Goal: Task Accomplishment & Management: Manage account settings

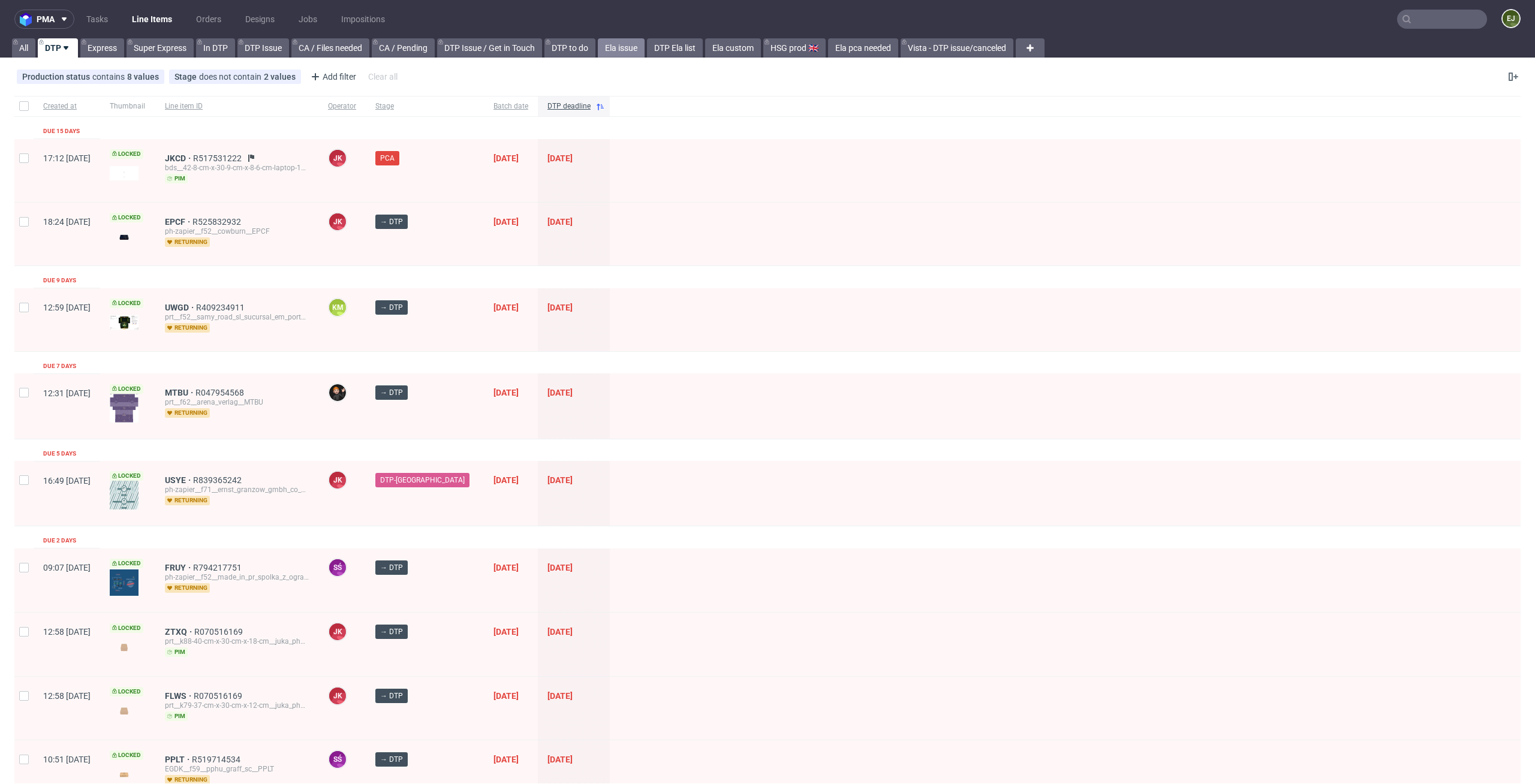
click at [603, 53] on link "Ela issue" at bounding box center [621, 47] width 47 height 19
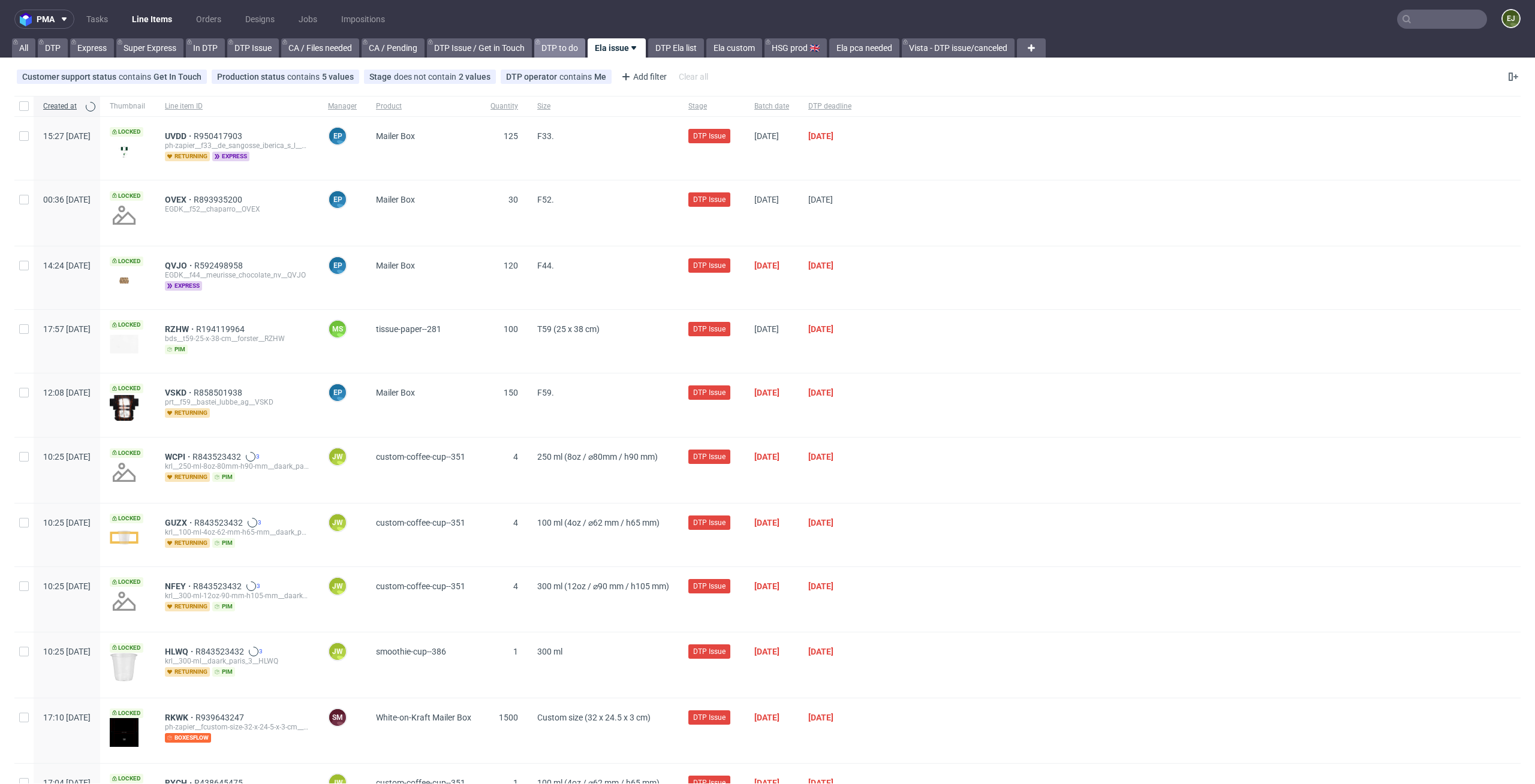
click at [575, 52] on link "DTP to do" at bounding box center [560, 47] width 51 height 19
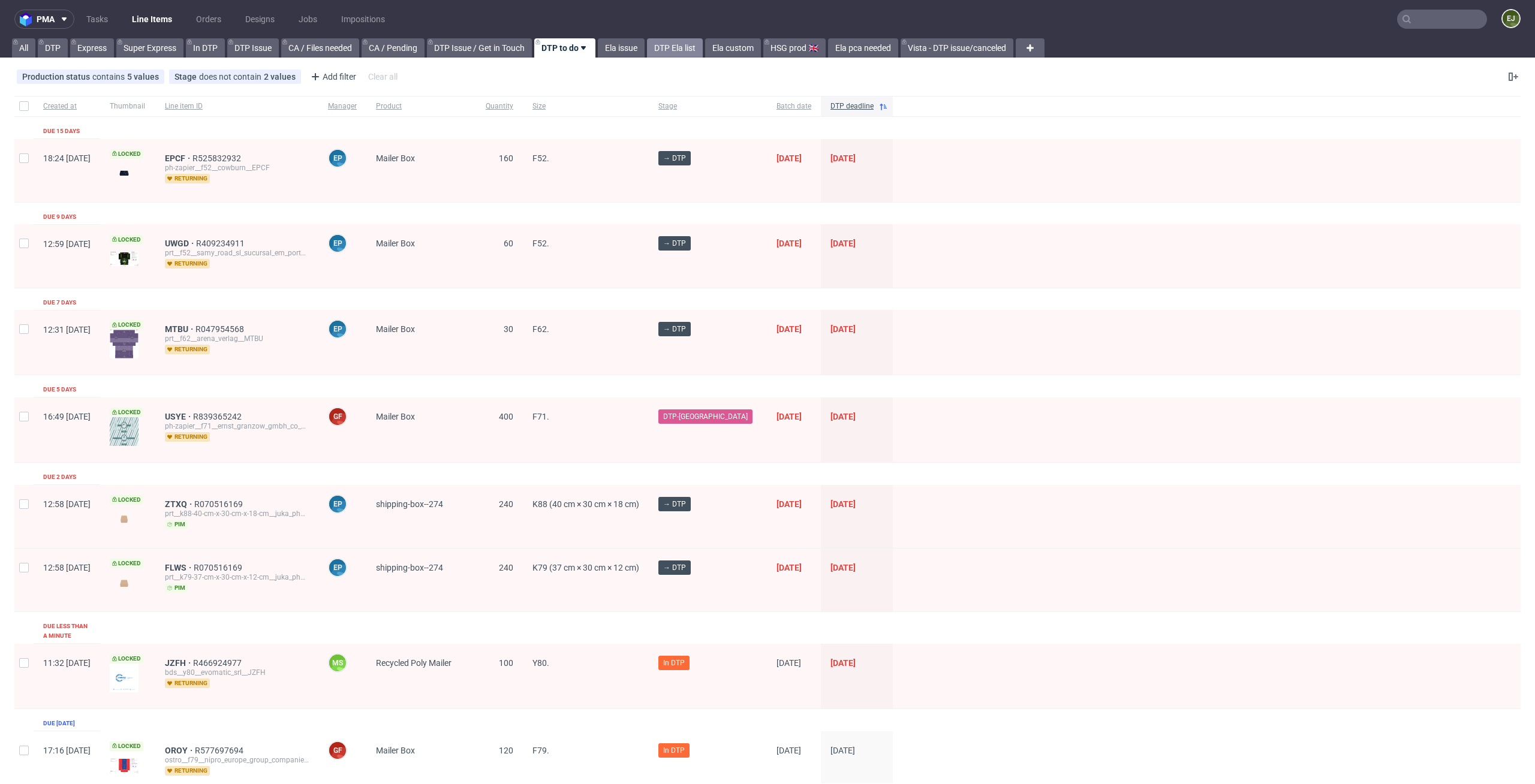
click at [697, 51] on link "DTP Ela list" at bounding box center [675, 47] width 56 height 19
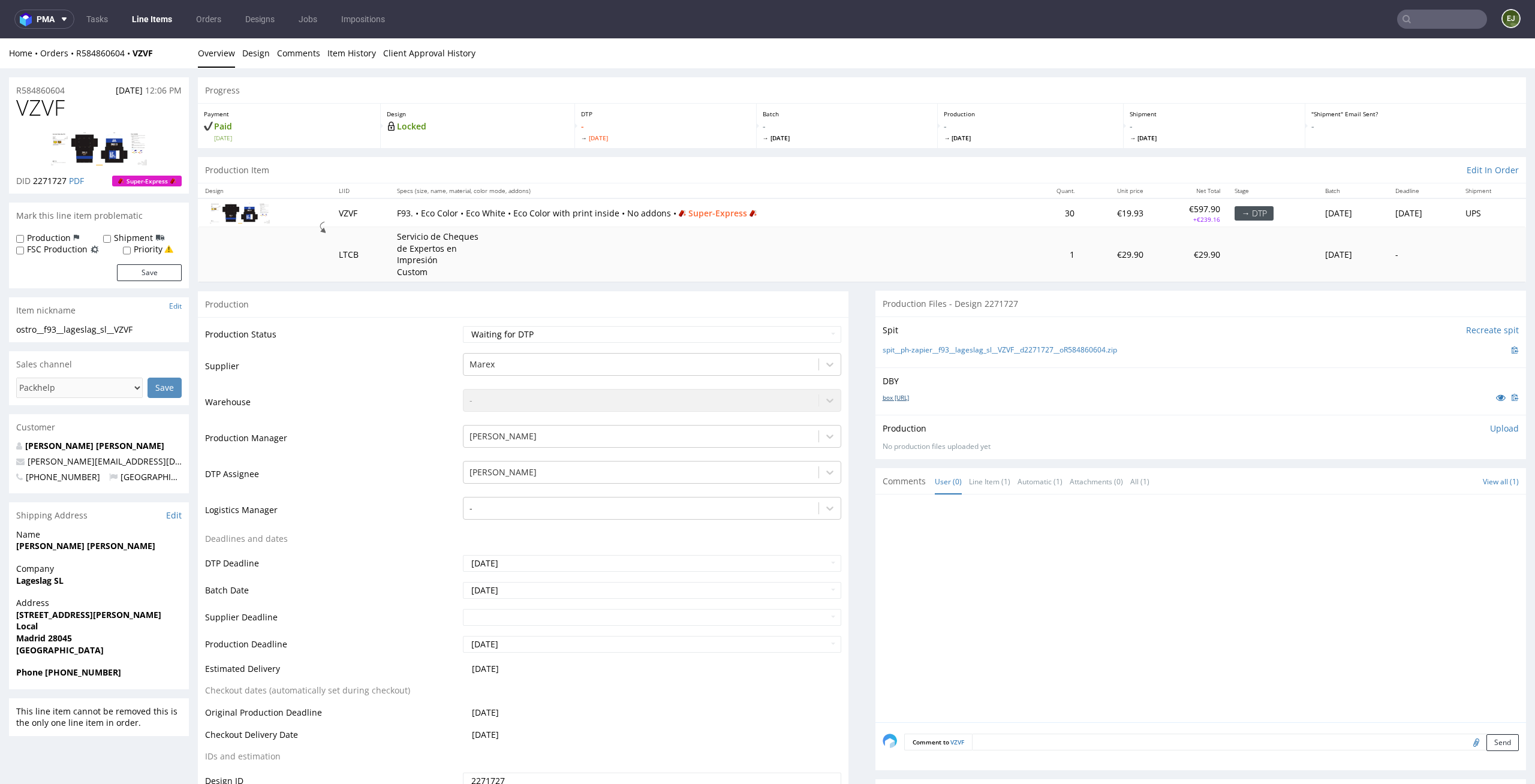
click at [909, 395] on link "box 93-cardboard.ai" at bounding box center [896, 397] width 27 height 8
click at [913, 354] on link "spit__ph-zapier__f93__lageslag_sl__VZVF__d2271727__oR584860604.zip" at bounding box center [1000, 351] width 234 height 10
click at [727, 332] on select "Waiting for Artwork Waiting for Diecut Waiting for Mockup Waiting for DTP Waiti…" at bounding box center [652, 334] width 379 height 17
click at [463, 326] on select "Waiting for Artwork Waiting for Diecut Waiting for Mockup Waiting for DTP Waiti…" at bounding box center [652, 334] width 379 height 17
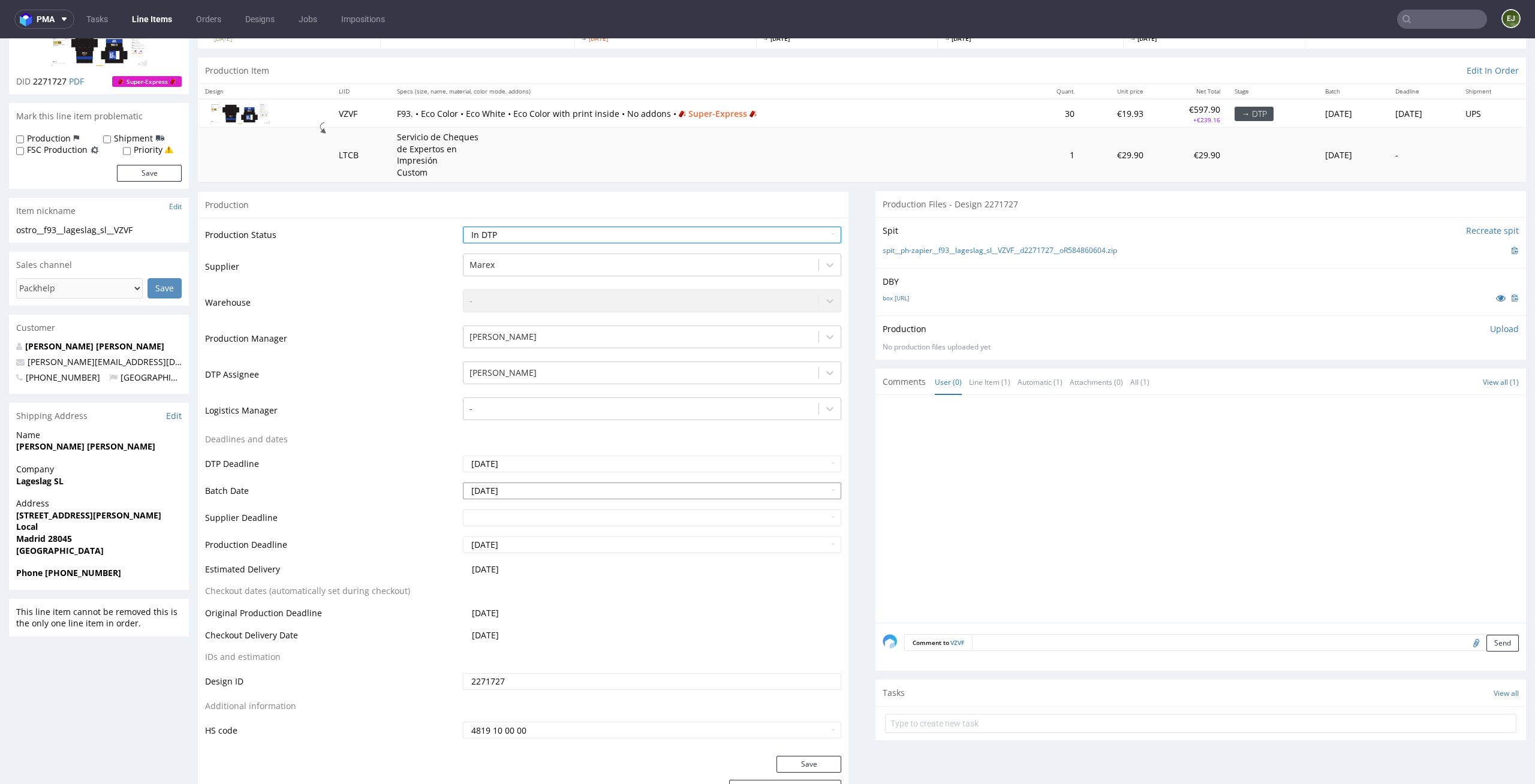
scroll to position [182, 0]
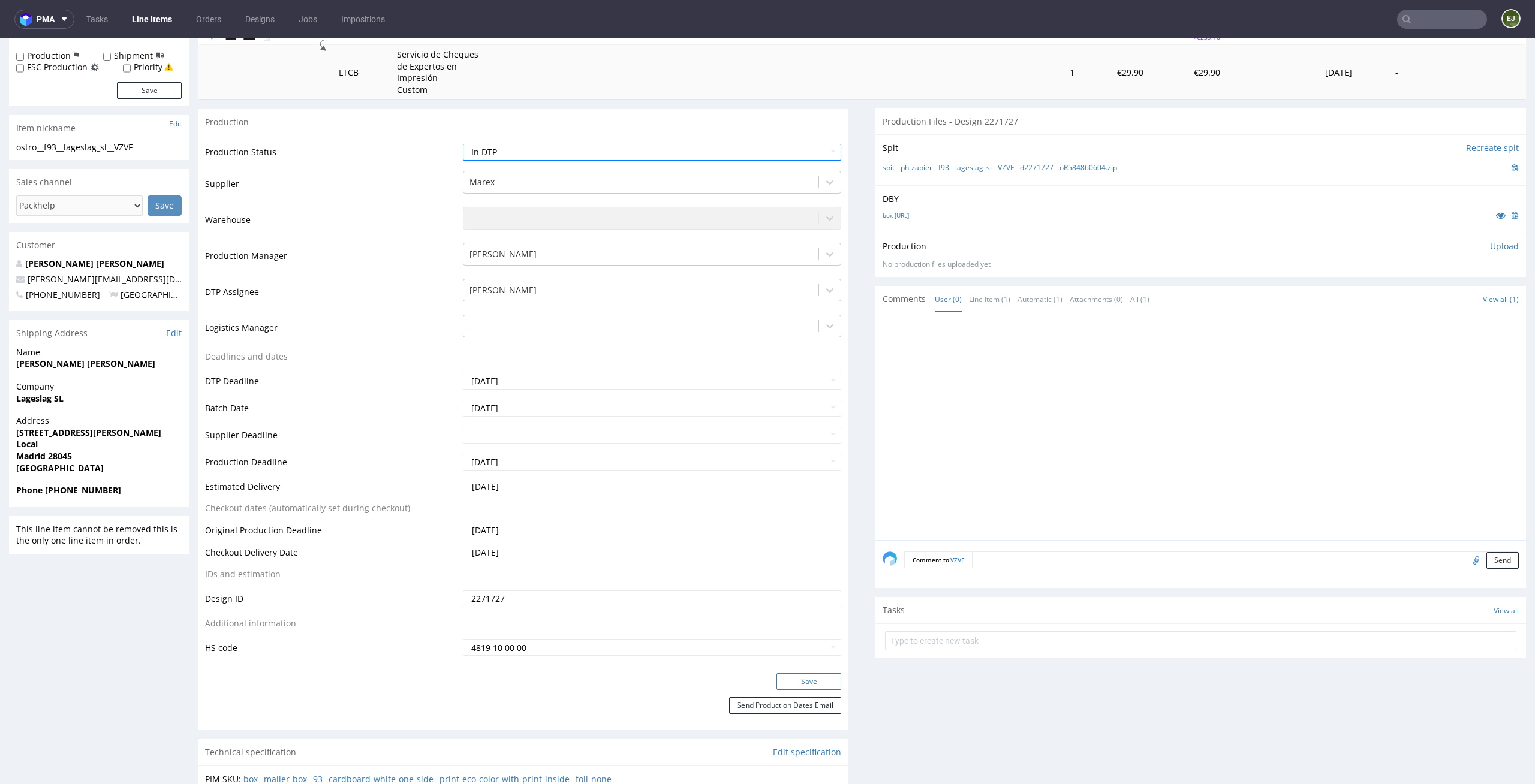
click at [809, 686] on button "Save" at bounding box center [809, 682] width 64 height 17
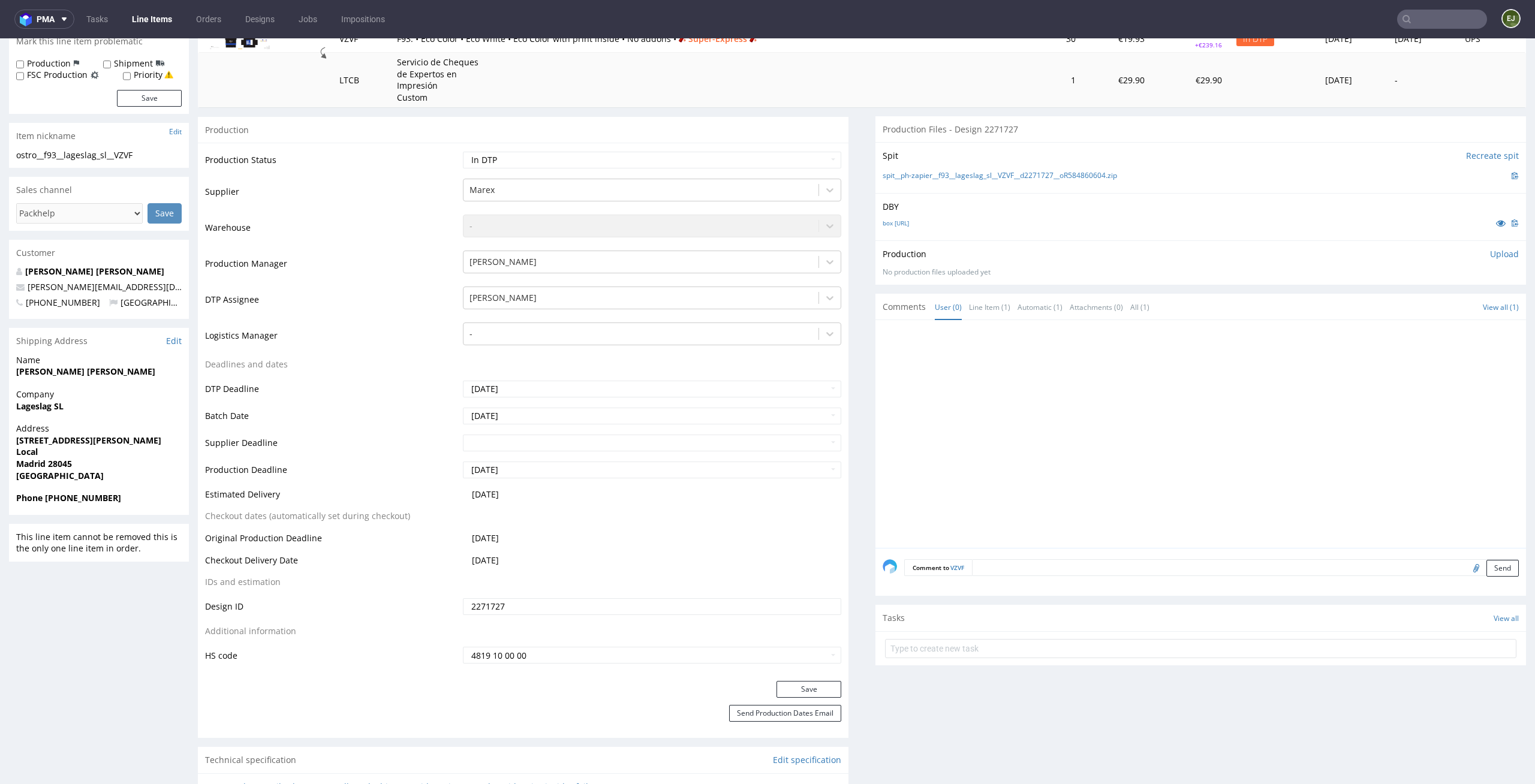
scroll to position [0, 0]
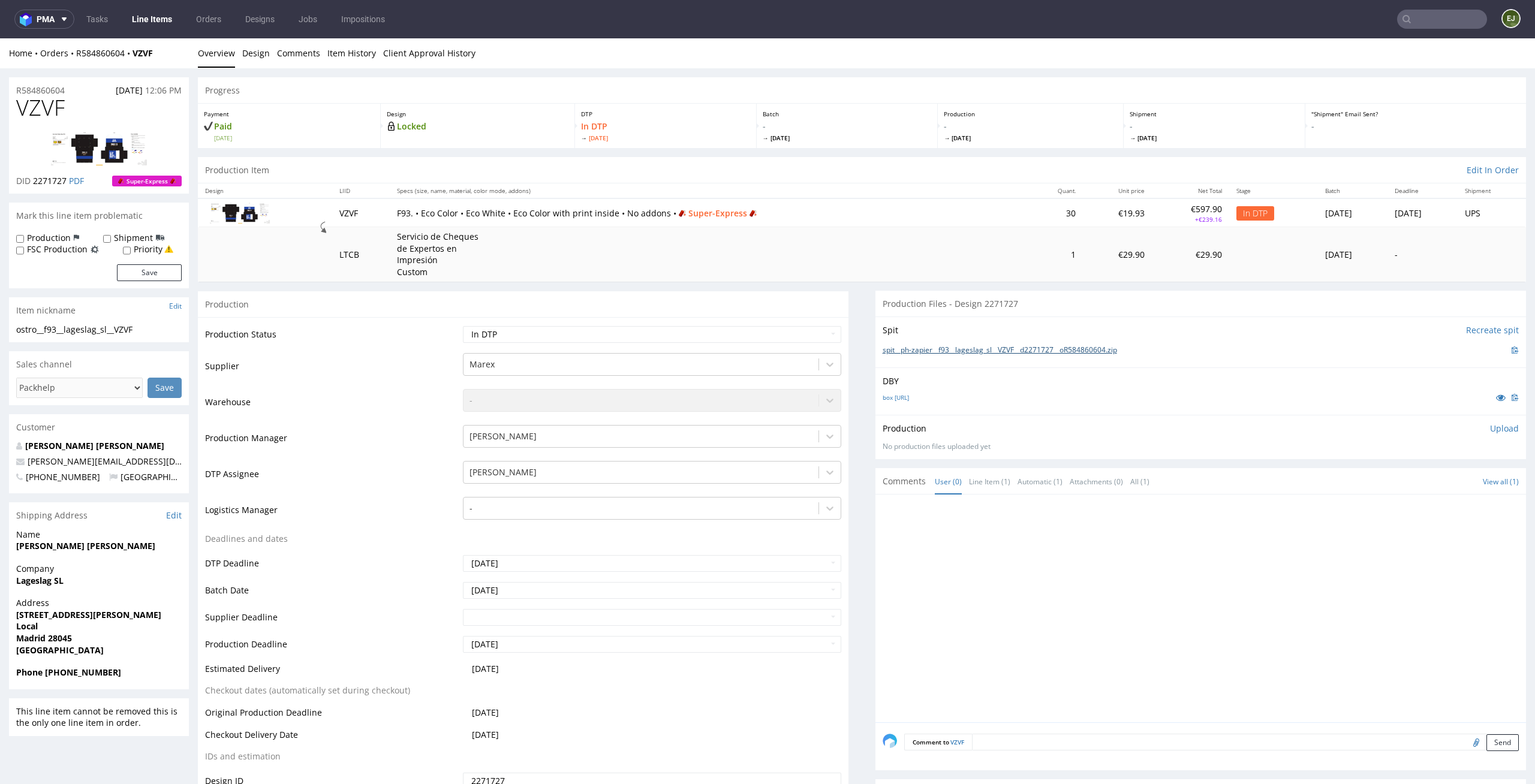
click at [945, 347] on link "spit__ph-zapier__f93__lageslag_sl__VZVF__d2271727__oR584860604.zip" at bounding box center [1000, 351] width 234 height 10
click at [816, 328] on select "Waiting for Artwork Waiting for Diecut Waiting for Mockup Waiting for DTP Waiti…" at bounding box center [652, 334] width 379 height 17
select select "dtp_issue"
click at [463, 326] on select "Waiting for Artwork Waiting for Diecut Waiting for Mockup Waiting for DTP Waiti…" at bounding box center [652, 334] width 379 height 17
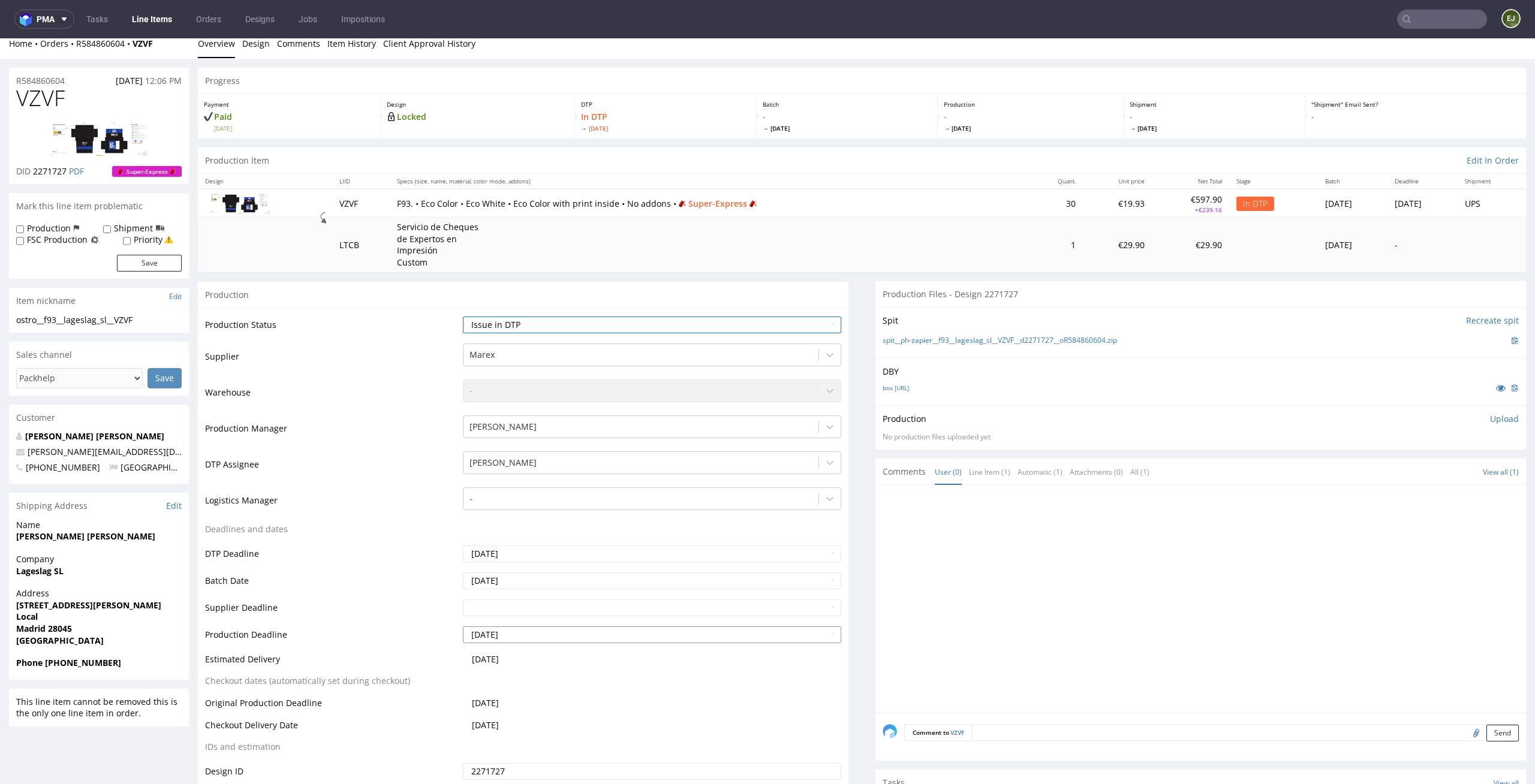
scroll to position [323, 0]
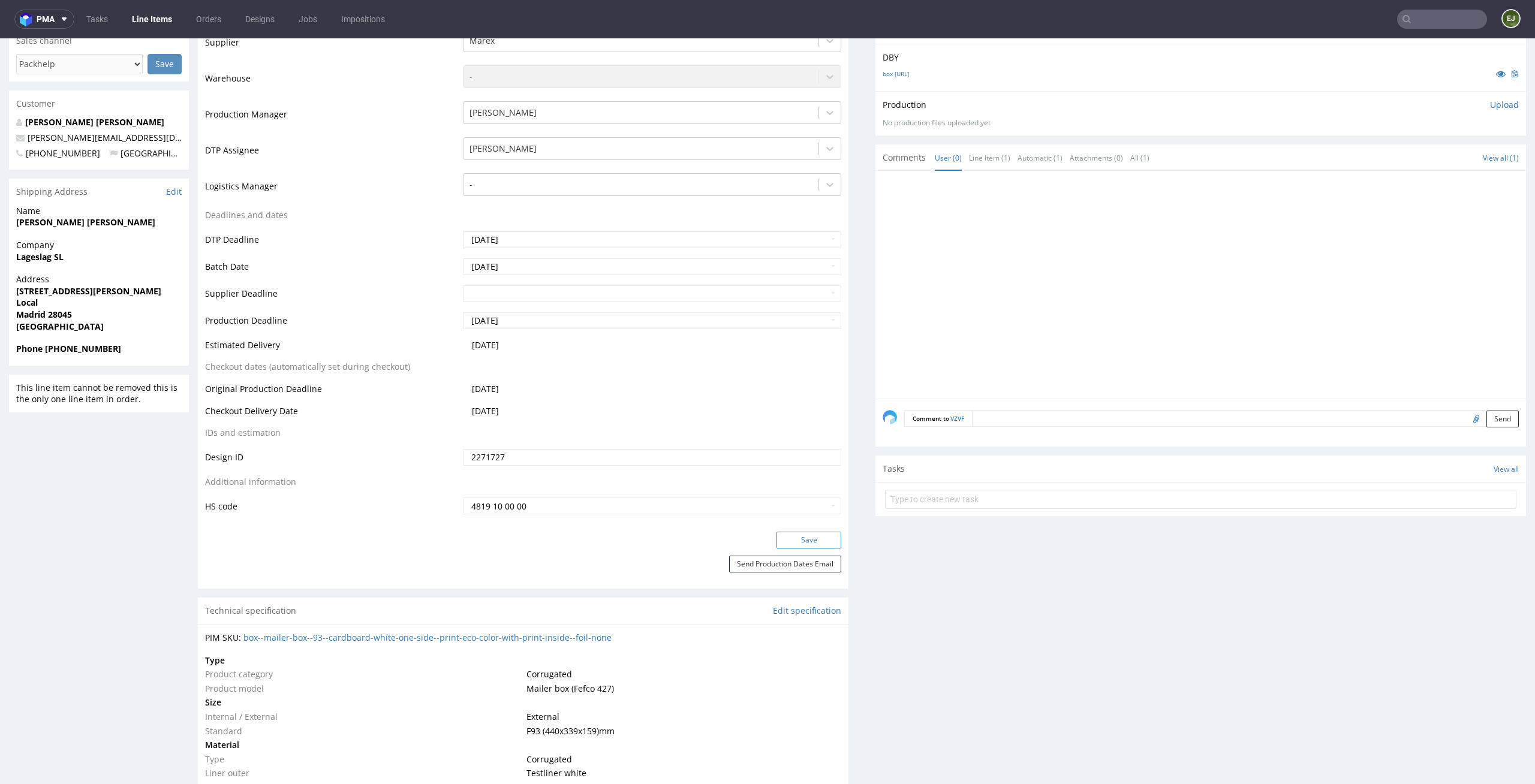
click at [821, 544] on button "Save" at bounding box center [809, 540] width 64 height 17
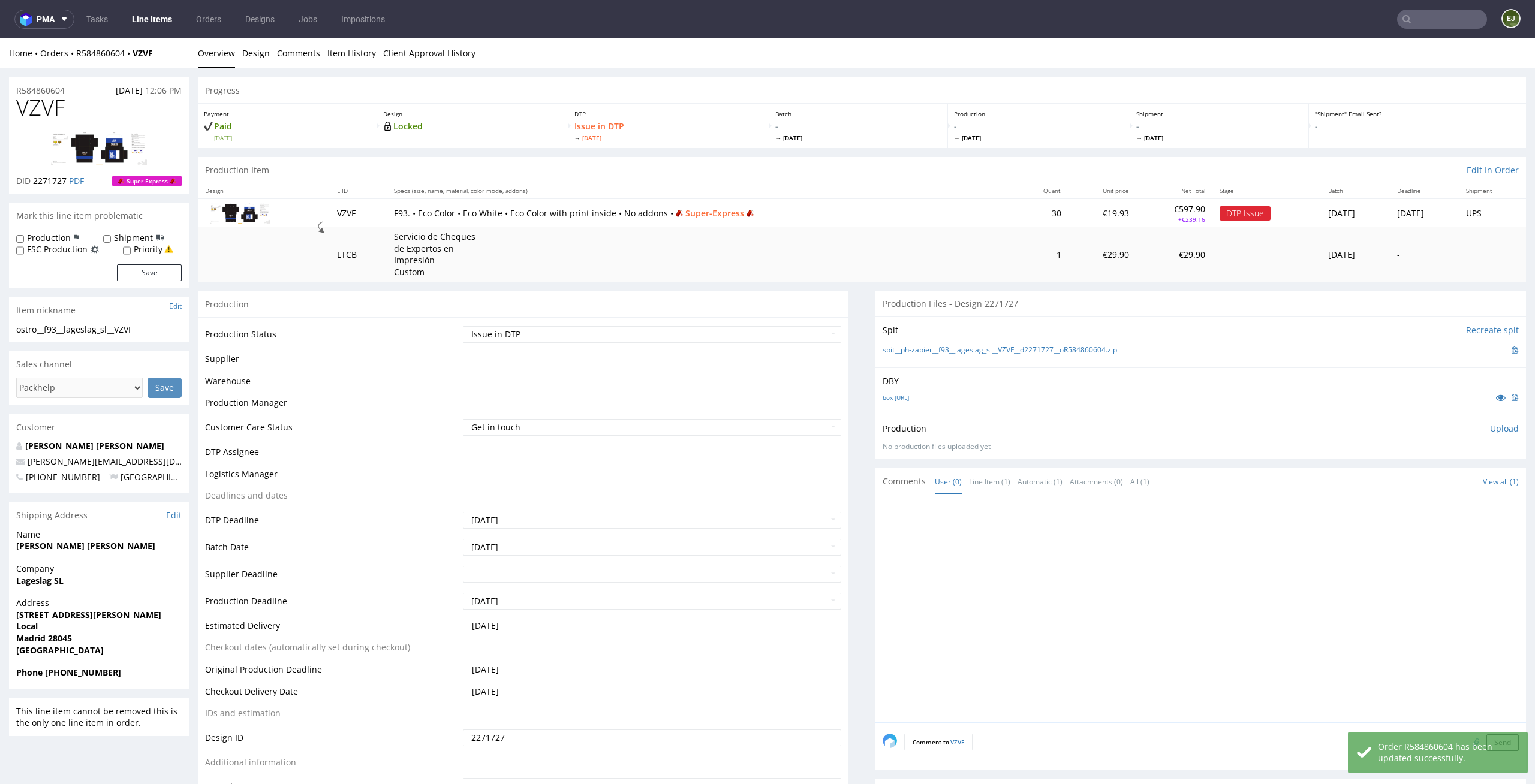
scroll to position [316, 0]
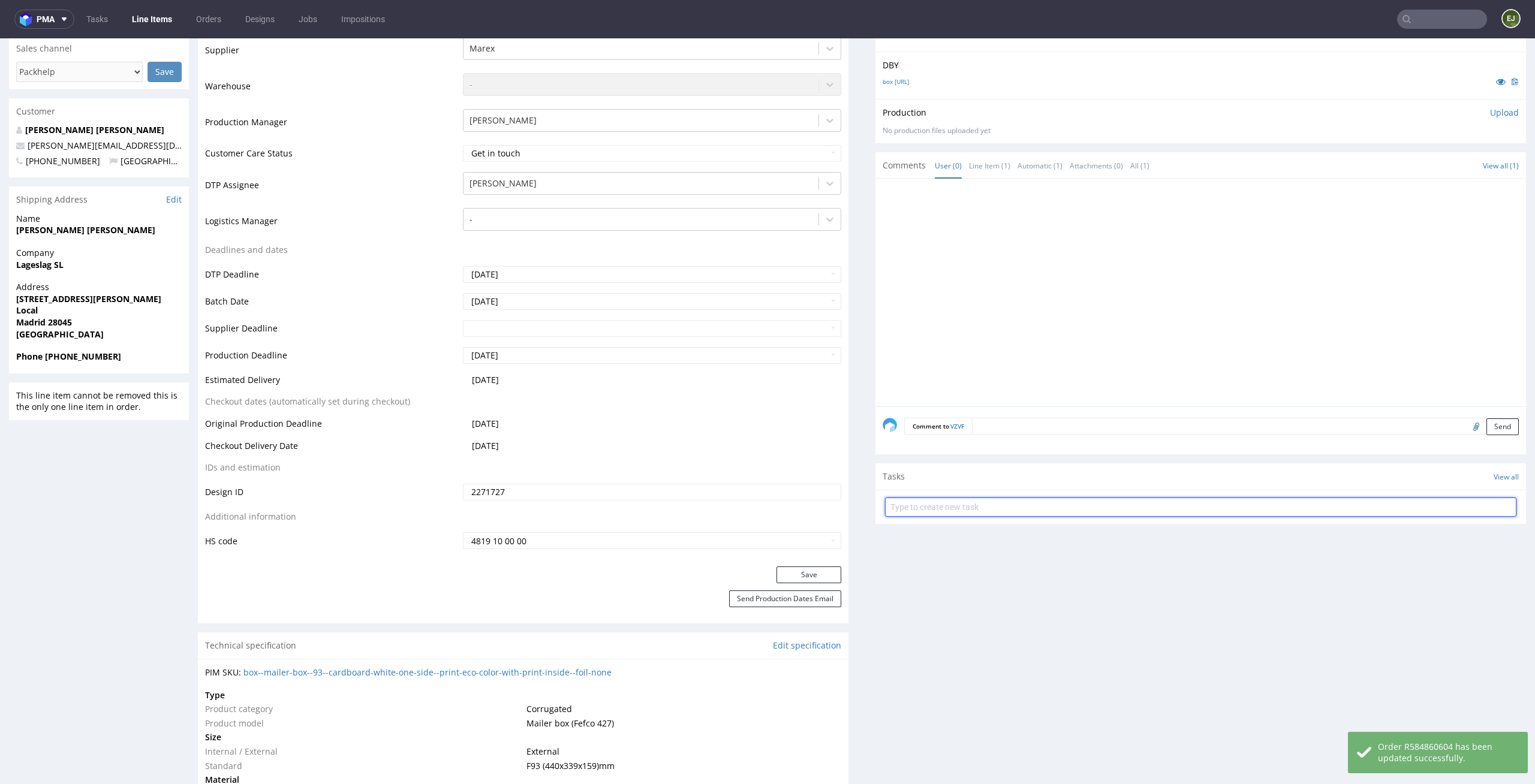
click at [943, 511] on input "text" at bounding box center [1201, 507] width 631 height 19
type input "superexpress issue"
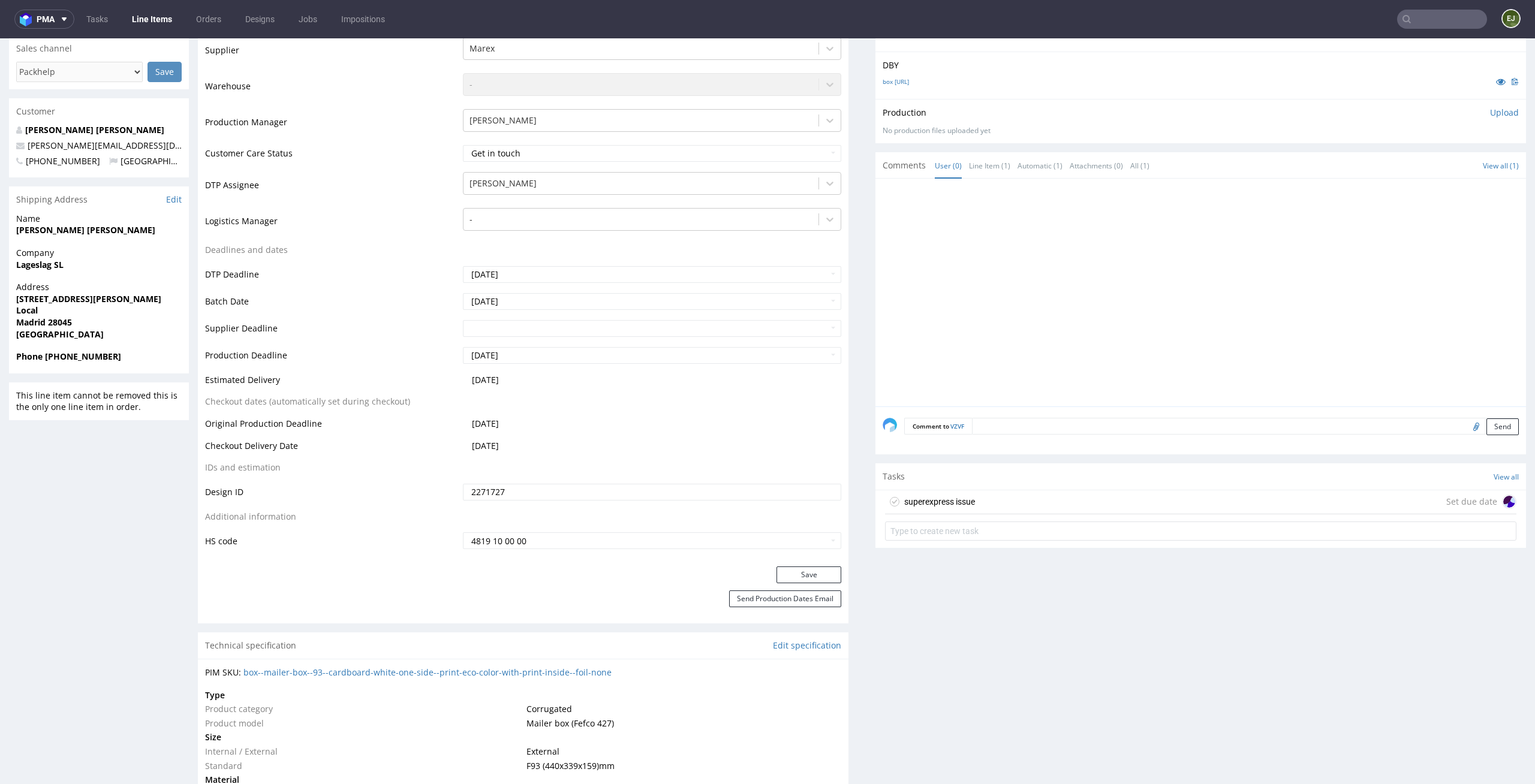
click at [943, 506] on div "superexpress issue" at bounding box center [939, 502] width 71 height 14
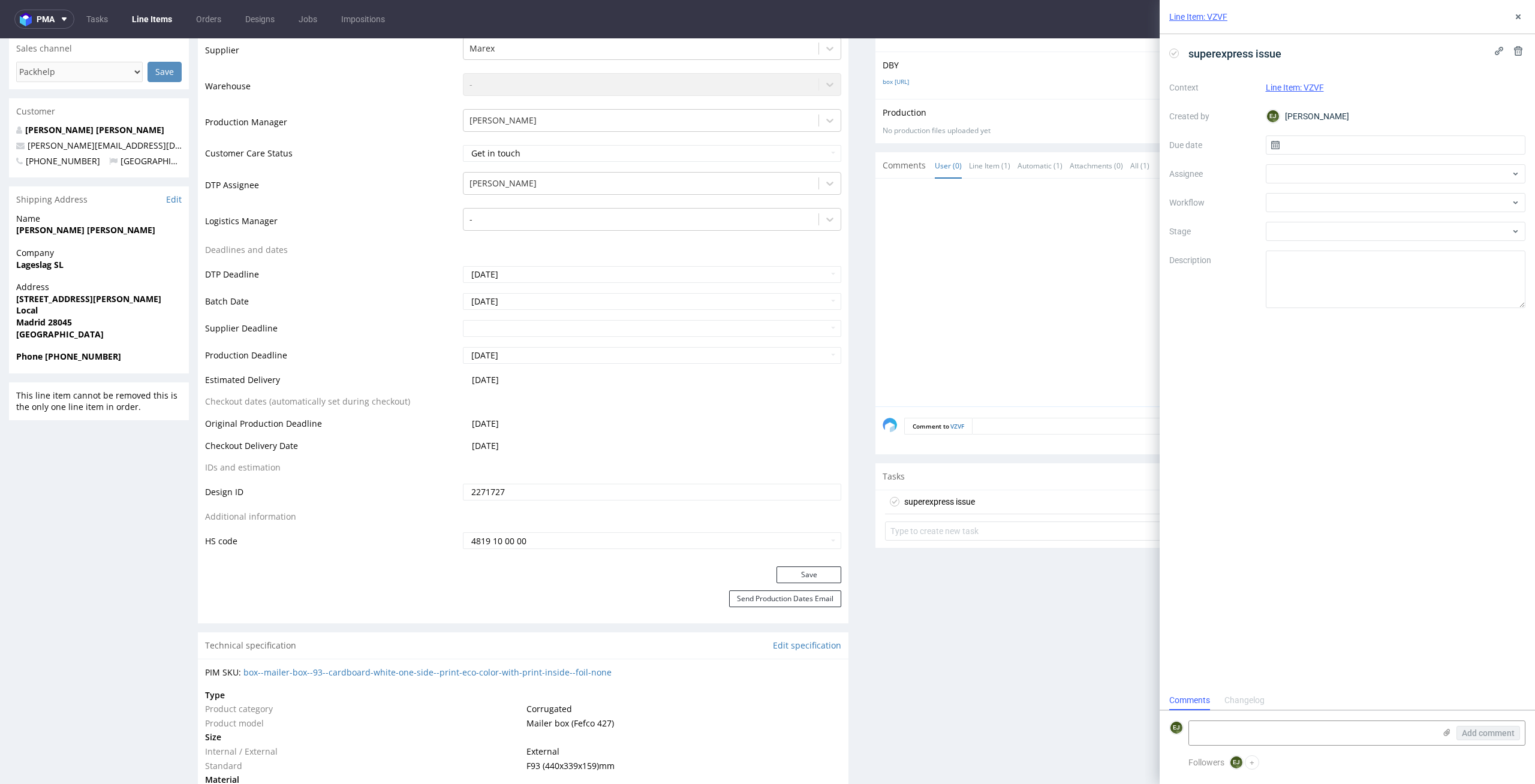
scroll to position [10, 0]
click at [1275, 141] on icon at bounding box center [1275, 145] width 10 height 10
click at [1316, 144] on input "text" at bounding box center [1396, 144] width 260 height 19
click at [1403, 251] on button "8" at bounding box center [1395, 245] width 19 height 19
type input "08/10/2025"
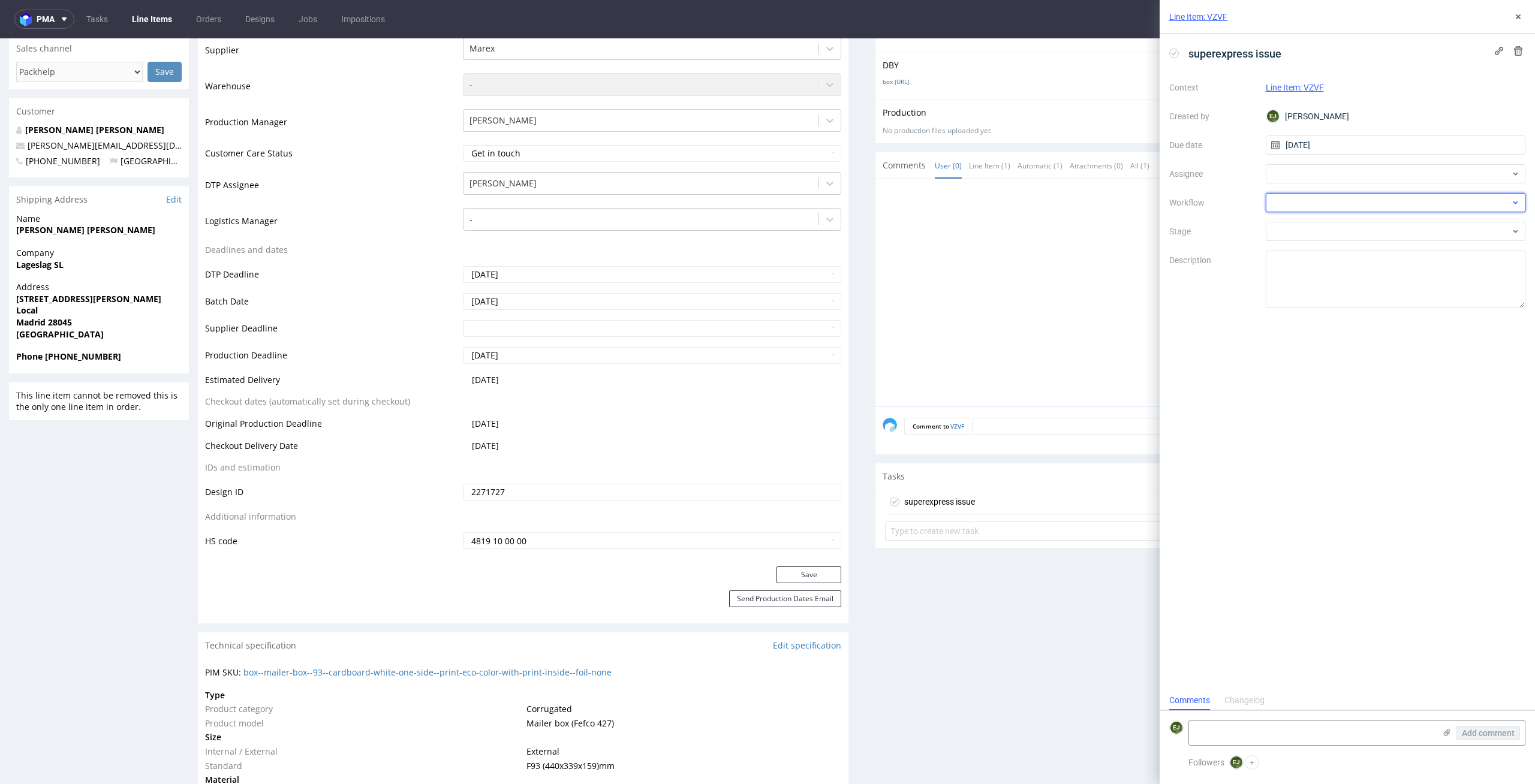
click at [1403, 203] on div at bounding box center [1396, 202] width 260 height 19
click at [1420, 271] on div "DTP - Issue" at bounding box center [1396, 267] width 251 height 21
click at [1246, 728] on textarea at bounding box center [1312, 733] width 246 height 24
paste textarea "The selected element is of low quality. Does the client have a vector file for …"
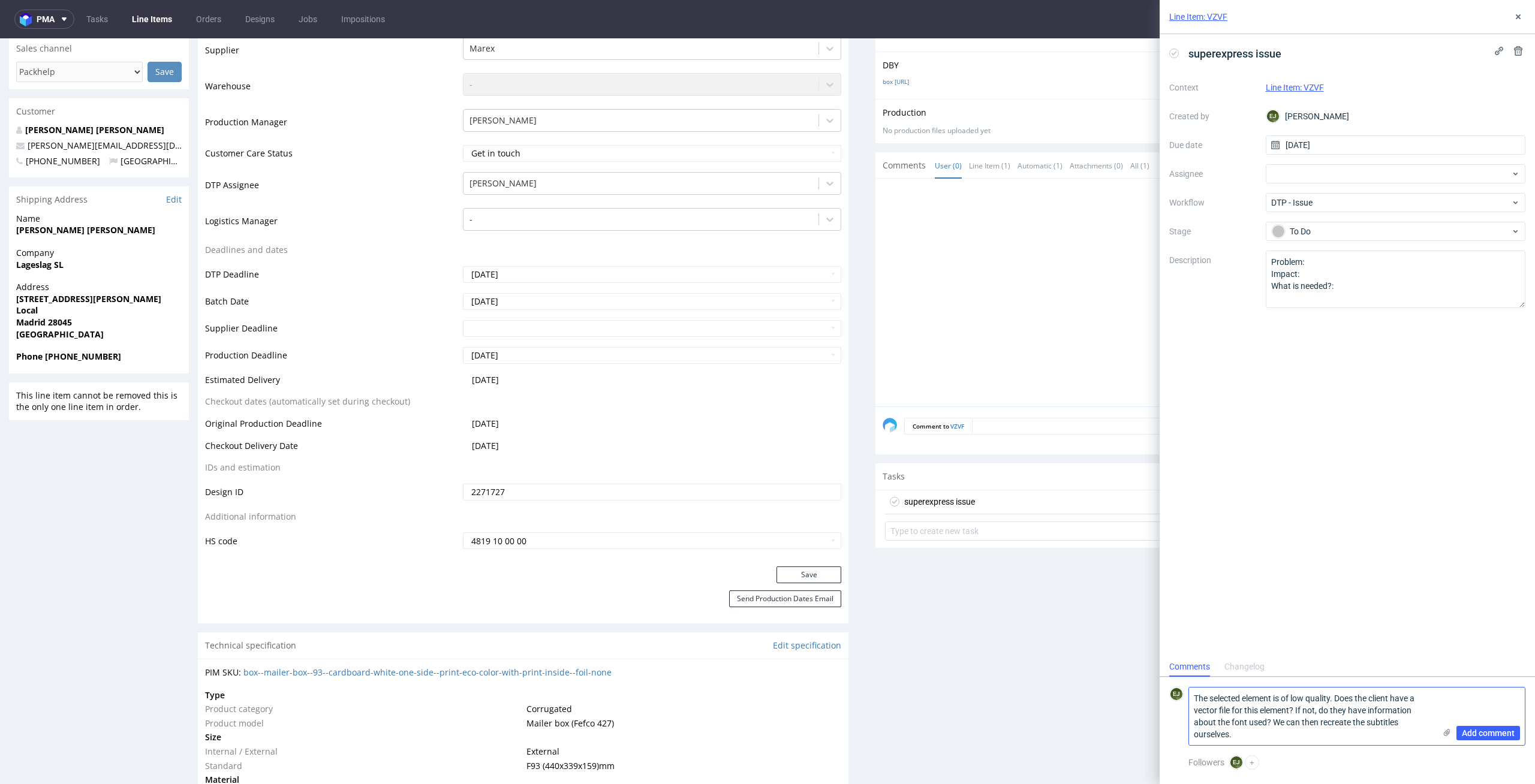
type textarea "The selected element is of low quality. Does the client have a vector file for …"
click at [1447, 731] on icon at bounding box center [1447, 732] width 10 height 10
click at [0, 0] on input "file" at bounding box center [0, 0] width 0 height 0
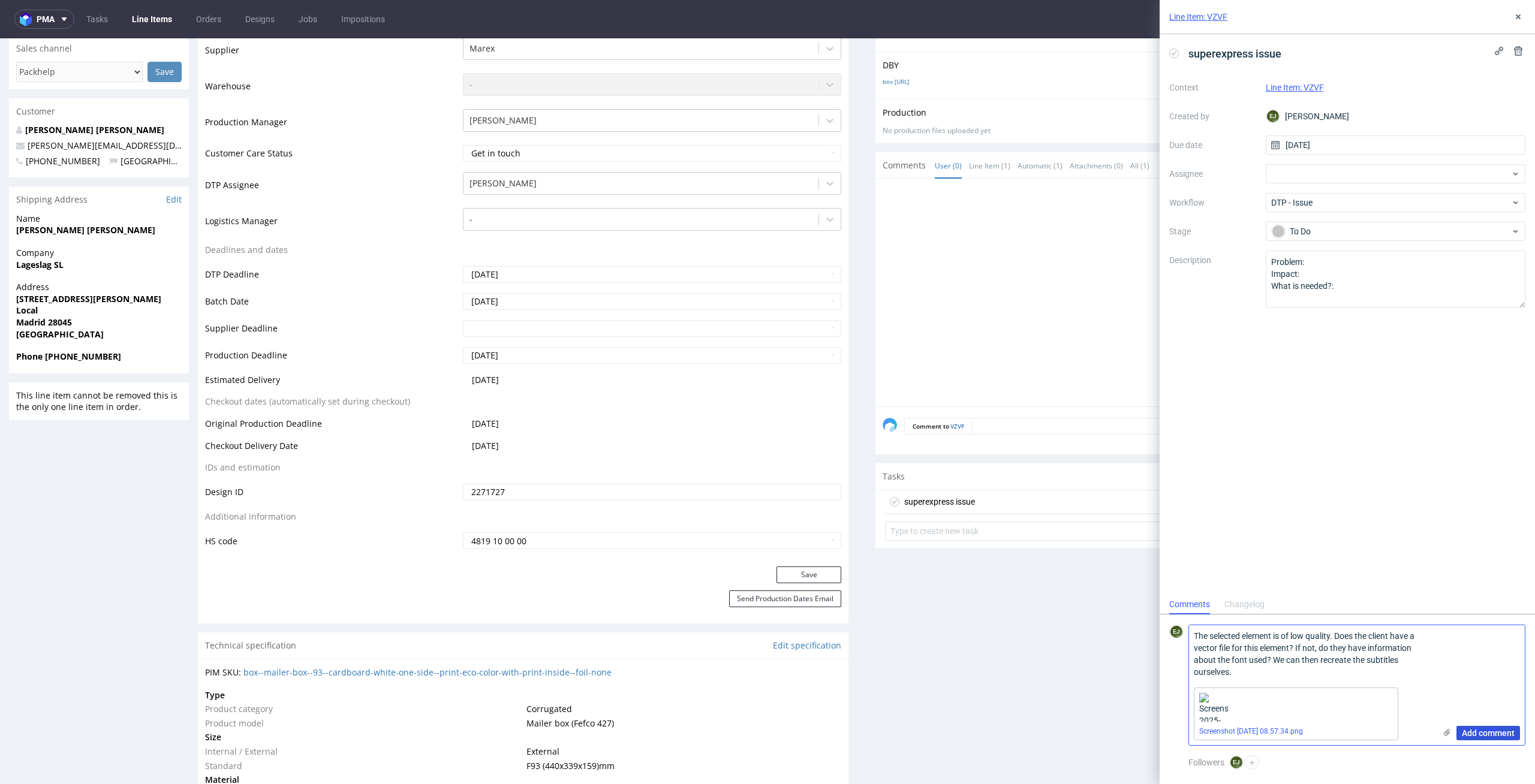
click at [1504, 737] on span "Add comment" at bounding box center [1488, 733] width 53 height 8
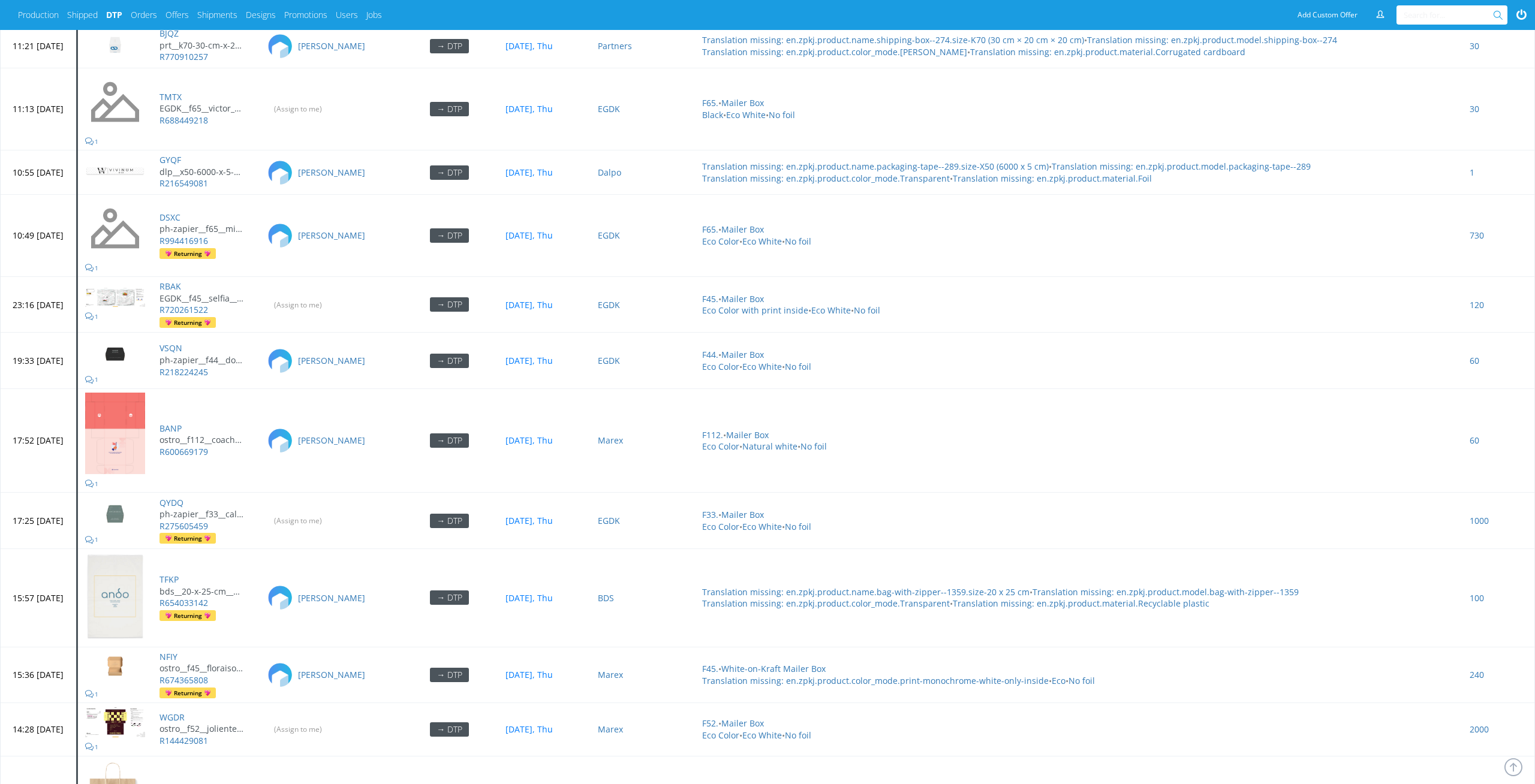
scroll to position [5323, 0]
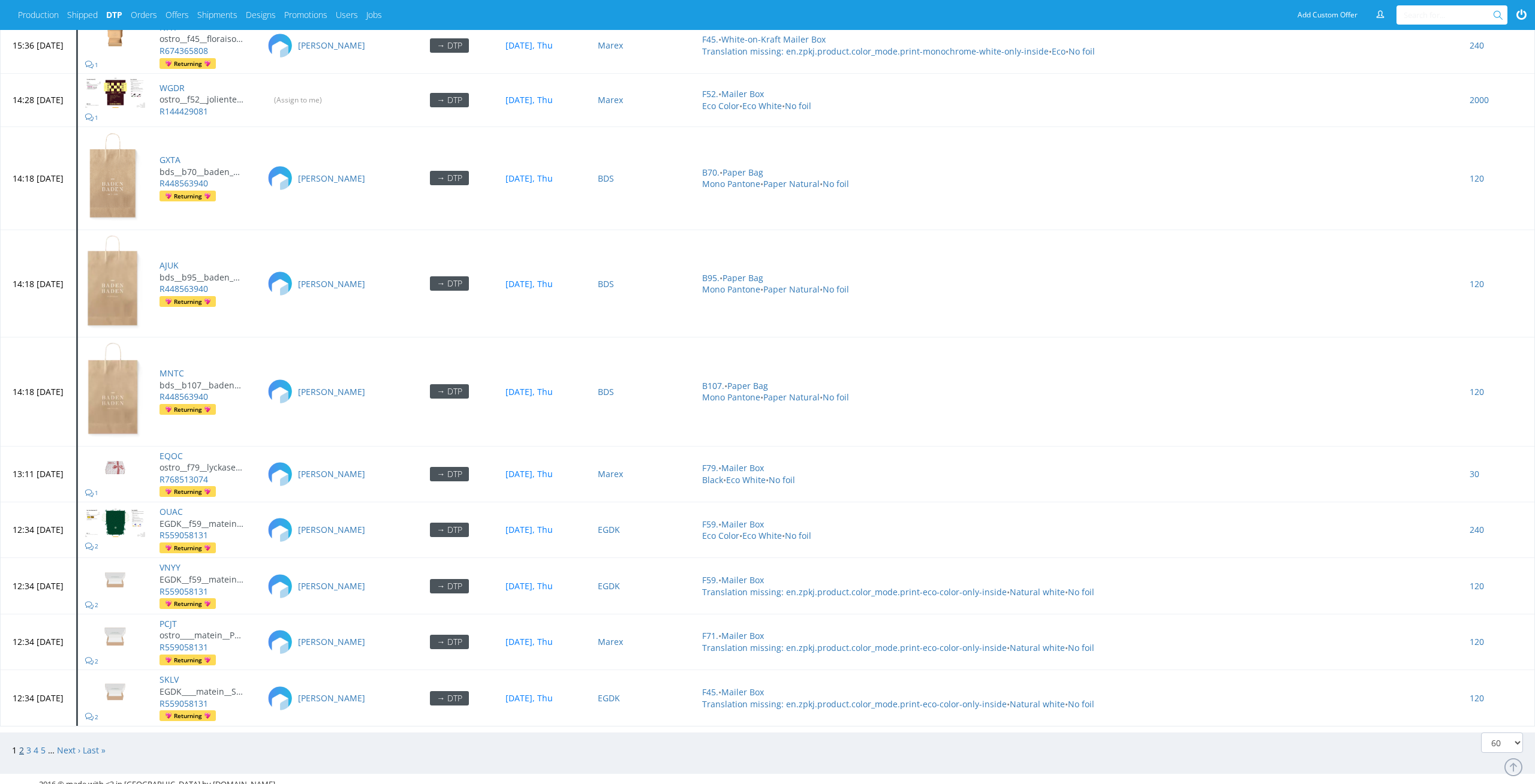
click at [21, 744] on link "2" at bounding box center [21, 750] width 5 height 12
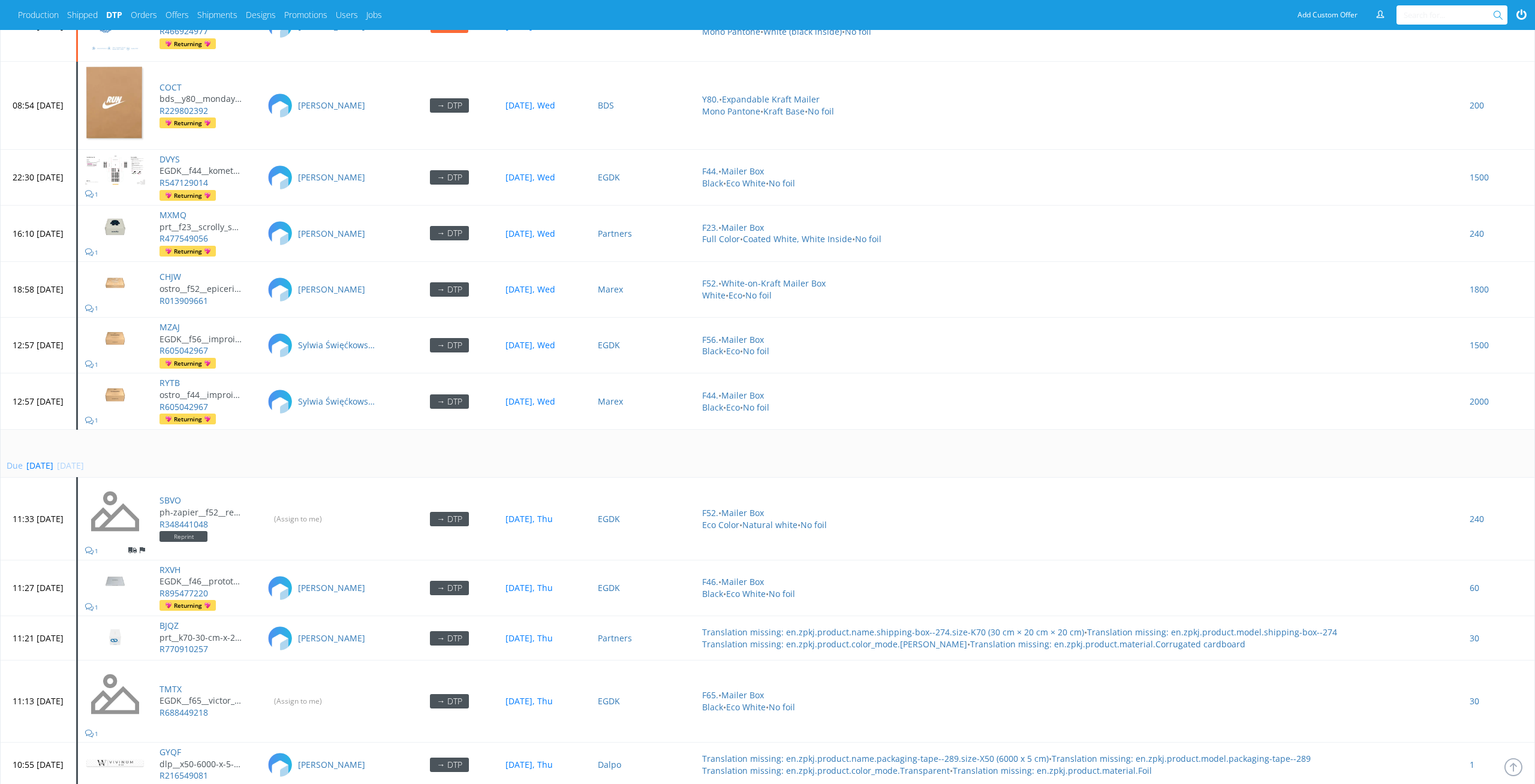
scroll to position [4034, 0]
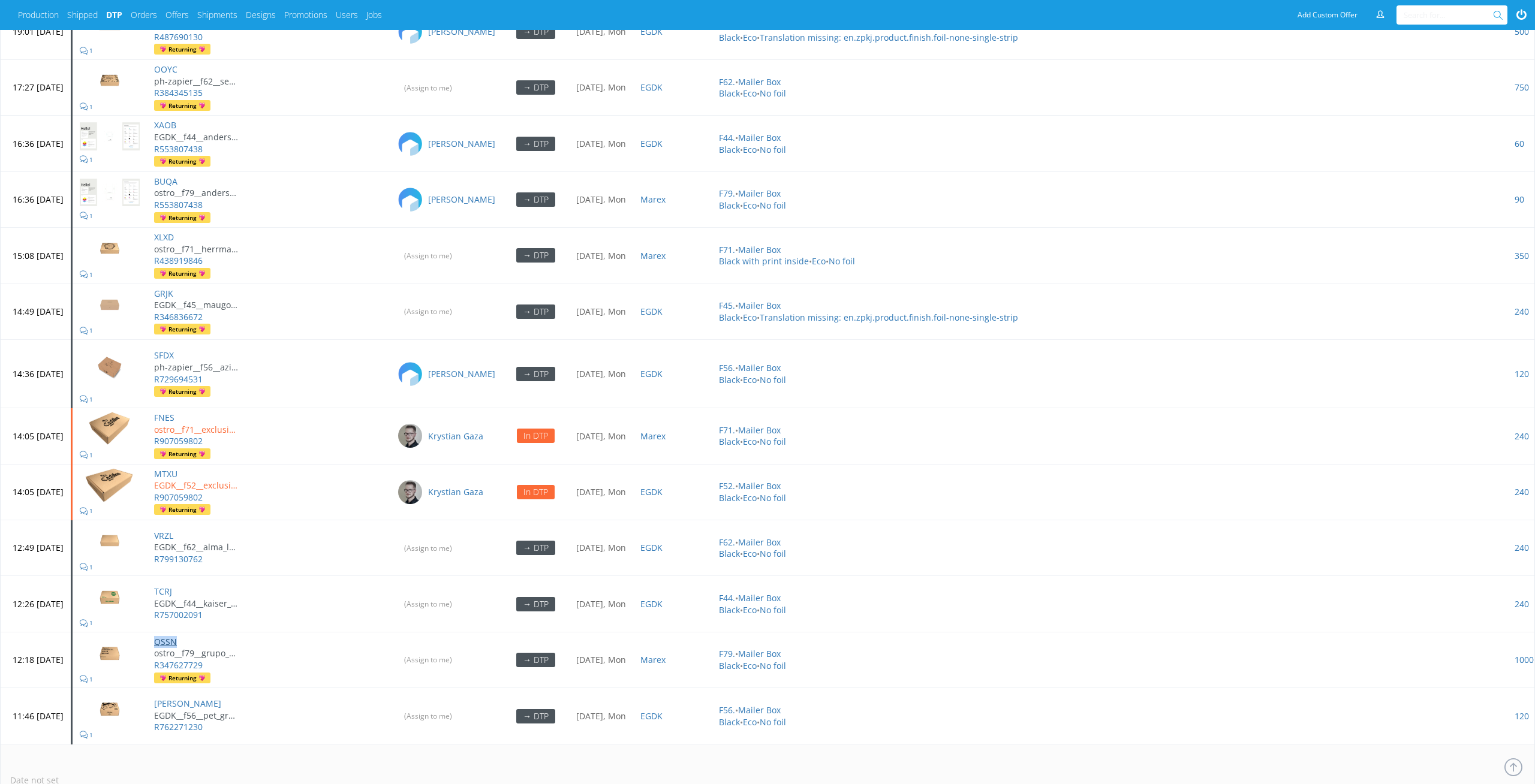
scroll to position [3554, 0]
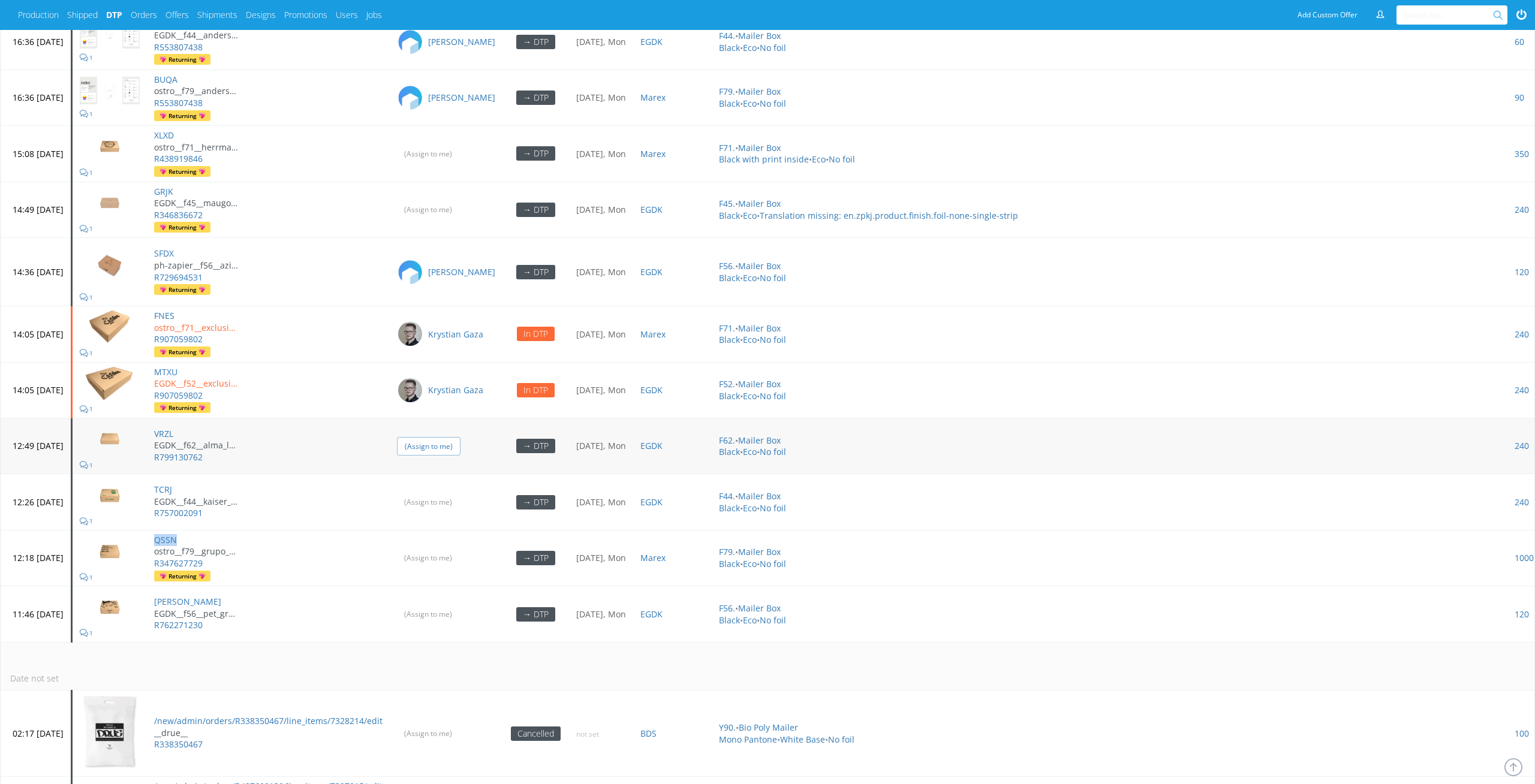
click at [455, 437] on input "(Assign to me)" at bounding box center [429, 446] width 64 height 19
click at [461, 552] on input "(Assign to me)" at bounding box center [429, 558] width 64 height 19
click at [461, 208] on input "(Assign to me)" at bounding box center [429, 210] width 64 height 19
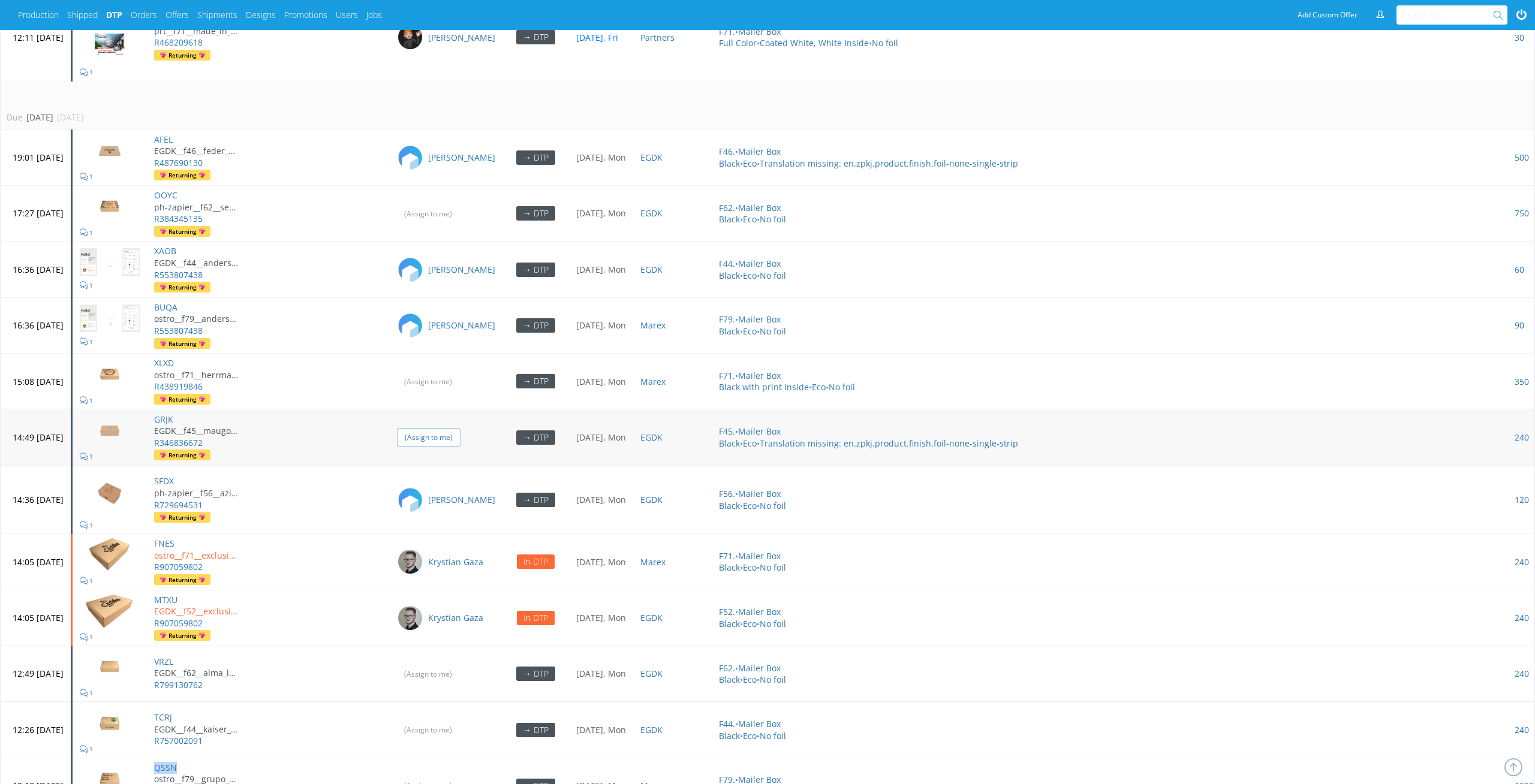
scroll to position [3303, 0]
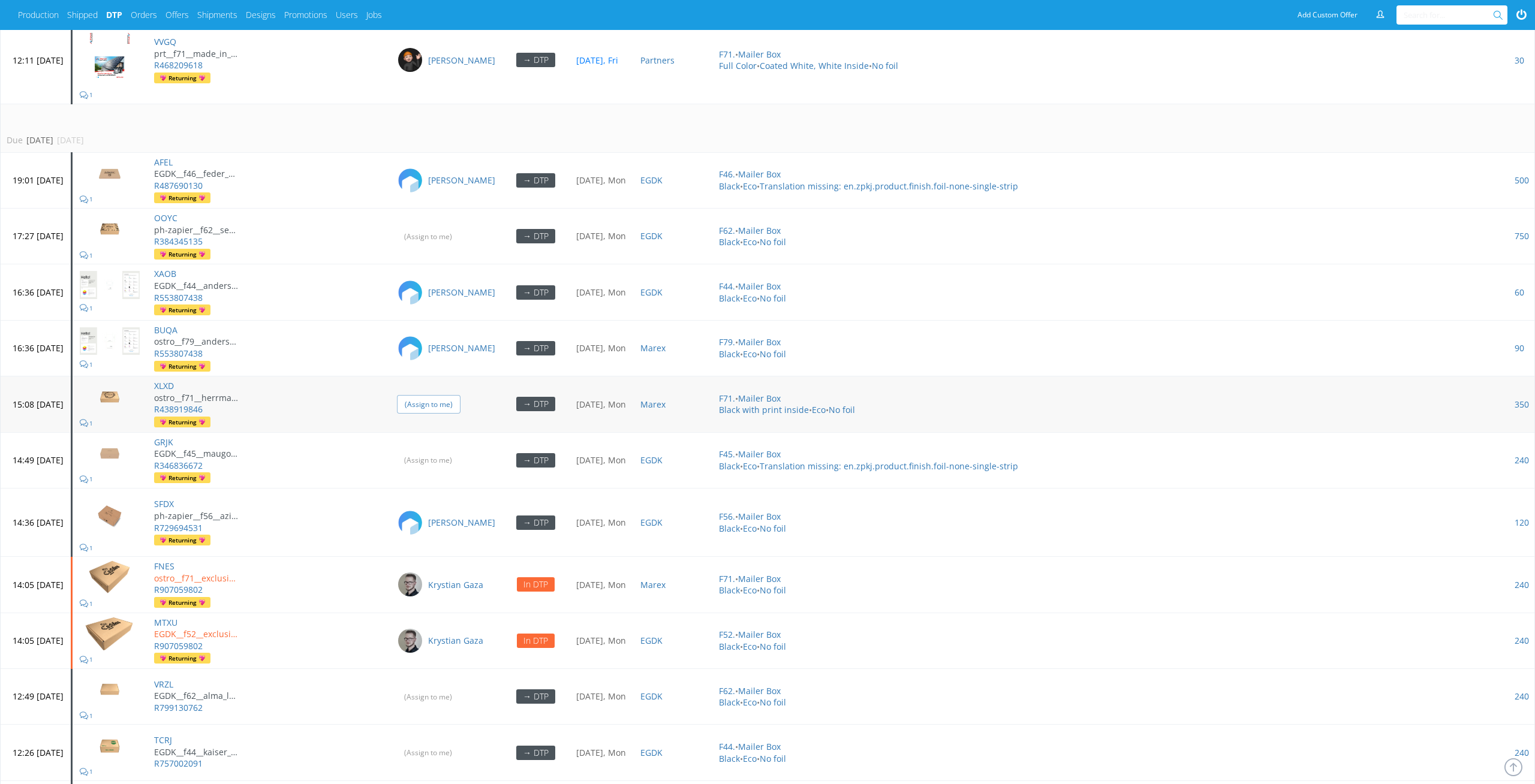
click at [461, 396] on input "(Assign to me)" at bounding box center [429, 404] width 64 height 19
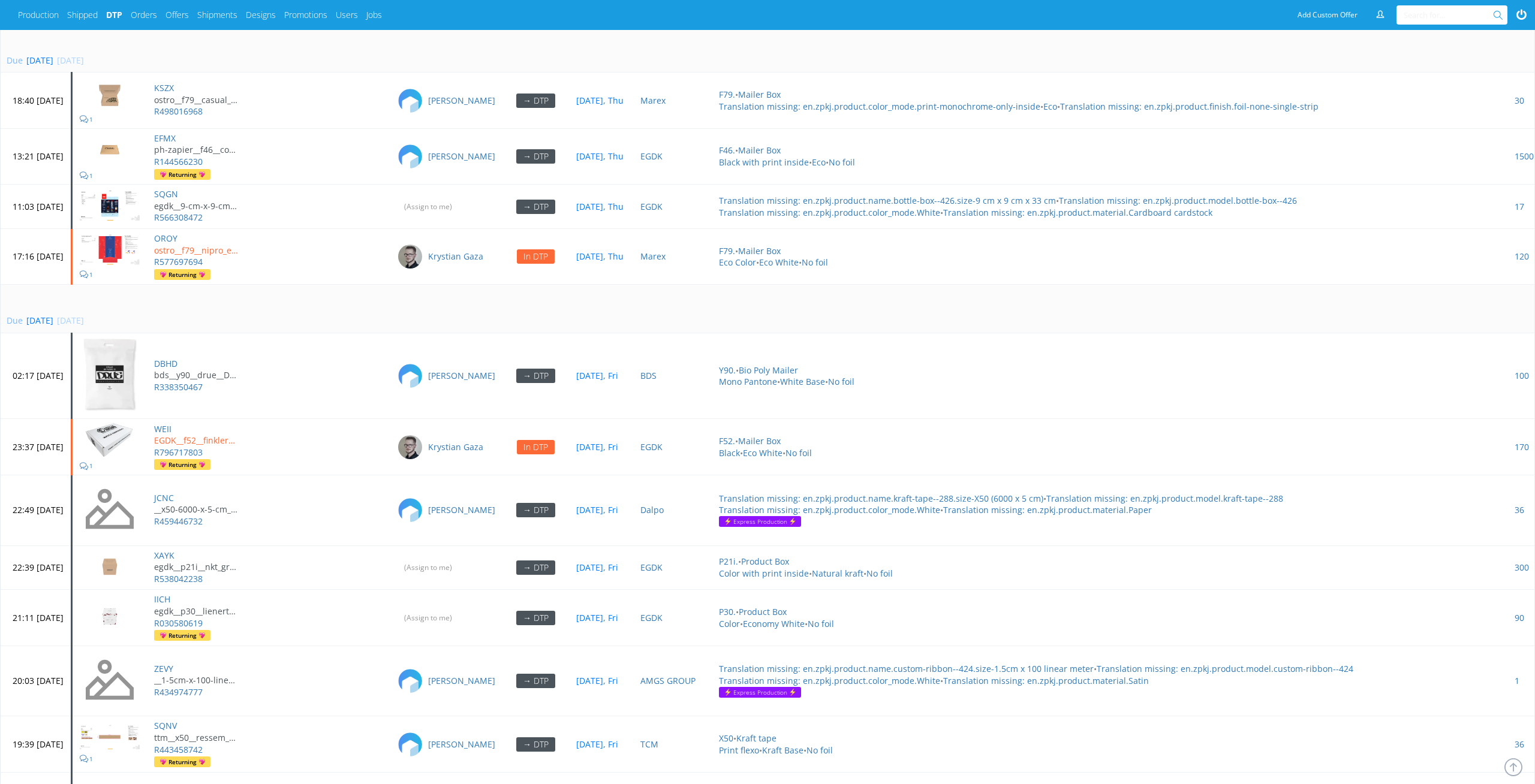
scroll to position [593, 0]
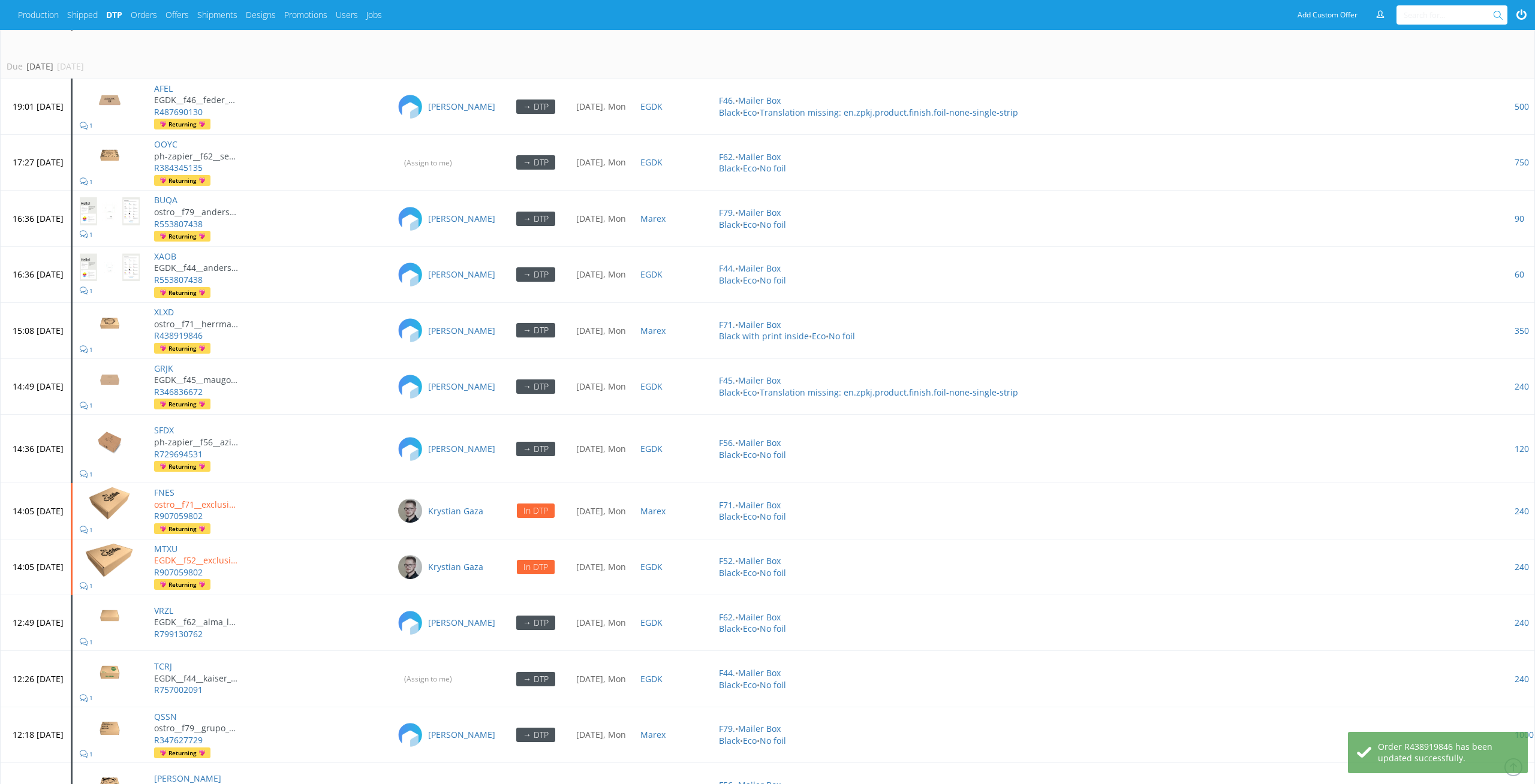
scroll to position [3898, 0]
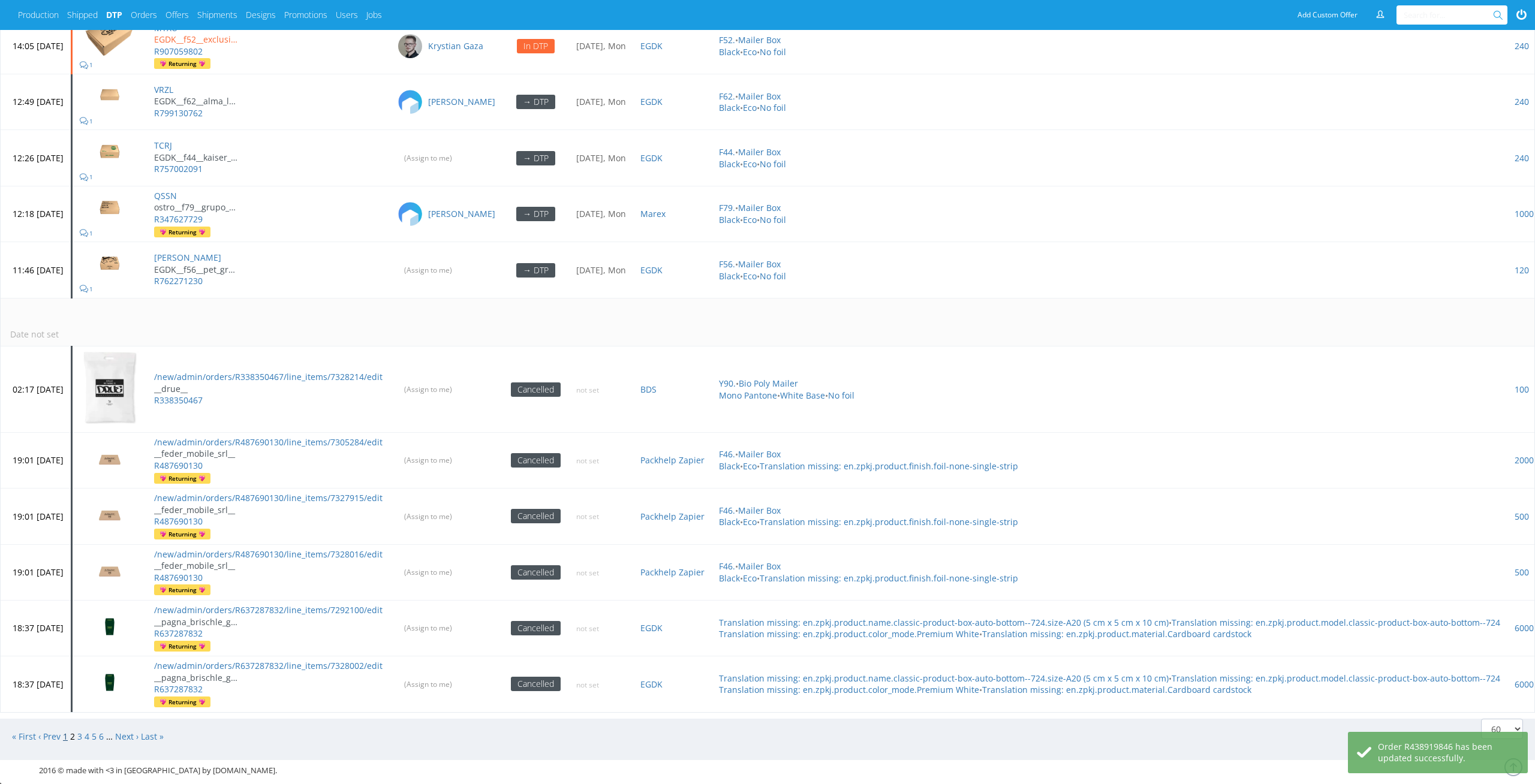
click at [67, 731] on link "1" at bounding box center [65, 737] width 5 height 12
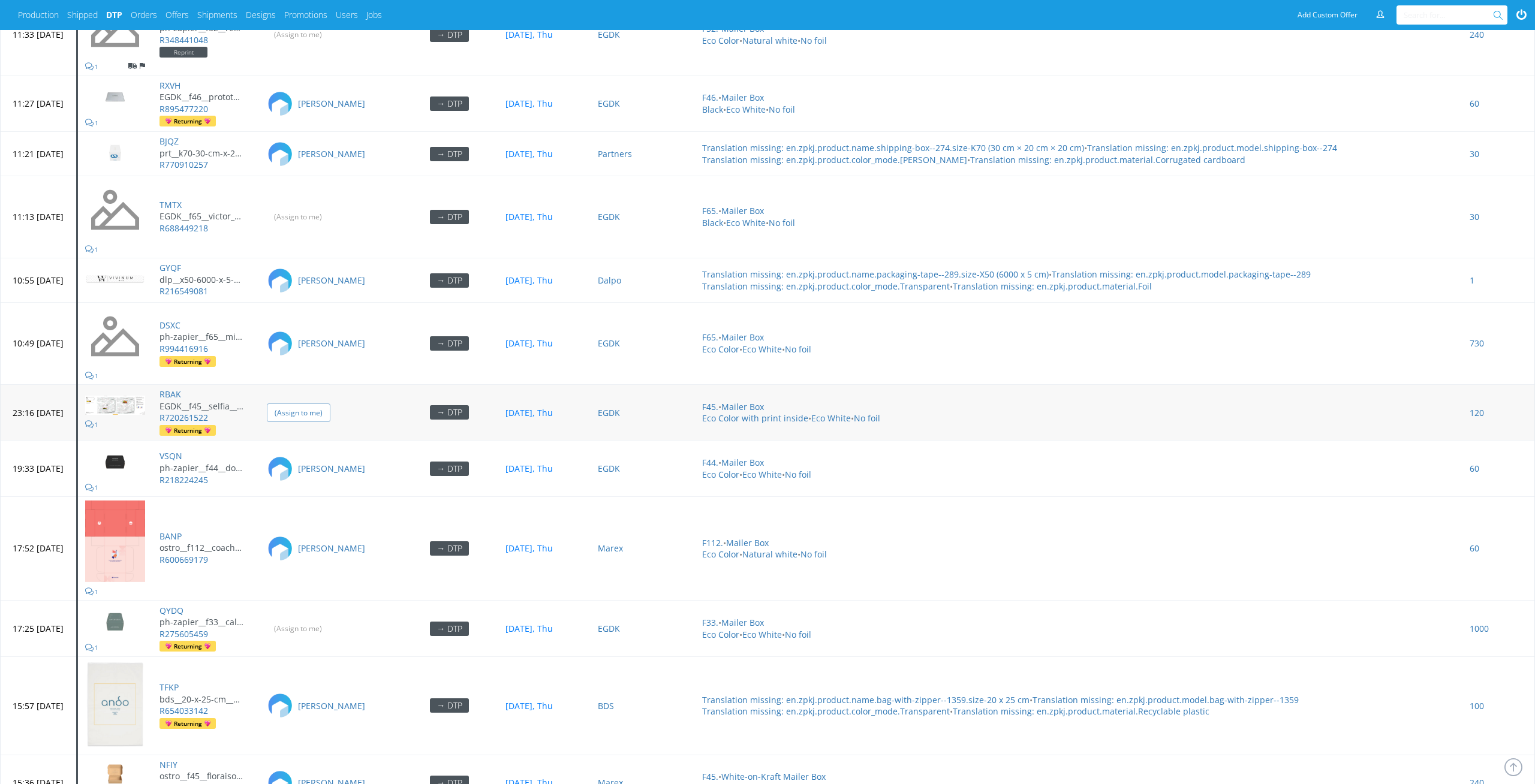
scroll to position [4826, 0]
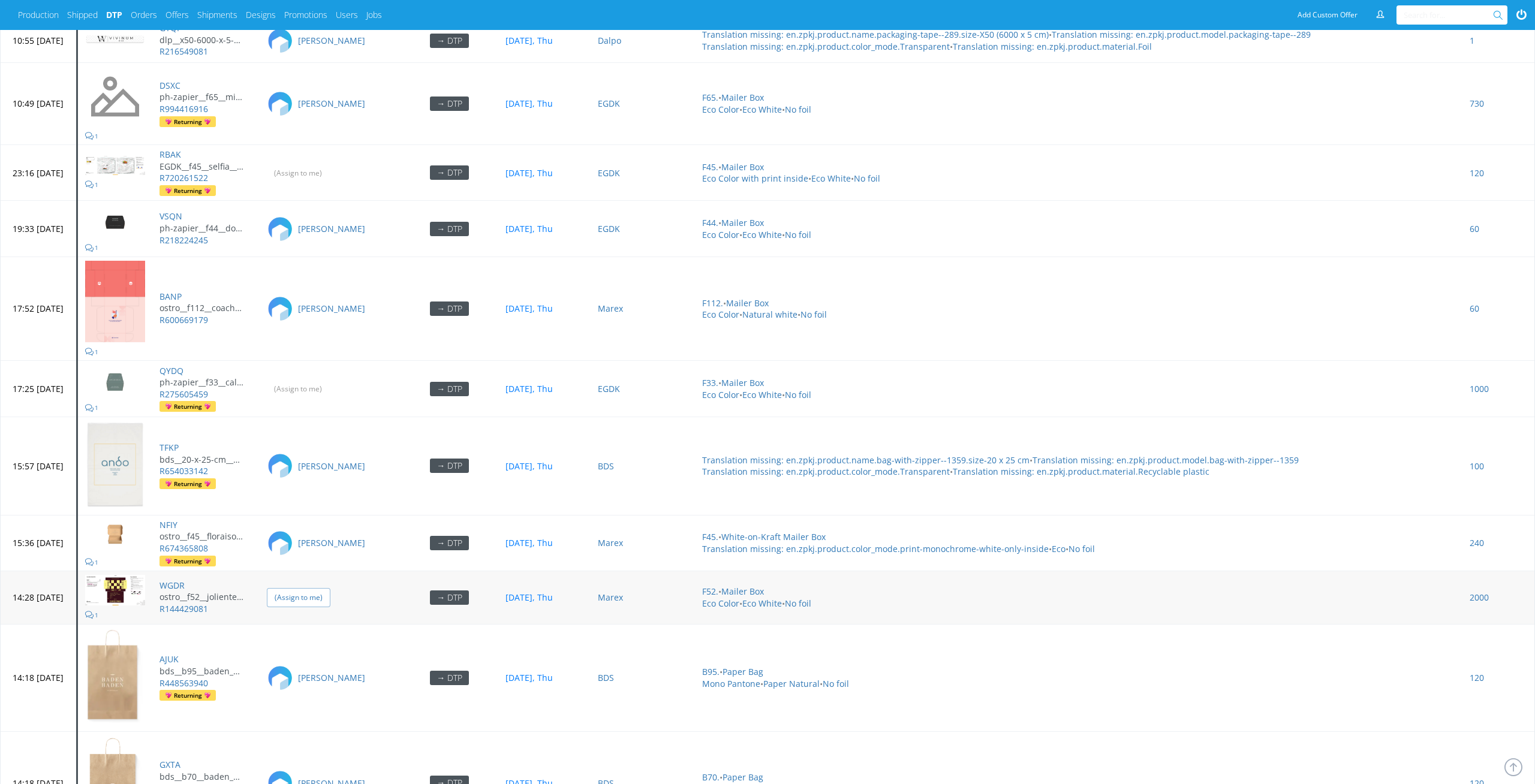
click at [331, 590] on input "(Assign to me)" at bounding box center [299, 597] width 64 height 19
click at [338, 366] on td "(Assign to me)" at bounding box center [330, 389] width 141 height 56
click at [331, 379] on input "(Assign to me)" at bounding box center [299, 388] width 64 height 19
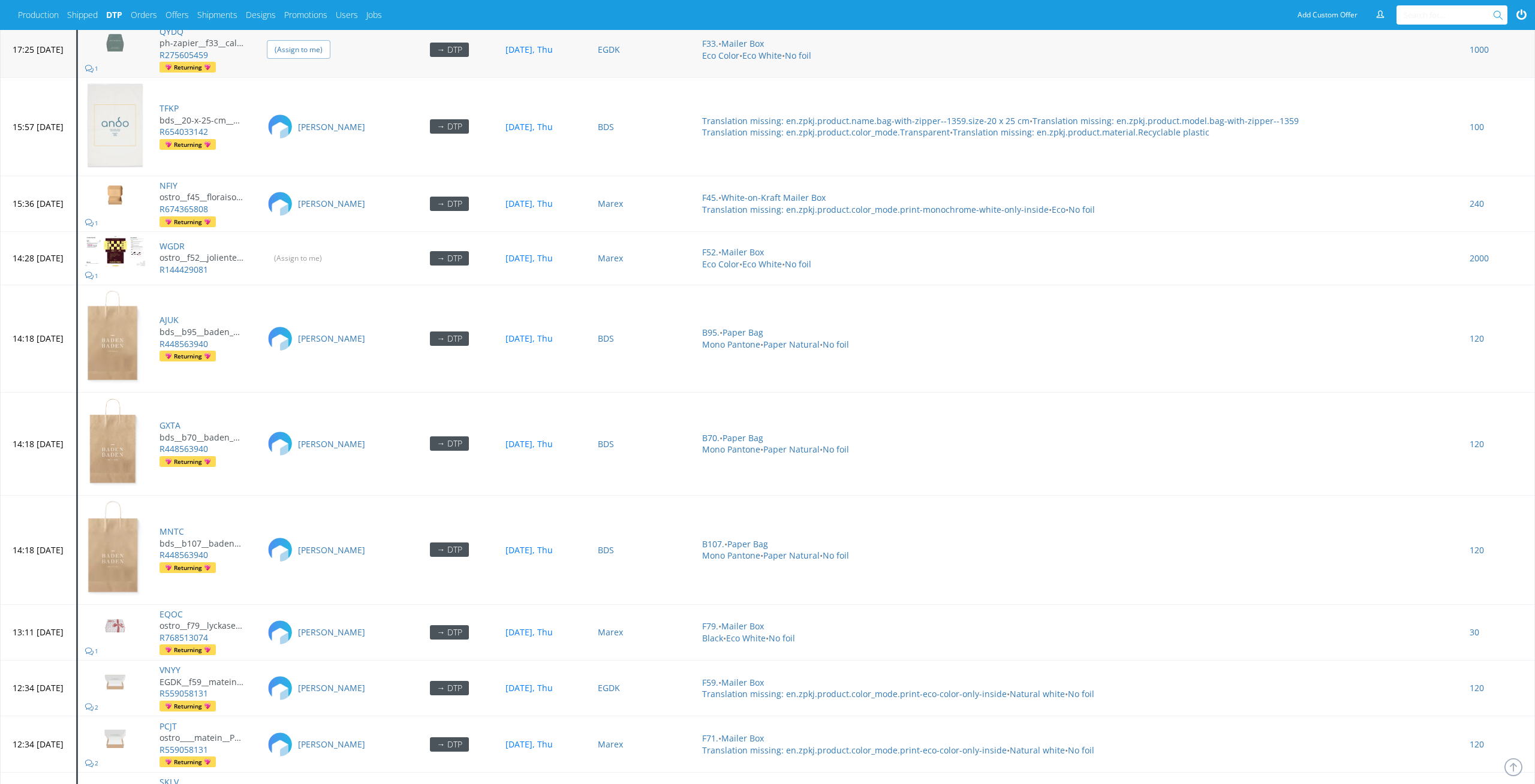
scroll to position [5323, 0]
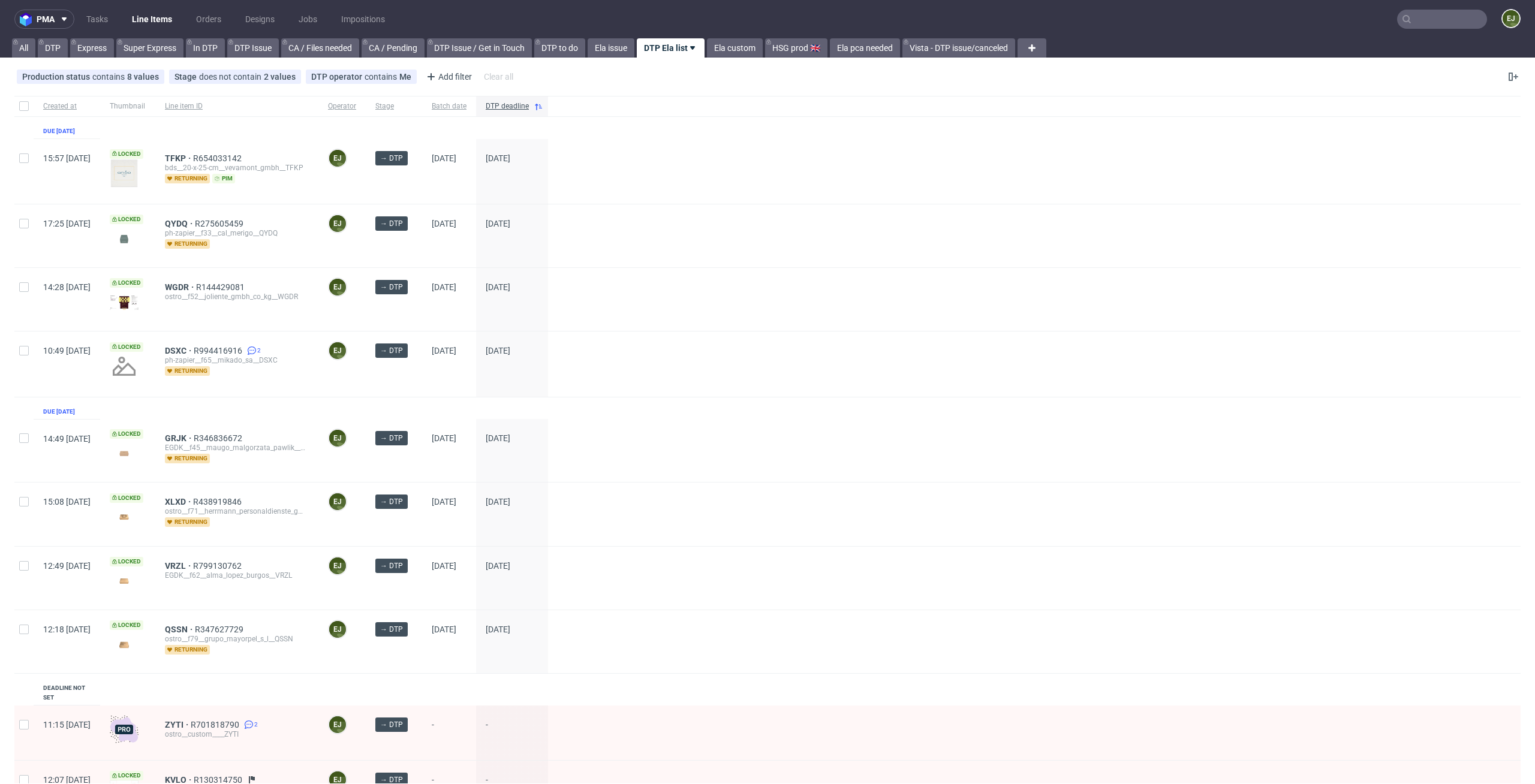
scroll to position [186, 0]
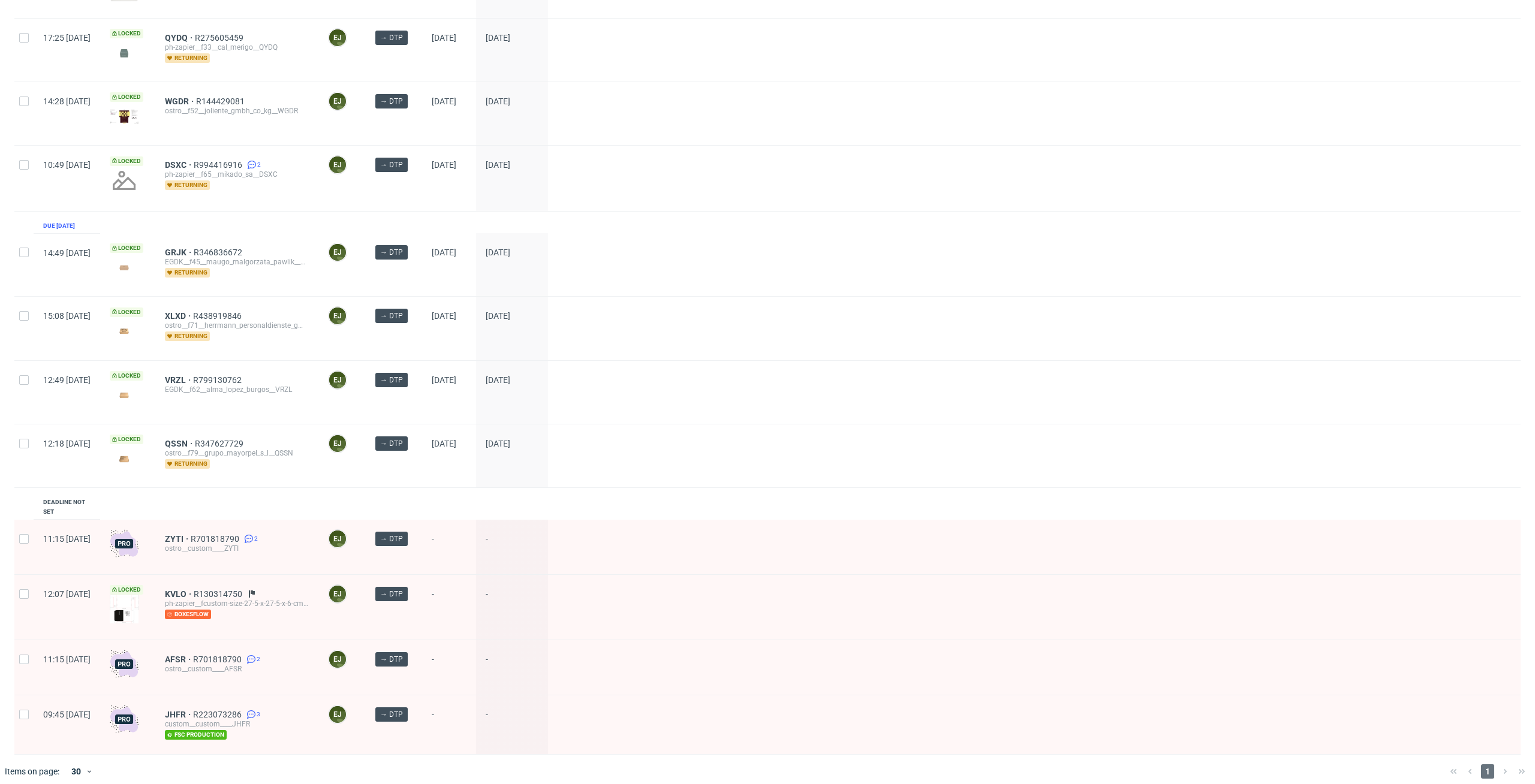
click at [207, 544] on div "ostro__custom____ZYTI" at bounding box center [236, 548] width 144 height 10
click at [191, 534] on span "ZYTI" at bounding box center [178, 539] width 26 height 10
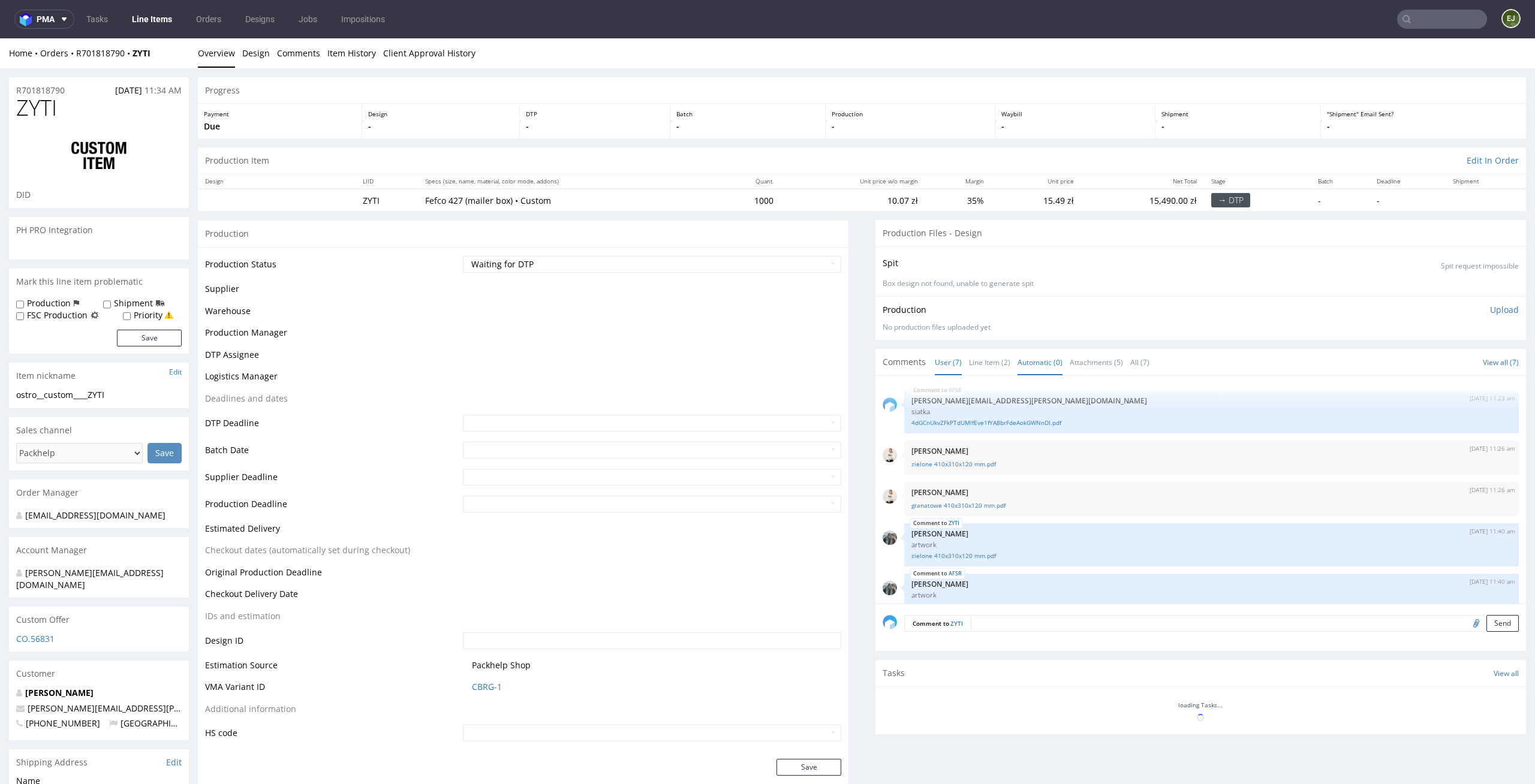
scroll to position [98, 0]
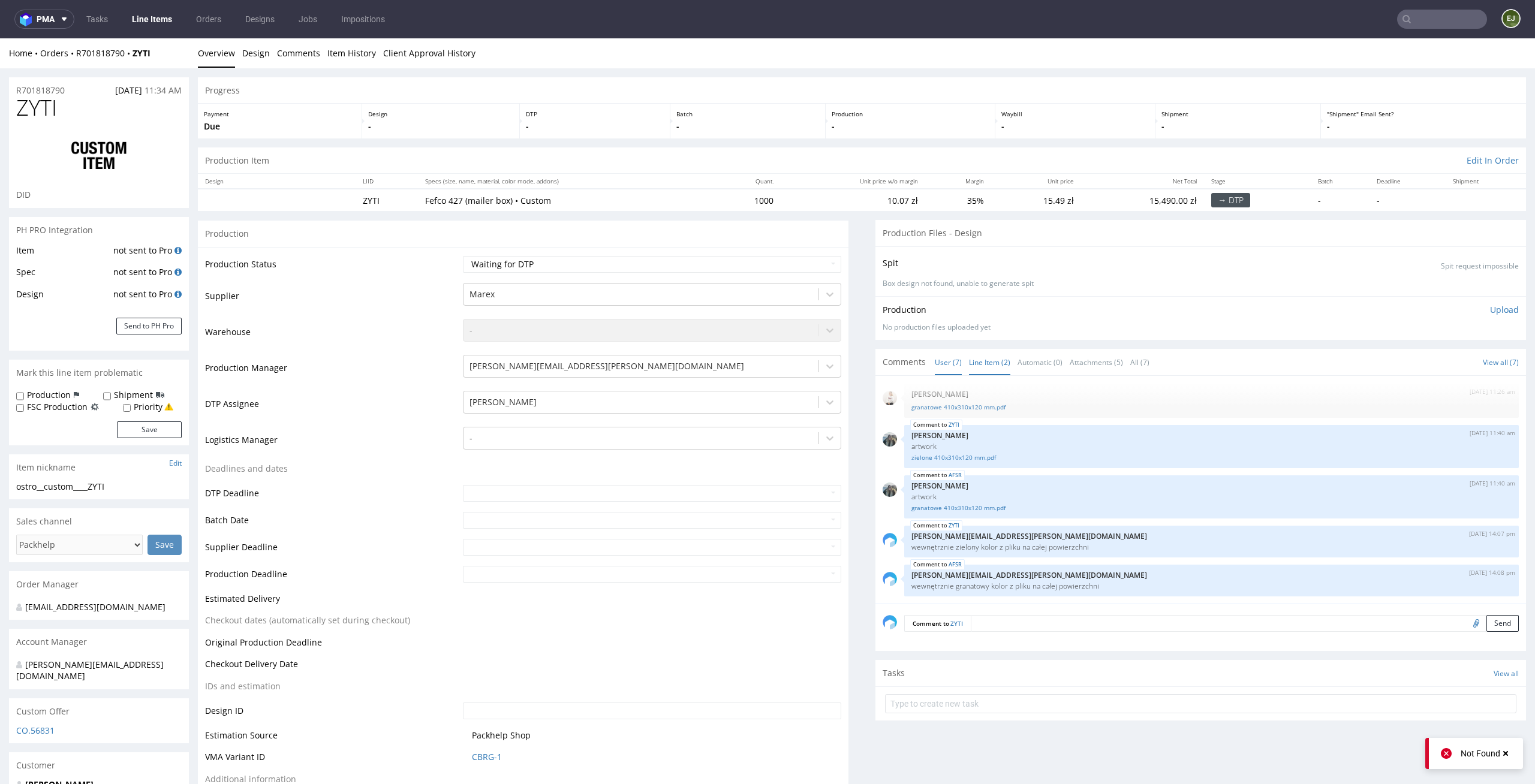
click at [988, 365] on link "Line Item (2)" at bounding box center [990, 362] width 42 height 26
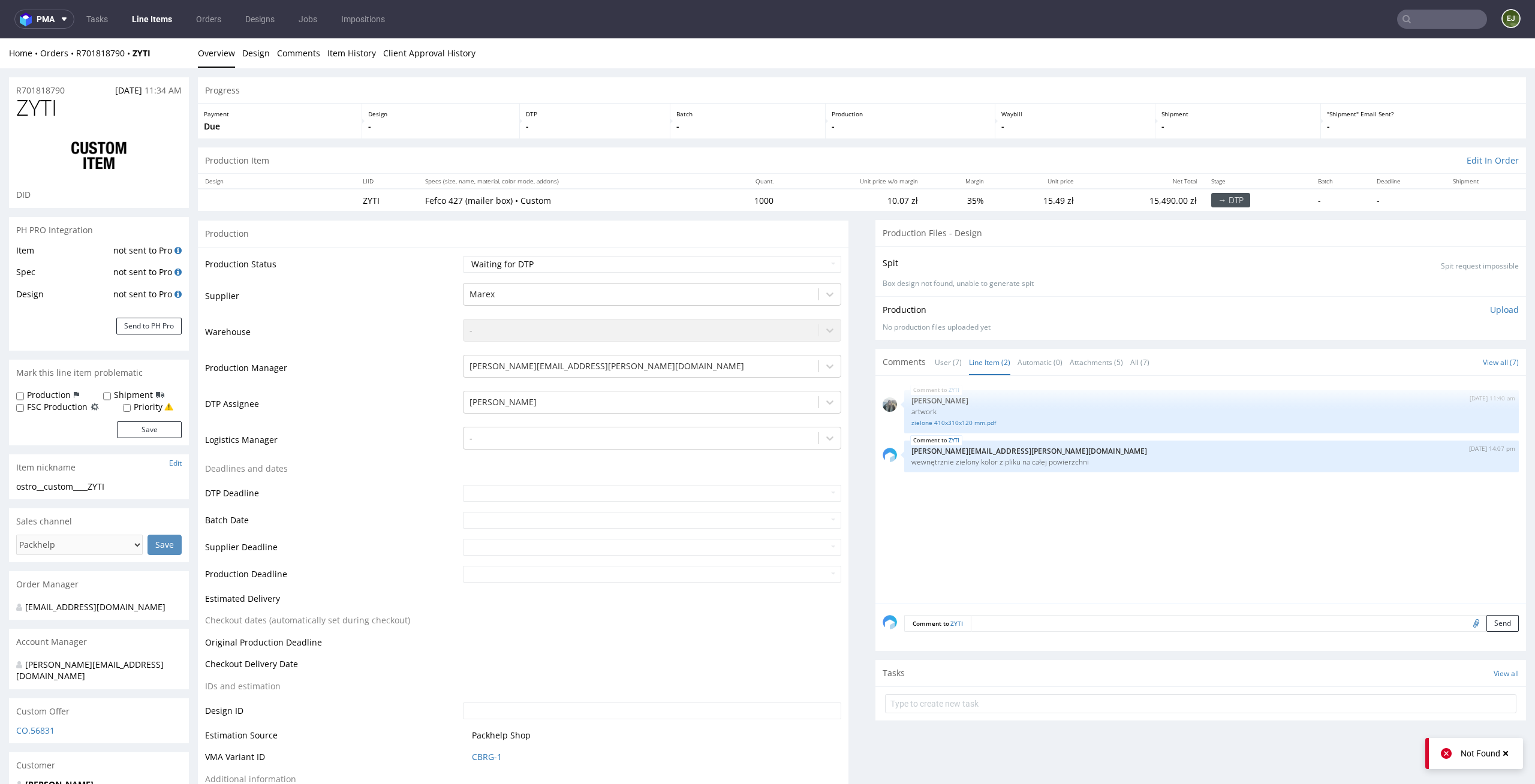
click at [1092, 552] on div "ZYTI [DATE] 11:40 am [PERSON_NAME] artwork zielone 410x310x120 mm.pdf ZYTI [DAT…" at bounding box center [1204, 493] width 643 height 221
click at [972, 421] on link "zielone 410x310x120 mm.pdf" at bounding box center [1211, 423] width 600 height 9
click at [1031, 522] on div "ZYTI [DATE] 11:40 am [PERSON_NAME] artwork zielone 410x310x120 mm.pdf ZYTI [DAT…" at bounding box center [1204, 493] width 643 height 221
click at [937, 358] on link "User (7)" at bounding box center [948, 362] width 27 height 26
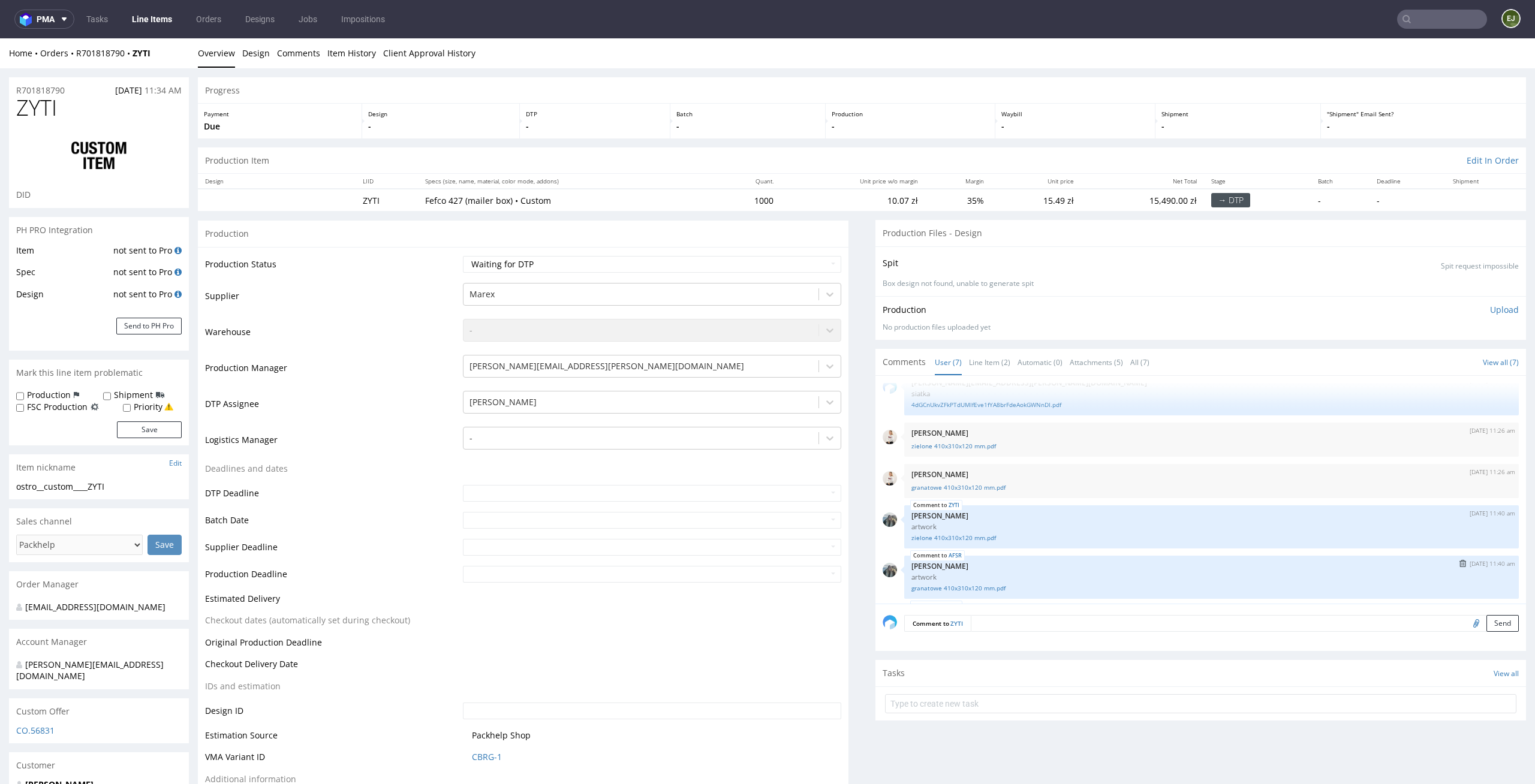
scroll to position [0, 0]
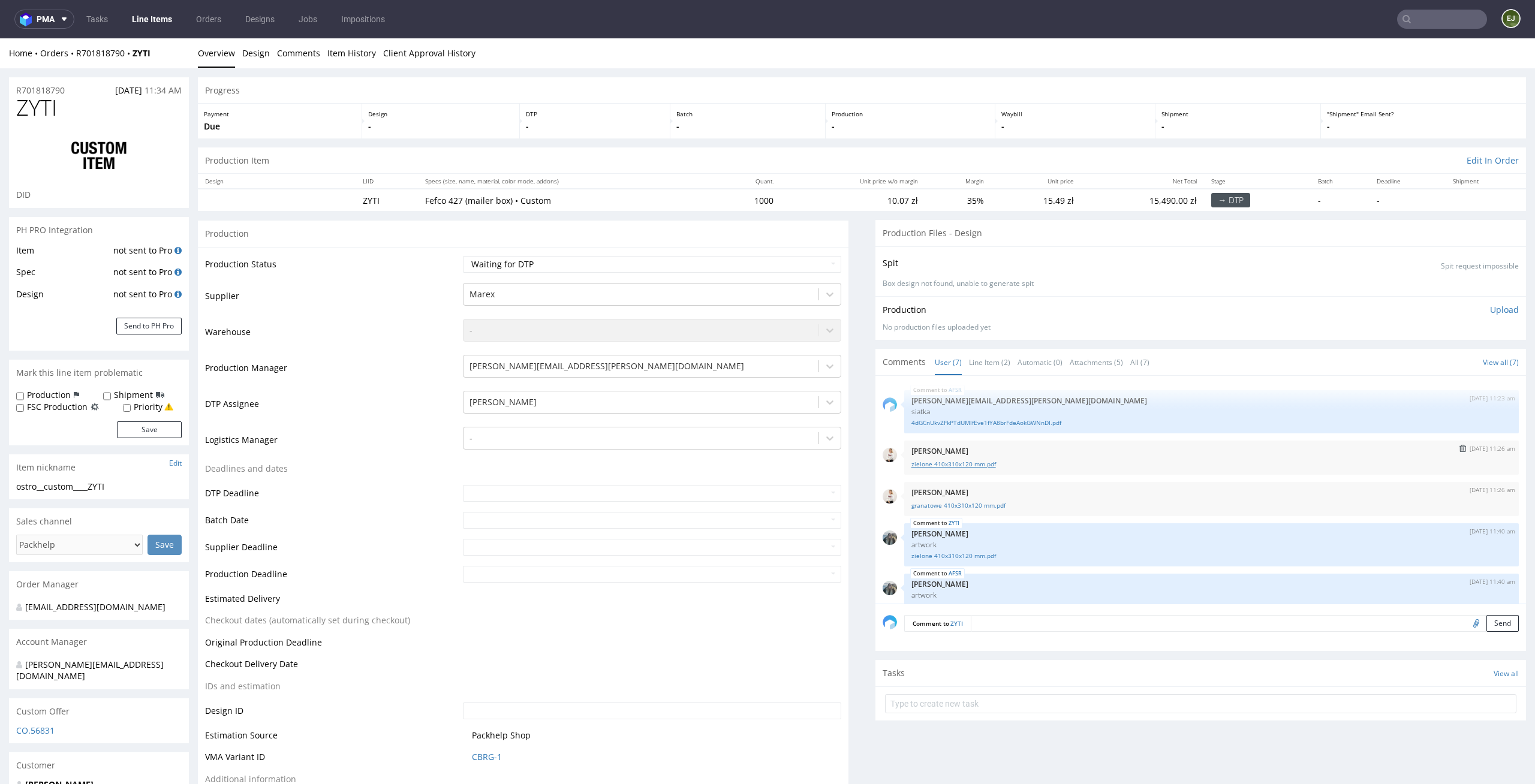
click at [975, 467] on link "zielone 410x310x120 mm.pdf" at bounding box center [1211, 465] width 600 height 9
click at [947, 149] on div "Production Item Edit In Order" at bounding box center [862, 161] width 1329 height 27
click at [988, 353] on link "Line Item (2)" at bounding box center [990, 362] width 42 height 26
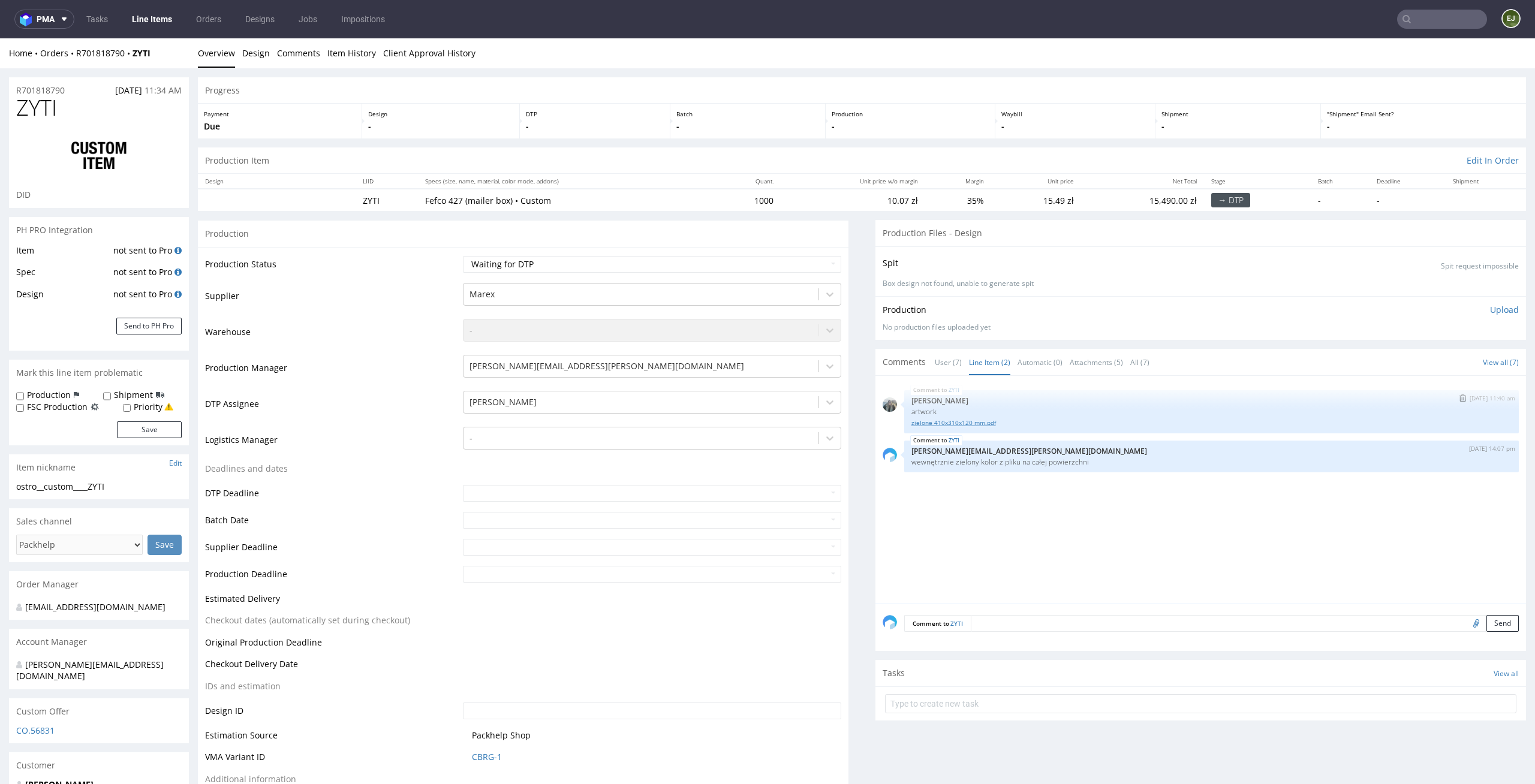
click at [979, 422] on link "zielone 410x310x120 mm.pdf" at bounding box center [1211, 423] width 600 height 9
click at [744, 84] on div "Progress" at bounding box center [862, 90] width 1329 height 27
drag, startPoint x: 119, startPoint y: 483, endPoint x: 4, endPoint y: 487, distance: 115.1
copy div "ostro__custom____ZYTI"
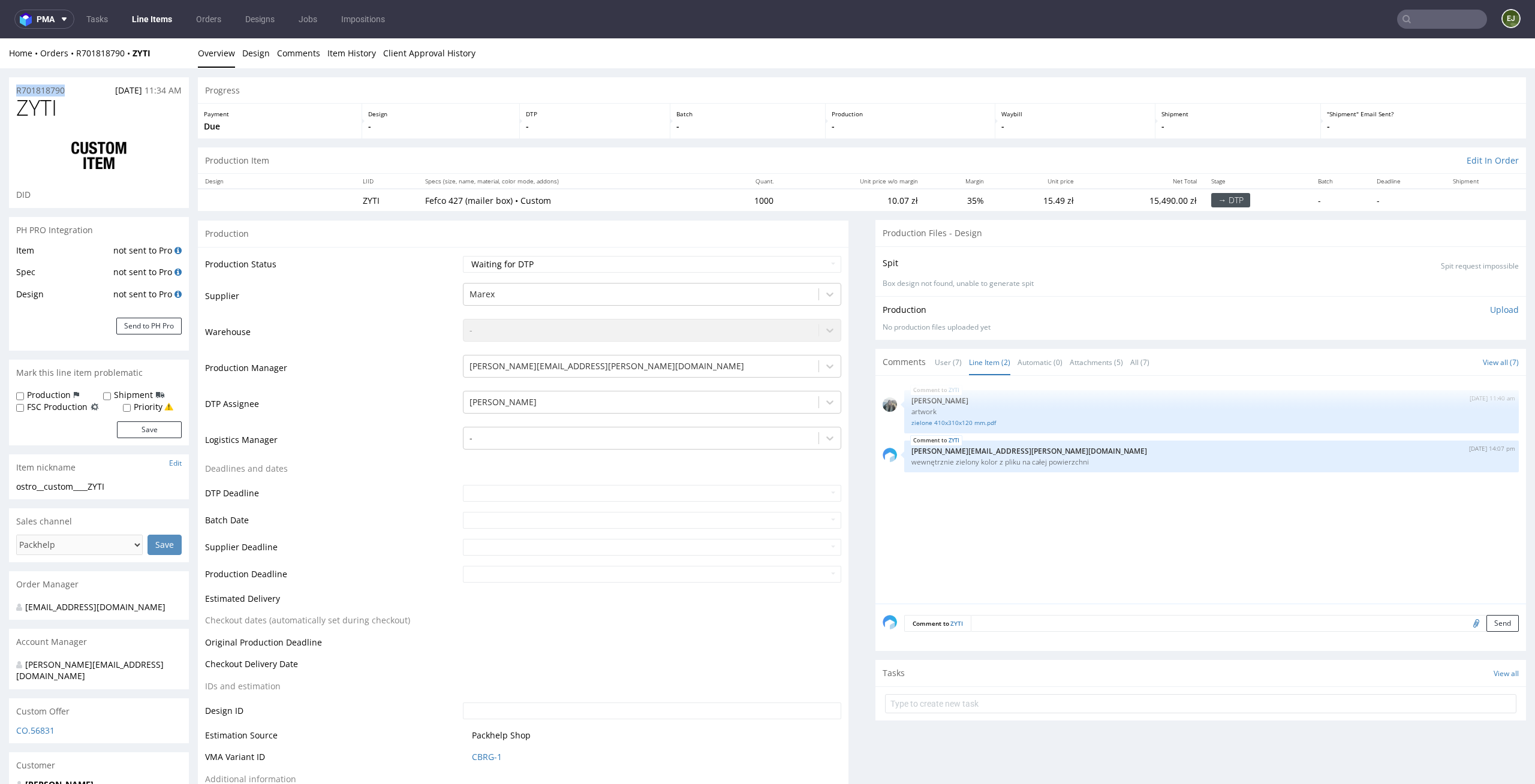
drag, startPoint x: 74, startPoint y: 87, endPoint x: 0, endPoint y: 88, distance: 74.0
copy p "R701818790"
click at [1074, 263] on div "Spit Spit request impossible" at bounding box center [1200, 263] width 636 height 18
click at [804, 259] on select "Waiting for Artwork Waiting for Diecut Waiting for Mockup Waiting for DTP Waiti…" at bounding box center [652, 264] width 379 height 17
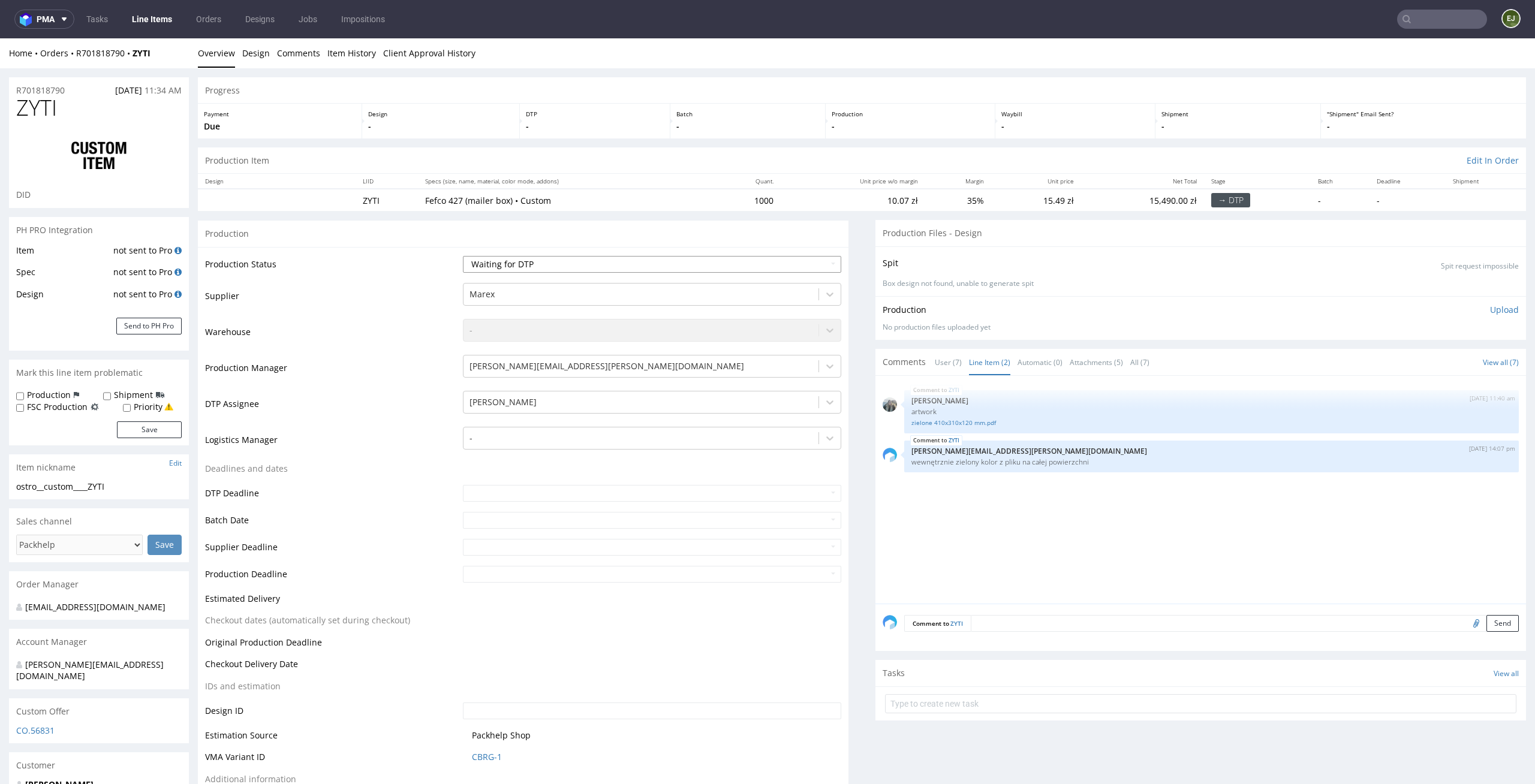
select select "dtp_ca_needed"
click at [463, 256] on select "Waiting for Artwork Waiting for Diecut Waiting for Mockup Waiting for DTP Waiti…" at bounding box center [652, 264] width 379 height 17
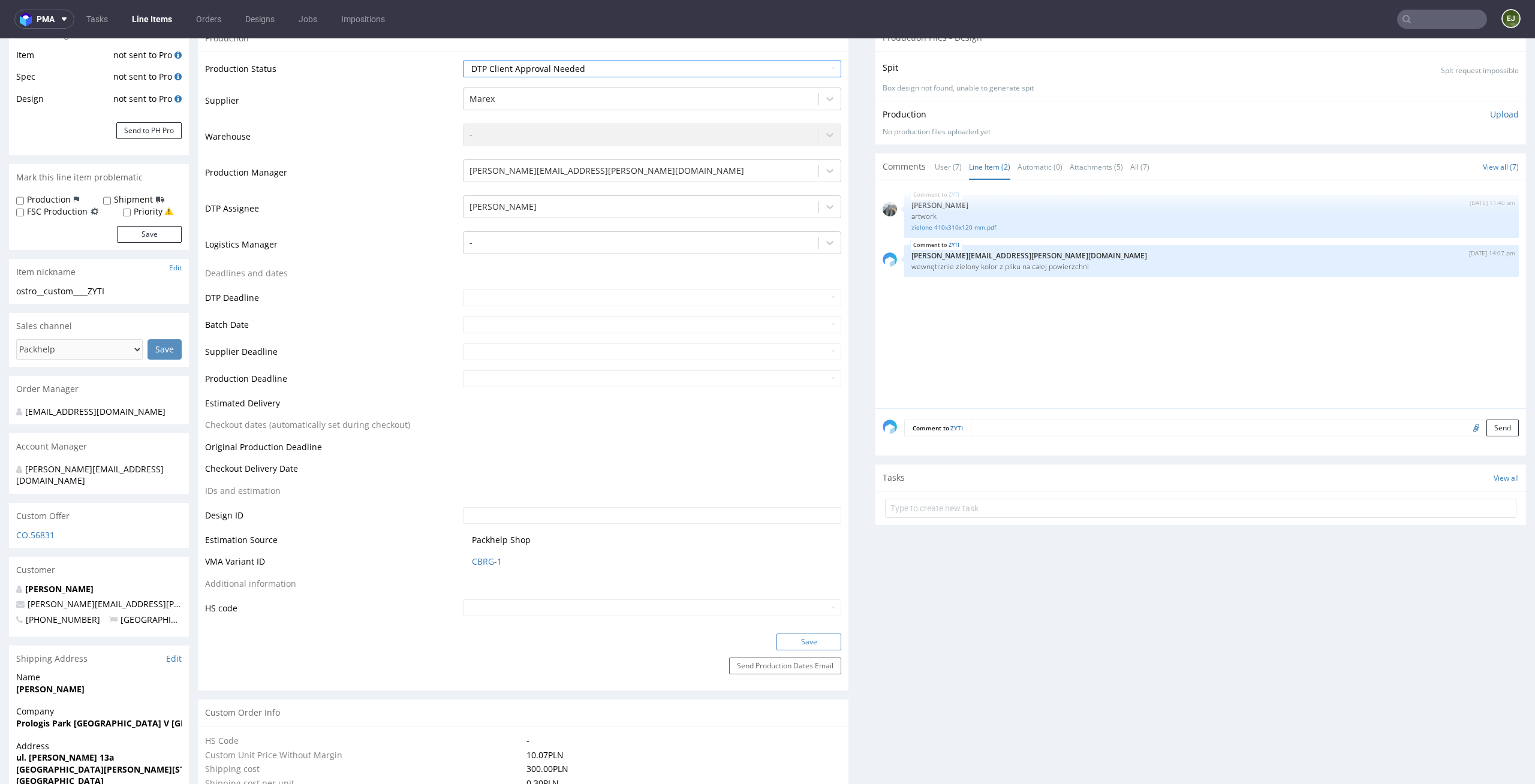
scroll to position [225, 0]
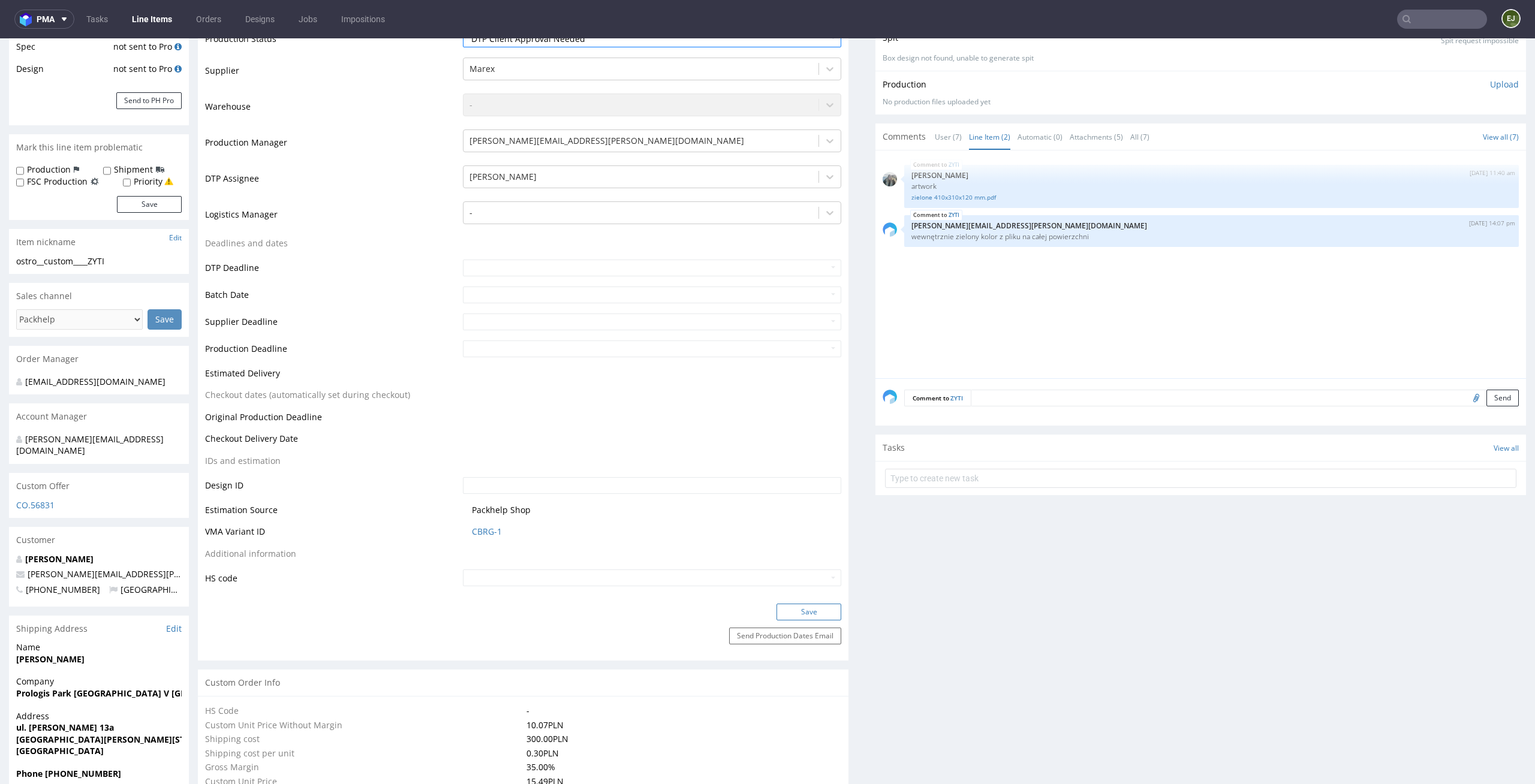
click at [798, 607] on button "Save" at bounding box center [809, 612] width 64 height 17
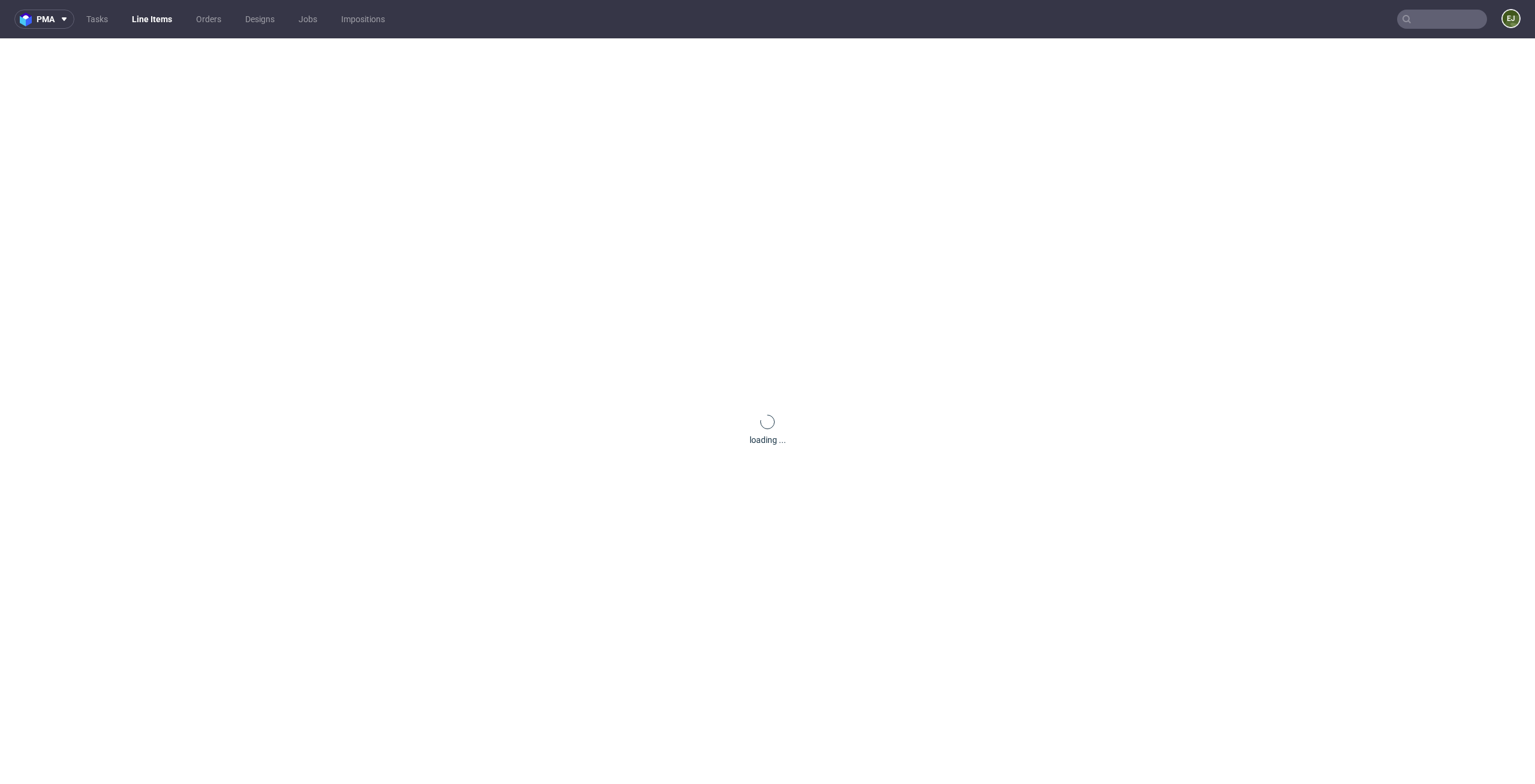
scroll to position [0, 0]
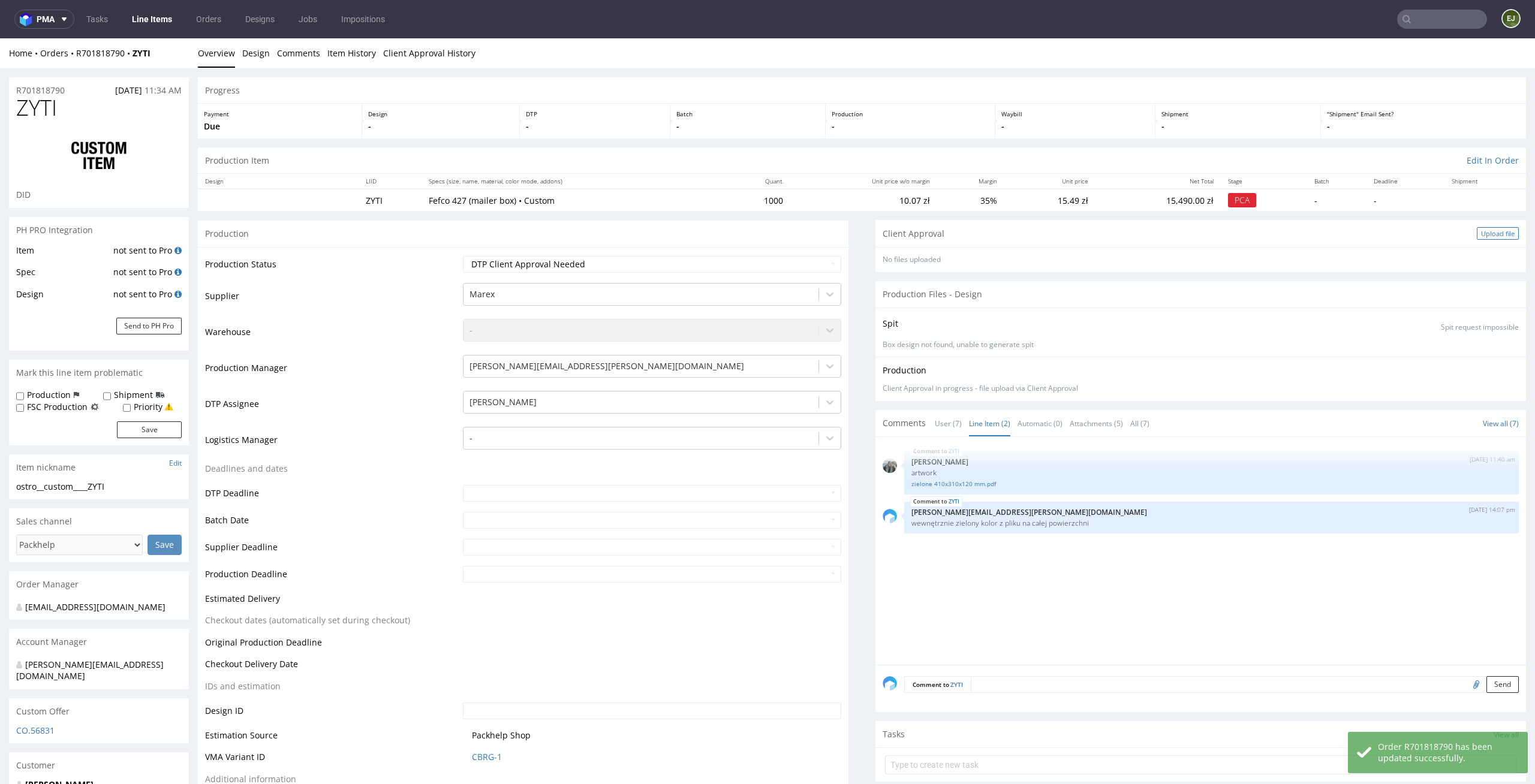
click at [1481, 235] on div "Upload file" at bounding box center [1498, 233] width 42 height 12
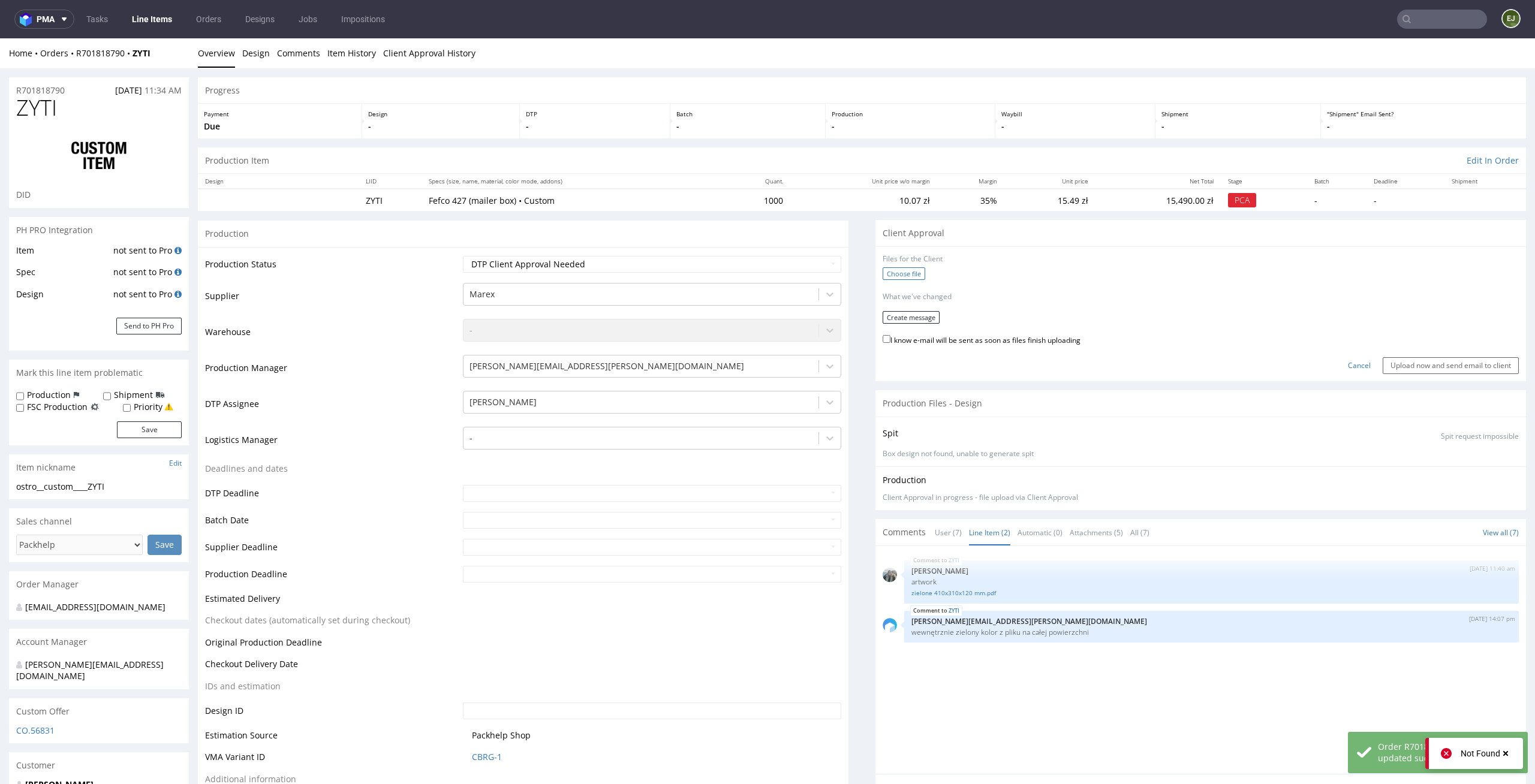
click at [891, 273] on label "Choose file" at bounding box center [904, 273] width 42 height 12
click at [0, 38] on input "Choose file" at bounding box center [0, 38] width 0 height 0
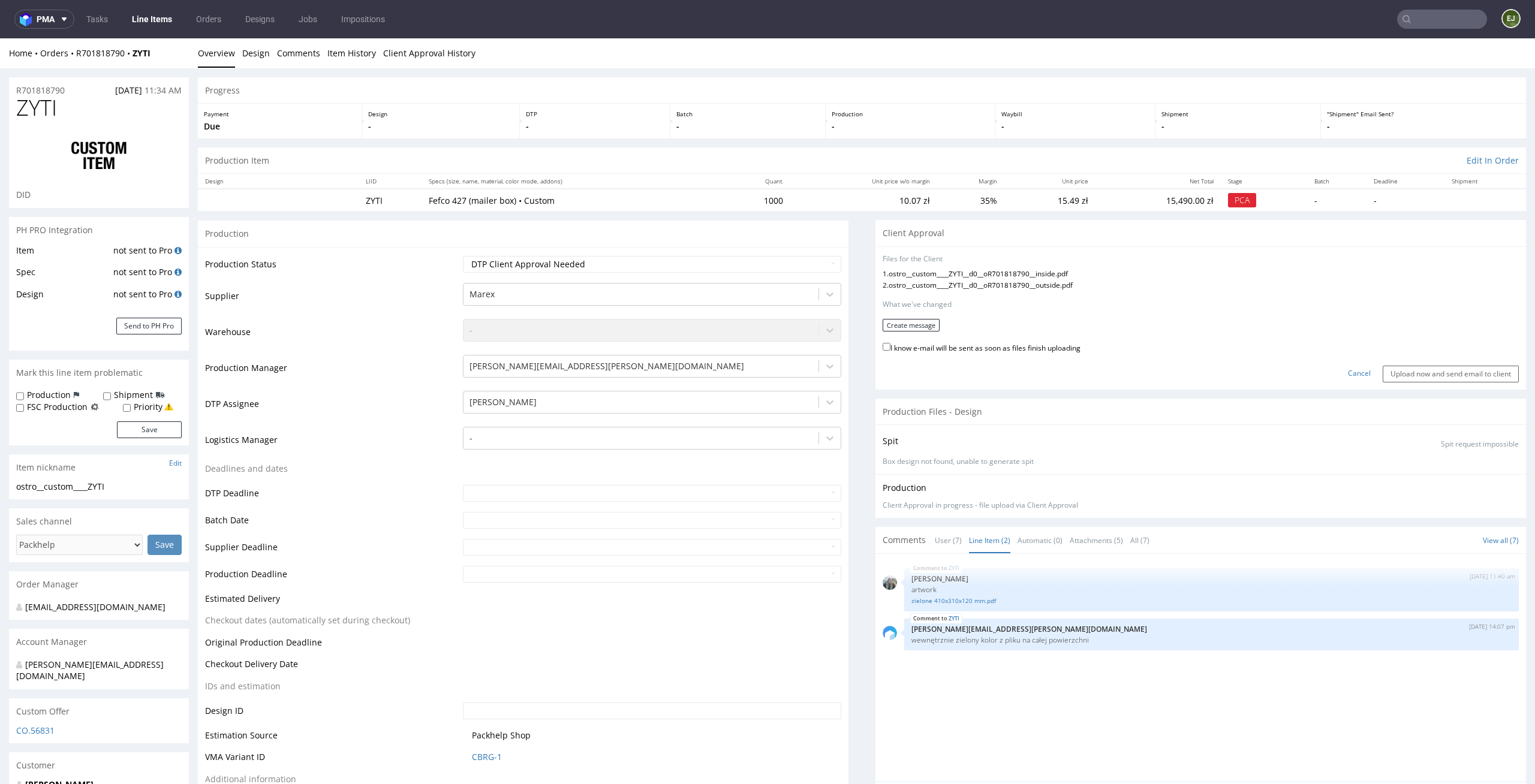
click at [898, 334] on form "Files for the Client 1 . ostro__custom____ZYTI__d0__oR701818790__inside.pdf 2 .…" at bounding box center [1200, 318] width 636 height 128
click at [909, 325] on button "Create message" at bounding box center [911, 325] width 57 height 12
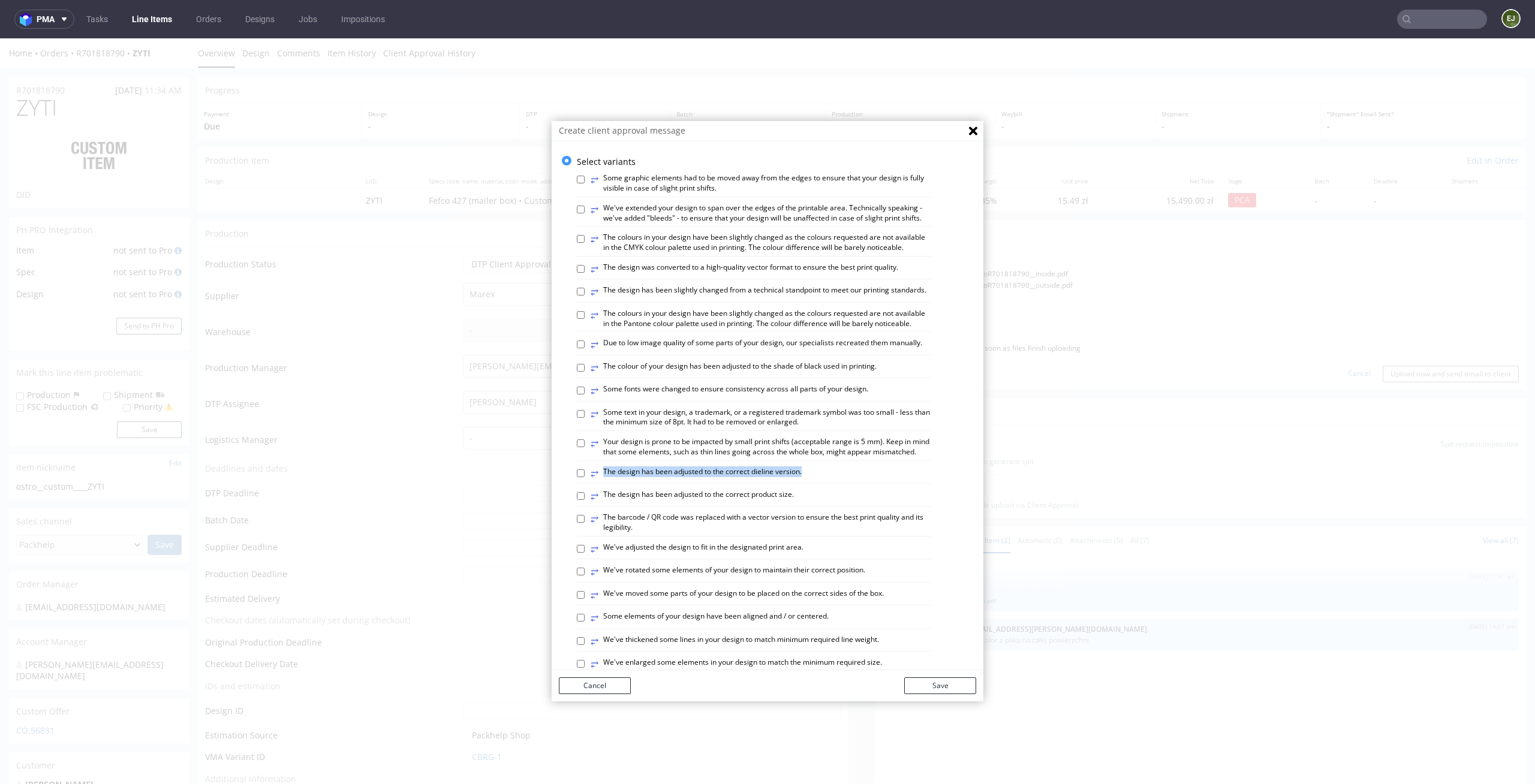
drag, startPoint x: 810, startPoint y: 498, endPoint x: 828, endPoint y: 508, distance: 20.6
click at [828, 483] on div "⥂ The design has been adjusted to the correct dieline version." at bounding box center [754, 476] width 354 height 17
copy label "⥂ The design has been adjusted to the correct dieline version."
click at [577, 477] on input "⥂ The design has been adjusted to the correct dieline version." at bounding box center [581, 473] width 8 height 8
checkbox input "true"
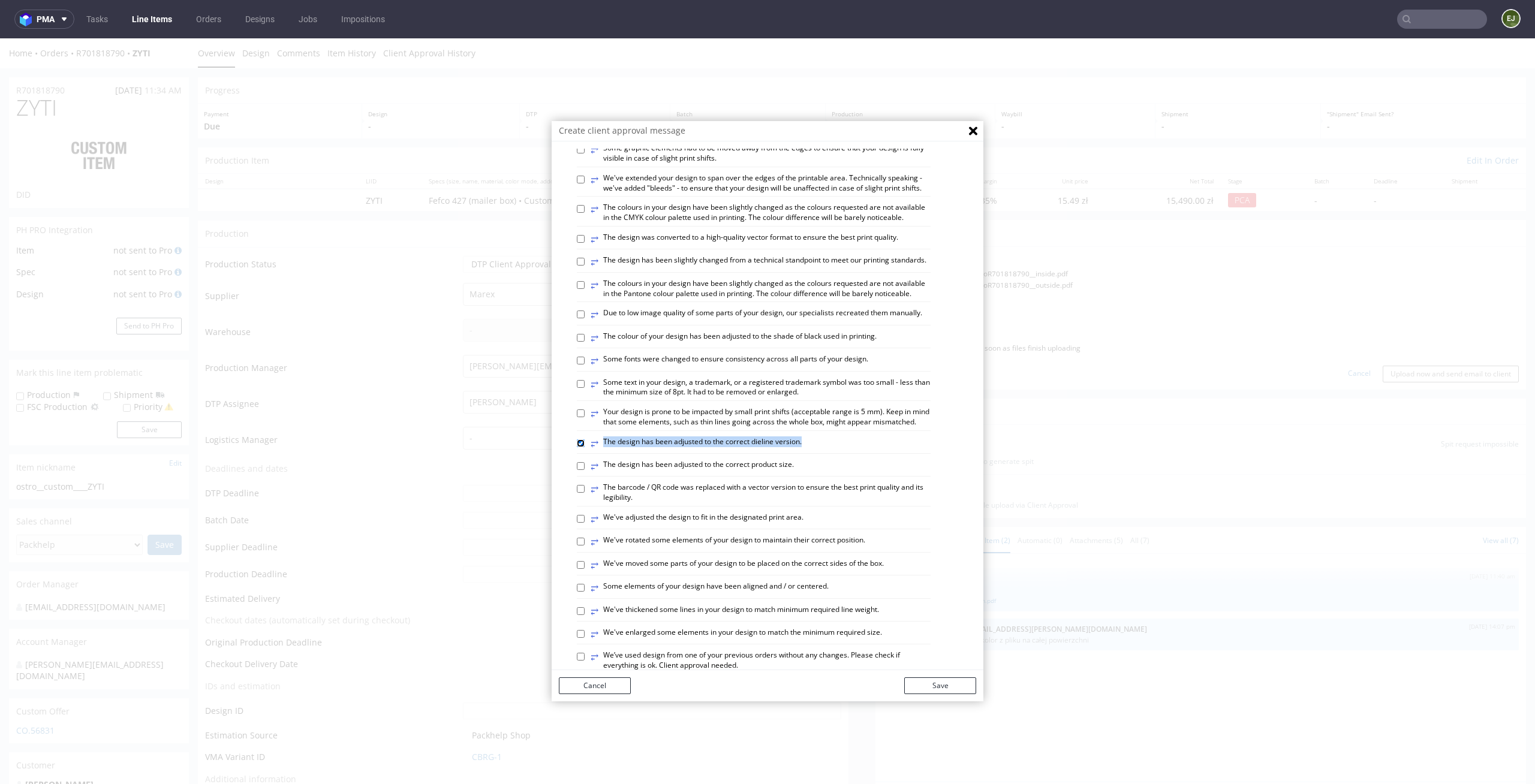
scroll to position [85, 0]
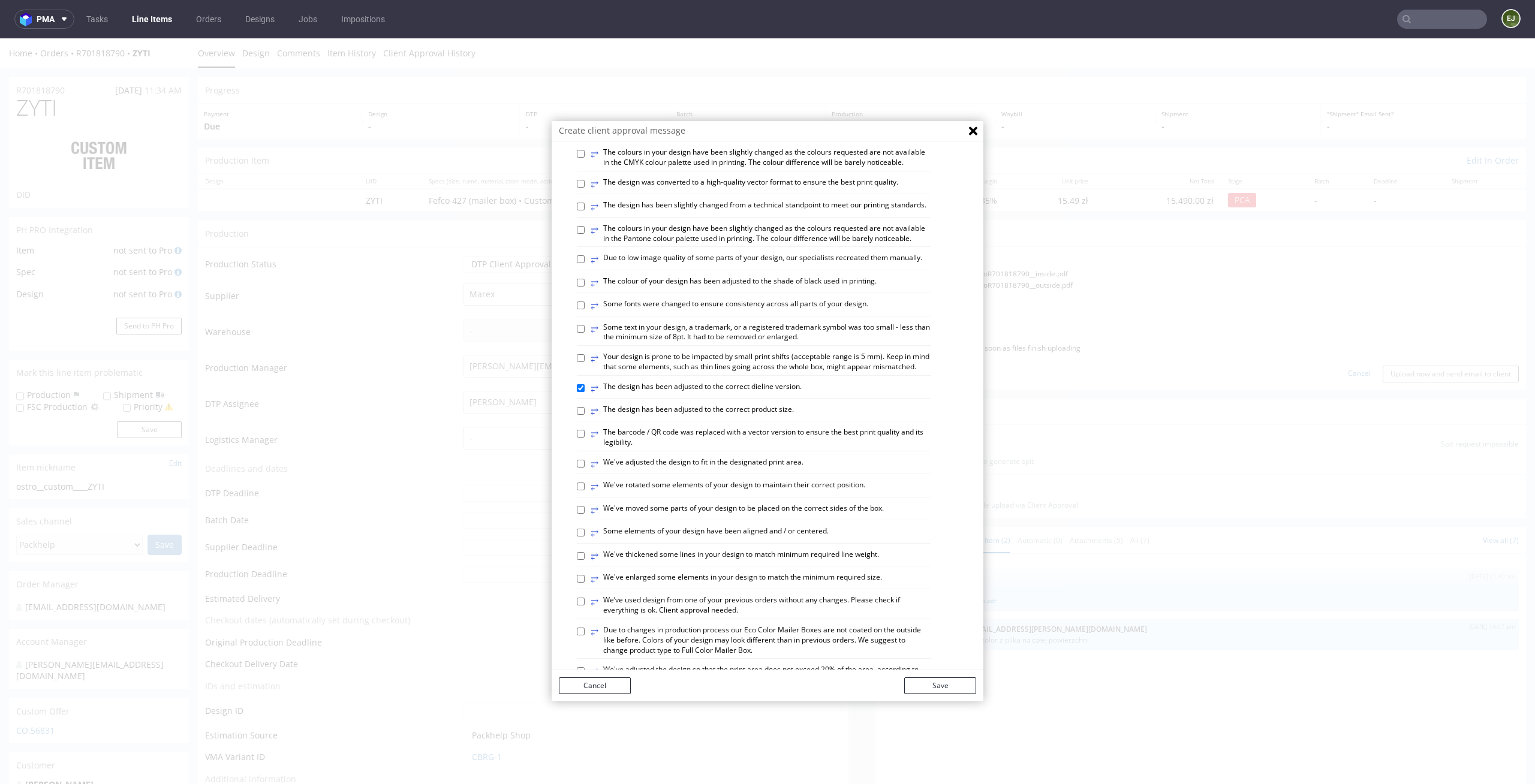
click at [565, 560] on div "Select variants ⥂ Some graphic elements had to be moved away from the edges to …" at bounding box center [768, 550] width 432 height 958
click at [577, 543] on div "⥂ Some elements of your design have been aligned and / or centered." at bounding box center [754, 535] width 354 height 17
click at [577, 537] on input "⥂ Some elements of your design have been aligned and / or centered." at bounding box center [581, 533] width 8 height 8
checkbox input "true"
click at [932, 684] on button "Save" at bounding box center [940, 686] width 72 height 17
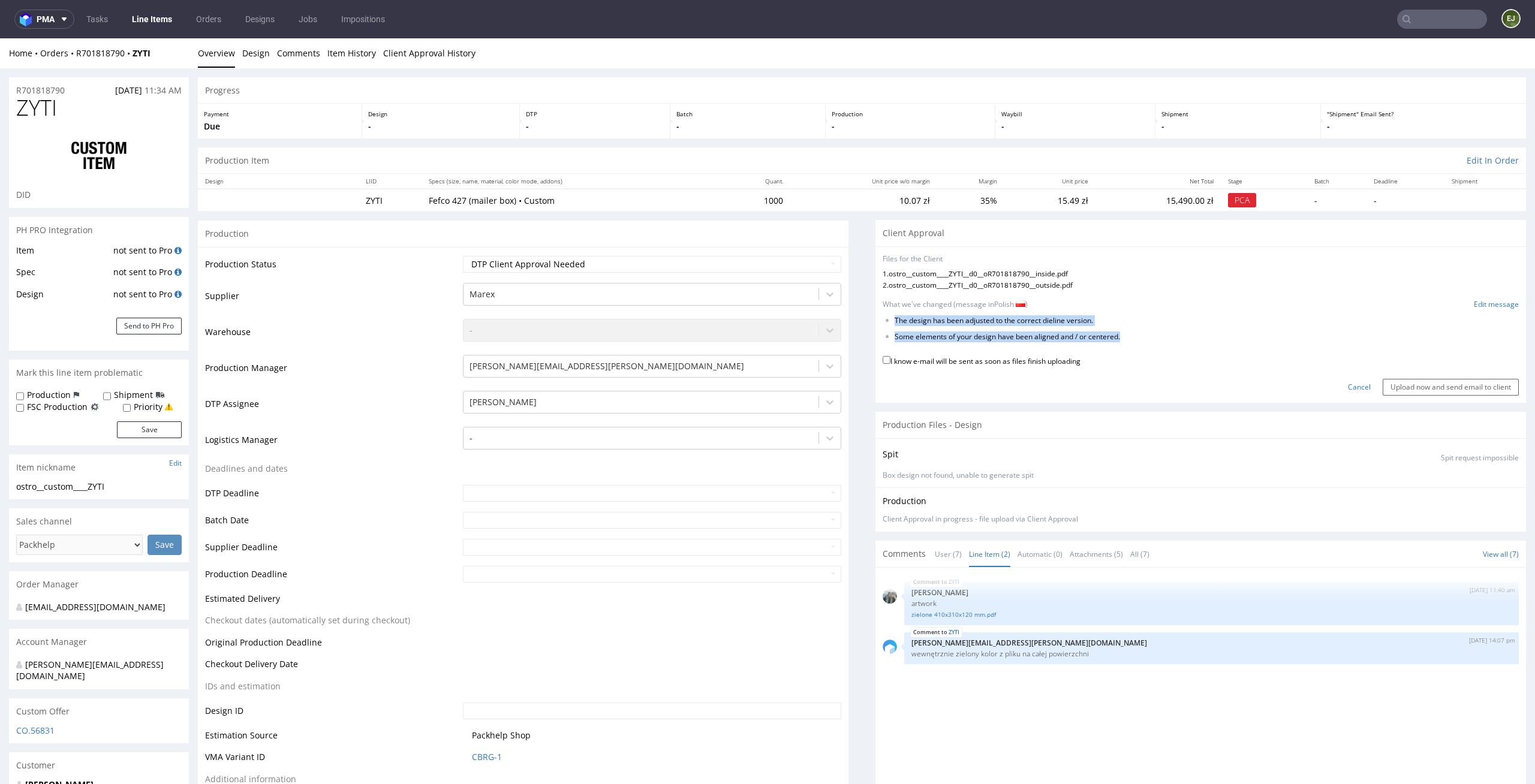
drag, startPoint x: 1123, startPoint y: 339, endPoint x: 882, endPoint y: 316, distance: 242.1
click at [883, 316] on ul "The design has been adjusted to the correct dieline version. Some elements of y…" at bounding box center [1200, 329] width 636 height 27
copy ul "The design has been adjusted to the correct dieline version. Some elements of y…"
click at [1480, 302] on link "Edit message" at bounding box center [1496, 305] width 45 height 10
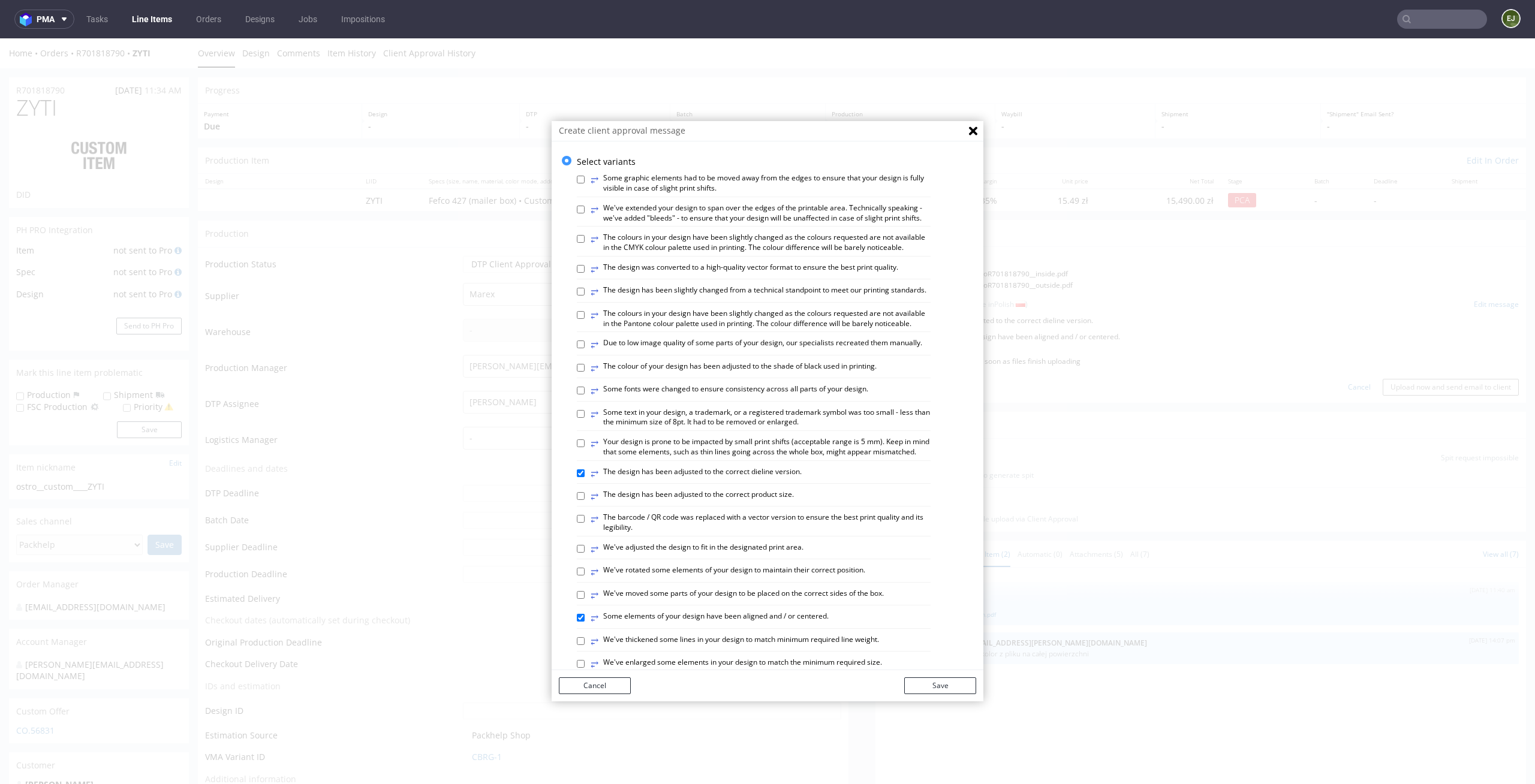
scroll to position [491, 0]
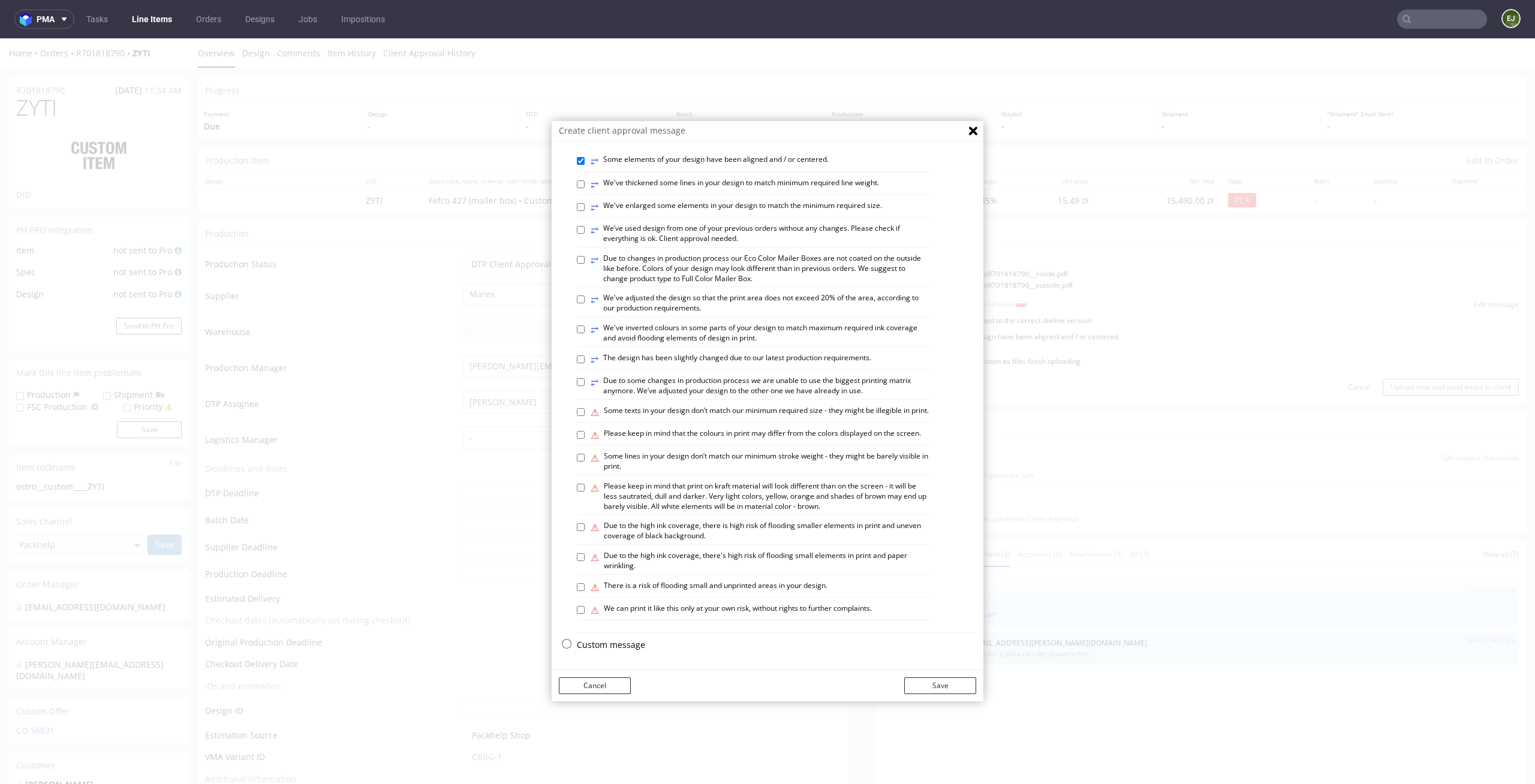
click at [620, 637] on div "Select variants ⥂ Some graphic elements had to be moved away from the edges to …" at bounding box center [768, 178] width 432 height 958
click at [616, 643] on p "Custom message" at bounding box center [777, 645] width 400 height 12
checkbox input "false"
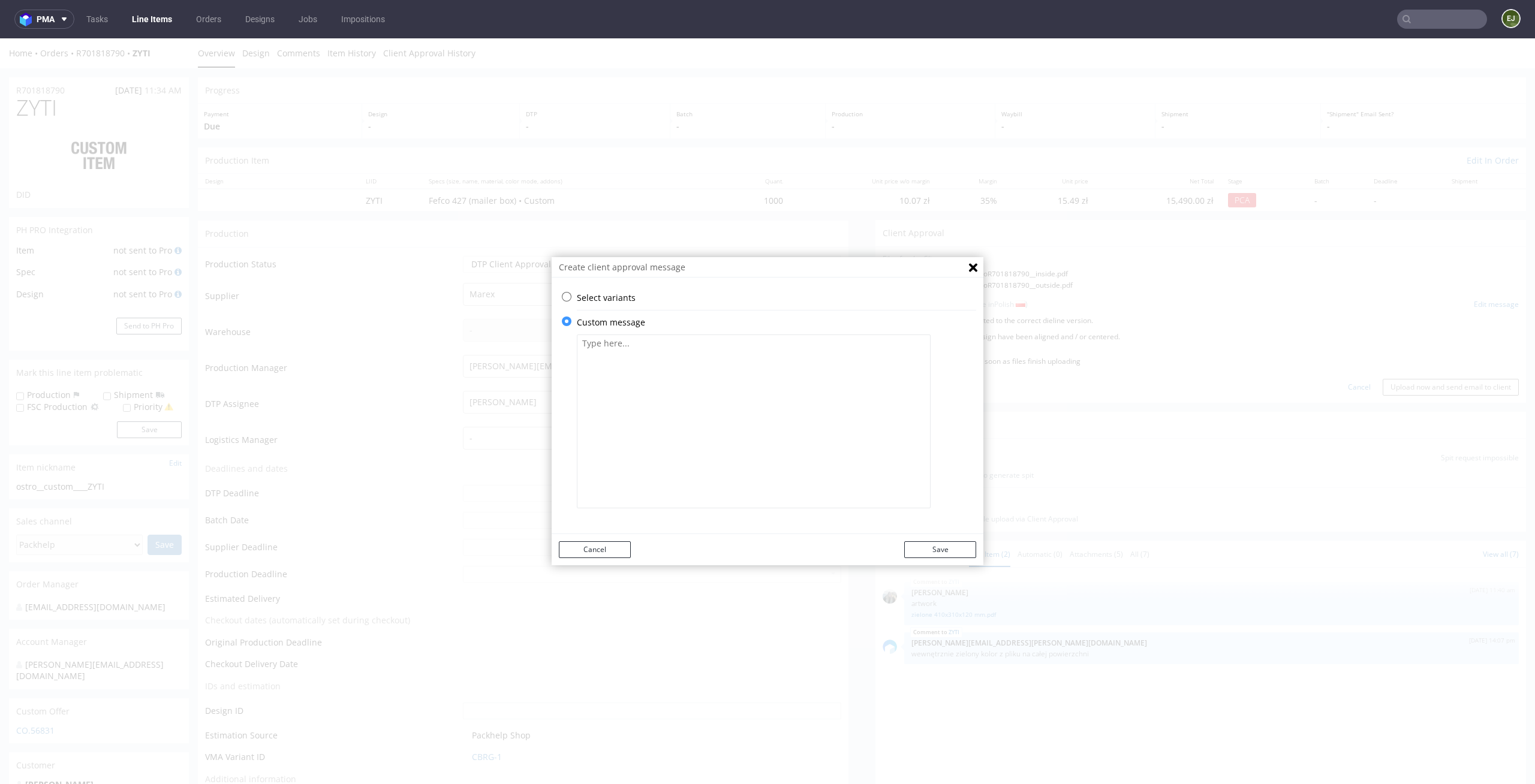
click at [669, 433] on textarea at bounding box center [754, 421] width 354 height 174
paste textarea "The design has been adjusted to the correct dieline version. Some elements of y…"
click at [577, 342] on textarea "The design has been adjusted to the correct dieline version. Some elements of y…" at bounding box center [754, 421] width 354 height 174
click at [577, 354] on textarea "• The design has been adjusted to the correct dieline version. Some elements of…" at bounding box center [754, 421] width 354 height 174
click at [863, 357] on textarea "• The design has been adjusted to the correct dieline version. • Some elements …" at bounding box center [754, 421] width 354 height 174
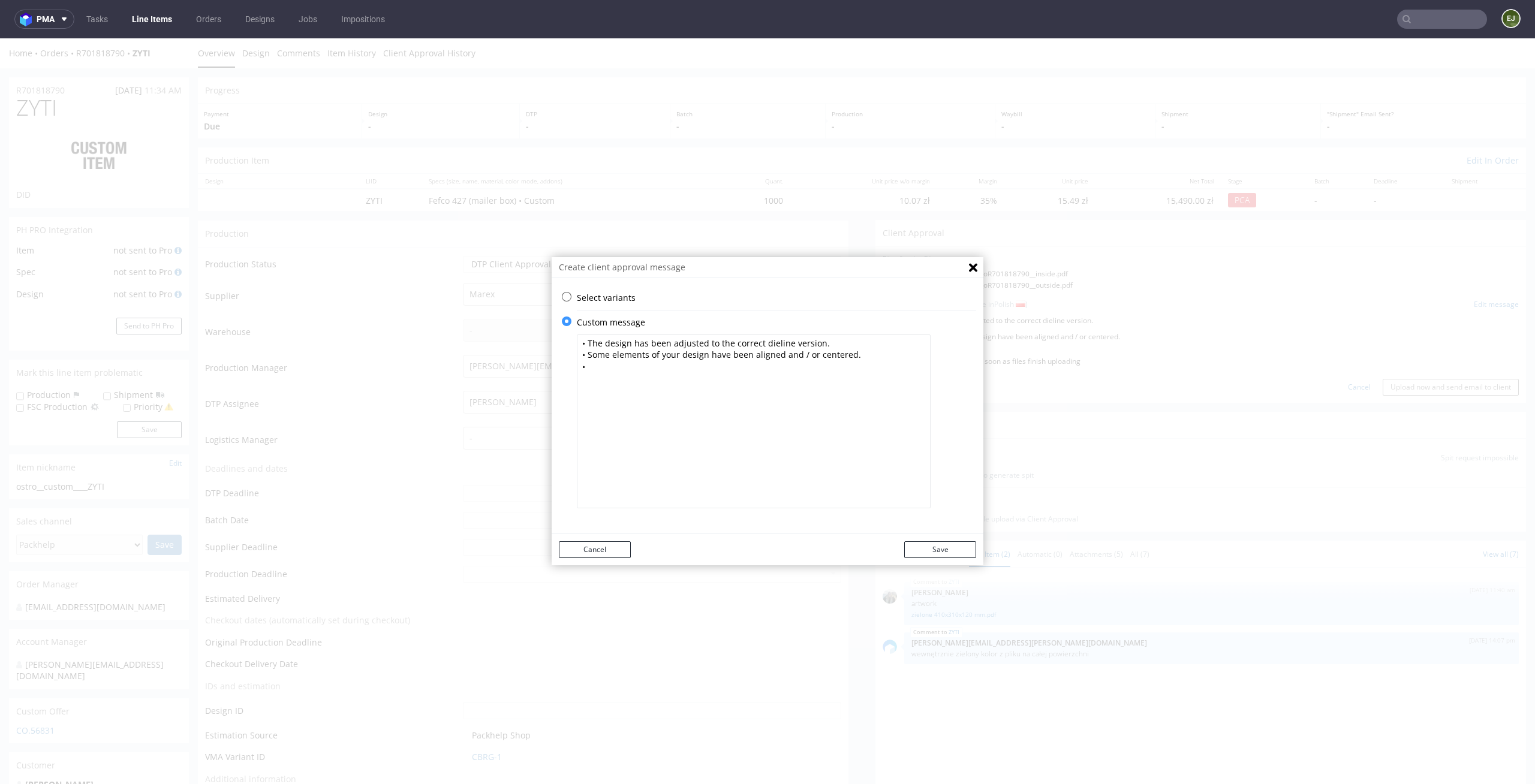
paste textarea "The external print elements, which overlap the inside of the box after folding,…"
type textarea "• The design has been adjusted to the correct dieline version. • Some elements …"
click at [948, 551] on button "Save" at bounding box center [940, 550] width 72 height 17
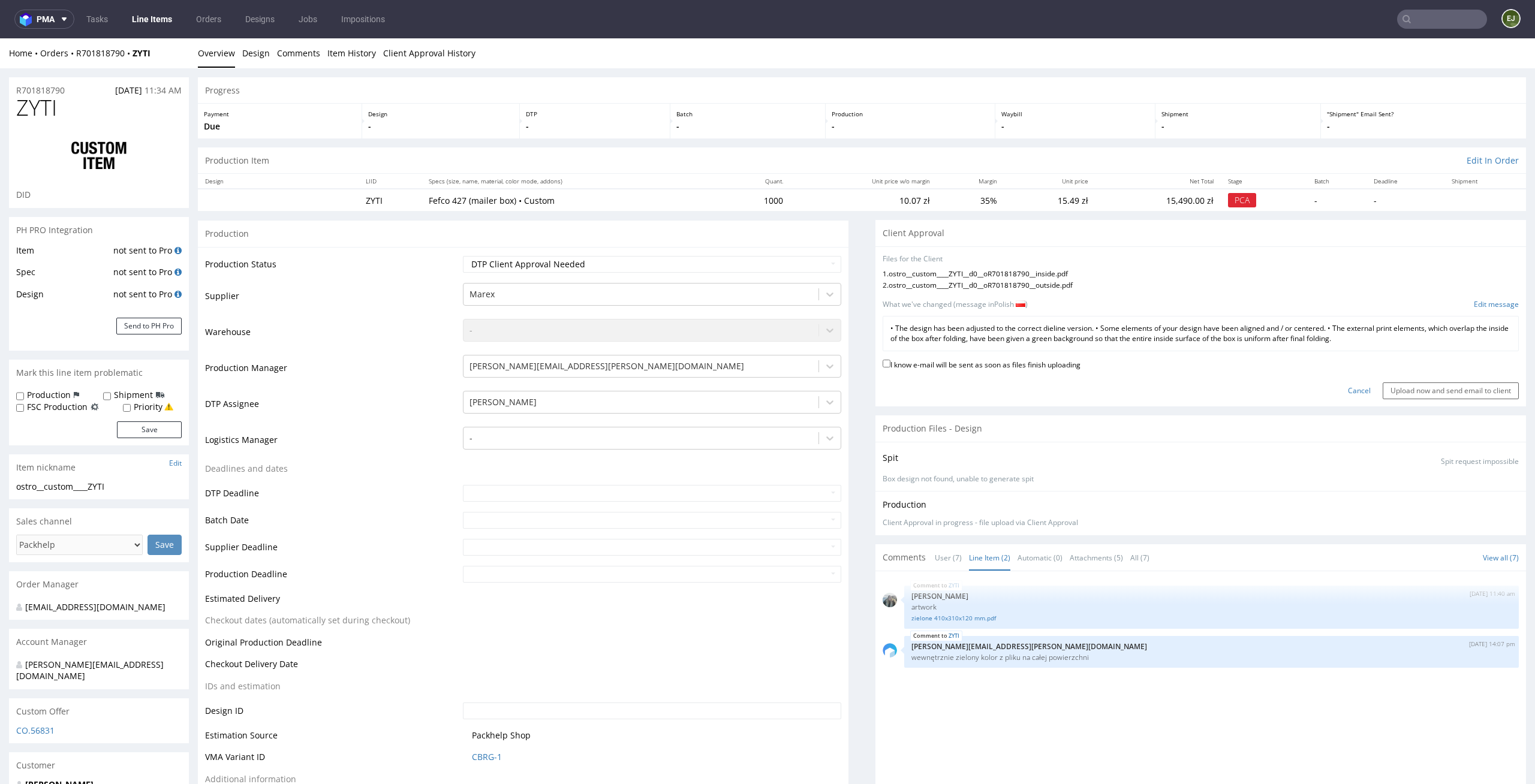
click at [1039, 366] on label "I know e-mail will be sent as soon as files finish uploading" at bounding box center [982, 364] width 198 height 13
click at [891, 366] on input "I know e-mail will be sent as soon as files finish uploading" at bounding box center [887, 364] width 8 height 8
checkbox input "true"
click at [1438, 385] on input "Upload now and send email to client" at bounding box center [1450, 391] width 136 height 17
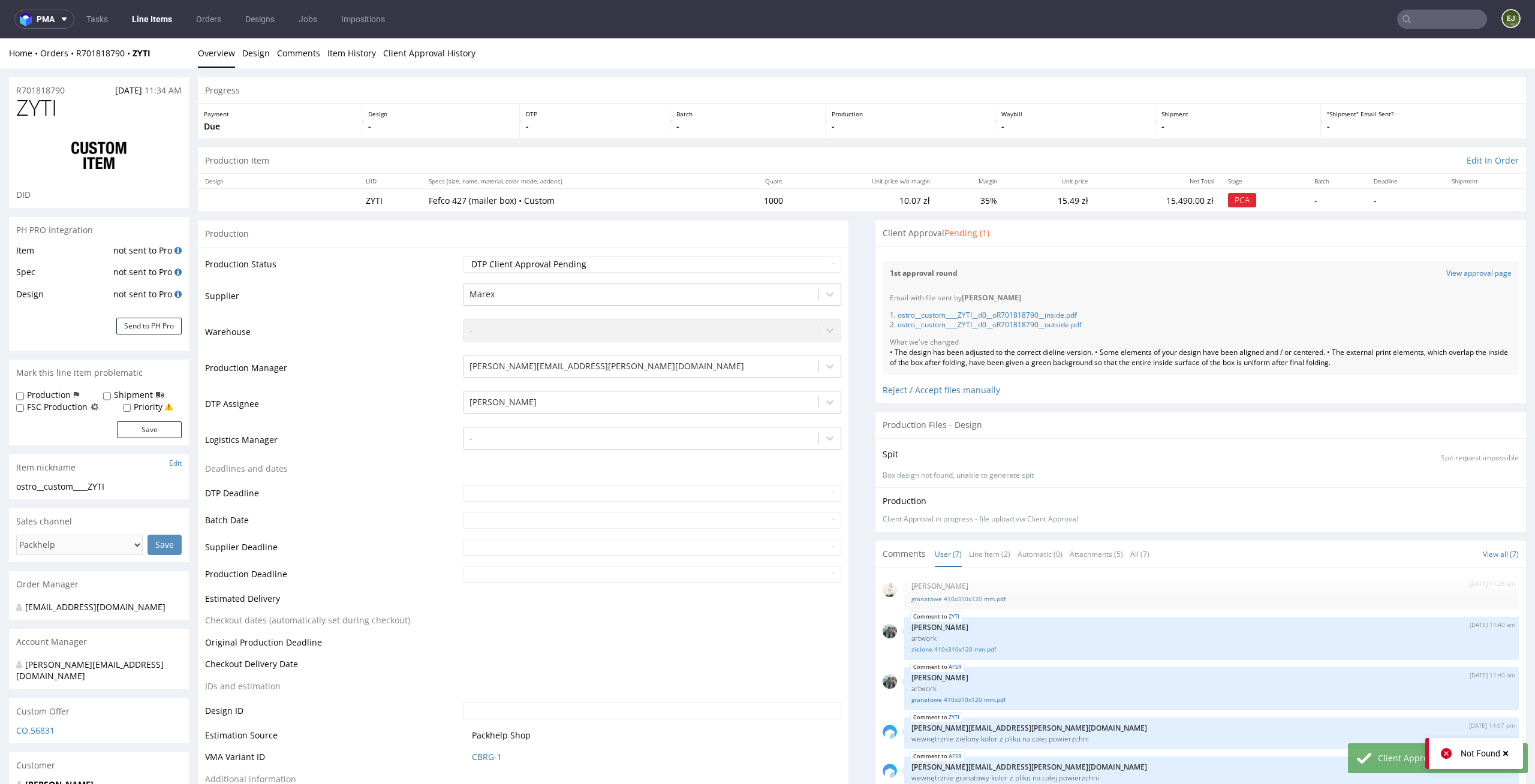
scroll to position [1759, 0]
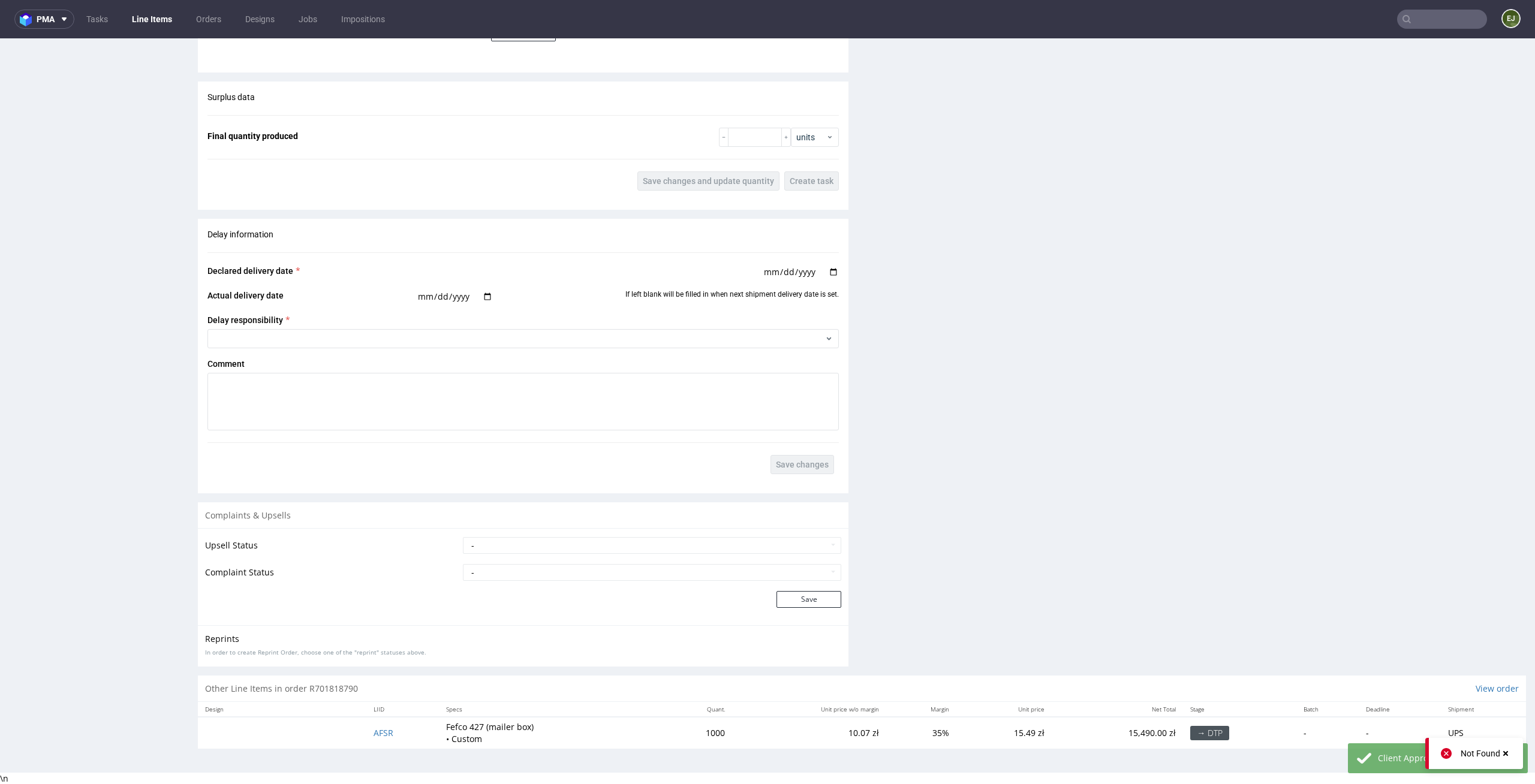
click at [376, 738] on td "AFSR" at bounding box center [402, 733] width 72 height 31
click at [380, 734] on span "AFSR" at bounding box center [383, 733] width 20 height 12
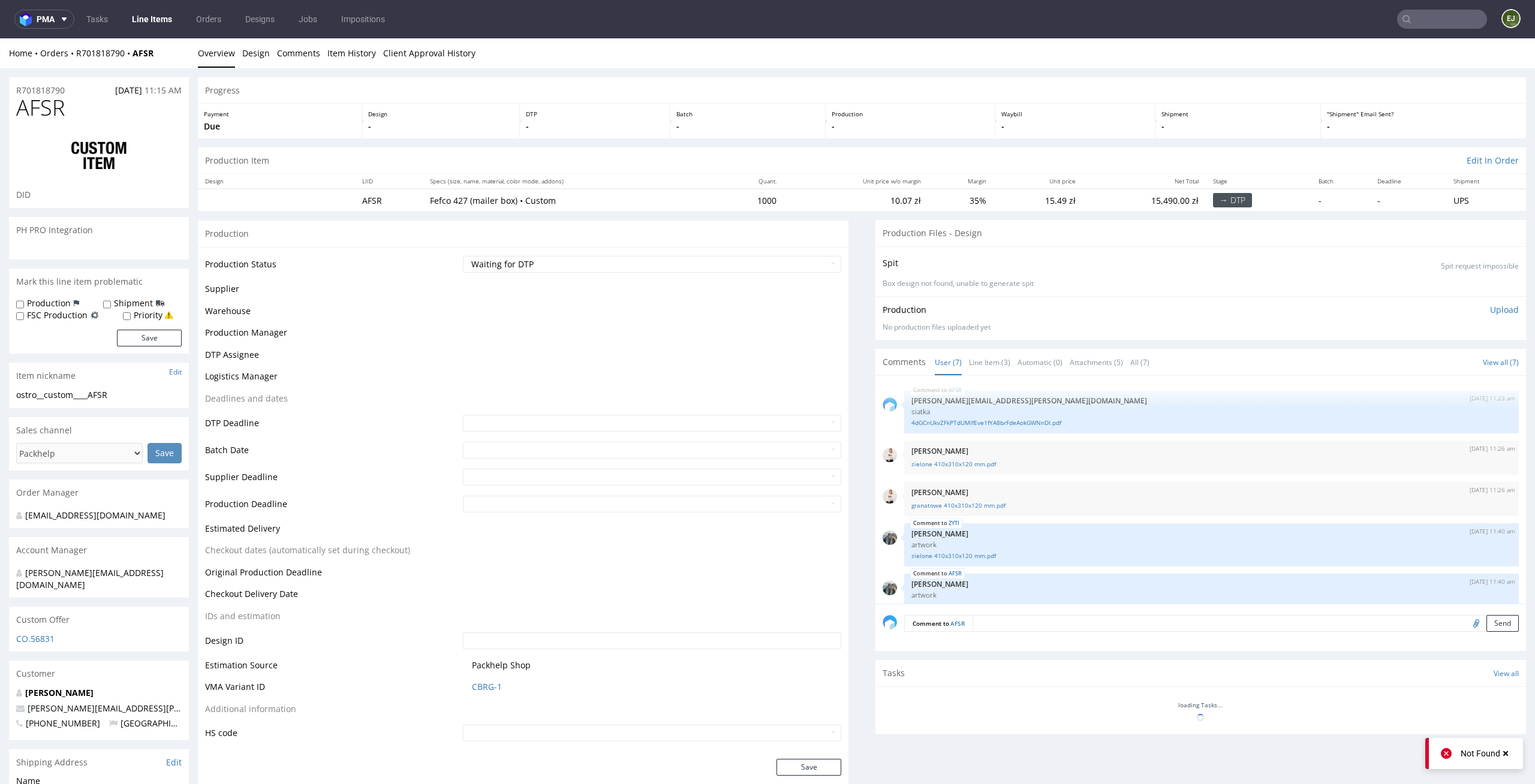
scroll to position [98, 0]
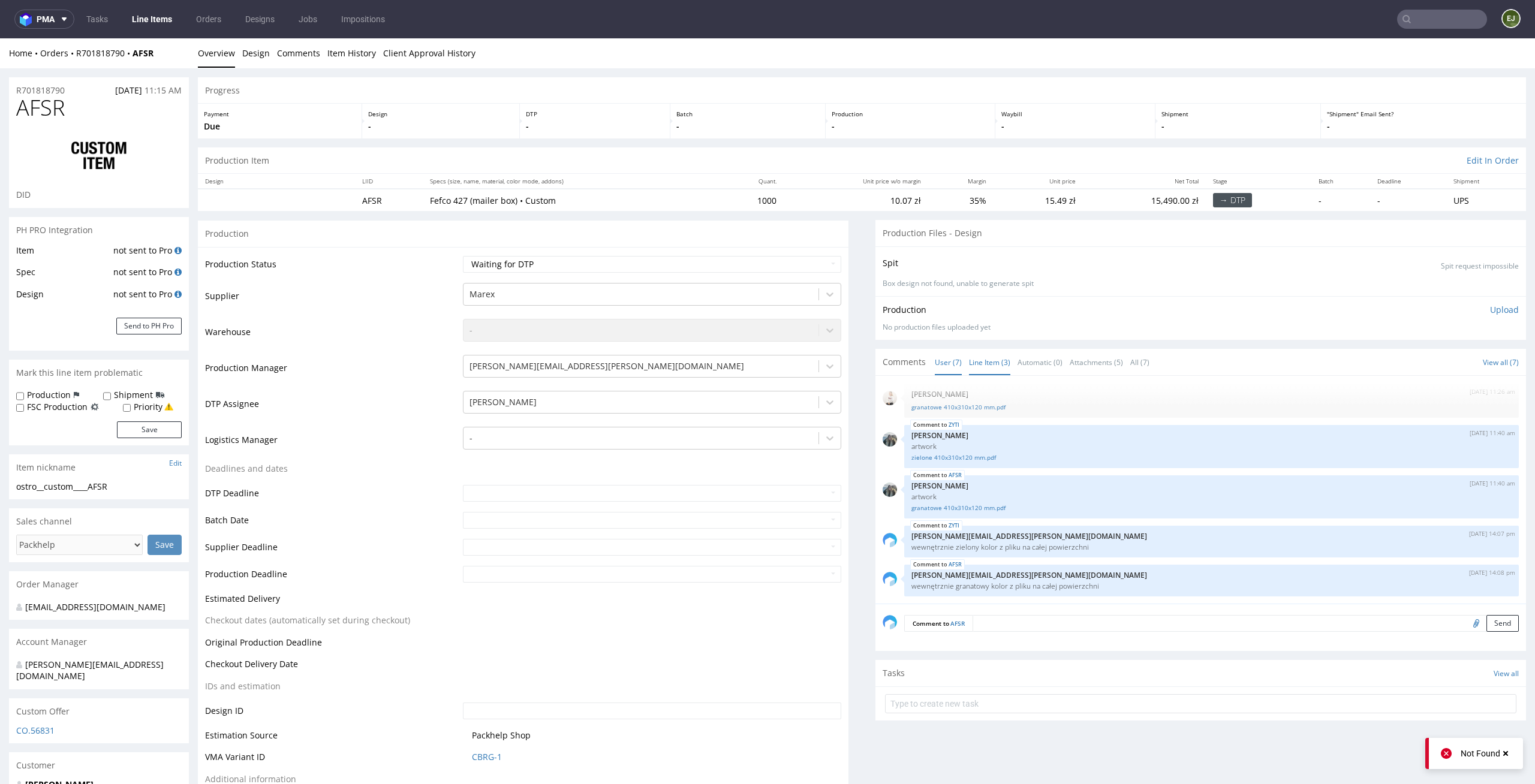
click at [978, 369] on link "Line Item (3)" at bounding box center [990, 362] width 42 height 26
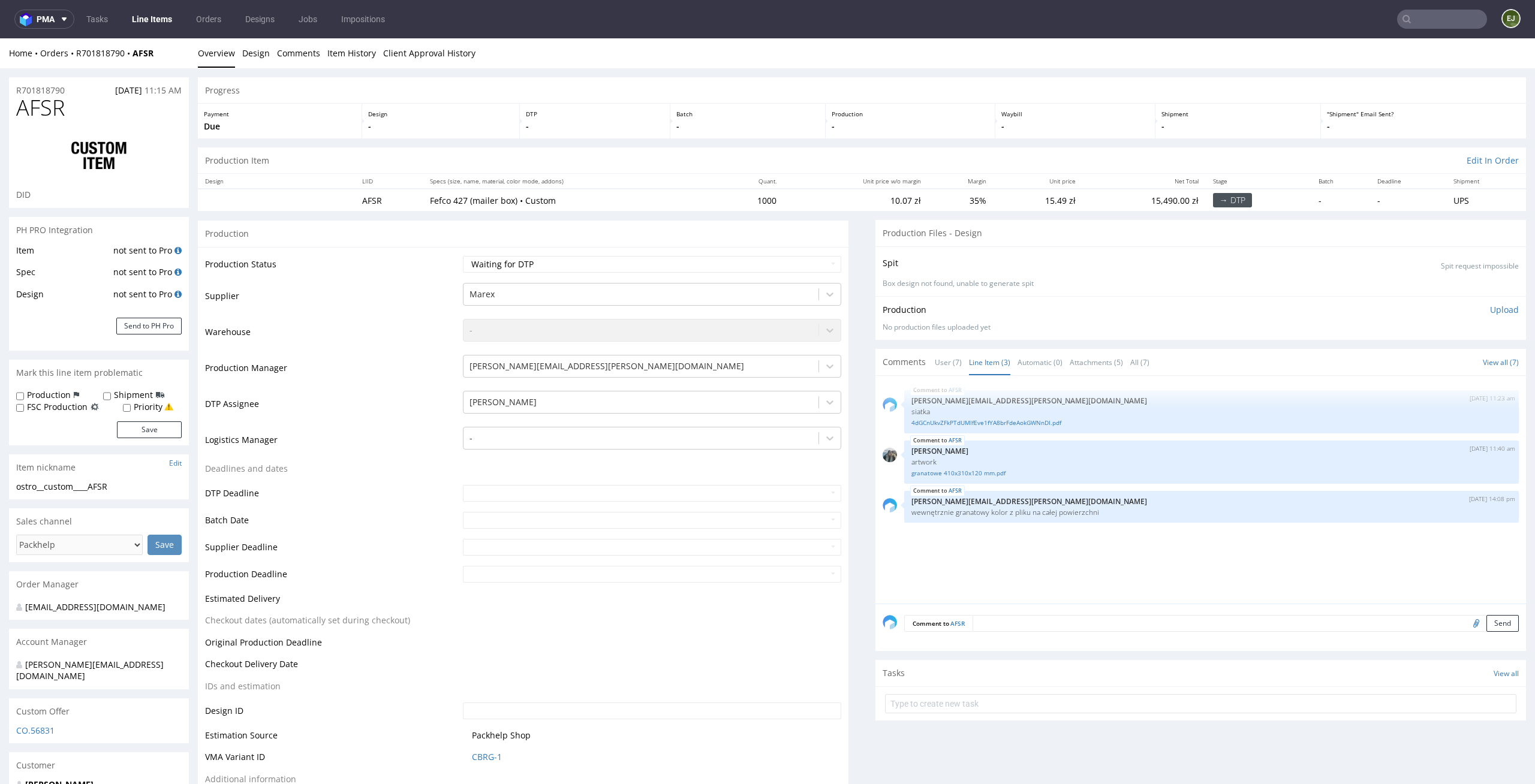
click at [102, 8] on nav "pma Tasks Line Items Orders Designs Jobs Impositions EJ" at bounding box center [768, 19] width 1535 height 38
click at [100, 20] on link "Tasks" at bounding box center [97, 19] width 36 height 19
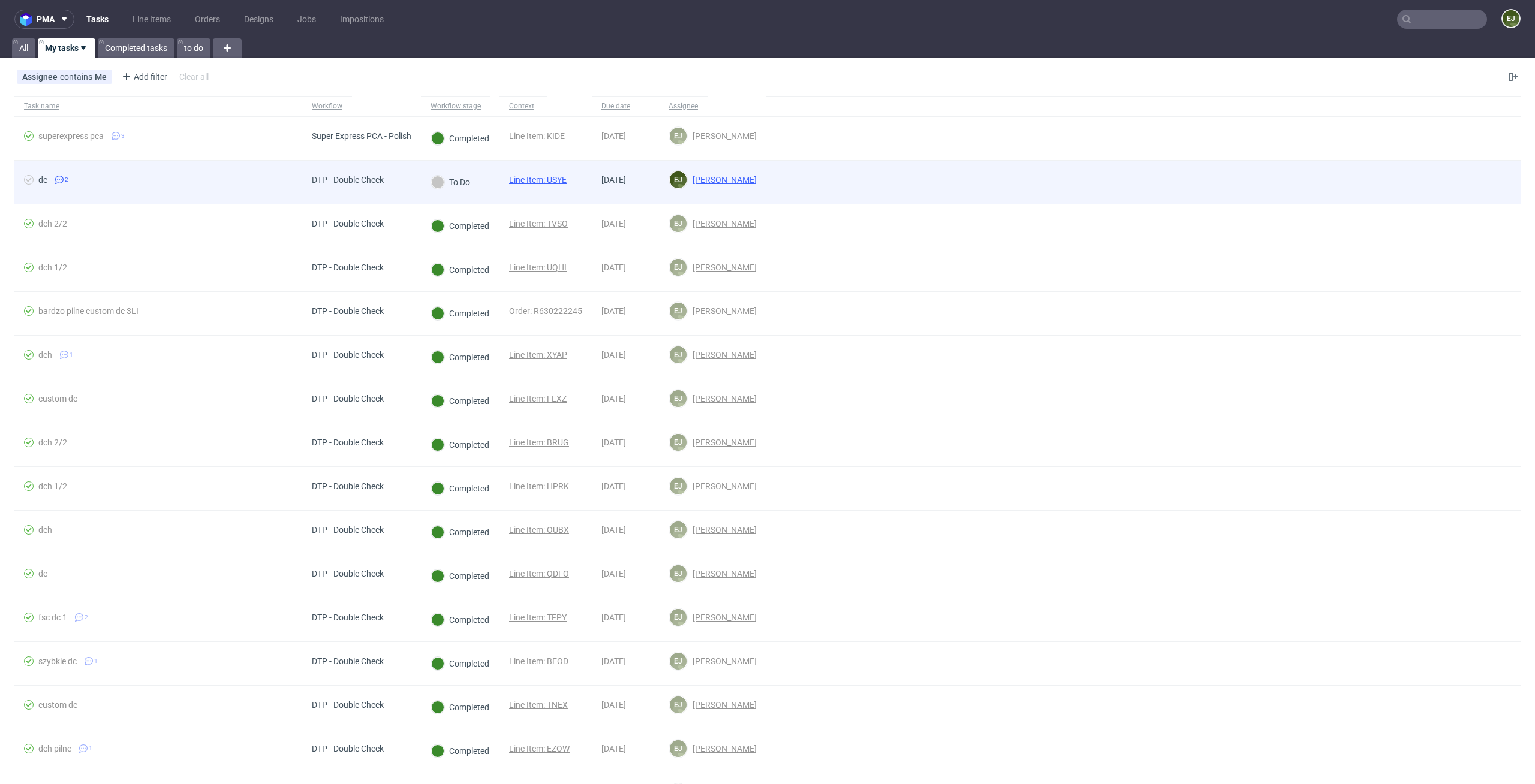
click at [559, 186] on span "Line Item: USYE" at bounding box center [538, 182] width 57 height 14
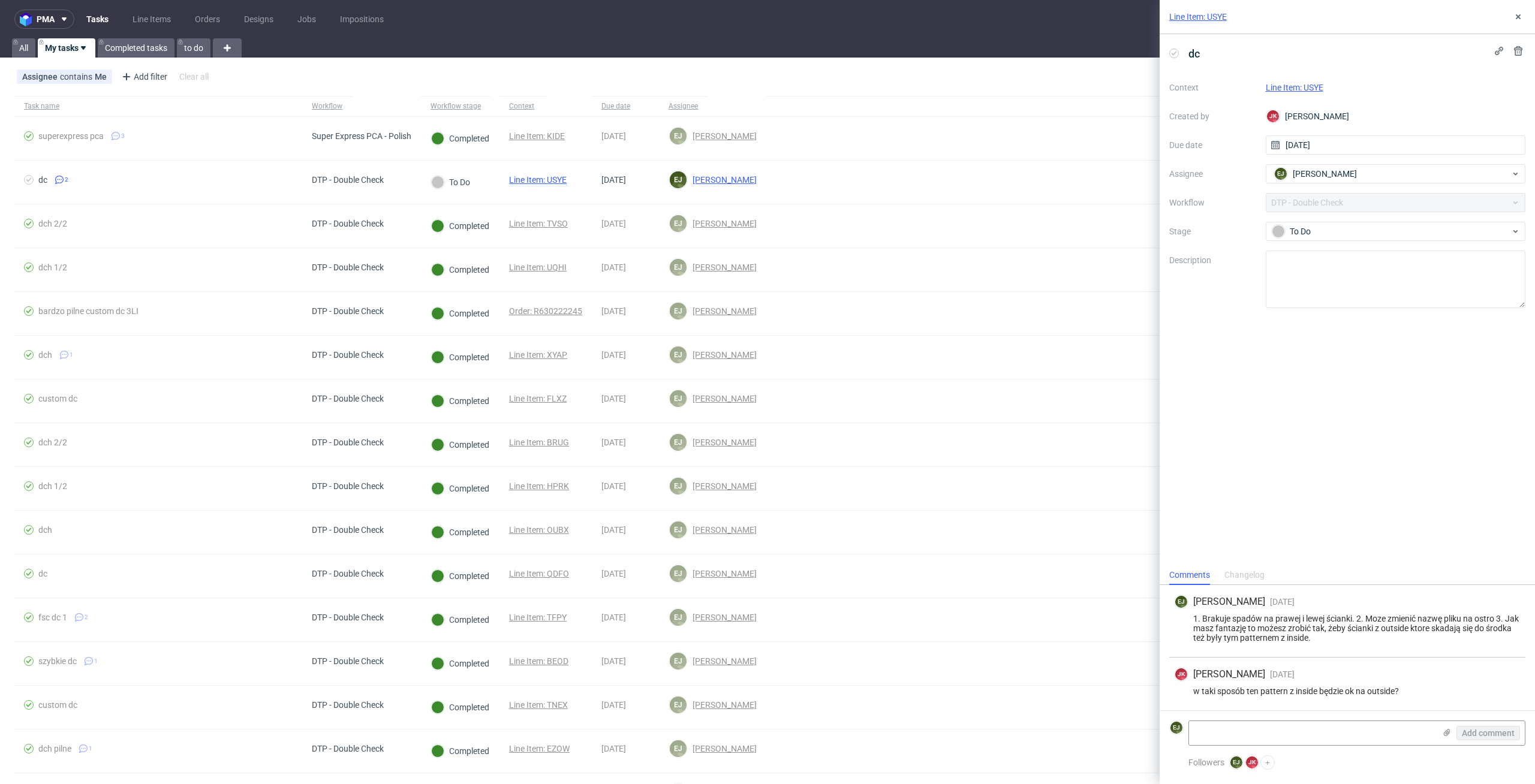
click at [1215, 19] on link "Line Item: USYE" at bounding box center [1198, 17] width 57 height 12
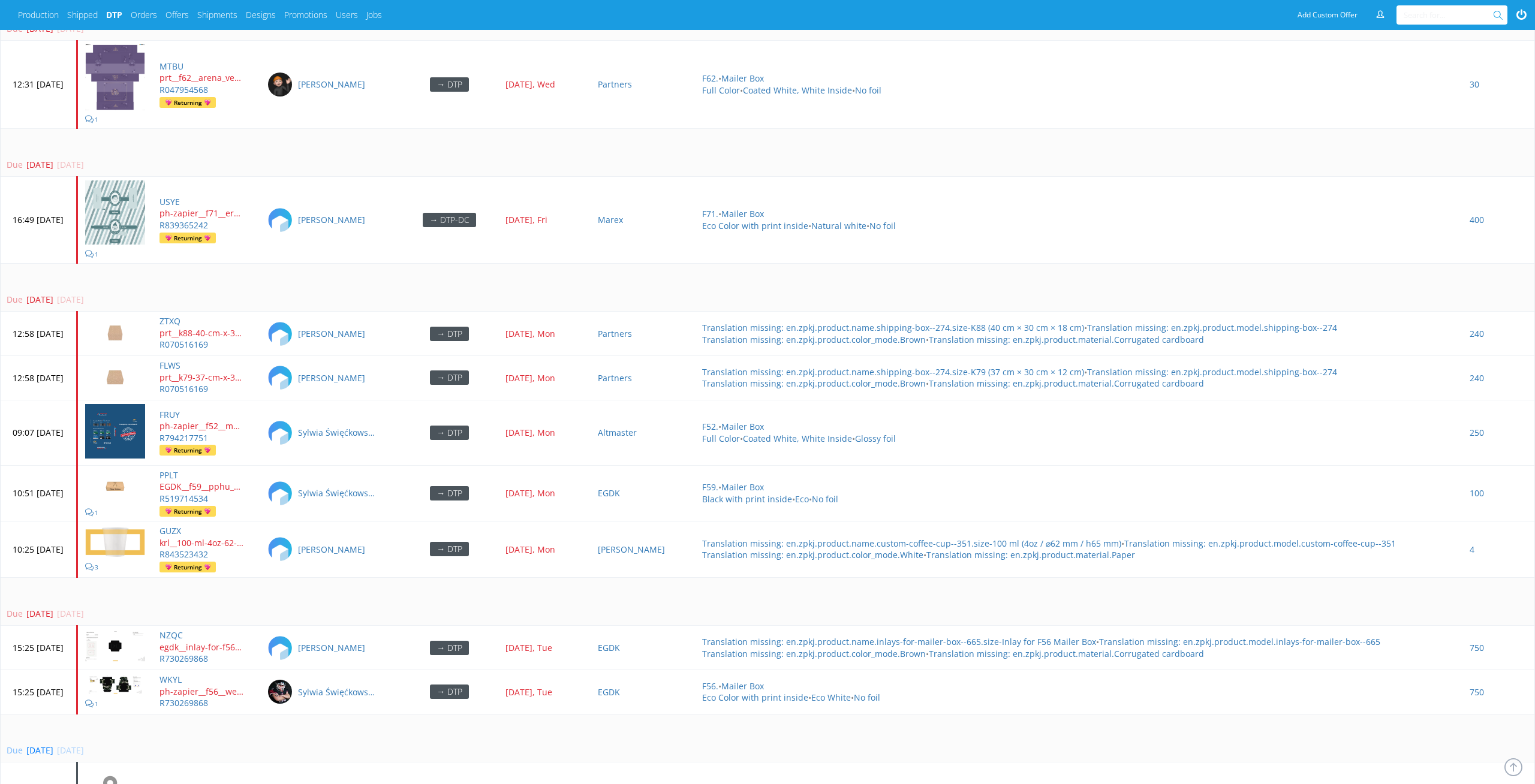
scroll to position [3314, 0]
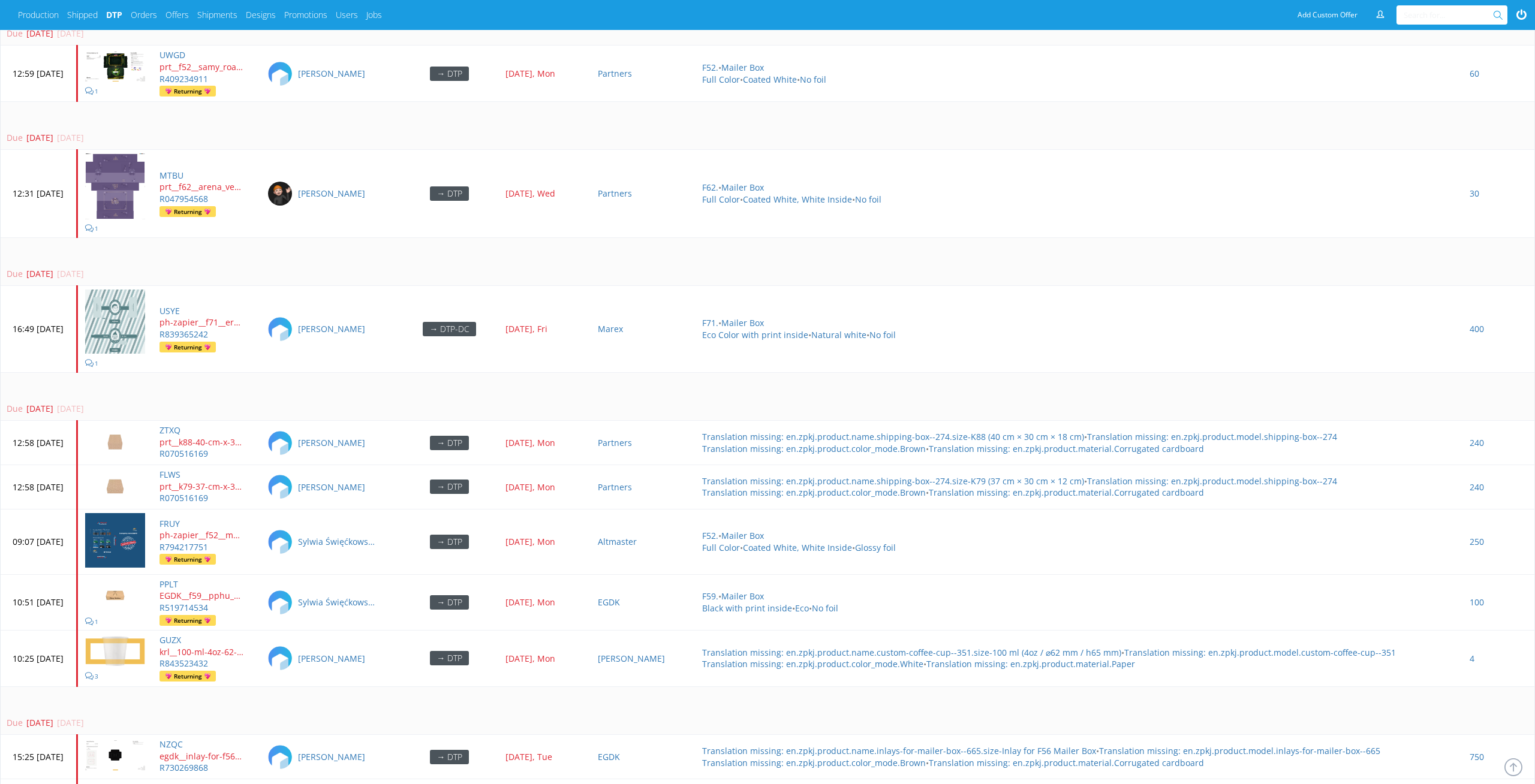
click at [393, 381] on td "Due [DATE] [DATE]" at bounding box center [768, 396] width 1534 height 49
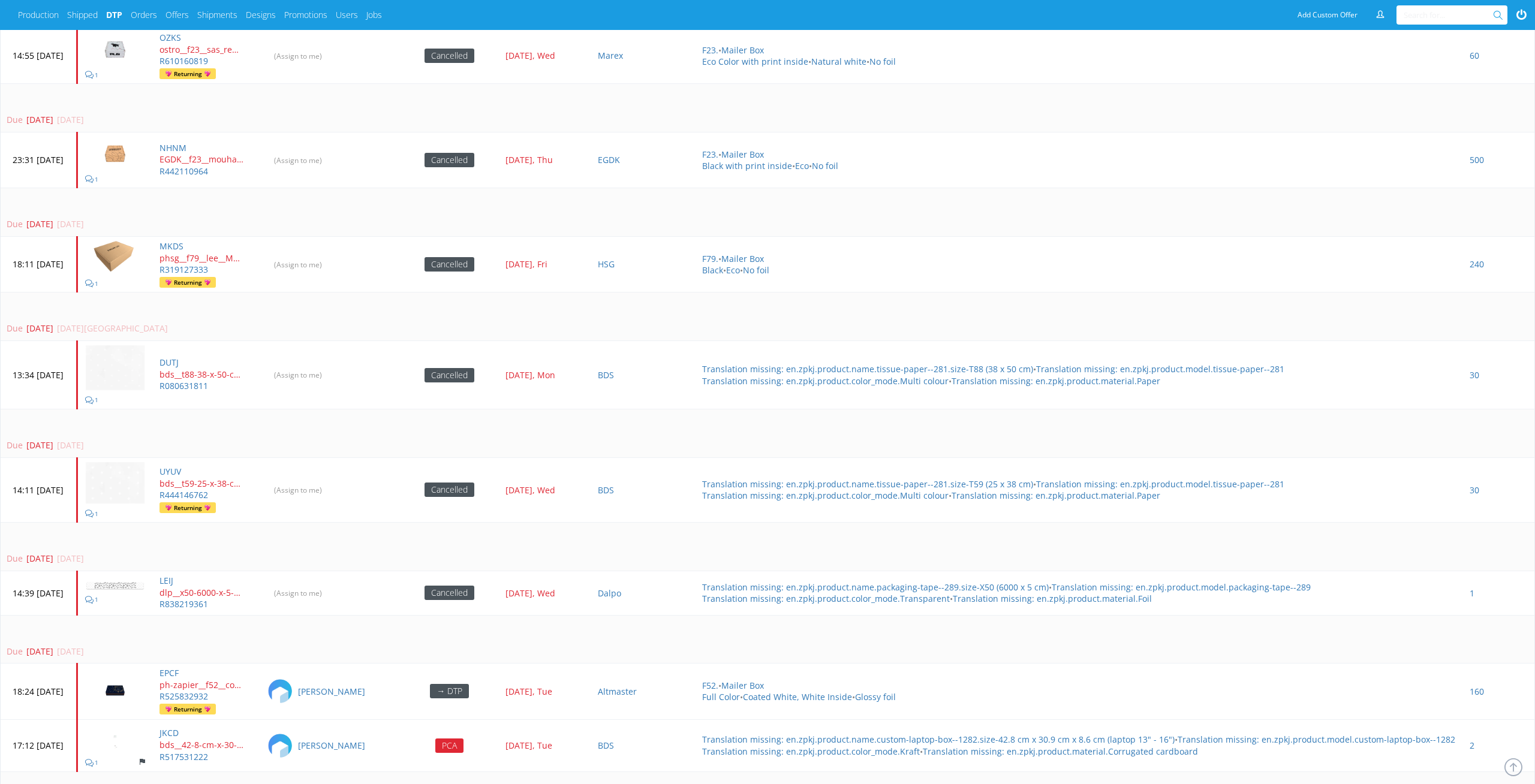
scroll to position [2196, 0]
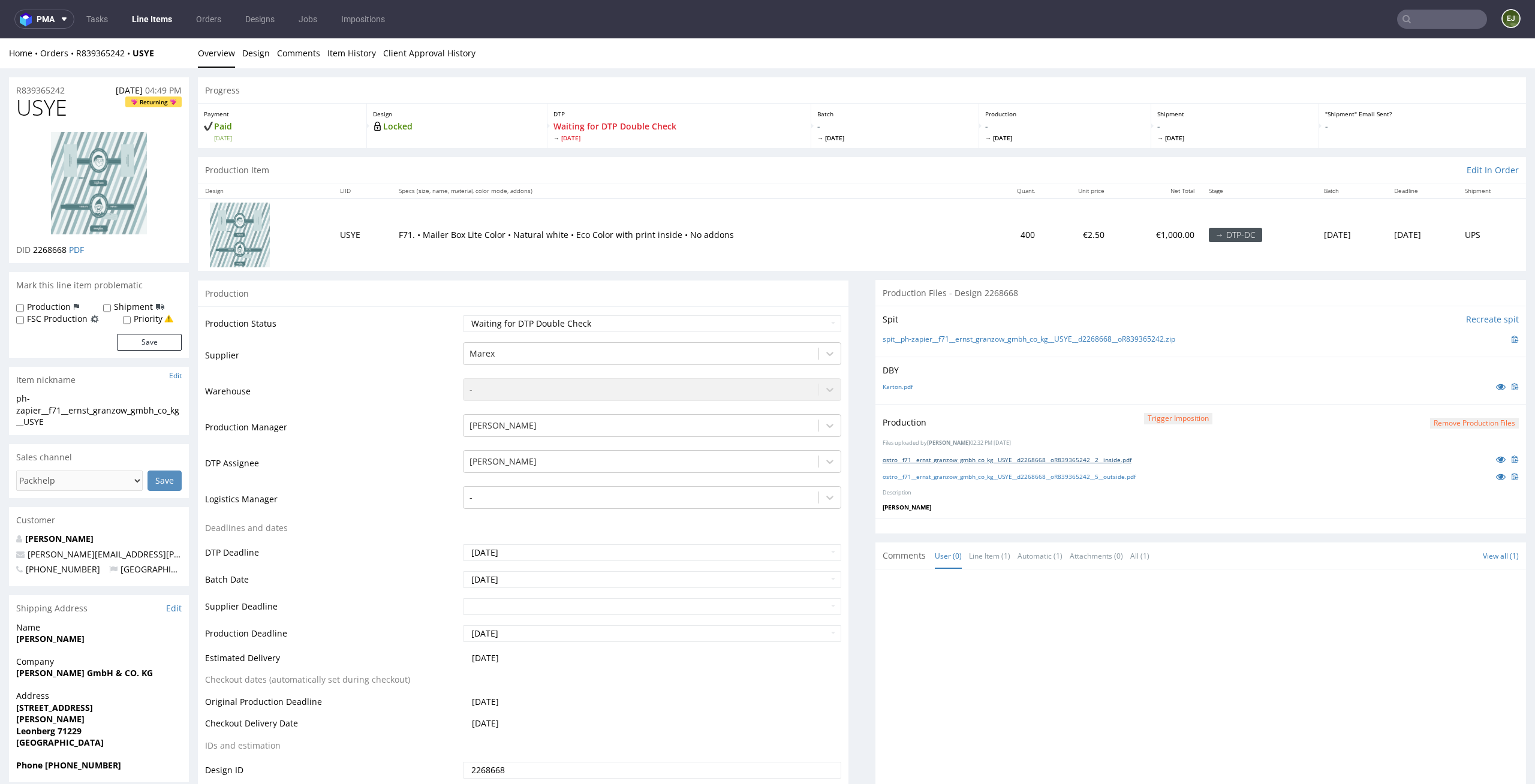
click at [966, 463] on link "ostro__f71__ernst_granzow_gmbh_co_kg__USYE__d2268668__oR839365242__2__inside.pdf" at bounding box center [1007, 459] width 249 height 8
click at [967, 476] on link "ostro__f71__ernst_granzow_gmbh_co_kg__USYE__d2268668__oR839365242__5__outside.p…" at bounding box center [1009, 476] width 253 height 8
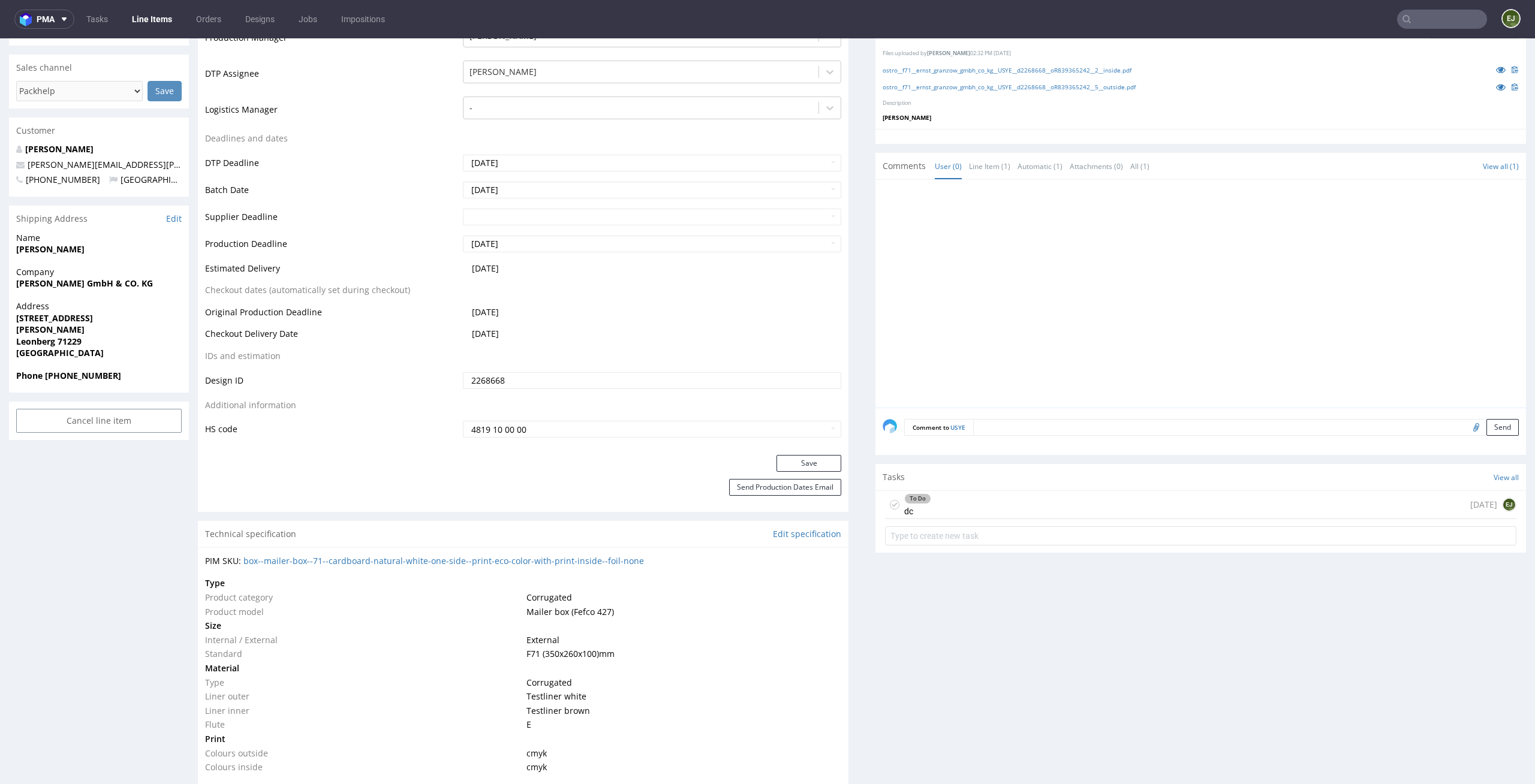
click at [954, 502] on div "To Do dc 5 days ago EJ" at bounding box center [1201, 504] width 631 height 28
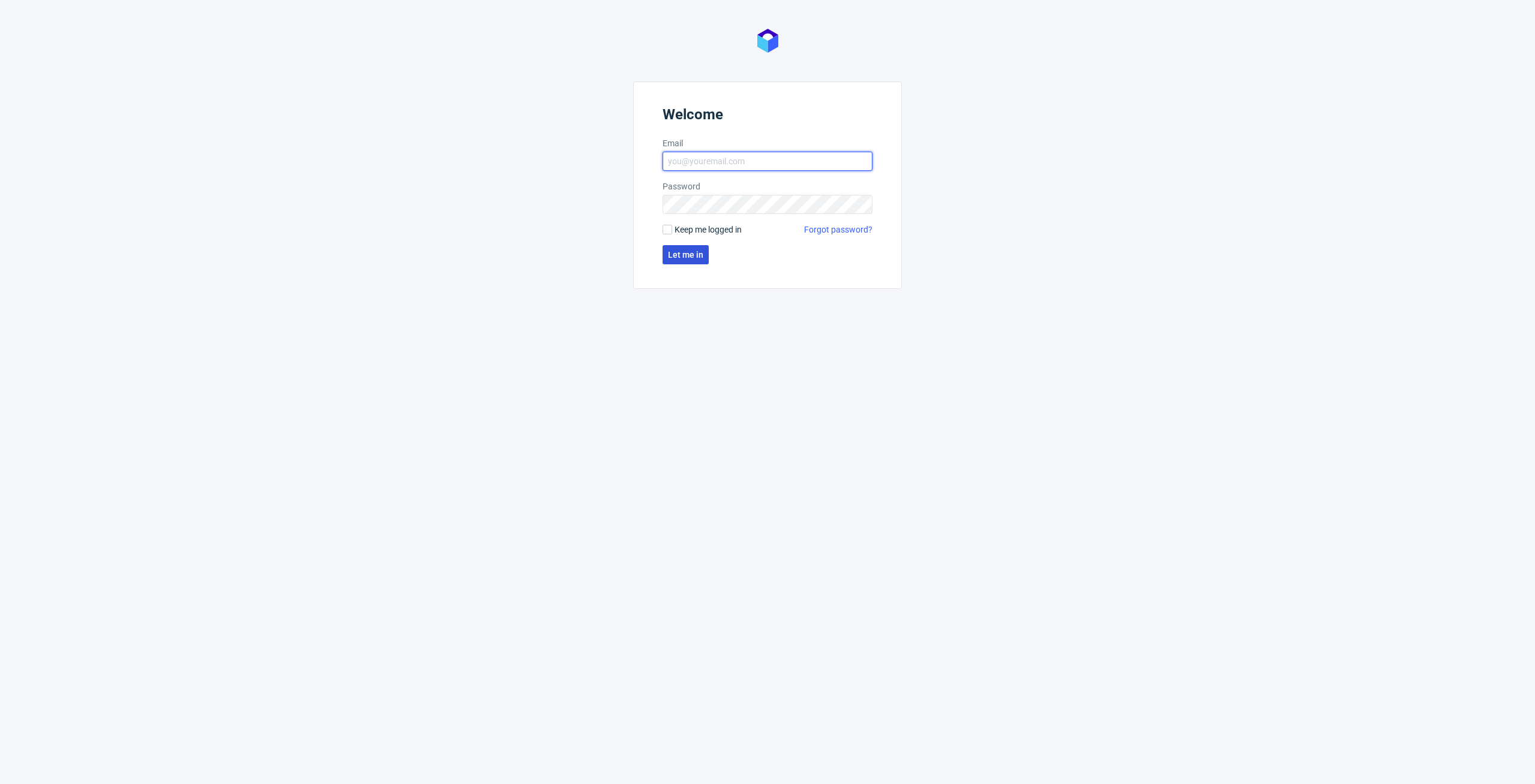
type input "[PERSON_NAME][EMAIL_ADDRESS][PERSON_NAME][DOMAIN_NAME]"
click at [688, 252] on span "Let me in" at bounding box center [685, 254] width 35 height 8
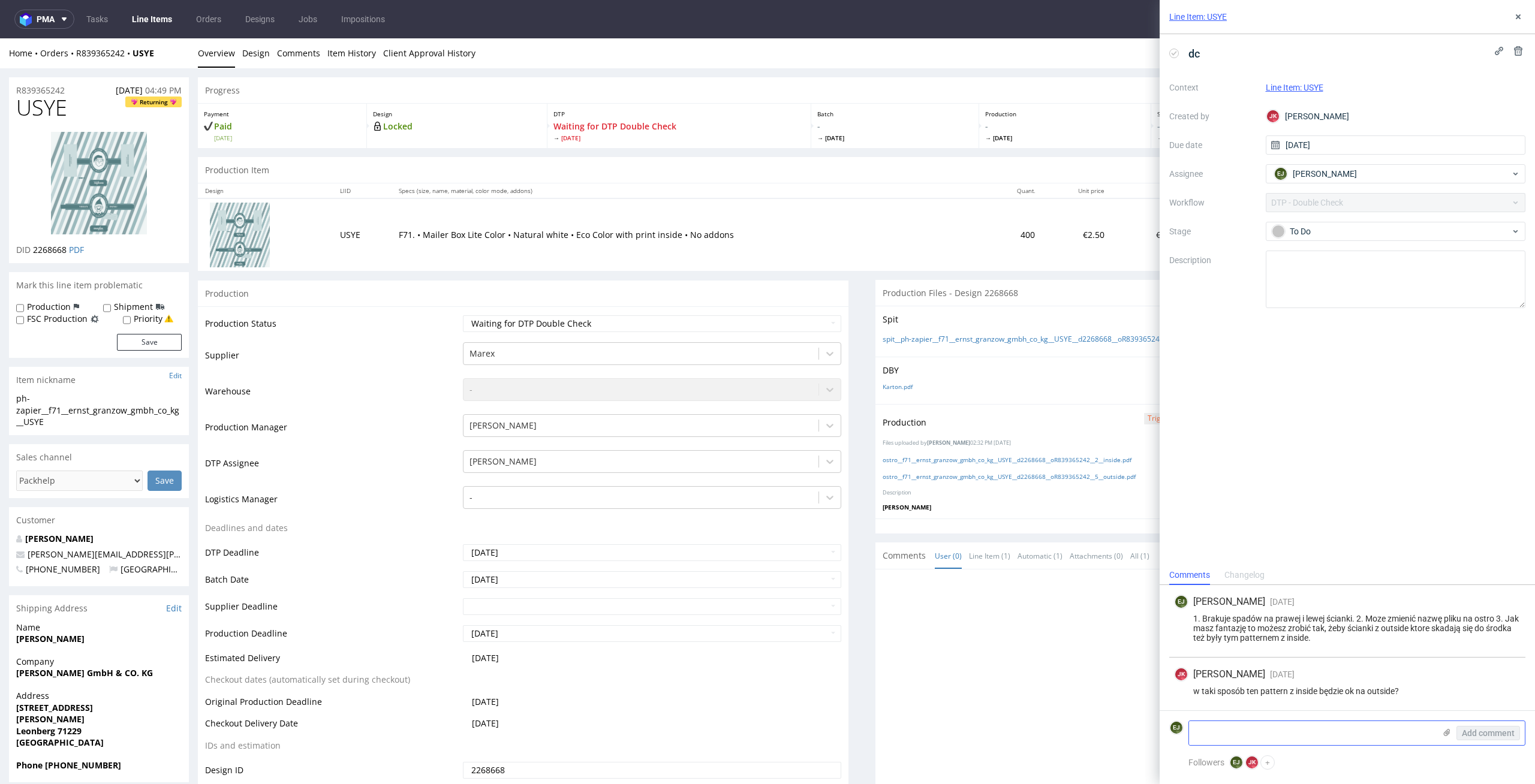
click at [1445, 726] on div "Add comment" at bounding box center [1480, 733] width 90 height 24
click at [1449, 737] on icon at bounding box center [1447, 732] width 10 height 10
click at [0, 0] on input "file" at bounding box center [0, 0] width 0 height 0
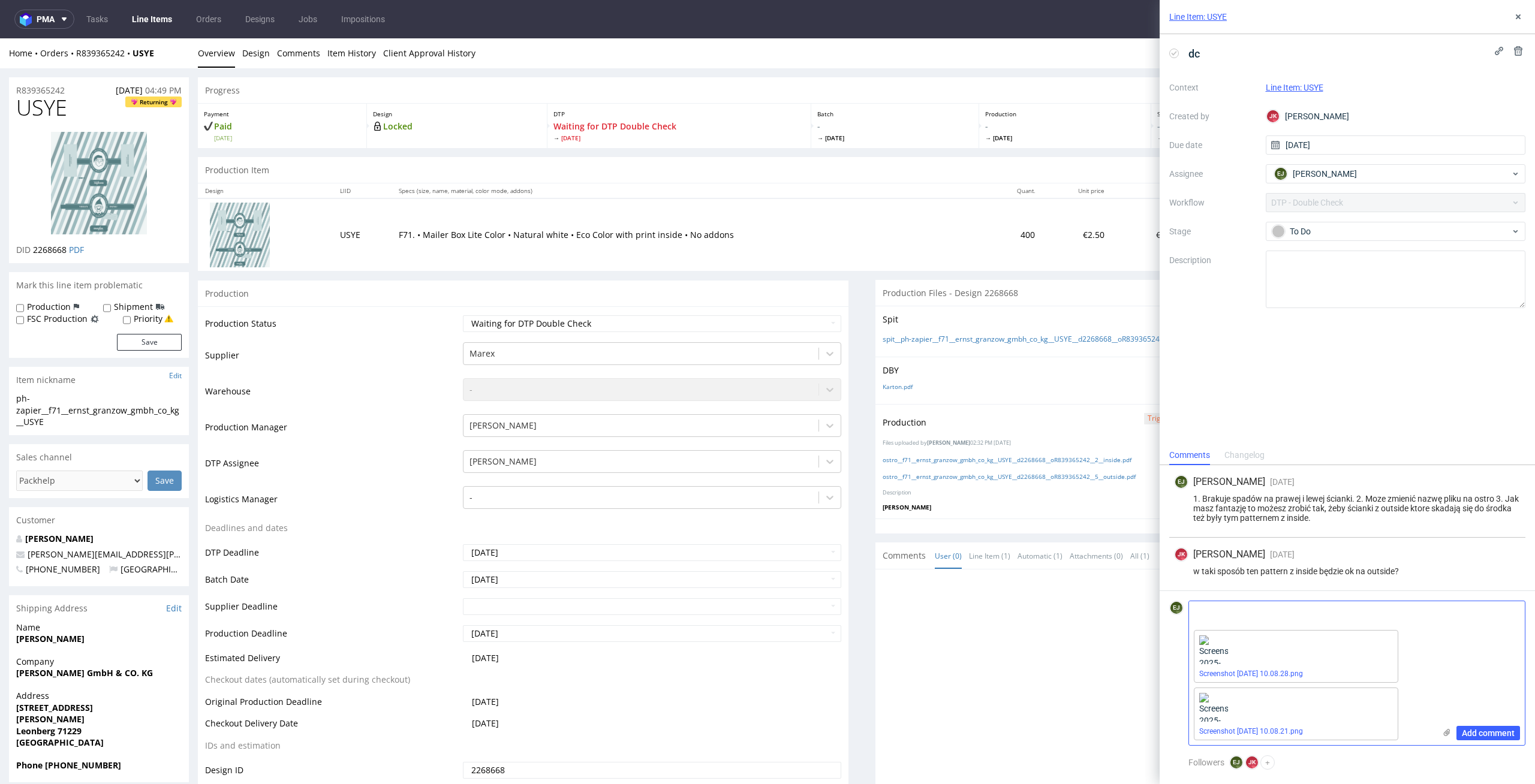
click at [1271, 606] on textarea at bounding box center [1312, 613] width 246 height 24
type textarea "prawidłowo będzie w taki sposób"
click at [1483, 737] on span "Add comment" at bounding box center [1488, 733] width 53 height 8
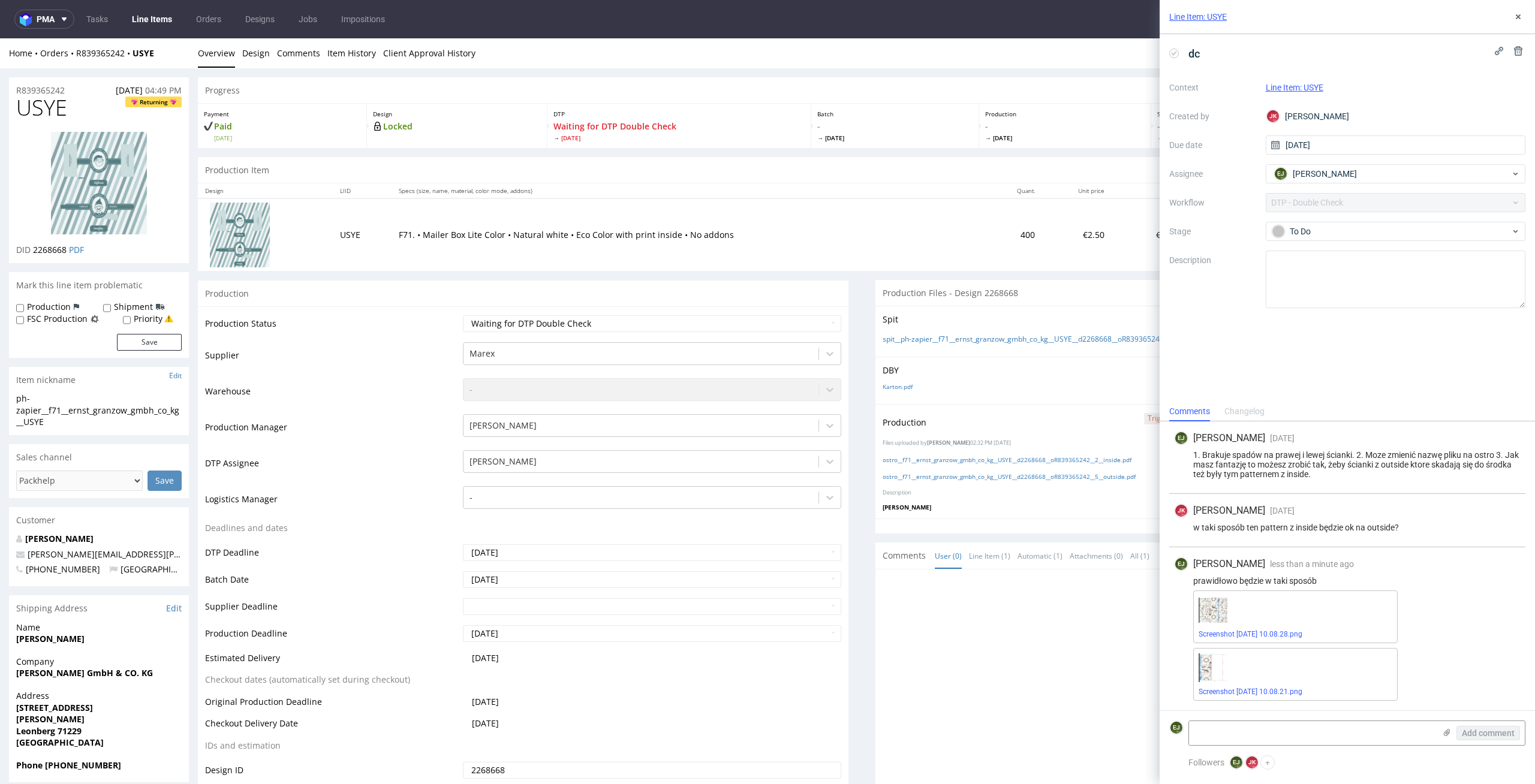
click at [939, 613] on div at bounding box center [1204, 686] width 643 height 221
click at [812, 334] on td "Waiting for Artwork Waiting for Diecut Waiting for Mockup Waiting for DTP Waiti…" at bounding box center [651, 327] width 382 height 27
click at [811, 312] on div "Production Status Waiting for Artwork Waiting for Diecut Waiting for Mockup Wai…" at bounding box center [523, 575] width 651 height 538
click at [803, 319] on select "Waiting for Artwork Waiting for Diecut Waiting for Mockup Waiting for DTP Waiti…" at bounding box center [652, 324] width 379 height 17
select select "dtp_dc_done"
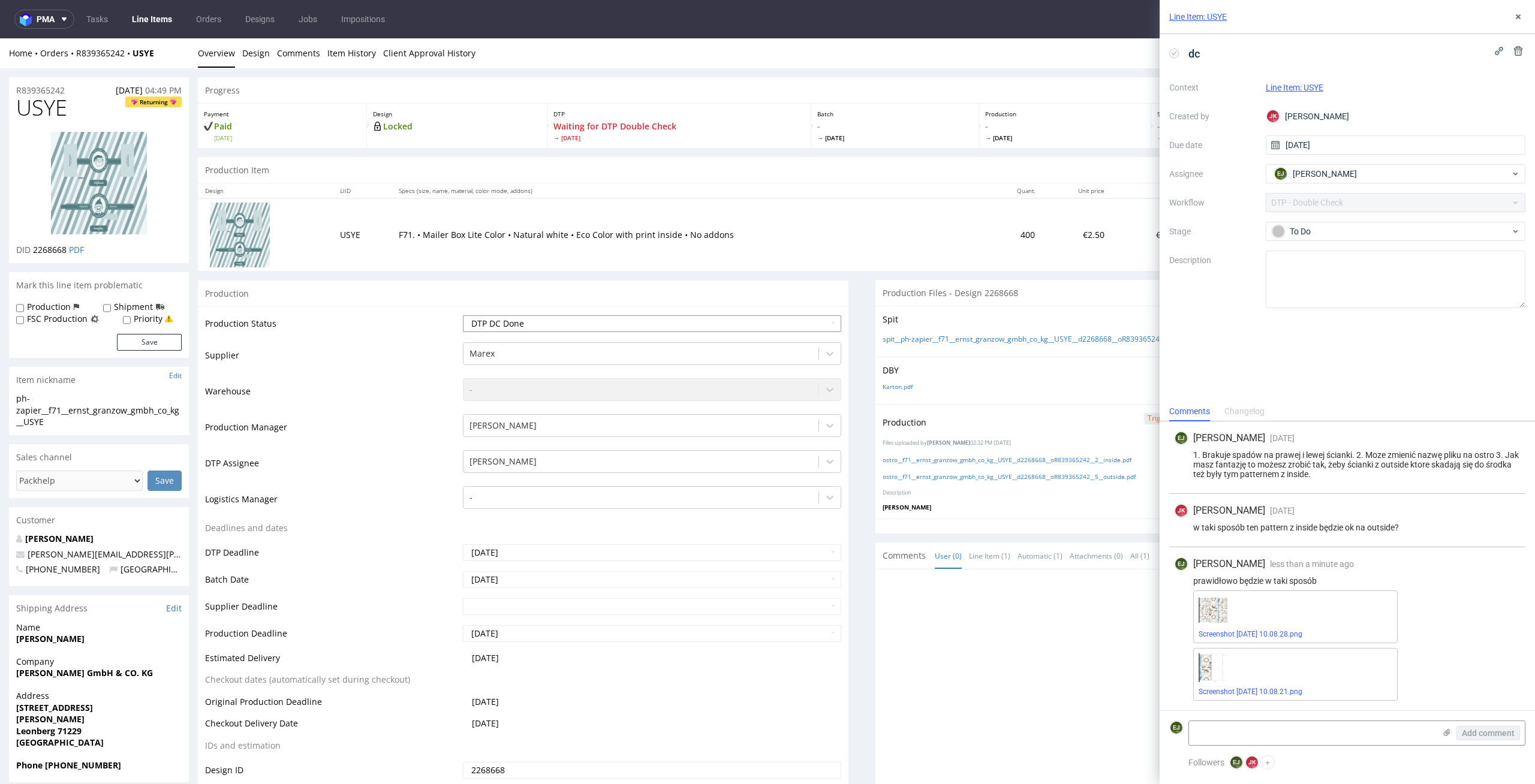
click at [463, 316] on select "Waiting for Artwork Waiting for Diecut Waiting for Mockup Waiting for DTP Waiti…" at bounding box center [652, 324] width 379 height 17
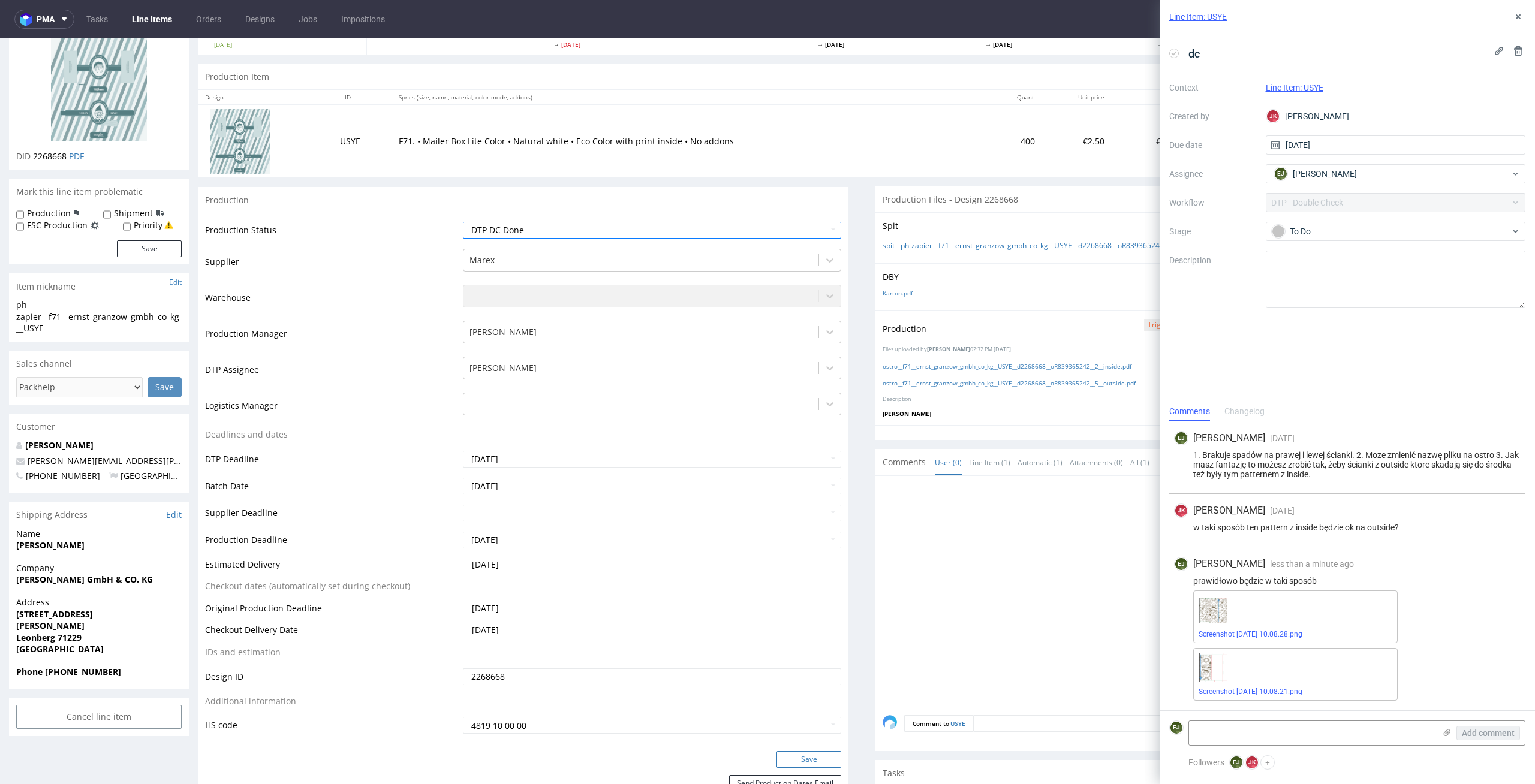
click at [787, 759] on button "Save" at bounding box center [809, 759] width 64 height 17
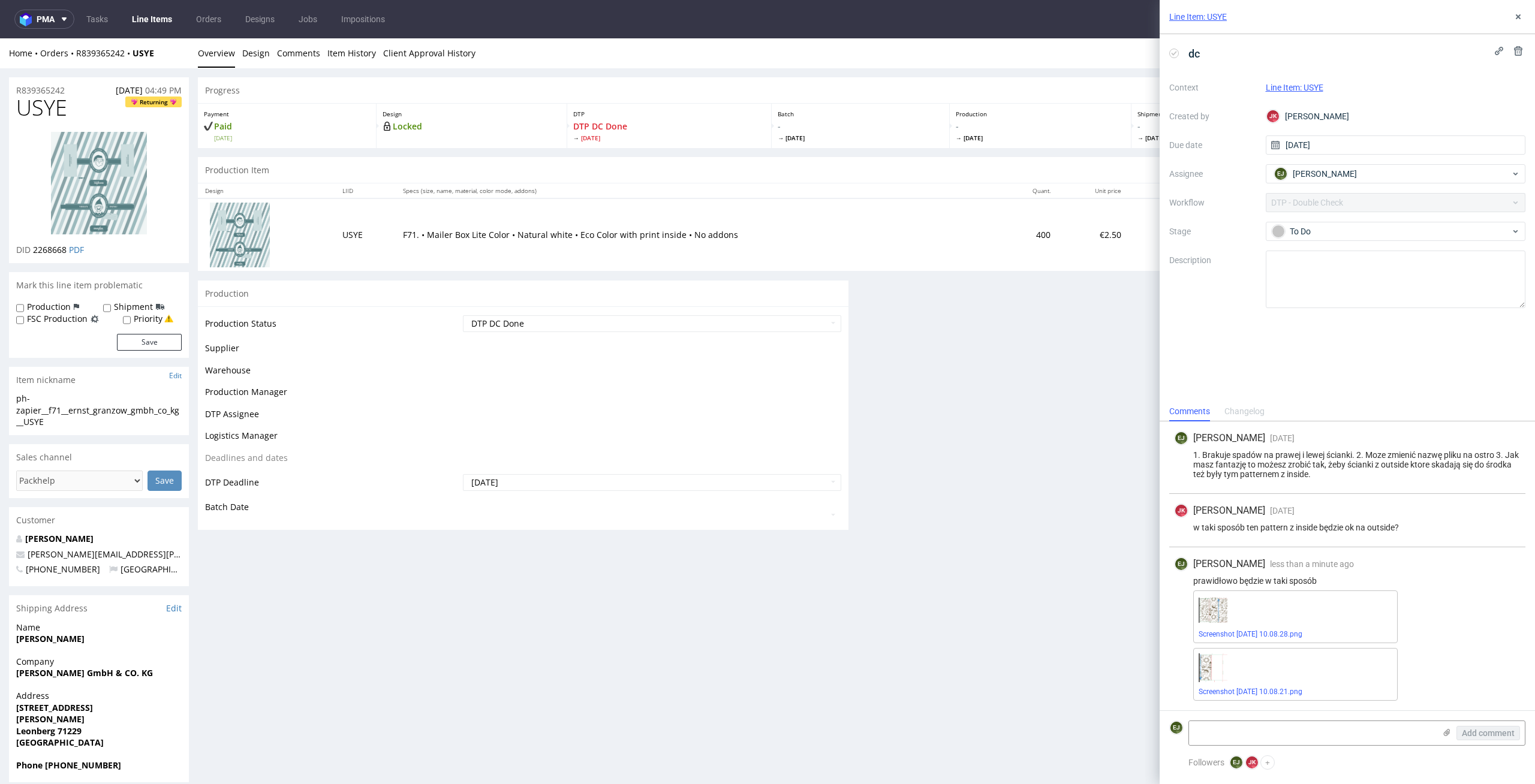
scroll to position [0, 0]
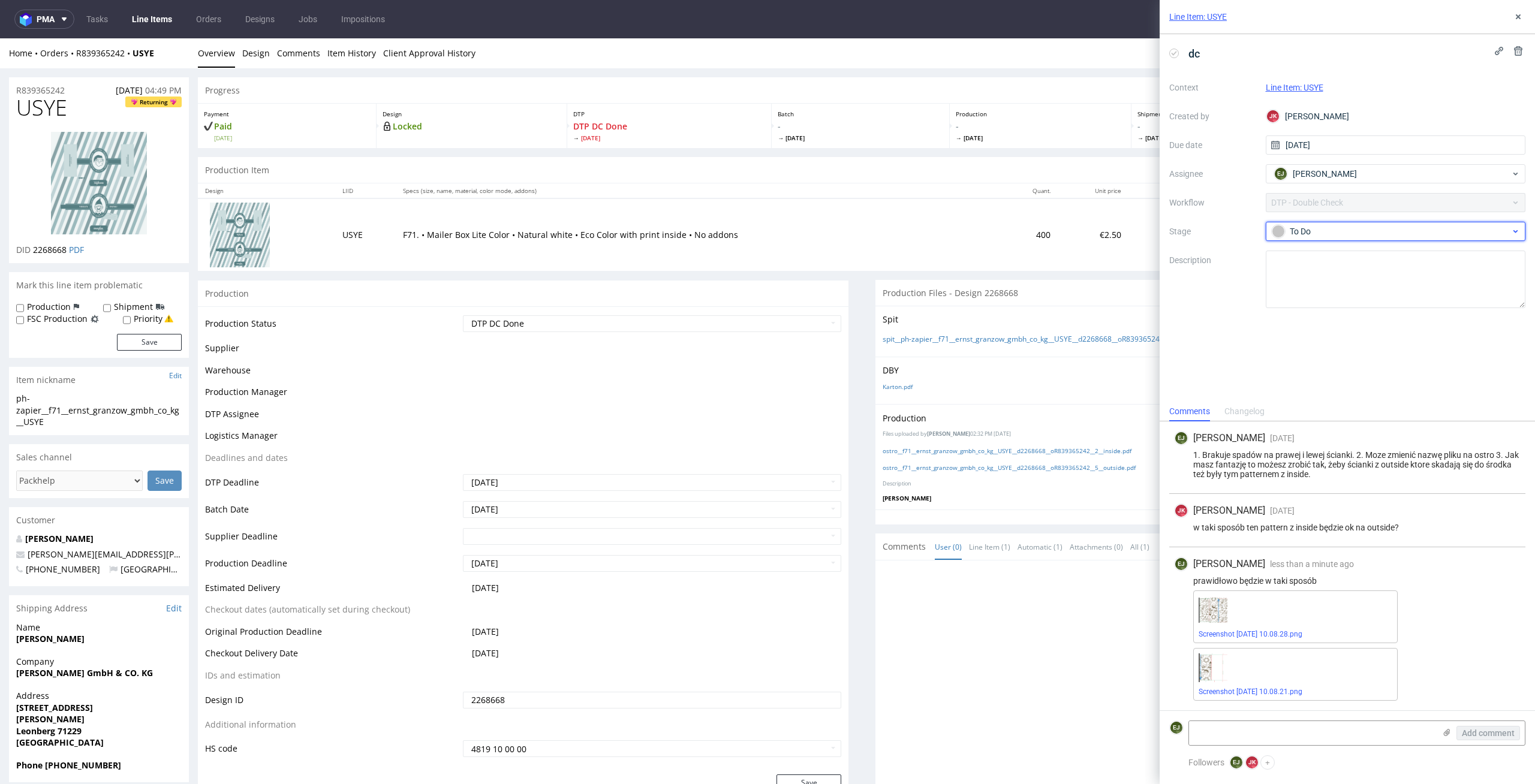
click at [1351, 236] on div "To Do" at bounding box center [1391, 231] width 239 height 13
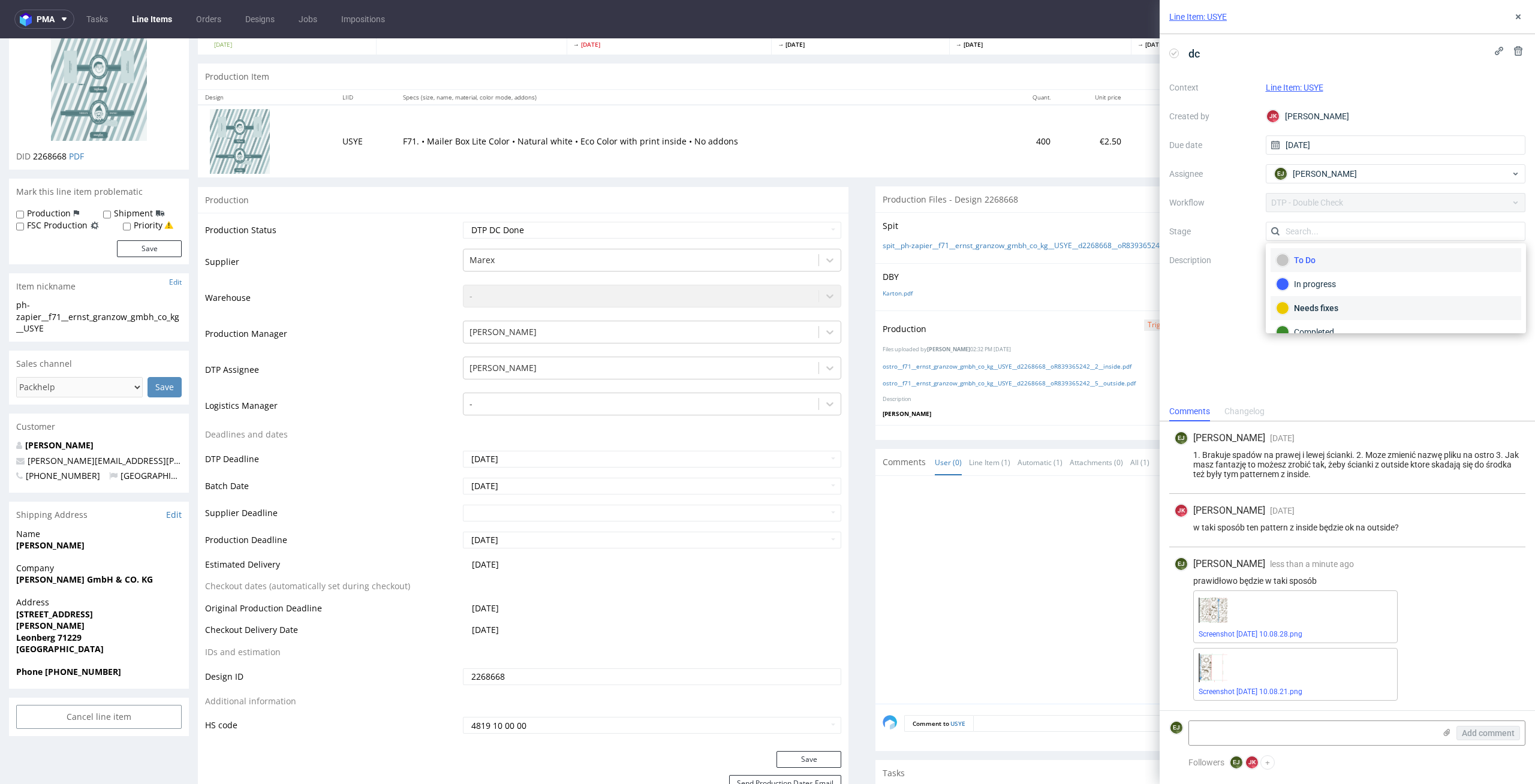
click at [1348, 302] on div "Needs fixes" at bounding box center [1396, 308] width 240 height 13
click at [990, 700] on div at bounding box center [1204, 593] width 643 height 221
click at [1226, 630] on link "Screenshot 2025-10-08 at 10.08.28.png" at bounding box center [1251, 634] width 104 height 8
click at [1307, 681] on div "Screenshot 2025-10-08 at 10.08.21.png" at bounding box center [1295, 674] width 204 height 53
click at [1303, 688] on link "Screenshot 2025-10-08 at 10.08.21.png" at bounding box center [1251, 692] width 104 height 8
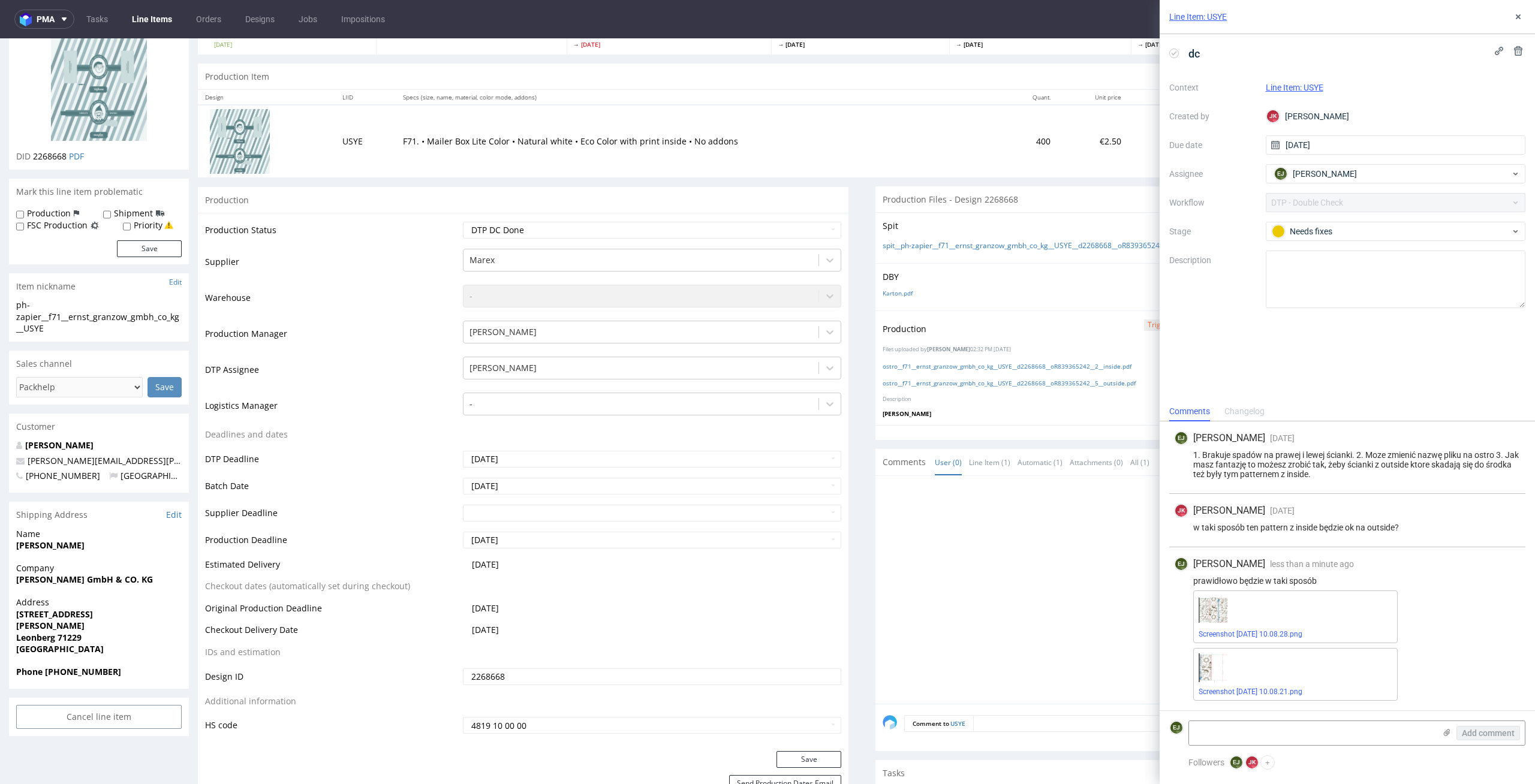
click at [148, 16] on link "Line Items" at bounding box center [152, 19] width 55 height 19
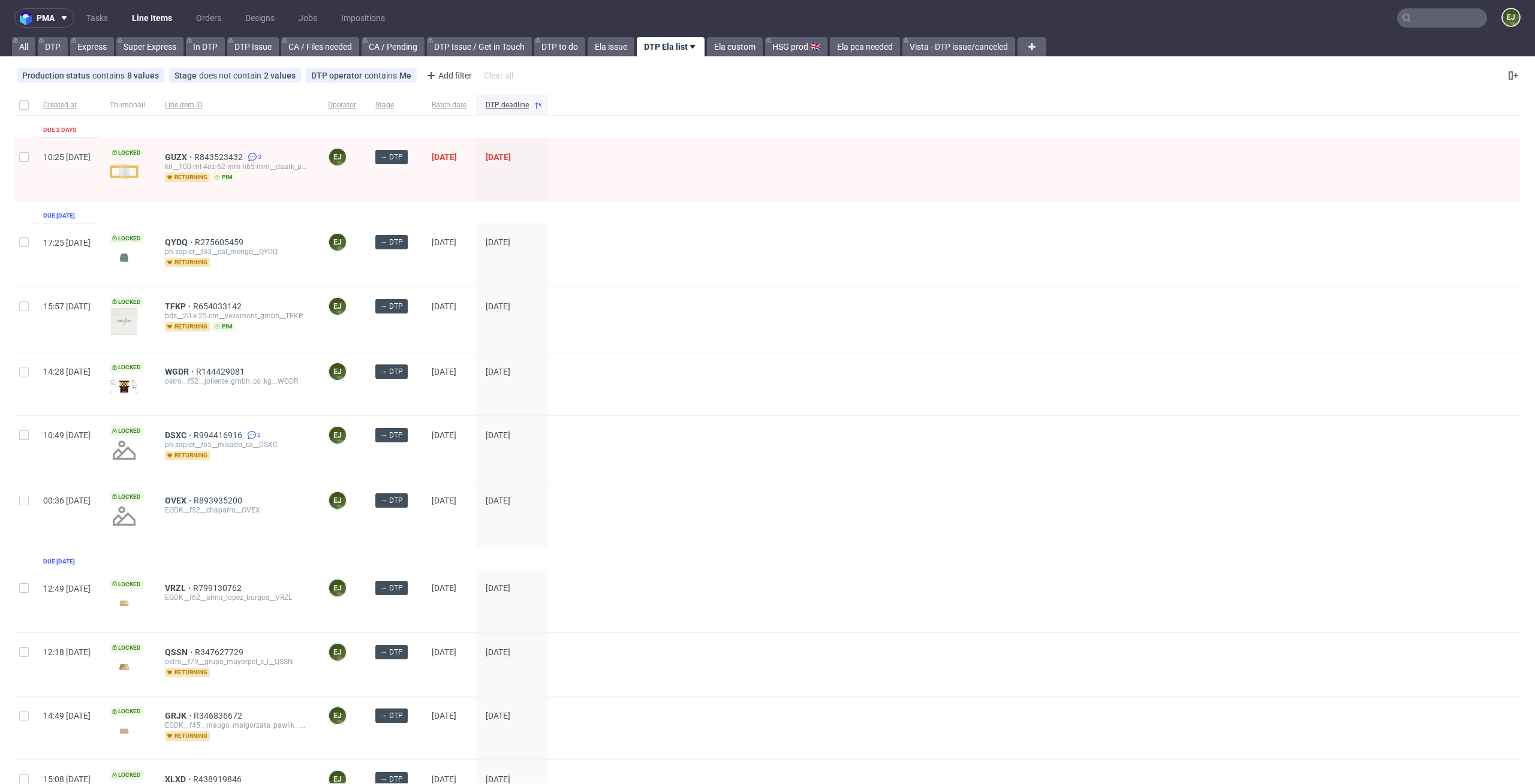
scroll to position [337, 0]
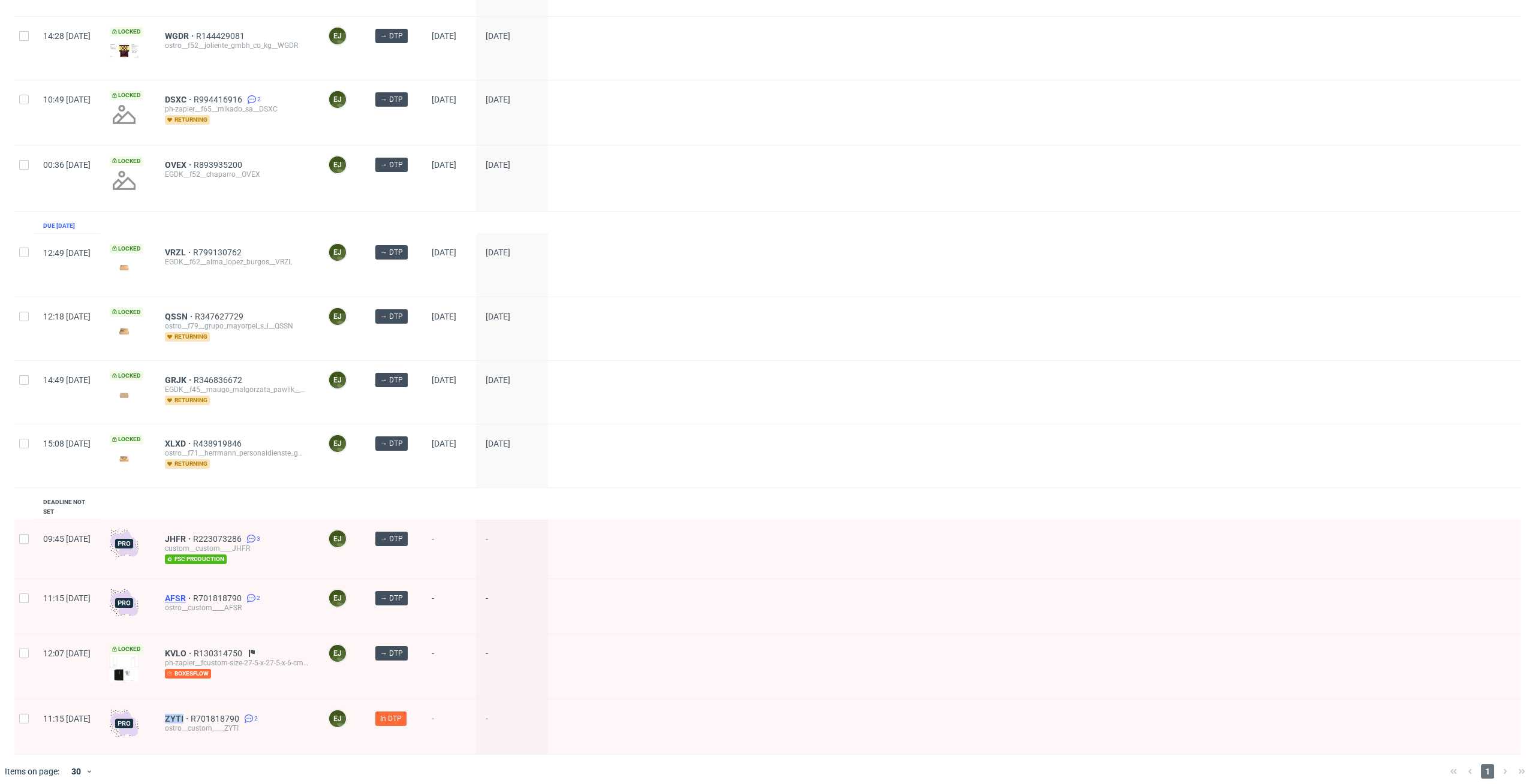
click at [193, 593] on span "AFSR" at bounding box center [178, 598] width 28 height 10
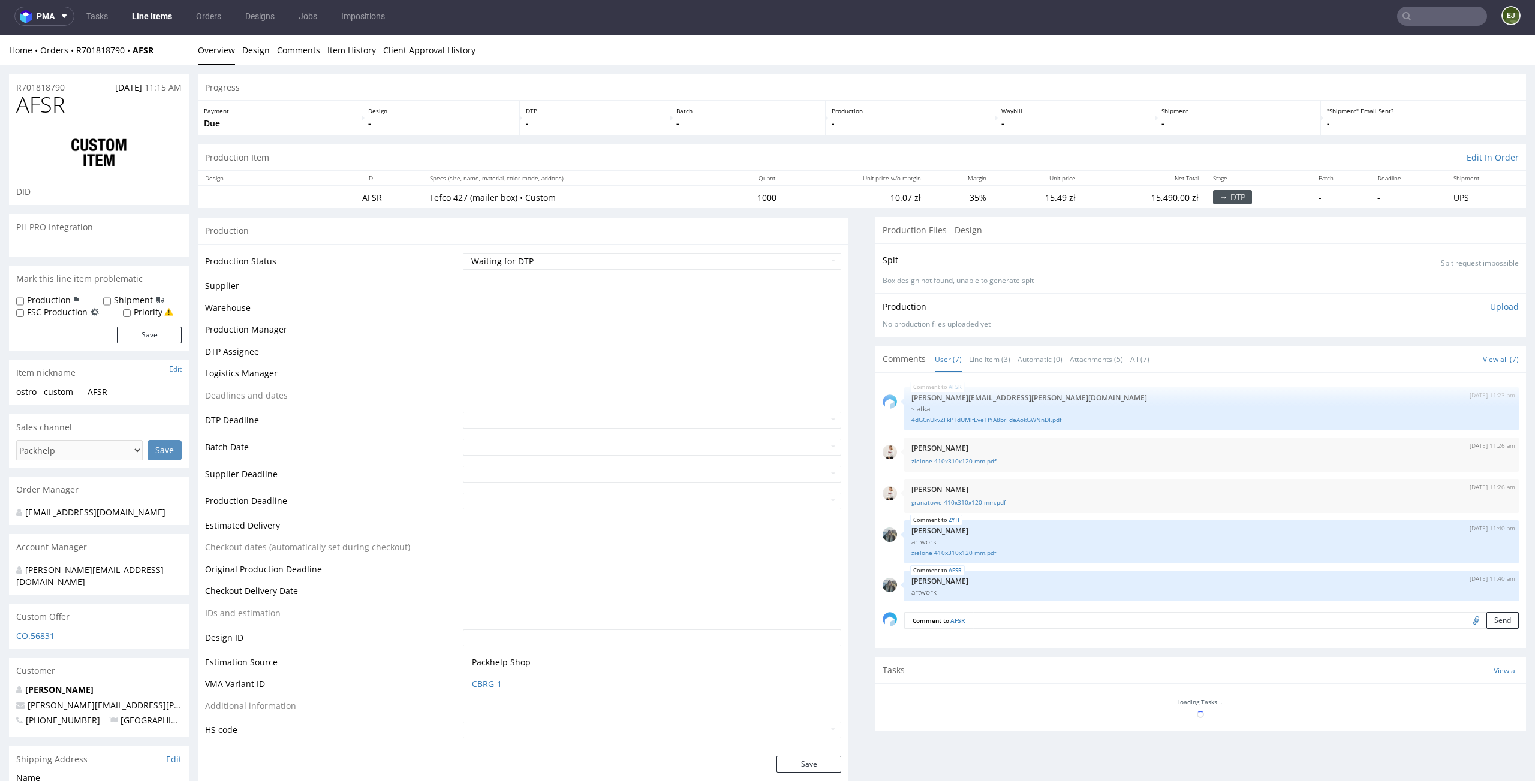
scroll to position [98, 0]
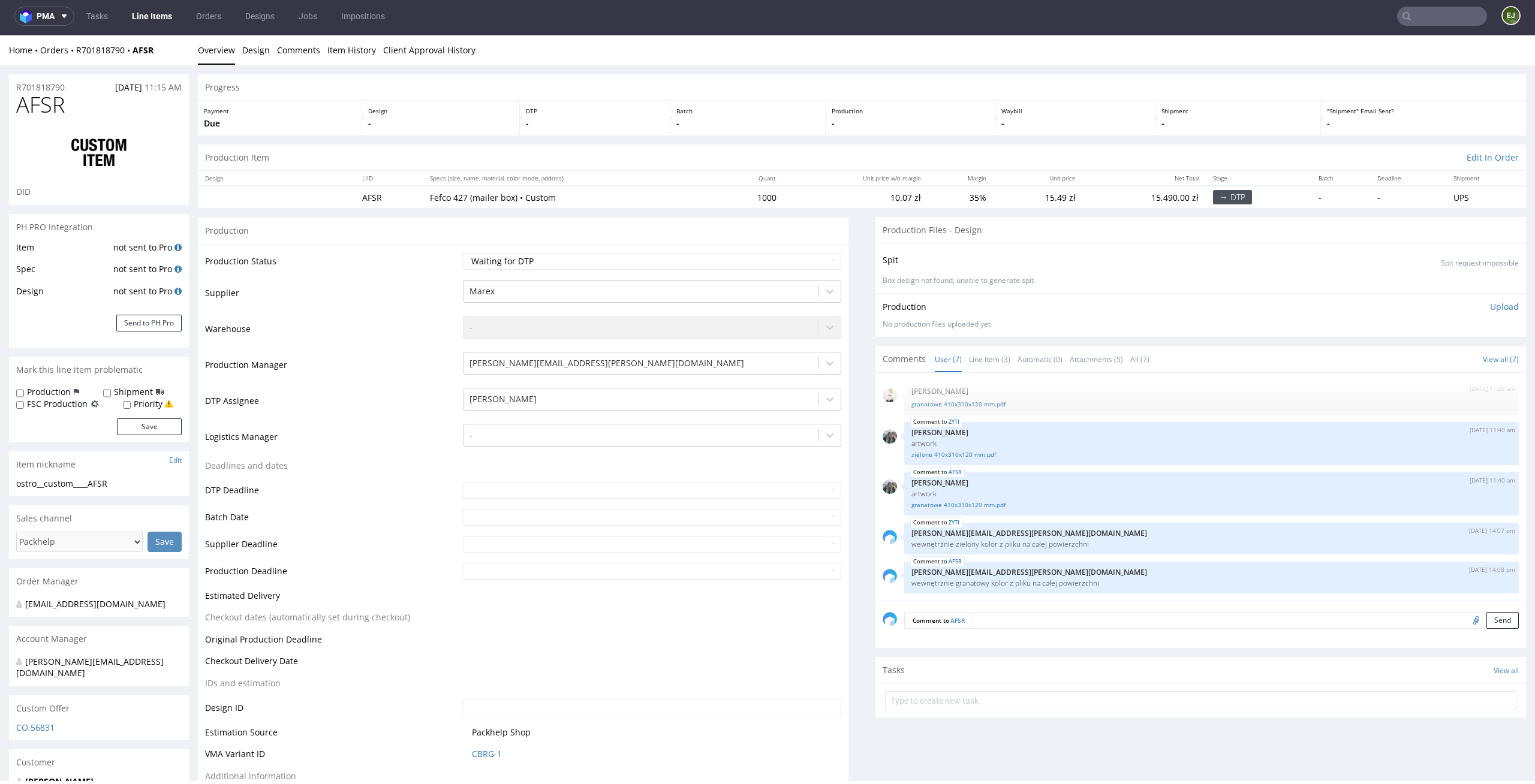
click at [980, 376] on div "AFSR 3rd Oct 25 | 11:23 am maciej.sikora@packhelp.com siatka 4dGCnUkvZFkPTdUMlf…" at bounding box center [1201, 487] width 651 height 228
click at [982, 357] on link "Line Item (3)" at bounding box center [990, 359] width 42 height 26
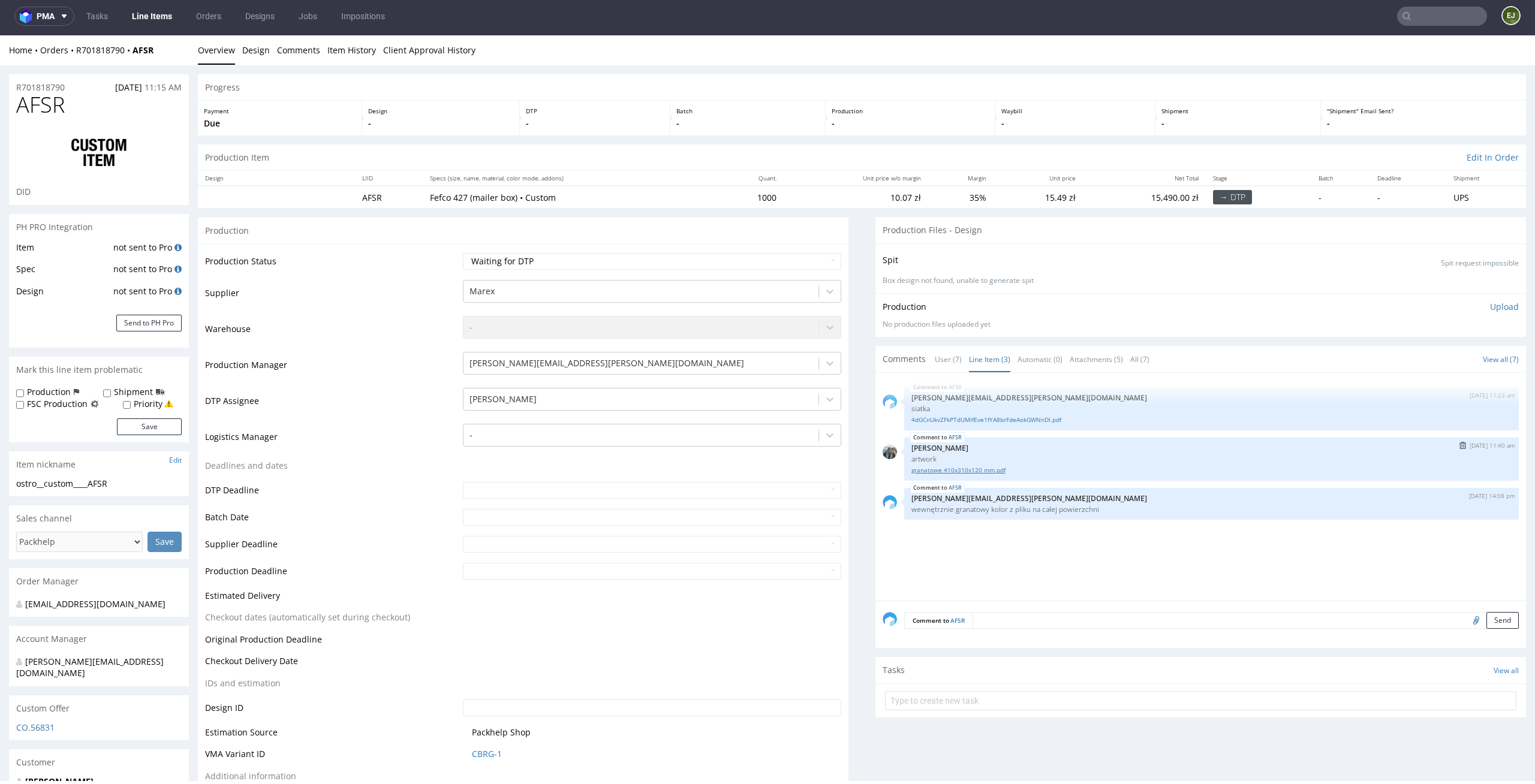
click at [963, 472] on link "granatowe 410x310x120 mm.pdf" at bounding box center [1211, 470] width 600 height 9
click at [795, 118] on p "-" at bounding box center [747, 124] width 143 height 12
click at [702, 104] on div "Batch -" at bounding box center [748, 118] width 156 height 34
click at [682, 74] on div "Progress" at bounding box center [862, 87] width 1329 height 27
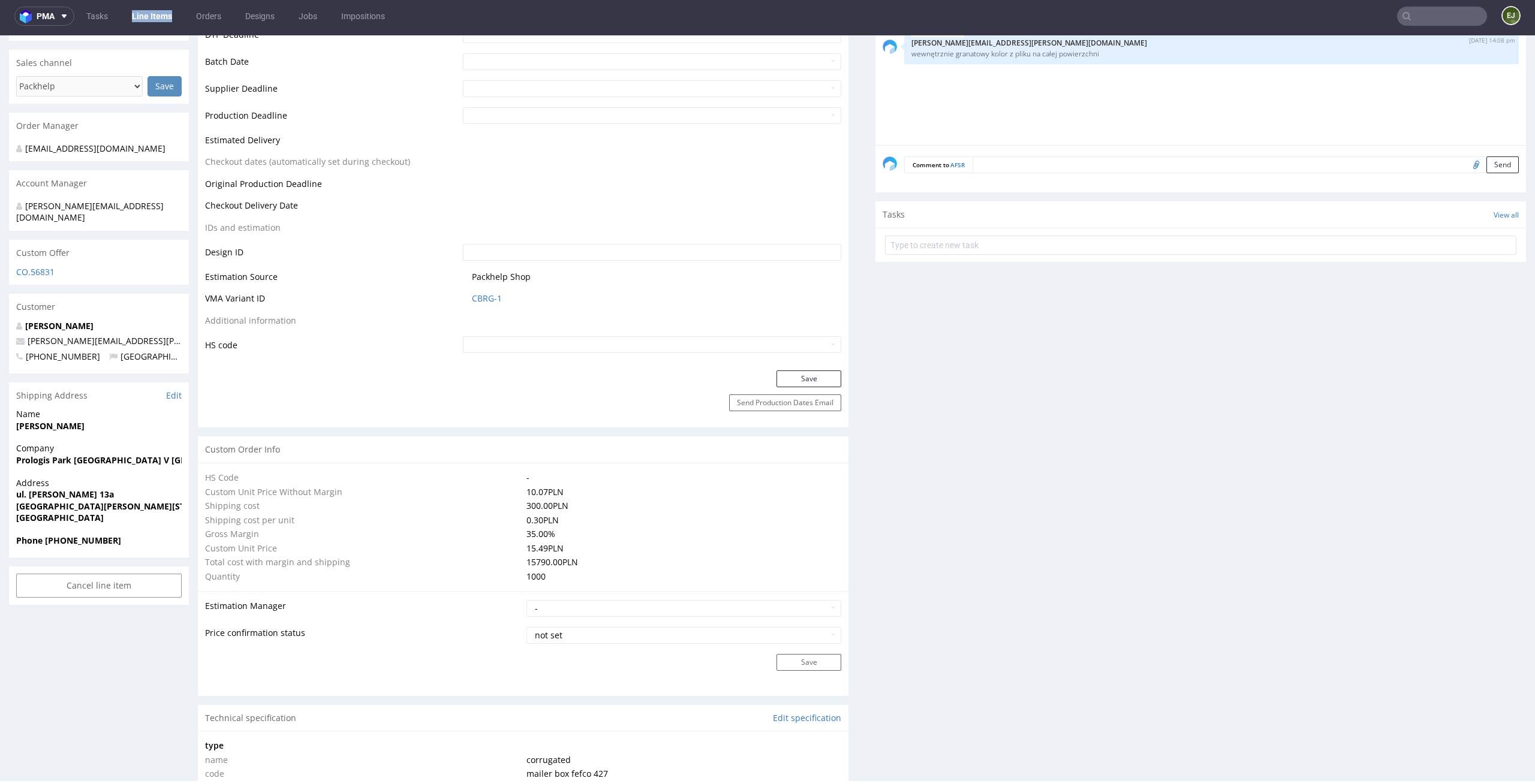
scroll to position [13, 0]
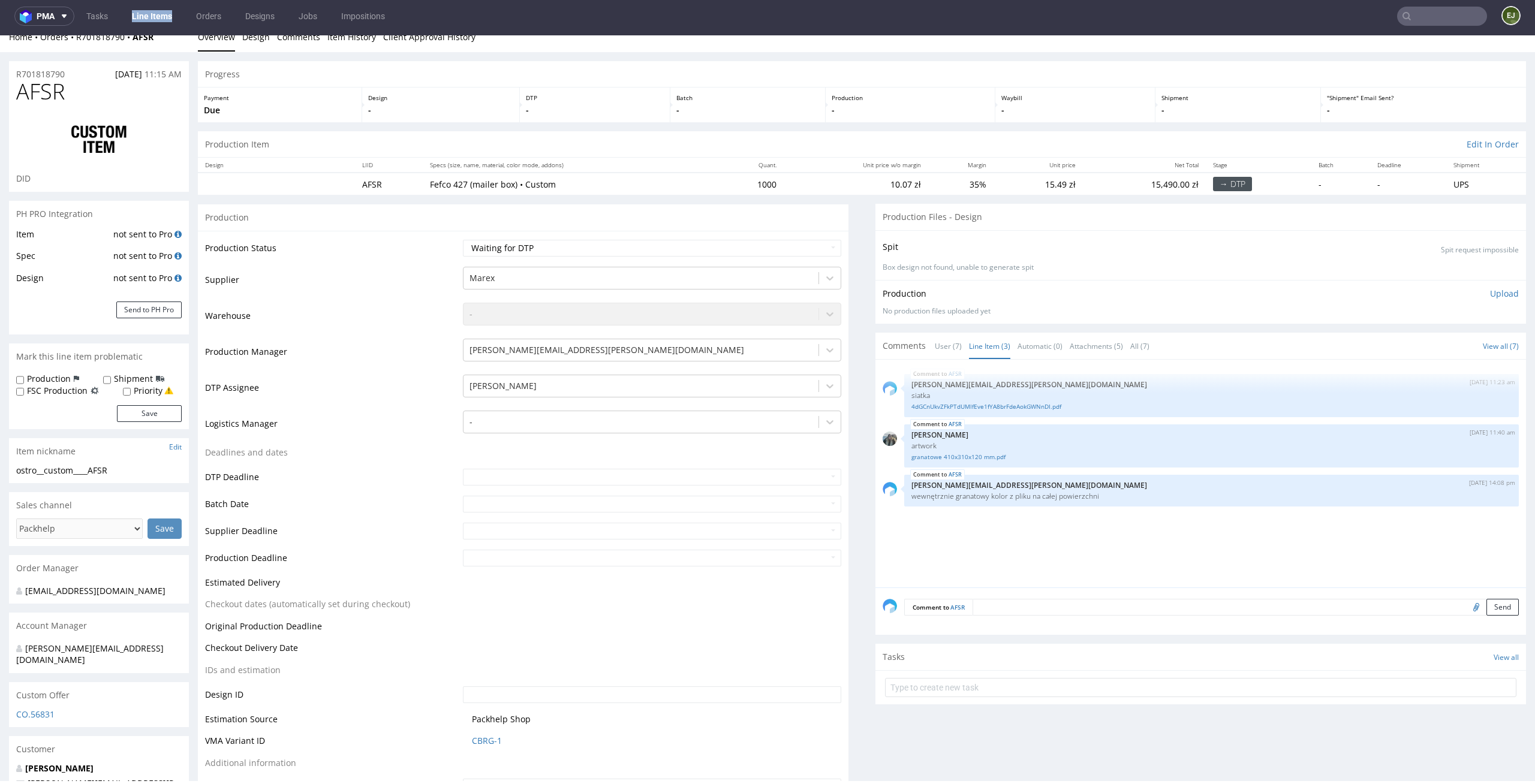
click at [1051, 280] on div "Production Upload No production files uploaded yet Description (optional) Add f…" at bounding box center [1201, 301] width 651 height 44
click at [765, 249] on select "Waiting for Artwork Waiting for Diecut Waiting for Mockup Waiting for DTP Waiti…" at bounding box center [652, 248] width 379 height 17
click at [463, 239] on select "Waiting for Artwork Waiting for Diecut Waiting for Mockup Waiting for DTP Waiti…" at bounding box center [652, 248] width 379 height 17
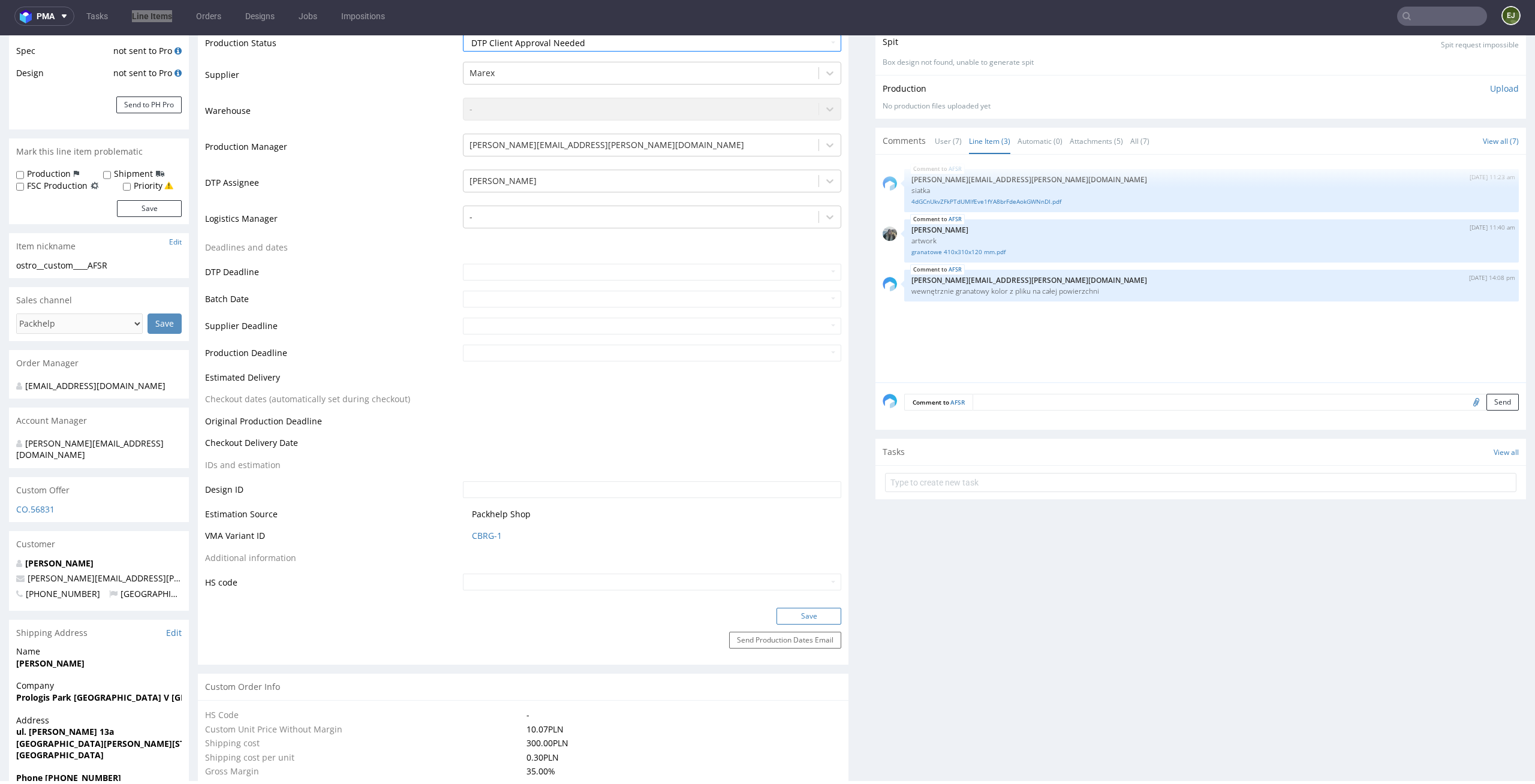
click at [811, 617] on button "Save" at bounding box center [809, 616] width 64 height 17
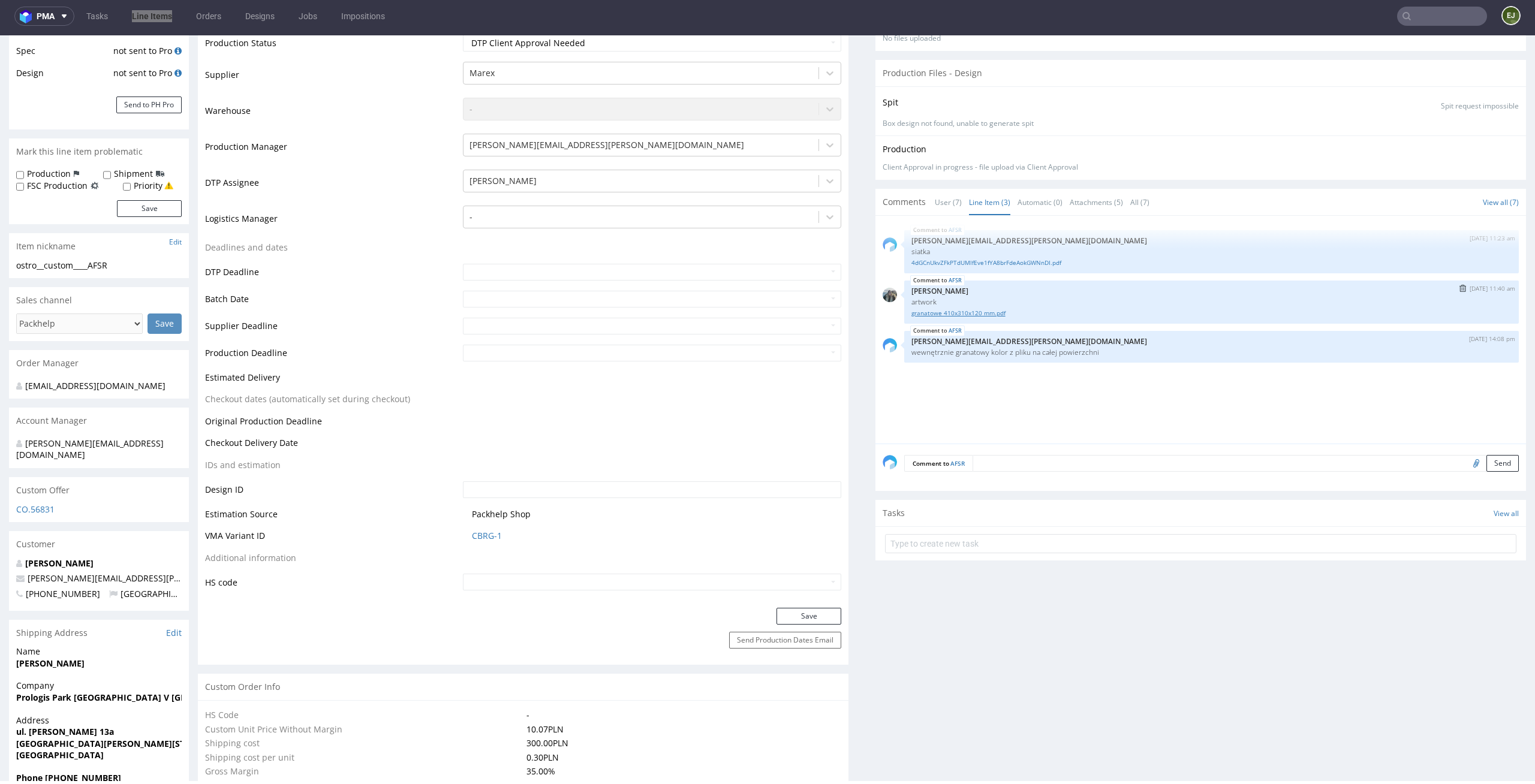
click at [965, 311] on link "granatowe 410x310x120 mm.pdf" at bounding box center [1211, 313] width 600 height 9
click at [1182, 459] on textarea at bounding box center [1245, 463] width 546 height 17
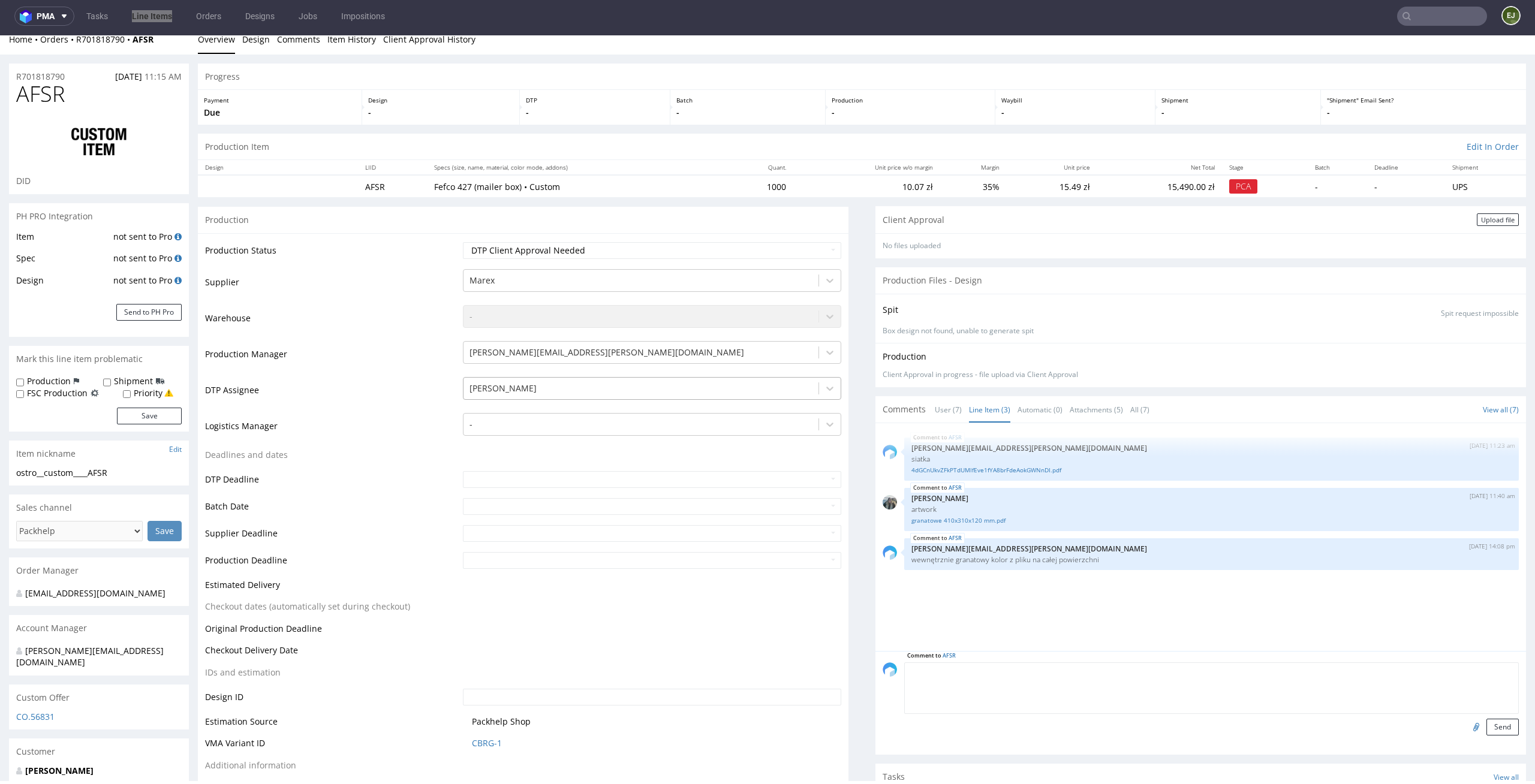
scroll to position [0, 0]
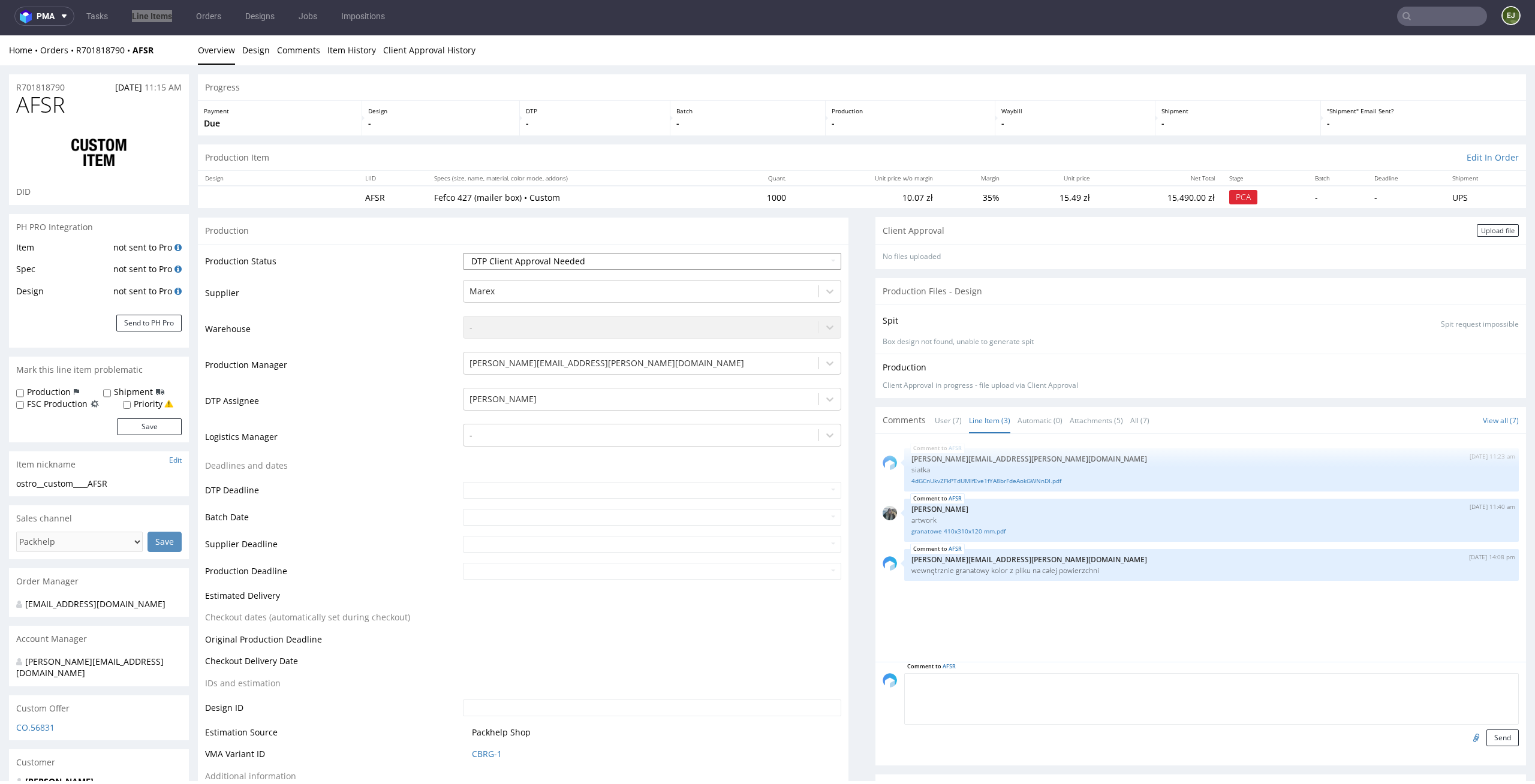
click at [687, 260] on select "Waiting for Artwork Waiting for Diecut Waiting for Mockup Waiting for DTP Waiti…" at bounding box center [652, 262] width 379 height 17
select select "back_for_dtp"
click at [463, 253] on select "Waiting for Artwork Waiting for Diecut Waiting for Mockup Waiting for DTP Waiti…" at bounding box center [652, 262] width 379 height 17
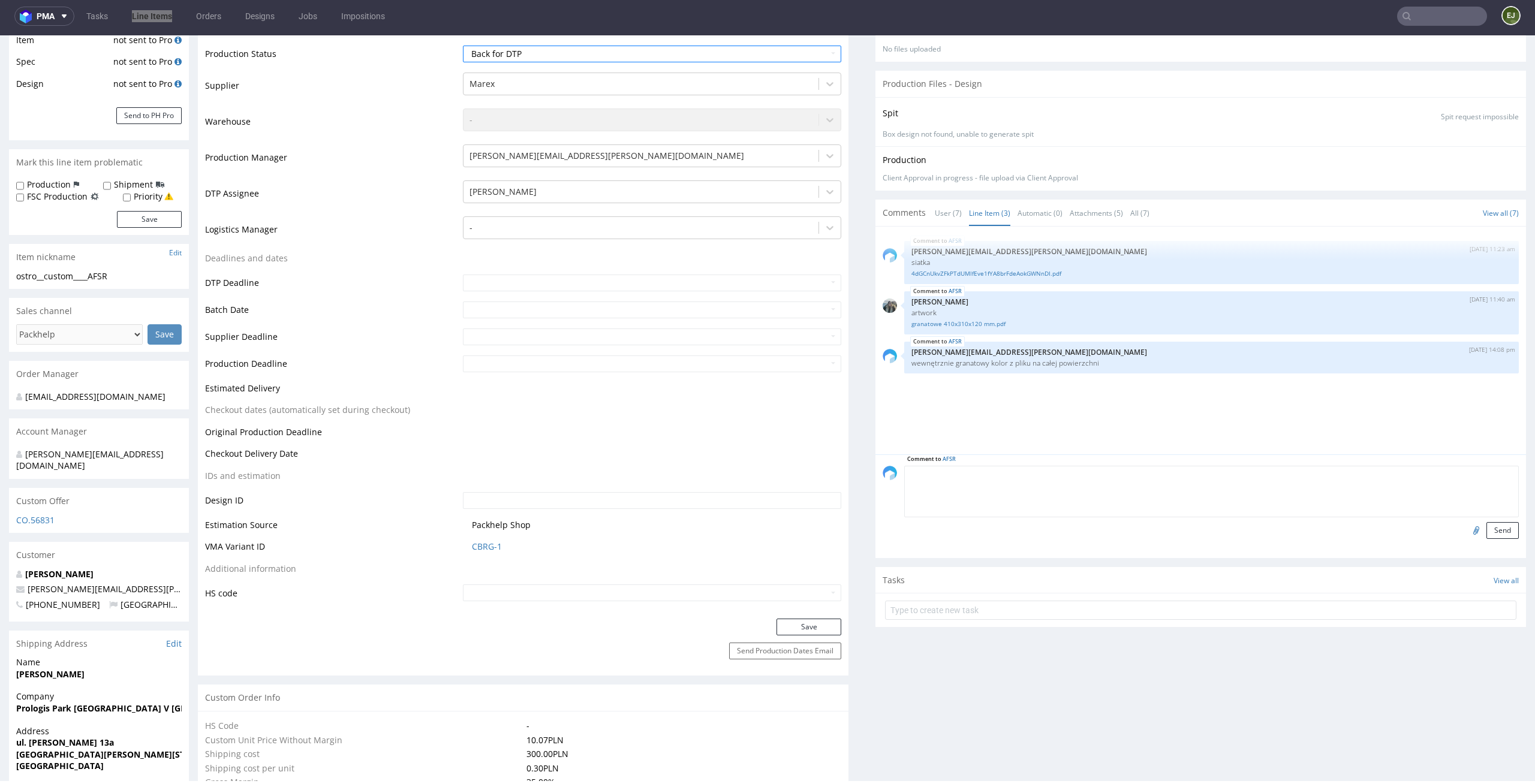
scroll to position [248, 0]
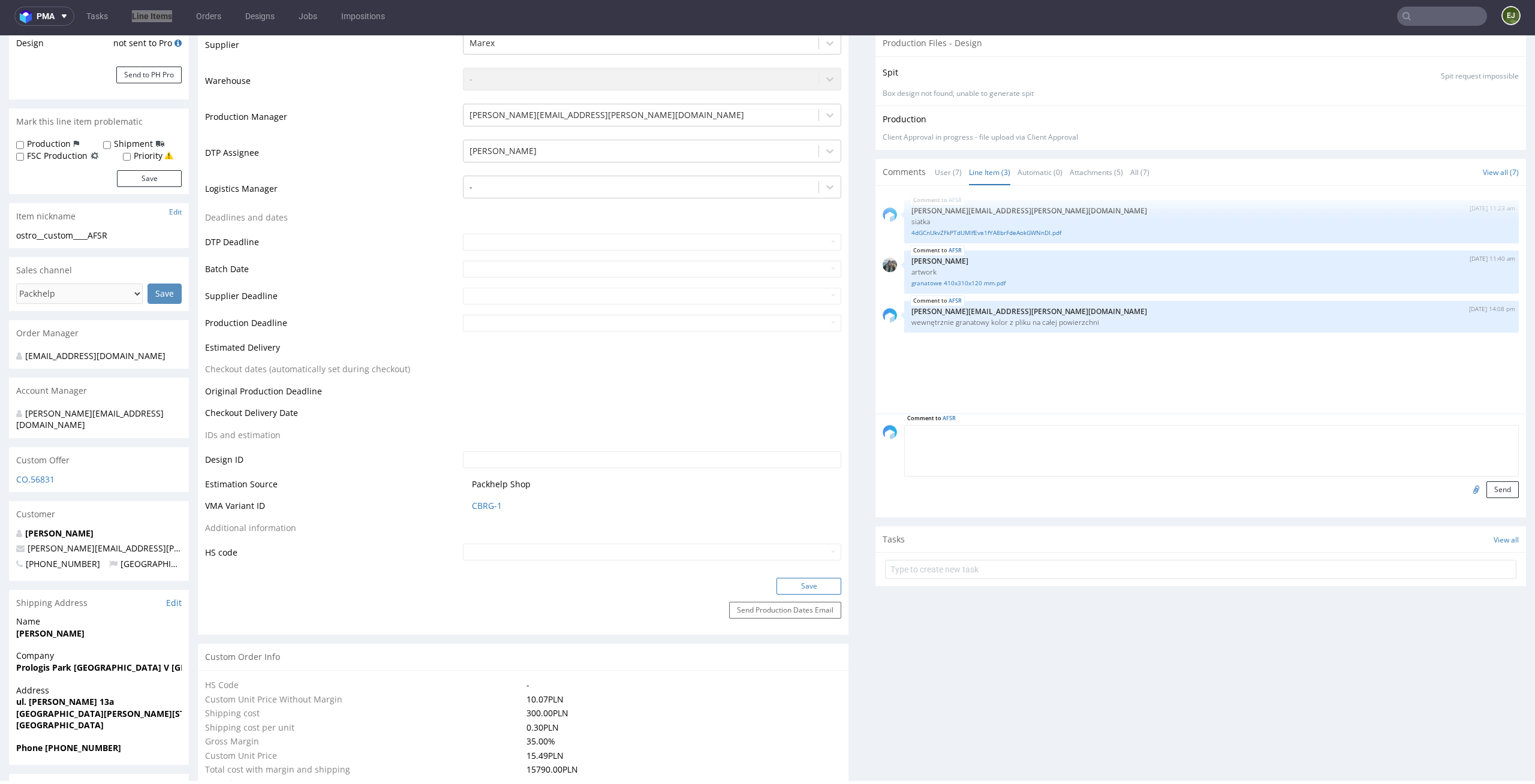
click at [811, 582] on button "Save" at bounding box center [809, 586] width 64 height 17
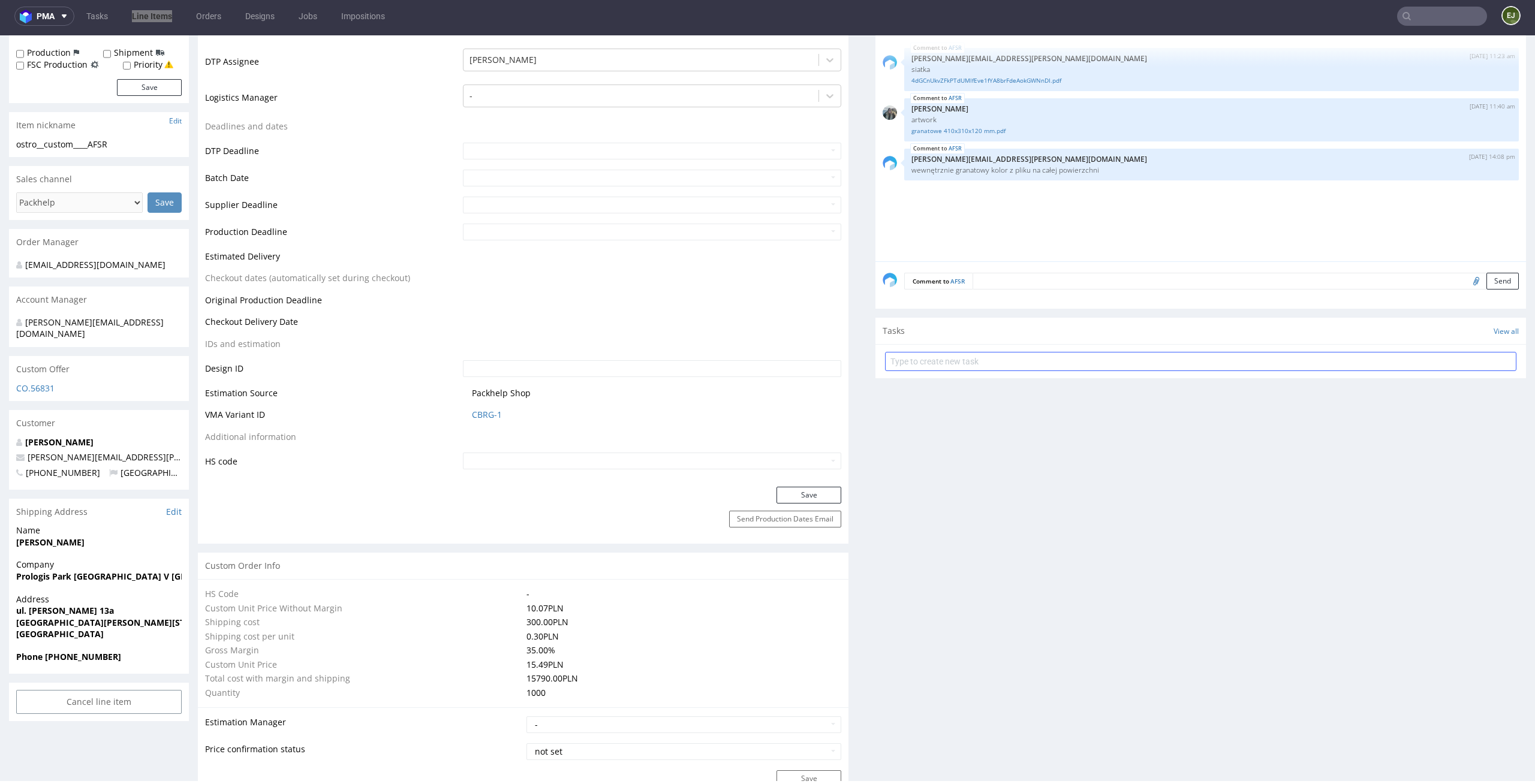
scroll to position [0, 0]
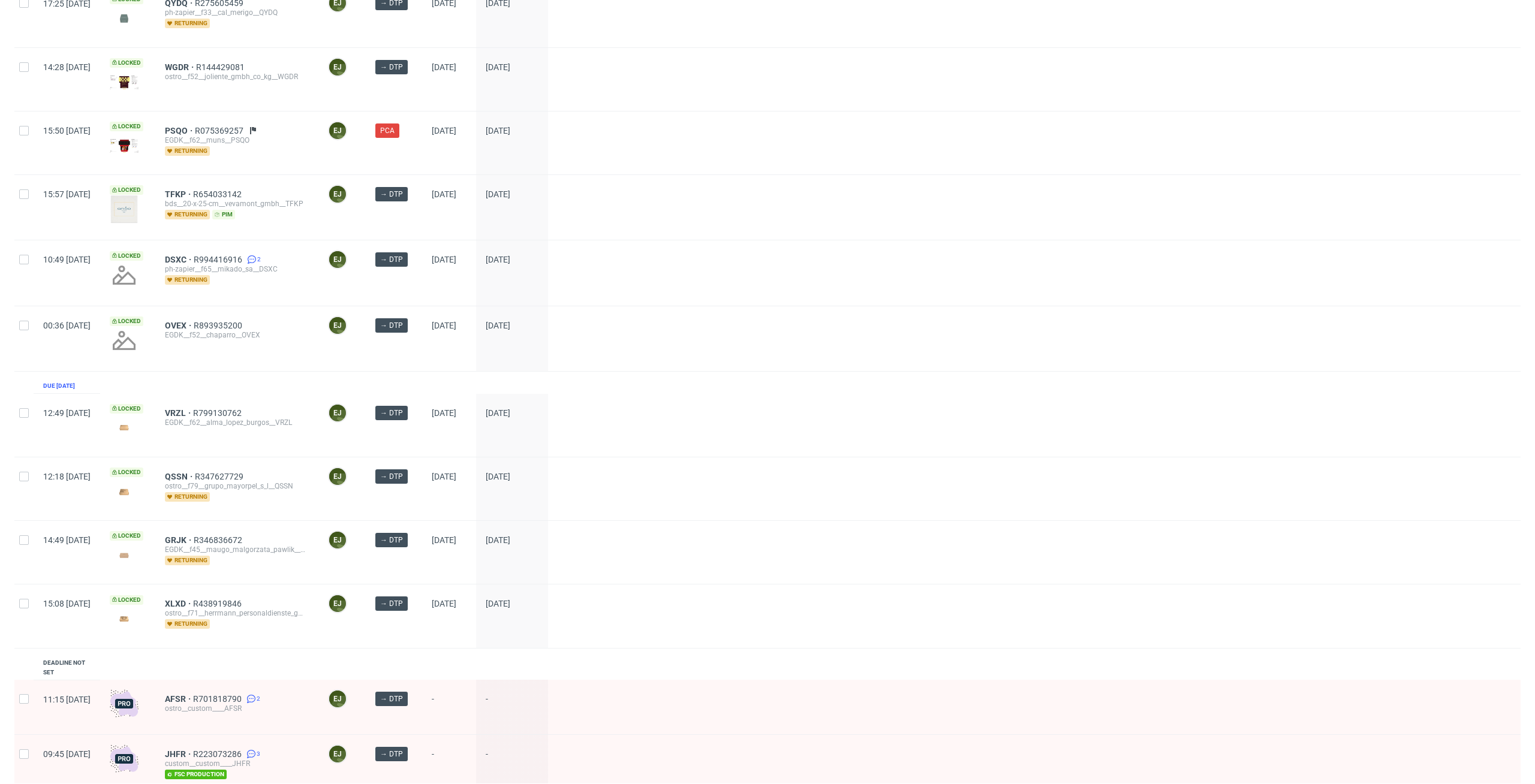
scroll to position [95, 0]
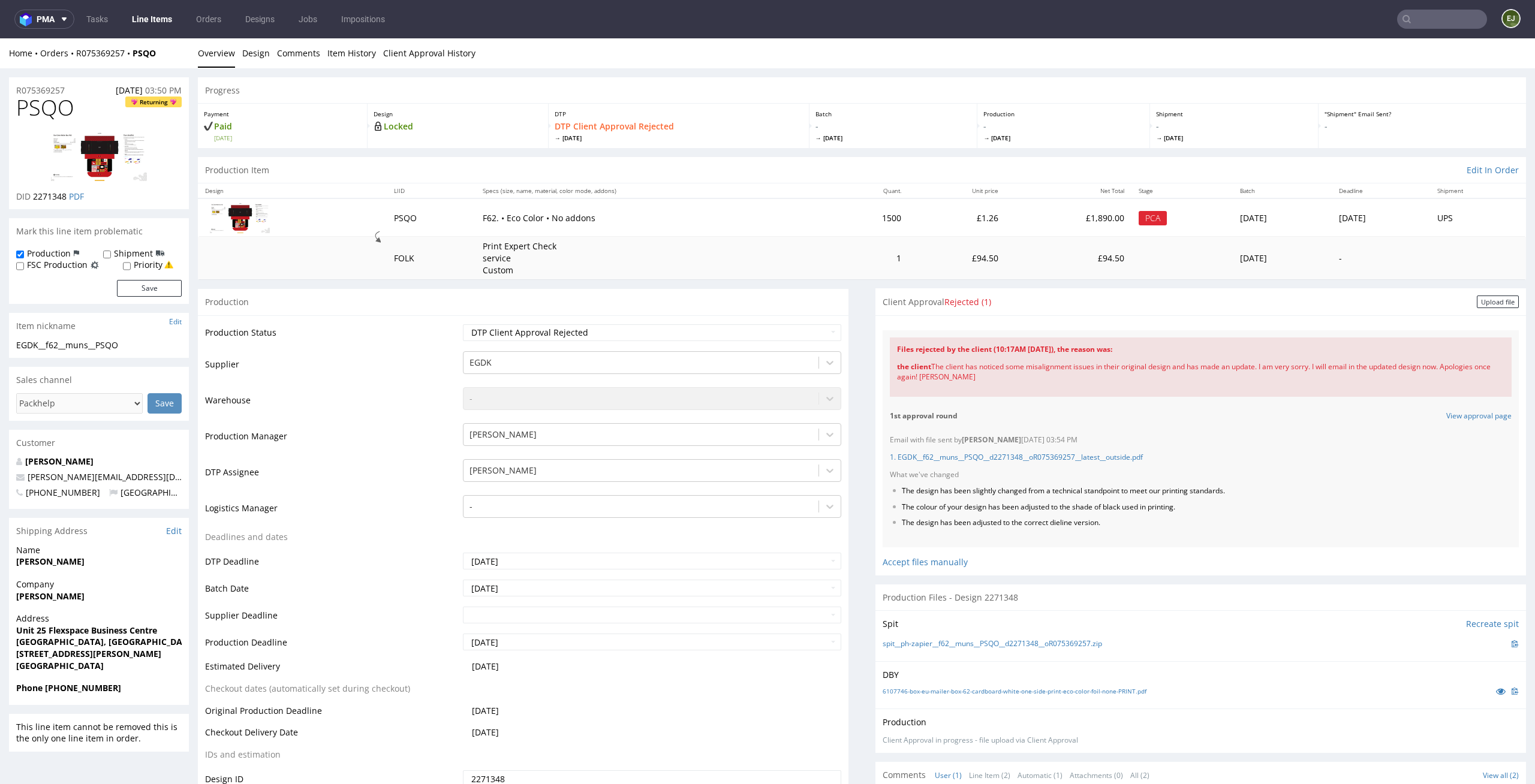
click at [1210, 424] on div "1st approval round View approval page" at bounding box center [1200, 416] width 636 height 25
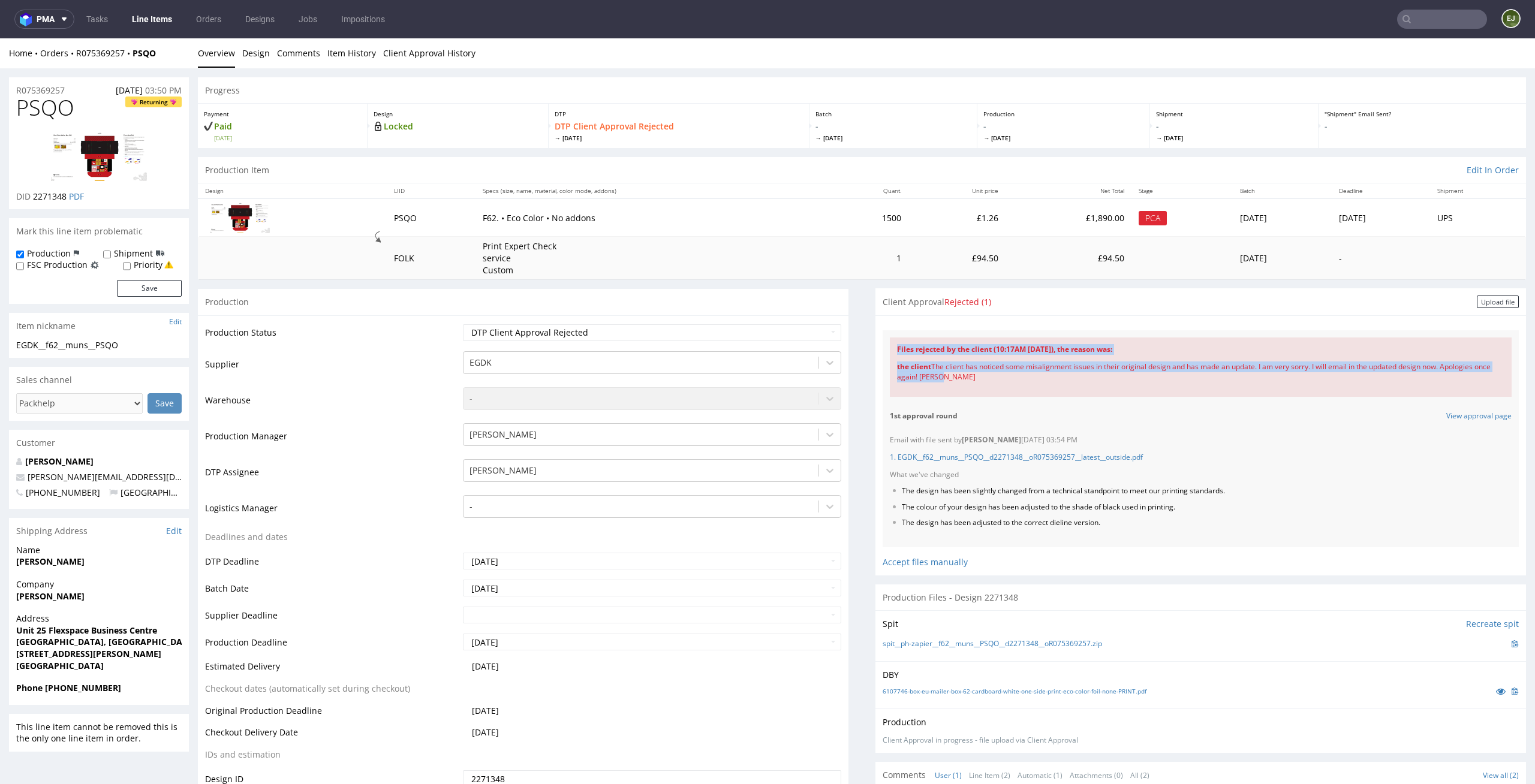
drag, startPoint x: 883, startPoint y: 340, endPoint x: 986, endPoint y: 388, distance: 113.6
click at [986, 388] on div "Files rejected by the client (10:17AM [DATE]), the reason was: the client The c…" at bounding box center [1200, 367] width 622 height 59
copy div "Files rejected by the client (10:17AM [DATE]), the reason was: the client The c…"
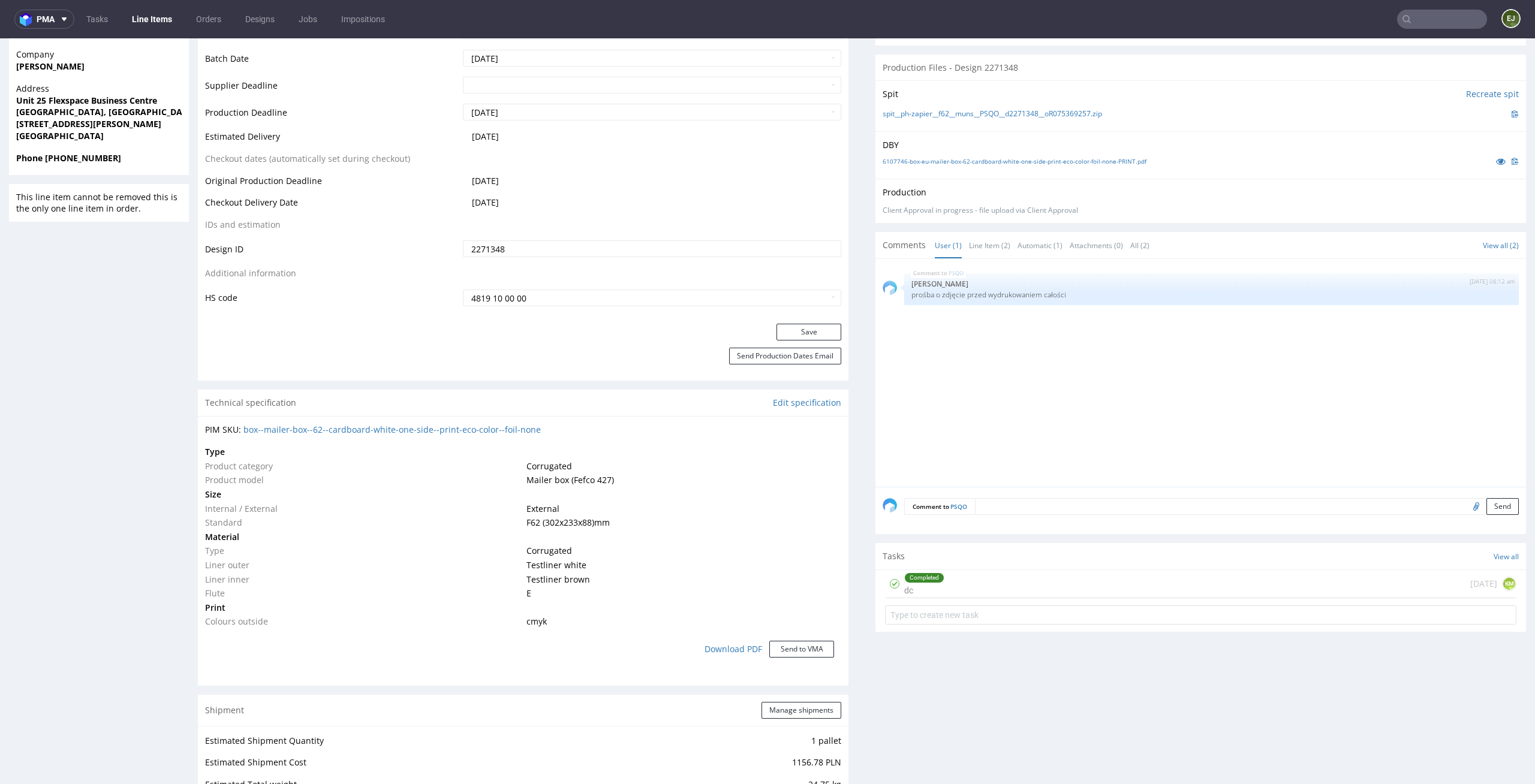
scroll to position [965, 0]
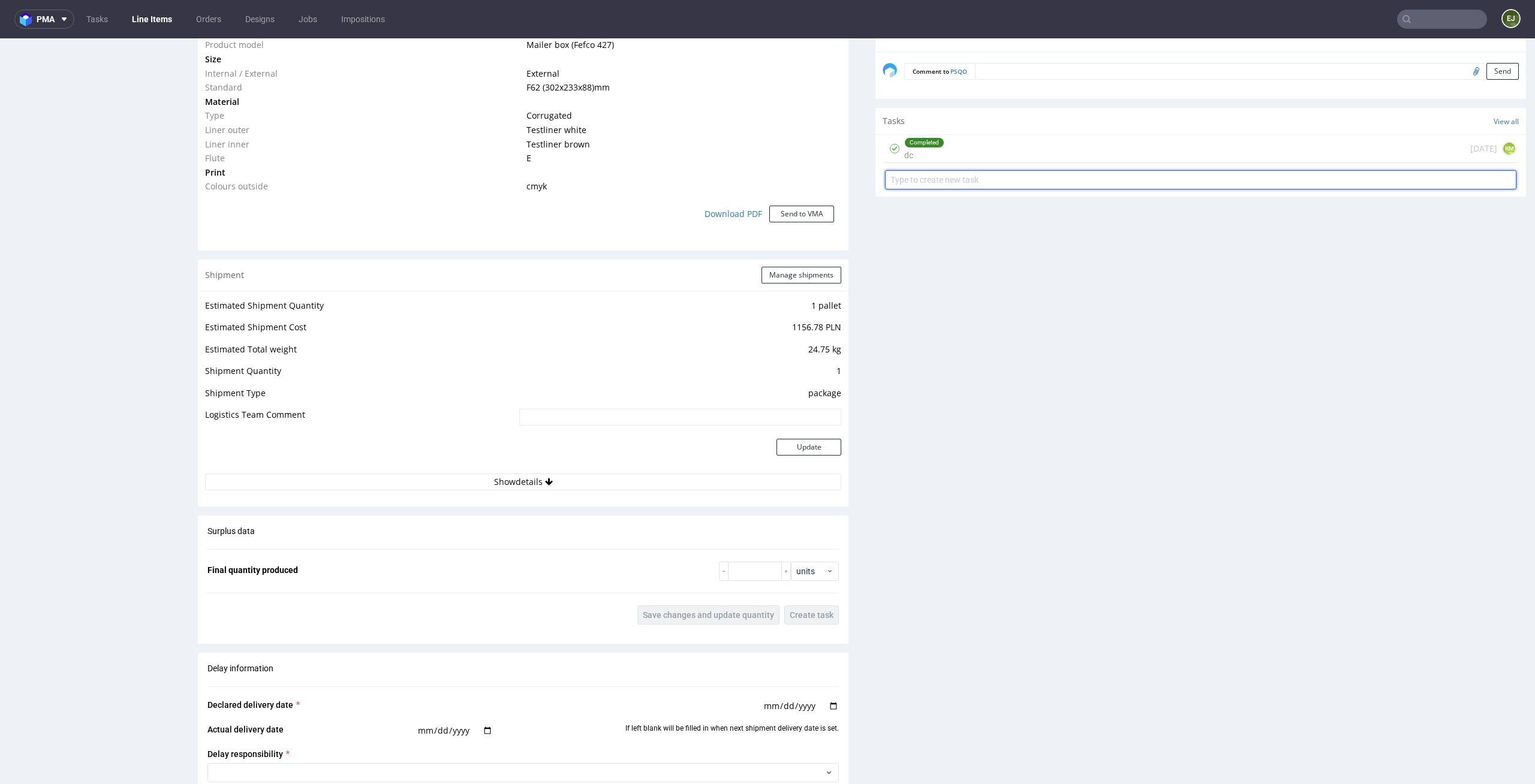
click at [968, 179] on input "text" at bounding box center [1201, 180] width 631 height 19
type input "contact with the client"
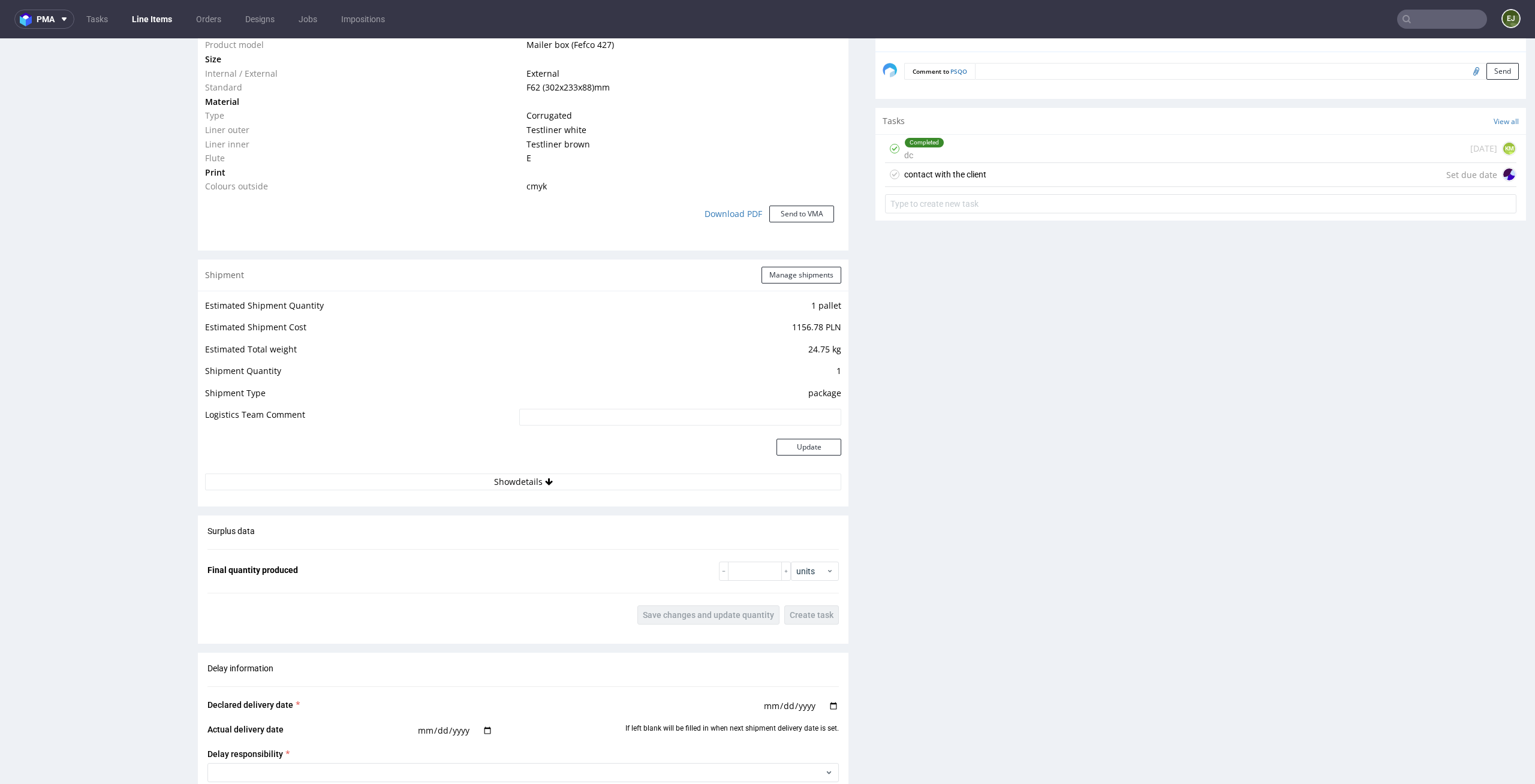
click at [969, 171] on div "contact with the client" at bounding box center [945, 174] width 82 height 14
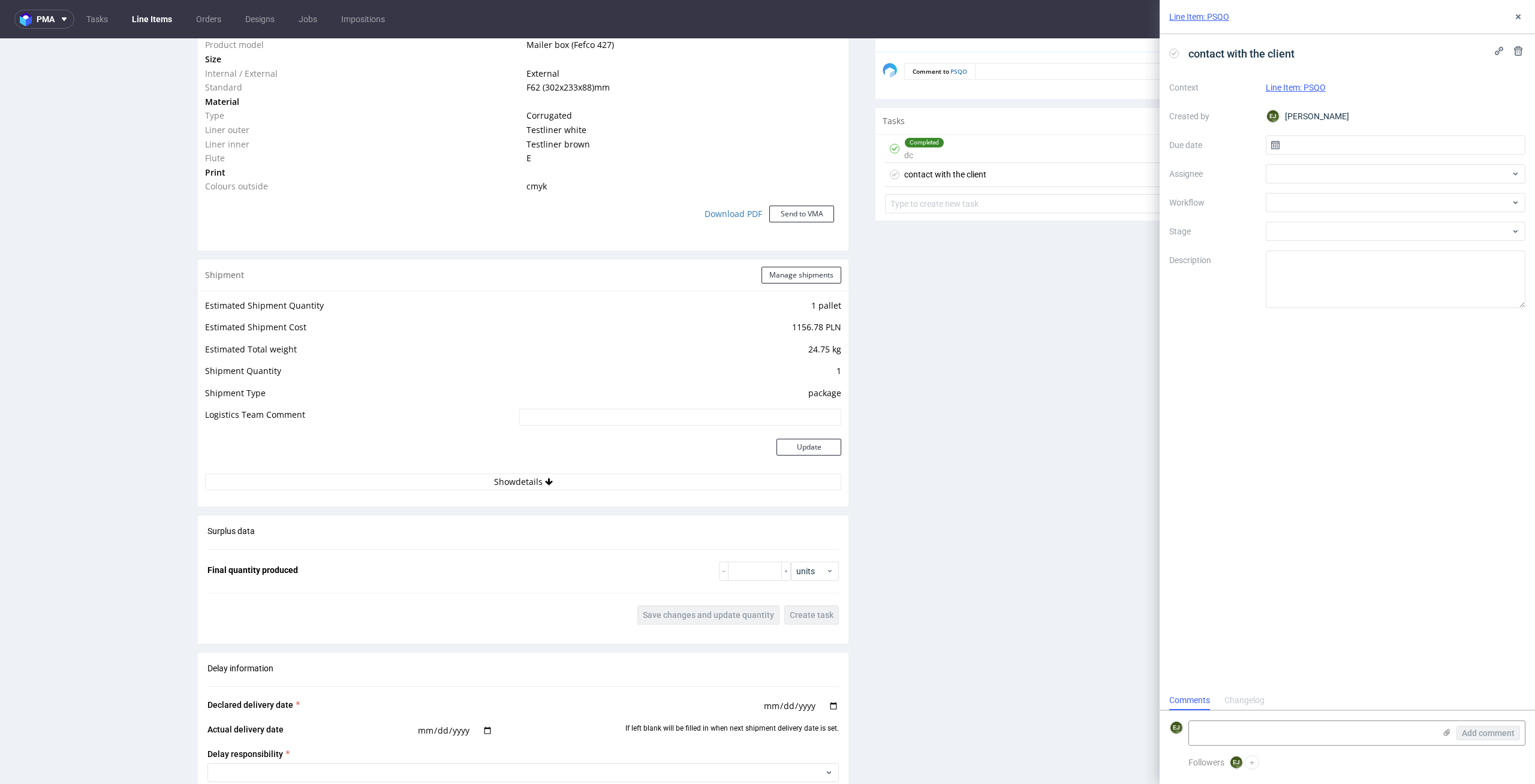
scroll to position [10, 0]
click at [1334, 139] on input "text" at bounding box center [1396, 144] width 260 height 19
click at [1396, 249] on span "8" at bounding box center [1395, 245] width 5 height 12
type input "[DATE]"
click at [1396, 205] on div at bounding box center [1396, 202] width 260 height 19
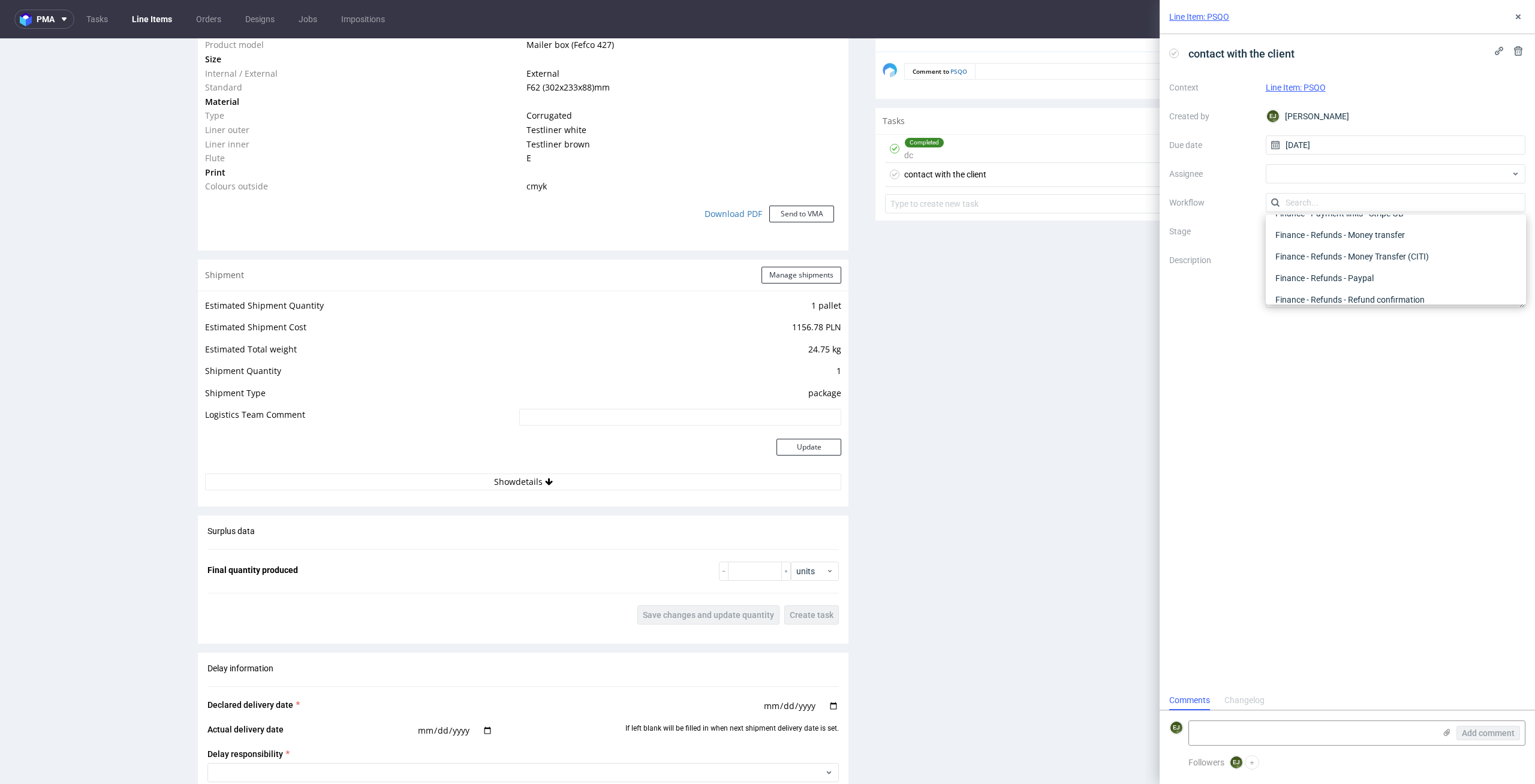
scroll to position [0, 0]
click at [1450, 275] on div "DTP - Issue" at bounding box center [1396, 267] width 251 height 21
click at [1286, 733] on textarea at bounding box center [1312, 733] width 246 height 24
paste textarea "Files rejected by the client (10:17AM [DATE]), the reason was: the client The c…"
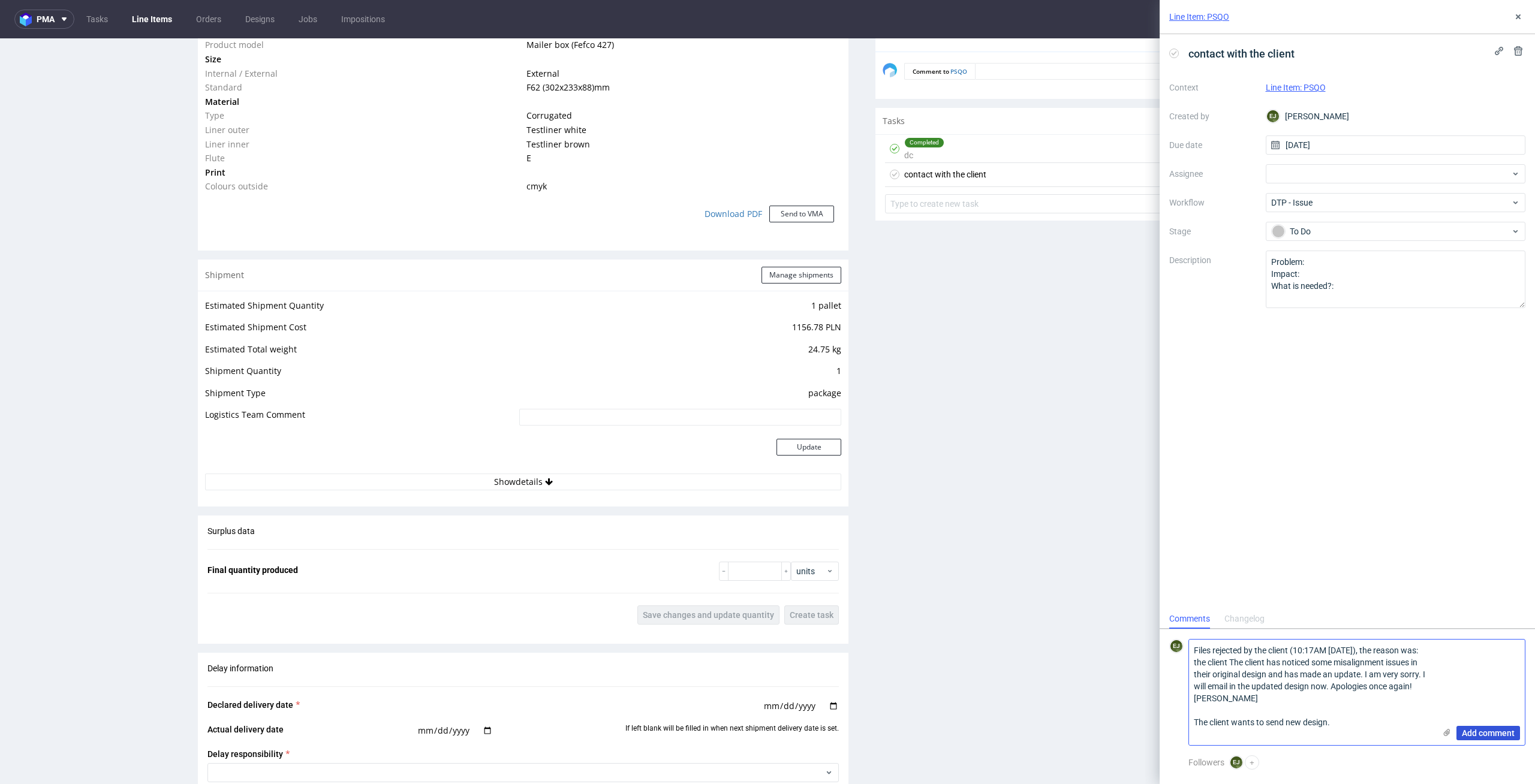
type textarea "Files rejected by the client (10:17AM [DATE]), the reason was: the client The c…"
click at [1491, 735] on span "Add comment" at bounding box center [1488, 733] width 53 height 8
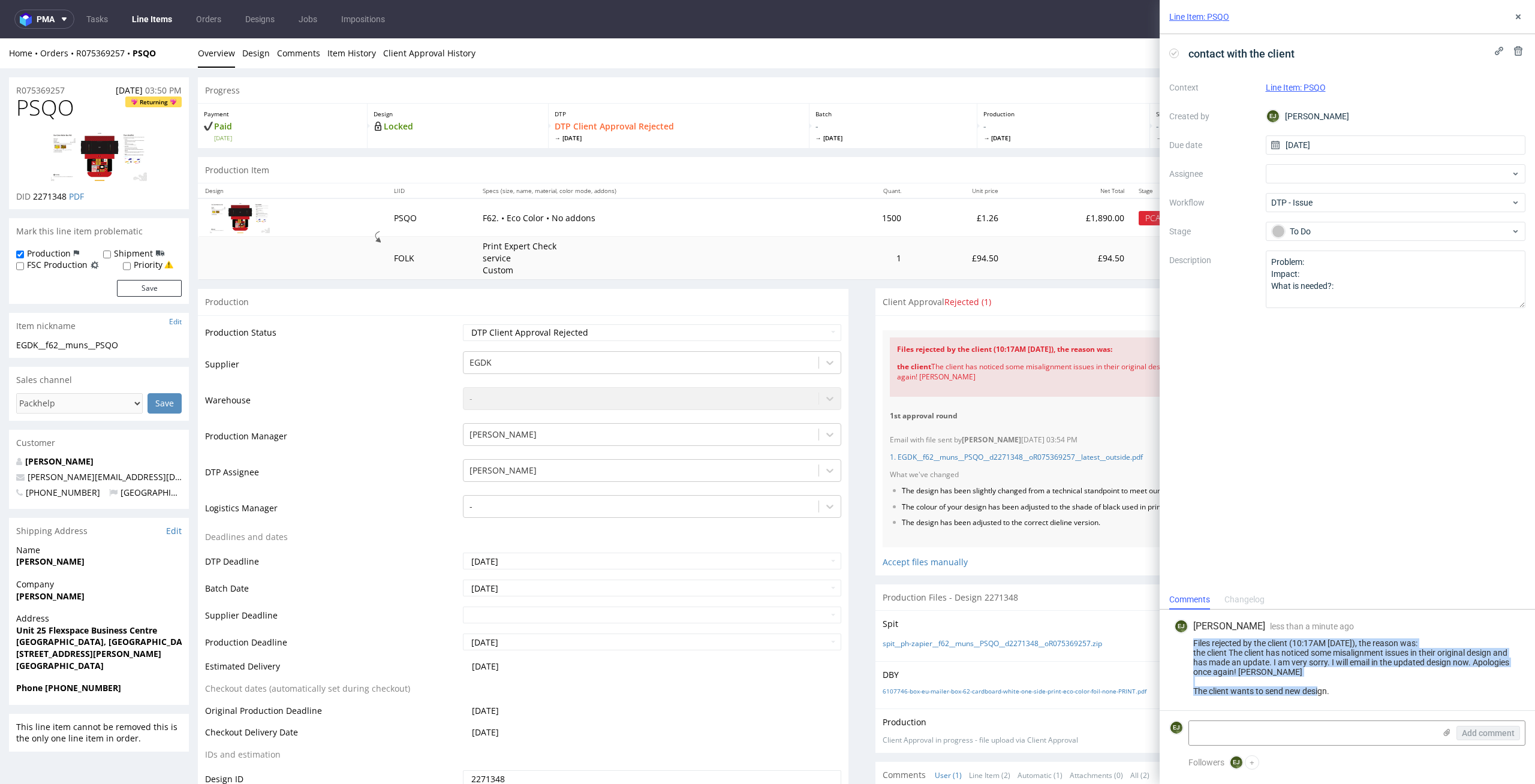
drag, startPoint x: 1368, startPoint y: 690, endPoint x: 1157, endPoint y: 643, distance: 216.2
click at [1157, 643] on div "Line Item: PSQO contact with the client Context Line Item: PSQO Created by [PER…" at bounding box center [1340, 392] width 390 height 784
copy div "Files rejected by the client (10:17AM [DATE]), the reason was: the client The c…"
click at [811, 334] on select "Waiting for Artwork Waiting for Diecut Waiting for Mockup Waiting for DTP Waiti…" at bounding box center [652, 332] width 379 height 17
select select "dtp_issue"
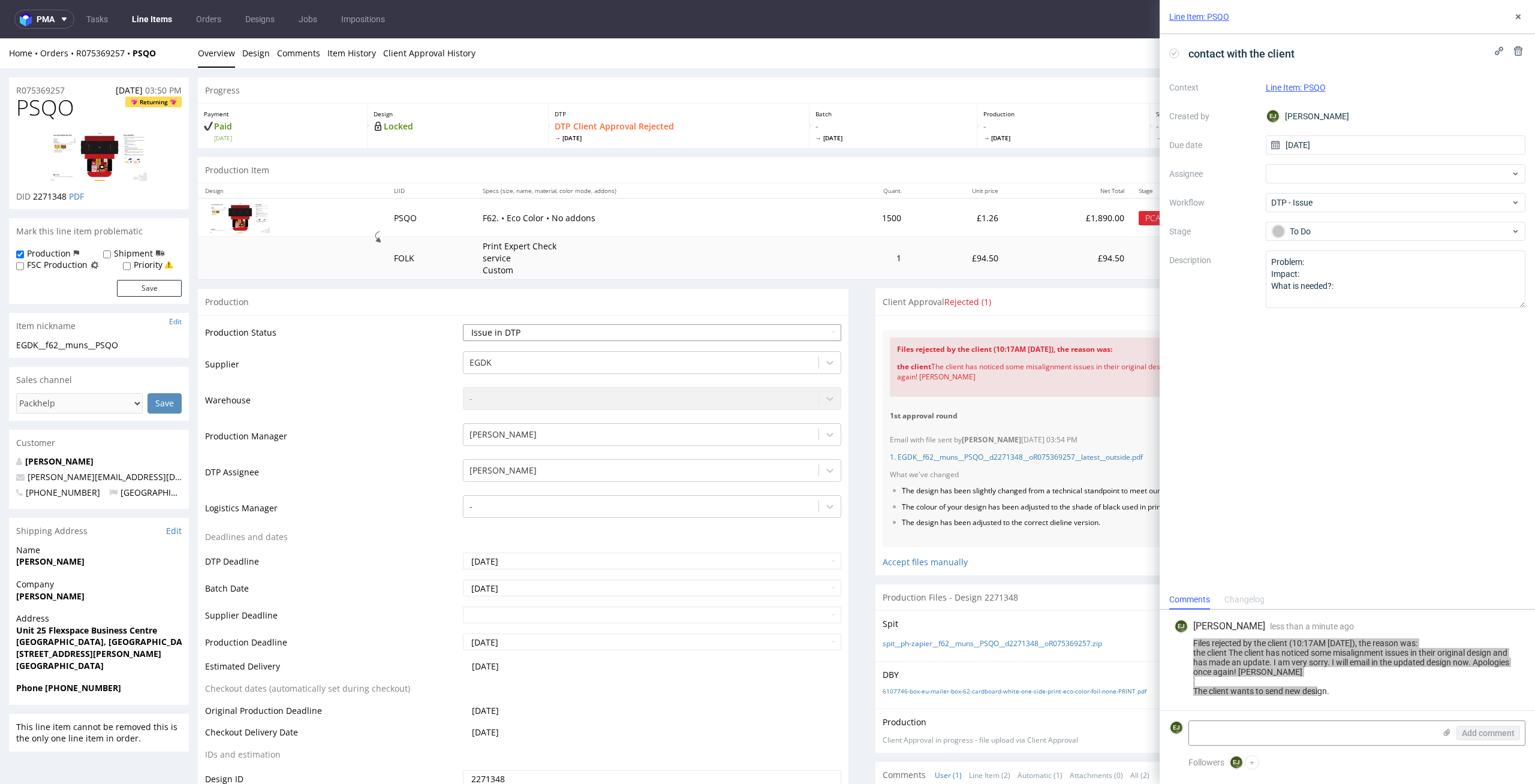
click at [463, 324] on select "Waiting for Artwork Waiting for Diecut Waiting for Mockup Waiting for DTP Waiti…" at bounding box center [652, 332] width 379 height 17
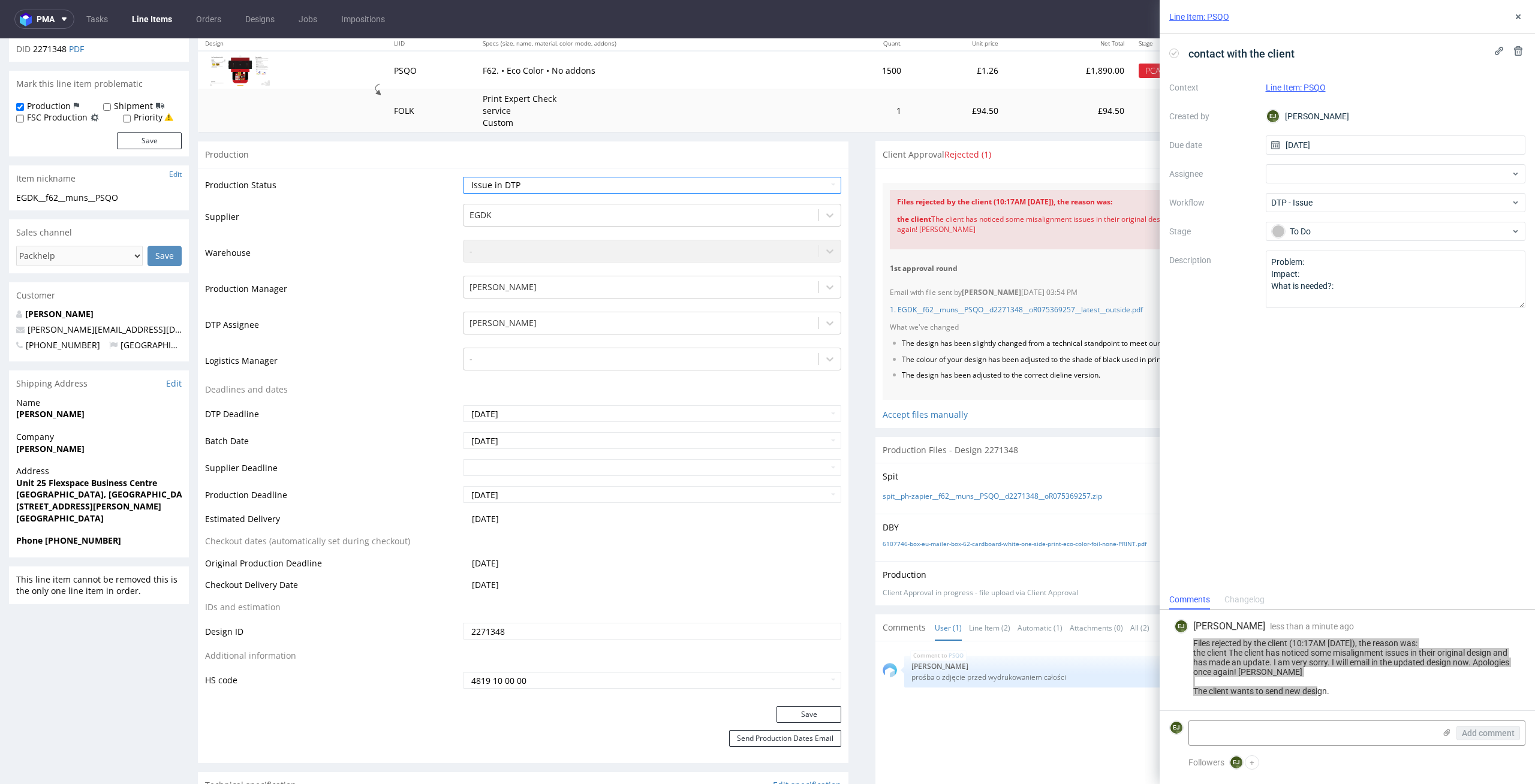
scroll to position [351, 0]
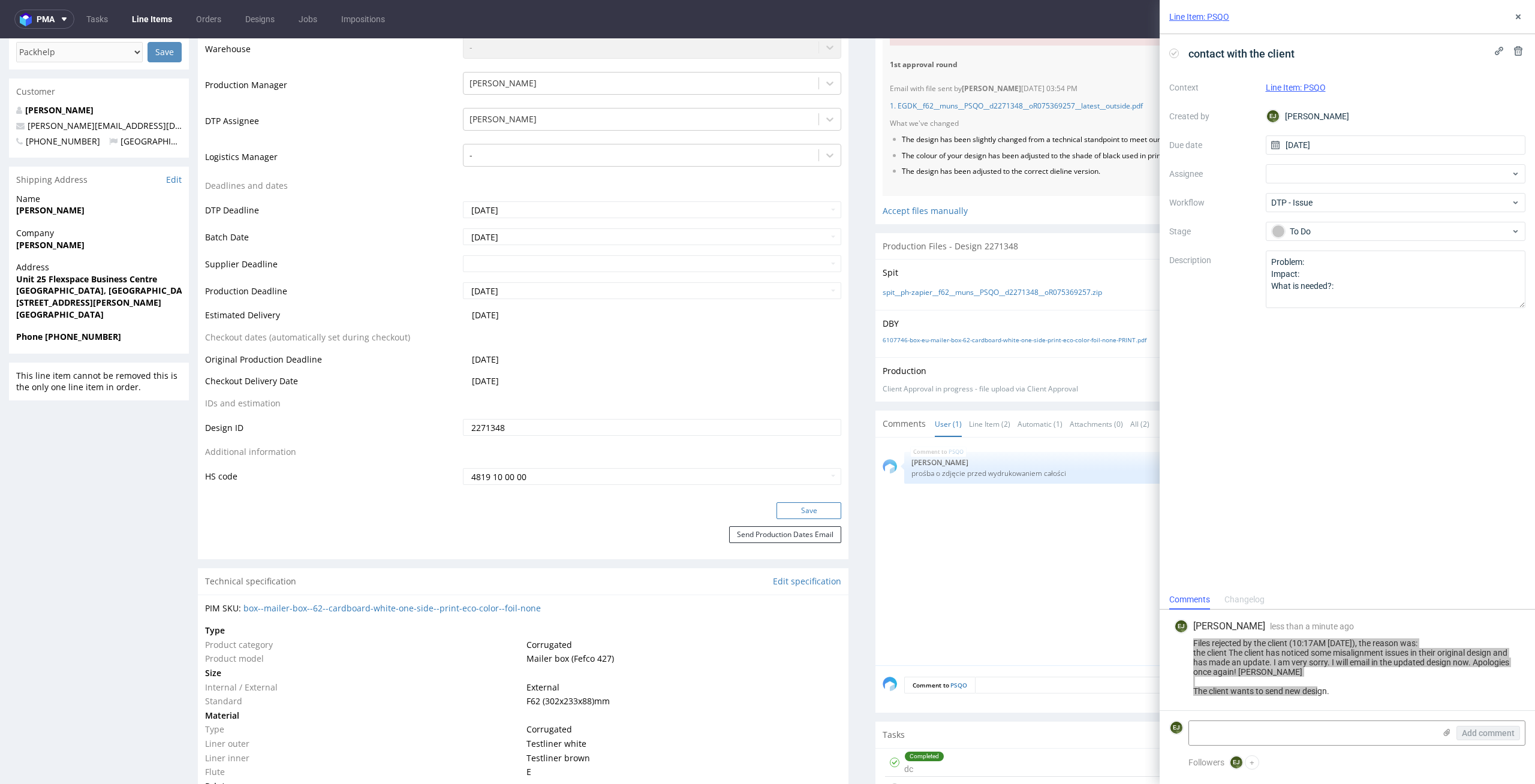
click at [825, 512] on button "Save" at bounding box center [809, 511] width 64 height 17
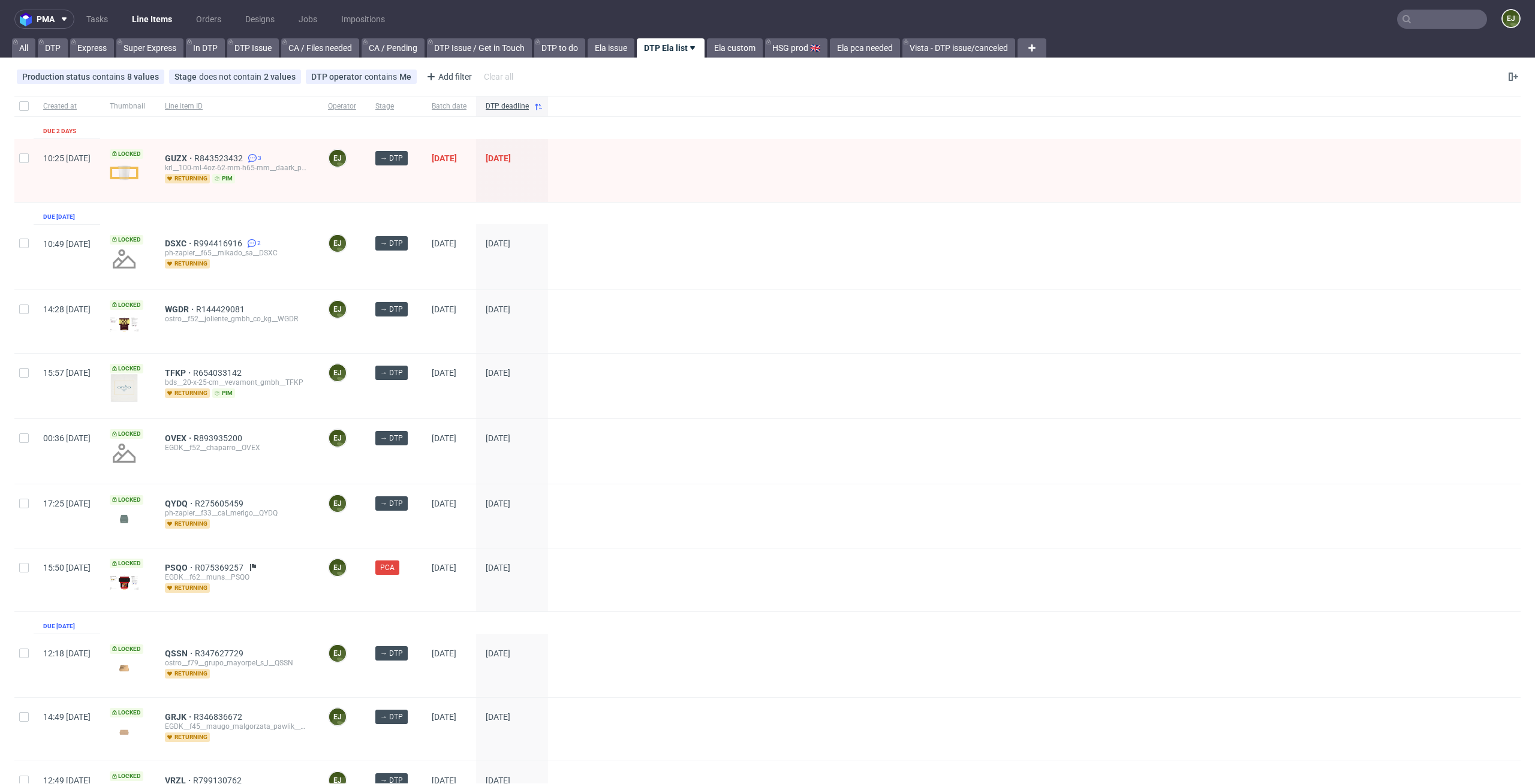
scroll to position [401, 0]
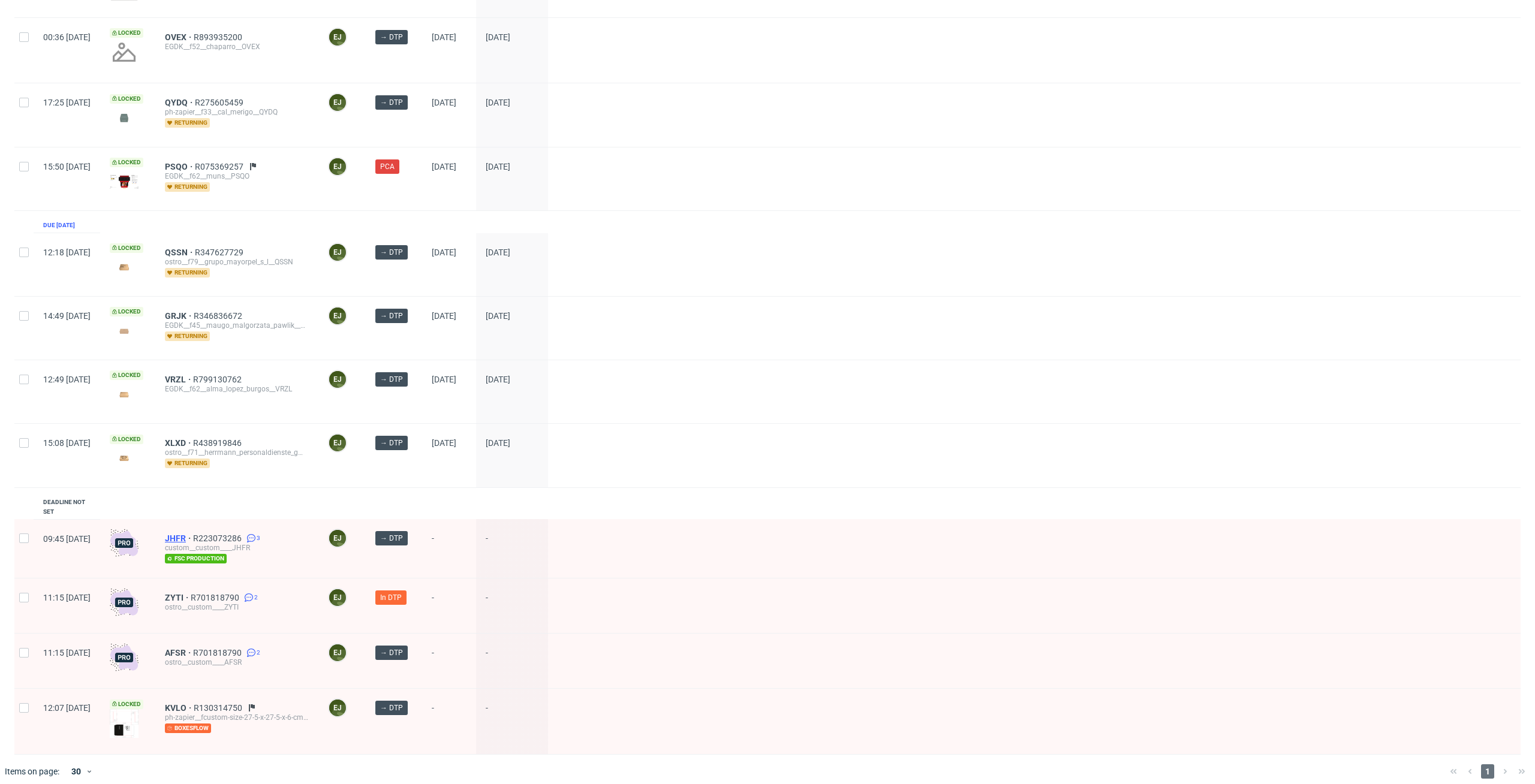
click at [193, 534] on span "JHFR" at bounding box center [178, 538] width 28 height 10
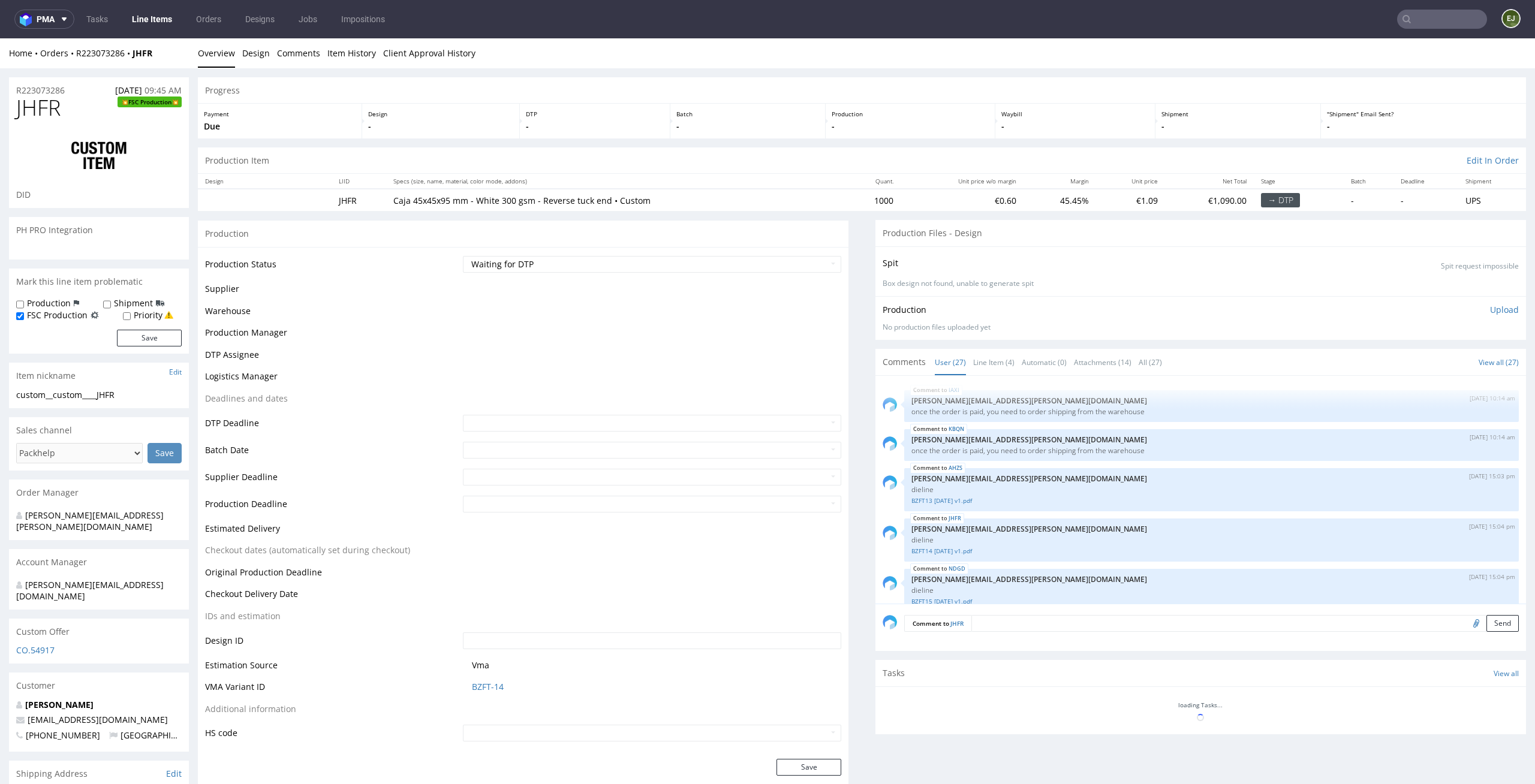
scroll to position [1113, 0]
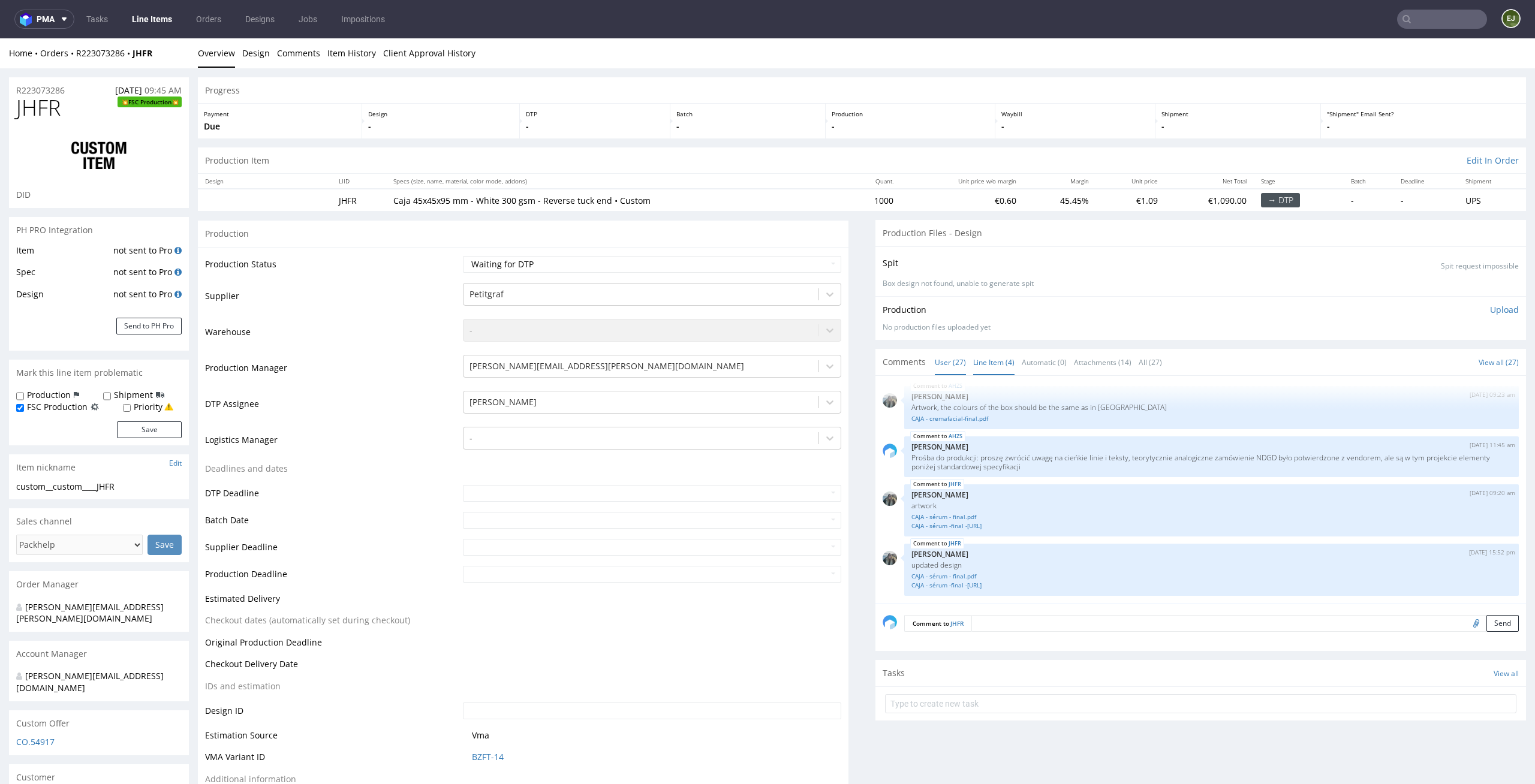
click at [1001, 363] on link "Line Item (4)" at bounding box center [994, 362] width 42 height 26
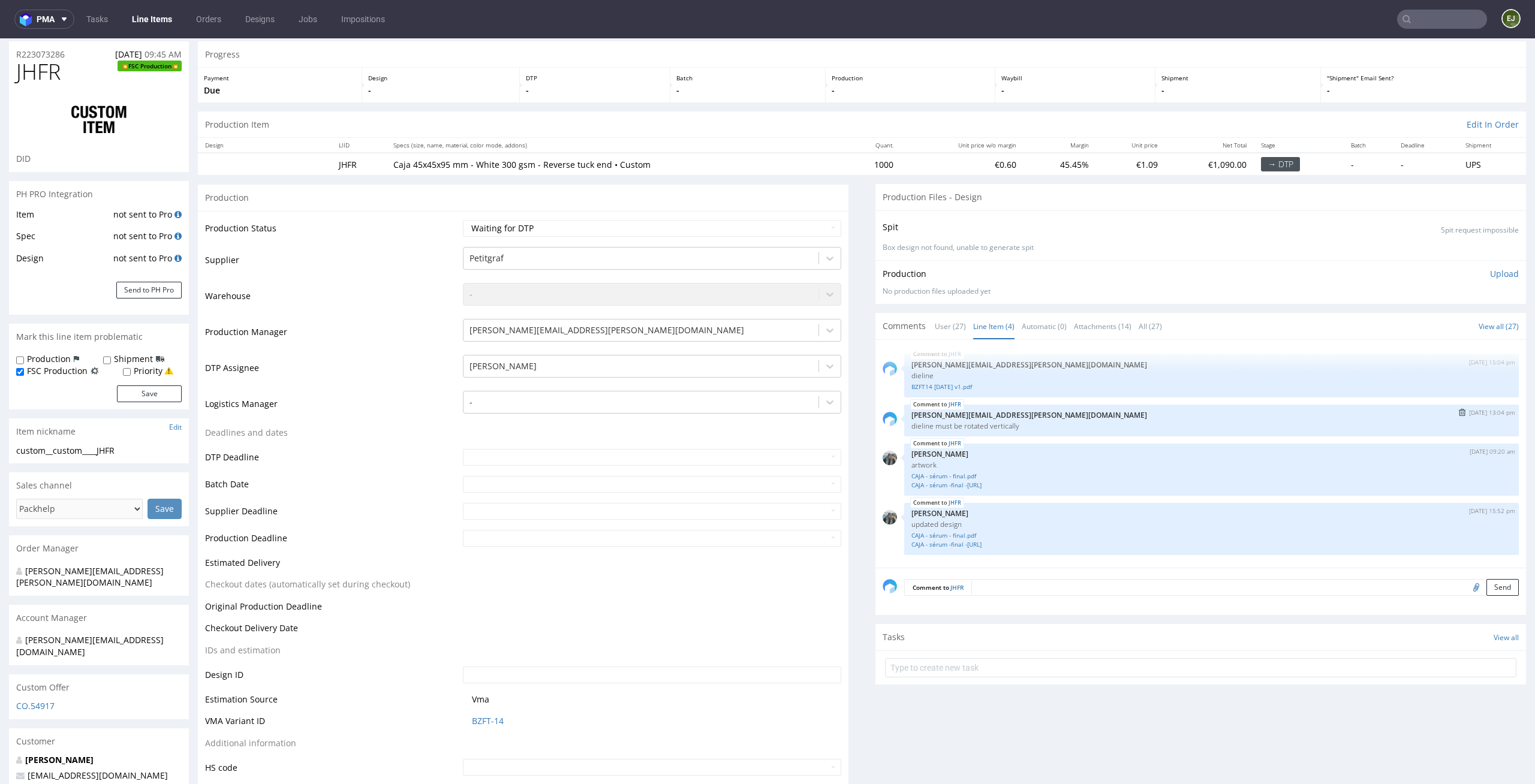
scroll to position [40, 0]
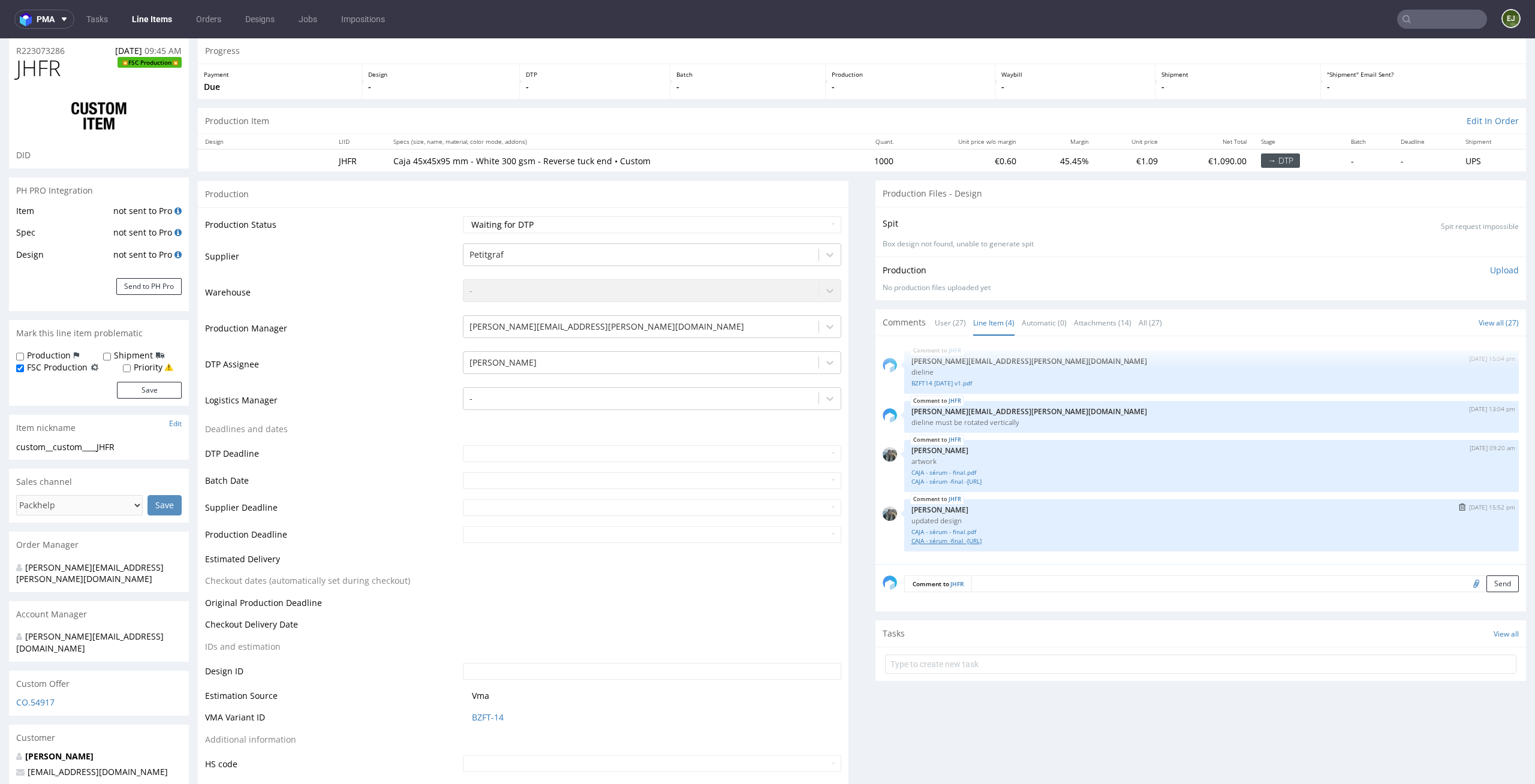
click at [986, 543] on link "CAJA - sérum -final -vectorizado.ai" at bounding box center [1211, 541] width 600 height 9
click at [952, 88] on p "-" at bounding box center [911, 87] width 158 height 12
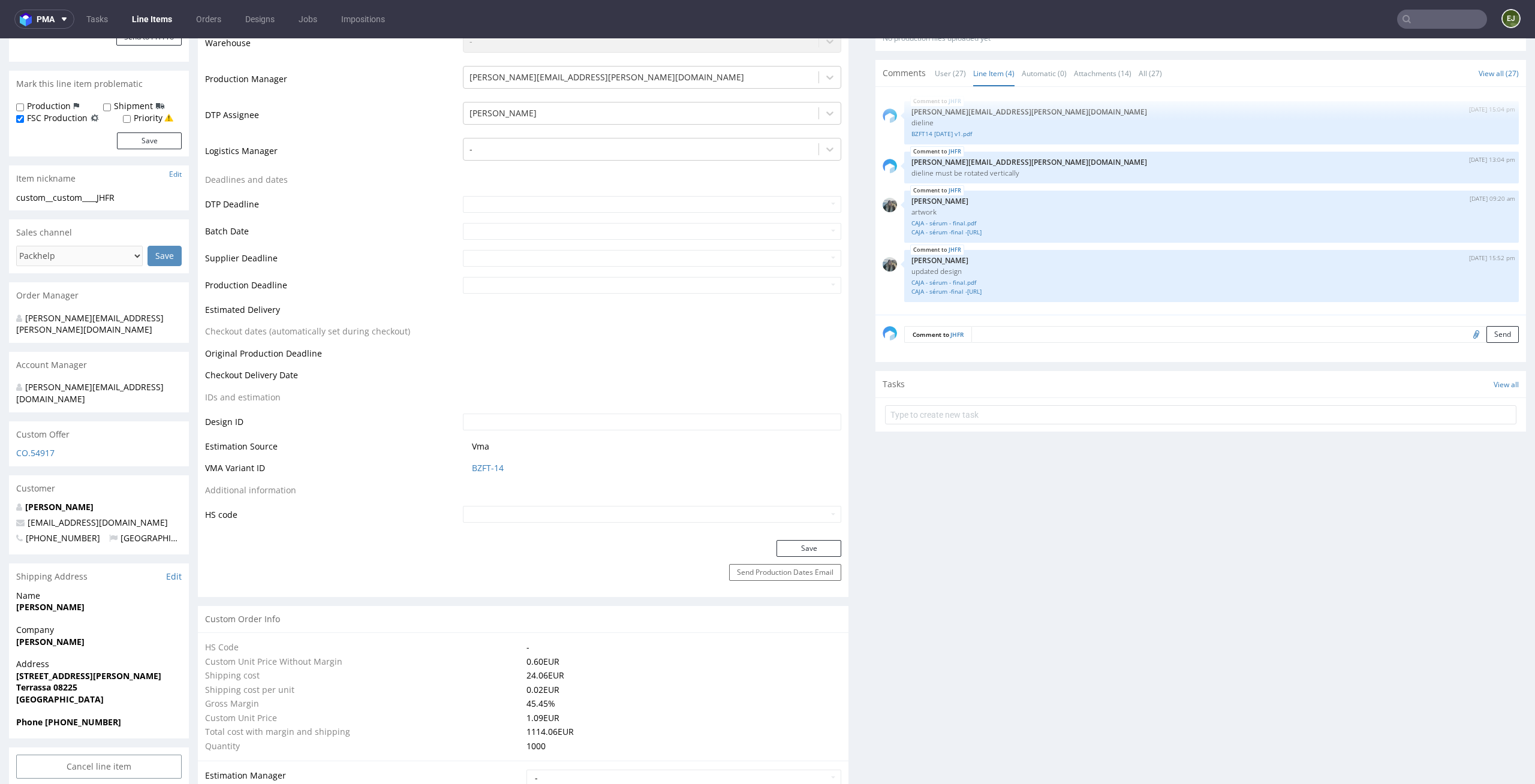
scroll to position [0, 0]
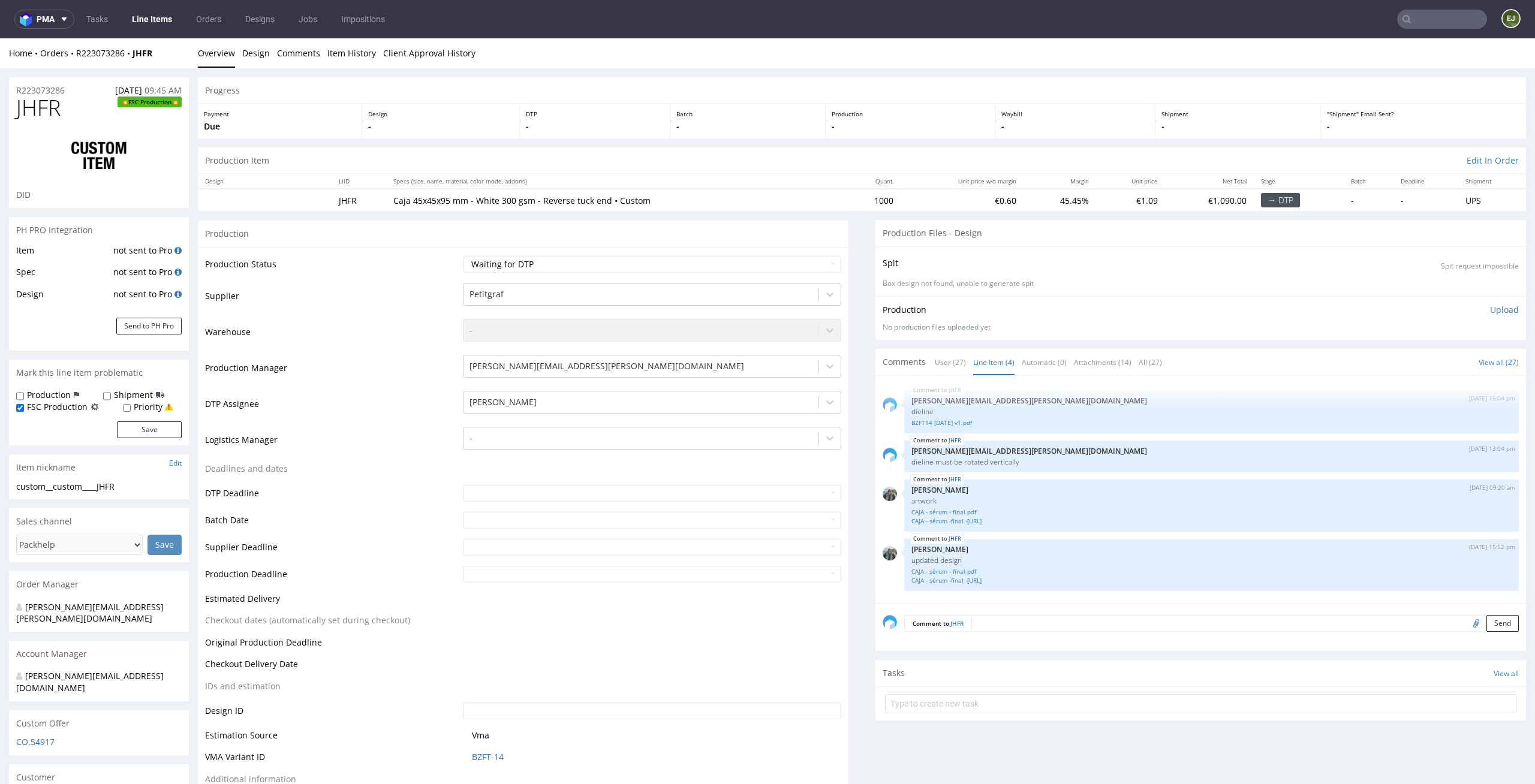
click at [743, 112] on p "Batch" at bounding box center [747, 114] width 143 height 8
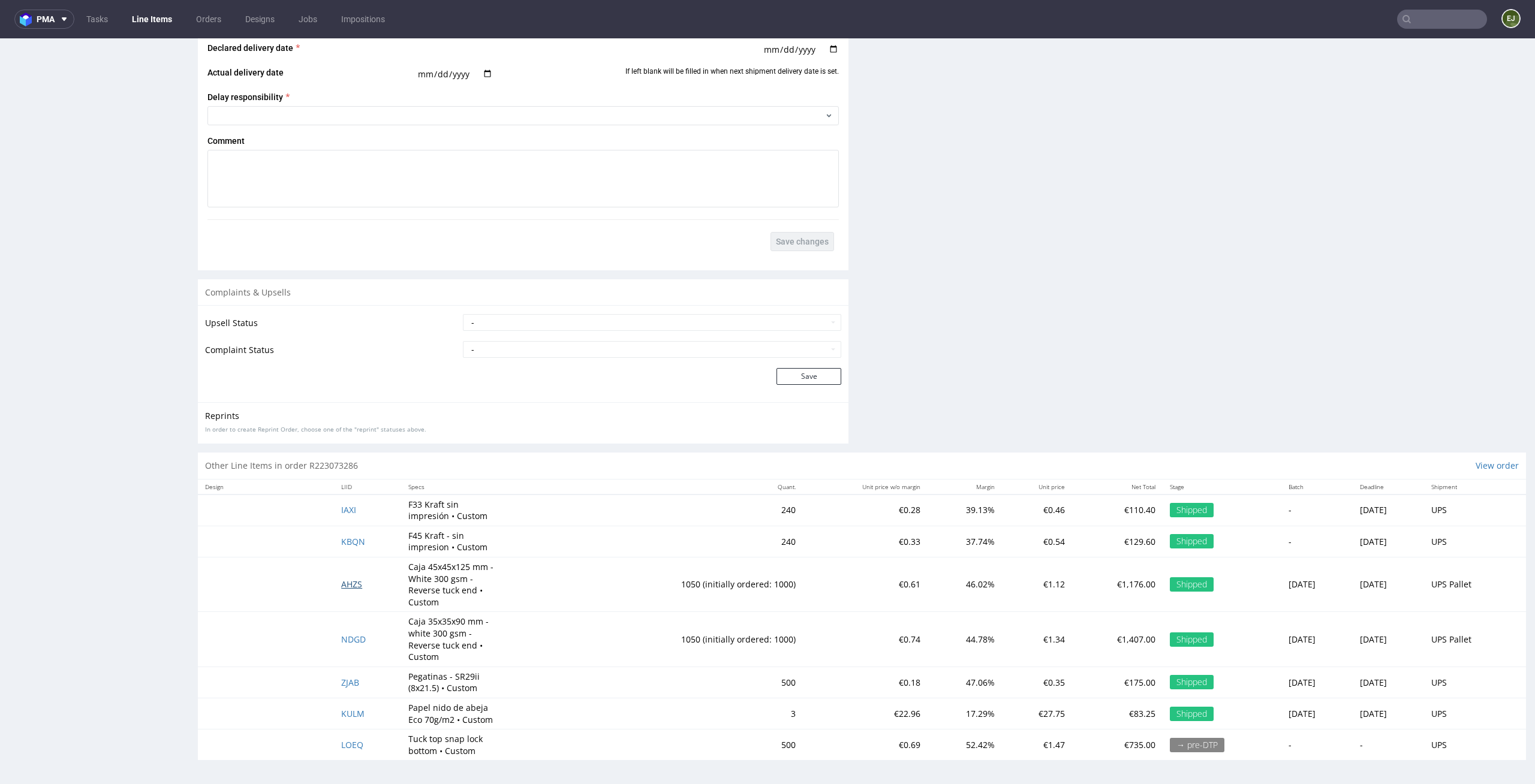
click at [353, 588] on span "AHZS" at bounding box center [352, 584] width 21 height 12
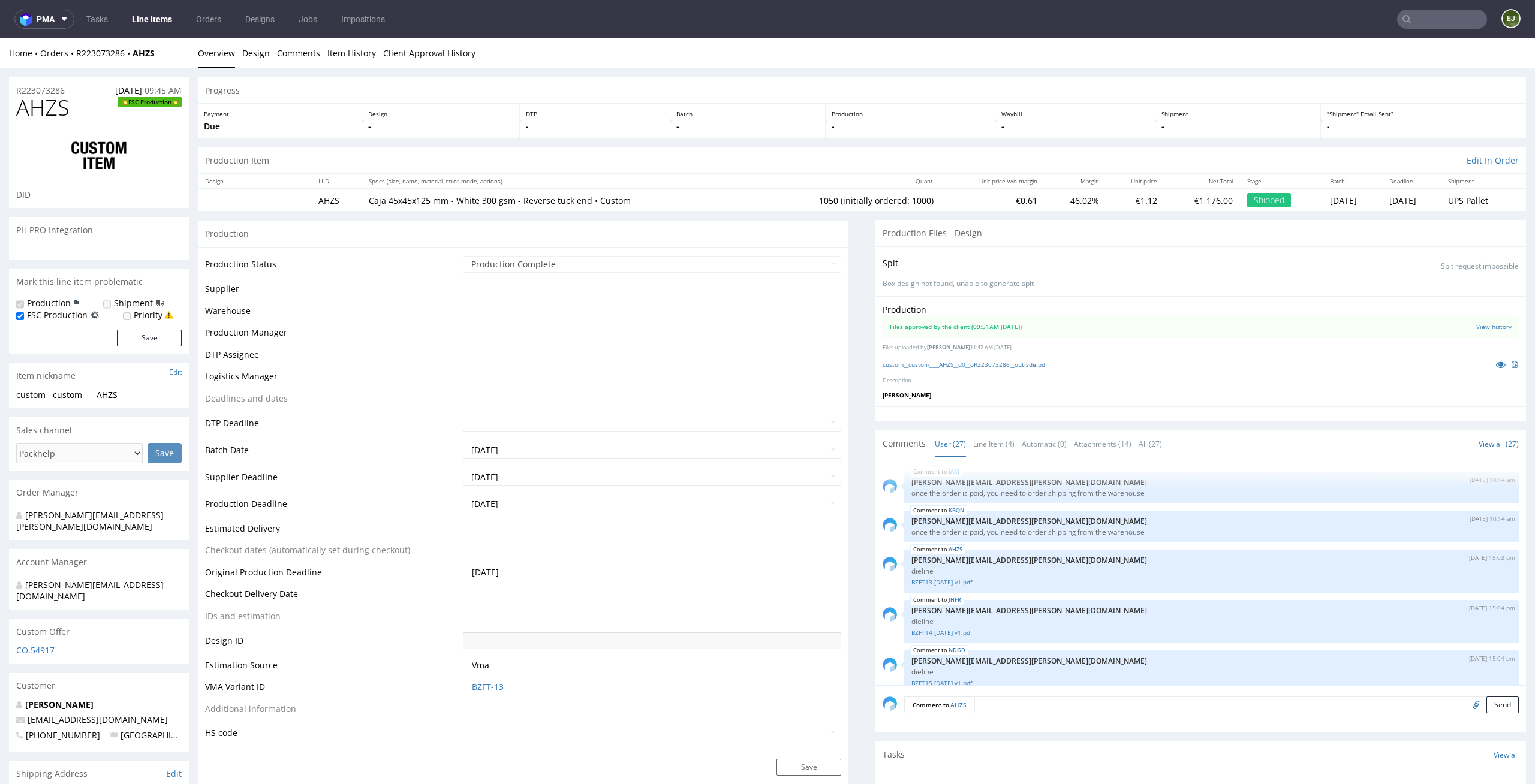
scroll to position [1113, 0]
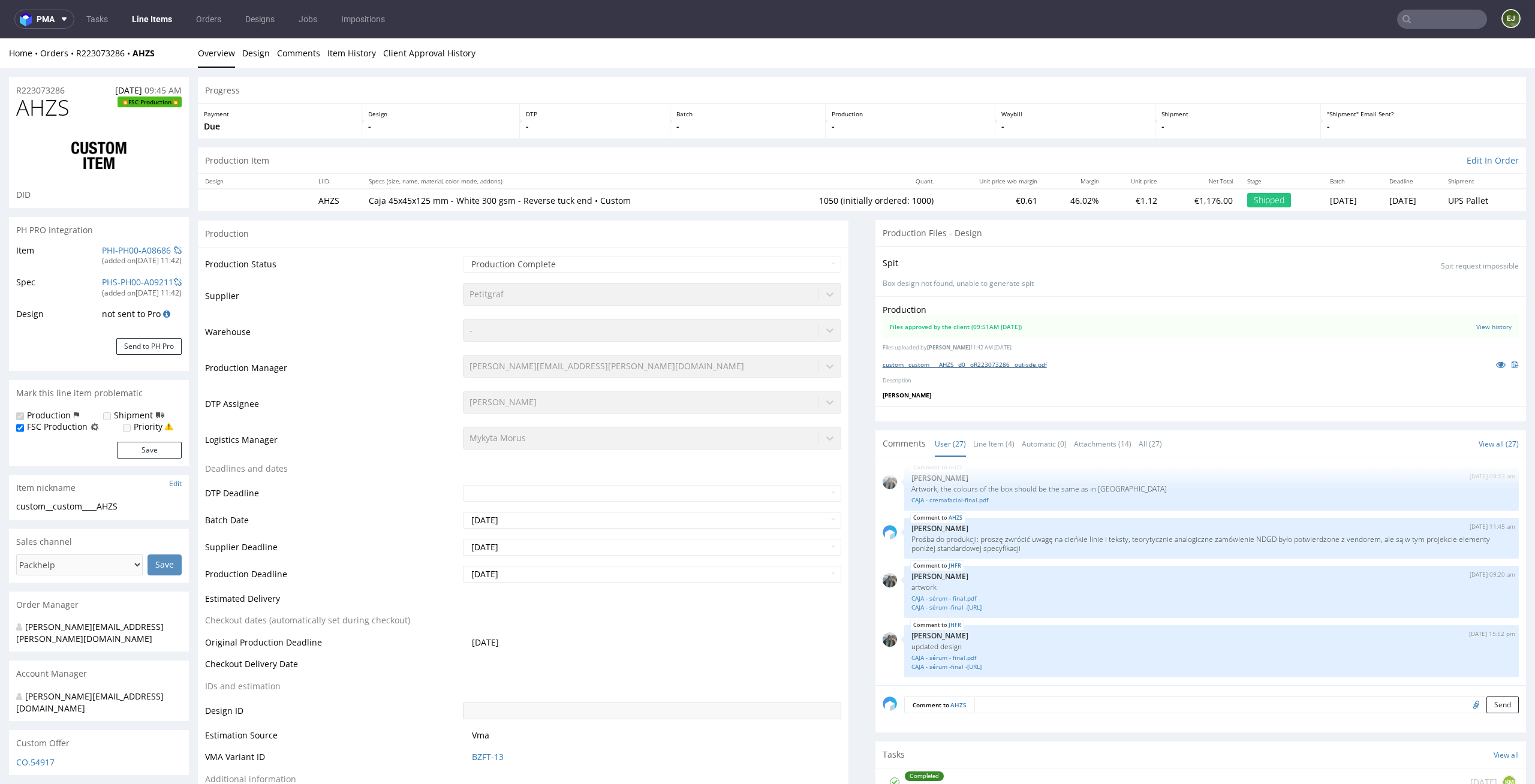
click at [1017, 363] on link "custom__custom____AHZS__d0__oR223073286__outisde.pdf" at bounding box center [965, 364] width 164 height 8
click at [840, 88] on div "Progress" at bounding box center [862, 90] width 1329 height 27
click at [1185, 276] on div "Spit Spit request impossible Box design not found, unable to generate spit" at bounding box center [1201, 271] width 651 height 49
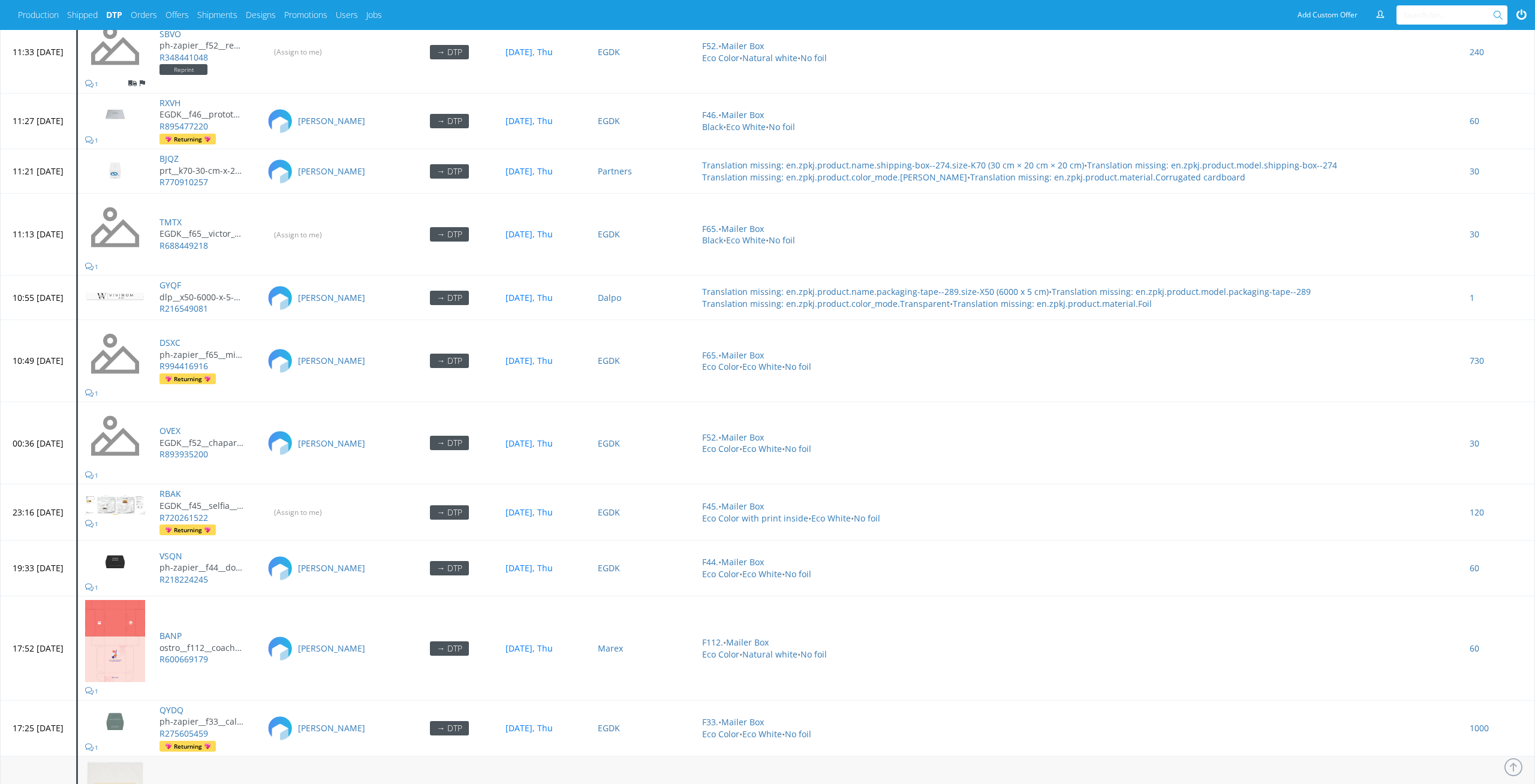
scroll to position [4697, 0]
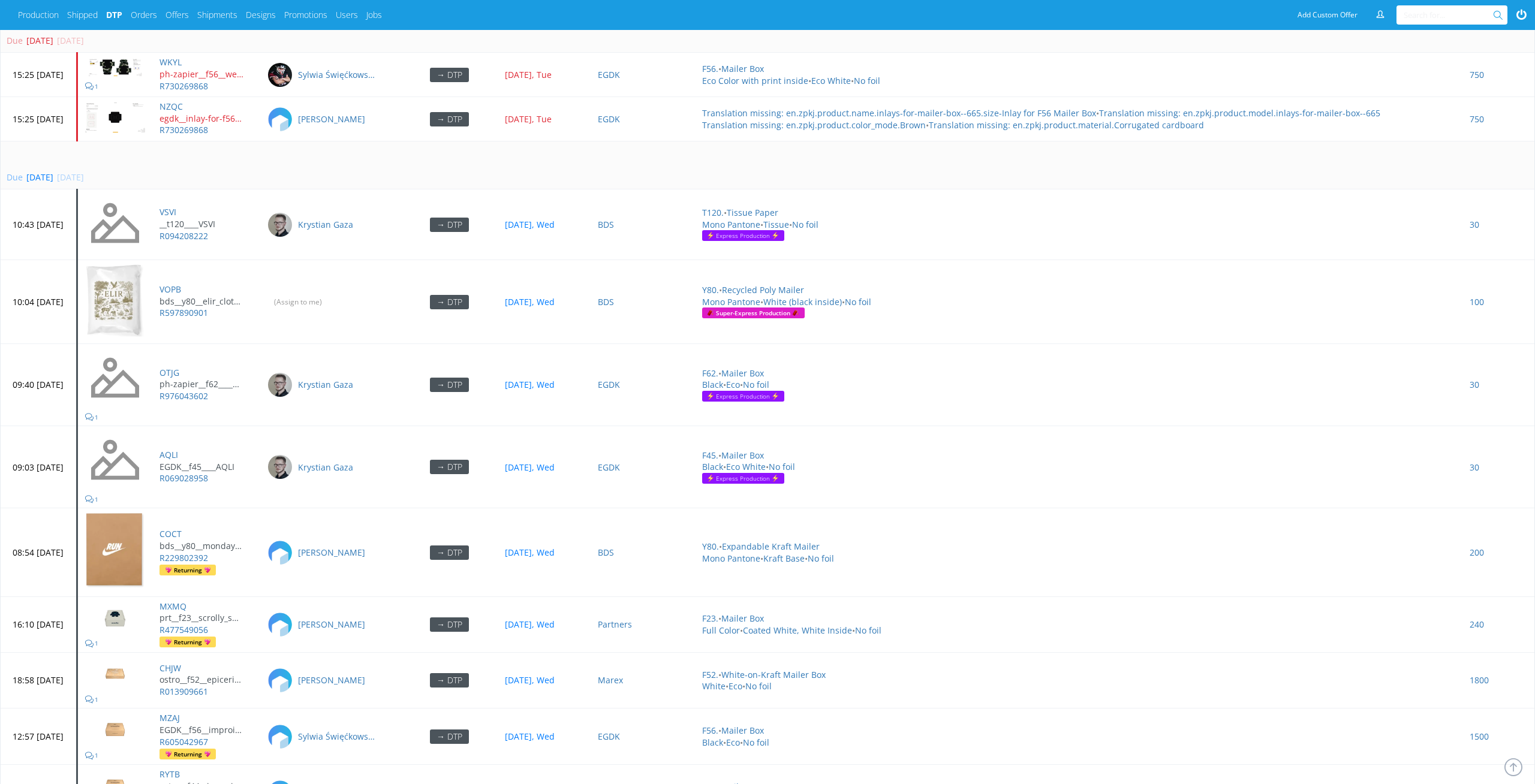
scroll to position [3867, 0]
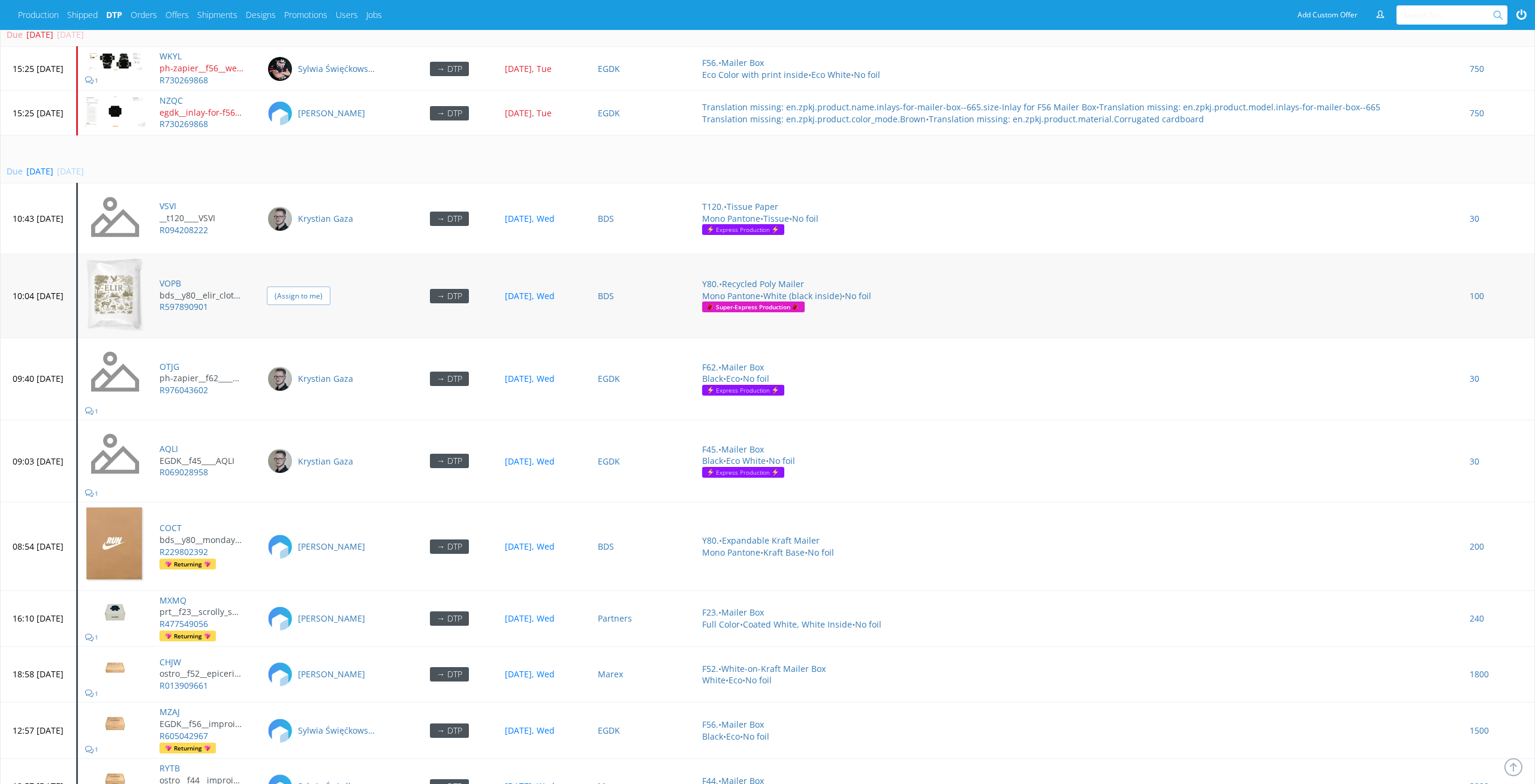
click at [331, 286] on input "(Assign to me)" at bounding box center [299, 295] width 64 height 19
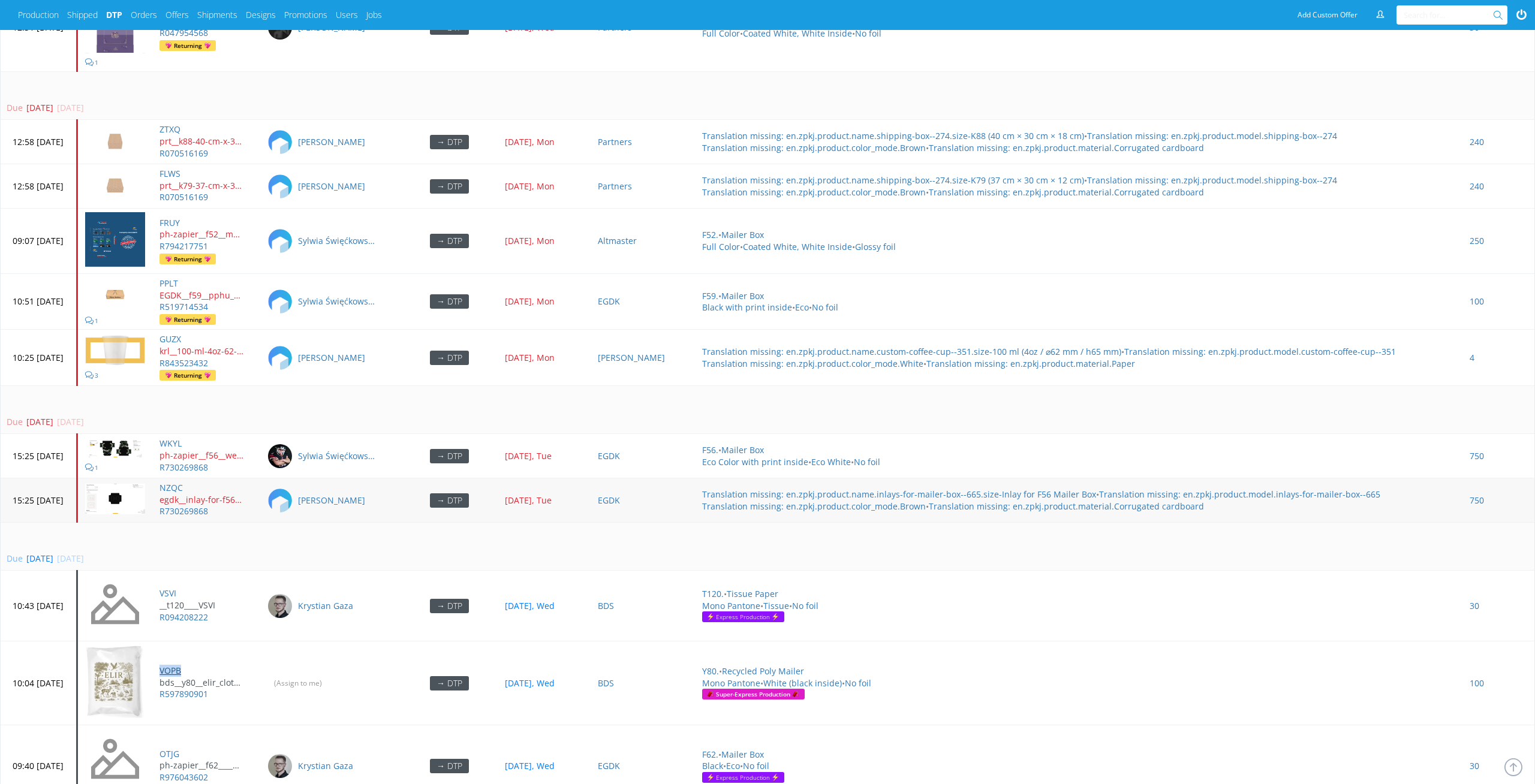
scroll to position [3281, 0]
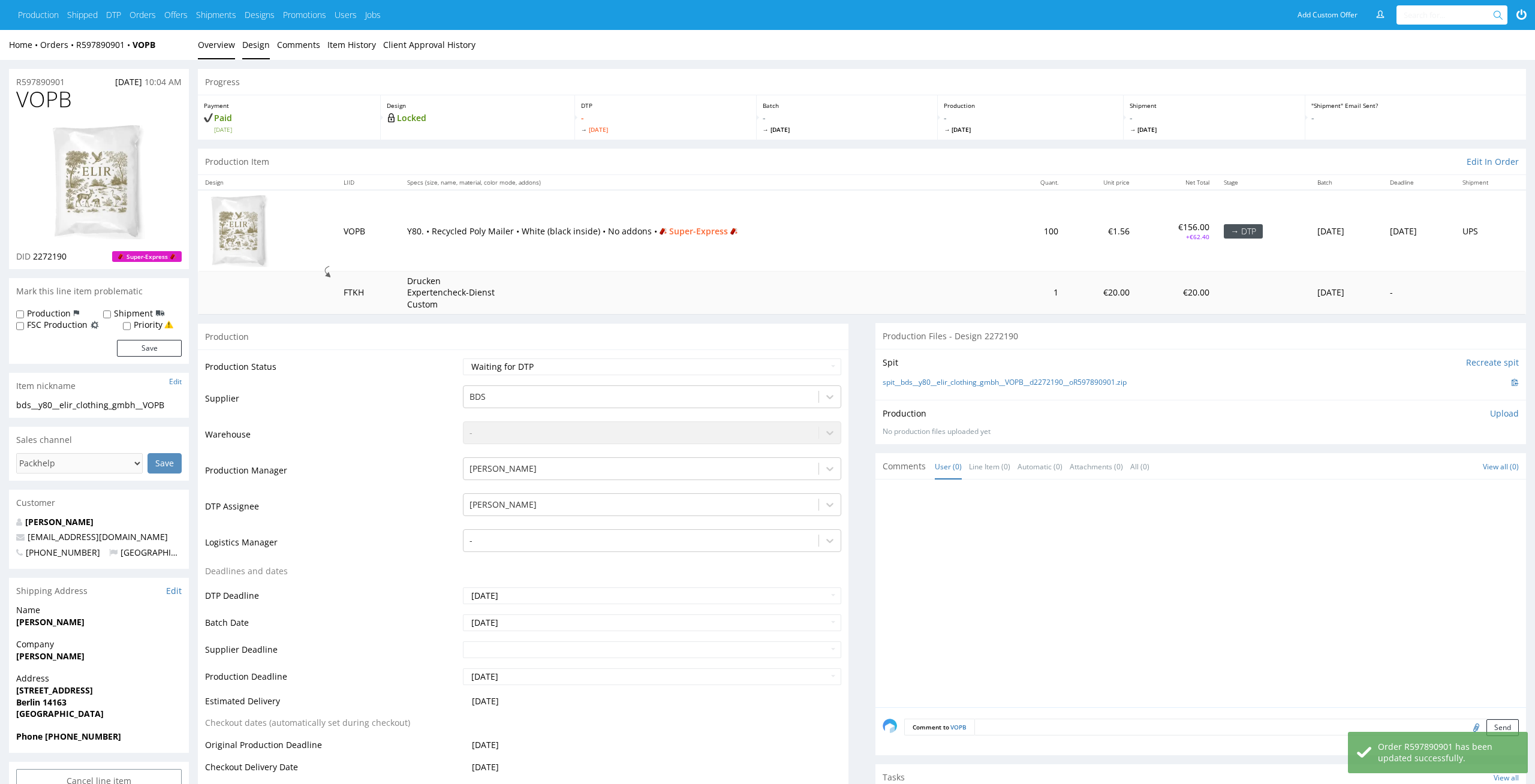
click at [253, 48] on link "Design" at bounding box center [256, 44] width 27 height 29
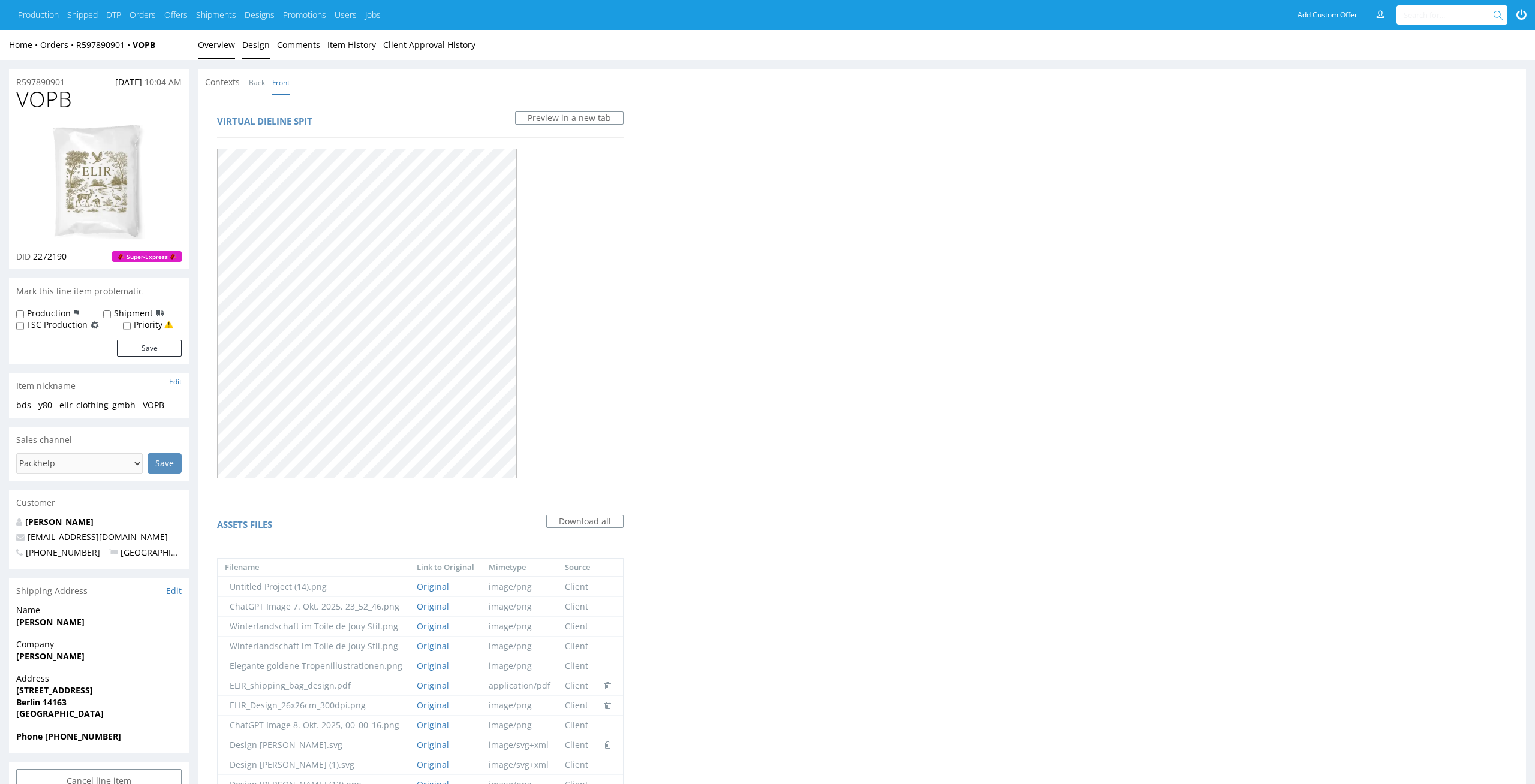
click at [225, 47] on link "Overview" at bounding box center [216, 44] width 37 height 29
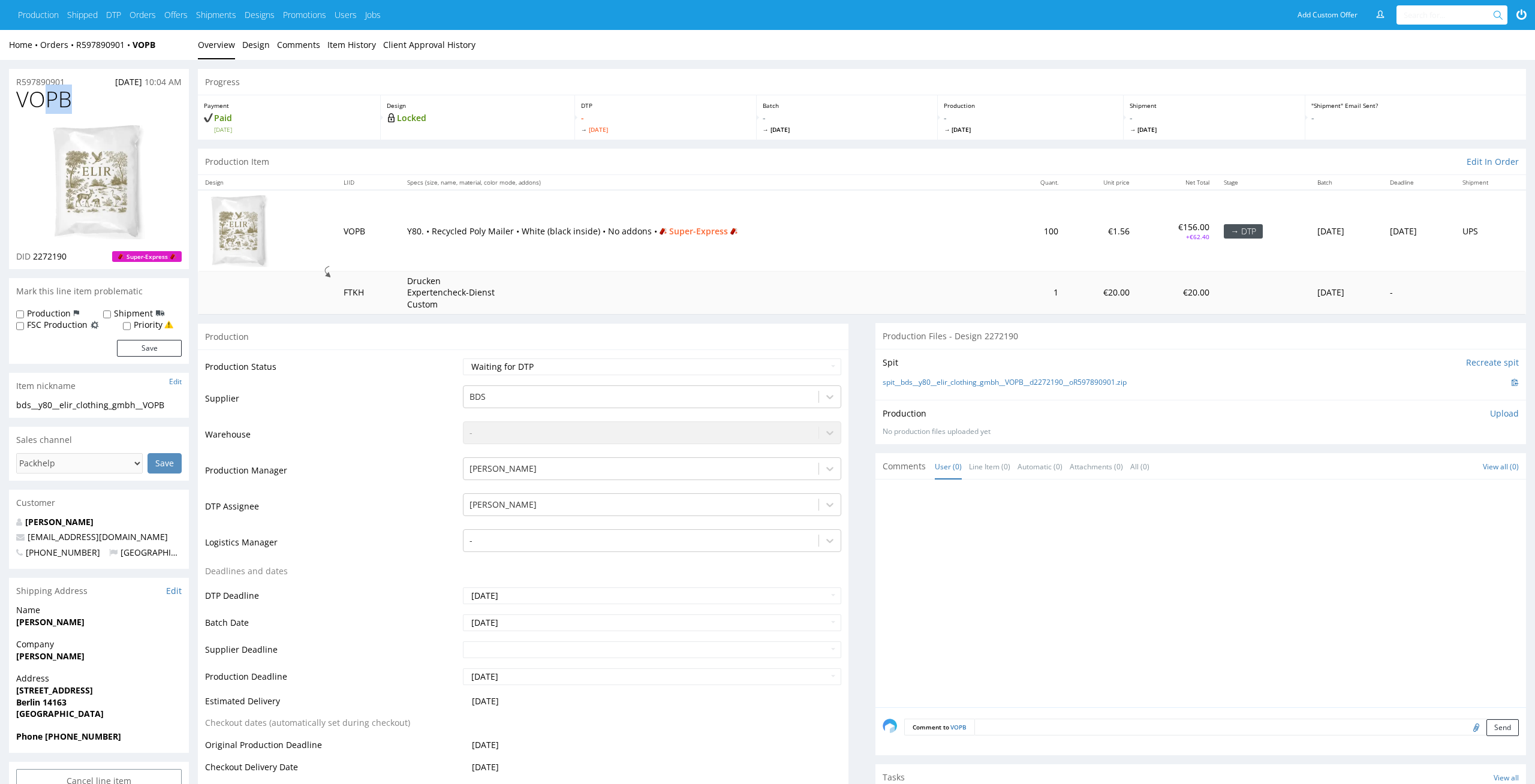
drag, startPoint x: 96, startPoint y: 103, endPoint x: 27, endPoint y: 98, distance: 69.2
click at [27, 98] on h1 "VOPB" at bounding box center [99, 100] width 165 height 24
click at [75, 91] on h1 "VOPB" at bounding box center [99, 100] width 165 height 24
drag, startPoint x: 74, startPoint y: 98, endPoint x: 0, endPoint y: 98, distance: 74.0
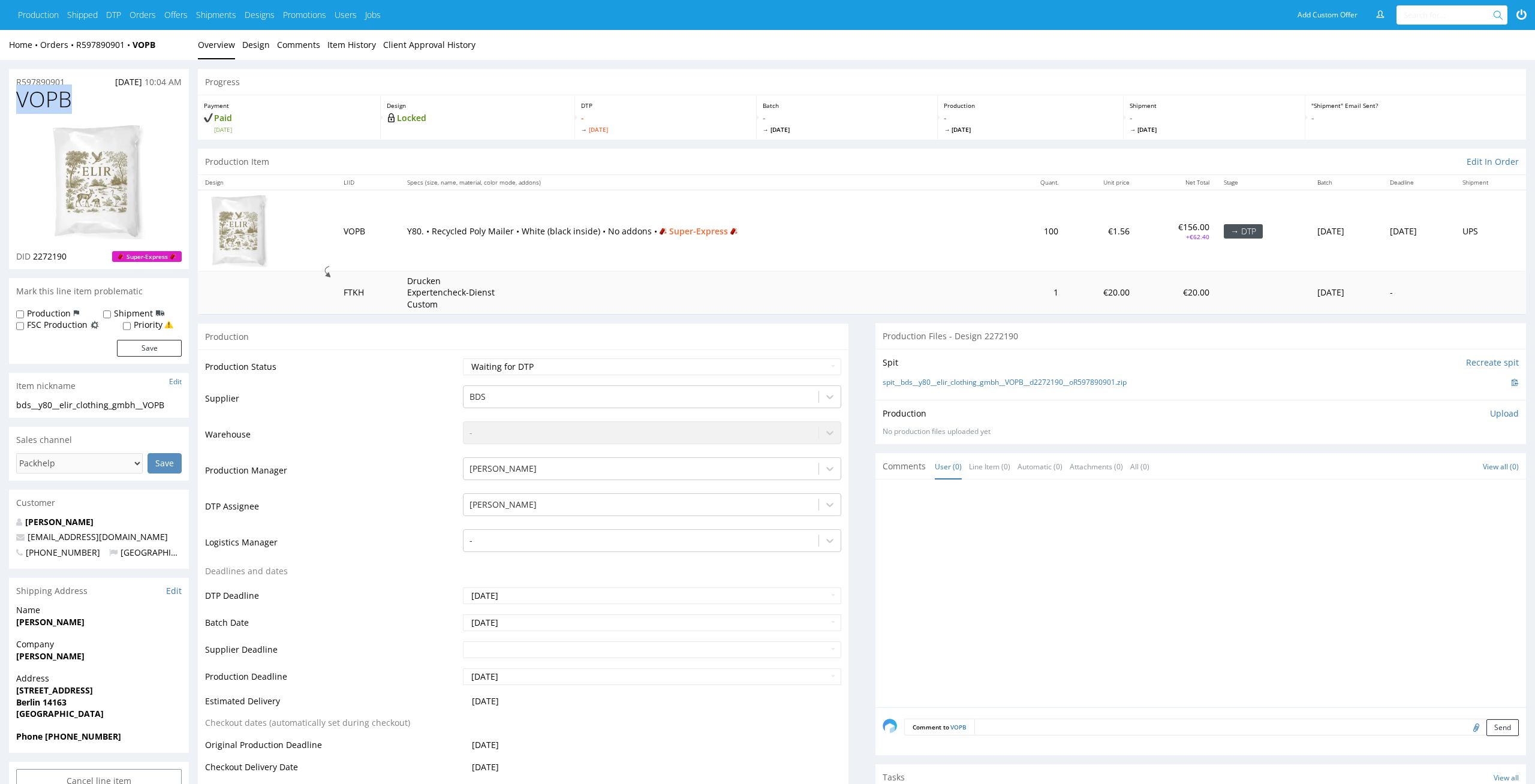
copy span "VOPB"
drag, startPoint x: 78, startPoint y: 256, endPoint x: 33, endPoint y: 257, distance: 45.0
click at [33, 257] on div "DID 2272190 Super-Express" at bounding box center [99, 256] width 165 height 12
copy span "2272190"
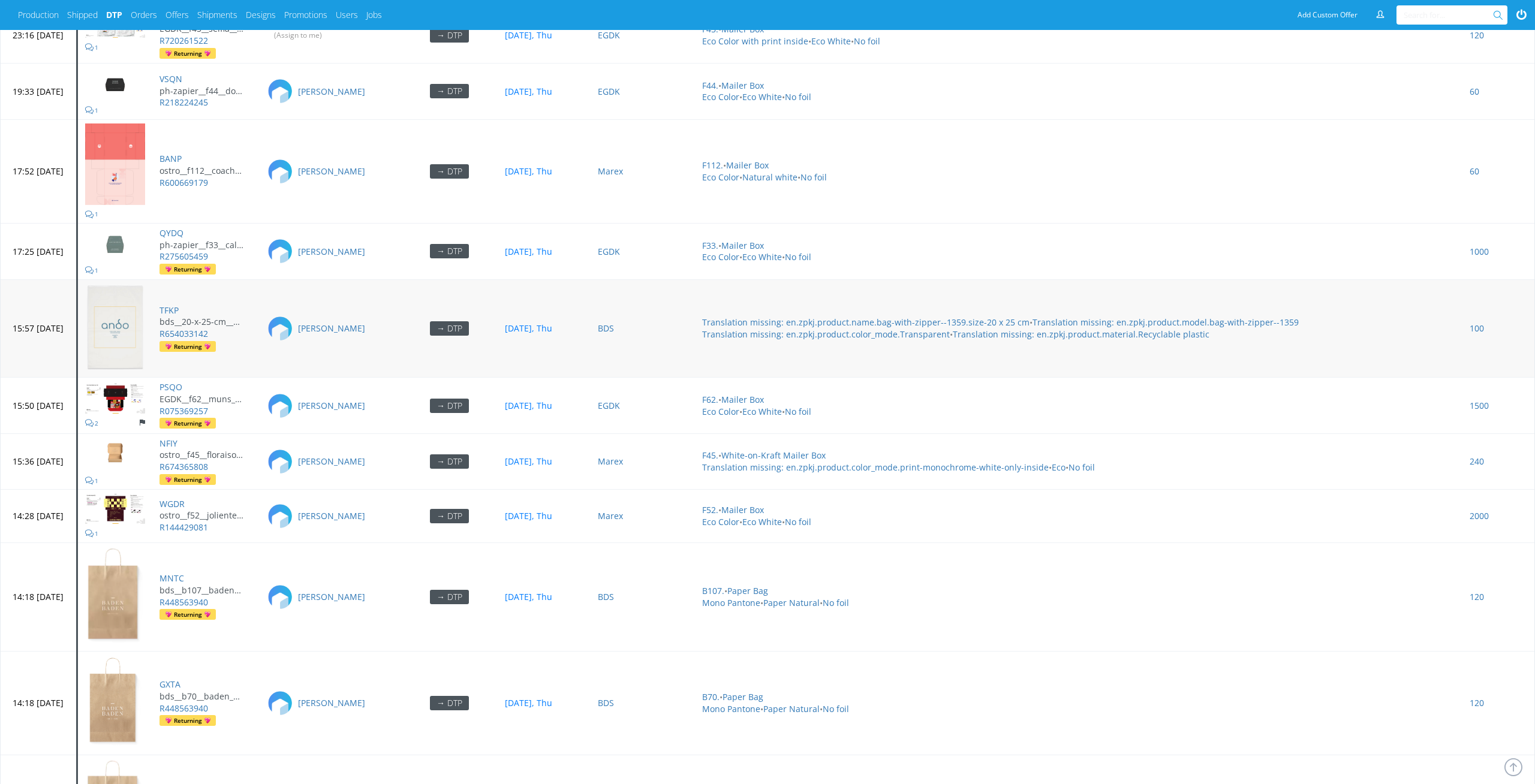
scroll to position [5388, 0]
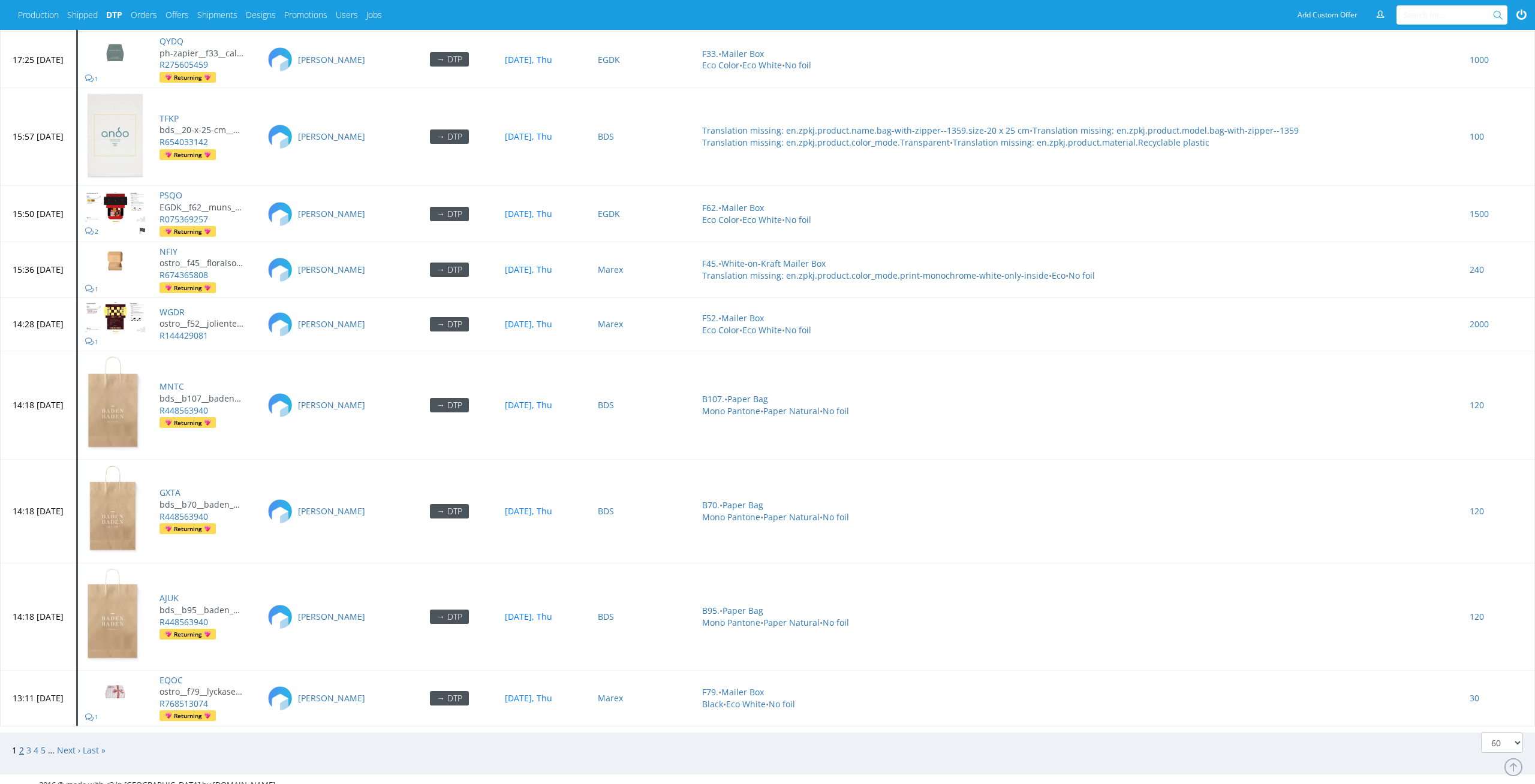
click at [20, 744] on link "2" at bounding box center [21, 750] width 5 height 12
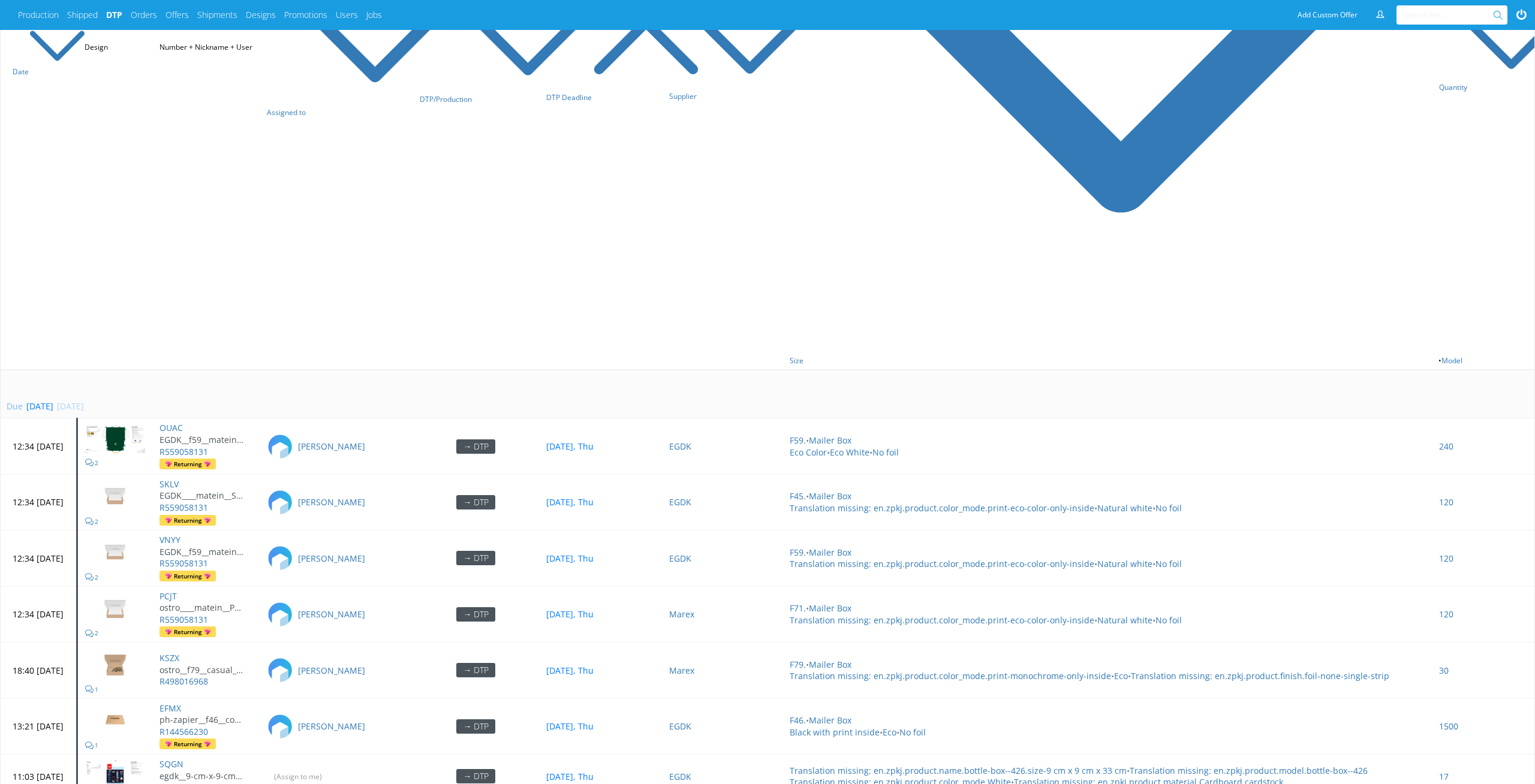
scroll to position [714, 0]
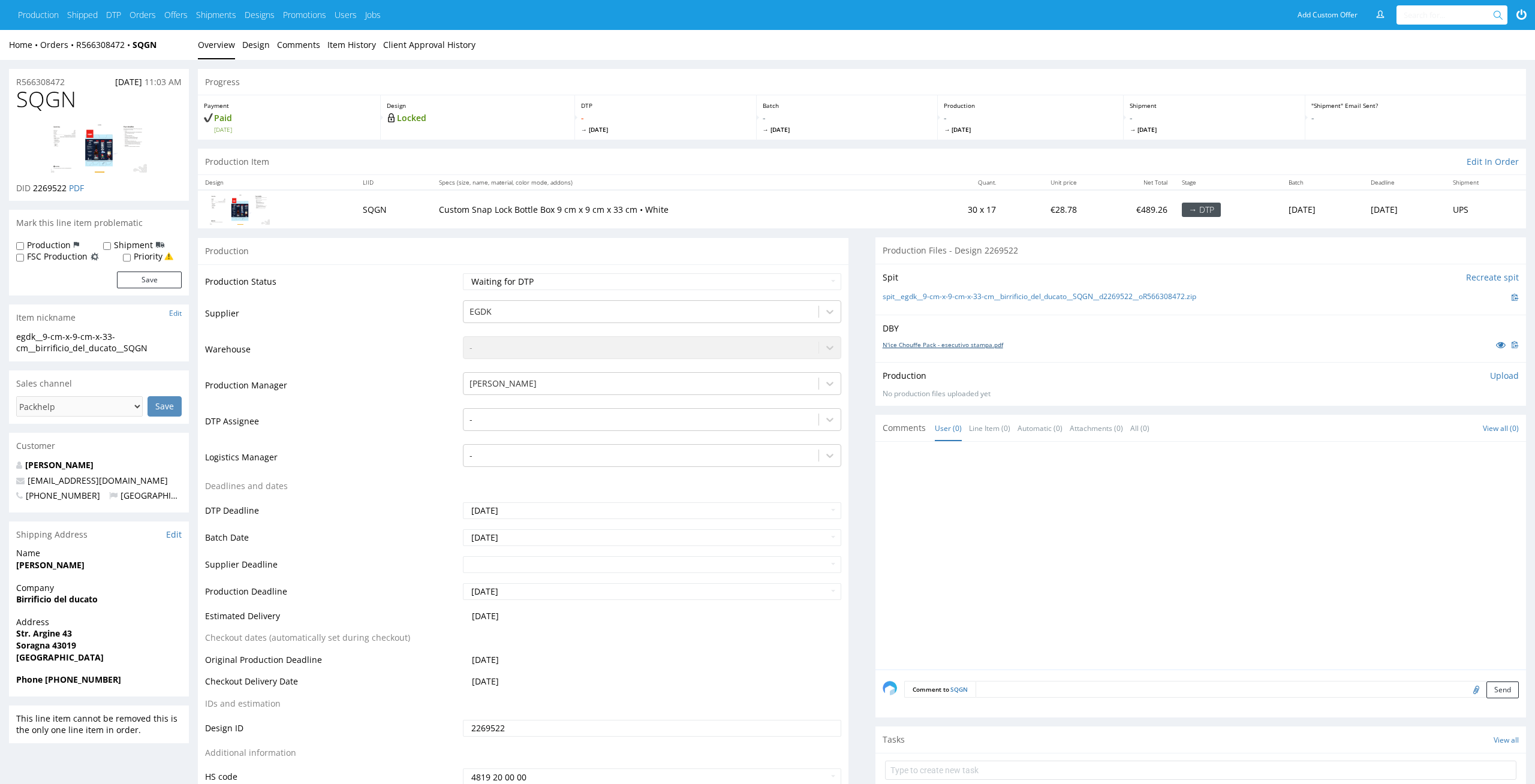
click at [920, 344] on link "N'ice Chouffe Pack - esecutivo stampa.pdf" at bounding box center [943, 344] width 120 height 8
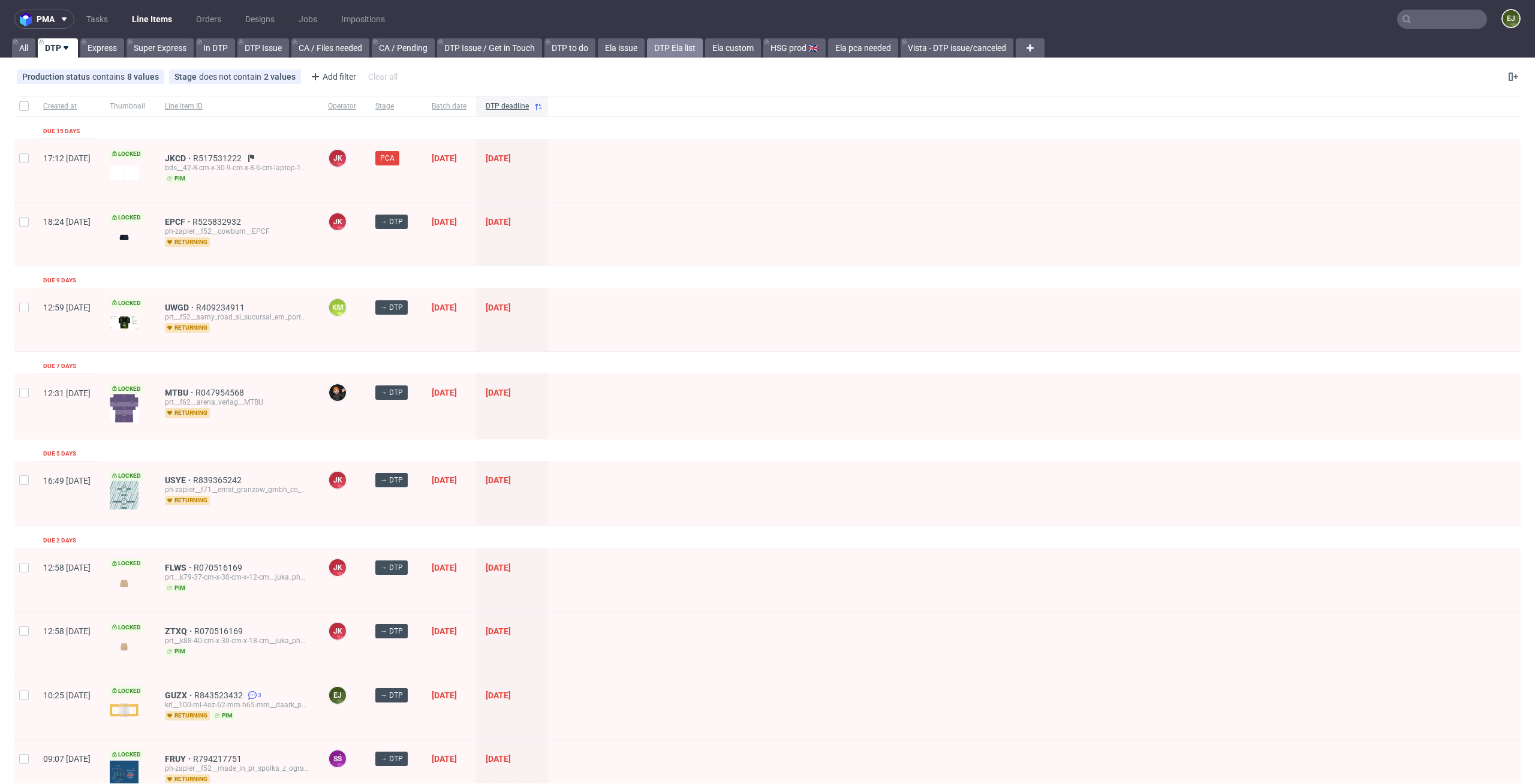
click at [687, 50] on link "DTP Ela list" at bounding box center [675, 47] width 56 height 19
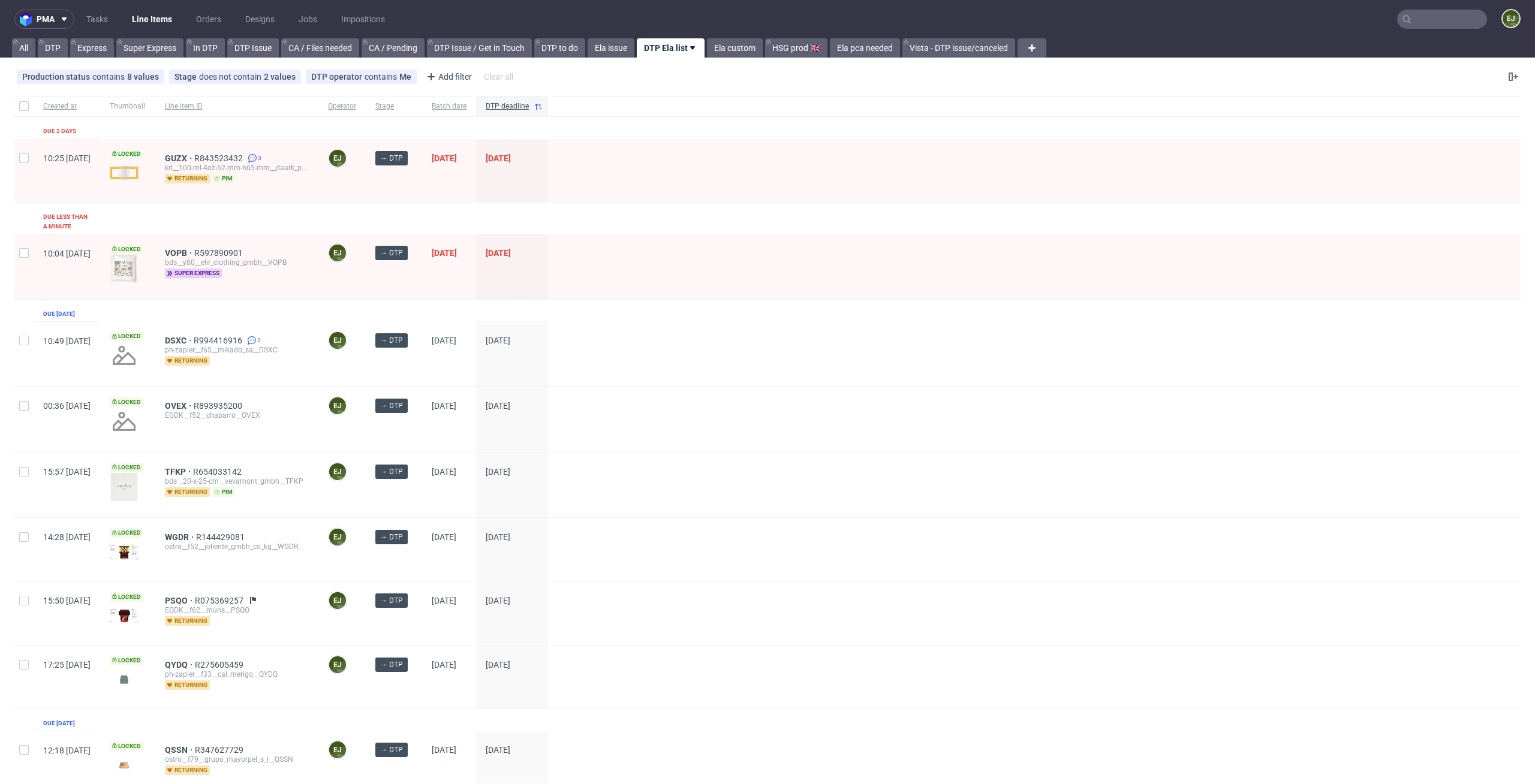
scroll to position [488, 0]
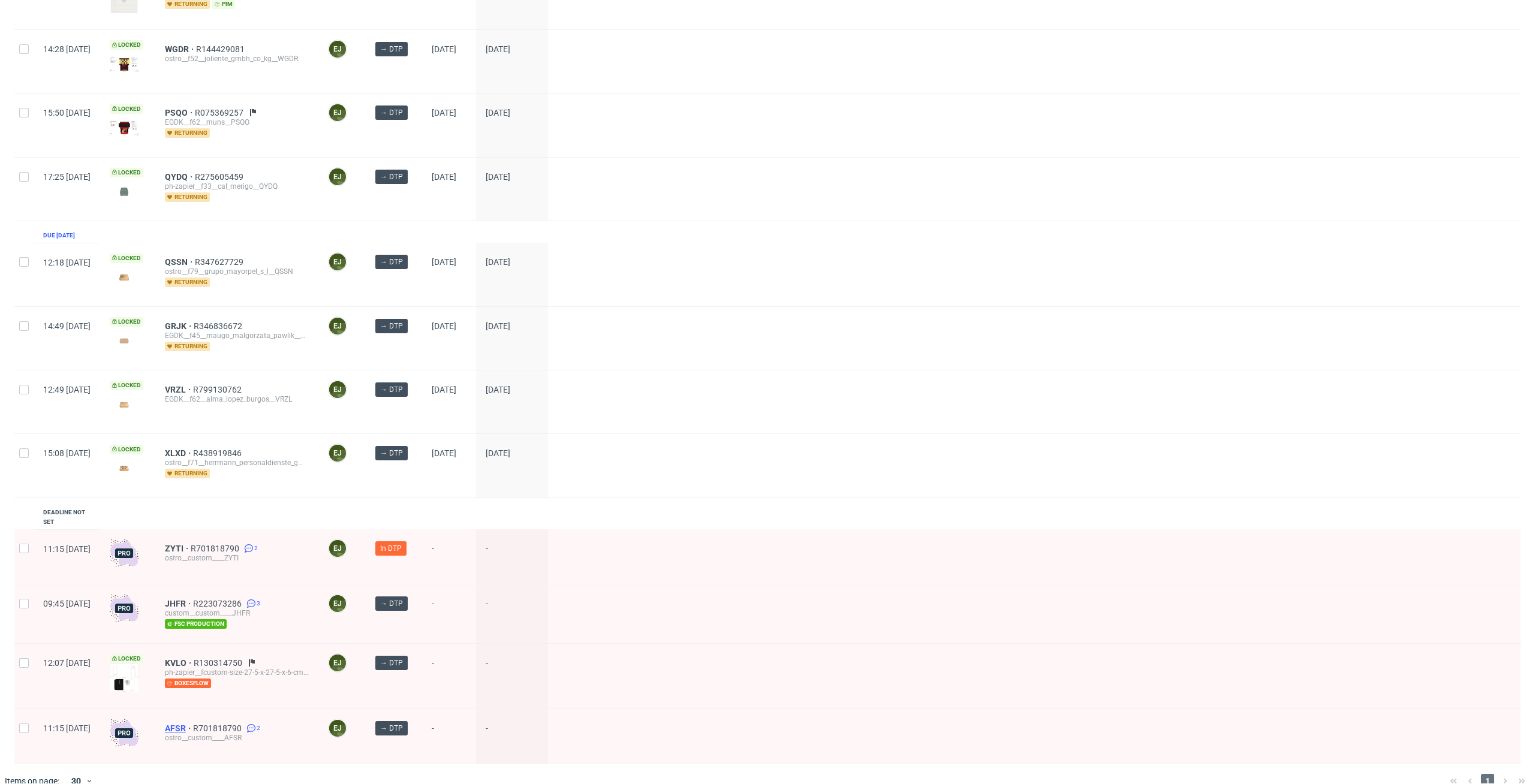
click at [193, 723] on span "AFSR" at bounding box center [178, 728] width 28 height 10
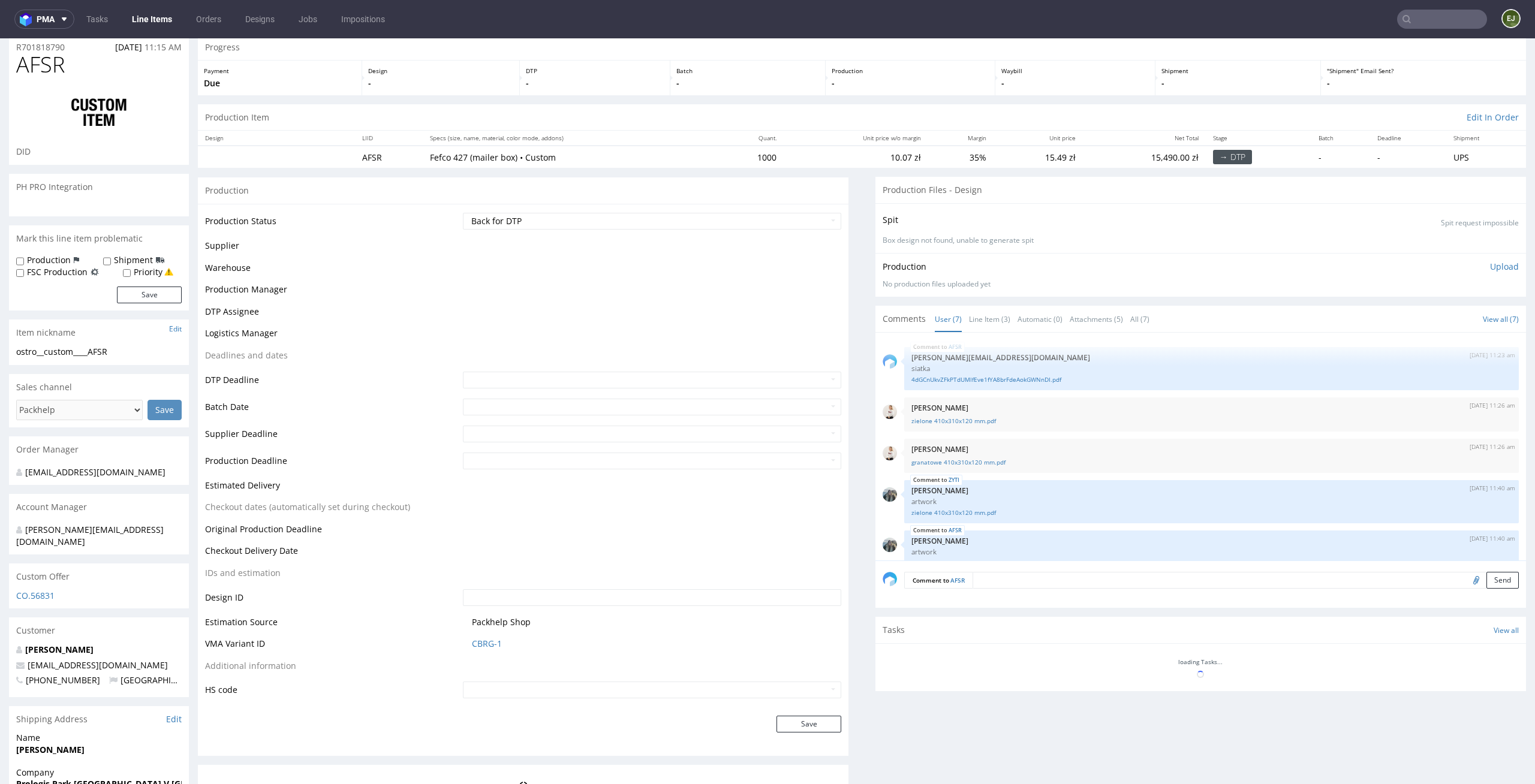
scroll to position [98, 0]
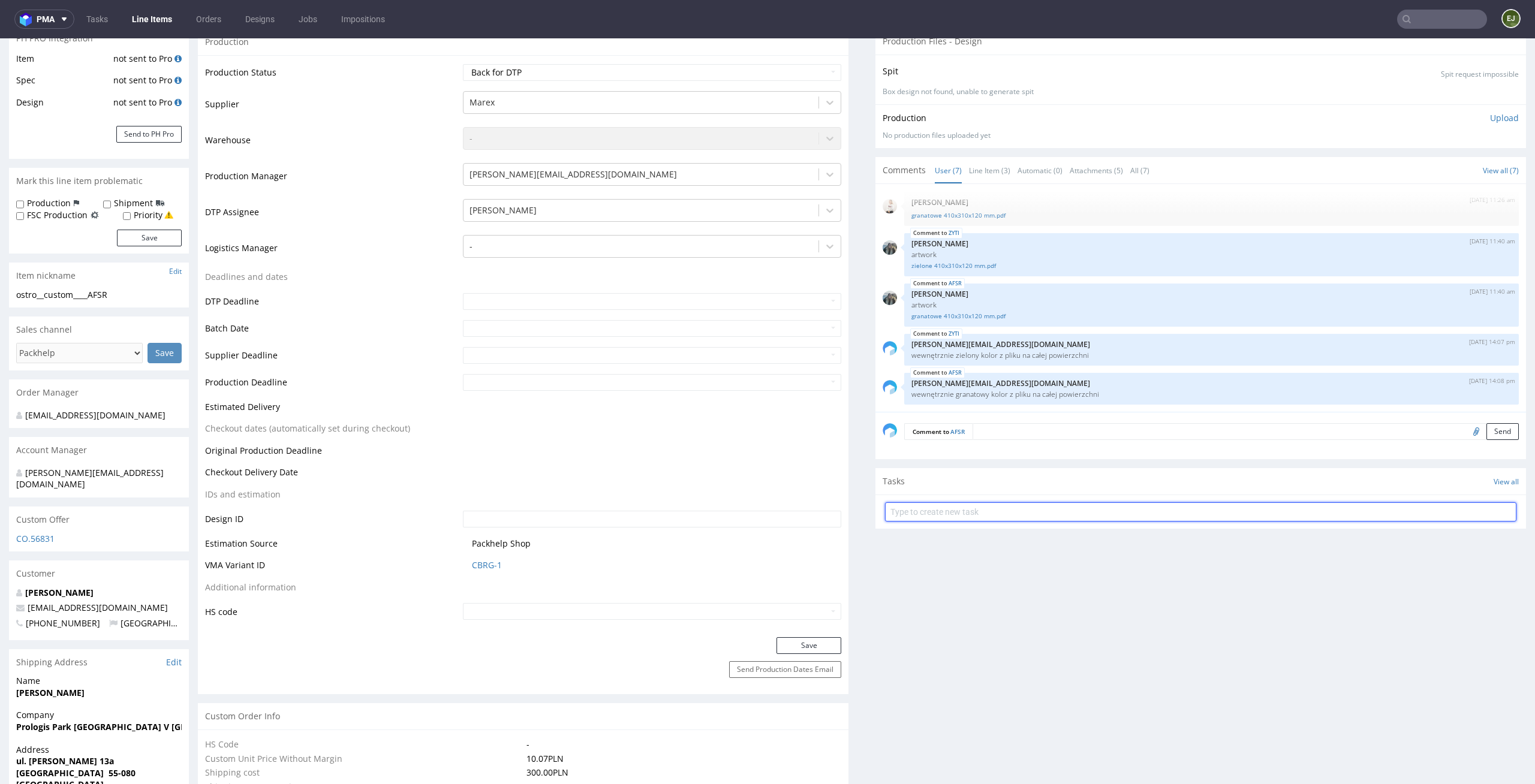
click at [992, 512] on input "text" at bounding box center [1201, 511] width 631 height 19
type input "custom dc przed pca"
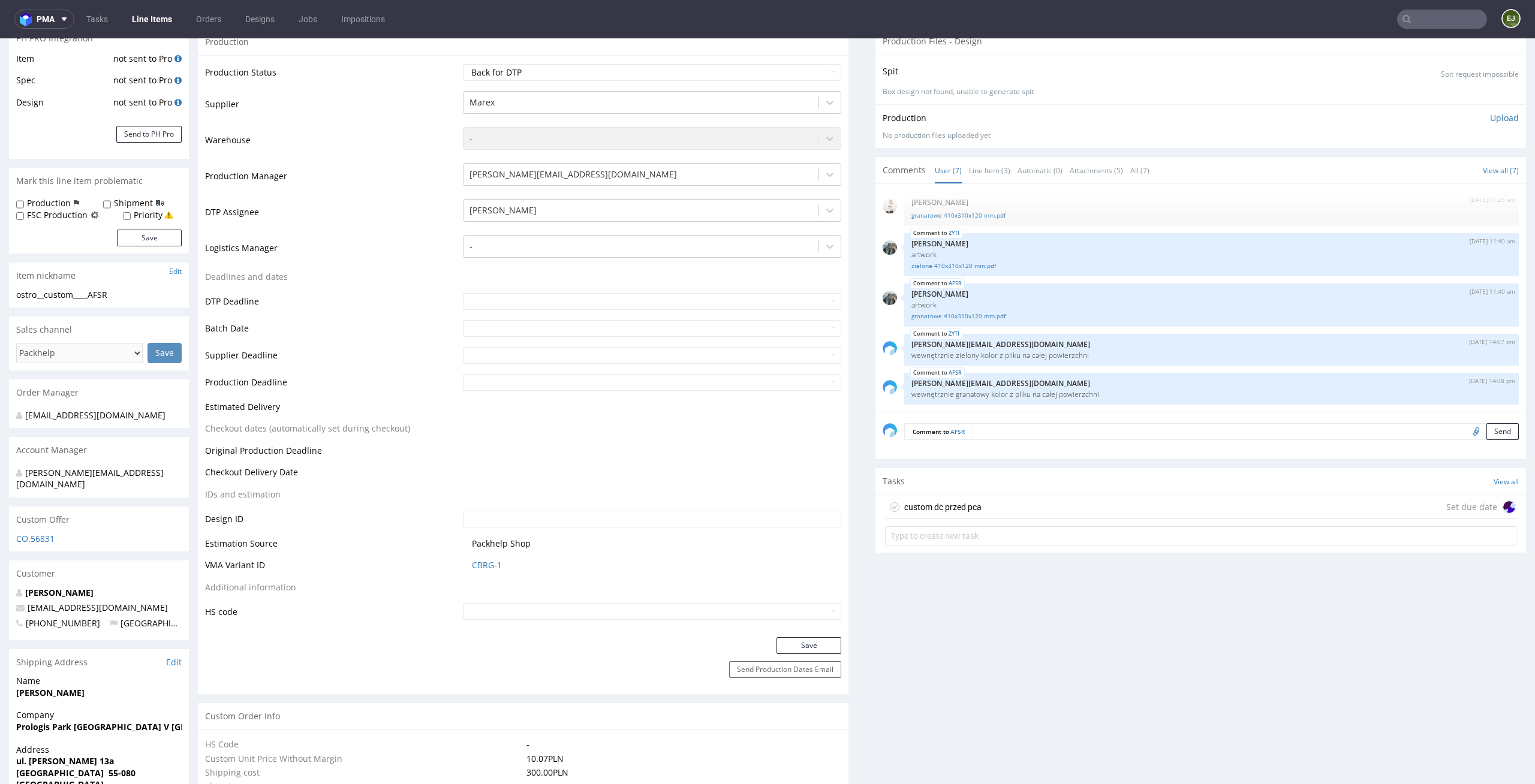
click at [965, 501] on div "custom dc przed pca" at bounding box center [943, 507] width 77 height 14
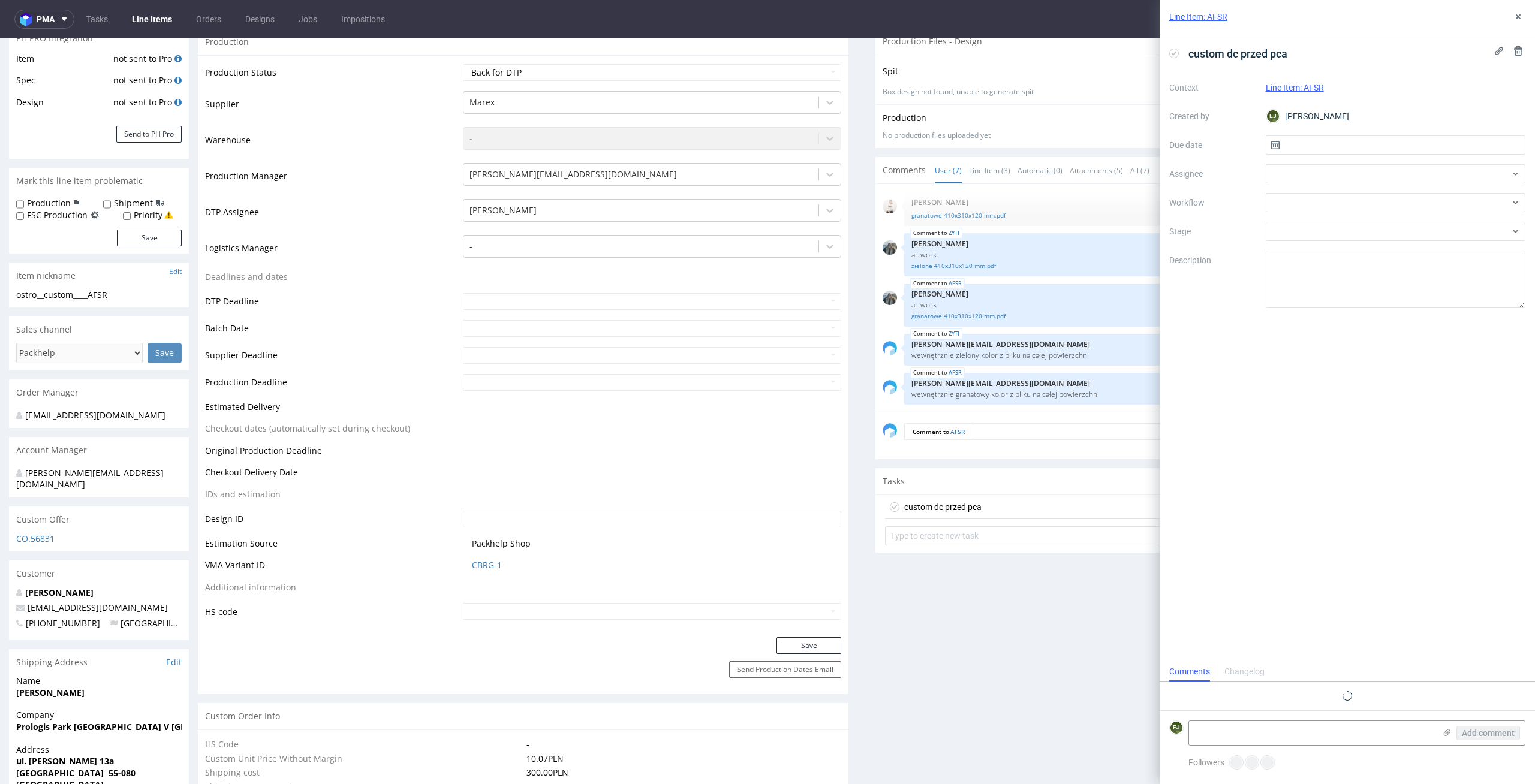
scroll to position [10, 0]
click at [1350, 150] on input "text" at bounding box center [1396, 144] width 260 height 19
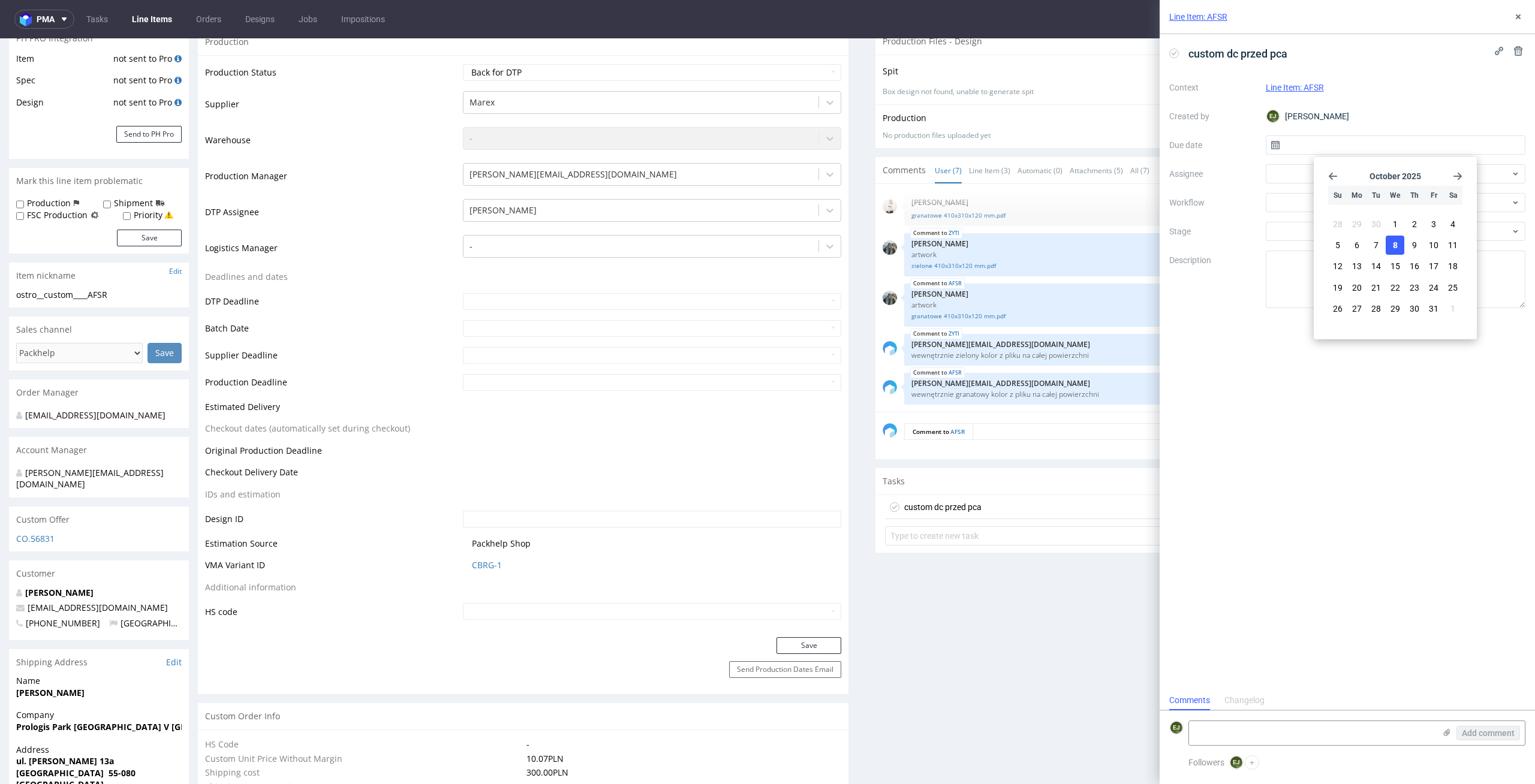
click at [1397, 245] on span "8" at bounding box center [1395, 245] width 5 height 12
type input "[DATE]"
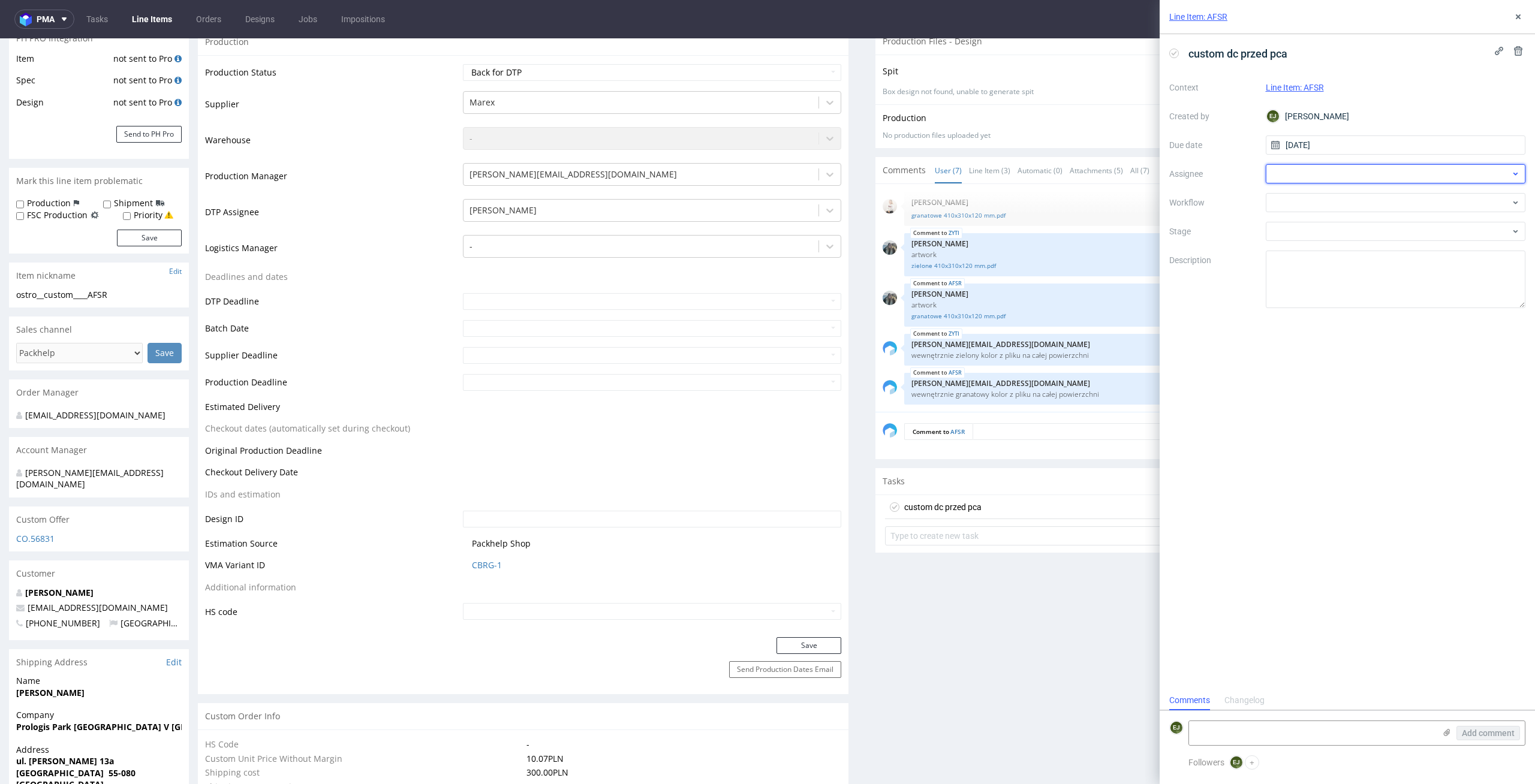
click at [1318, 178] on div at bounding box center [1396, 173] width 260 height 19
type input "karol"
click at [1322, 207] on div "KM Karol Markowski" at bounding box center [1396, 200] width 251 height 19
click at [1322, 207] on div at bounding box center [1396, 202] width 260 height 19
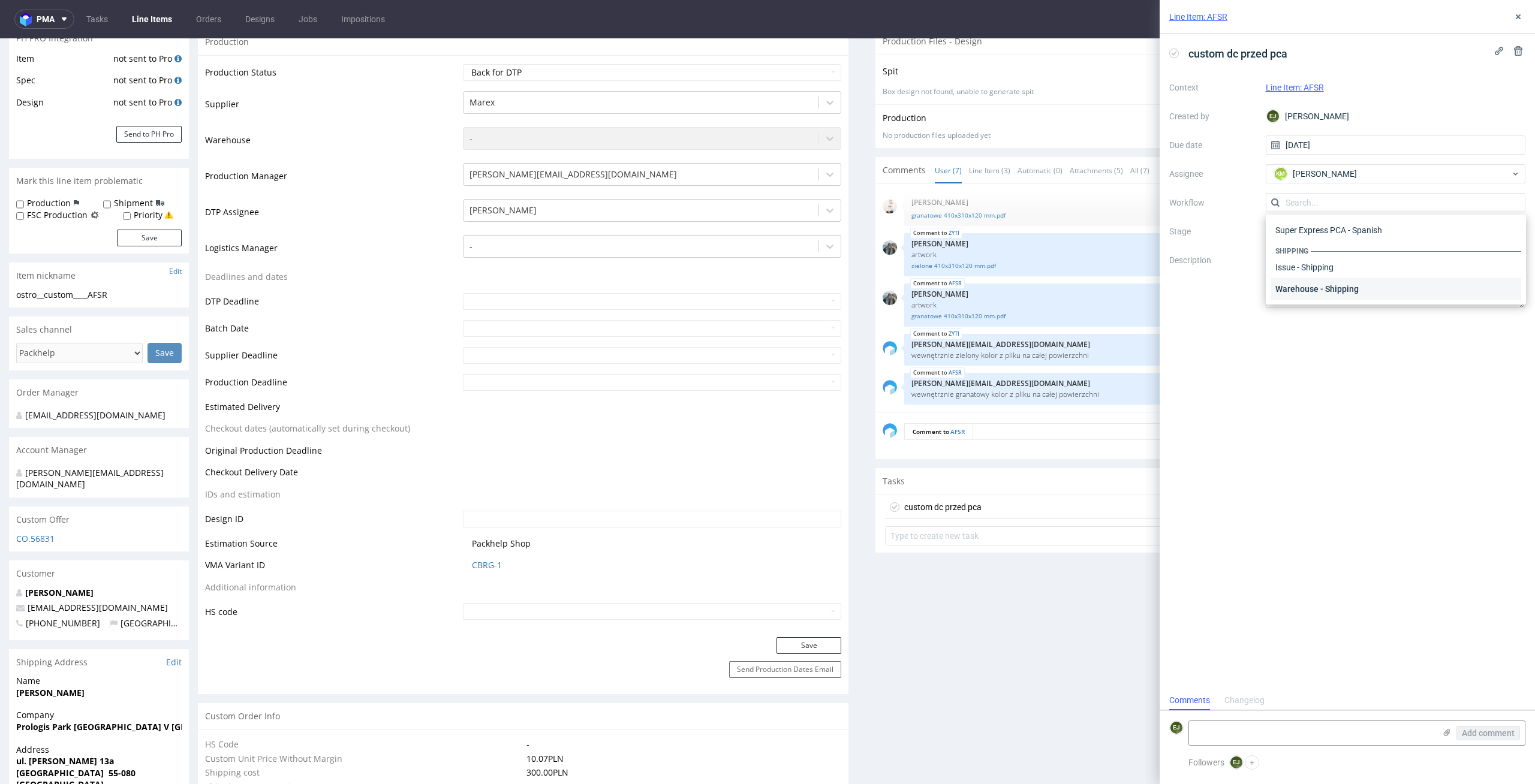
scroll to position [0, 0]
click at [1381, 249] on div "DTP - Double Check" at bounding box center [1396, 245] width 251 height 21
click at [1377, 262] on textarea at bounding box center [1396, 279] width 260 height 57
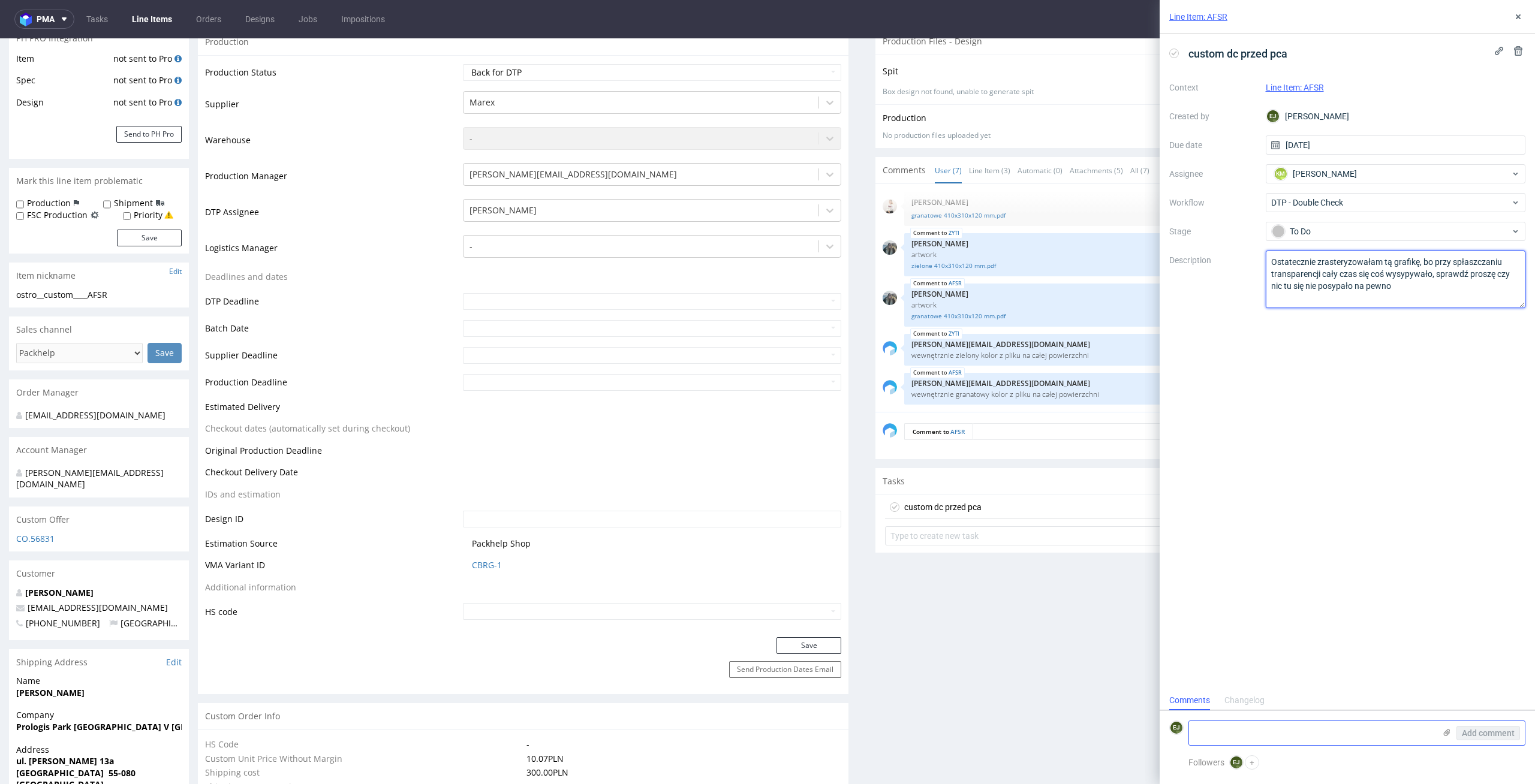
type textarea "Ostatecznie zrasteryzowałam tą grafikę, bo przy spłaszczaniu transparencji cały…"
click at [1447, 734] on use at bounding box center [1447, 732] width 7 height 7
click at [0, 0] on input "file" at bounding box center [0, 0] width 0 height 0
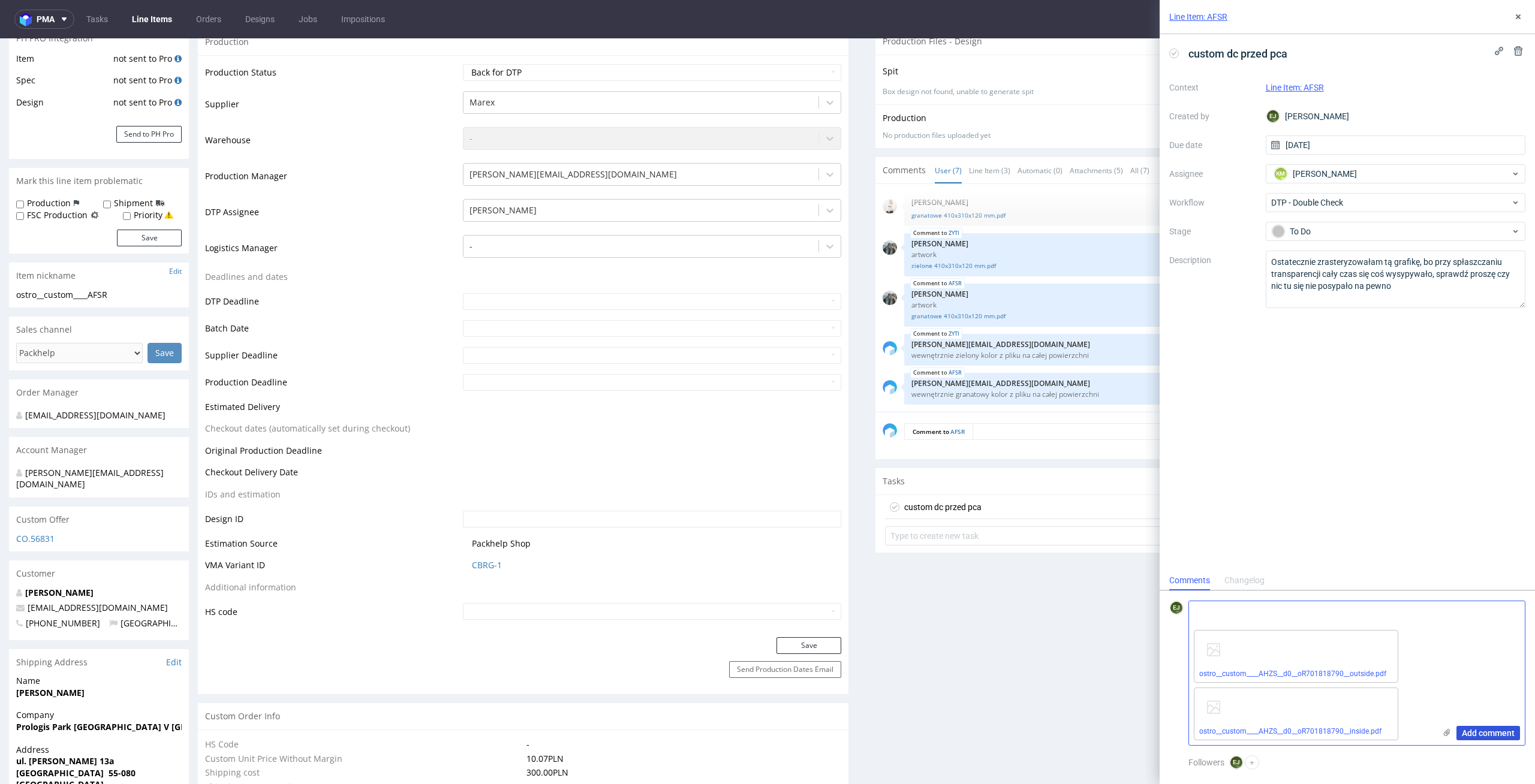
click at [1472, 730] on span "Add comment" at bounding box center [1488, 733] width 53 height 8
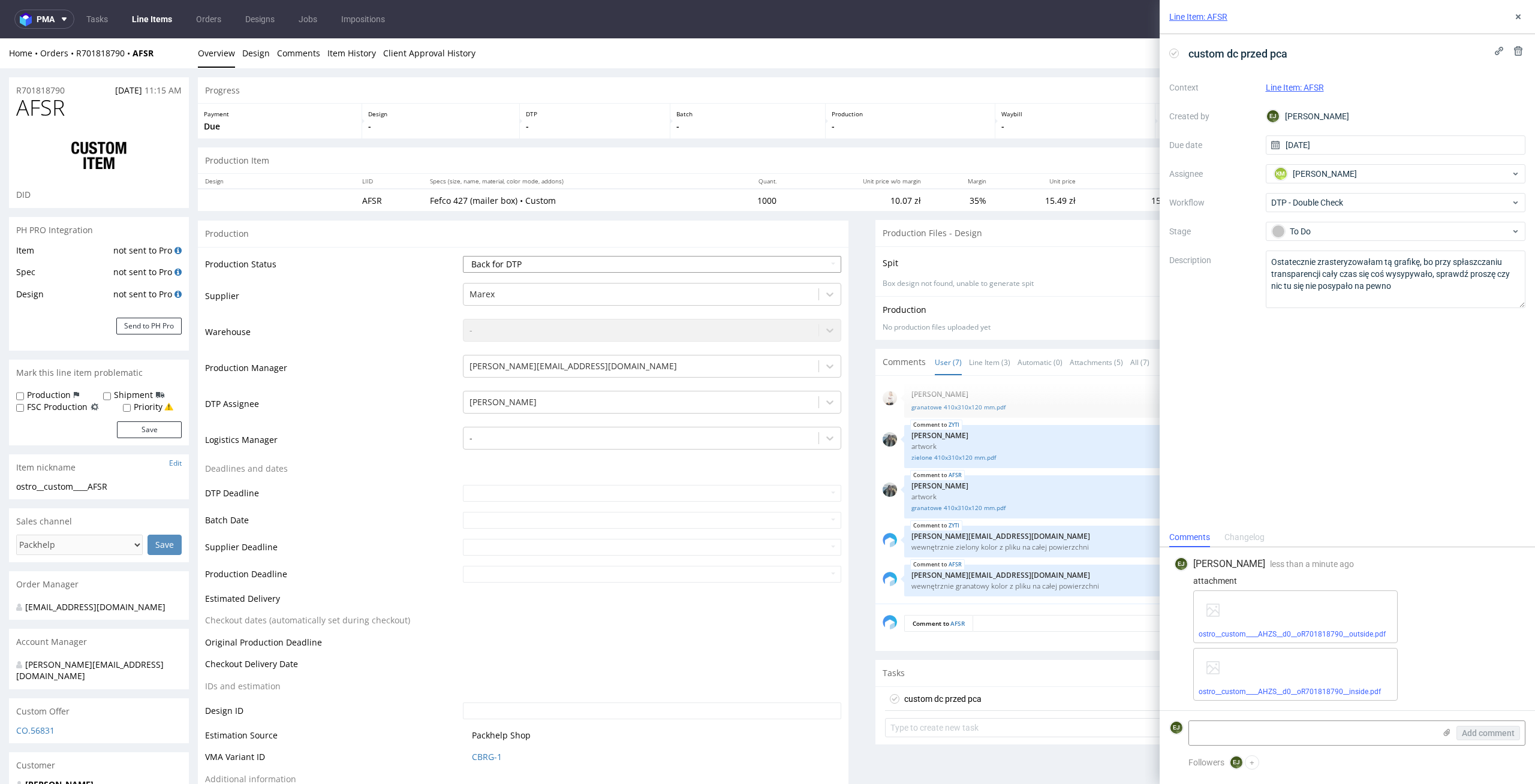
click at [712, 267] on select "Waiting for Artwork Waiting for Diecut Waiting for Mockup Waiting for DTP Waiti…" at bounding box center [652, 264] width 379 height 17
select select "dtp_waiting_for_double_check"
click at [463, 256] on select "Waiting for Artwork Waiting for Diecut Waiting for Mockup Waiting for DTP Waiti…" at bounding box center [652, 264] width 379 height 17
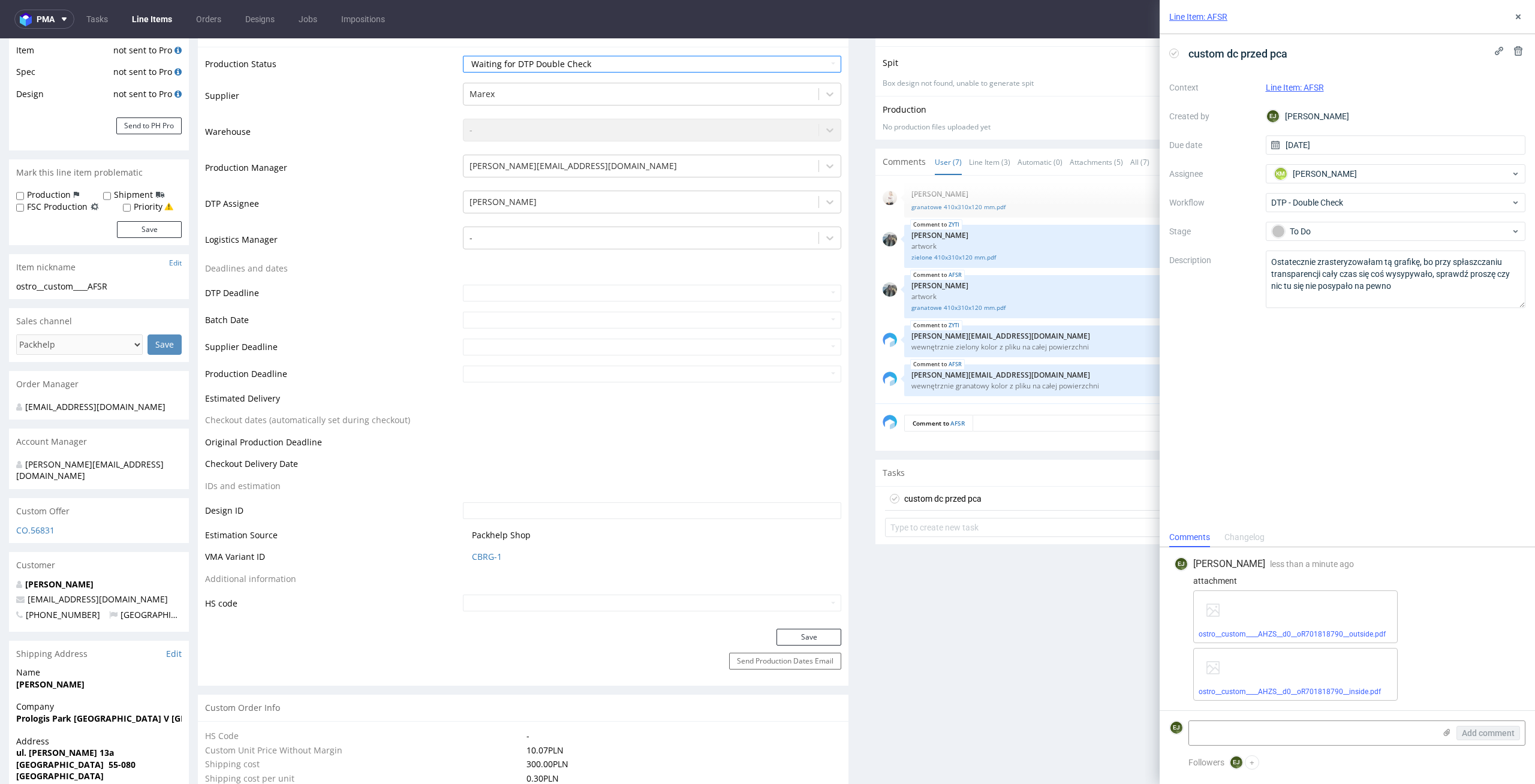
scroll to position [230, 0]
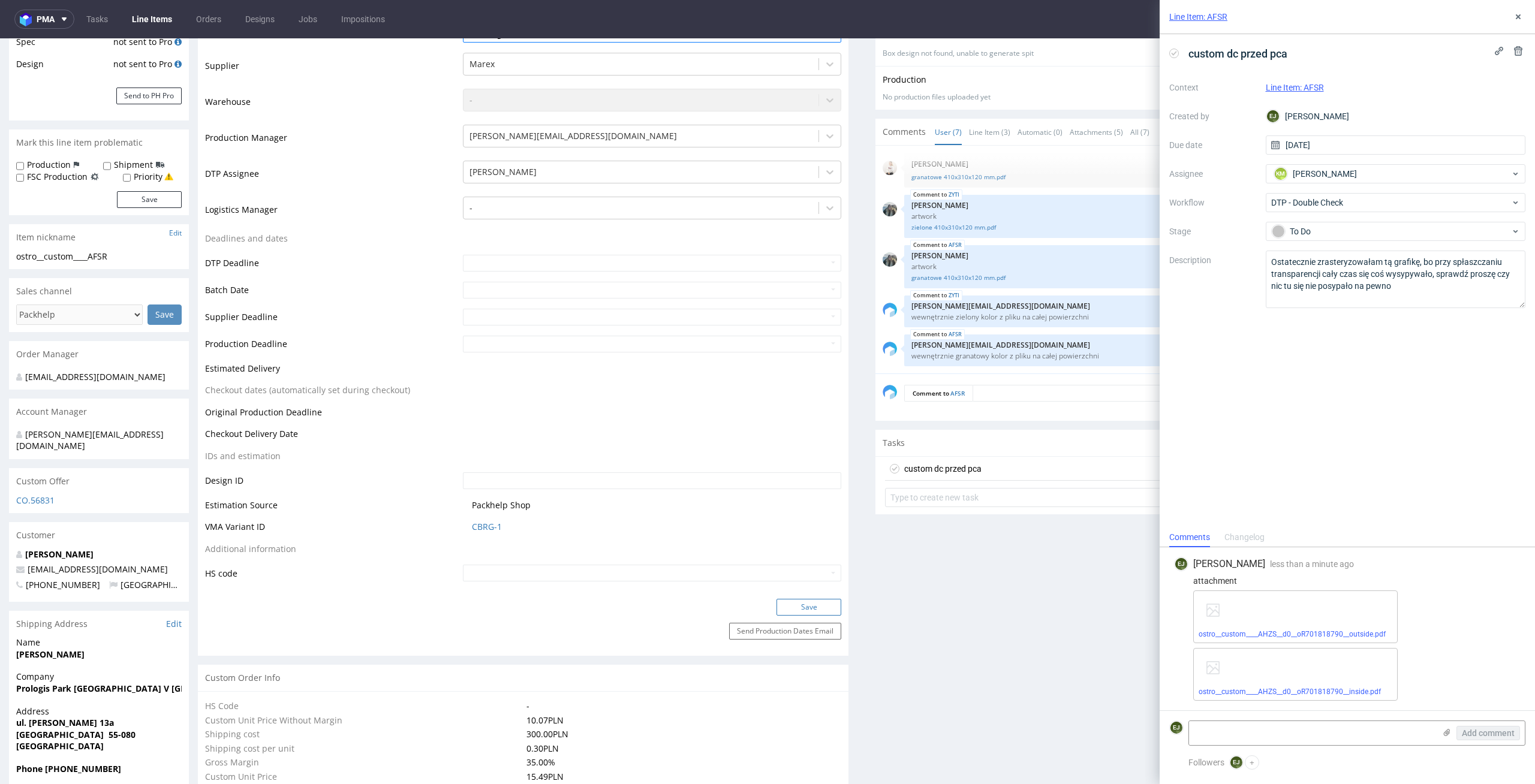
click at [821, 606] on button "Save" at bounding box center [809, 607] width 64 height 17
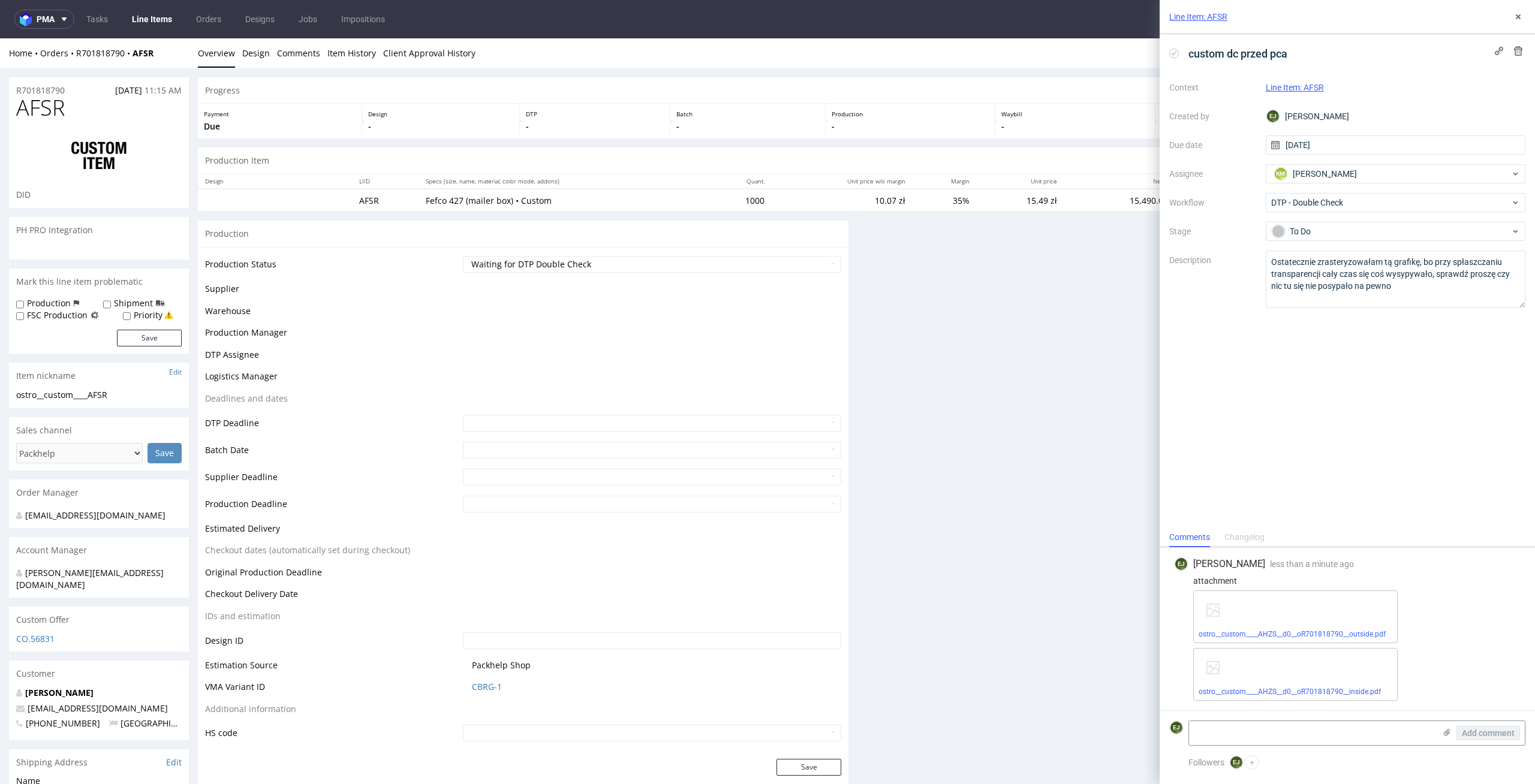
scroll to position [0, 0]
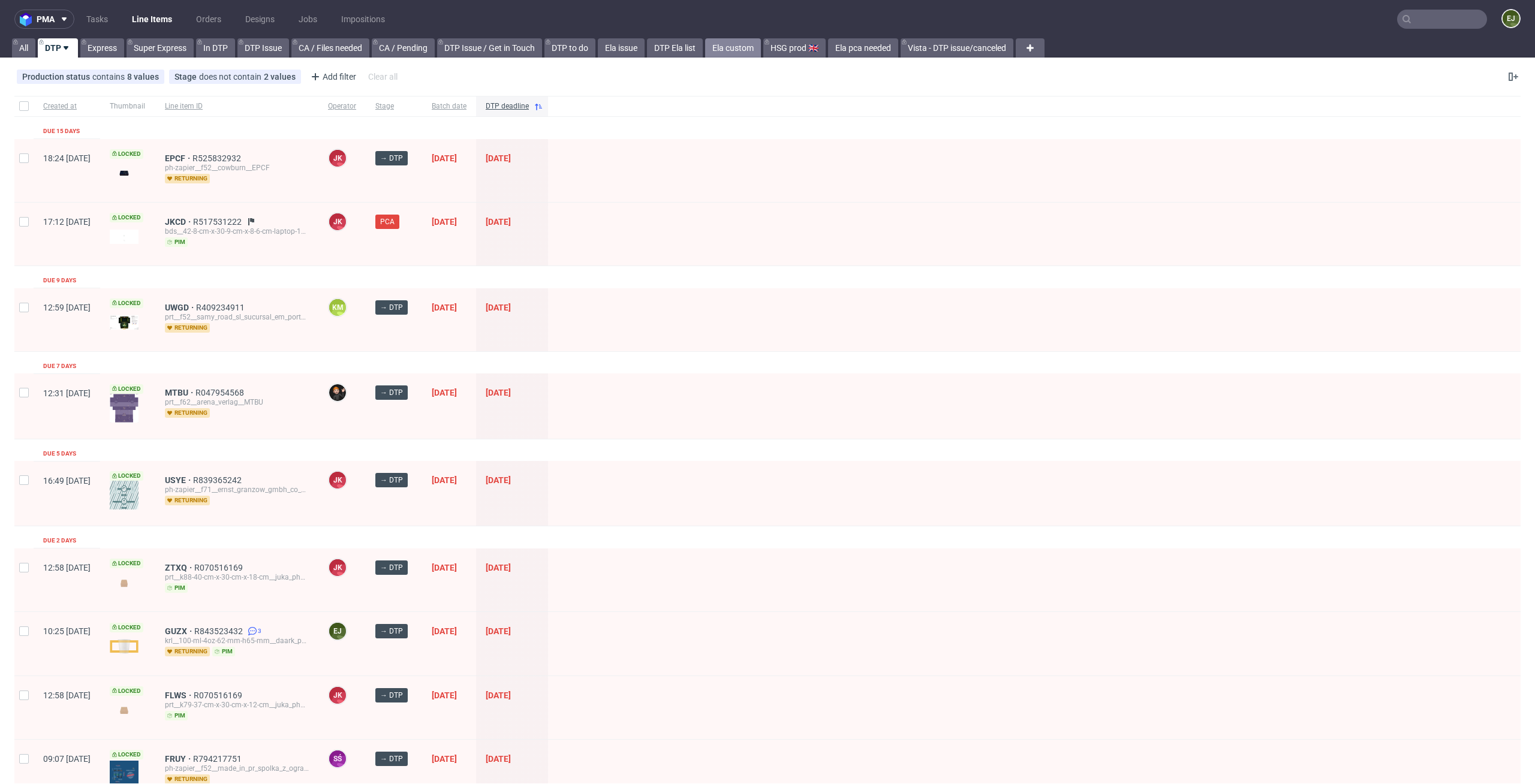
click at [731, 49] on link "Ela custom" at bounding box center [733, 47] width 56 height 19
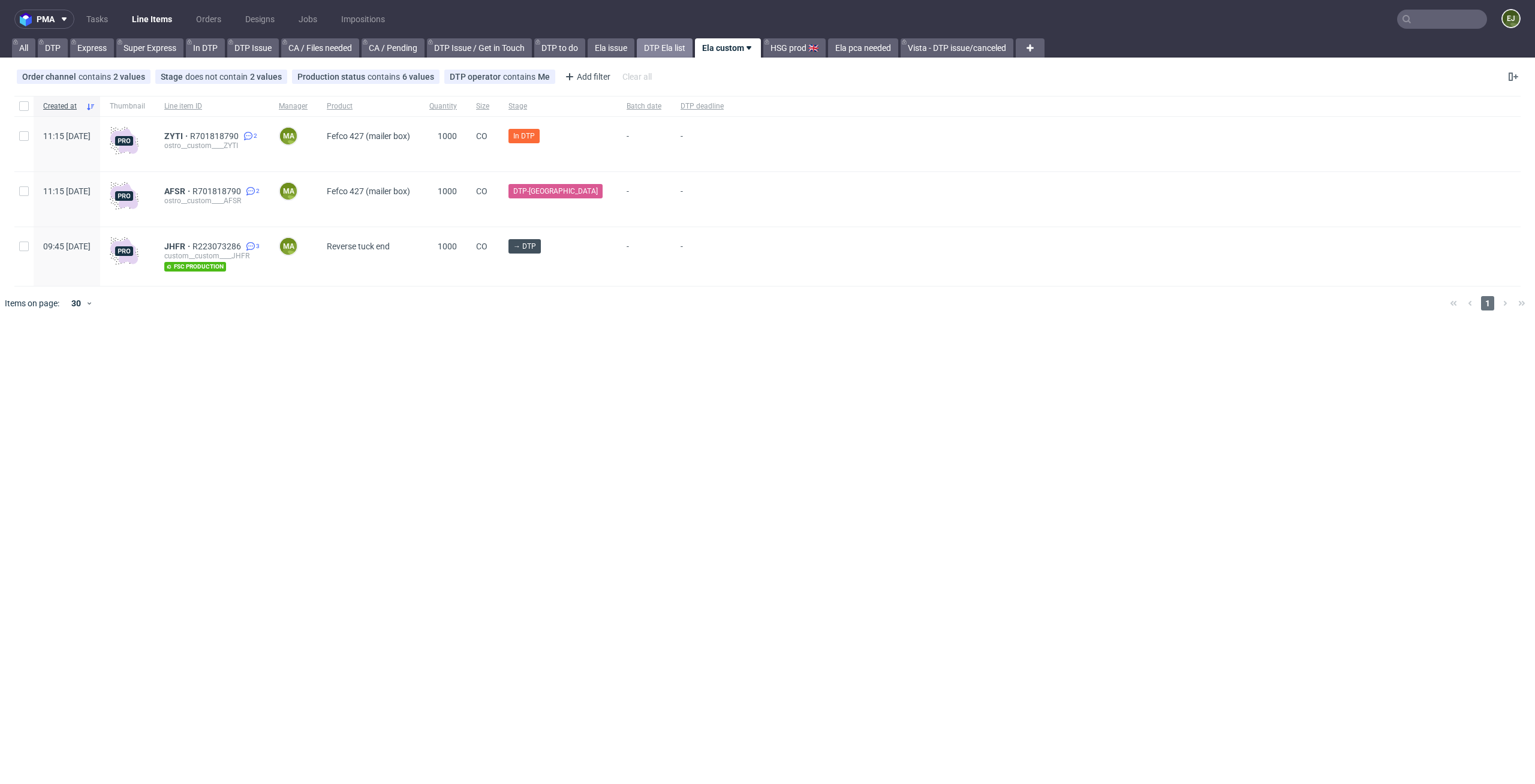
click at [680, 42] on link "DTP Ela list" at bounding box center [665, 47] width 56 height 19
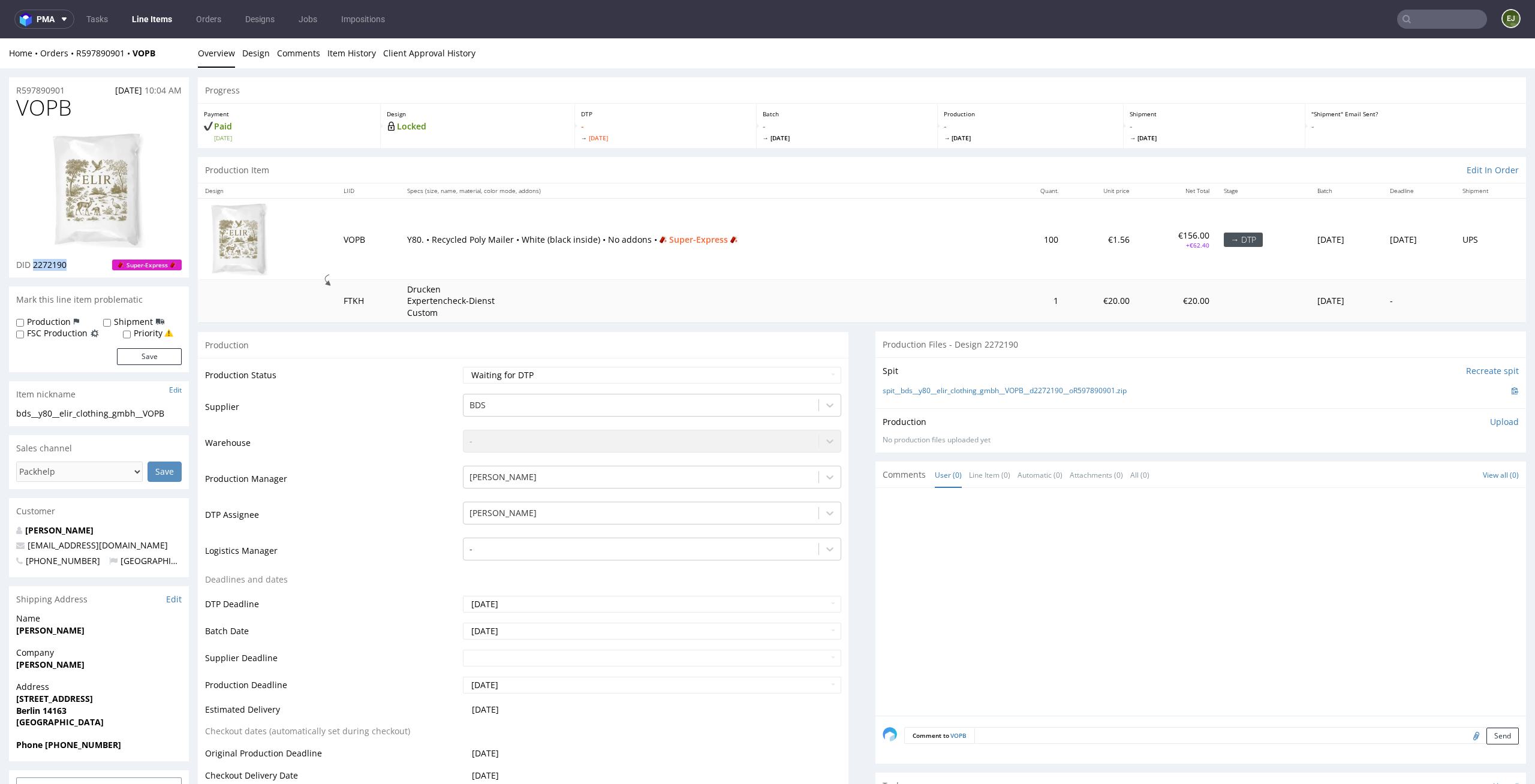
drag, startPoint x: 68, startPoint y: 263, endPoint x: 34, endPoint y: 267, distance: 34.2
click at [34, 267] on div "DID 2272190 Super-Express" at bounding box center [99, 265] width 165 height 12
copy span "2272190"
click at [255, 53] on link "Design" at bounding box center [256, 53] width 27 height 29
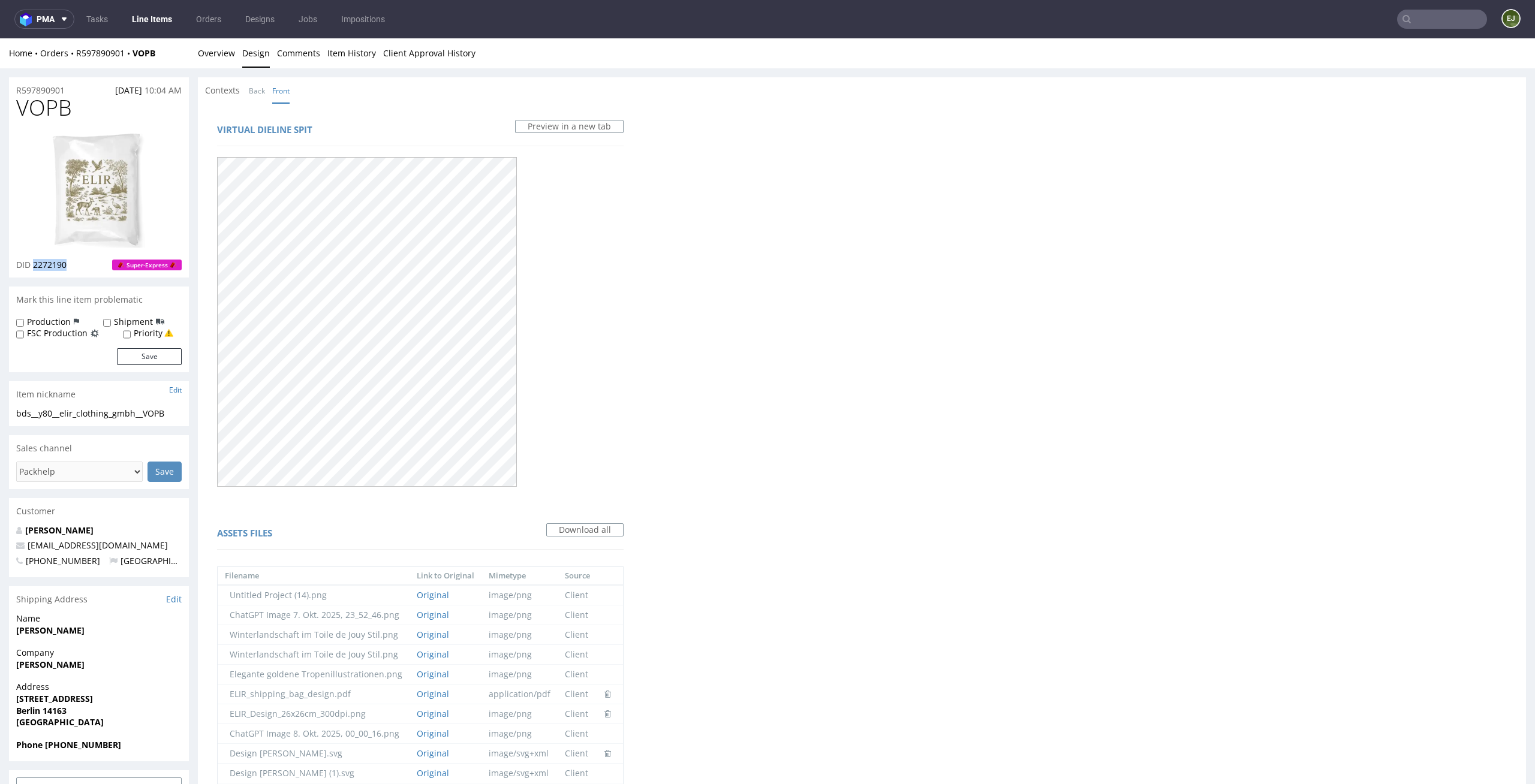
scroll to position [429, 0]
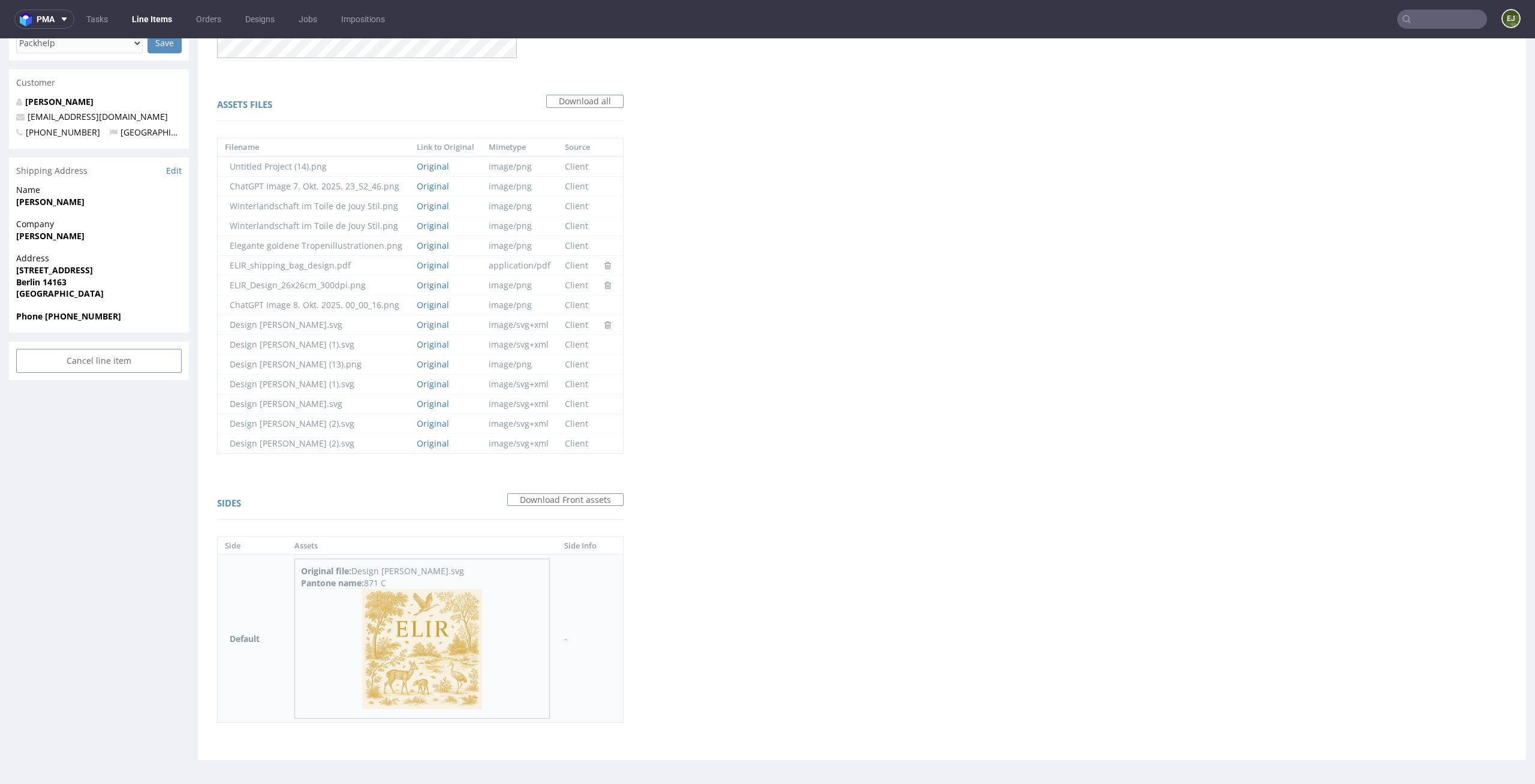
click at [403, 627] on img at bounding box center [422, 649] width 120 height 120
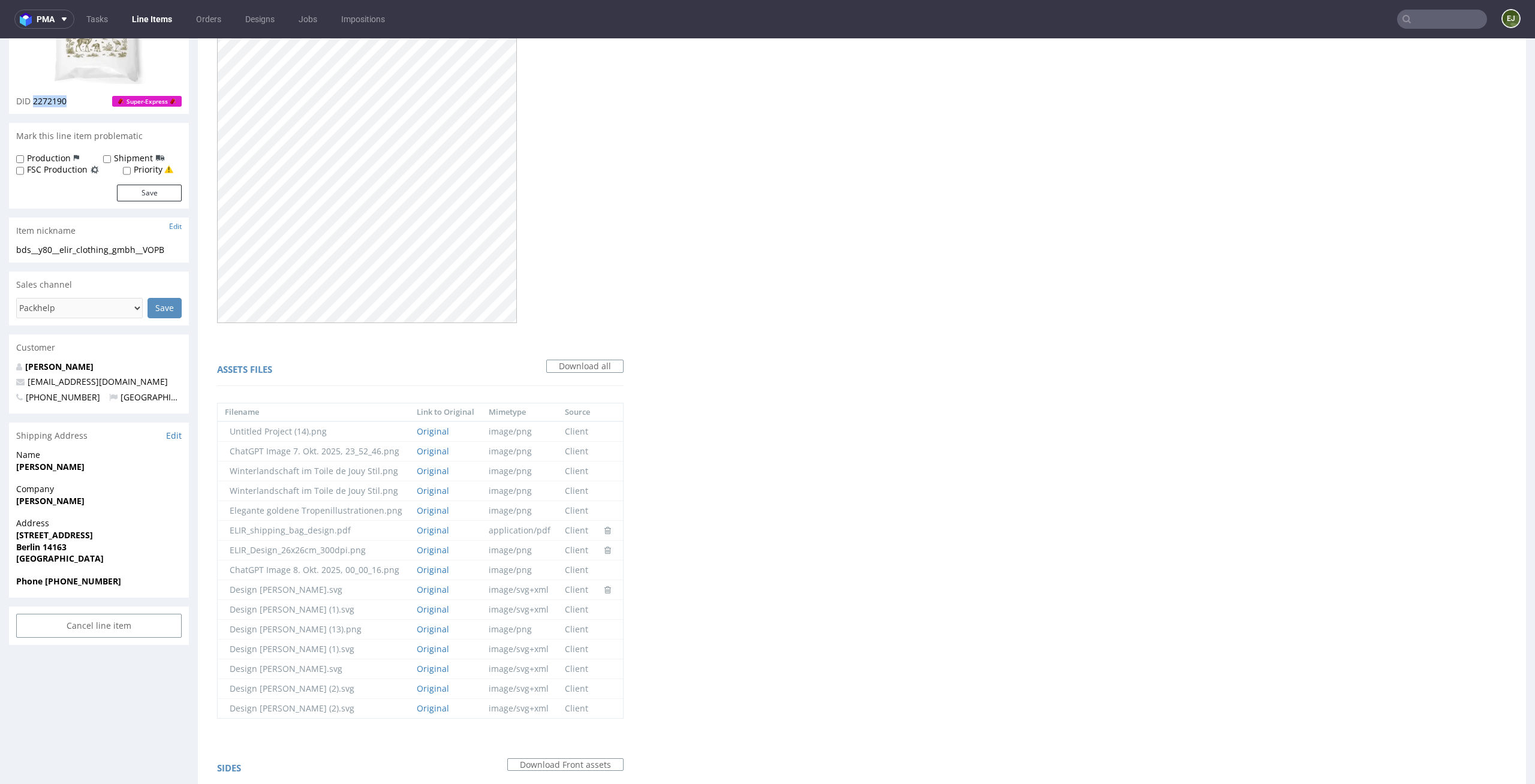
scroll to position [0, 0]
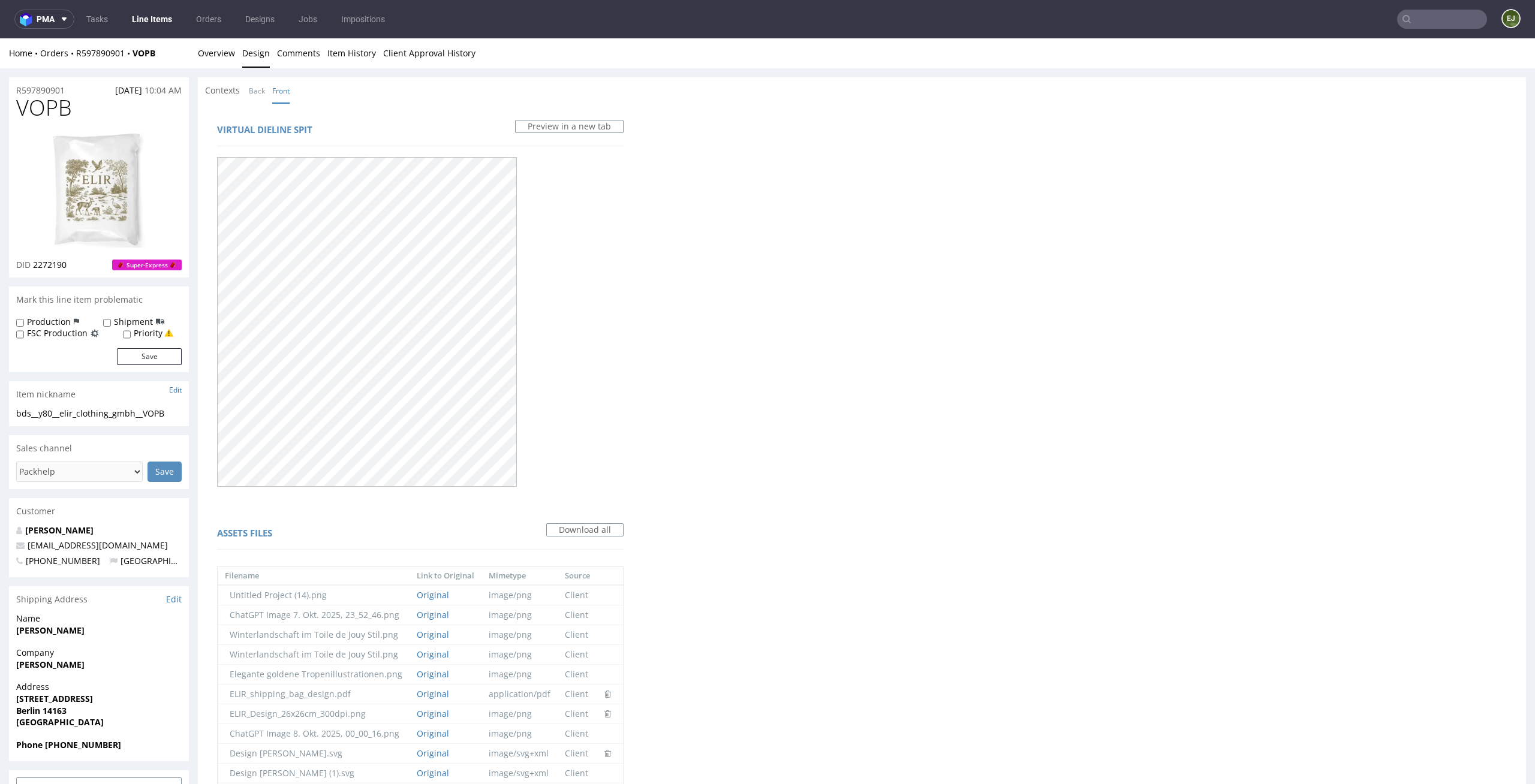
drag, startPoint x: 78, startPoint y: 113, endPoint x: 0, endPoint y: 109, distance: 78.1
click at [0, 109] on div "R597890901 [DATE] 10:04 AM VOPB DID 2272190 Super-Express Mark this line item p…" at bounding box center [768, 638] width 1535 height 1139
copy span "VOPB"
click at [217, 53] on link "Overview" at bounding box center [216, 53] width 37 height 29
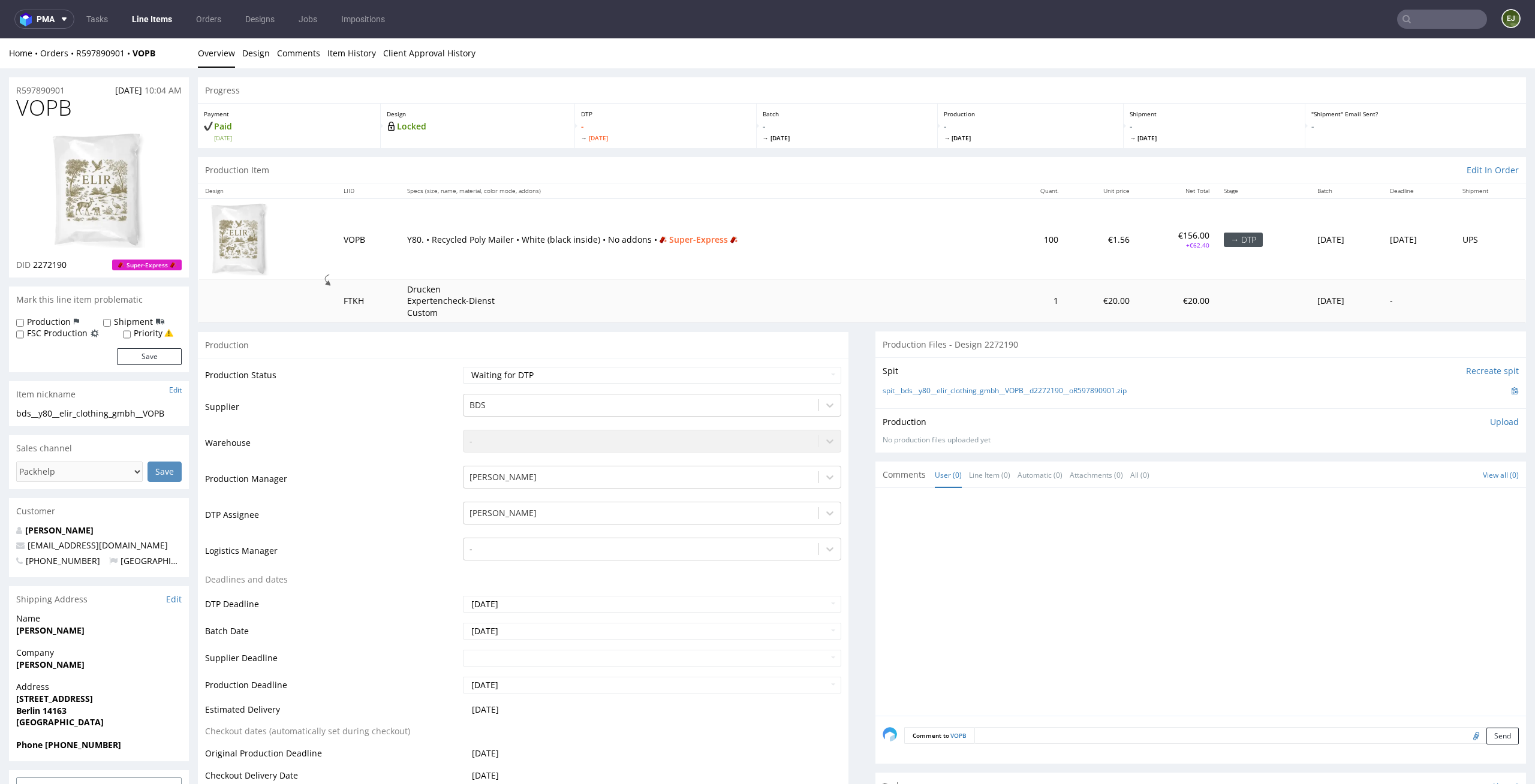
click at [883, 397] on div "spit__bds__y80__elir_clothing_gmbh__VOPB__d2272190__oR597890901.zip" at bounding box center [1200, 391] width 636 height 13
click at [896, 387] on link "spit__bds__y80__elir_clothing_gmbh__VOPB__d2272190__oR597890901.zip" at bounding box center [1004, 391] width 244 height 10
click at [250, 49] on link "Design" at bounding box center [256, 53] width 27 height 29
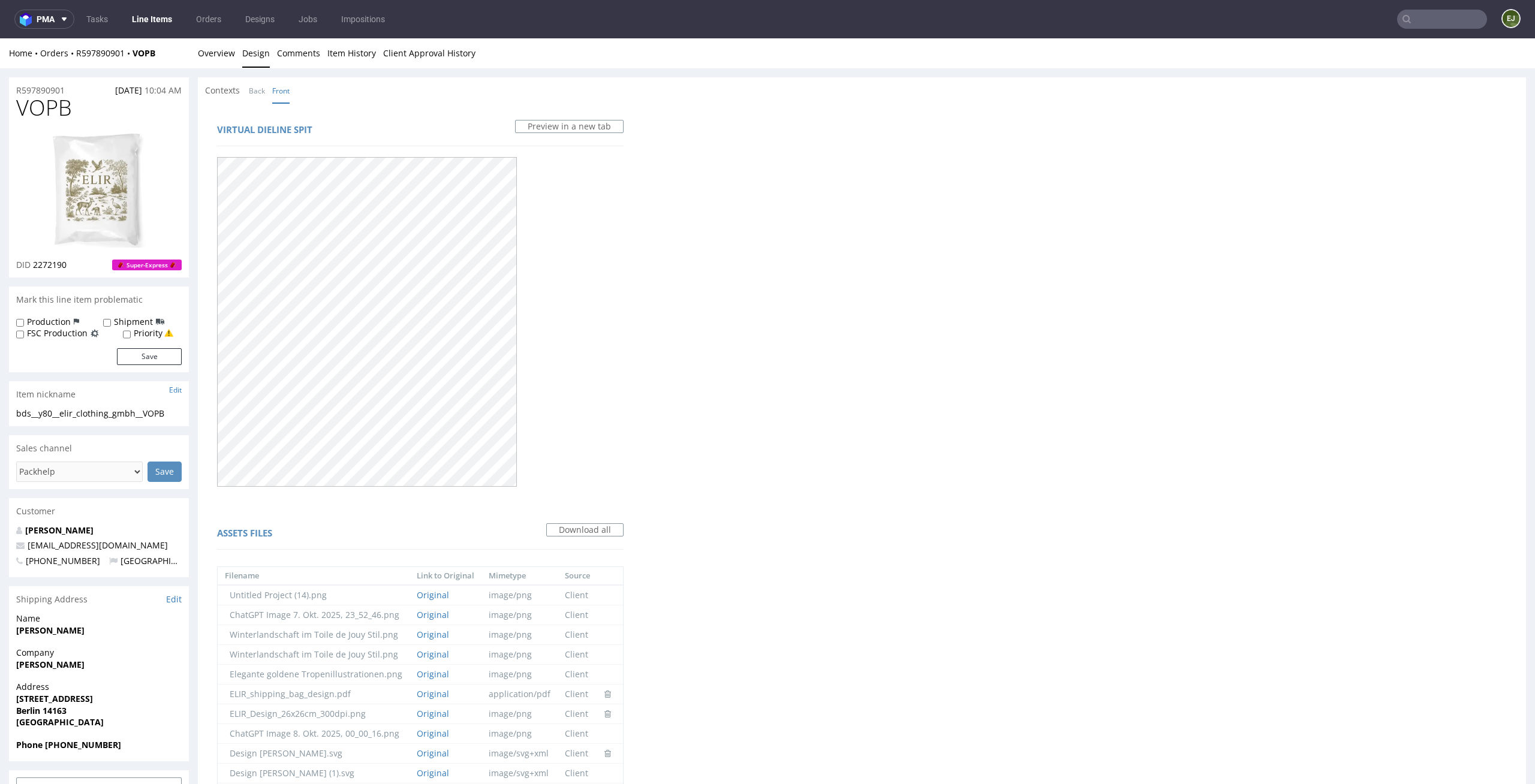
scroll to position [429, 0]
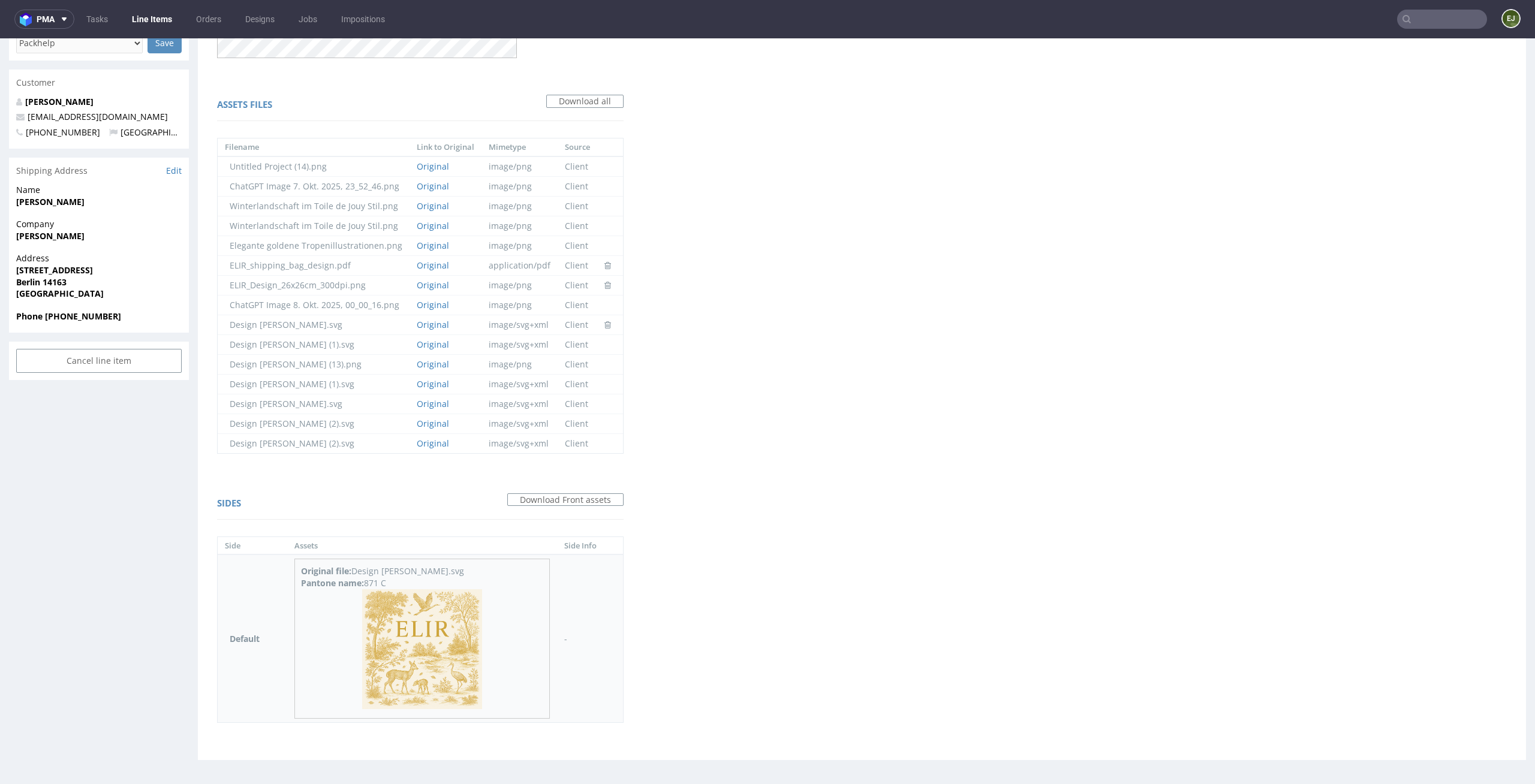
drag, startPoint x: 409, startPoint y: 582, endPoint x: 372, endPoint y: 582, distance: 37.0
click at [372, 582] on div "Pantone name: 871 C" at bounding box center [422, 583] width 242 height 12
copy div "871 C"
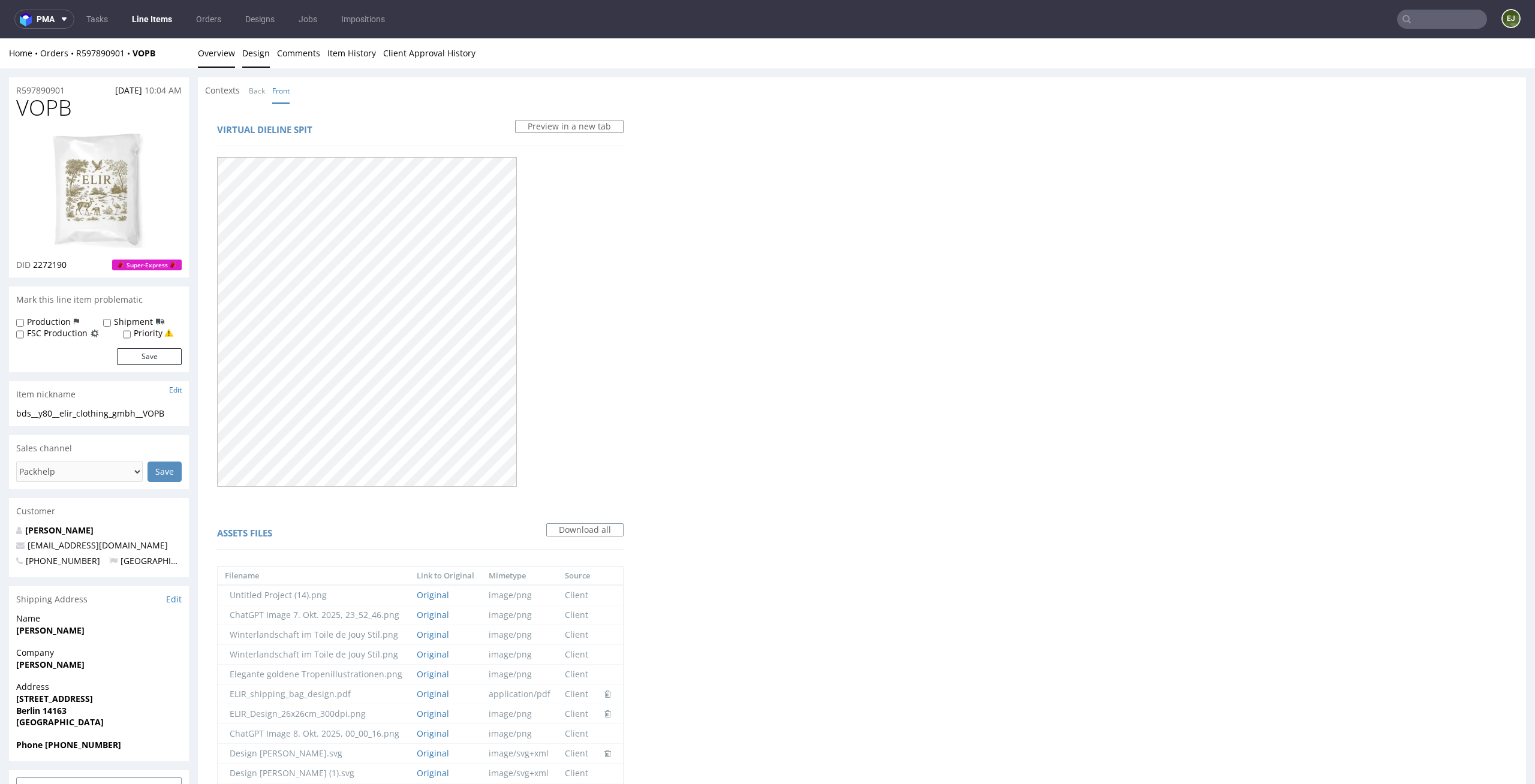
click at [206, 45] on link "Overview" at bounding box center [216, 53] width 37 height 29
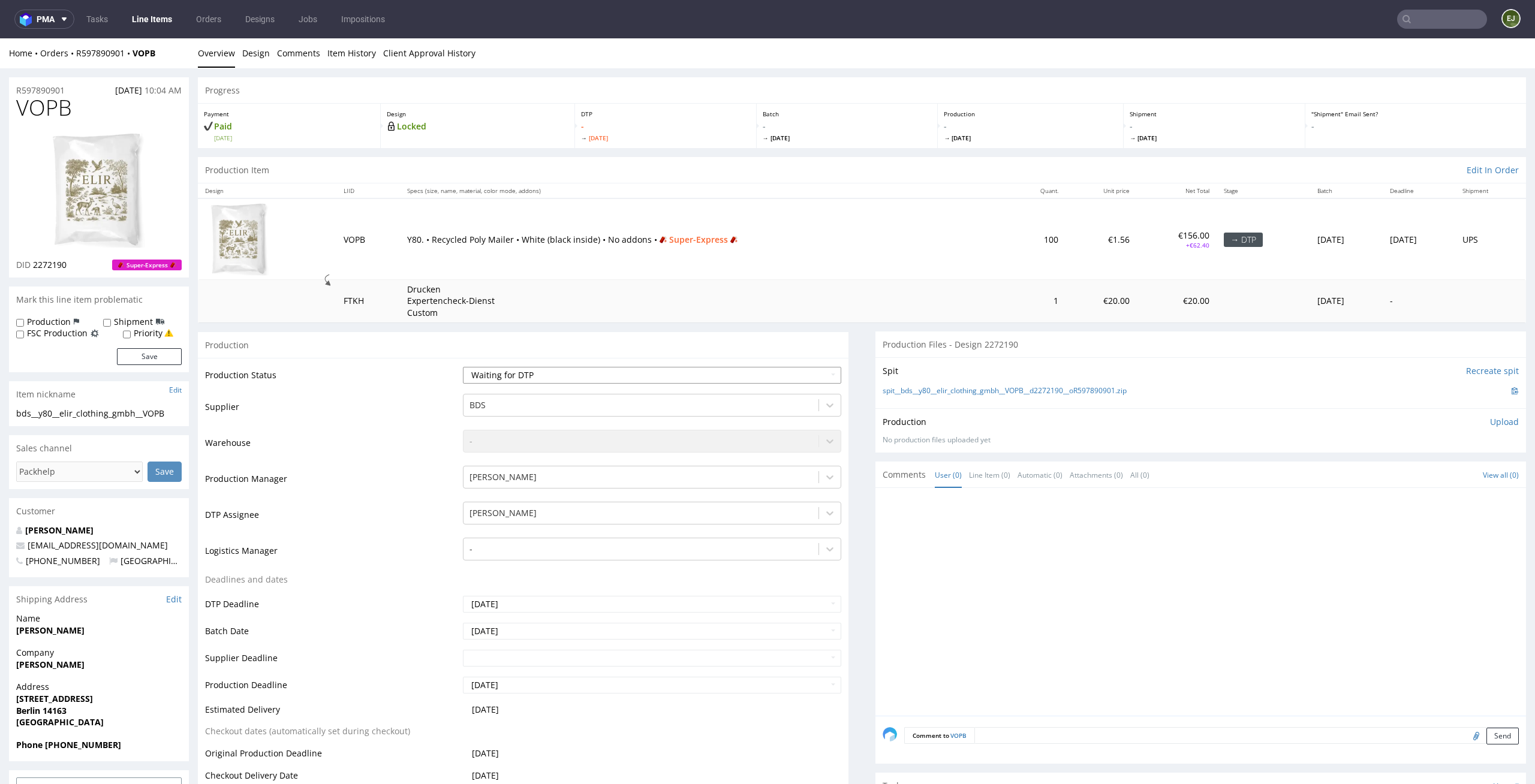
click at [818, 375] on select "Waiting for Artwork Waiting for Diecut Waiting for Mockup Waiting for DTP Waiti…" at bounding box center [652, 375] width 379 height 17
click at [463, 367] on select "Waiting for Artwork Waiting for Diecut Waiting for Mockup Waiting for DTP Waiti…" at bounding box center [652, 375] width 379 height 17
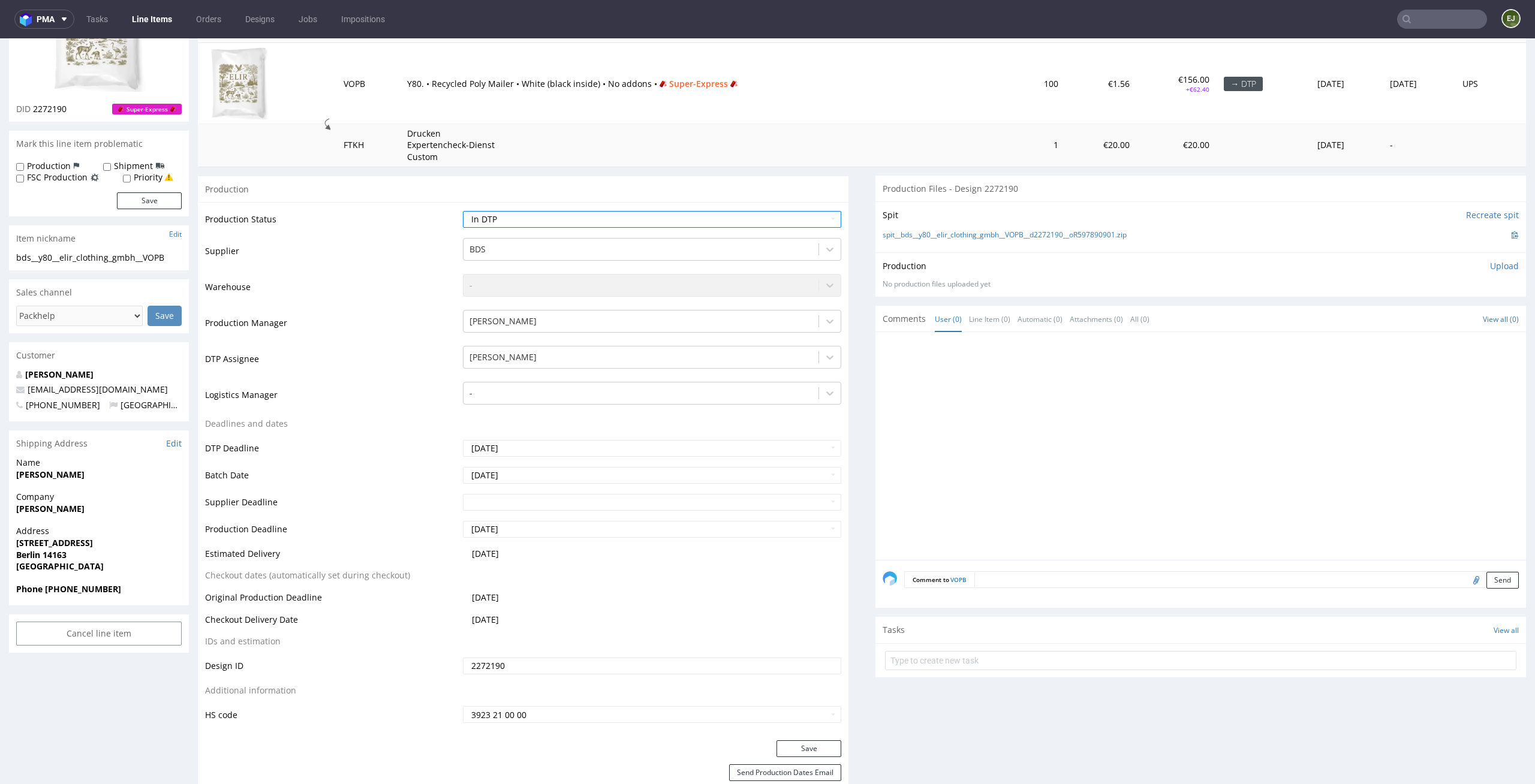
click at [784, 738] on div "Production Status Waiting for Artwork Waiting for Diecut Waiting for Mockup Wai…" at bounding box center [523, 470] width 651 height 538
click at [784, 745] on button "Save" at bounding box center [809, 749] width 64 height 17
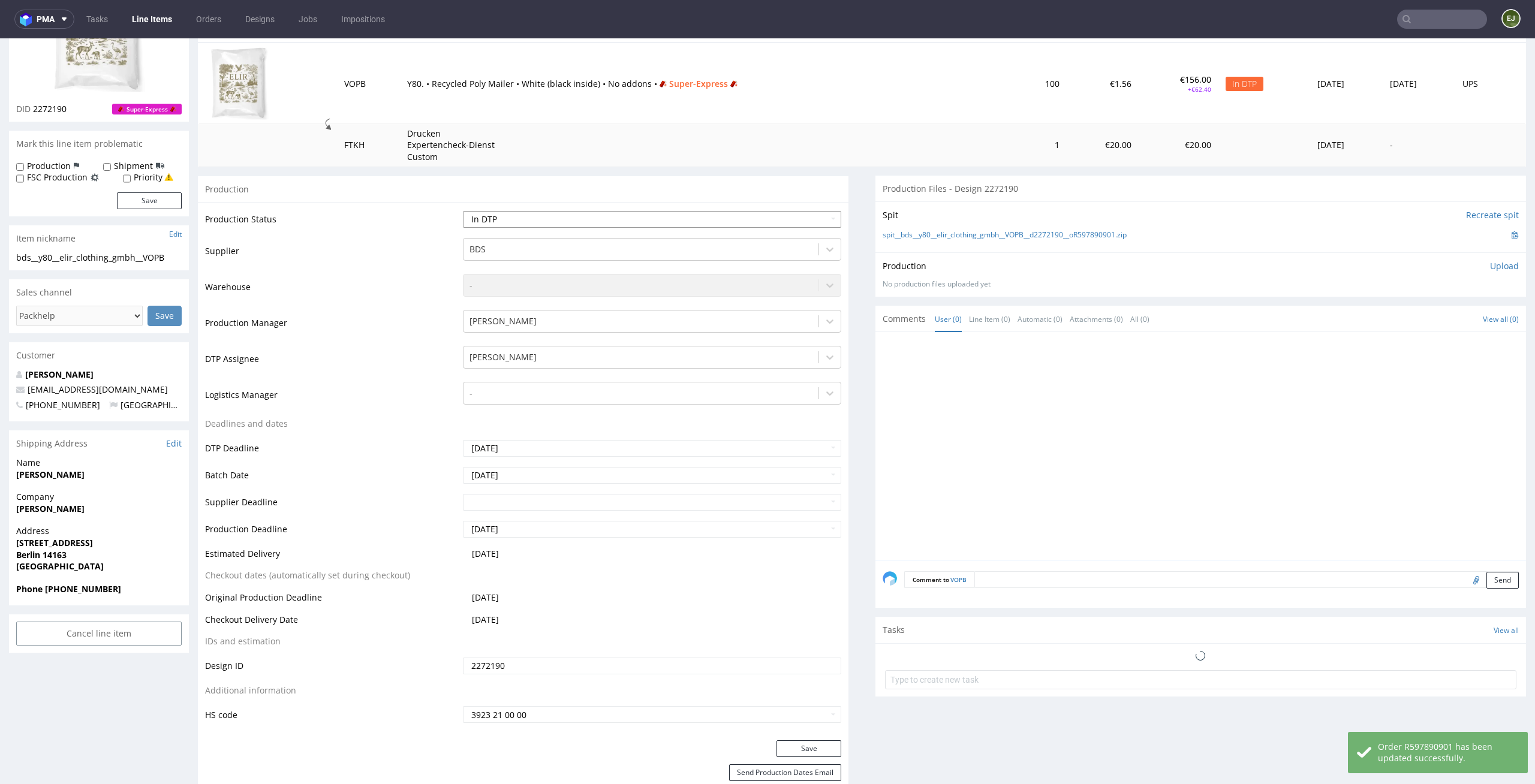
click at [817, 219] on select "Waiting for Artwork Waiting for Diecut Waiting for Mockup Waiting for DTP Waiti…" at bounding box center [652, 219] width 379 height 17
click at [463, 211] on select "Waiting for Artwork Waiting for Diecut Waiting for Mockup Waiting for DTP Waiti…" at bounding box center [652, 219] width 379 height 17
click at [807, 223] on select "Waiting for Artwork Waiting for Diecut Waiting for Mockup Waiting for DTP Waiti…" at bounding box center [652, 219] width 379 height 17
select select "dtp_ca_needed"
click at [463, 211] on select "Waiting for Artwork Waiting for Diecut Waiting for Mockup Waiting for DTP Waiti…" at bounding box center [652, 219] width 379 height 17
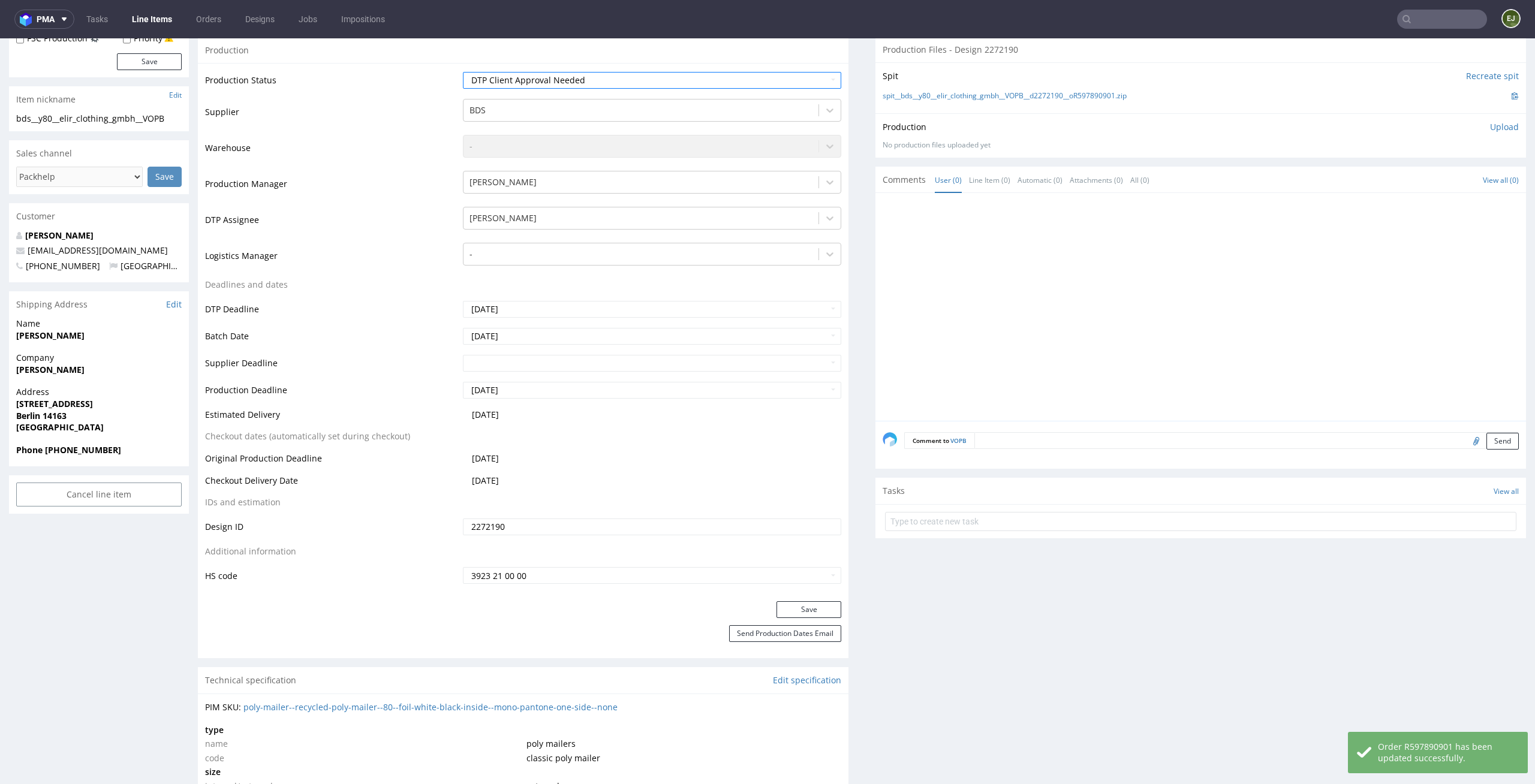
scroll to position [340, 0]
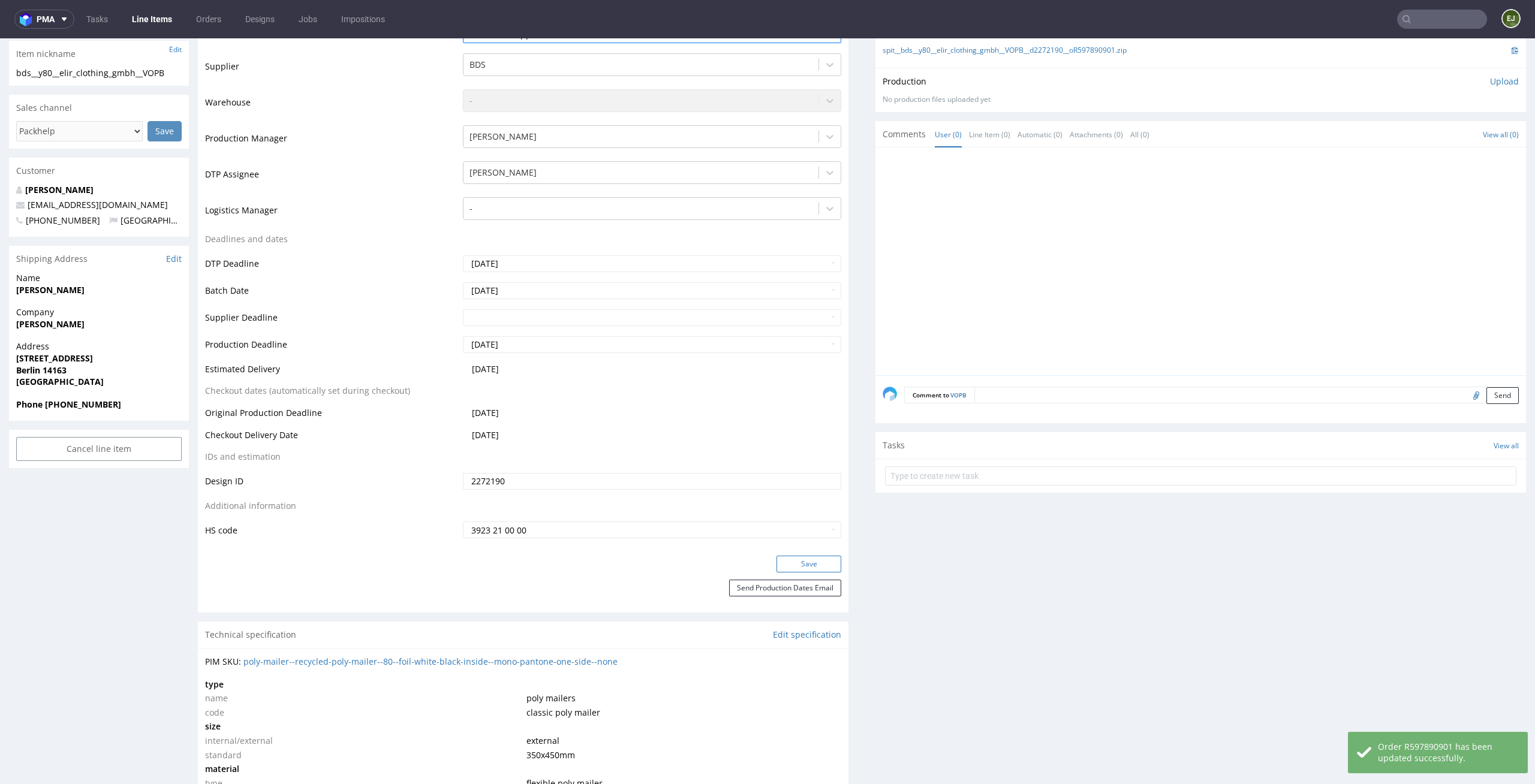
click at [797, 563] on button "Save" at bounding box center [809, 564] width 64 height 17
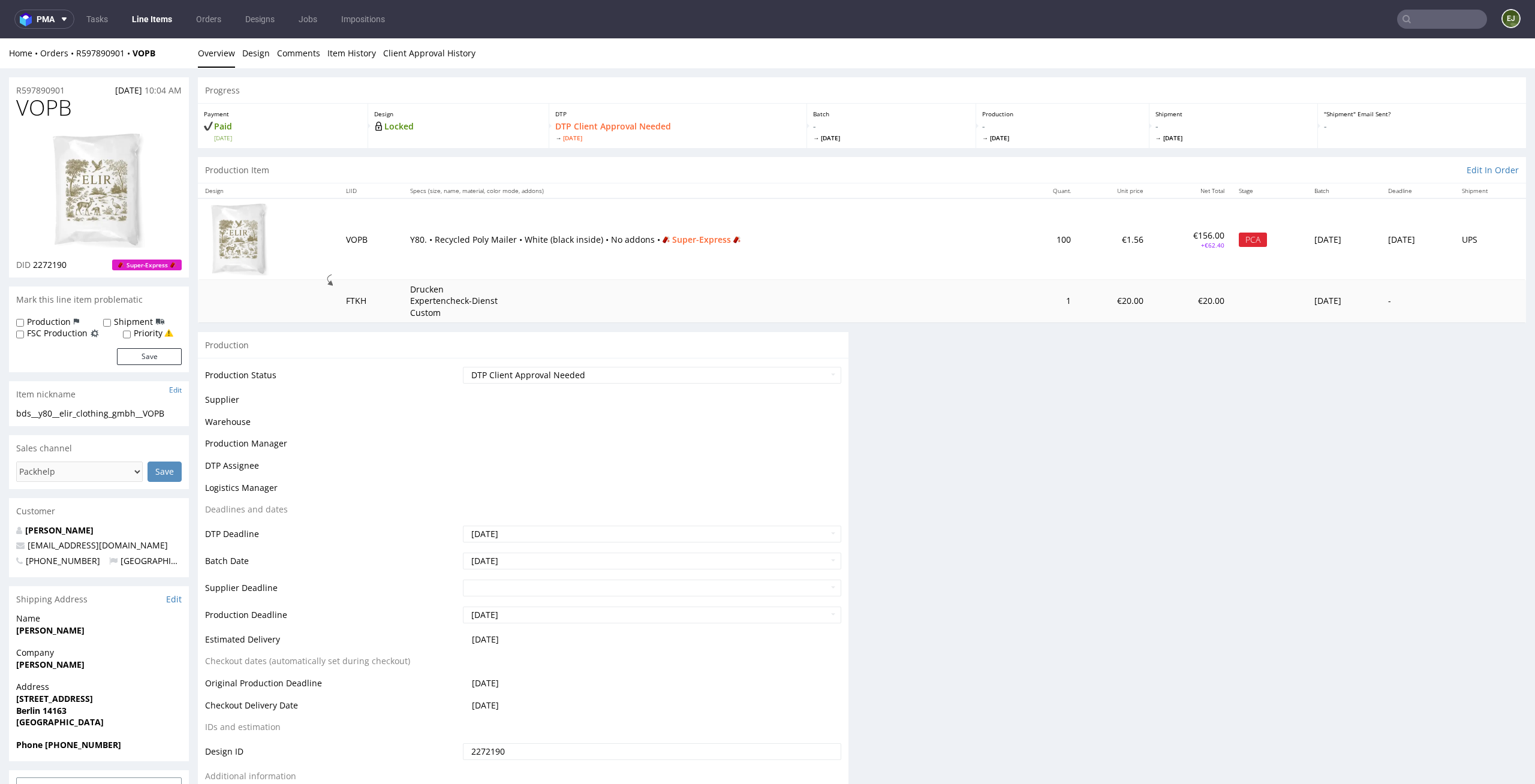
scroll to position [0, 0]
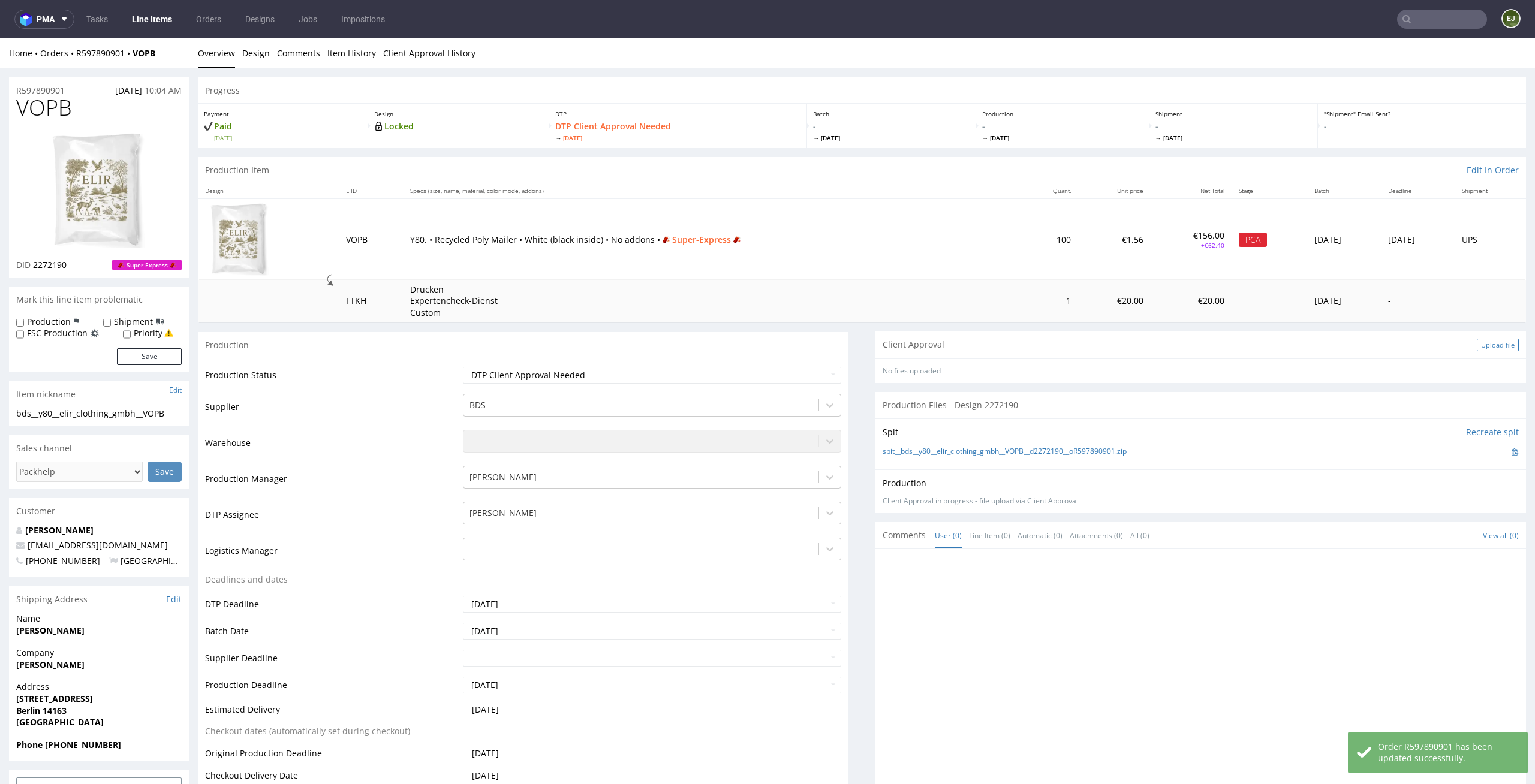
click at [1484, 340] on div "Upload file" at bounding box center [1498, 345] width 42 height 12
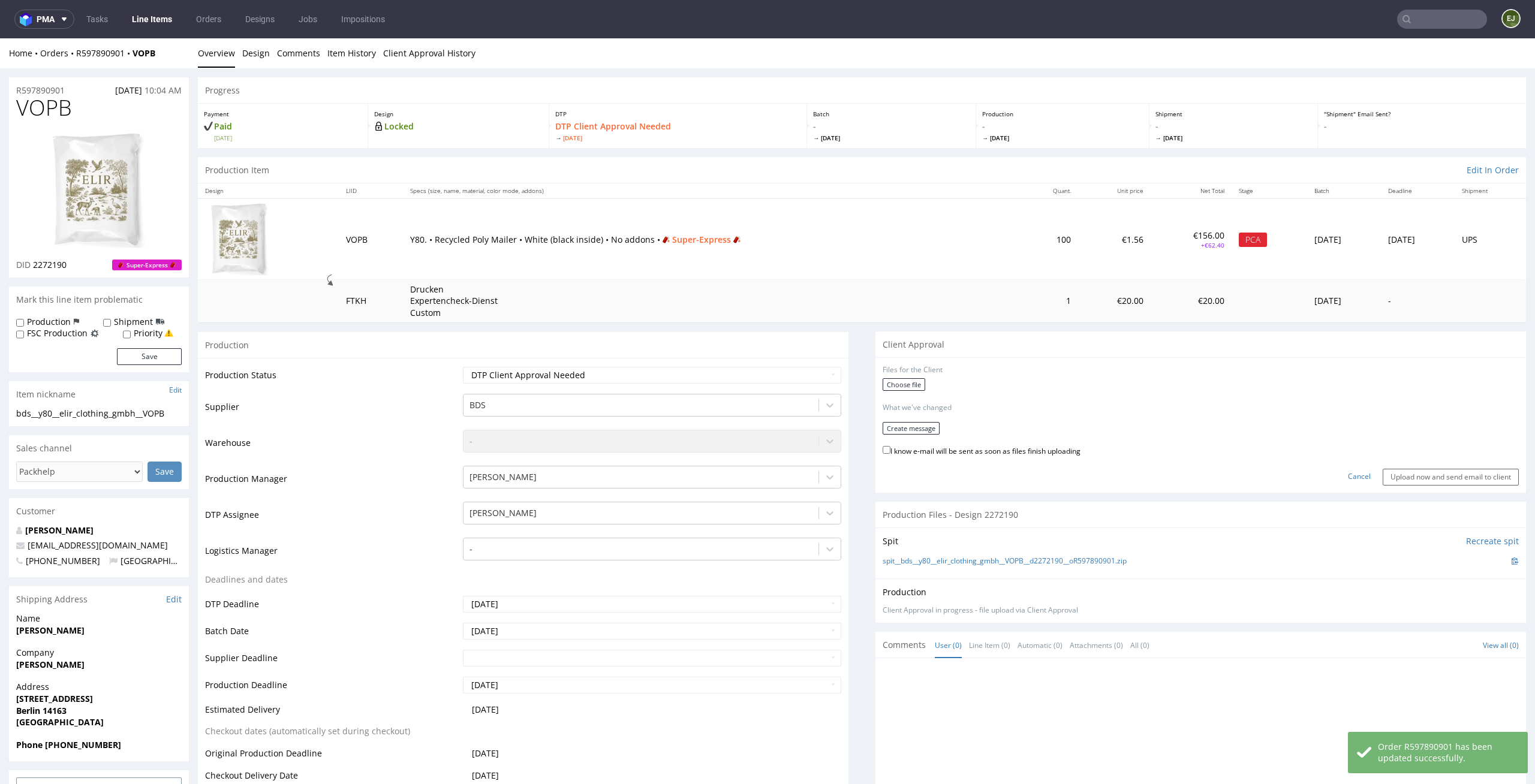
click at [906, 392] on div "Choose file" at bounding box center [1200, 386] width 636 height 16
click at [907, 382] on label "Choose file" at bounding box center [904, 384] width 42 height 12
click at [0, 38] on input "Choose file" at bounding box center [0, 38] width 0 height 0
click at [906, 422] on button "Create message" at bounding box center [911, 424] width 57 height 12
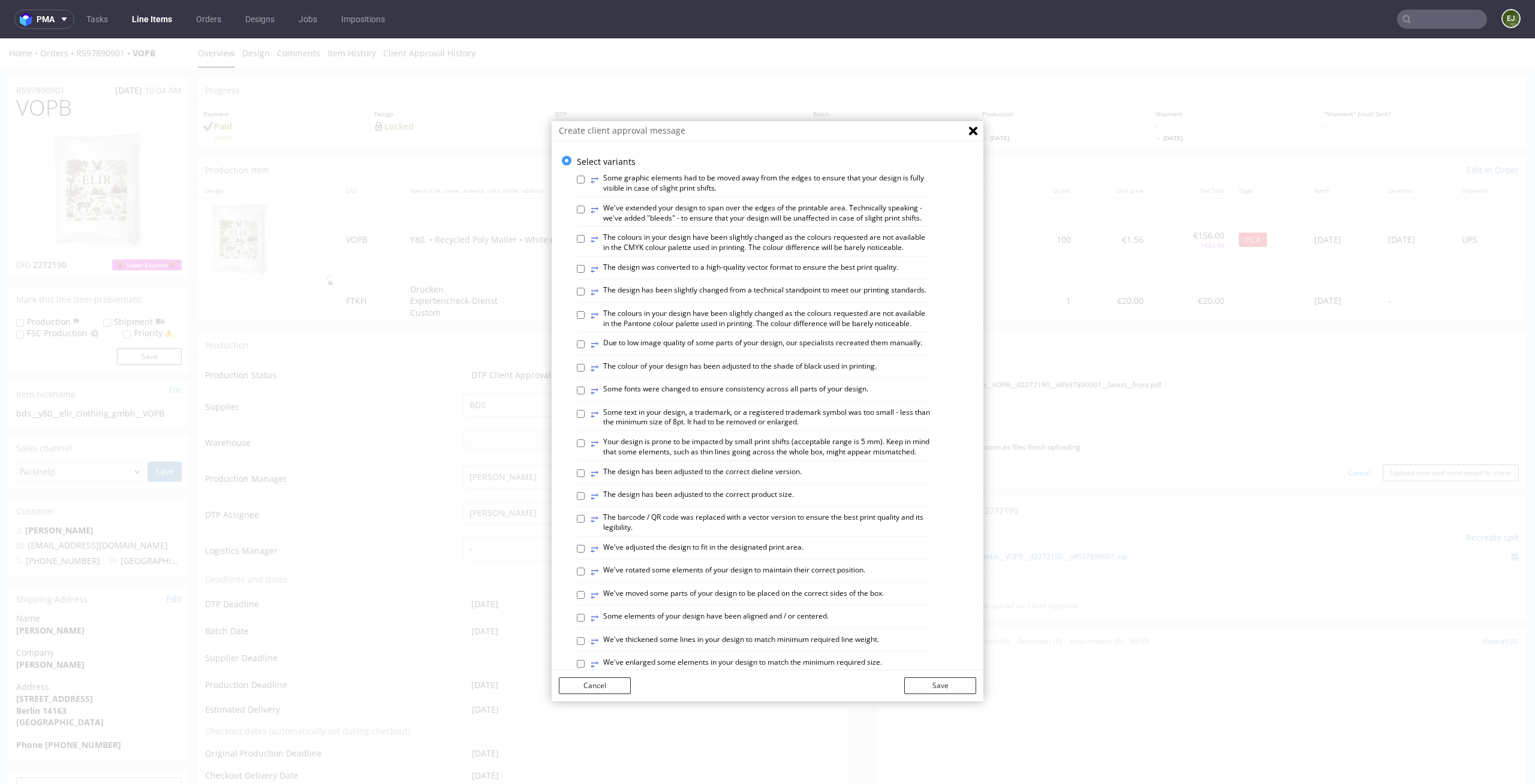
scroll to position [491, 0]
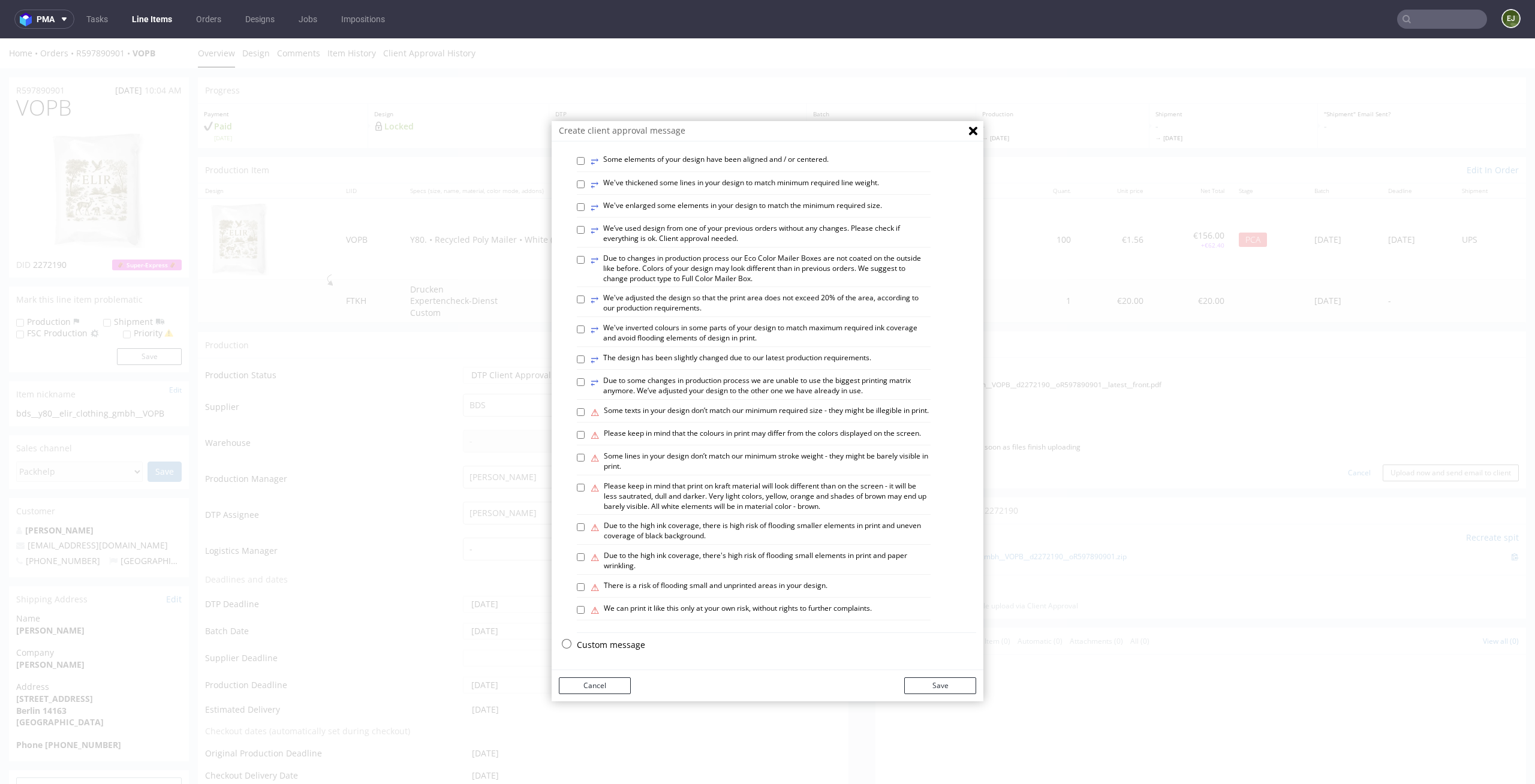
click at [620, 647] on p "Custom message" at bounding box center [777, 645] width 400 height 12
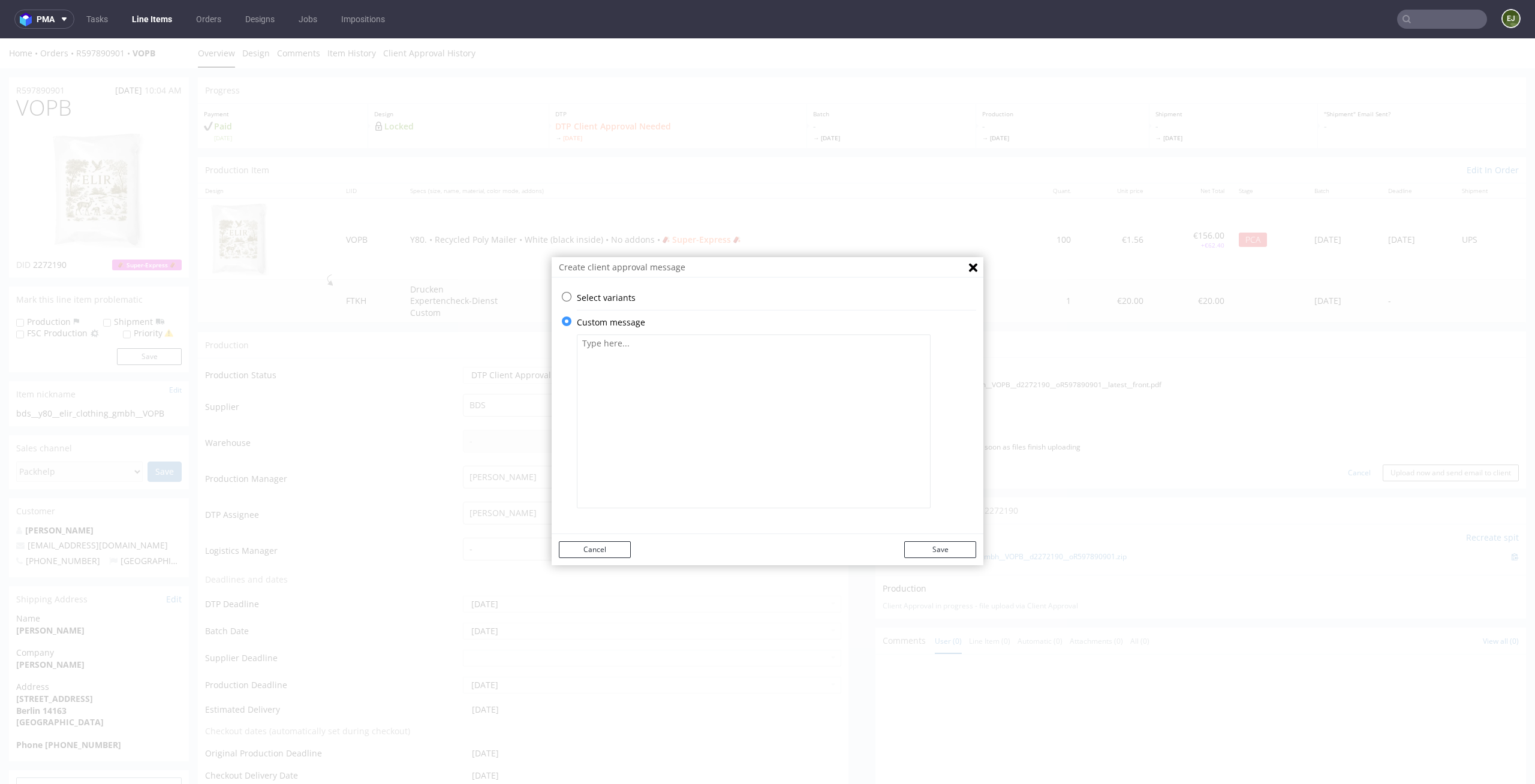
click at [678, 357] on textarea at bounding box center [754, 421] width 354 height 174
paste textarea "Due to the need to convert to vector files, some elements were recreated manual…"
click at [734, 343] on textarea "Due to the need to convert to vector files, some elements were recreated manual…" at bounding box center [754, 421] width 354 height 174
click at [733, 340] on textarea "Due to the need to convert to vector files 1. some elements were recreated manu…" at bounding box center [754, 421] width 354 height 174
click at [900, 364] on textarea "Due to the need to convert to vector files : 1. some elements were recreated ma…" at bounding box center [754, 421] width 354 height 174
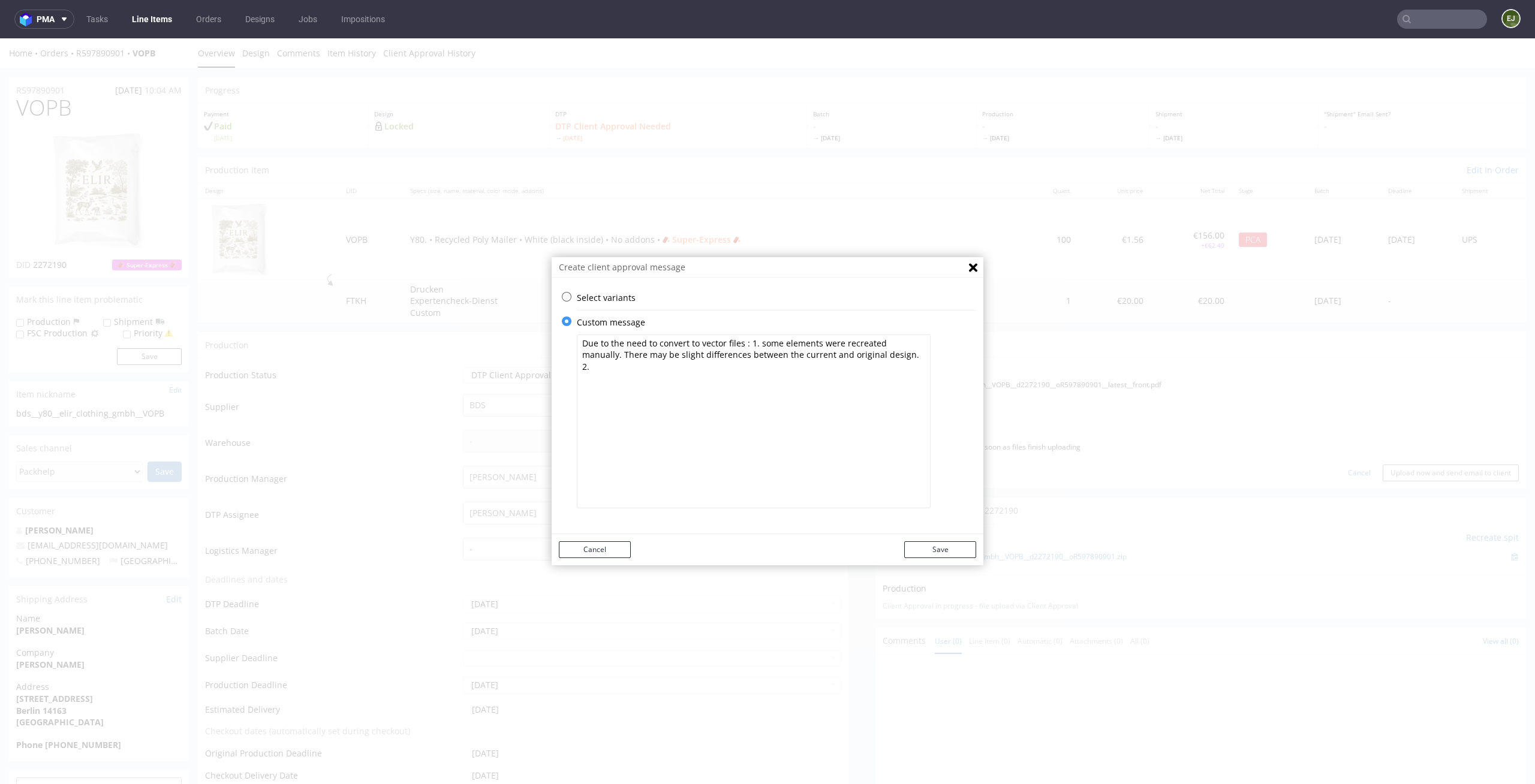
paste textarea "we had to convert it into a high-quality vector format. The automatic conversio…"
click at [871, 360] on textarea "Due to the need to convert to vector files : 1. some elements were recreated ma…" at bounding box center [754, 421] width 354 height 174
click at [868, 383] on textarea "Due to the need to convert to vector files : 1. some elements were recreated ma…" at bounding box center [754, 421] width 354 height 174
type textarea "Due to the need to convert to vector files : 1. some elements were recreated ma…"
click at [606, 307] on div "Select variants ⥂ Some graphic elements had to be moved away from the edges to …" at bounding box center [777, 301] width 400 height 19
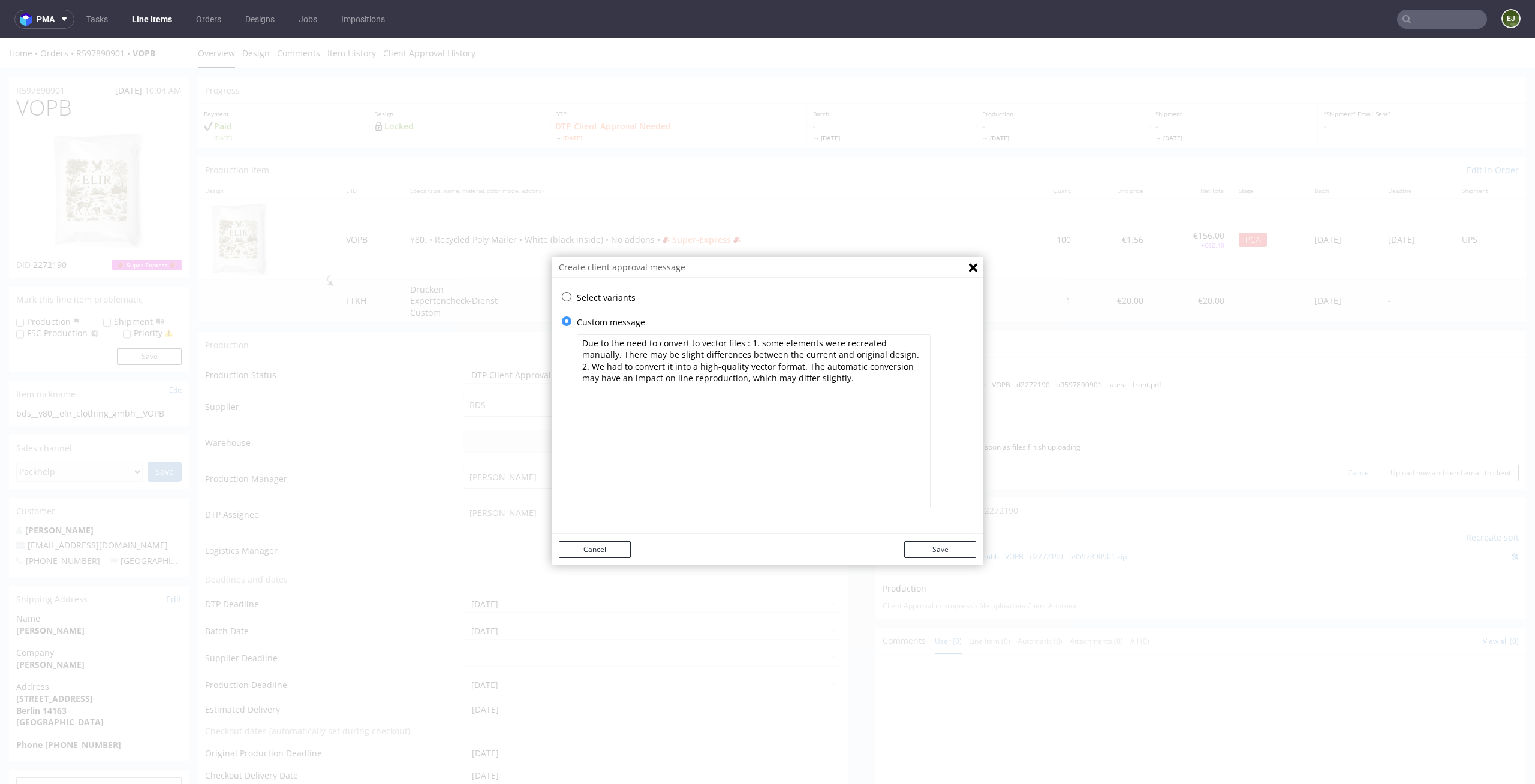
click at [610, 299] on p "Select variants" at bounding box center [777, 298] width 400 height 12
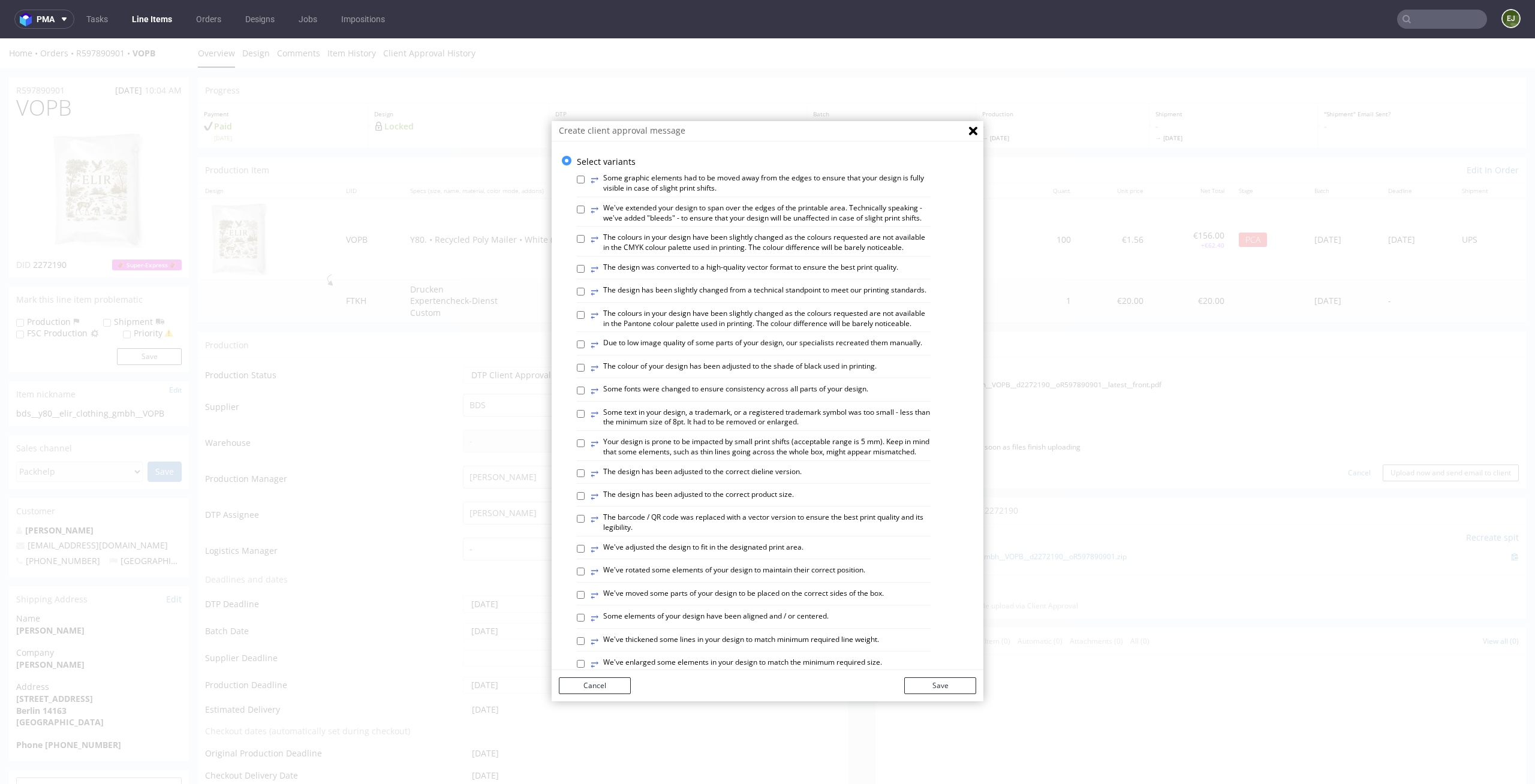
scroll to position [491, 0]
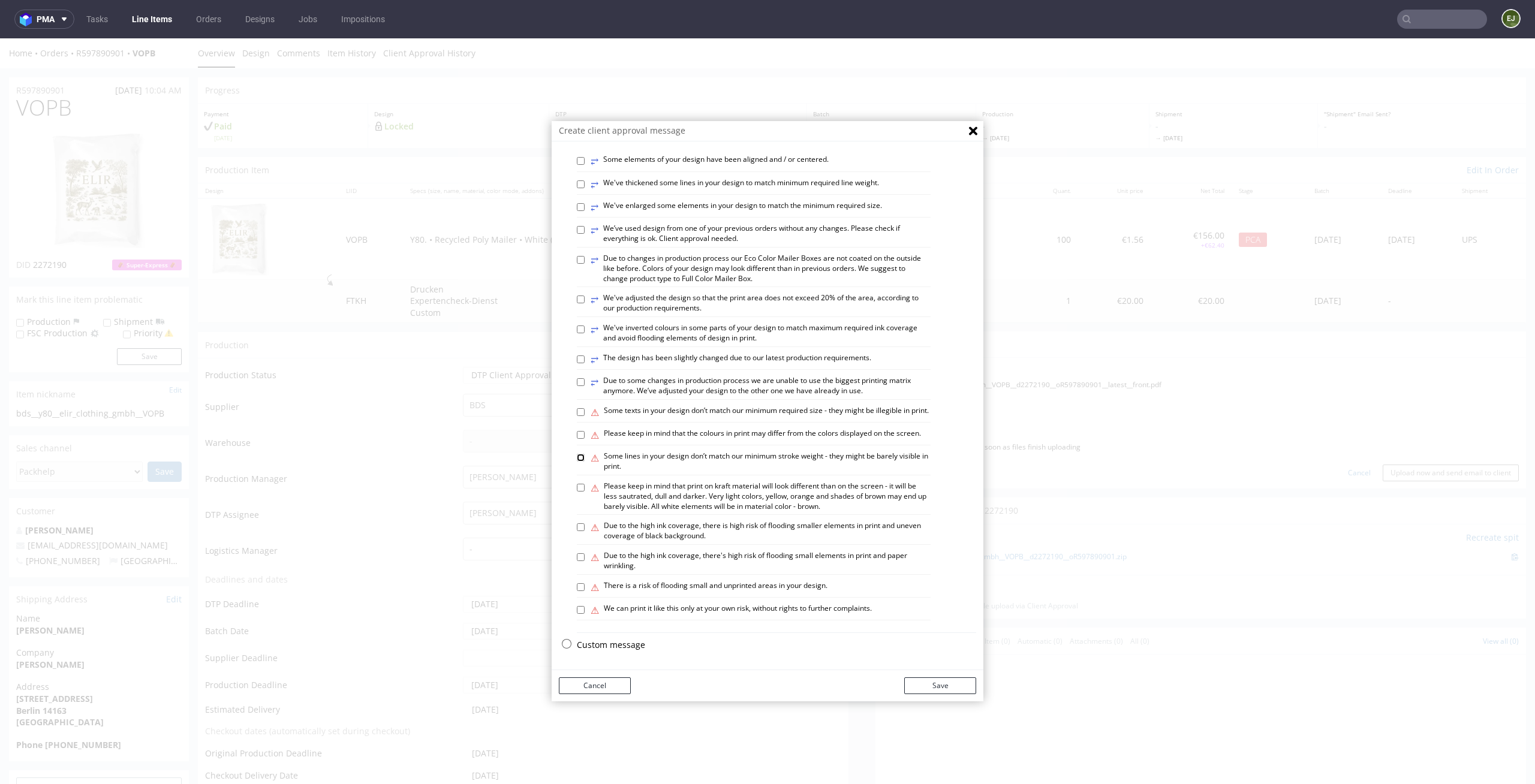
click at [577, 457] on input "⚠ Some lines in your design don’t match our minimum stroke weight - they might …" at bounding box center [581, 457] width 8 height 8
checkbox input "true"
click at [577, 584] on input "⚠ There is a risk of flooding small and unprinted areas in your design." at bounding box center [581, 587] width 8 height 8
checkbox input "true"
click at [923, 686] on button "Save" at bounding box center [940, 686] width 72 height 17
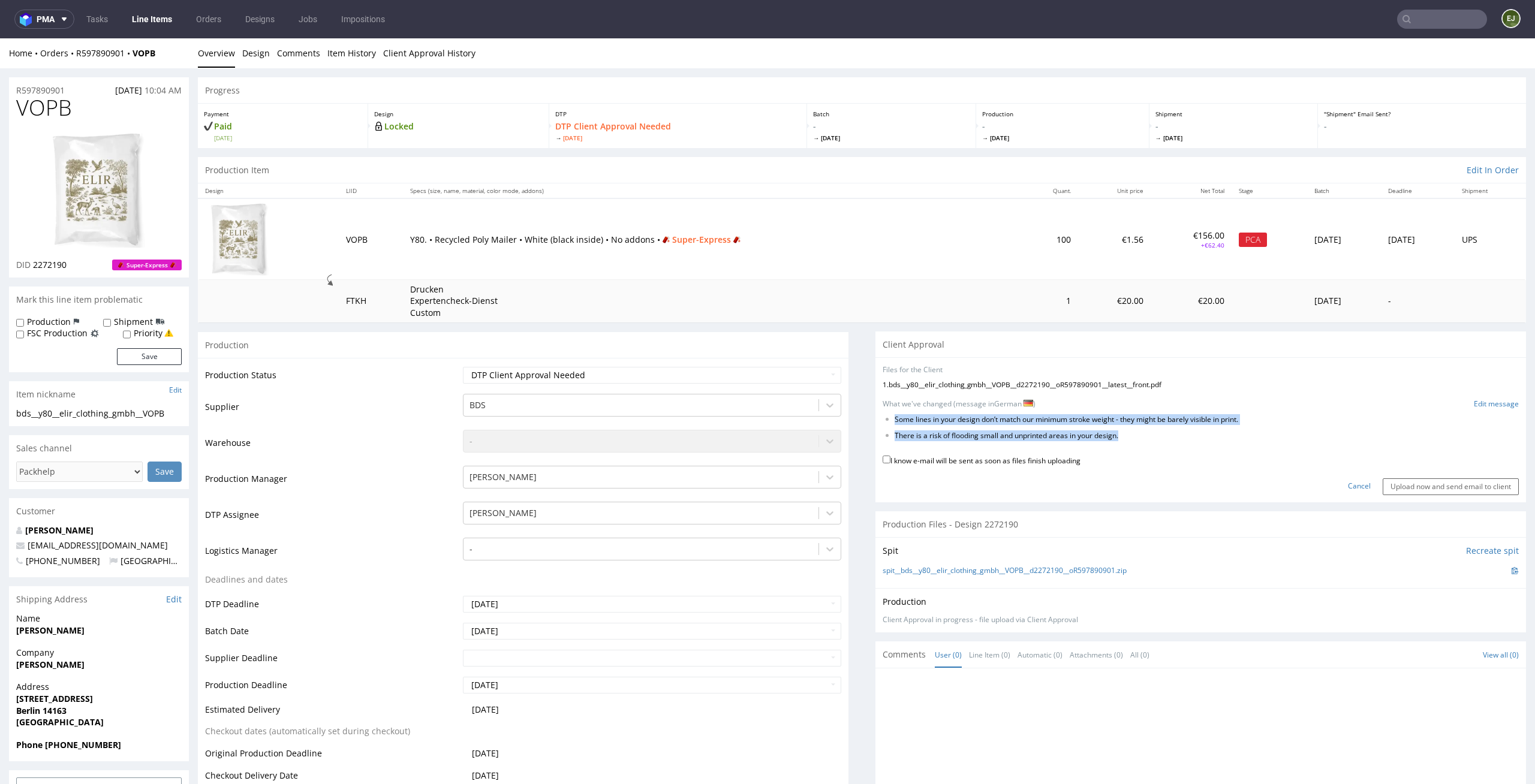
drag, startPoint x: 1127, startPoint y: 439, endPoint x: 878, endPoint y: 419, distance: 249.8
click at [883, 419] on ul "Some lines in your design don’t match our minimum stroke weight - they might be…" at bounding box center [1200, 428] width 636 height 27
copy ul "Some lines in your design don’t match our minimum stroke weight - they might be…"
click at [1477, 405] on link "Edit message" at bounding box center [1496, 405] width 45 height 10
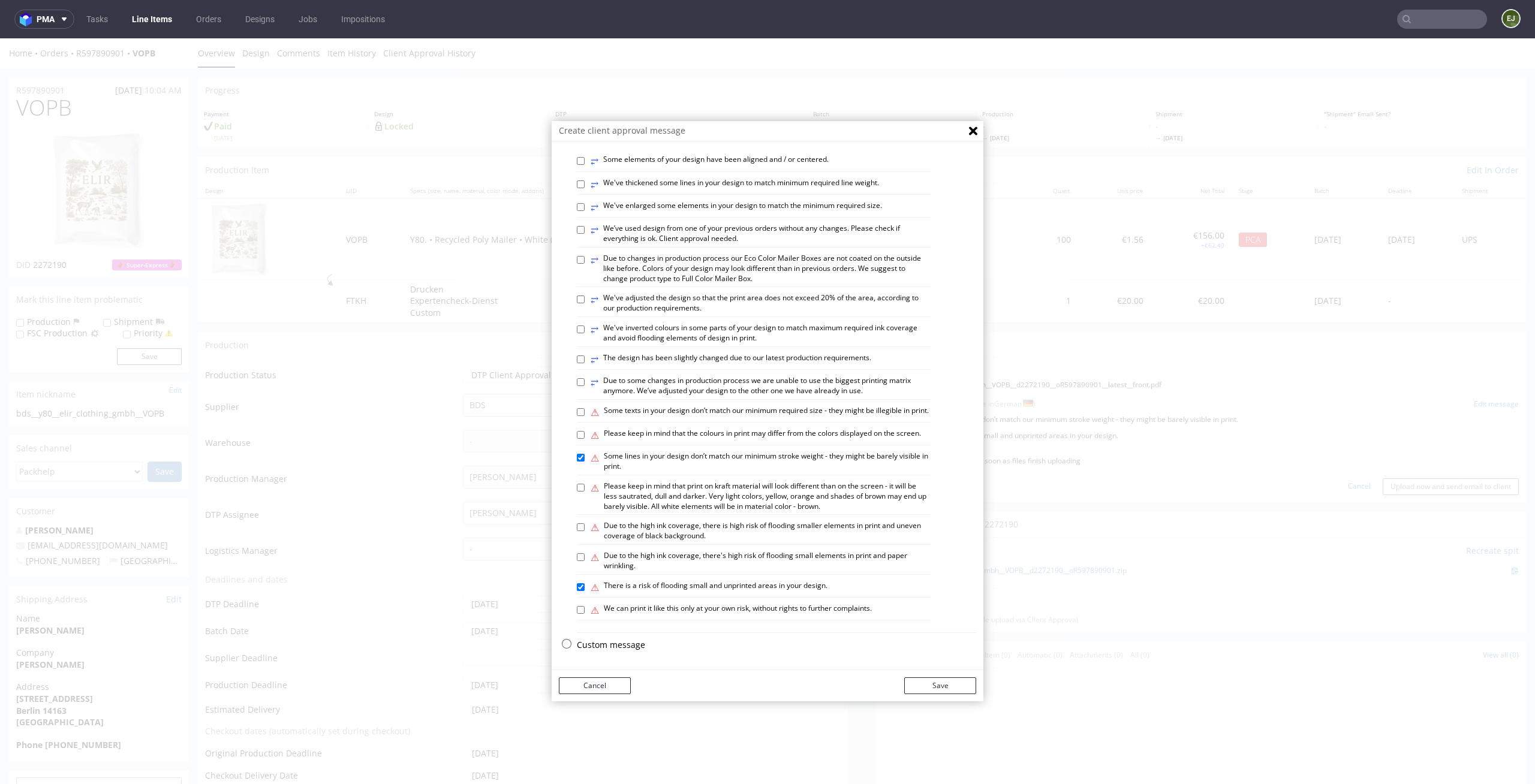
click at [599, 651] on div "Custom message" at bounding box center [777, 648] width 400 height 18
click at [607, 642] on p "Custom message" at bounding box center [777, 645] width 400 height 12
checkbox input "false"
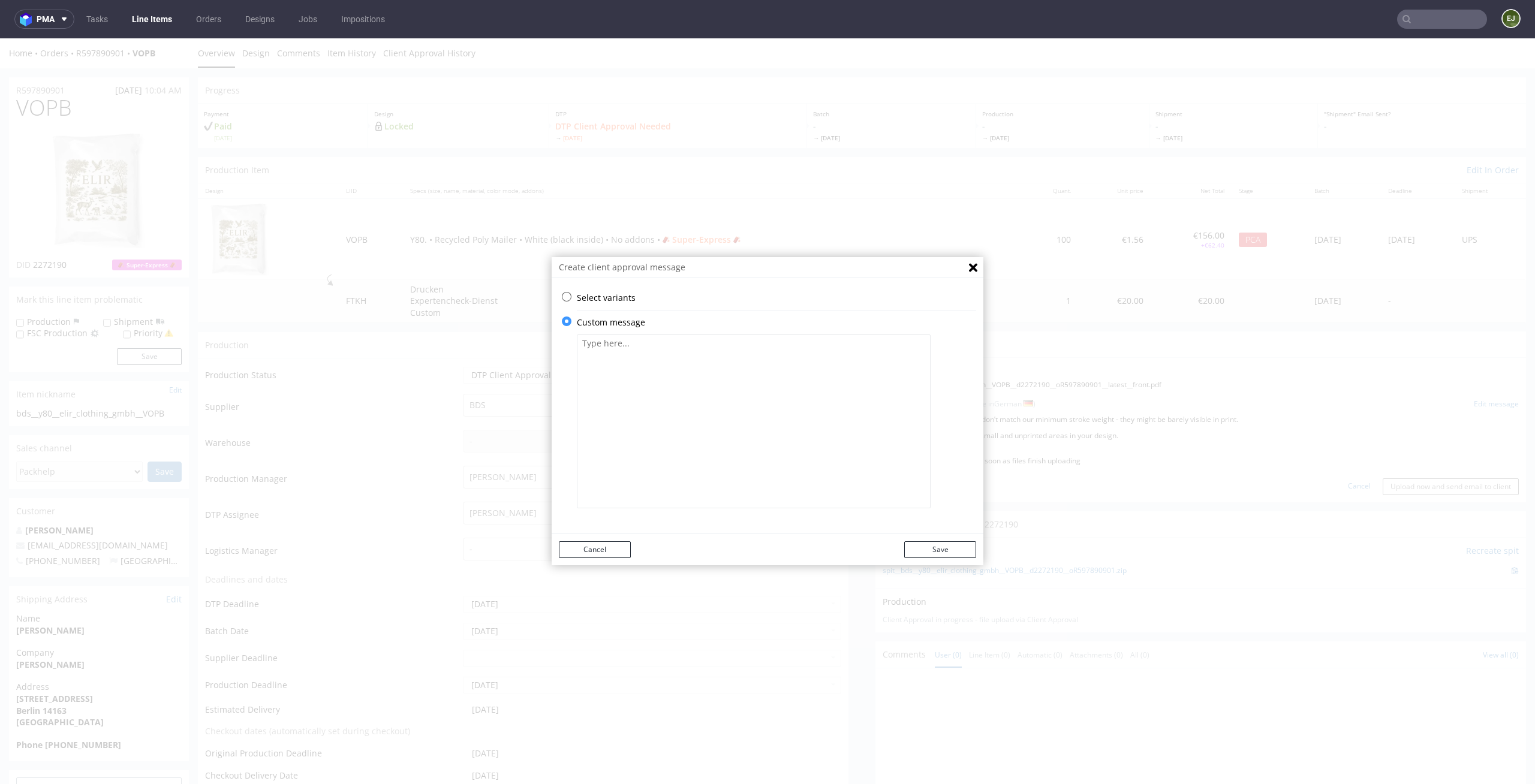
click at [676, 377] on textarea at bounding box center [754, 421] width 354 height 174
paste textarea "• Due to the need to convert to vector files : - some elements were recreated m…"
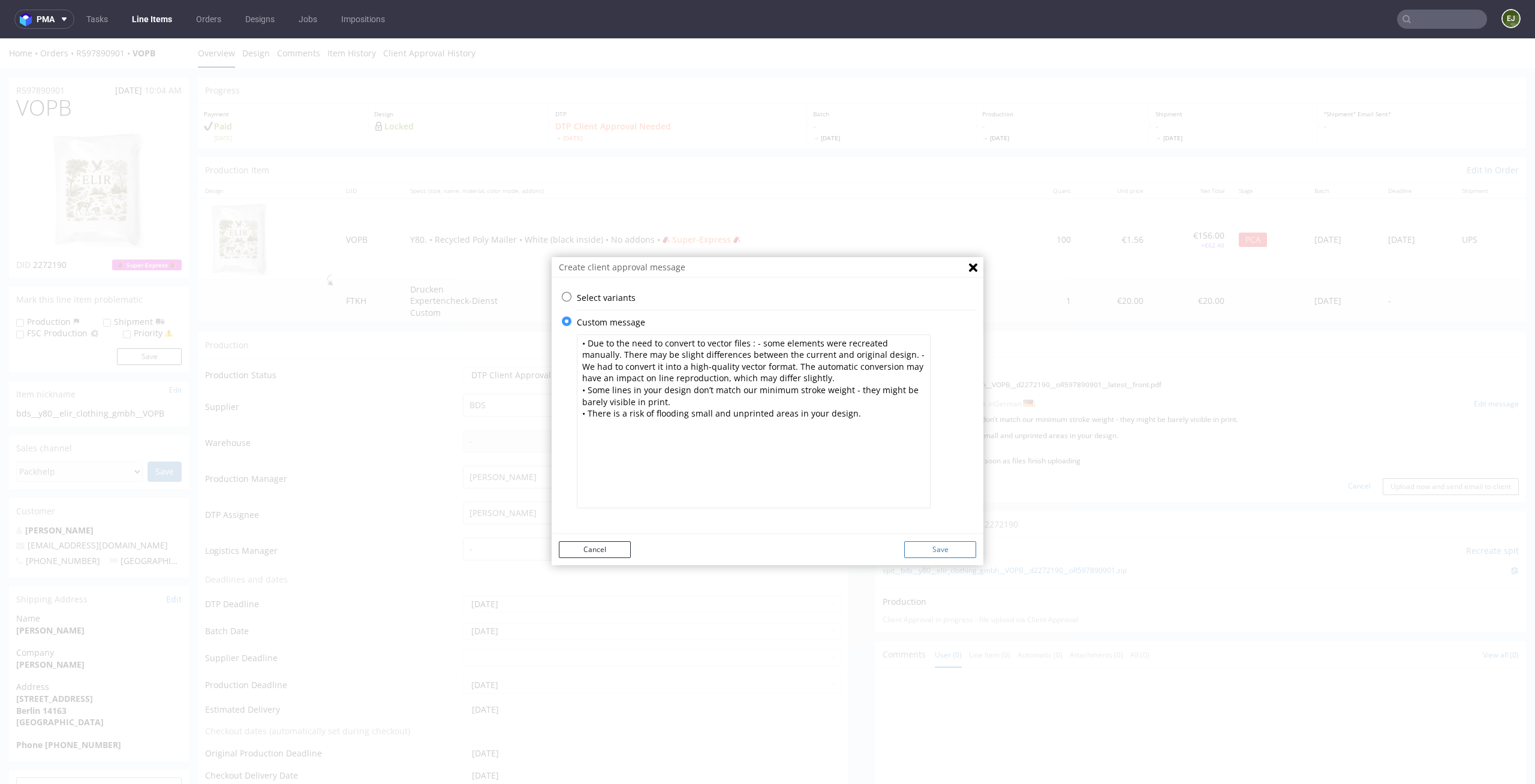
type textarea "• Due to the need to convert to vector files : - some elements were recreated m…"
click at [924, 554] on button "Save" at bounding box center [940, 550] width 72 height 17
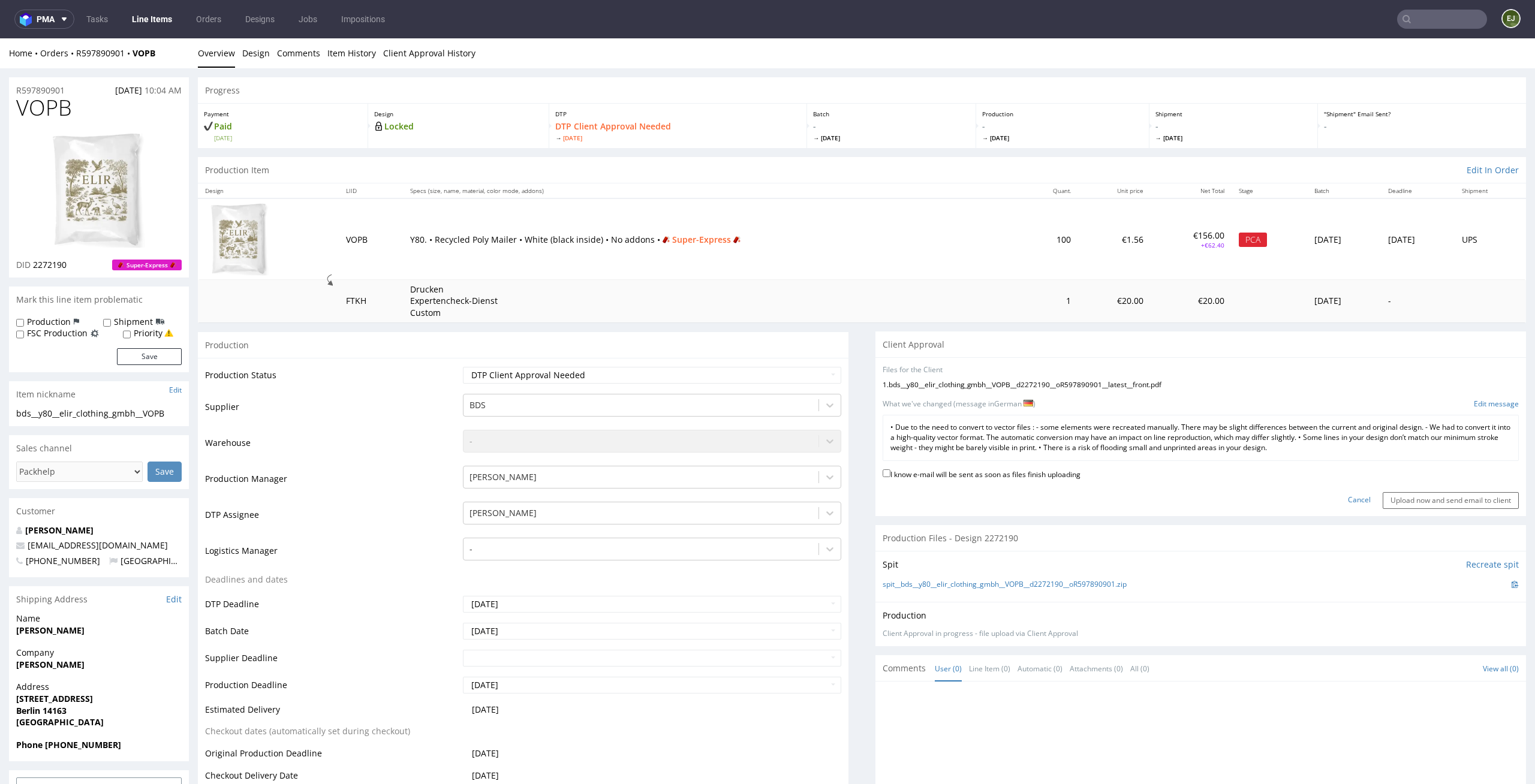
click at [1030, 474] on label "I know e-mail will be sent as soon as files finish uploading" at bounding box center [982, 474] width 198 height 13
click at [891, 474] on input "I know e-mail will be sent as soon as files finish uploading" at bounding box center [887, 473] width 8 height 8
checkbox input "true"
click at [1472, 499] on input "Upload now and send email to client" at bounding box center [1450, 500] width 136 height 17
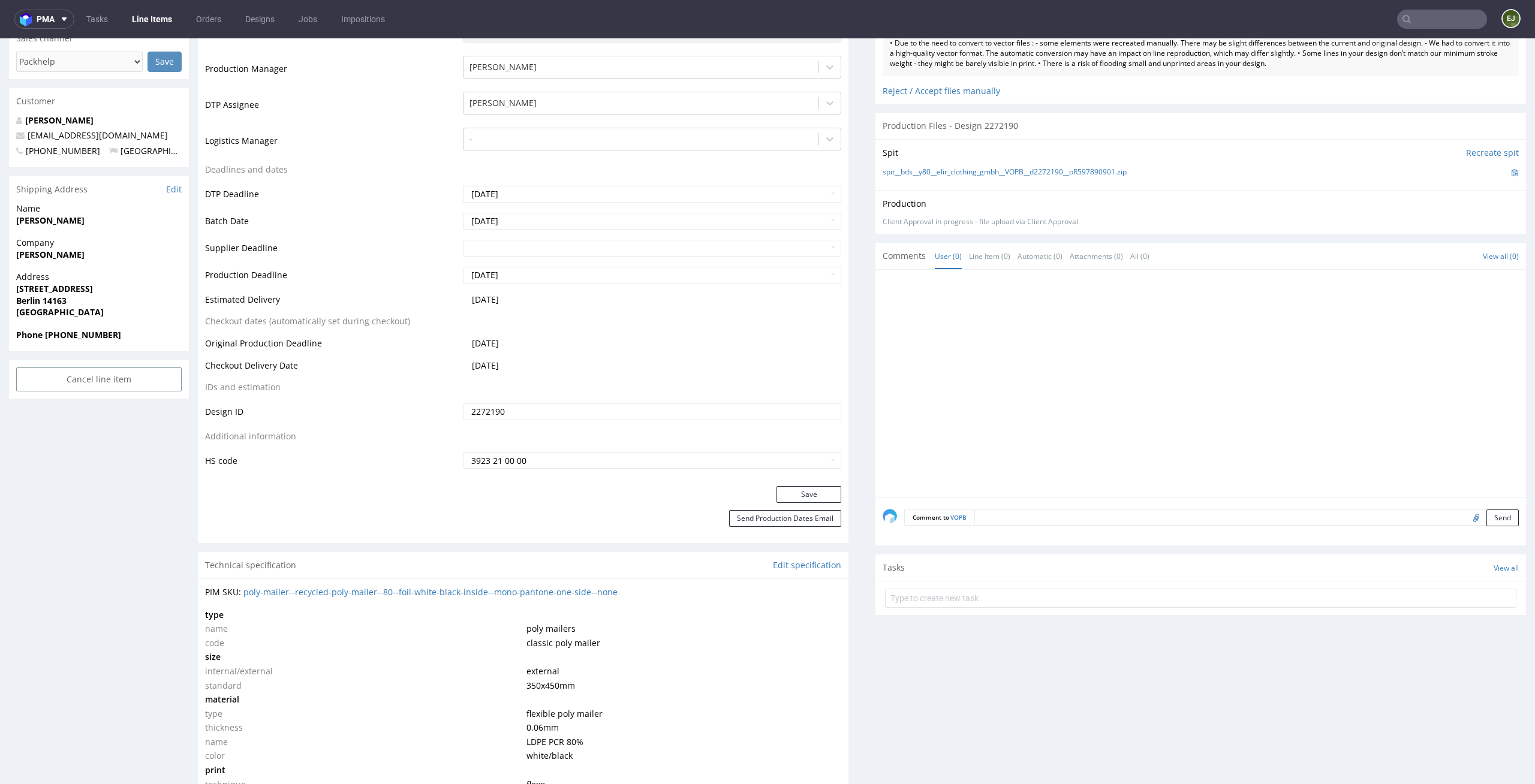
scroll to position [465, 0]
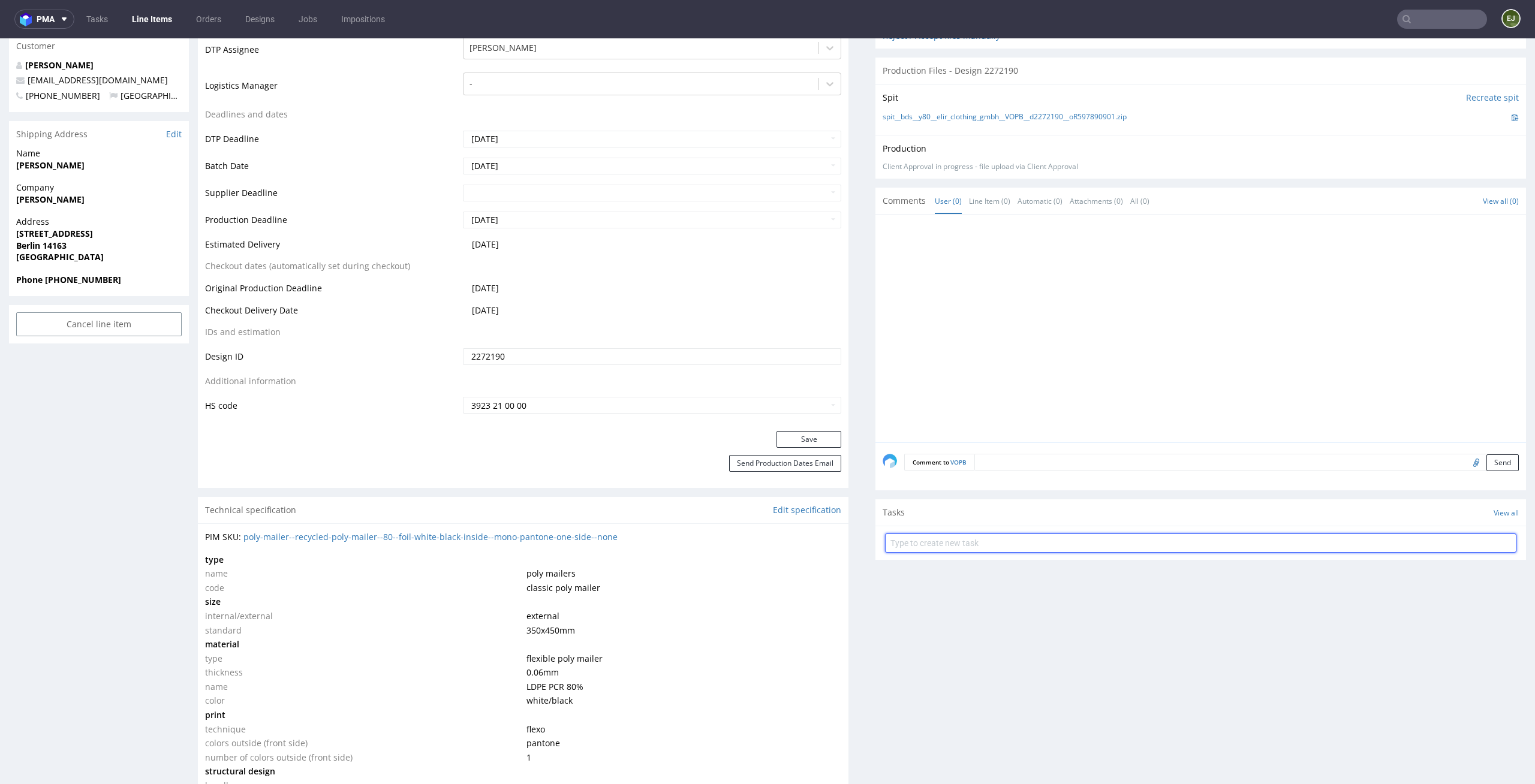
click at [918, 547] on input "text" at bounding box center [1201, 543] width 631 height 19
type input "superexpress pca"
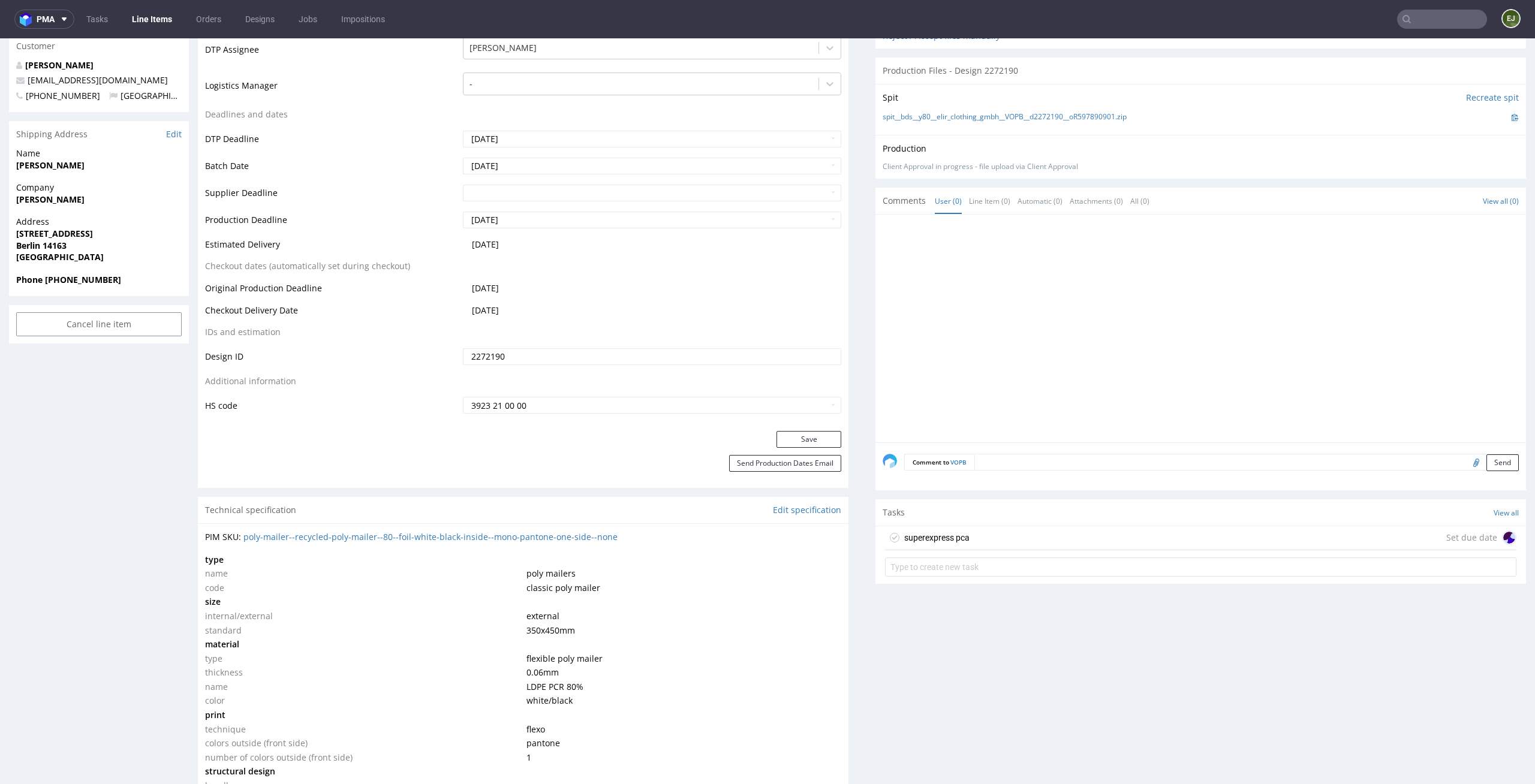
click at [927, 537] on div "superexpress pca" at bounding box center [937, 537] width 65 height 14
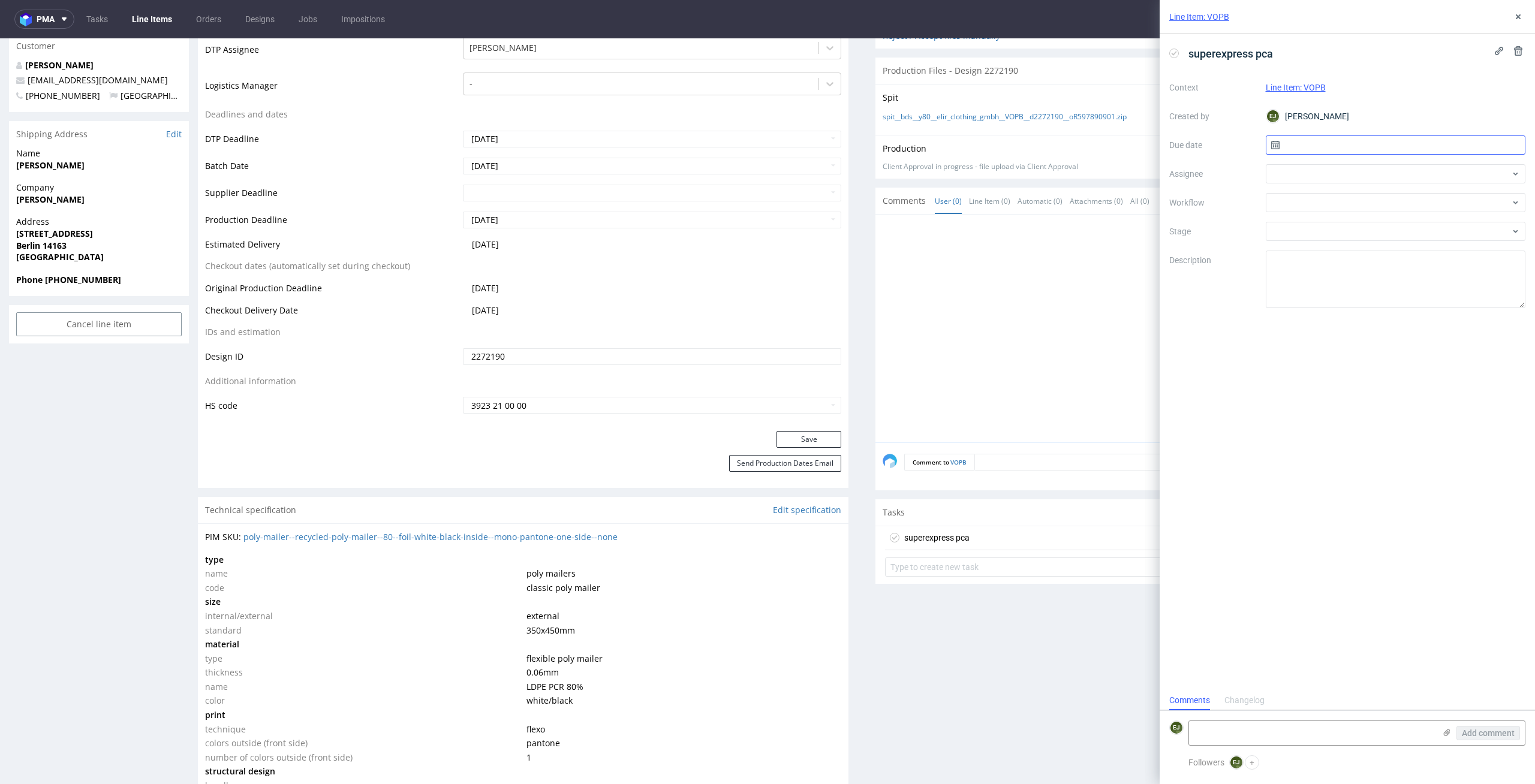
scroll to position [10, 0]
click at [1309, 147] on input "text" at bounding box center [1396, 144] width 260 height 19
click at [1397, 252] on button "8" at bounding box center [1395, 245] width 19 height 19
type input "08/10/2025"
click at [1397, 206] on div at bounding box center [1396, 202] width 260 height 19
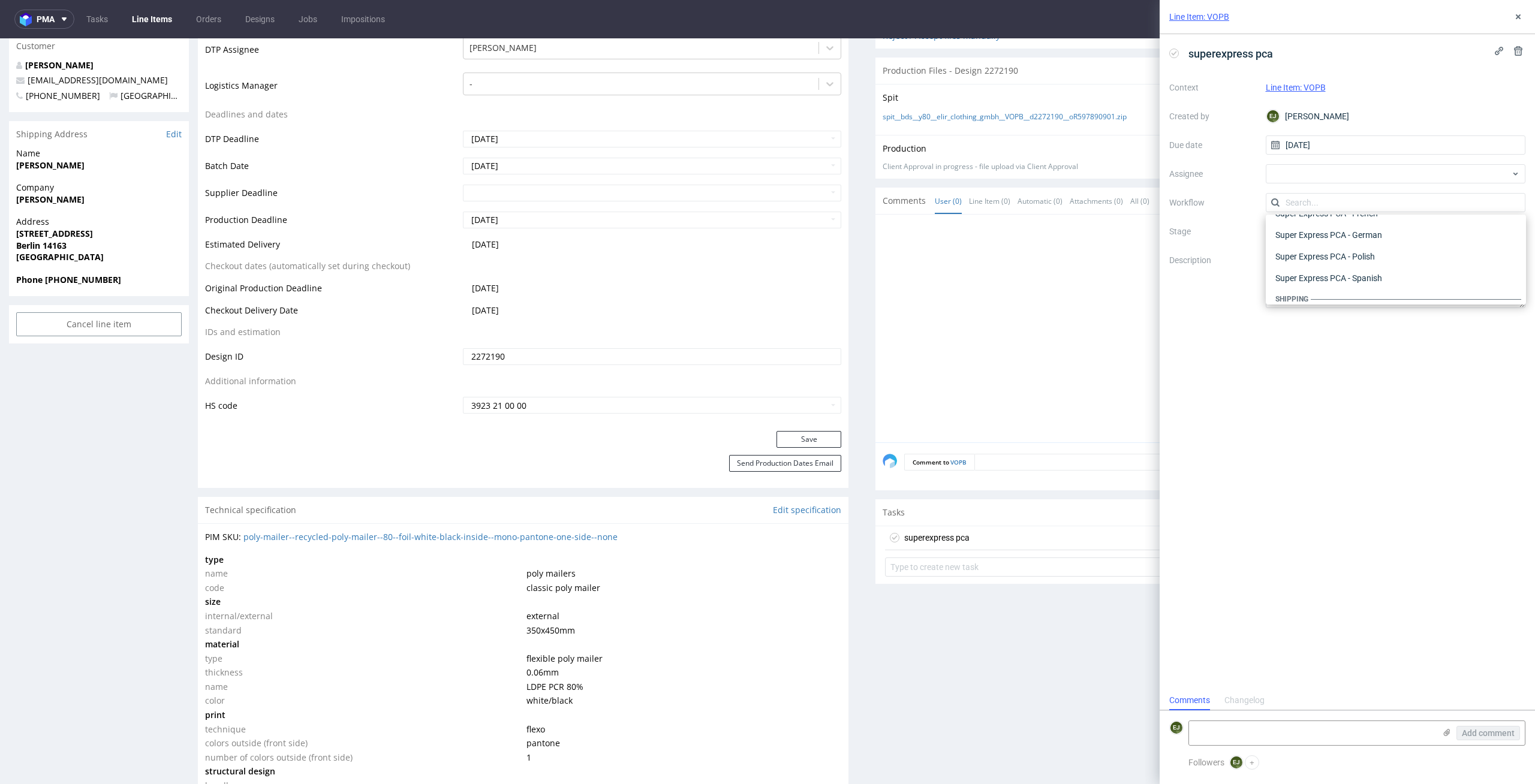
scroll to position [684, 0]
click at [1421, 238] on div "Super Express PCA - German" at bounding box center [1396, 239] width 251 height 21
click at [948, 325] on div at bounding box center [1204, 332] width 643 height 221
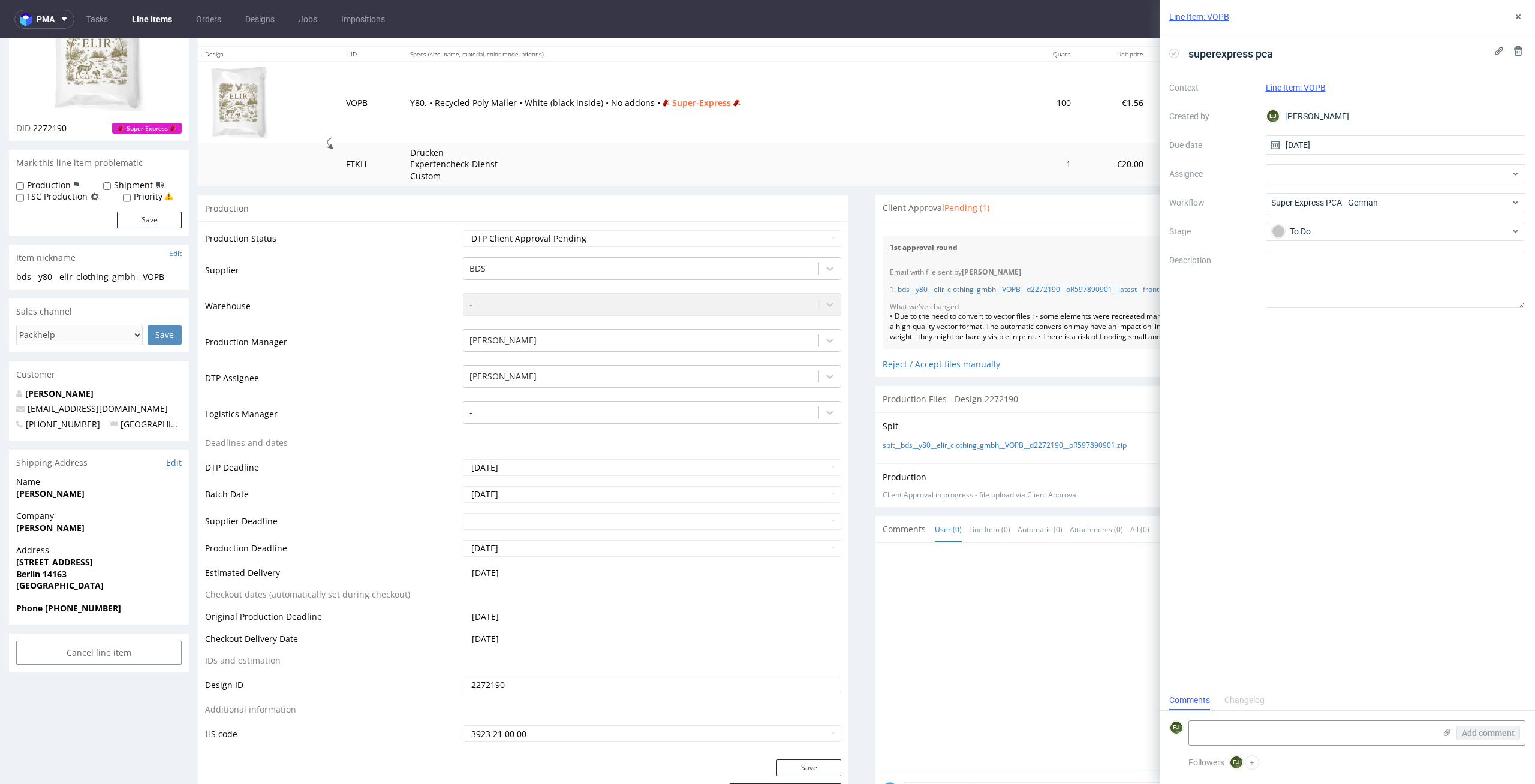
scroll to position [0, 0]
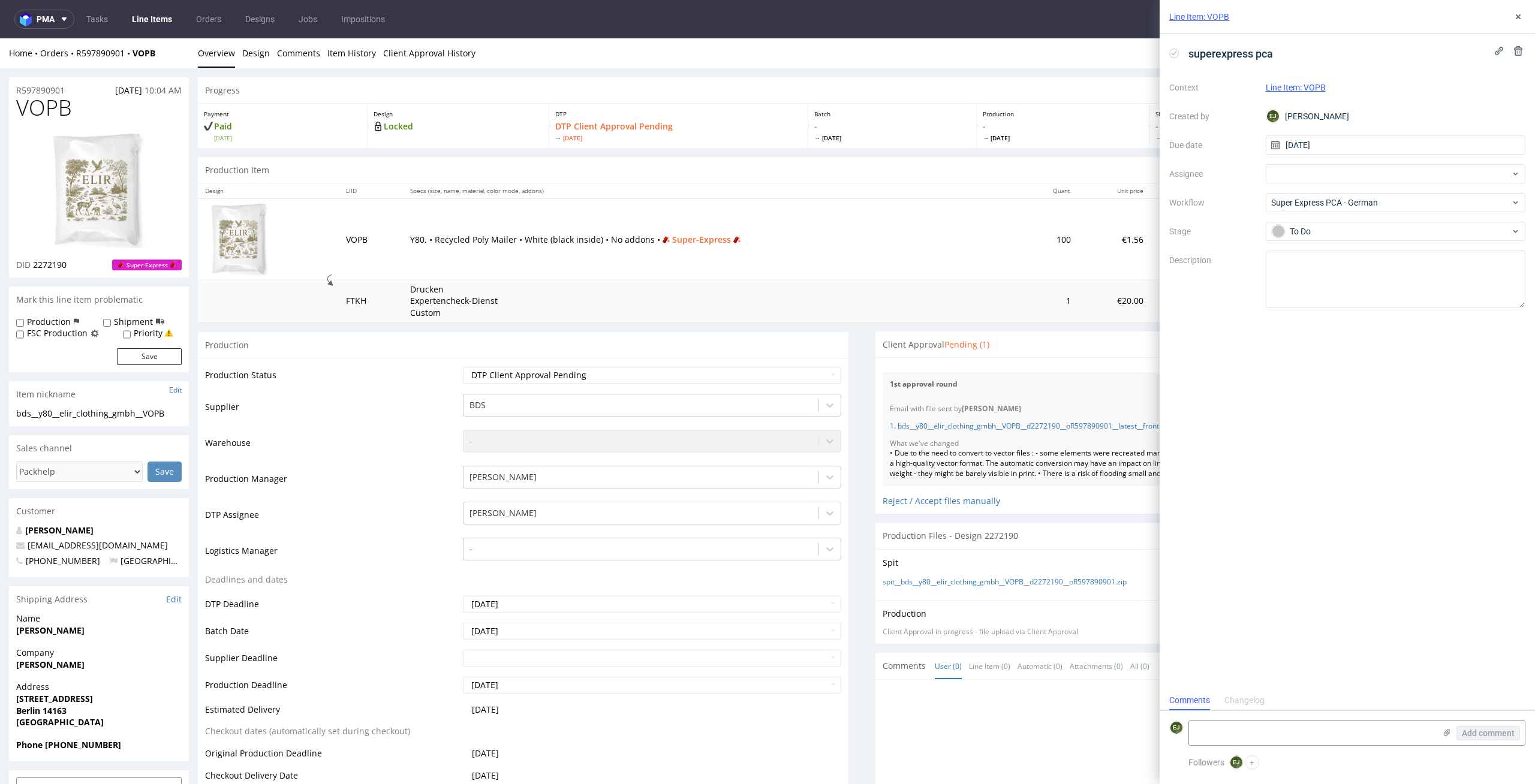
click at [156, 18] on link "Line Items" at bounding box center [152, 19] width 55 height 19
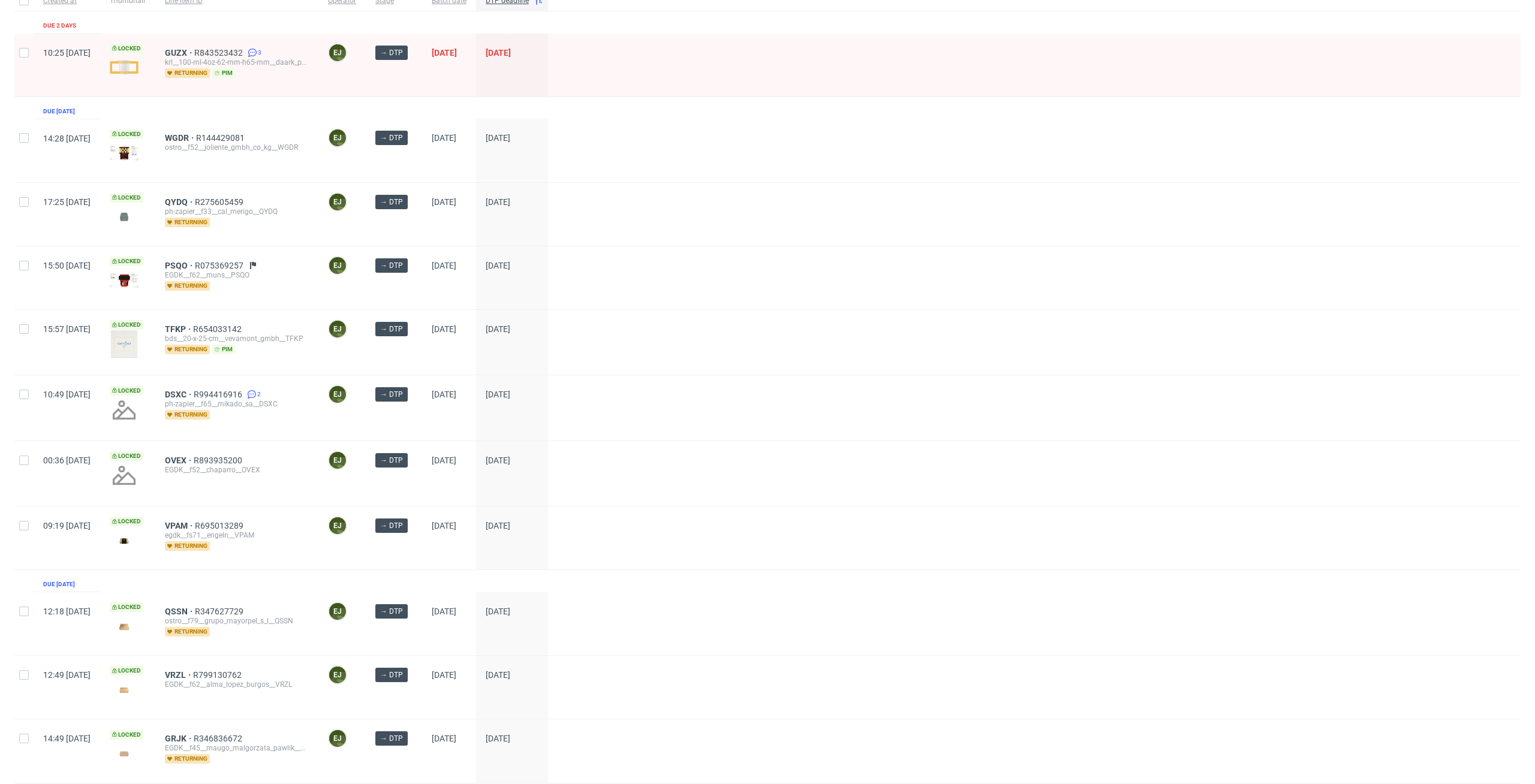
scroll to position [131, 0]
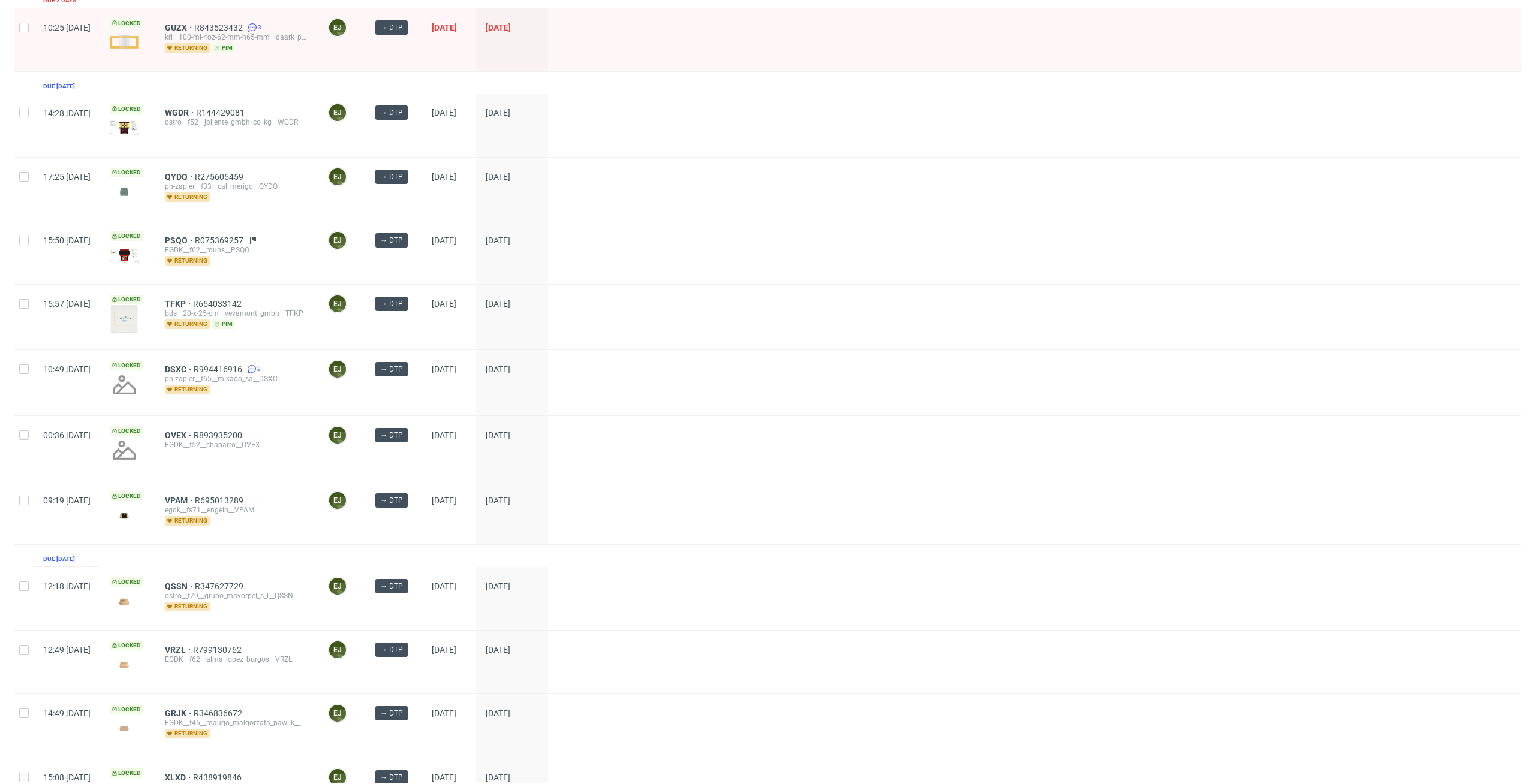
click at [904, 288] on div at bounding box center [1034, 317] width 973 height 64
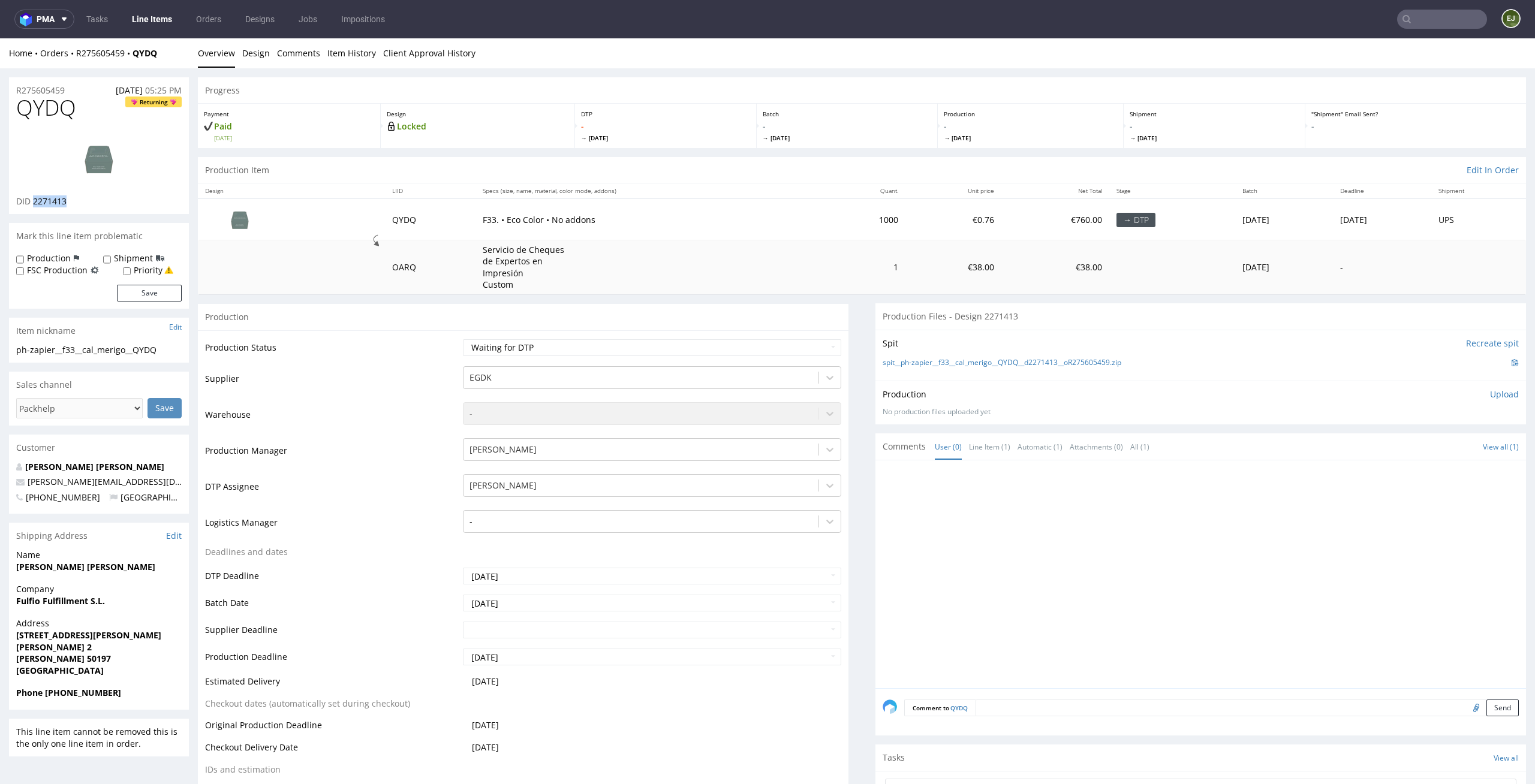
drag, startPoint x: 68, startPoint y: 197, endPoint x: 34, endPoint y: 198, distance: 34.0
click at [34, 198] on div "DID 2271413" at bounding box center [99, 201] width 165 height 12
copy span "2271413"
click at [753, 349] on select "Waiting for Artwork Waiting for Diecut Waiting for Mockup Waiting for DTP Waiti…" at bounding box center [652, 347] width 379 height 17
select select "dtp_in_process"
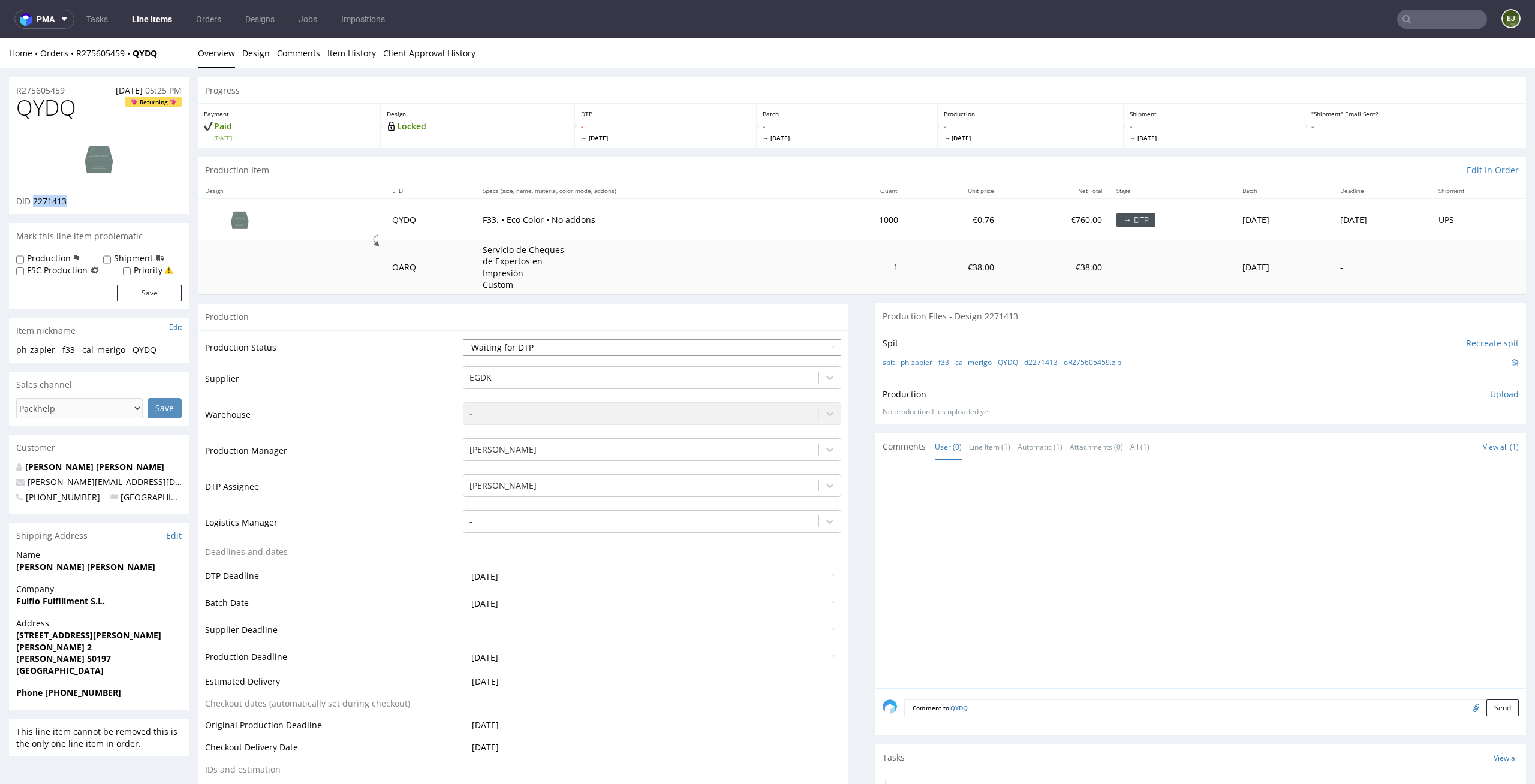
click at [463, 339] on select "Waiting for Artwork Waiting for Diecut Waiting for Mockup Waiting for DTP Waiti…" at bounding box center [652, 347] width 379 height 17
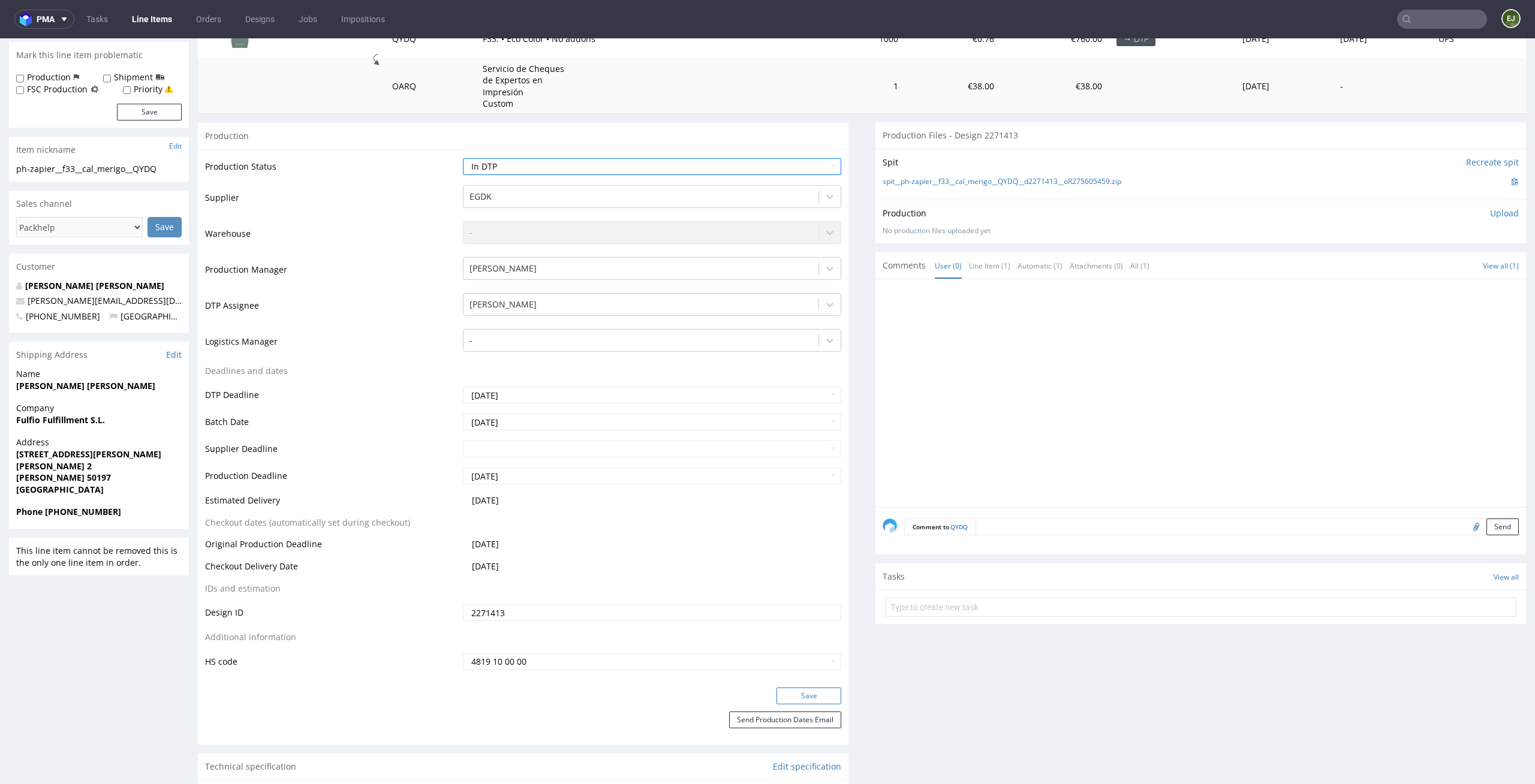
click at [829, 692] on button "Save" at bounding box center [809, 696] width 64 height 17
click at [1040, 173] on div "Spit Recreate spit spit__ph-zapier__f33__cal_merigo__QYDQ__d2271413__oR27560545…" at bounding box center [1201, 174] width 651 height 51
click at [1031, 189] on div "Spit Recreate spit spit__ph-zapier__f33__cal_merigo__QYDQ__d2271413__oR27560545…" at bounding box center [1201, 174] width 651 height 51
click at [1044, 183] on link "spit__ph-zapier__f33__cal_merigo__QYDQ__d2271413__oR275605459.zip" at bounding box center [1002, 182] width 239 height 10
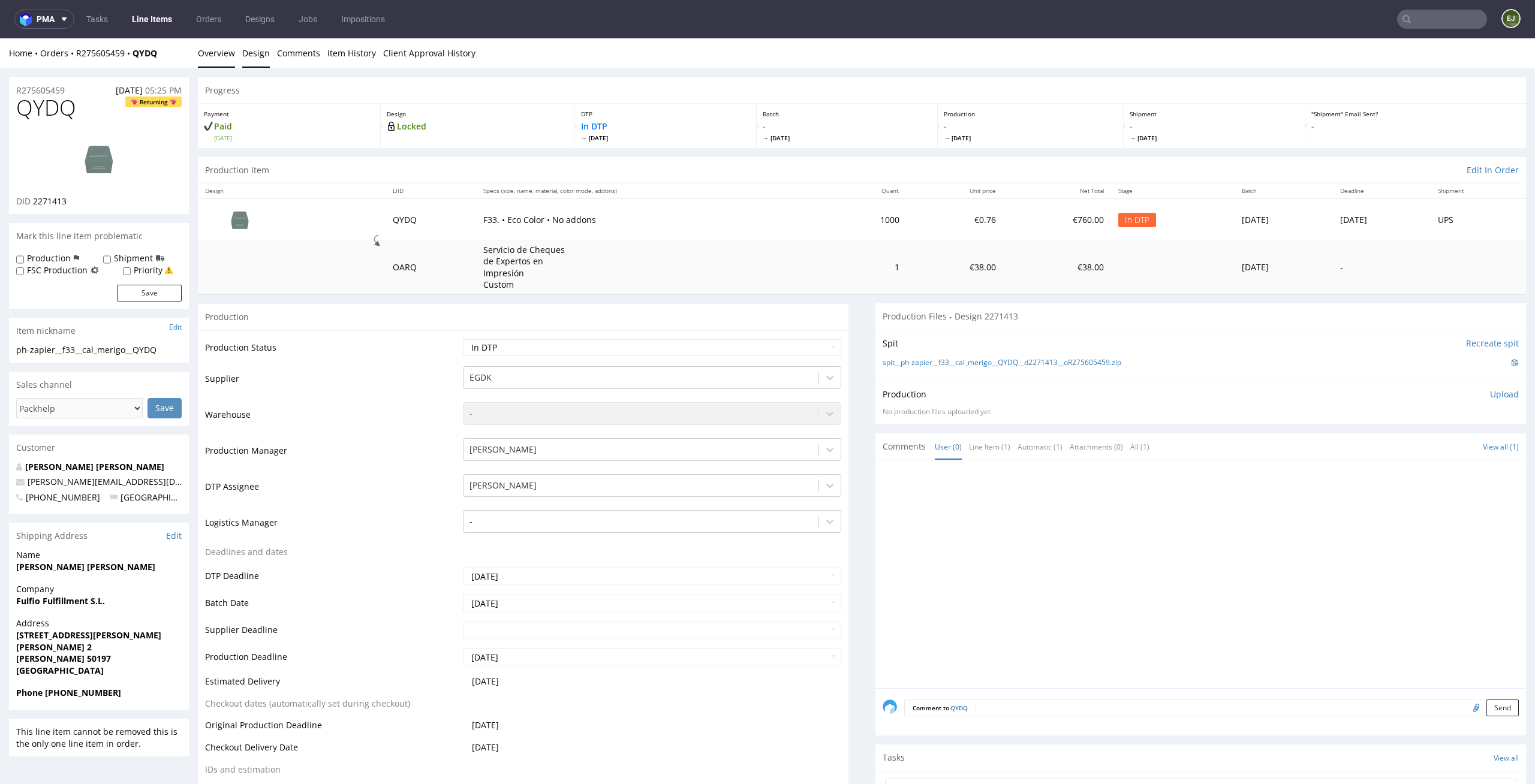
click at [264, 62] on link "Design" at bounding box center [256, 53] width 27 height 29
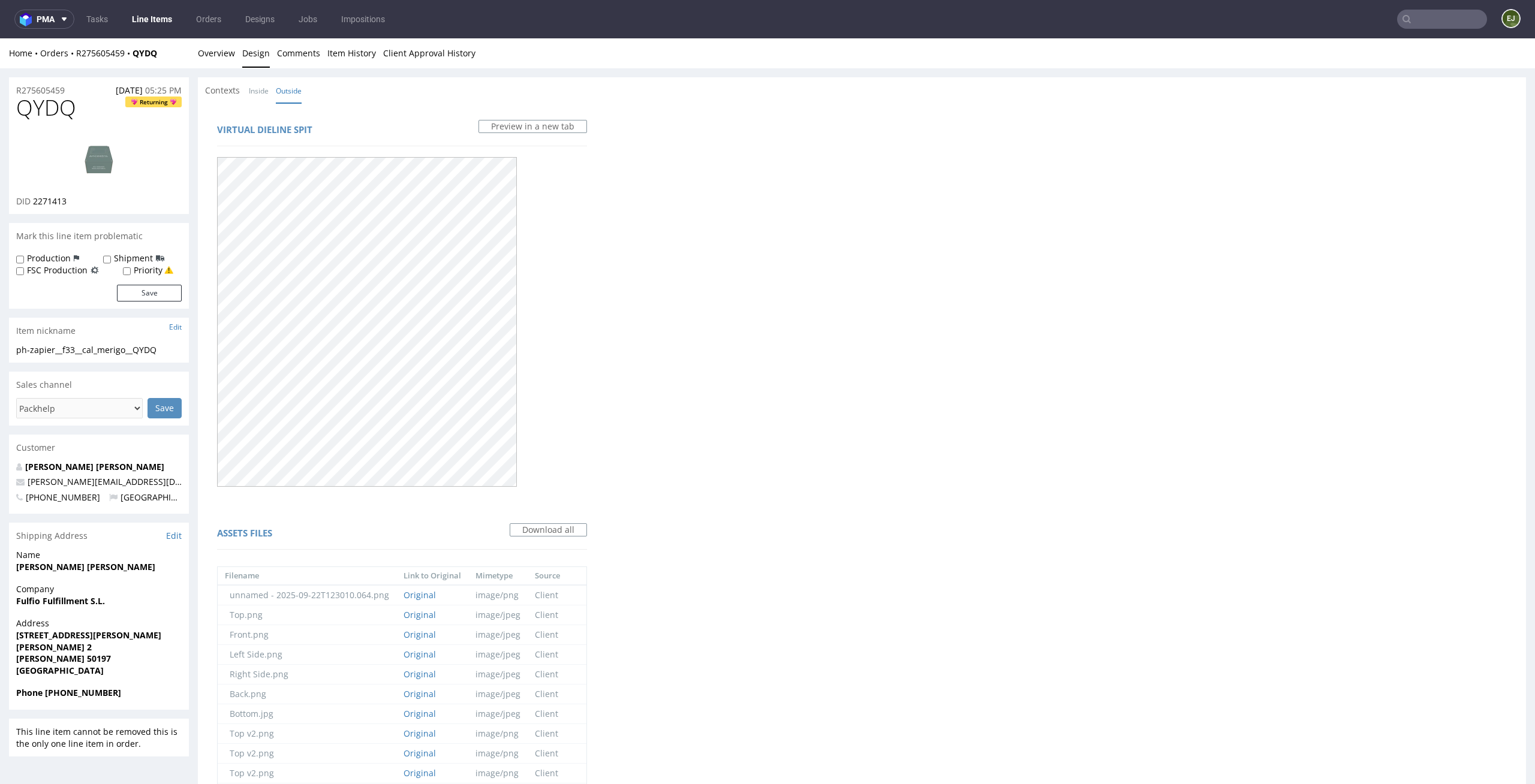
drag, startPoint x: 79, startPoint y: 111, endPoint x: 0, endPoint y: 107, distance: 79.1
copy span "QYDQ"
click at [228, 53] on link "Overview" at bounding box center [216, 53] width 37 height 29
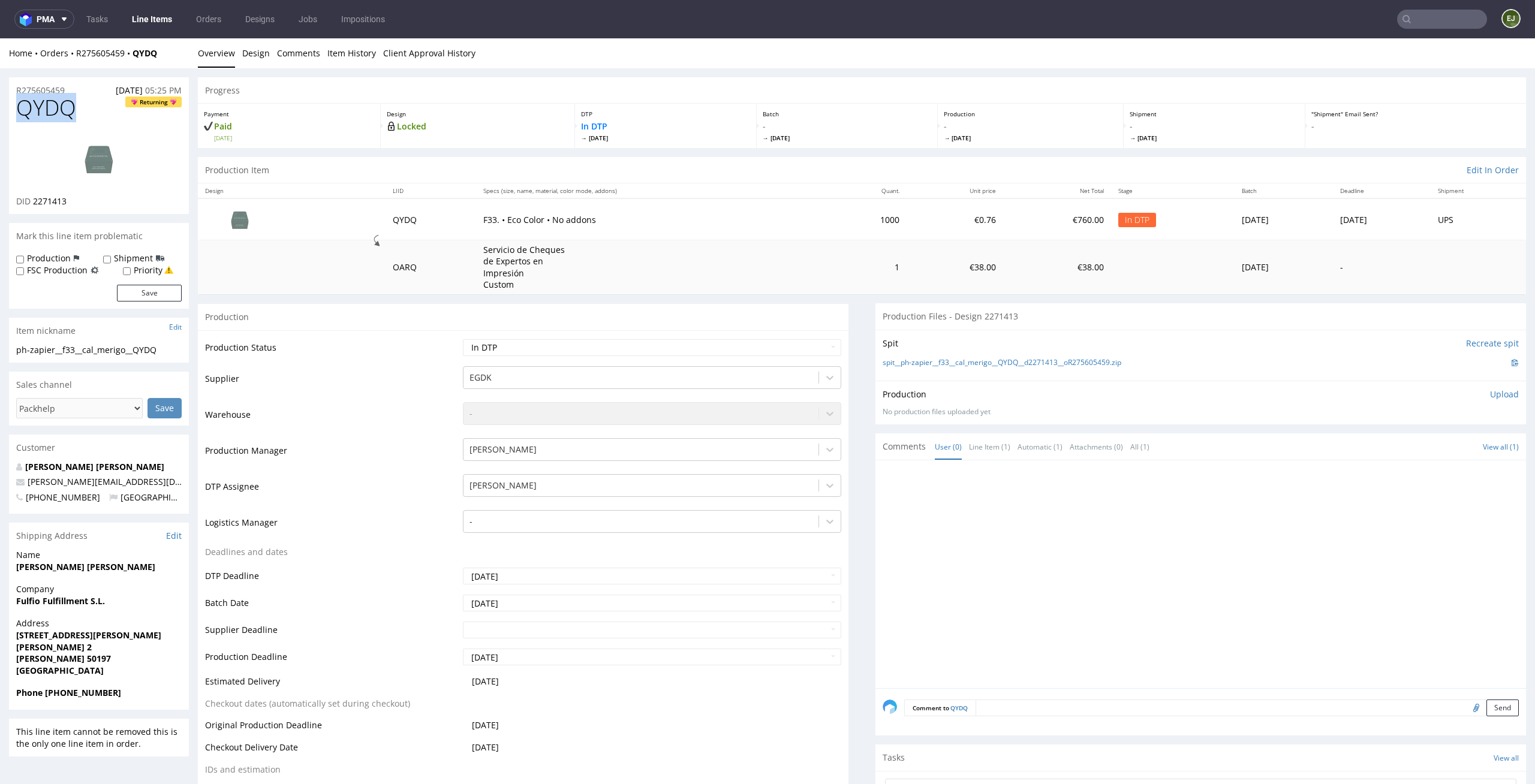
click at [1490, 392] on p "Upload" at bounding box center [1504, 394] width 29 height 12
click at [1417, 446] on div "Add files" at bounding box center [1434, 449] width 60 height 18
click at [1494, 441] on button "Upload now" at bounding box center [1491, 448] width 55 height 17
click at [1491, 391] on p "Upload" at bounding box center [1504, 394] width 29 height 12
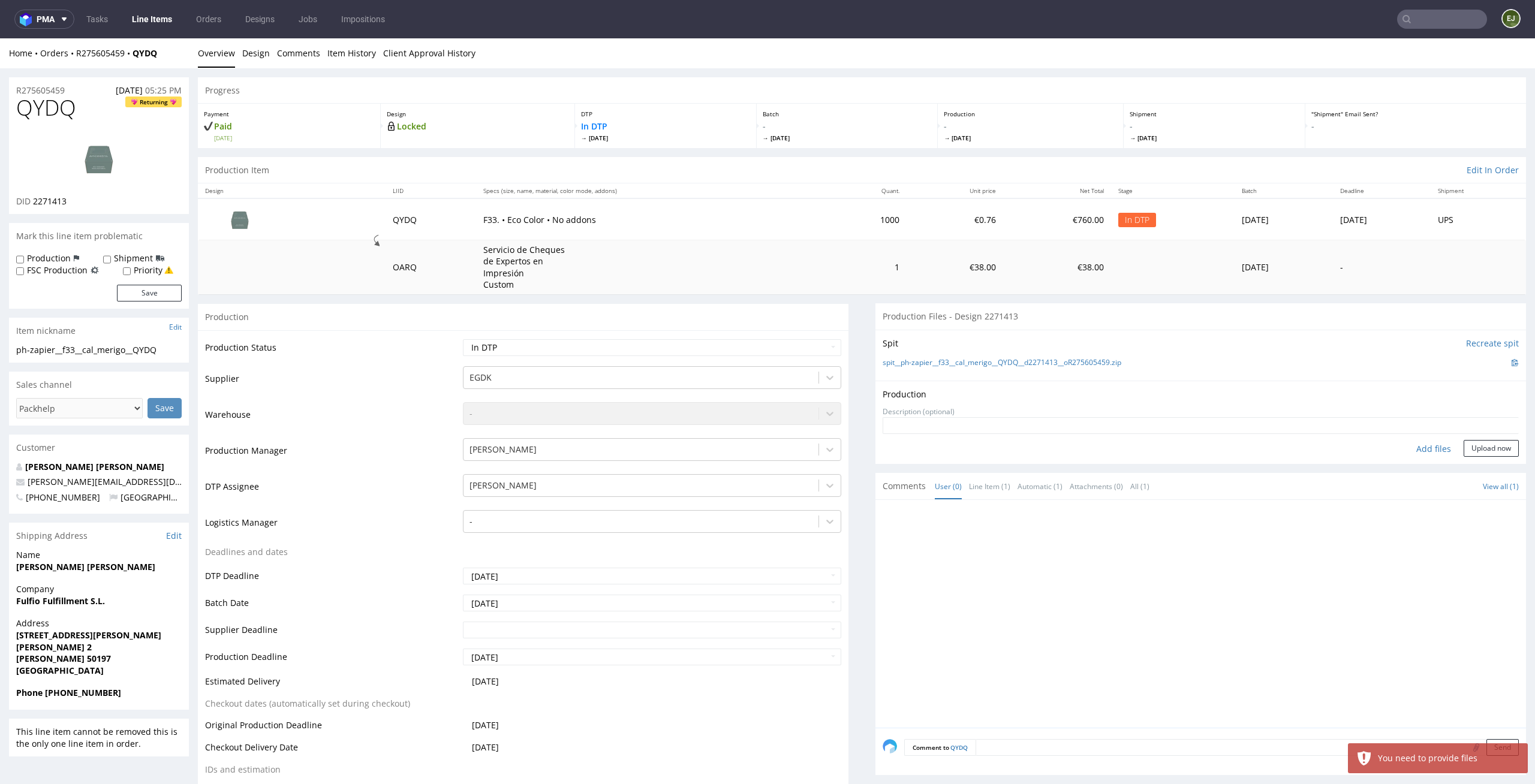
click at [1408, 452] on div "Add files" at bounding box center [1434, 449] width 60 height 18
type input "C:\fakepath\EGDK__f33__cal_merigo__QYDQ__d2271413__oR275605459__latest__outside…"
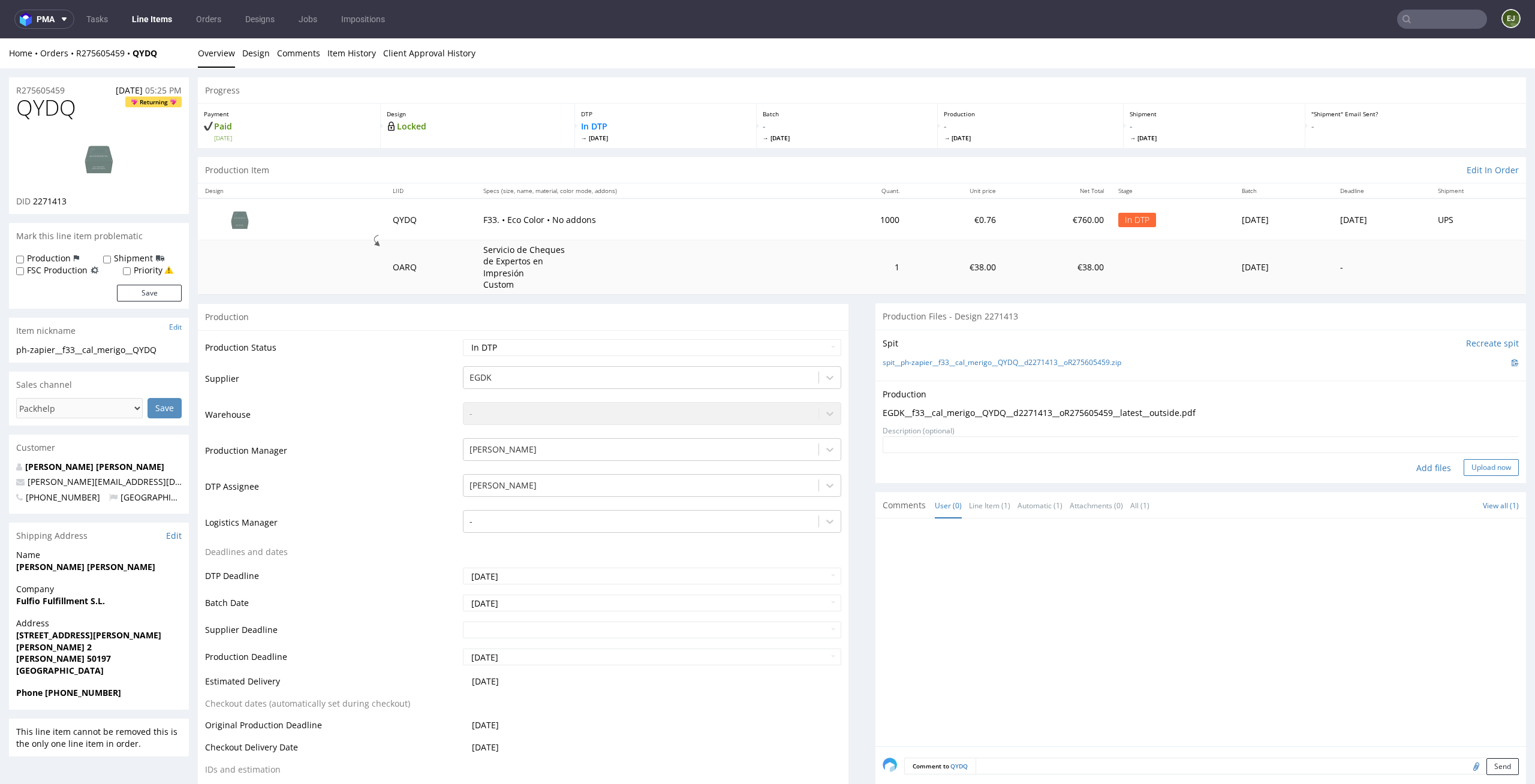
click at [1464, 474] on button "Upload now" at bounding box center [1491, 468] width 55 height 17
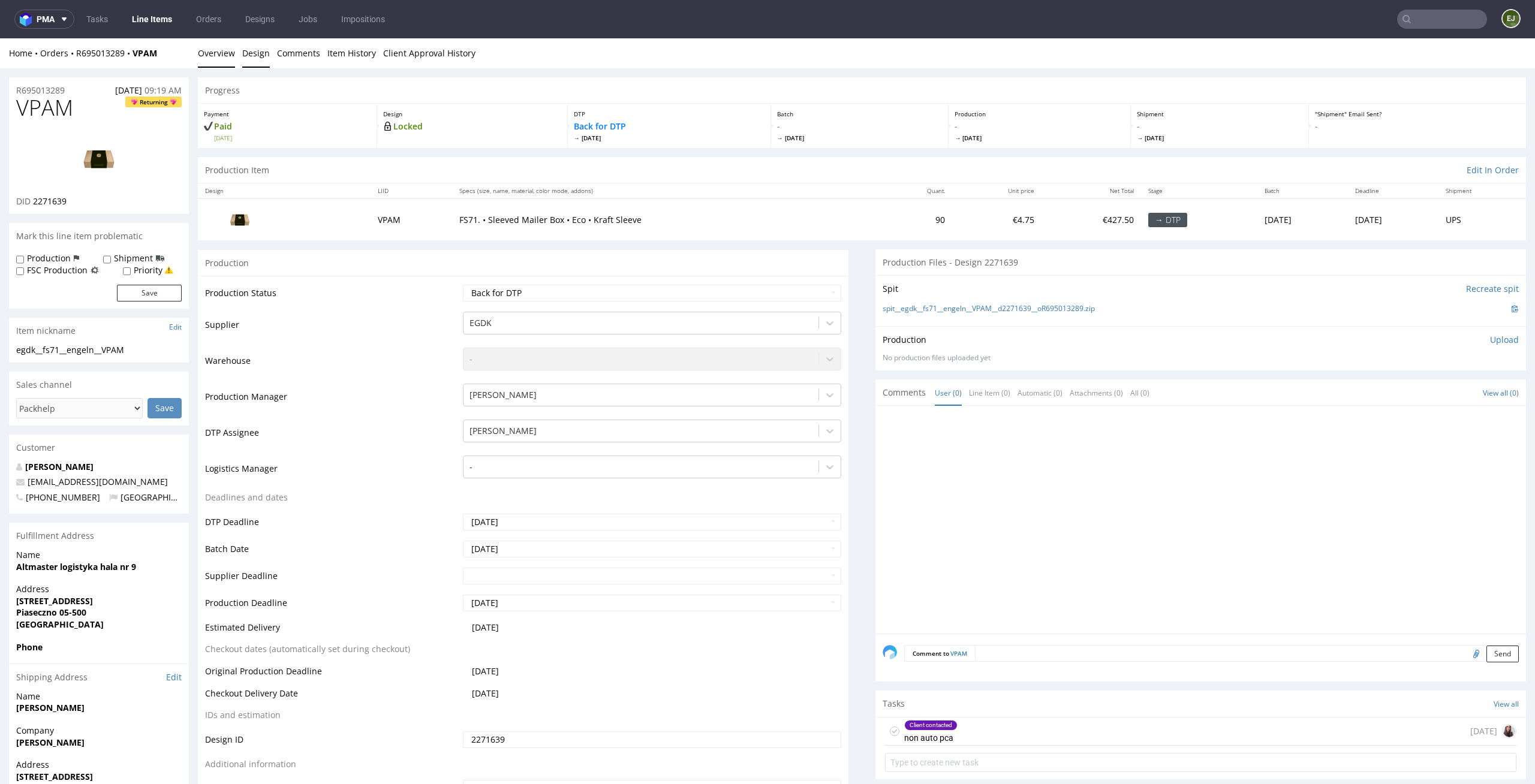
click at [258, 57] on link "Design" at bounding box center [256, 53] width 27 height 29
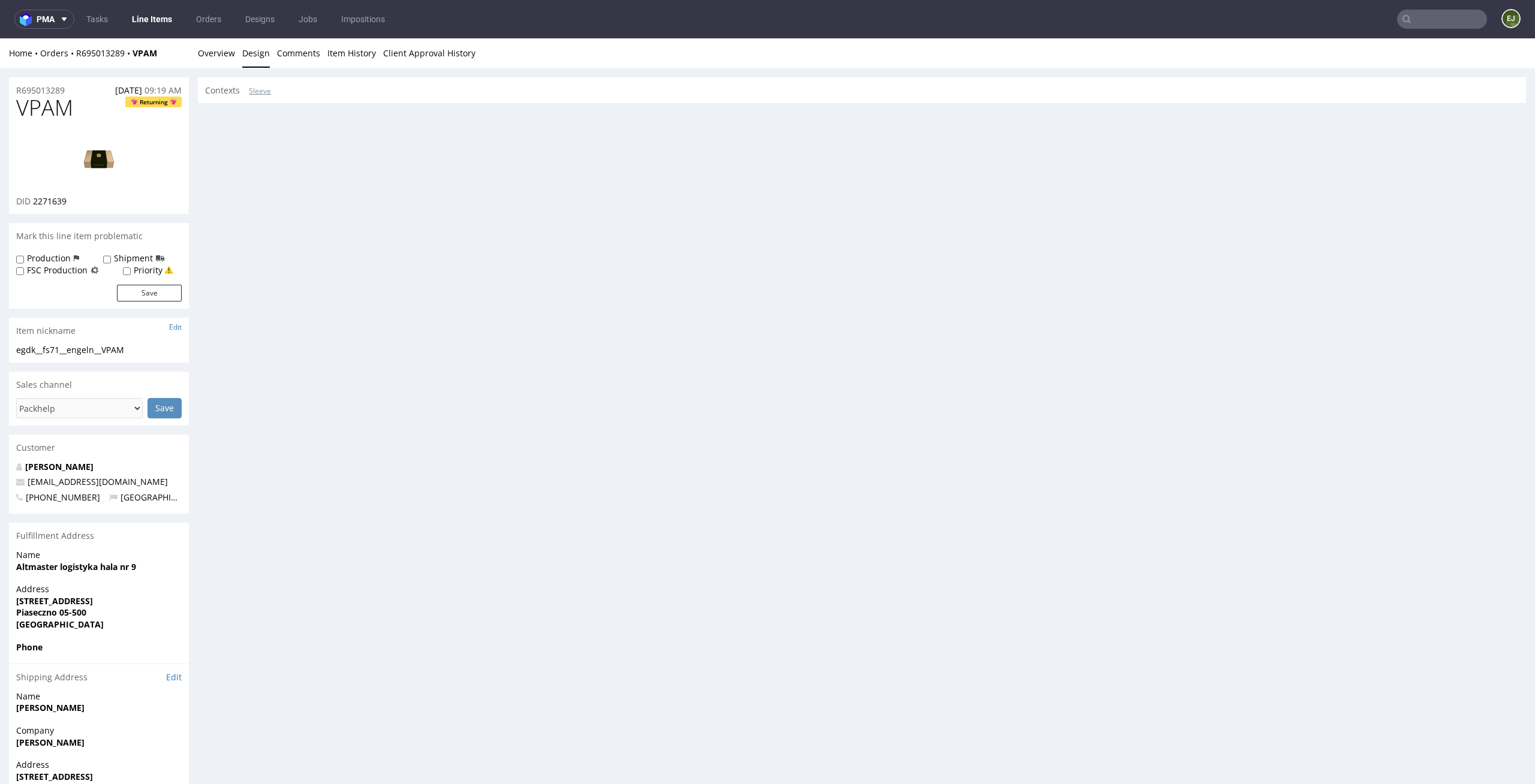
click at [251, 87] on link "Sleeve" at bounding box center [260, 91] width 22 height 26
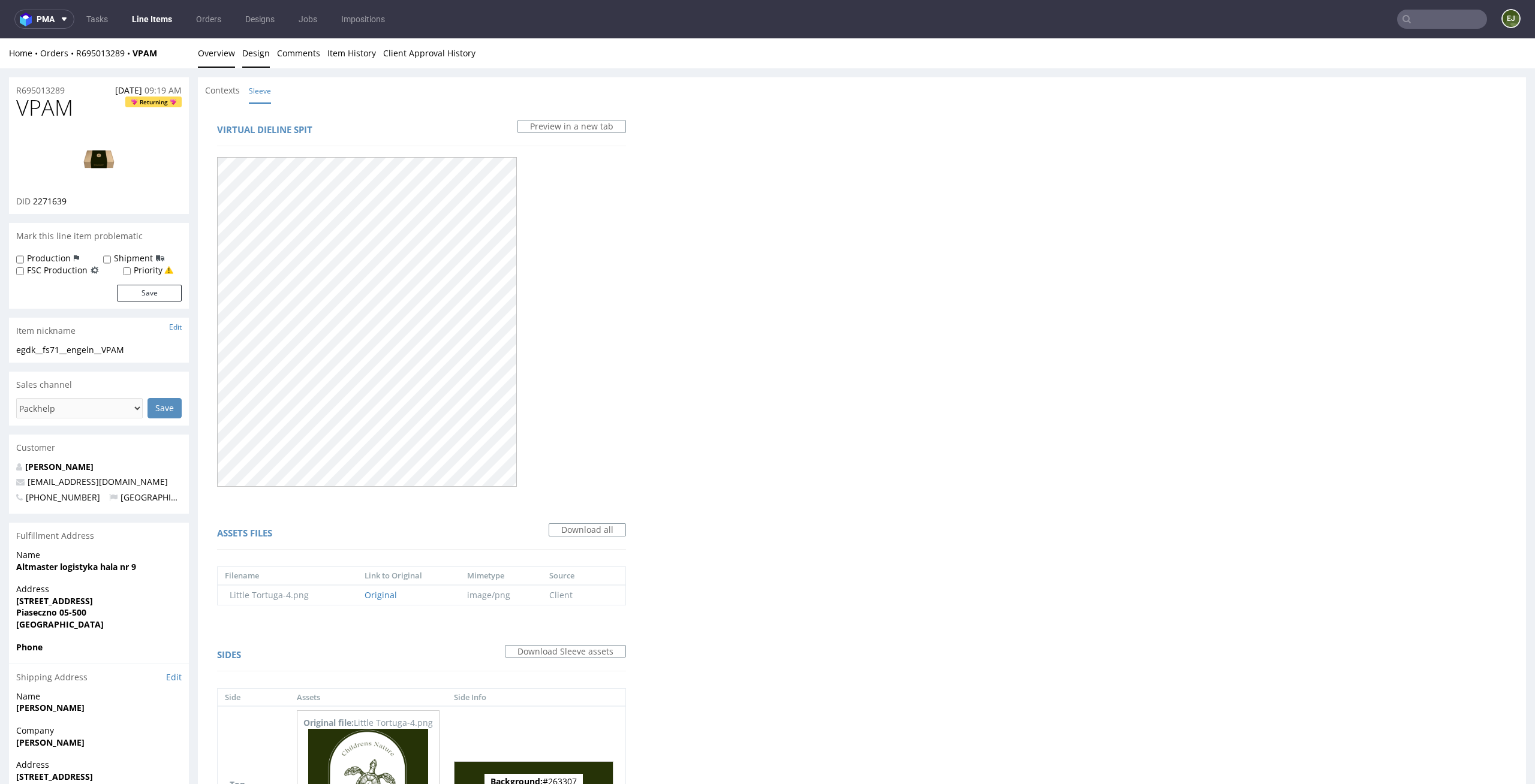
click at [216, 50] on link "Overview" at bounding box center [216, 53] width 37 height 29
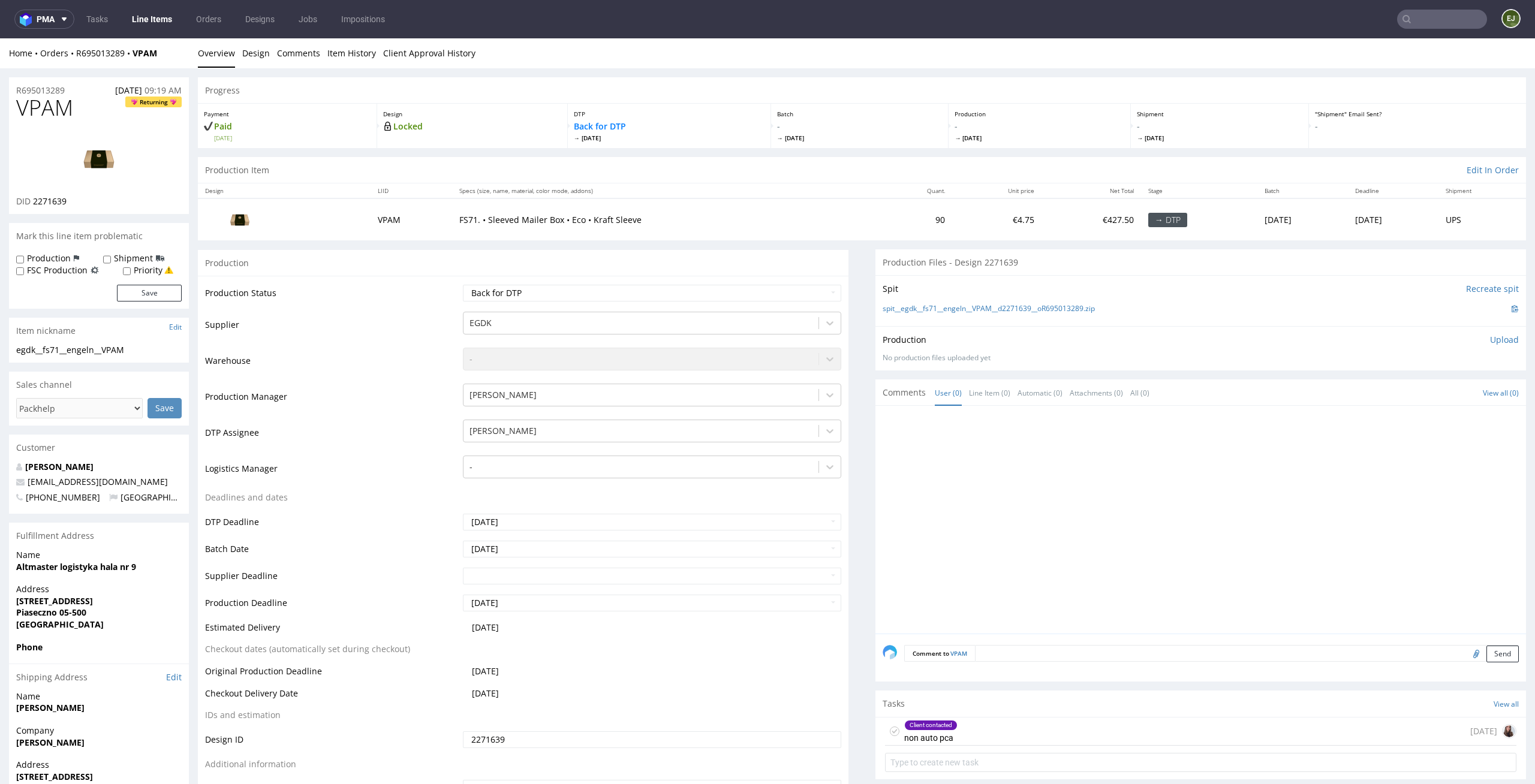
scroll to position [271, 0]
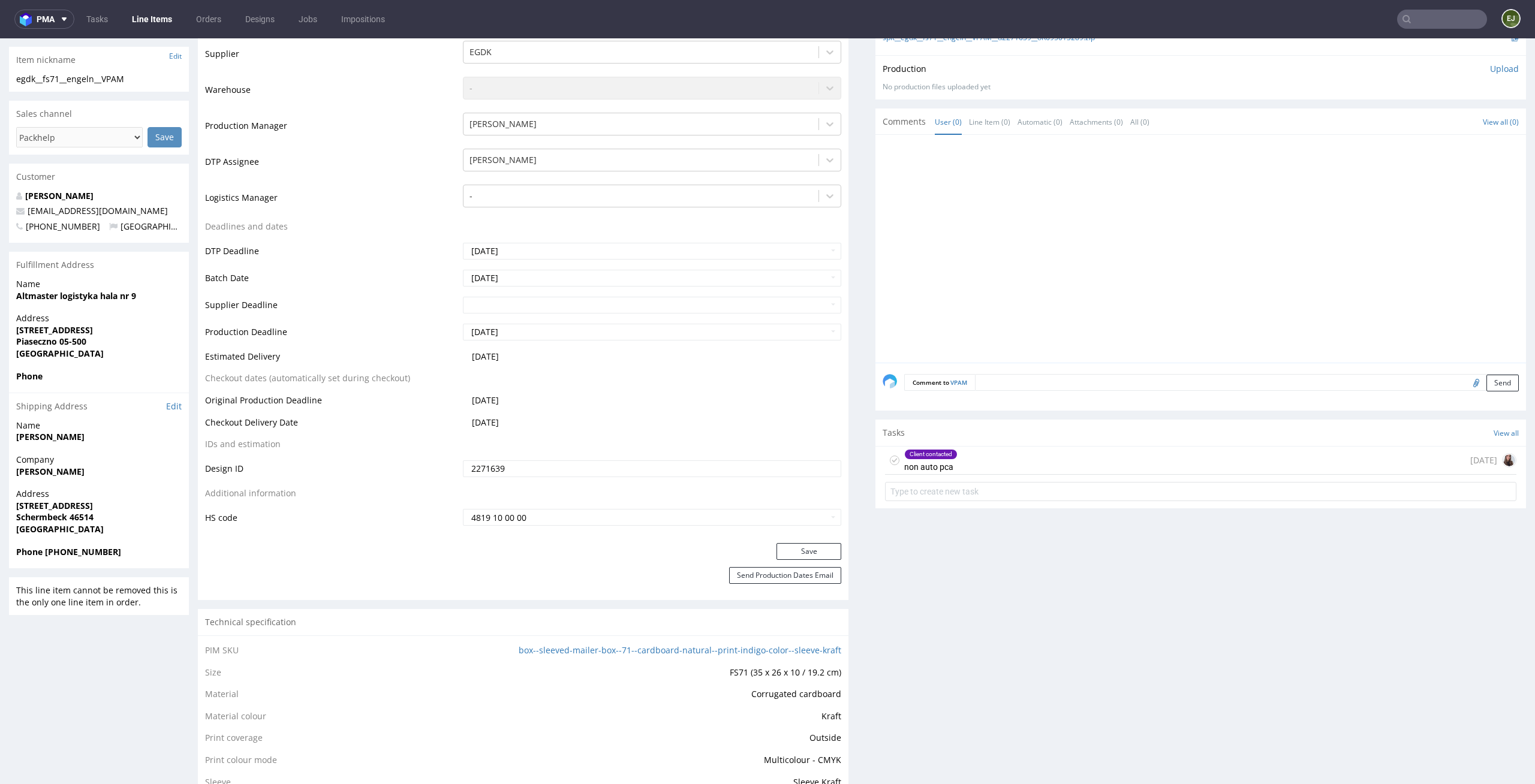
click at [969, 459] on div "Client contacted non auto pca [DATE]" at bounding box center [1201, 460] width 631 height 28
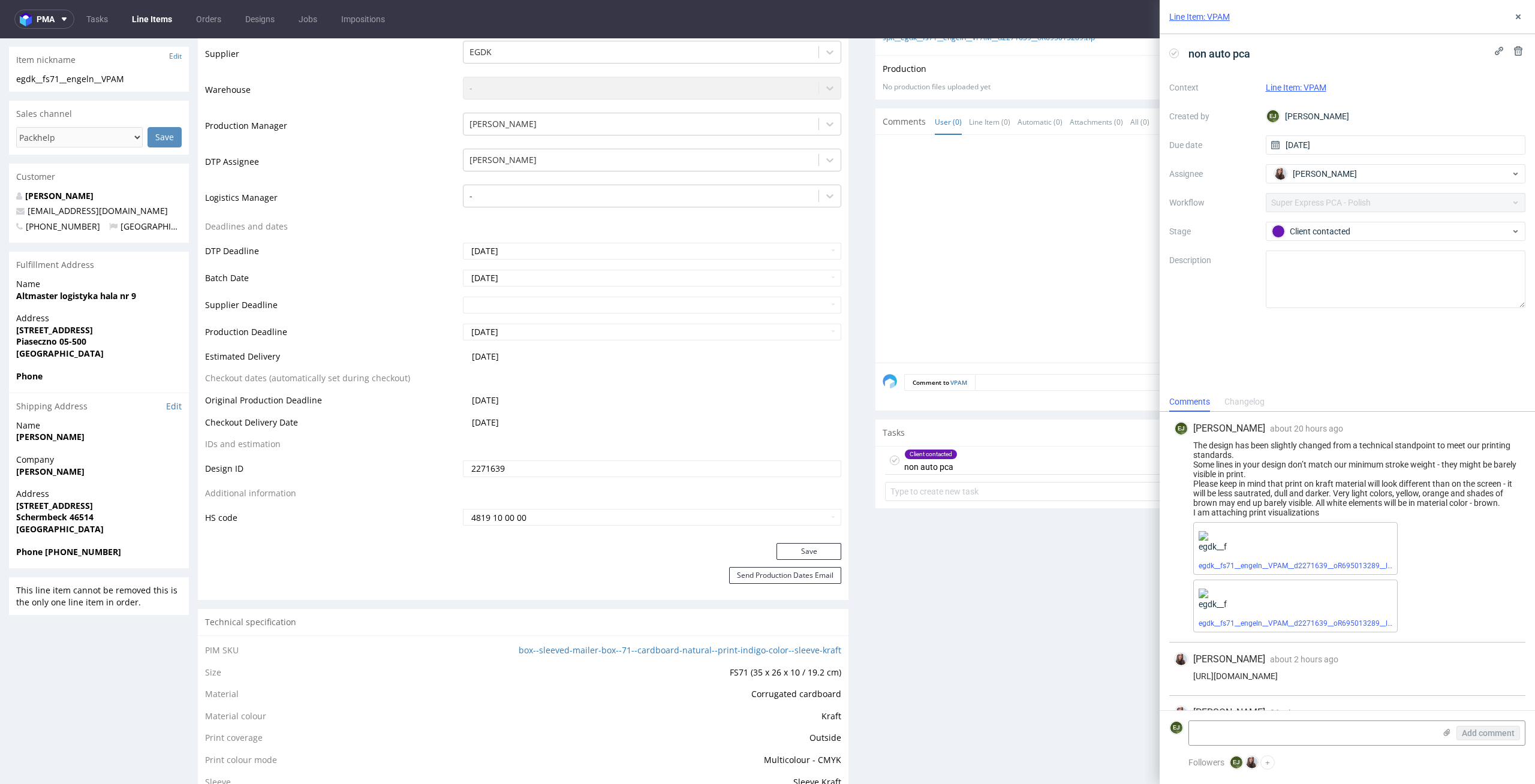
scroll to position [38, 0]
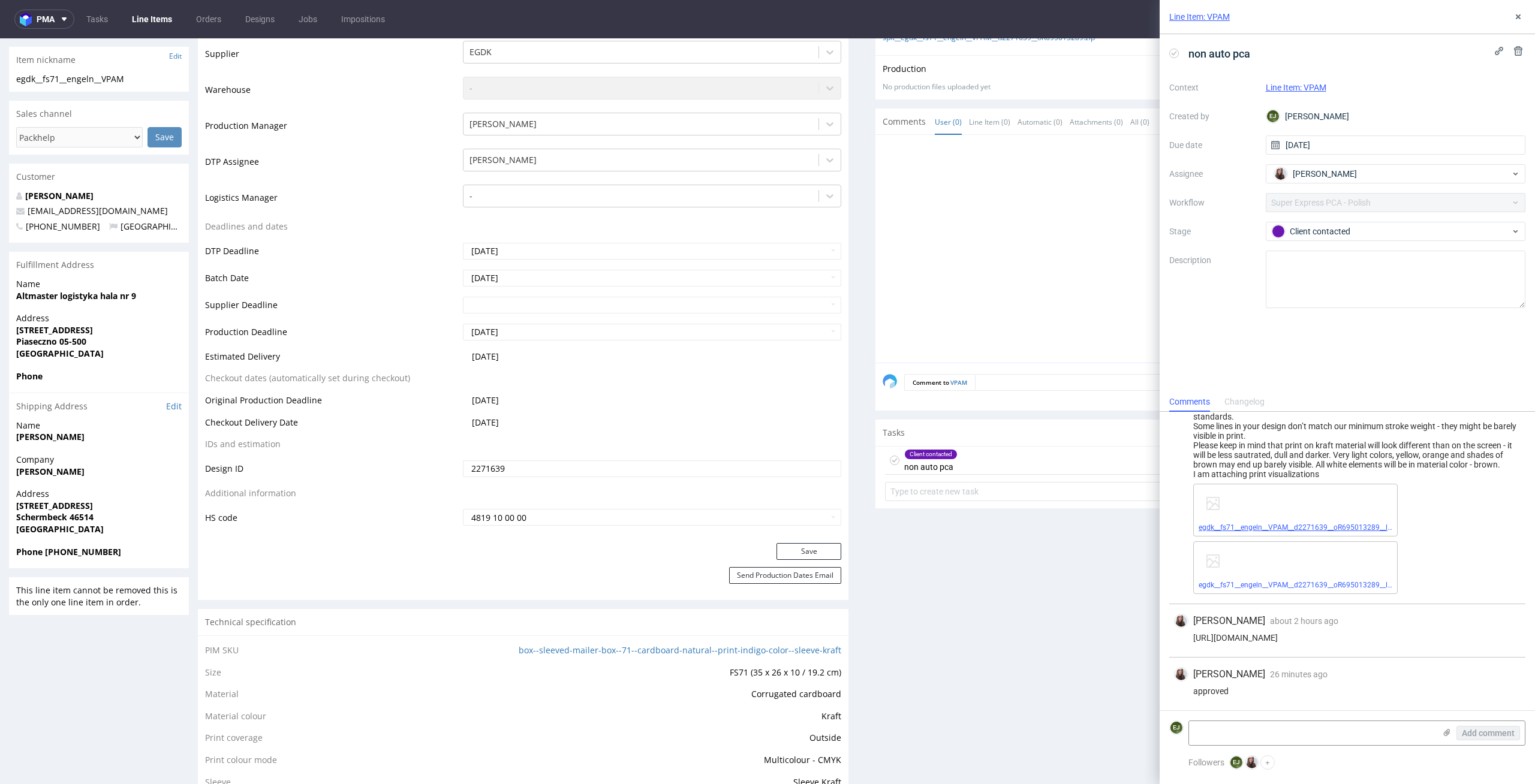
click at [1359, 529] on link "egdk__fs71__engeln__VPAM__d2271639__oR695013289__latest__sleeve.tif" at bounding box center [1319, 527] width 240 height 8
click at [1319, 583] on link "egdk__fs71__engeln__VPAM__d2271639__oR695013289__latest__sleeve.pdf" at bounding box center [1321, 585] width 243 height 8
click at [1519, 19] on use at bounding box center [1518, 16] width 5 height 5
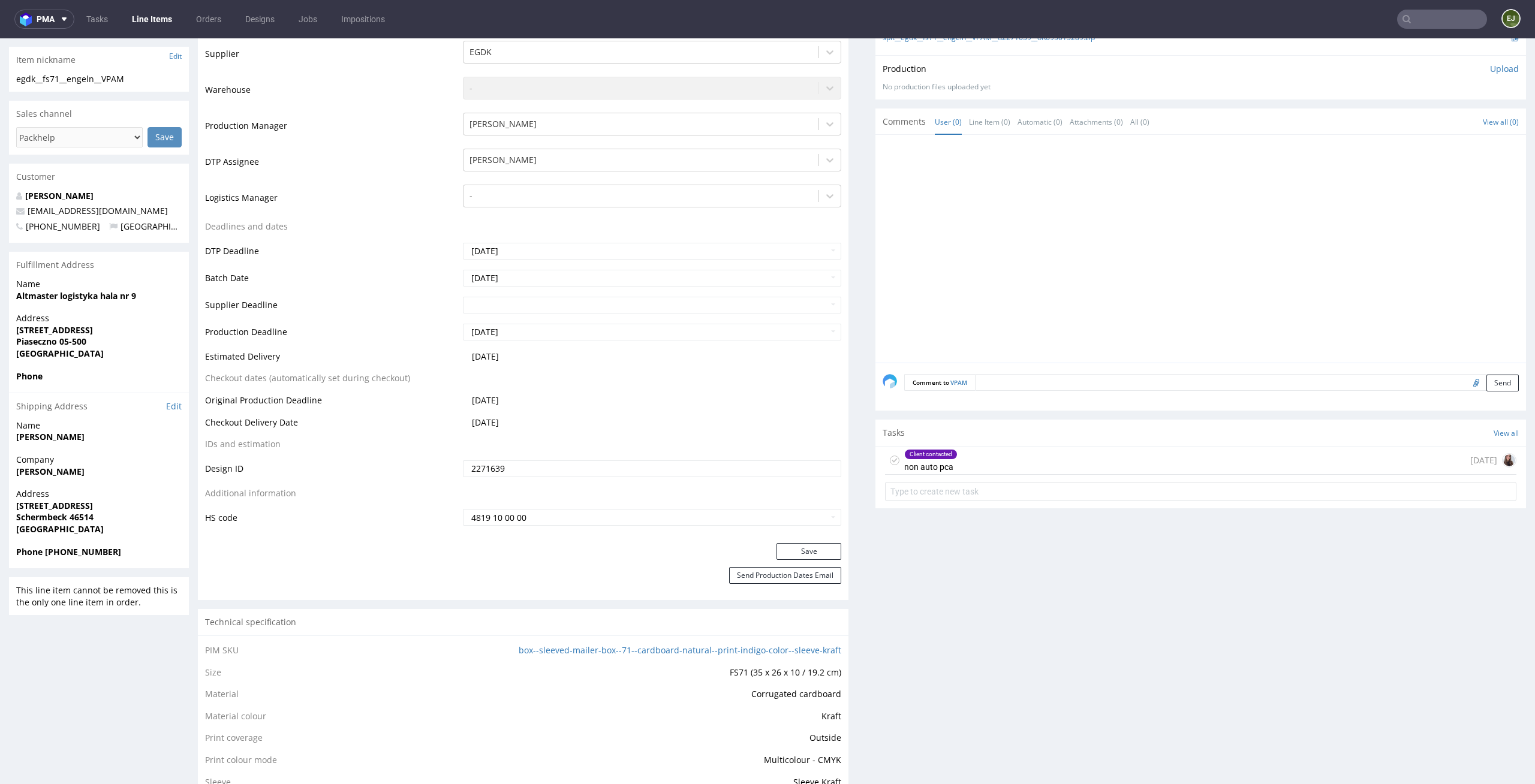
click at [889, 459] on div "Client contacted non auto pca" at bounding box center [921, 460] width 72 height 27
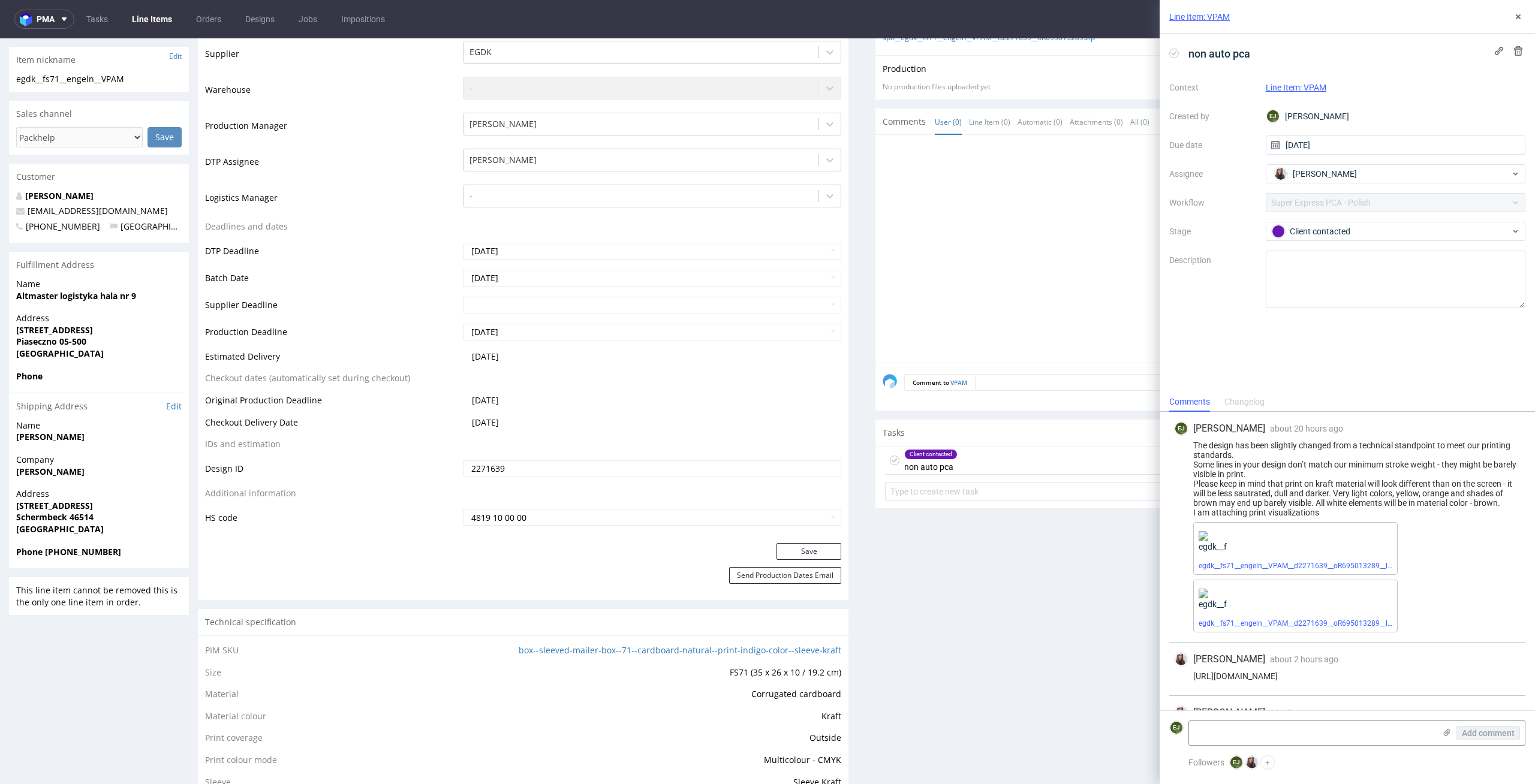
scroll to position [38, 0]
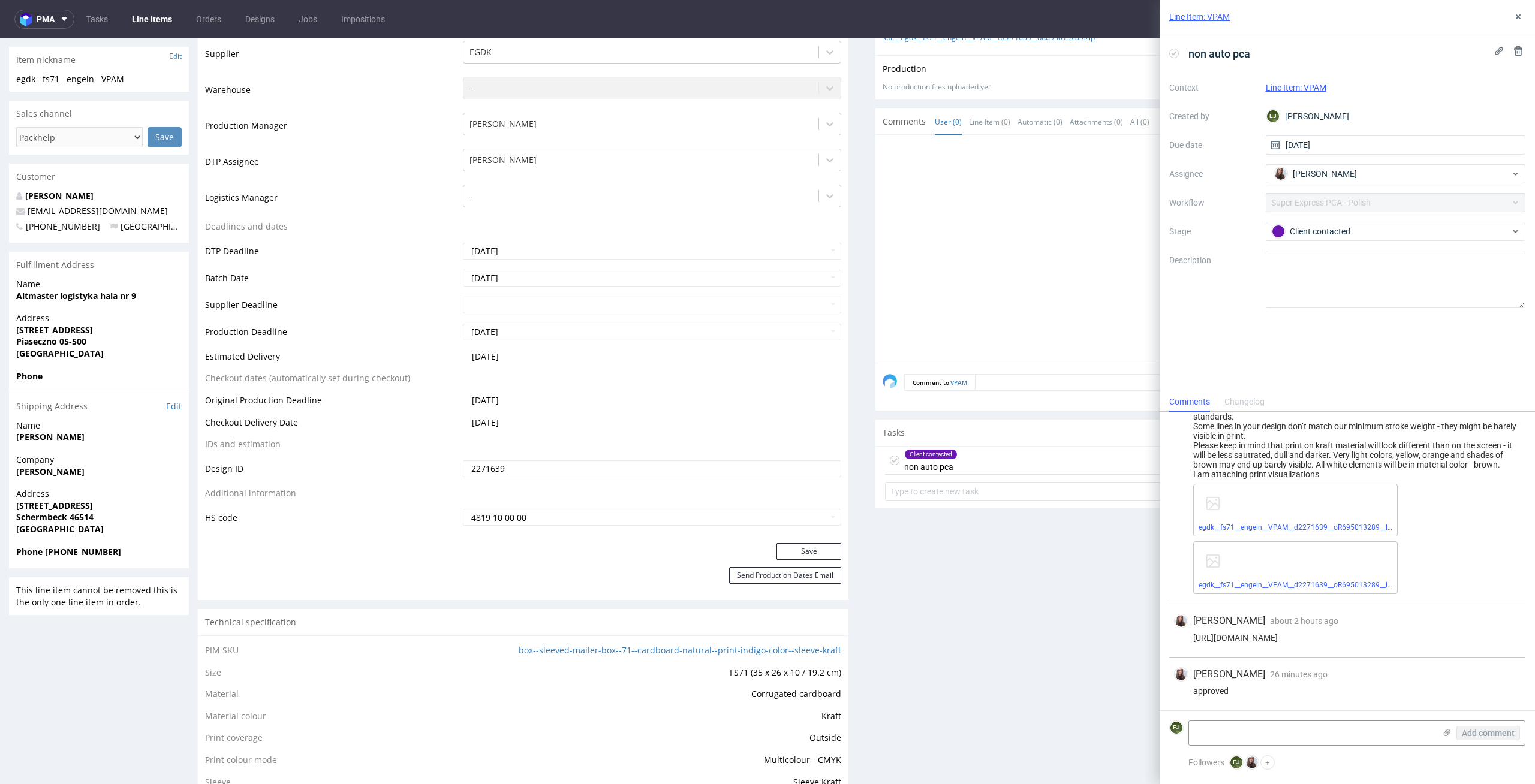
click at [890, 461] on icon at bounding box center [894, 460] width 10 height 10
click at [1516, 19] on icon at bounding box center [1518, 16] width 10 height 10
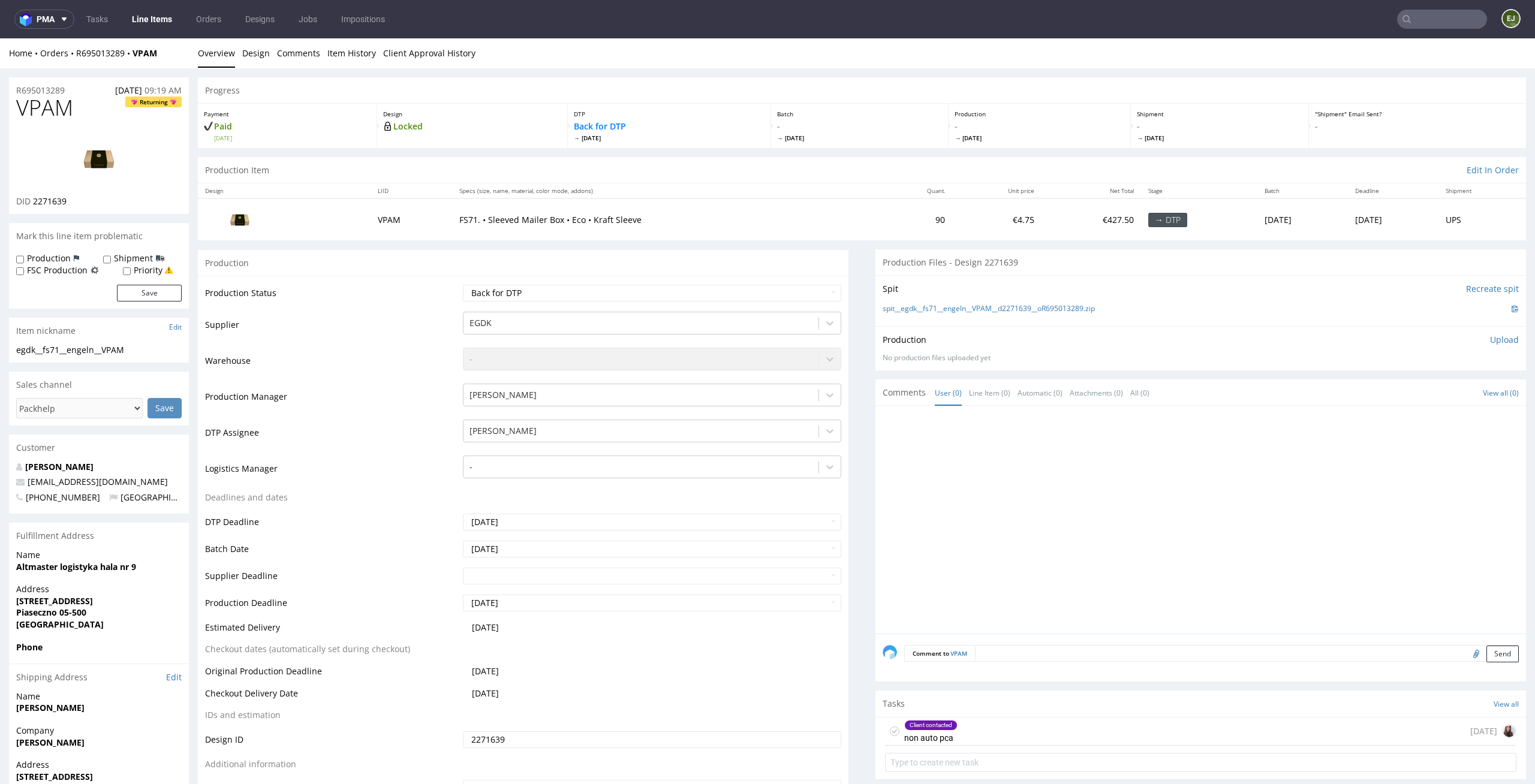
click at [1493, 346] on div "Production Upload No production files uploaded yet Description (optional) Add f…" at bounding box center [1200, 348] width 636 height 29
click at [1493, 335] on p "Upload" at bounding box center [1504, 340] width 29 height 12
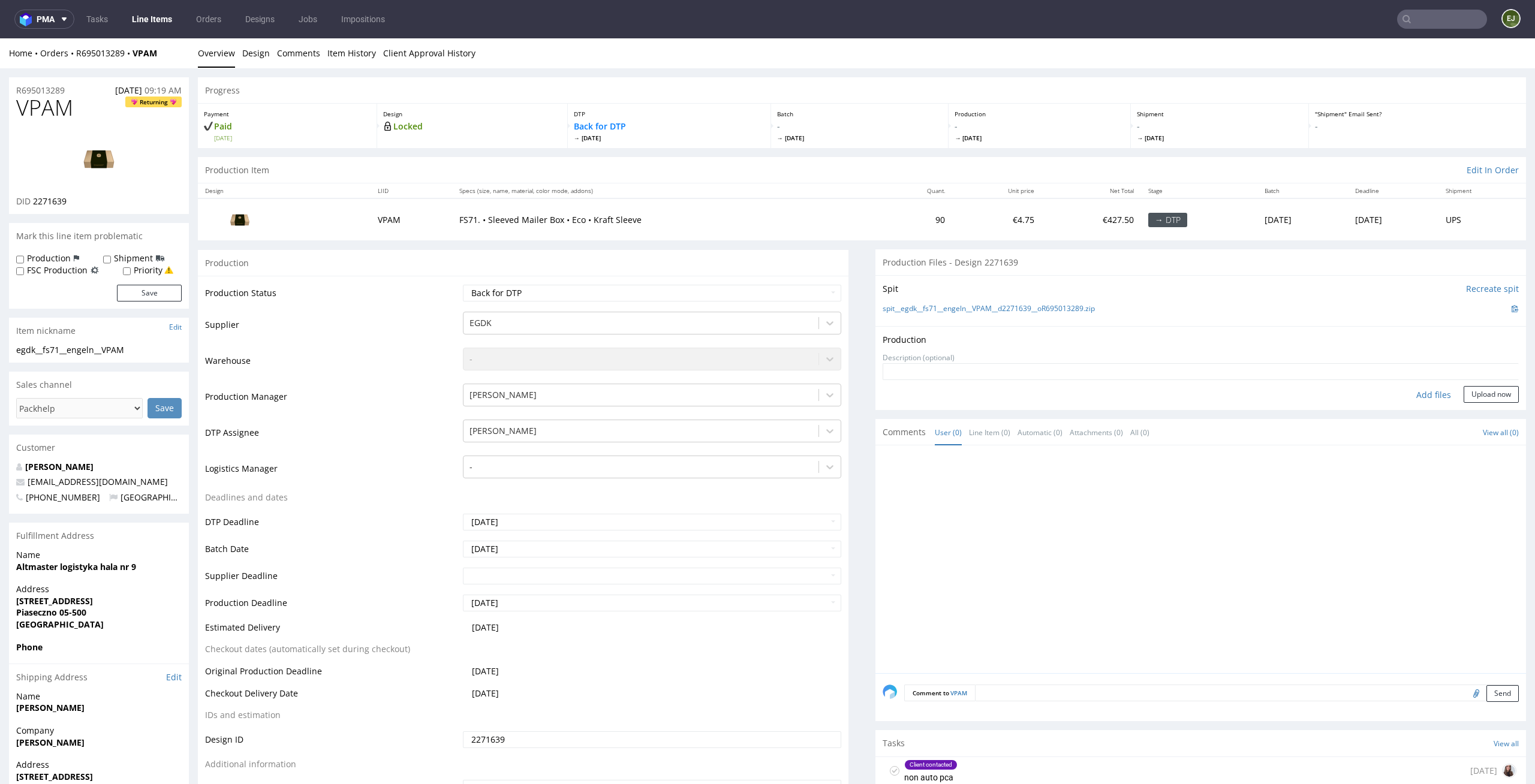
click at [1420, 390] on div "Add files" at bounding box center [1434, 395] width 60 height 18
type input "C:\fakepath\egdk__fs71__engeln__VPAM__d2271639__oR695013289__latest__sleeve.pdf"
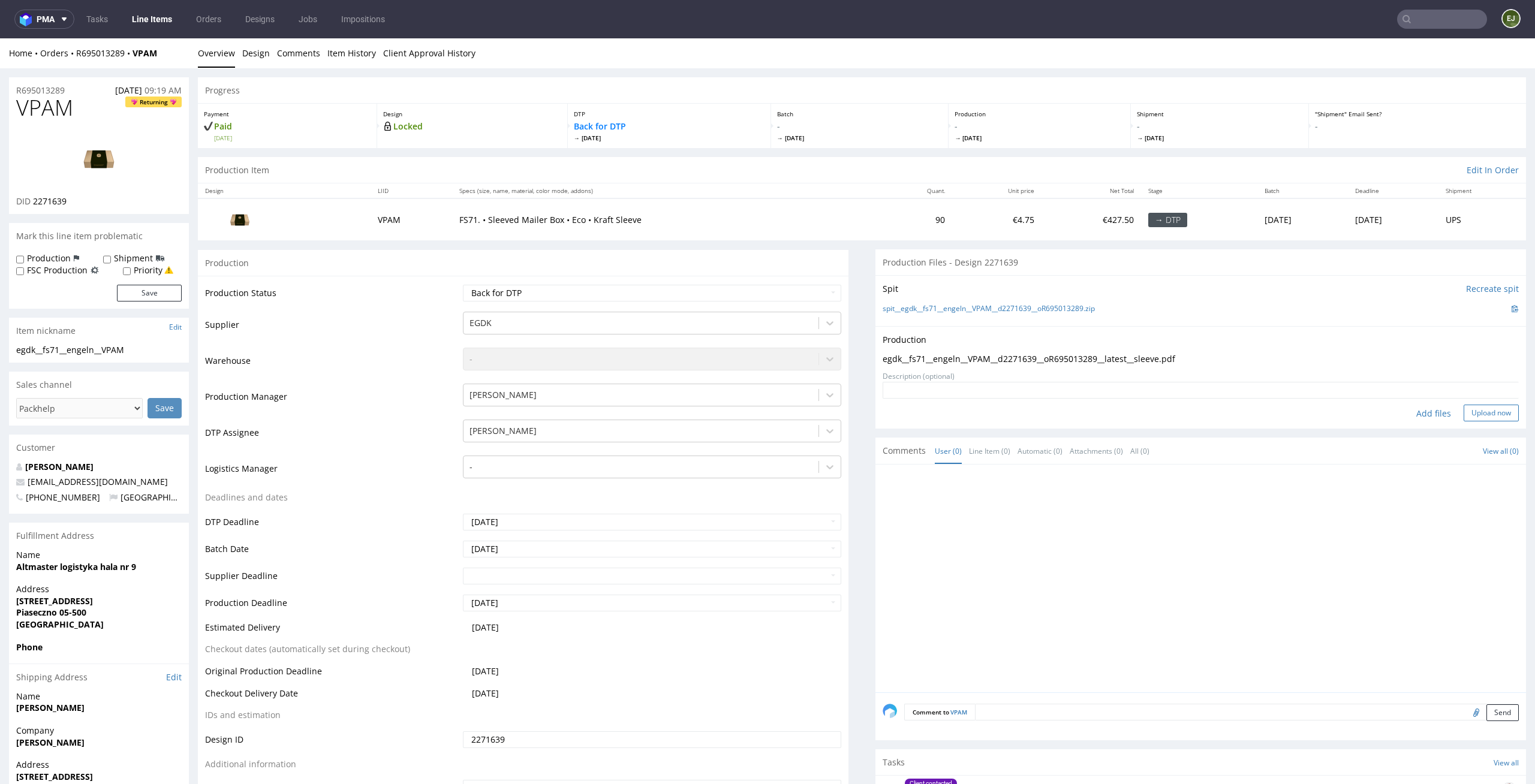
click at [1464, 412] on button "Upload now" at bounding box center [1491, 413] width 55 height 17
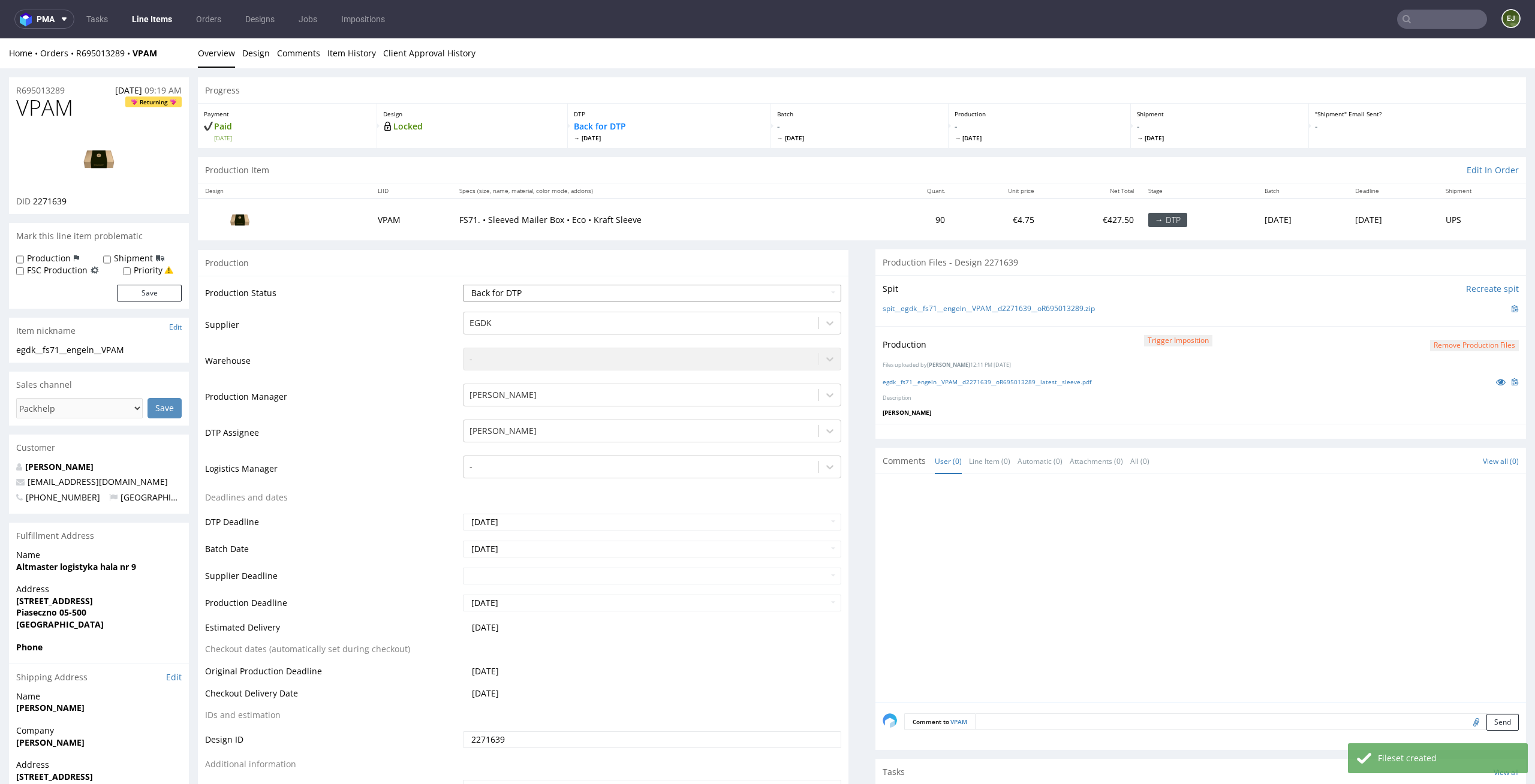
click at [822, 292] on select "Waiting for Artwork Waiting for Diecut Waiting for Mockup Waiting for DTP Waiti…" at bounding box center [652, 293] width 379 height 17
select select "dtp_production_ready"
click at [463, 285] on select "Waiting for Artwork Waiting for Diecut Waiting for Mockup Waiting for DTP Waiti…" at bounding box center [652, 293] width 379 height 17
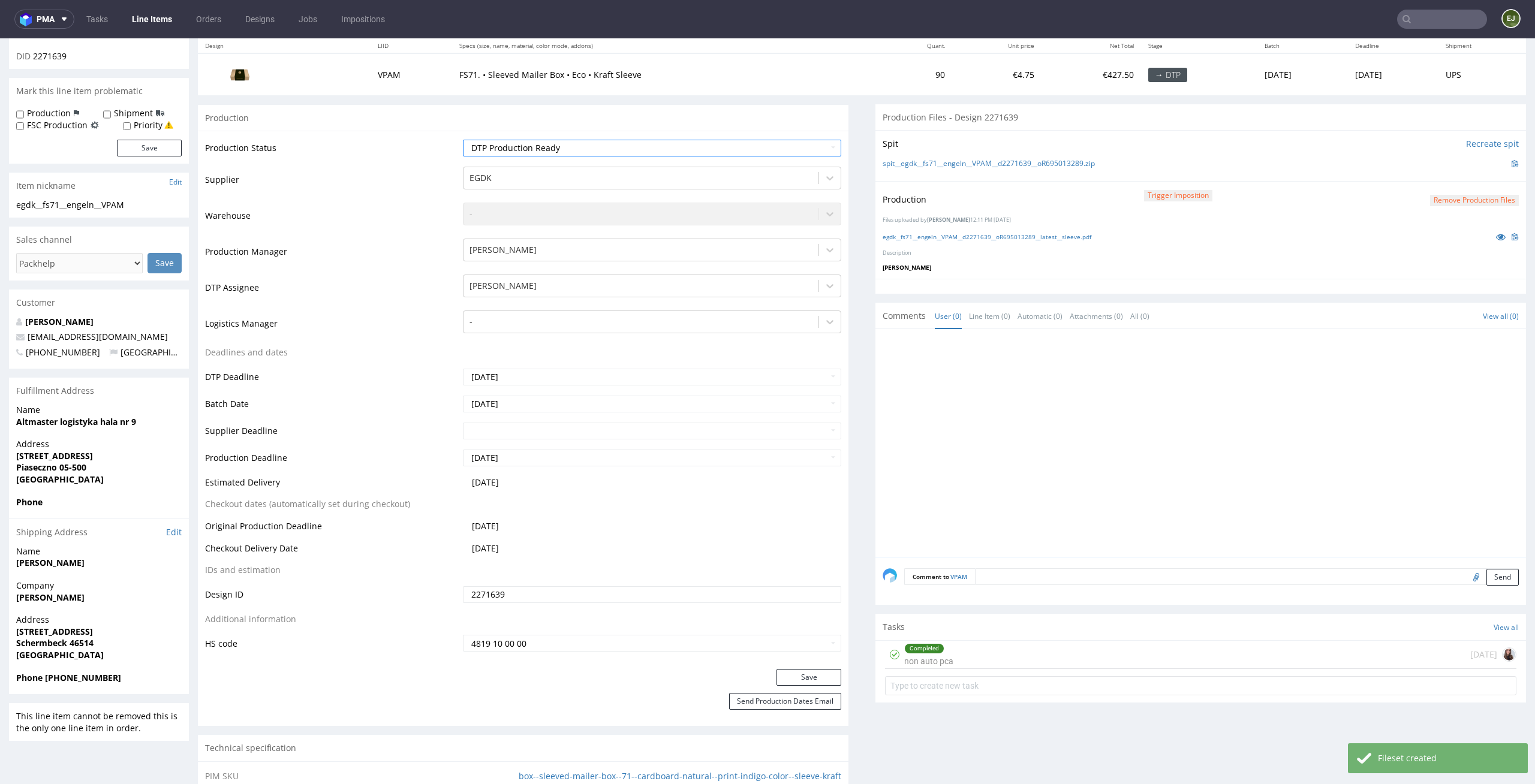
scroll to position [187, 0]
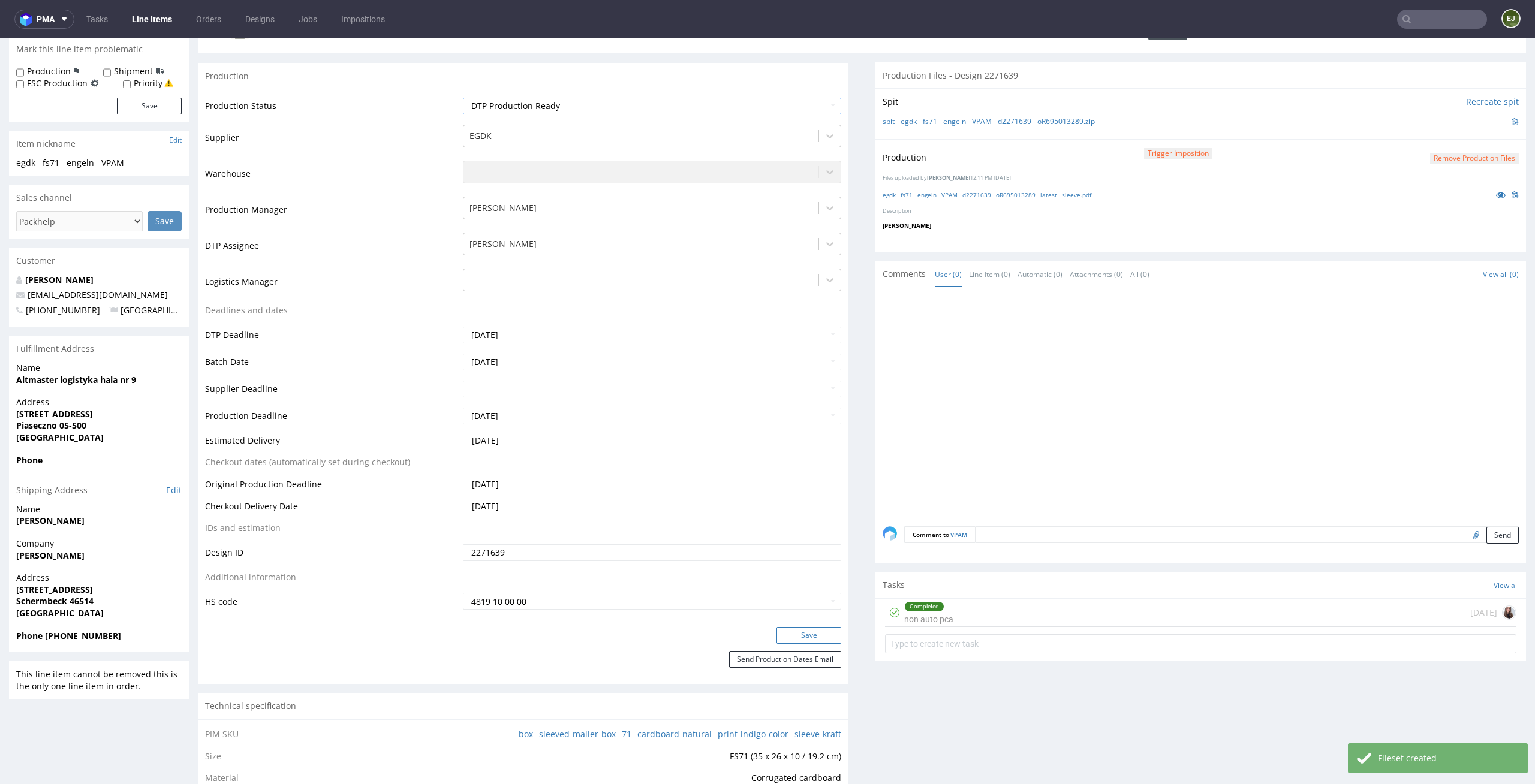
click at [814, 636] on button "Save" at bounding box center [809, 636] width 64 height 17
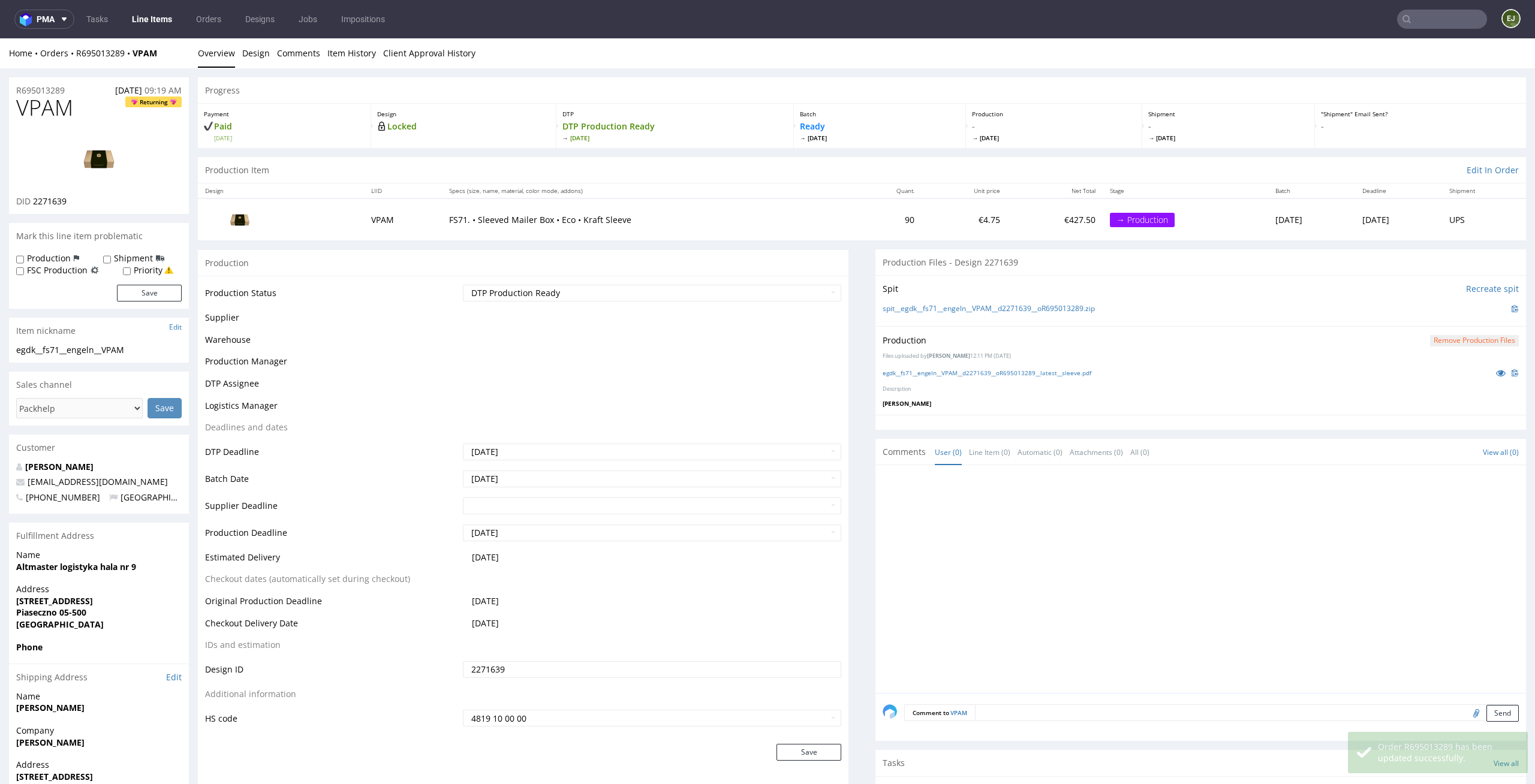
scroll to position [0, 0]
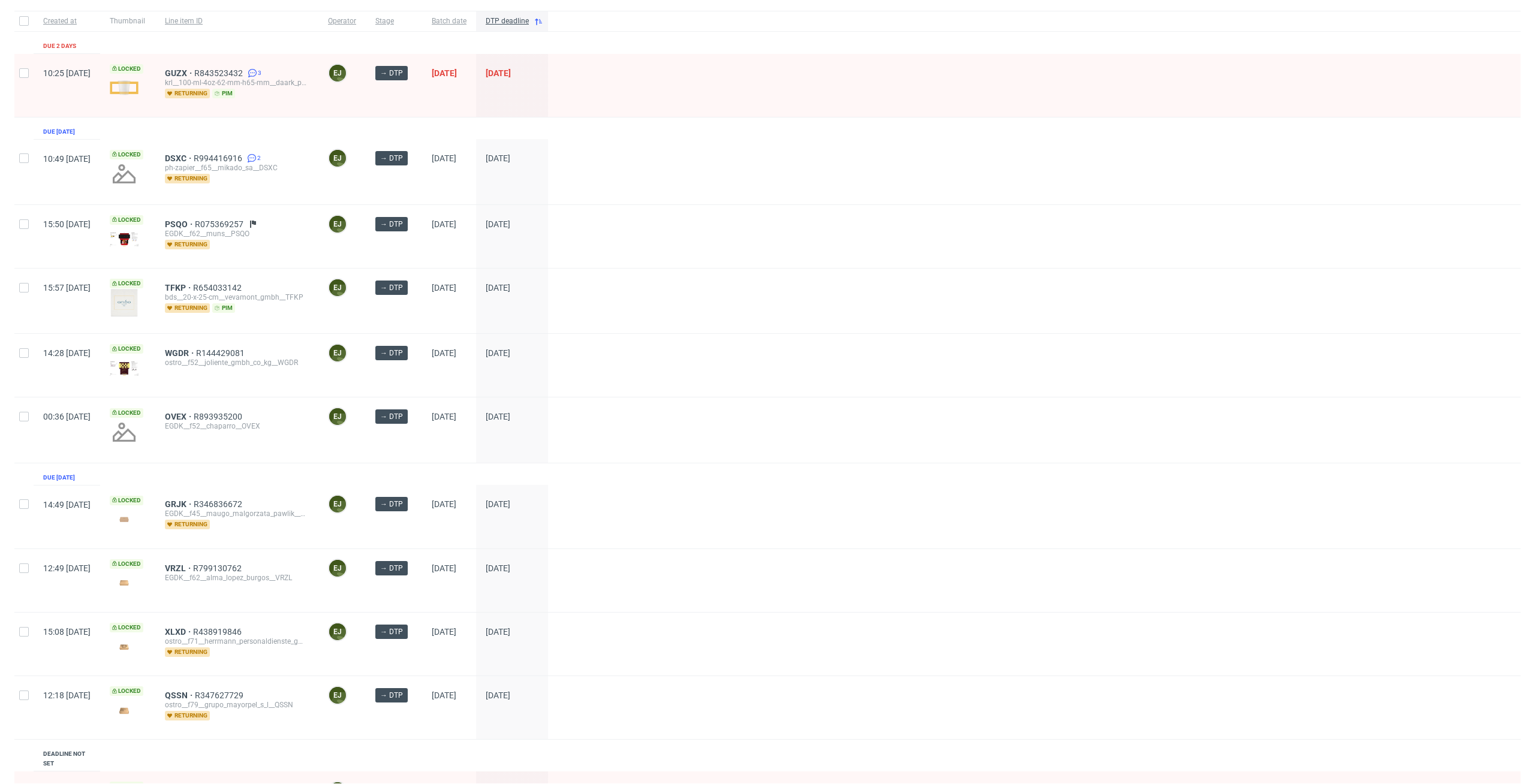
scroll to position [80, 0]
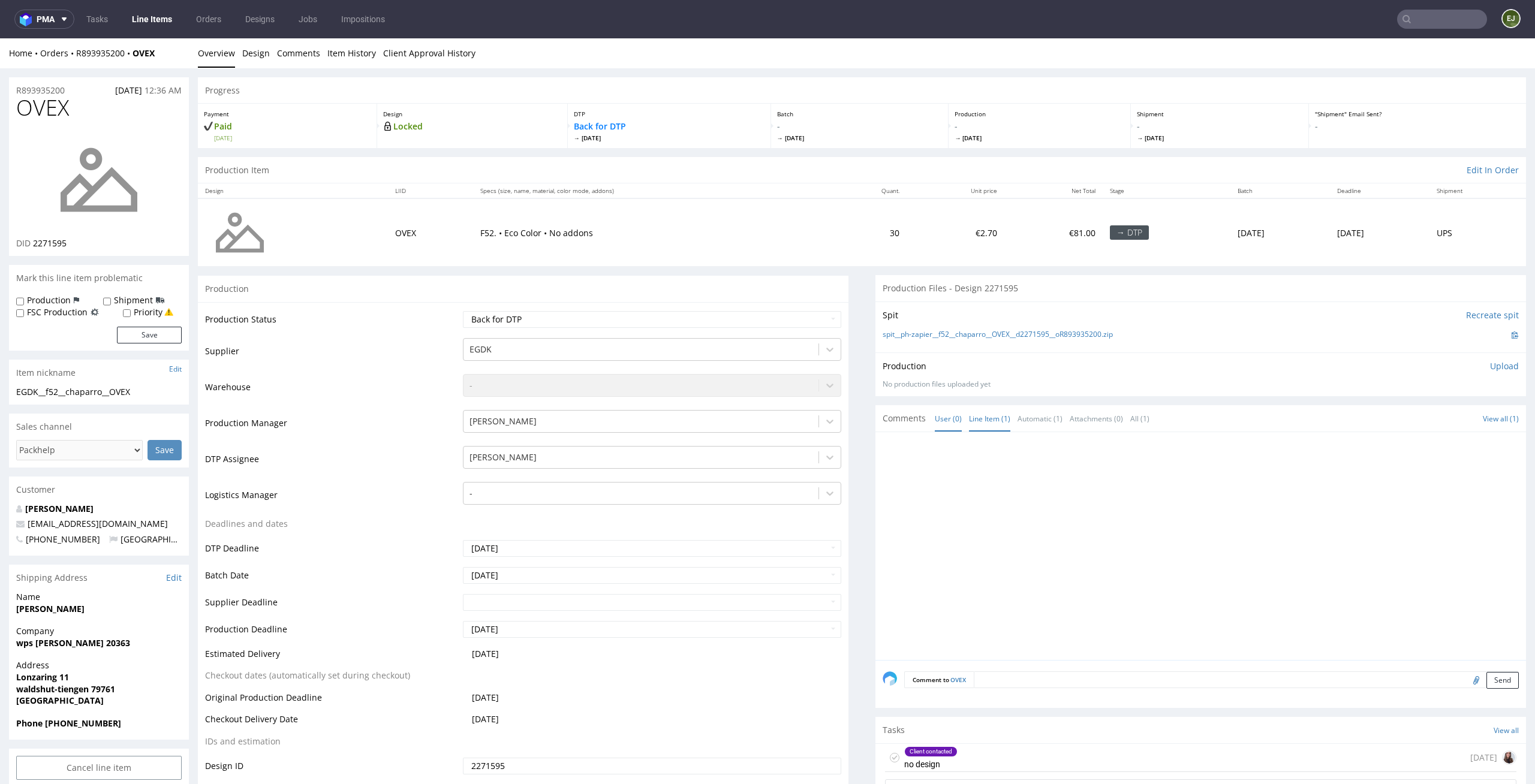
scroll to position [209, 0]
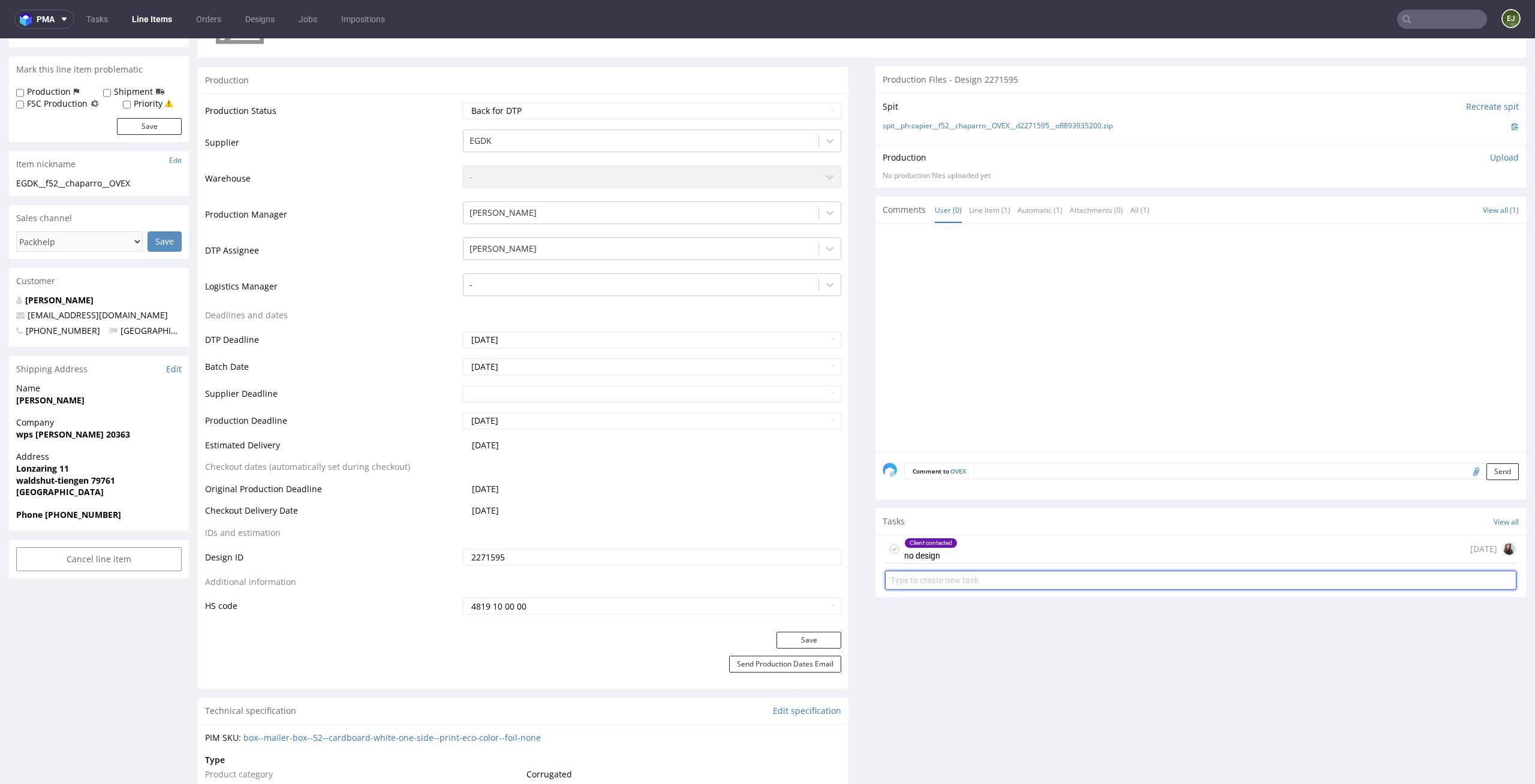
click at [972, 574] on input "text" at bounding box center [1201, 580] width 631 height 19
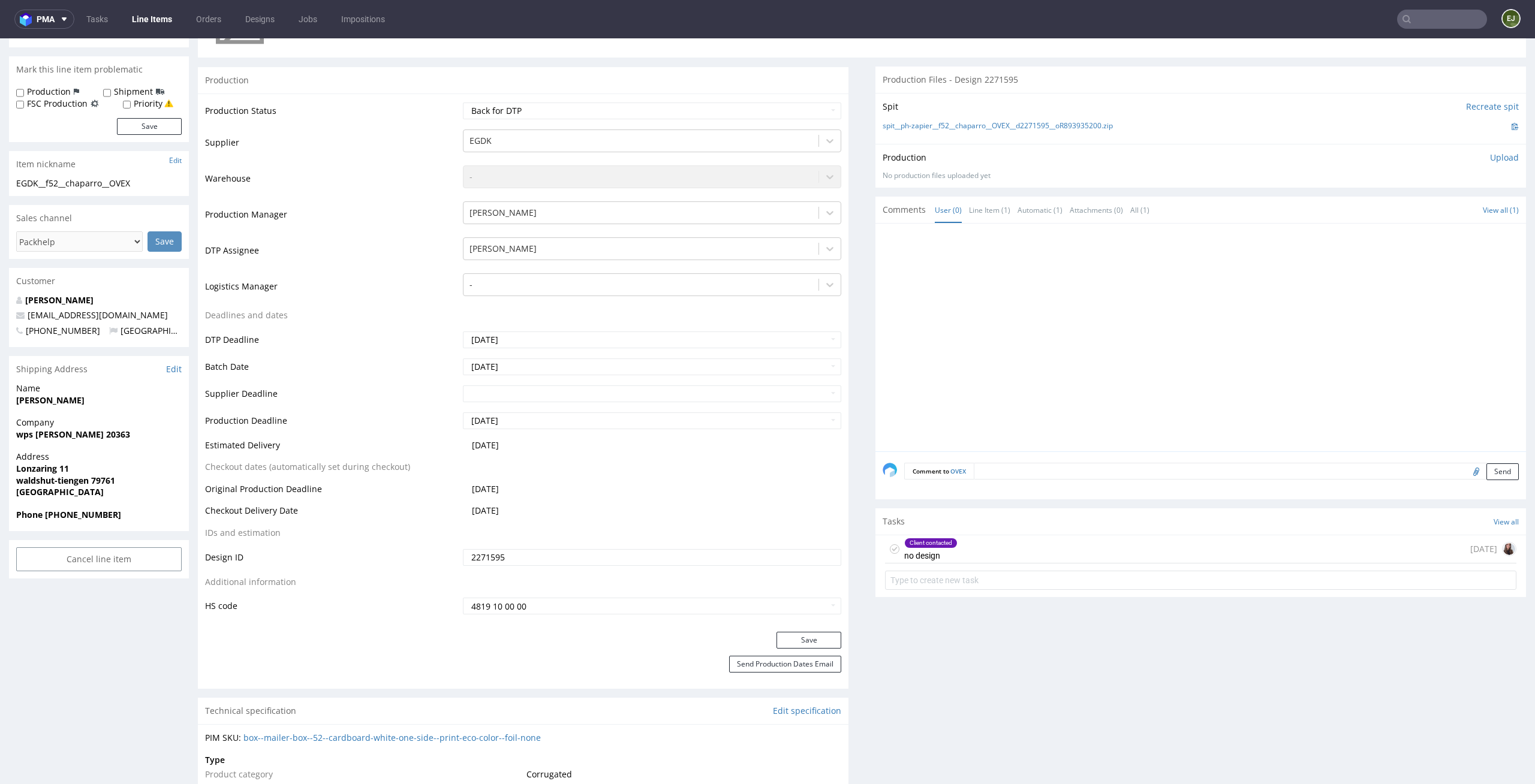
click at [978, 544] on div "Client contacted no design 1 day ago" at bounding box center [1201, 549] width 631 height 28
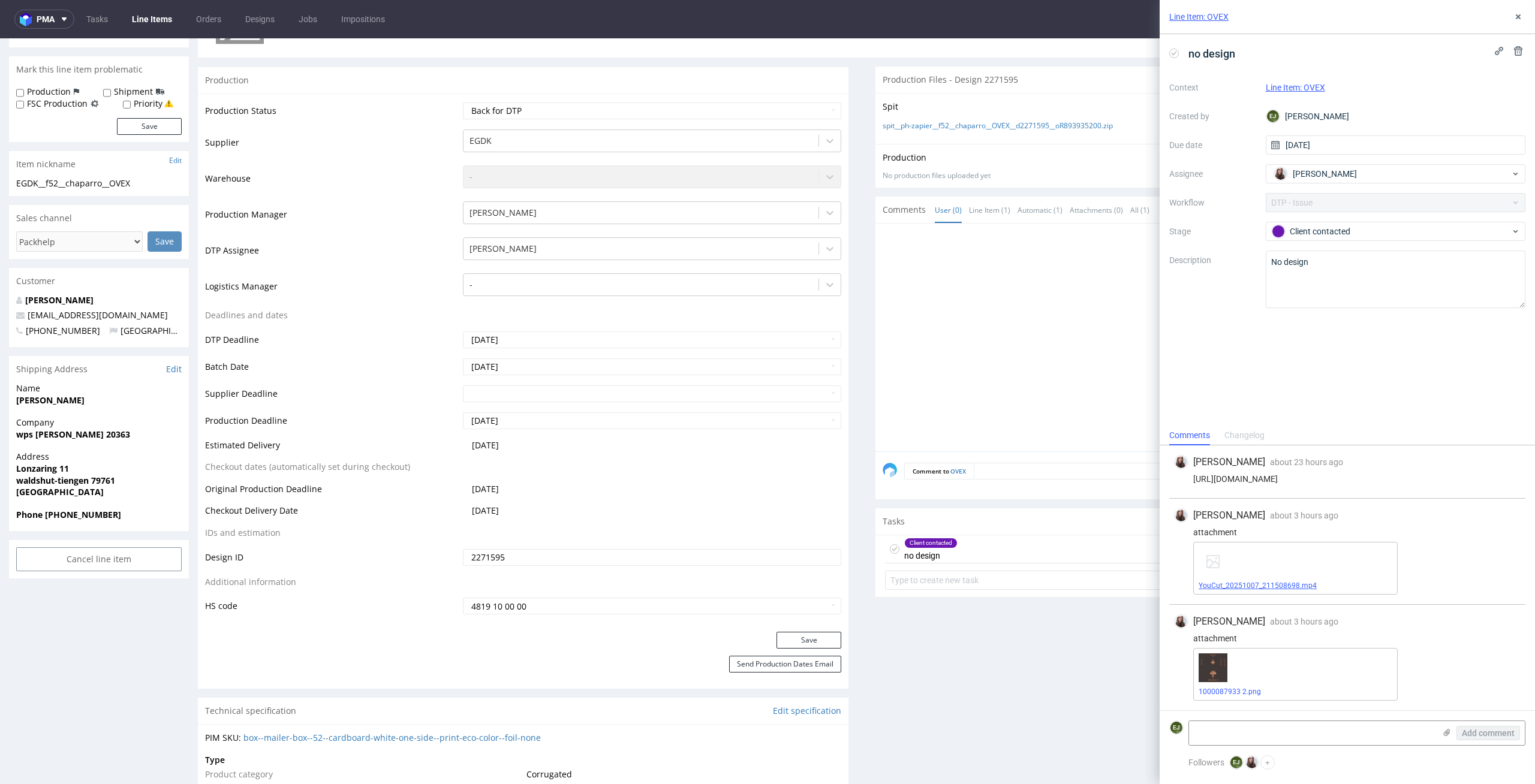
click at [1279, 587] on link "YouCut_20251007_211508698.mp4" at bounding box center [1258, 586] width 118 height 8
click at [1246, 690] on link "1000087933 2.png" at bounding box center [1230, 692] width 62 height 8
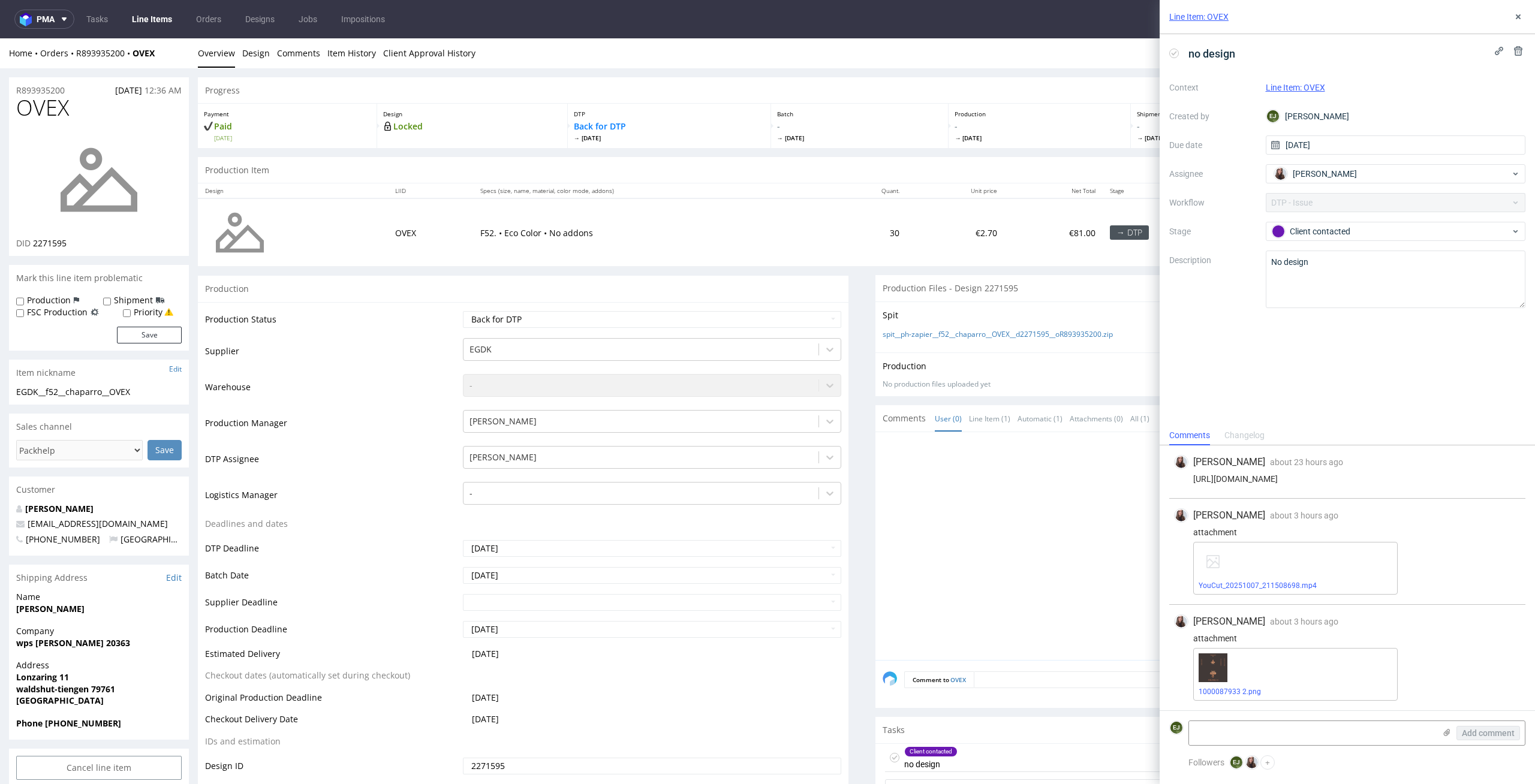
click at [995, 329] on div "spit__ph-zapier__f52__chaparro__OVEX__d2271595__oR893935200.zip" at bounding box center [1200, 335] width 636 height 13
click at [989, 331] on link "spit__ph-zapier__f52__chaparro__OVEX__d2271595__oR893935200.zip" at bounding box center [998, 335] width 230 height 10
click at [728, 313] on select "Waiting for Artwork Waiting for Diecut Waiting for Mockup Waiting for DTP Waiti…" at bounding box center [652, 319] width 379 height 17
select select "dtp_in_process"
click at [463, 311] on select "Waiting for Artwork Waiting for Diecut Waiting for Mockup Waiting for DTP Waiti…" at bounding box center [652, 319] width 379 height 17
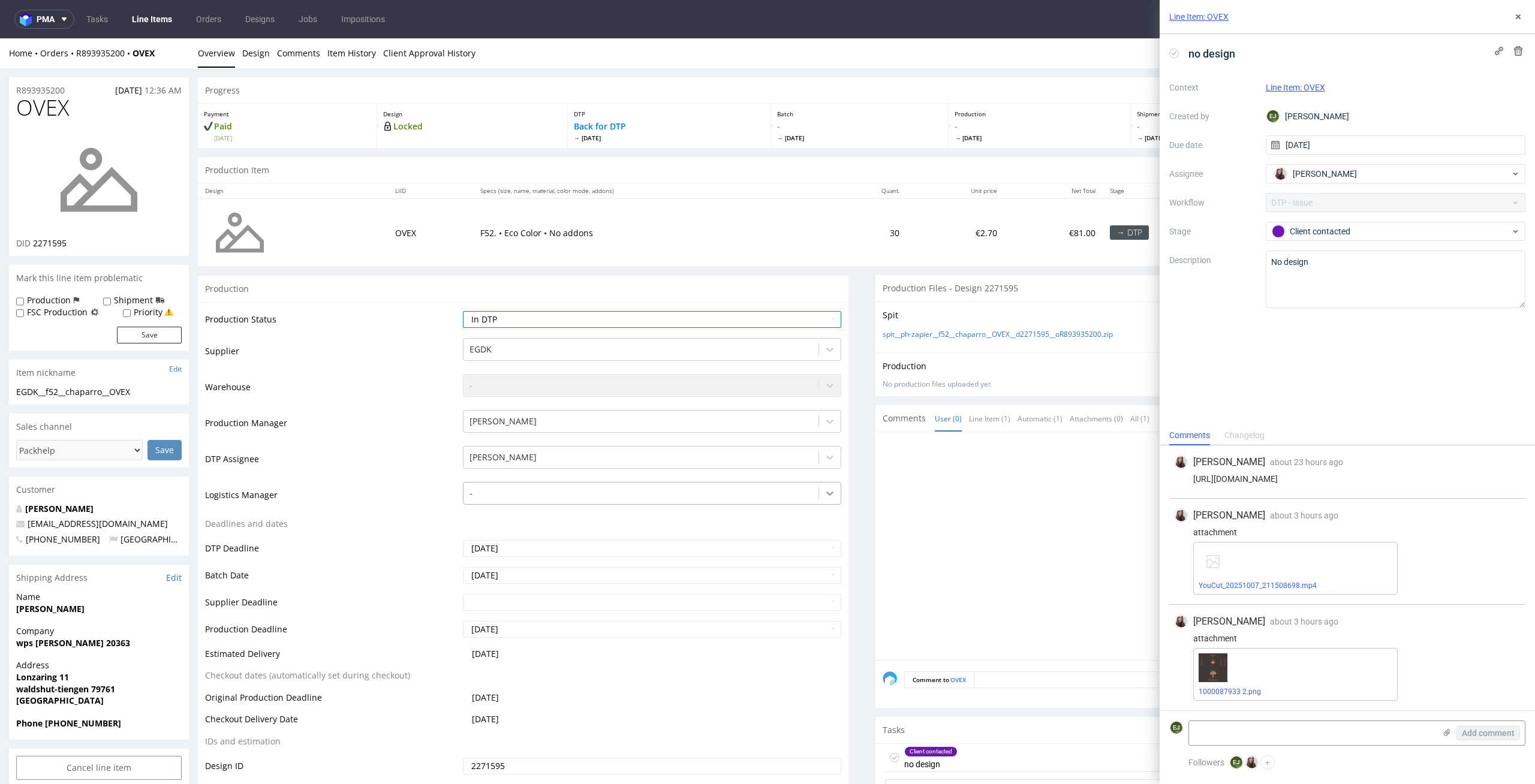
scroll to position [169, 0]
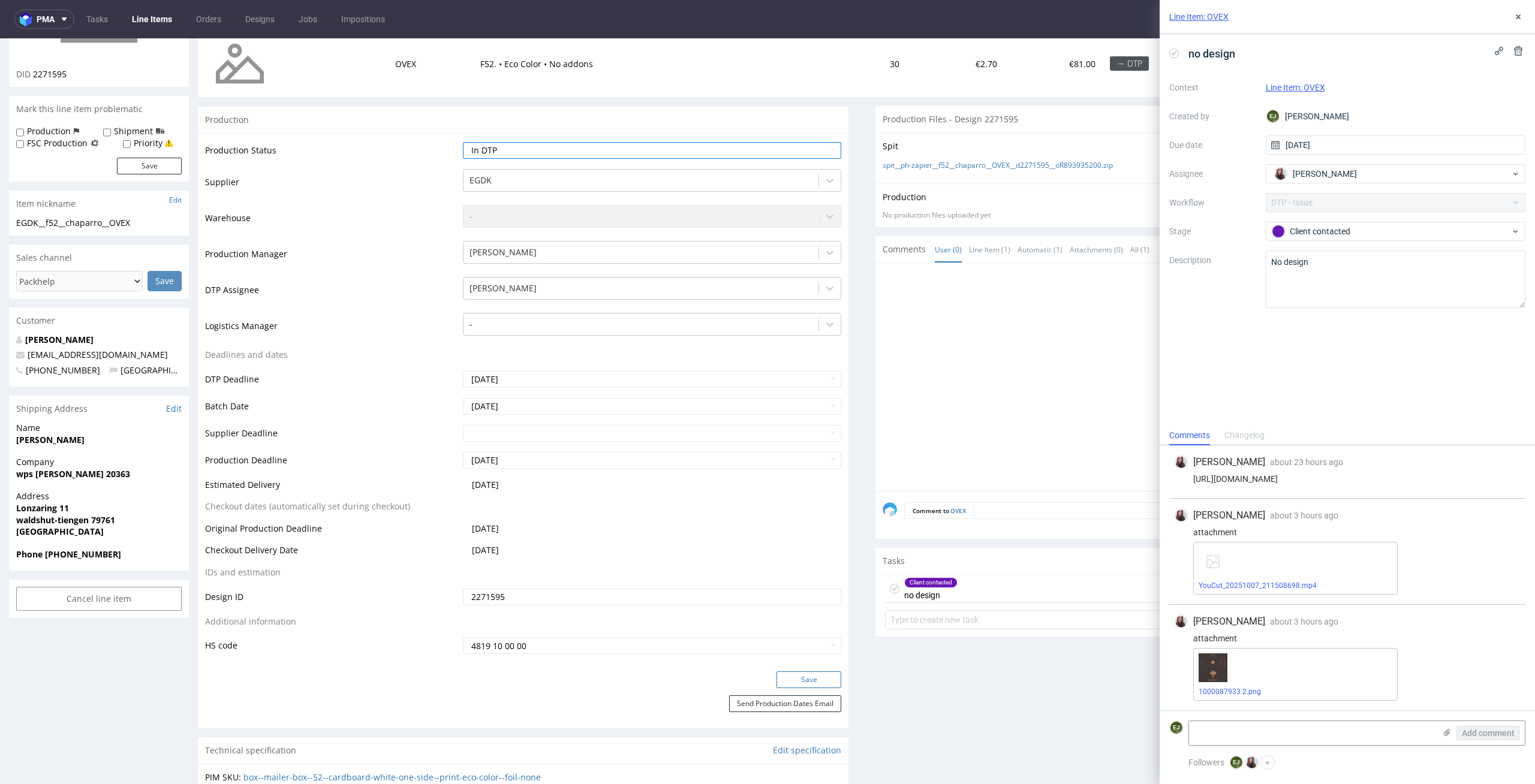
click at [805, 684] on button "Save" at bounding box center [809, 680] width 64 height 17
click at [1239, 689] on link "1000087933 2.png" at bounding box center [1230, 692] width 62 height 8
click at [1262, 735] on textarea at bounding box center [1312, 733] width 246 height 24
paste textarea "The file unfortunately cannot be used to prepare a print-ready product. Its res…"
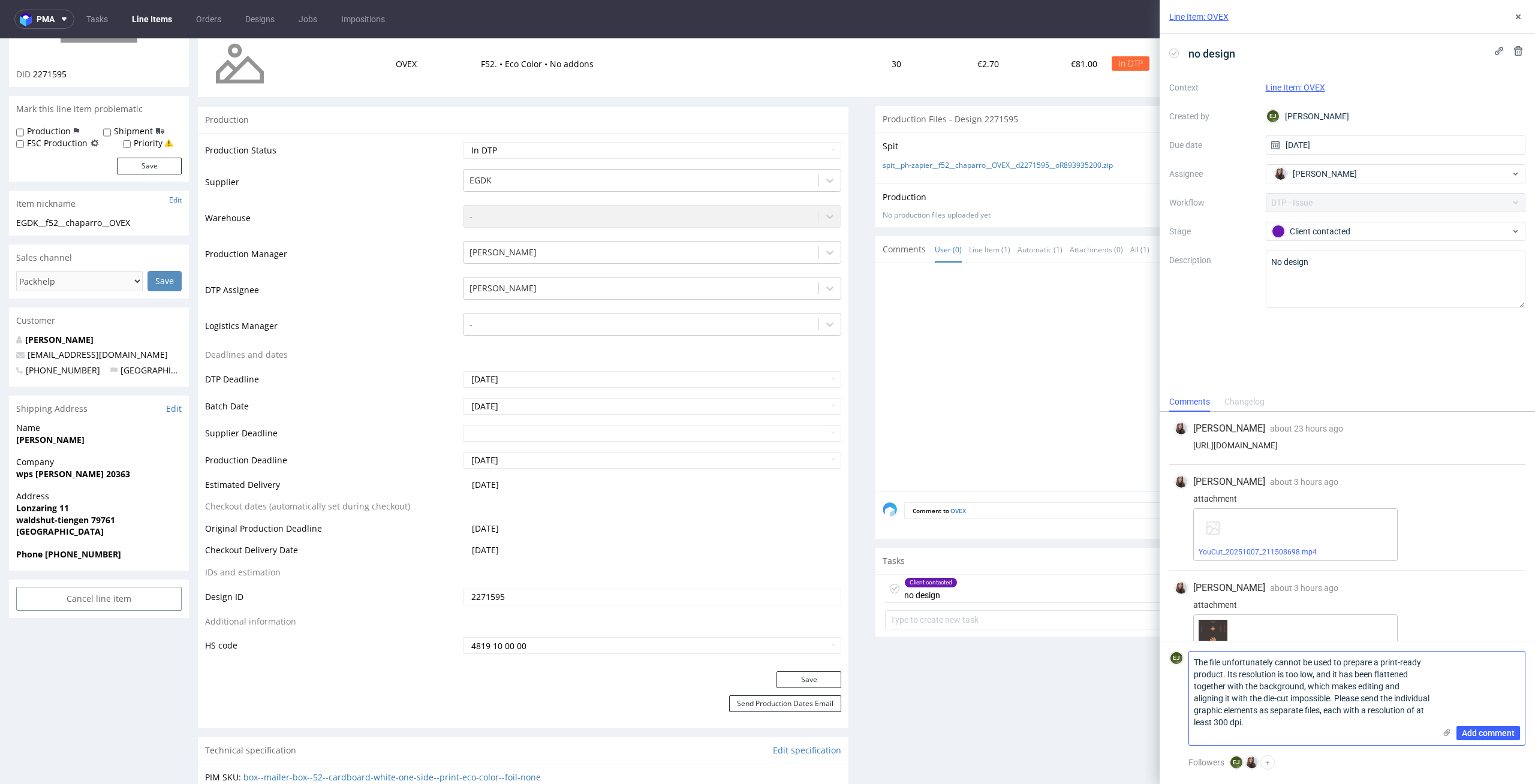
scroll to position [0, 0]
type textarea "The file unfortunately cannot be used to prepare a print-ready product. Its res…"
click at [1478, 729] on span "Add comment" at bounding box center [1488, 733] width 53 height 8
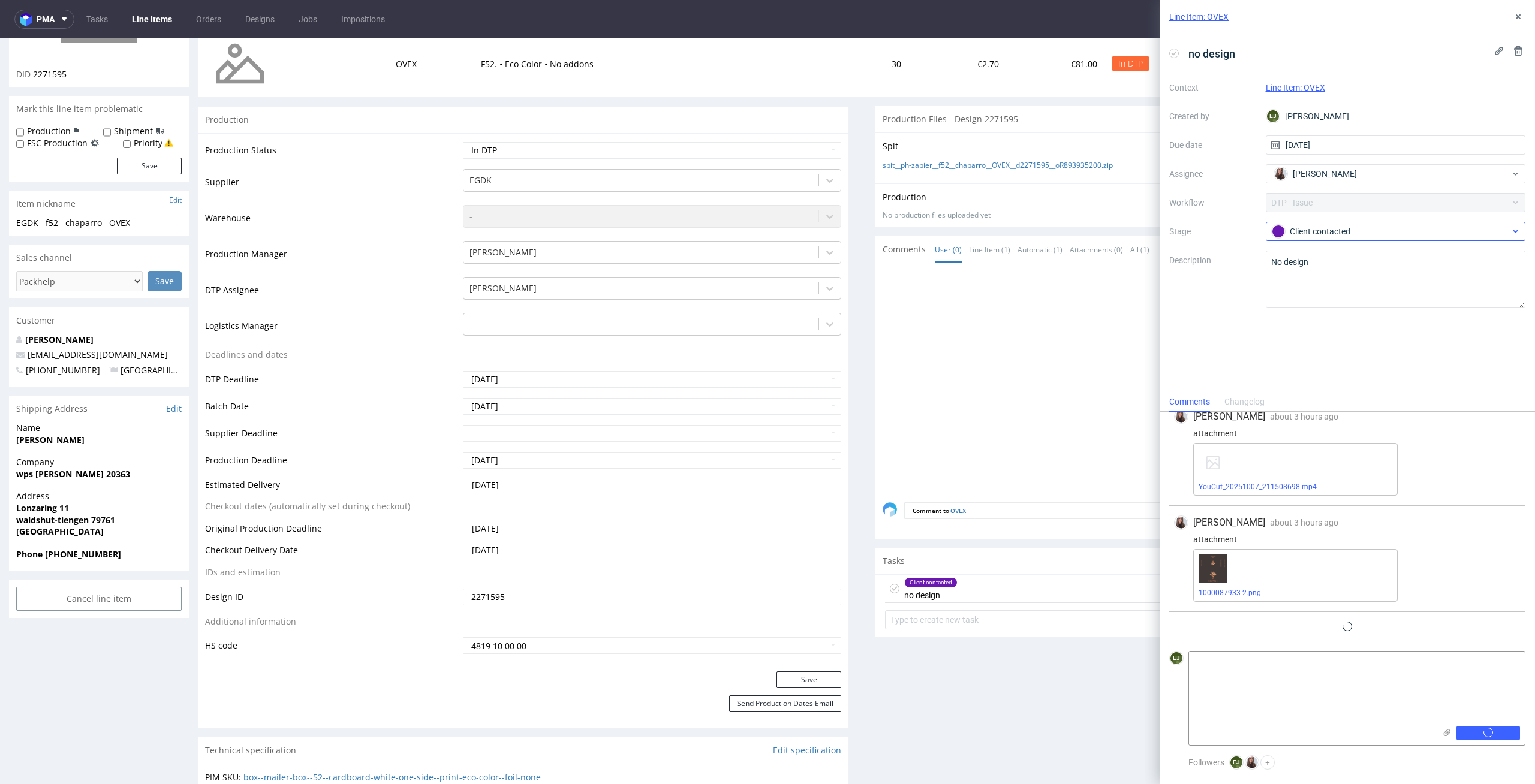
scroll to position [49, 0]
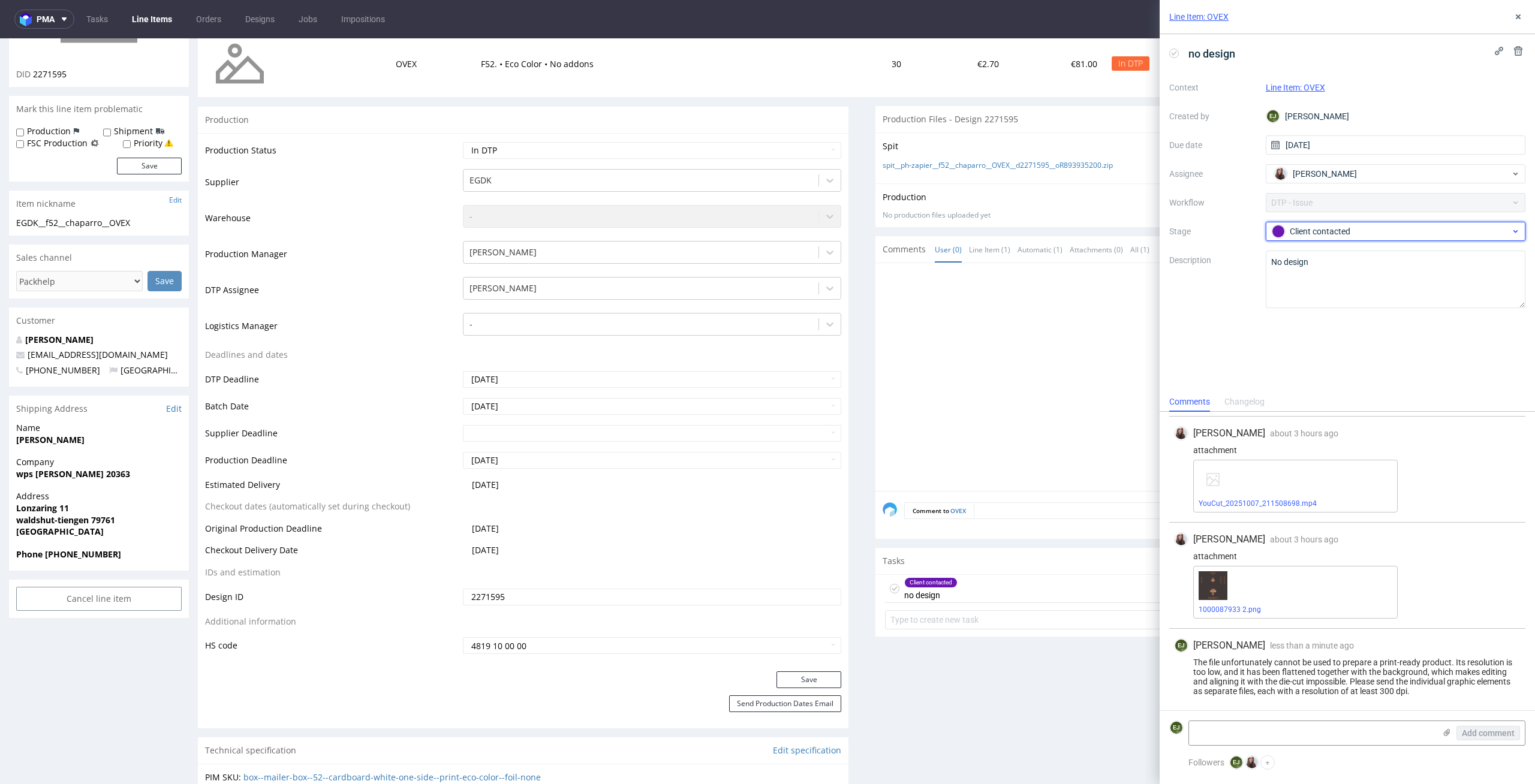
click at [1382, 228] on div "Client contacted" at bounding box center [1391, 231] width 239 height 13
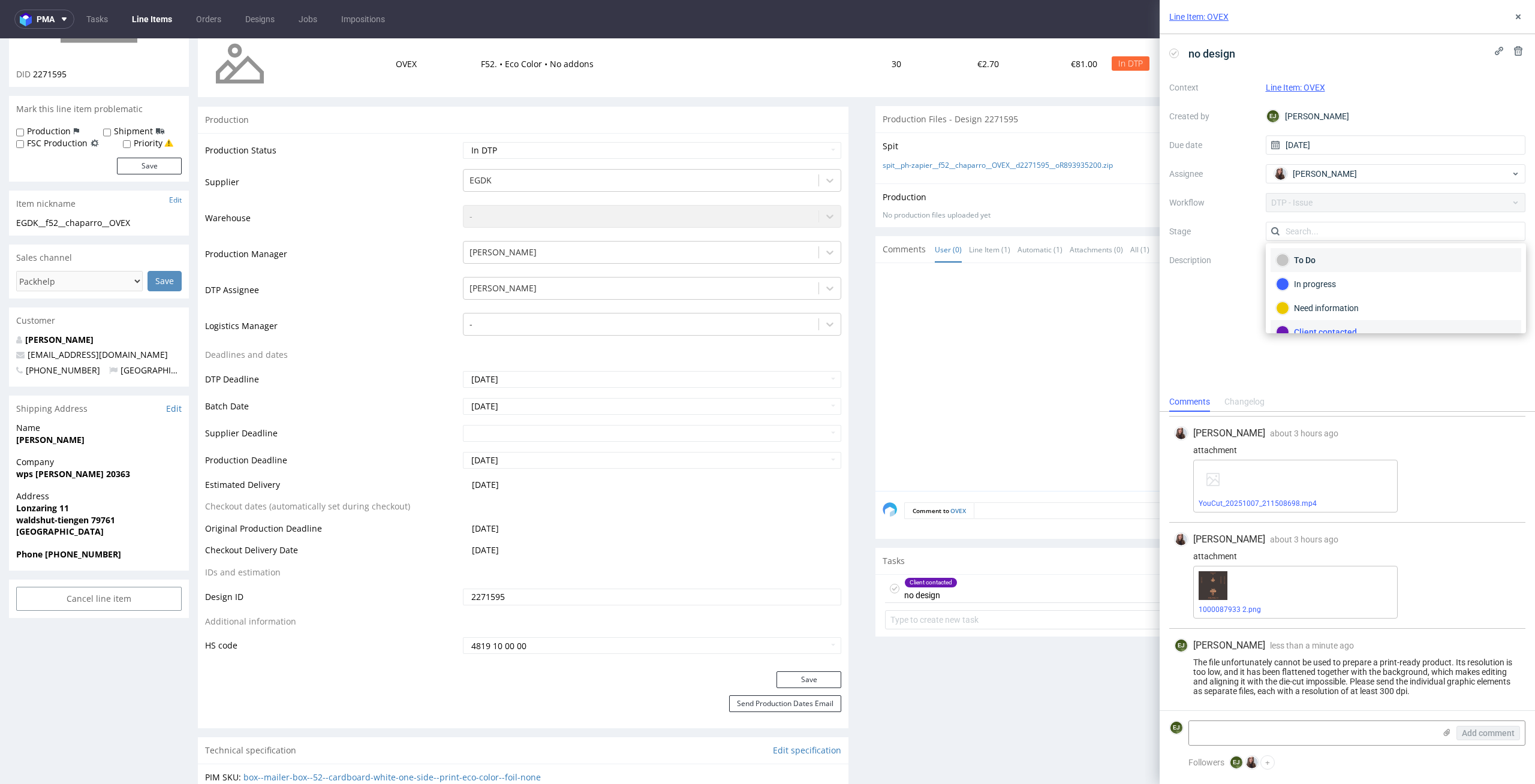
scroll to position [11, 0]
click at [1371, 248] on div "To Do" at bounding box center [1396, 249] width 240 height 13
click at [797, 152] on select "Waiting for Artwork Waiting for Diecut Waiting for Mockup Waiting for DTP Waiti…" at bounding box center [652, 150] width 379 height 17
select select "dtp_issue"
click at [463, 142] on select "Waiting for Artwork Waiting for Diecut Waiting for Mockup Waiting for DTP Waiti…" at bounding box center [652, 150] width 379 height 17
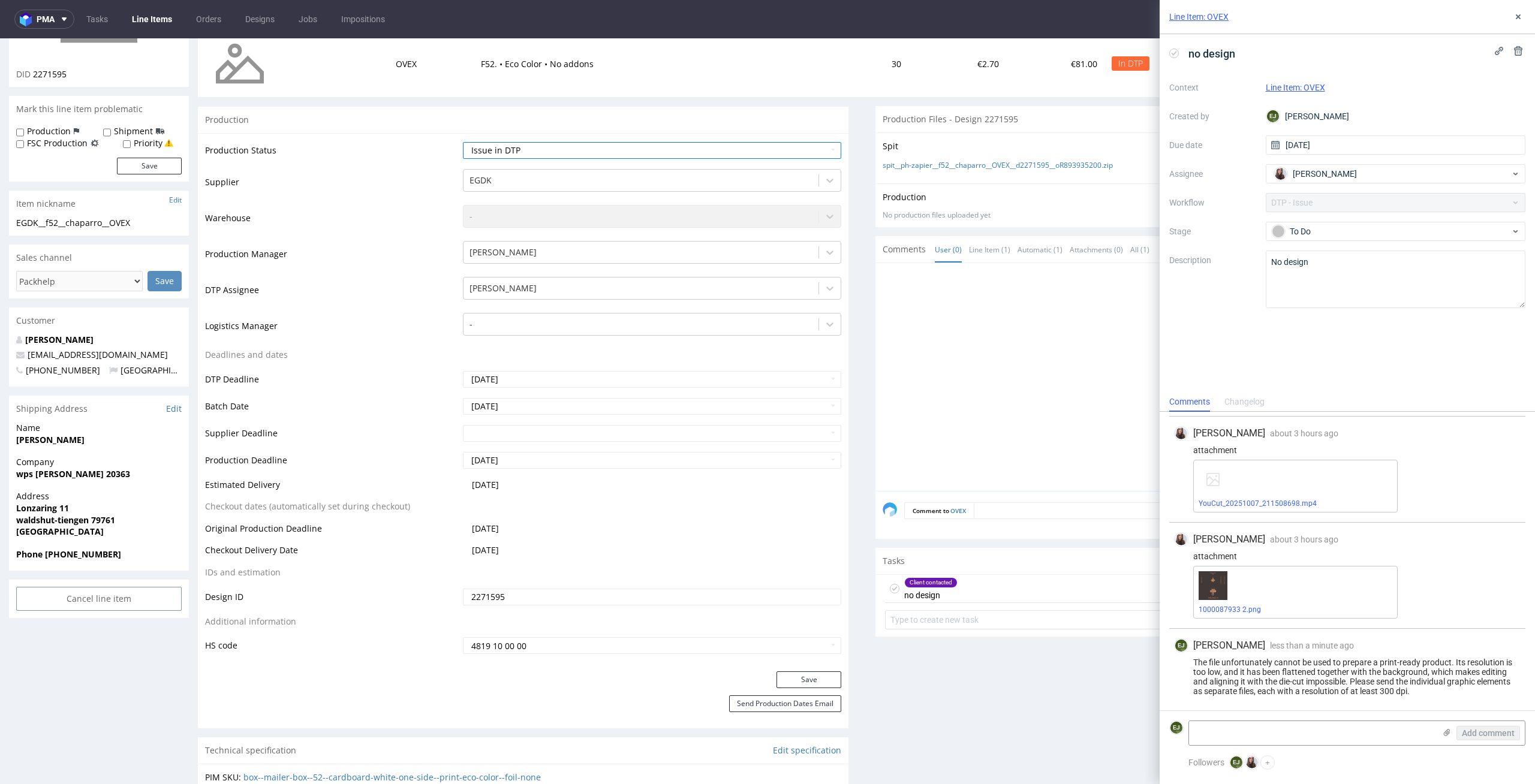
scroll to position [224, 0]
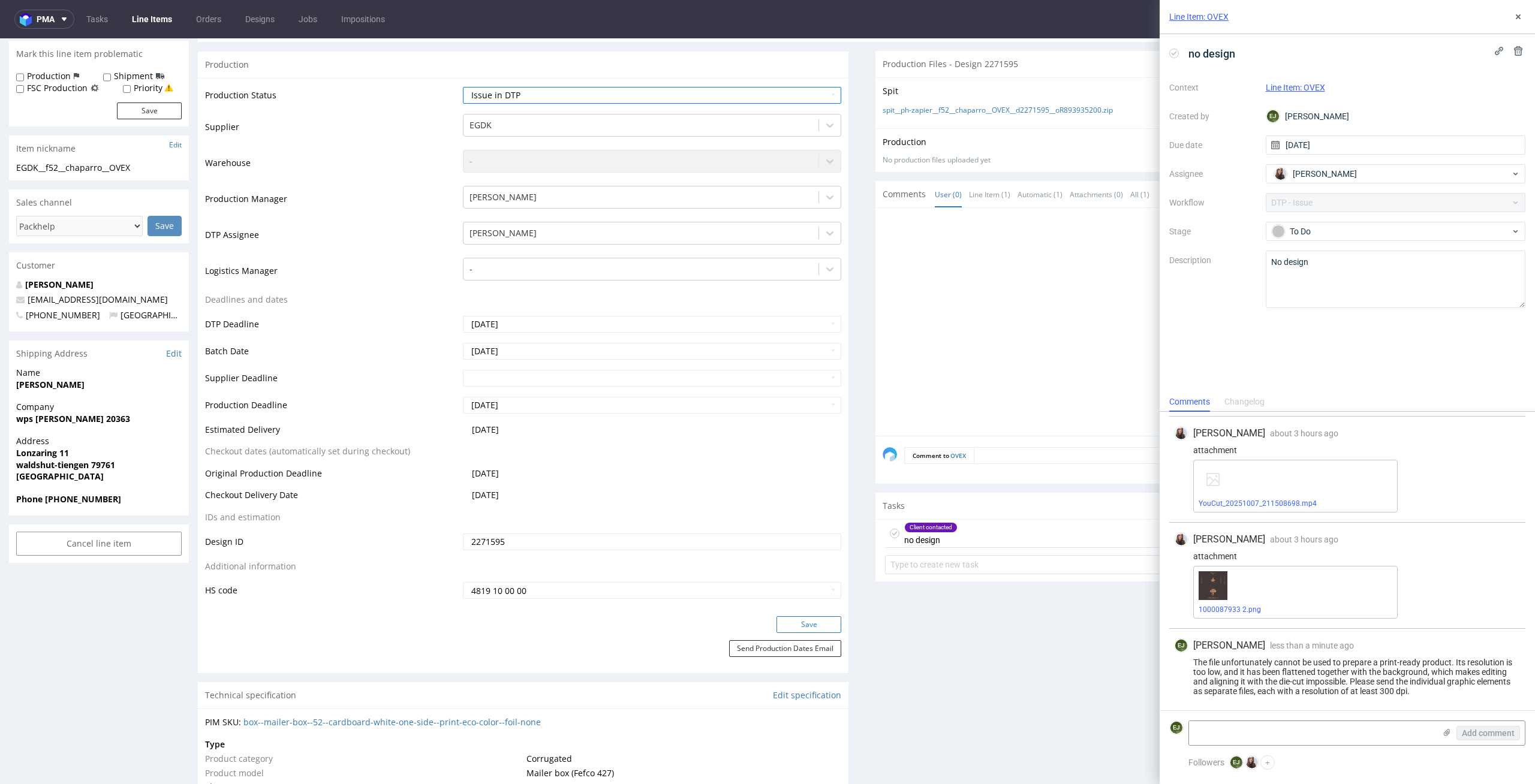
click at [828, 623] on button "Save" at bounding box center [809, 625] width 64 height 17
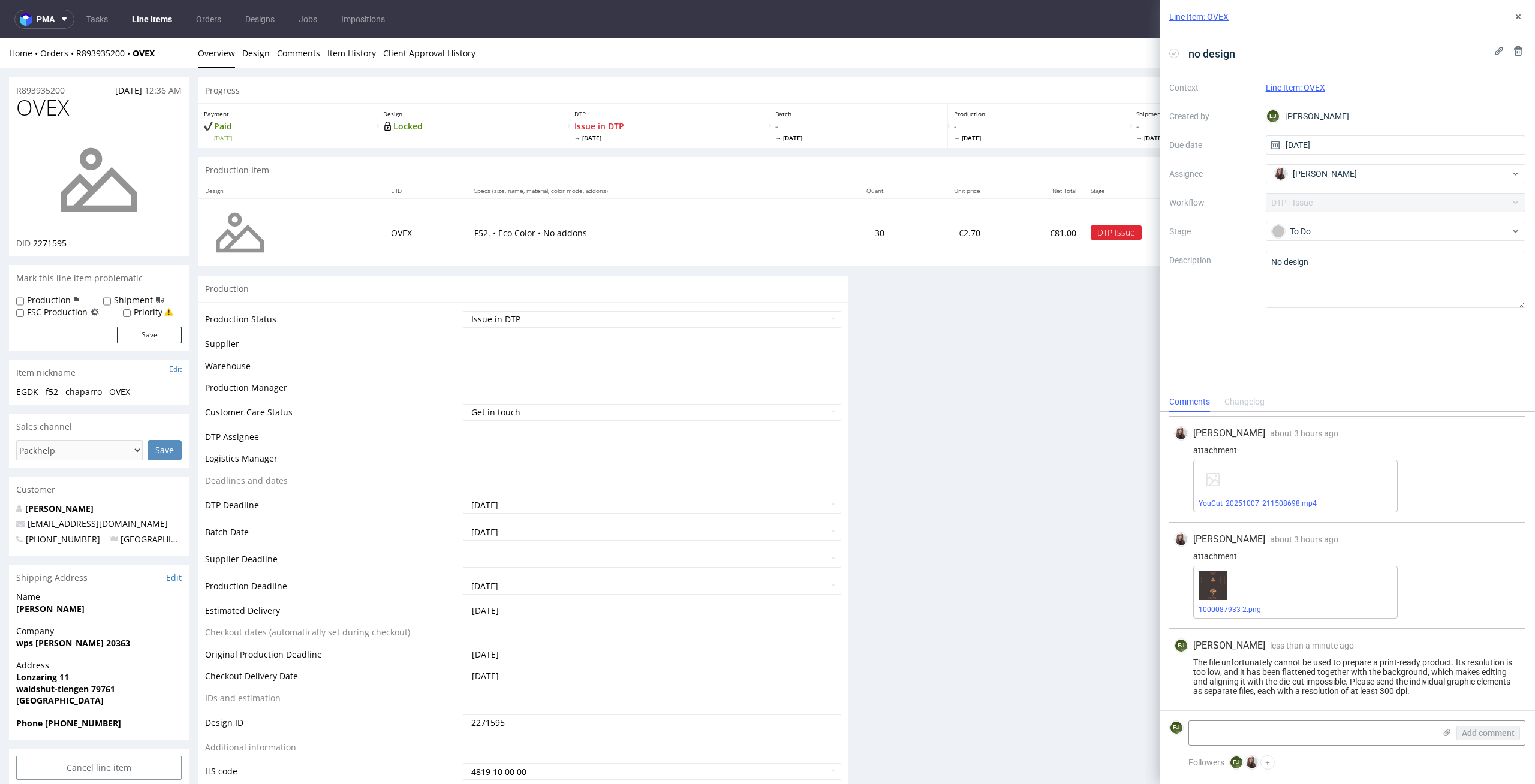
scroll to position [0, 0]
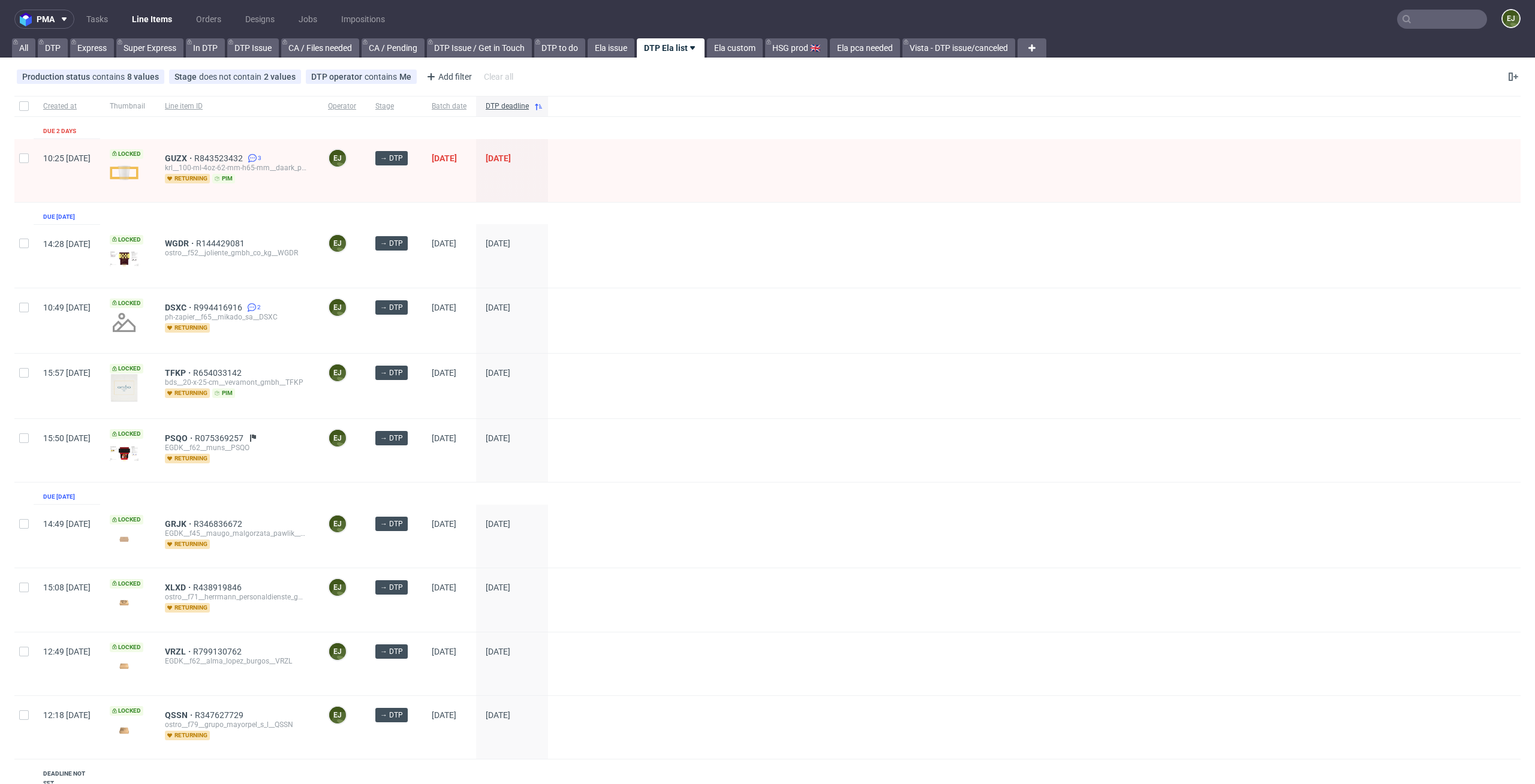
click at [922, 353] on div at bounding box center [1034, 386] width 973 height 65
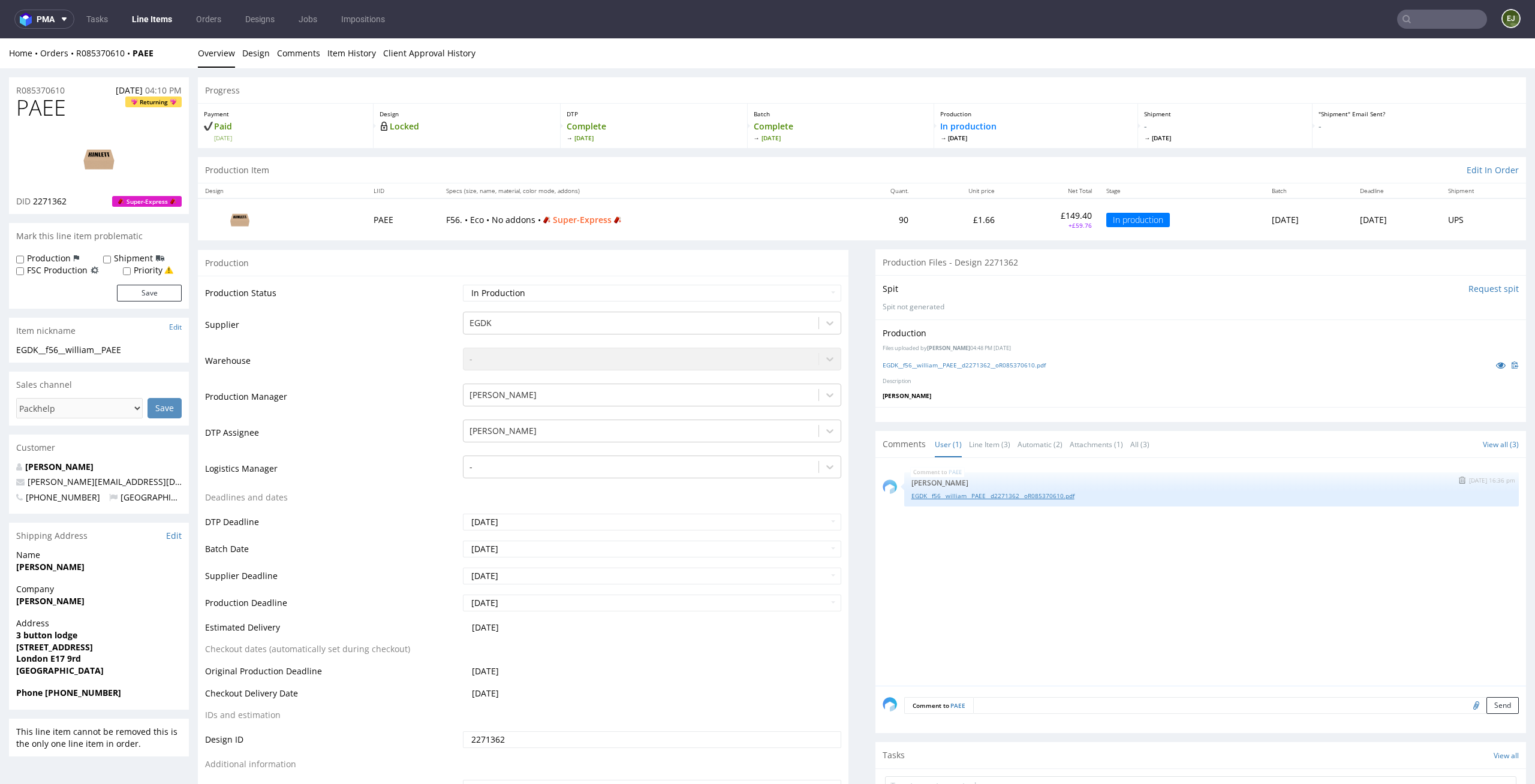
click at [1035, 498] on link "EGDK__f56__william__PAEE__d2271362__oR085370610.pdf" at bounding box center [1211, 496] width 600 height 9
click at [1045, 497] on link "EGDK__f56__william__PAEE__d2271362__oR085370610.pdf" at bounding box center [1211, 496] width 600 height 9
click at [1459, 481] on img "submit" at bounding box center [1462, 480] width 7 height 7
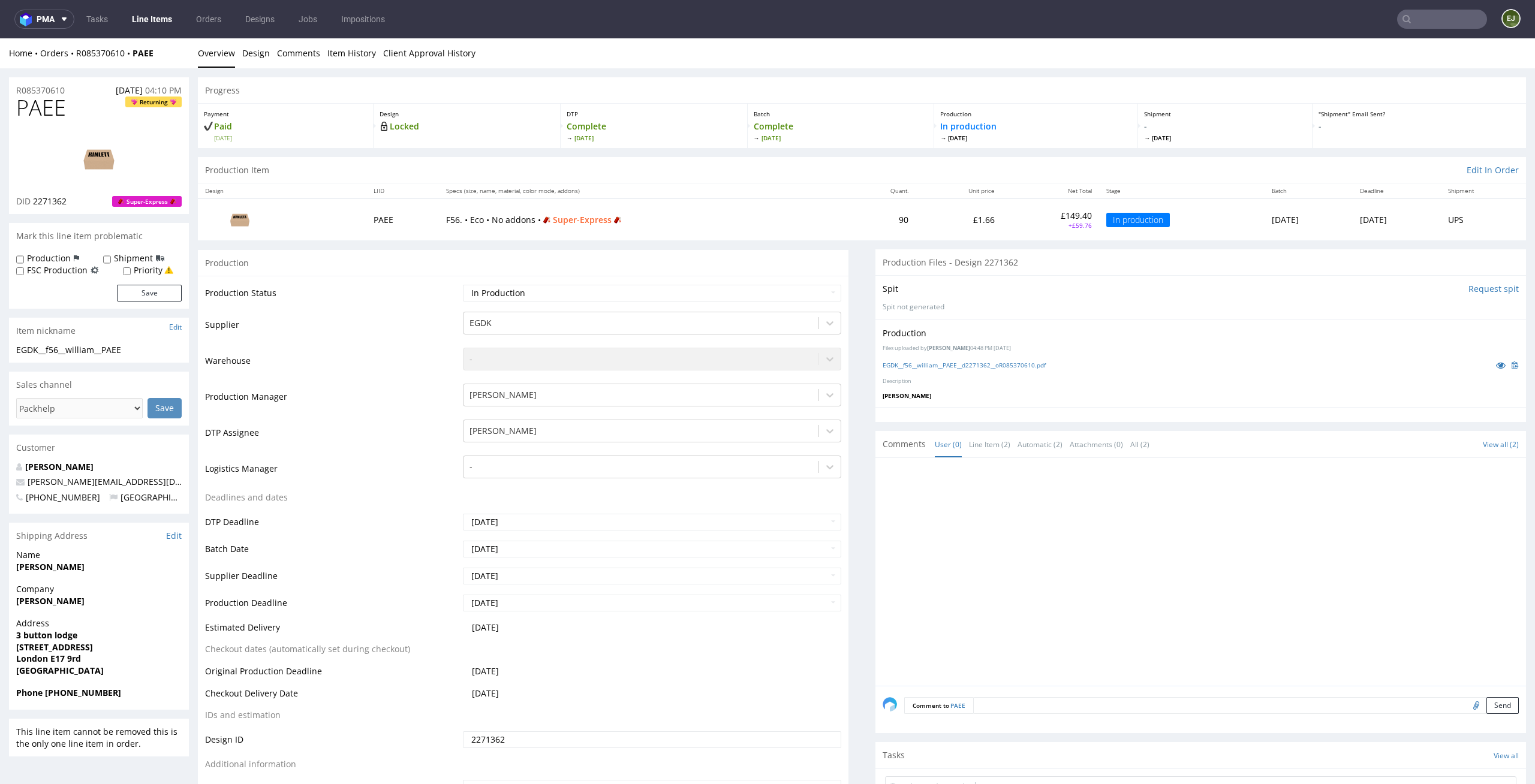
click at [1452, 716] on div "Comment to PAEE Send" at bounding box center [1201, 710] width 651 height 48
click at [1466, 707] on input "file" at bounding box center [1474, 705] width 17 height 16
type input "C:\fakepath\EGDK__f56__william__PAEE__d2271362__oR085370610.pdf"
click at [1487, 709] on button "Send" at bounding box center [1503, 705] width 33 height 17
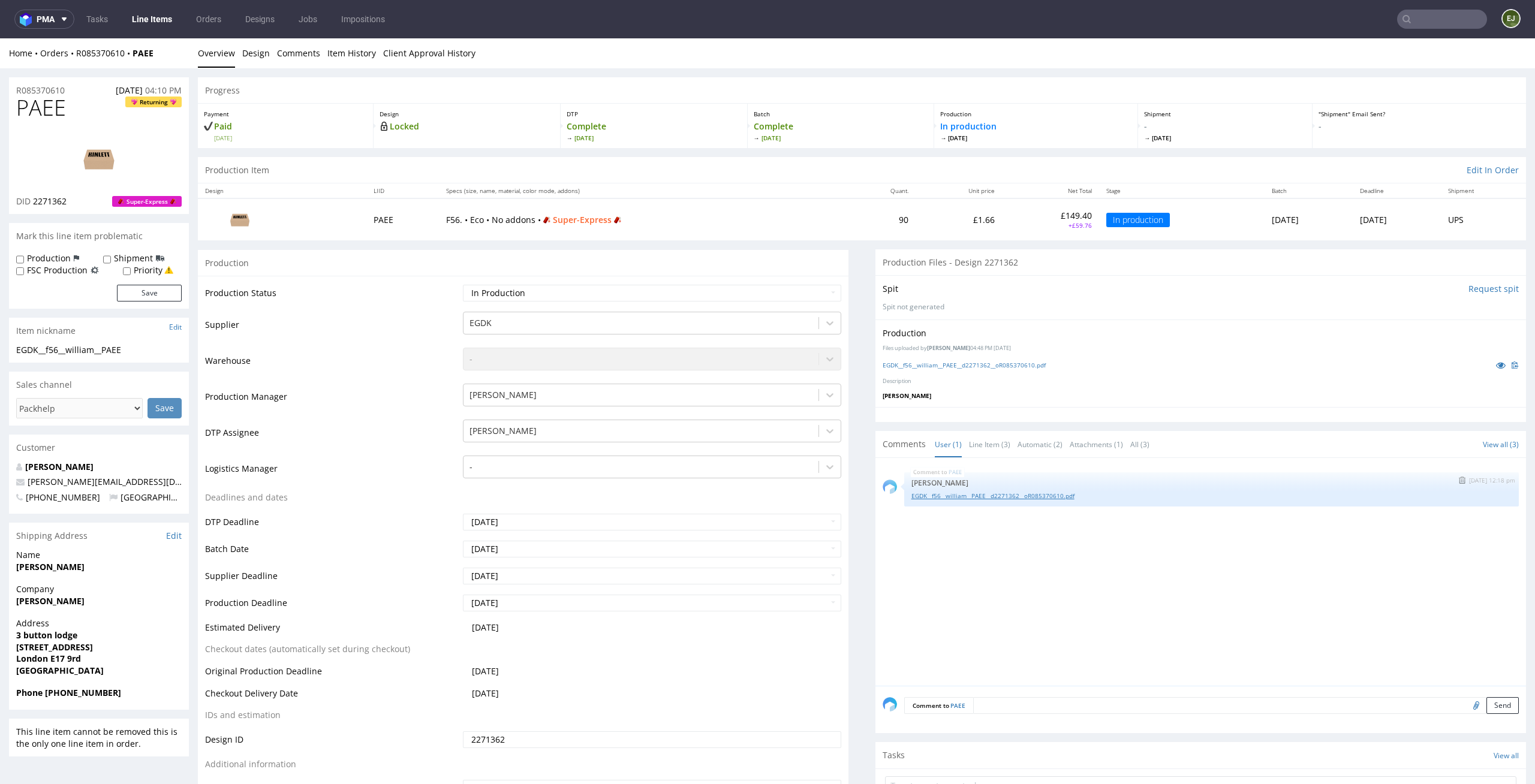
click at [982, 499] on link "EGDK__f56__william__PAEE__d2271362__oR085370610.pdf" at bounding box center [1211, 496] width 600 height 9
click at [1459, 480] on img "submit" at bounding box center [1462, 480] width 7 height 7
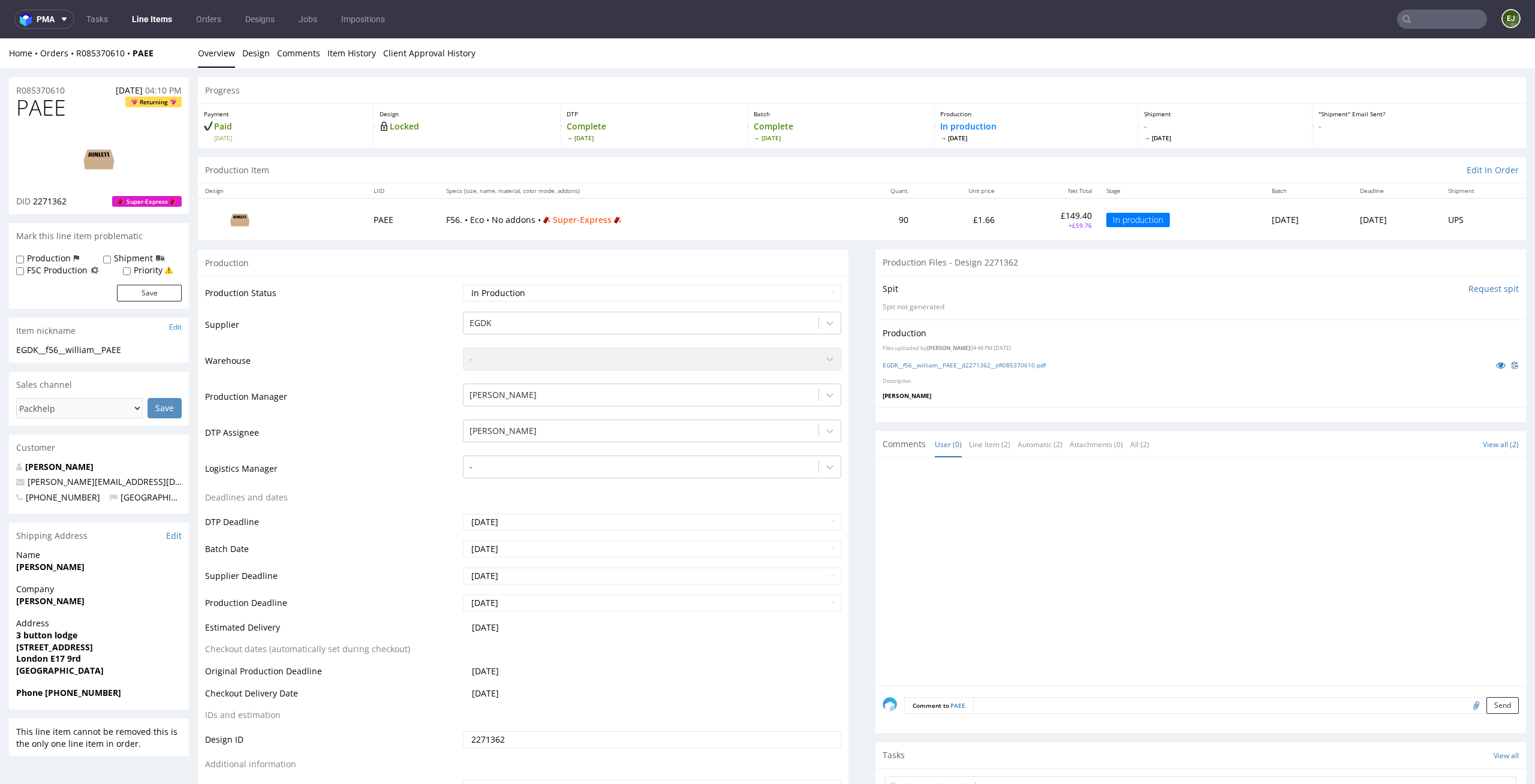
click at [1466, 704] on input "file" at bounding box center [1474, 705] width 17 height 16
type input "C:\fakepath\EGDK__f56__william__PAEE__d2271362__oR085370610.pdf"
click at [1487, 705] on button "Send" at bounding box center [1503, 705] width 33 height 17
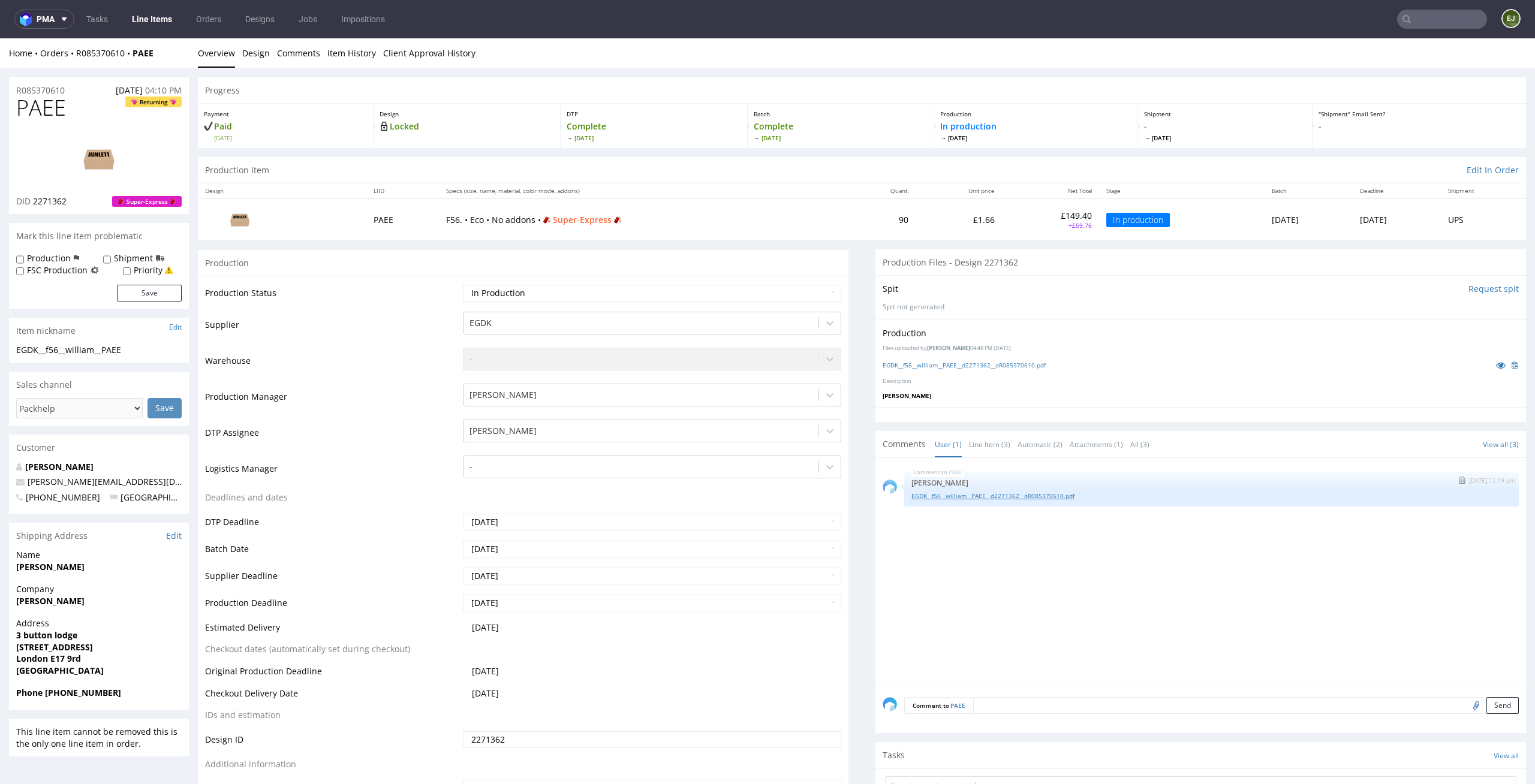
click at [1016, 492] on link "EGDK__f56__william__PAEE__d2271362__oR085370610.pdf" at bounding box center [1211, 496] width 600 height 9
click at [1459, 480] on img "submit" at bounding box center [1462, 480] width 7 height 7
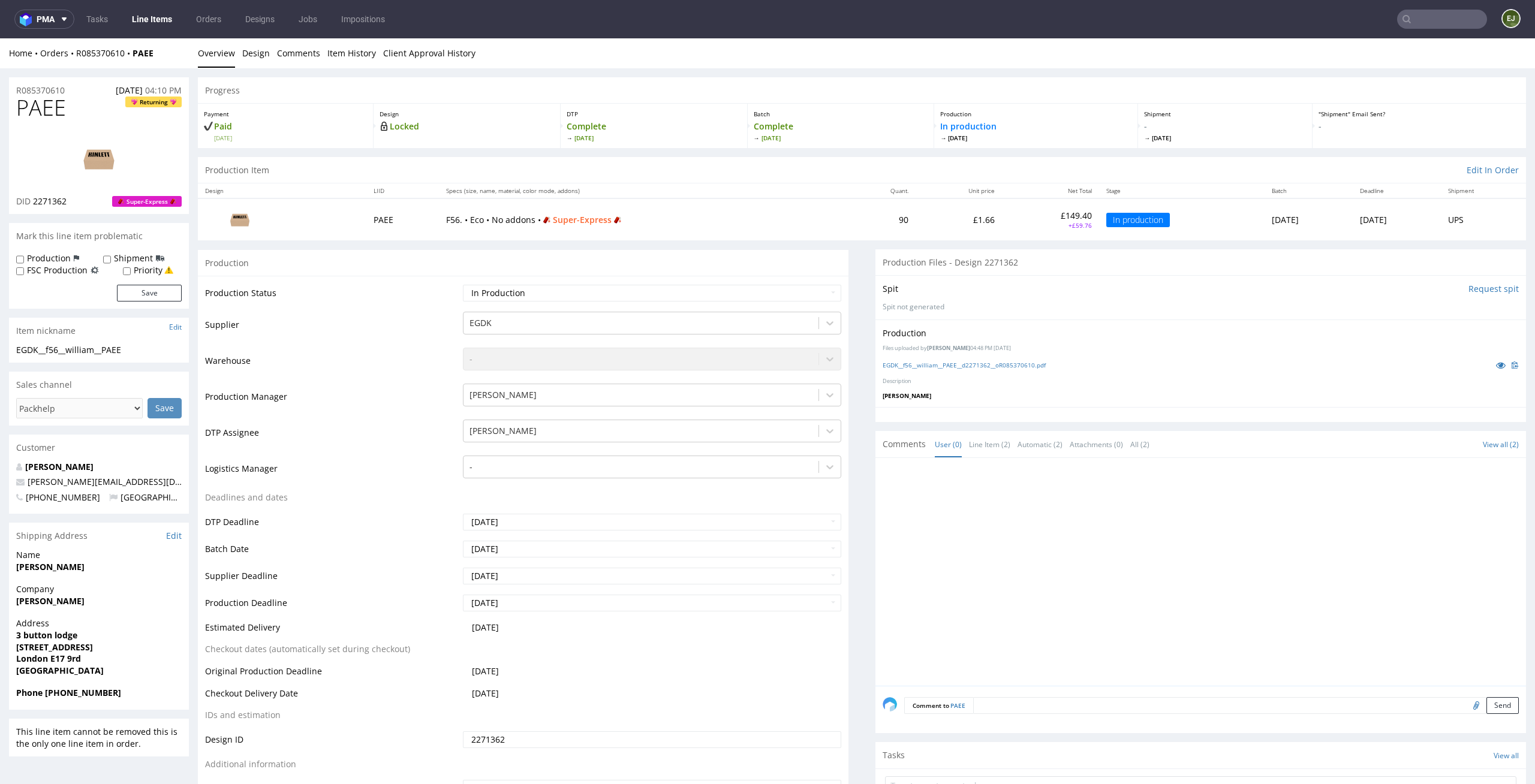
click at [1466, 707] on input "file" at bounding box center [1474, 705] width 17 height 16
type input "C:\fakepath\EGDK__f56__william__PAEE__d2271362__oR085370610.pdf"
click at [1487, 707] on button "Send" at bounding box center [1503, 705] width 33 height 17
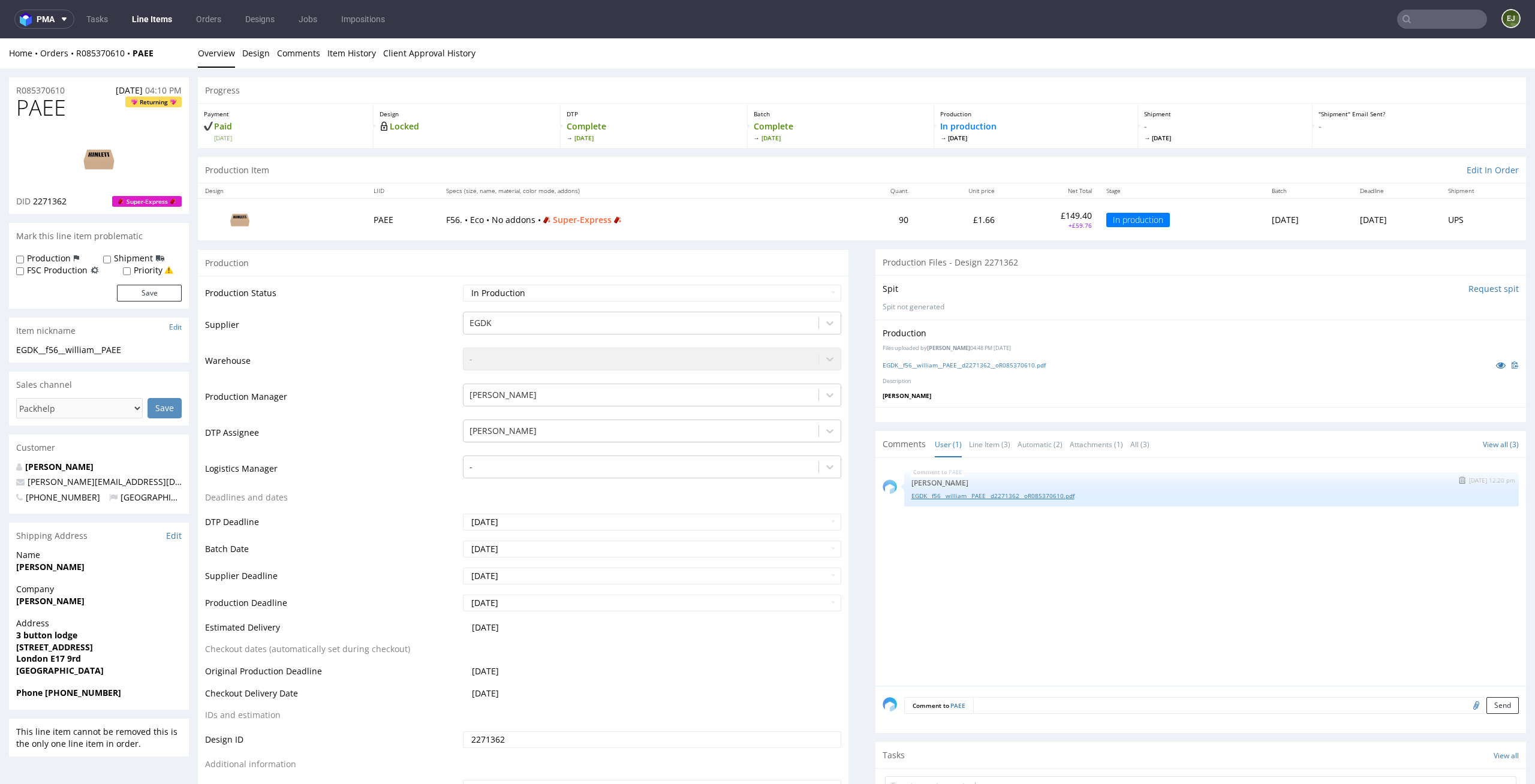
click at [1056, 495] on link "EGDK__f56__william__PAEE__d2271362__oR085370610.pdf" at bounding box center [1211, 496] width 600 height 9
click at [1114, 578] on div "PAEE 8th Oct 25 | 12:20 pm Elżbieta Jelińska EGDK__f56__william__PAEE__d2271362…" at bounding box center [1204, 575] width 643 height 221
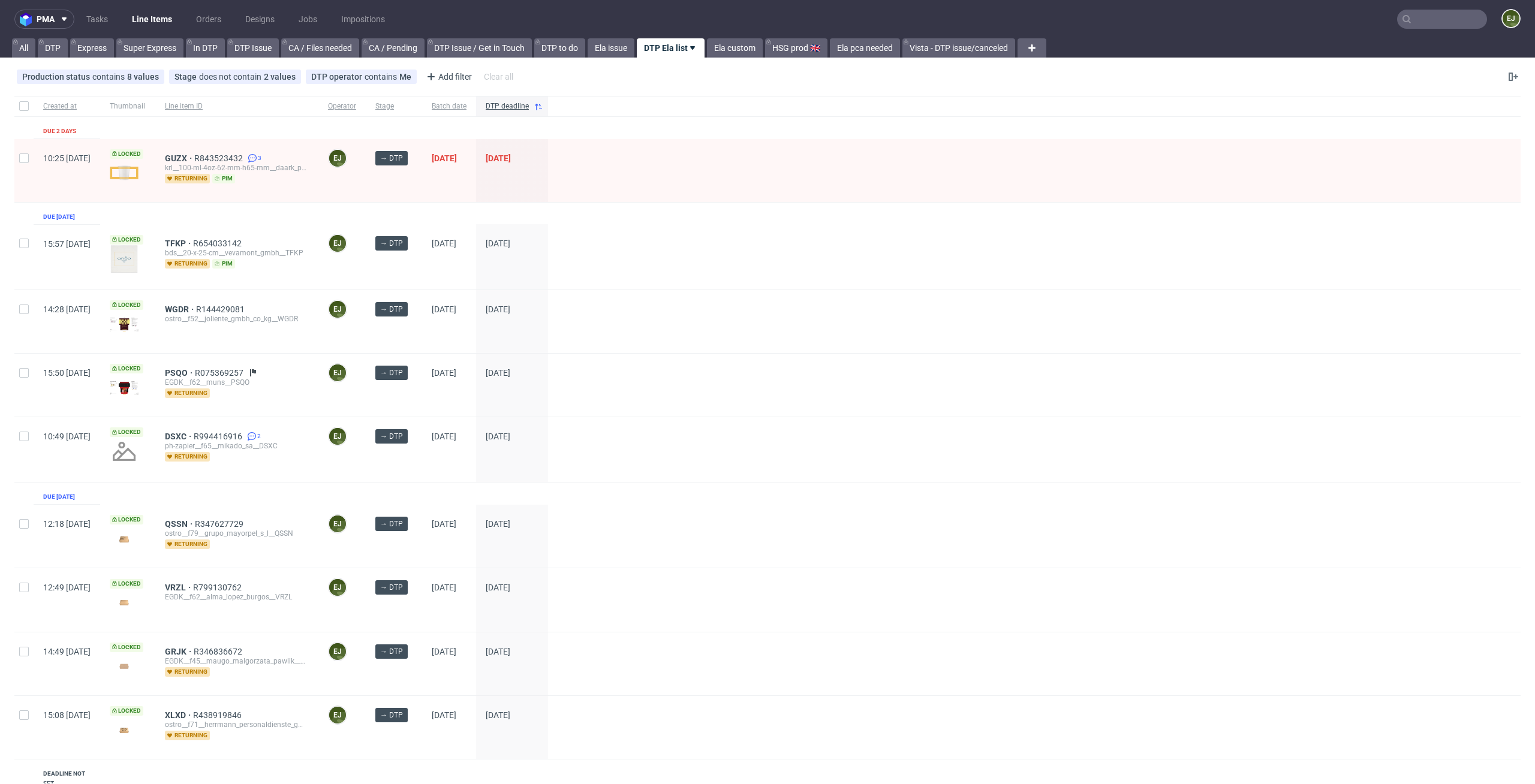
scroll to position [327, 0]
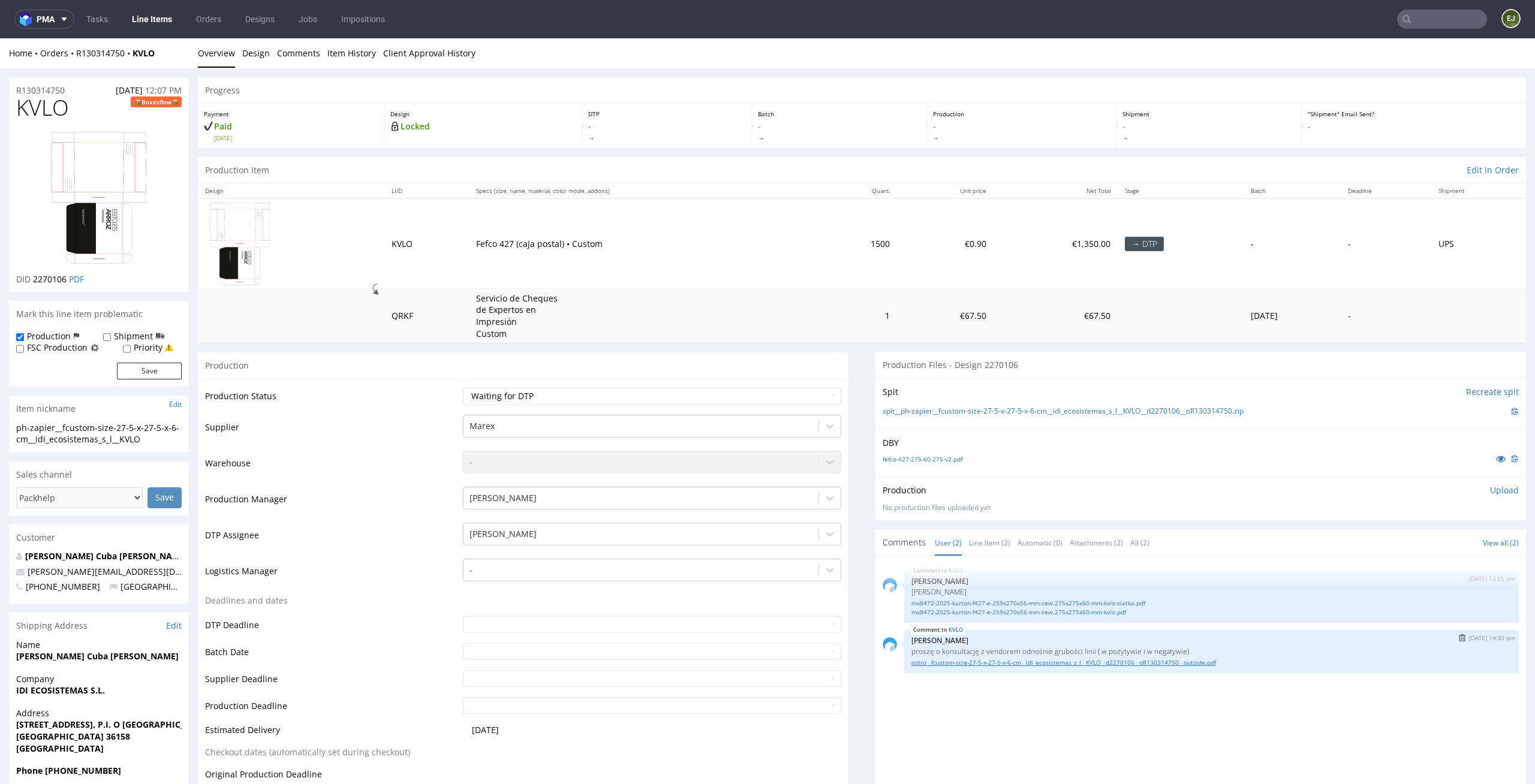
click at [1215, 663] on link "ostro__fcustom-size-27-5-x-27-5-x-6-cm__idi_ecosistemas_s_l__KVLO__d2270106__oR…" at bounding box center [1211, 663] width 600 height 9
click at [816, 401] on select "Waiting for Artwork Waiting for Diecut Waiting for Mockup Waiting for DTP Waiti…" at bounding box center [652, 396] width 379 height 17
select select "dtp_ca_needed"
click at [463, 388] on select "Waiting for Artwork Waiting for Diecut Waiting for Mockup Waiting for DTP Waiti…" at bounding box center [652, 396] width 379 height 17
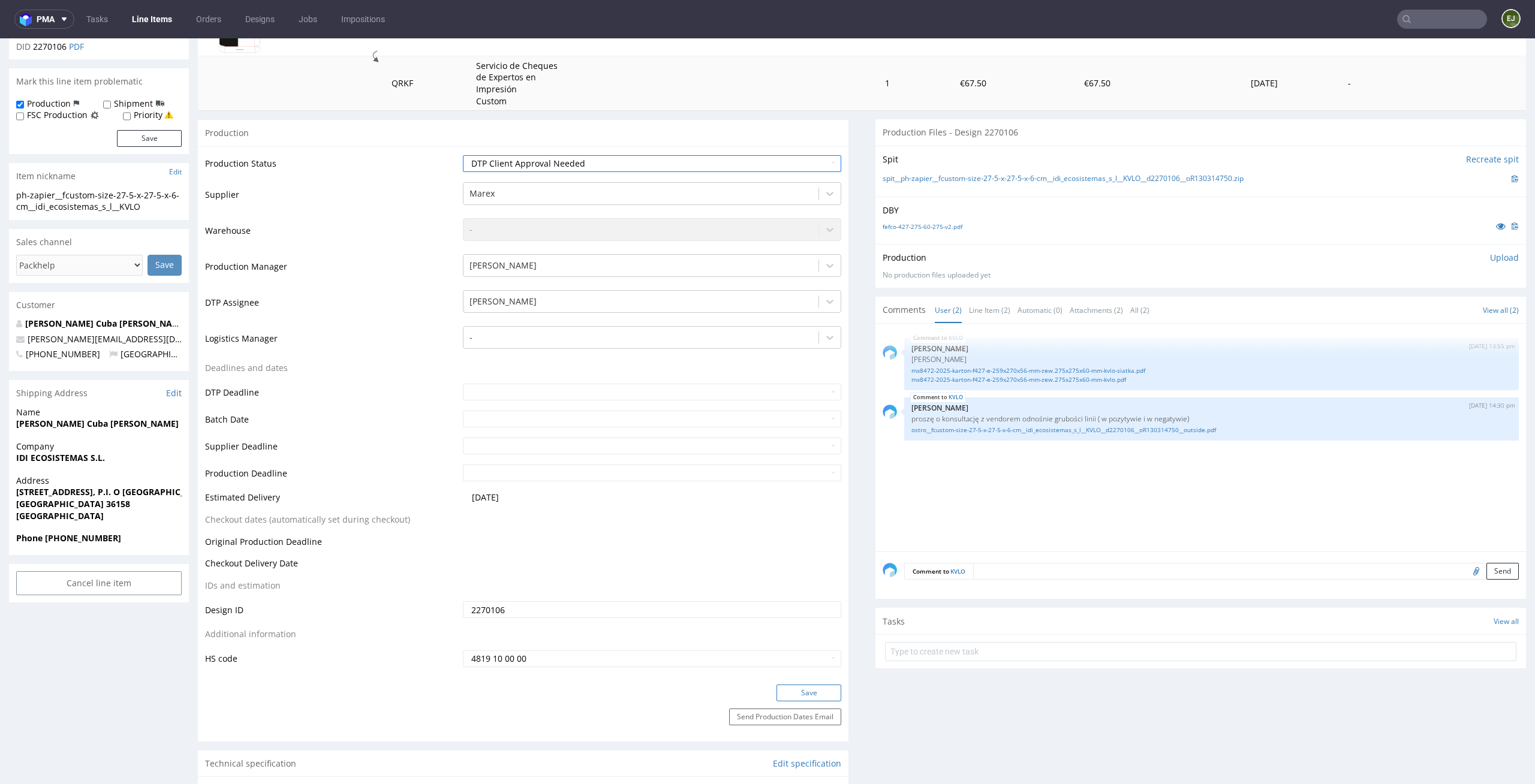
click at [827, 688] on button "Save" at bounding box center [809, 693] width 64 height 17
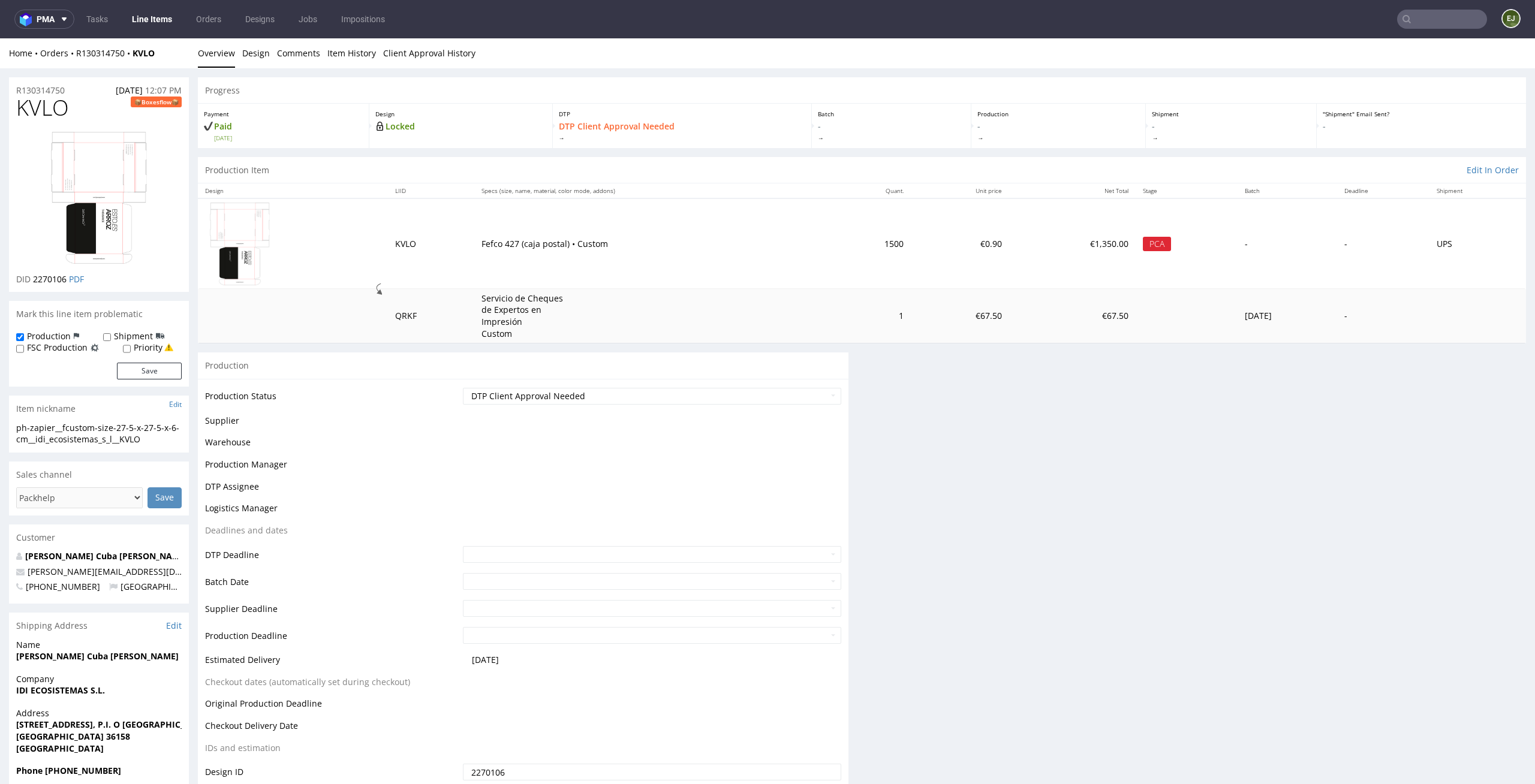
scroll to position [0, 0]
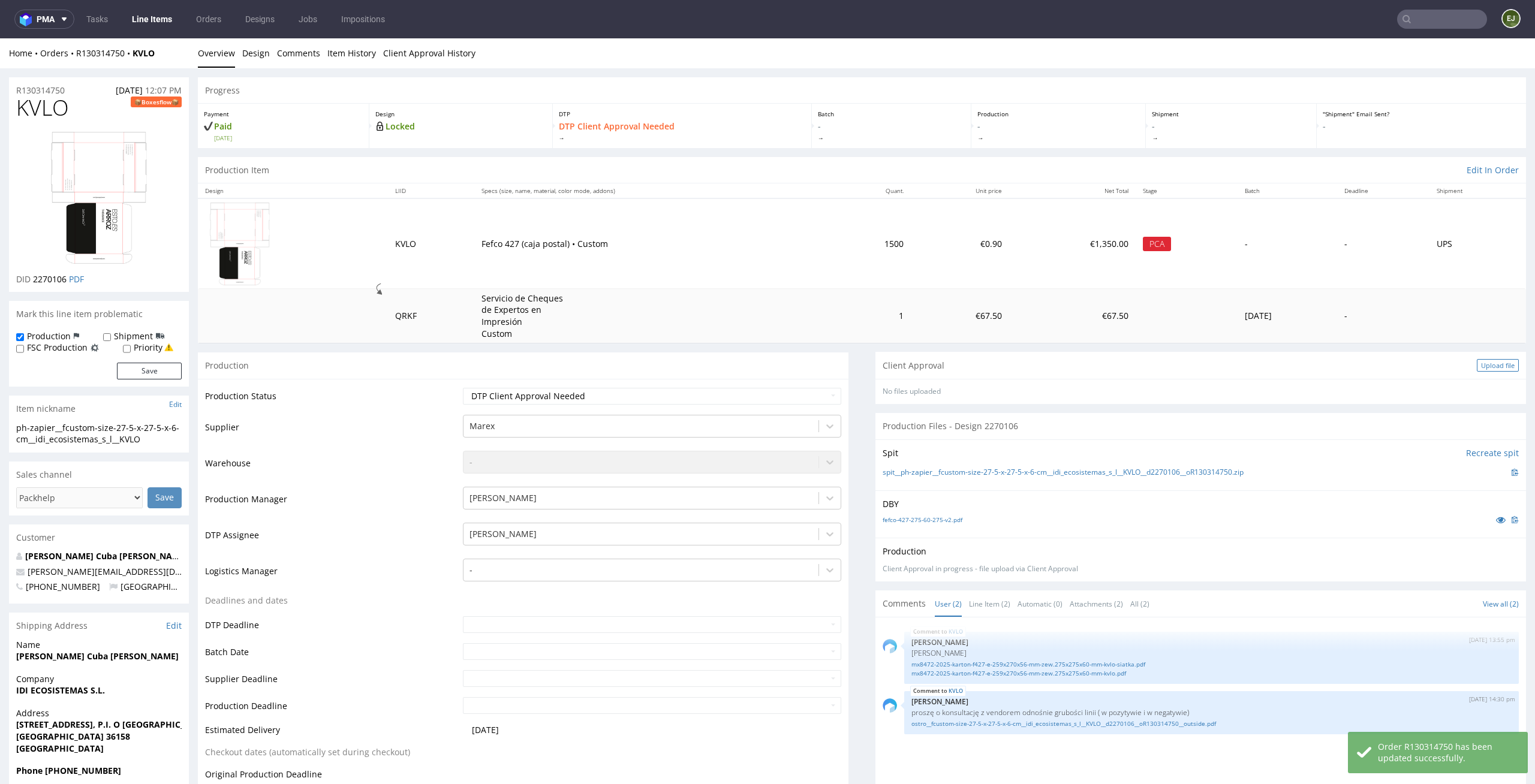
click at [1498, 360] on div "Upload file" at bounding box center [1498, 365] width 42 height 12
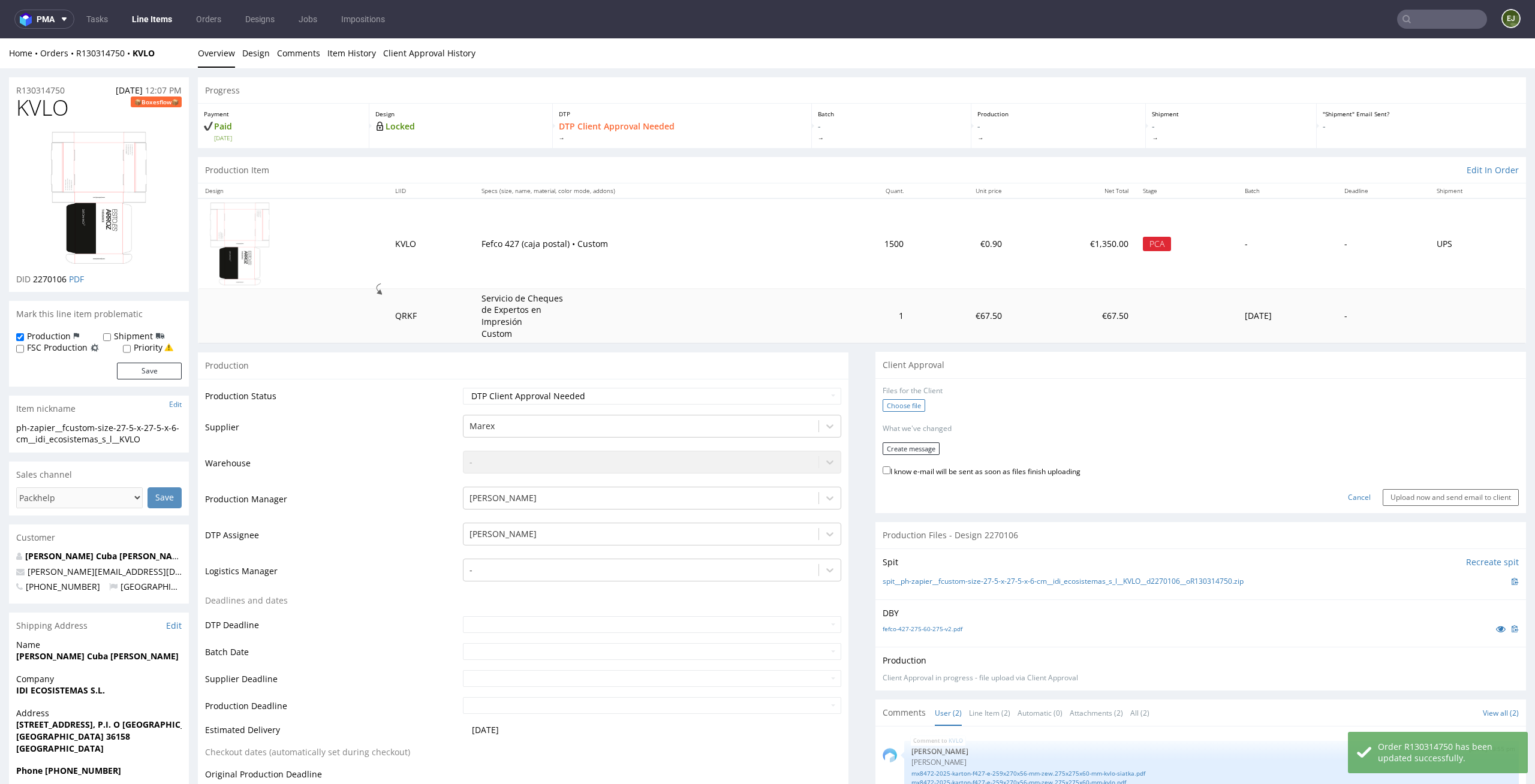
click at [889, 405] on label "Choose file" at bounding box center [904, 405] width 42 height 12
click at [0, 38] on input "Choose file" at bounding box center [0, 38] width 0 height 0
click at [922, 452] on form "Files for the Client 1 . ostro__fcustom-size-27-5-x-27-5-x-6-cm__idi_ecosistema…" at bounding box center [1200, 444] width 636 height 116
click at [918, 446] on button "Create message" at bounding box center [911, 444] width 57 height 12
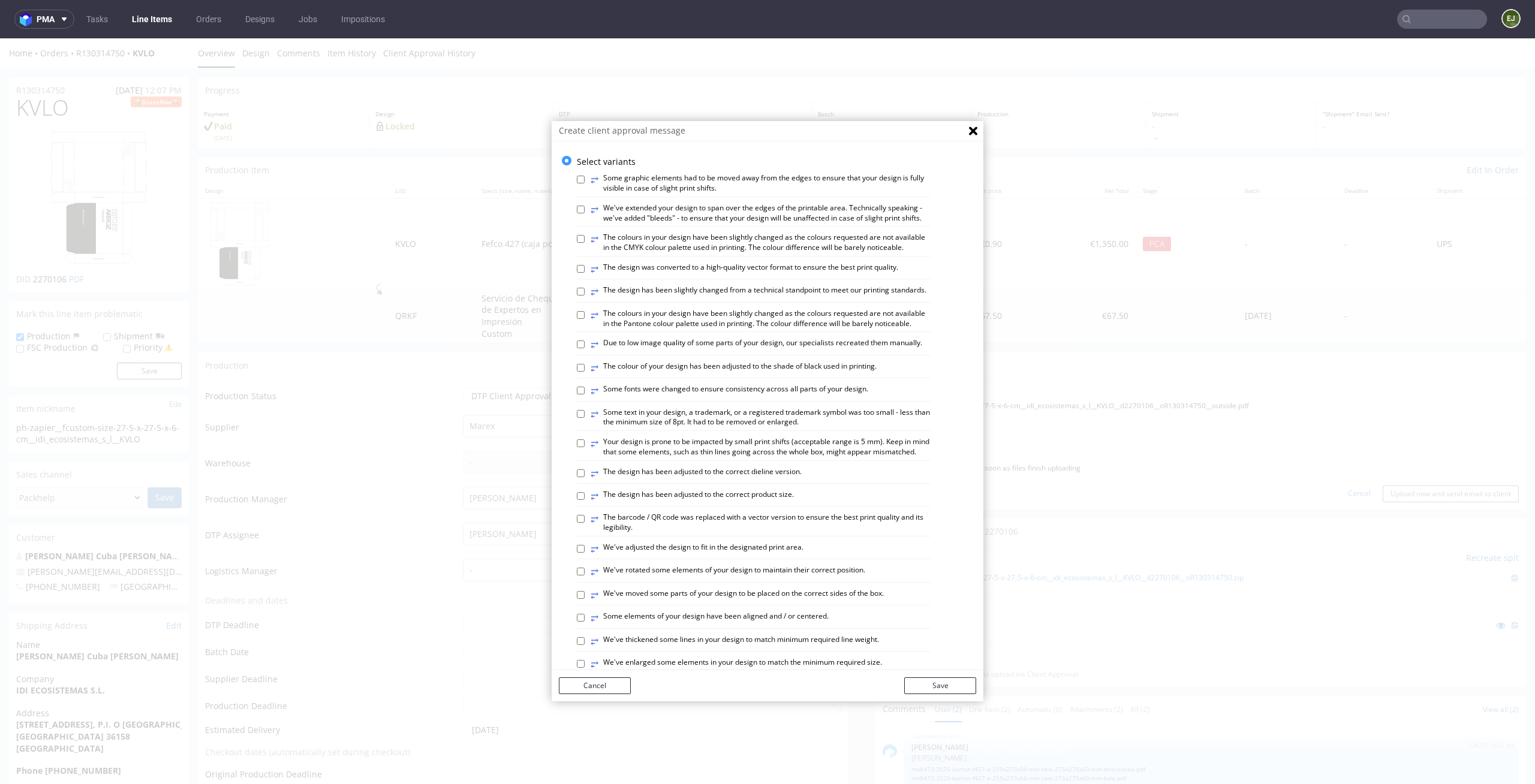
click at [759, 493] on div "⥂ Some graphic elements had to be moved away from the edges to ensure that your…" at bounding box center [777, 625] width 400 height 916
click at [747, 480] on label "⥂ The design has been adjusted to the correct dieline version." at bounding box center [696, 474] width 211 height 13
click at [585, 477] on input "⥂ The design has been adjusted to the correct dieline version." at bounding box center [581, 473] width 8 height 8
checkbox input "true"
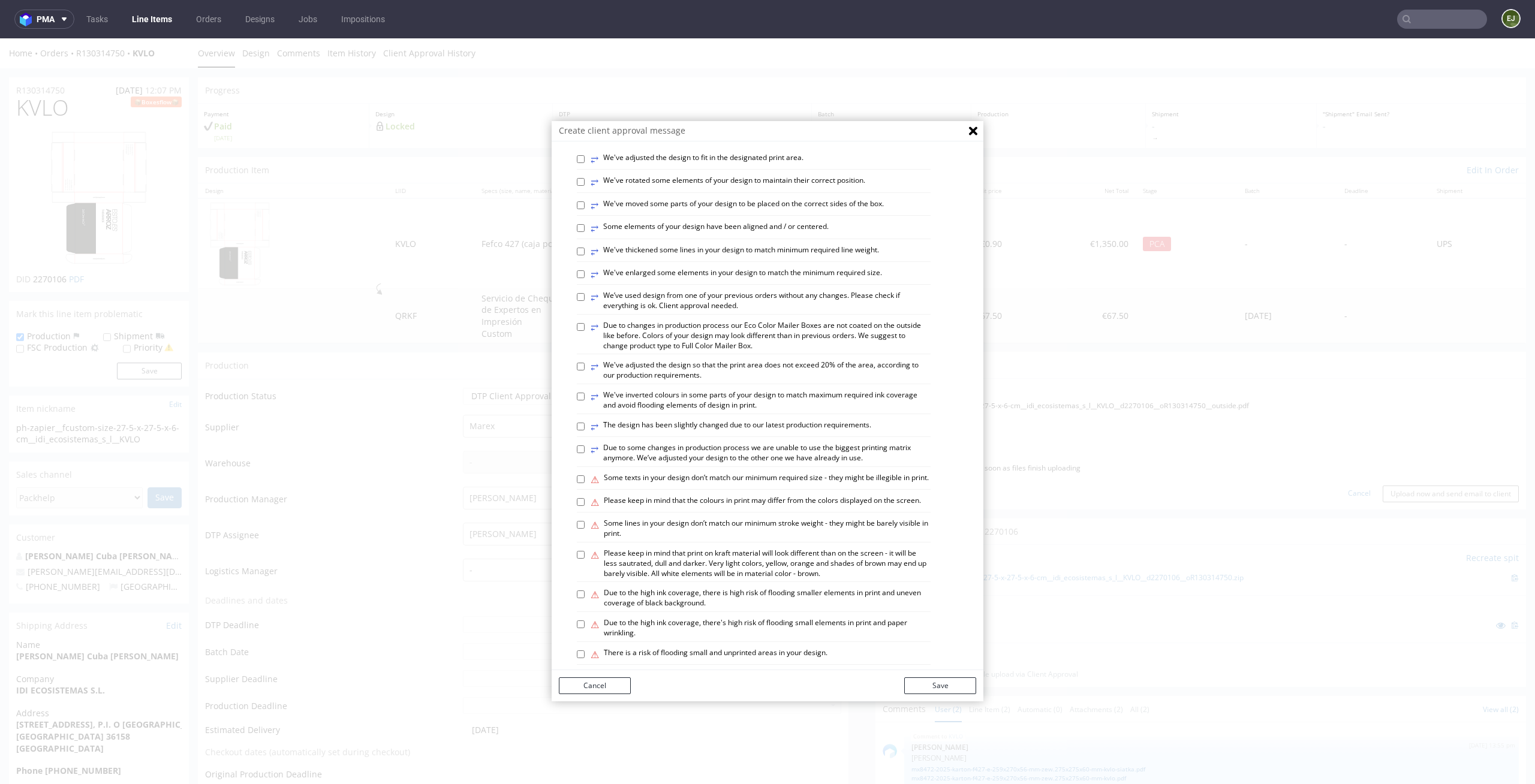
scroll to position [491, 0]
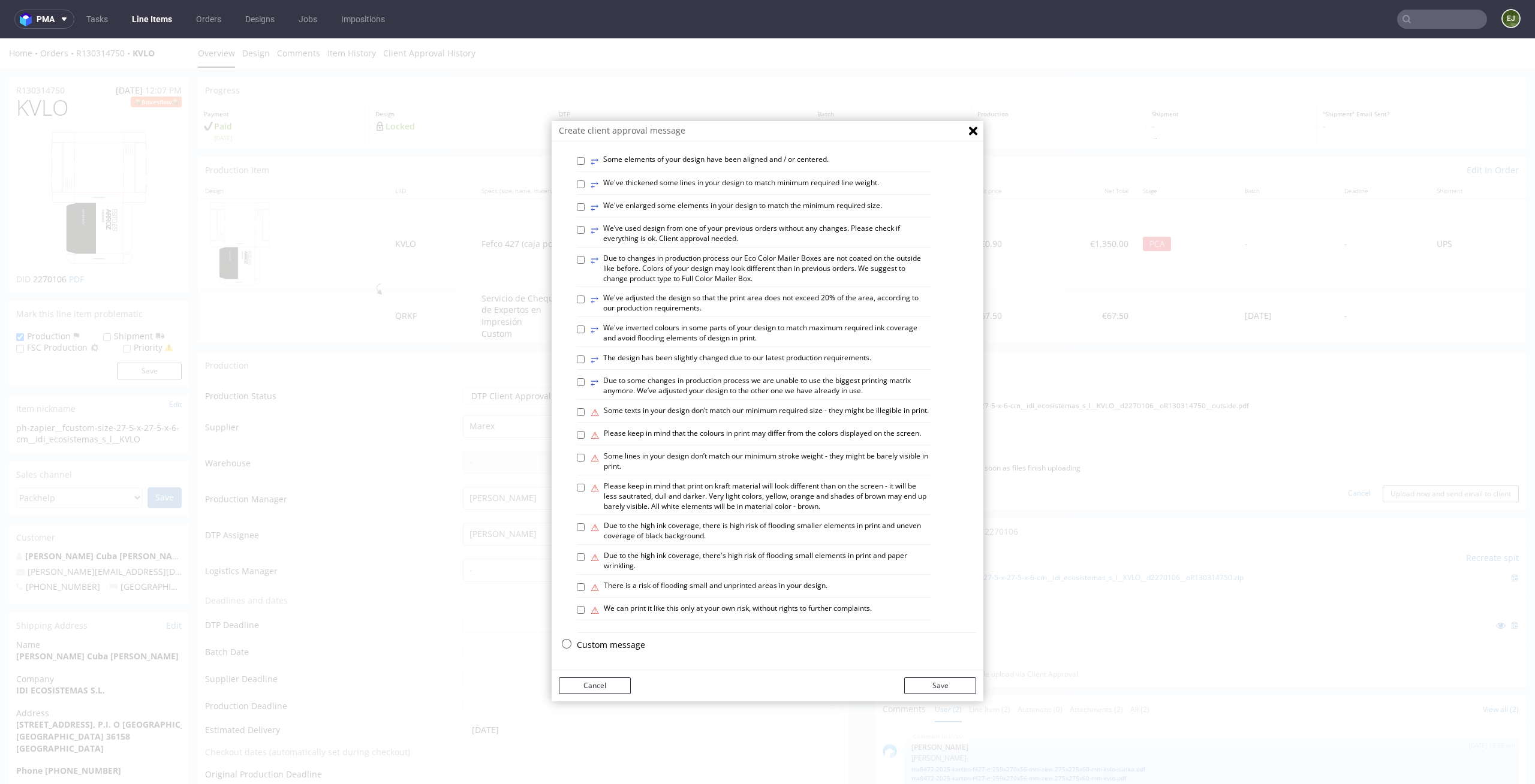
click at [612, 178] on label "⥂ We've thickened some lines in your design to match minimum required line weig…" at bounding box center [734, 185] width 288 height 13
click at [585, 180] on input "⥂ We've thickened some lines in your design to match minimum required line weig…" at bounding box center [581, 184] width 8 height 8
checkbox input "true"
click at [948, 677] on div "Cancel Save" at bounding box center [768, 686] width 432 height 31
click at [941, 686] on button "Save" at bounding box center [940, 686] width 72 height 17
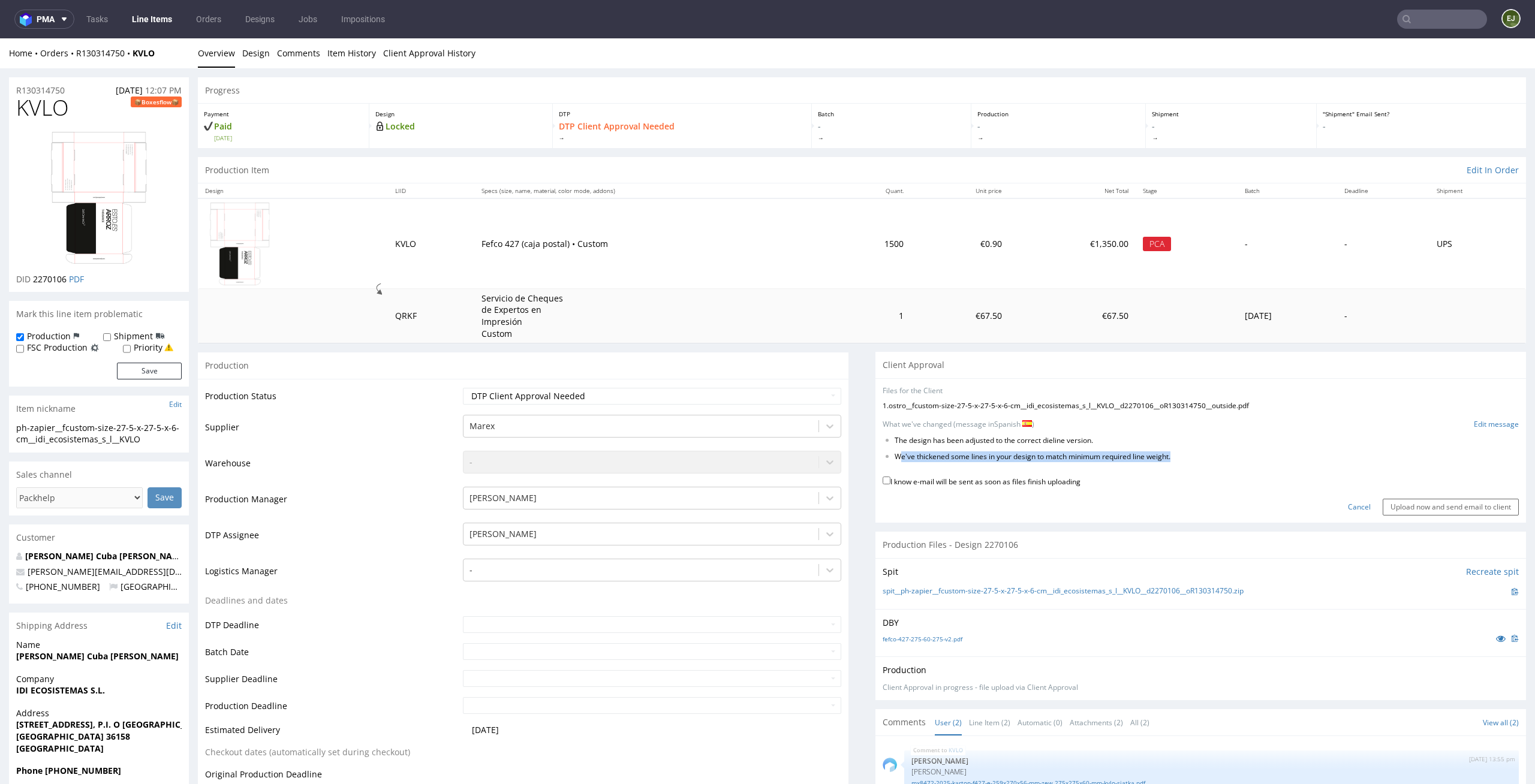
drag, startPoint x: 1176, startPoint y: 458, endPoint x: 883, endPoint y: 456, distance: 293.0
click at [883, 455] on ul "The design has been adjusted to the correct dieline version. We've thickened so…" at bounding box center [1200, 449] width 636 height 27
copy li "We've thickened some lines in your design to match minimum required line weight."
drag, startPoint x: 1110, startPoint y: 437, endPoint x: 889, endPoint y: 435, distance: 221.0
click at [894, 436] on li "The design has been adjusted to the correct dieline version." at bounding box center [1175, 441] width 562 height 10
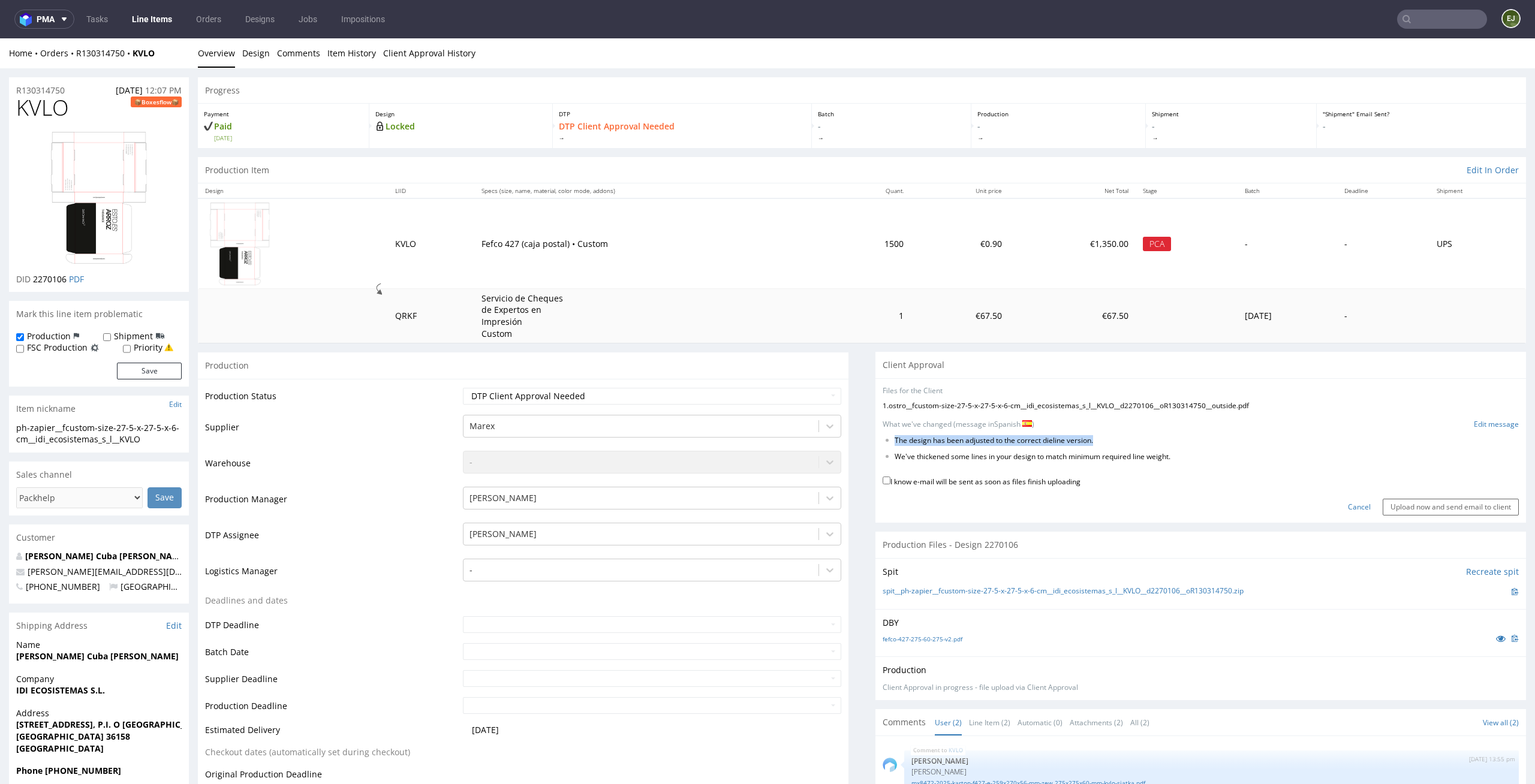
copy li "The design has been adjusted to the correct dieline version."
click at [1474, 427] on link "Edit message" at bounding box center [1496, 425] width 45 height 10
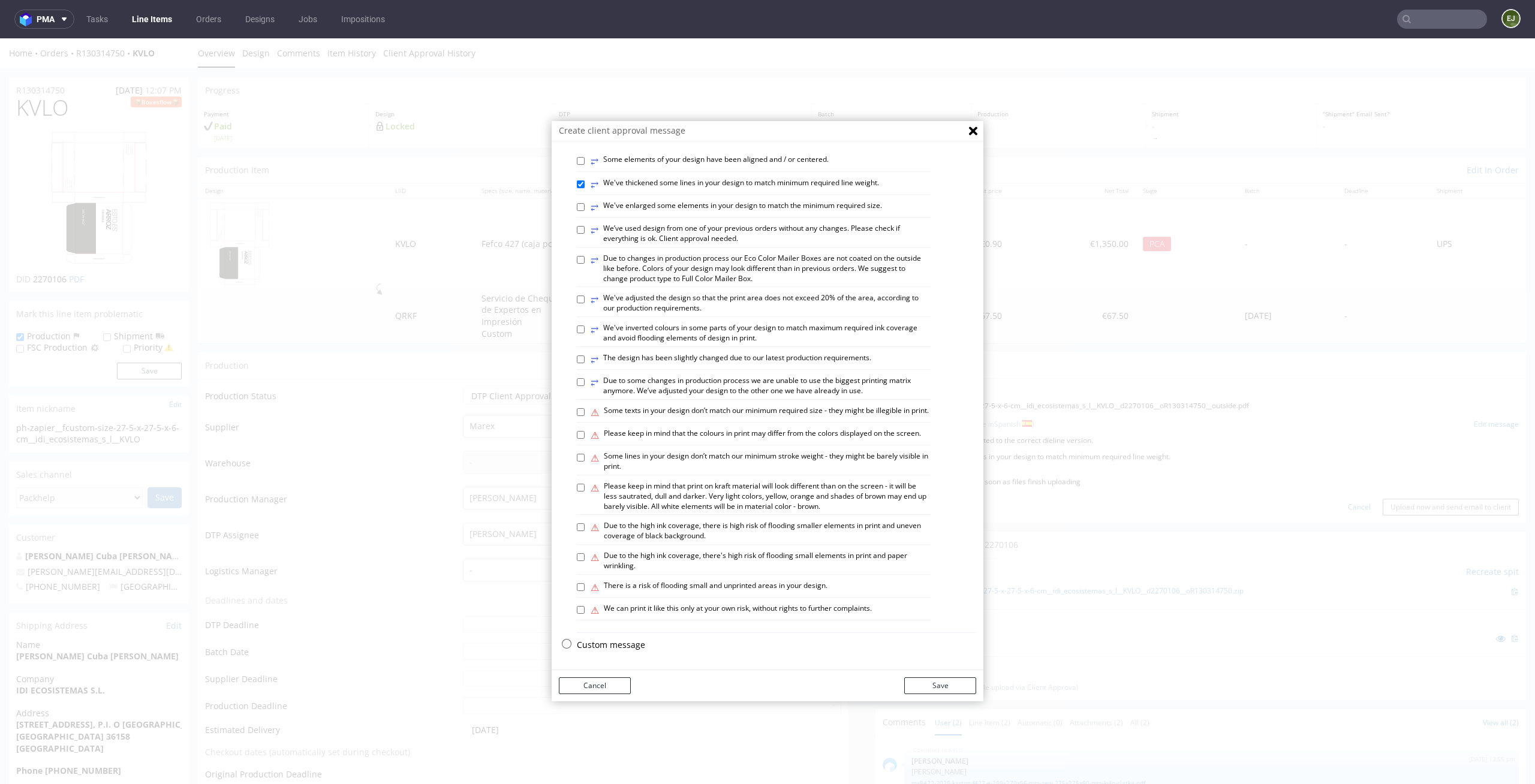
click at [622, 645] on p "Custom message" at bounding box center [777, 645] width 400 height 12
checkbox input "false"
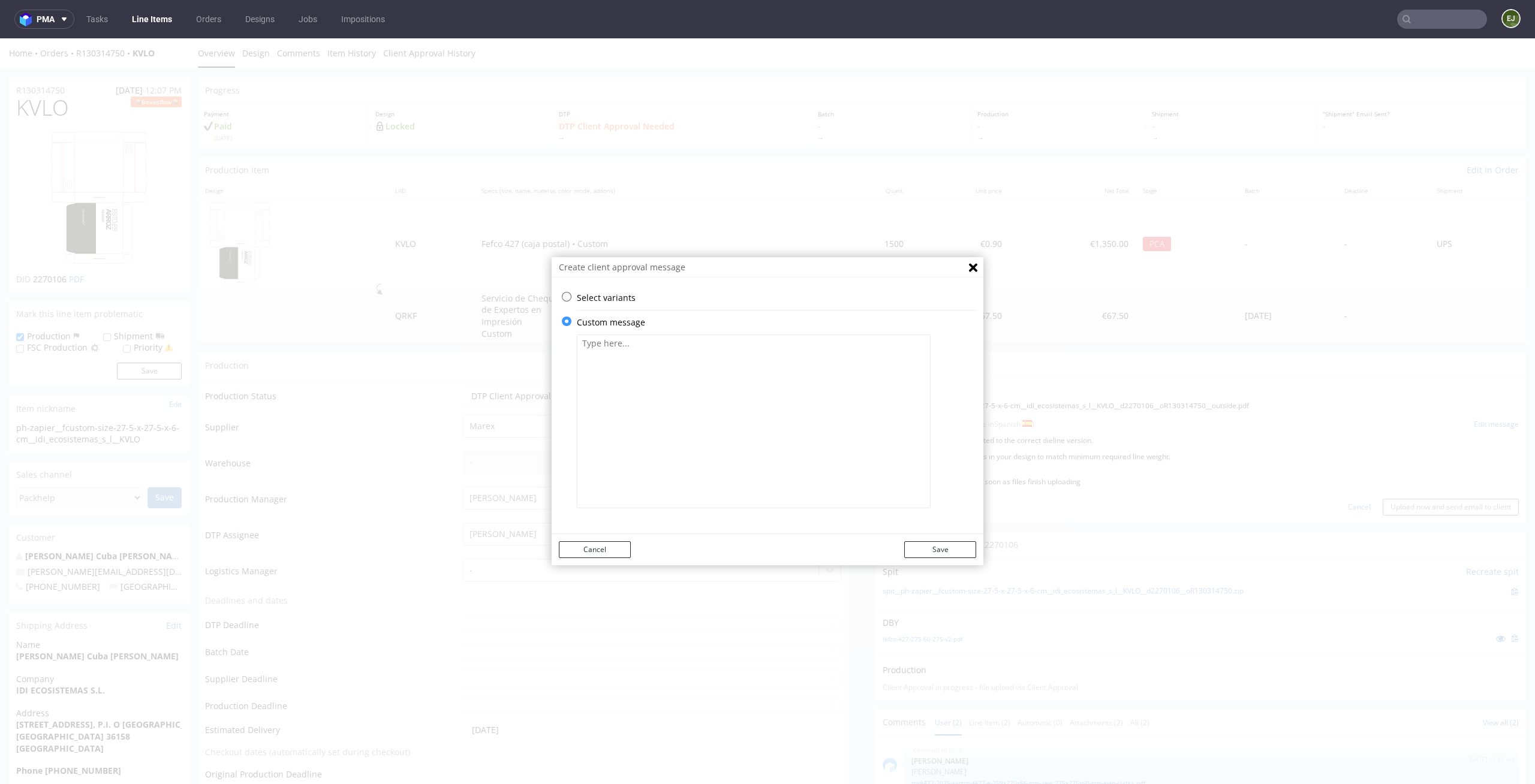
click at [661, 478] on textarea at bounding box center [754, 421] width 354 height 174
paste textarea "• The design has been adjusted to the correct dieline version. • We've thickene…"
type textarea "• The design has been adjusted to the correct dieline version. • We've thickene…"
click at [922, 545] on button "Save" at bounding box center [940, 550] width 72 height 17
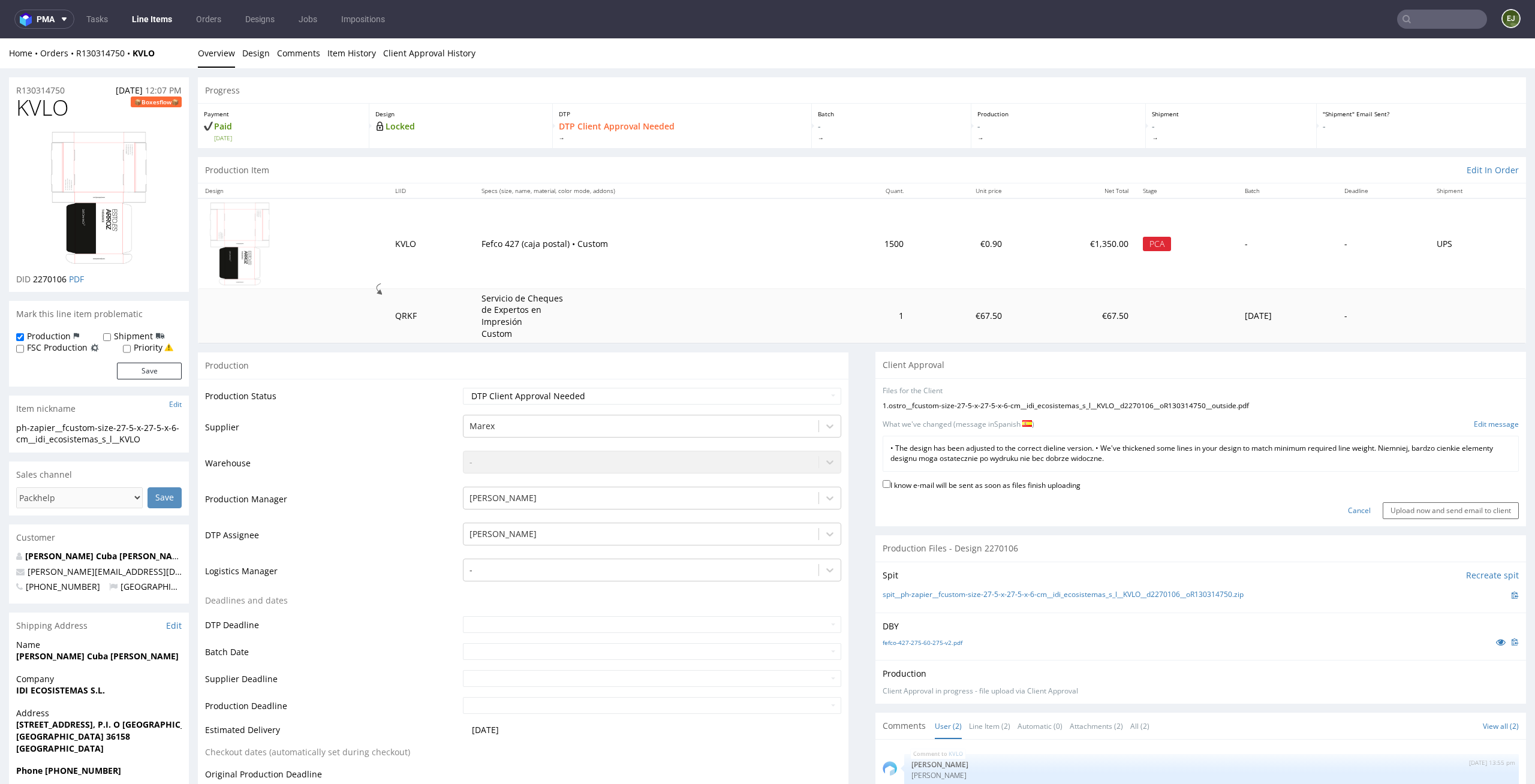
scroll to position [1, 0]
click at [1023, 476] on label "I know e-mail will be sent as soon as files finish uploading" at bounding box center [982, 483] width 198 height 13
click at [891, 479] on input "I know e-mail will be sent as soon as files finish uploading" at bounding box center [887, 483] width 8 height 8
checkbox input "true"
click at [1428, 499] on div "Cancel Upload now and send email to client" at bounding box center [1200, 505] width 636 height 26
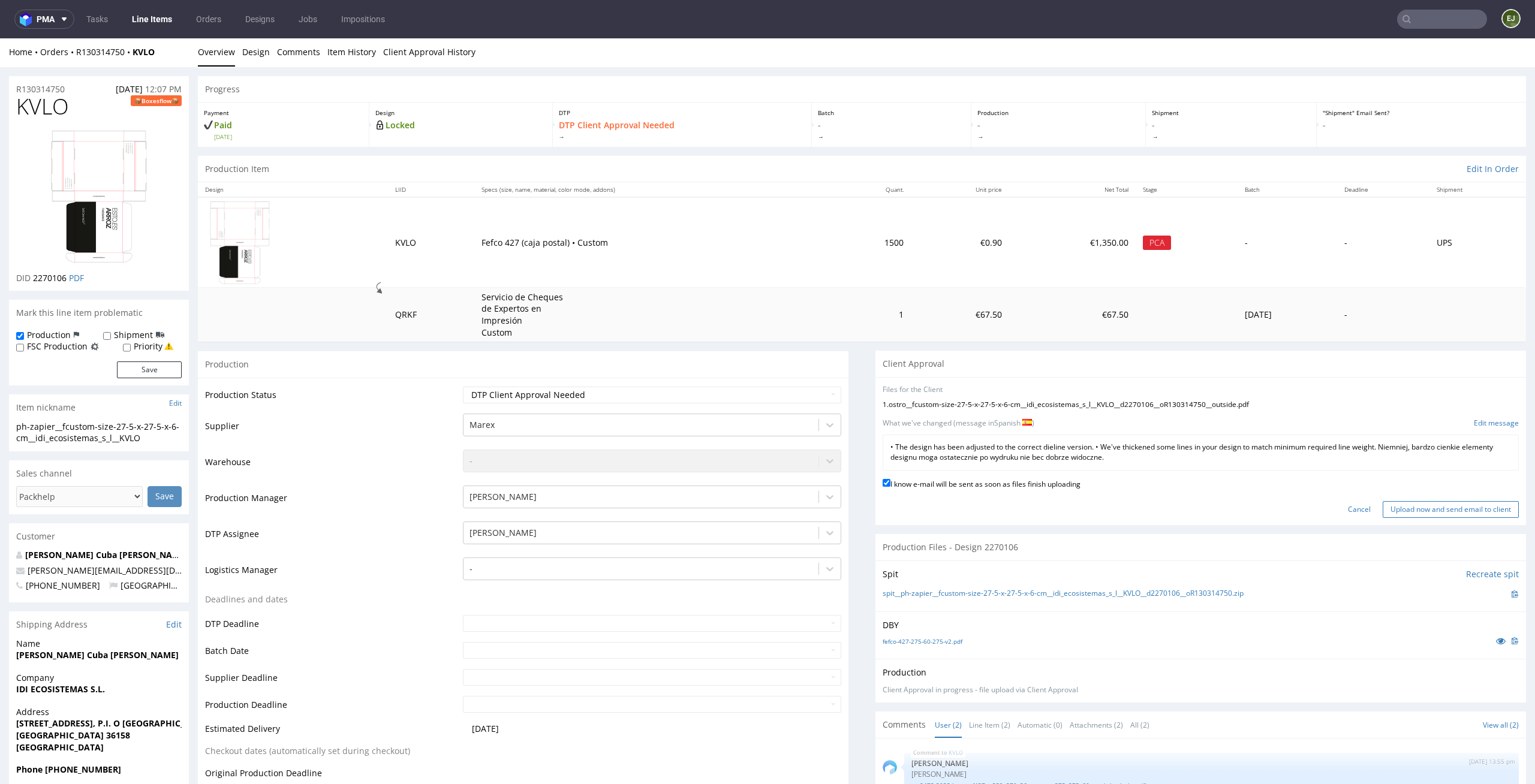
click at [1420, 509] on input "Upload now and send email to client" at bounding box center [1450, 509] width 136 height 17
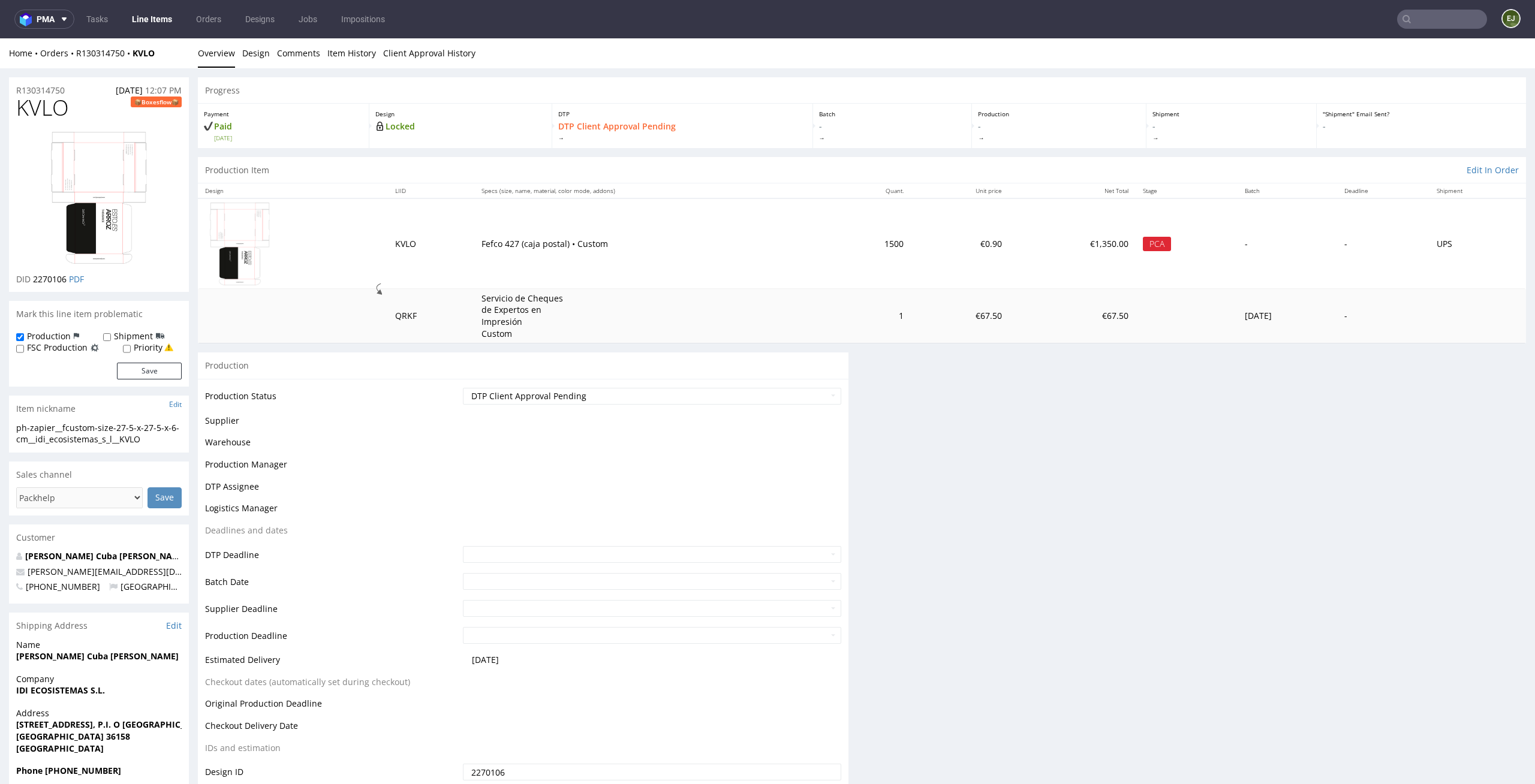
scroll to position [0, 0]
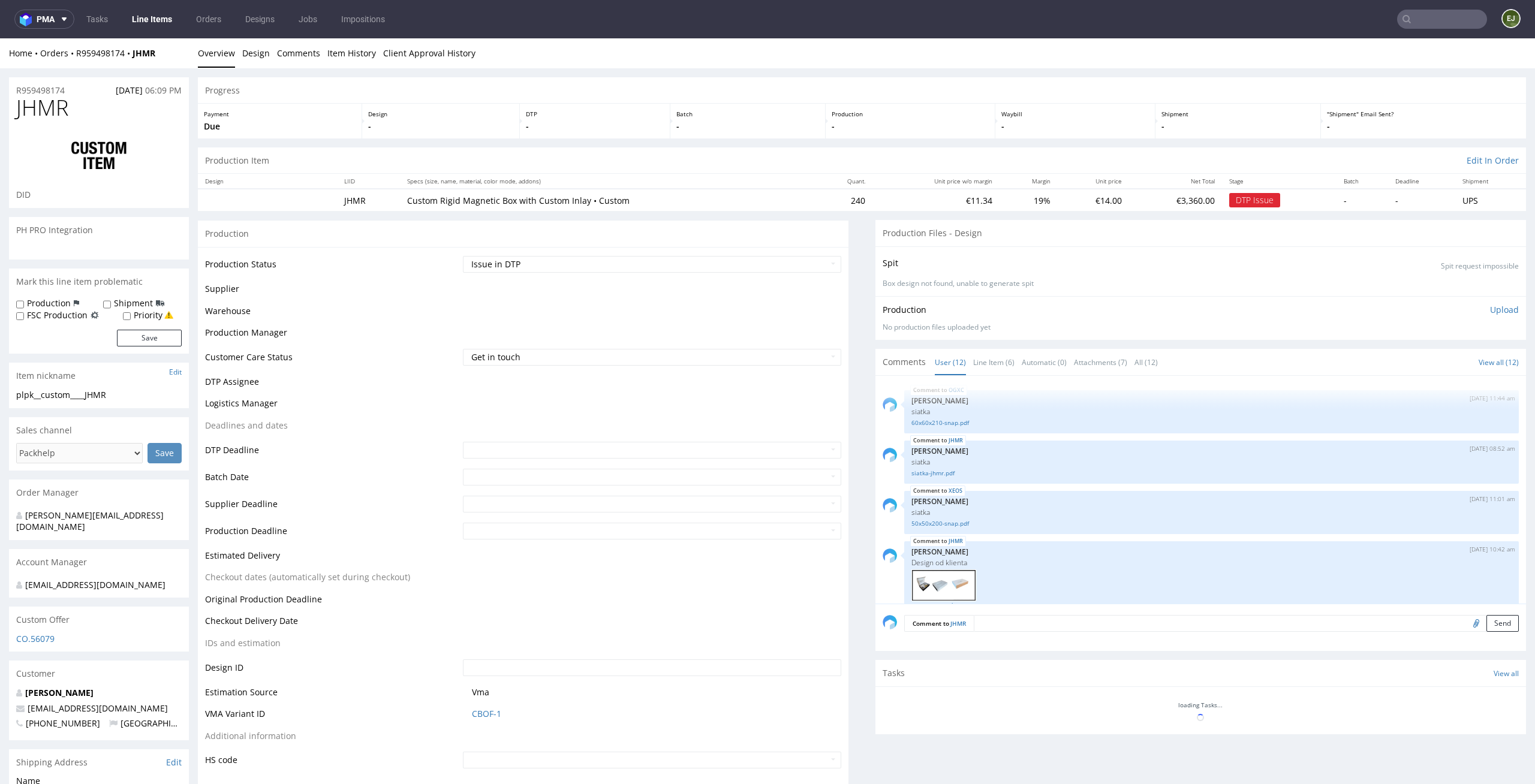
scroll to position [420, 0]
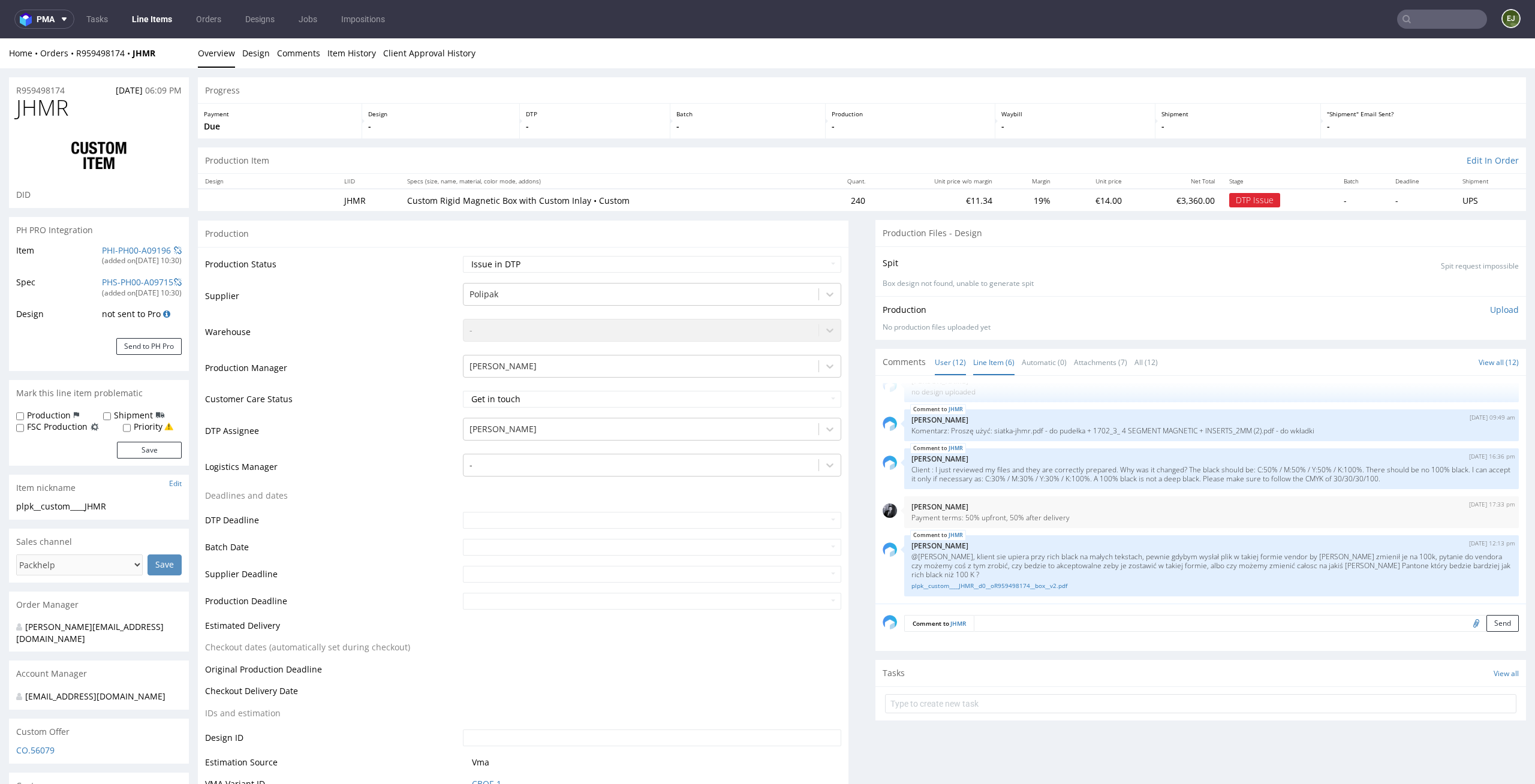
click at [995, 359] on link "Line Item (6)" at bounding box center [994, 362] width 42 height 26
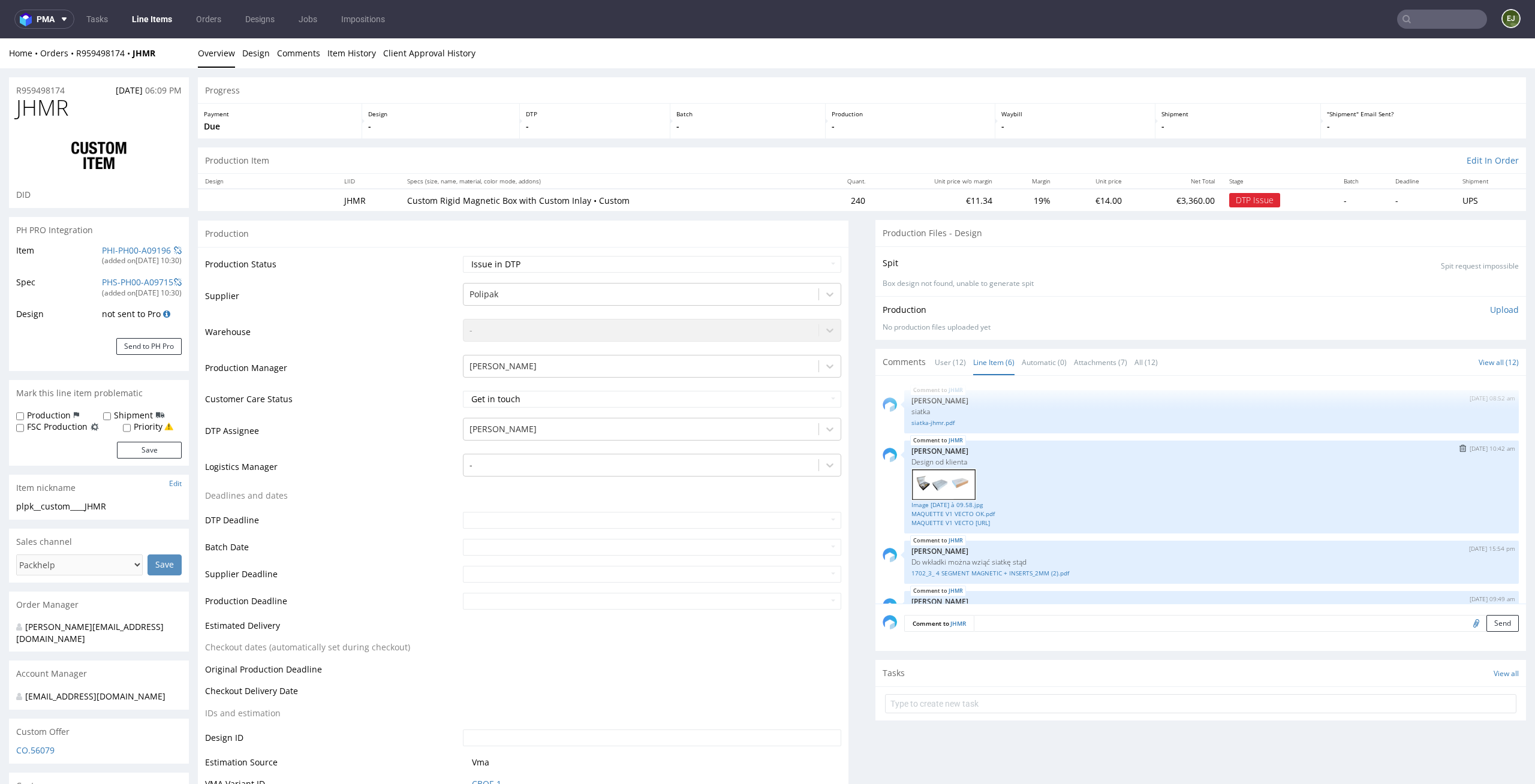
scroll to position [142, 0]
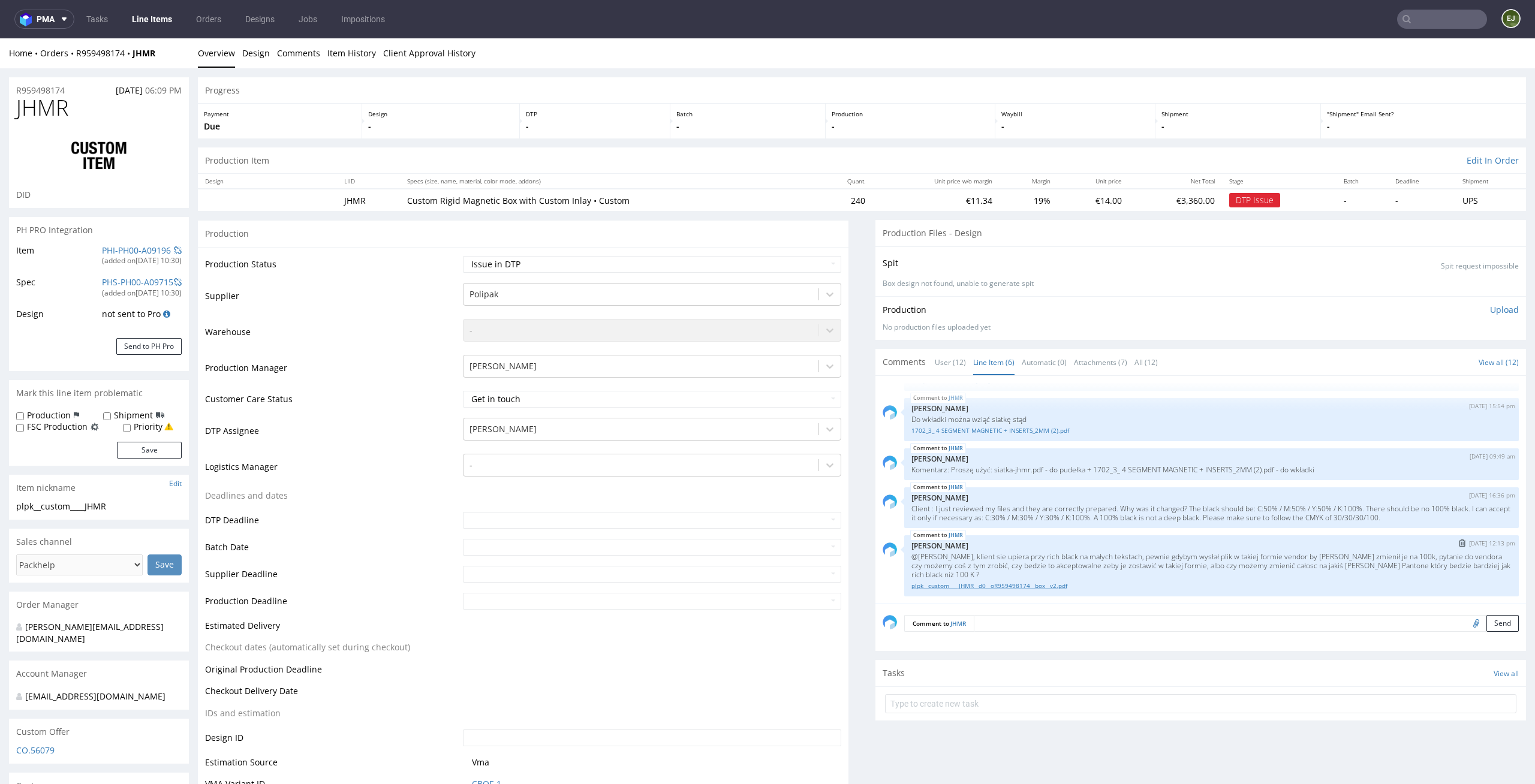
click at [1002, 588] on link "plpk__custom____JHMR__d0__oR959498174__box__v2.pdf" at bounding box center [1211, 586] width 600 height 9
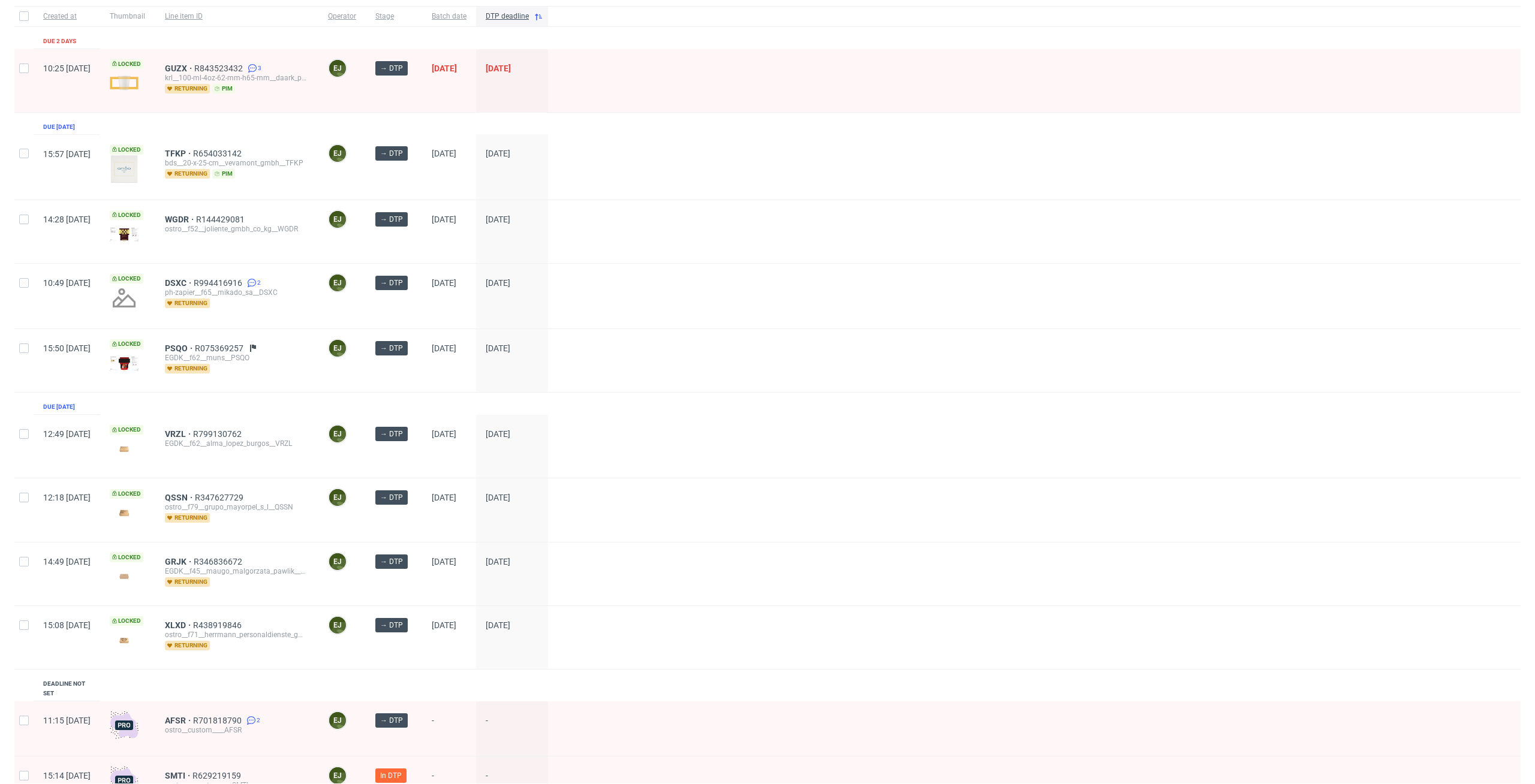
scroll to position [103, 0]
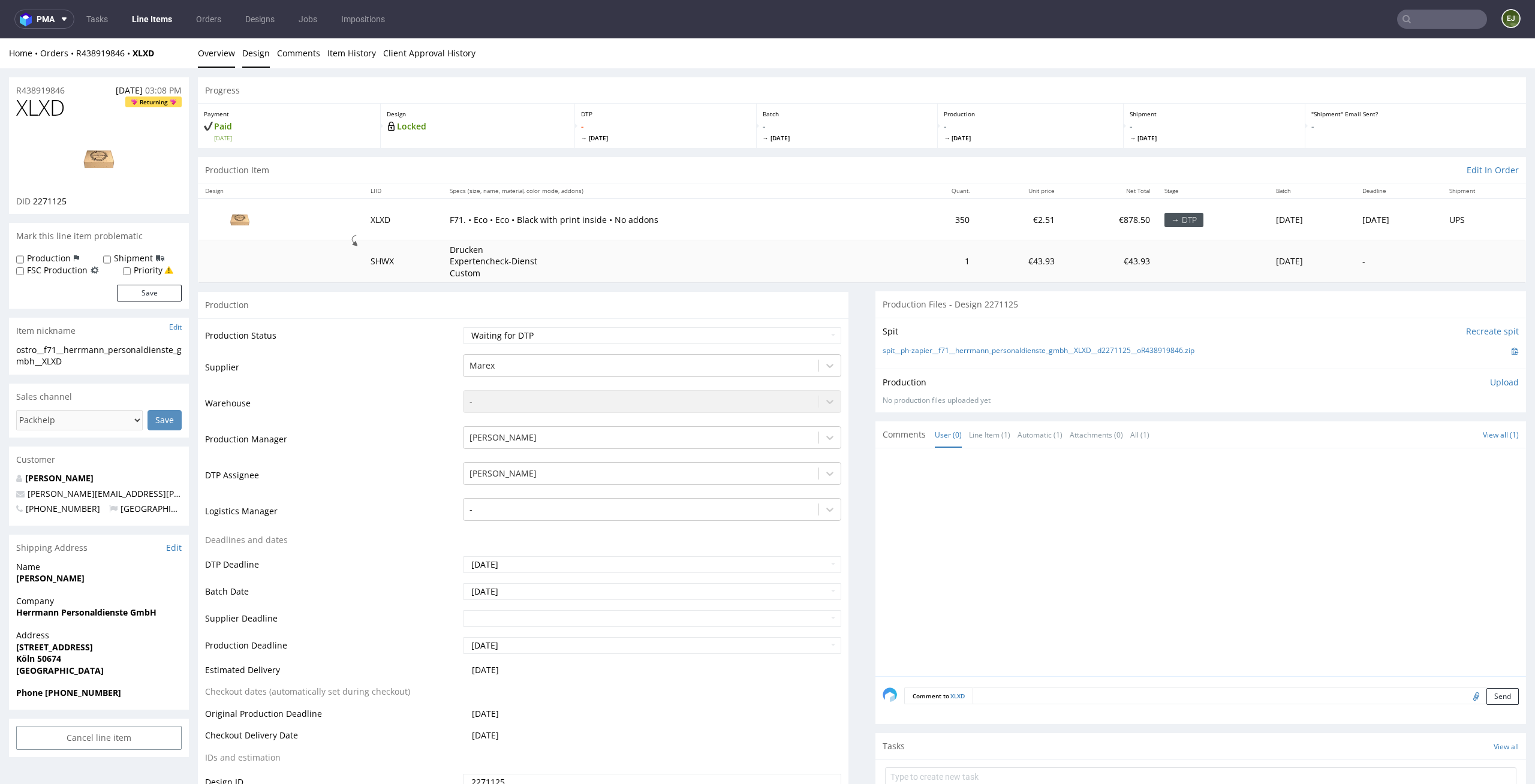
click at [262, 53] on link "Design" at bounding box center [256, 53] width 27 height 29
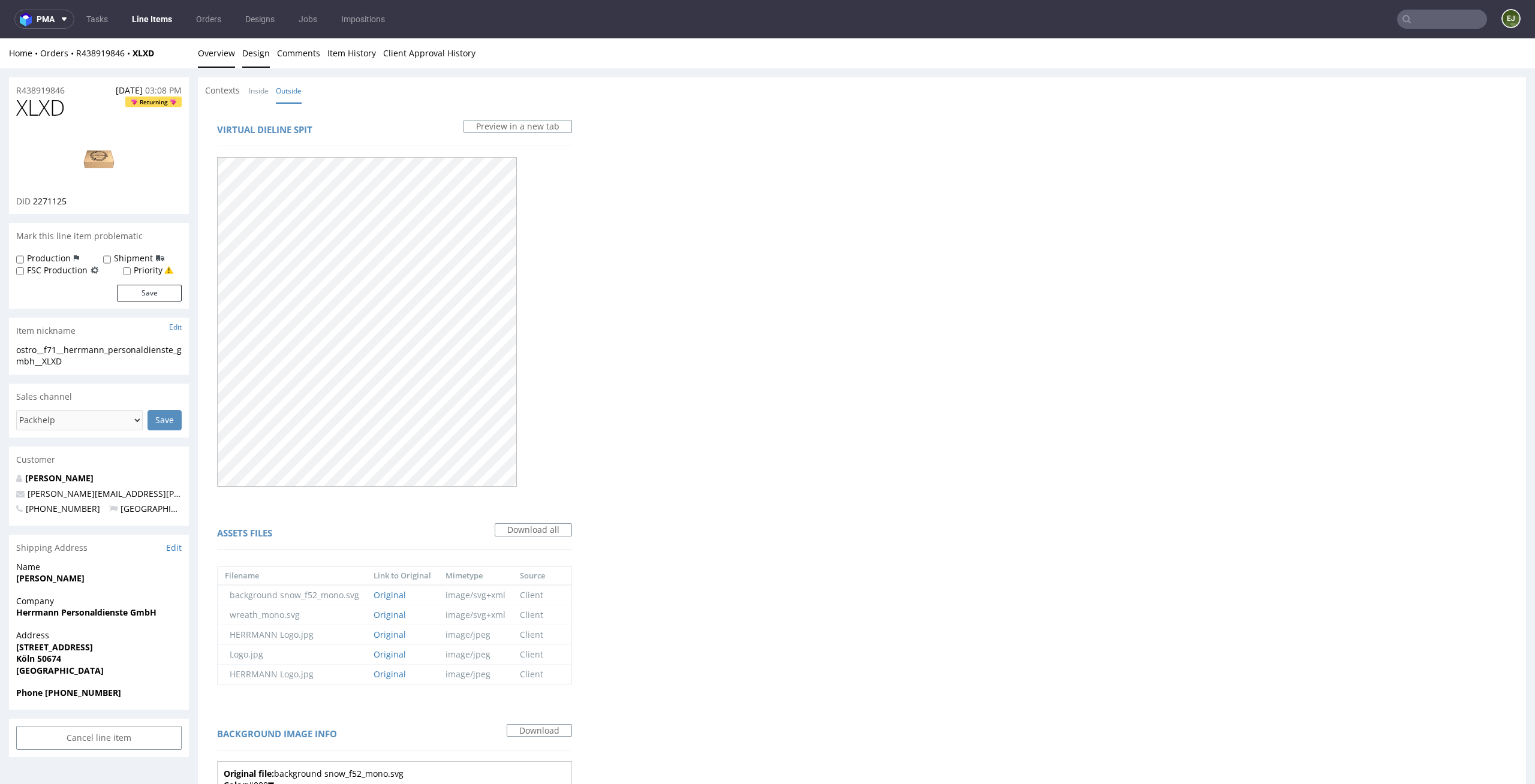
click at [229, 46] on link "Overview" at bounding box center [216, 53] width 37 height 29
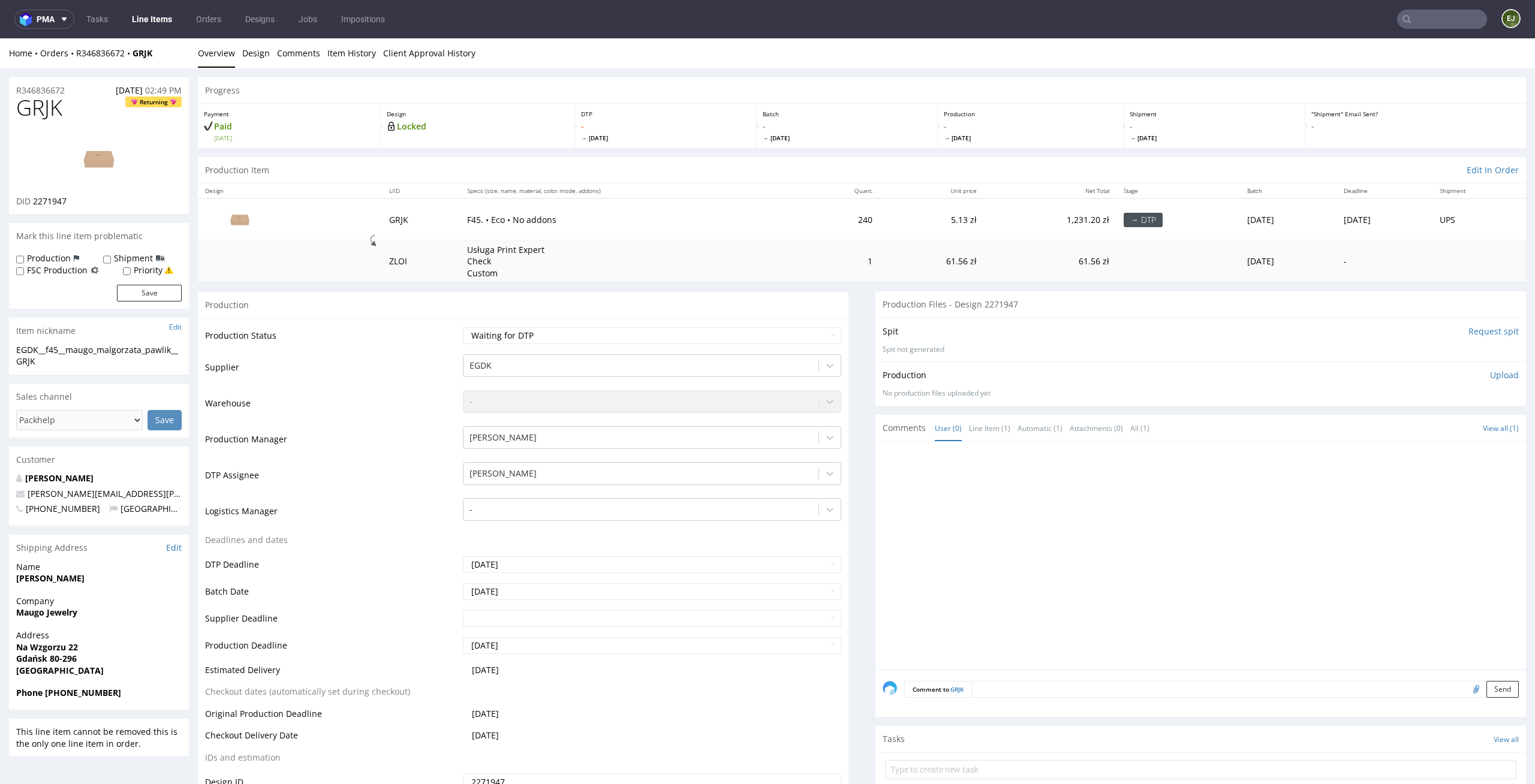
click at [1488, 327] on input "Request spit" at bounding box center [1493, 331] width 50 height 12
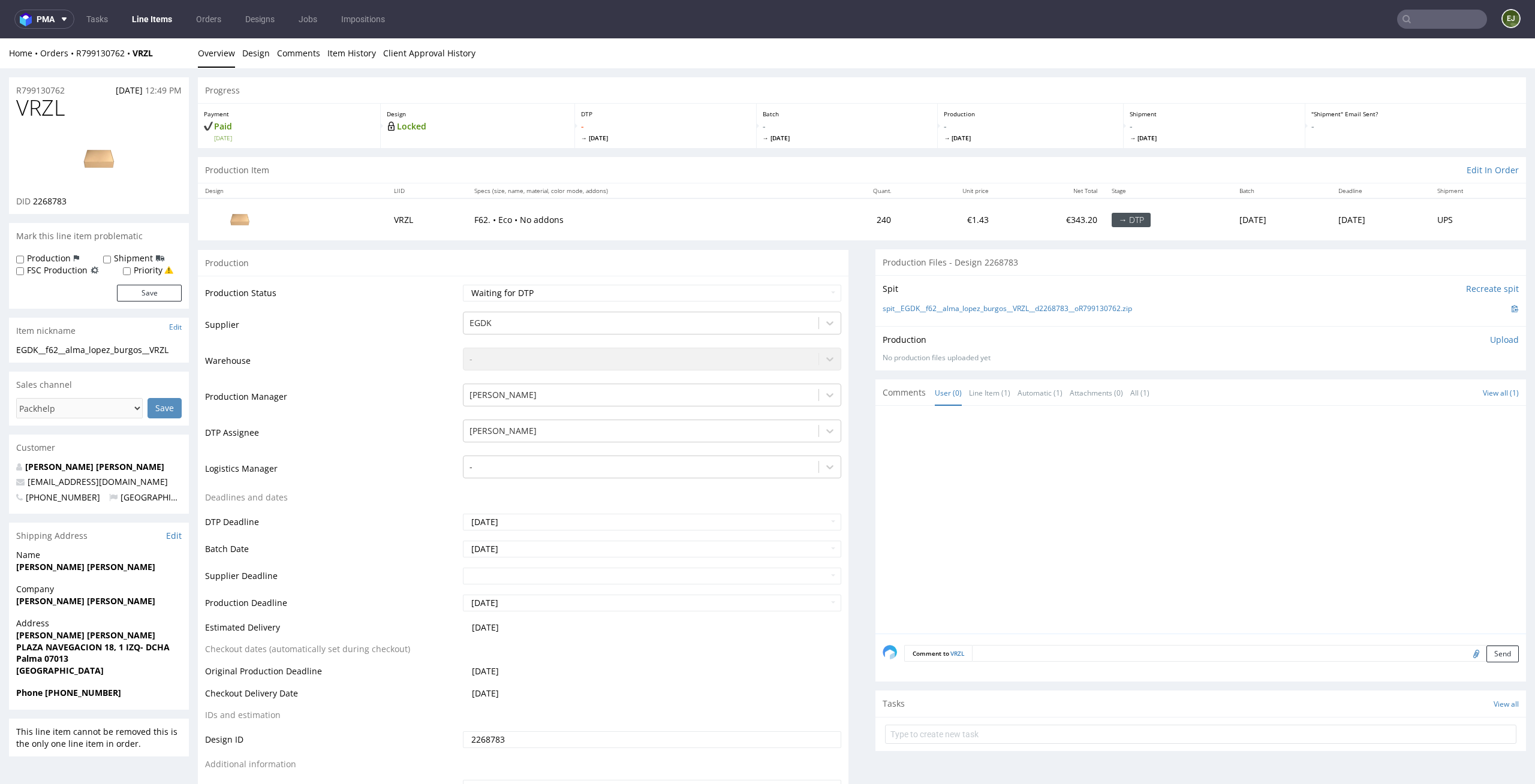
click at [757, 147] on div "Batch - [DATE]" at bounding box center [848, 126] width 182 height 44
click at [1458, 18] on input "text" at bounding box center [1442, 19] width 90 height 19
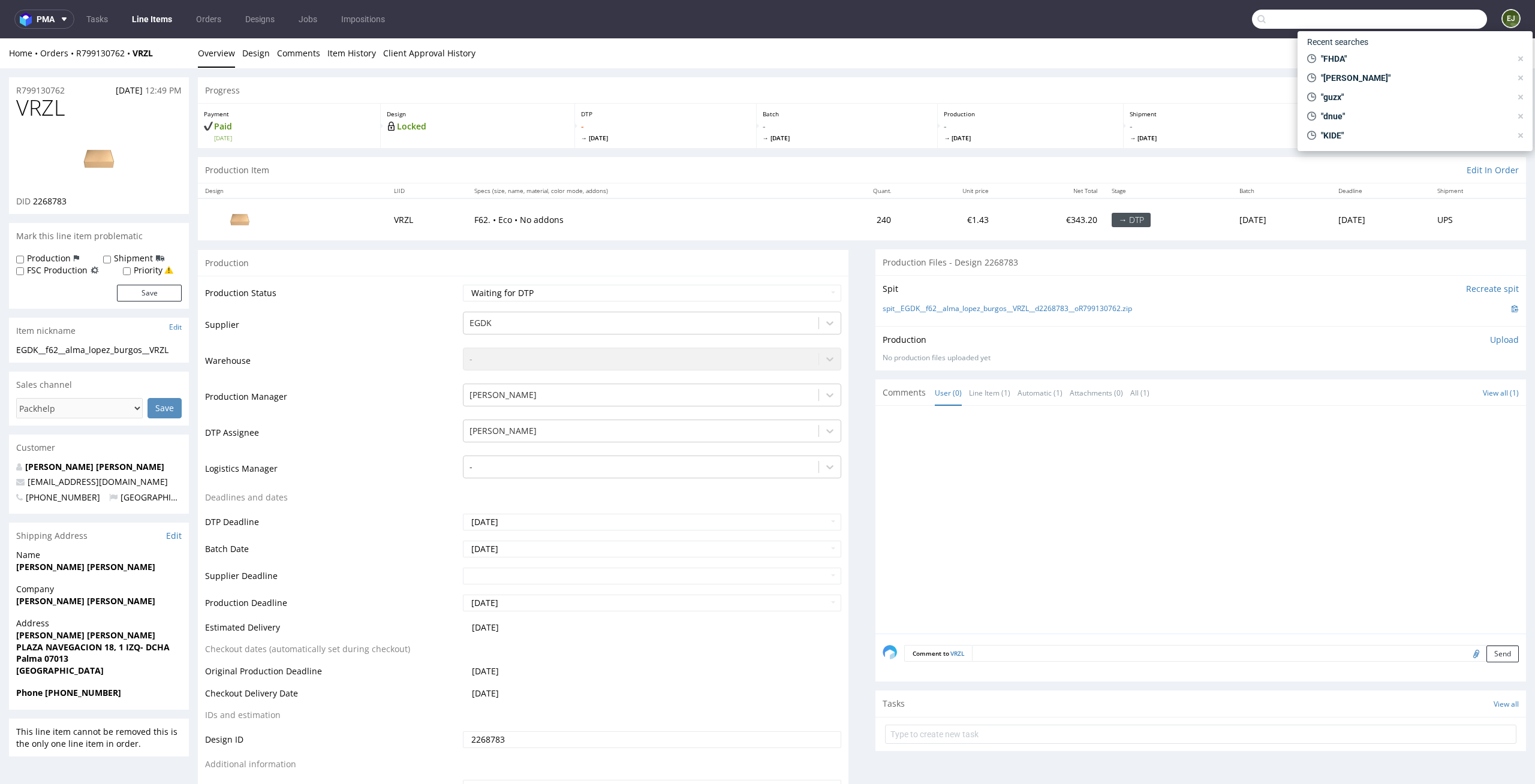
paste input "[URL][DOMAIN_NAME]"
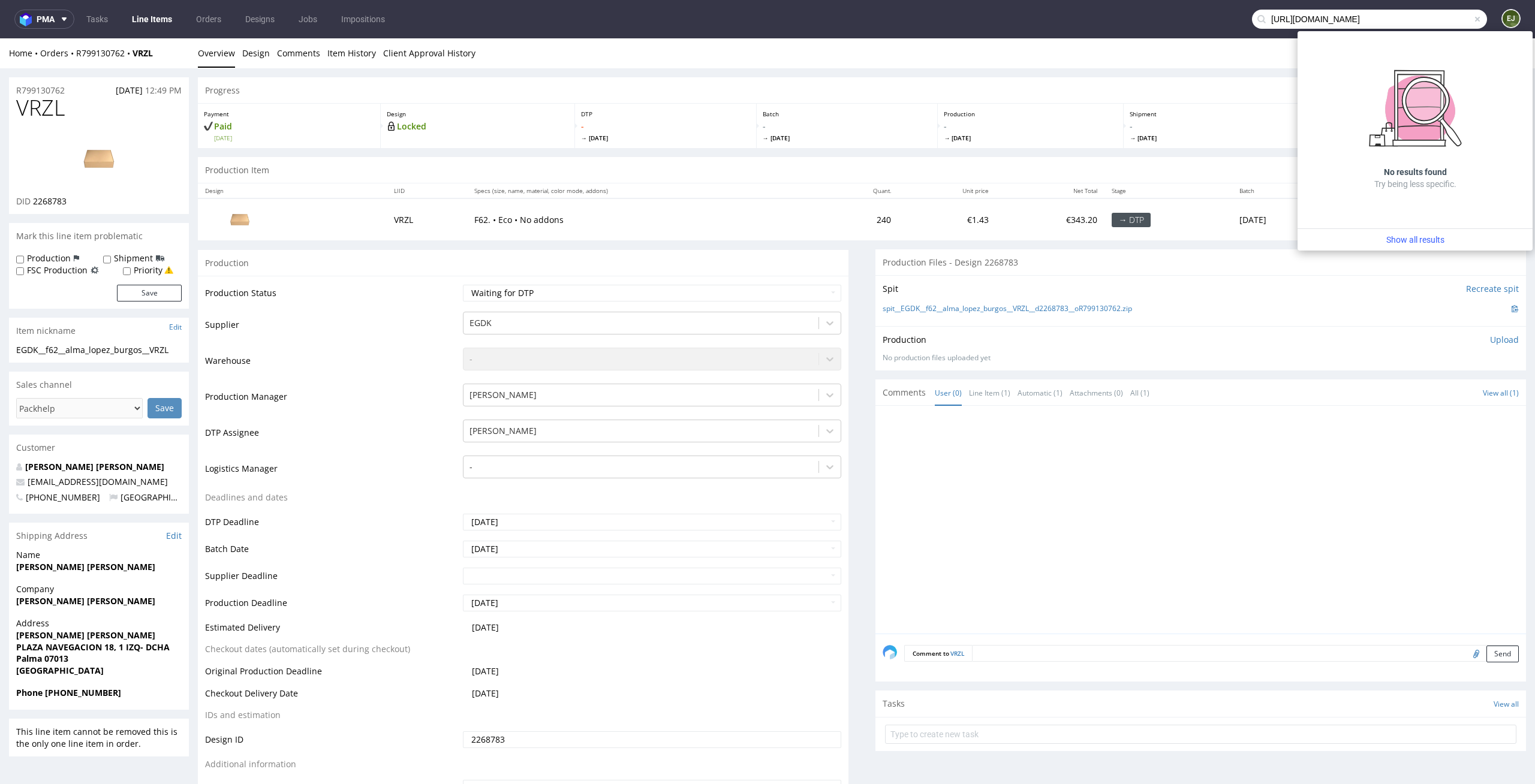
type input "[URL][DOMAIN_NAME]"
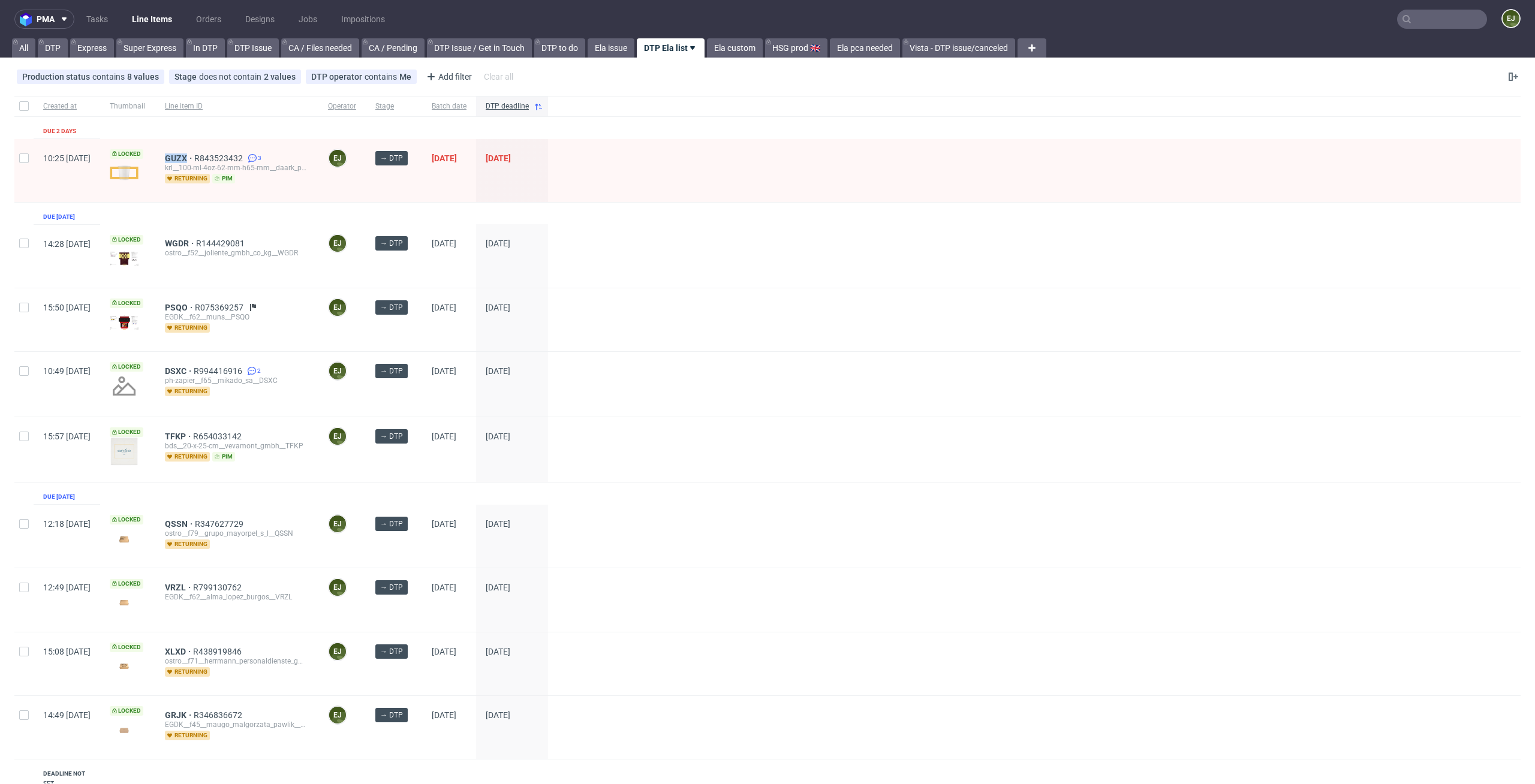
click at [1060, 336] on div at bounding box center [1034, 319] width 973 height 63
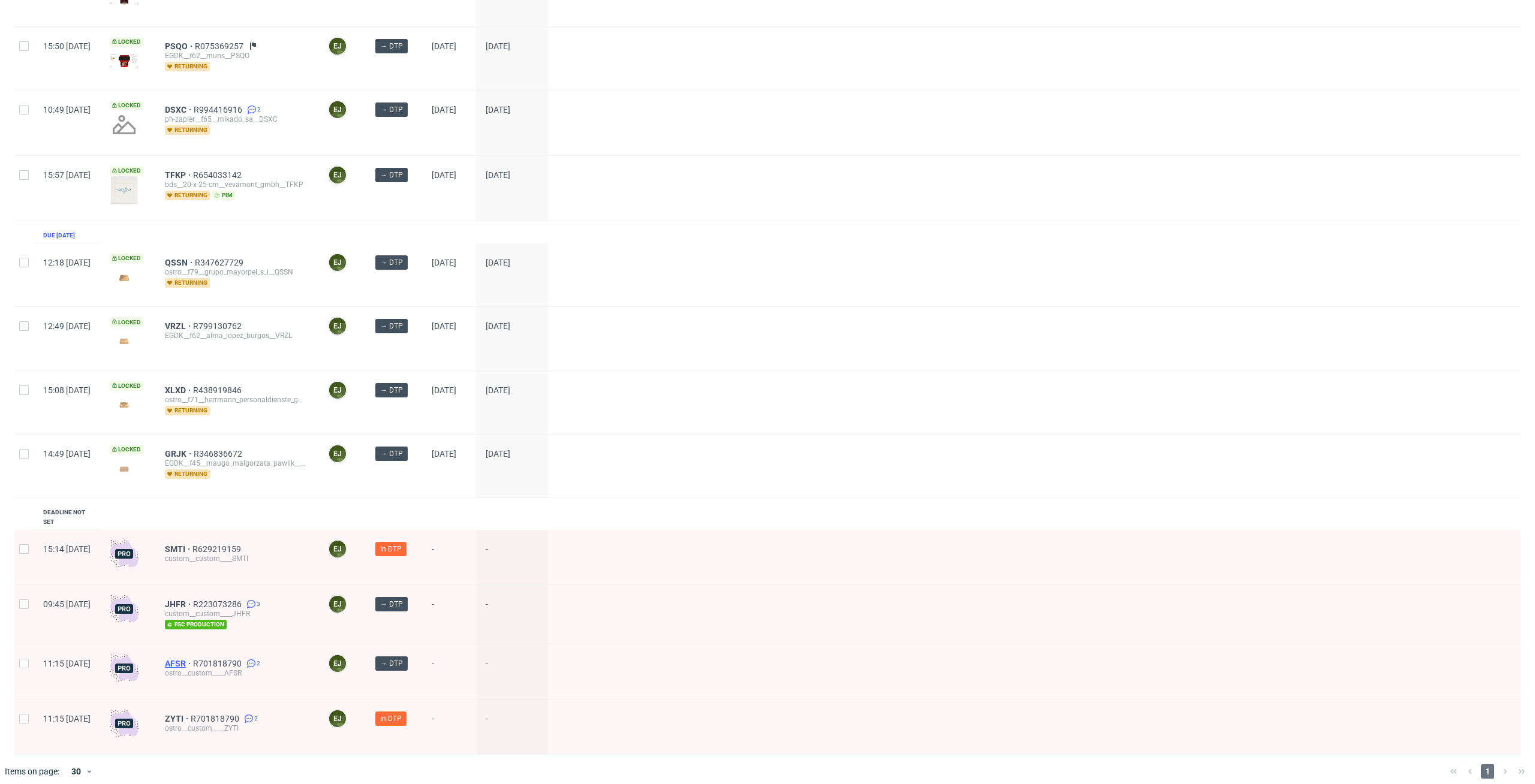
click at [193, 658] on span "AFSR" at bounding box center [178, 663] width 28 height 10
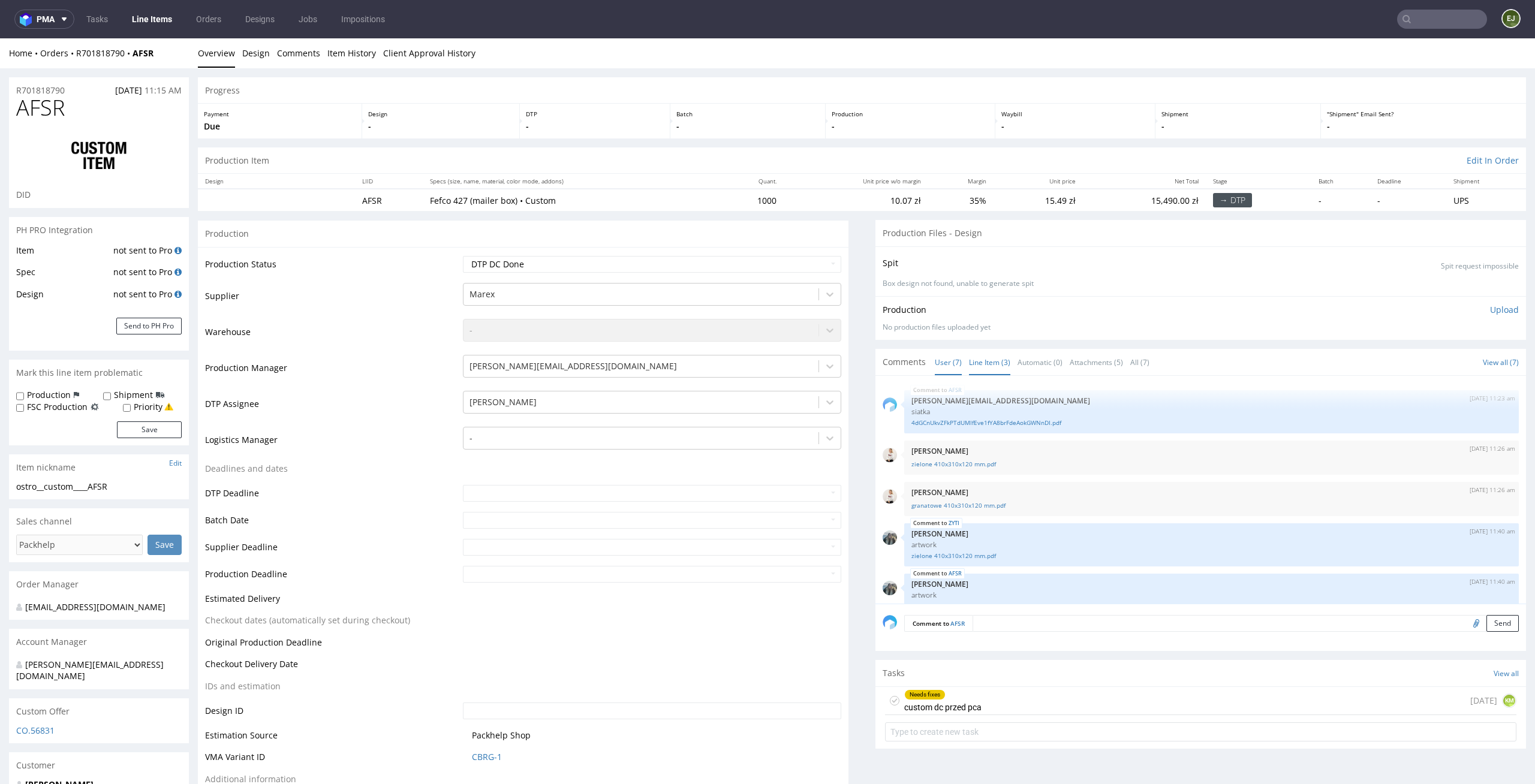
click at [975, 364] on link "Line Item (3)" at bounding box center [990, 362] width 42 height 26
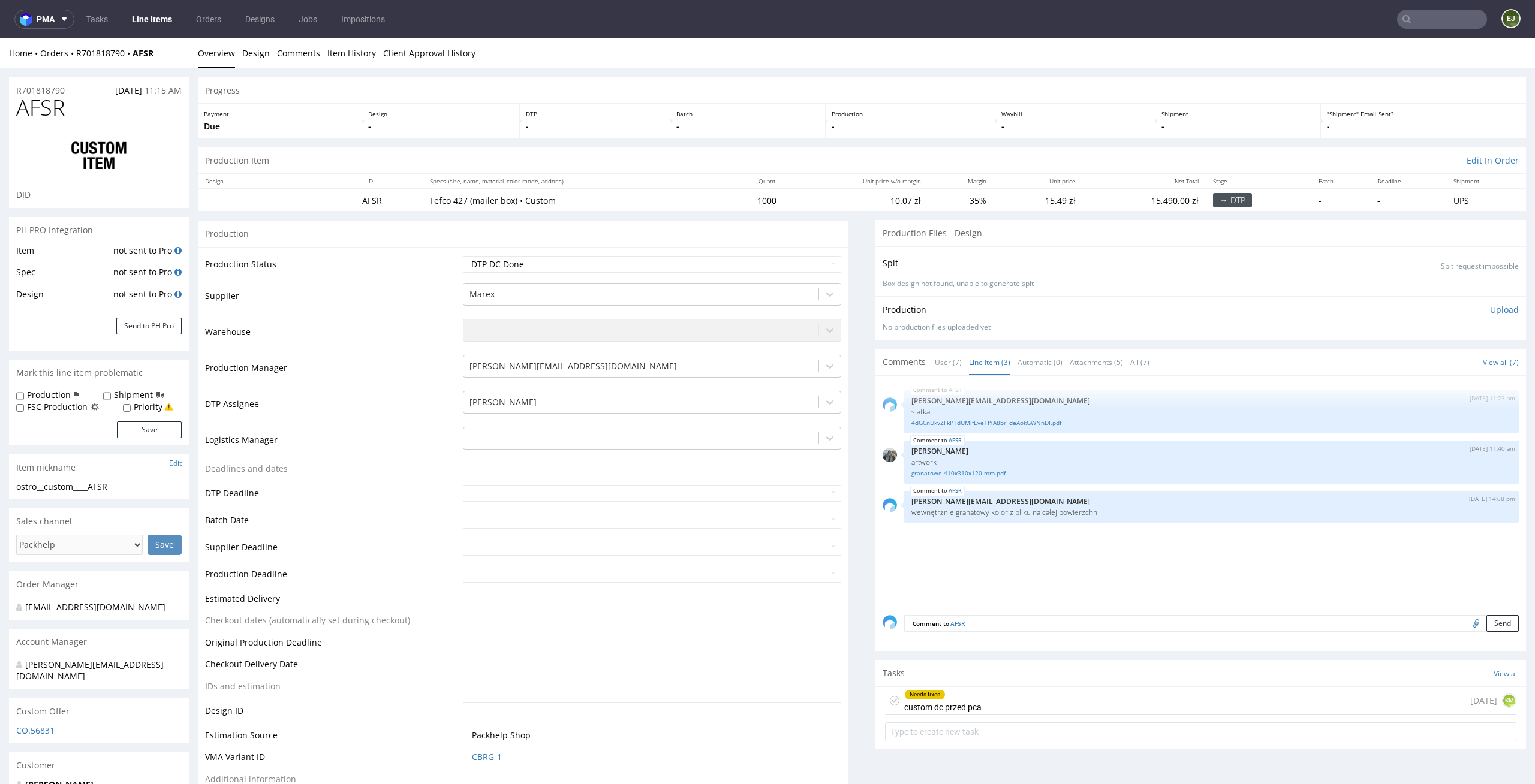
click at [1016, 636] on div "Comment to AFSR Send" at bounding box center [1201, 628] width 651 height 48
click at [1017, 623] on textarea at bounding box center [1245, 623] width 546 height 17
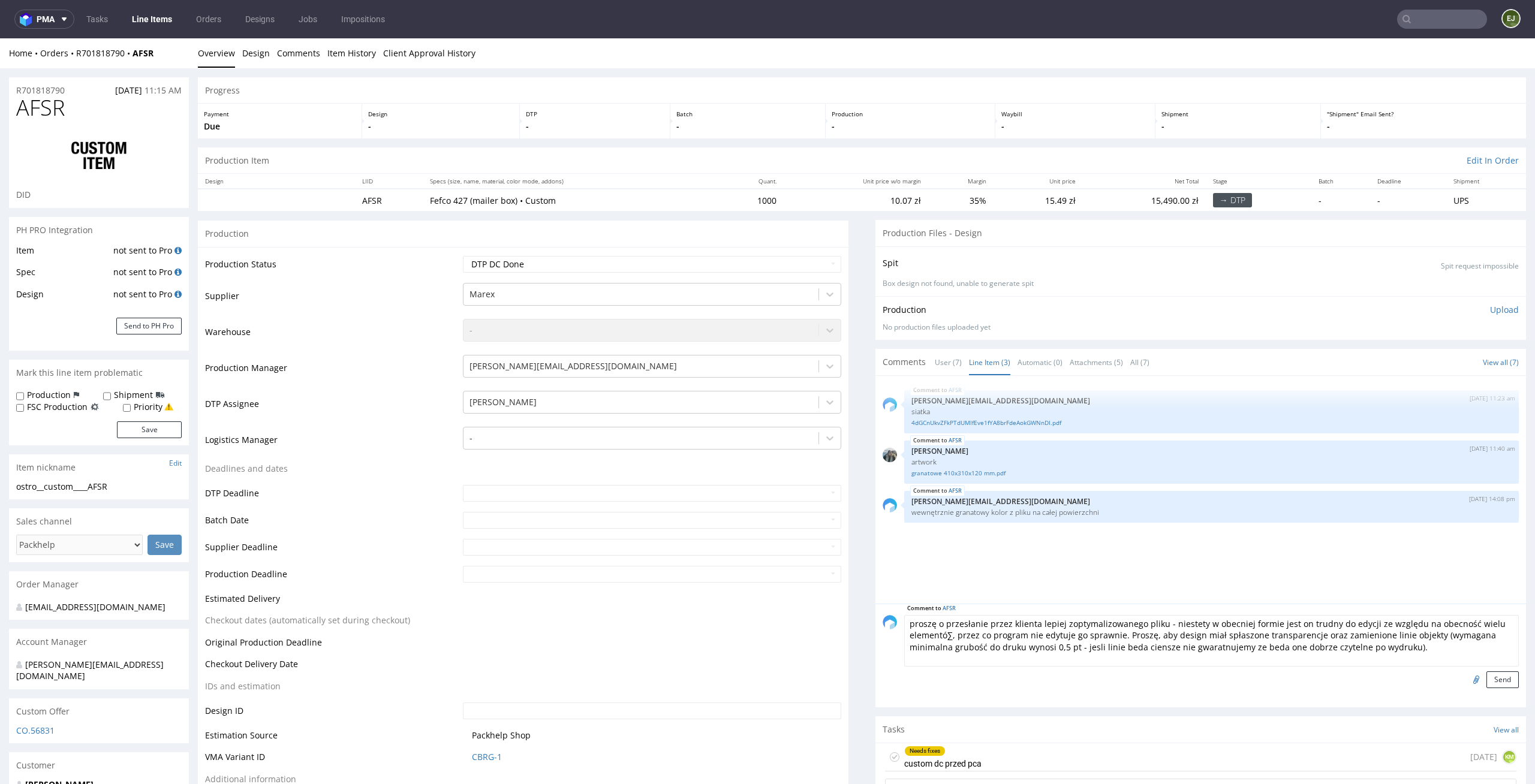
paste textarea "Please send us a more optimized file — unfortunately, in its current form, it i…"
type textarea "Please send us a more optimized file — unfortunately, in its current form, it i…"
click at [1487, 681] on button "Send" at bounding box center [1503, 680] width 33 height 17
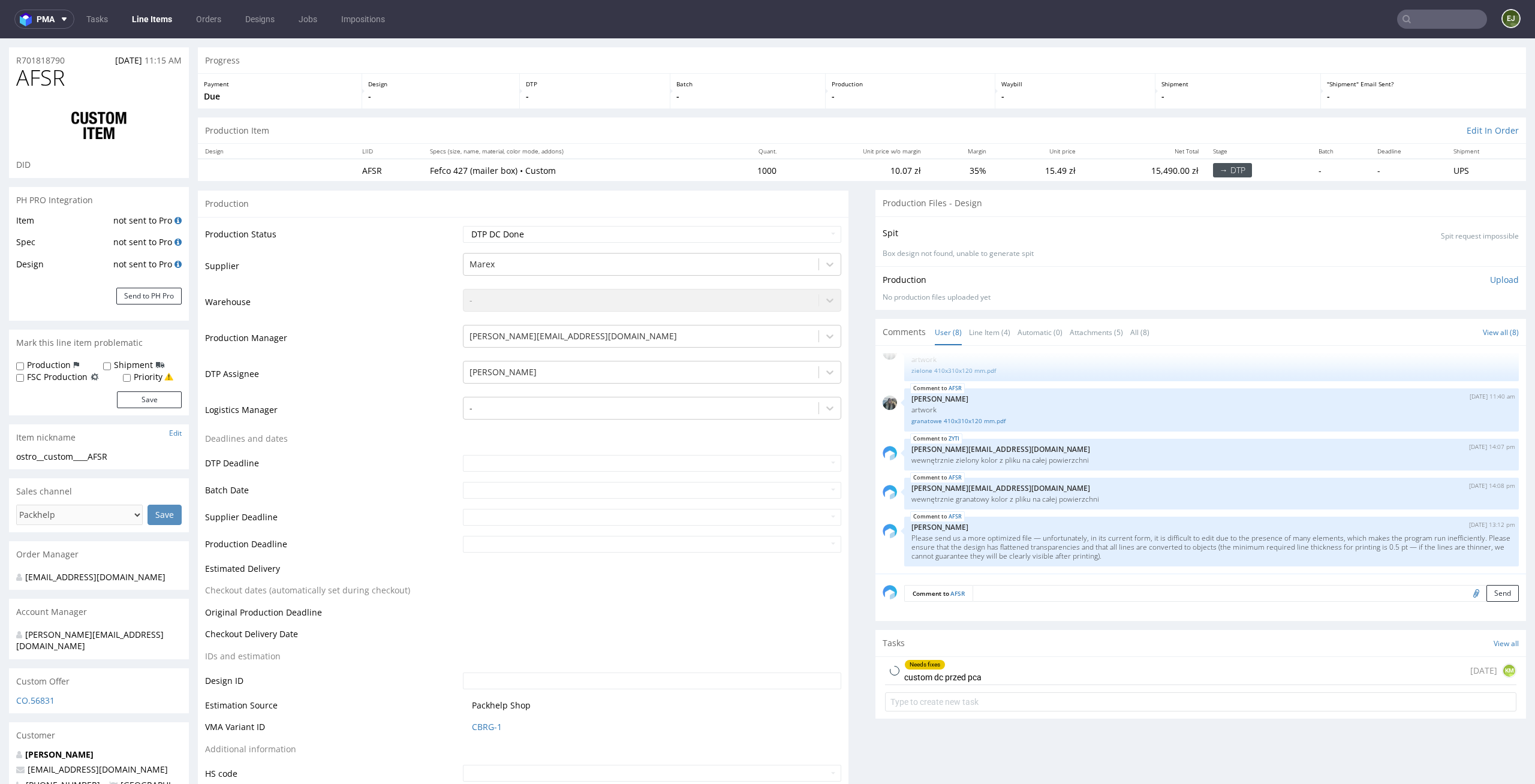
scroll to position [91, 0]
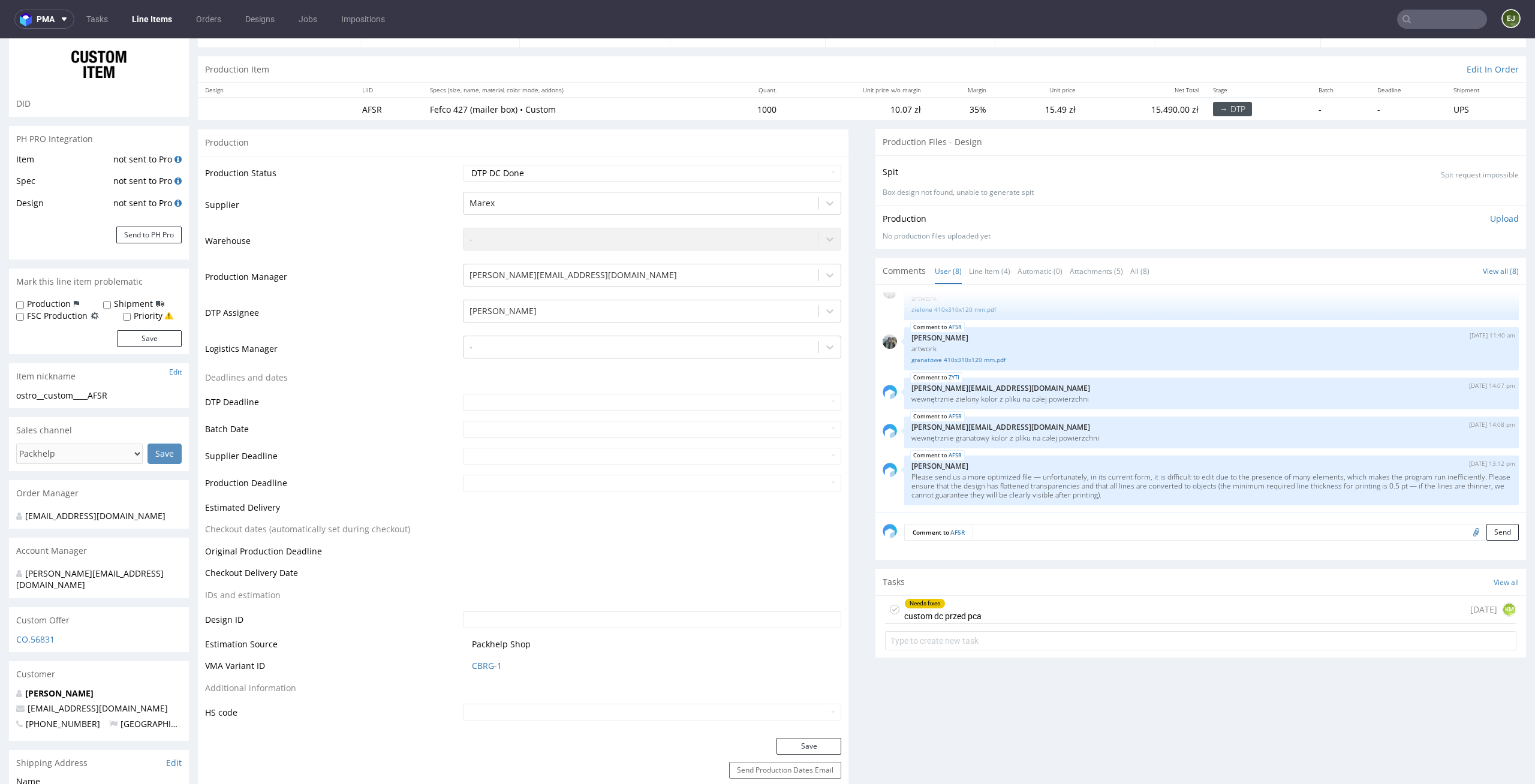
click at [965, 618] on div "Needs fixes custom dc przed pca" at bounding box center [943, 610] width 77 height 27
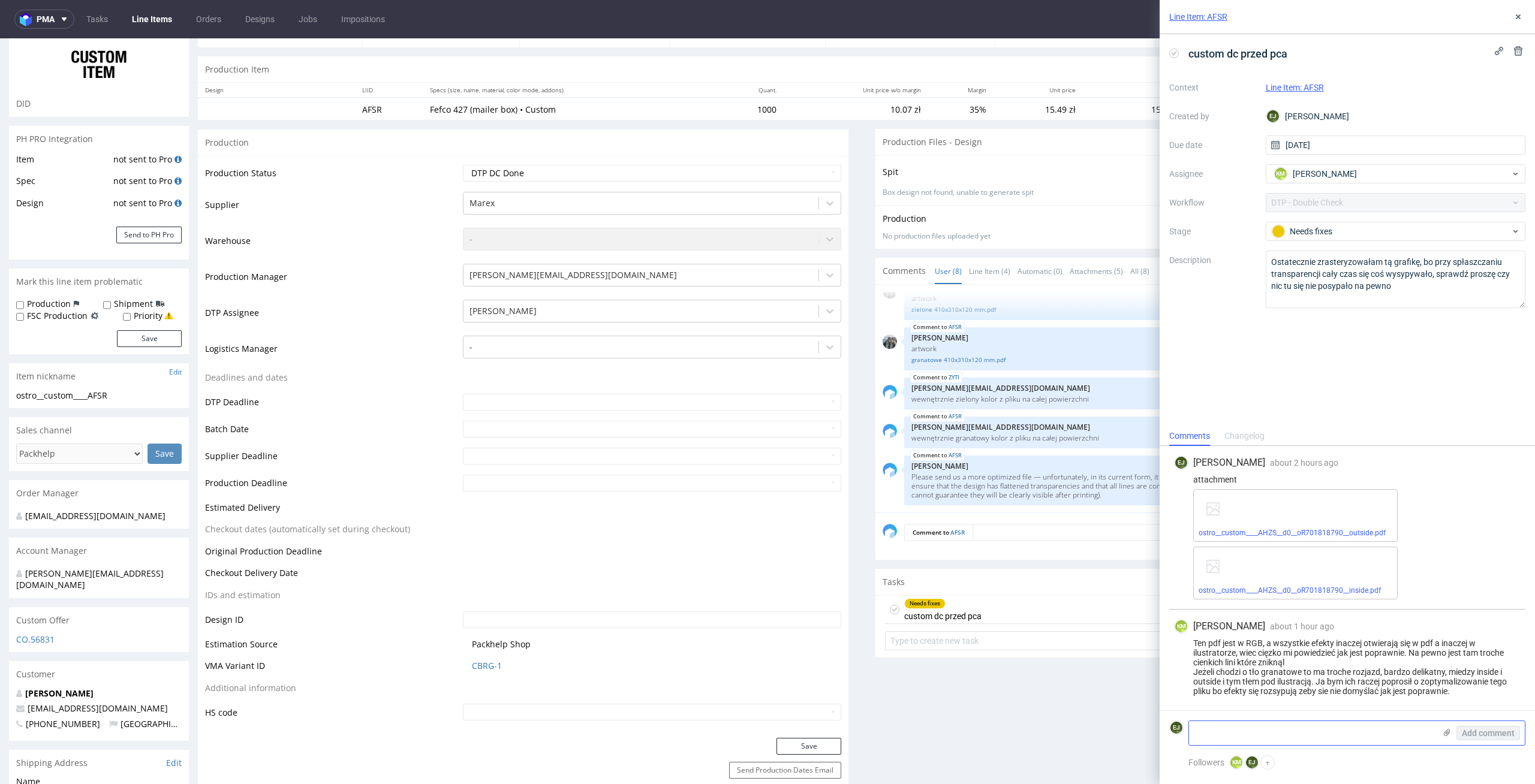
click at [1238, 735] on textarea at bounding box center [1312, 733] width 246 height 24
type textarea "ok to prosze o lepszą wersję"
click at [1500, 730] on span "Add comment" at bounding box center [1488, 733] width 53 height 8
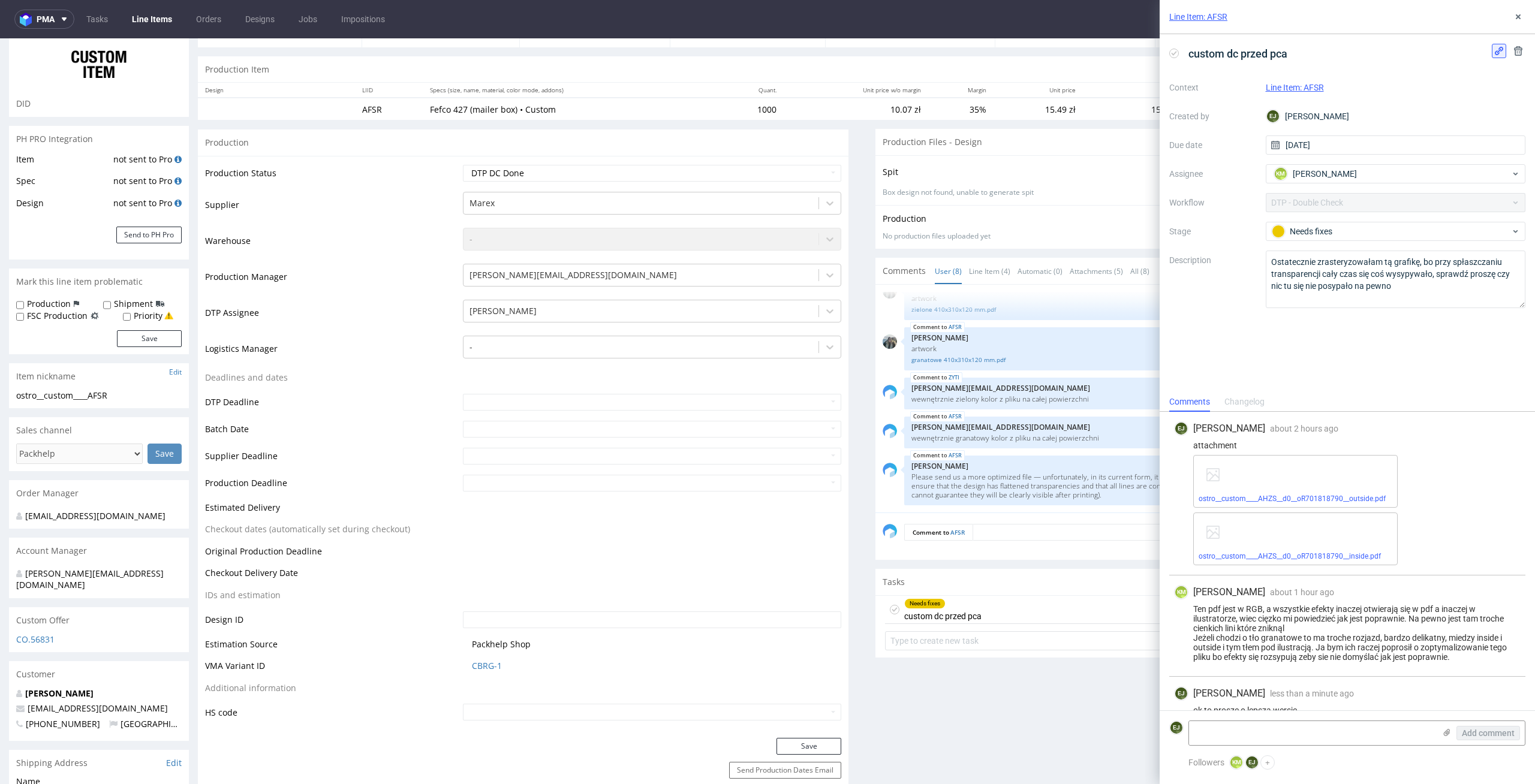
scroll to position [19, 0]
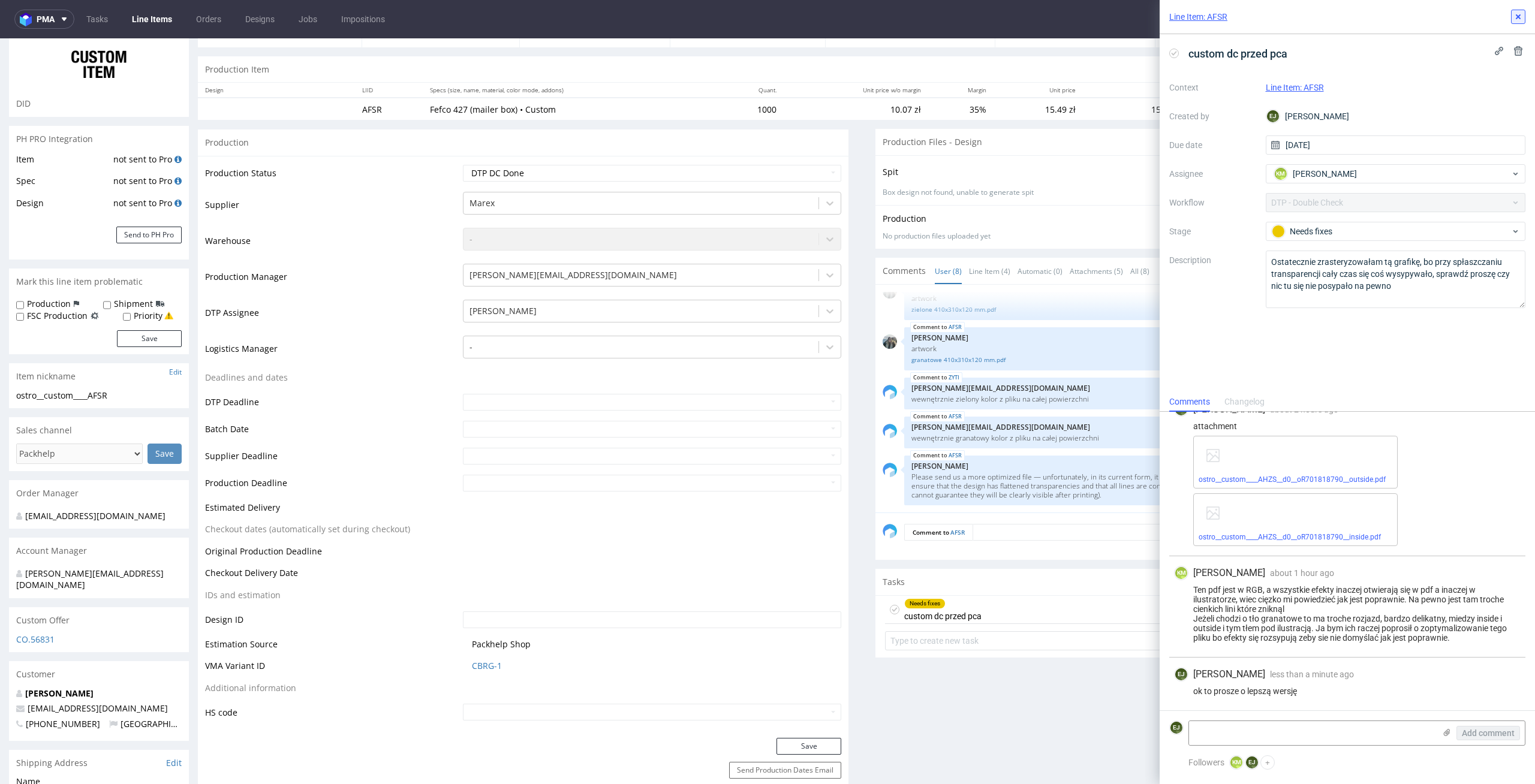
click at [1514, 22] on button at bounding box center [1519, 17] width 14 height 14
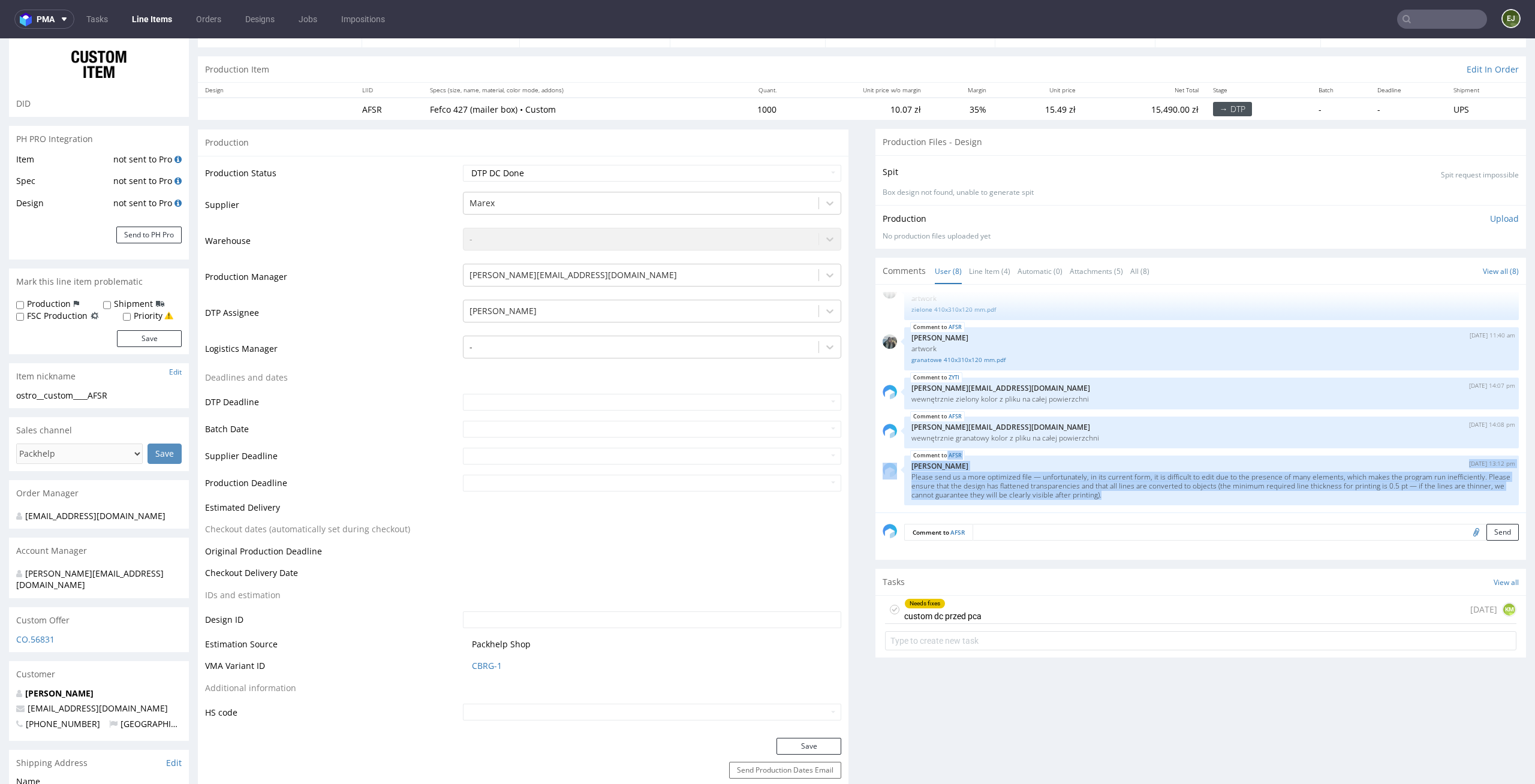
drag, startPoint x: 1169, startPoint y: 496, endPoint x: 860, endPoint y: 480, distance: 309.4
click at [1459, 461] on img "submit" at bounding box center [1462, 463] width 7 height 7
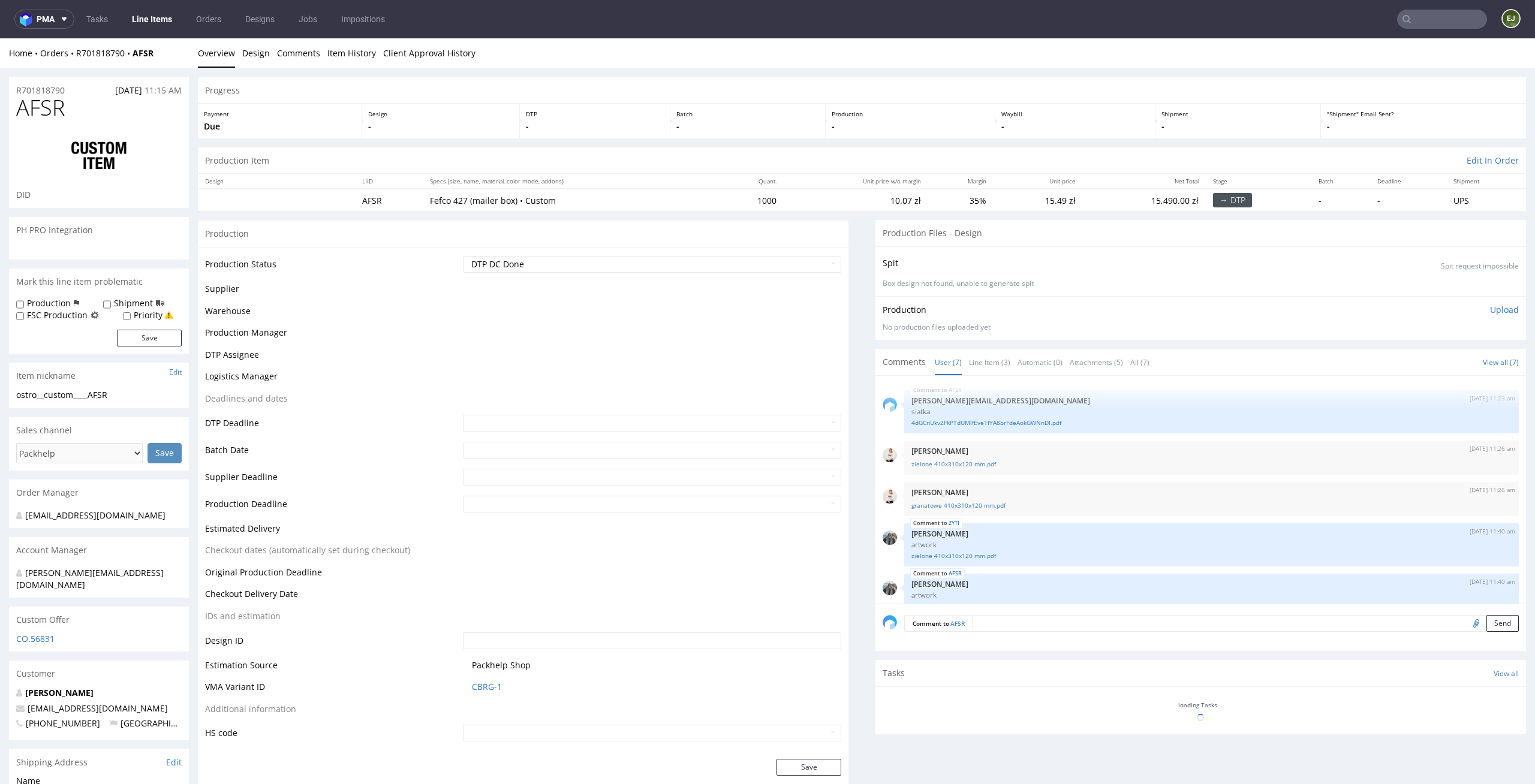
scroll to position [98, 0]
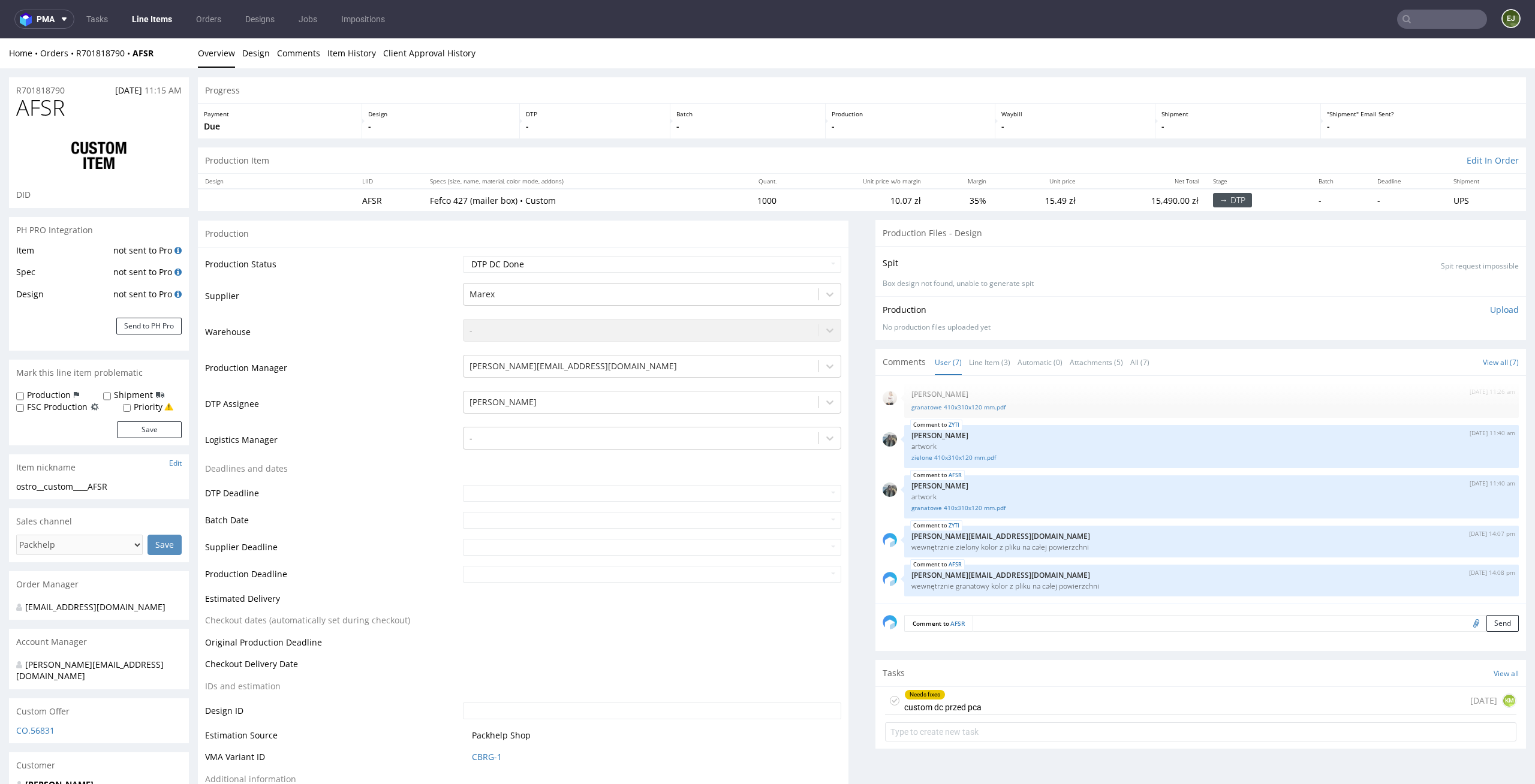
click at [1118, 623] on textarea at bounding box center [1245, 623] width 546 height 17
paste textarea "Please send us a more optimized file — unfortunately, in its current form, it i…"
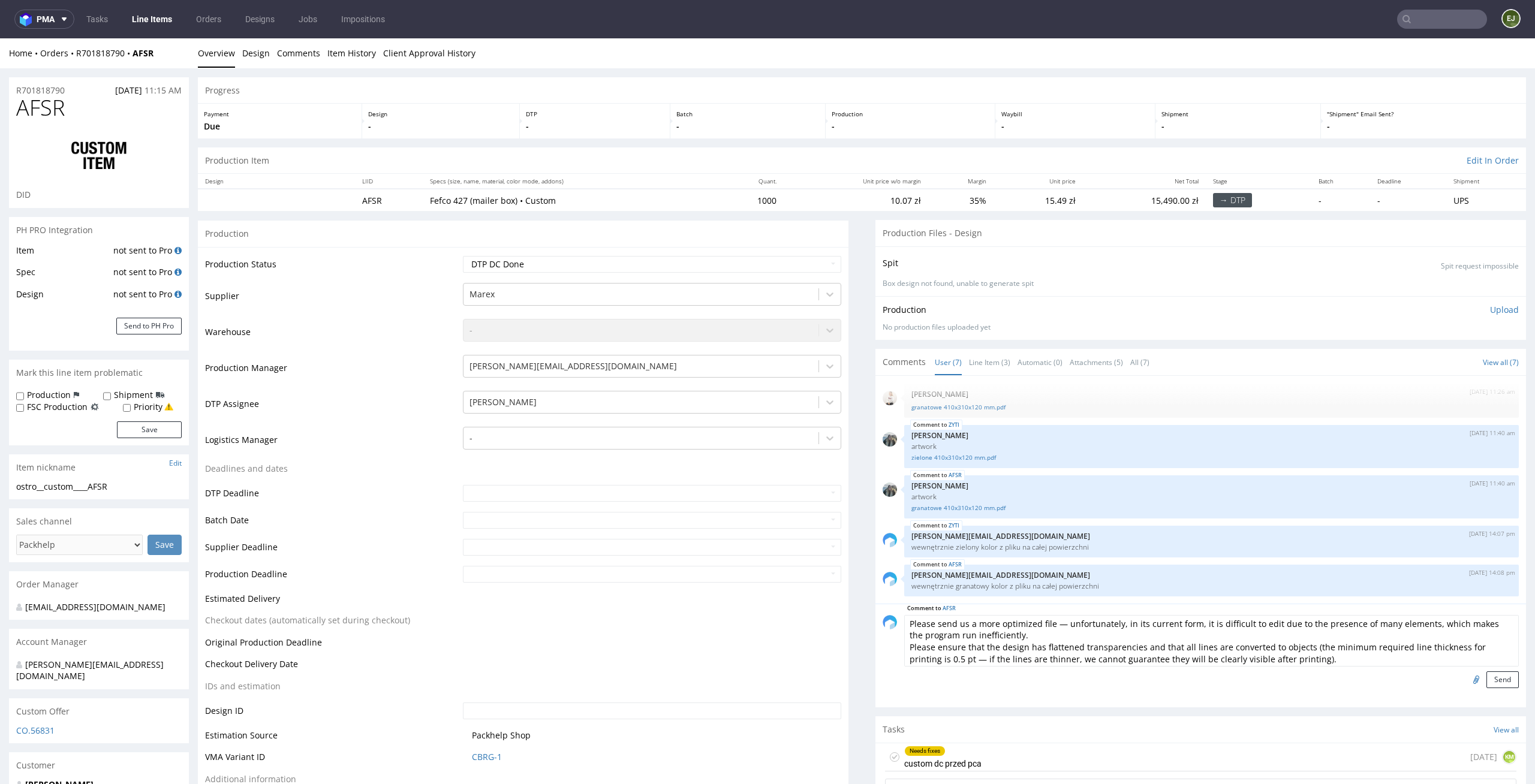
scroll to position [13, 0]
type textarea "Please send us a more optimized file — unfortunately, in its current form, it i…"
click at [1487, 681] on button "Send" at bounding box center [1503, 680] width 33 height 17
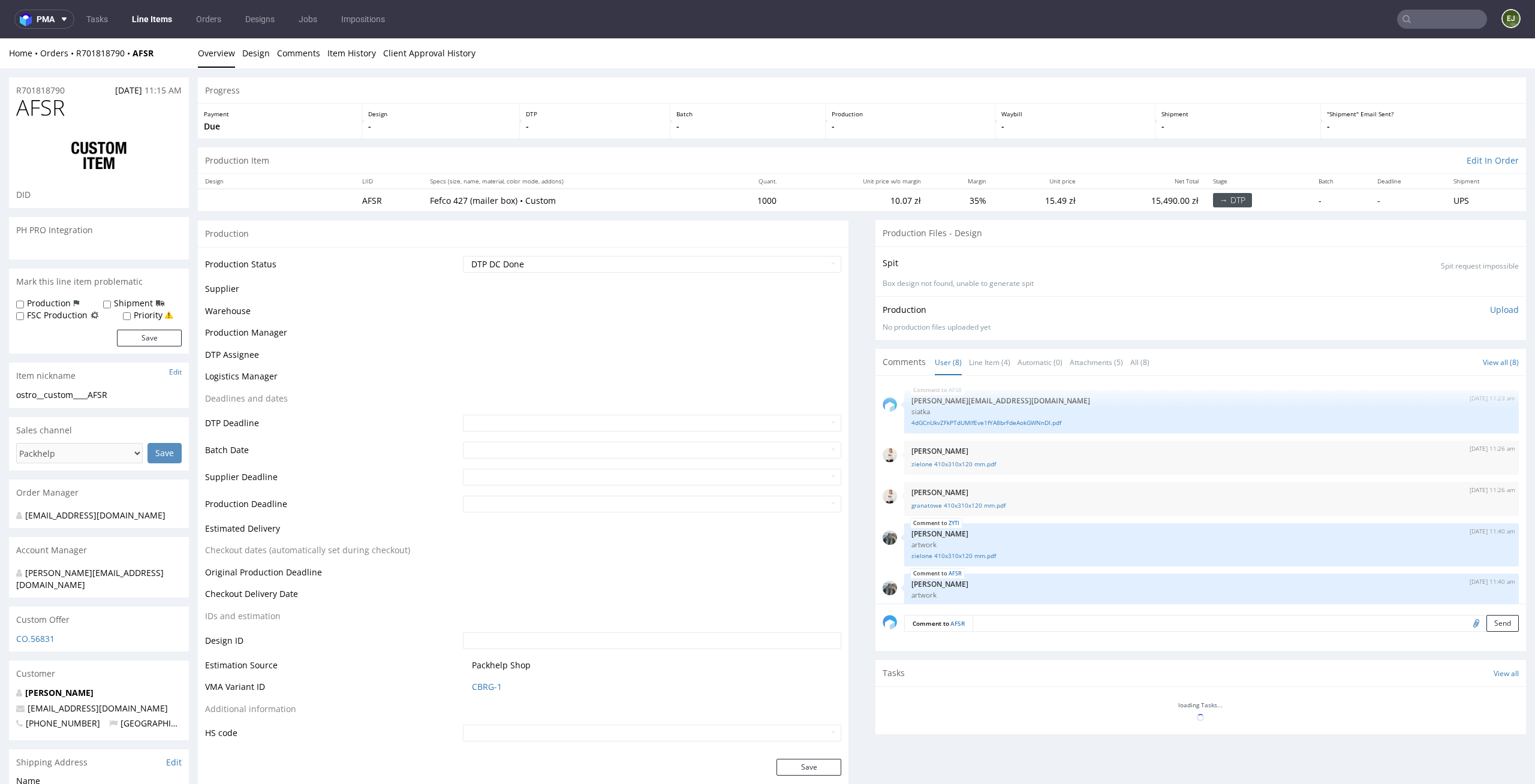
scroll to position [155, 0]
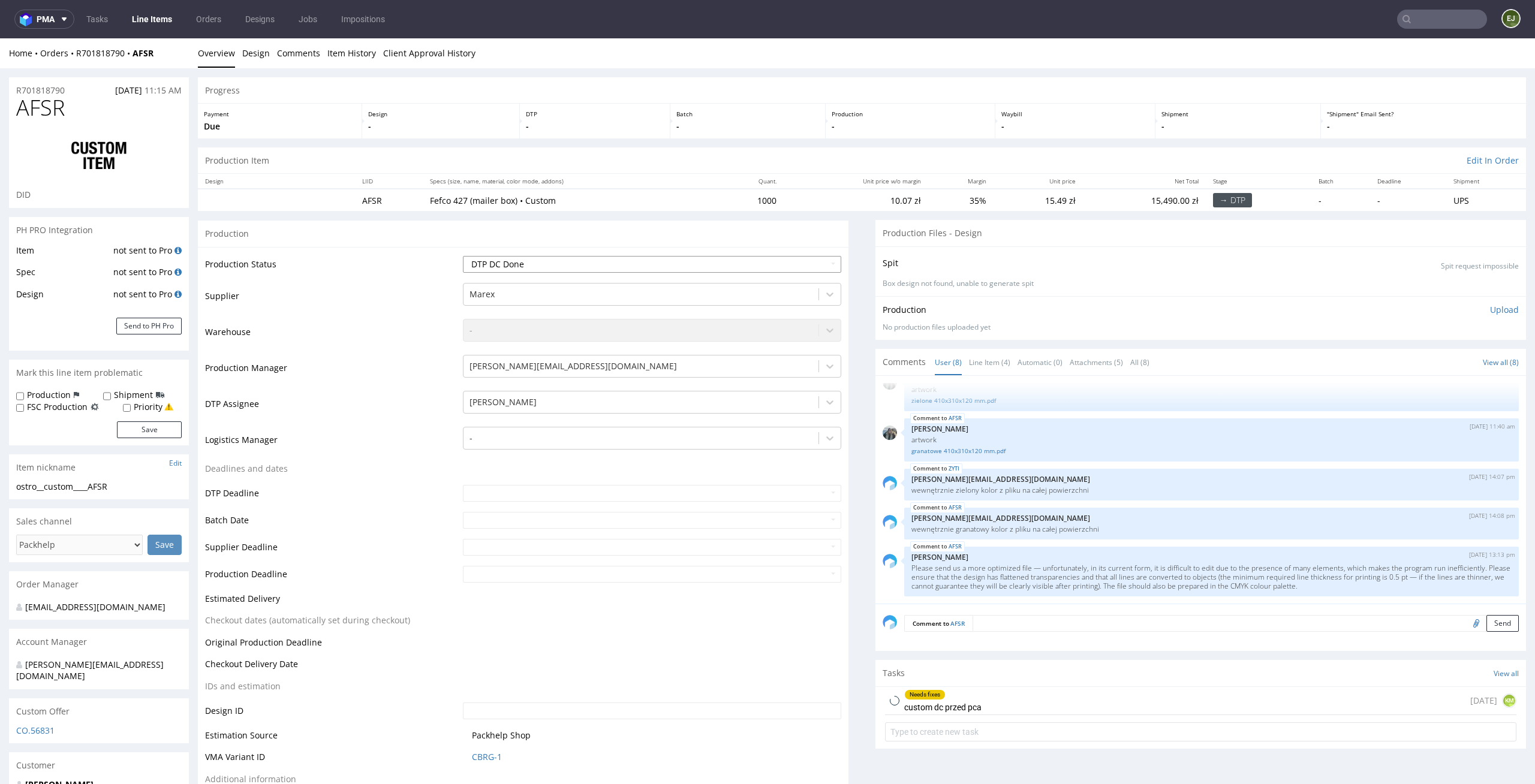
click at [802, 257] on select "Waiting for Artwork Waiting for Diecut Waiting for Mockup Waiting for DTP Waiti…" at bounding box center [652, 264] width 379 height 17
click at [463, 256] on select "Waiting for Artwork Waiting for Diecut Waiting for Mockup Waiting for DTP Waiti…" at bounding box center [652, 264] width 379 height 17
click at [803, 276] on td "Waiting for Artwork Waiting for Diecut Waiting for Mockup Waiting for DTP Waiti…" at bounding box center [651, 268] width 382 height 27
click at [803, 267] on select "Waiting for Artwork Waiting for Diecut Waiting for Mockup Waiting for DTP Waiti…" at bounding box center [652, 264] width 379 height 17
select select "dtp_issue"
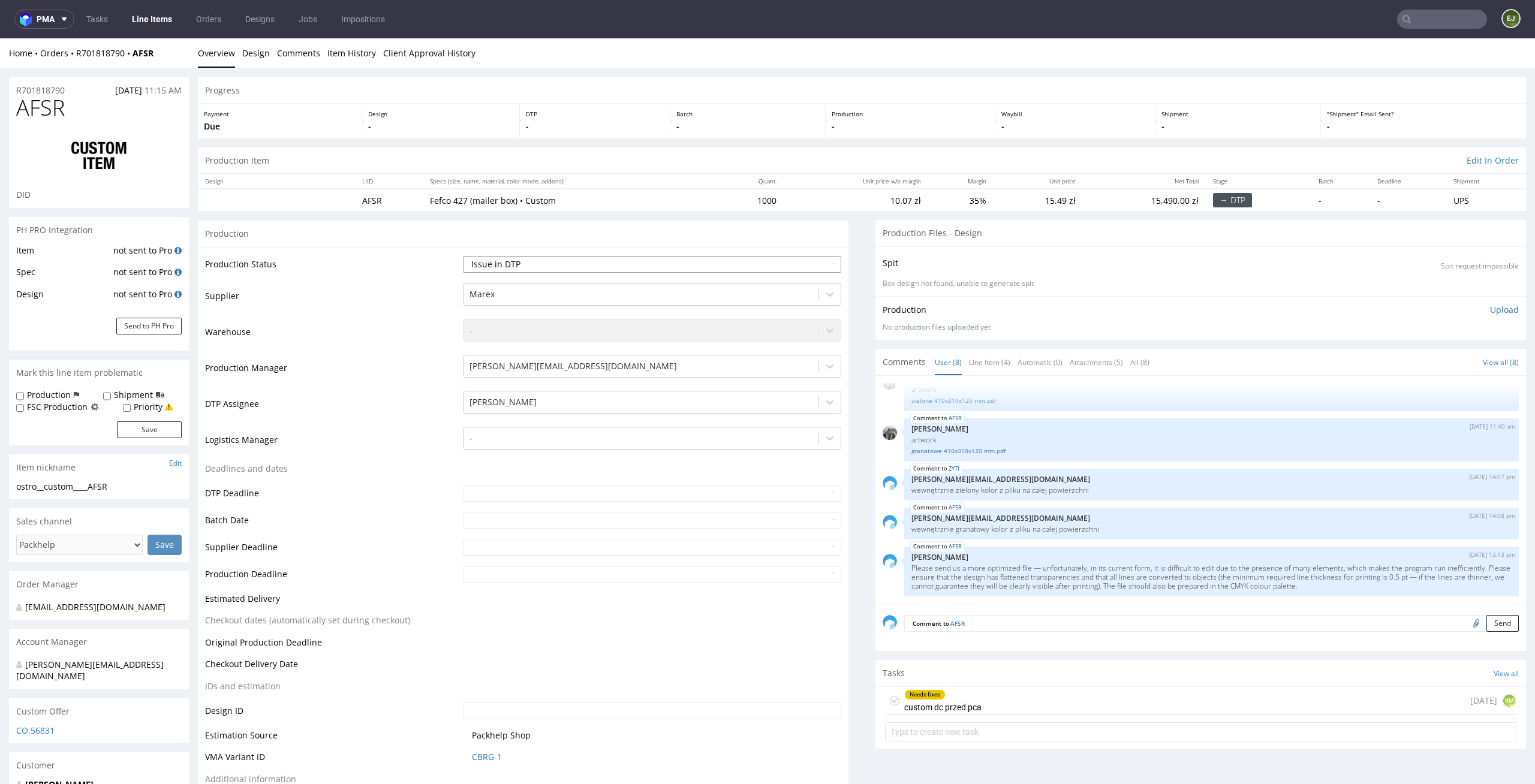
click at [463, 256] on select "Waiting for Artwork Waiting for Diecut Waiting for Mockup Waiting for DTP Waiti…" at bounding box center [652, 264] width 379 height 17
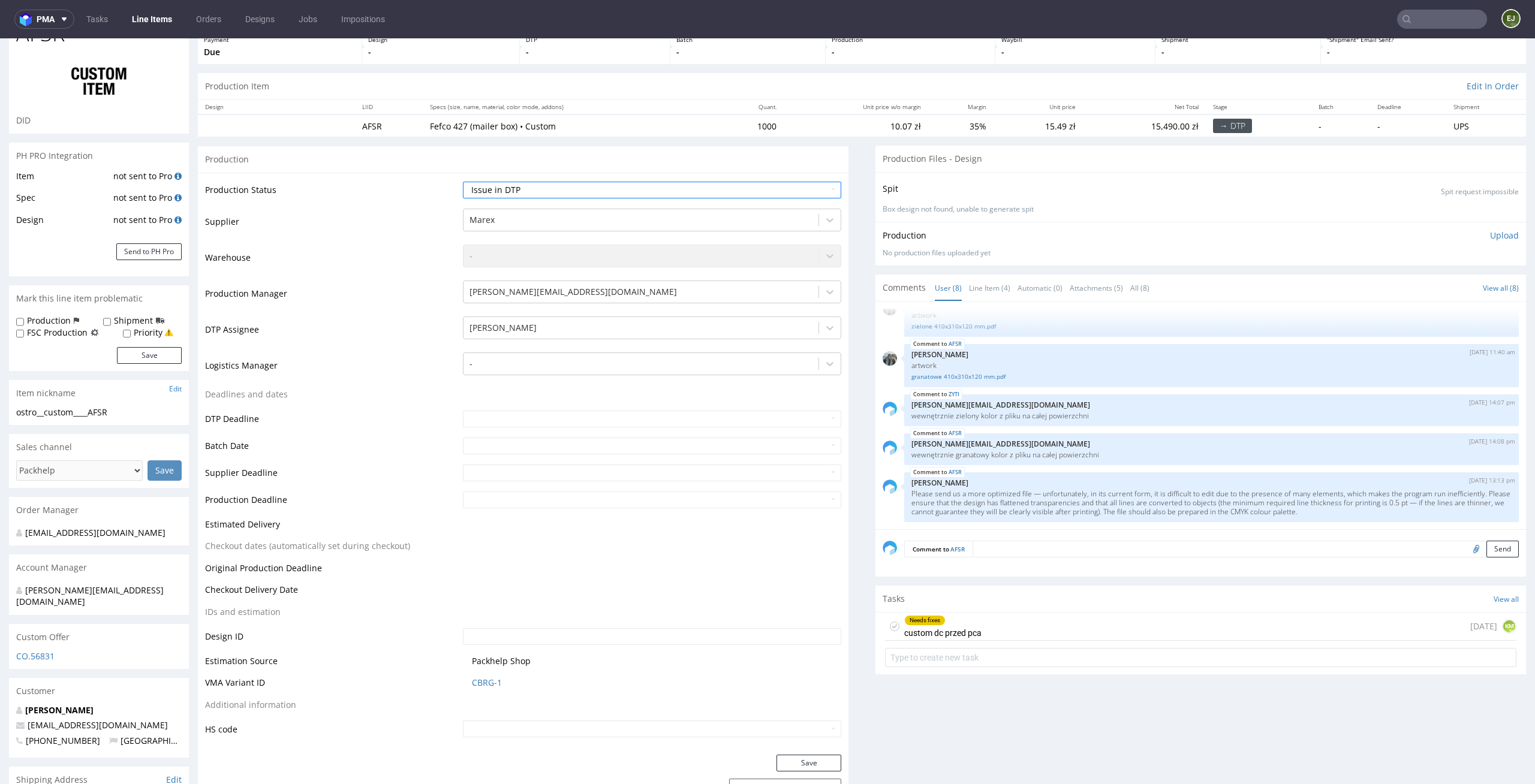
scroll to position [104, 0]
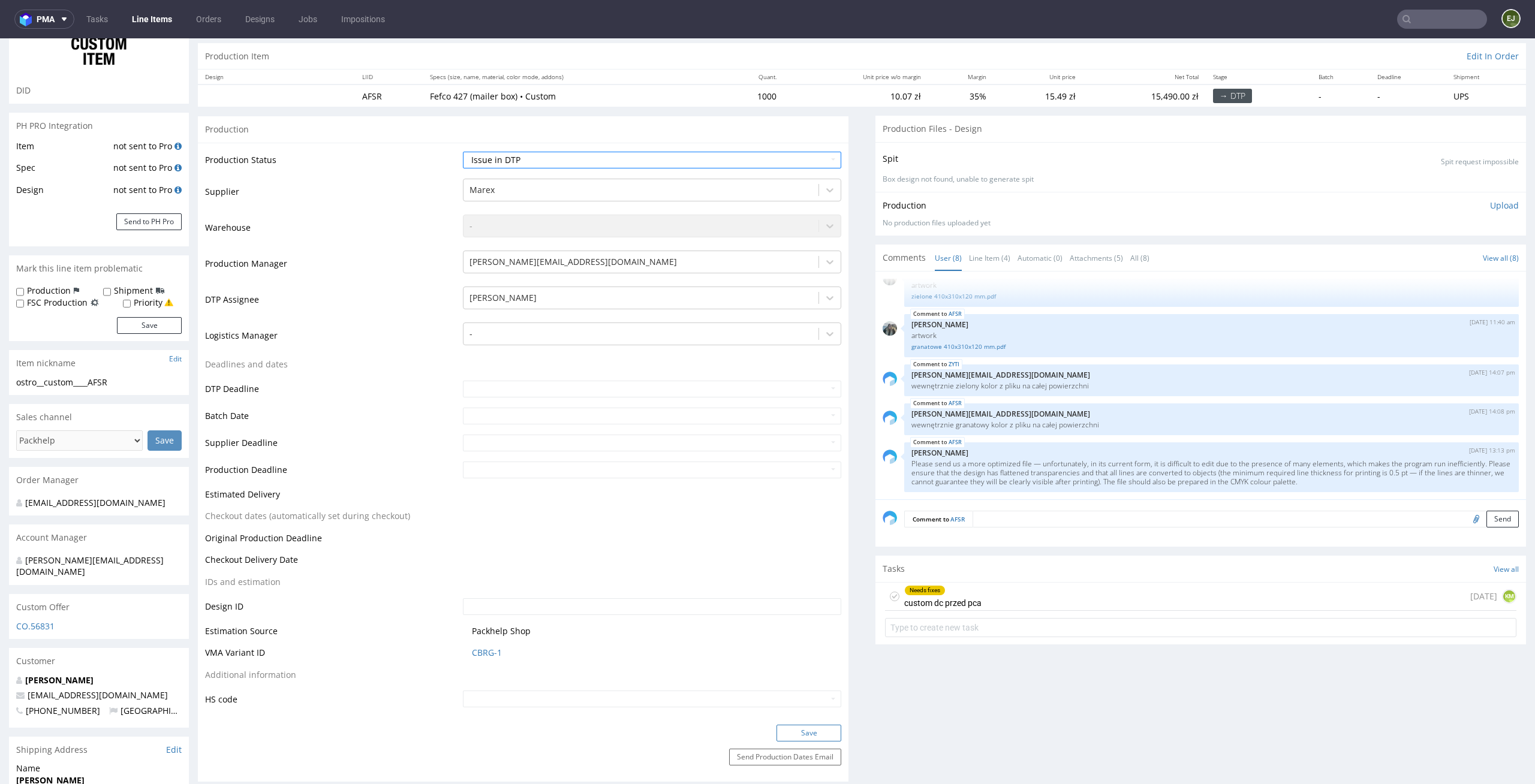
click at [800, 733] on button "Save" at bounding box center [809, 733] width 64 height 17
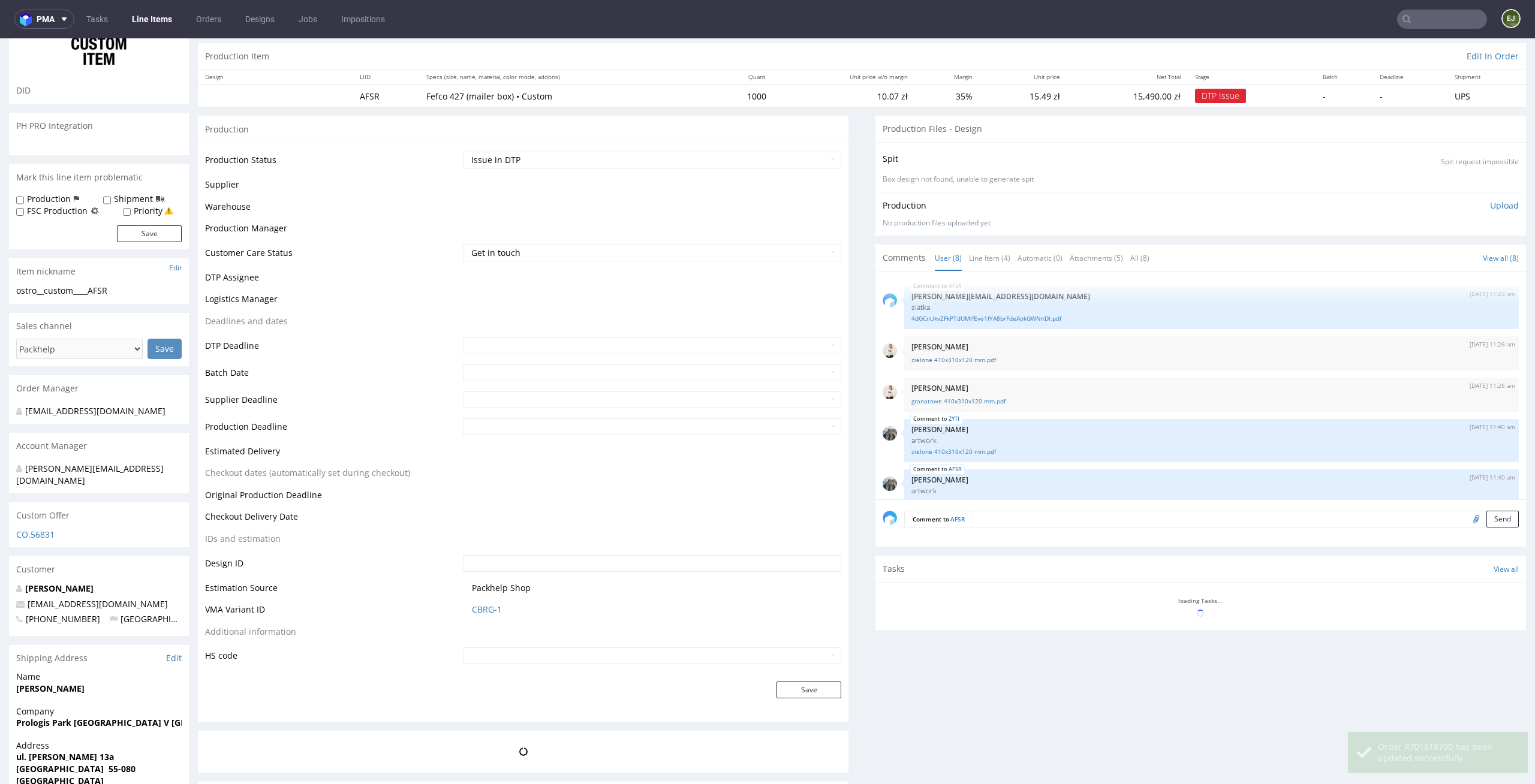
scroll to position [155, 0]
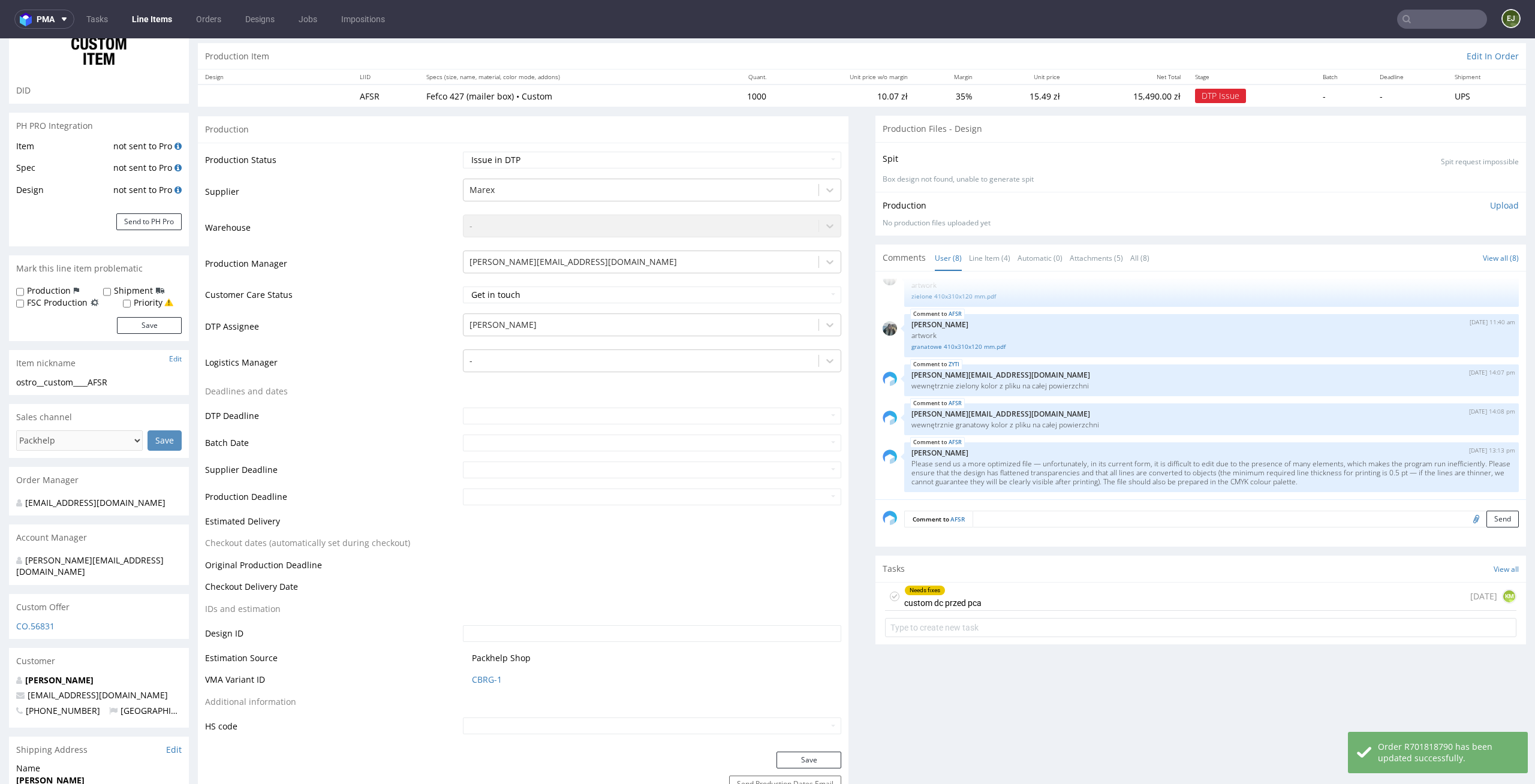
click at [892, 597] on use at bounding box center [894, 597] width 5 height 4
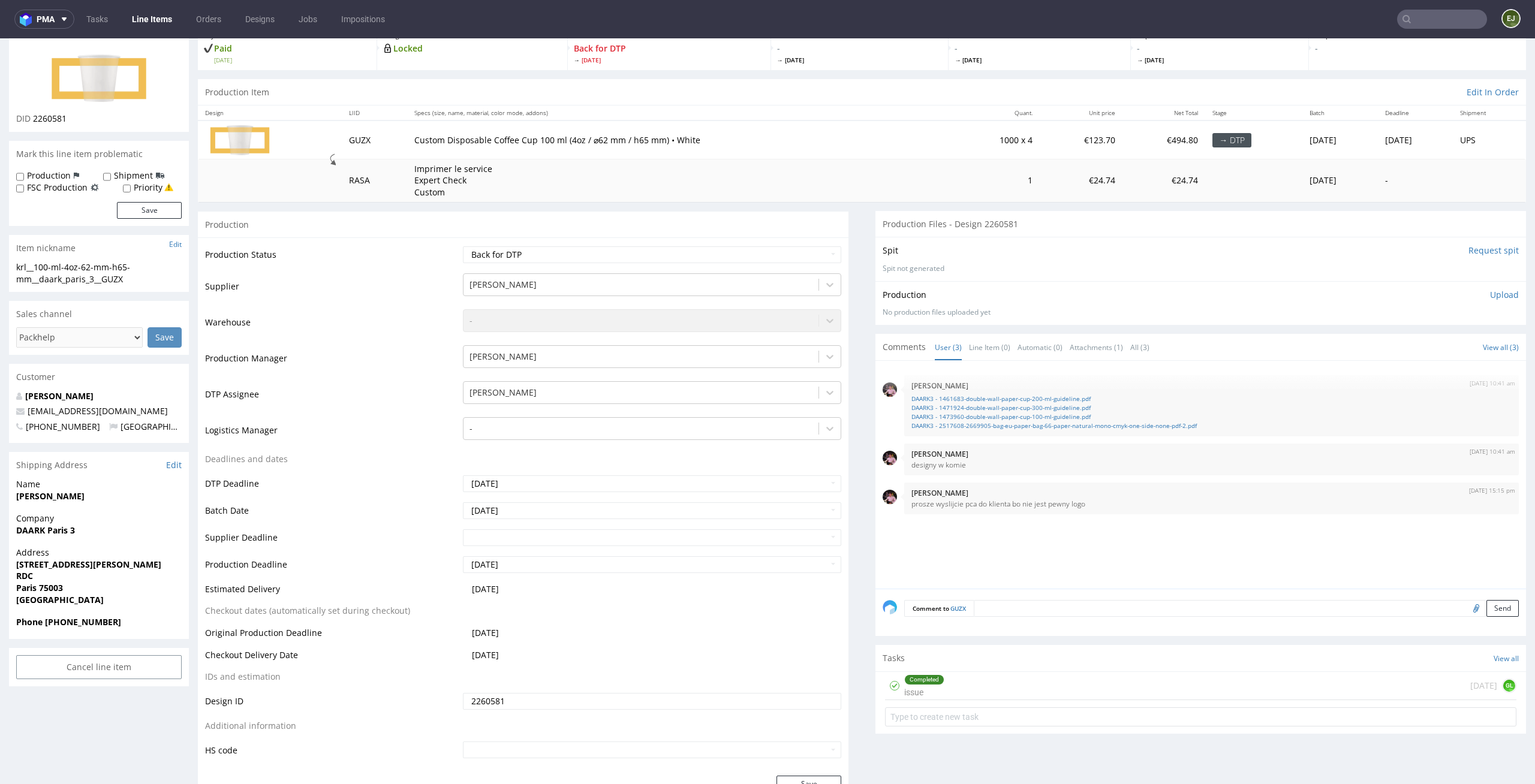
scroll to position [92, 0]
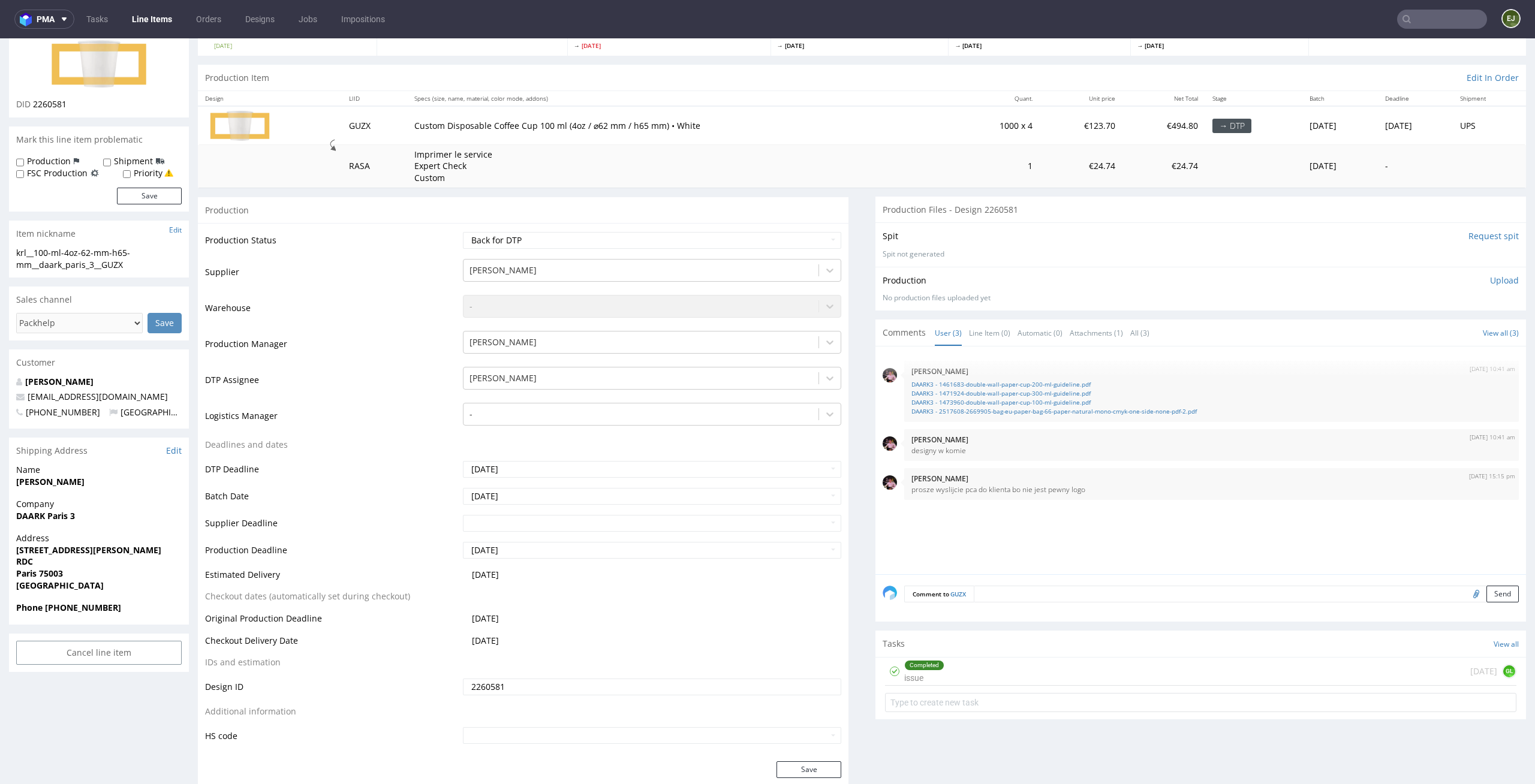
click at [950, 673] on div "Completed issue [DATE] GL" at bounding box center [1201, 671] width 631 height 28
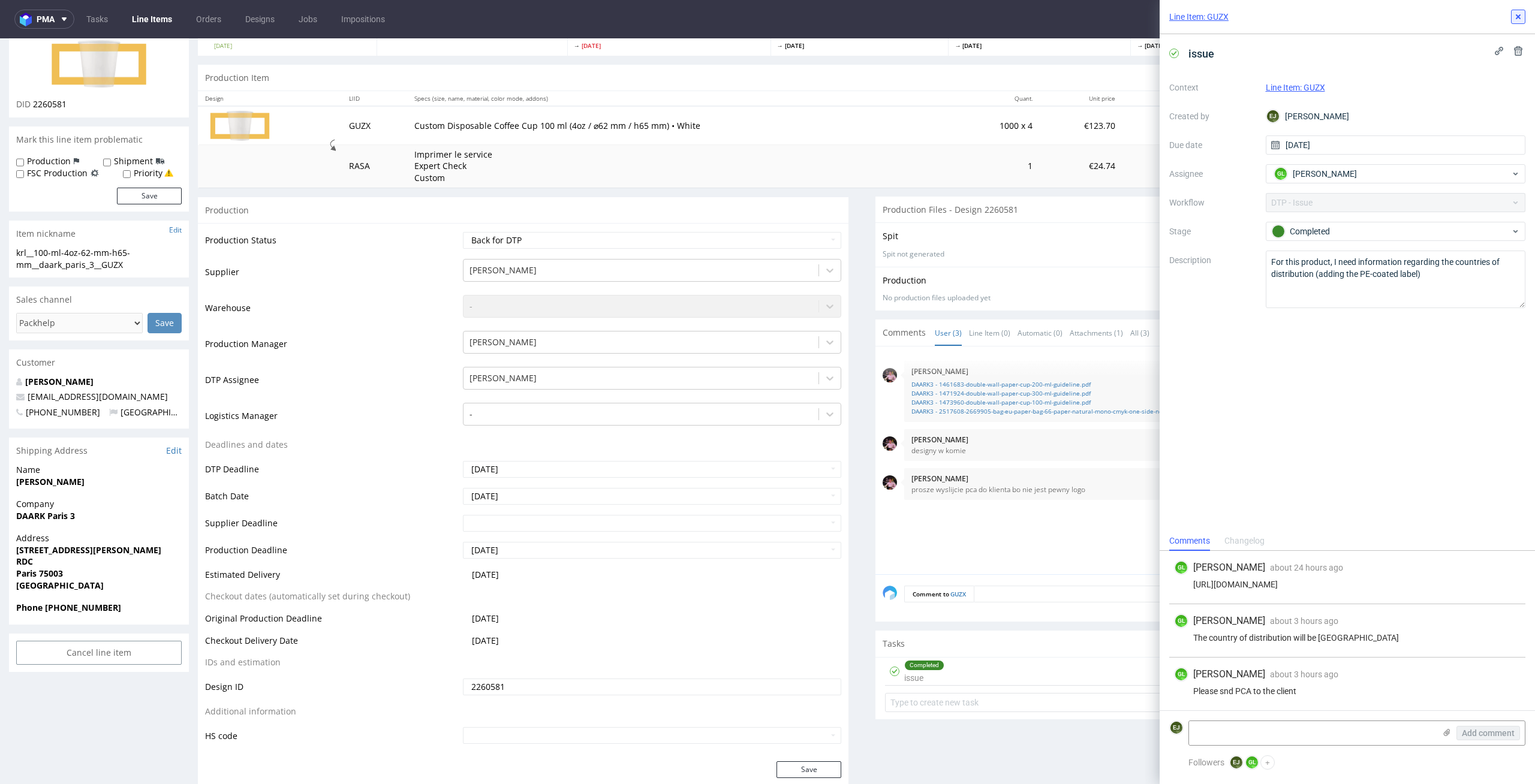
click at [1515, 20] on icon at bounding box center [1518, 16] width 10 height 10
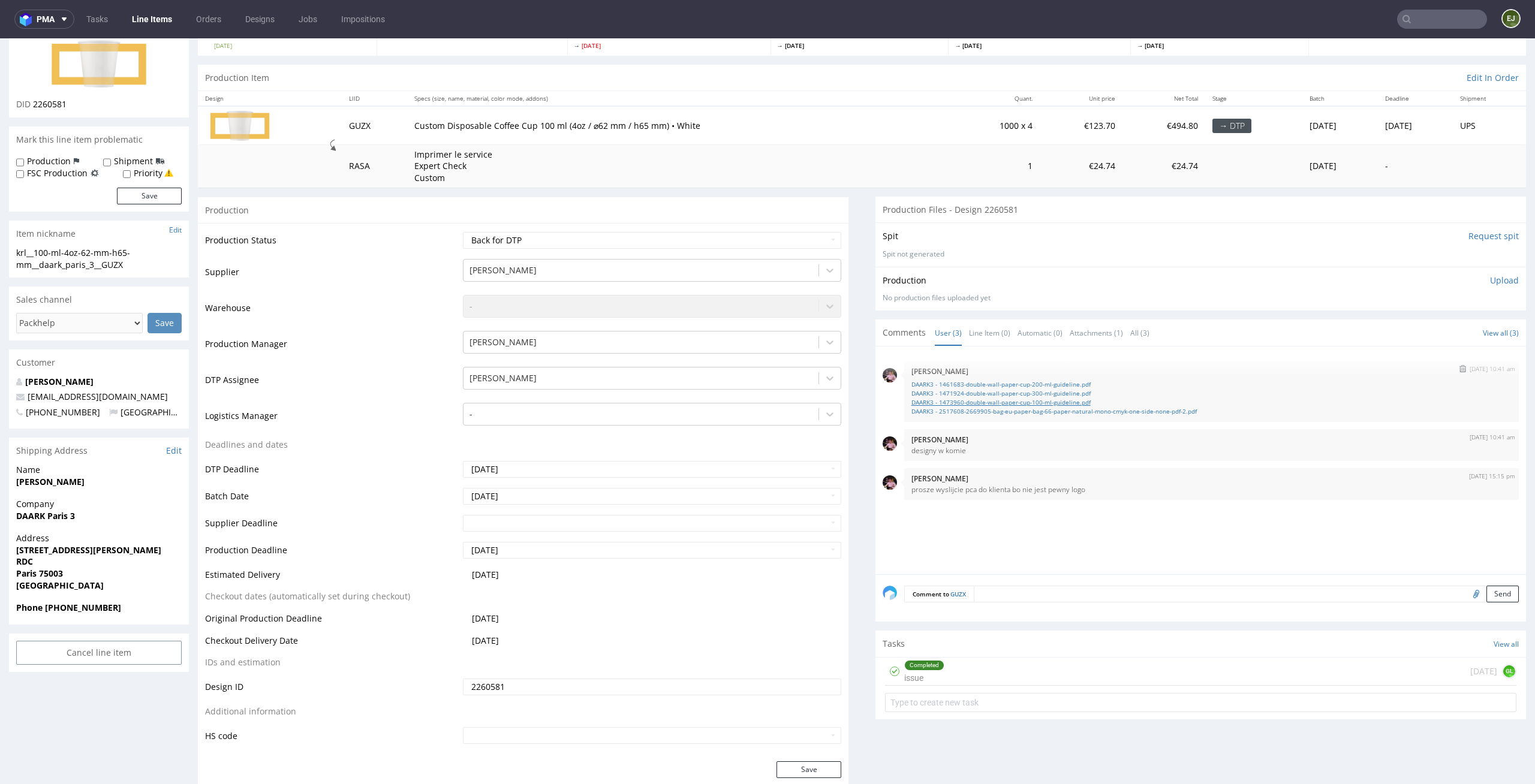
click at [1036, 401] on link "DAARK3 - 1473960-double-wall-paper-cup-100-ml-guideline.pdf" at bounding box center [1211, 403] width 600 height 9
click at [743, 241] on select "Waiting for Artwork Waiting for Diecut Waiting for Mockup Waiting for DTP Waiti…" at bounding box center [652, 241] width 379 height 17
click at [463, 232] on select "Waiting for Artwork Waiting for Diecut Waiting for Mockup Waiting for DTP Waiti…" at bounding box center [652, 241] width 379 height 17
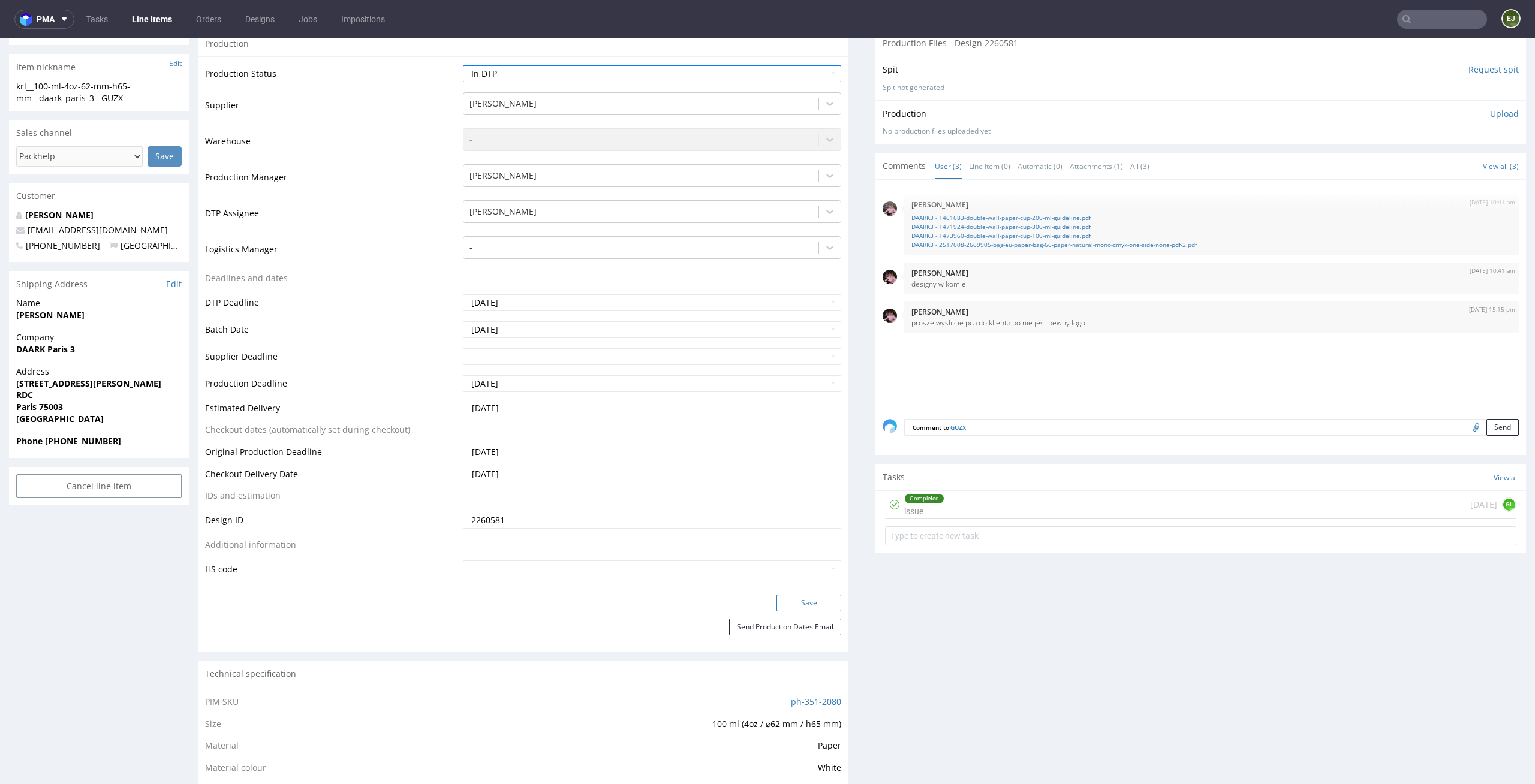
click at [807, 608] on button "Save" at bounding box center [809, 603] width 64 height 17
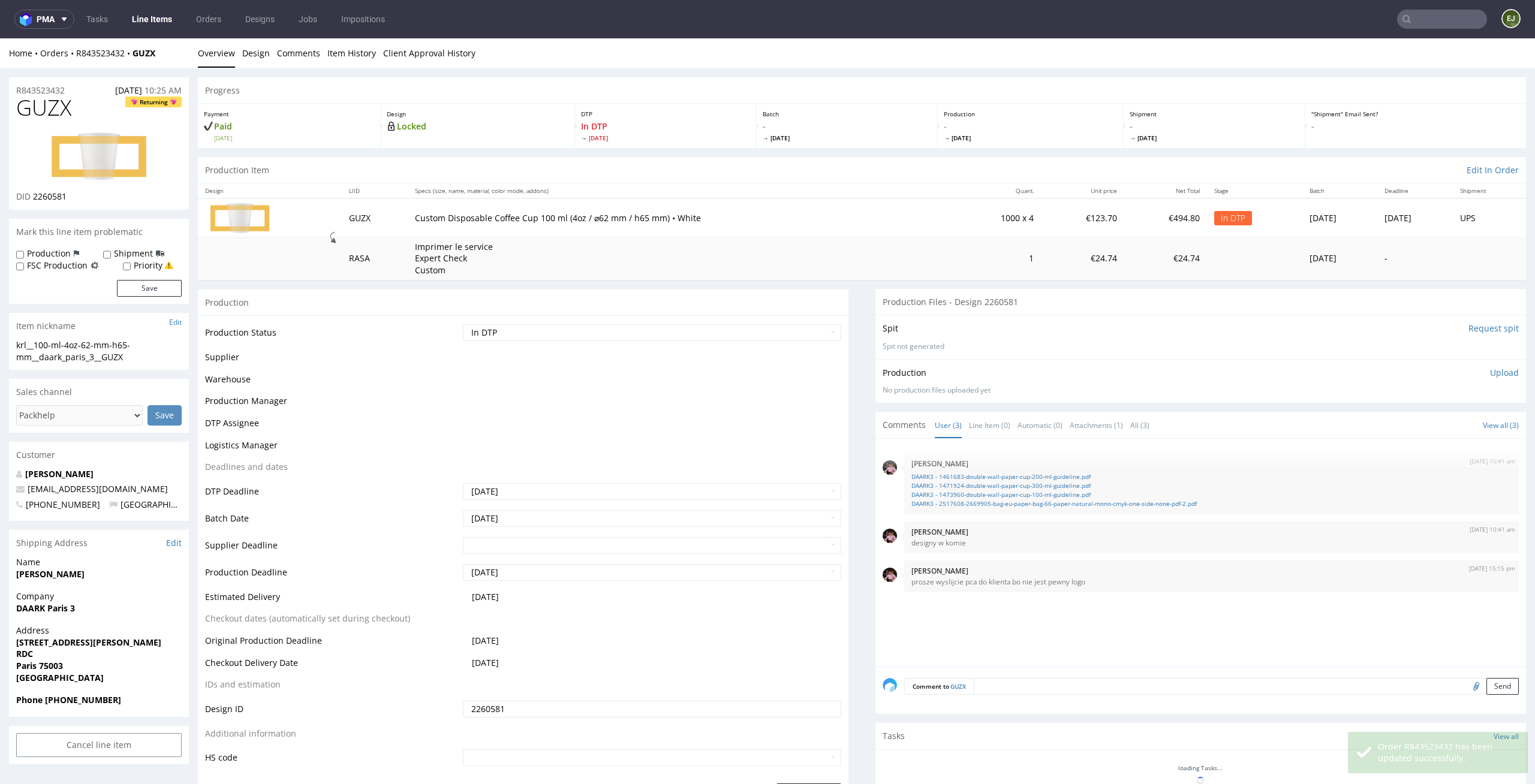
scroll to position [0, 0]
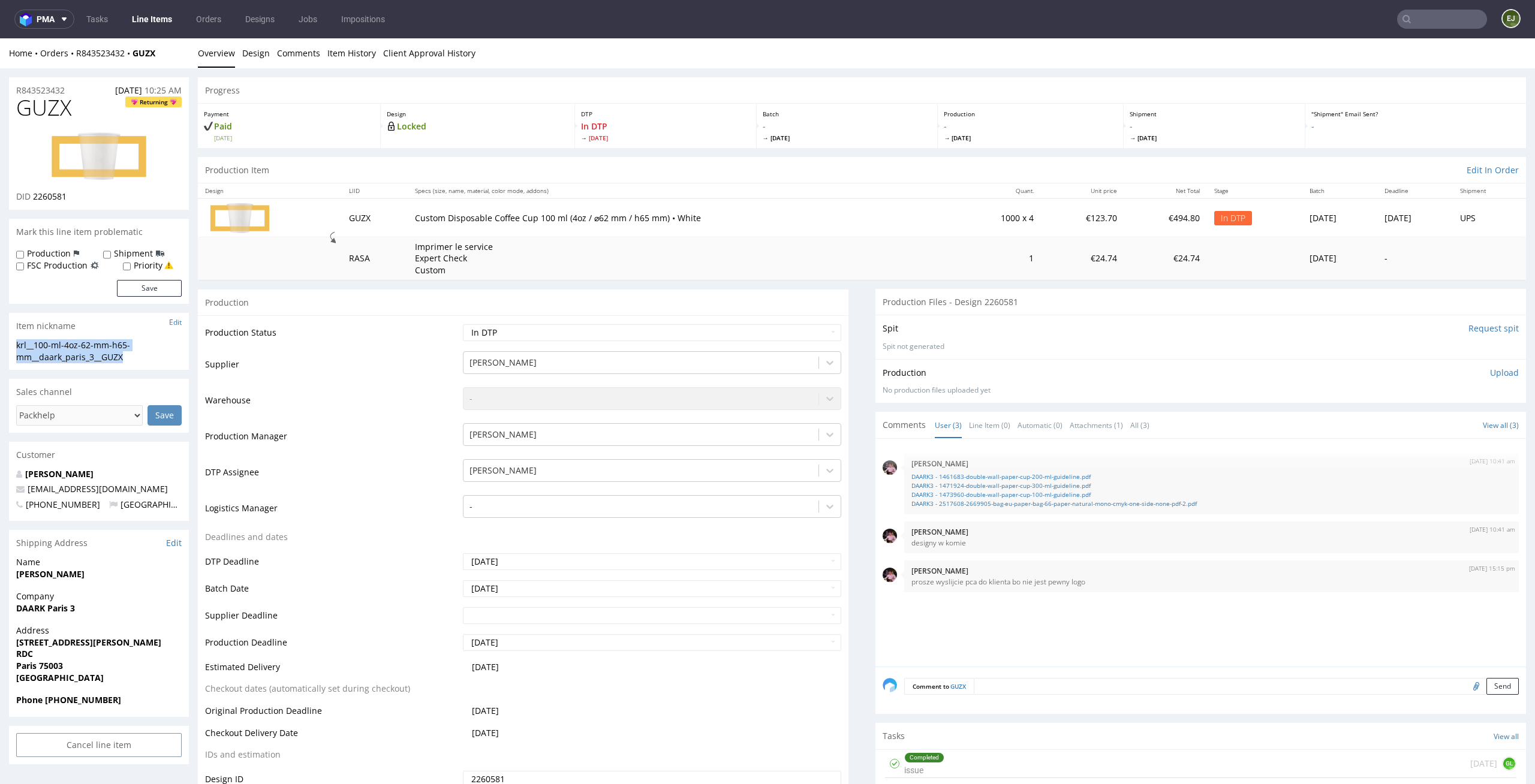
drag, startPoint x: 131, startPoint y: 354, endPoint x: 0, endPoint y: 341, distance: 131.6
copy div "krl__100-ml-4oz-62-mm-h65-mm__daark_paris_3__GUZX"
drag, startPoint x: 76, startPoint y: 194, endPoint x: 33, endPoint y: 195, distance: 43.0
click at [33, 195] on div "DID 2260581" at bounding box center [99, 196] width 165 height 12
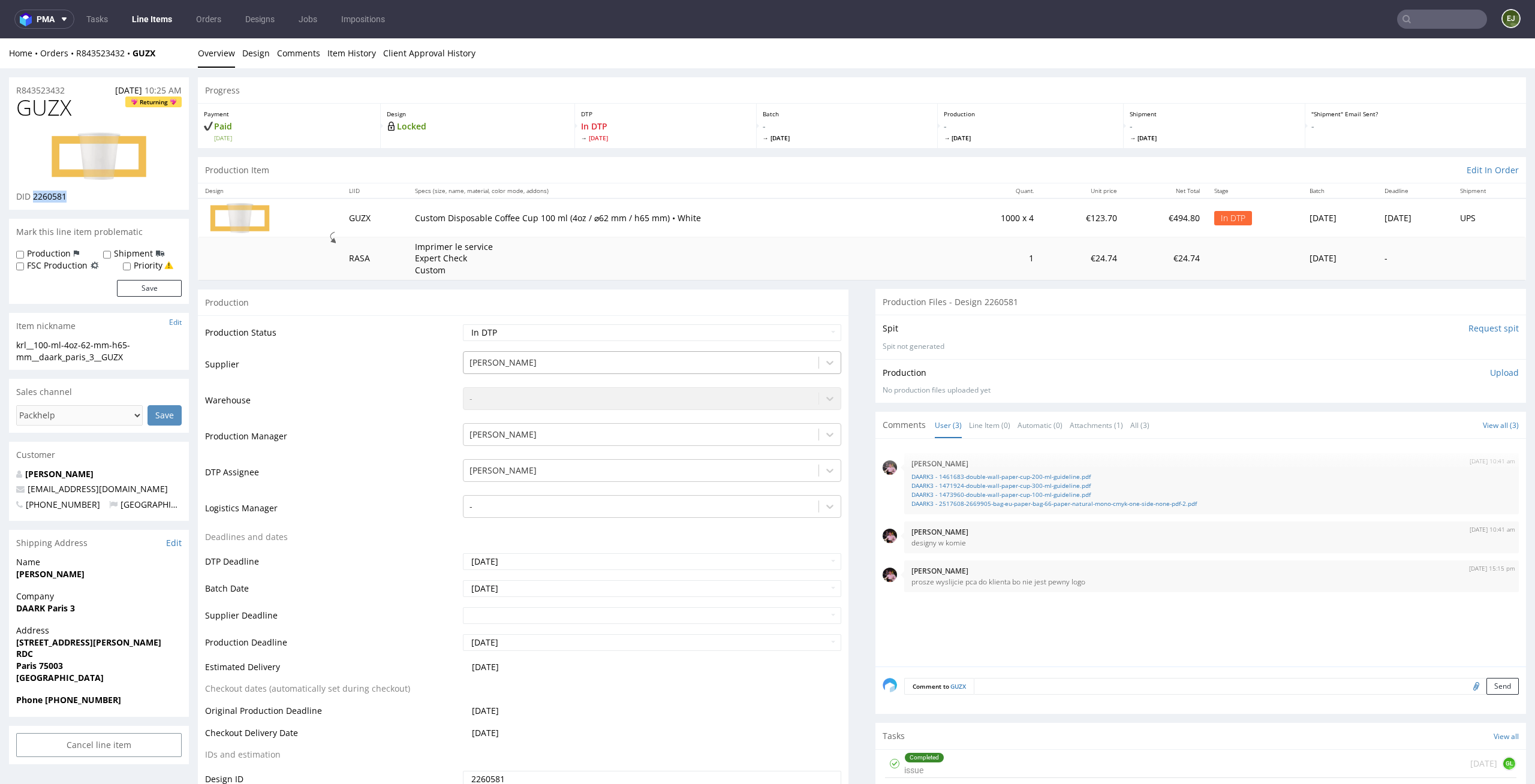
copy span "2260581"
drag, startPoint x: 79, startPoint y: 92, endPoint x: 0, endPoint y: 88, distance: 79.1
copy p "R843523432"
click at [1476, 324] on input "Request spit" at bounding box center [1493, 329] width 50 height 12
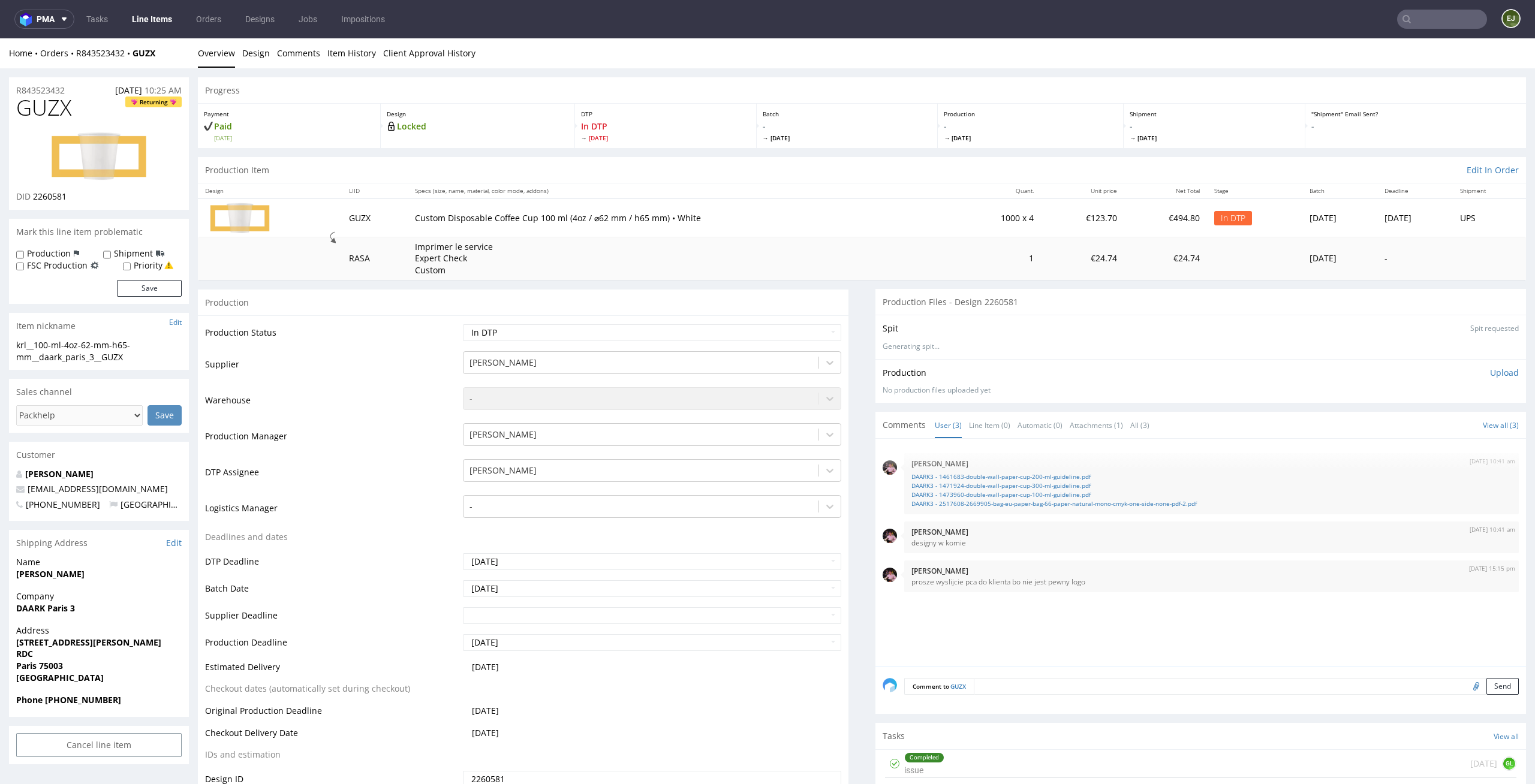
click at [634, 321] on div "Production Status Waiting for Artwork Waiting for Diecut Waiting for Mockup Wai…" at bounding box center [523, 584] width 651 height 538
click at [634, 328] on select "Waiting for Artwork Waiting for Diecut Waiting for Mockup Waiting for DTP Waiti…" at bounding box center [652, 332] width 379 height 17
select select "dtp_ca_needed"
click at [463, 324] on select "Waiting for Artwork Waiting for Diecut Waiting for Mockup Waiting for DTP Waiti…" at bounding box center [652, 332] width 379 height 17
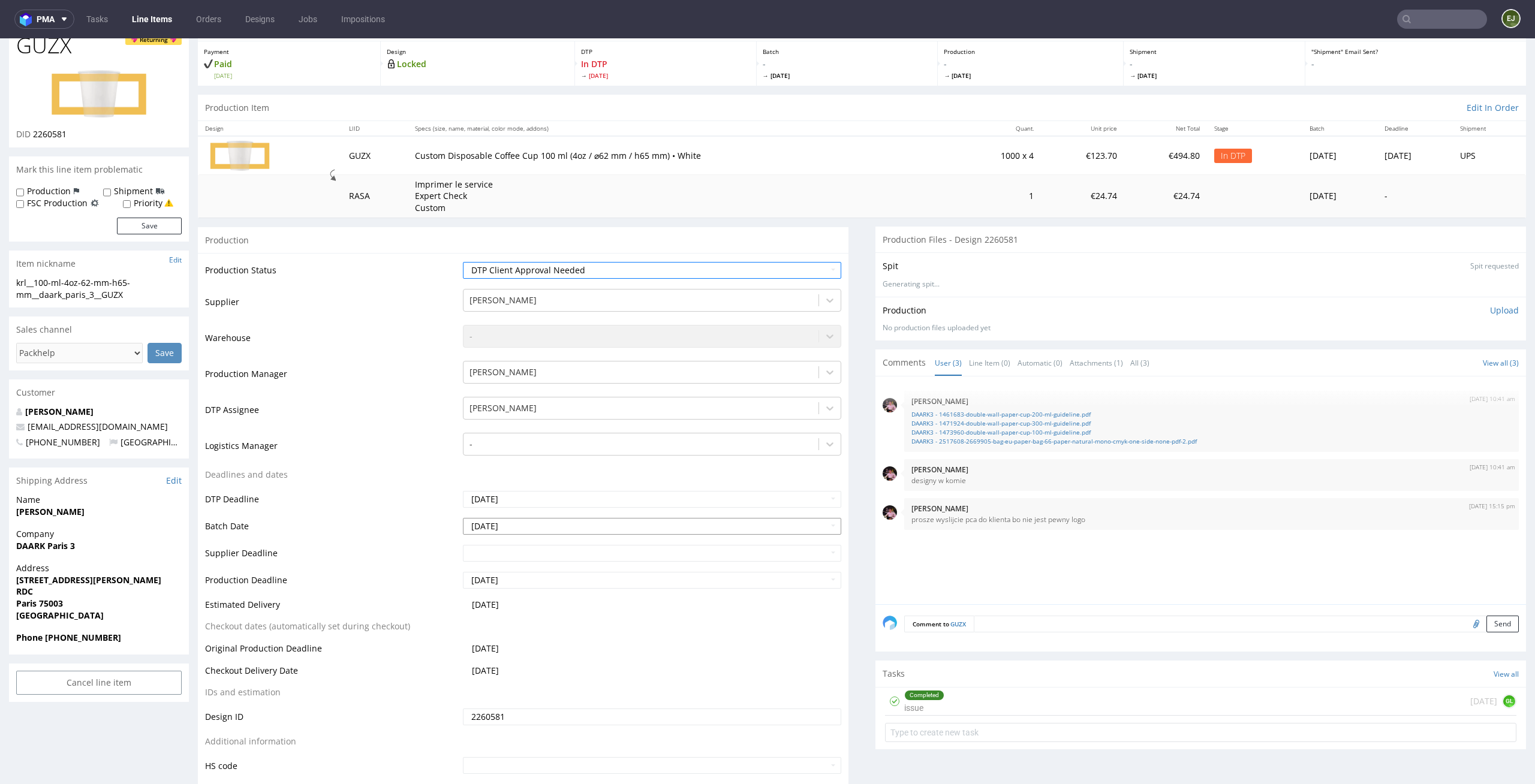
scroll to position [242, 0]
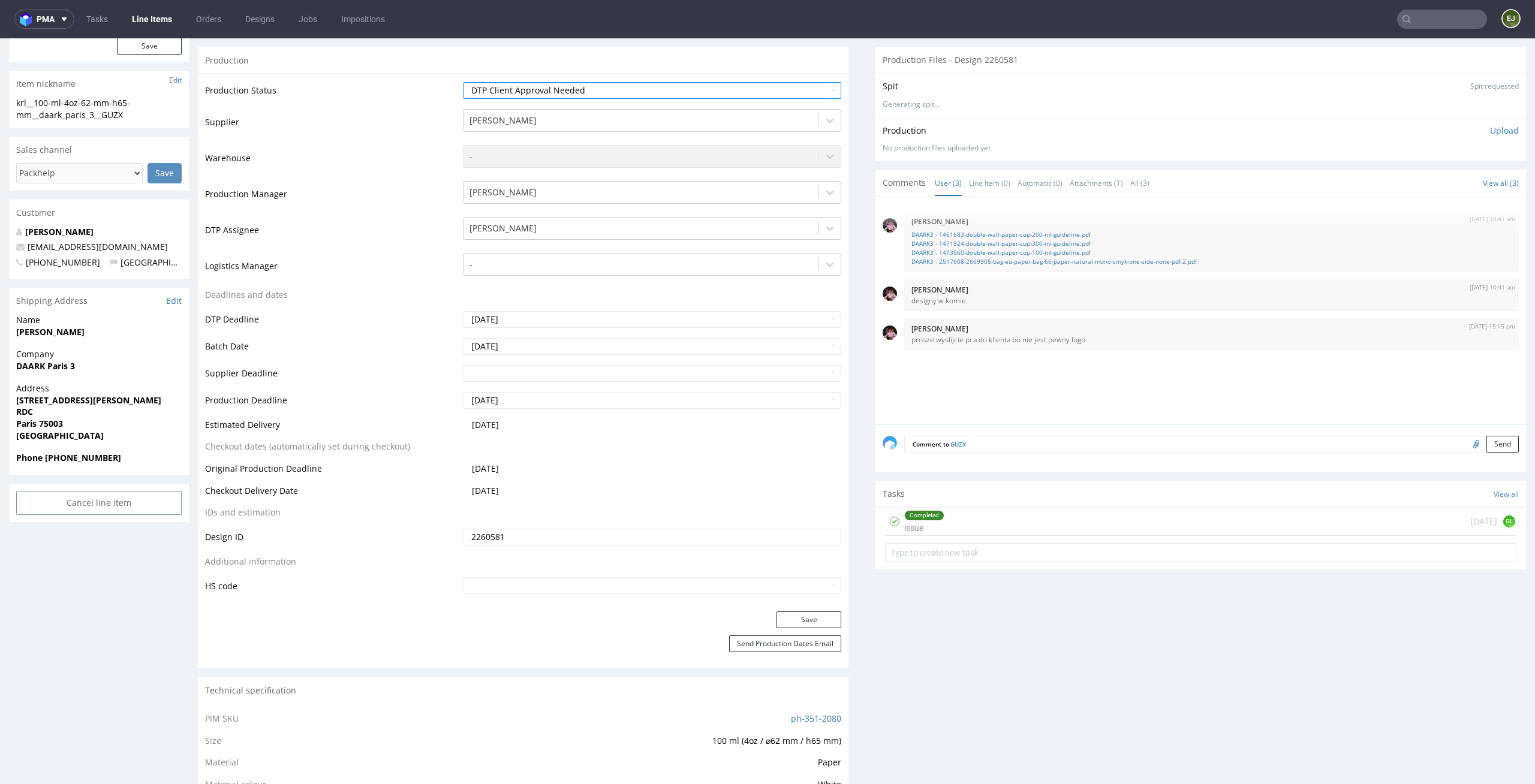
click at [813, 610] on div "Production Status Waiting for Artwork Waiting for Diecut Waiting for Mockup Wai…" at bounding box center [523, 342] width 651 height 538
click at [813, 638] on button "Send Production Dates Email" at bounding box center [785, 644] width 112 height 17
click at [813, 625] on button "Save" at bounding box center [809, 620] width 64 height 17
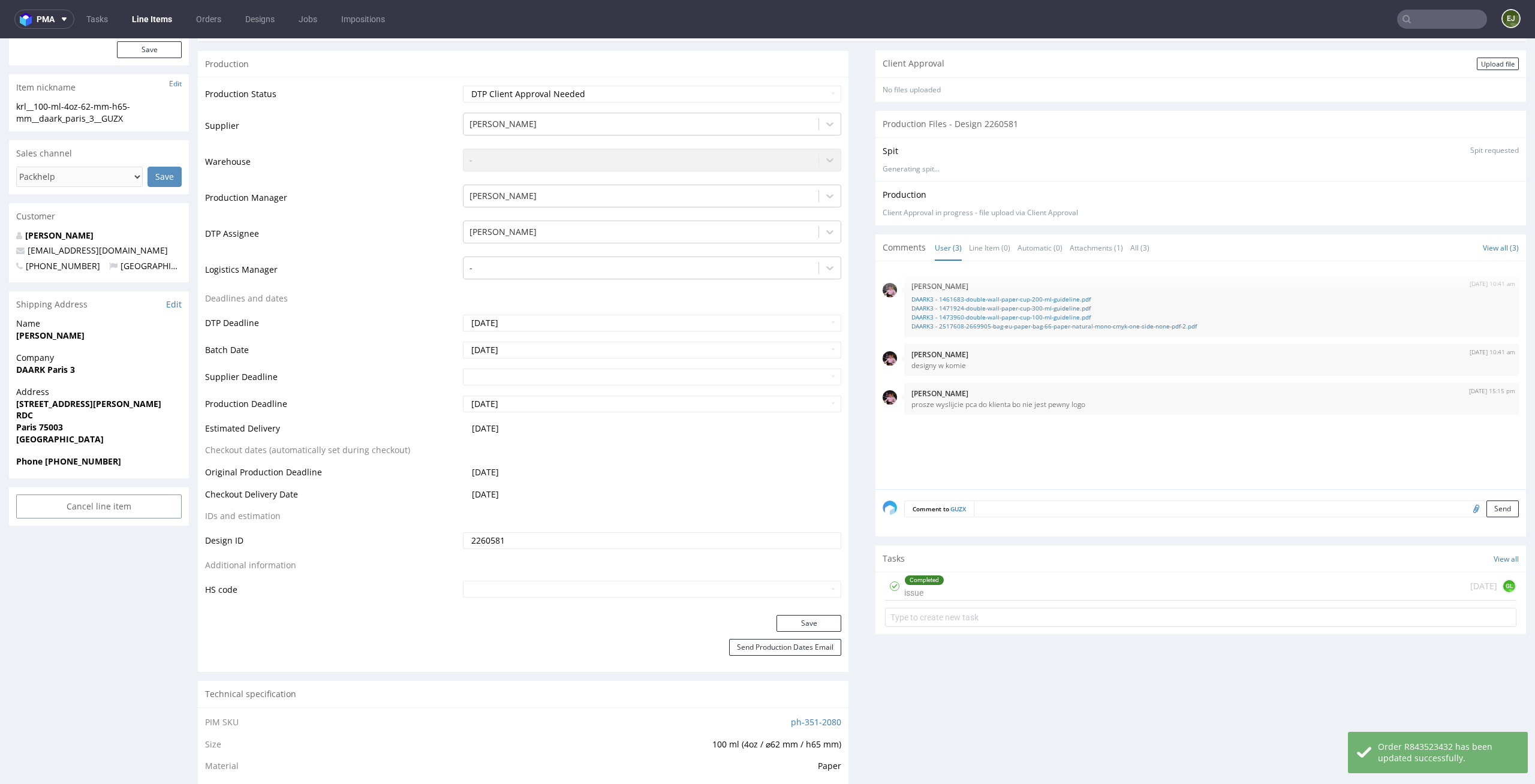
scroll to position [0, 0]
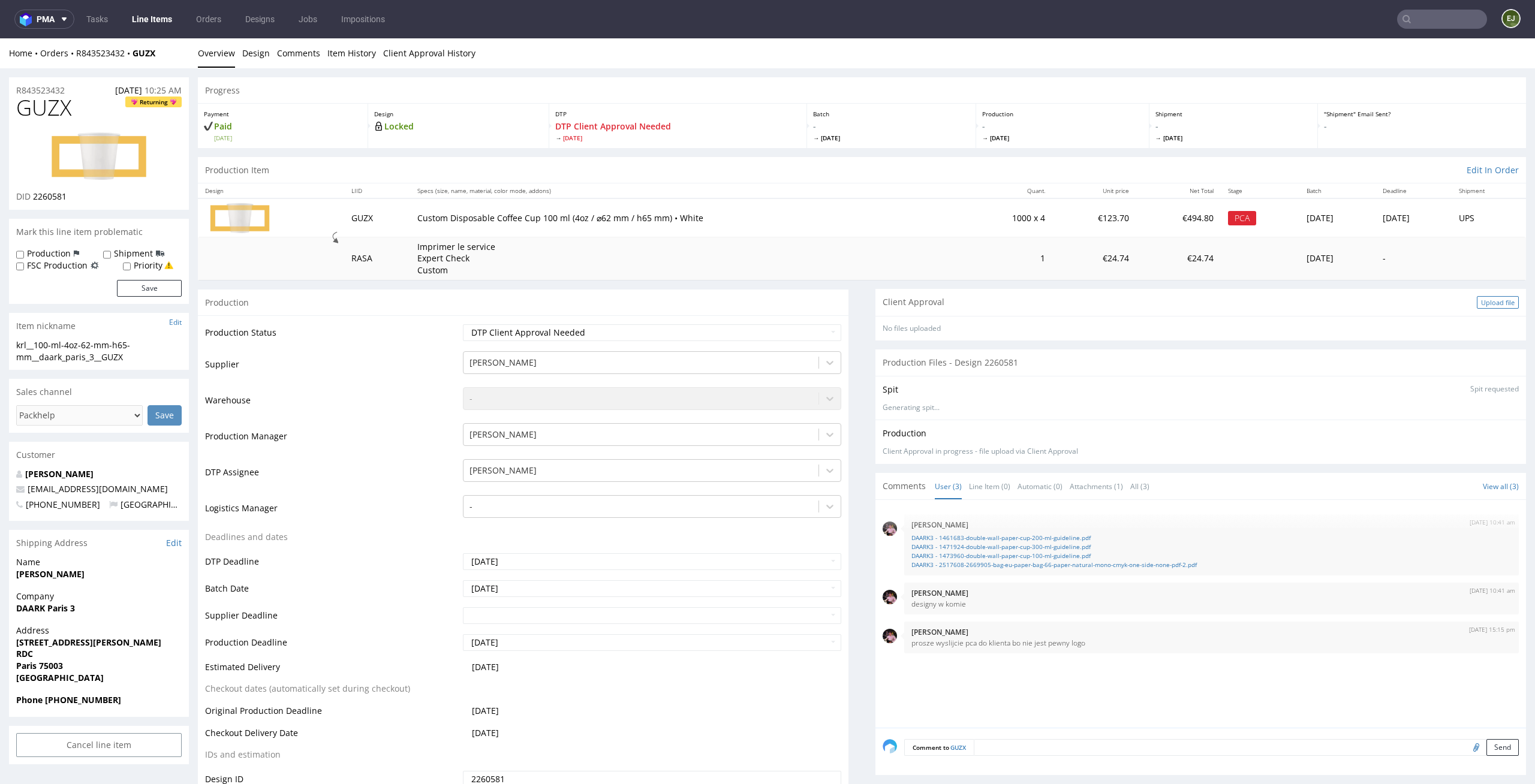
click at [1481, 308] on div "Upload file" at bounding box center [1498, 302] width 42 height 12
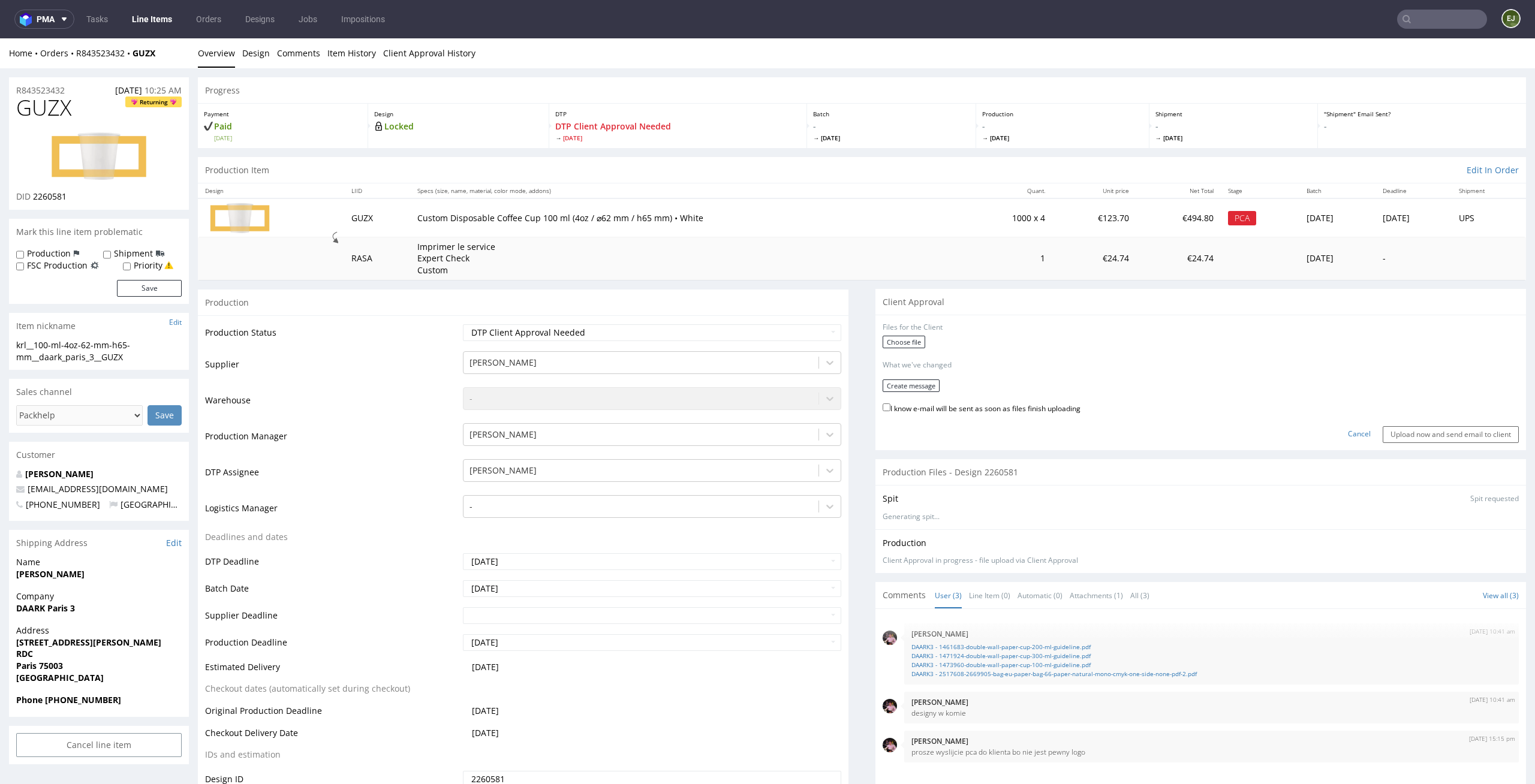
click at [903, 350] on div "Choose file" at bounding box center [1200, 344] width 636 height 16
click at [902, 341] on label "Choose file" at bounding box center [904, 342] width 42 height 12
click at [0, 38] on input "Choose file" at bounding box center [0, 38] width 0 height 0
click at [712, 201] on td "Custom Disposable Coffee Cup 100 ml (4oz / ⌀62 mm / h65 mm) • White" at bounding box center [687, 217] width 555 height 38
click at [915, 384] on button "Create message" at bounding box center [911, 381] width 57 height 12
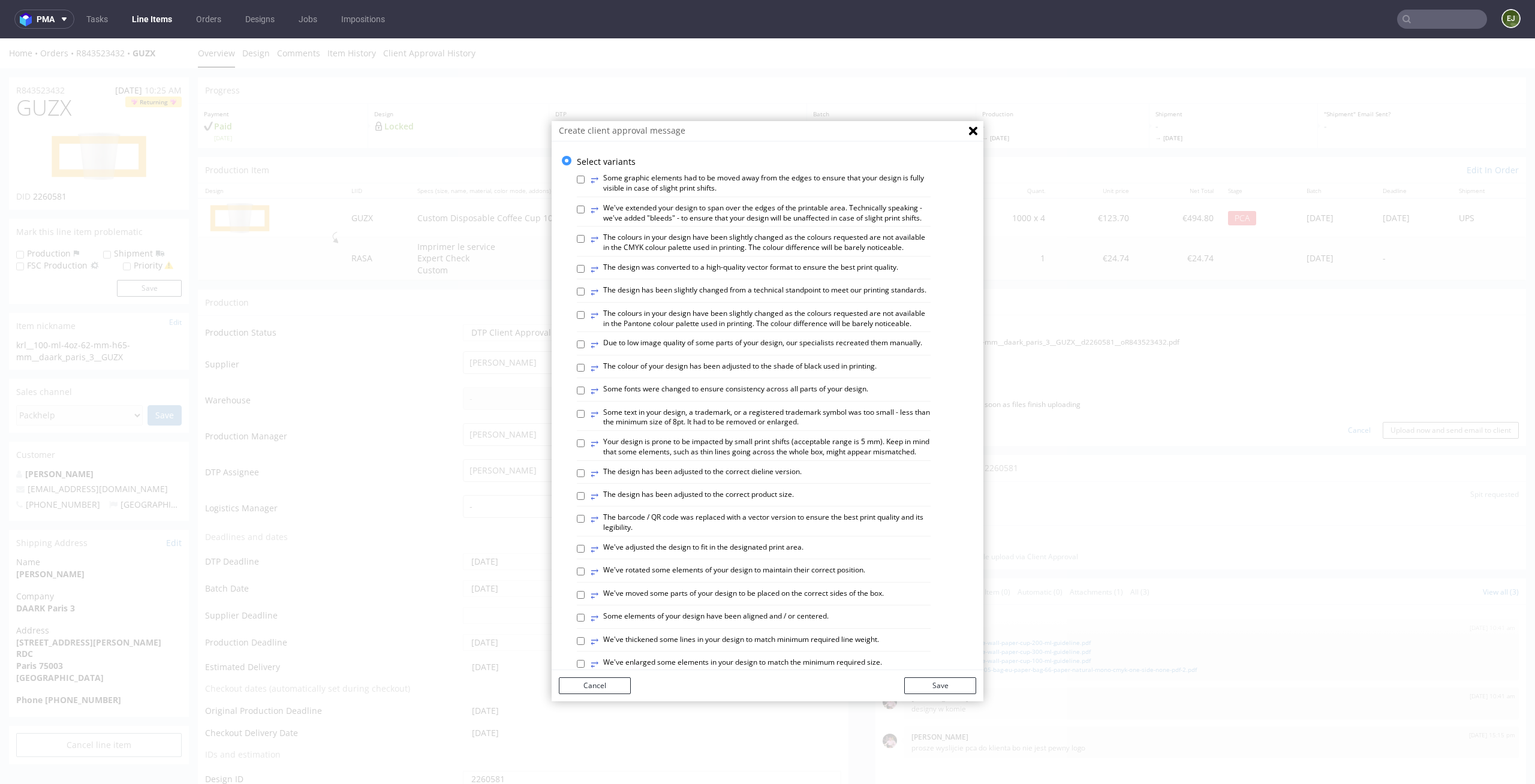
scroll to position [491, 0]
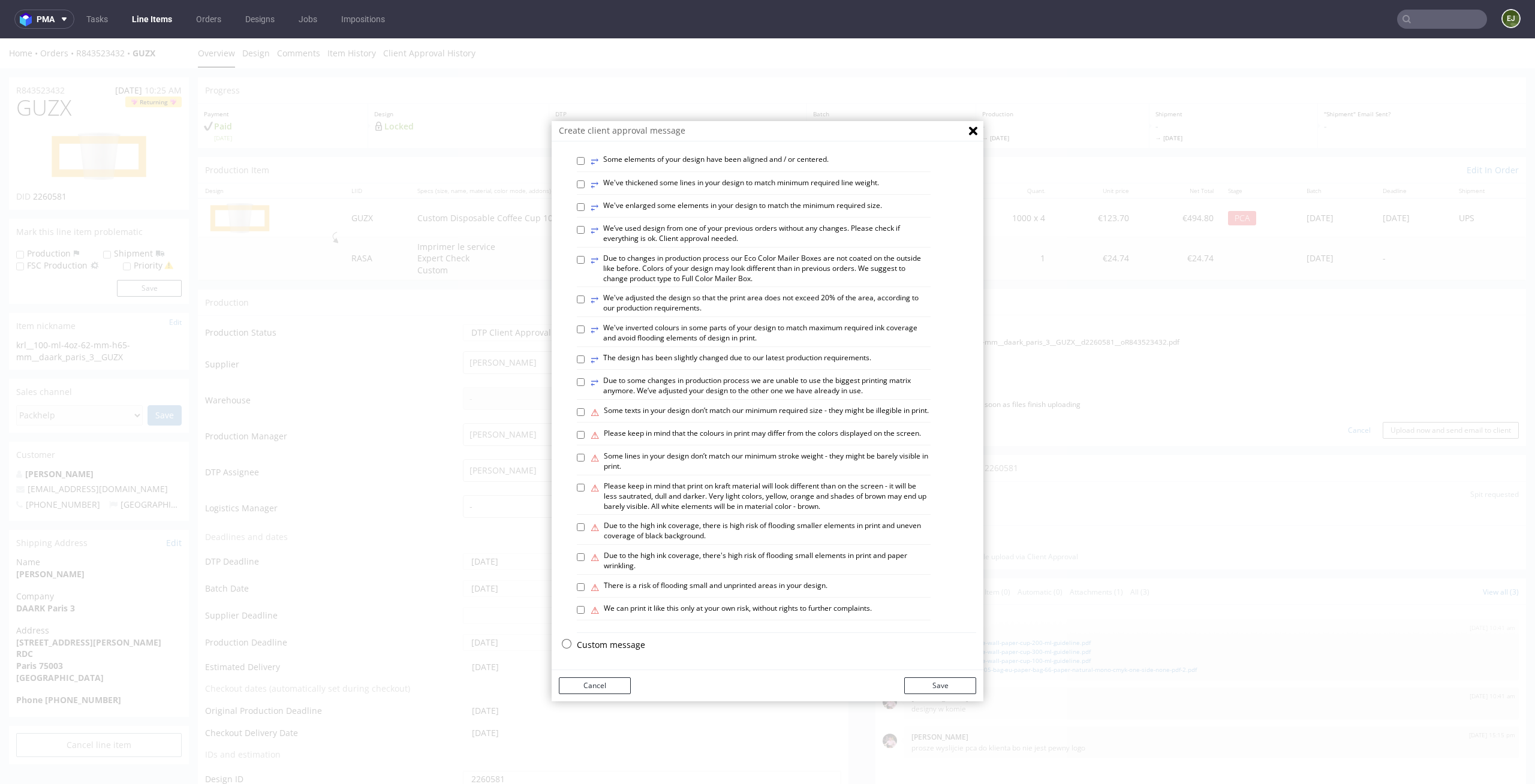
click at [620, 643] on p "Custom message" at bounding box center [777, 645] width 400 height 12
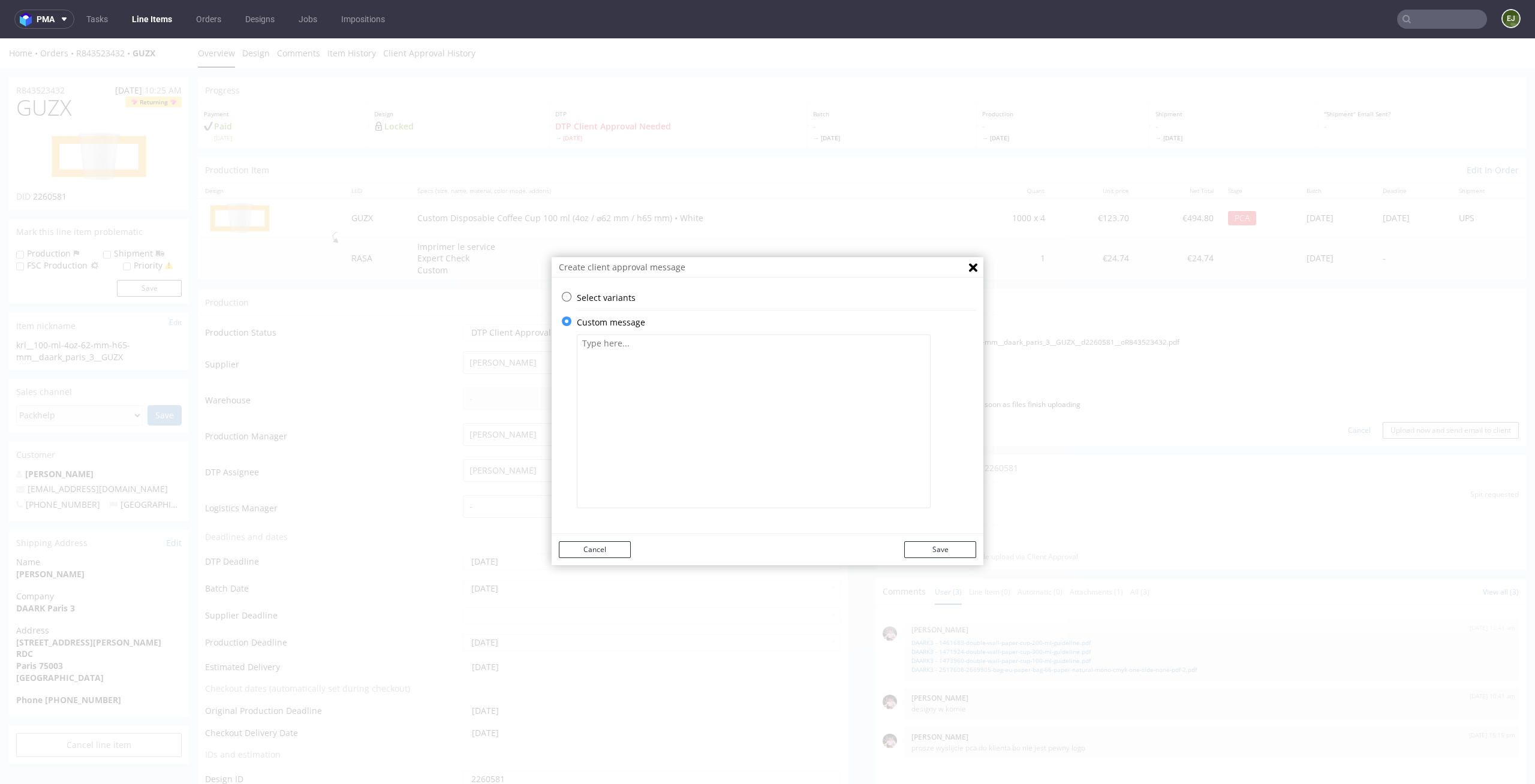
click at [752, 319] on p "Custom message" at bounding box center [777, 322] width 400 height 12
click at [728, 372] on textarea at bounding box center [754, 421] width 354 height 174
paste textarea "• We have adapted the design to a rectangular die-cut to make the logo layout m…"
type textarea "• We have adapted the design to a rectangular die-cut to make the logo layout m…"
click at [918, 547] on button "Save" at bounding box center [940, 550] width 72 height 17
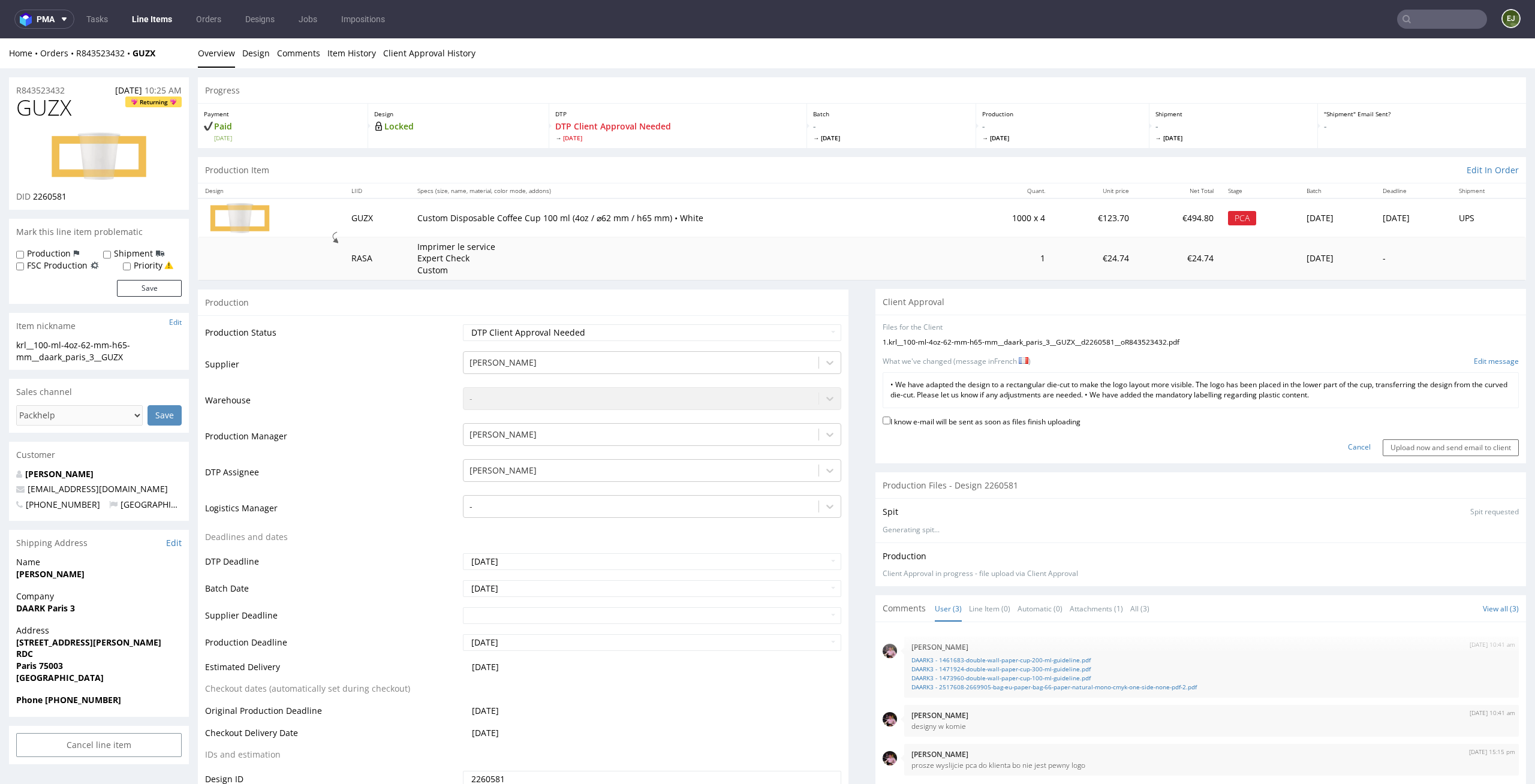
click at [992, 422] on label "I know e-mail will be sent as soon as files finish uploading" at bounding box center [982, 421] width 198 height 13
click at [891, 422] on input "I know e-mail will be sent as soon as files finish uploading" at bounding box center [887, 420] width 8 height 8
checkbox input "true"
click at [1471, 450] on input "Upload now and send email to client" at bounding box center [1450, 448] width 136 height 17
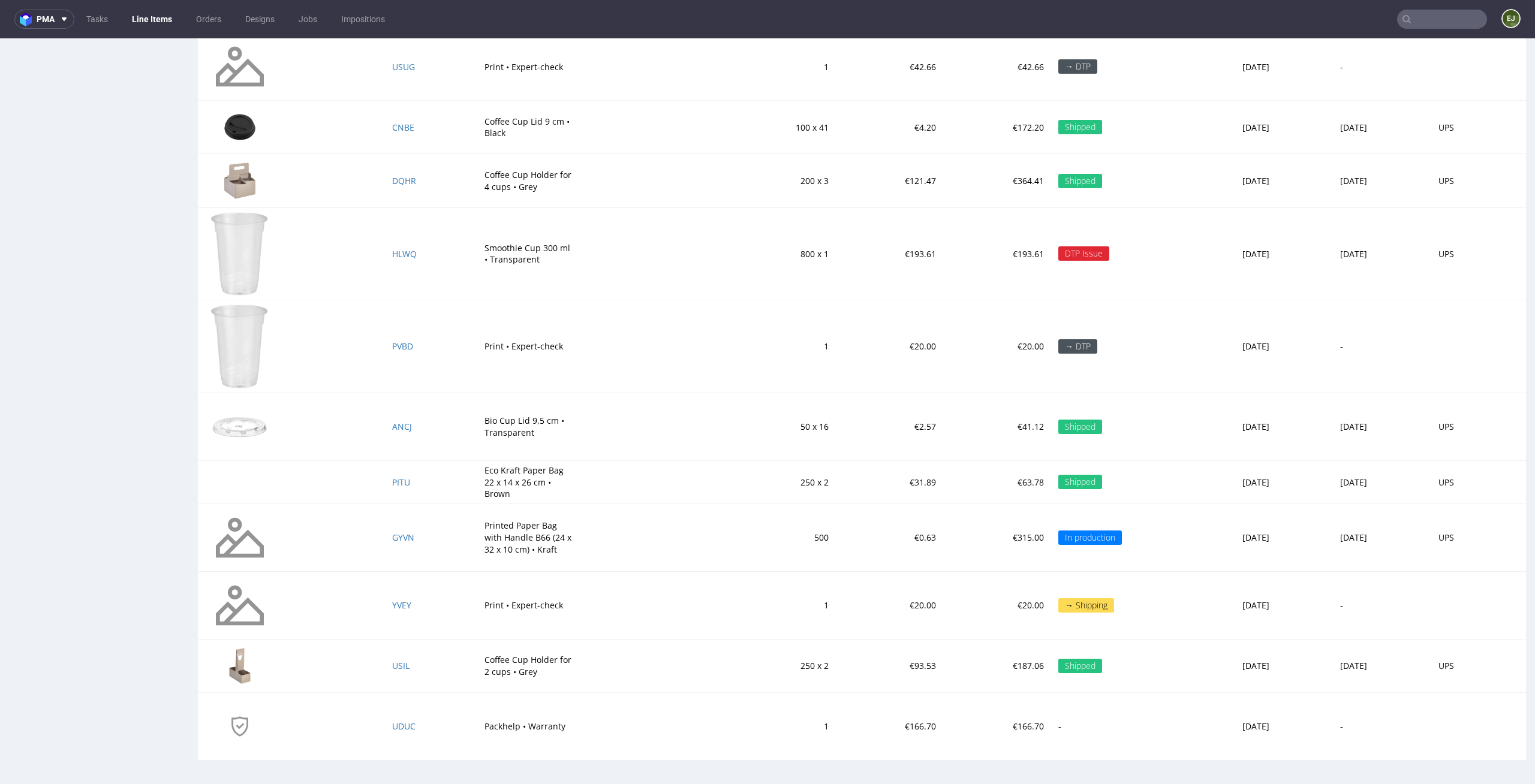
scroll to position [2105, 0]
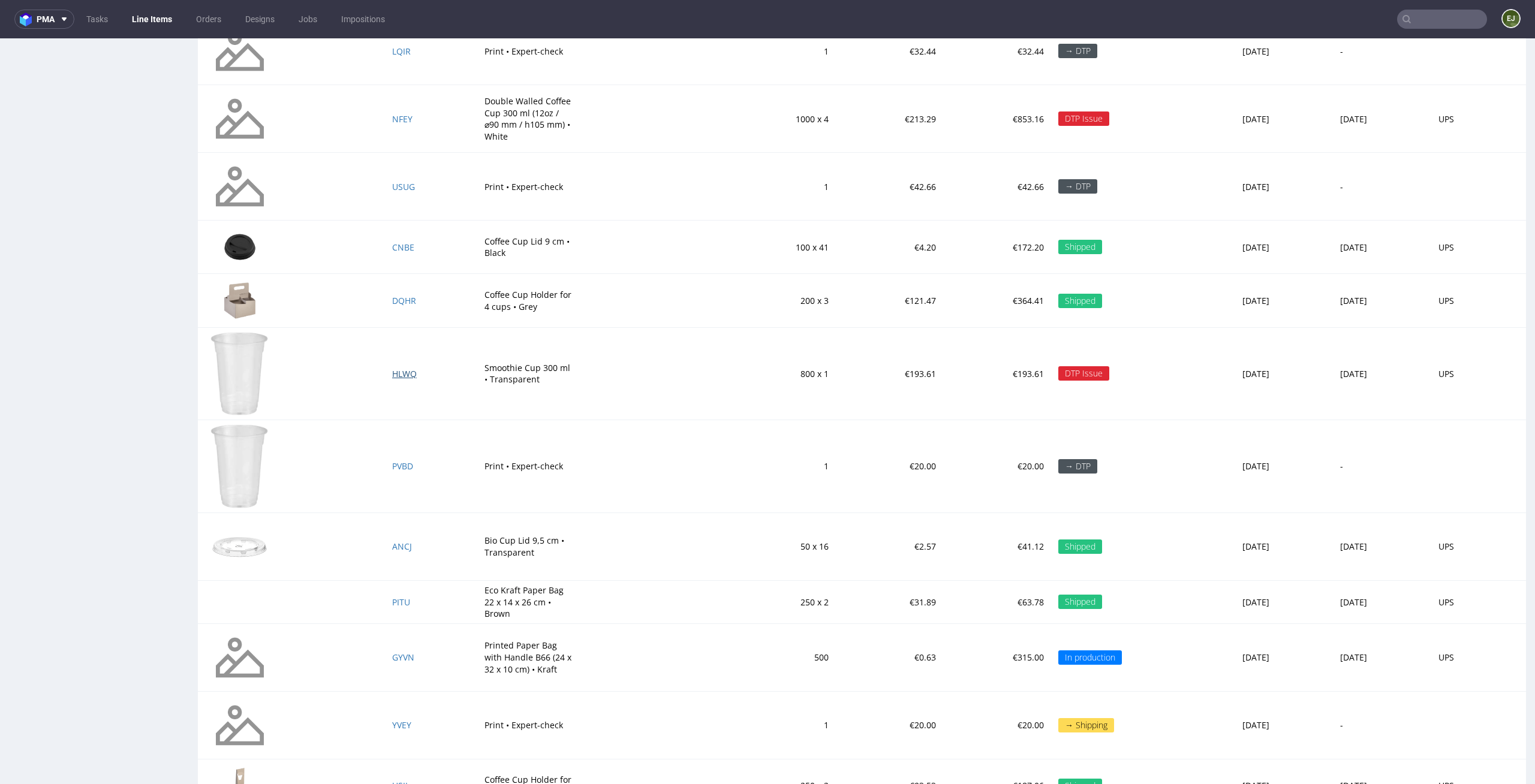
click at [392, 373] on span "HLWQ" at bounding box center [404, 374] width 25 height 12
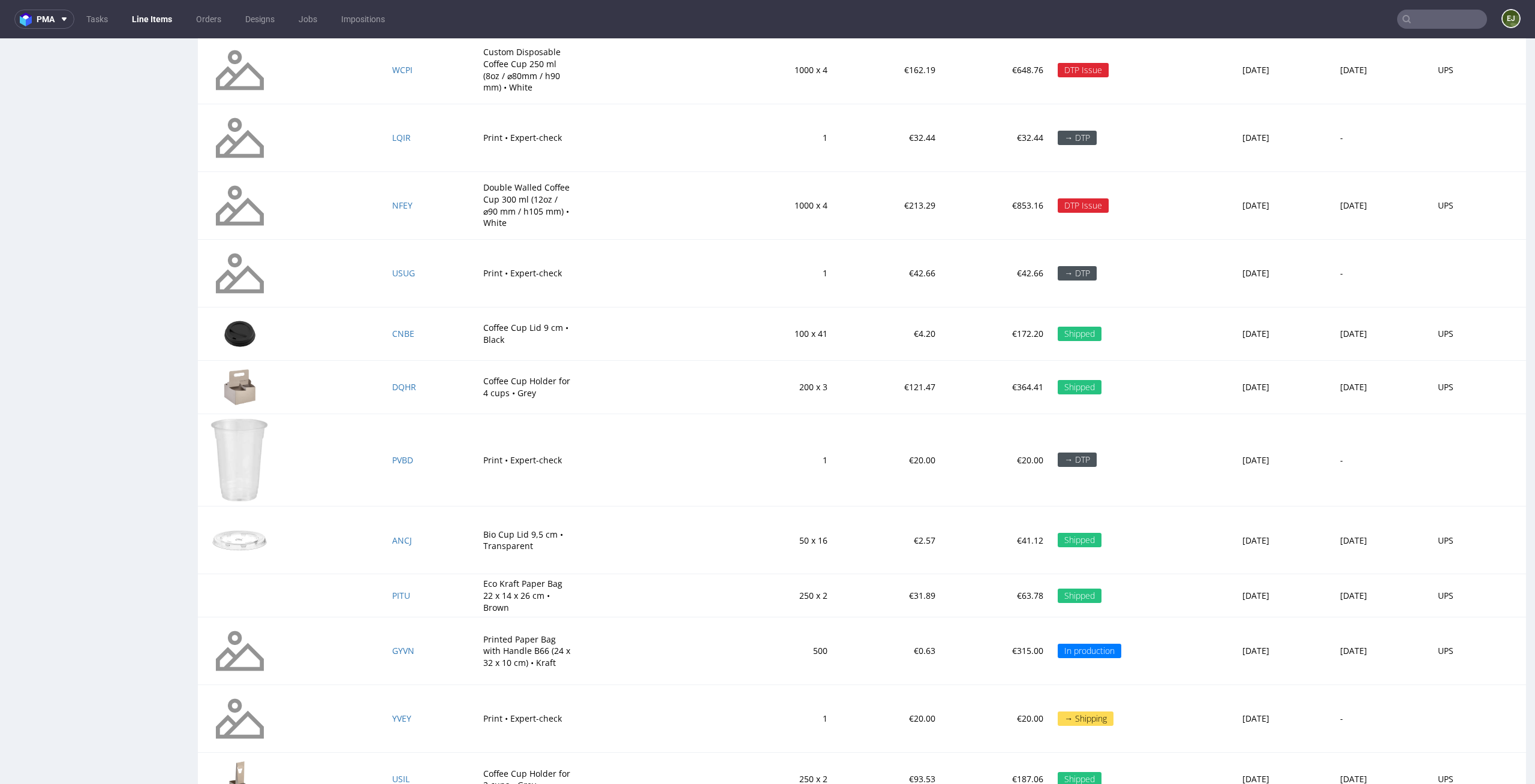
scroll to position [2126, 0]
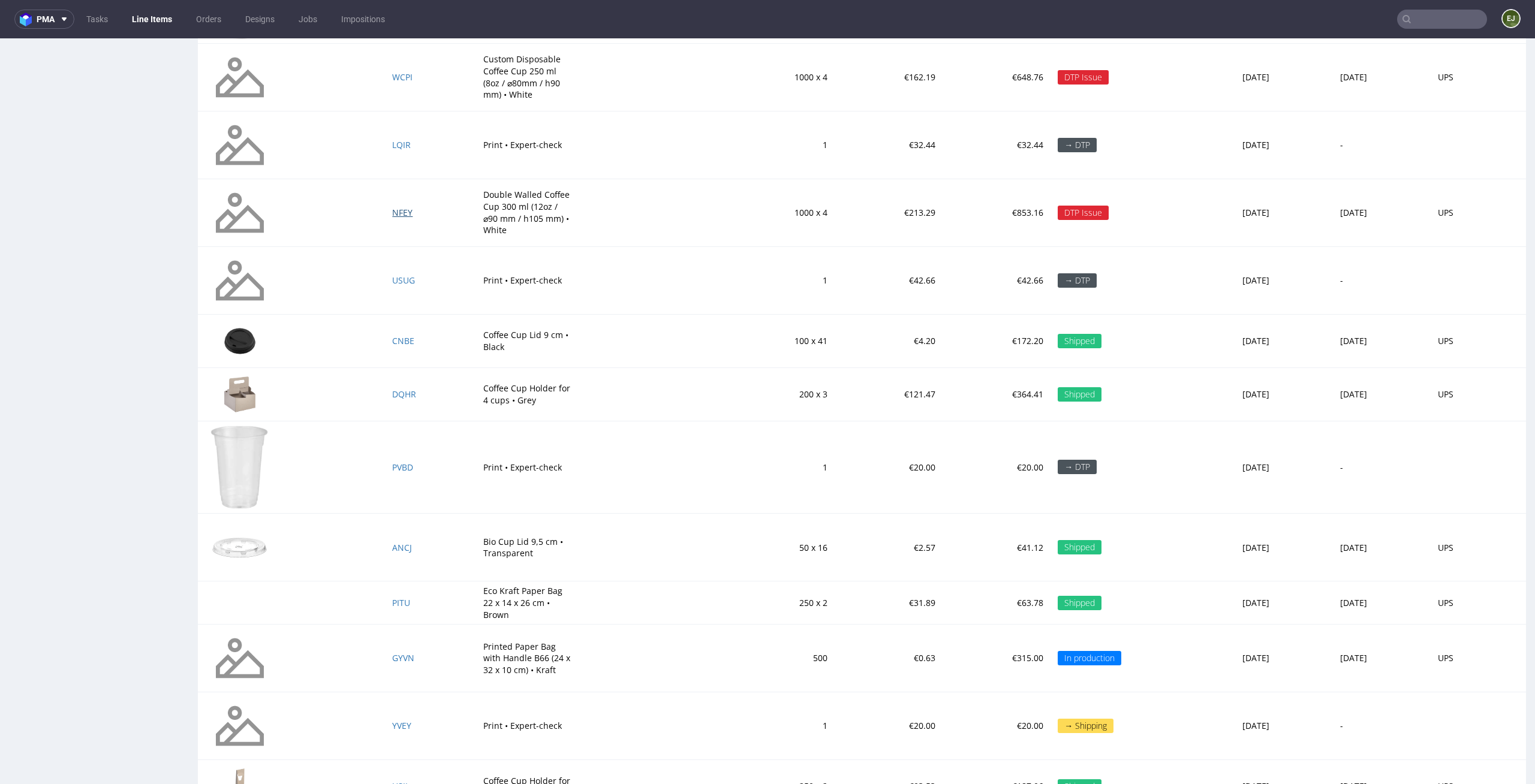
click at [392, 211] on span "NFEY" at bounding box center [402, 213] width 20 height 12
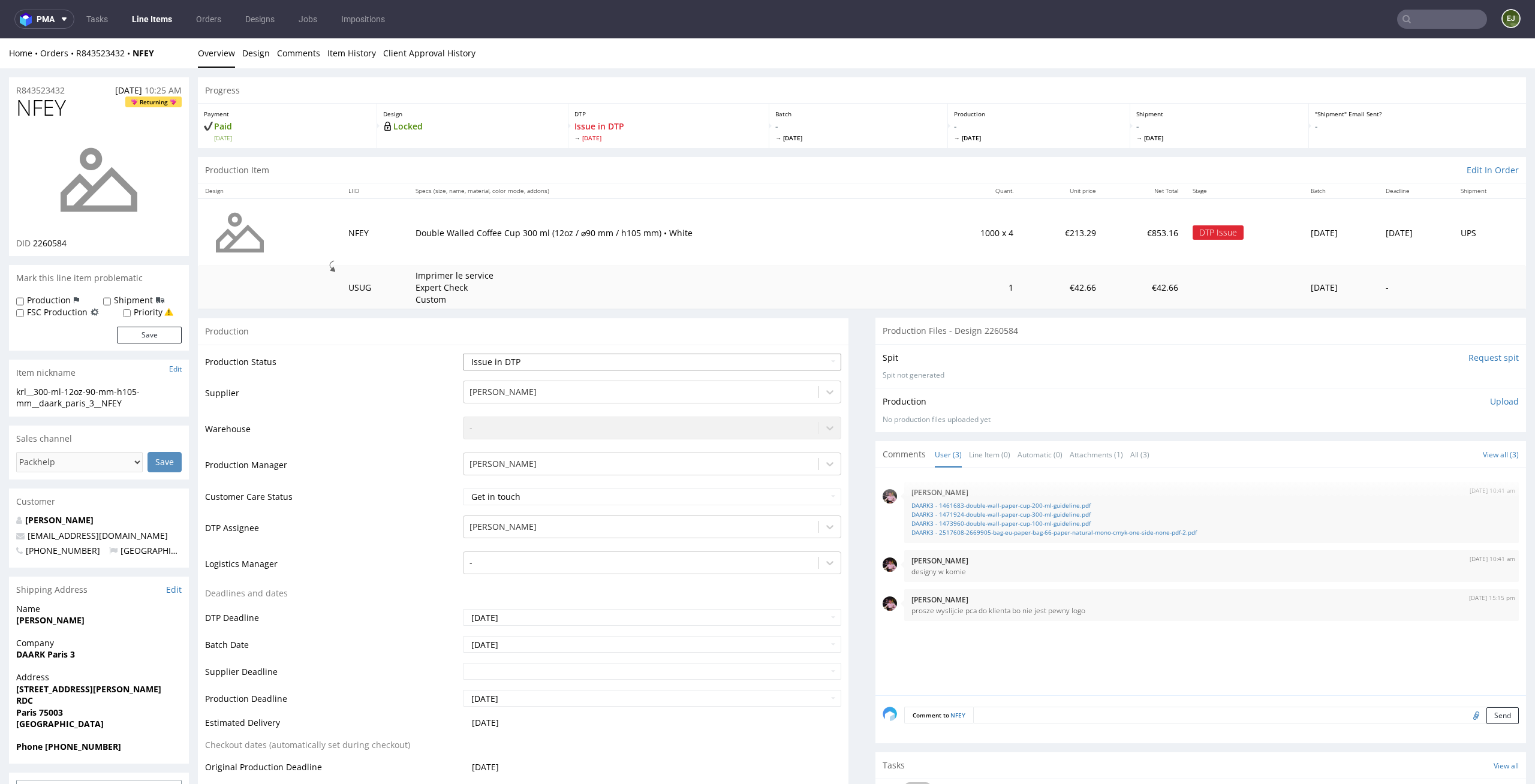
click at [812, 364] on select "Waiting for Artwork Waiting for Diecut Waiting for Mockup Waiting for DTP Waiti…" at bounding box center [652, 362] width 379 height 17
select select "dtp_in_process"
click at [463, 354] on select "Waiting for Artwork Waiting for Diecut Waiting for Mockup Waiting for DTP Waiti…" at bounding box center [652, 362] width 379 height 17
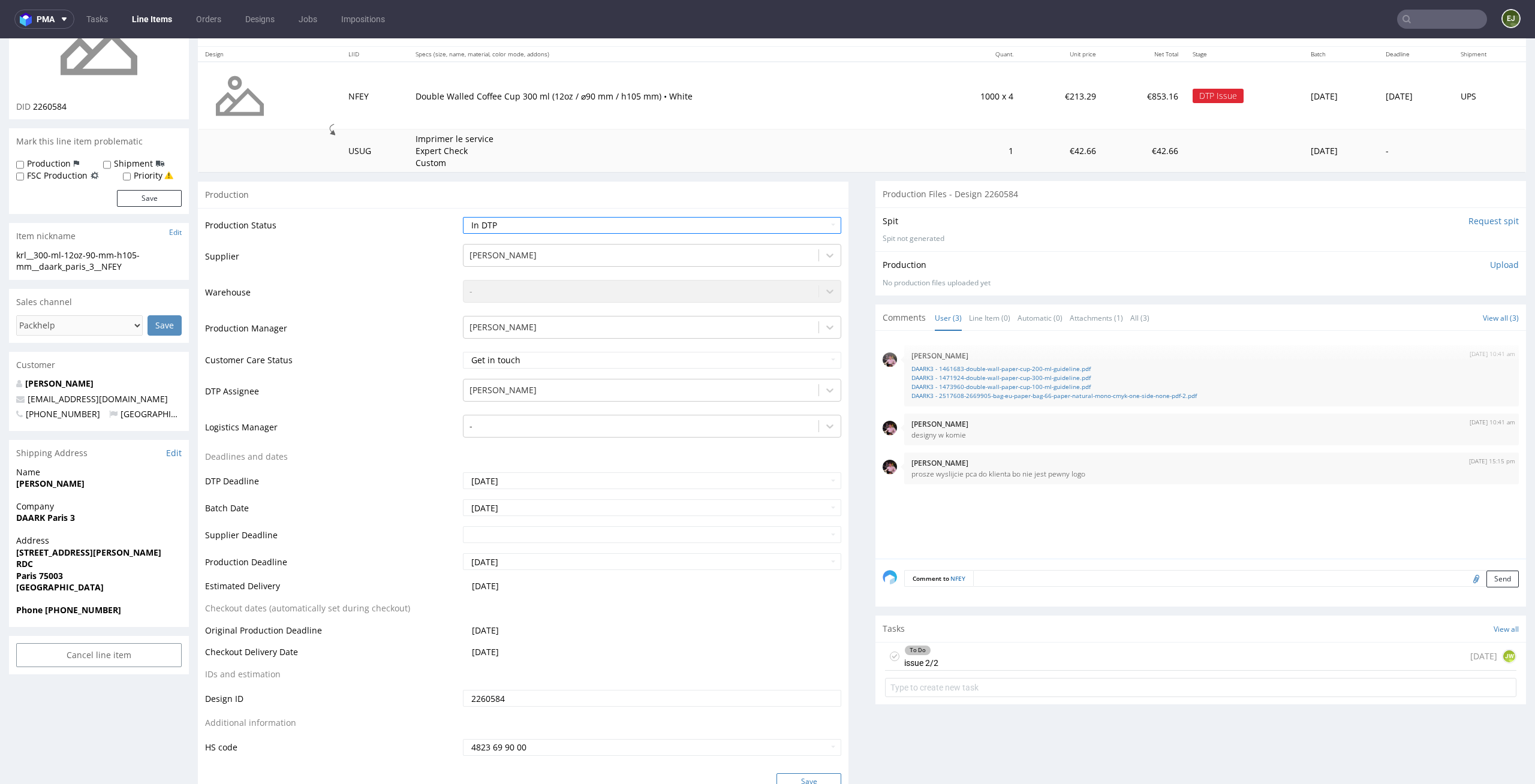
click at [816, 776] on button "Save" at bounding box center [809, 781] width 64 height 17
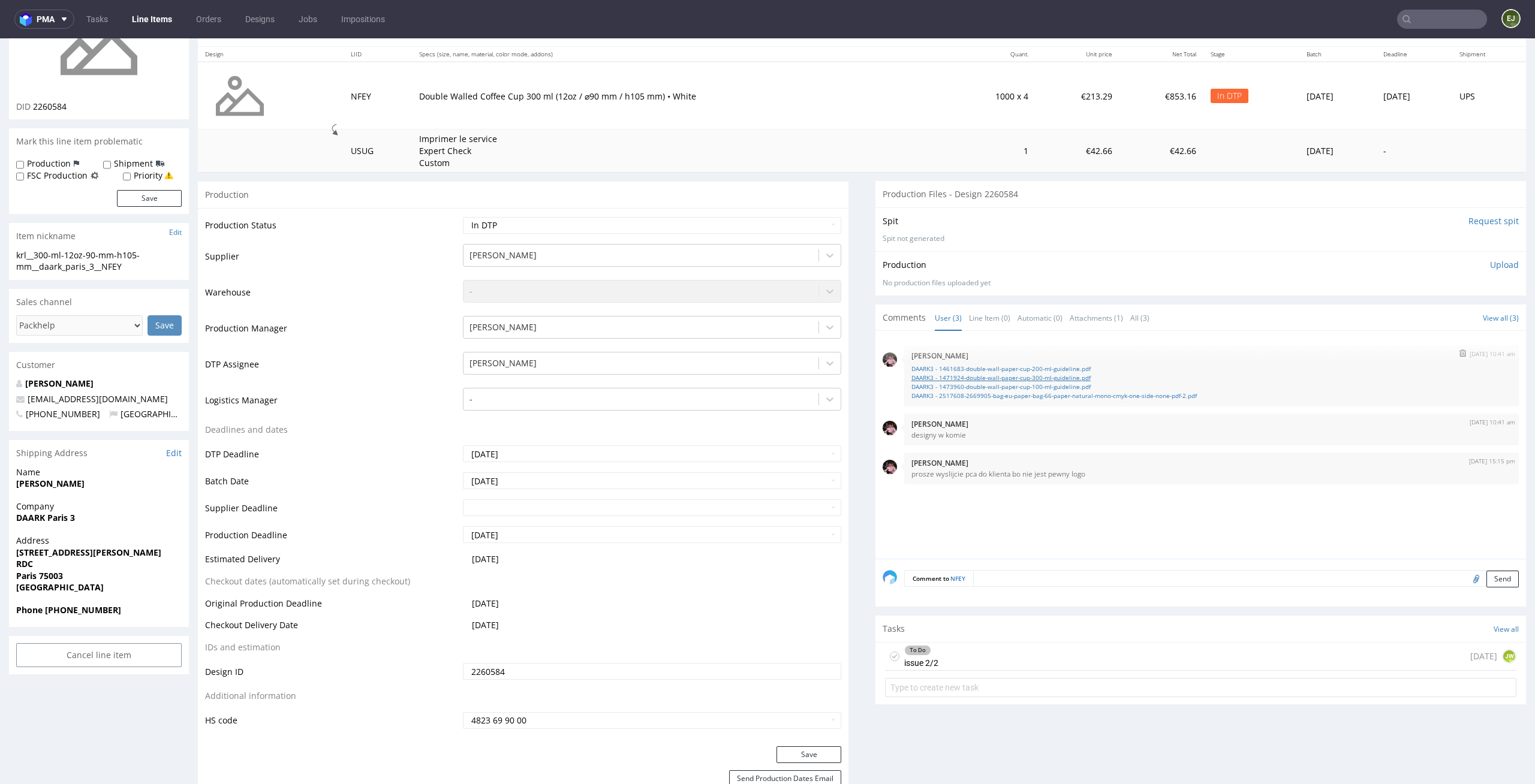
click at [1027, 376] on link "DAARK3 - 1471924-double-wall-paper-cup-300-ml-guideline.pdf" at bounding box center [1211, 378] width 600 height 9
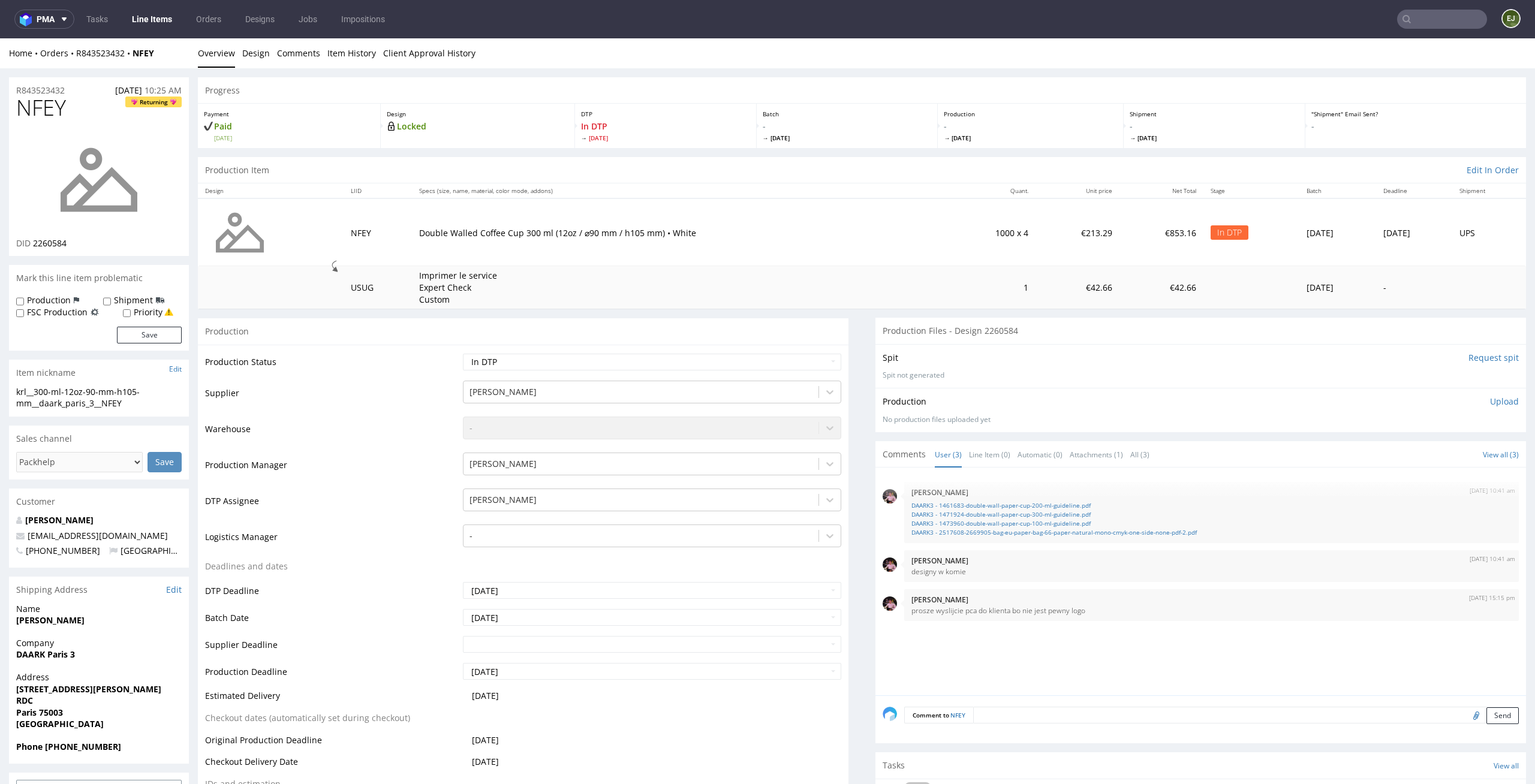
scroll to position [560, 0]
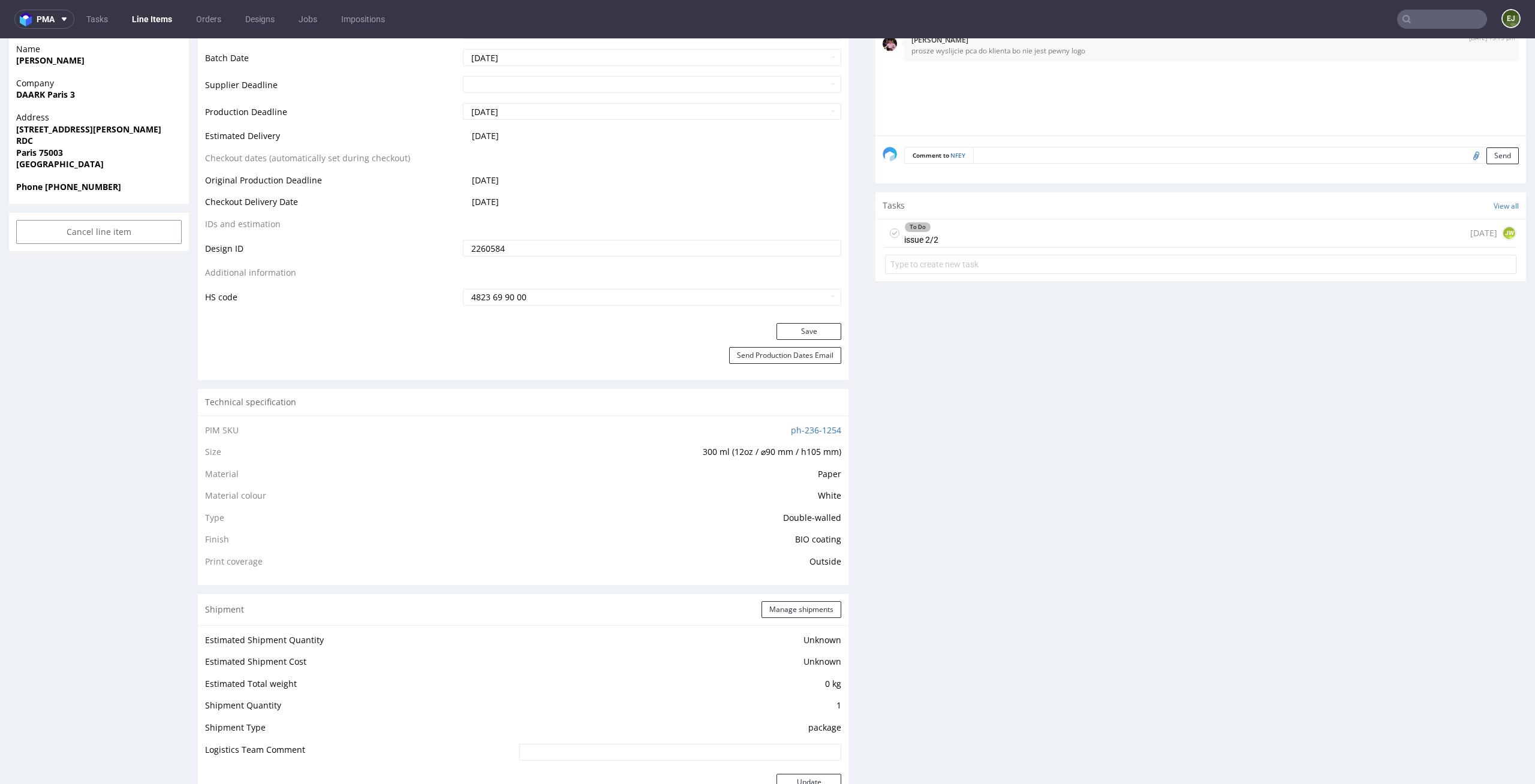
click at [890, 234] on icon at bounding box center [894, 233] width 10 height 10
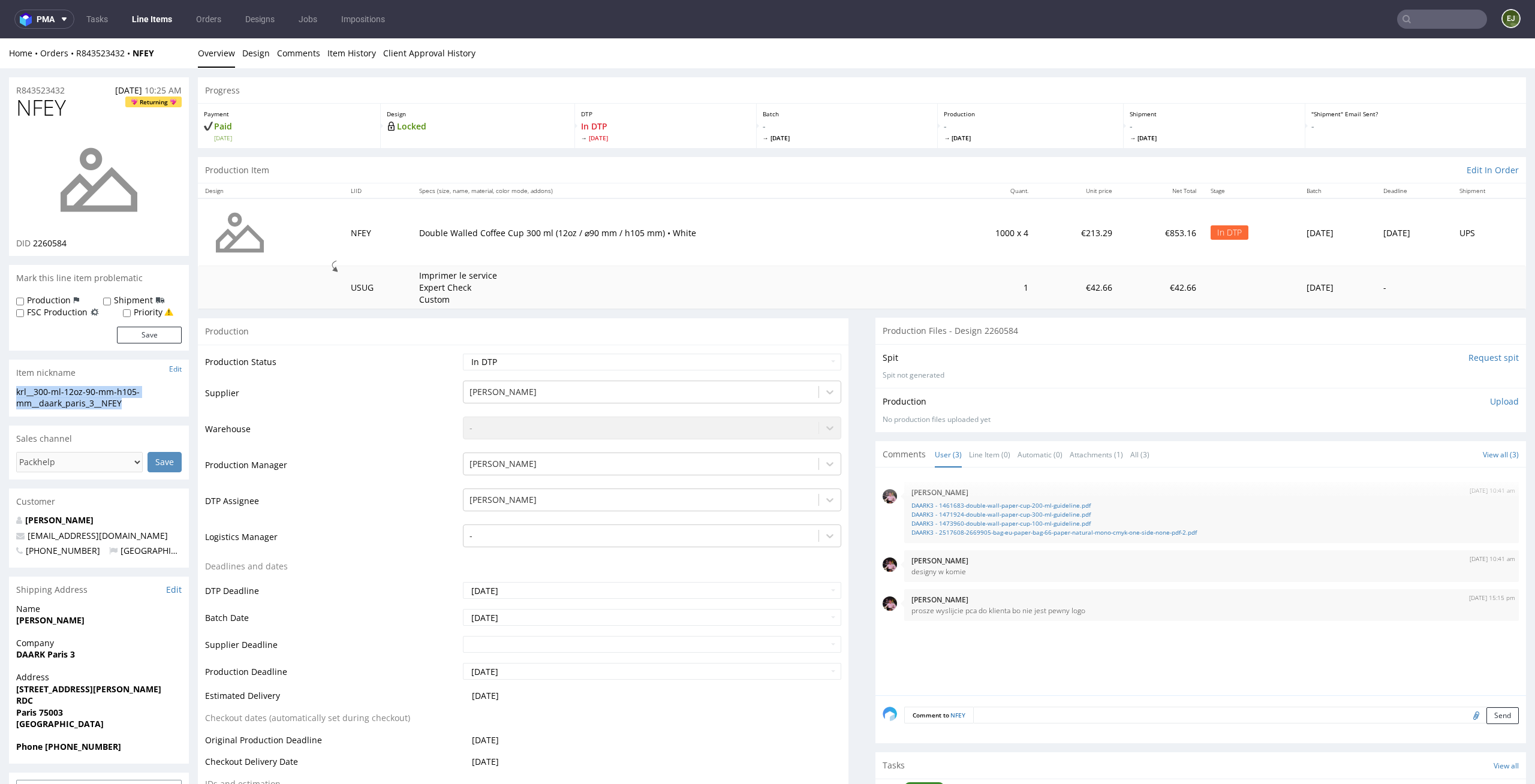
drag, startPoint x: 127, startPoint y: 408, endPoint x: 0, endPoint y: 386, distance: 128.9
copy div "krl__300-ml-12oz-90-mm-h105-mm__daark_paris_3__NFEY"
drag, startPoint x: 75, startPoint y: 239, endPoint x: 35, endPoint y: 239, distance: 40.0
click at [35, 239] on div "DID 2260584" at bounding box center [99, 243] width 165 height 12
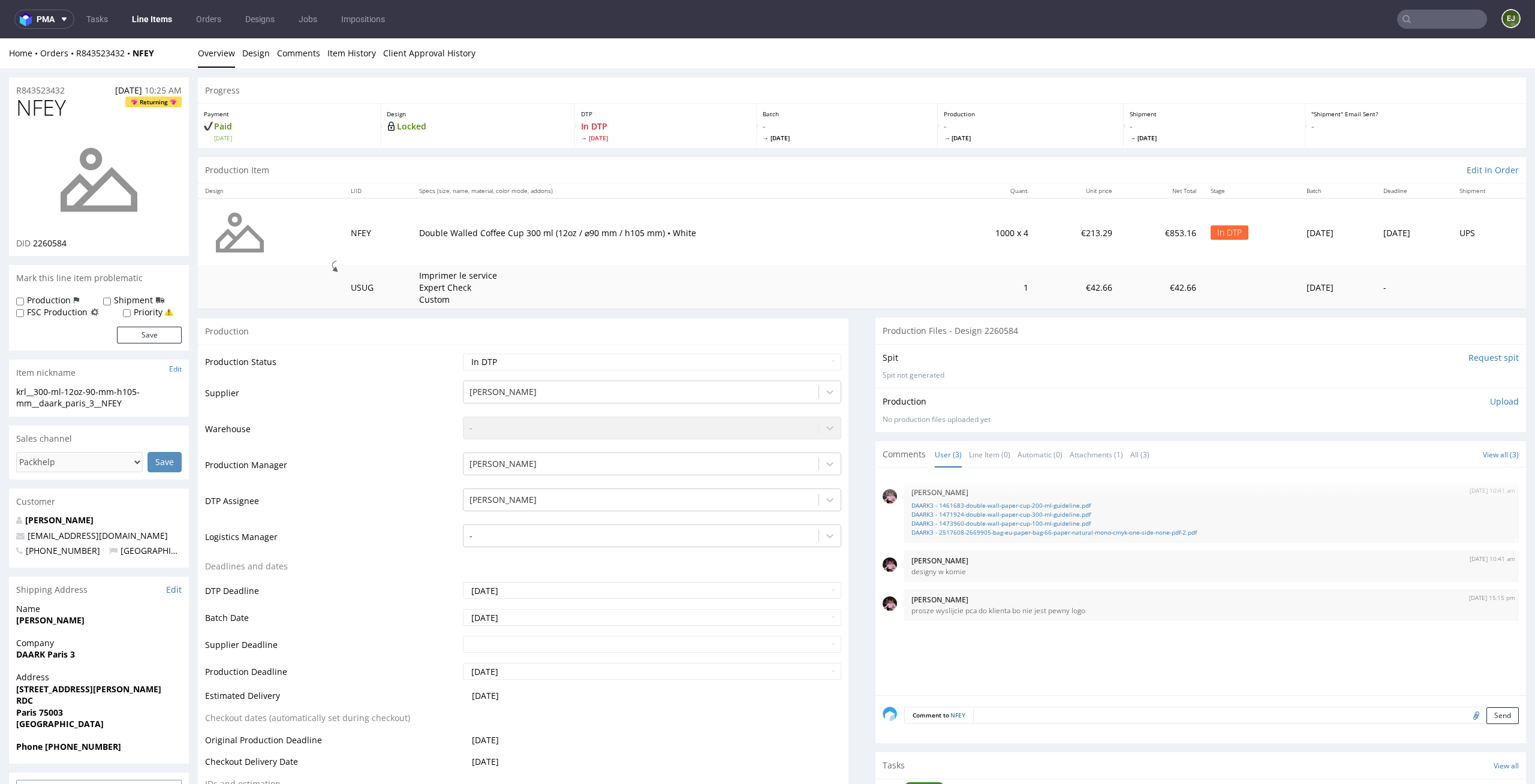
click at [831, 204] on td "Double Walled Coffee Cup 300 ml (12oz / ⌀90 mm / h105 mm) • White" at bounding box center [680, 232] width 537 height 68
click at [1020, 502] on link "DAARK3 - 1461683-double-wall-paper-cup-200-ml-guideline.pdf" at bounding box center [1211, 506] width 600 height 9
click at [88, 227] on img at bounding box center [98, 180] width 96 height 96
click at [984, 511] on link "DAARK3 - 1471924-double-wall-paper-cup-300-ml-guideline.pdf" at bounding box center [1211, 515] width 600 height 9
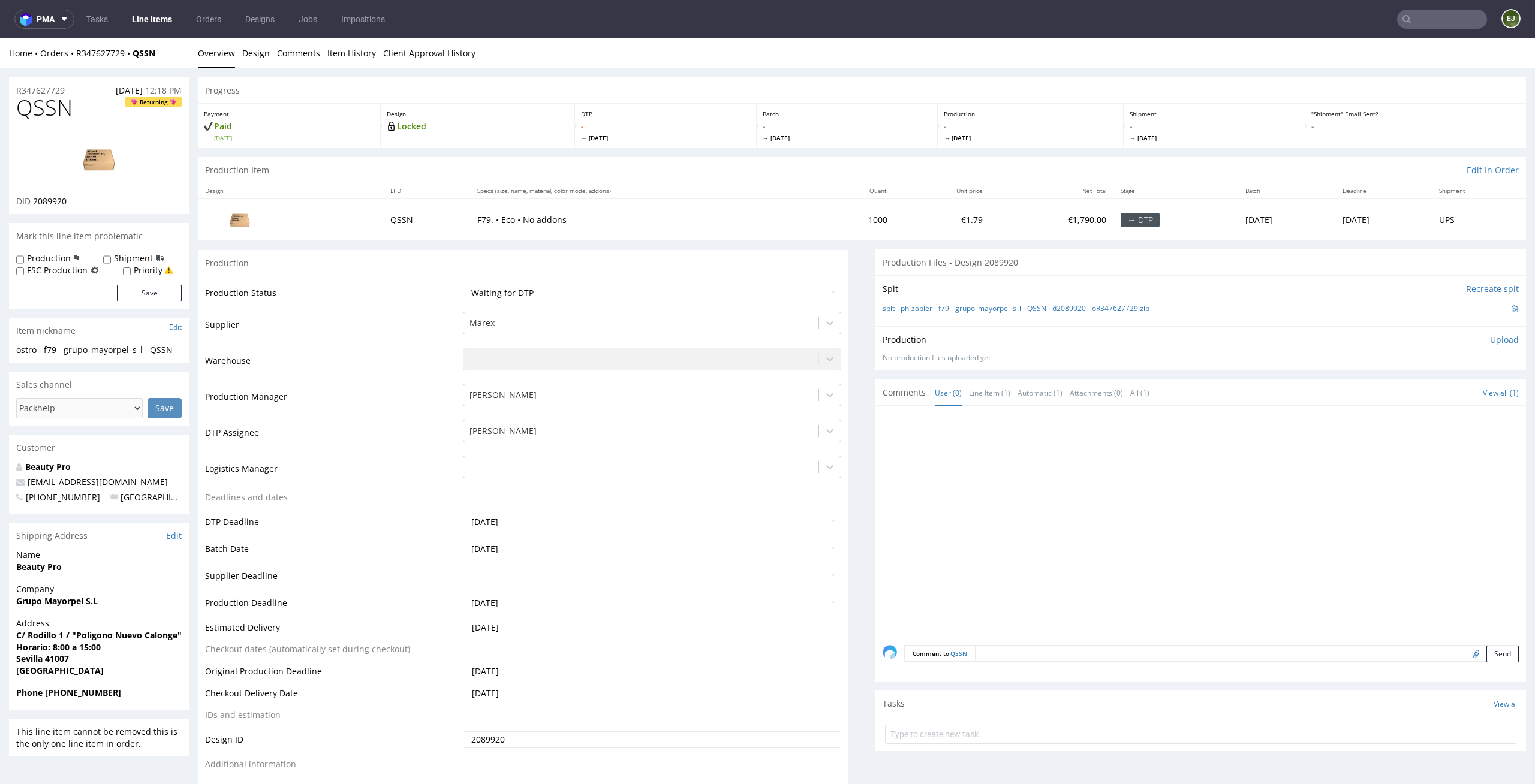
click at [1423, 22] on input "text" at bounding box center [1442, 19] width 90 height 19
type input "vxgd"
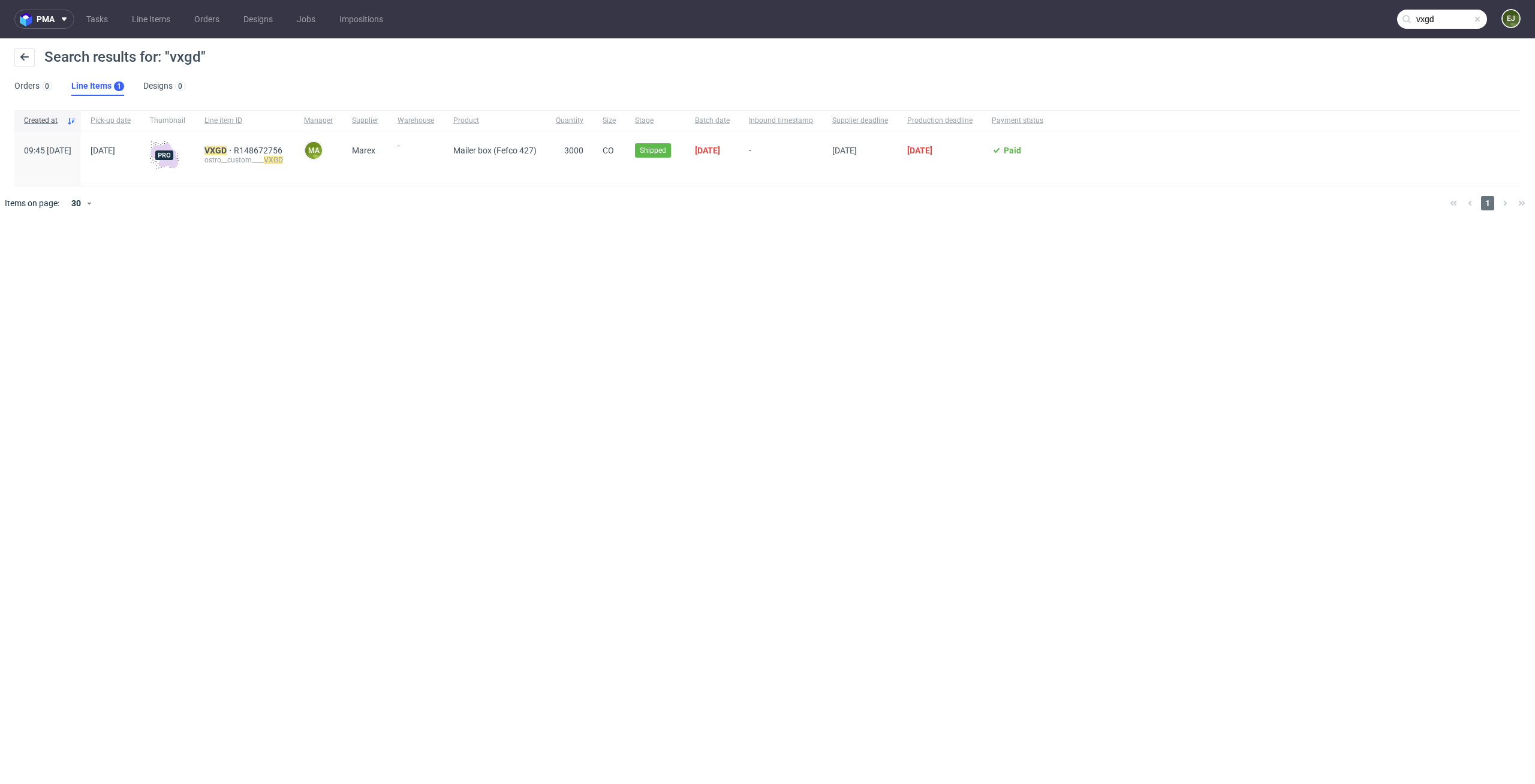
click at [255, 141] on div "VXGD R148672756 ostro__custom____ VXGD" at bounding box center [244, 159] width 100 height 55
click at [227, 148] on mark "VXGD" at bounding box center [215, 150] width 22 height 10
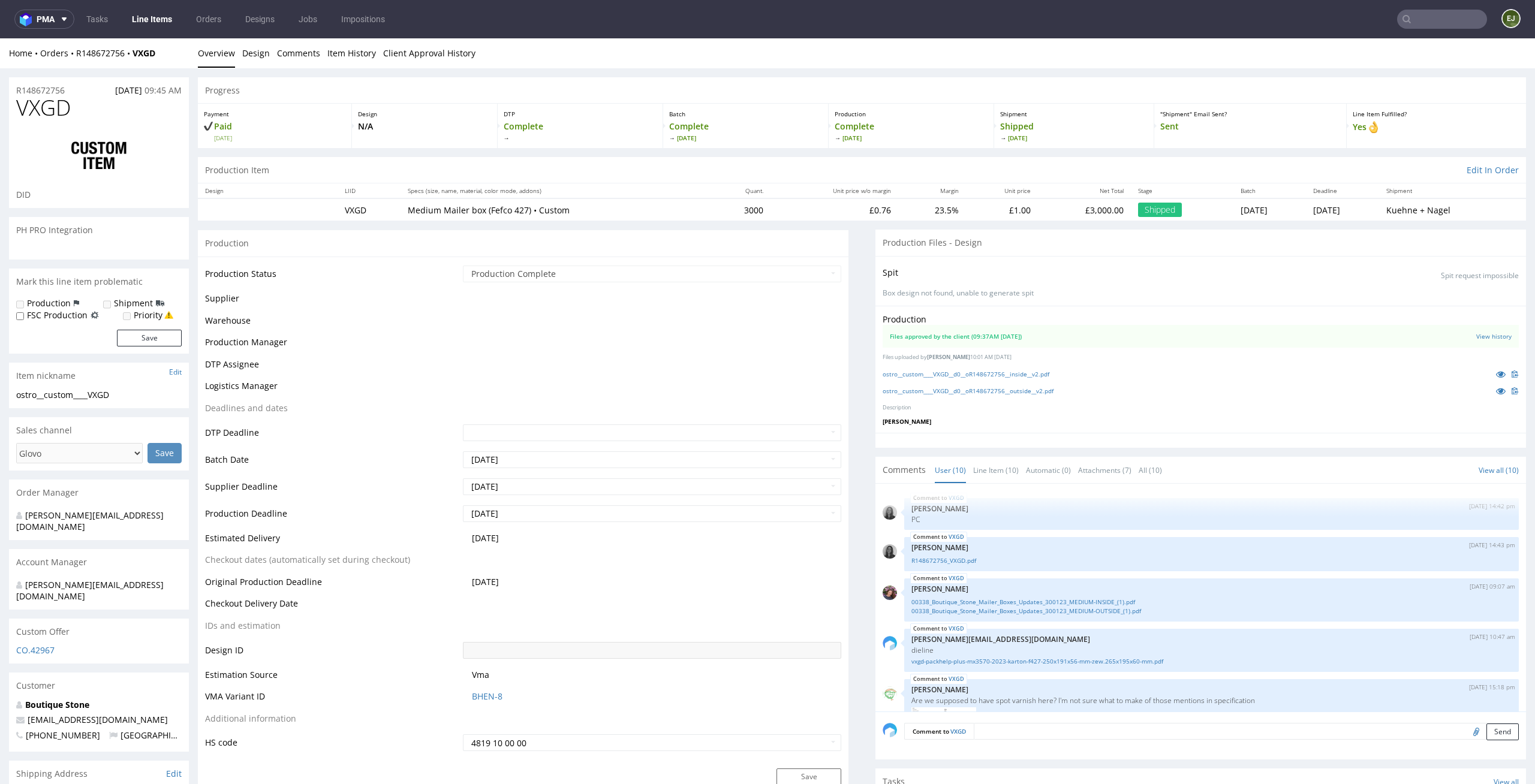
scroll to position [269, 0]
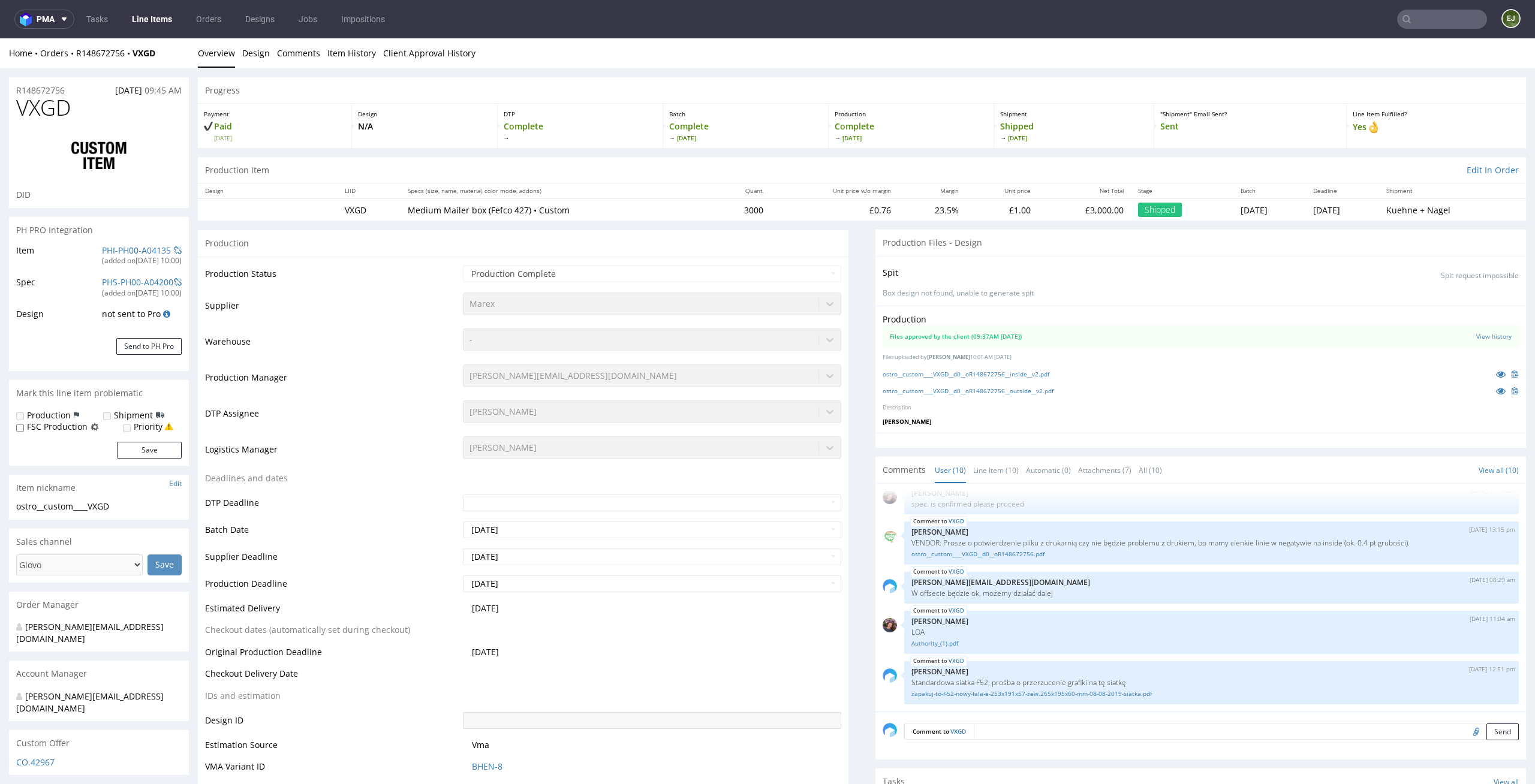
select select "in_progress"
click at [968, 377] on div "ostro__custom____VXGD__d0__oR148672756__inside__v2.pdf" at bounding box center [1200, 374] width 636 height 13
click at [970, 374] on link "ostro__custom____VXGD__d0__oR148672756__inside__v2.pdf" at bounding box center [966, 373] width 167 height 8
click at [965, 391] on link "ostro__custom____VXGD__d0__oR148672756__outside__v2.pdf" at bounding box center [968, 390] width 171 height 8
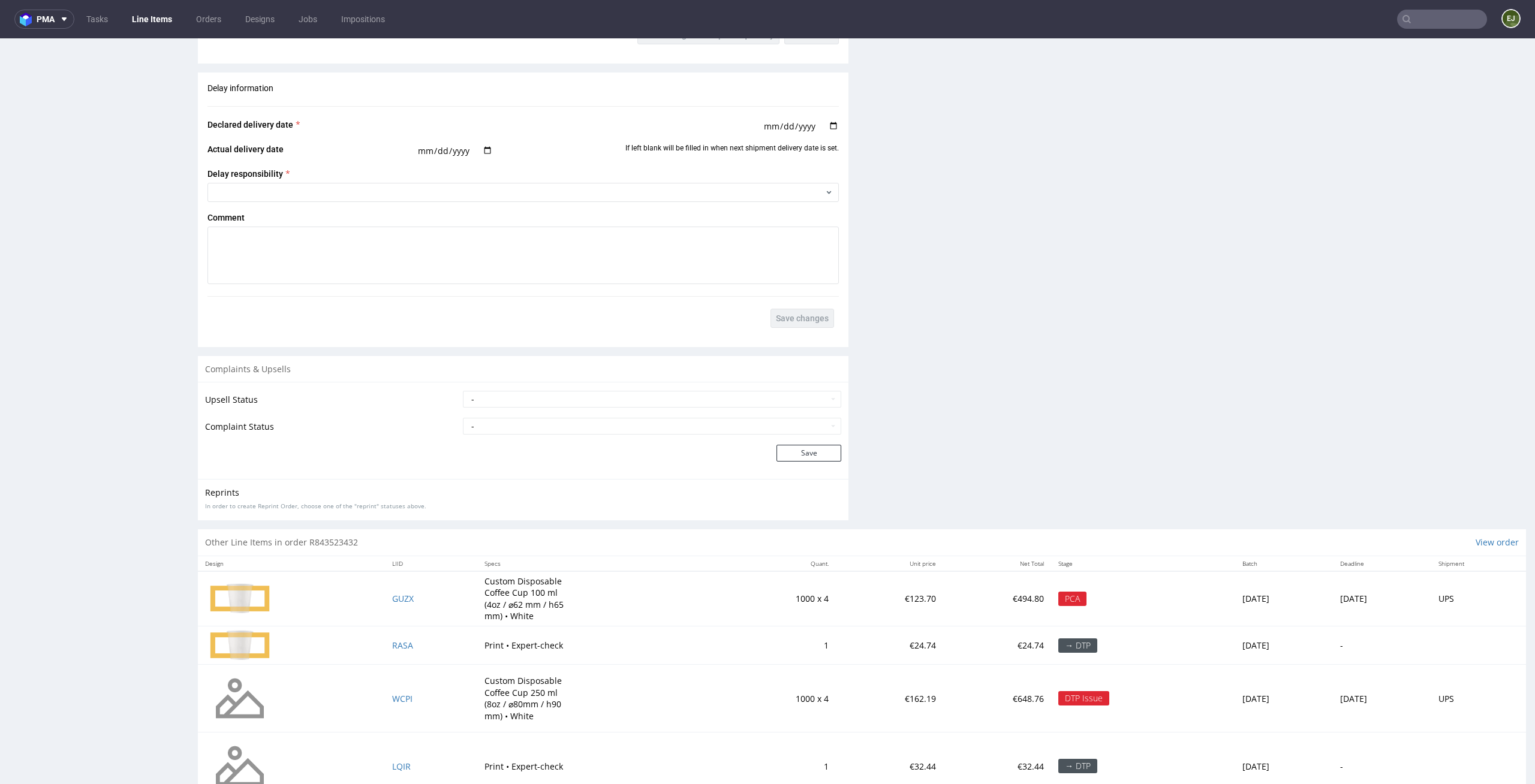
scroll to position [1930, 0]
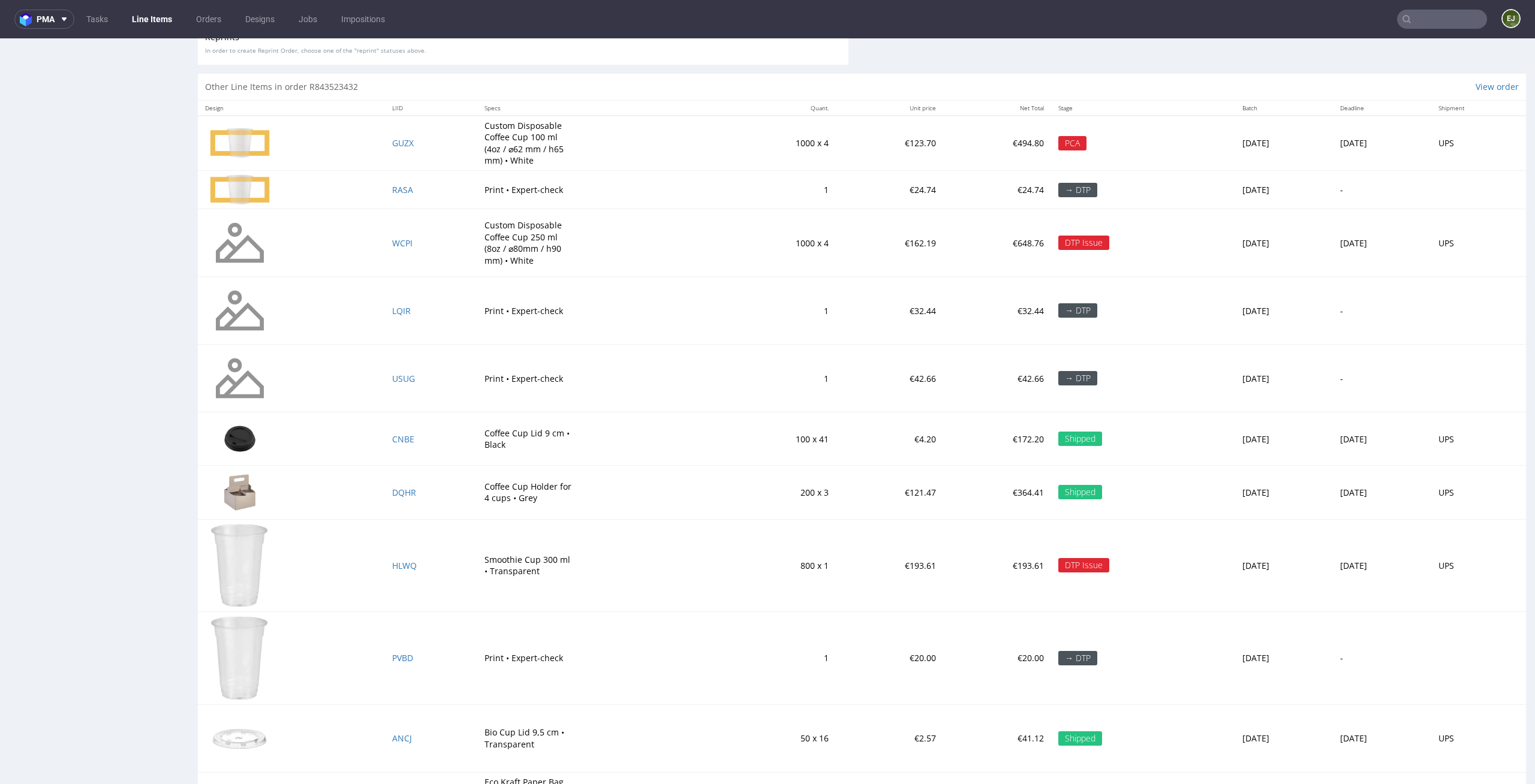
click at [247, 142] on img at bounding box center [240, 142] width 60 height 31
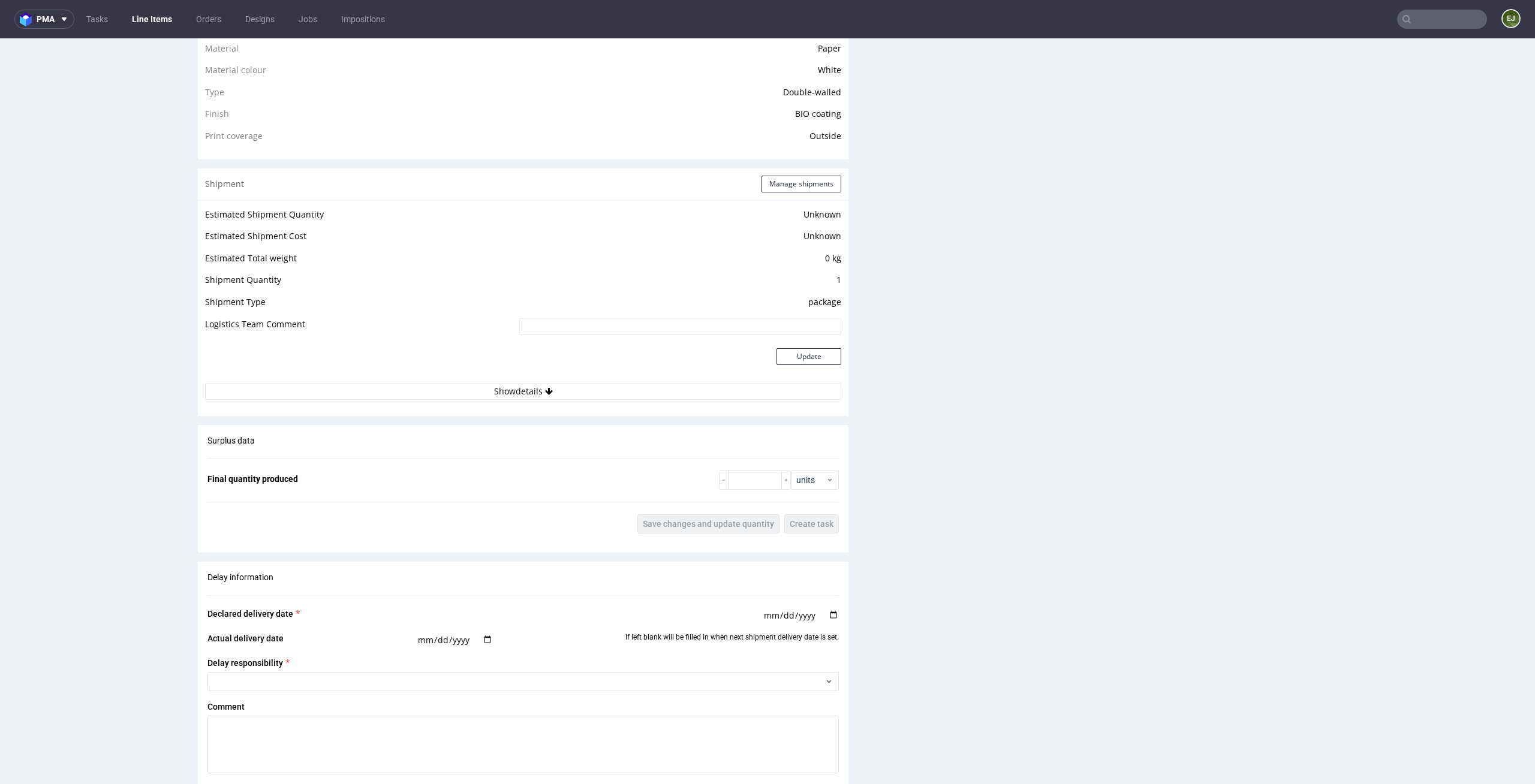
scroll to position [0, 0]
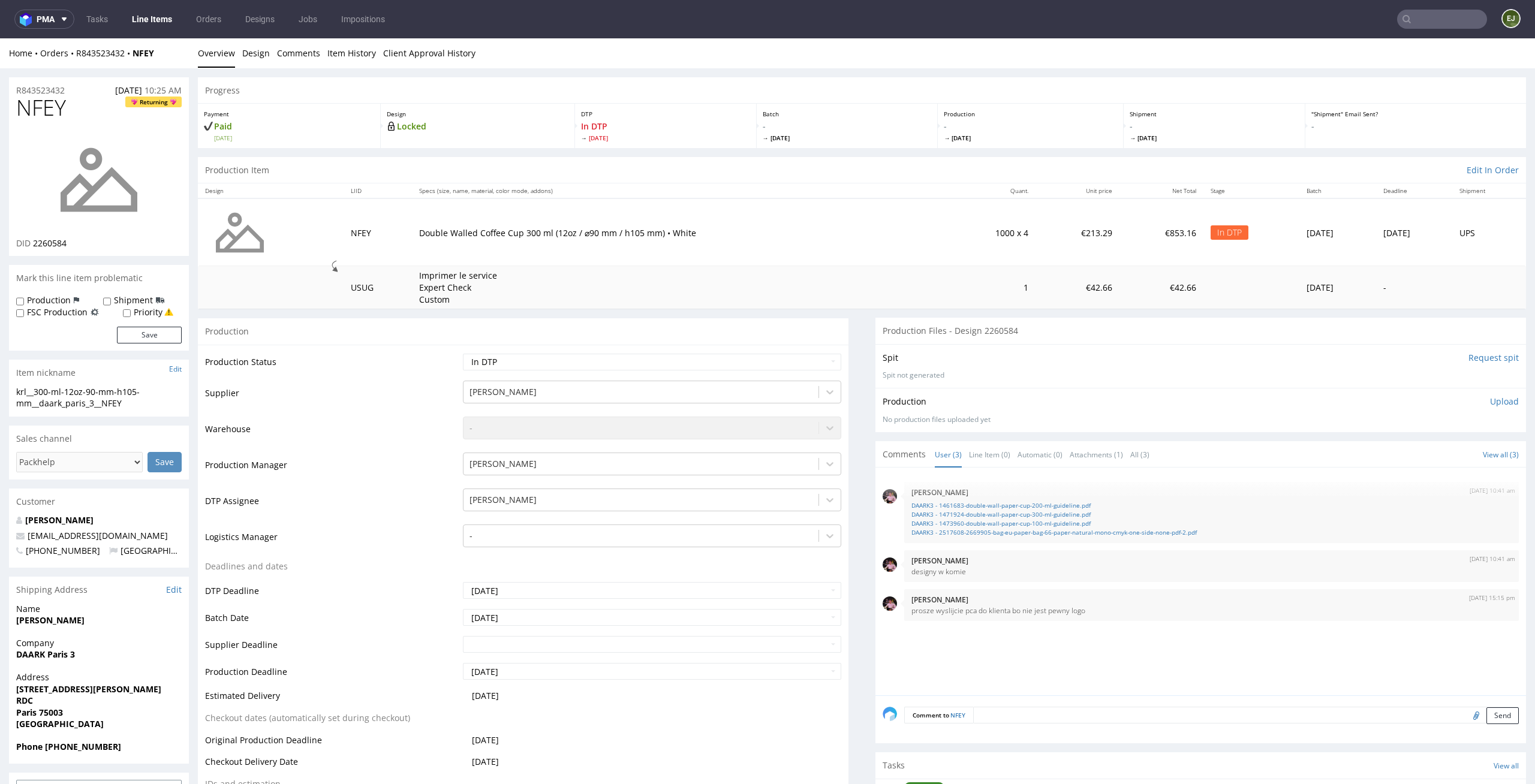
click at [421, 185] on th "Specs (size, name, material, color mode, addons)" at bounding box center [680, 191] width 537 height 15
click at [151, 16] on link "Line Items" at bounding box center [152, 19] width 55 height 19
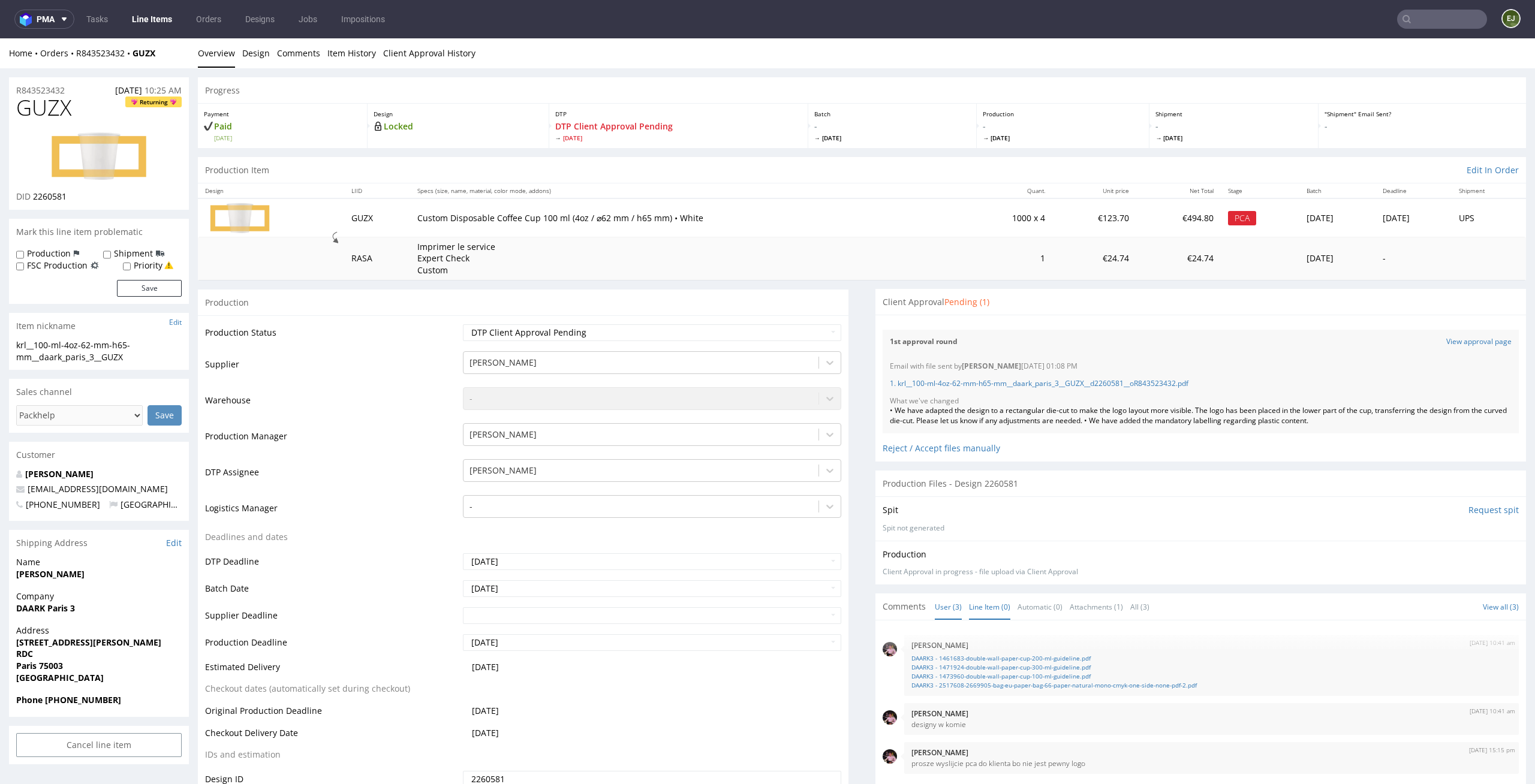
click at [981, 613] on link "Line Item (0)" at bounding box center [990, 607] width 42 height 26
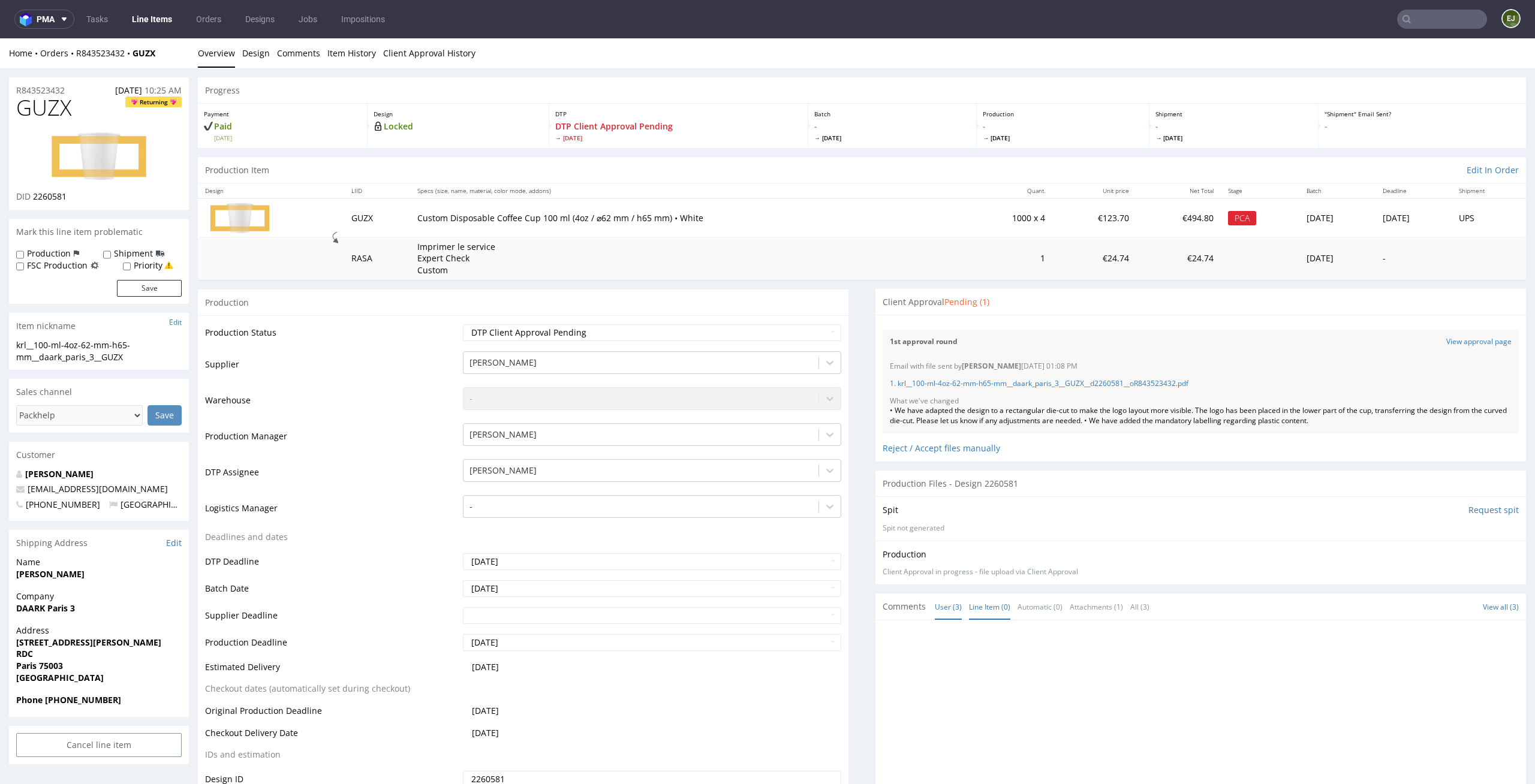
click at [951, 608] on link "User (3)" at bounding box center [948, 607] width 27 height 26
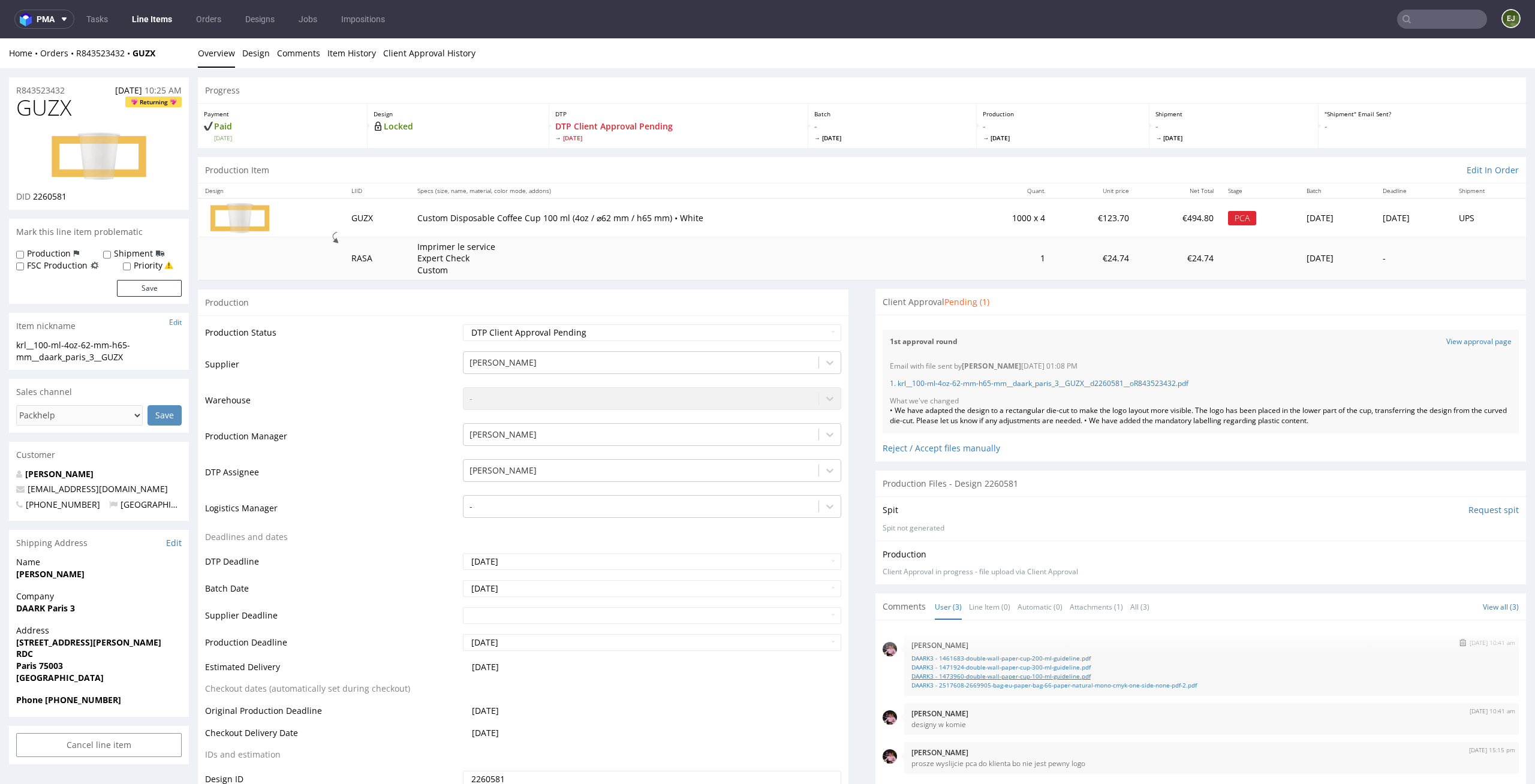
click at [1027, 673] on link "DAARK3 - 1473960-double-wall-paper-cup-100-ml-guideline.pdf" at bounding box center [1211, 677] width 600 height 9
click at [900, 47] on ul "Overview Design Comments Item History Client Approval History" at bounding box center [862, 53] width 1329 height 12
click at [93, 148] on img at bounding box center [98, 157] width 96 height 49
click at [855, 162] on div "Production Item Edit In Order" at bounding box center [862, 170] width 1329 height 27
click at [739, 123] on p "DTP Client Approval Pending Mon 6 Oct" at bounding box center [678, 131] width 247 height 21
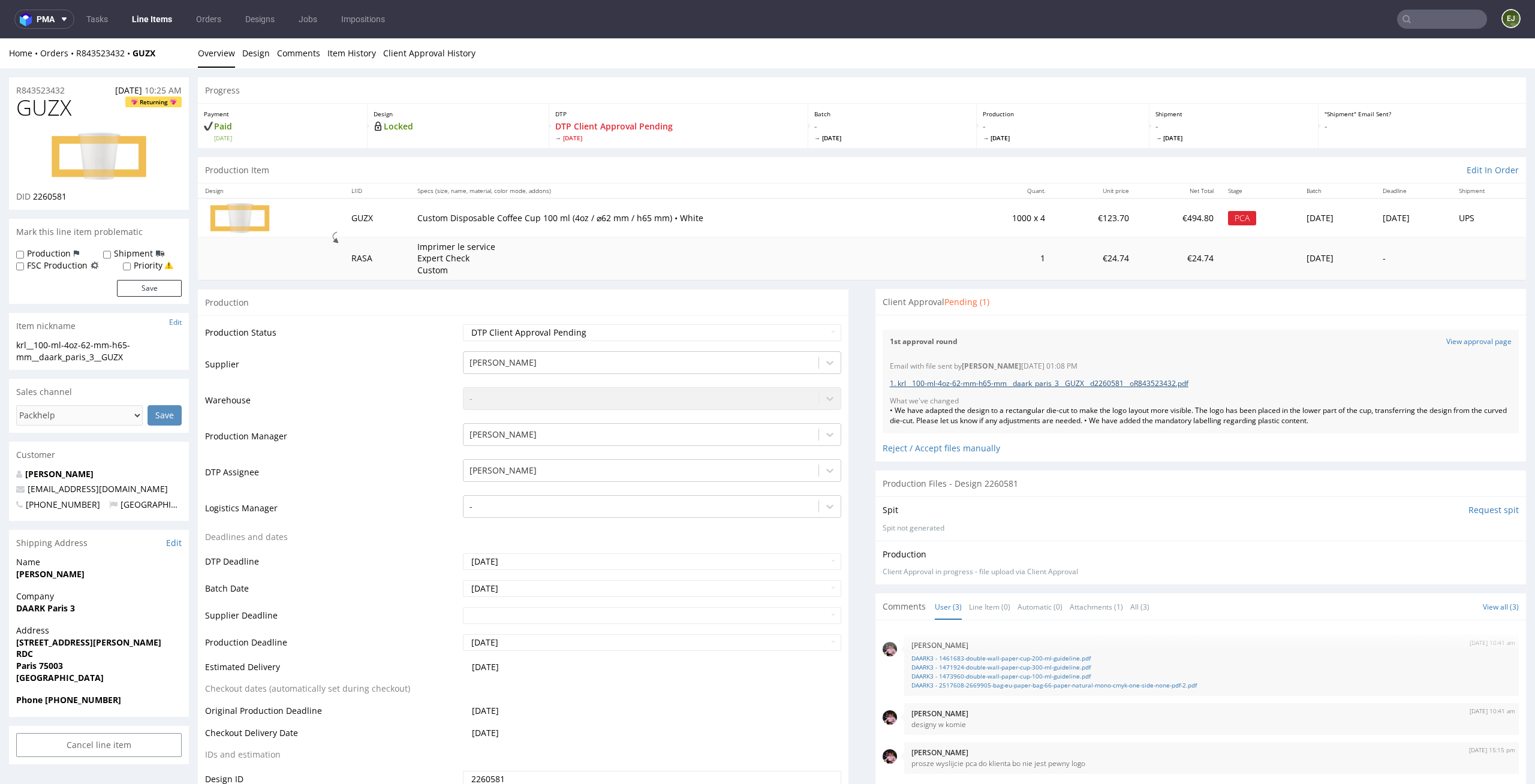
click at [934, 386] on link "1. krl__100-ml-4oz-62-mm-h65-mm__daark_paris_3__GUZX__d2260581__oR843523432.pdf" at bounding box center [1039, 383] width 299 height 10
click at [873, 200] on td "Custom Disposable Coffee Cup 100 ml (4oz / ⌀62 mm / h65 mm) • White" at bounding box center [687, 217] width 555 height 38
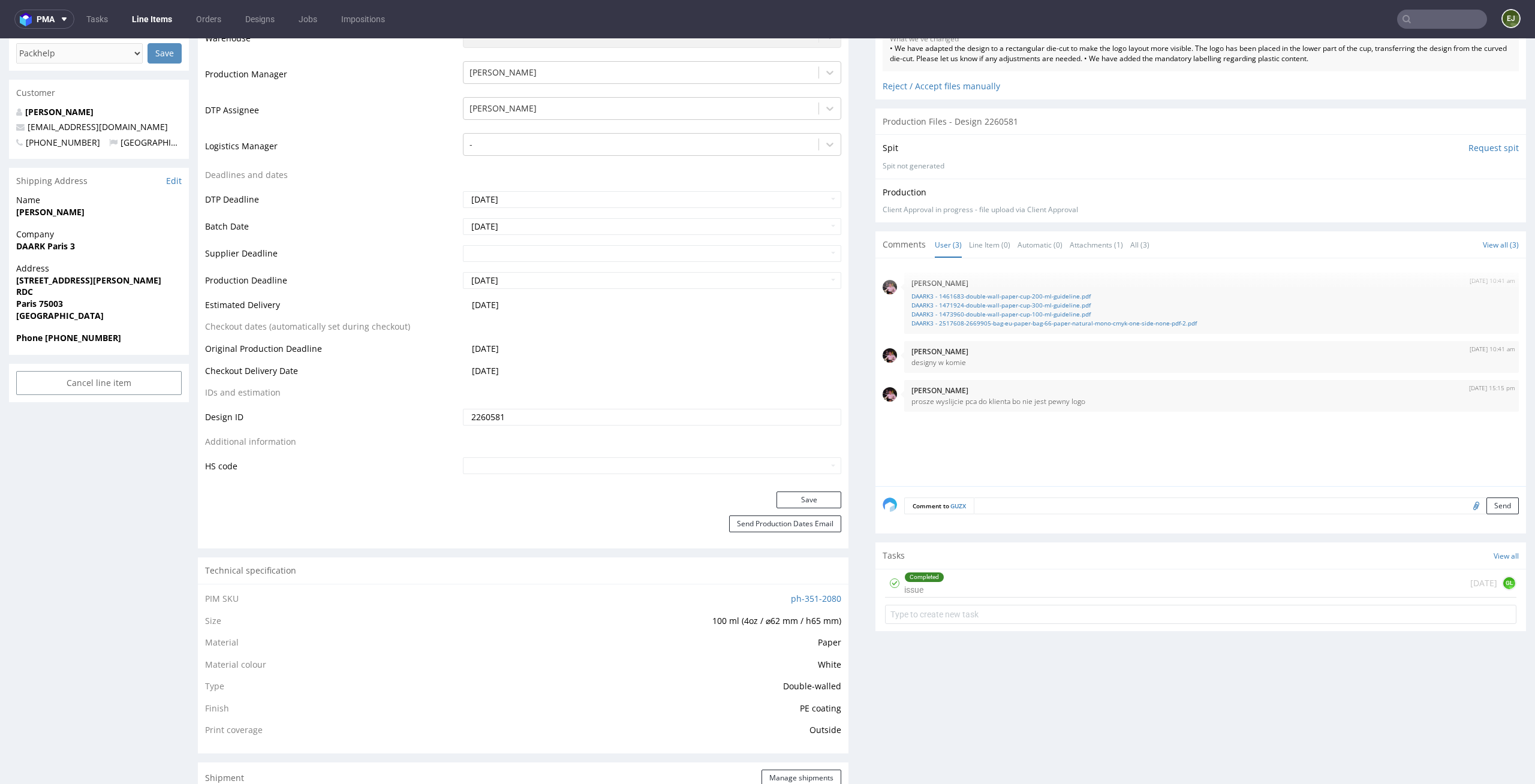
scroll to position [572, 0]
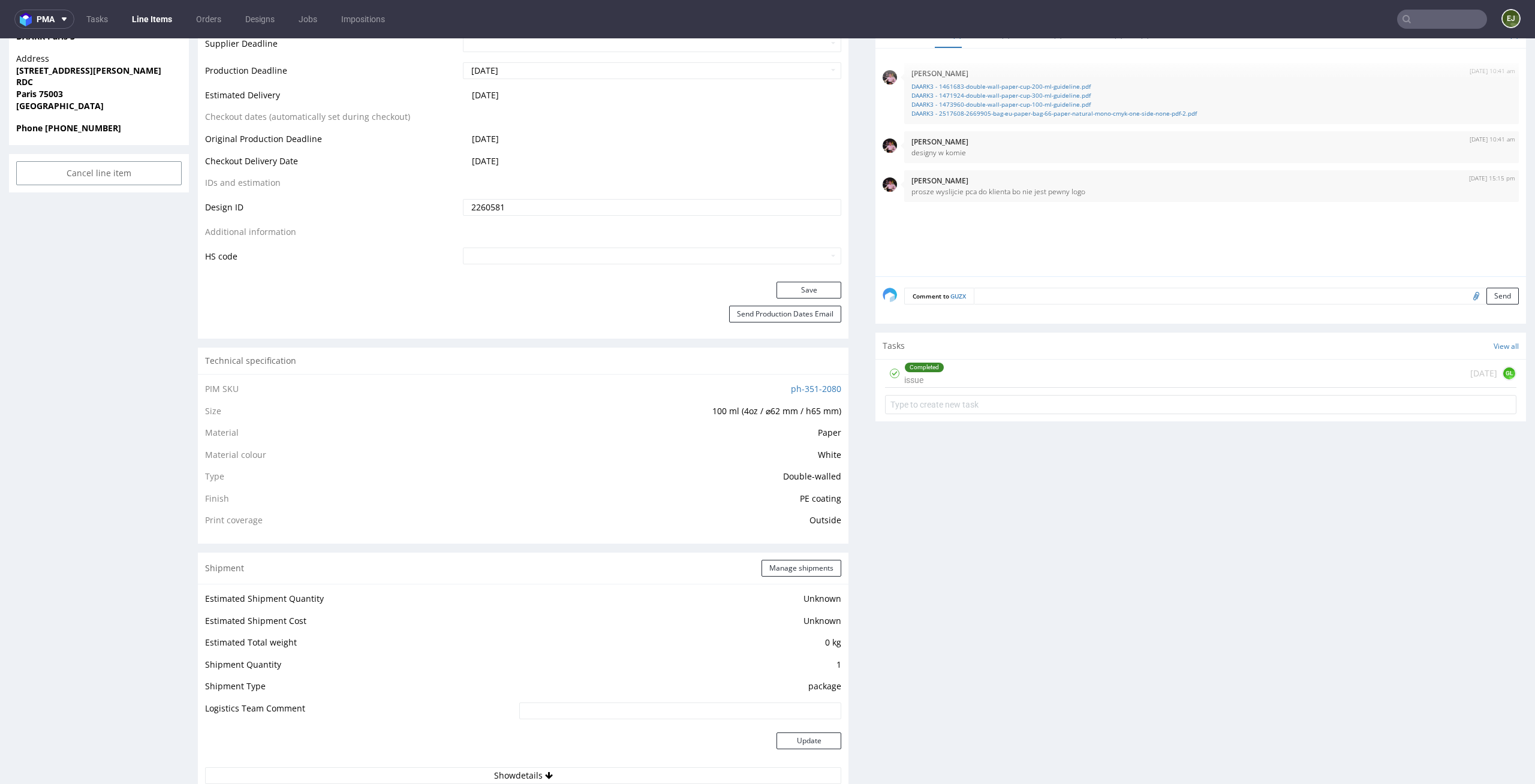
click at [669, 461] on td "White" at bounding box center [651, 459] width 382 height 22
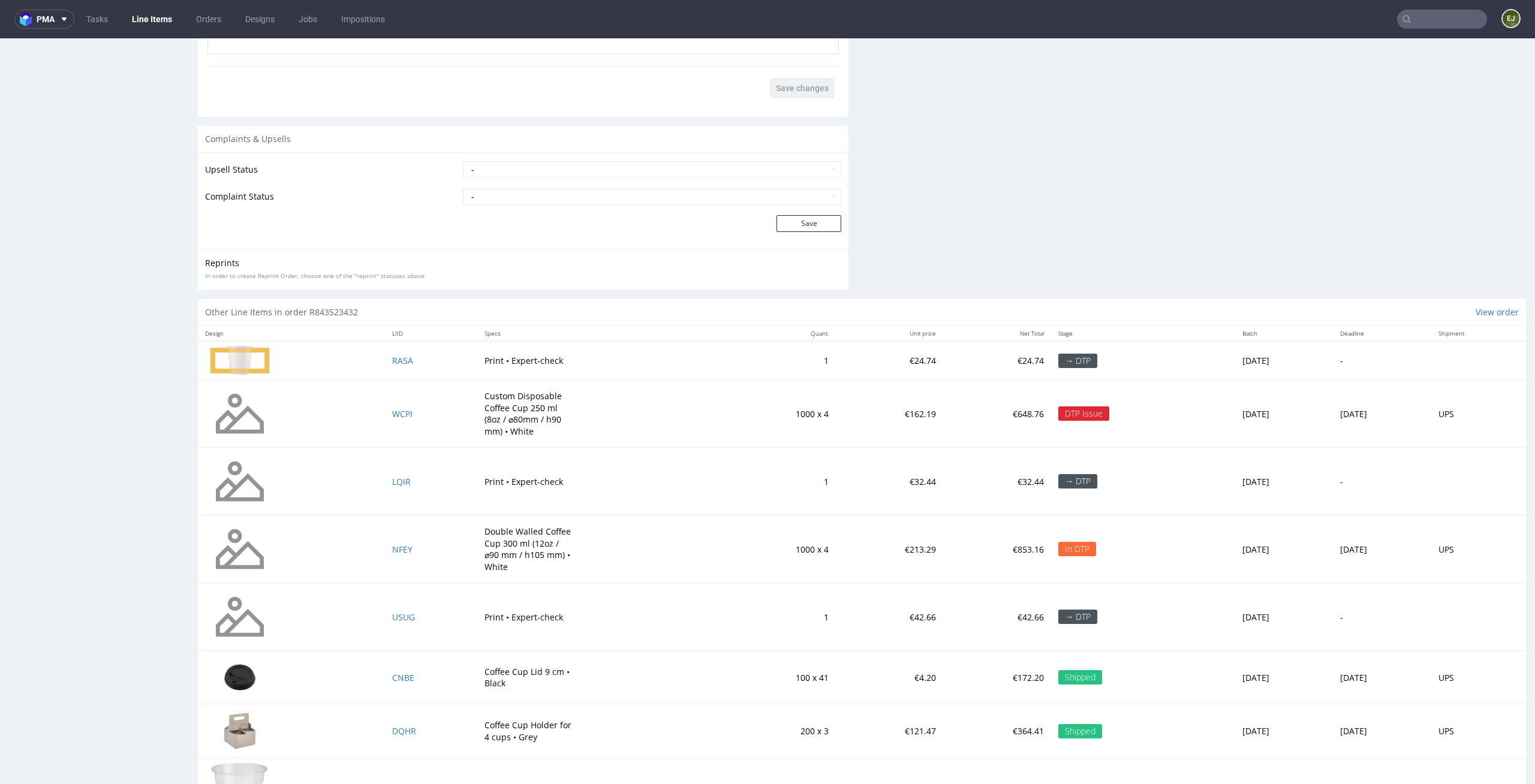
scroll to position [1792, 0]
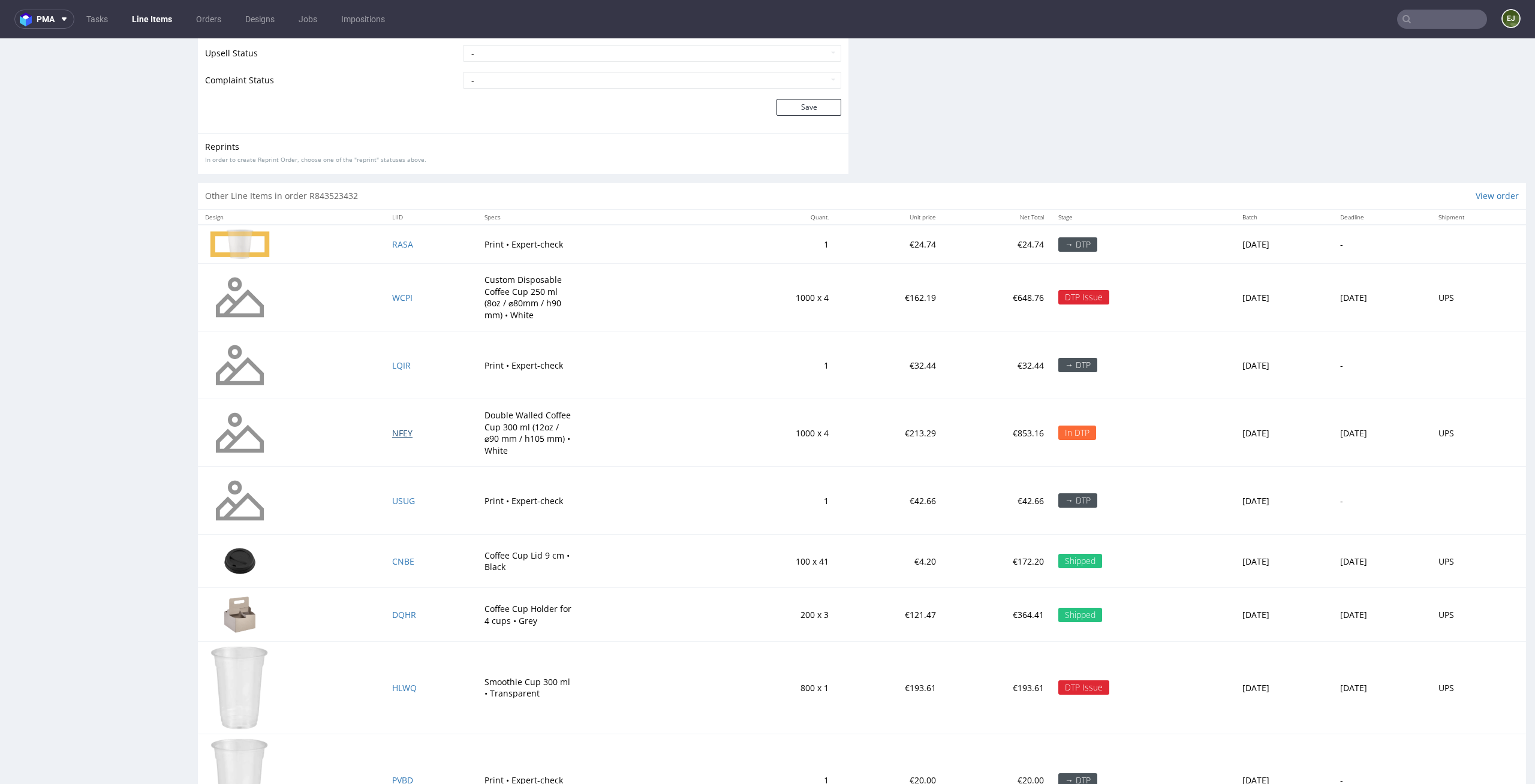
click at [393, 432] on span "NFEY" at bounding box center [402, 433] width 20 height 12
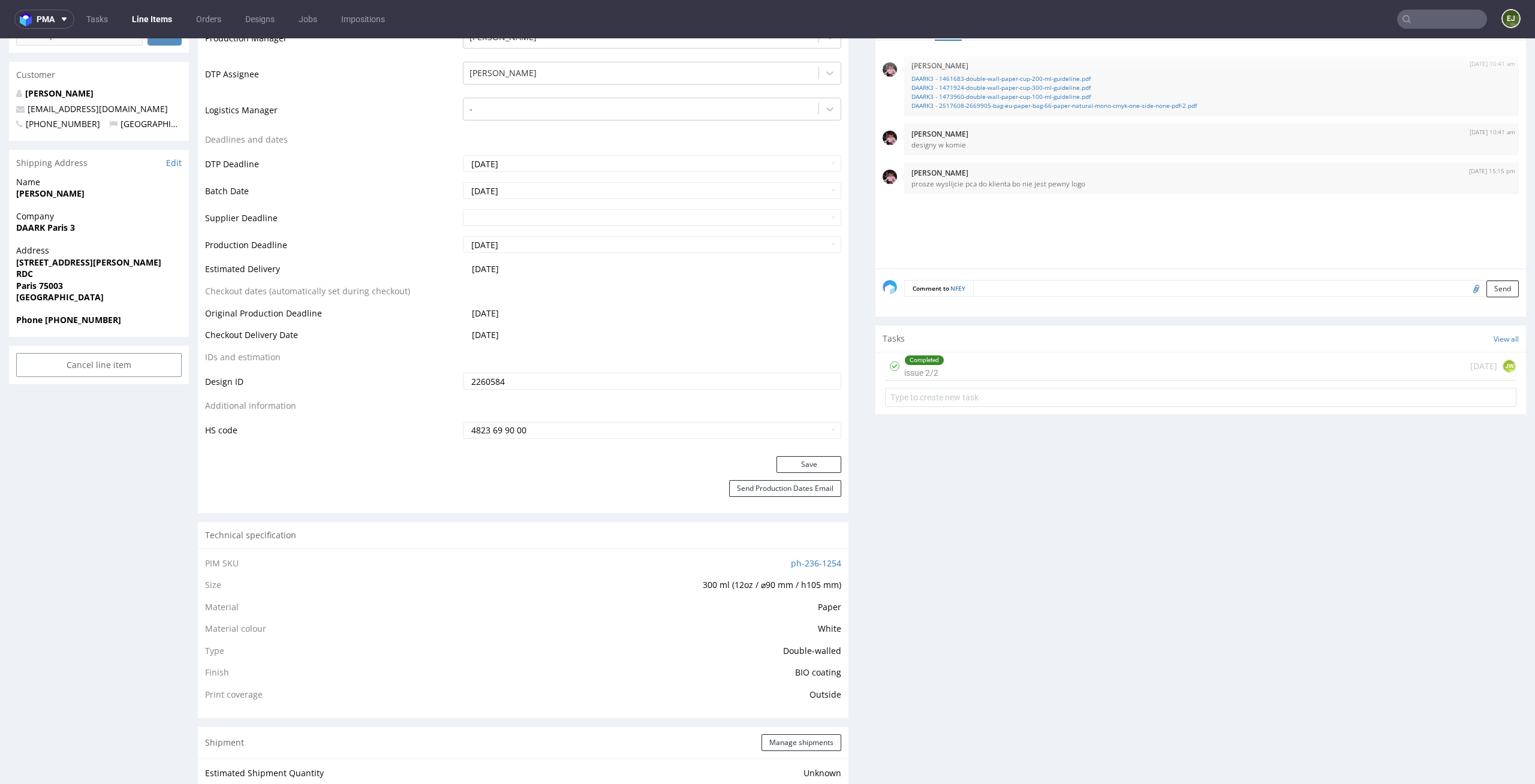
scroll to position [474, 0]
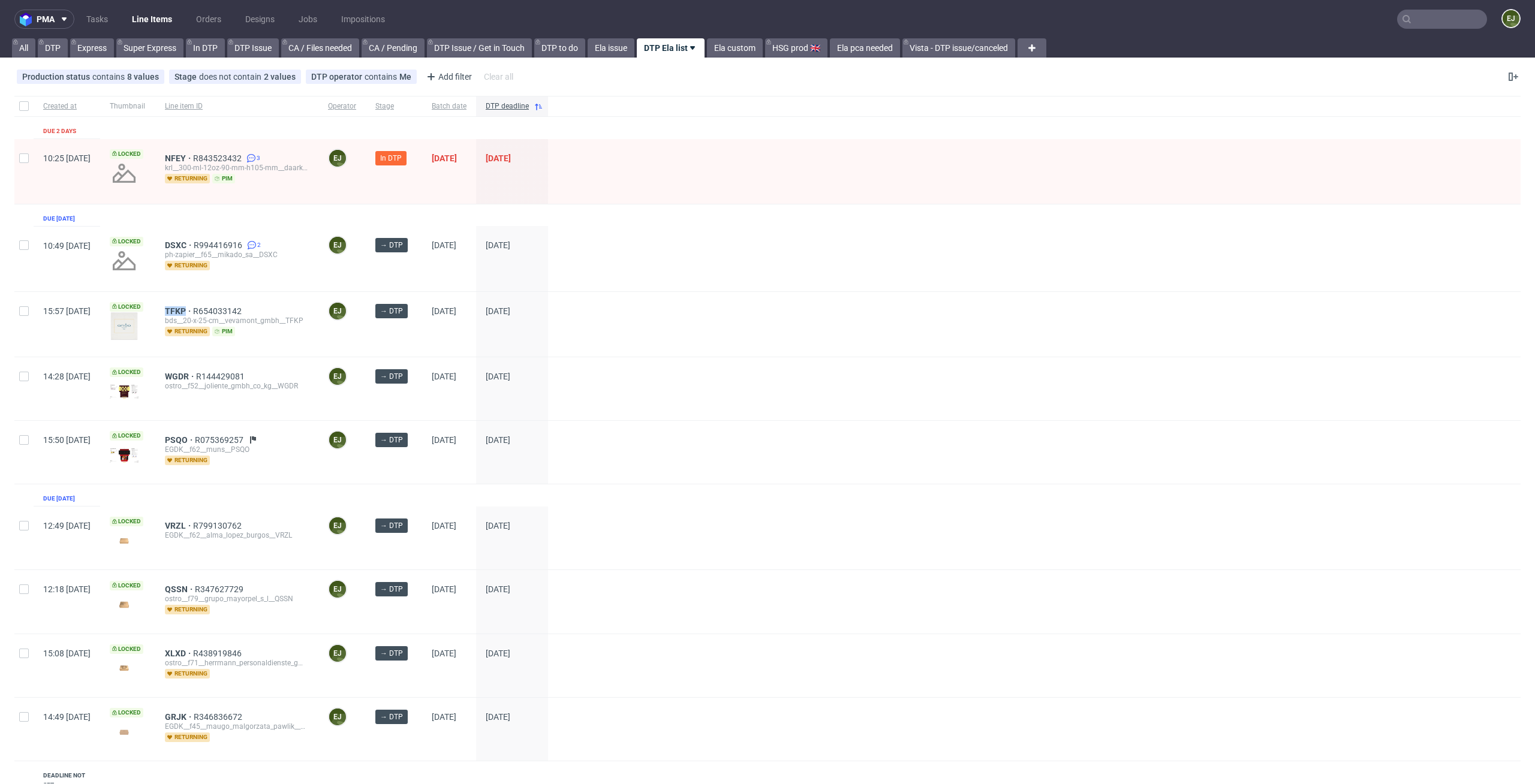
scroll to position [208, 0]
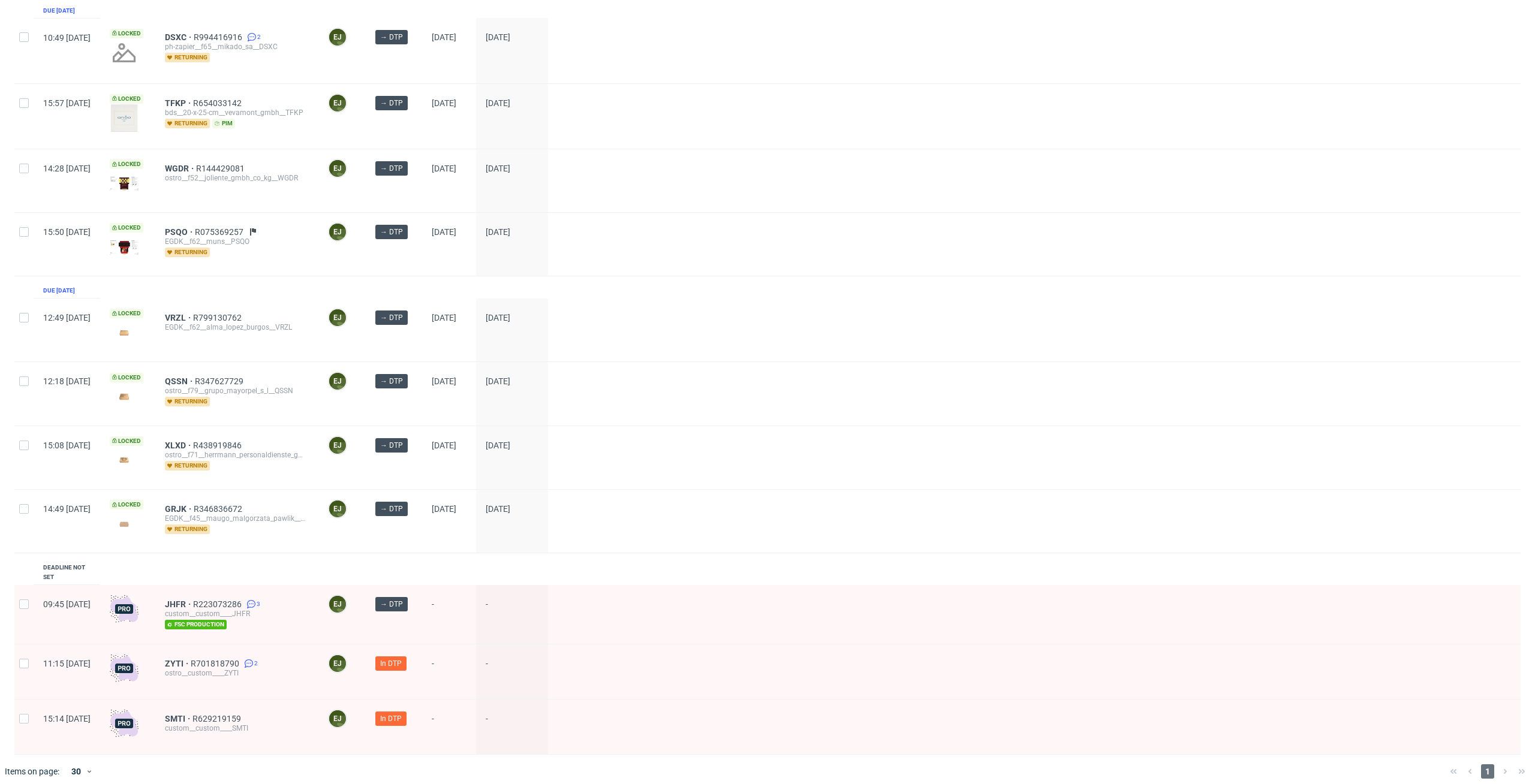
click at [922, 166] on div at bounding box center [1034, 180] width 973 height 63
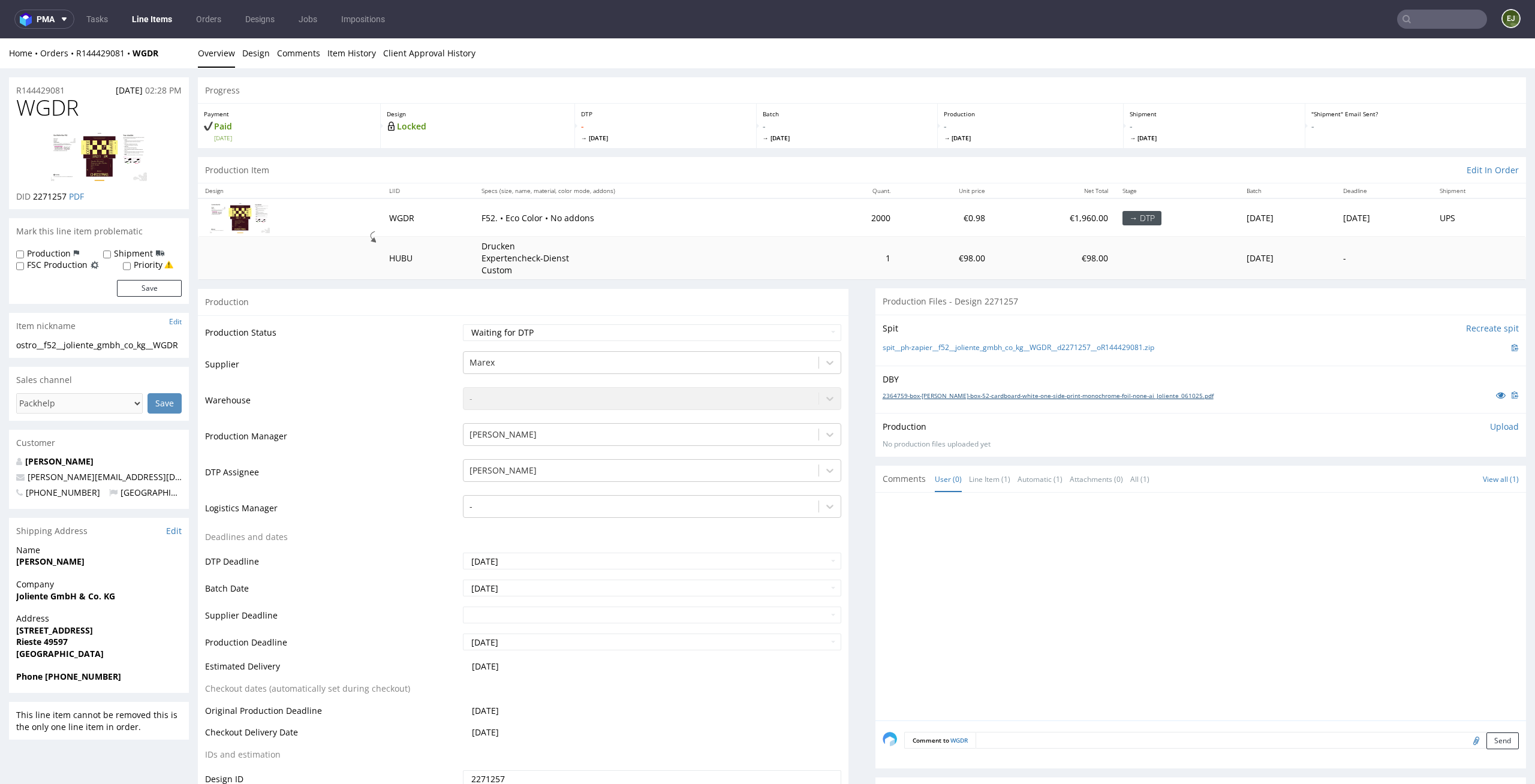
click at [939, 396] on link "2364759-box-[PERSON_NAME]-box-52-cardboard-white-one-side-print-monochrome-foil…" at bounding box center [1048, 396] width 331 height 8
click at [922, 353] on link "spit__ph-zapier__f52__joliente_gmbh_co_kg__WGDR__d2271257__oR144429081.zip" at bounding box center [1018, 348] width 271 height 10
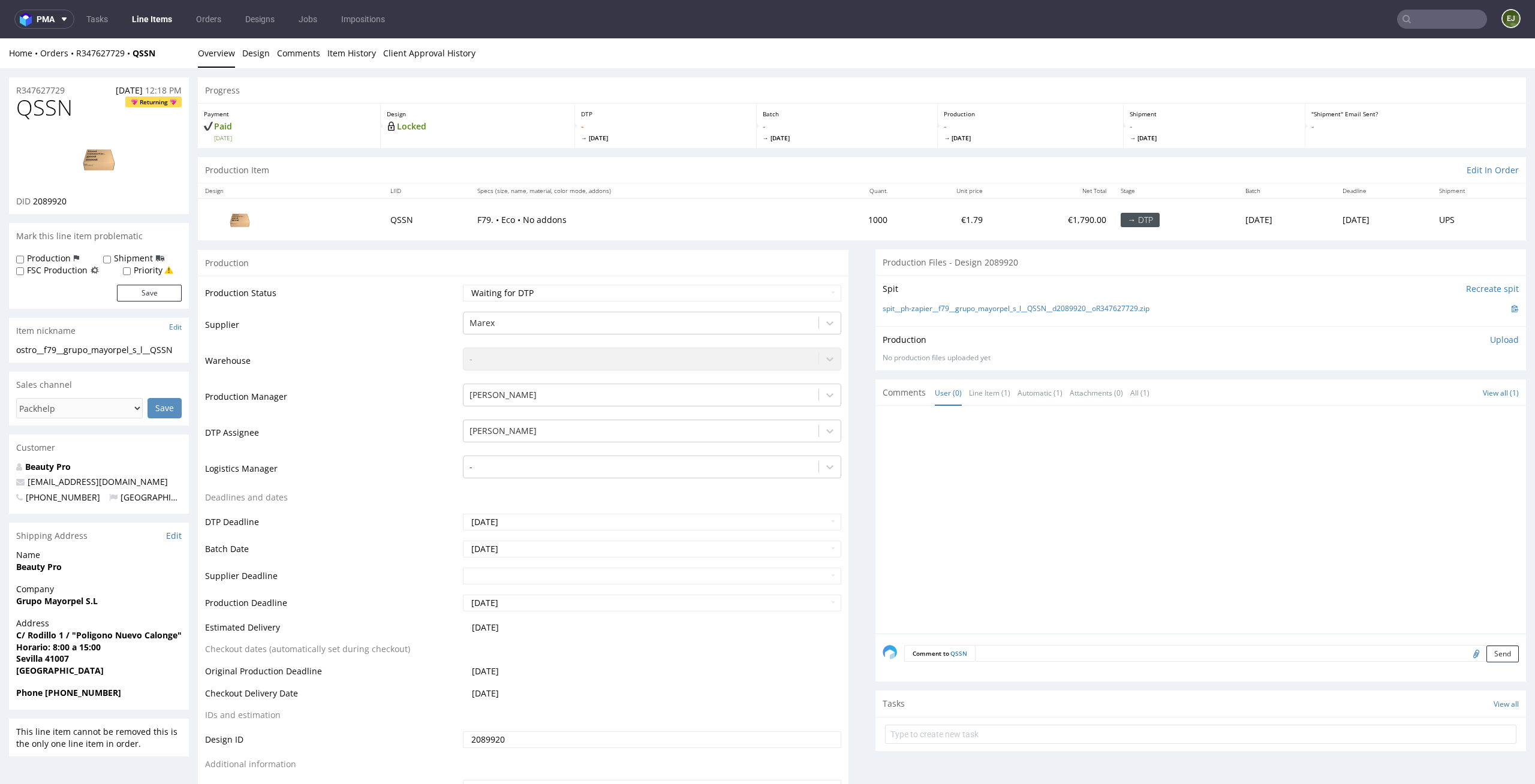
drag, startPoint x: 92, startPoint y: 202, endPoint x: 34, endPoint y: 203, distance: 58.0
click at [34, 203] on div "DID 2089920" at bounding box center [99, 201] width 165 height 12
copy span "2089920"
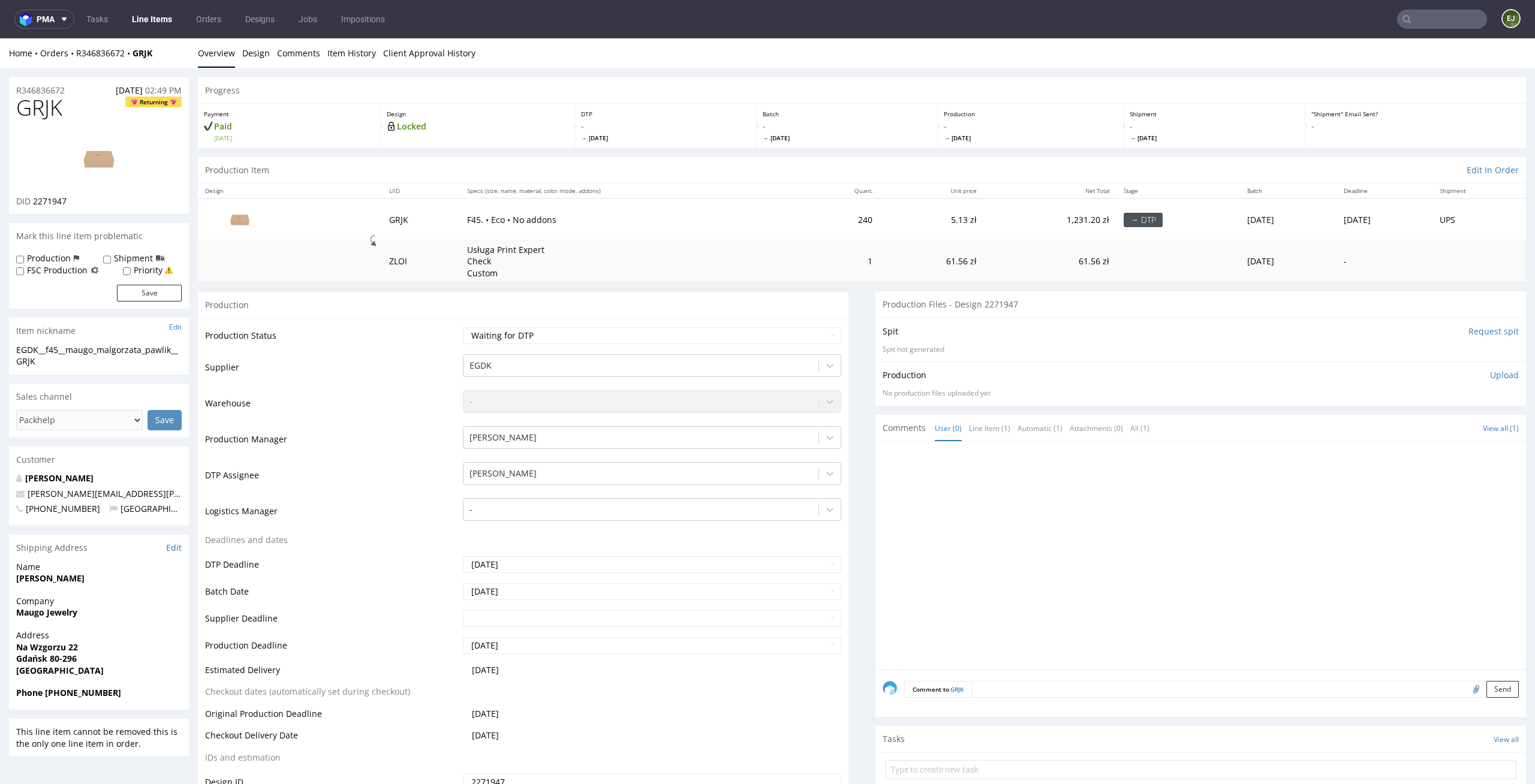
click at [1474, 327] on input "Request spit" at bounding box center [1493, 331] width 50 height 12
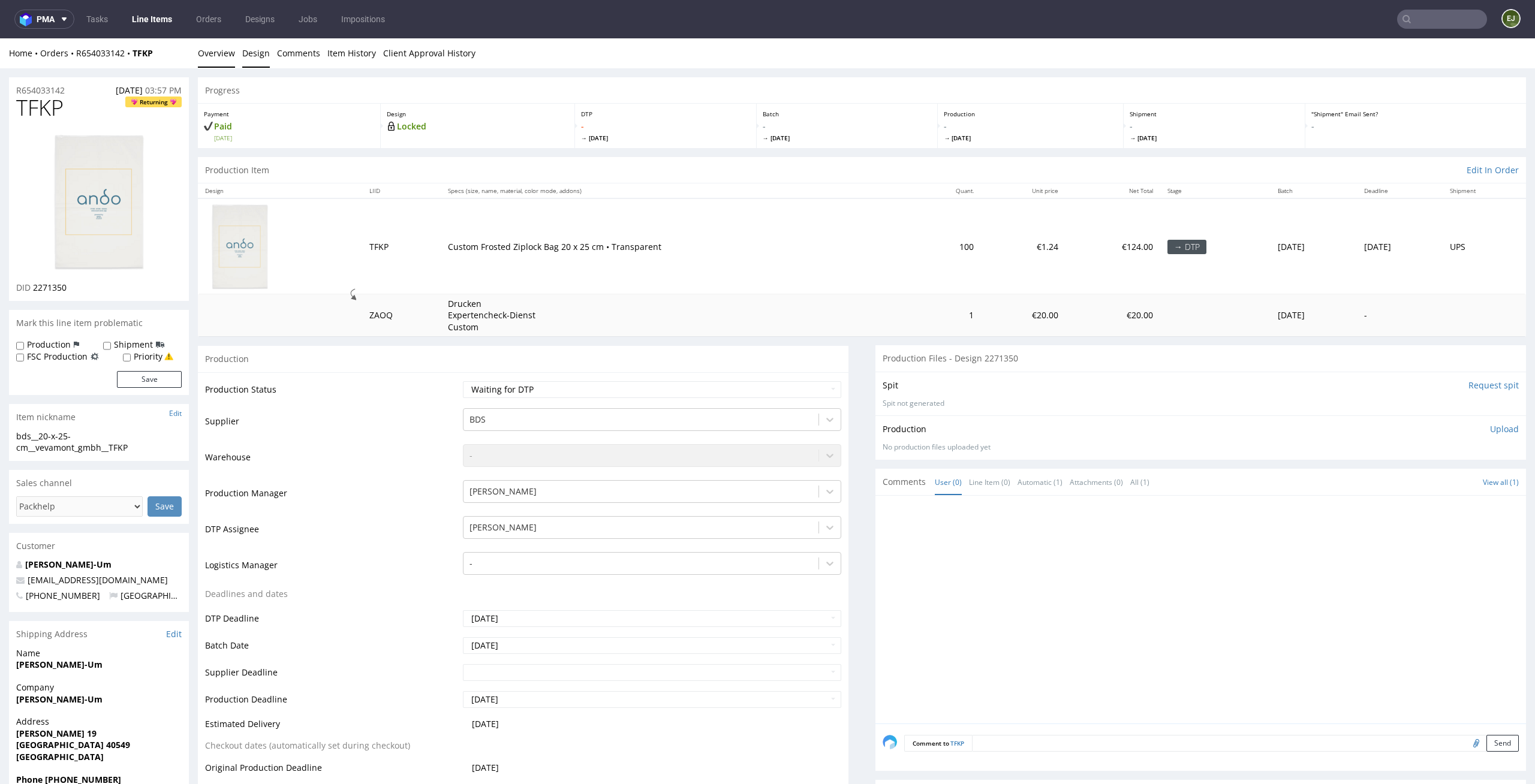
click at [262, 55] on link "Design" at bounding box center [256, 53] width 27 height 29
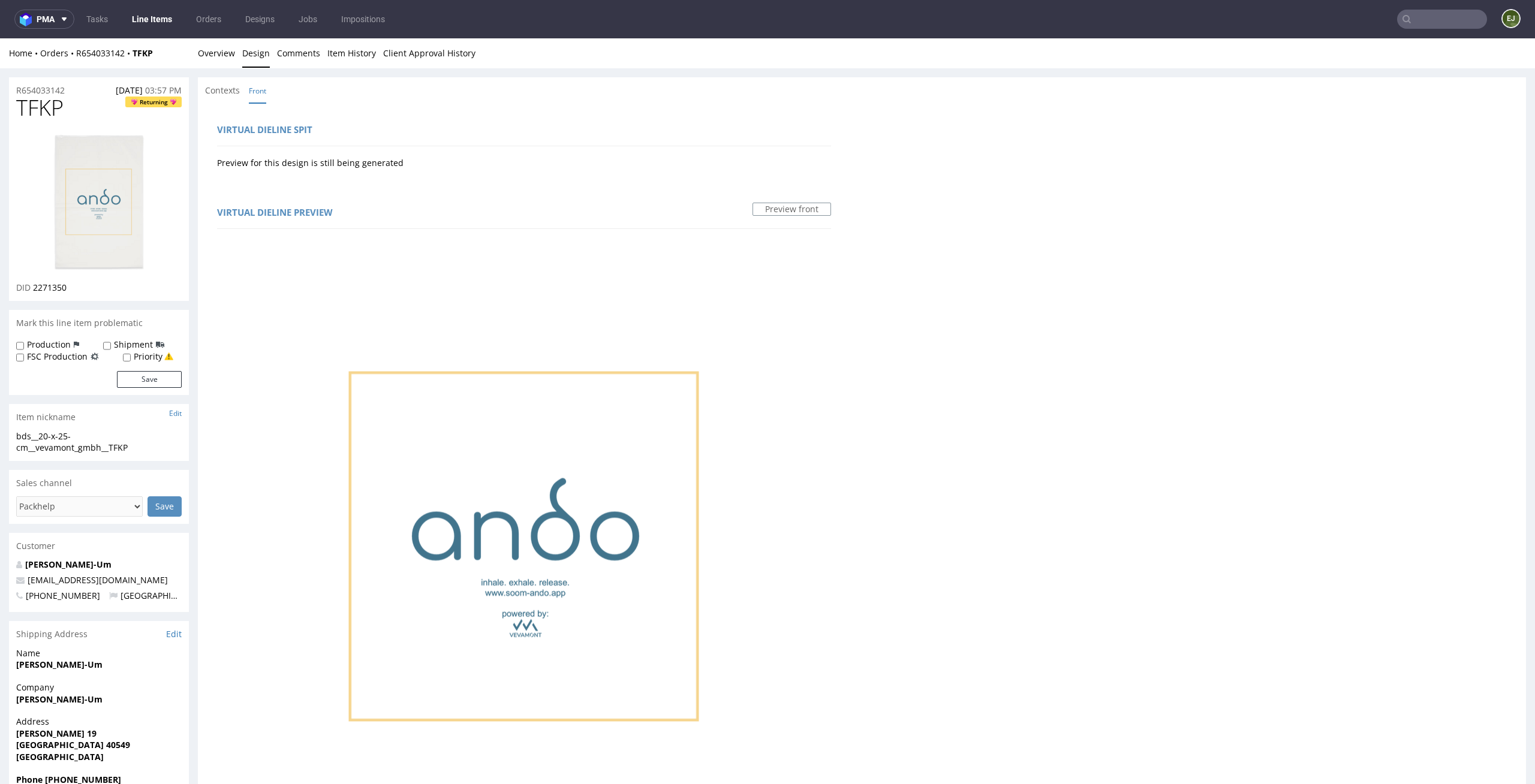
scroll to position [519, 0]
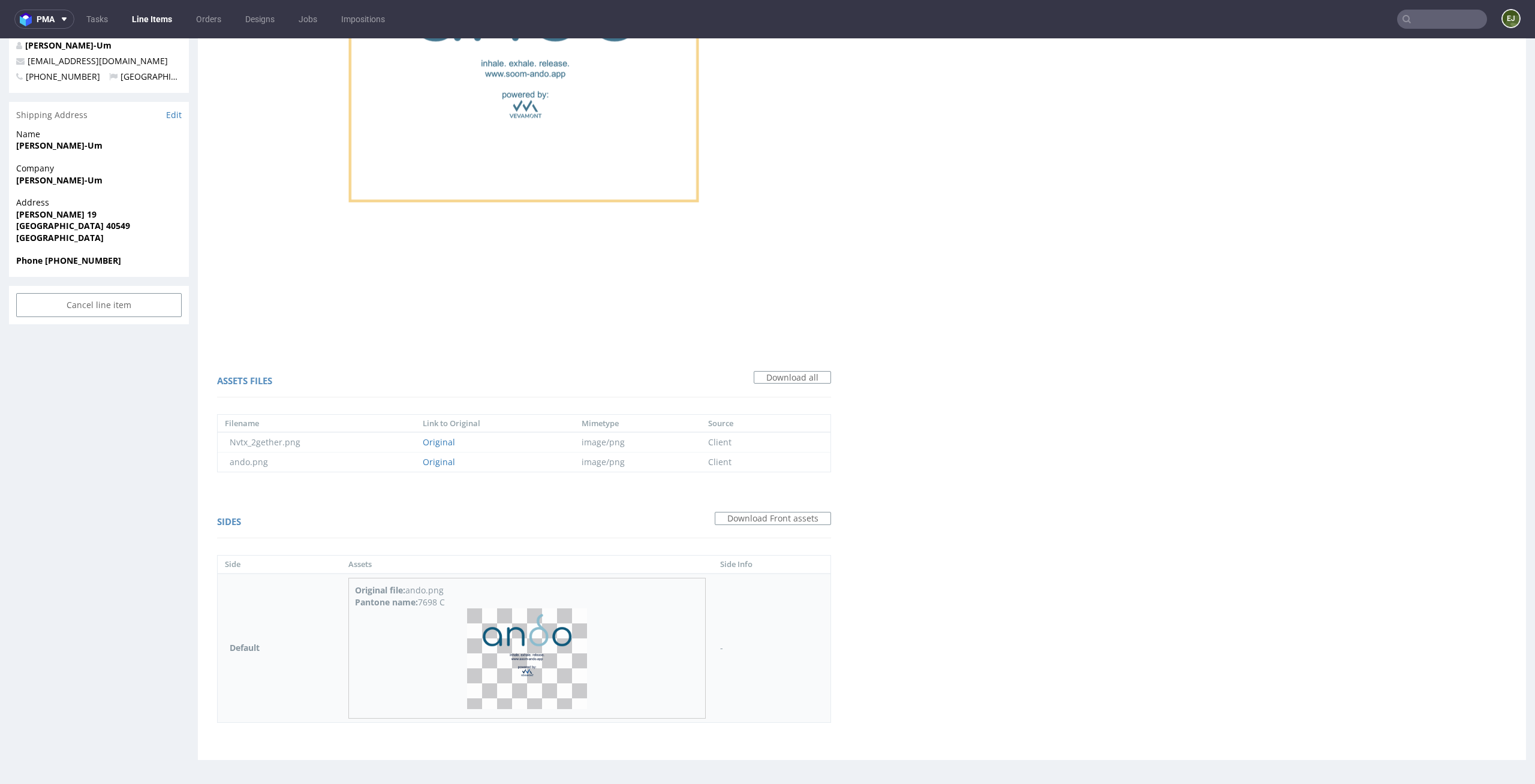
click at [546, 656] on img at bounding box center [527, 658] width 120 height 101
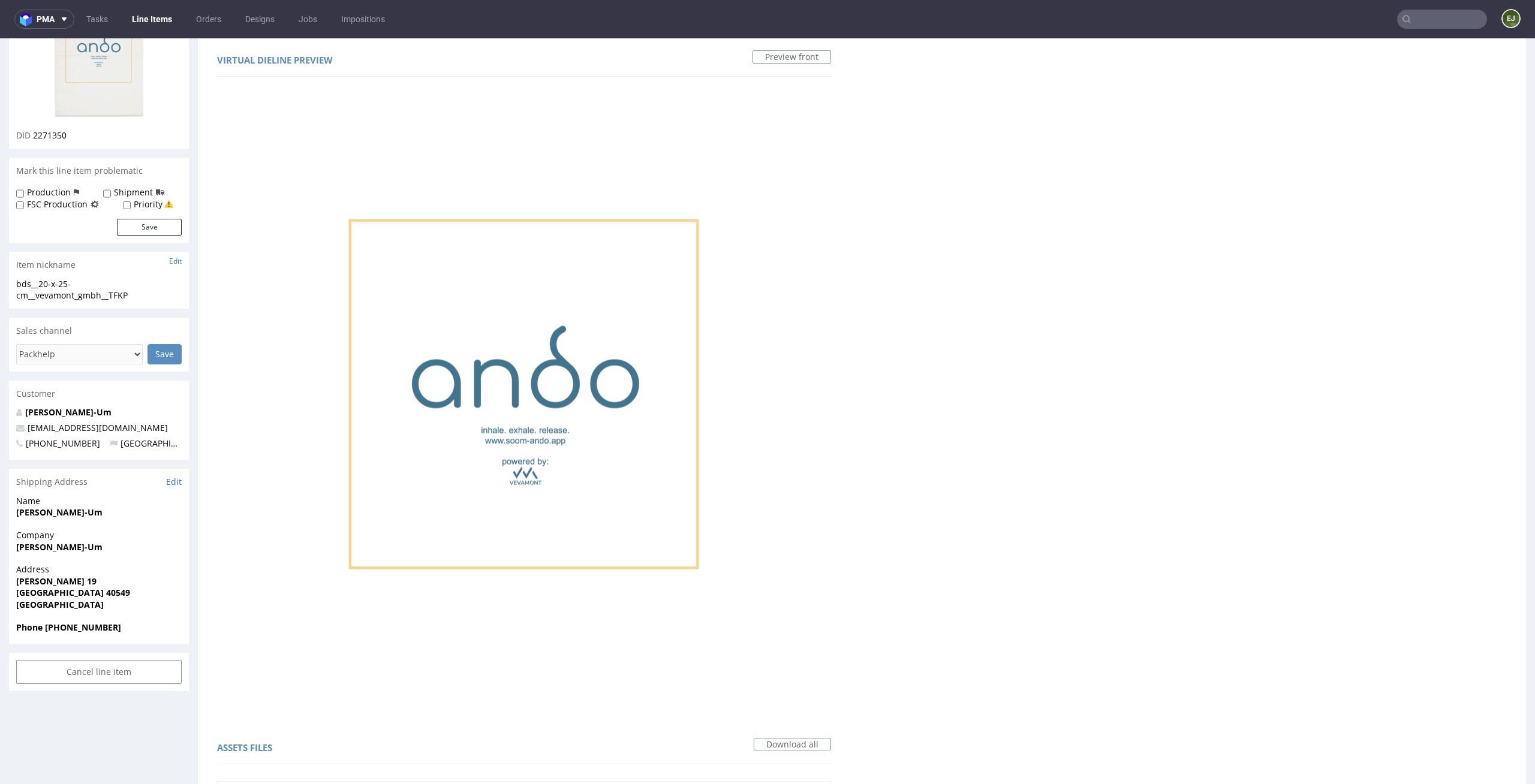
scroll to position [0, 0]
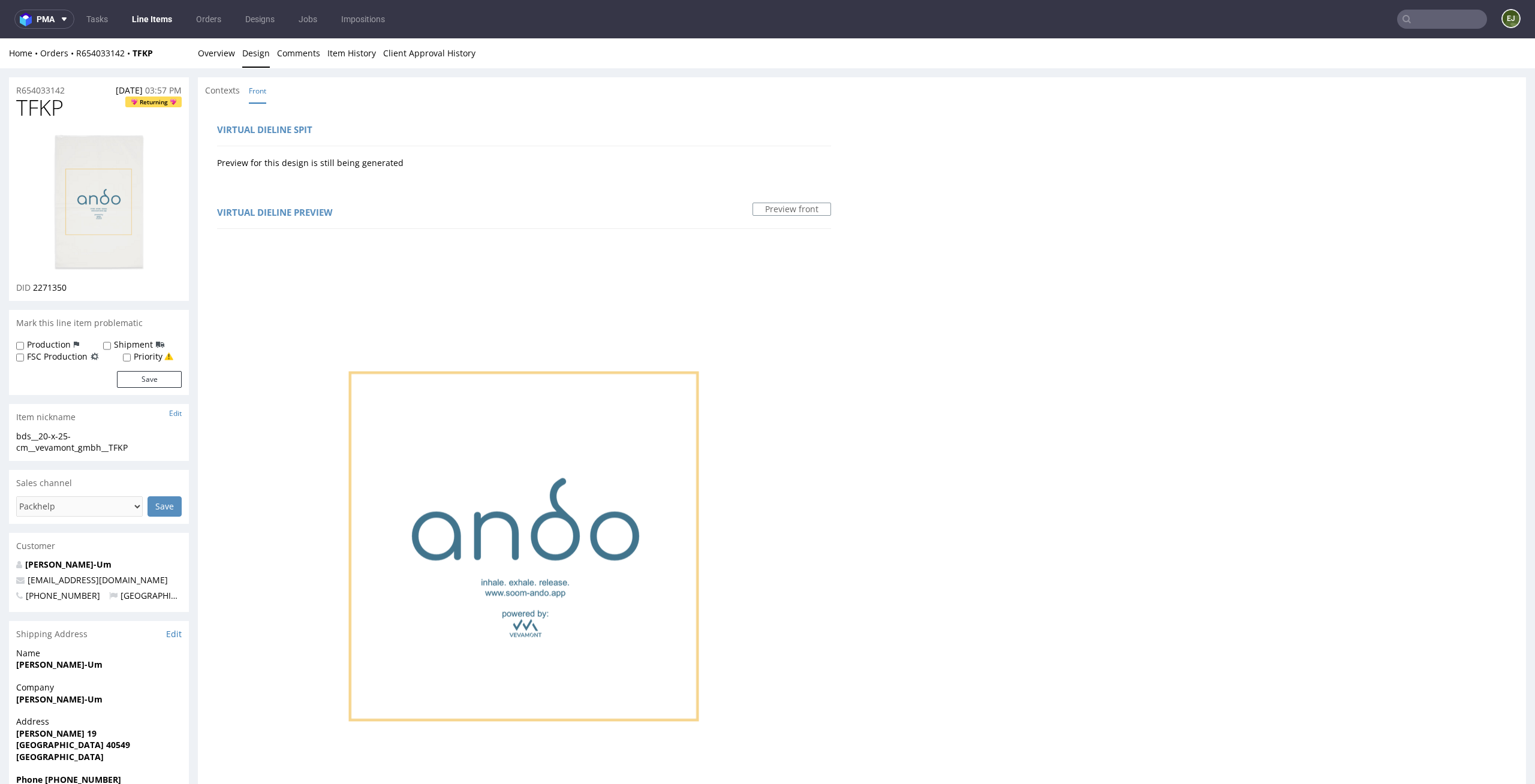
click at [89, 172] on img at bounding box center [98, 202] width 96 height 141
click at [212, 44] on link "Overview" at bounding box center [216, 53] width 37 height 29
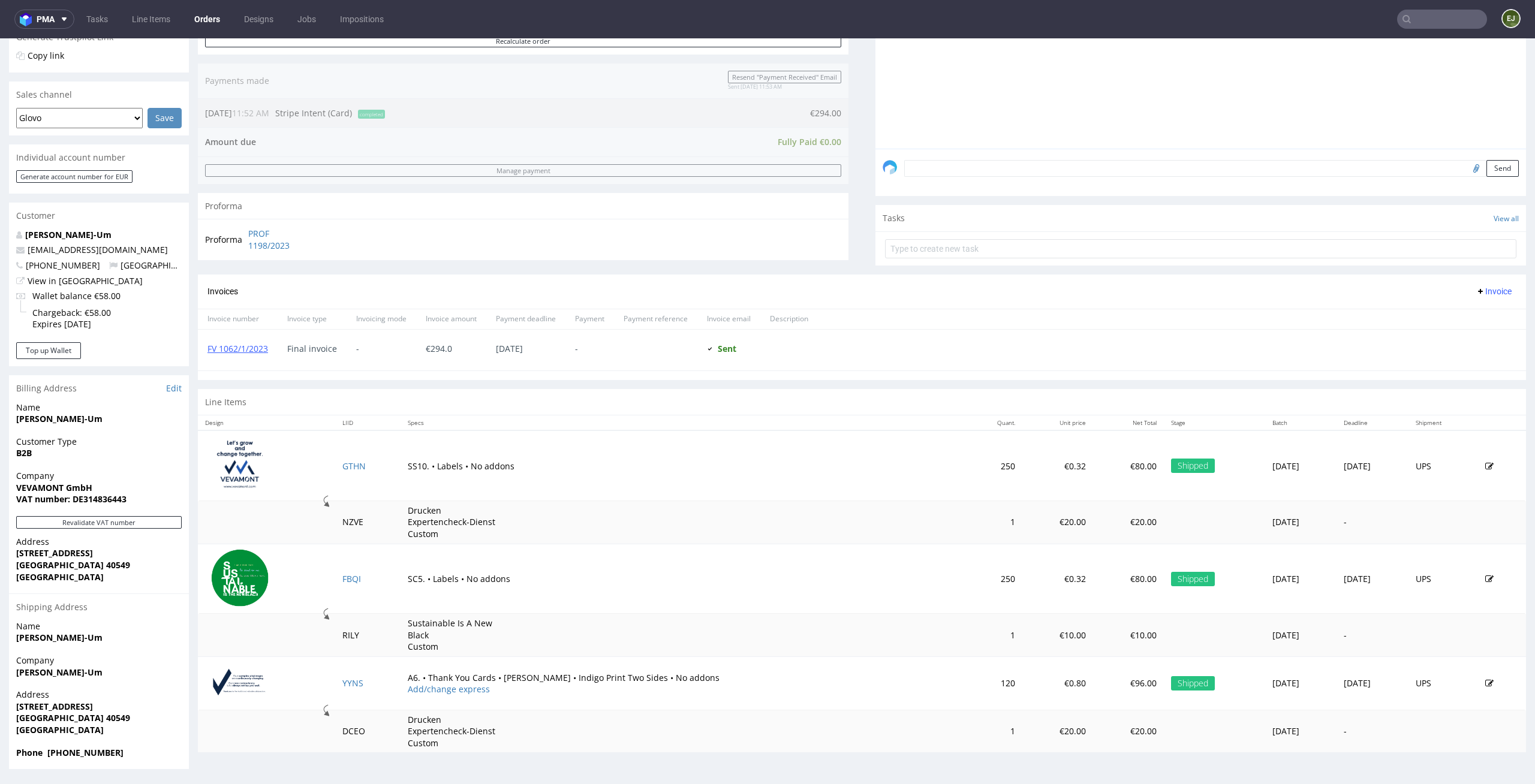
scroll to position [3, 0]
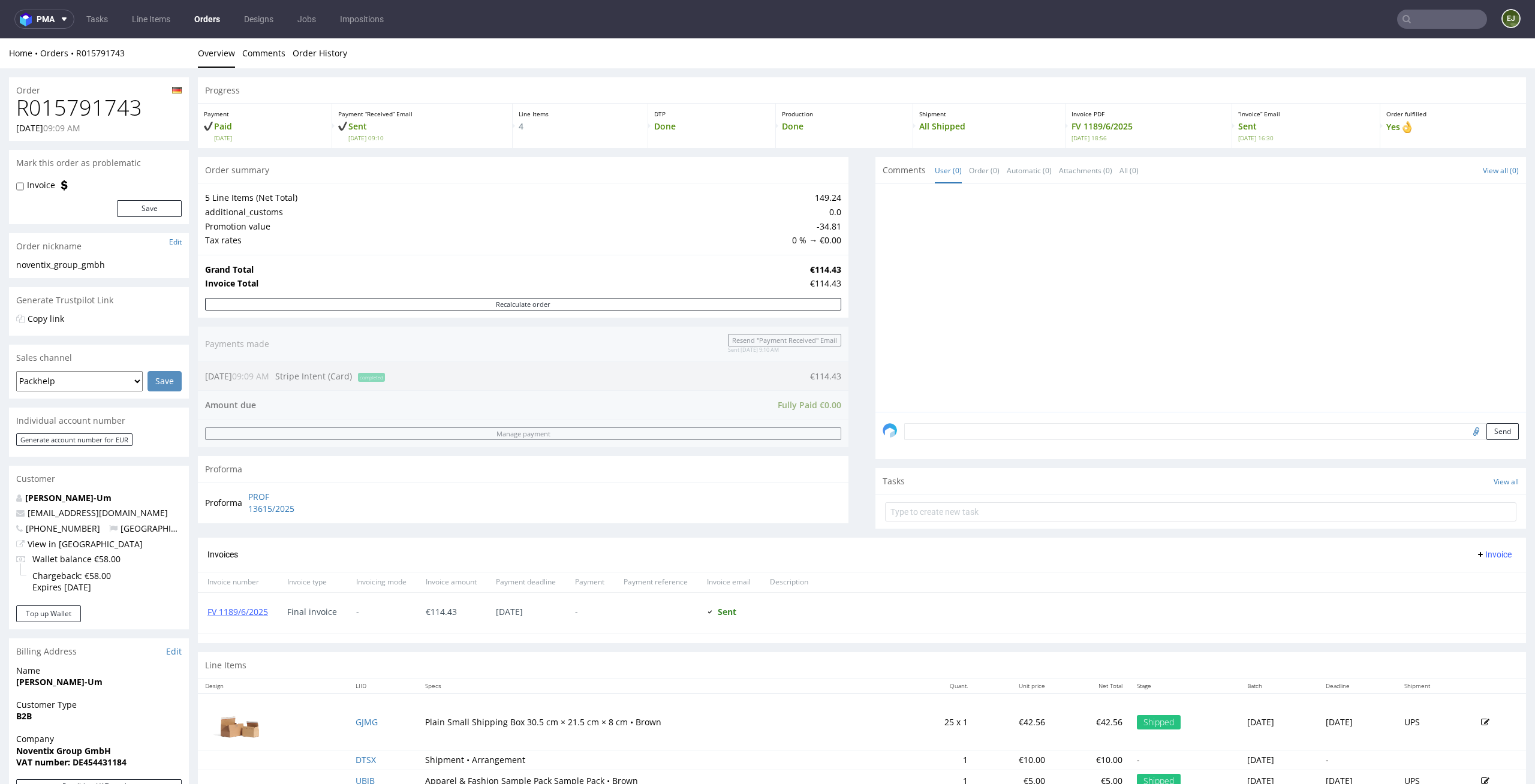
scroll to position [263, 0]
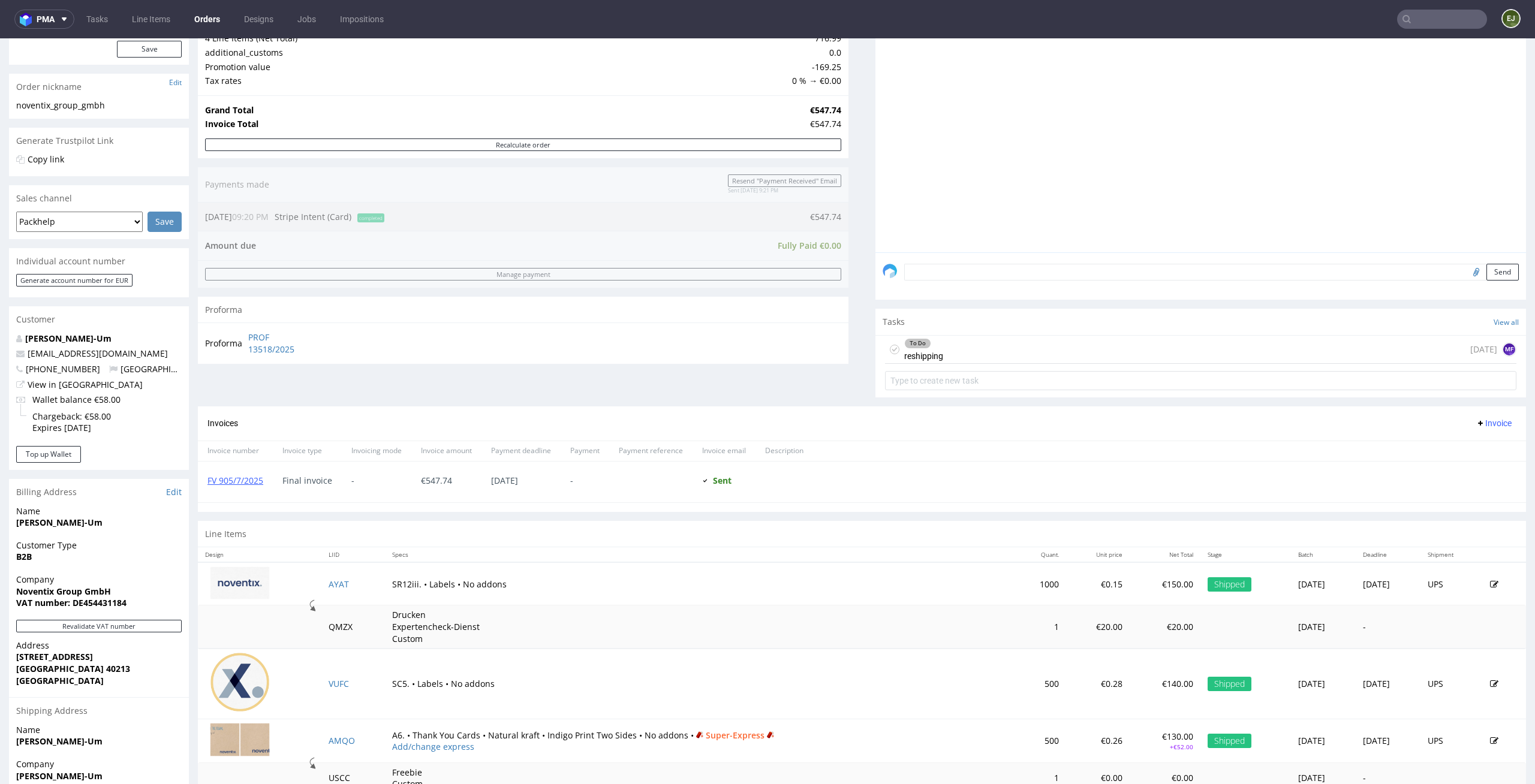
scroll to position [263, 0]
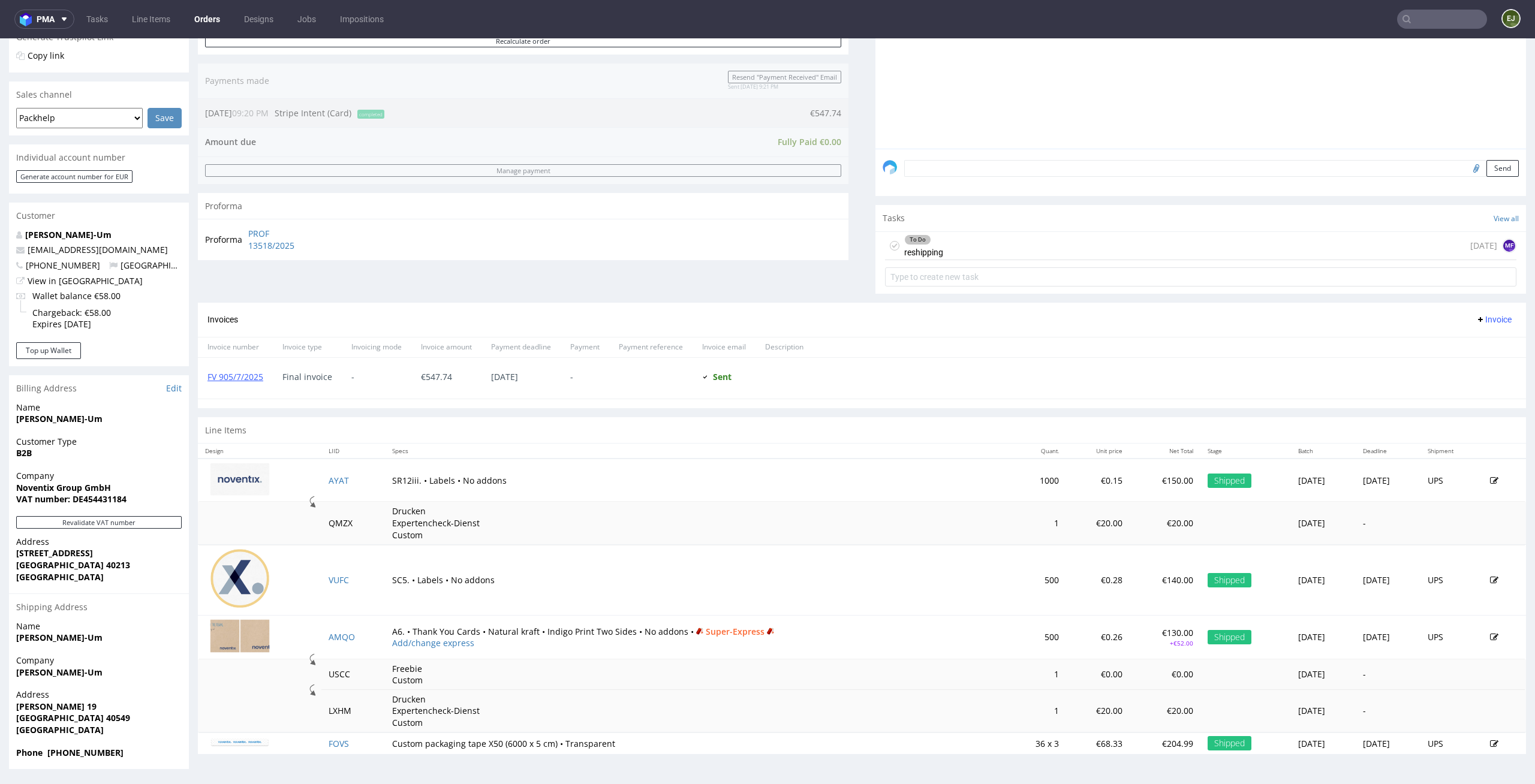
click at [251, 632] on img at bounding box center [240, 636] width 60 height 34
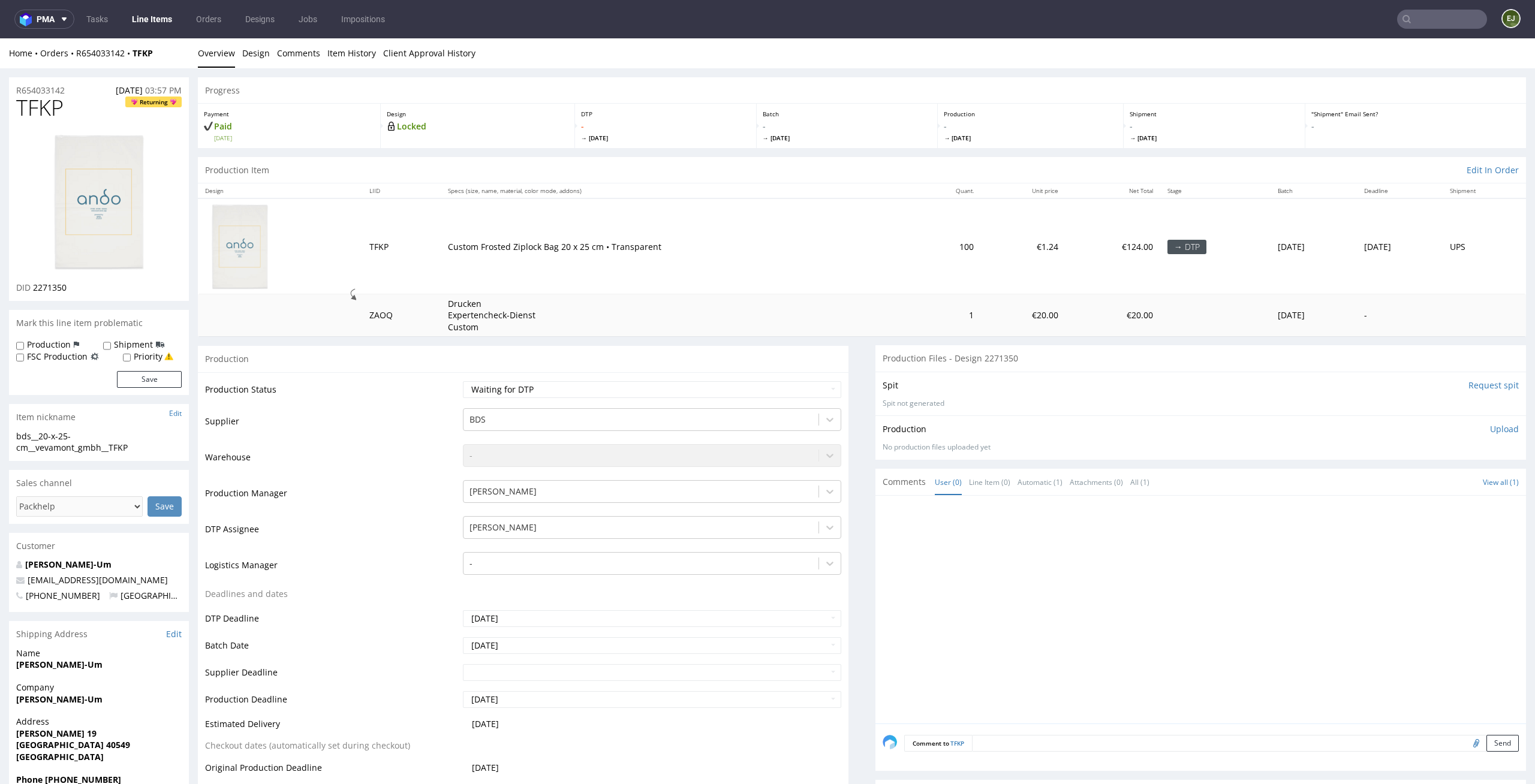
click at [919, 288] on td "100" at bounding box center [947, 246] width 67 height 95
click at [824, 389] on select "Waiting for Artwork Waiting for Diecut Waiting for Mockup Waiting for DTP Waiti…" at bounding box center [652, 390] width 379 height 17
select select "dtp_in_process"
click at [463, 381] on select "Waiting for Artwork Waiting for Diecut Waiting for Mockup Waiting for DTP Waiti…" at bounding box center [652, 390] width 379 height 17
click at [760, 394] on select "Waiting for Artwork Waiting for Diecut Waiting for Mockup Waiting for DTP Waiti…" at bounding box center [652, 390] width 379 height 17
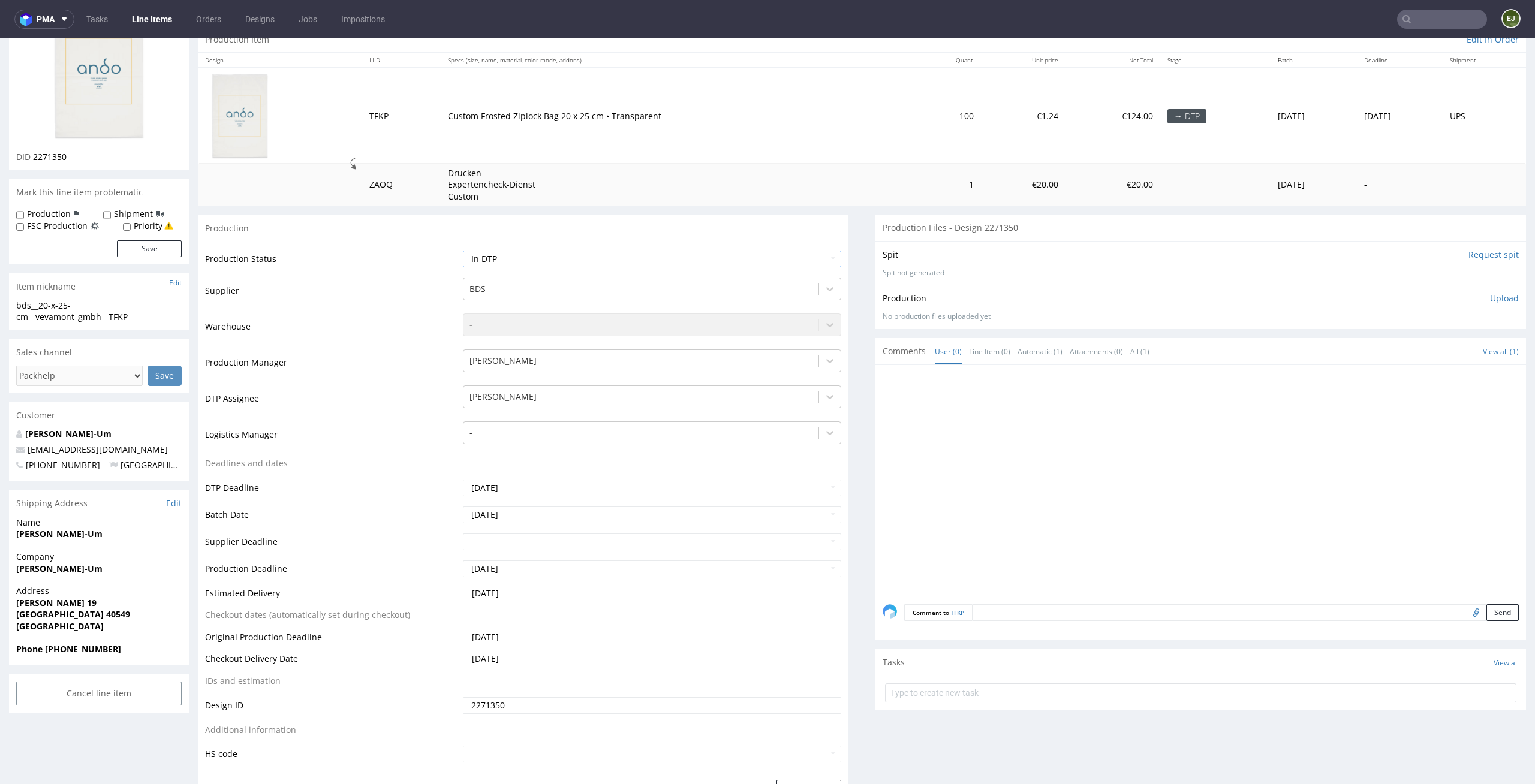
scroll to position [169, 0]
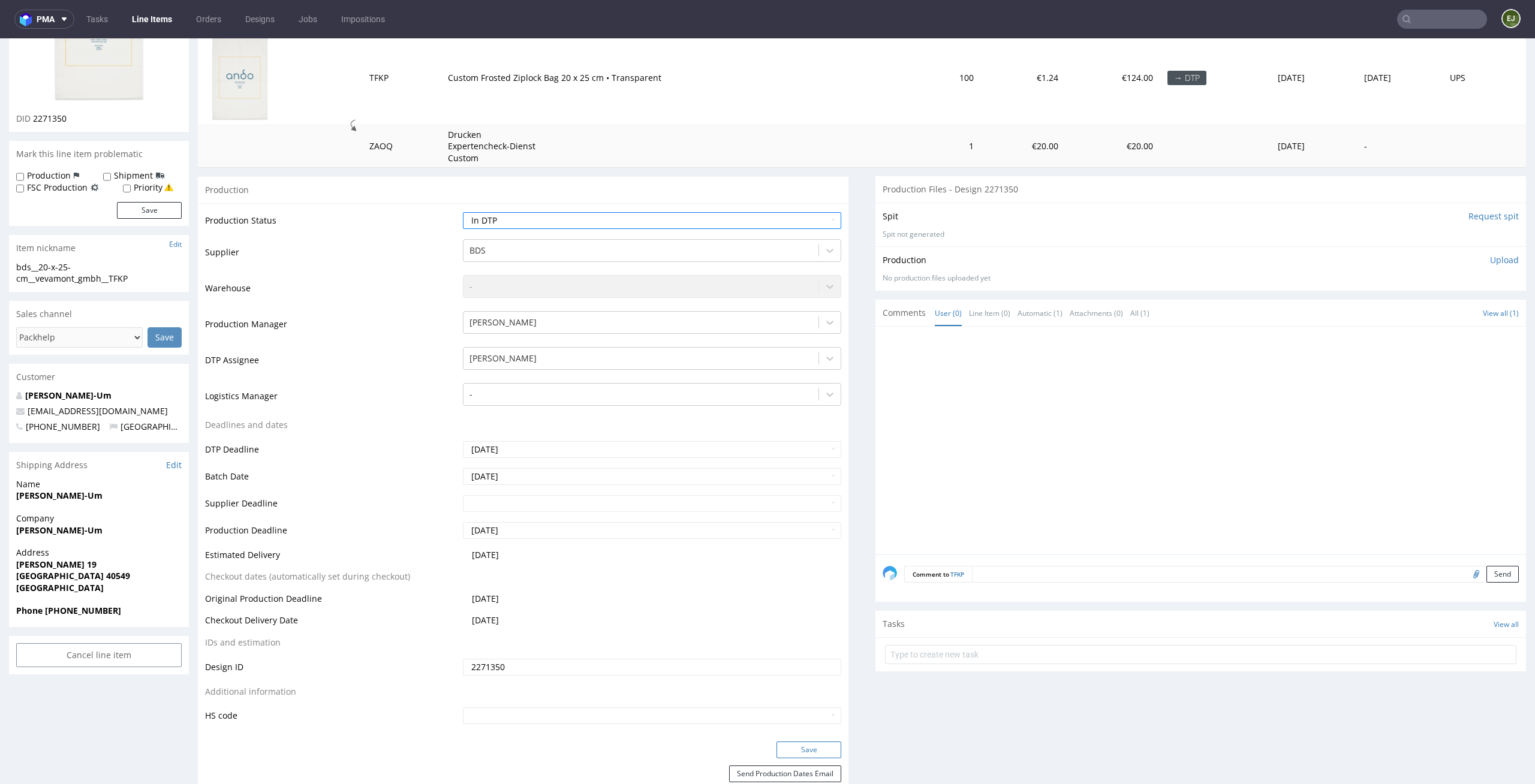
click at [804, 751] on button "Save" at bounding box center [809, 750] width 64 height 17
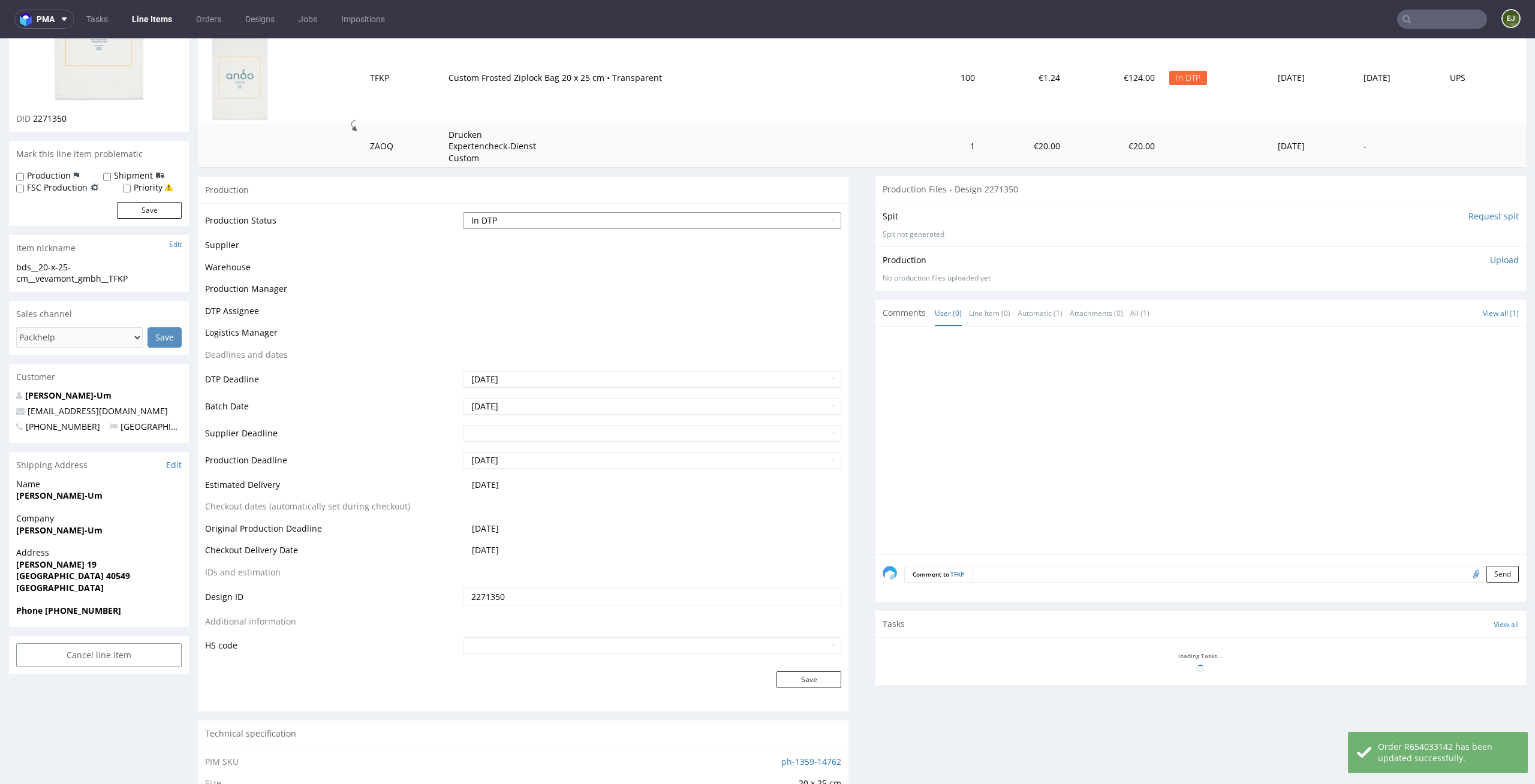
click at [739, 220] on select "Waiting for Artwork Waiting for Diecut Waiting for Mockup Waiting for DTP Waiti…" at bounding box center [652, 221] width 379 height 17
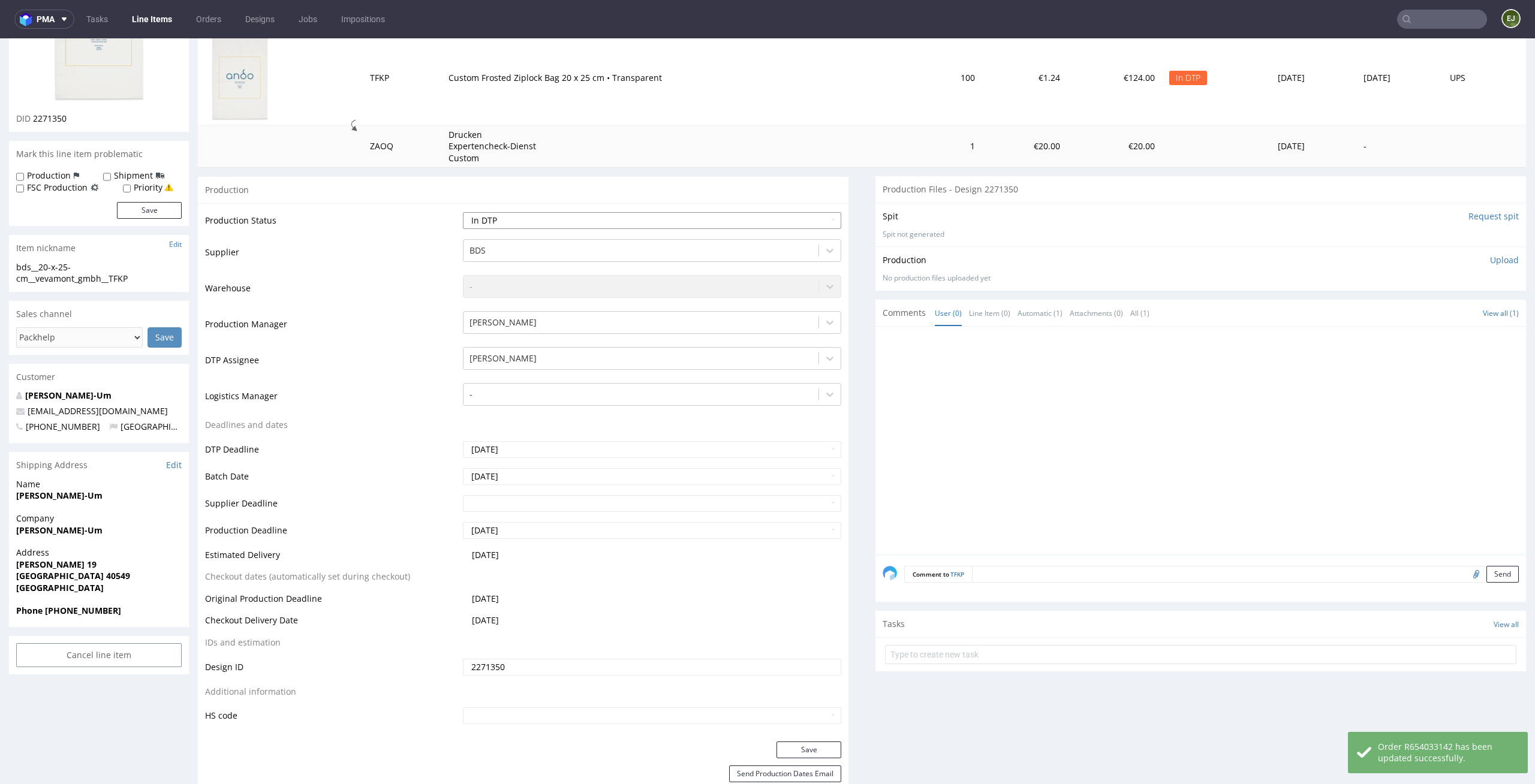
select select "dtp_issue"
click at [463, 212] on select "Waiting for Artwork Waiting for Diecut Waiting for Mockup Waiting for DTP Waiti…" at bounding box center [652, 221] width 379 height 17
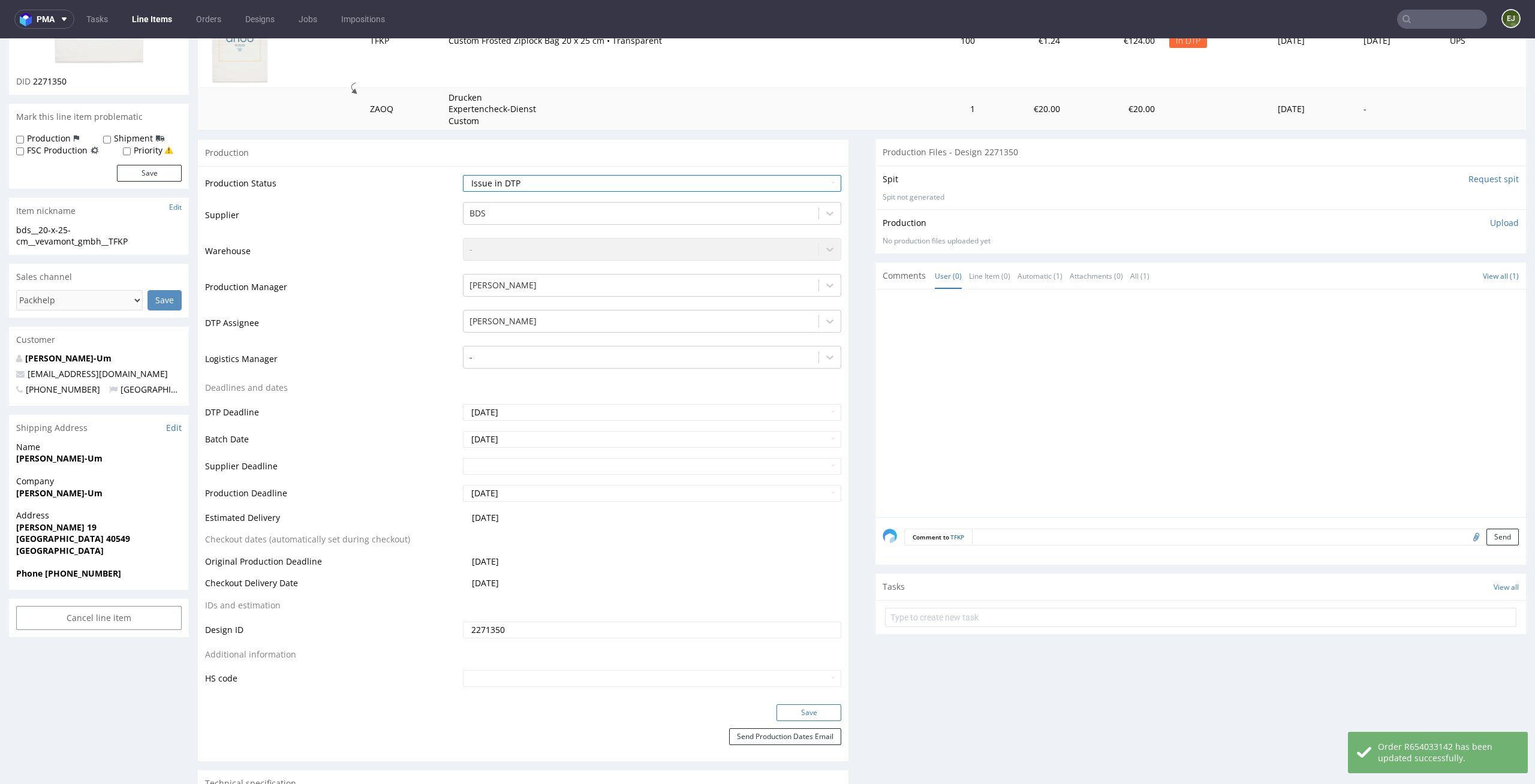
click at [827, 705] on button "Save" at bounding box center [809, 712] width 64 height 17
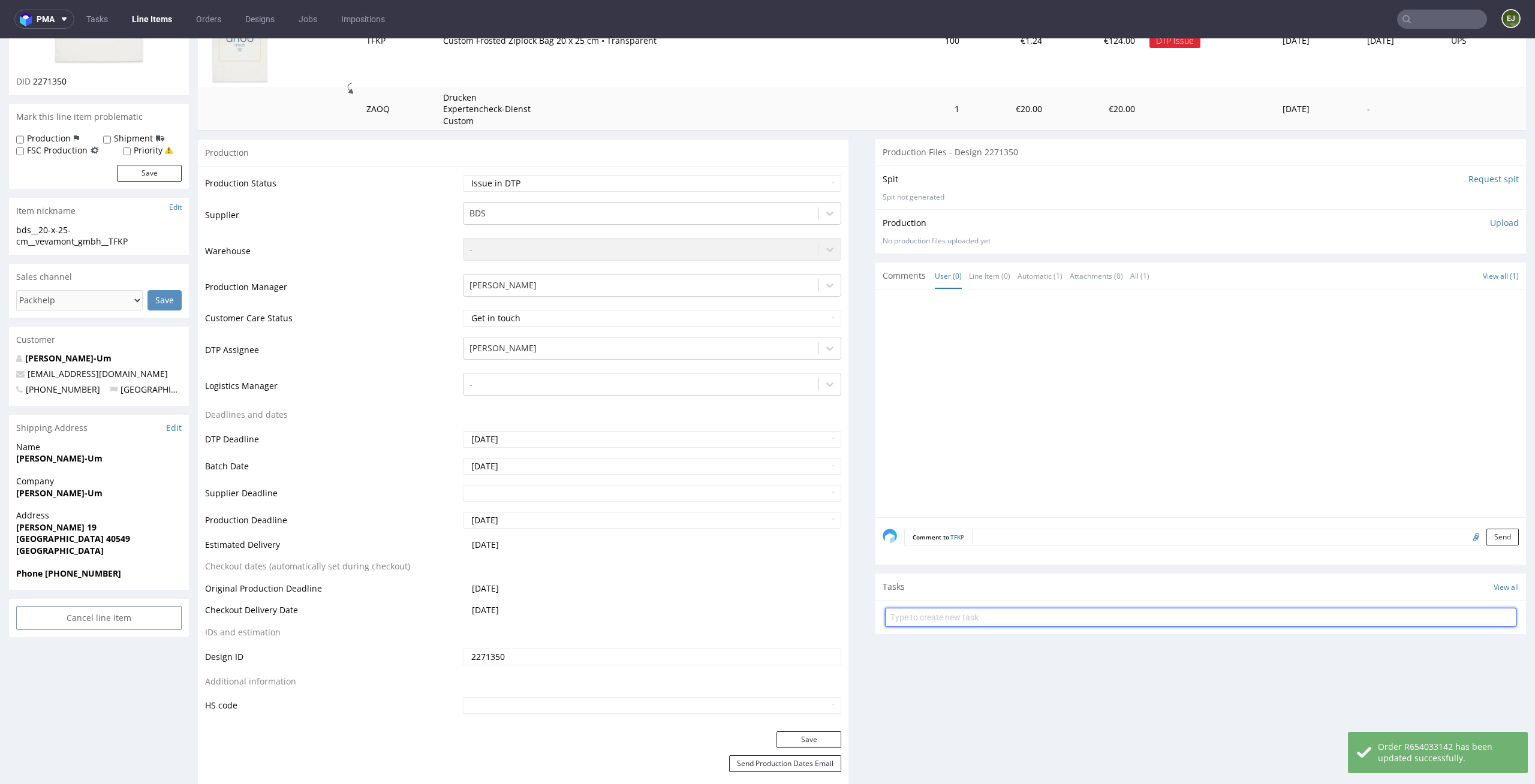
click at [1016, 613] on input "text" at bounding box center [1201, 617] width 631 height 19
type input "contact with the client"
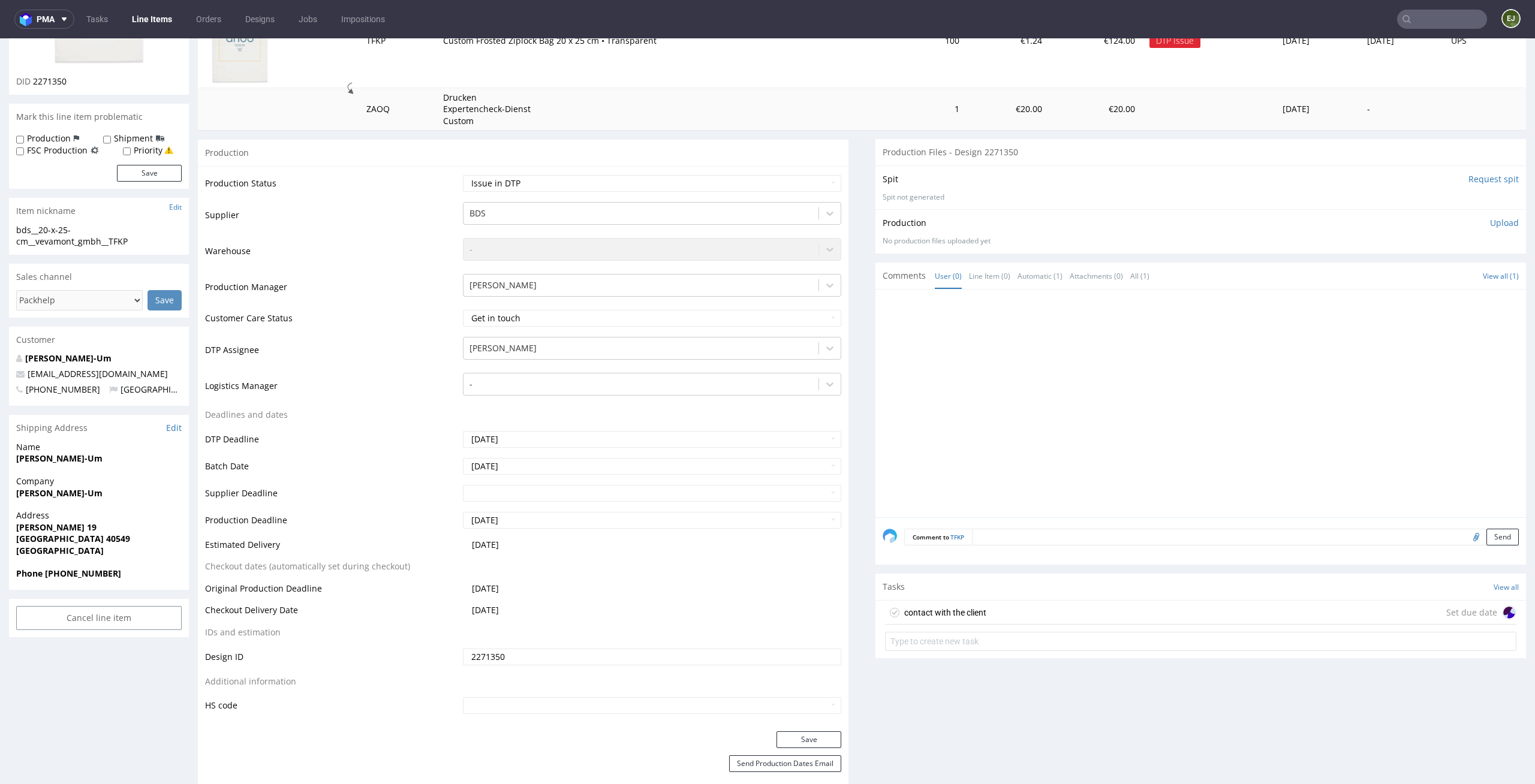
click at [948, 606] on div "contact with the client" at bounding box center [945, 612] width 82 height 14
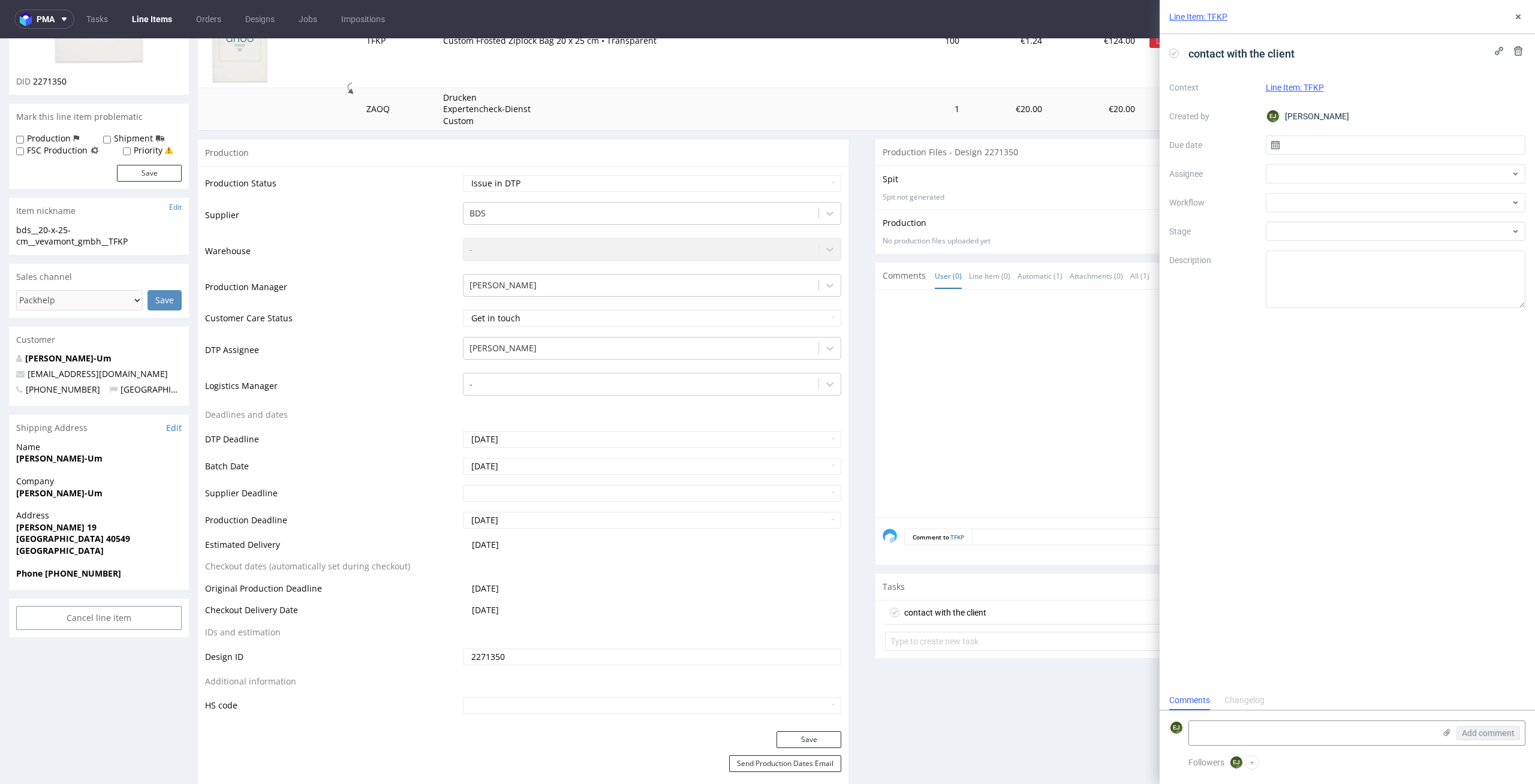
scroll to position [10, 0]
click at [1314, 138] on input "text" at bounding box center [1396, 144] width 260 height 19
click at [1395, 240] on span "8" at bounding box center [1395, 245] width 5 height 12
type input "08/10/2025"
click at [1395, 204] on div at bounding box center [1396, 202] width 260 height 19
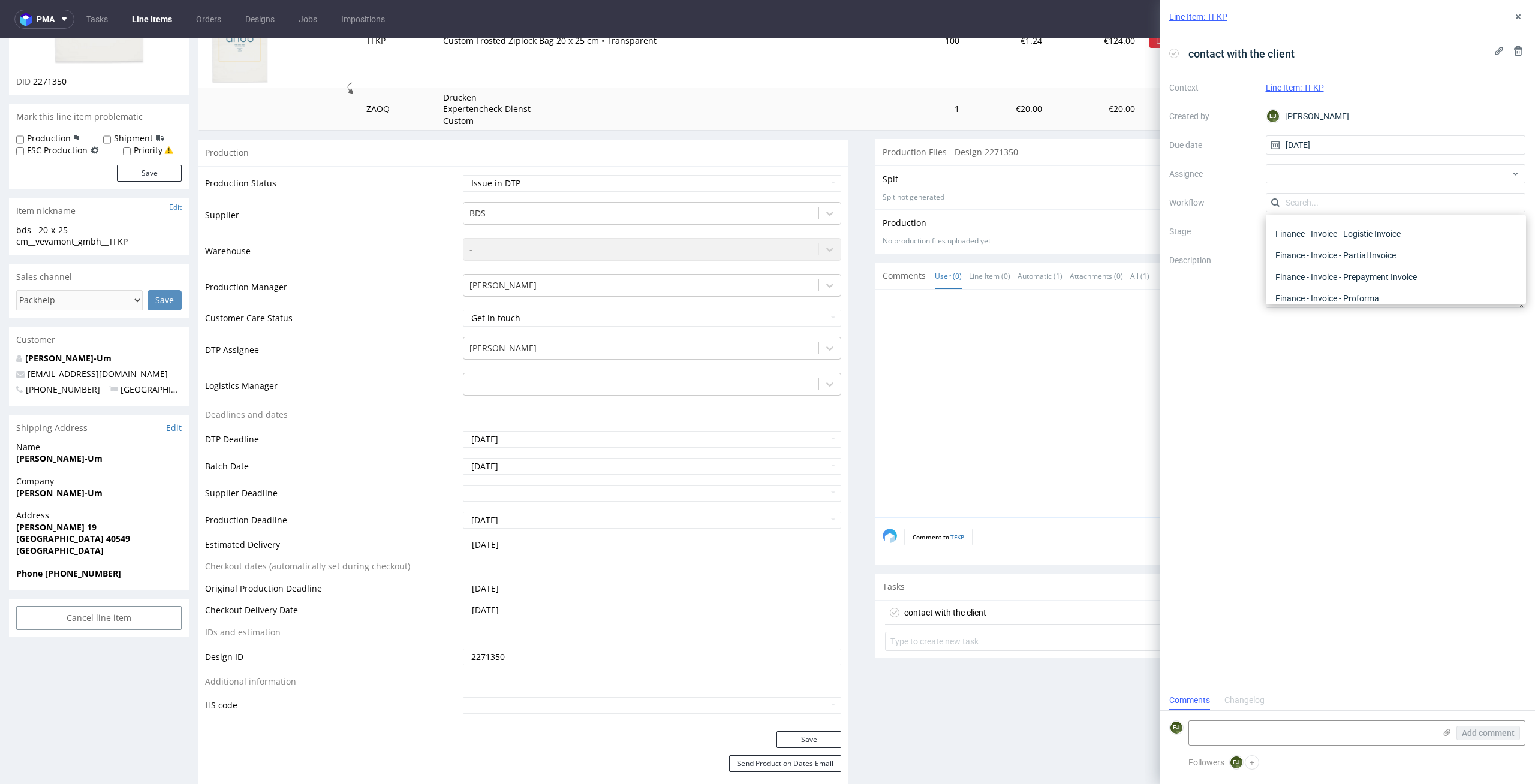
scroll to position [0, 0]
click at [1404, 266] on div "DTP - Issue" at bounding box center [1396, 267] width 251 height 21
click at [1379, 738] on textarea at bounding box center [1312, 733] width 246 height 24
paste textarea "Preparing the file for printing will require conversion to a vector format. Can…"
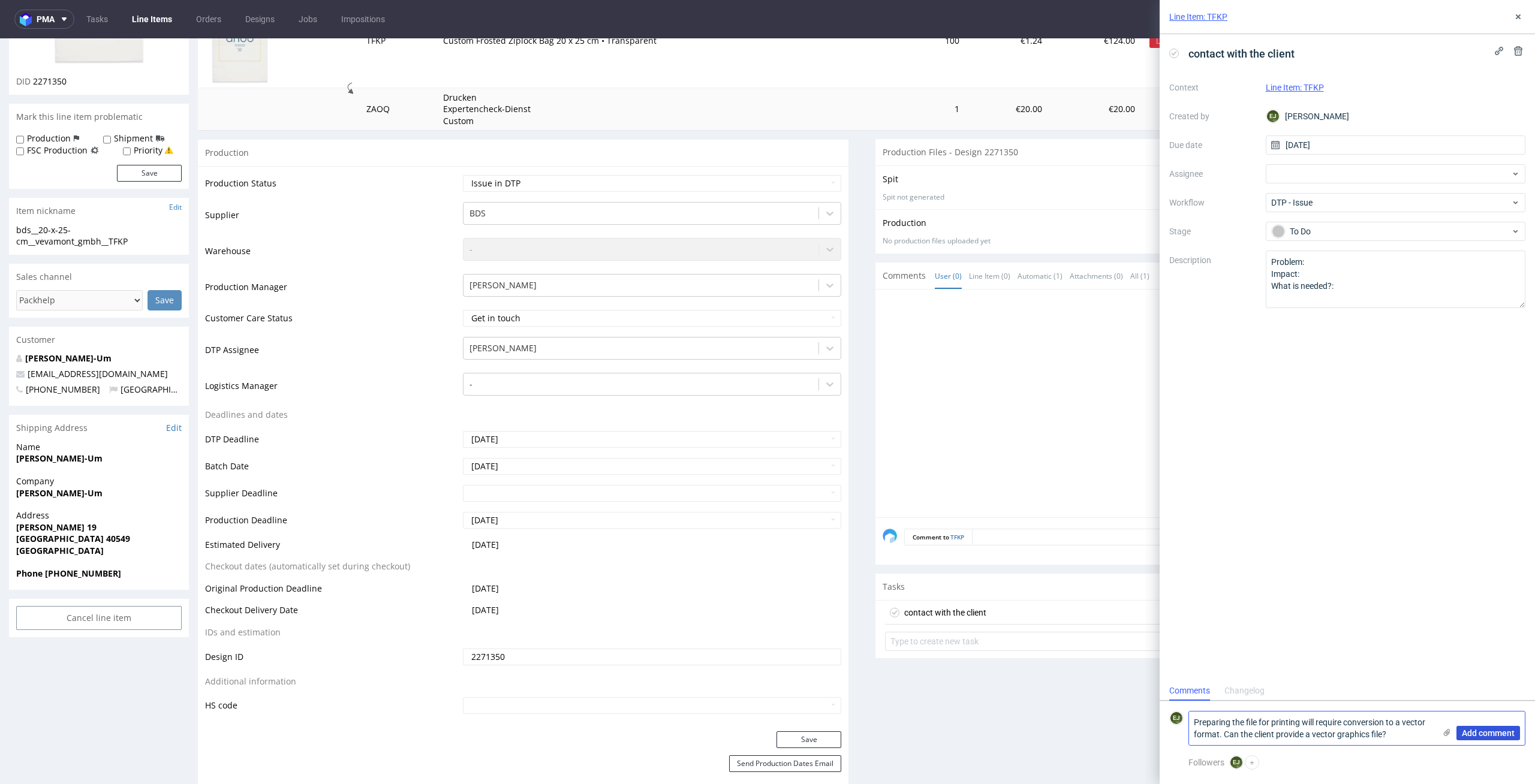
type textarea "Preparing the file for printing will require conversion to a vector format. Can…"
click at [1497, 735] on span "Add comment" at bounding box center [1488, 733] width 53 height 8
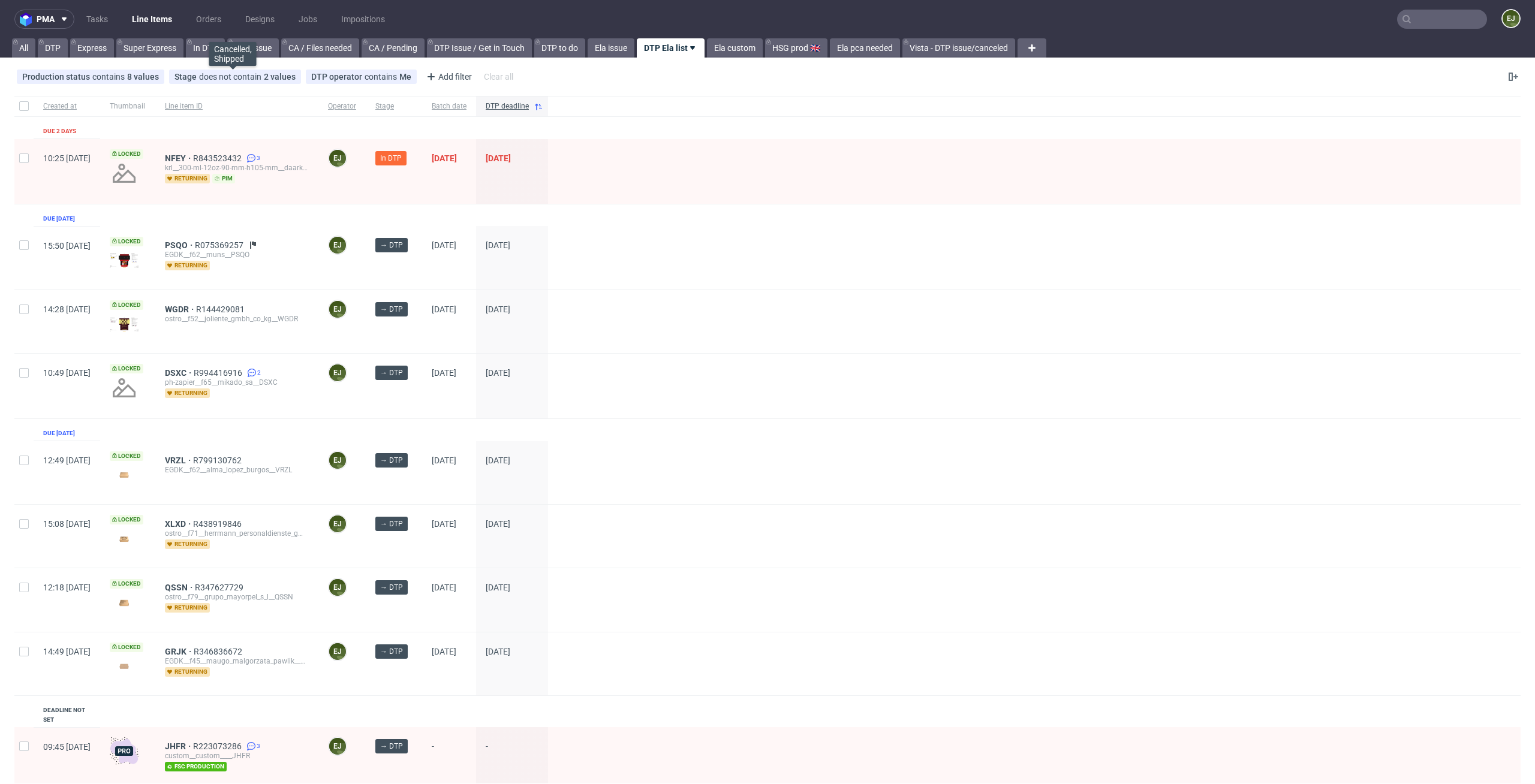
click at [210, 151] on div "NFEY R843523432 3 krl__300-ml-12oz-90-mm-h105-mm__daark_paris_3__NFEY returning…" at bounding box center [237, 171] width 163 height 64
click at [193, 161] on span "NFEY" at bounding box center [178, 158] width 28 height 10
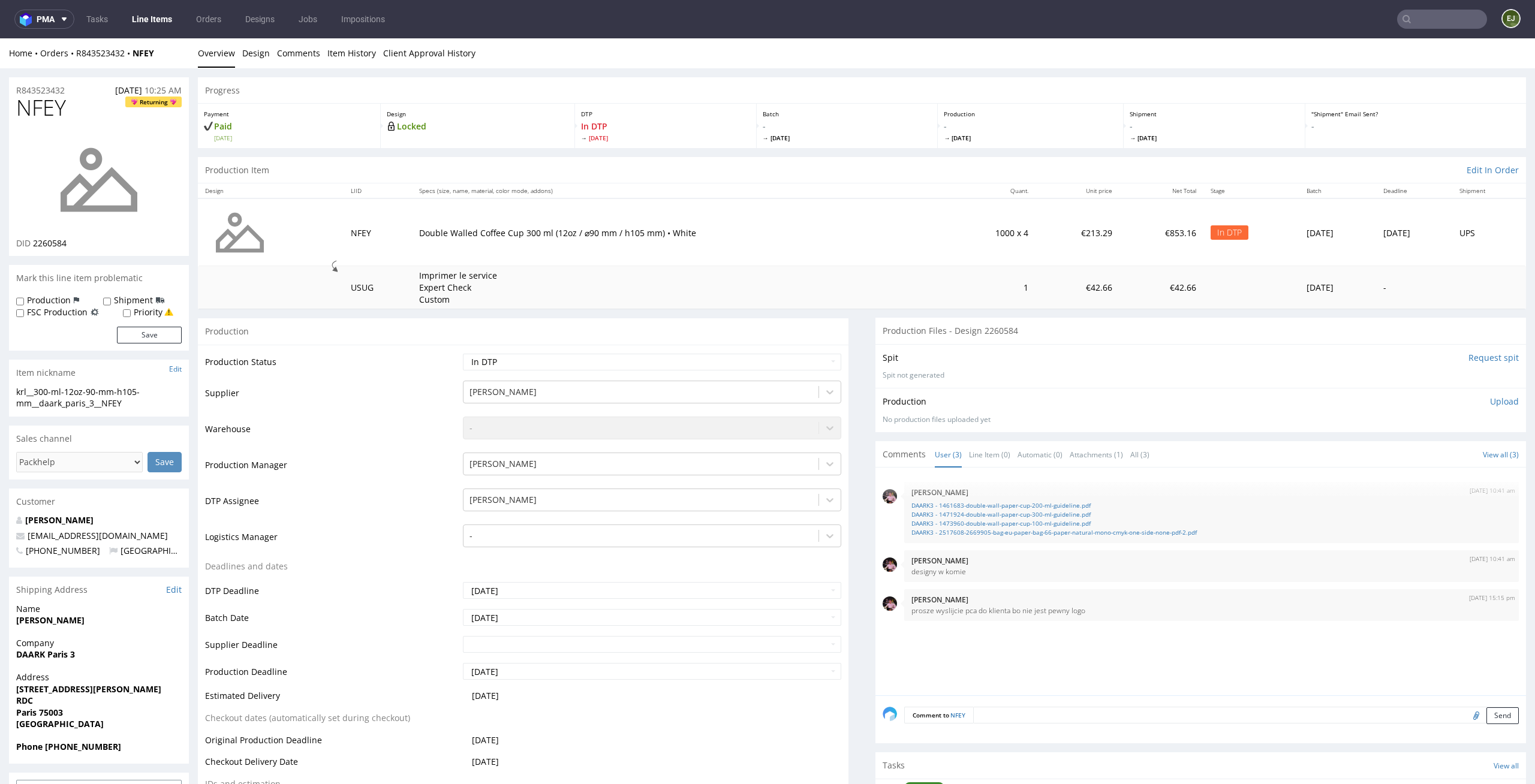
click at [764, 237] on p "Double Walled Coffee Cup 300 ml (12oz / ⌀90 mm / h105 mm) • White" at bounding box center [680, 233] width 522 height 12
click at [1084, 510] on link "DAARK3 - 1471924-double-wall-paper-cup-300-ml-guideline.pdf" at bounding box center [1211, 515] width 600 height 9
drag, startPoint x: 134, startPoint y: 399, endPoint x: 0, endPoint y: 393, distance: 134.1
copy div "krl__300-ml-12oz-90-mm-h105-mm__daark_paris_3__NFEY"
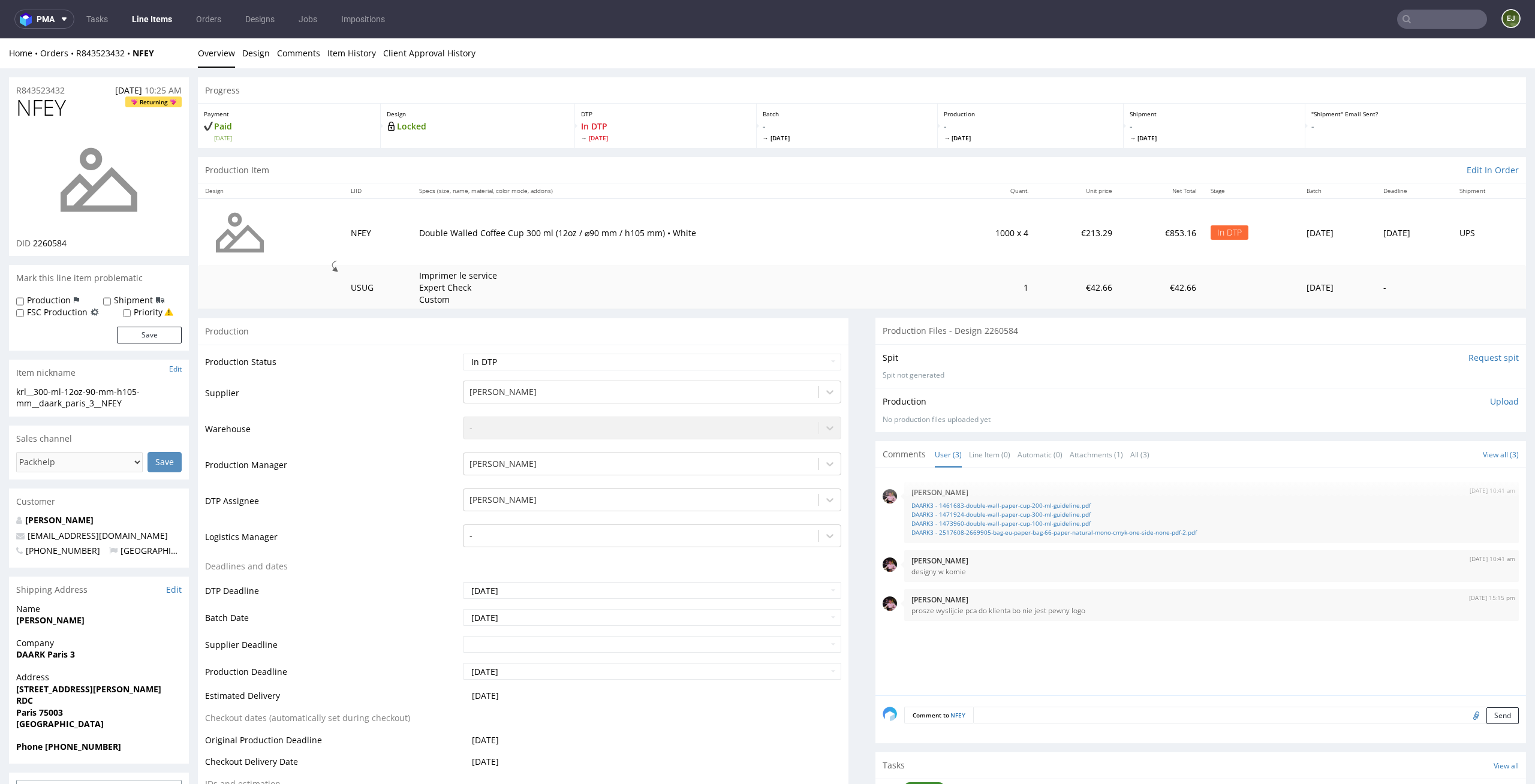
click at [774, 247] on td "Double Walled Coffee Cup 300 ml (12oz / ⌀90 mm / h105 mm) • White" at bounding box center [680, 232] width 537 height 68
drag, startPoint x: 77, startPoint y: 245, endPoint x: 33, endPoint y: 245, distance: 44.0
click at [33, 245] on div "DID 2260584" at bounding box center [99, 243] width 165 height 12
copy span "2260584"
drag, startPoint x: 80, startPoint y: 87, endPoint x: 0, endPoint y: 87, distance: 80.0
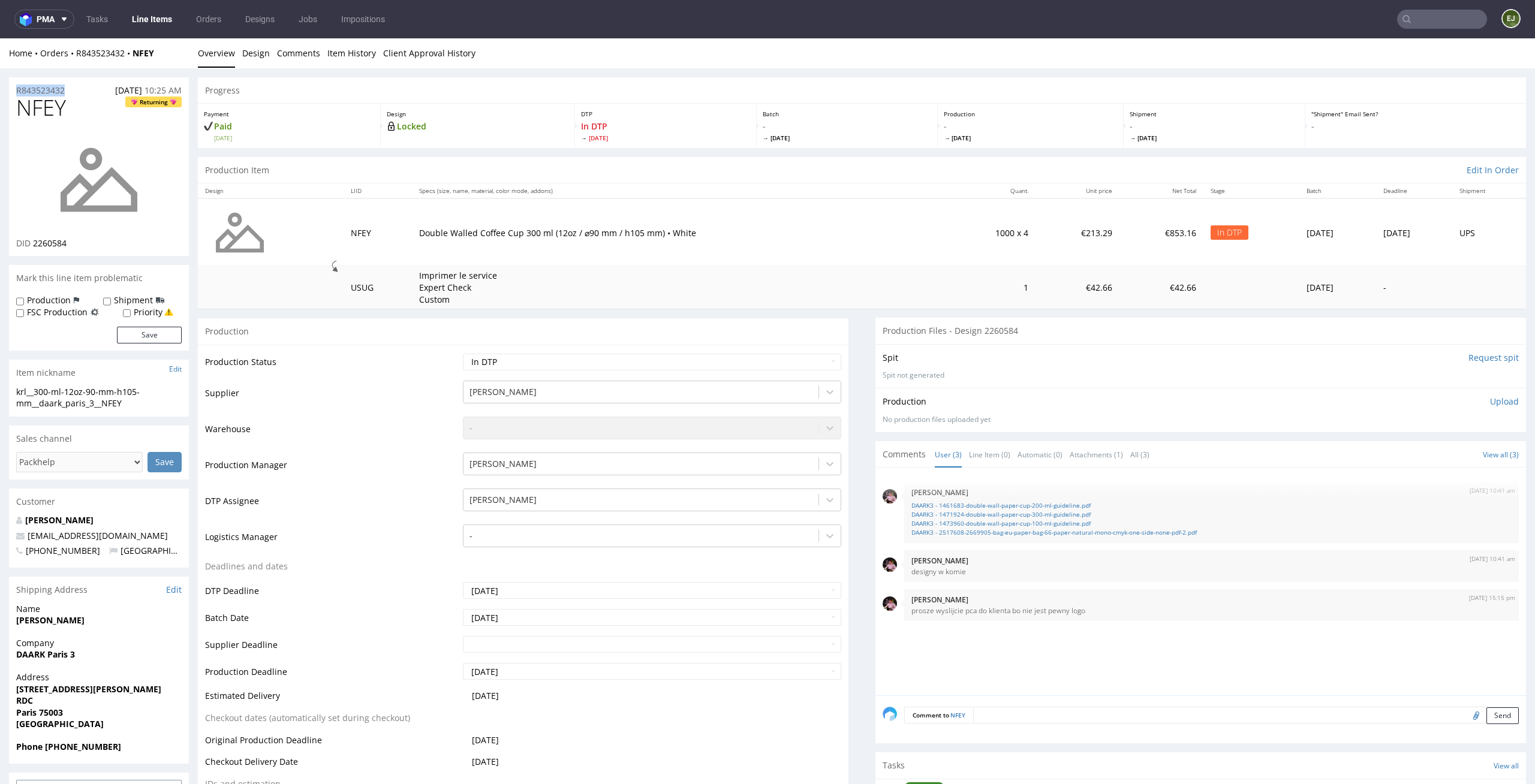
copy p "R843523432"
click at [817, 366] on select "Waiting for Artwork Waiting for Diecut Waiting for Mockup Waiting for DTP Waiti…" at bounding box center [652, 362] width 379 height 17
select select "dtp_ca_needed"
click at [463, 354] on select "Waiting for Artwork Waiting for Diecut Waiting for Mockup Waiting for DTP Waiti…" at bounding box center [652, 362] width 379 height 17
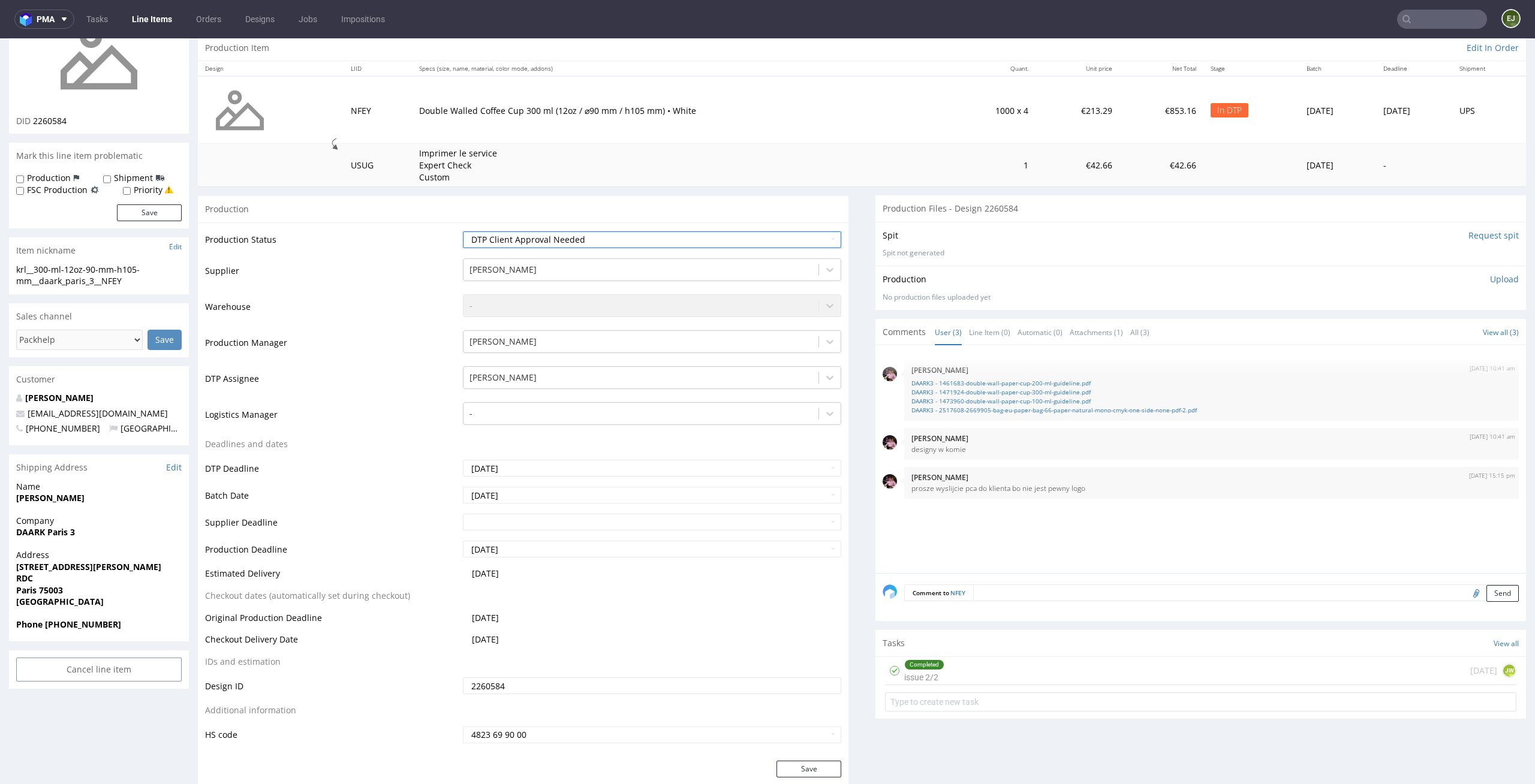
scroll to position [161, 0]
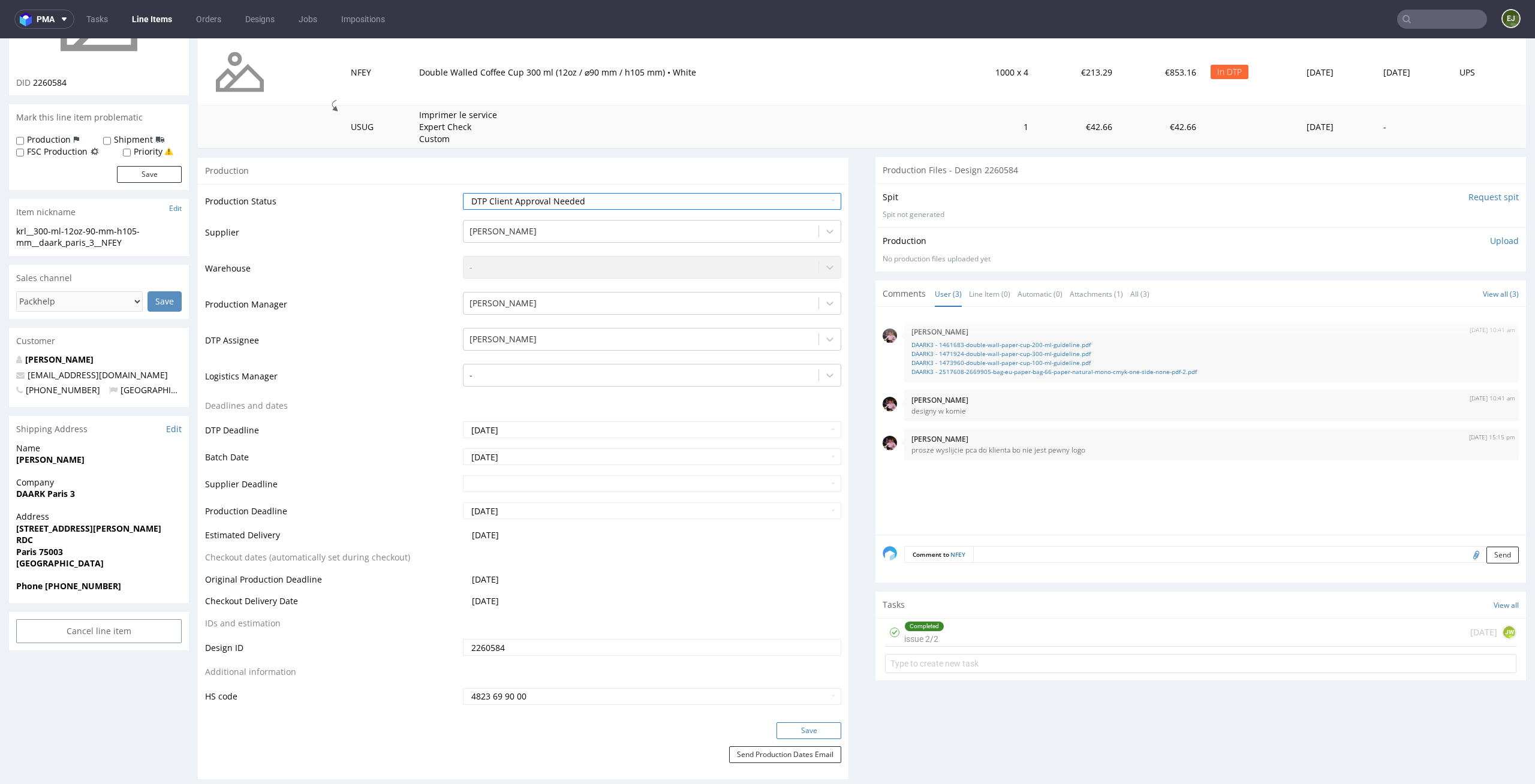
click at [824, 728] on button "Save" at bounding box center [809, 731] width 64 height 17
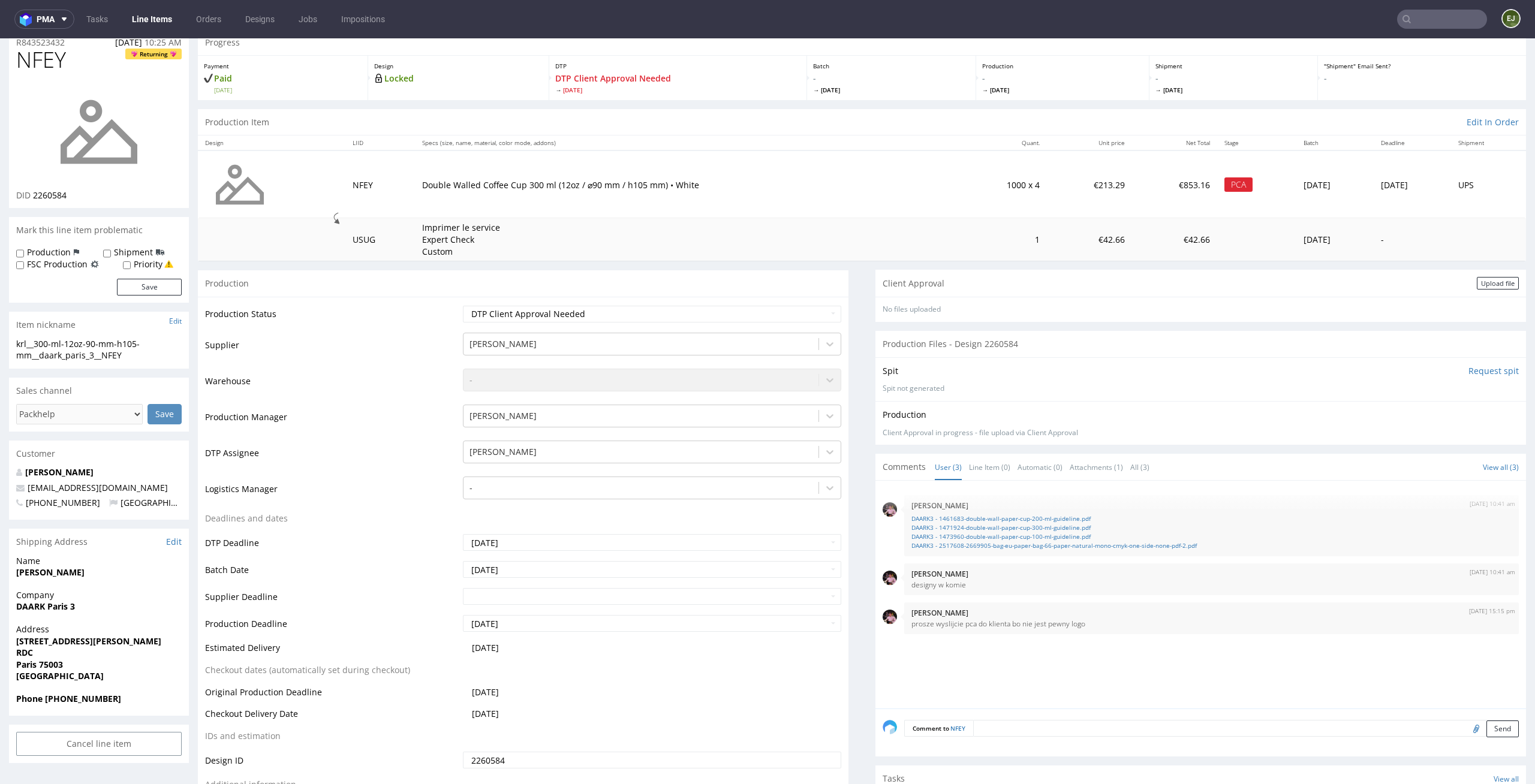
scroll to position [0, 0]
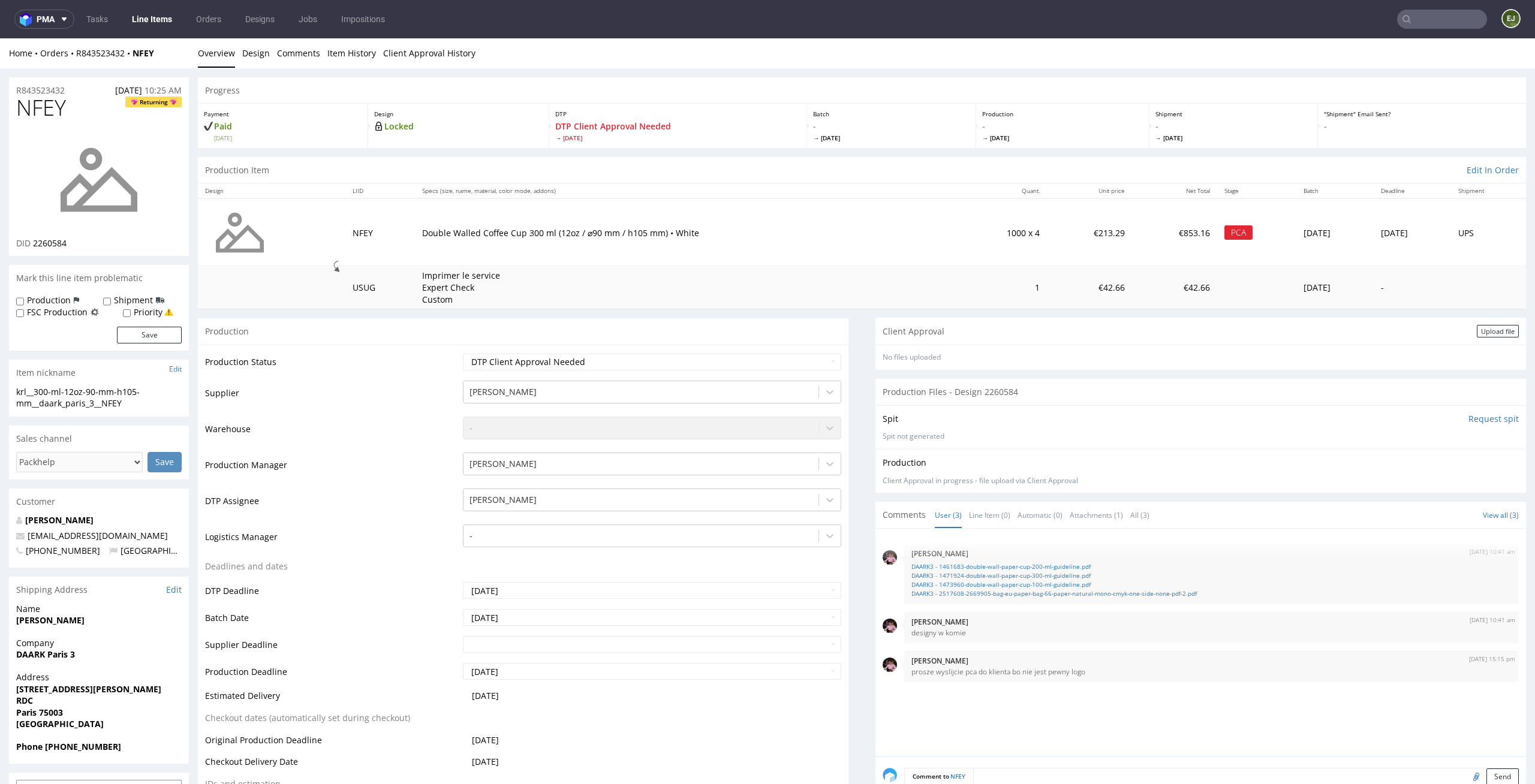
click at [1490, 338] on div "Upload file" at bounding box center [1498, 331] width 42 height 12
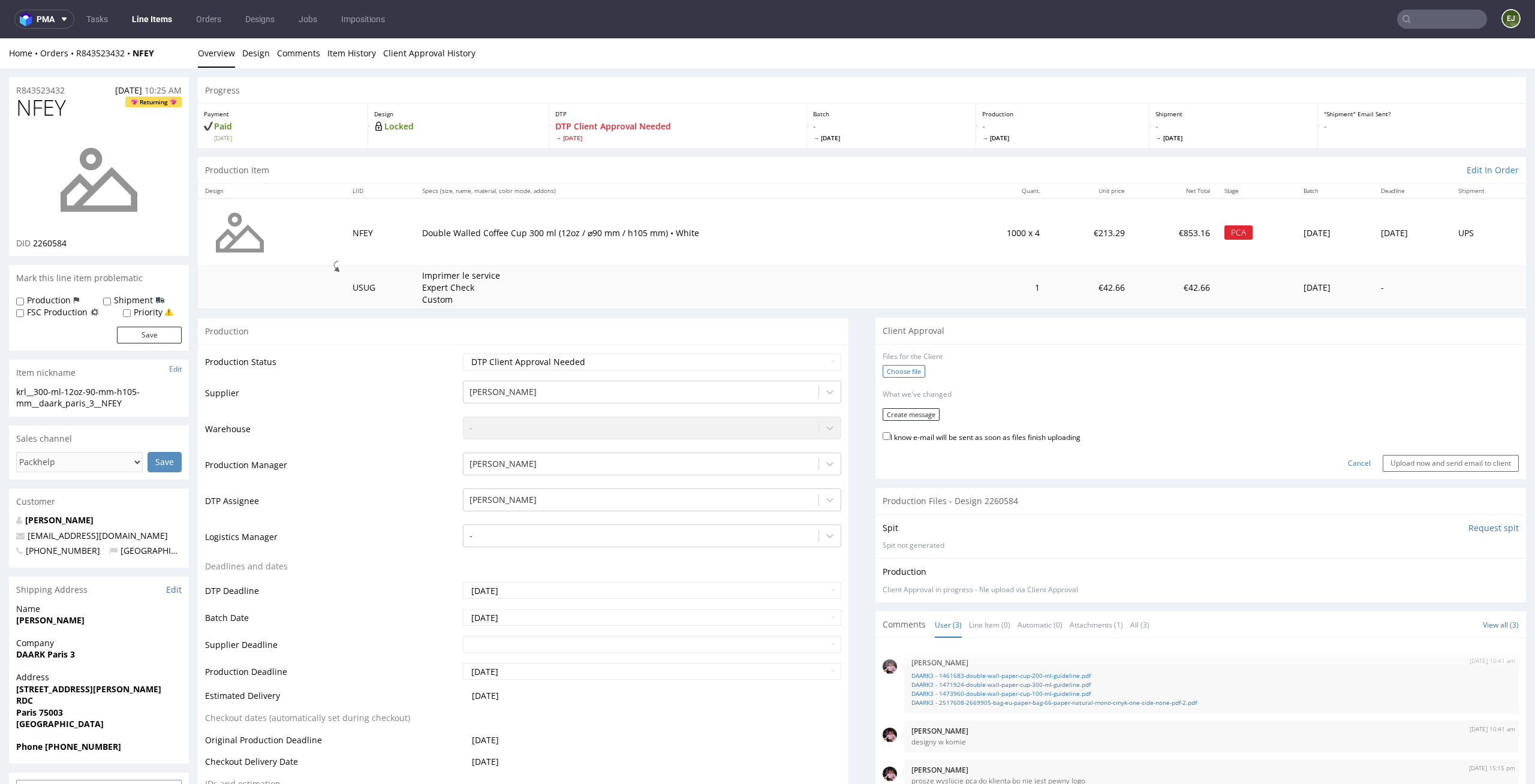
click at [898, 373] on label "Choose file" at bounding box center [904, 371] width 42 height 12
click at [0, 38] on input "Choose file" at bounding box center [0, 38] width 0 height 0
click at [894, 407] on button "Create message" at bounding box center [911, 411] width 57 height 12
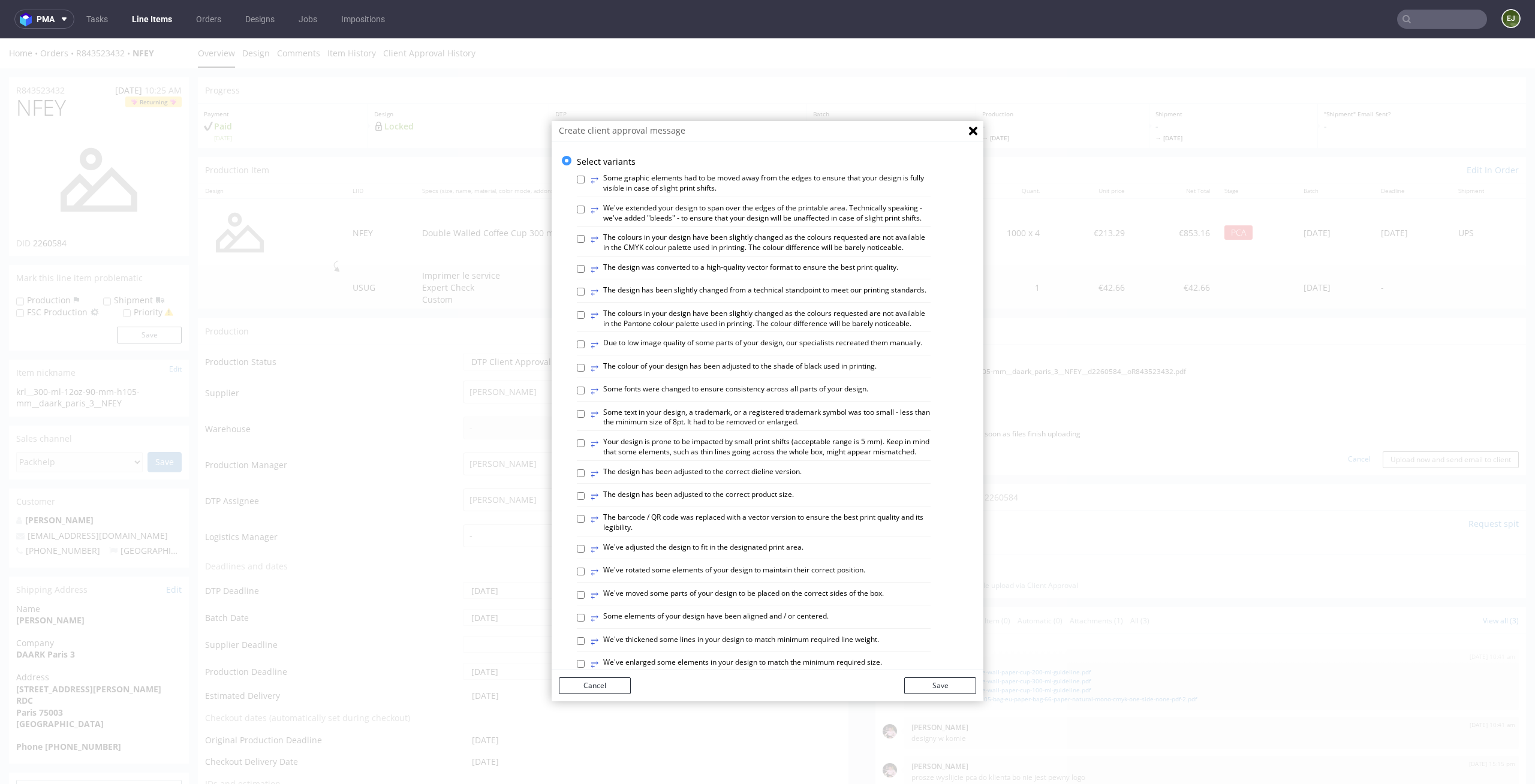
scroll to position [491, 0]
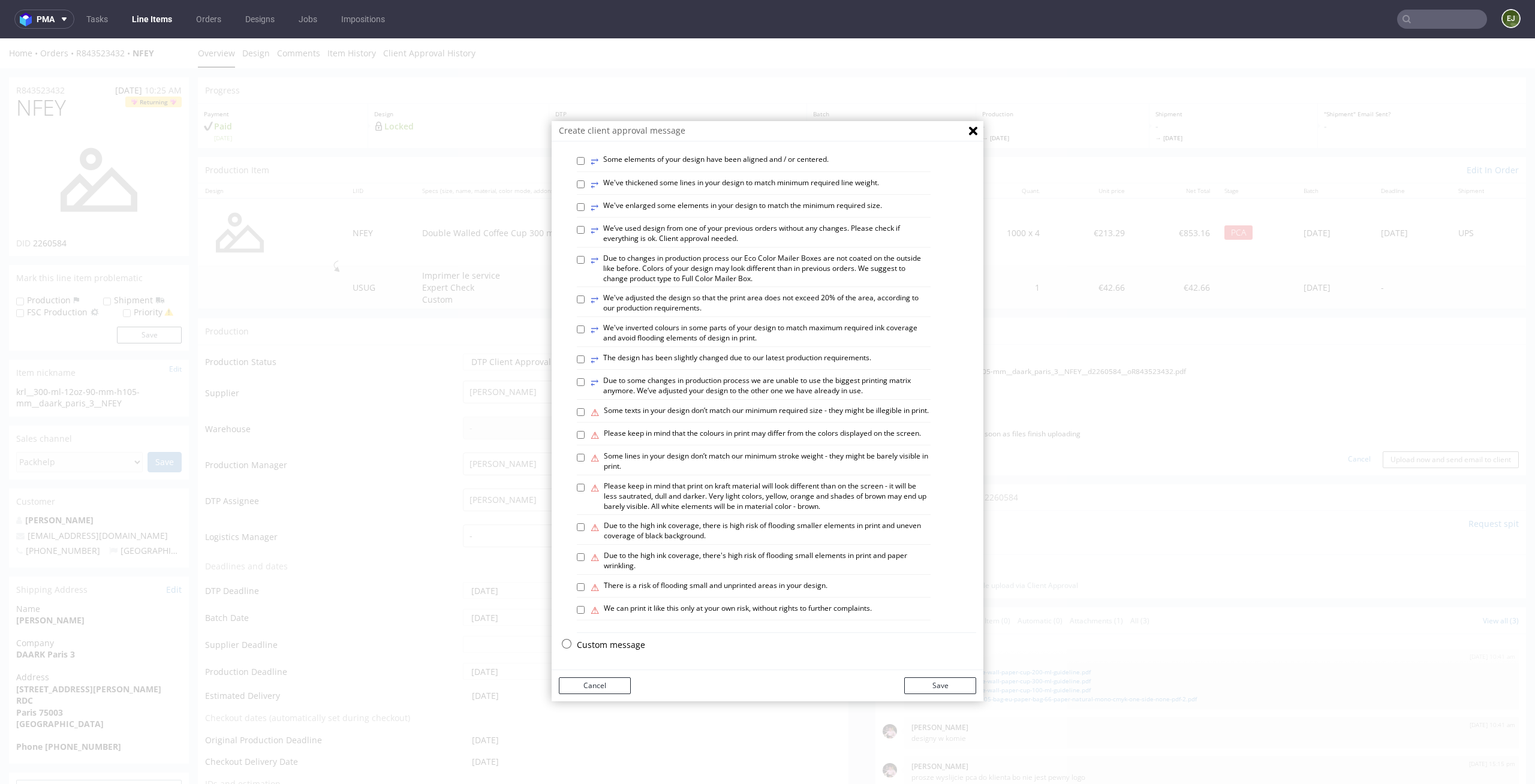
click at [579, 651] on div "Custom message" at bounding box center [777, 648] width 400 height 18
click at [590, 643] on p "Custom message" at bounding box center [777, 645] width 400 height 12
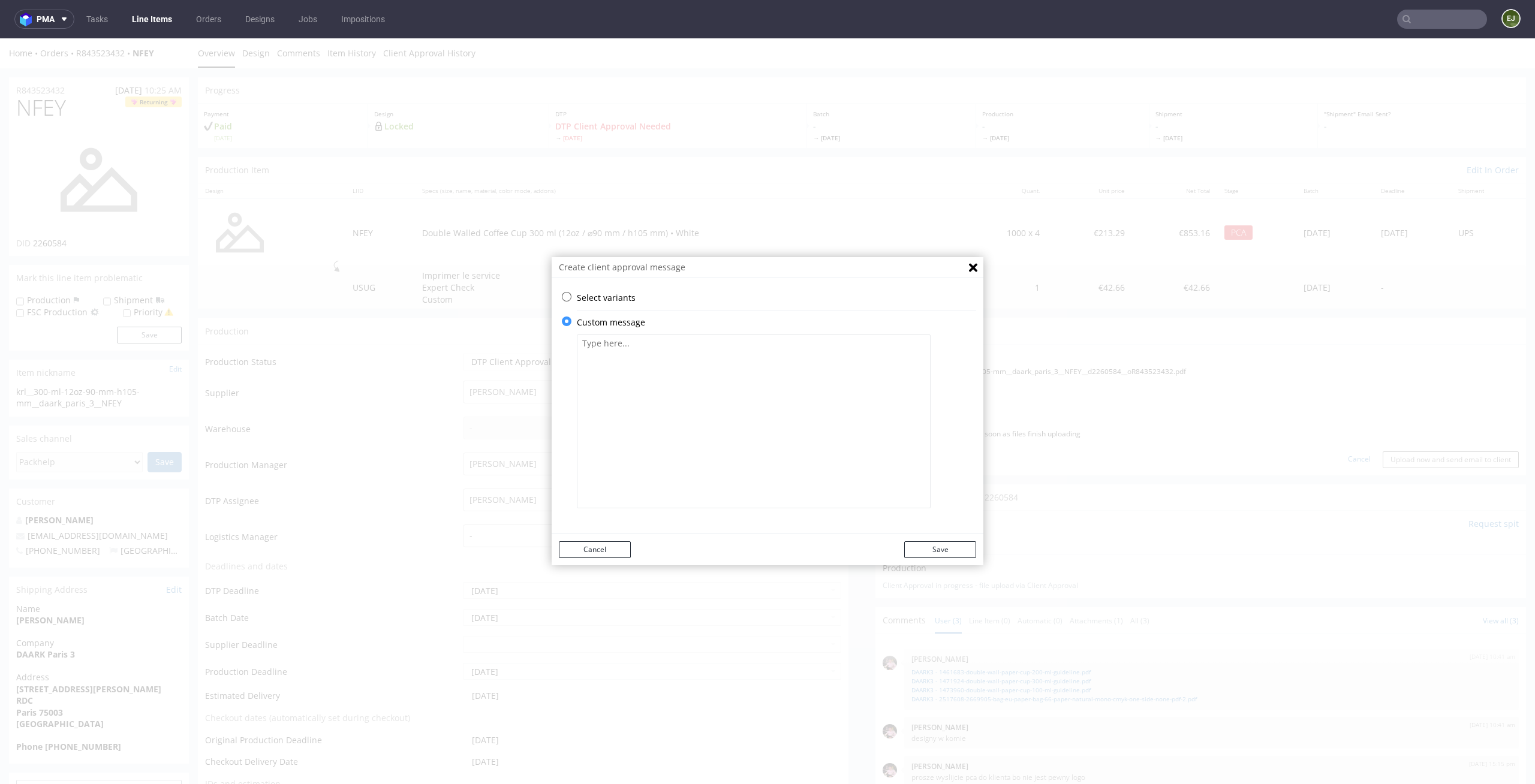
scroll to position [0, 0]
click at [686, 444] on textarea at bounding box center [754, 421] width 354 height 174
paste textarea "• We have adapted the design to a rectangular die-cut to make the logo layout m…"
type textarea "• We have adapted the design to a rectangular die-cut to make the logo layout m…"
click at [918, 552] on button "Save" at bounding box center [940, 550] width 72 height 17
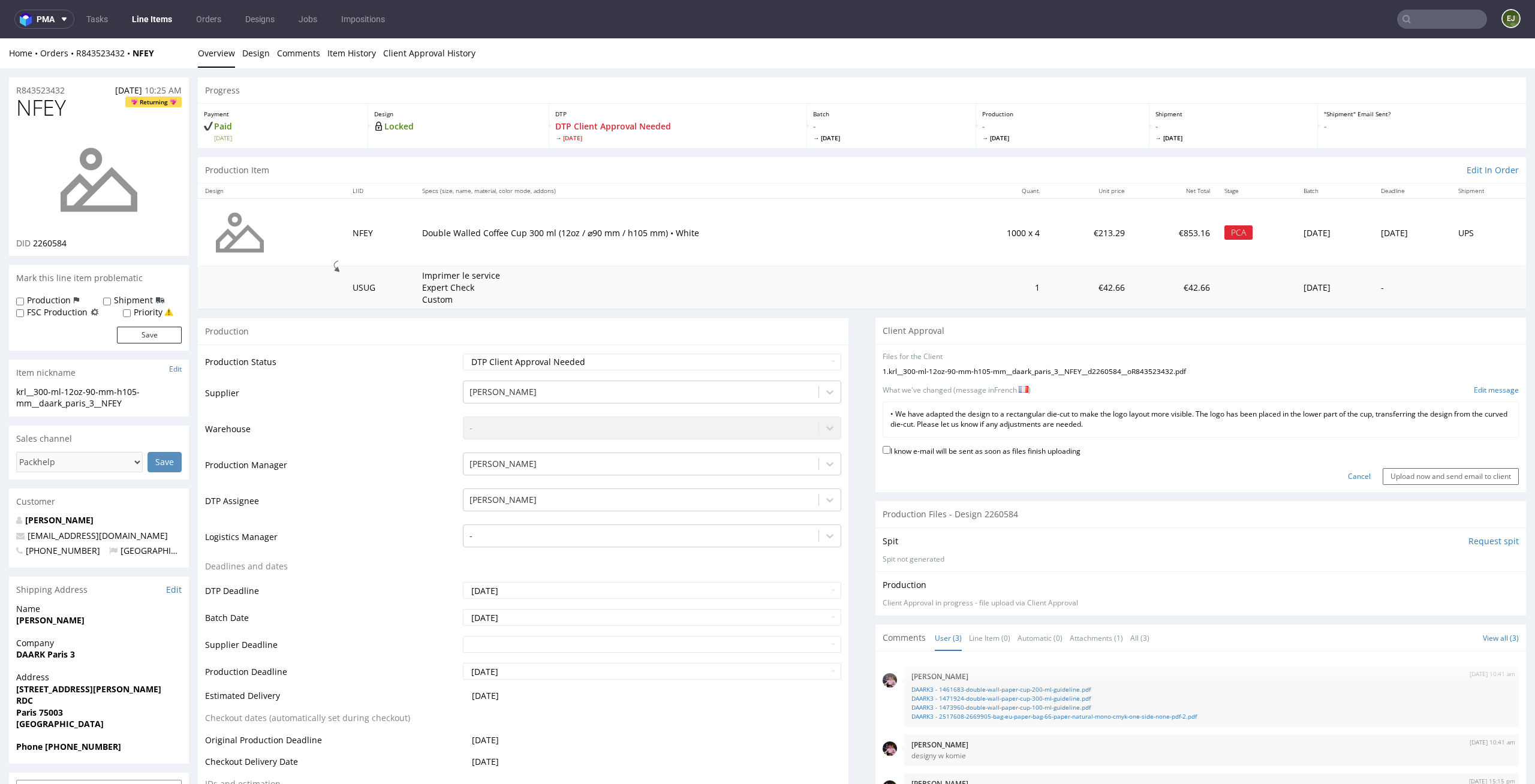
click at [984, 457] on div "I know e-mail will be sent as soon as files finish uploading" at bounding box center [1200, 452] width 636 height 16
click at [1003, 453] on label "I know e-mail will be sent as soon as files finish uploading" at bounding box center [982, 450] width 198 height 13
click at [891, 453] on input "I know e-mail will be sent as soon as files finish uploading" at bounding box center [887, 450] width 8 height 8
checkbox input "true"
click at [1418, 481] on input "Upload now and send email to client" at bounding box center [1450, 476] width 136 height 17
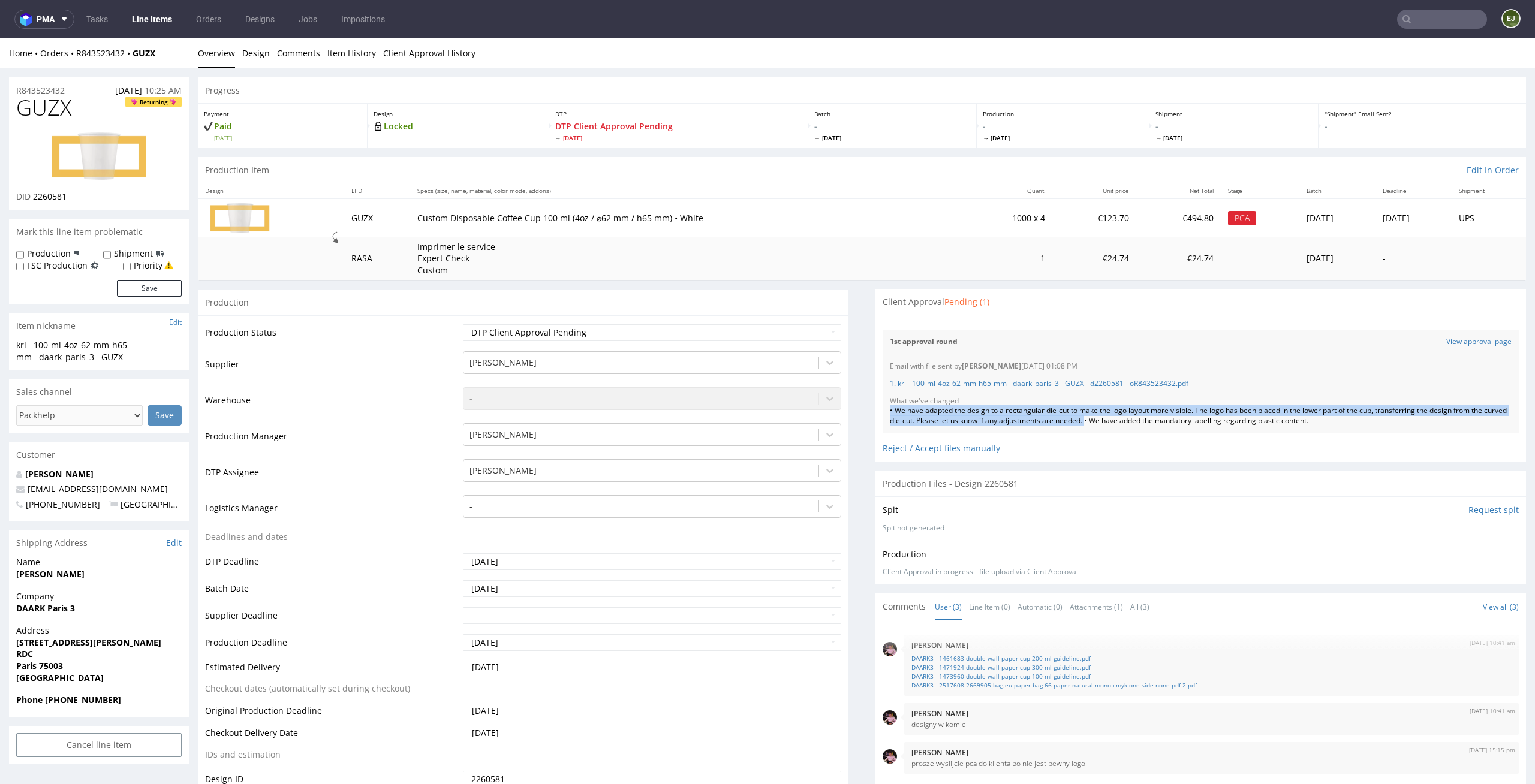
drag, startPoint x: 1105, startPoint y: 421, endPoint x: 872, endPoint y: 412, distance: 233.2
click at [883, 412] on div "Email with file sent by Elżbieta Jelińska 08.10.2025 01:08 PM 1. krl__100-ml-4o…" at bounding box center [1200, 394] width 636 height 79
copy div "• We have adapted the design to a rectangular die-cut to make the logo layout m…"
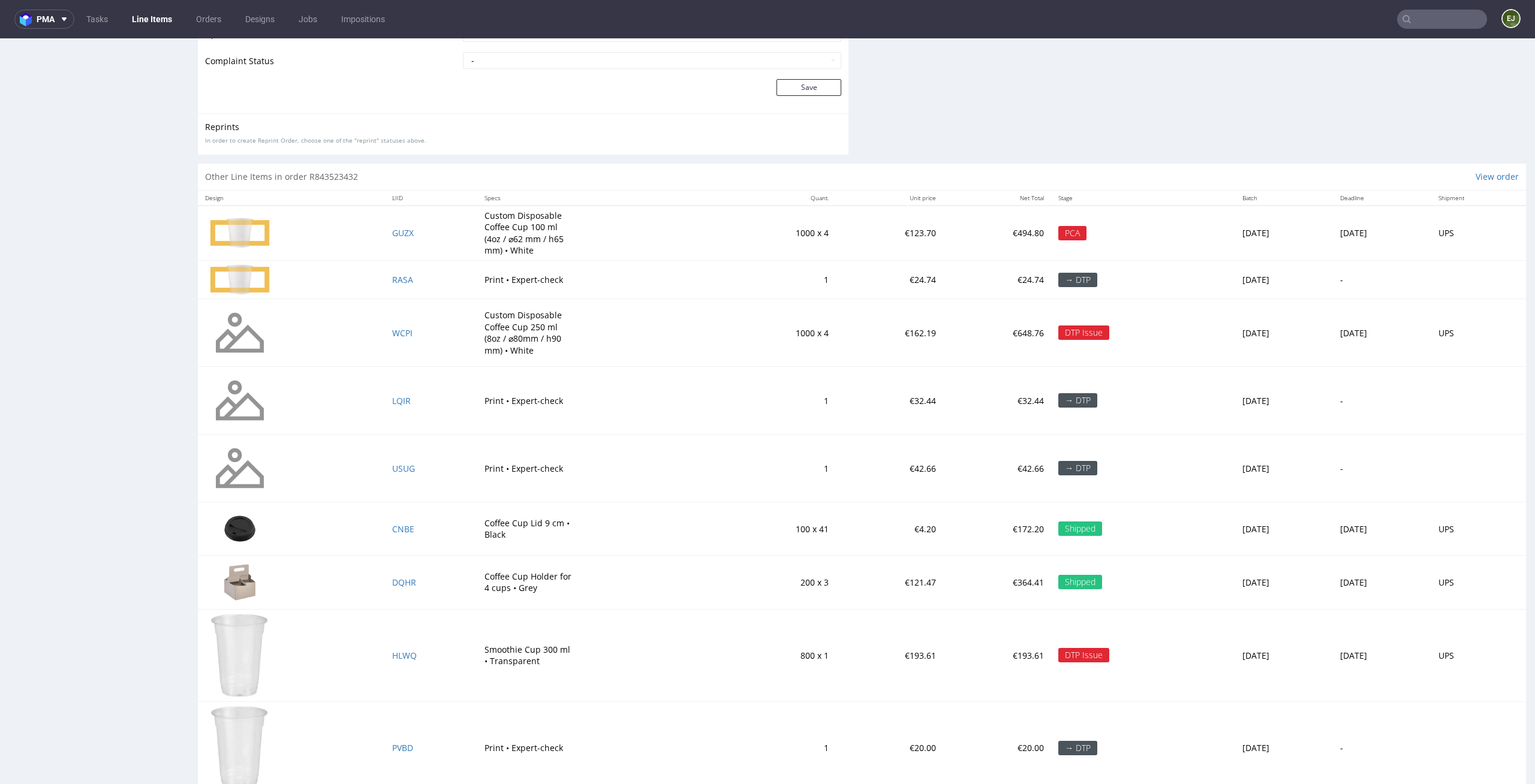
scroll to position [1804, 0]
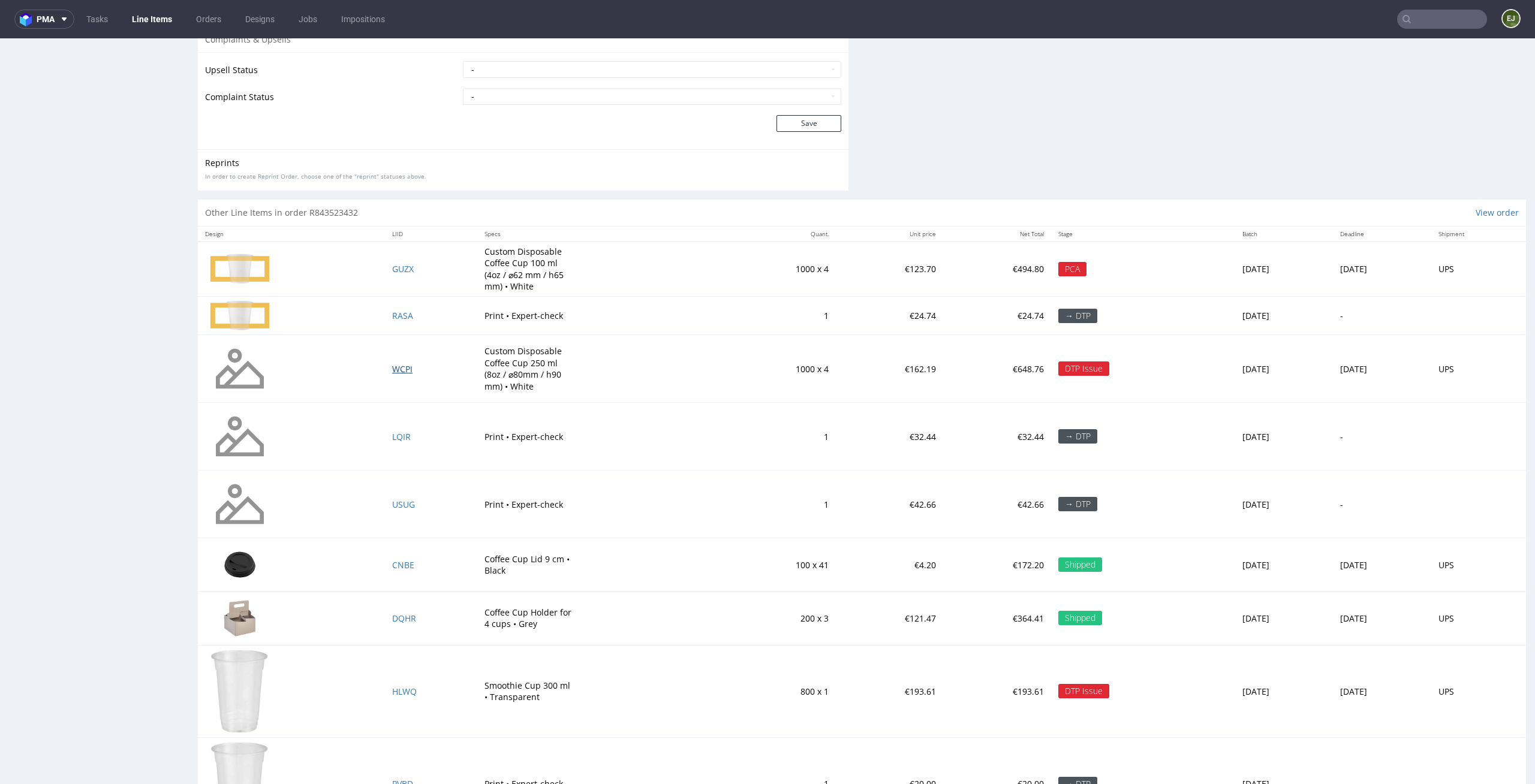
click at [392, 365] on span "WCPI" at bounding box center [402, 369] width 20 height 12
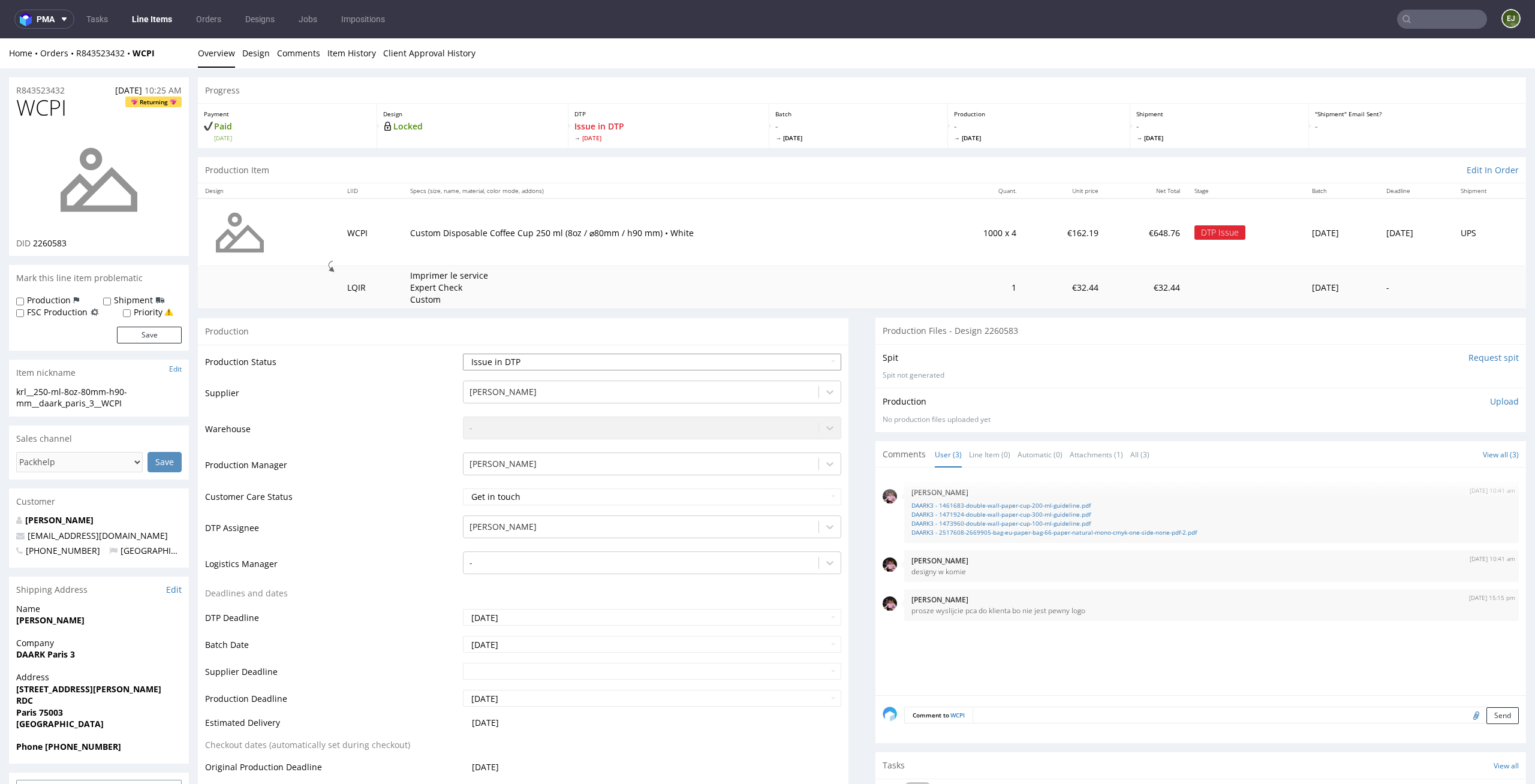
click at [811, 358] on select "Waiting for Artwork Waiting for Diecut Waiting for Mockup Waiting for DTP Waiti…" at bounding box center [652, 362] width 379 height 17
click at [463, 354] on select "Waiting for Artwork Waiting for Diecut Waiting for Mockup Waiting for DTP Waiti…" at bounding box center [652, 362] width 379 height 17
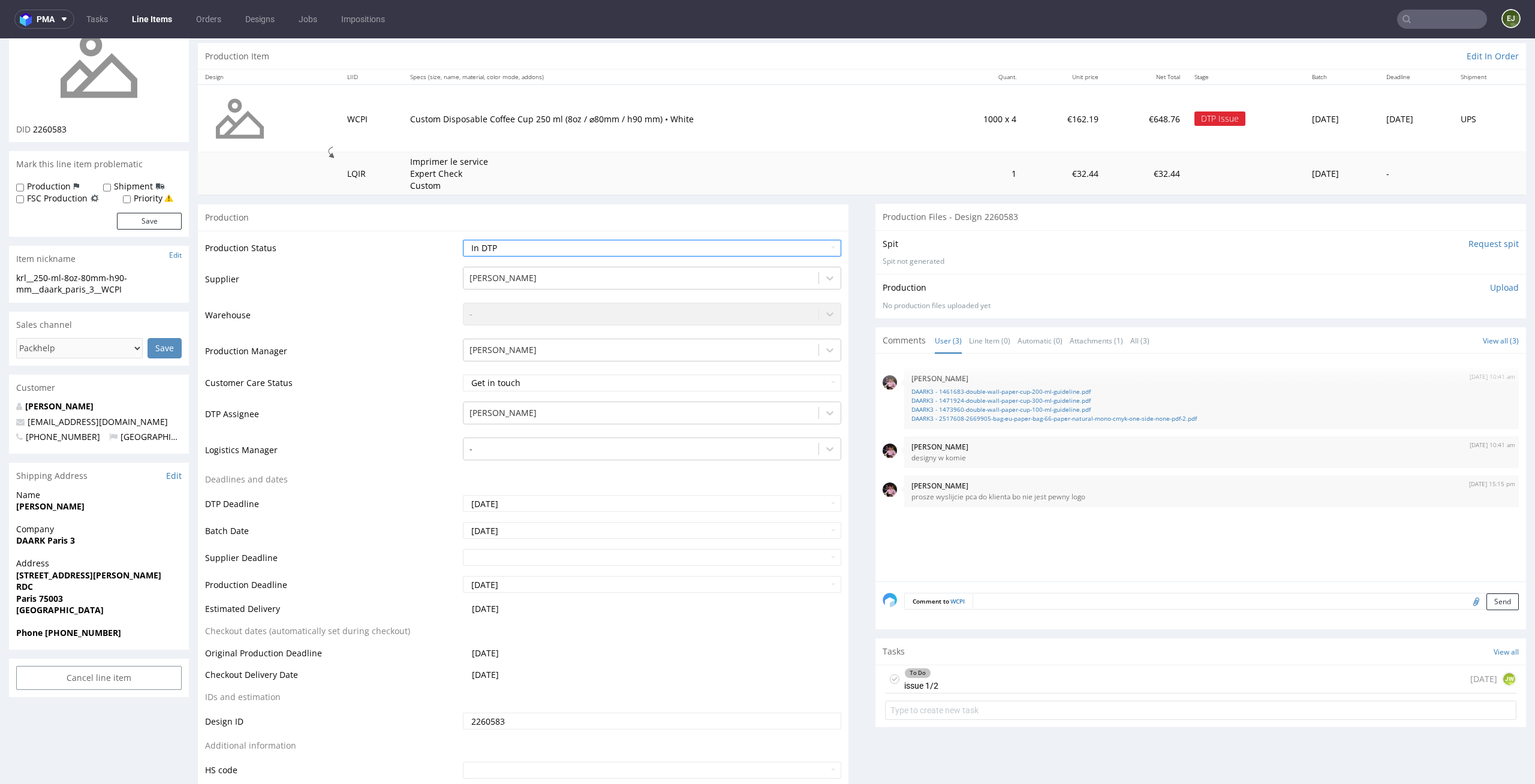
scroll to position [264, 0]
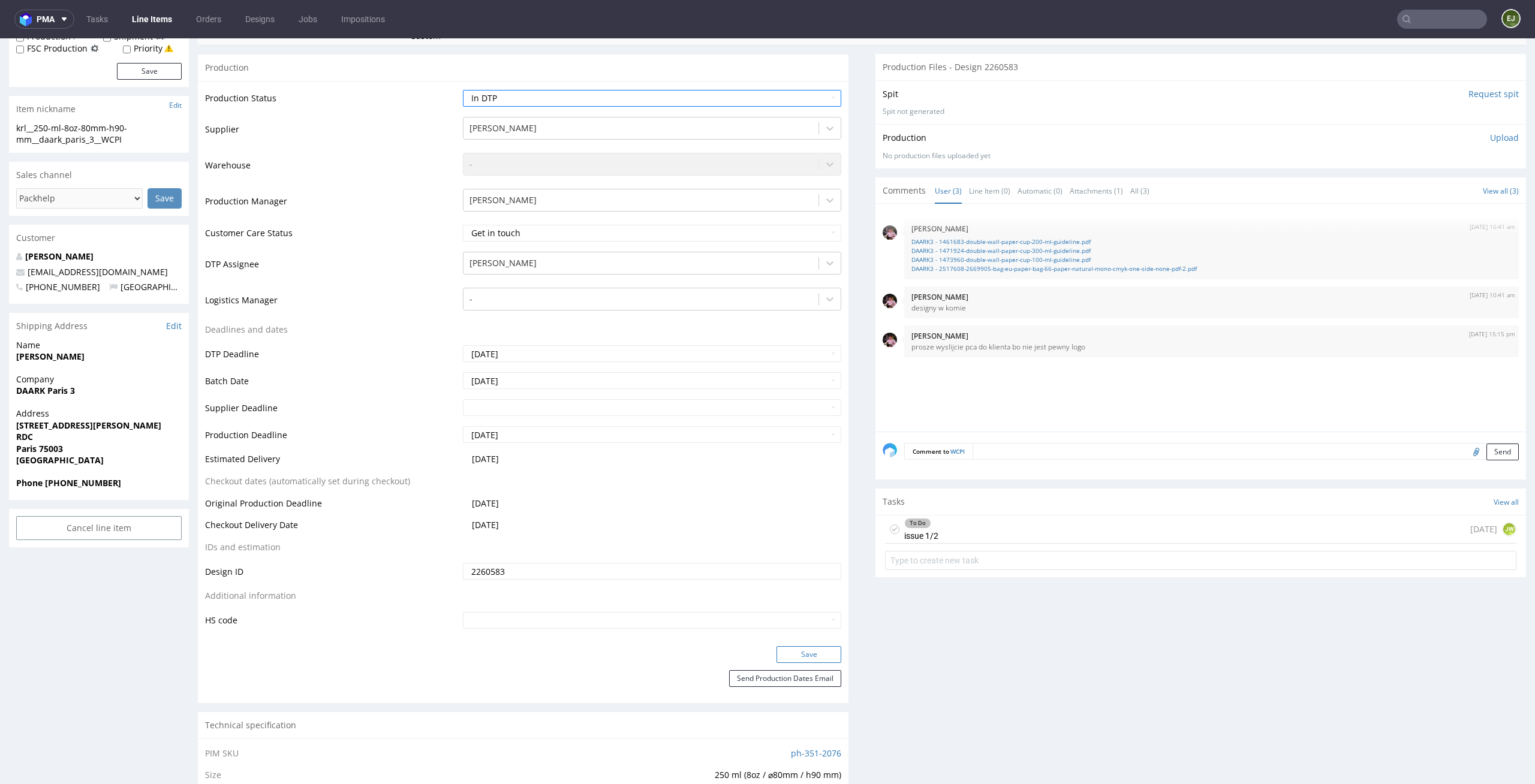
click at [822, 653] on button "Save" at bounding box center [809, 655] width 64 height 17
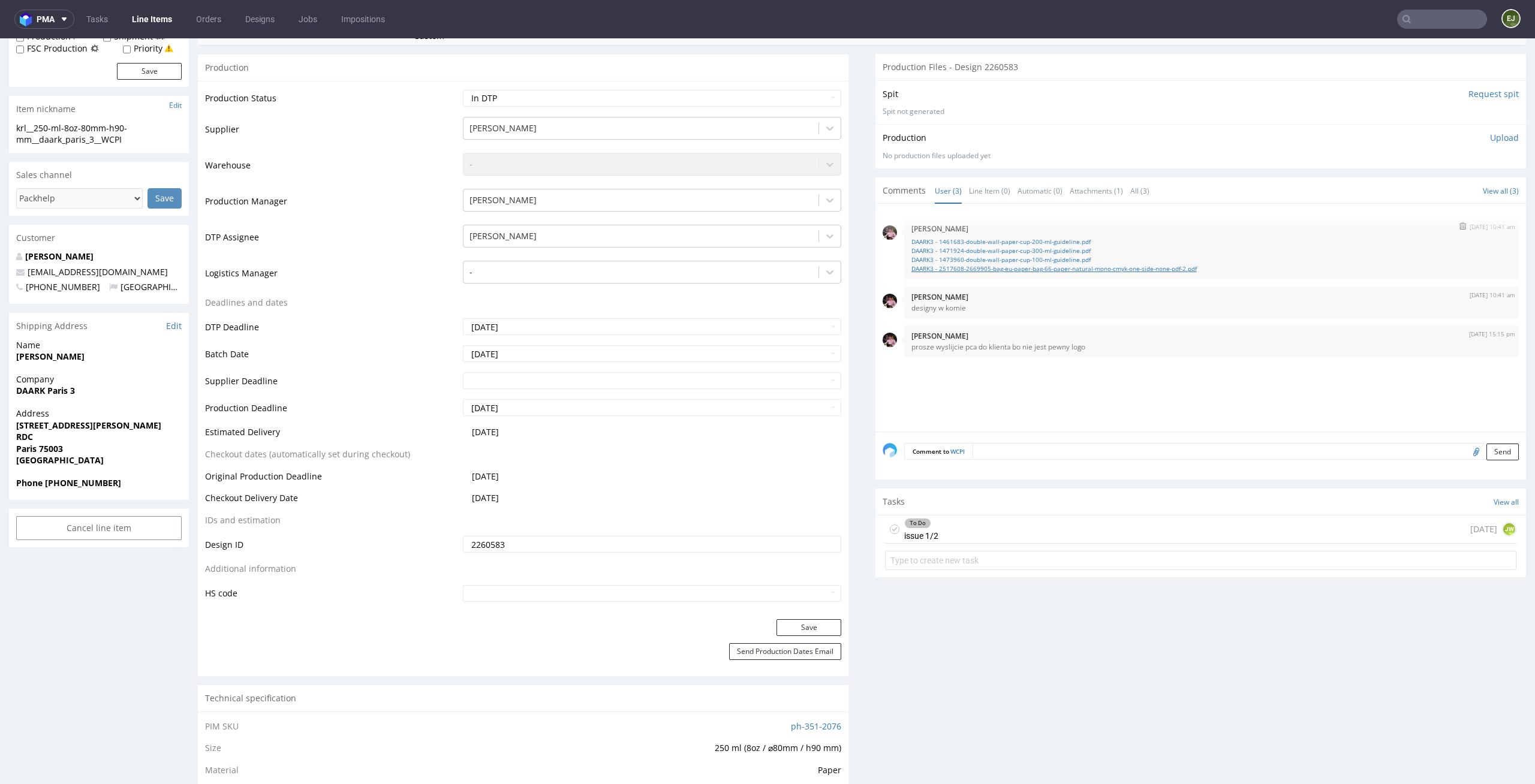
scroll to position [0, 0]
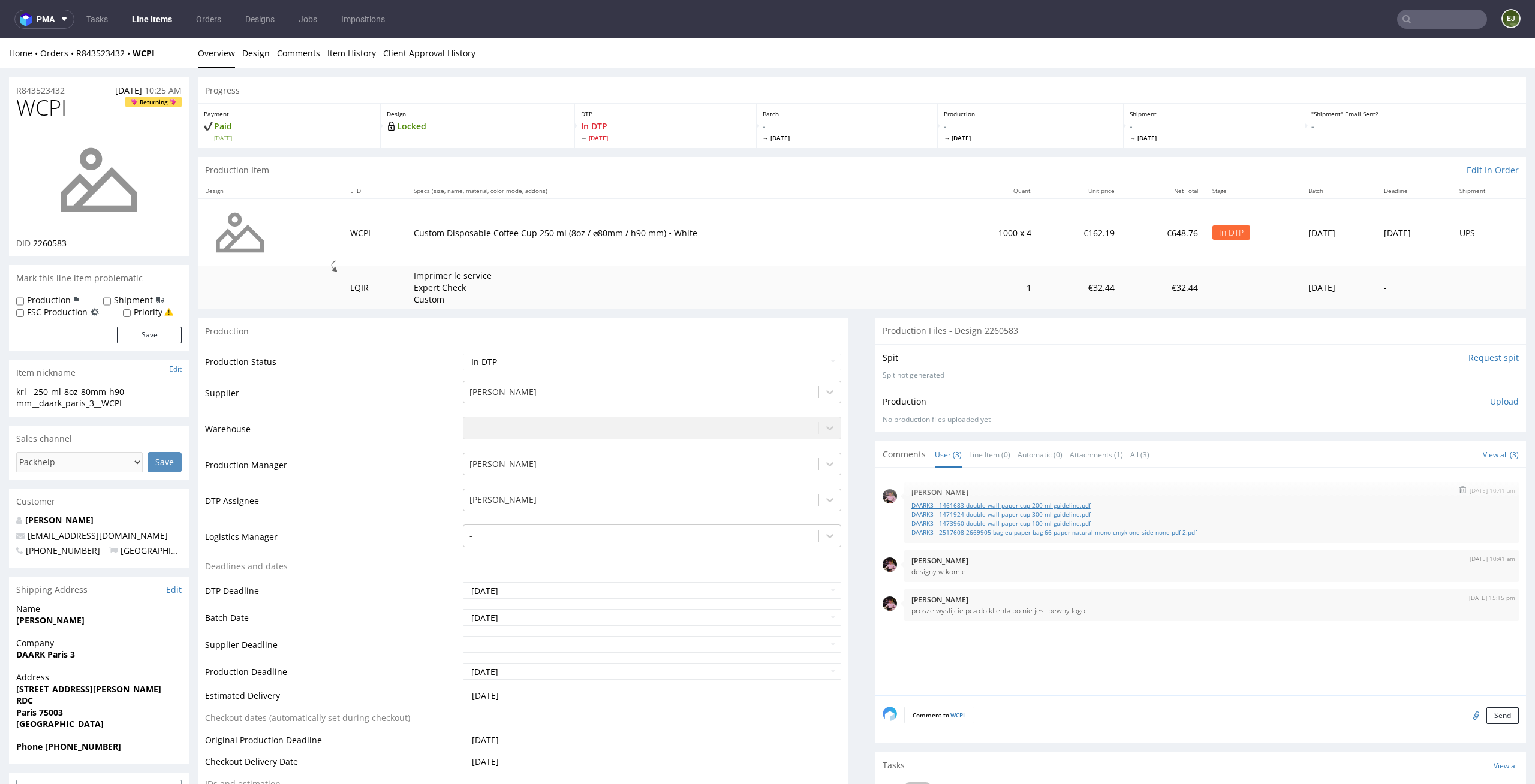
click at [1064, 503] on link "DAARK3 - 1461683-double-wall-paper-cup-200-ml-guideline.pdf" at bounding box center [1211, 506] width 600 height 9
drag, startPoint x: 136, startPoint y: 401, endPoint x: 0, endPoint y: 390, distance: 136.4
copy div "krl__250-ml-8oz-80mm-h90-mm__daark_paris_3__WCPI"
drag, startPoint x: 83, startPoint y: 241, endPoint x: 35, endPoint y: 241, distance: 48.0
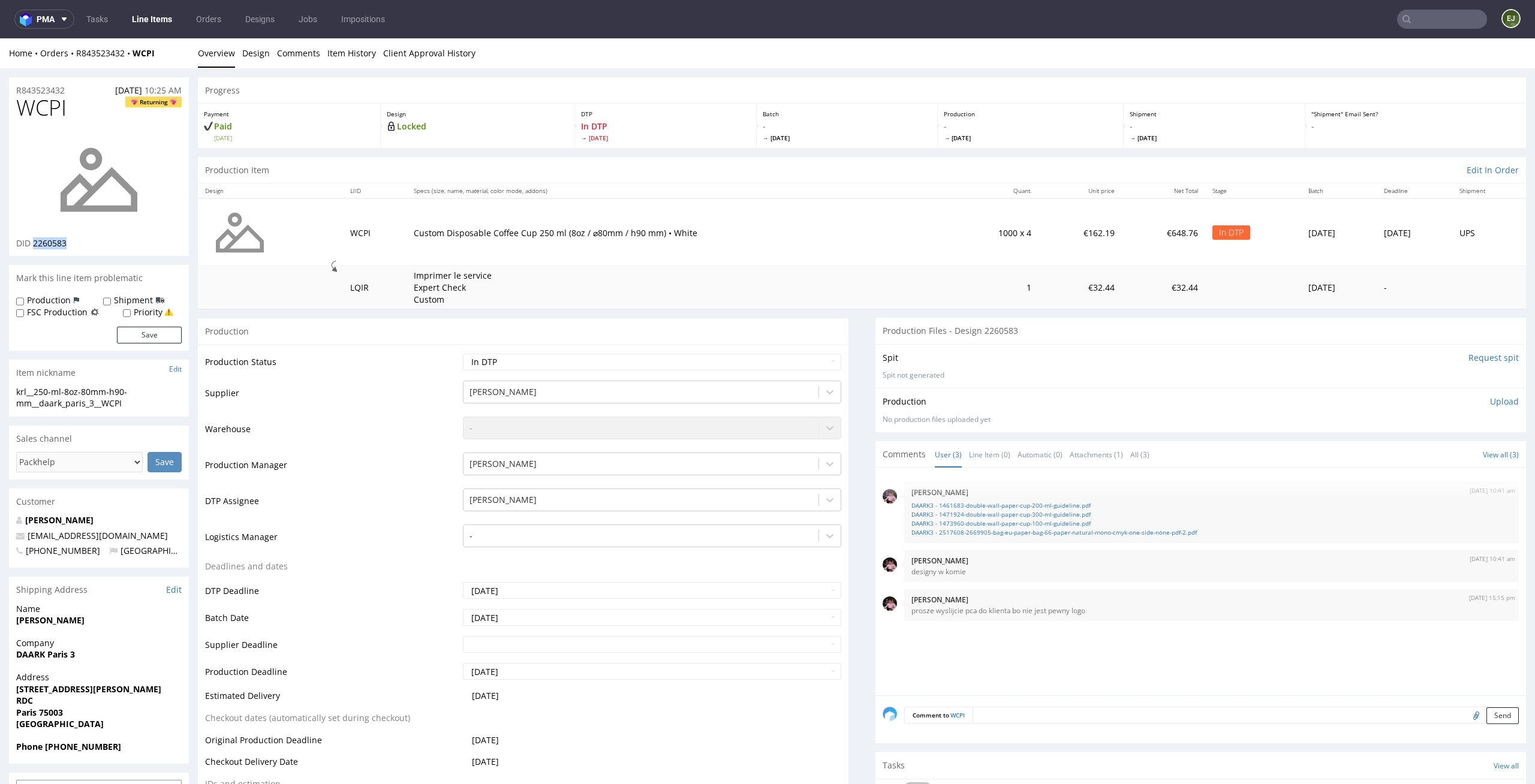
click at [35, 241] on div "DID 2260583" at bounding box center [99, 243] width 165 height 12
copy span "2260583"
click at [1039, 191] on th "Unit price" at bounding box center [1081, 191] width 83 height 15
drag, startPoint x: 72, startPoint y: 92, endPoint x: 0, endPoint y: 77, distance: 73.5
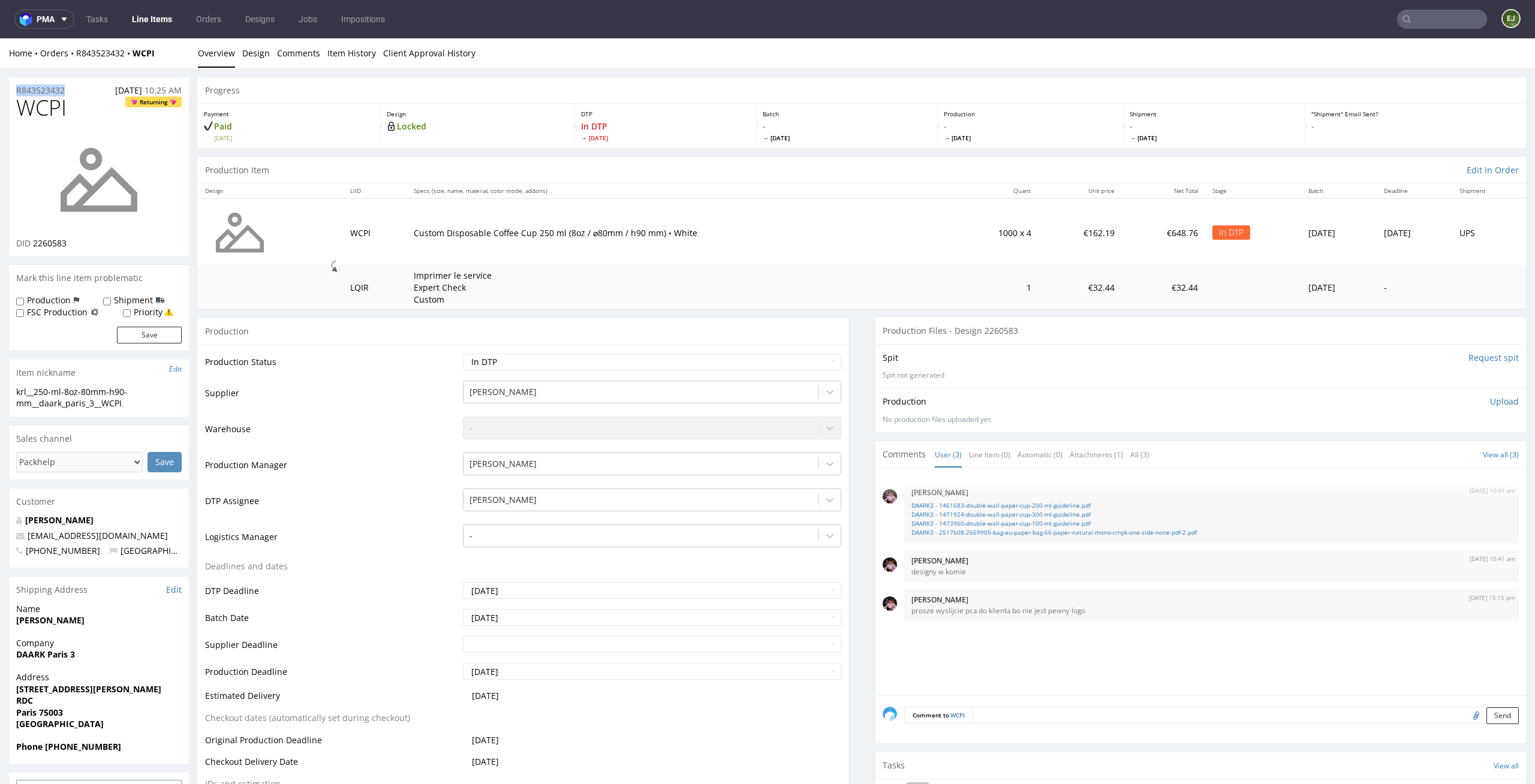
copy p "R843523432"
click at [701, 349] on div "Production Status Waiting for Artwork Waiting for Diecut Waiting for Mockup Wai…" at bounding box center [523, 614] width 651 height 538
click at [701, 355] on select "Waiting for Artwork Waiting for Diecut Waiting for Mockup Waiting for DTP Waiti…" at bounding box center [652, 362] width 379 height 17
select select "dtp_ca_needed"
click at [463, 354] on select "Waiting for Artwork Waiting for Diecut Waiting for Mockup Waiting for DTP Waiti…" at bounding box center [652, 362] width 379 height 17
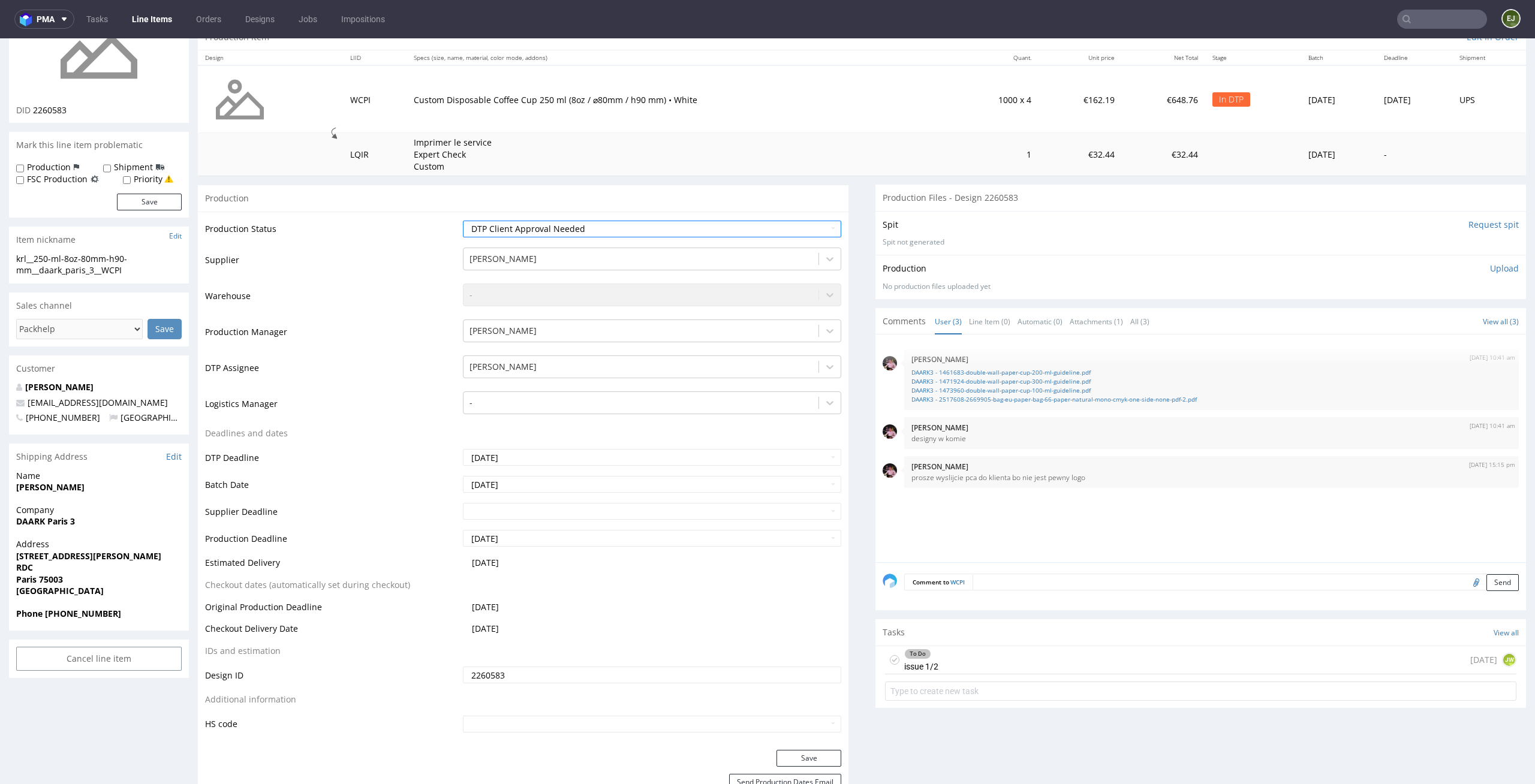
scroll to position [178, 0]
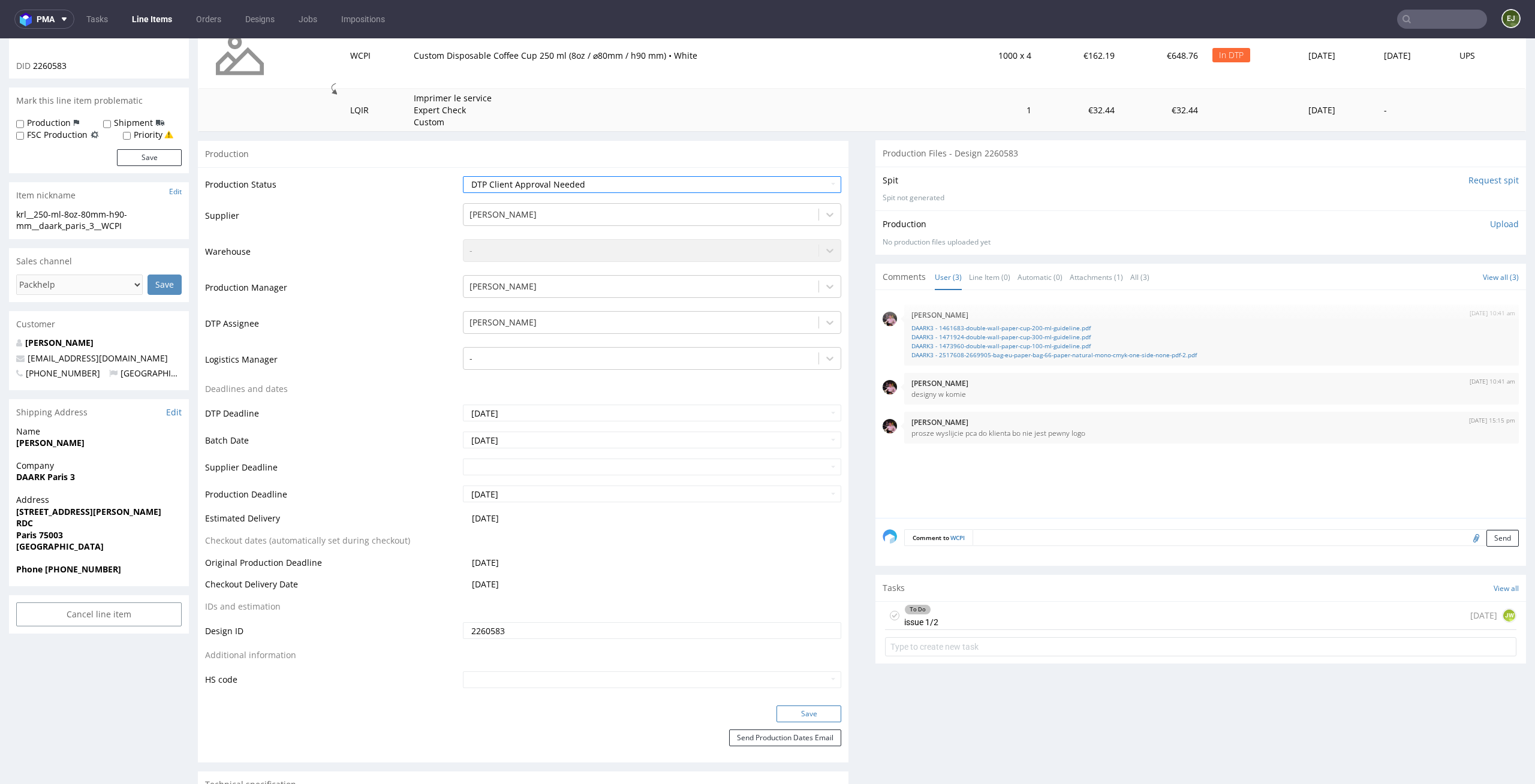
click at [822, 717] on button "Save" at bounding box center [809, 714] width 64 height 17
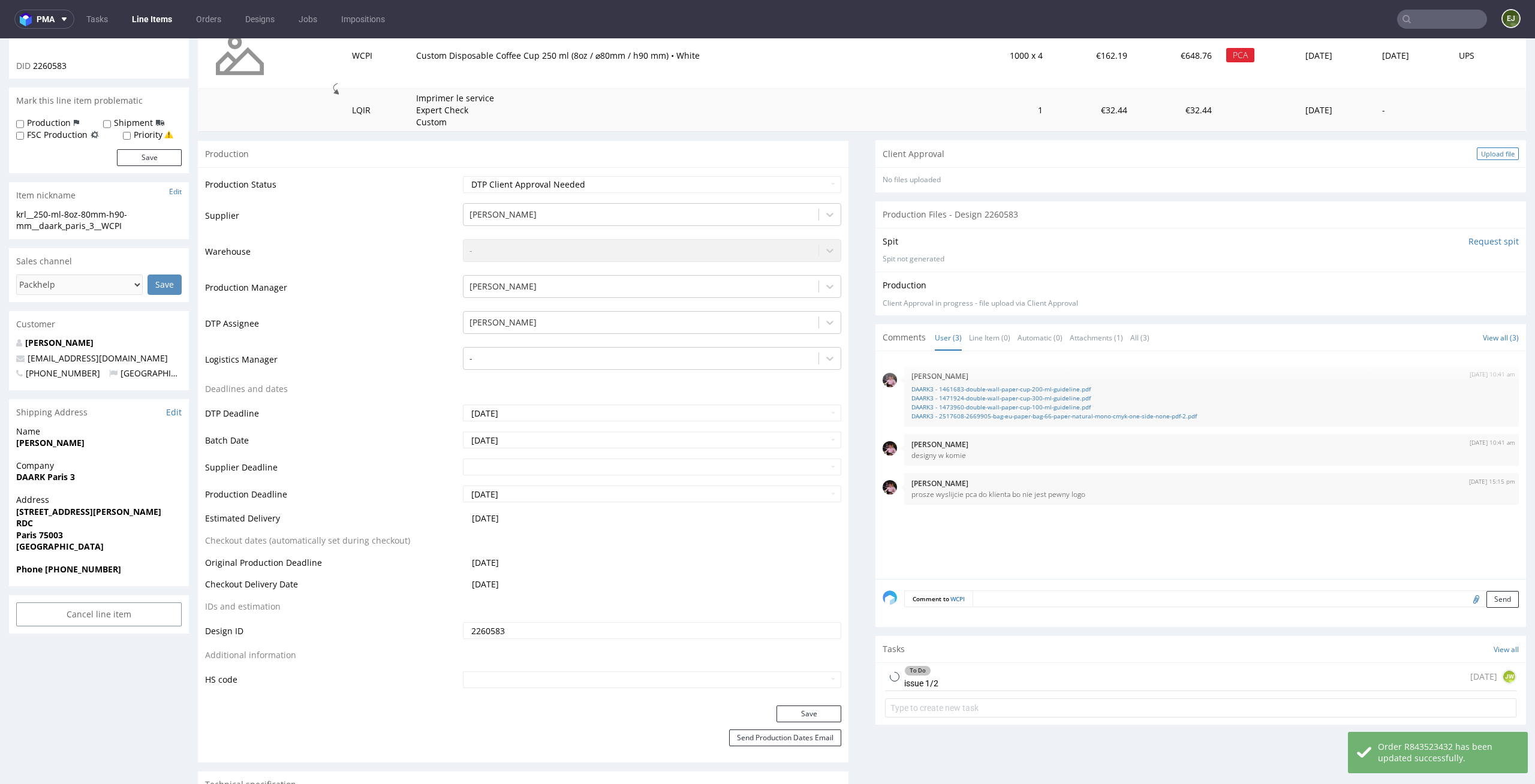
click at [1477, 154] on div "Upload file" at bounding box center [1498, 154] width 42 height 12
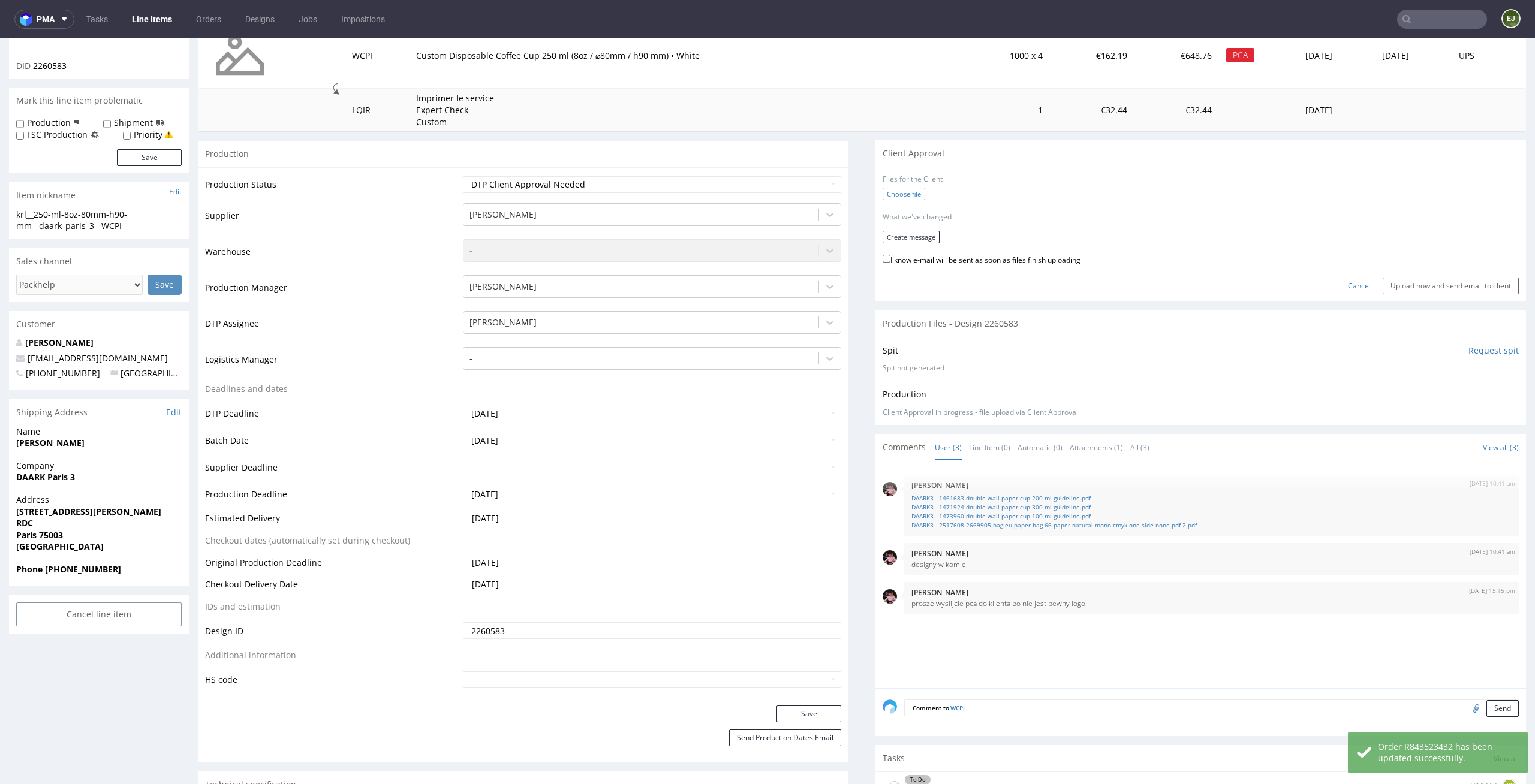
click at [895, 191] on label "Choose file" at bounding box center [904, 193] width 42 height 12
click at [0, 38] on input "Choose file" at bounding box center [0, 38] width 0 height 0
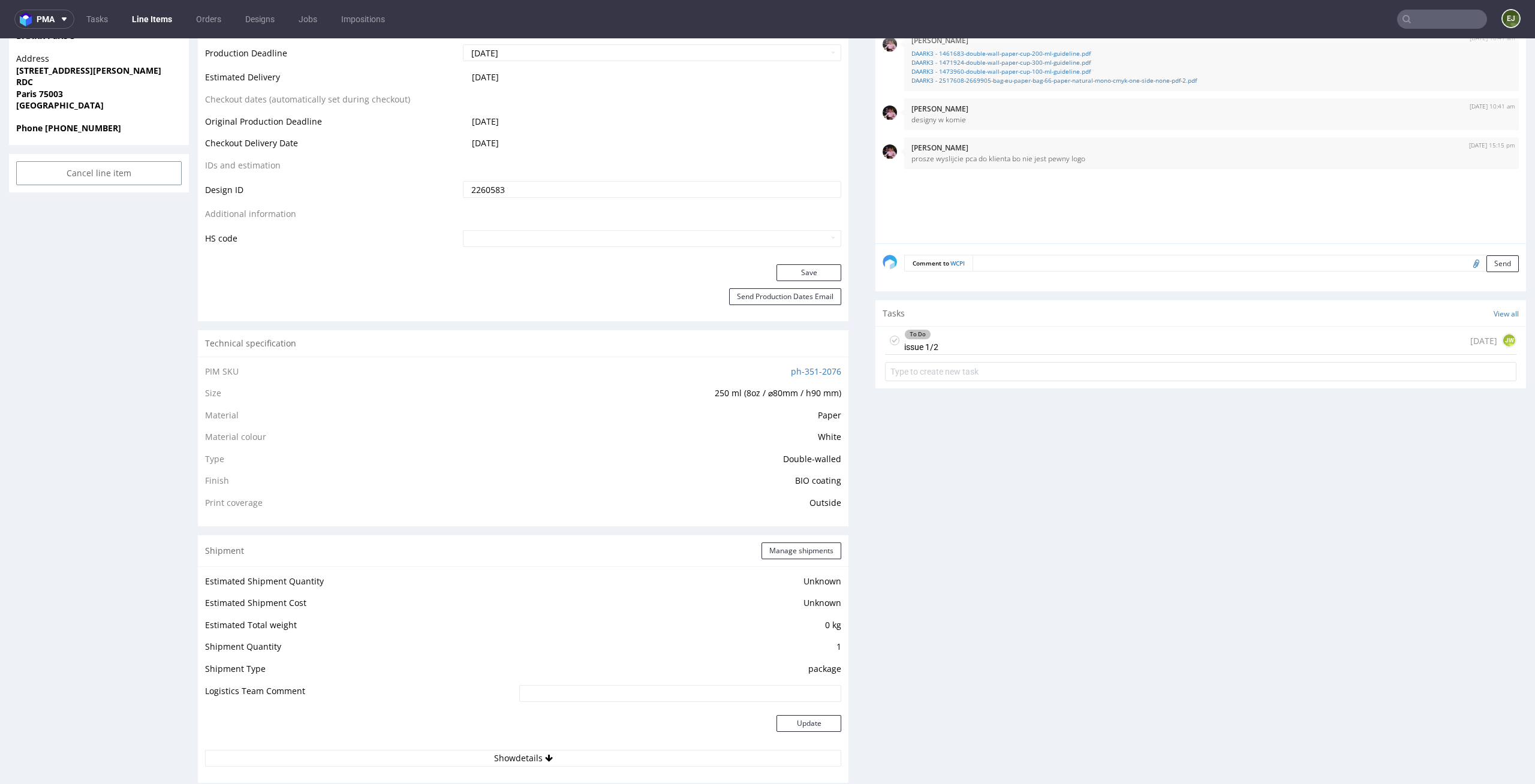
scroll to position [0, 0]
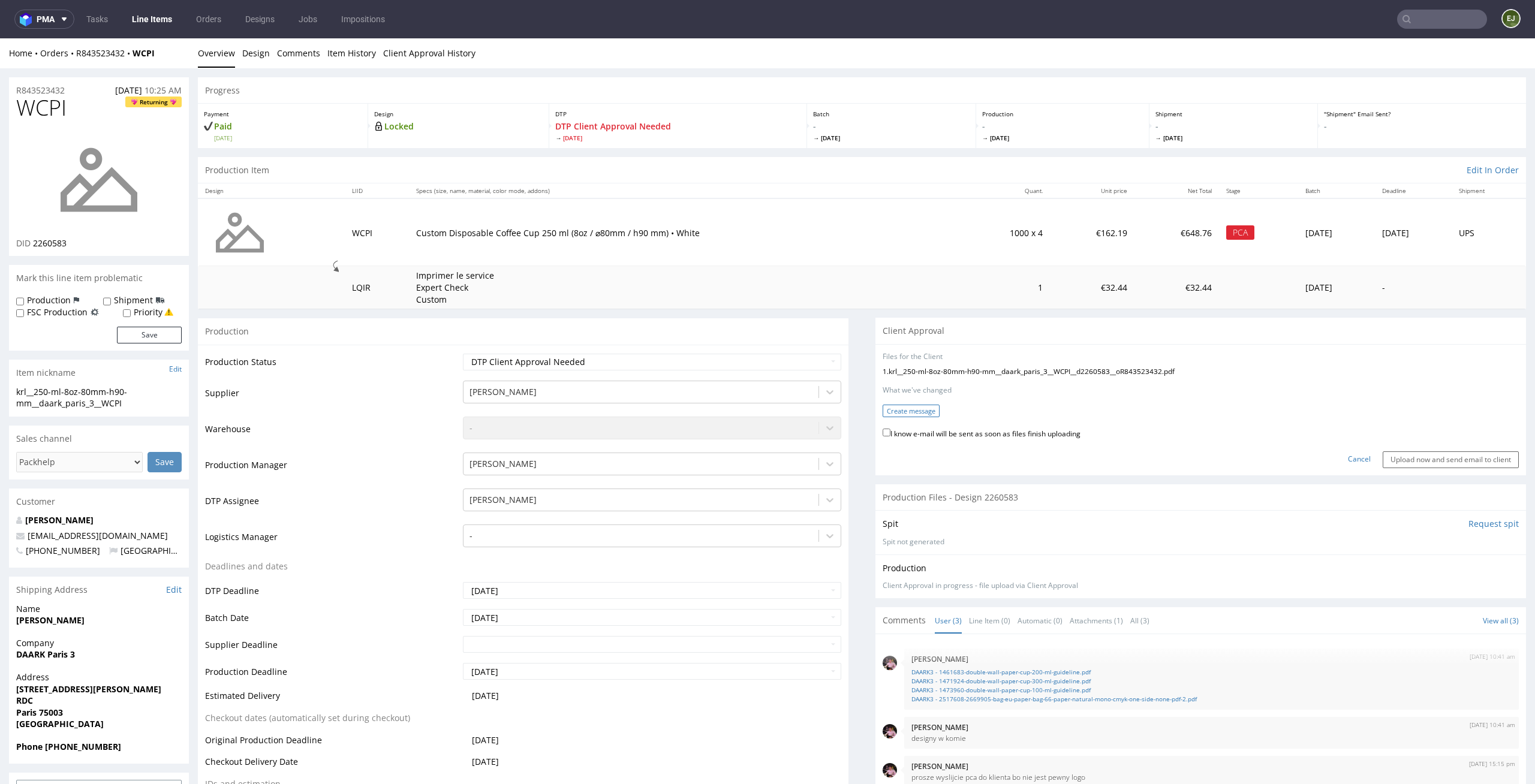
click at [909, 412] on button "Create message" at bounding box center [911, 411] width 57 height 12
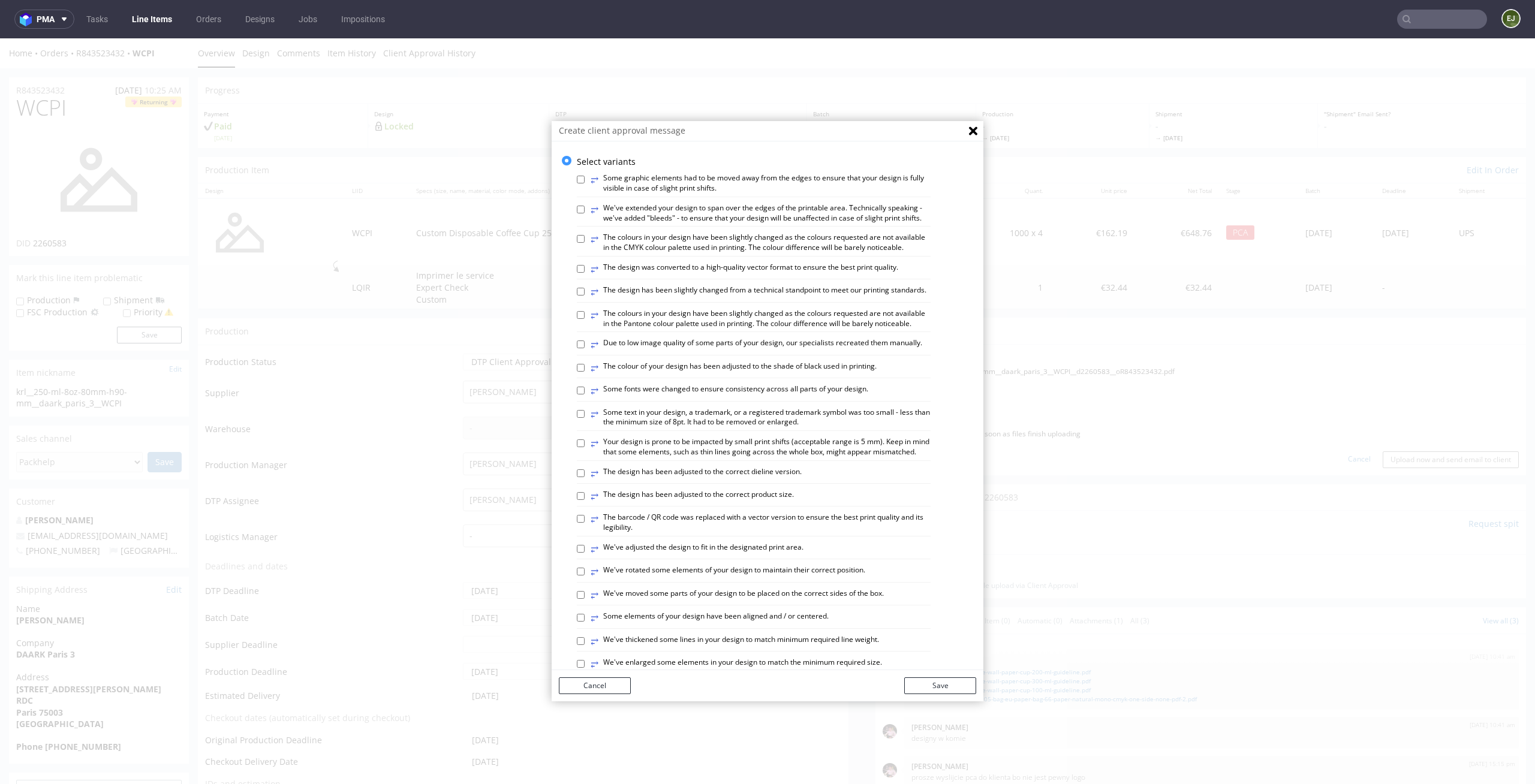
scroll to position [491, 0]
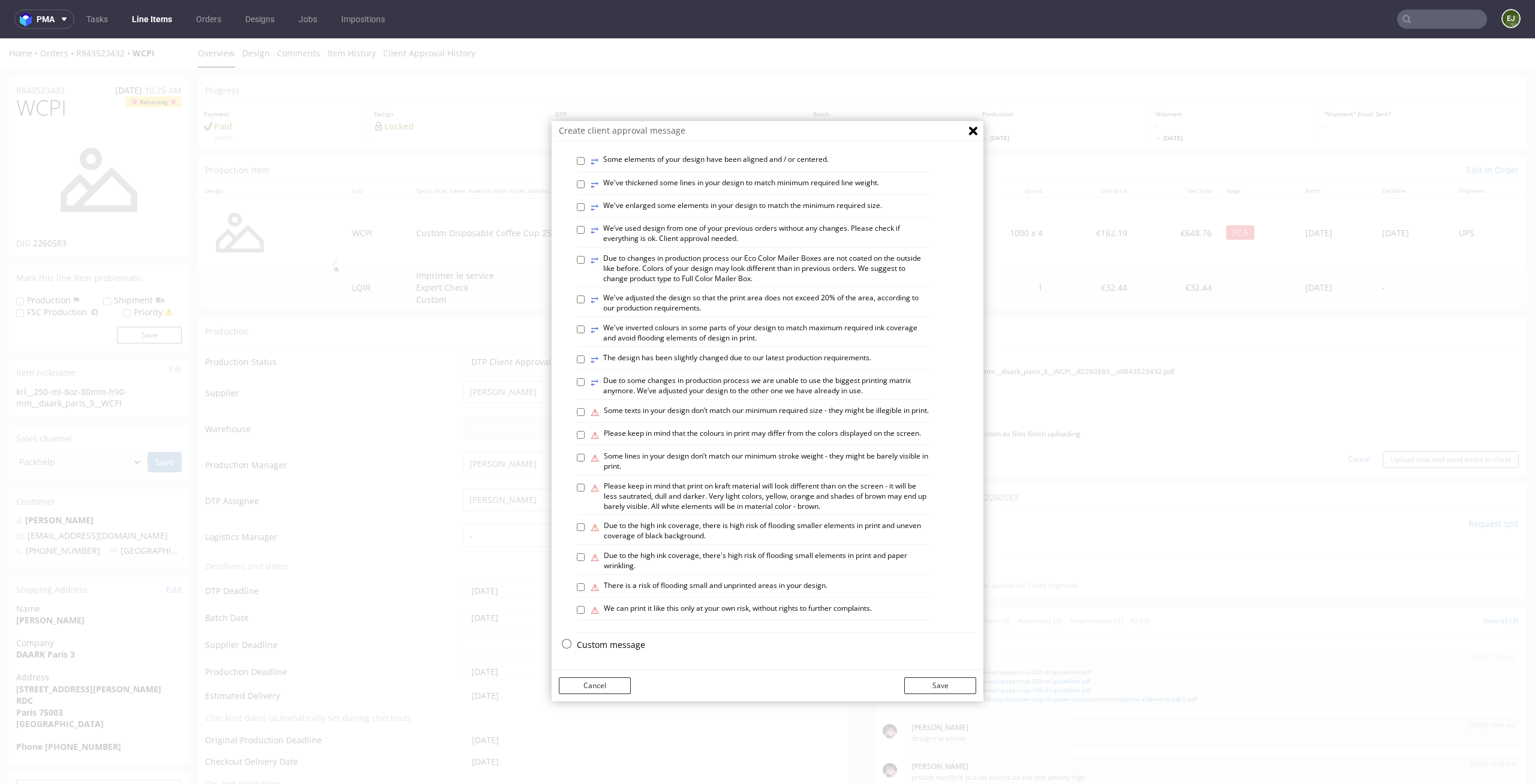
click at [590, 643] on p "Custom message" at bounding box center [777, 645] width 400 height 12
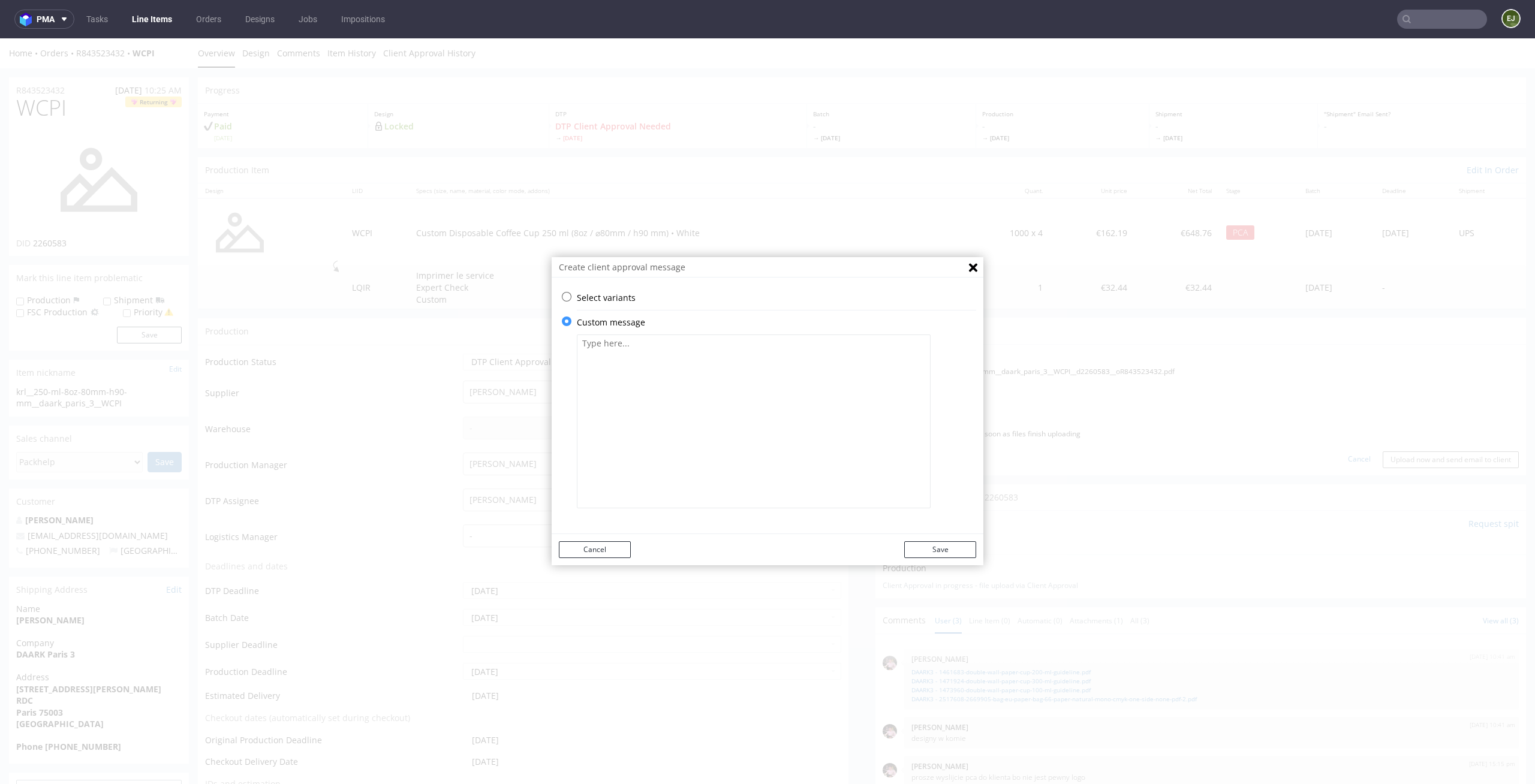
scroll to position [0, 0]
click at [675, 456] on textarea at bounding box center [754, 421] width 354 height 174
paste textarea "• We have adapted the design to a rectangular die-cut to make the logo layout m…"
type textarea "• We have adapted the design to a rectangular die-cut to make the logo layout m…"
click at [948, 551] on button "Save" at bounding box center [940, 550] width 72 height 17
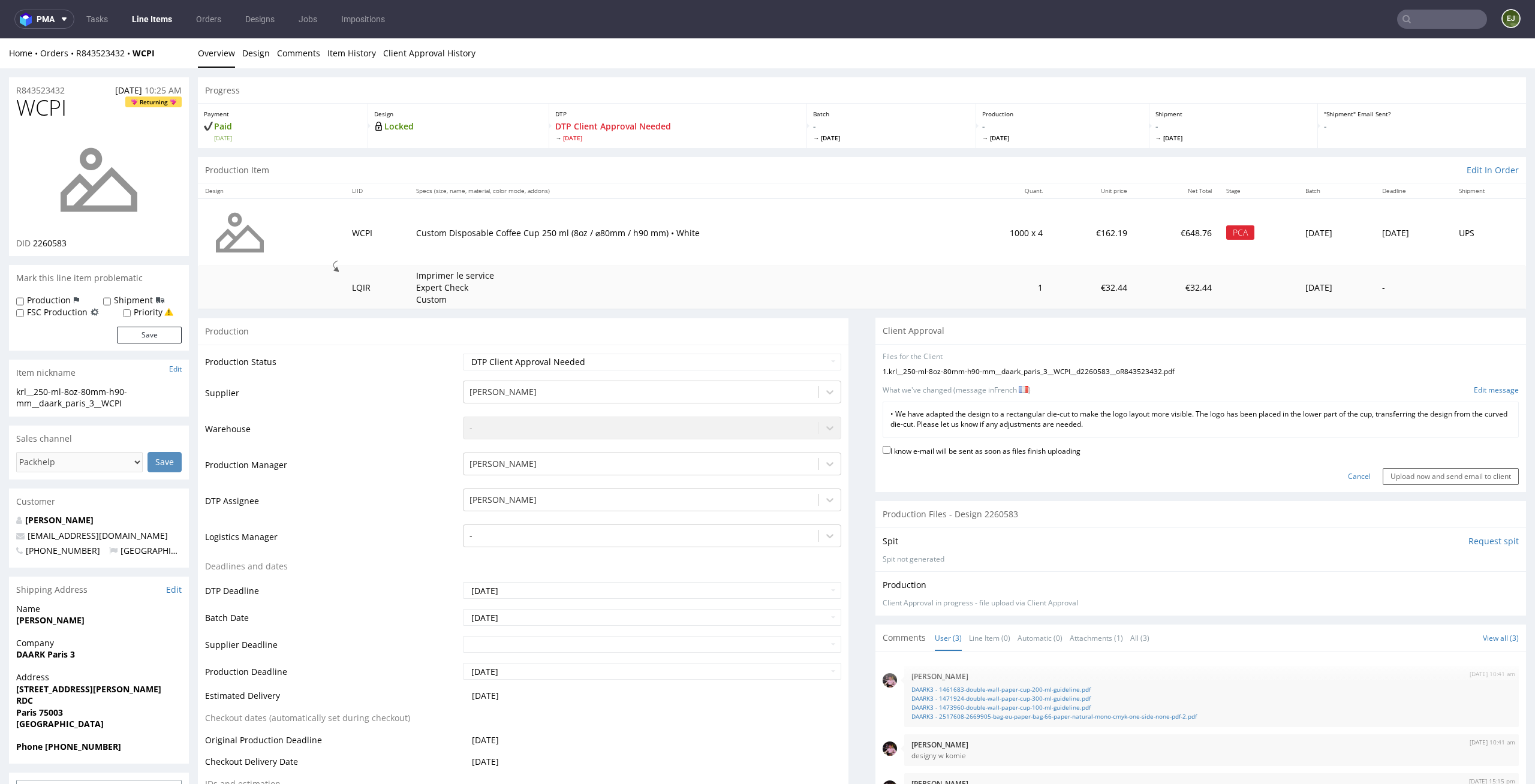
click at [1037, 450] on label "I know e-mail will be sent as soon as files finish uploading" at bounding box center [982, 450] width 198 height 13
click at [891, 450] on input "I know e-mail will be sent as soon as files finish uploading" at bounding box center [887, 450] width 8 height 8
checkbox input "true"
click at [1418, 469] on input "Upload now and send email to client" at bounding box center [1450, 476] width 136 height 17
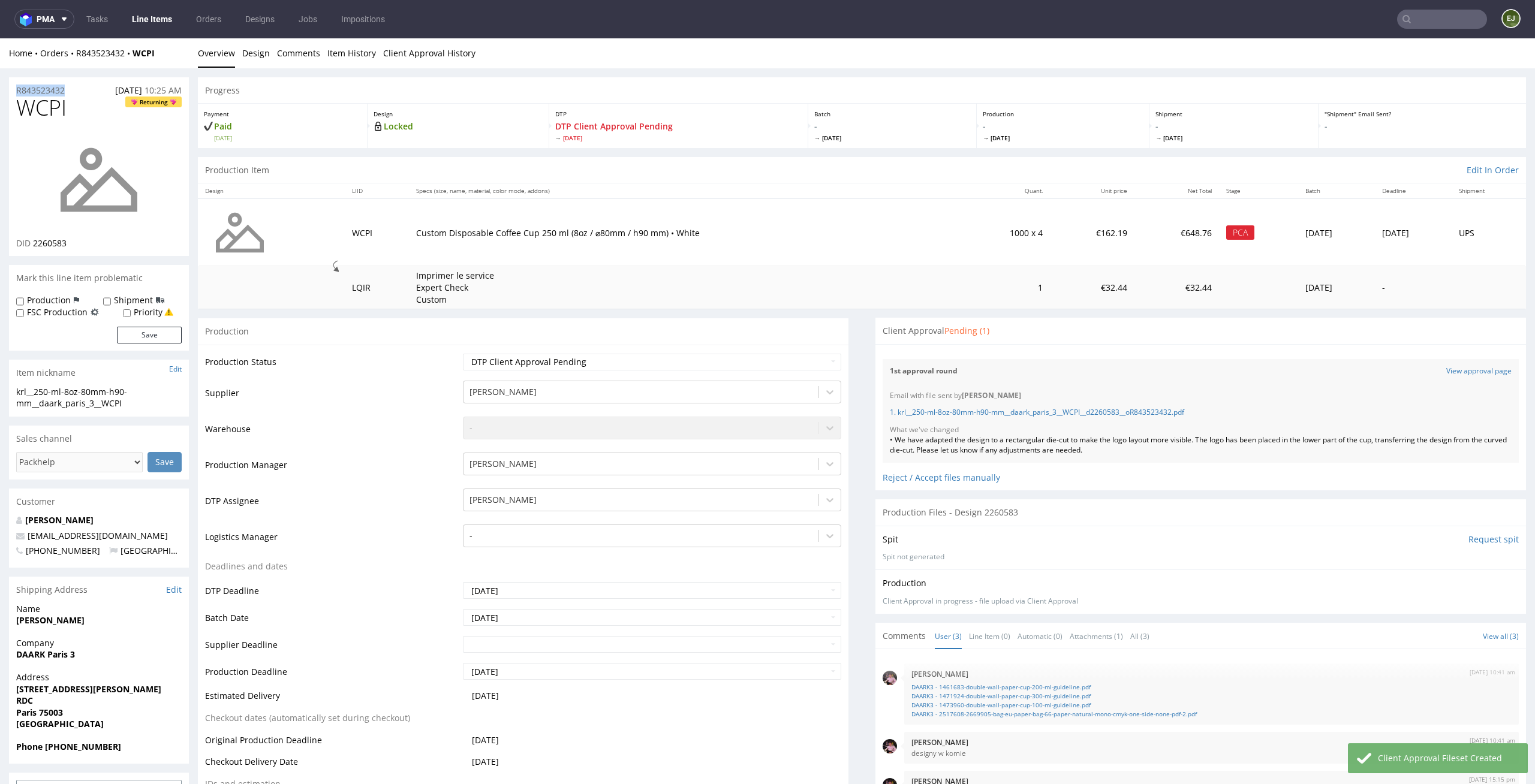
drag, startPoint x: 68, startPoint y: 91, endPoint x: 0, endPoint y: 91, distance: 68.0
copy p "R843523432"
drag, startPoint x: 1125, startPoint y: 450, endPoint x: 858, endPoint y: 446, distance: 267.0
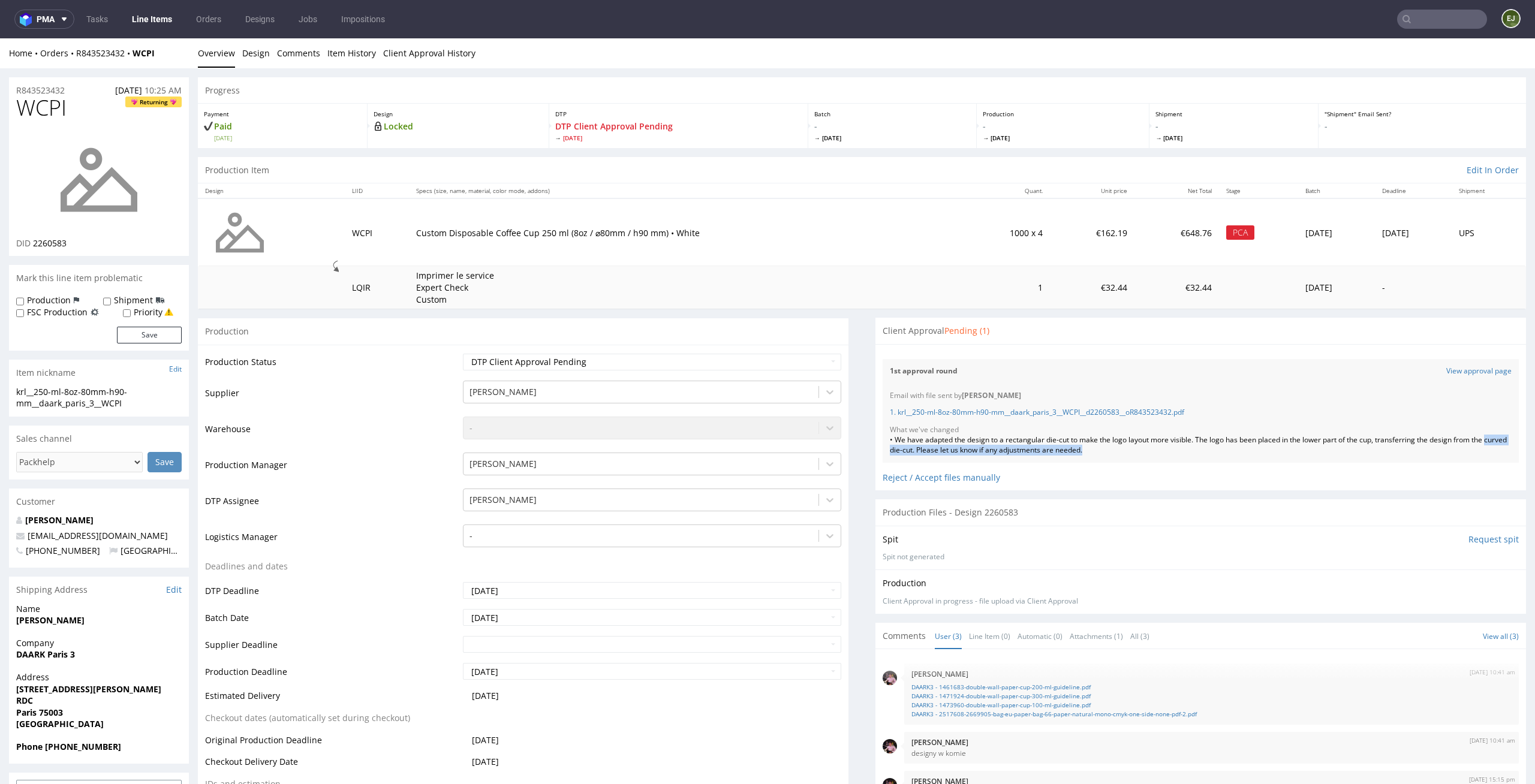
click at [1139, 459] on div "Email with file sent by Elżbieta Jelińska 1. krl__250-ml-8oz-80mm-h90-mm__daark…" at bounding box center [1200, 424] width 636 height 79
drag, startPoint x: 1139, startPoint y: 456, endPoint x: 872, endPoint y: 444, distance: 267.3
click at [883, 444] on div "Email with file sent by Elżbieta Jelińska 1. krl__250-ml-8oz-80mm-h90-mm__daark…" at bounding box center [1200, 424] width 636 height 79
copy div "• We have adapted the design to a rectangular die-cut to make the logo layout m…"
click at [911, 124] on p "- Tue 7 Oct" at bounding box center [892, 131] width 156 height 21
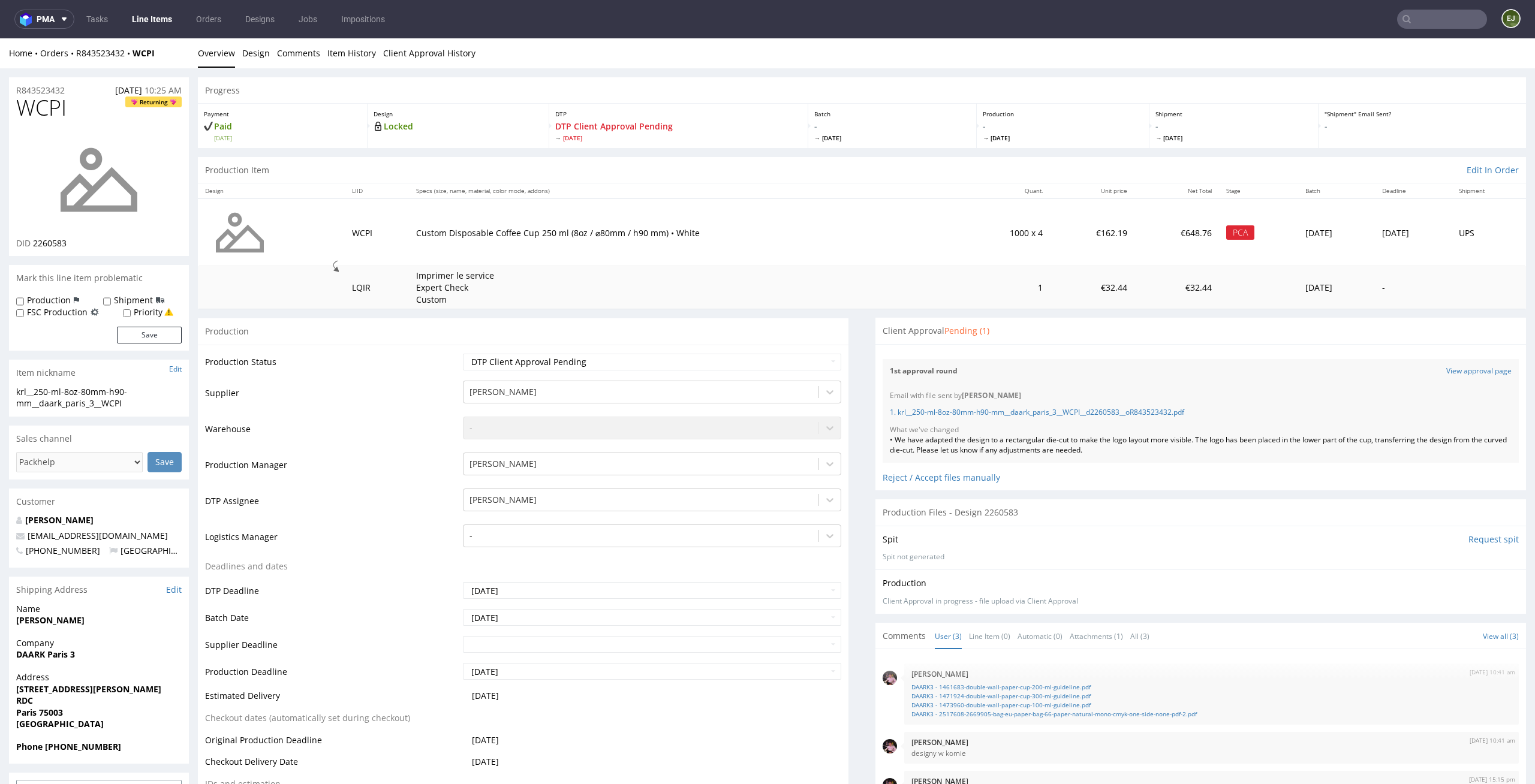
click at [149, 20] on link "Line Items" at bounding box center [152, 19] width 55 height 19
drag, startPoint x: 1113, startPoint y: 452, endPoint x: 876, endPoint y: 438, distance: 237.4
click at [883, 438] on div "Email with file sent by [PERSON_NAME] [DATE] 02:16 PM 1. krl__300-ml-12oz-90-mm…" at bounding box center [1200, 424] width 636 height 79
copy div "• We have adapted the design to a rectangular die-cut to make the logo layout m…"
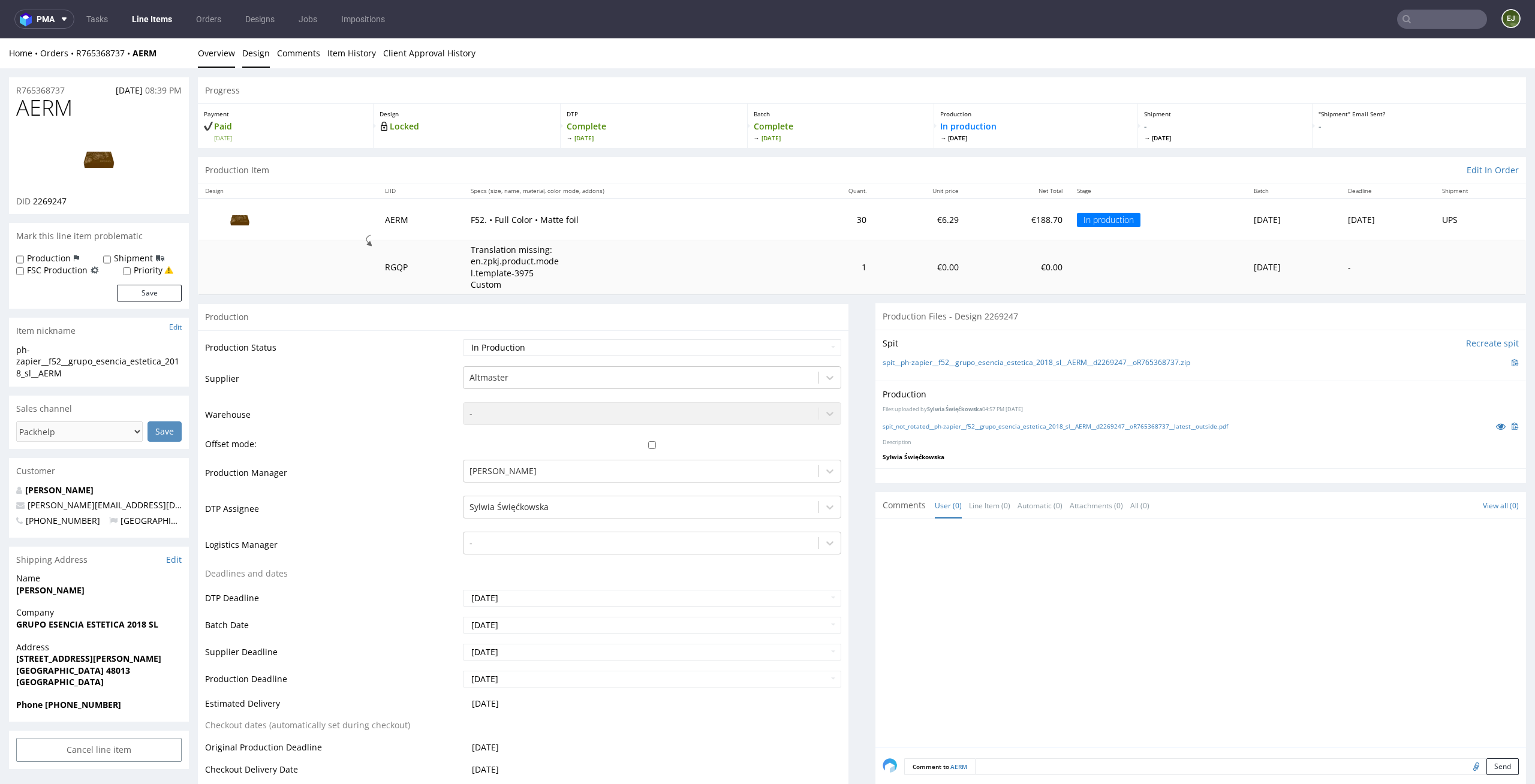
click at [250, 51] on link "Design" at bounding box center [256, 53] width 27 height 29
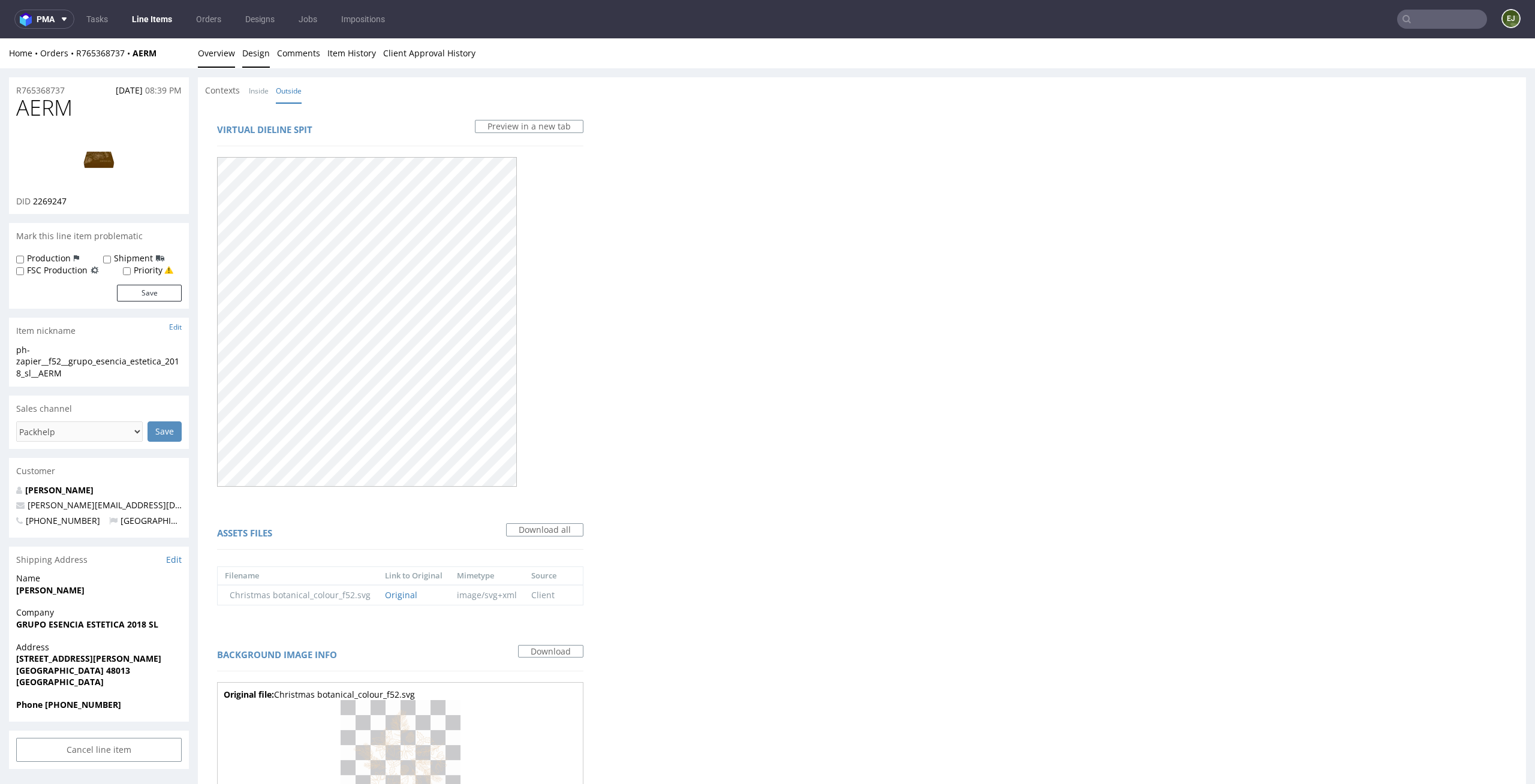
click at [219, 57] on link "Overview" at bounding box center [216, 53] width 37 height 29
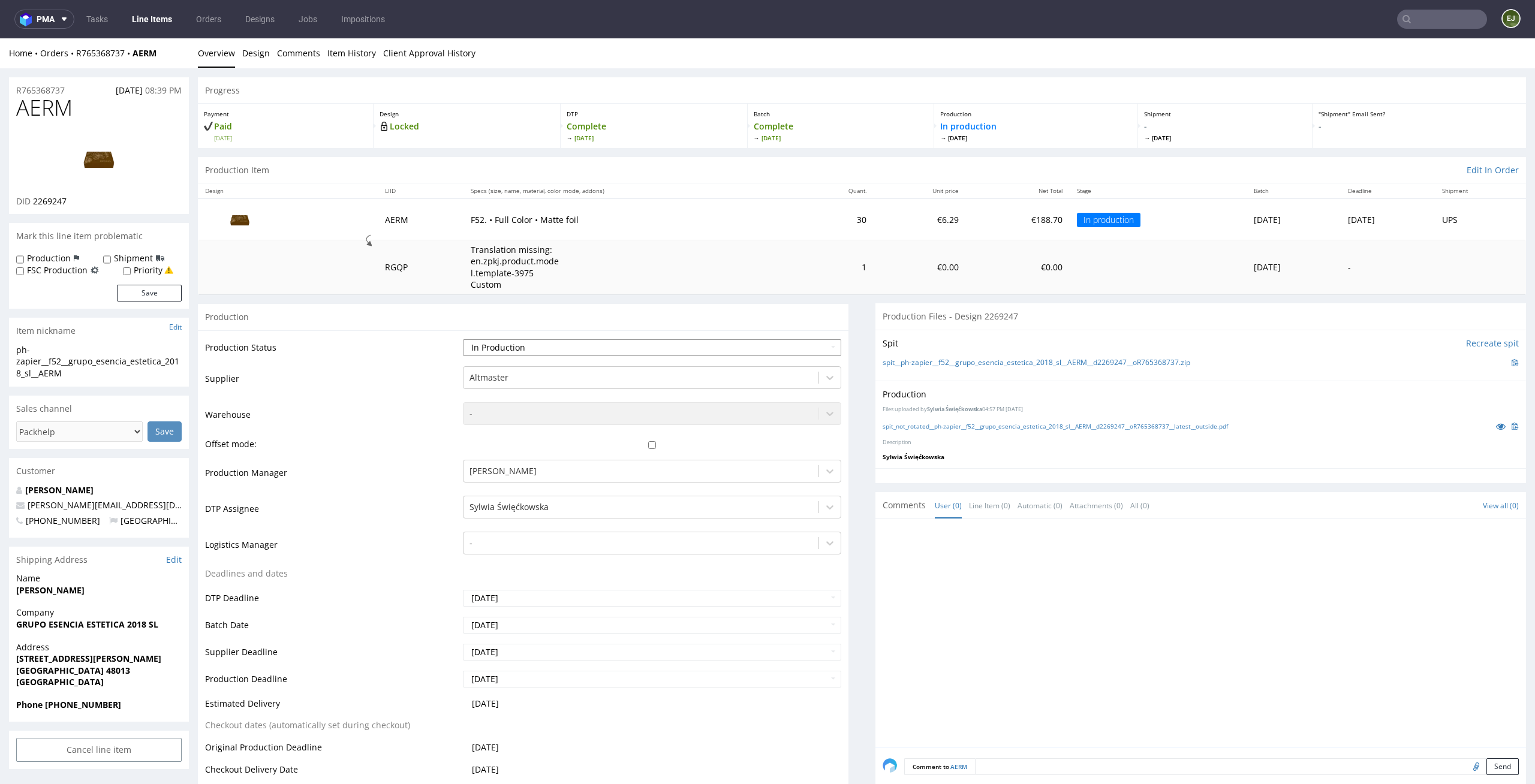
click at [785, 345] on select "Waiting for Artwork Waiting for Diecut Waiting for Mockup Waiting for DTP Waiti…" at bounding box center [652, 347] width 379 height 17
select select "back_for_dtp"
click at [463, 339] on select "Waiting for Artwork Waiting for Diecut Waiting for Mockup Waiting for DTP Waiti…" at bounding box center [652, 347] width 379 height 17
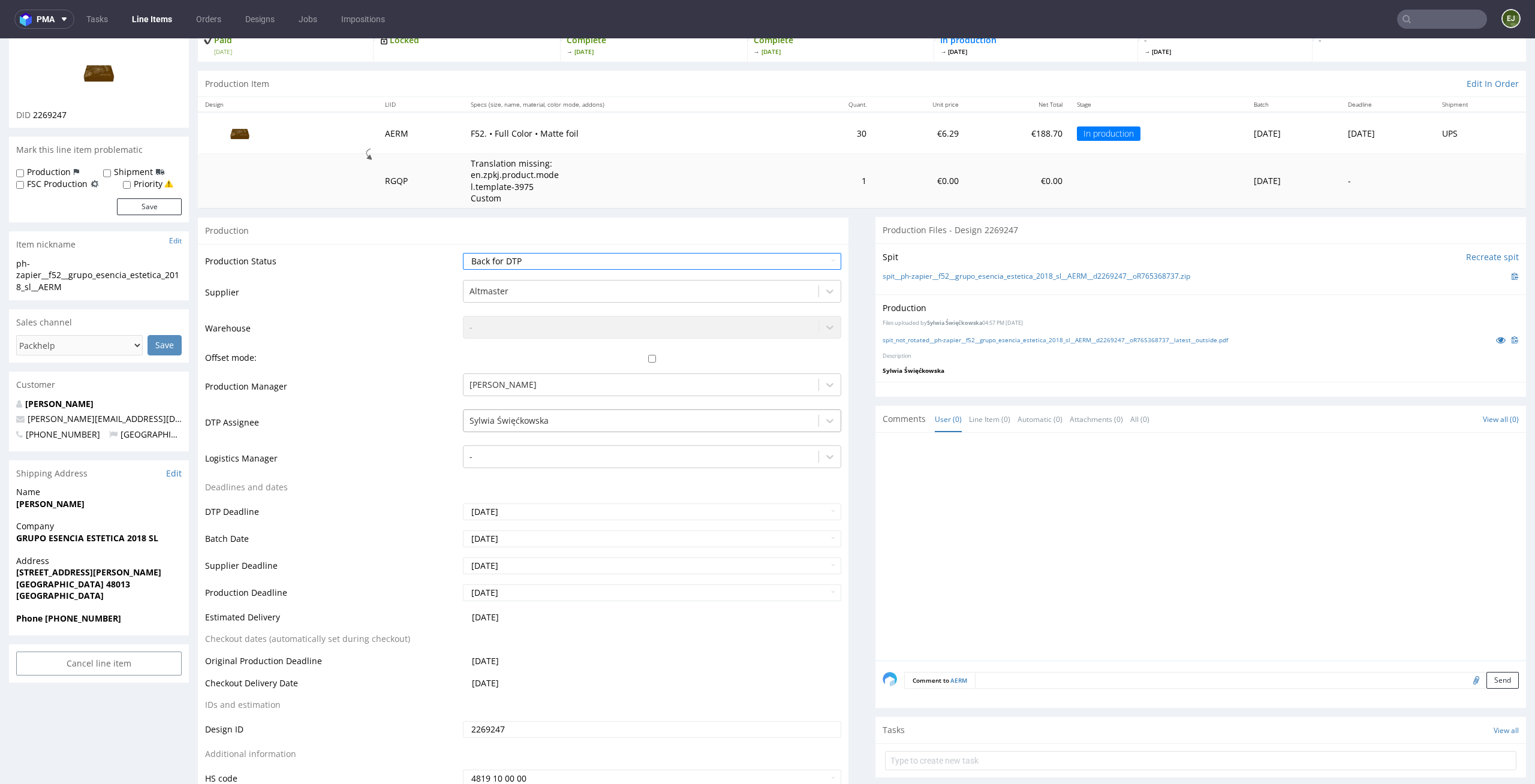
click at [660, 410] on div "Sylwia Święćkowska" at bounding box center [652, 420] width 379 height 23
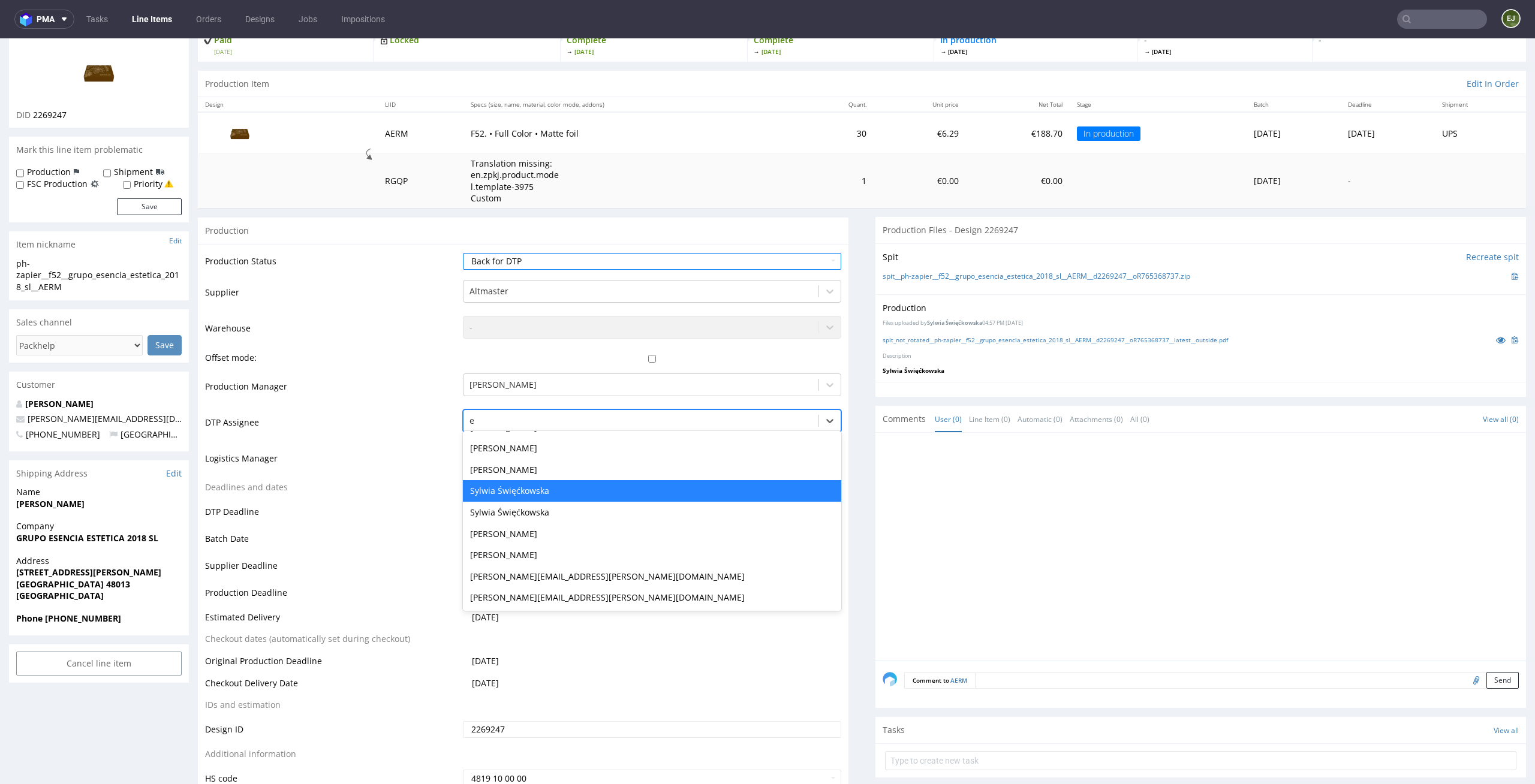
type input "el"
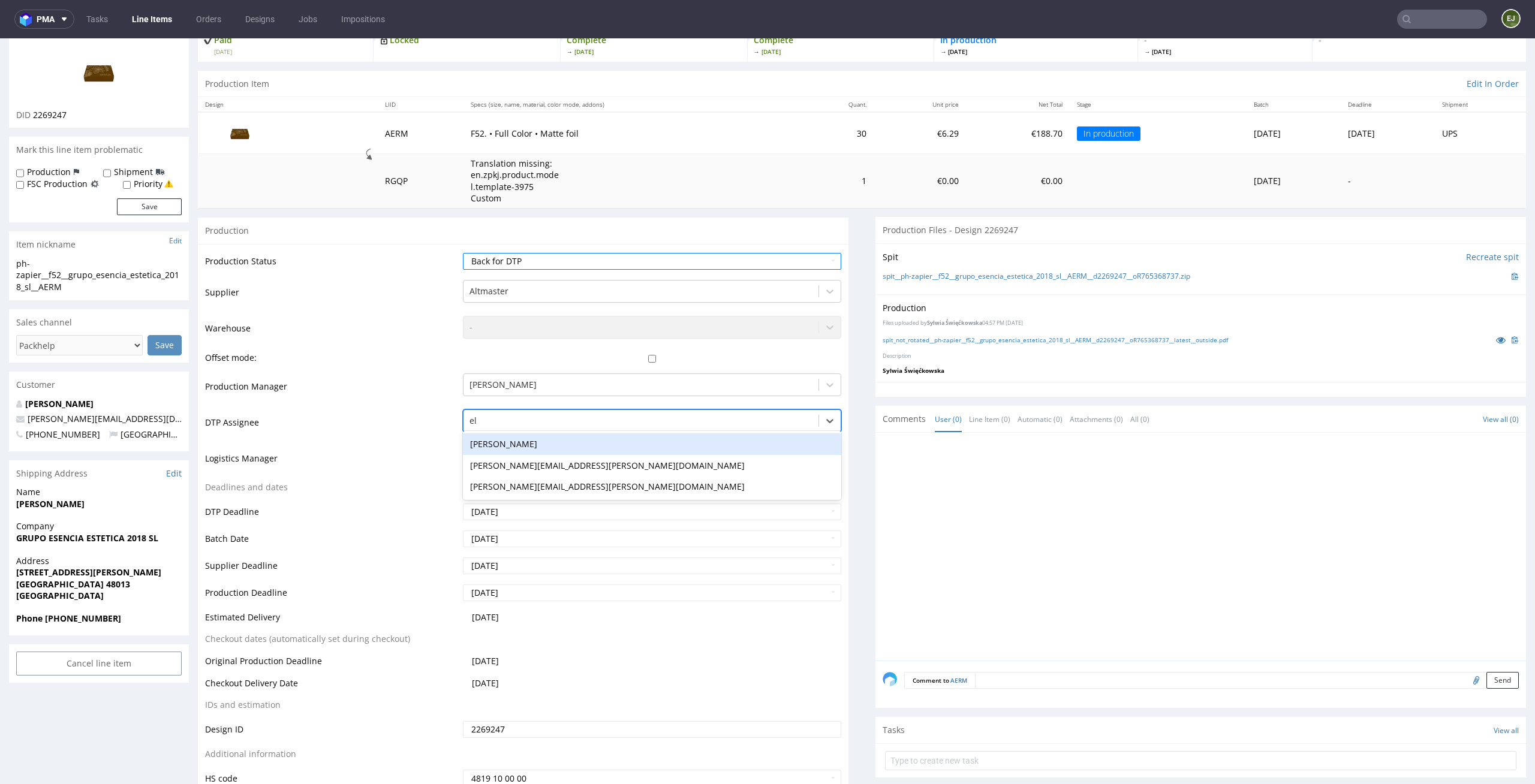
click at [596, 442] on div "[PERSON_NAME]" at bounding box center [652, 444] width 379 height 21
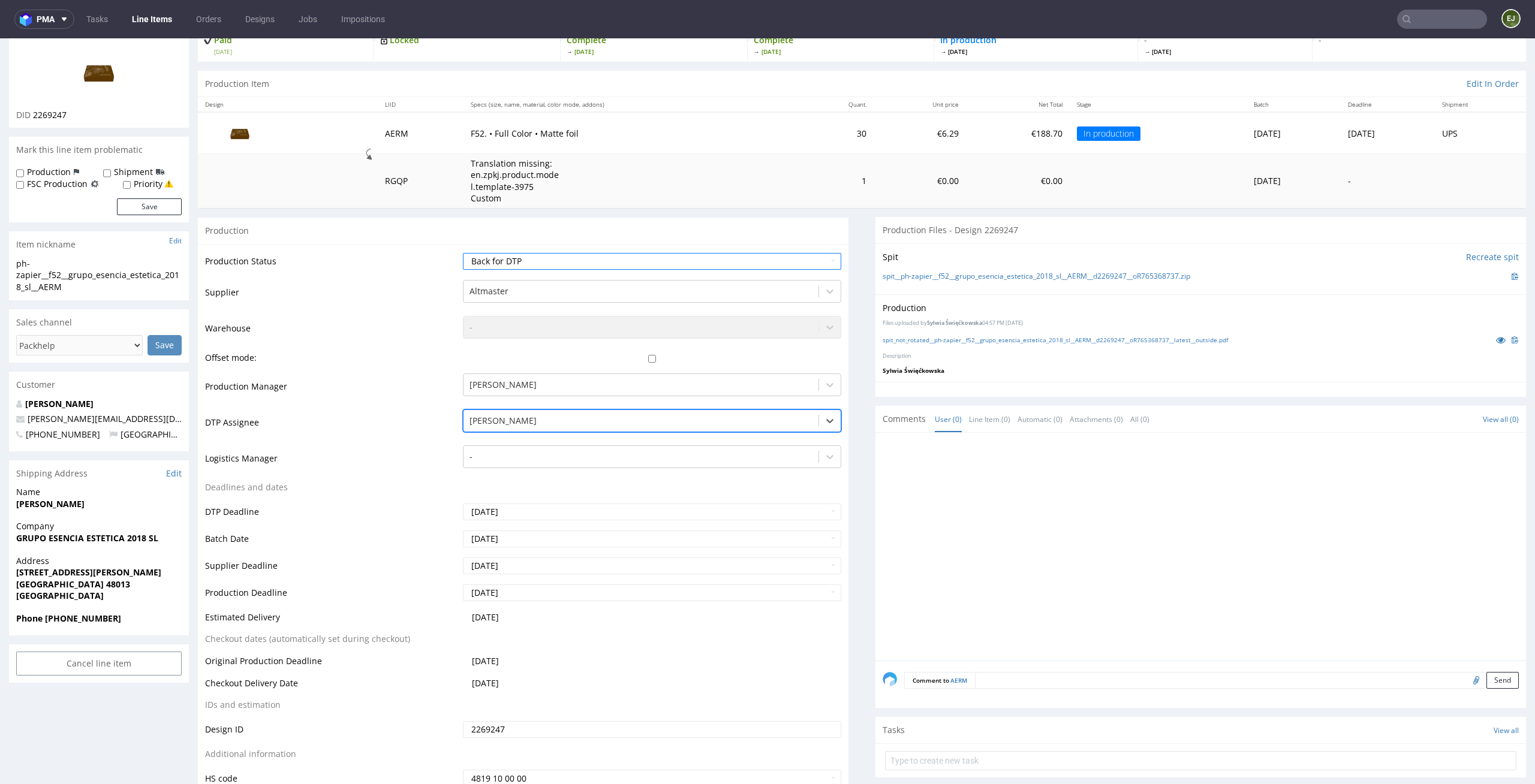
scroll to position [154, 0]
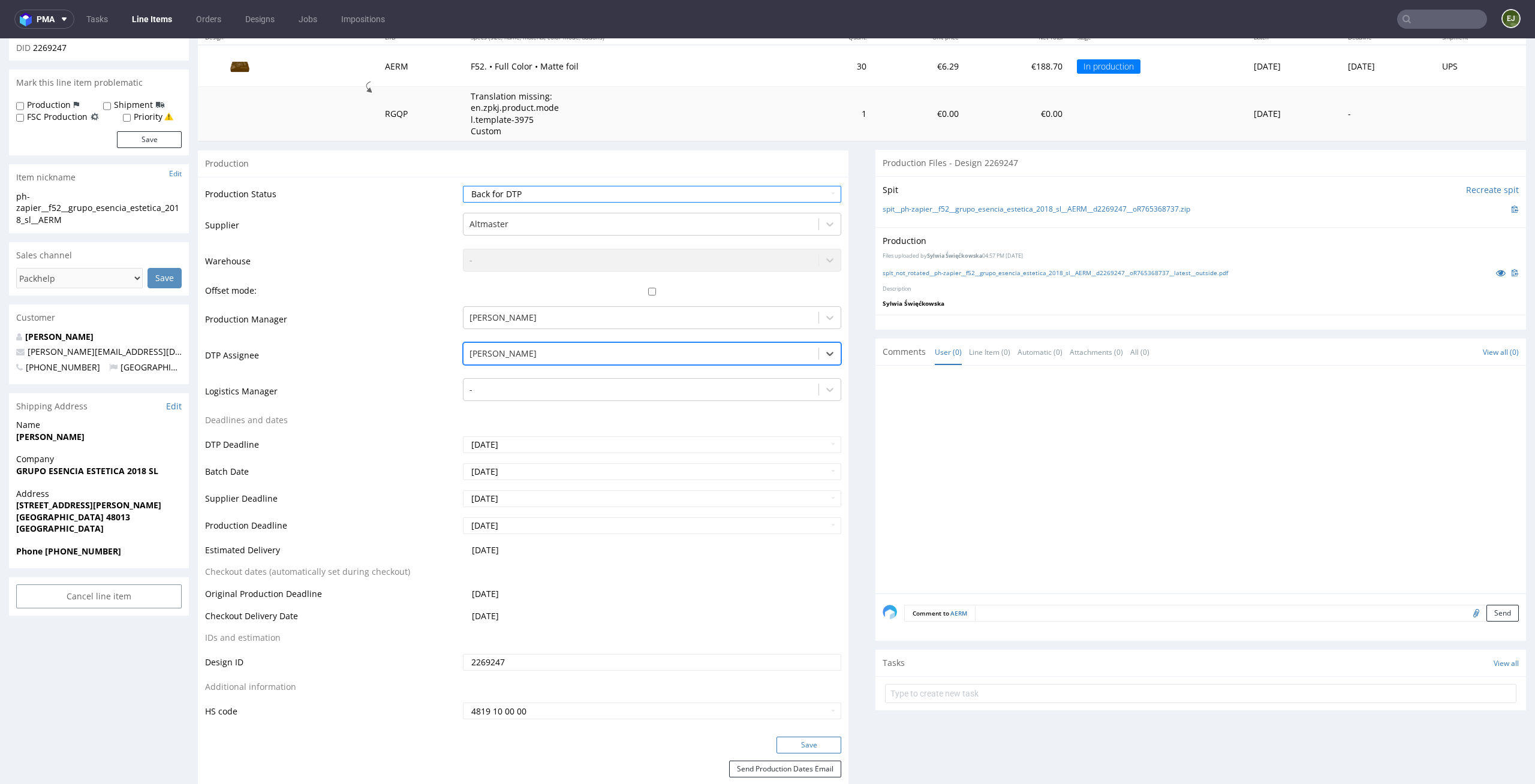
click at [807, 745] on button "Save" at bounding box center [809, 745] width 64 height 17
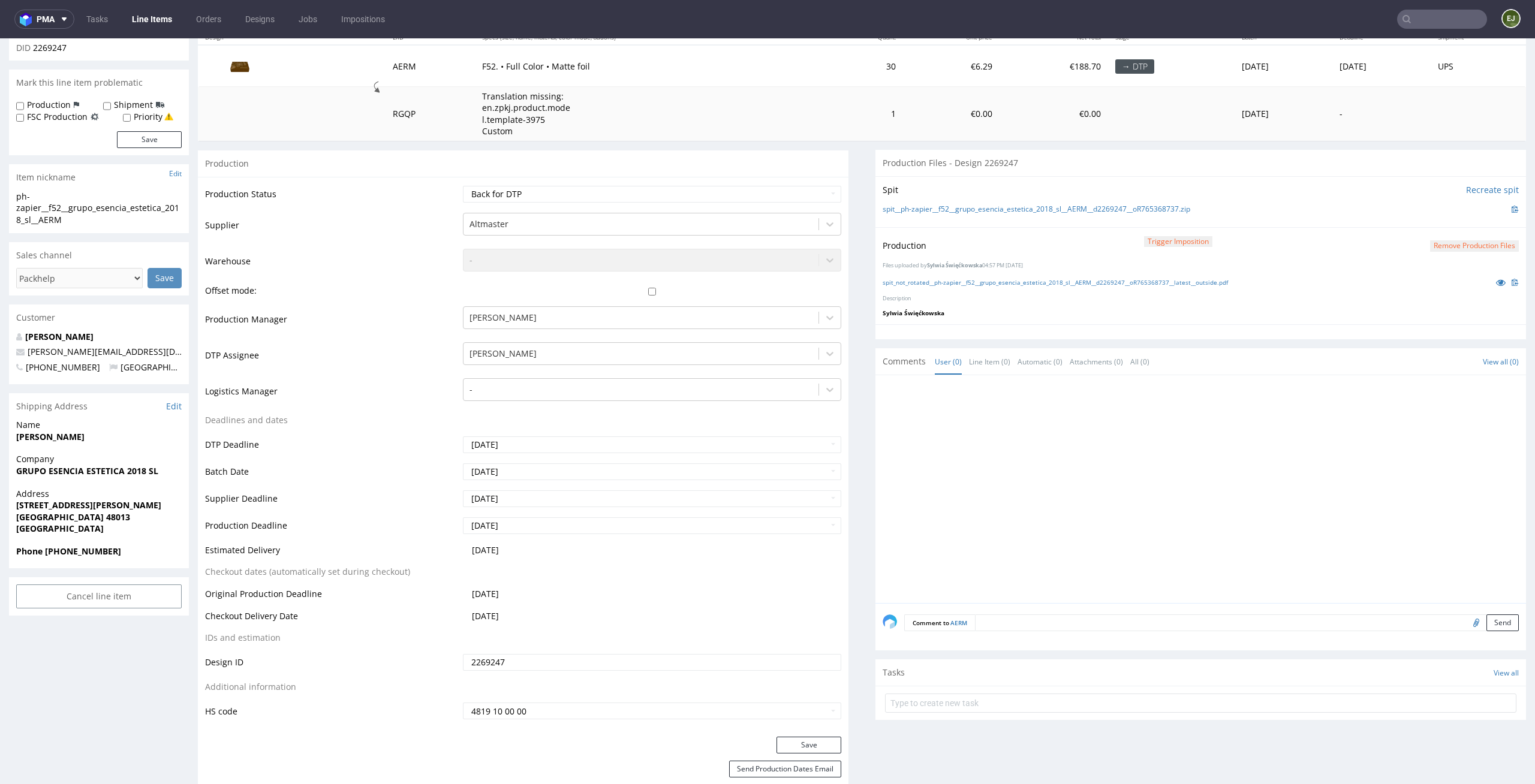
click at [1108, 68] on td "→ DTP" at bounding box center [1171, 66] width 126 height 42
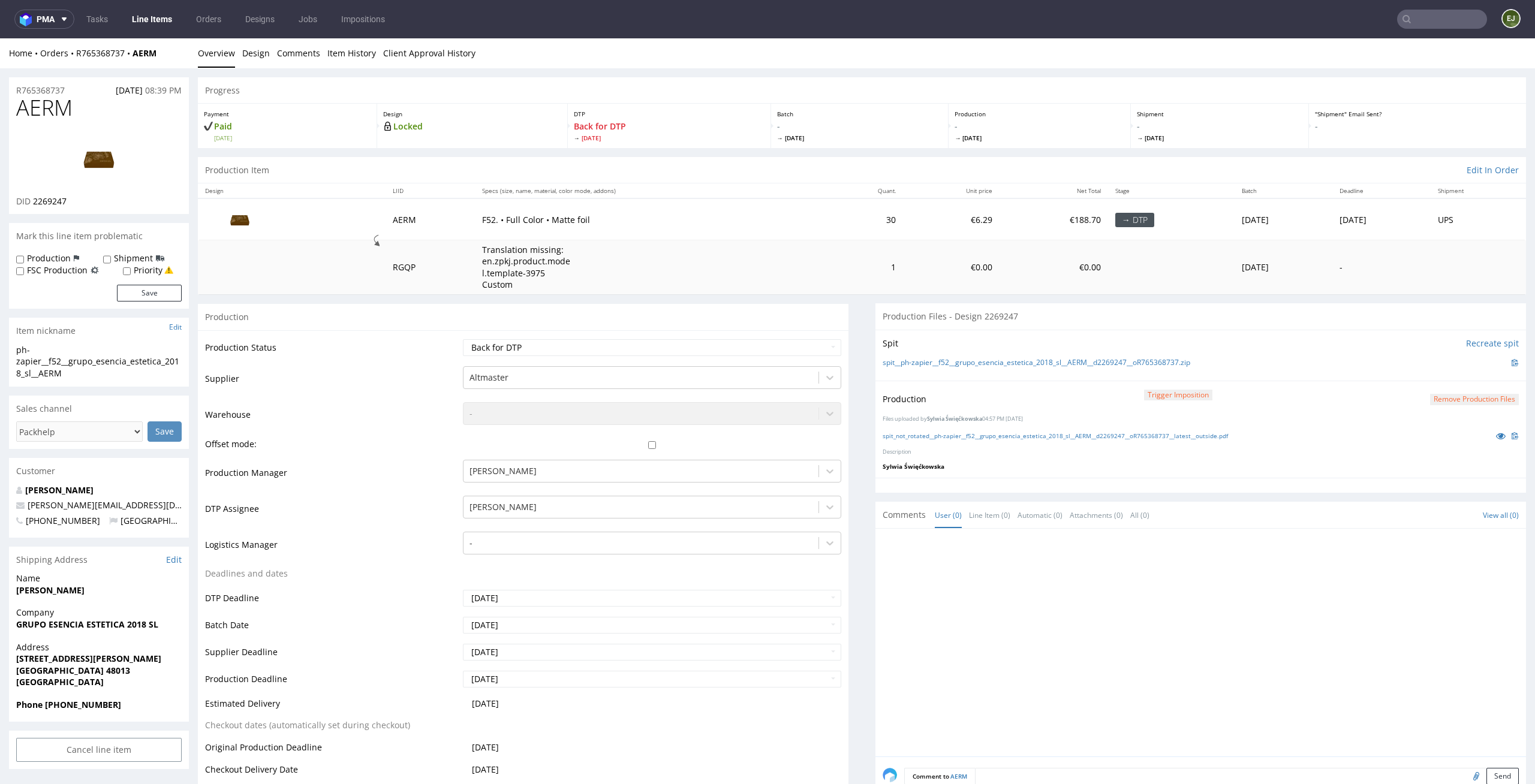
click at [1480, 399] on button "Remove production files" at bounding box center [1474, 399] width 89 height 12
click at [1439, 369] on link "Yes" at bounding box center [1436, 372] width 35 height 18
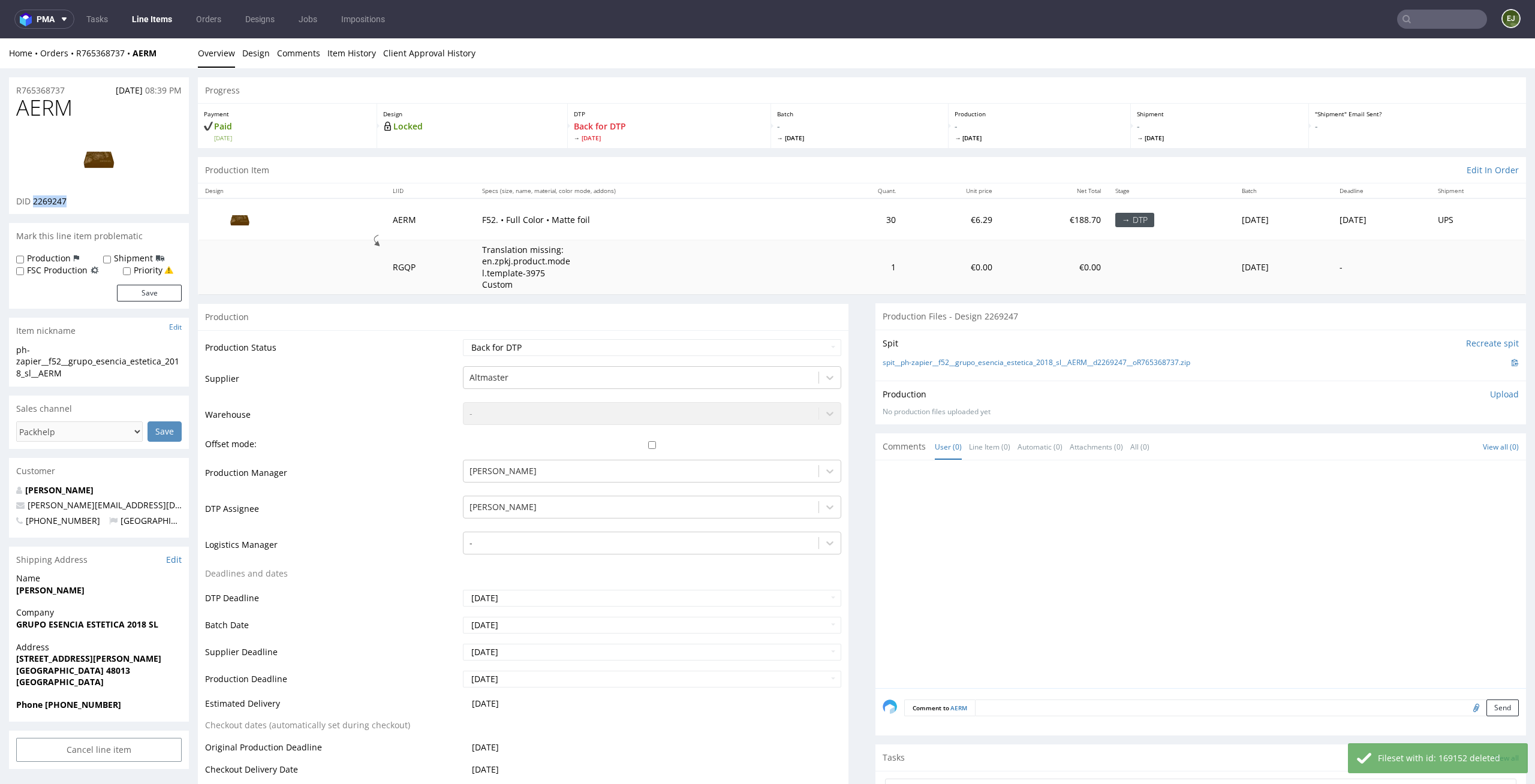
drag, startPoint x: 81, startPoint y: 204, endPoint x: 33, endPoint y: 204, distance: 48.0
click at [33, 204] on div "DID 2269247" at bounding box center [99, 201] width 165 height 12
drag, startPoint x: 100, startPoint y: 115, endPoint x: 0, endPoint y: 115, distance: 100.0
copy span "AERM"
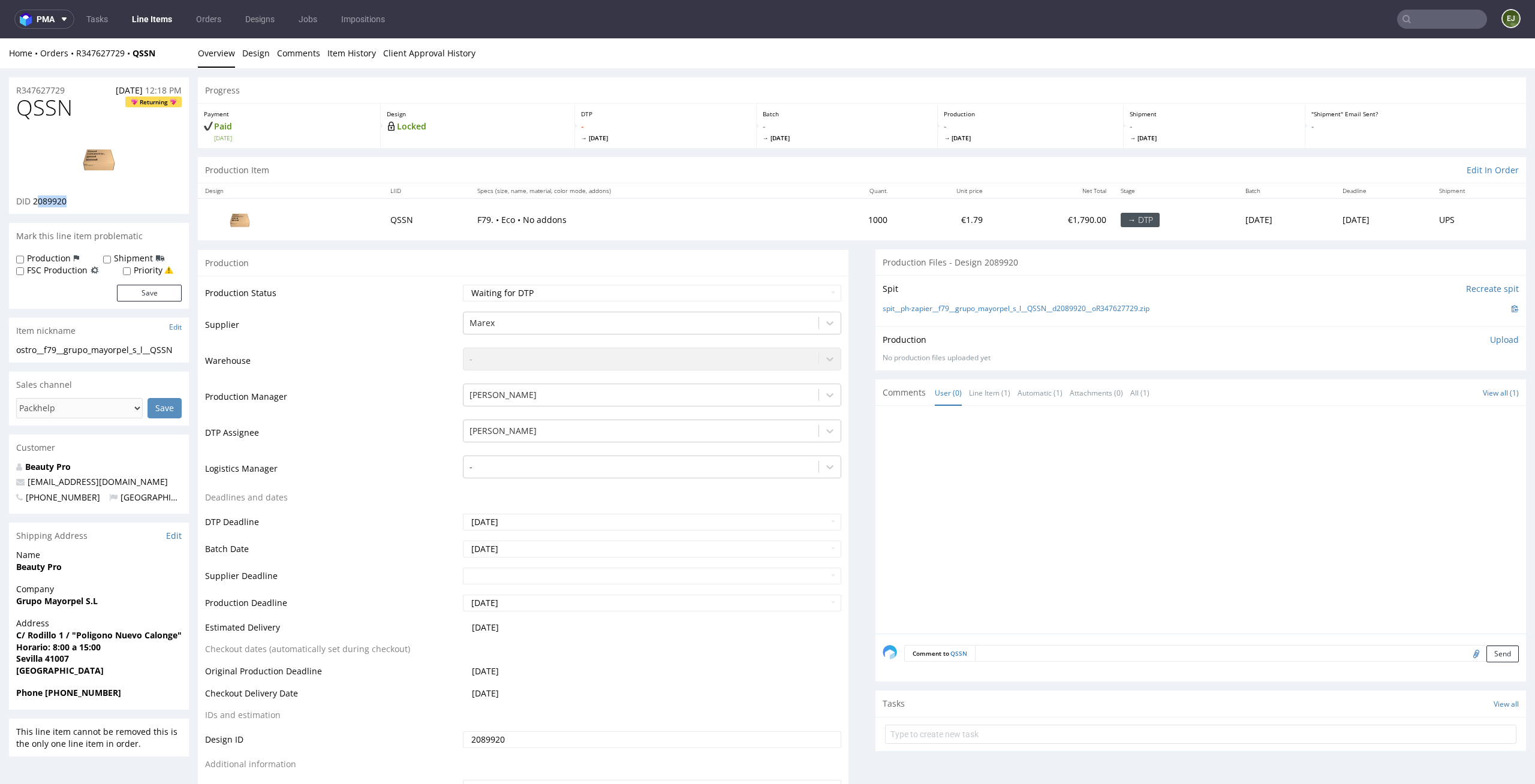
drag, startPoint x: 85, startPoint y: 203, endPoint x: 35, endPoint y: 198, distance: 50.2
click at [35, 198] on div "DID 2089920" at bounding box center [99, 201] width 165 height 12
click at [90, 213] on div "QSSN Returning DID 2089920" at bounding box center [99, 154] width 180 height 118
drag, startPoint x: 77, startPoint y: 198, endPoint x: 33, endPoint y: 198, distance: 44.0
click at [33, 198] on div "DID 2089920" at bounding box center [99, 201] width 165 height 12
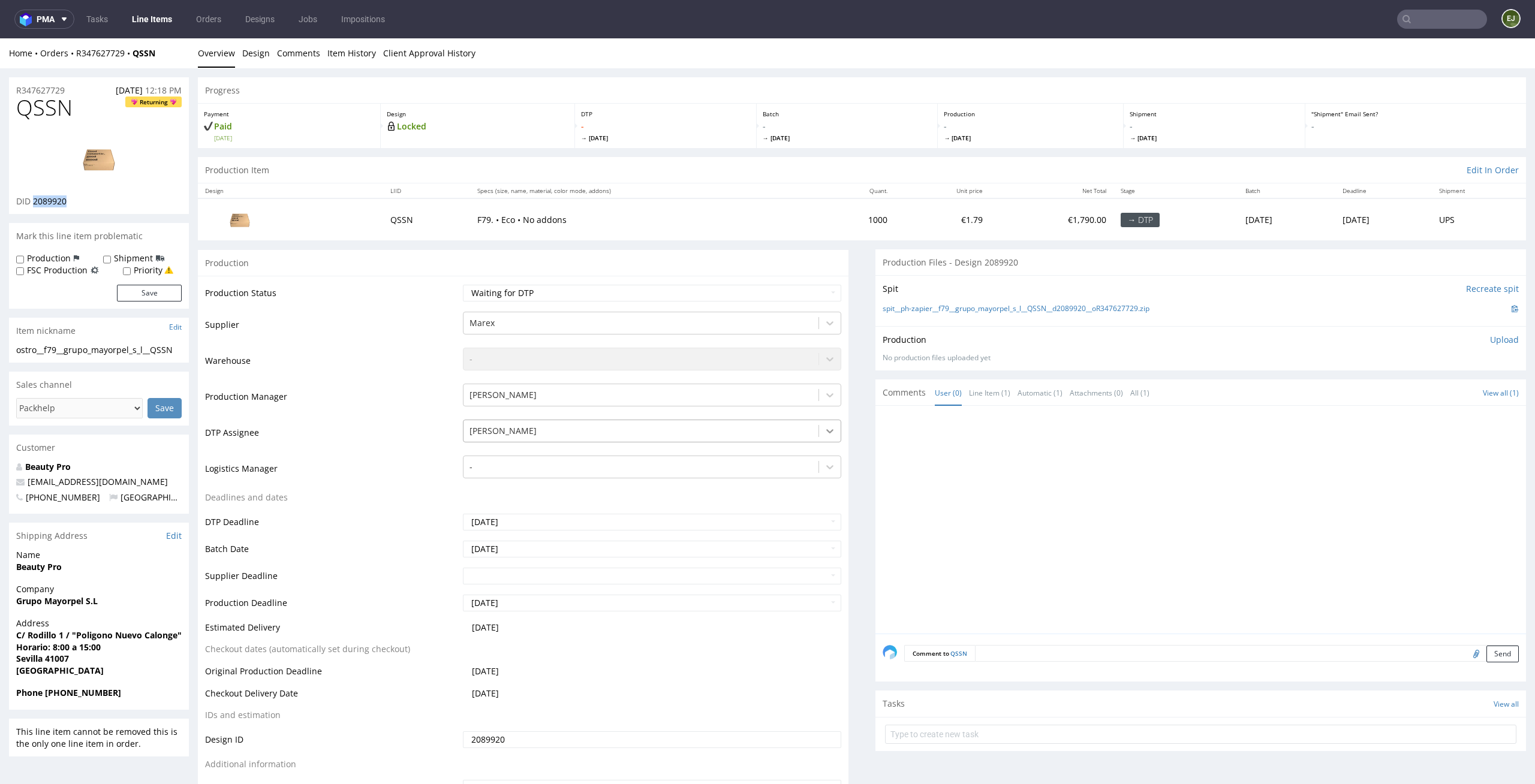
copy span "2089920"
click at [557, 161] on div "Production Item Edit In Order" at bounding box center [862, 170] width 1329 height 27
click at [253, 58] on link "Design" at bounding box center [256, 53] width 27 height 29
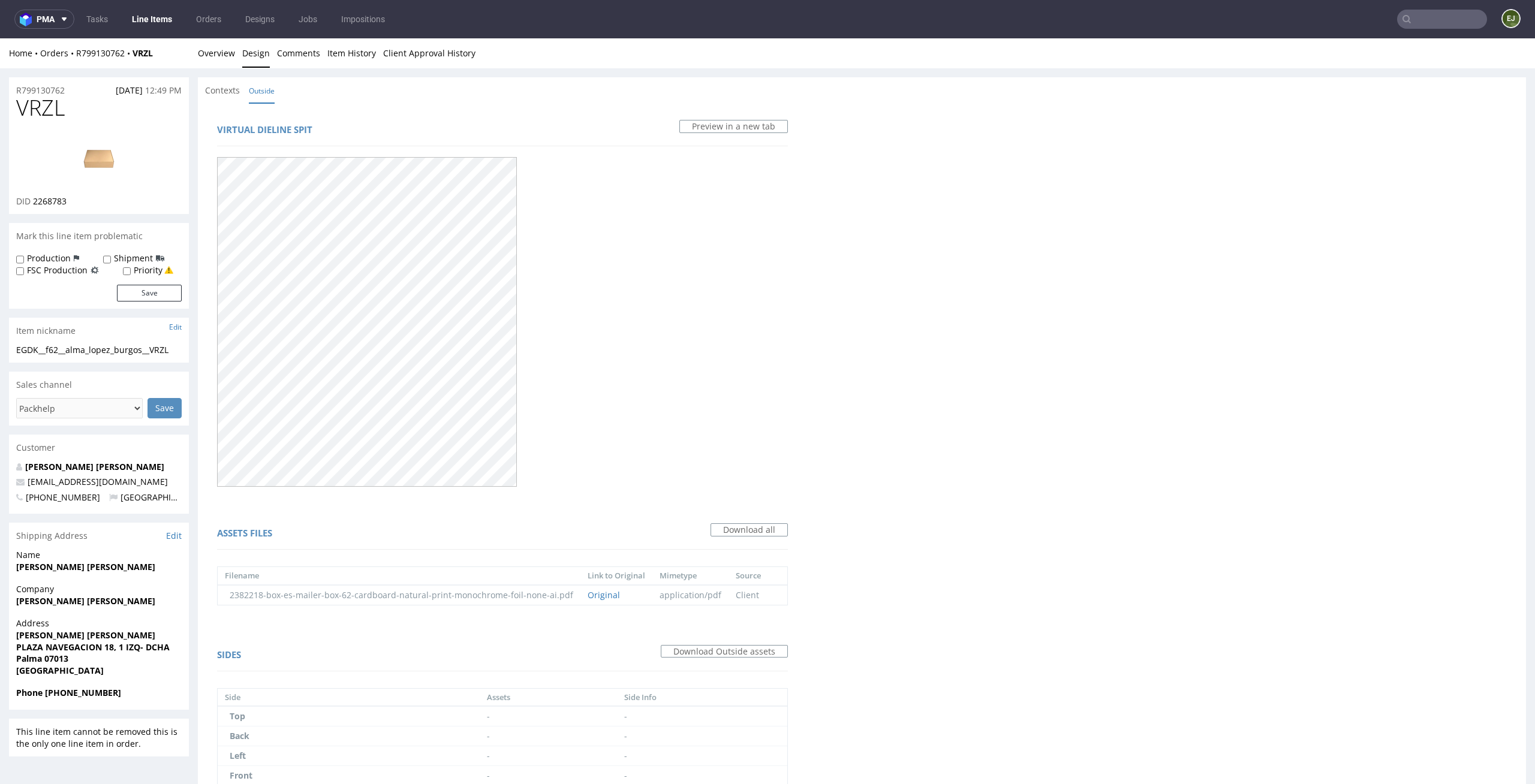
scroll to position [122, 0]
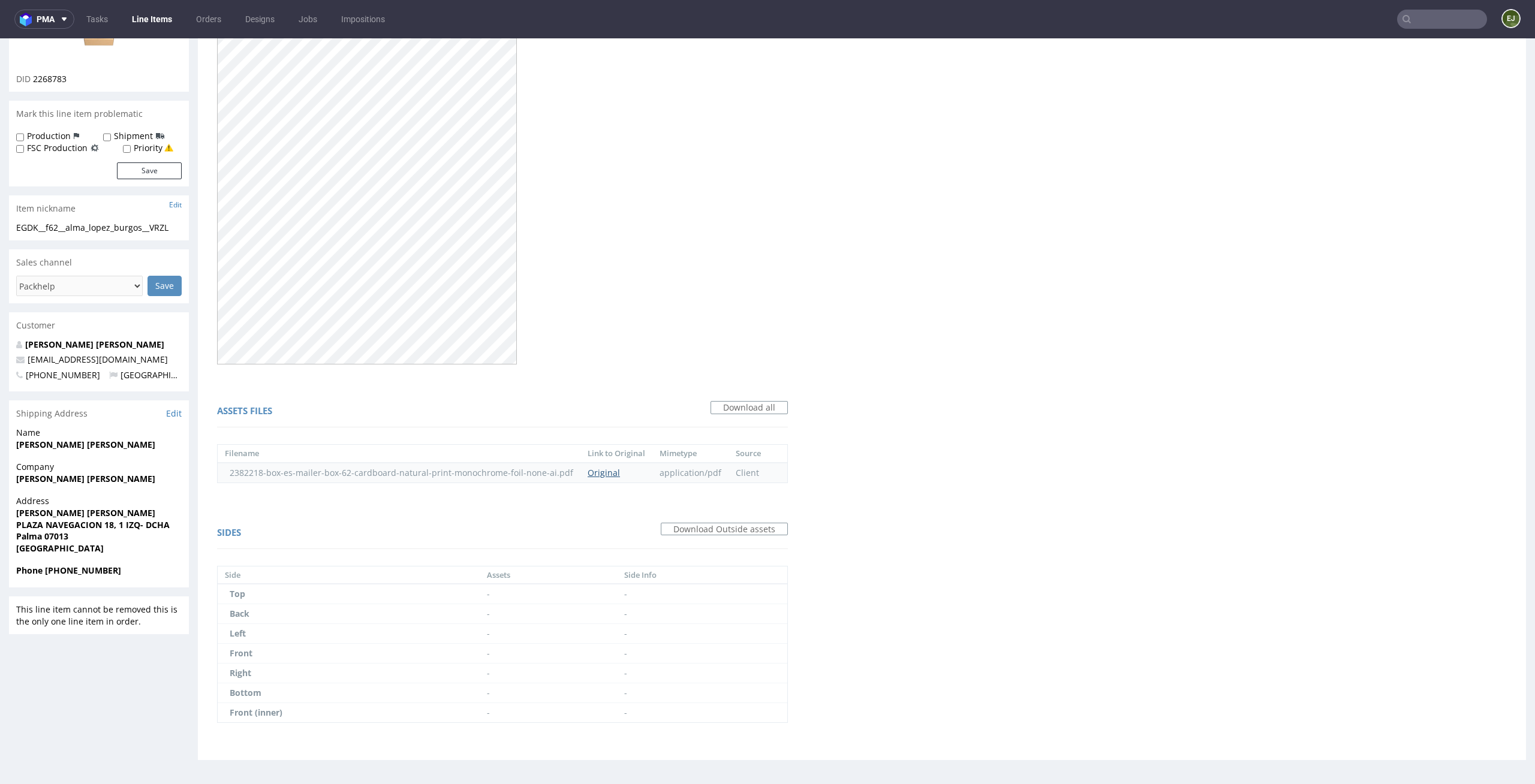
click at [610, 468] on link "Original" at bounding box center [604, 473] width 33 height 12
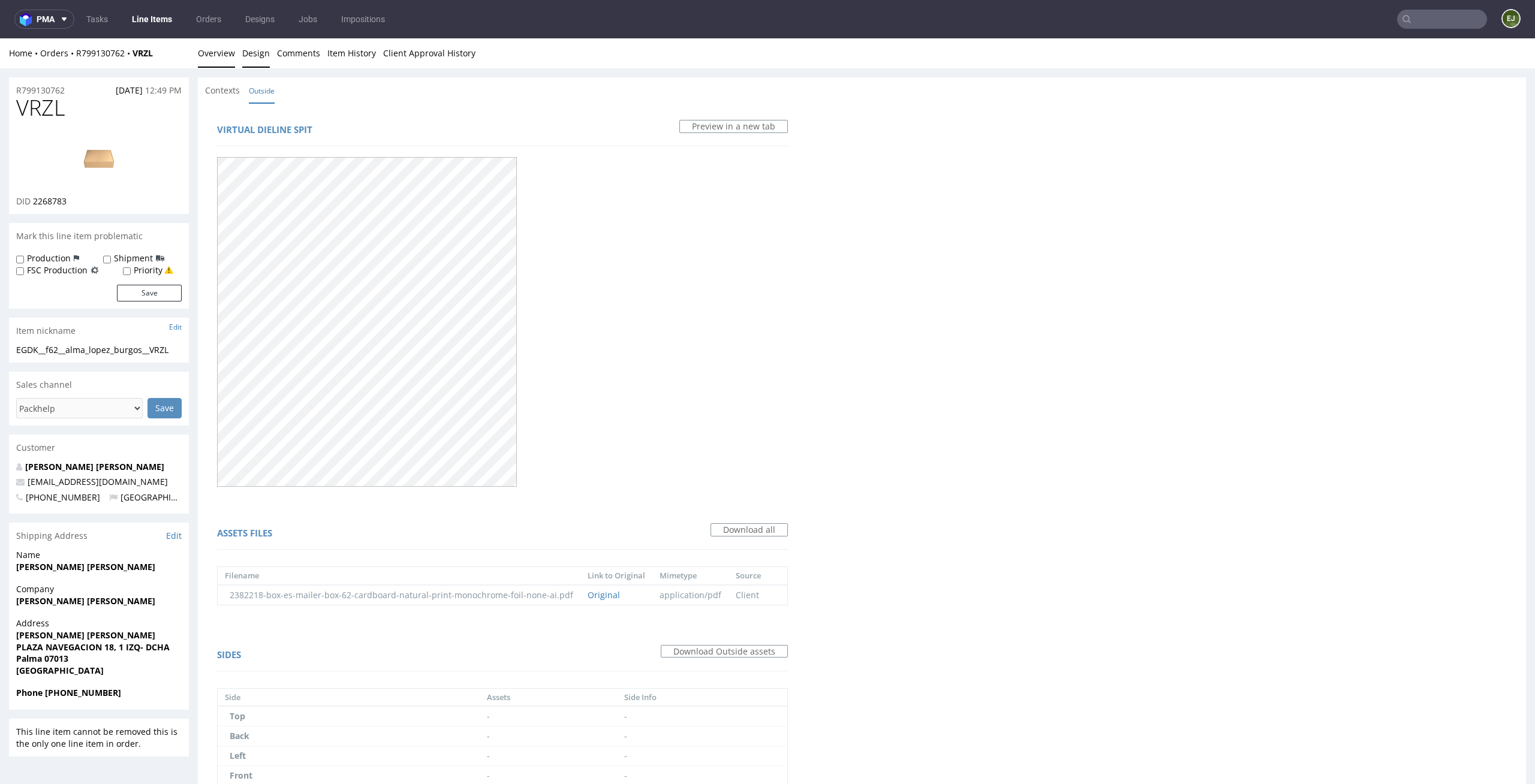
click at [226, 55] on link "Overview" at bounding box center [216, 53] width 37 height 29
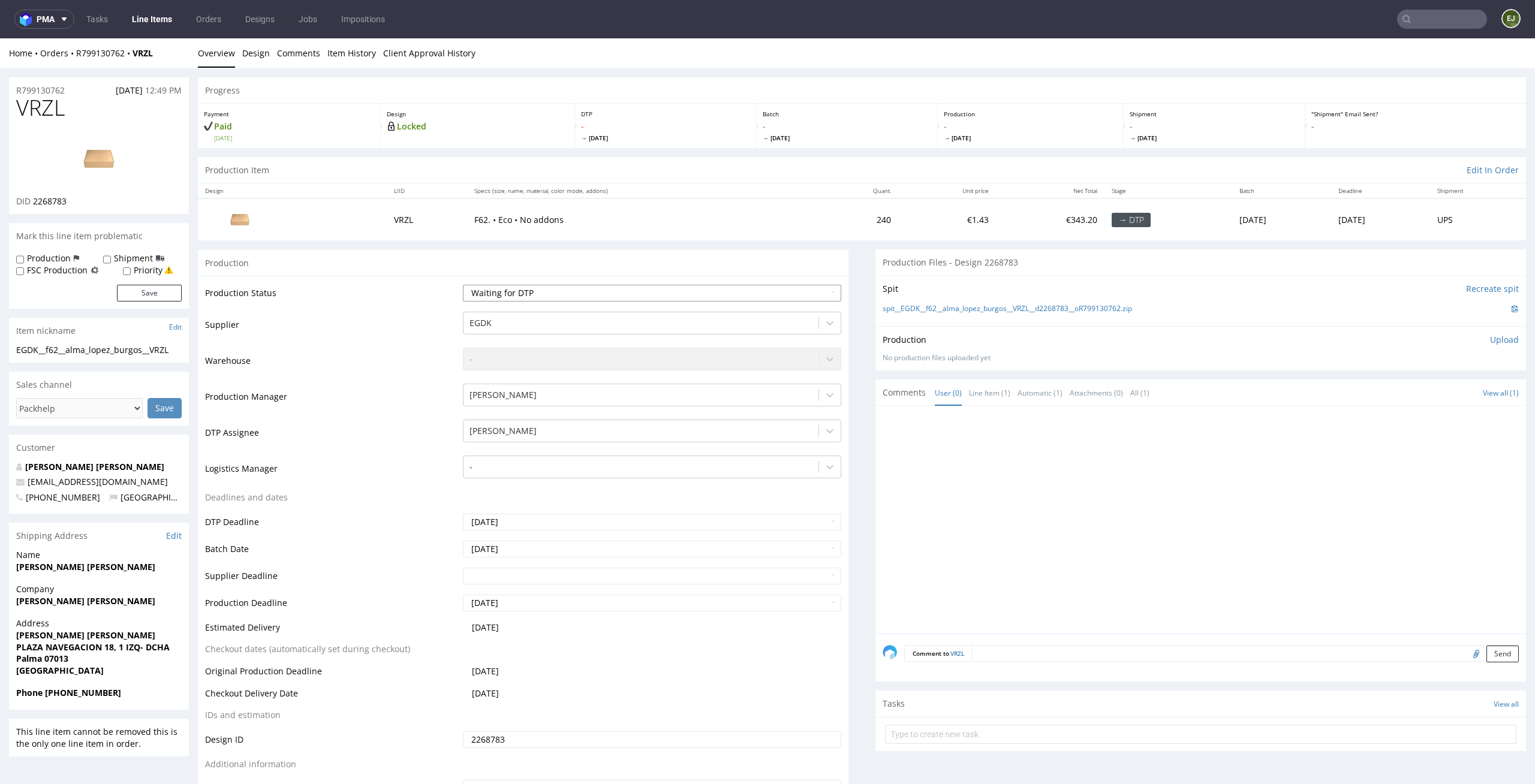
click at [544, 301] on select "Waiting for Artwork Waiting for Diecut Waiting for Mockup Waiting for DTP Waiti…" at bounding box center [652, 293] width 379 height 17
select select "dtp_in_process"
click at [463, 285] on select "Waiting for Artwork Waiting for Diecut Waiting for Mockup Waiting for DTP Waiti…" at bounding box center [652, 293] width 379 height 17
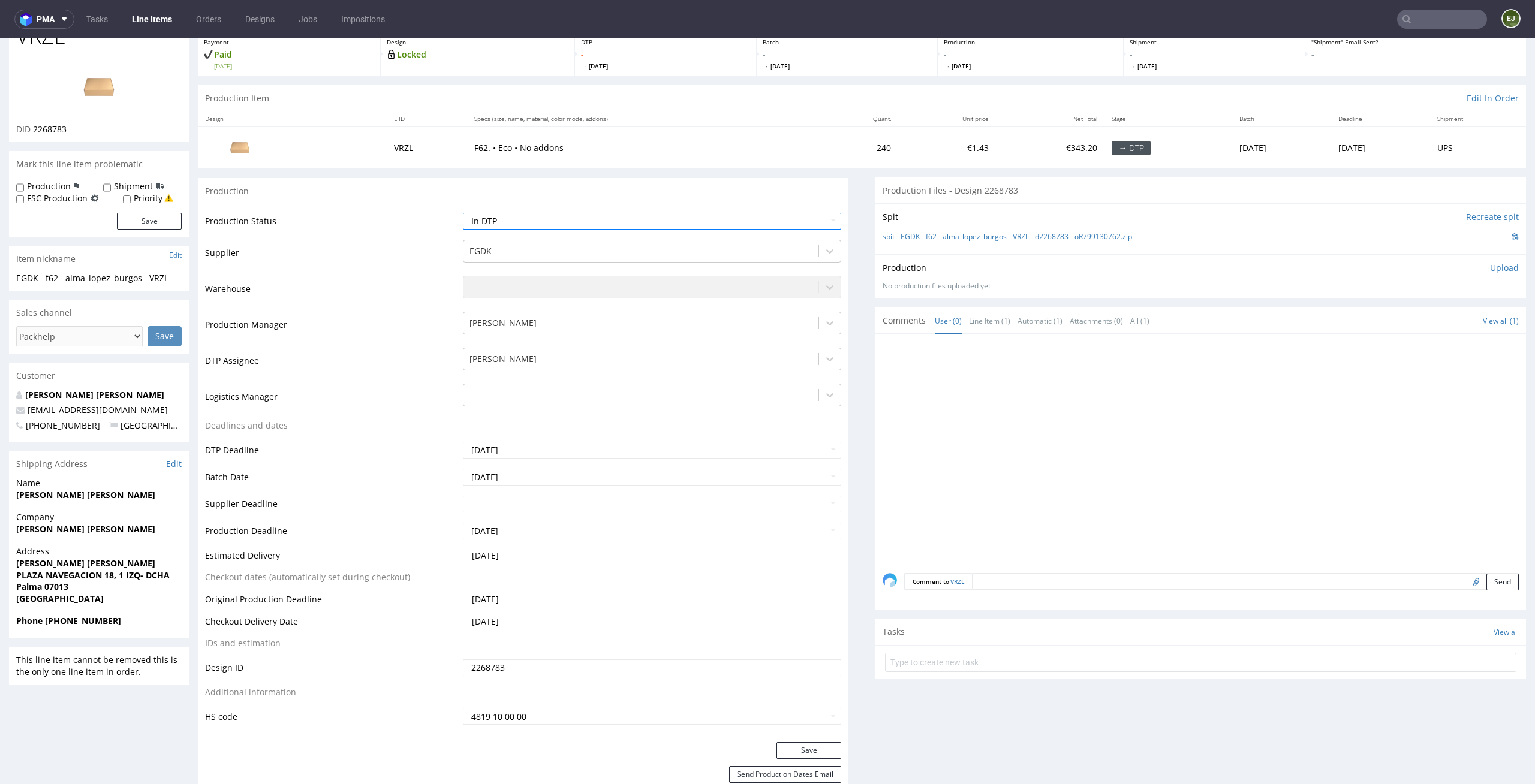
scroll to position [103, 0]
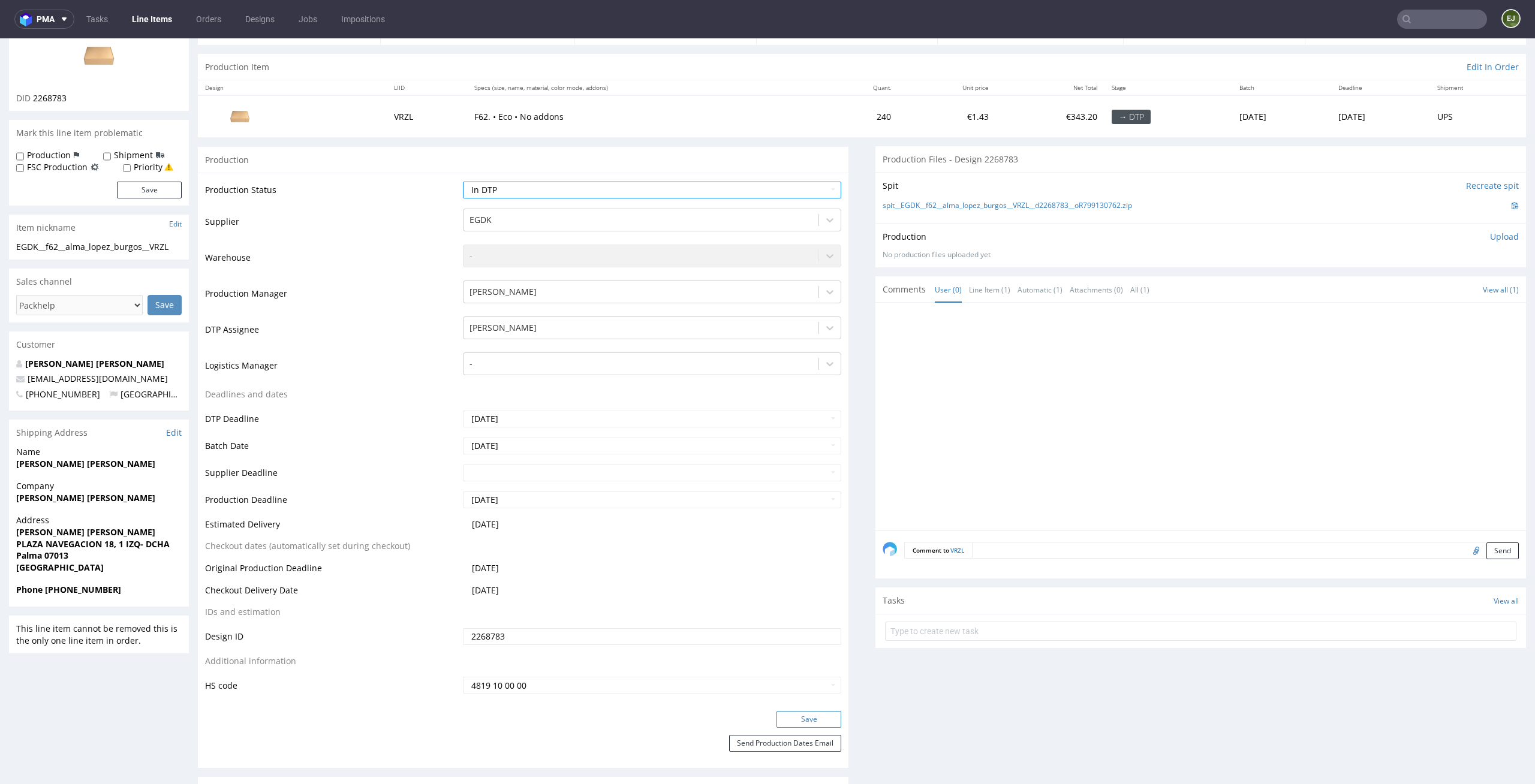
click at [814, 718] on button "Save" at bounding box center [809, 720] width 64 height 17
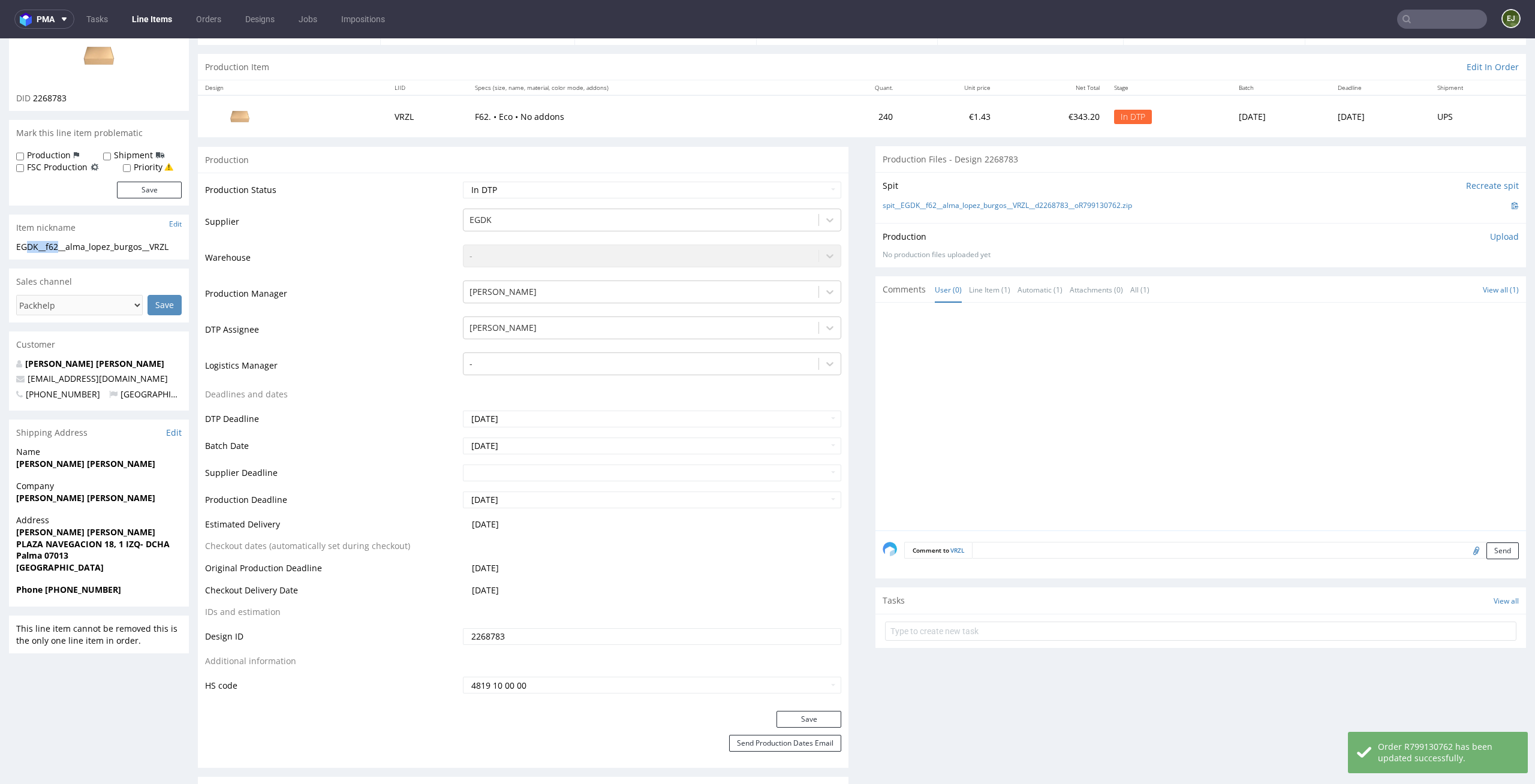
drag, startPoint x: 61, startPoint y: 243, endPoint x: 0, endPoint y: 243, distance: 61.0
copy div "EGDK__f62"
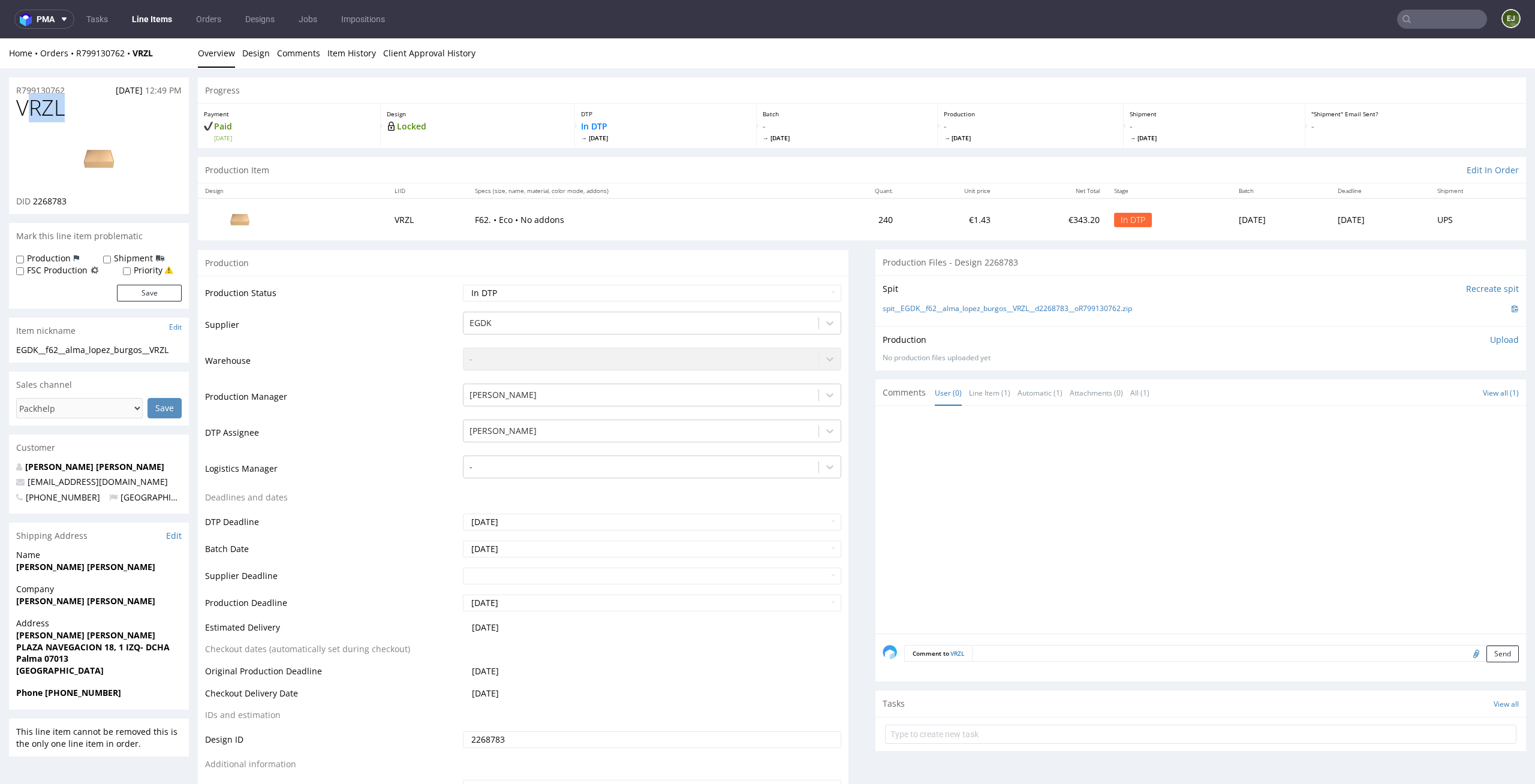
drag, startPoint x: 75, startPoint y: 110, endPoint x: 0, endPoint y: 107, distance: 75.1
copy span "VRZL"
click at [944, 304] on link "spit__EGDK__f62__alma_lopez_burgos__VRZL__d2268783__oR799130762.zip" at bounding box center [1007, 309] width 249 height 10
click at [764, 295] on select "Waiting for Artwork Waiting for Diecut Waiting for Mockup Waiting for DTP Waiti…" at bounding box center [652, 293] width 379 height 17
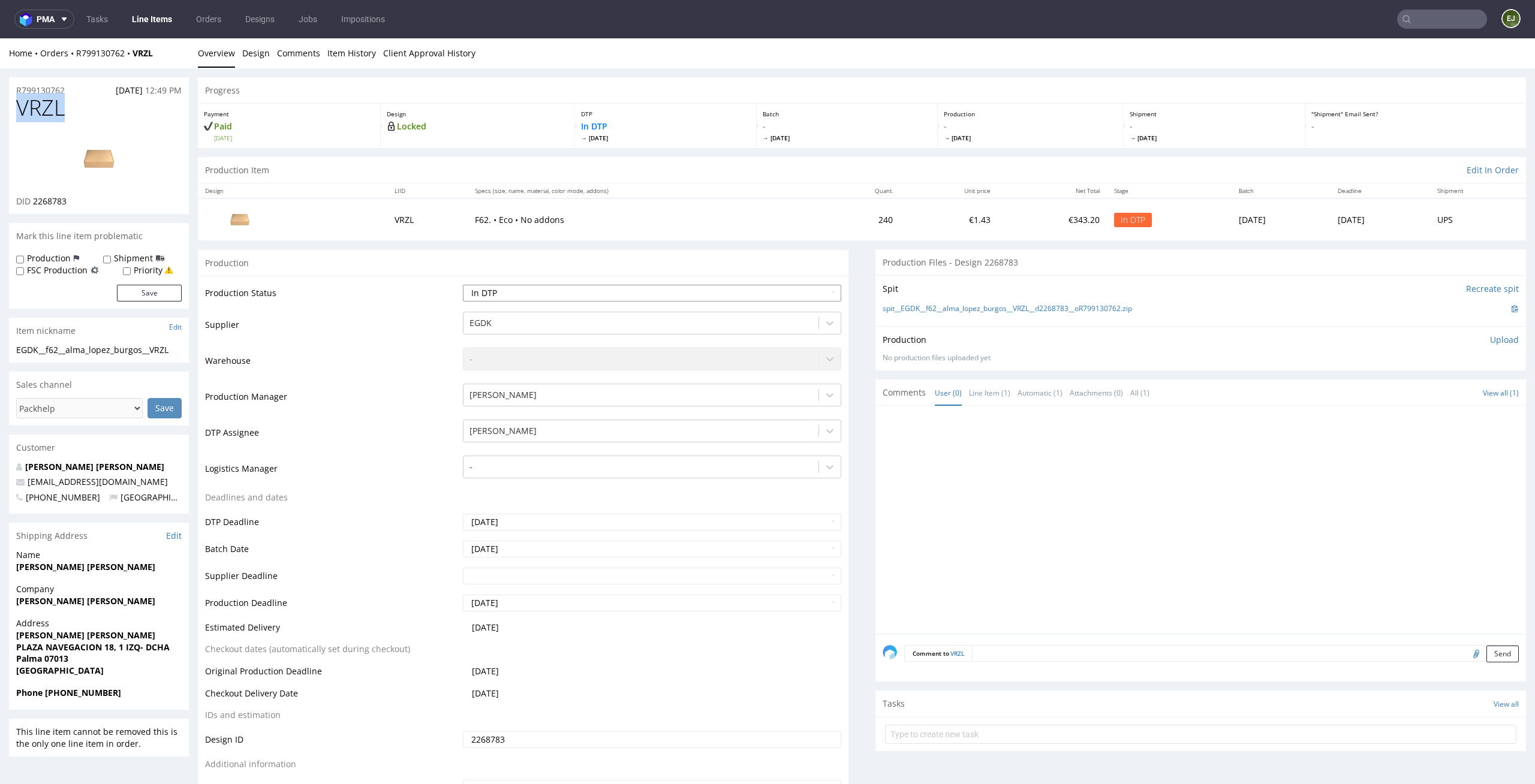
select select "dtp_ca_needed"
click at [463, 285] on select "Waiting for Artwork Waiting for Diecut Waiting for Mockup Waiting for DTP Waiti…" at bounding box center [652, 293] width 379 height 17
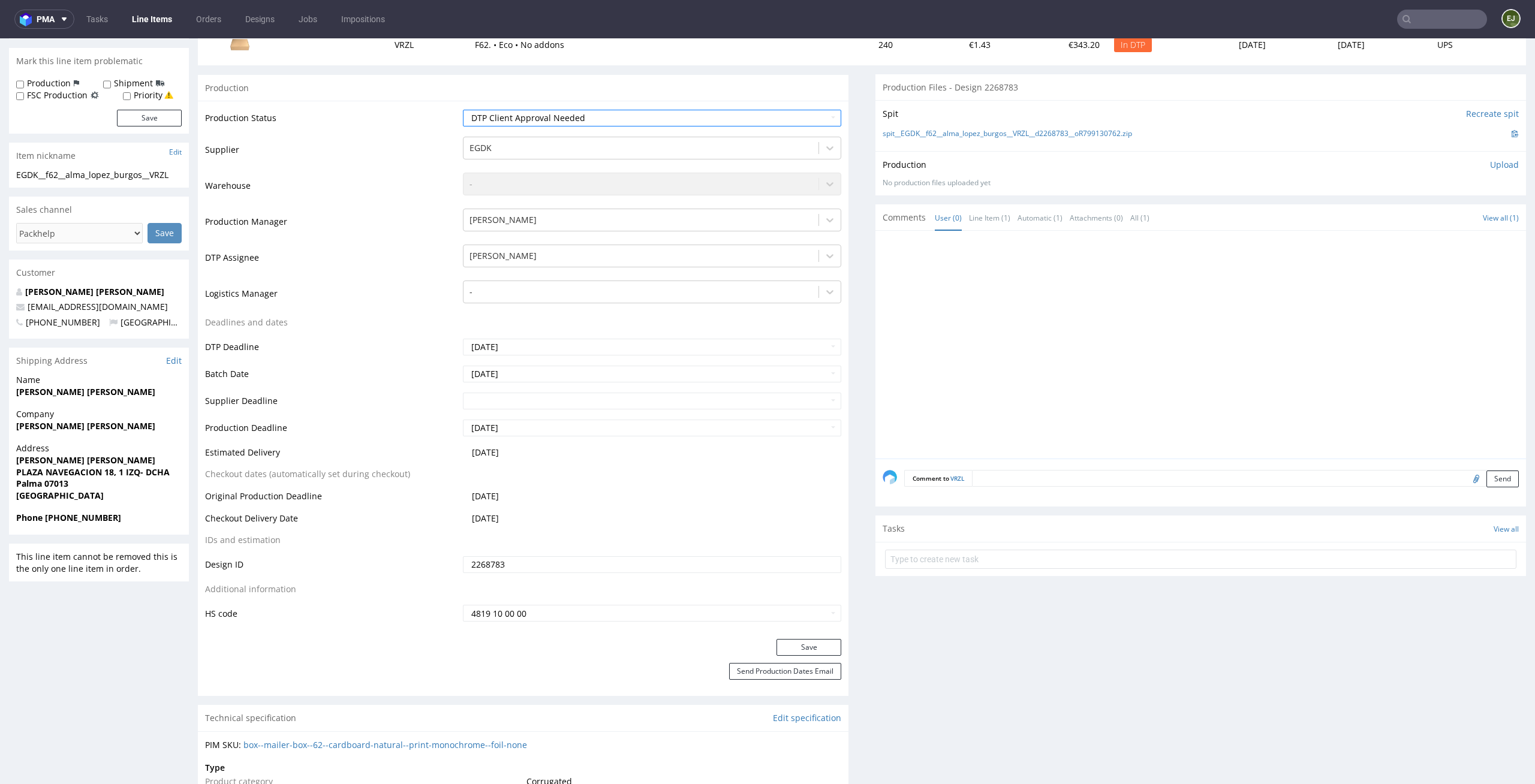
scroll to position [213, 0]
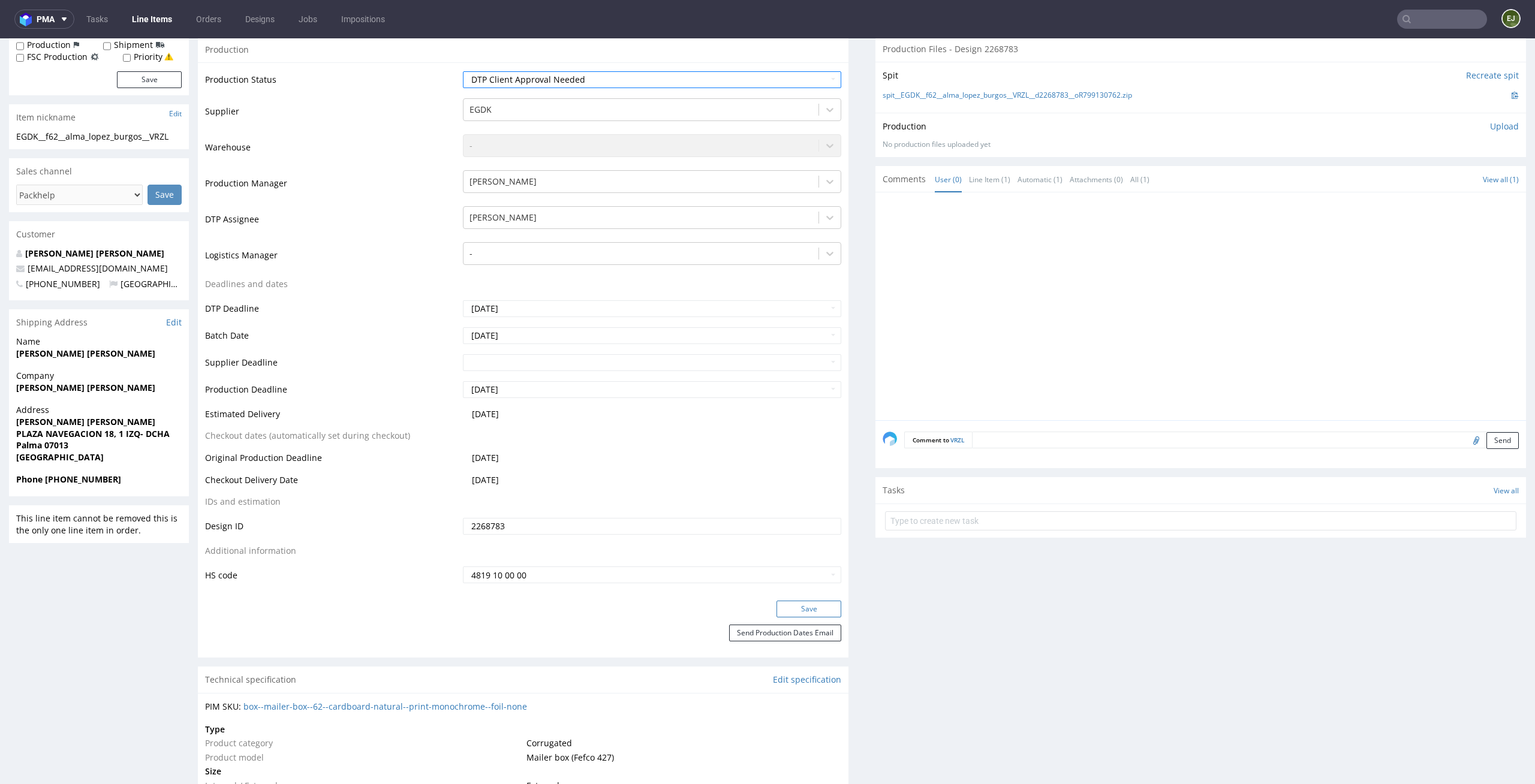
click at [820, 608] on button "Save" at bounding box center [809, 609] width 64 height 17
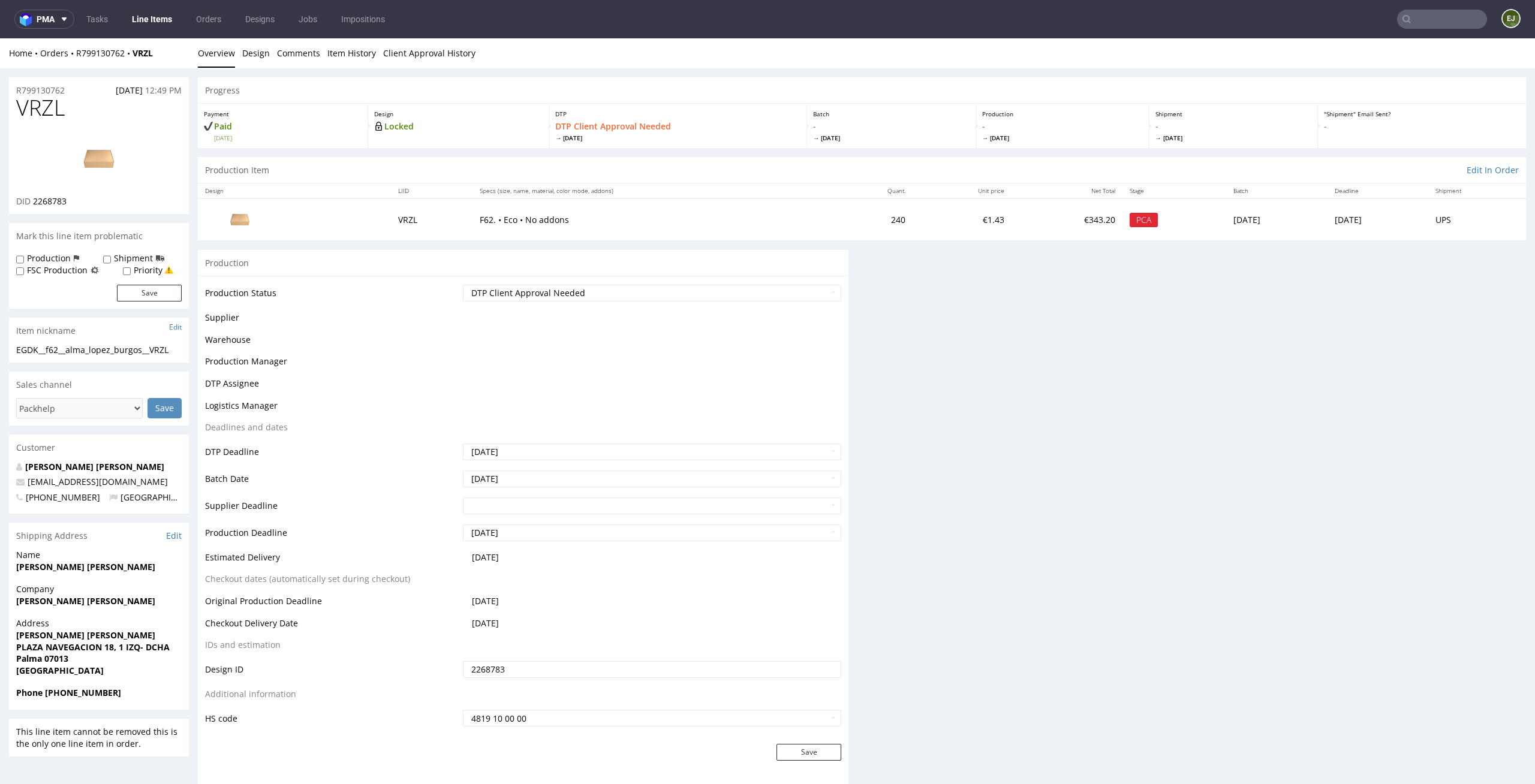
scroll to position [0, 0]
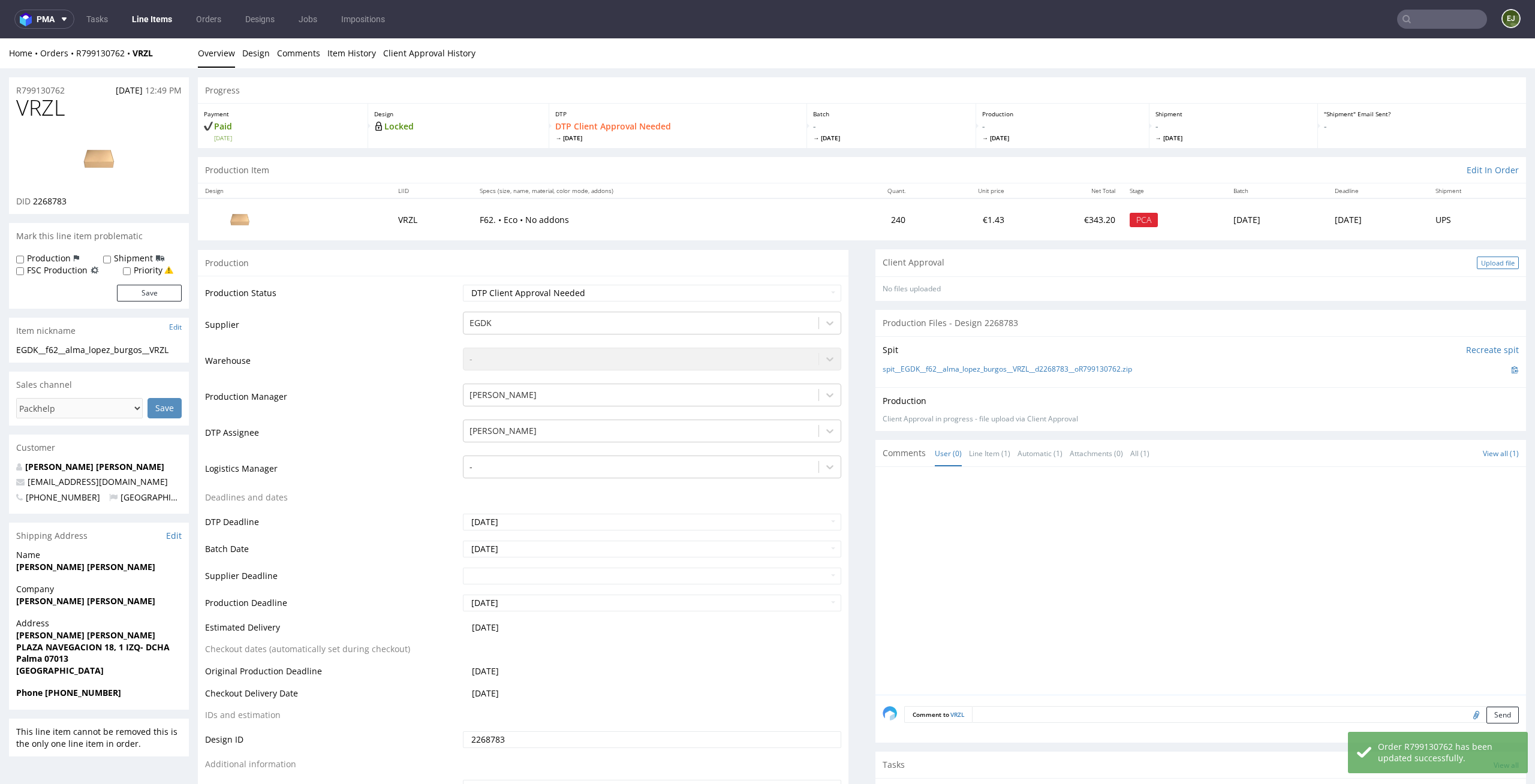
click at [1481, 261] on div "Upload file" at bounding box center [1498, 262] width 42 height 12
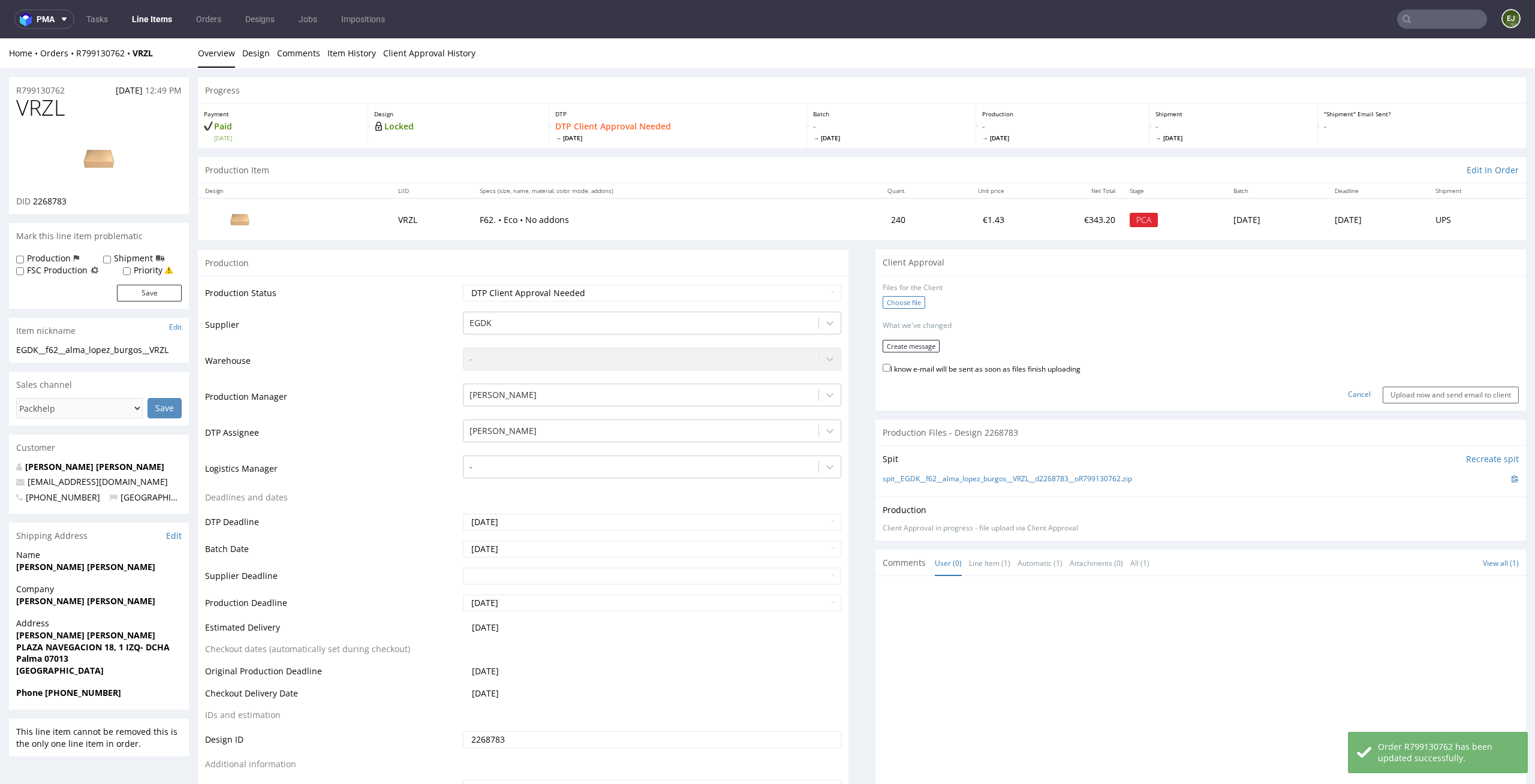
click at [906, 303] on label "Choose file" at bounding box center [904, 302] width 42 height 12
click at [0, 38] on input "Choose file" at bounding box center [0, 38] width 0 height 0
click at [920, 334] on form "Files for the Client 1 . EGDK__f62__alma_lopez_burgos__VRZL__d2268783__oR799130…" at bounding box center [1200, 341] width 636 height 116
click at [914, 340] on button "Create message" at bounding box center [911, 342] width 57 height 12
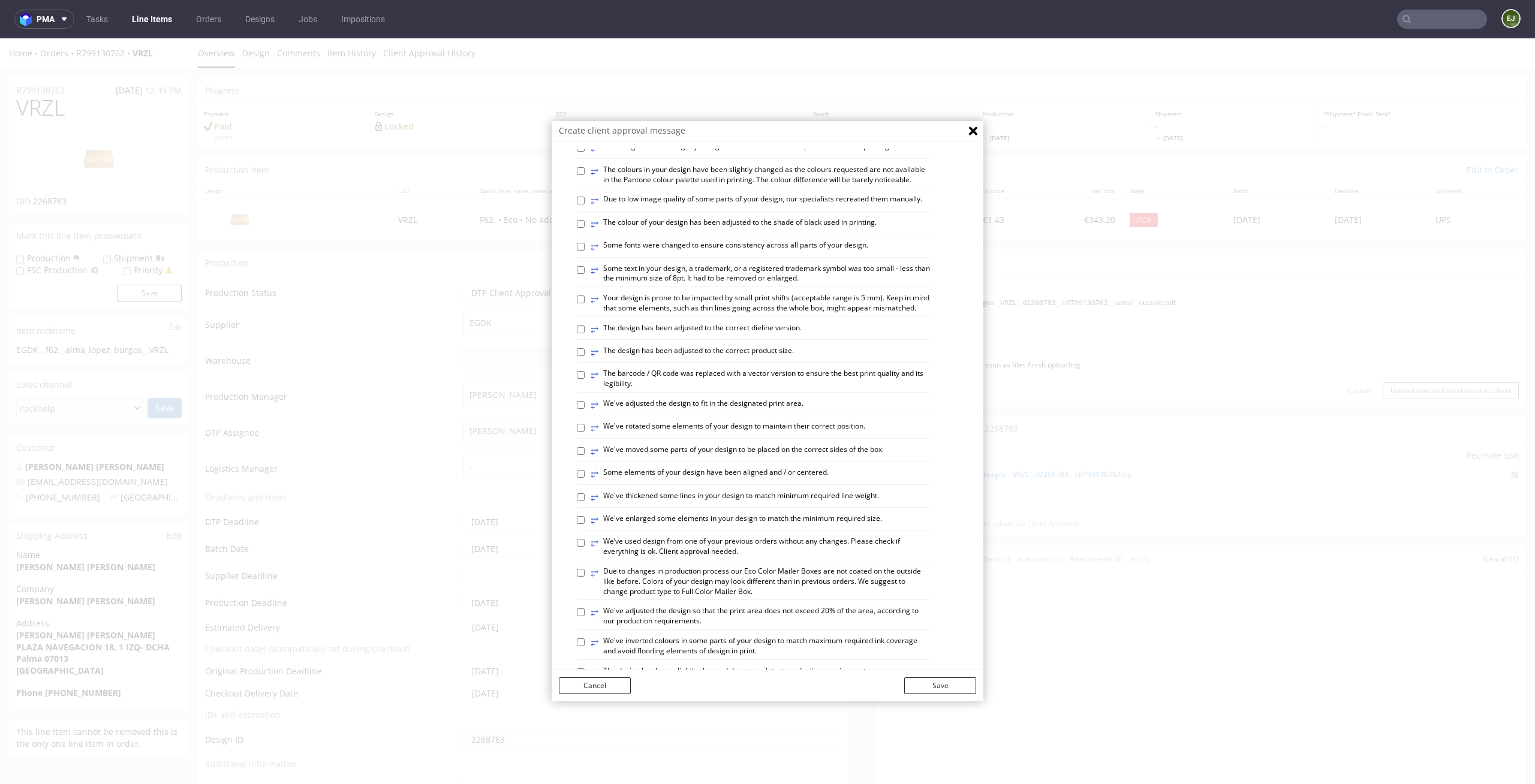
scroll to position [211, 0]
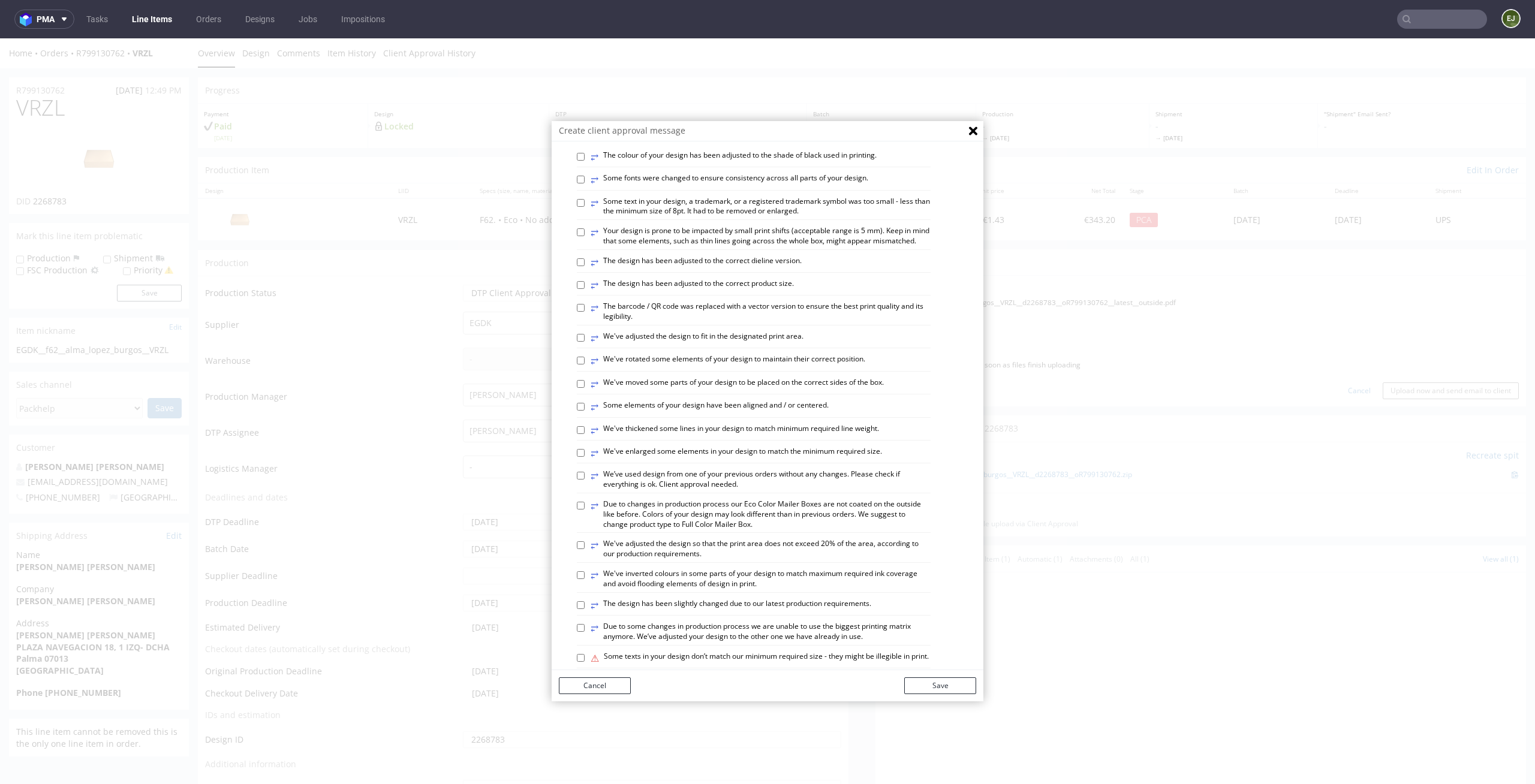
click at [807, 368] on label "⥂ We've rotated some elements of your design to maintain their correct position." at bounding box center [728, 360] width 275 height 13
click at [585, 364] on input "⥂ We've rotated some elements of your design to maintain their correct position." at bounding box center [581, 360] width 8 height 8
checkbox input "true"
click at [948, 677] on div "Cancel Save" at bounding box center [768, 686] width 432 height 31
click at [919, 691] on button "Save" at bounding box center [940, 686] width 72 height 17
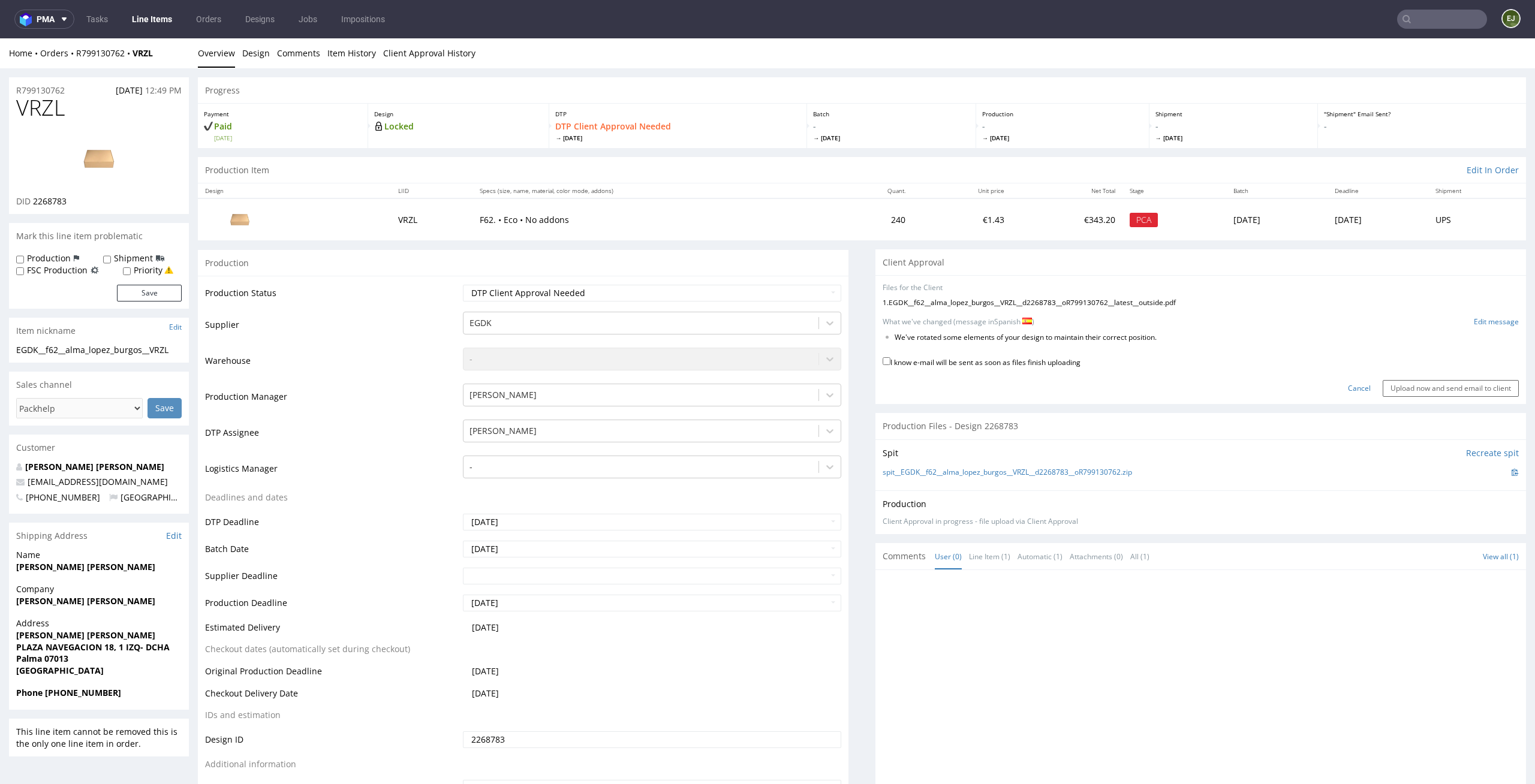
click at [950, 358] on label "I know e-mail will be sent as soon as files finish uploading" at bounding box center [982, 361] width 198 height 13
click at [891, 358] on input "I know e-mail will be sent as soon as files finish uploading" at bounding box center [887, 361] width 8 height 8
checkbox input "true"
click at [1383, 387] on input "Upload now and send email to client" at bounding box center [1450, 388] width 136 height 17
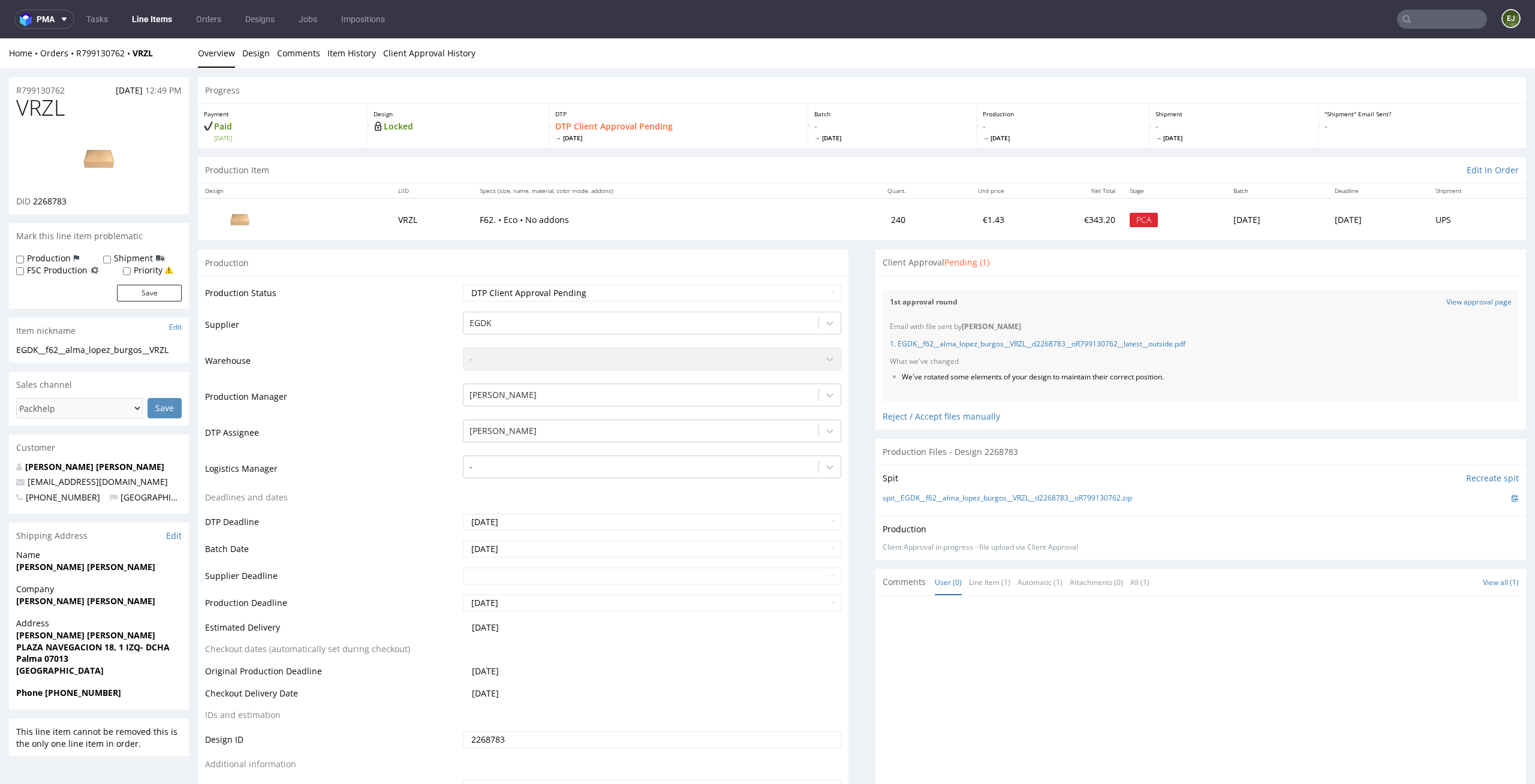
scroll to position [0, 0]
click at [1223, 375] on li "We've rotated some elements of your design to maintain their correct position." at bounding box center [1177, 377] width 549 height 10
drag, startPoint x: 1207, startPoint y: 379, endPoint x: 877, endPoint y: 379, distance: 330.0
click at [883, 379] on div "Email with file sent by Elżbieta Jelińska 1. EGDK__f62__alma_lopez_burgos__VRZL…" at bounding box center [1200, 358] width 636 height 87
copy li "We've rotated some elements of your design to maintain their correct position."
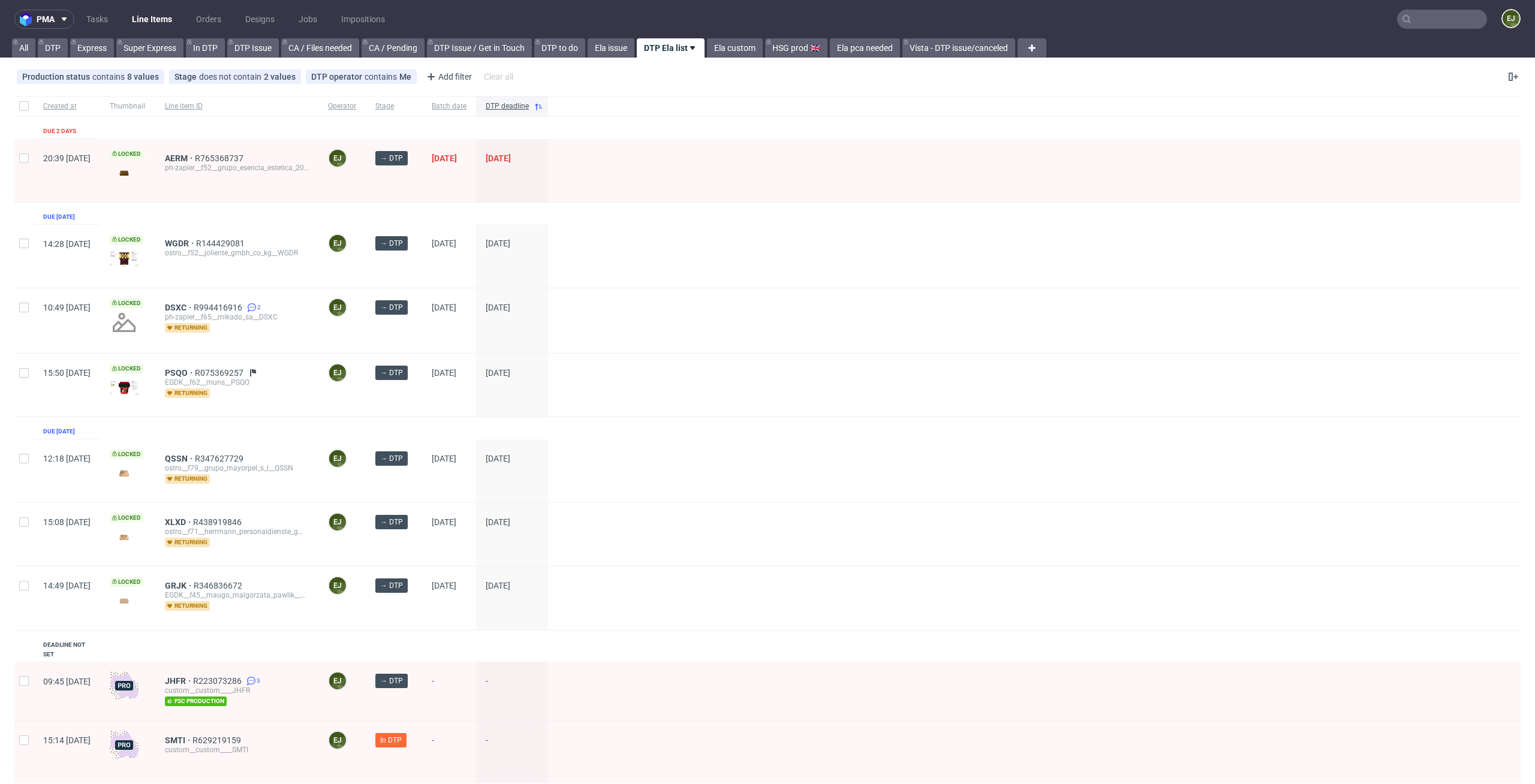
scroll to position [77, 0]
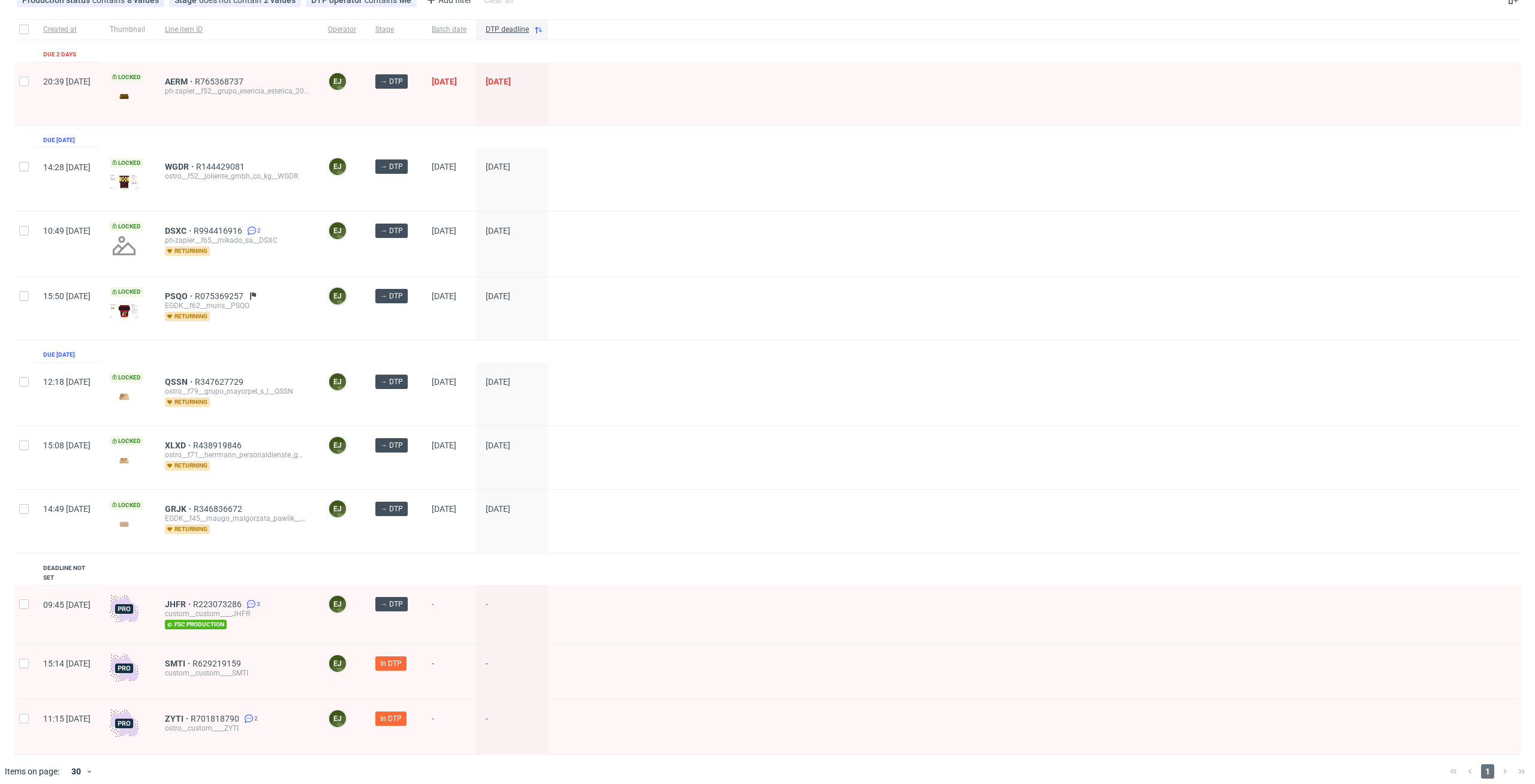
click at [991, 308] on div at bounding box center [1034, 308] width 973 height 63
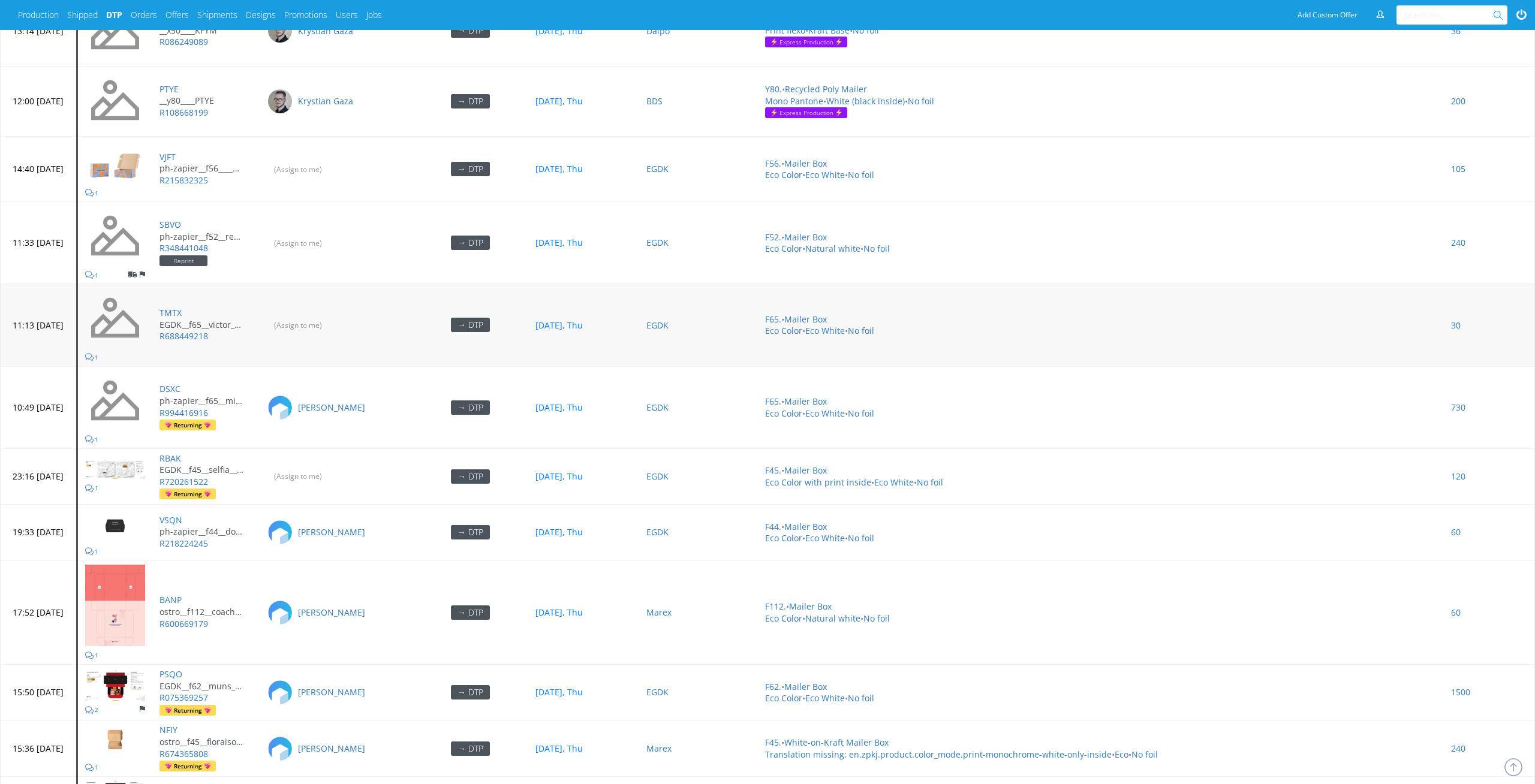
scroll to position [5263, 0]
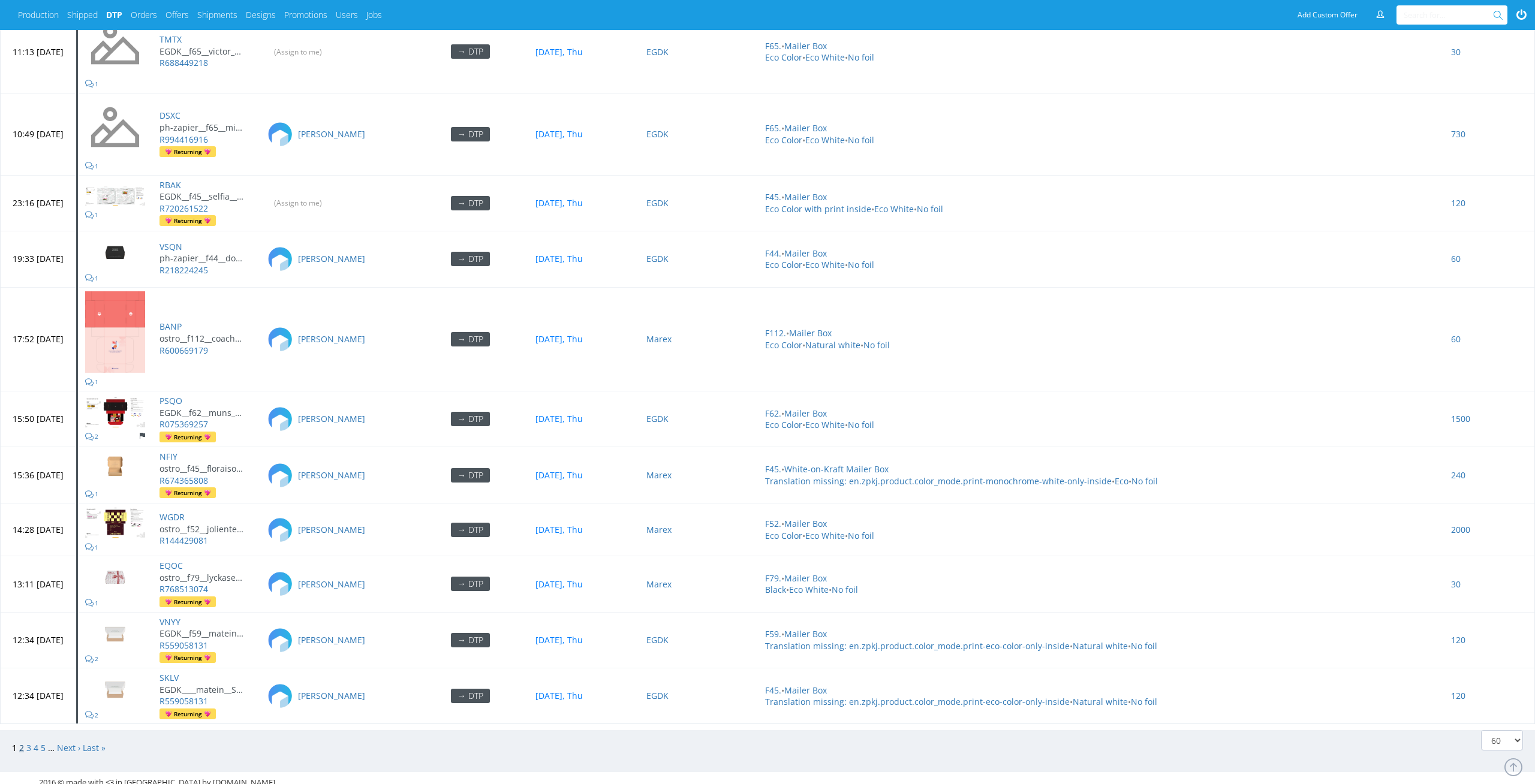
click at [20, 742] on link "2" at bounding box center [21, 748] width 5 height 12
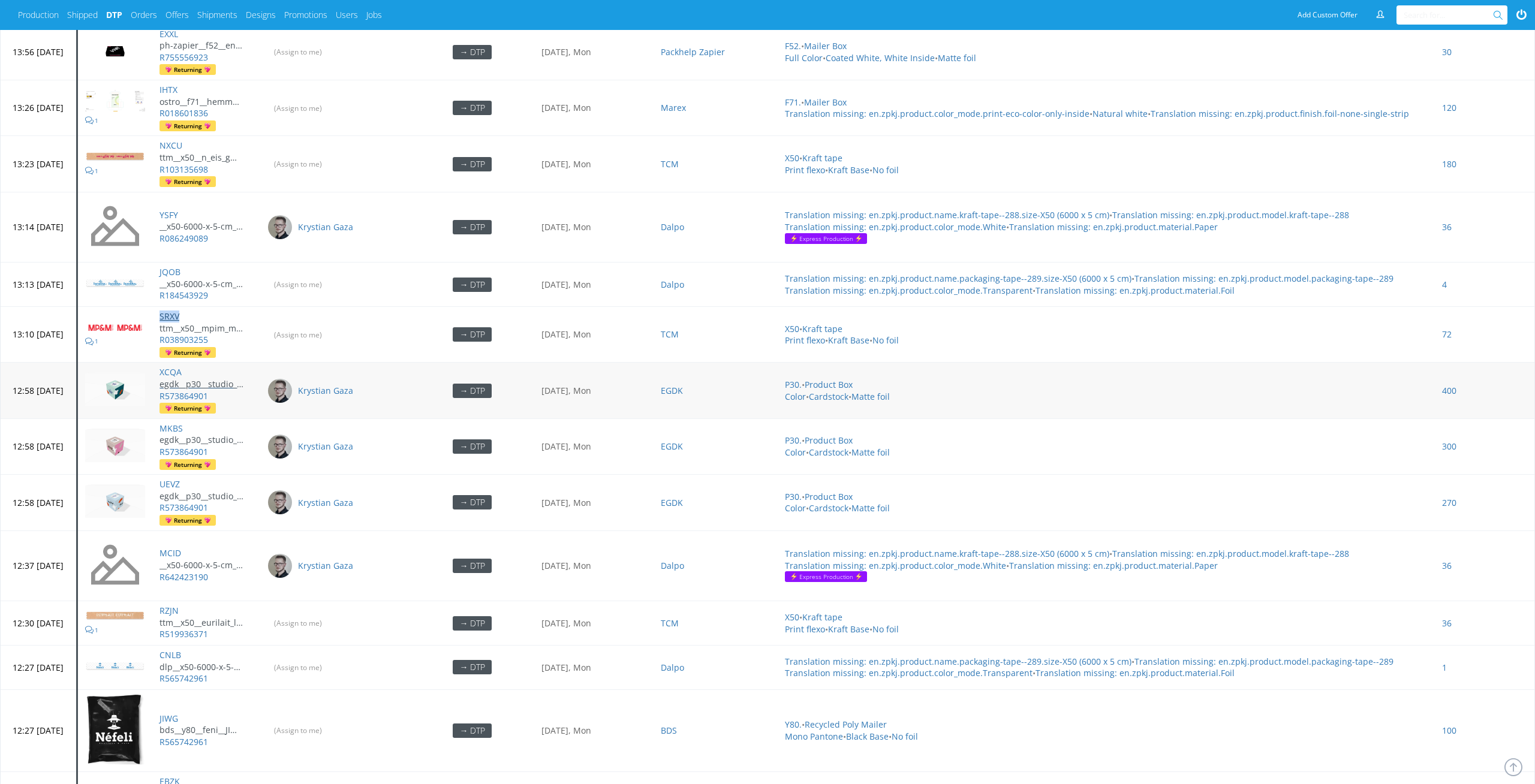
scroll to position [3712, 0]
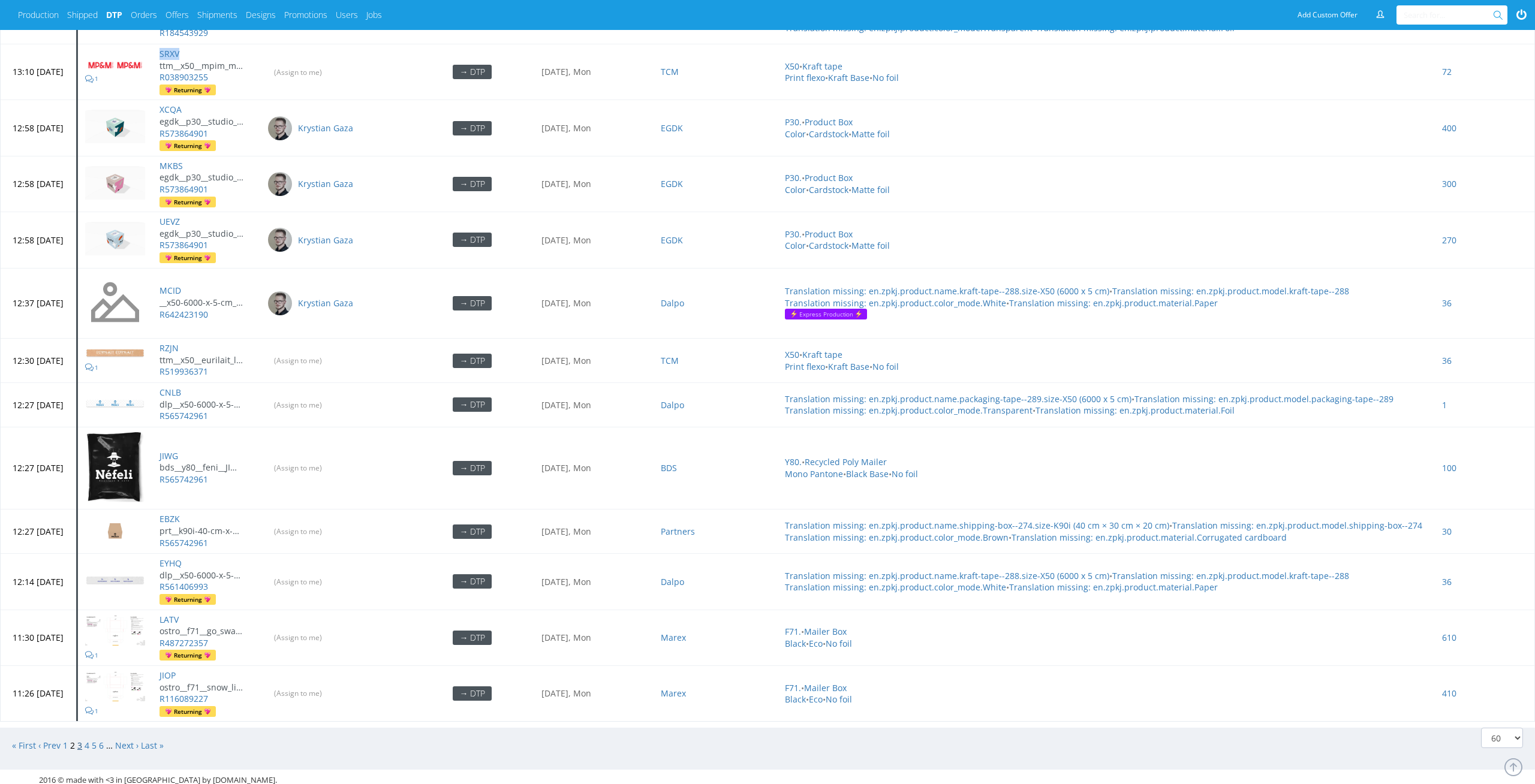
click at [80, 741] on link "3" at bounding box center [79, 746] width 5 height 12
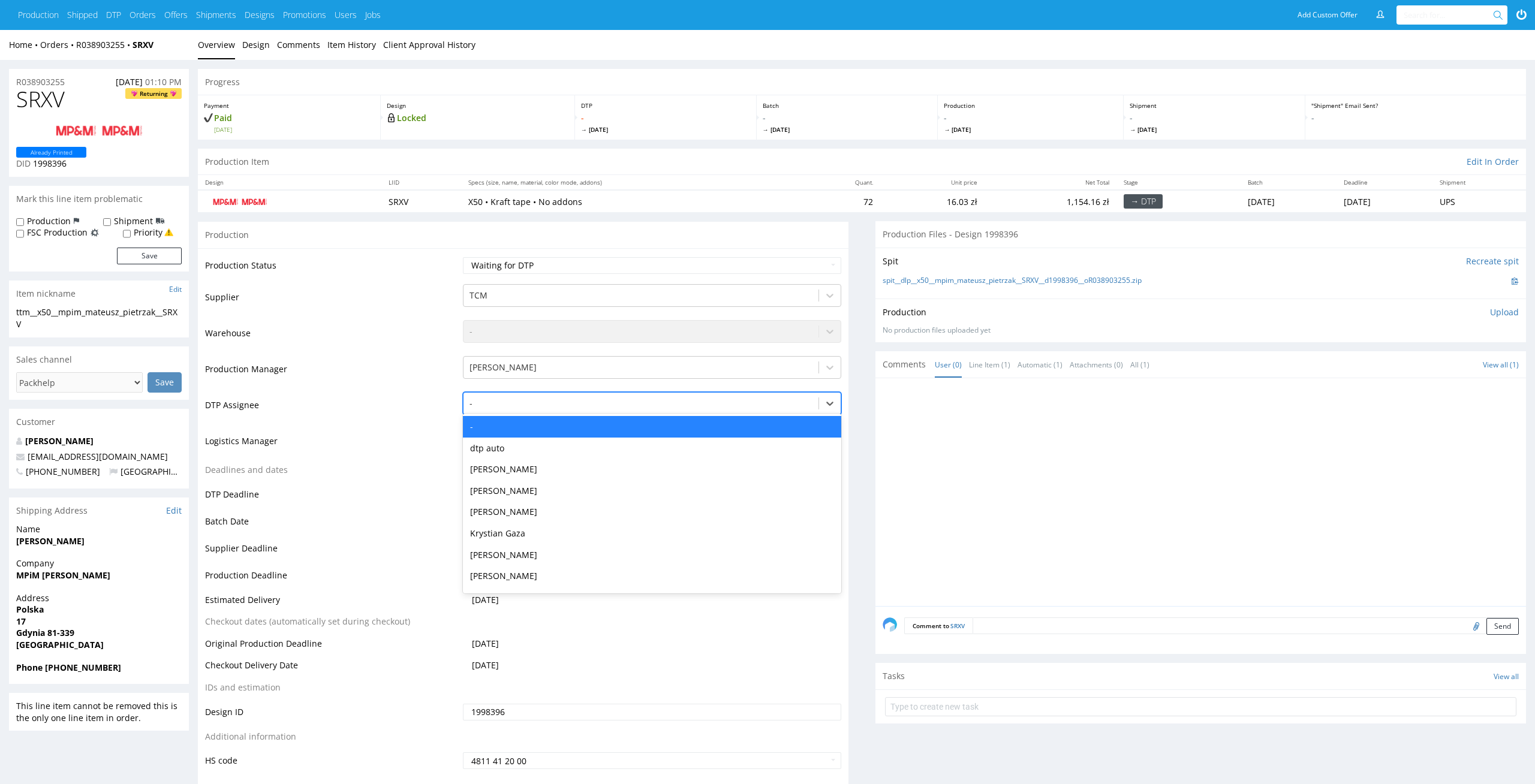
click at [755, 405] on div at bounding box center [641, 403] width 344 height 14
type input "el"
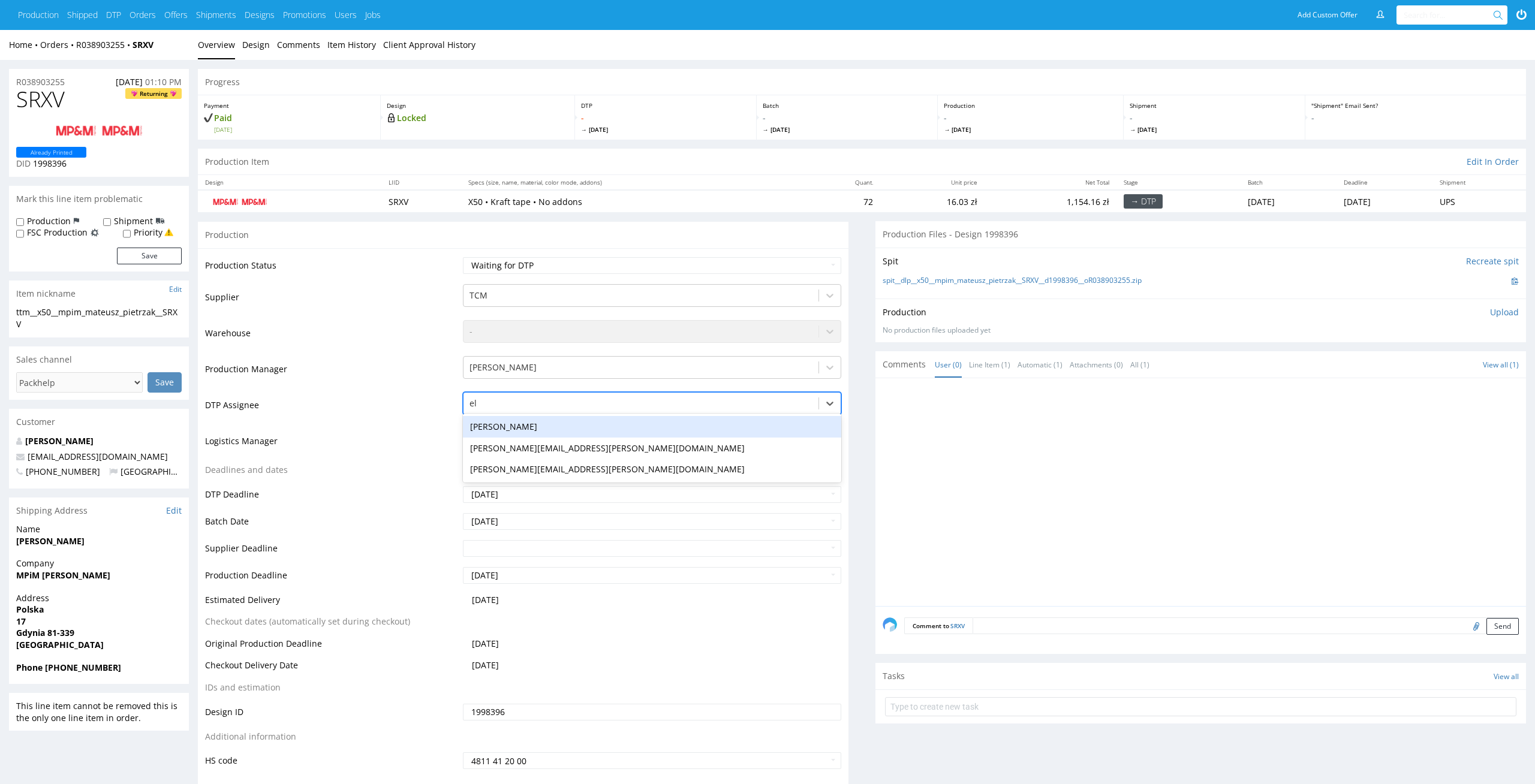
click at [728, 429] on div "[PERSON_NAME]" at bounding box center [652, 426] width 379 height 21
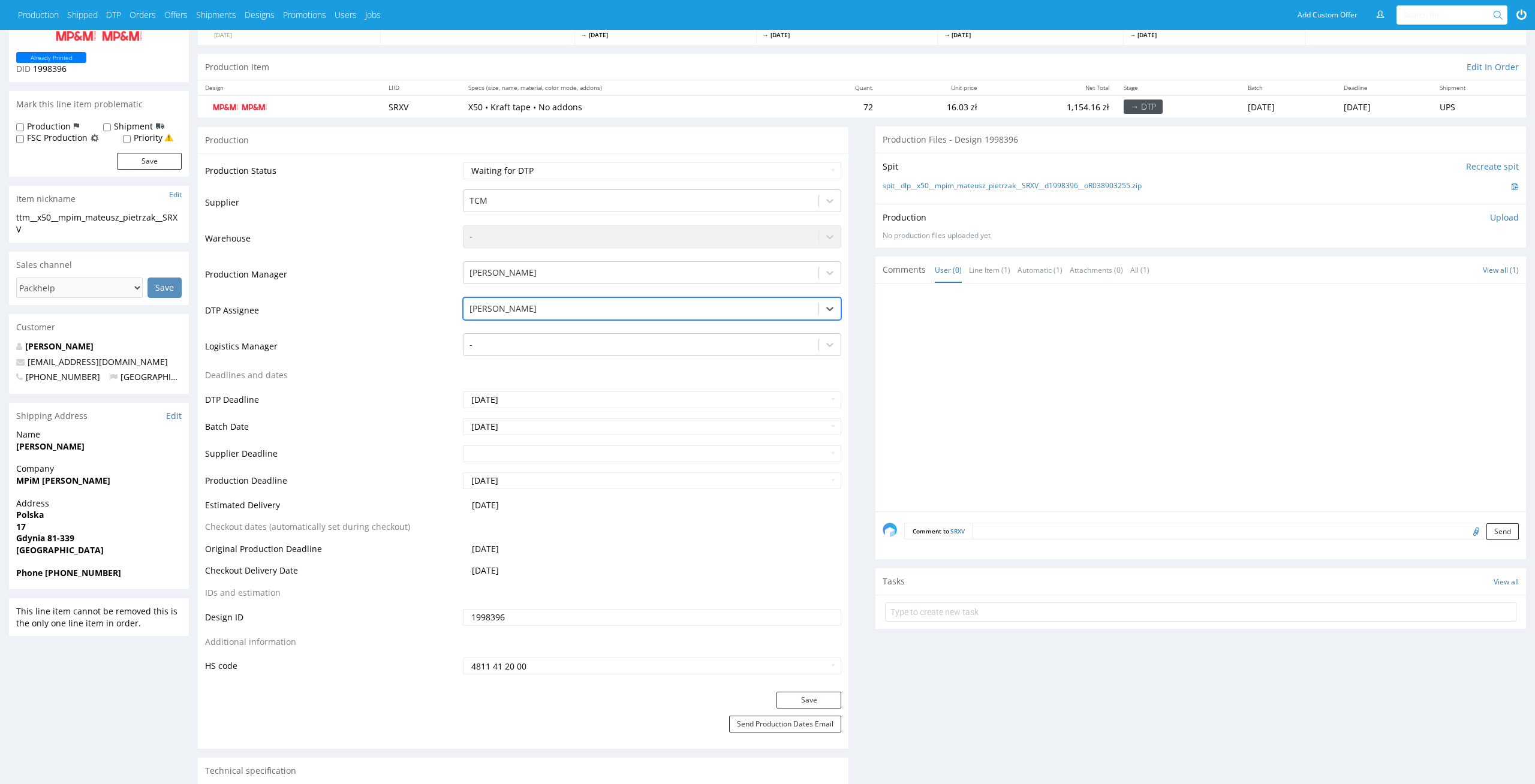
scroll to position [137, 0]
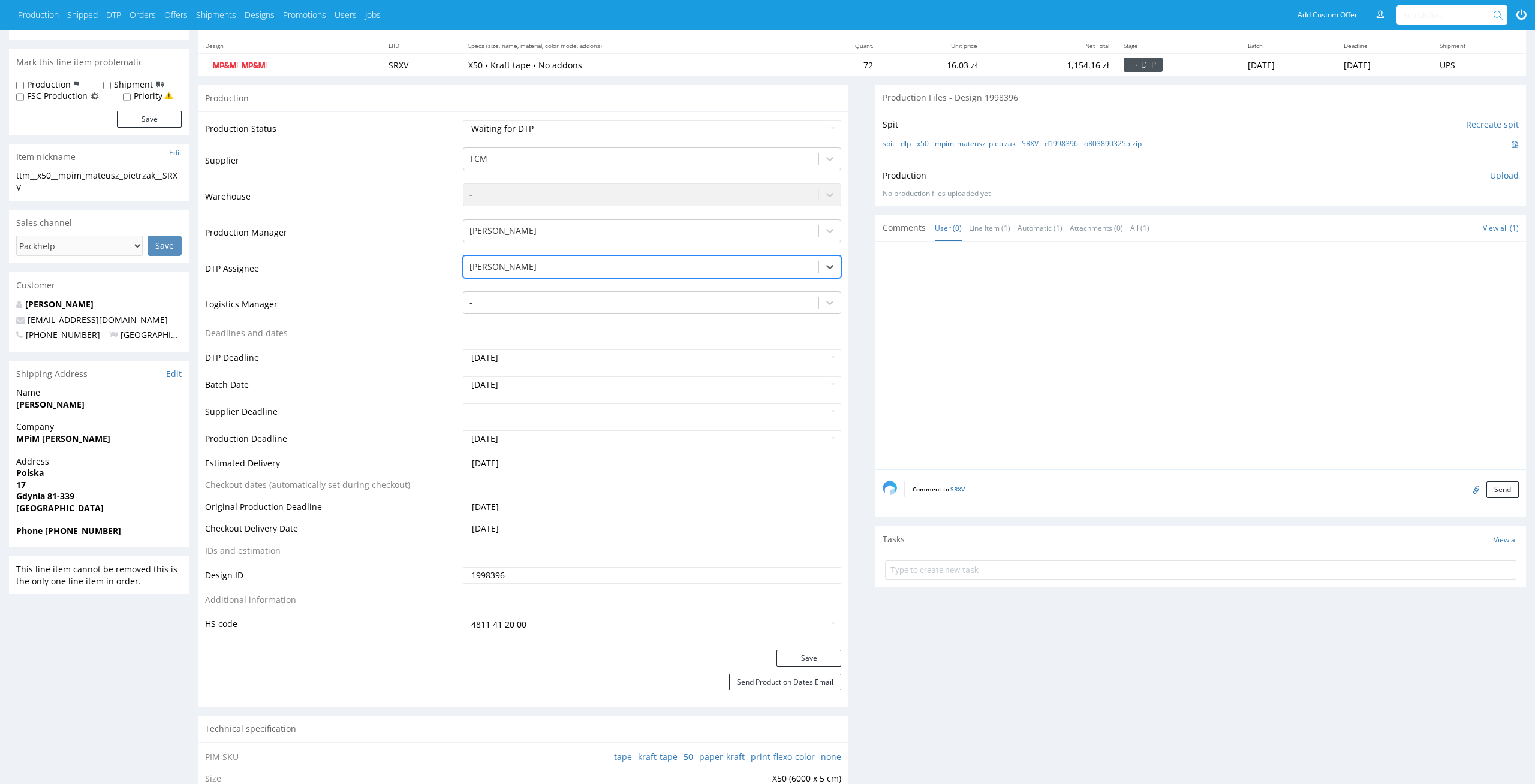
click at [816, 667] on div "Save" at bounding box center [523, 662] width 651 height 24
click at [810, 669] on div "Save" at bounding box center [523, 662] width 651 height 24
click at [814, 658] on button "Save" at bounding box center [809, 658] width 64 height 17
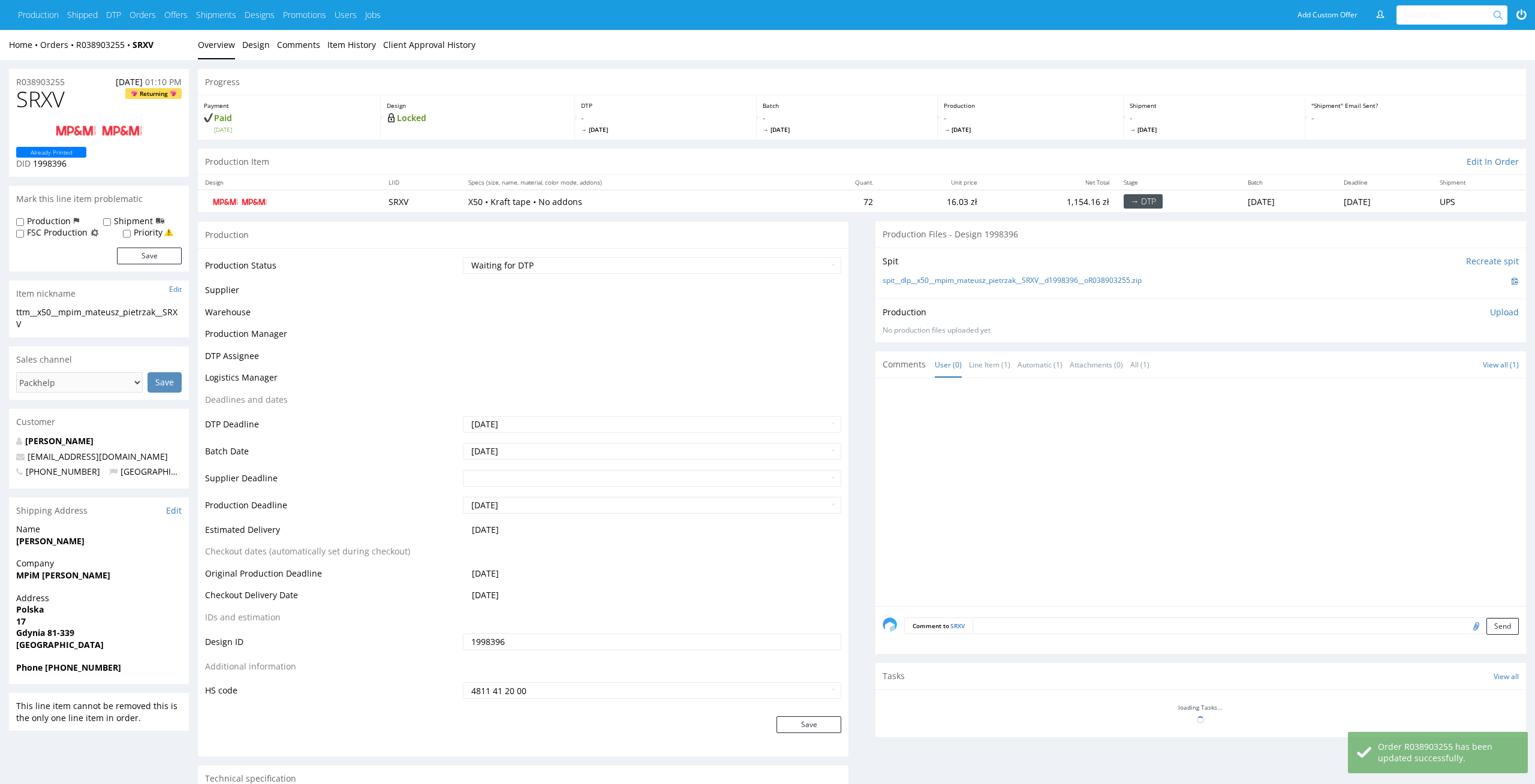
scroll to position [137, 0]
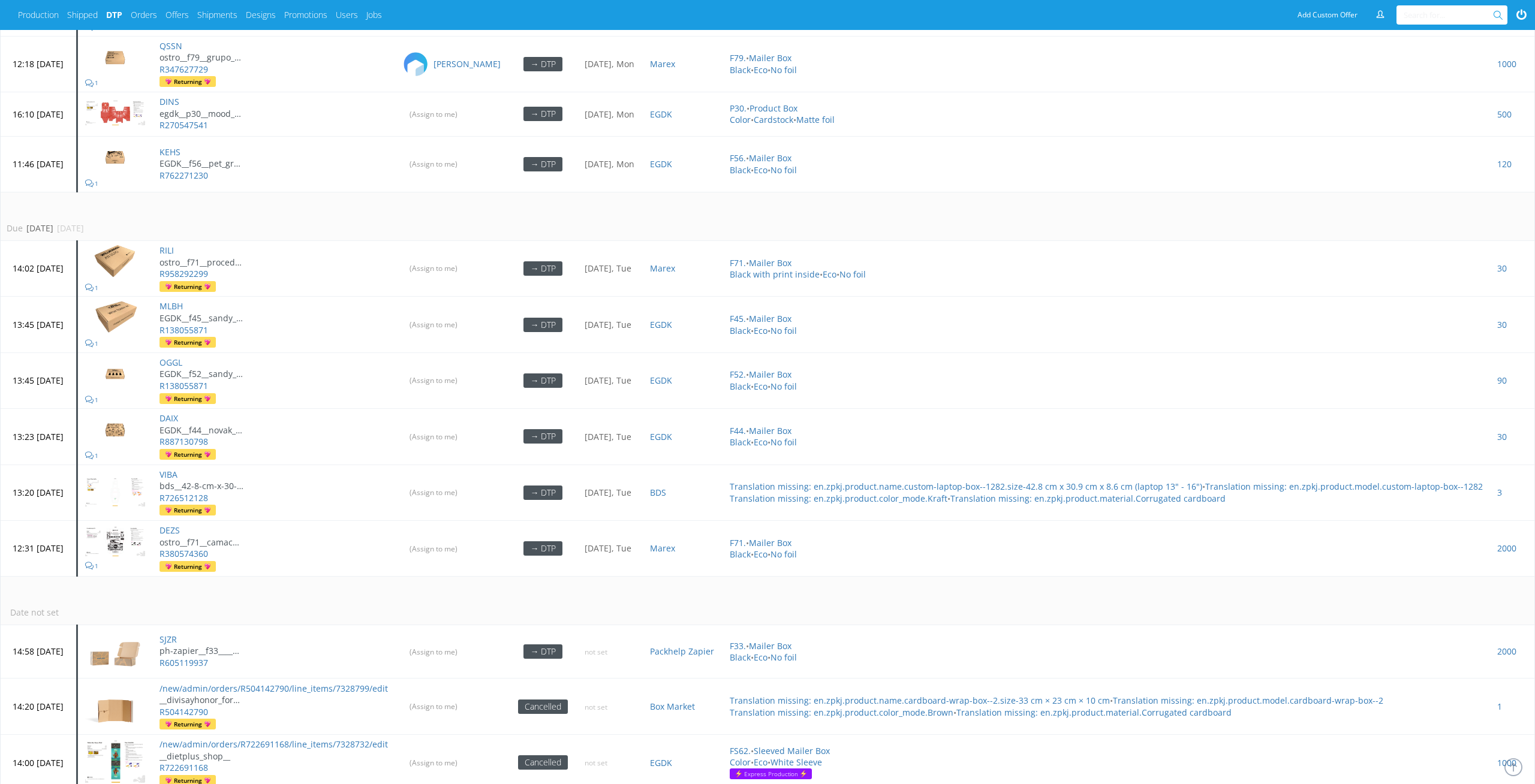
scroll to position [1639, 0]
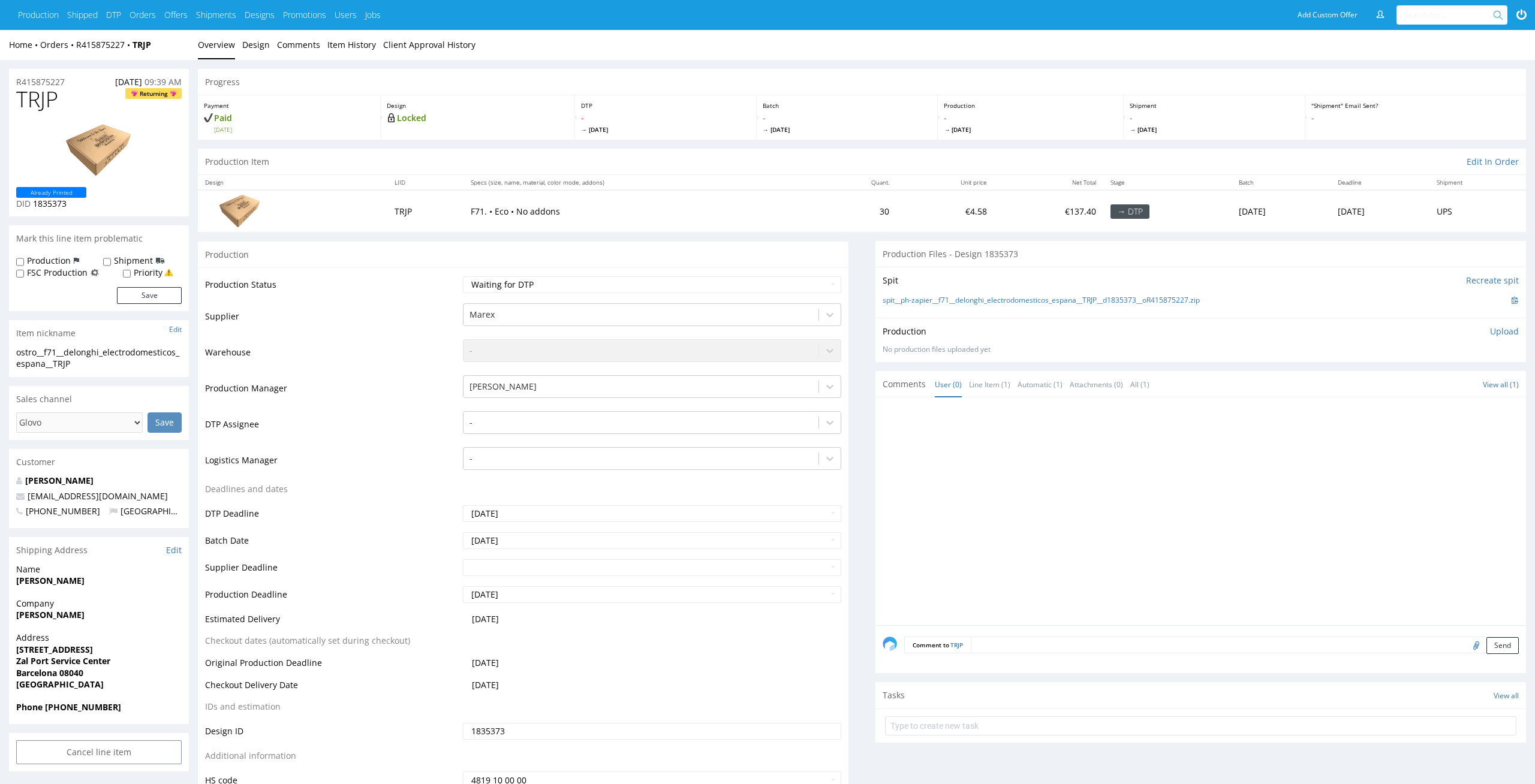
click at [618, 410] on td "-" at bounding box center [651, 427] width 382 height 36
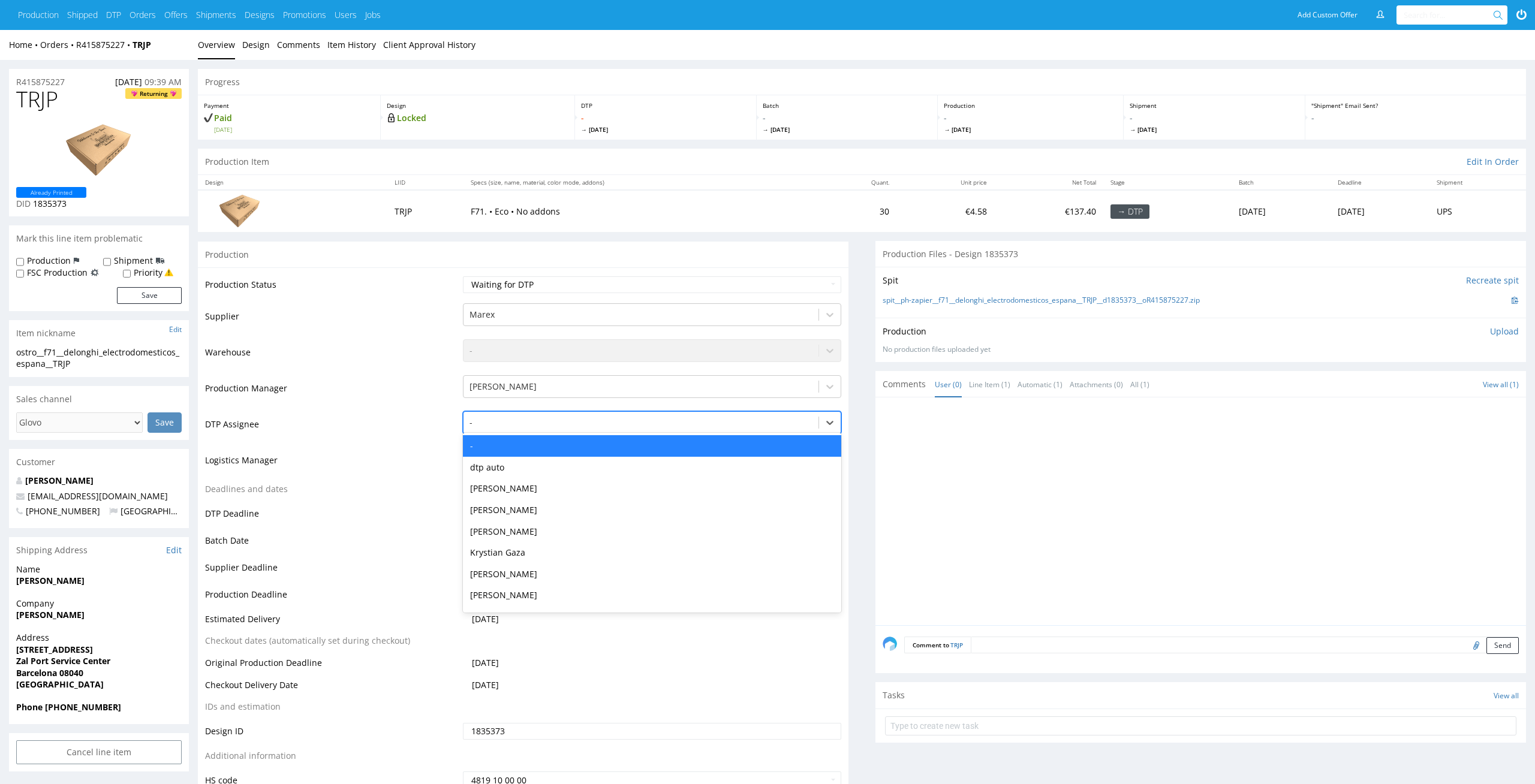
click at [615, 417] on div at bounding box center [641, 422] width 344 height 14
type input "el"
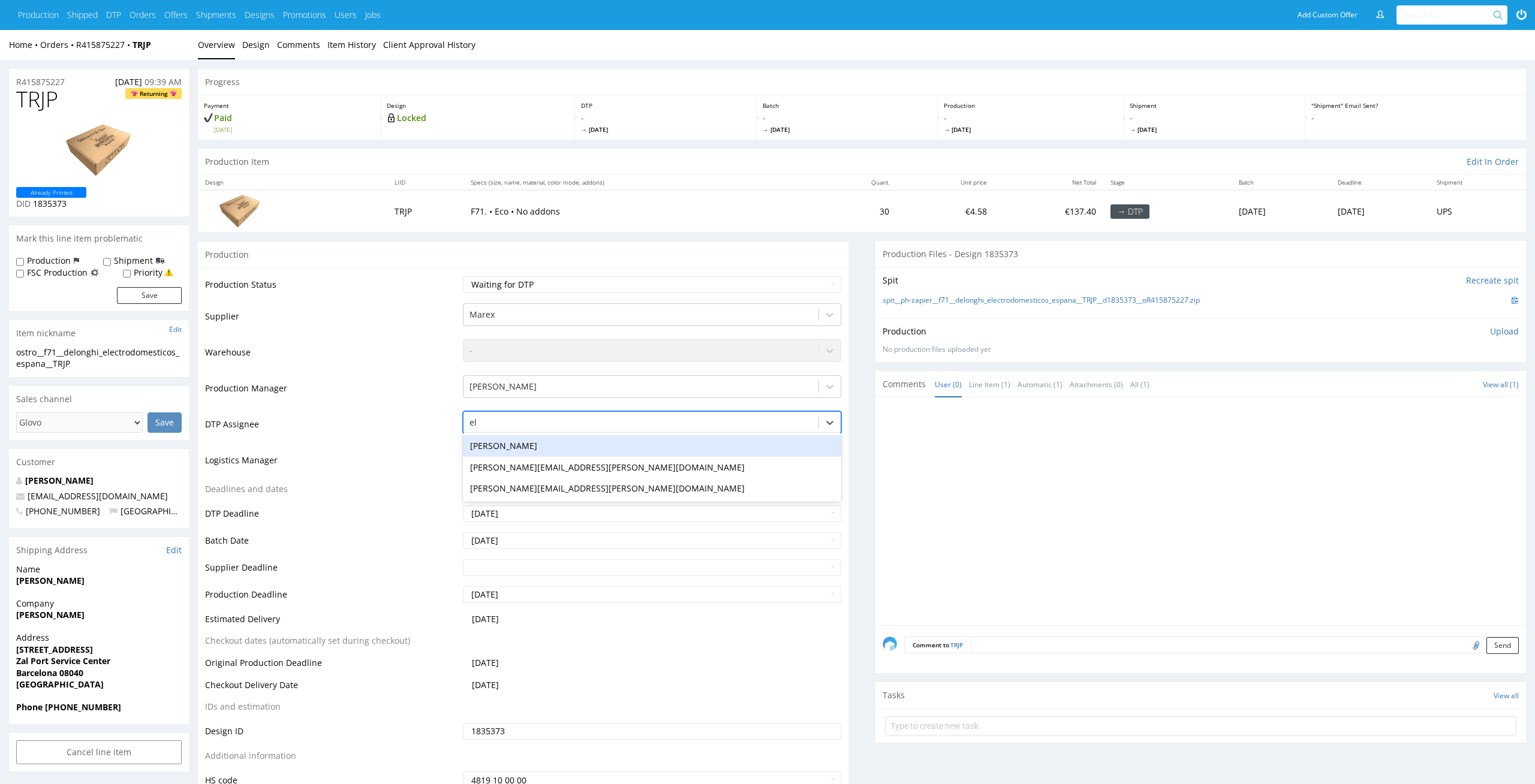
click at [602, 436] on div "[PERSON_NAME]" at bounding box center [652, 446] width 379 height 21
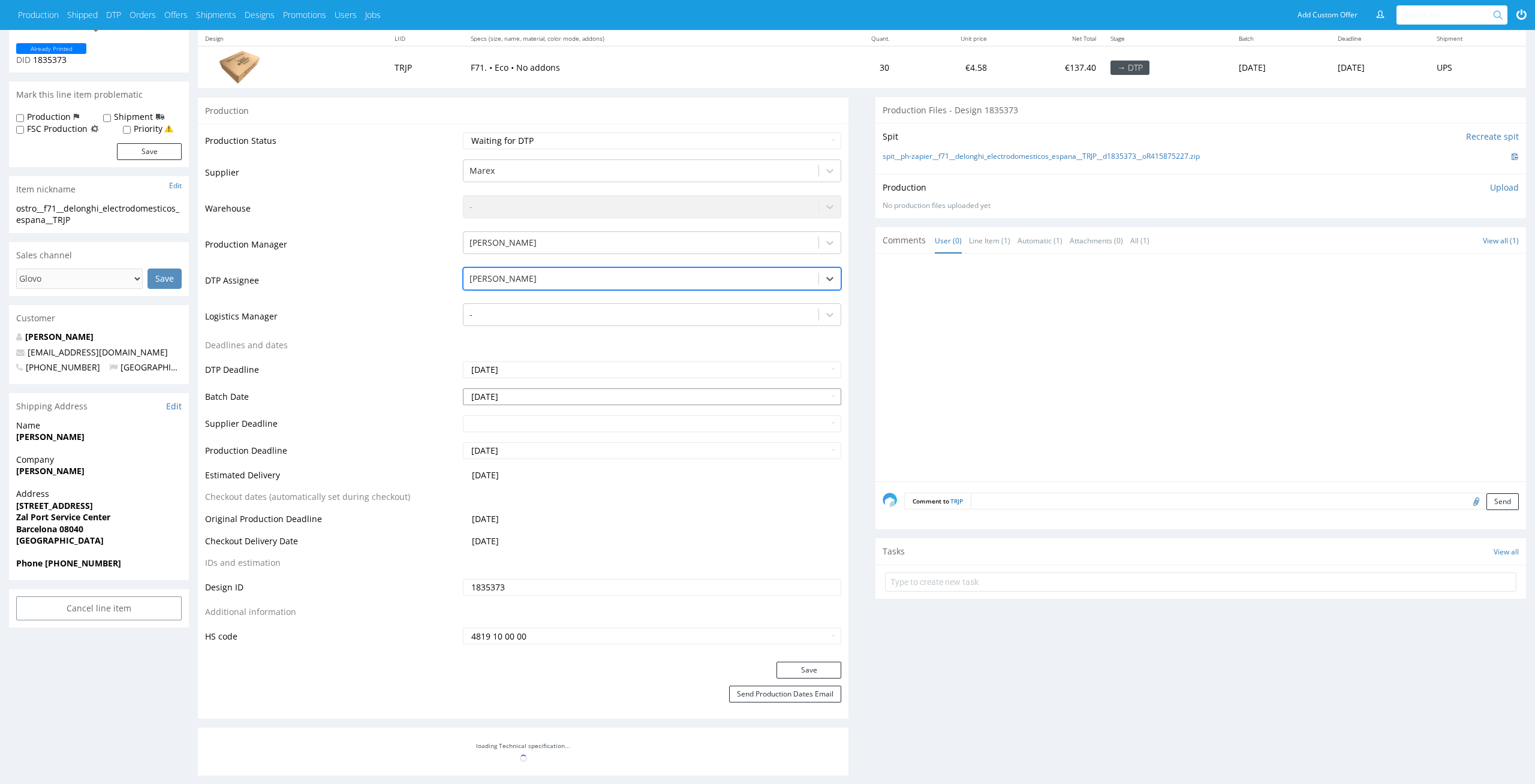
scroll to position [236, 0]
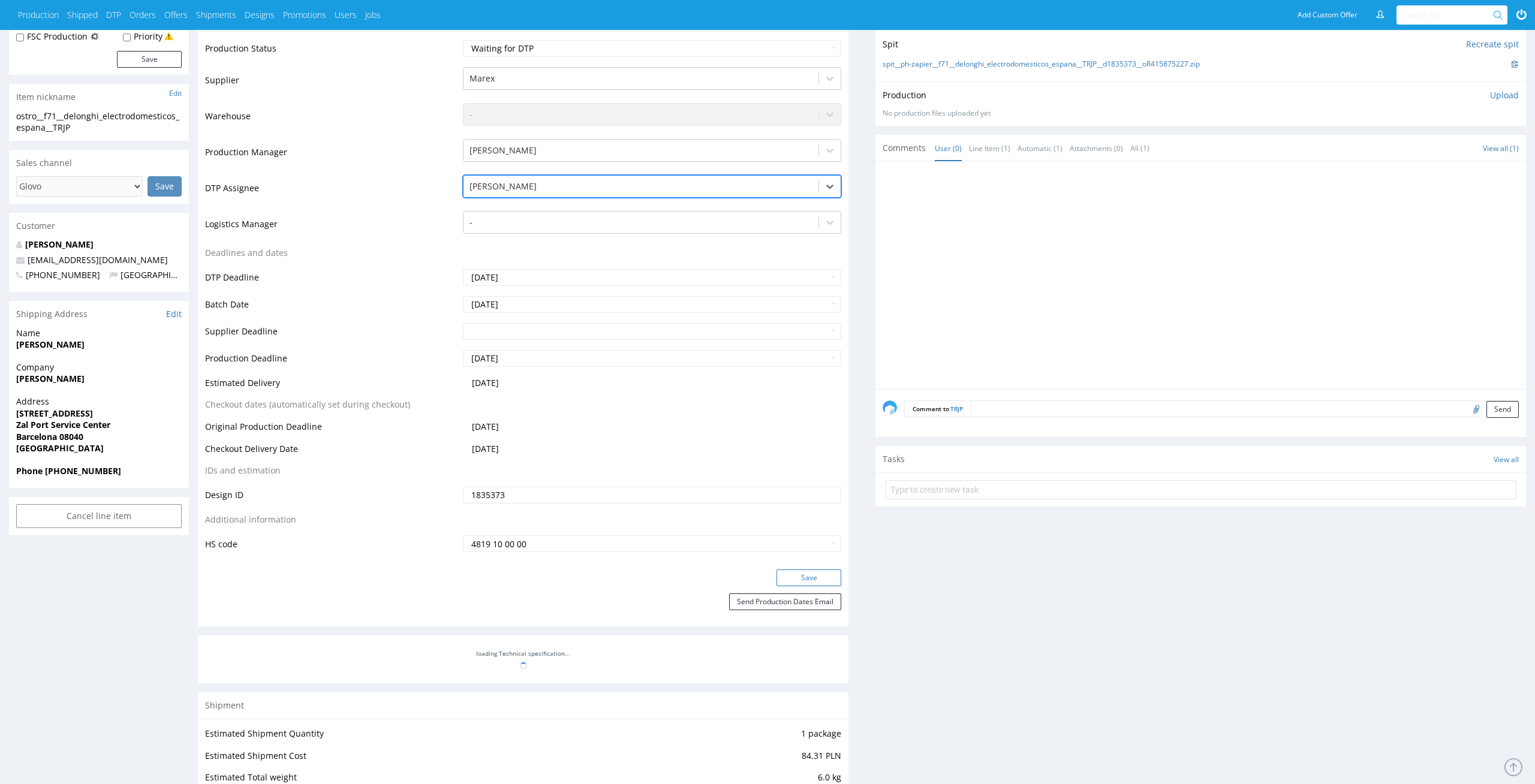
click at [828, 570] on button "Save" at bounding box center [809, 578] width 64 height 17
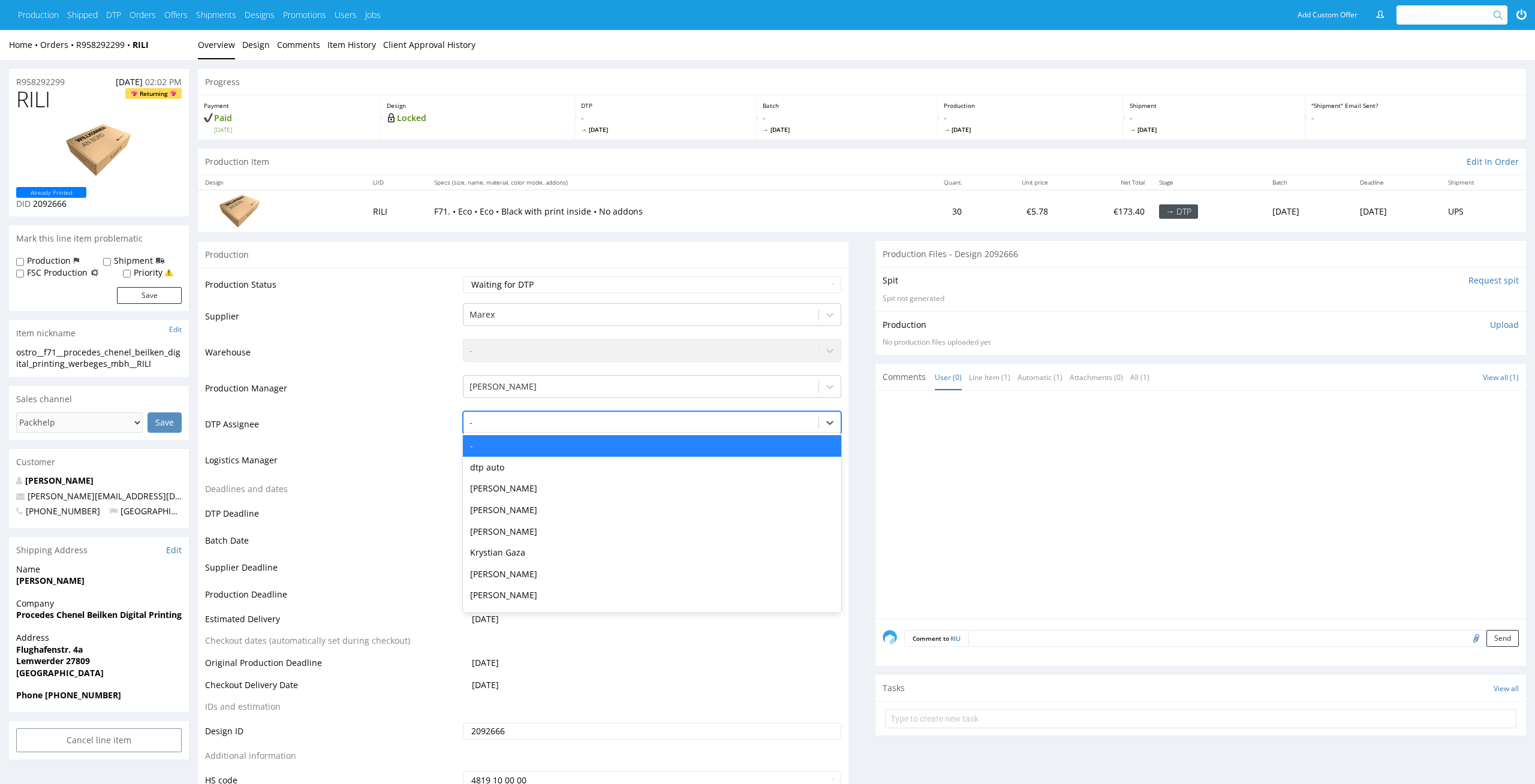
click at [534, 427] on div at bounding box center [641, 422] width 344 height 14
type input "el"
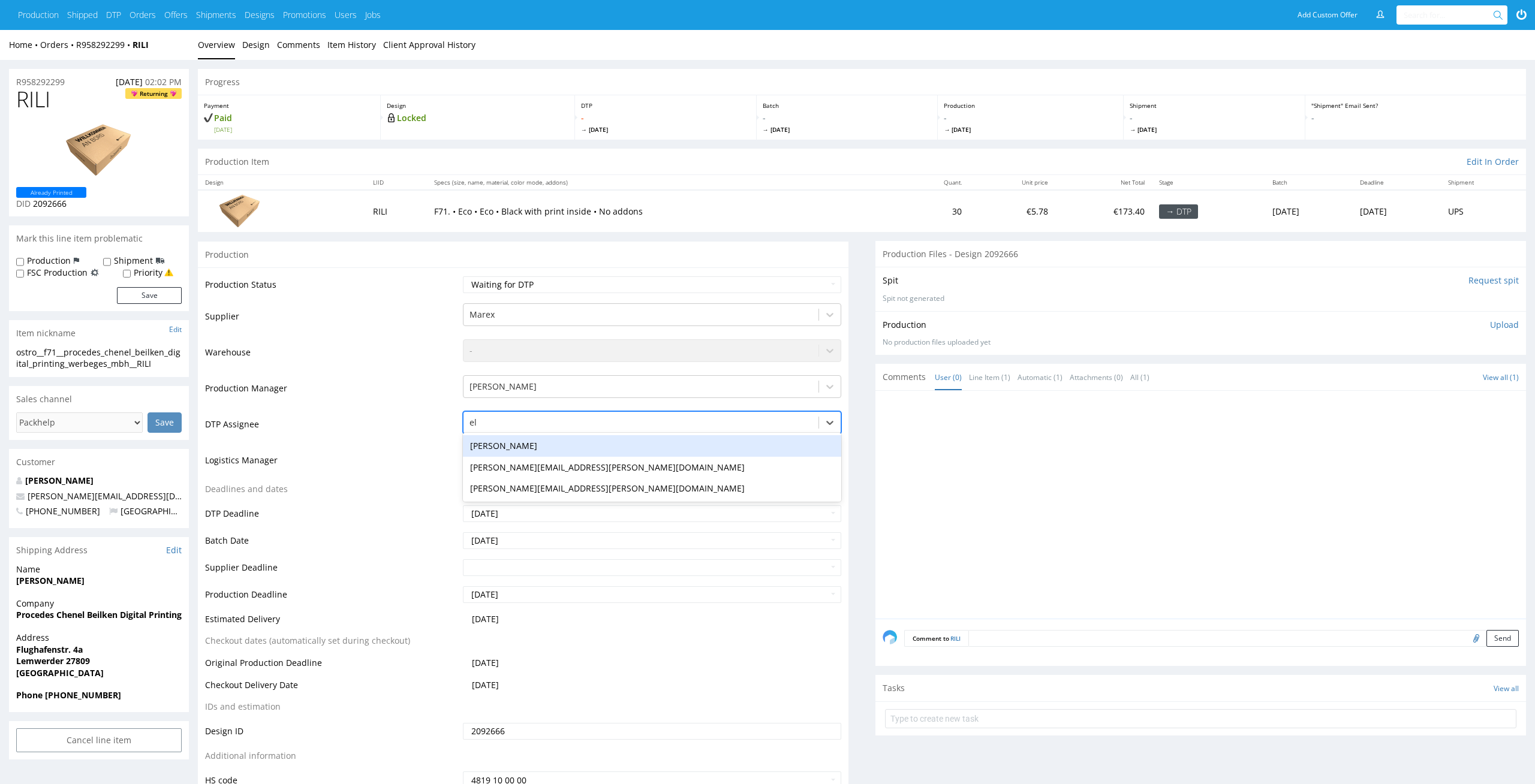
click at [529, 435] on div "[PERSON_NAME]" at bounding box center [652, 446] width 379 height 21
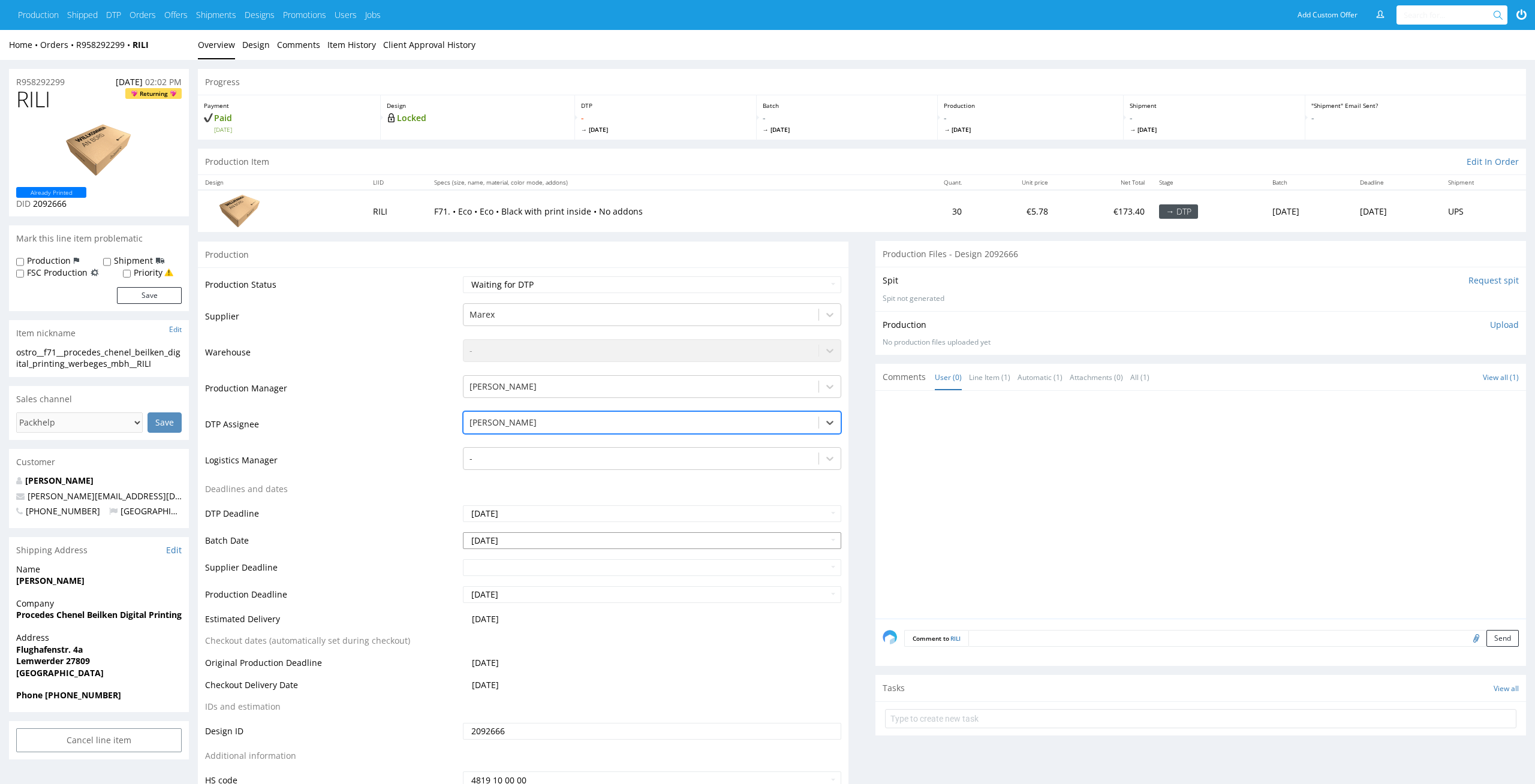
scroll to position [195, 0]
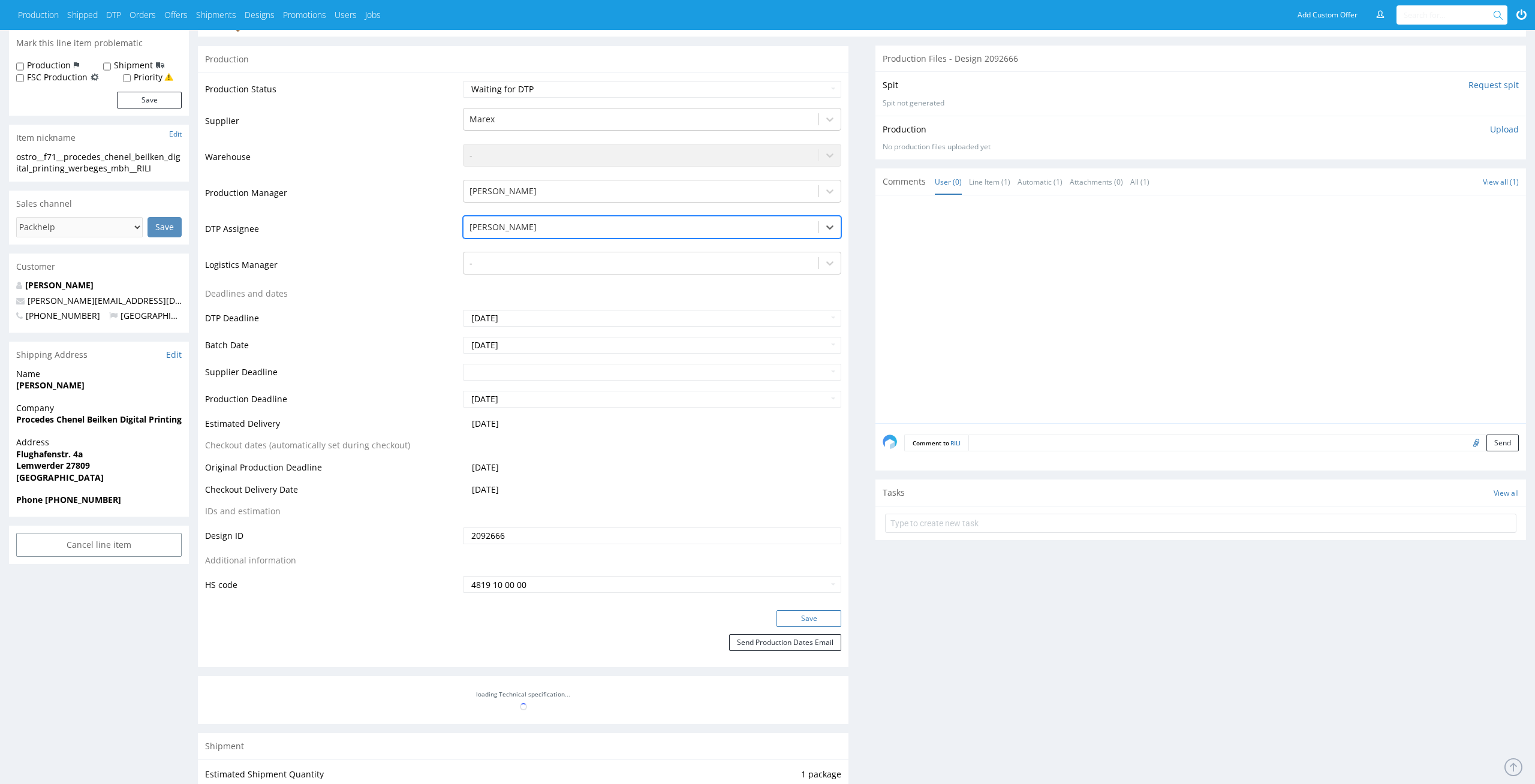
click at [809, 613] on button "Save" at bounding box center [809, 619] width 64 height 17
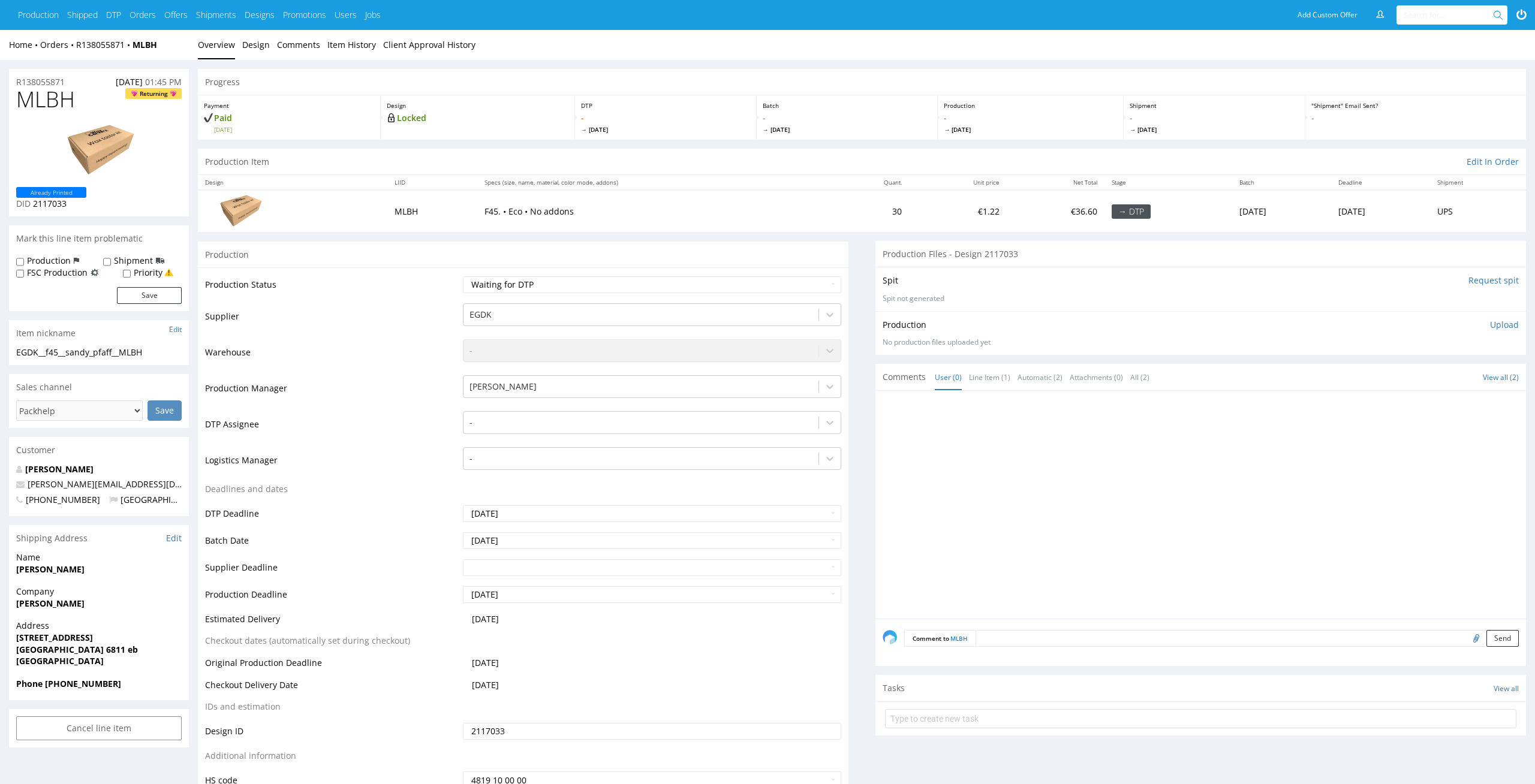
click at [736, 437] on td "-" at bounding box center [651, 427] width 382 height 36
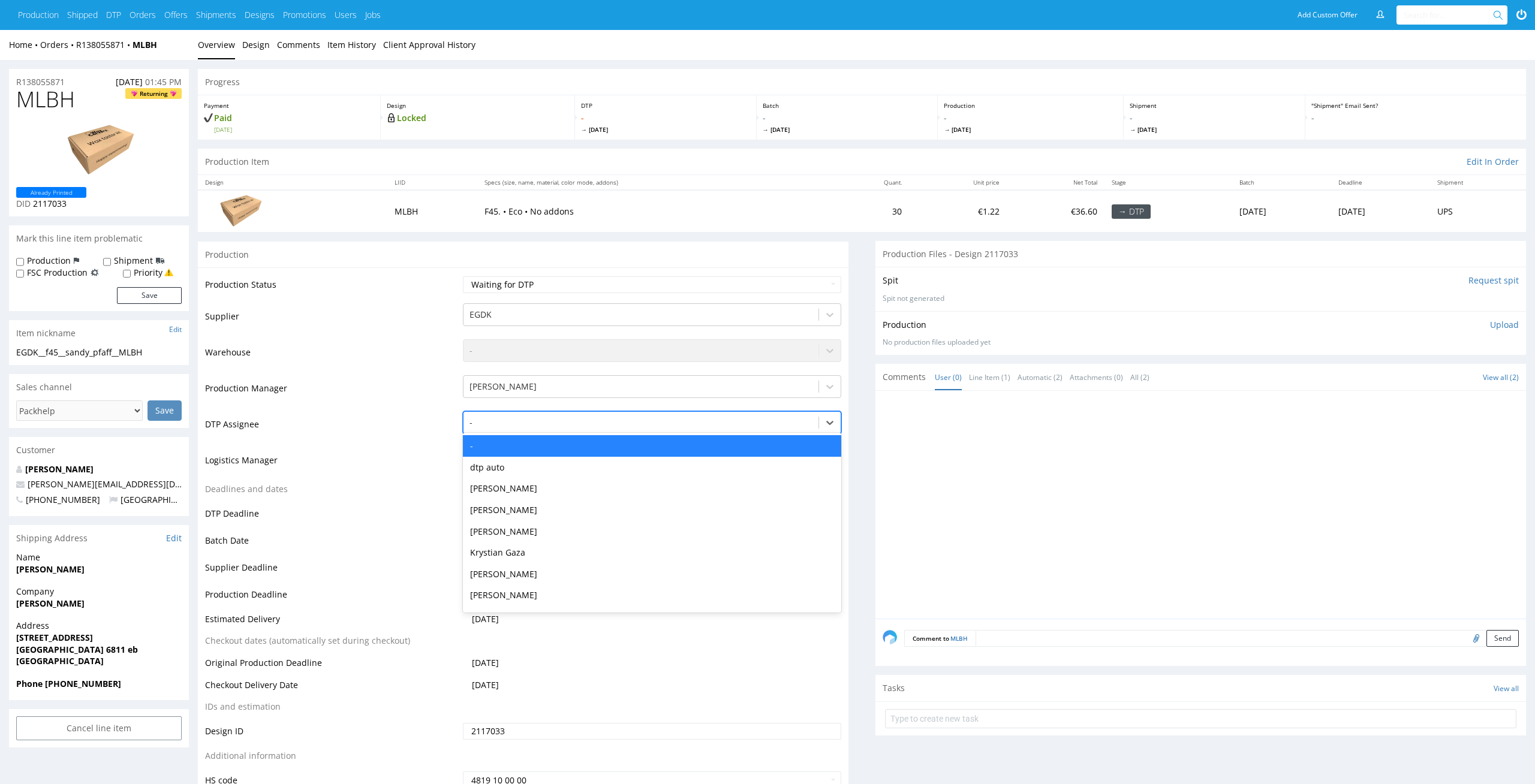
click at [743, 430] on div "-" at bounding box center [641, 422] width 355 height 19
type input "el"
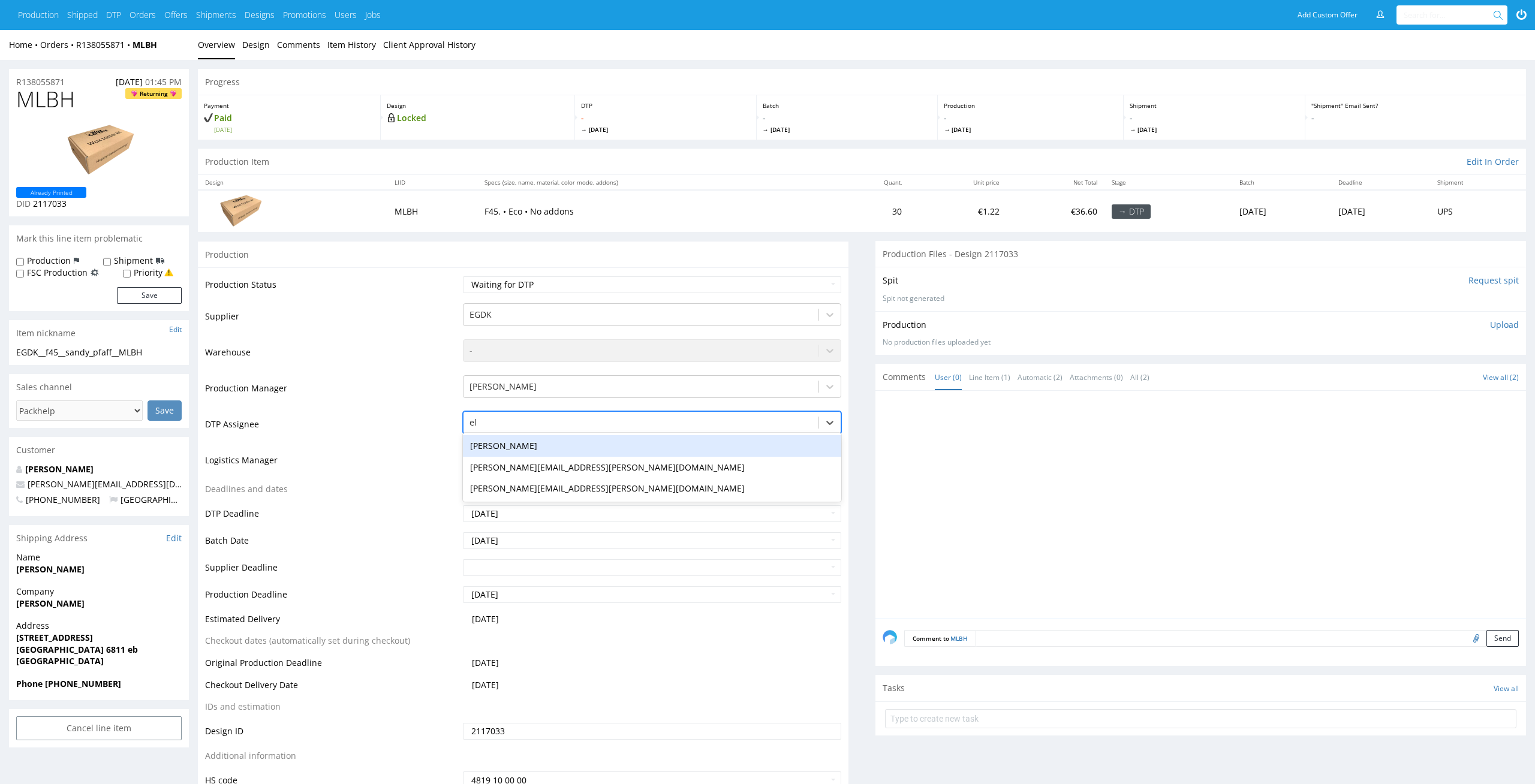
click at [717, 451] on div "[PERSON_NAME]" at bounding box center [652, 446] width 379 height 21
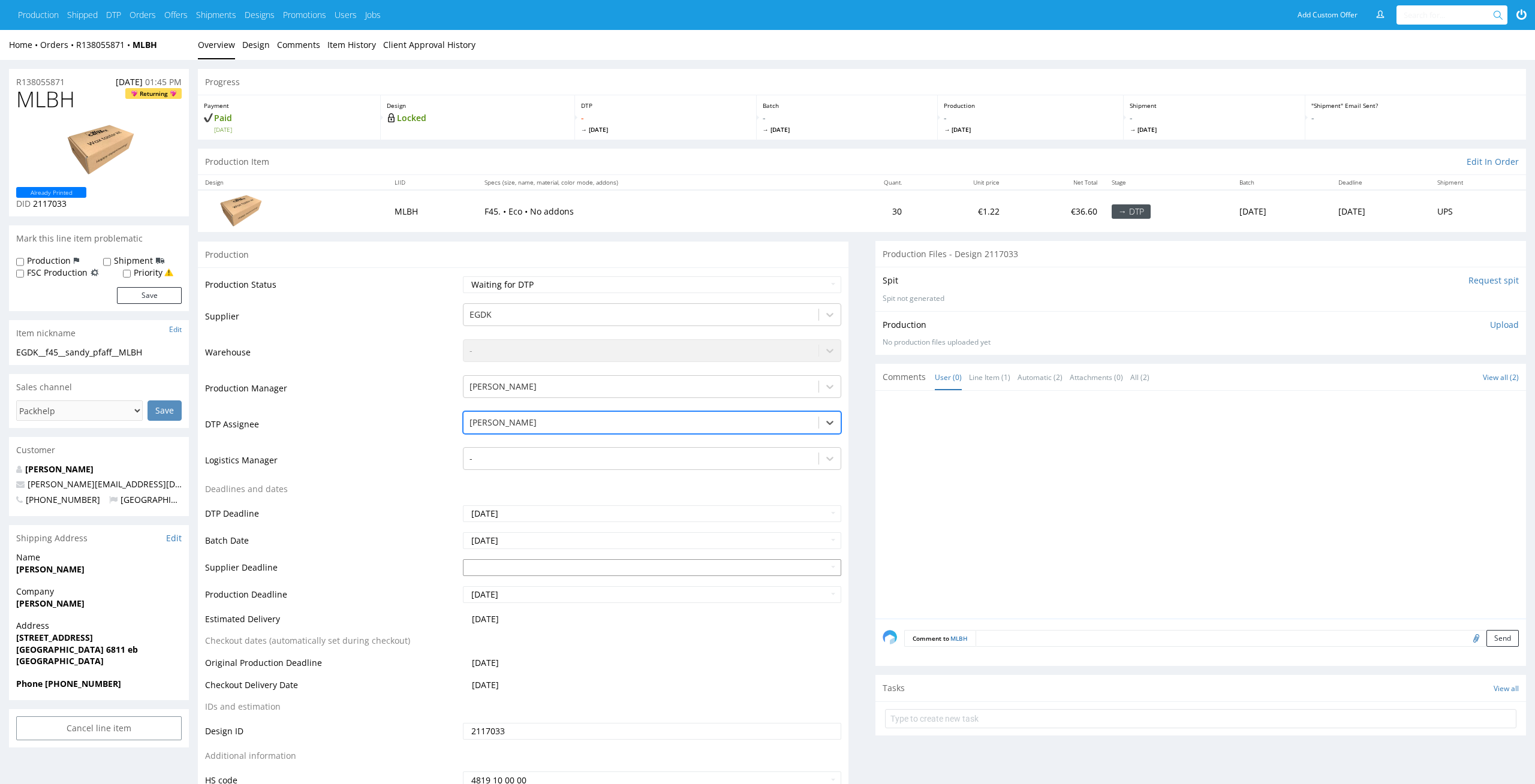
scroll to position [74, 0]
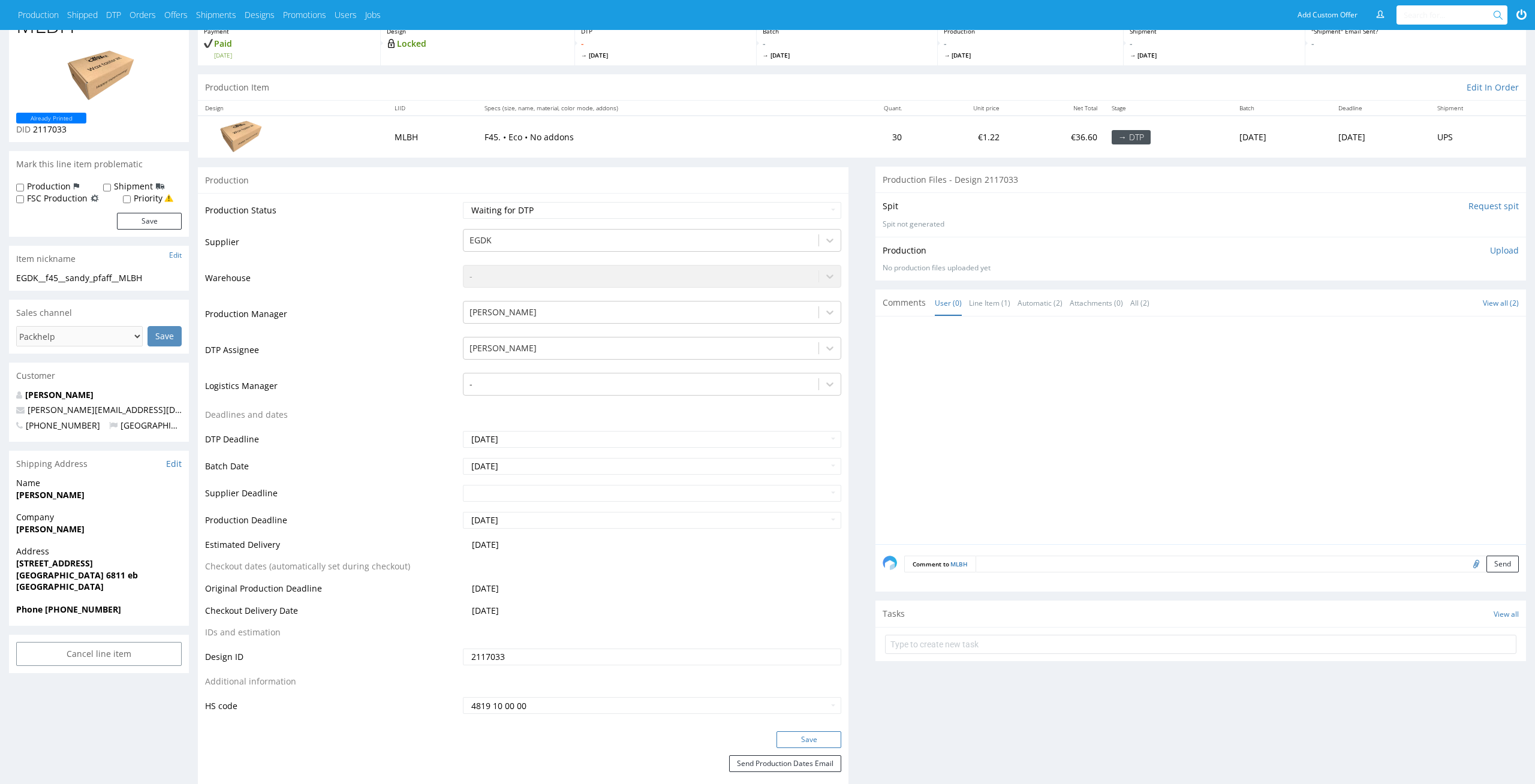
click at [813, 738] on button "Save" at bounding box center [809, 740] width 64 height 17
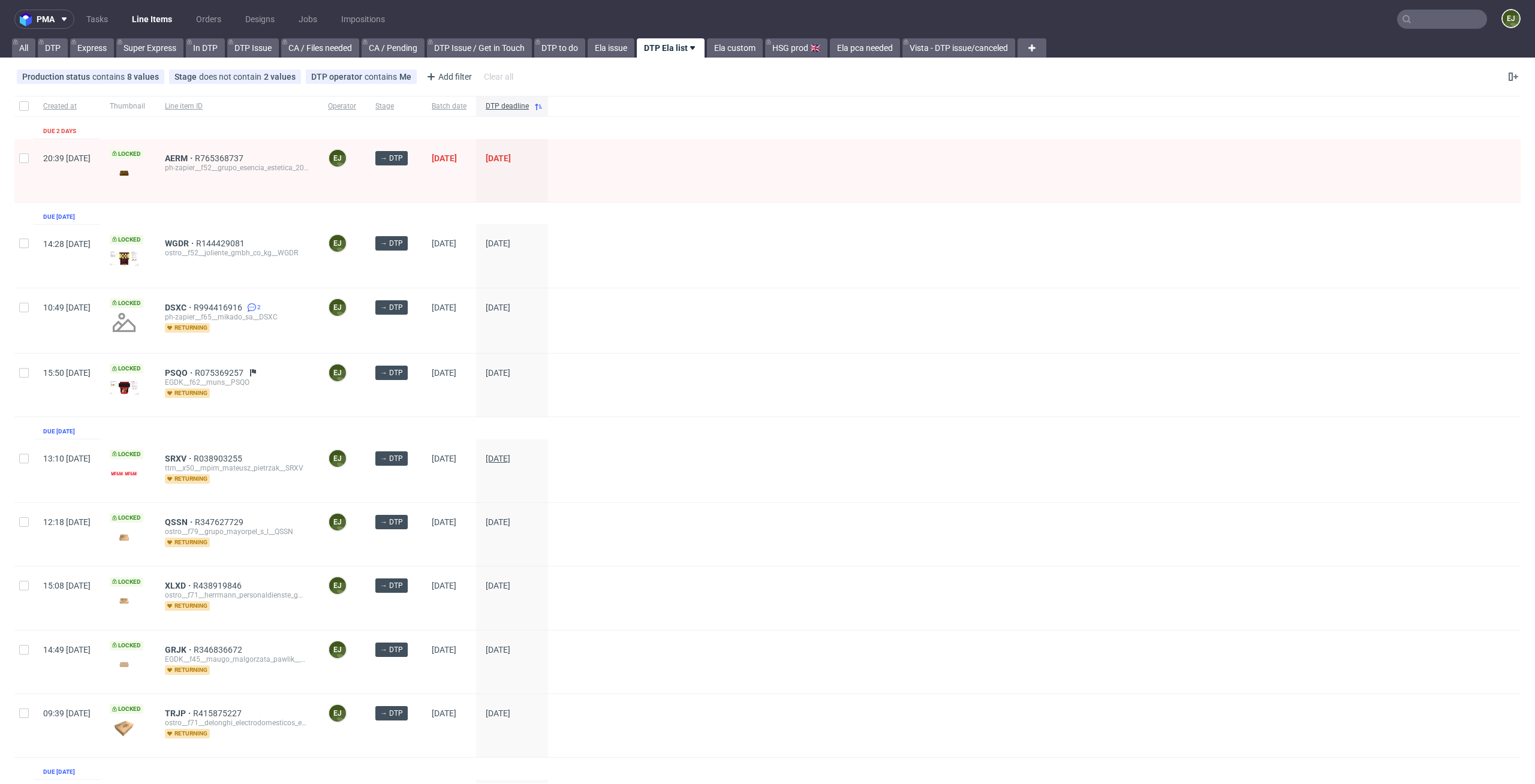
scroll to position [354, 0]
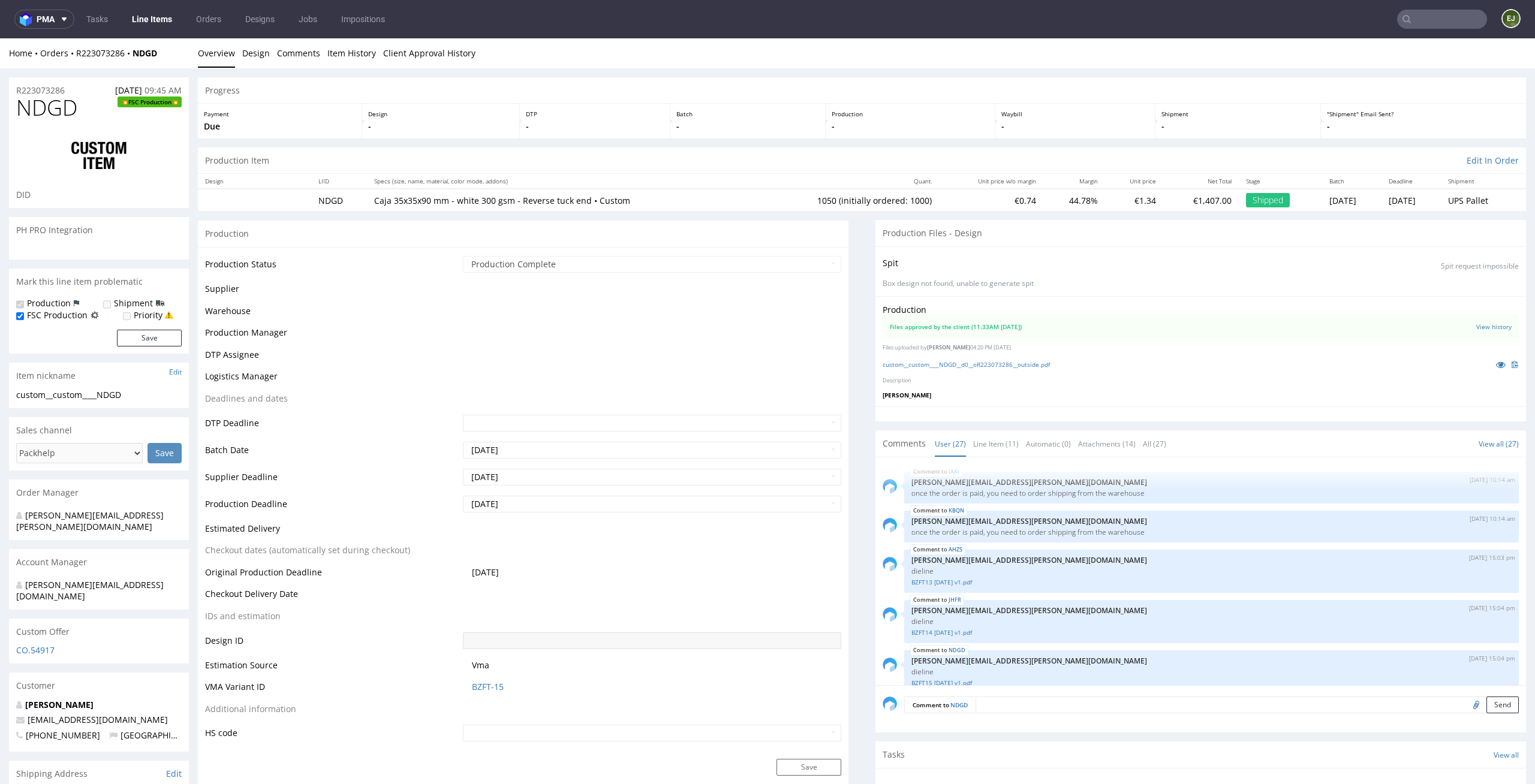
scroll to position [1113, 0]
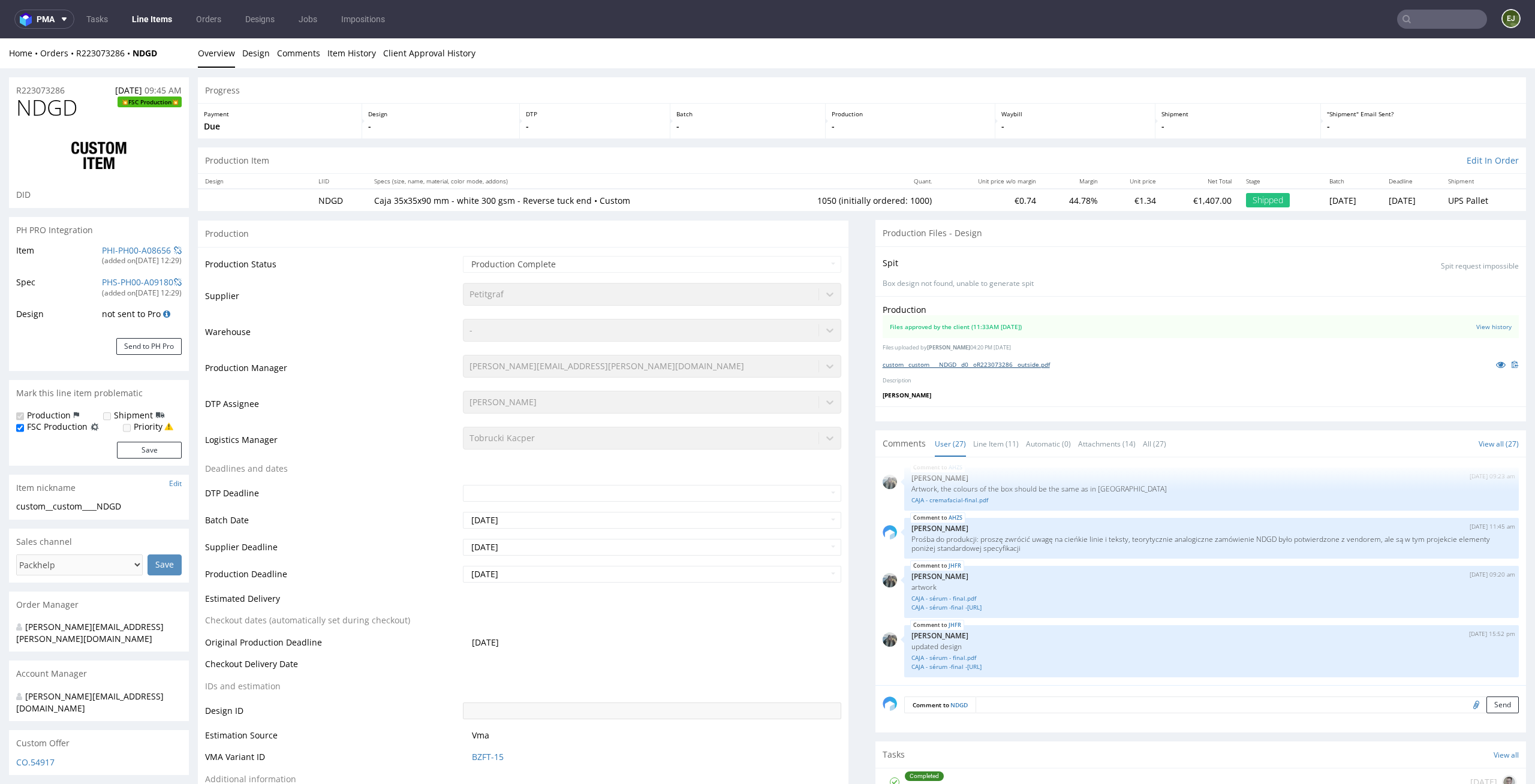
click at [941, 364] on link "custom__custom____NDGD__d0__oR223073286__outside.pdf" at bounding box center [966, 364] width 167 height 8
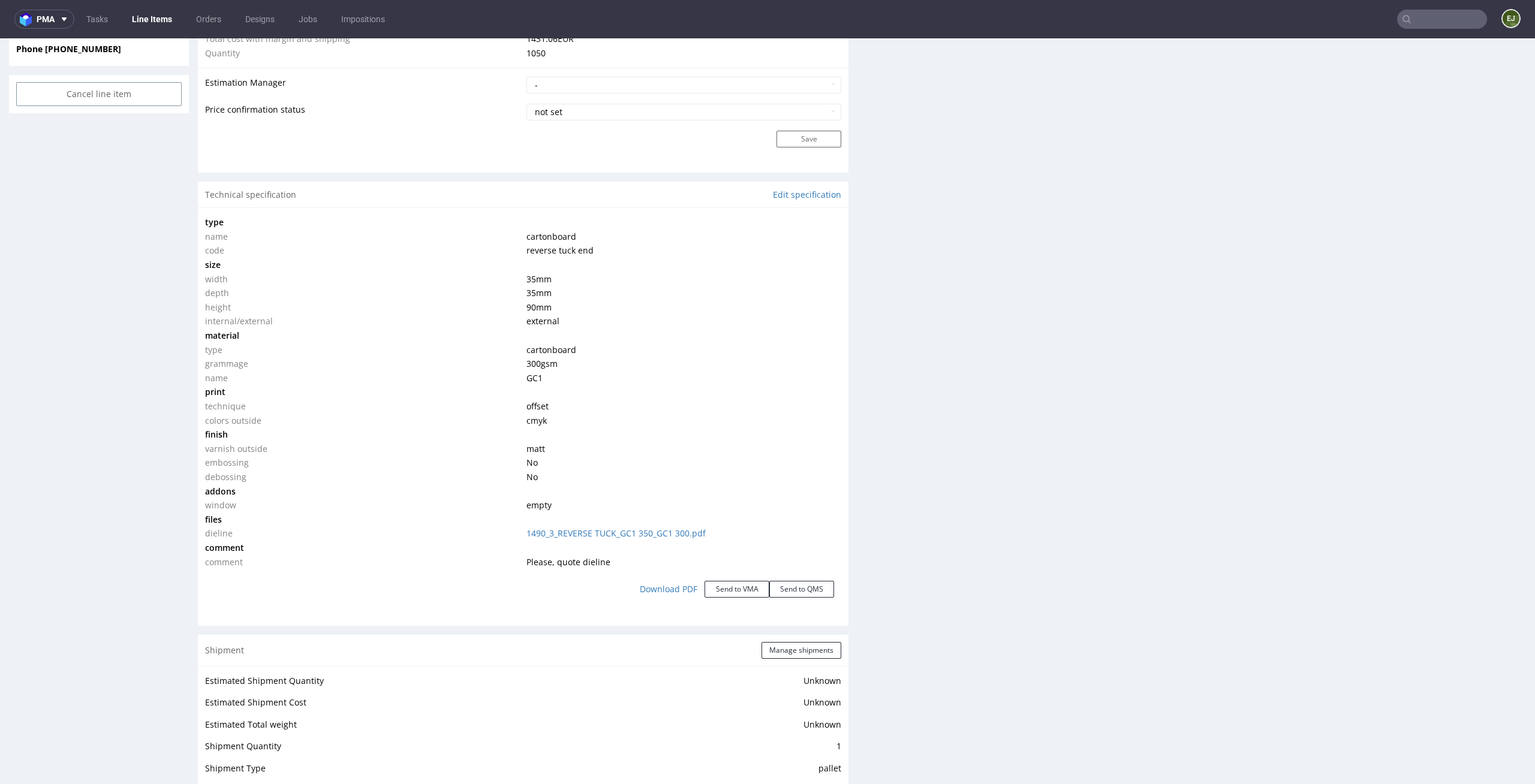
scroll to position [2087, 0]
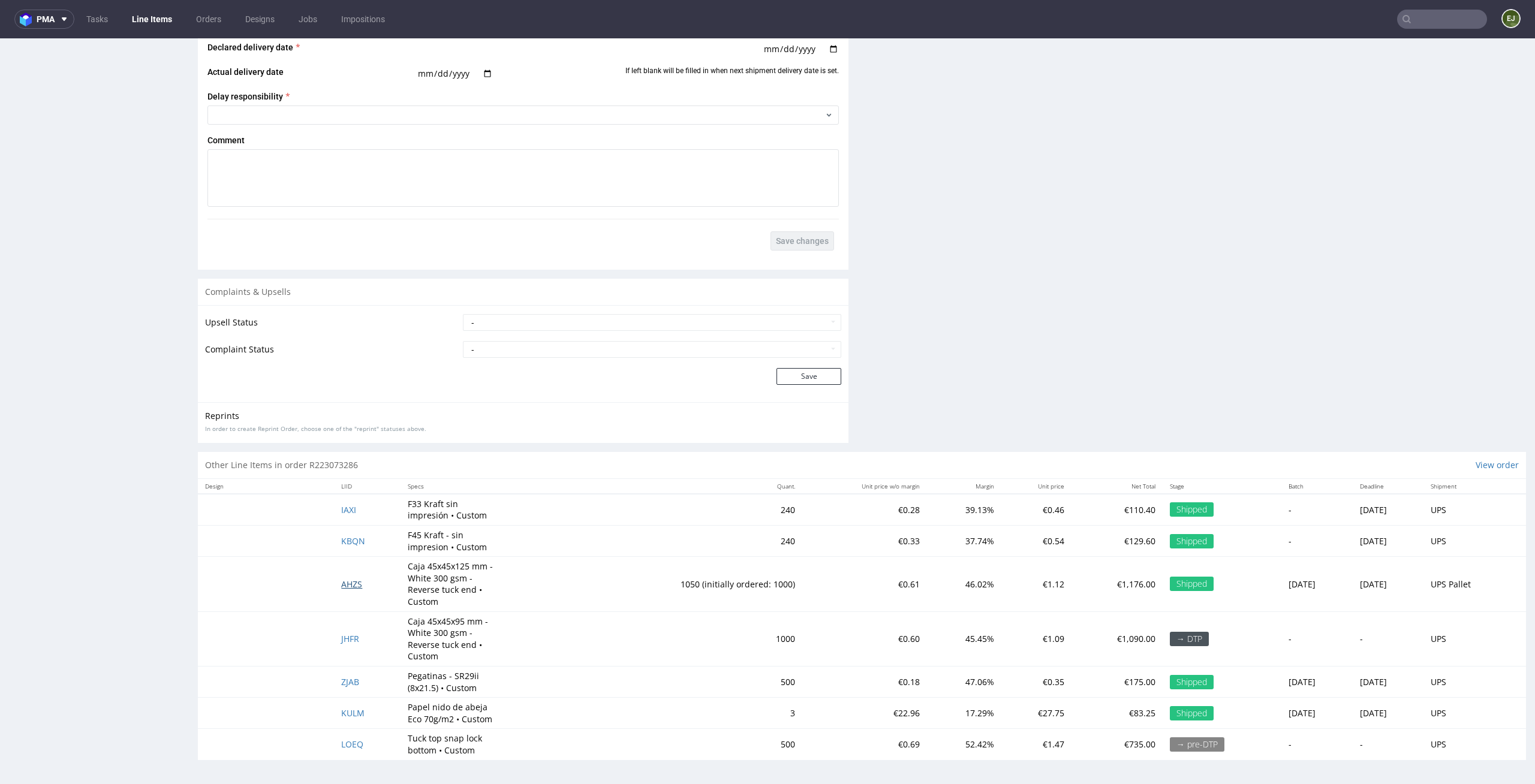
click at [349, 580] on span "AHZS" at bounding box center [352, 584] width 21 height 12
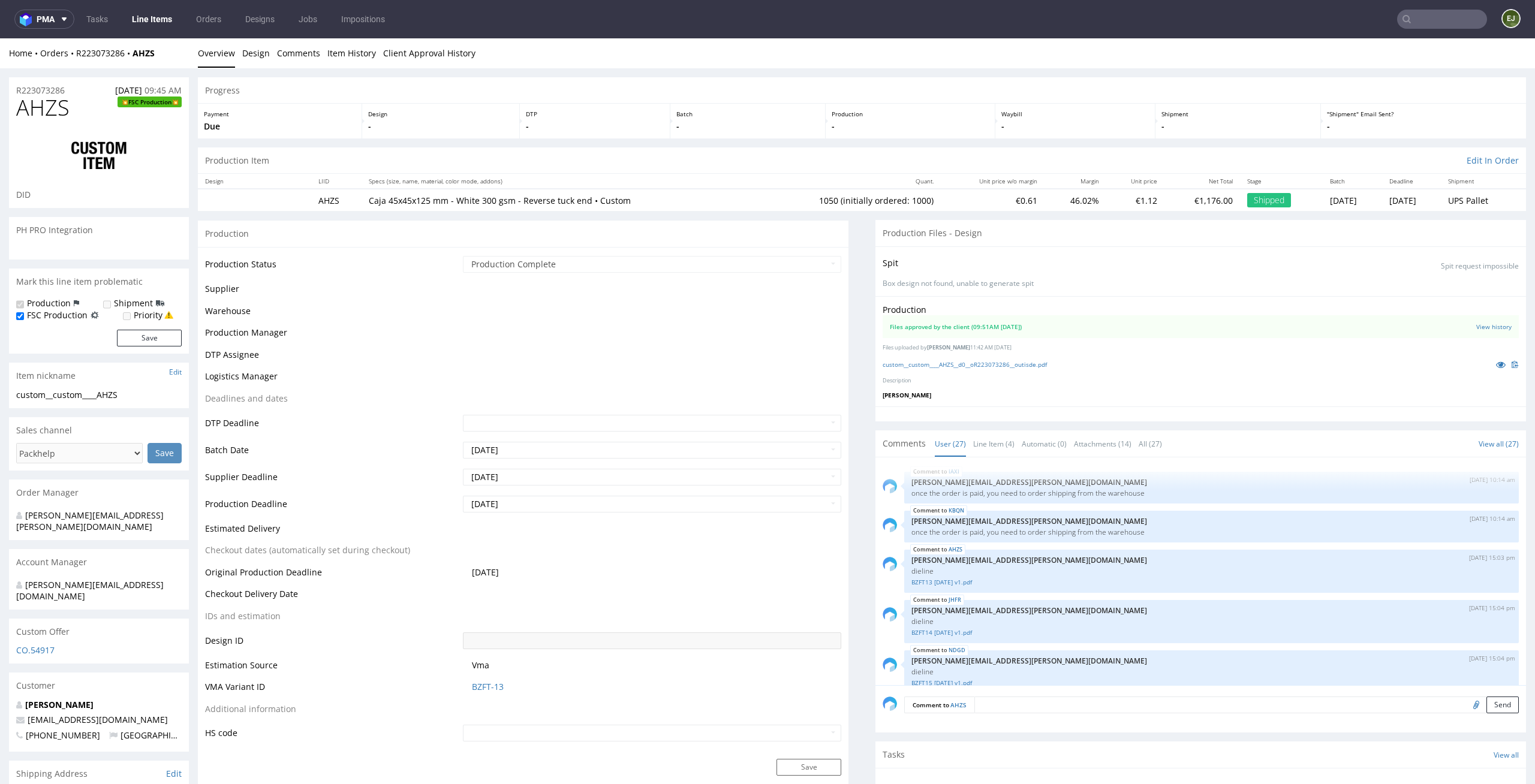
scroll to position [1113, 0]
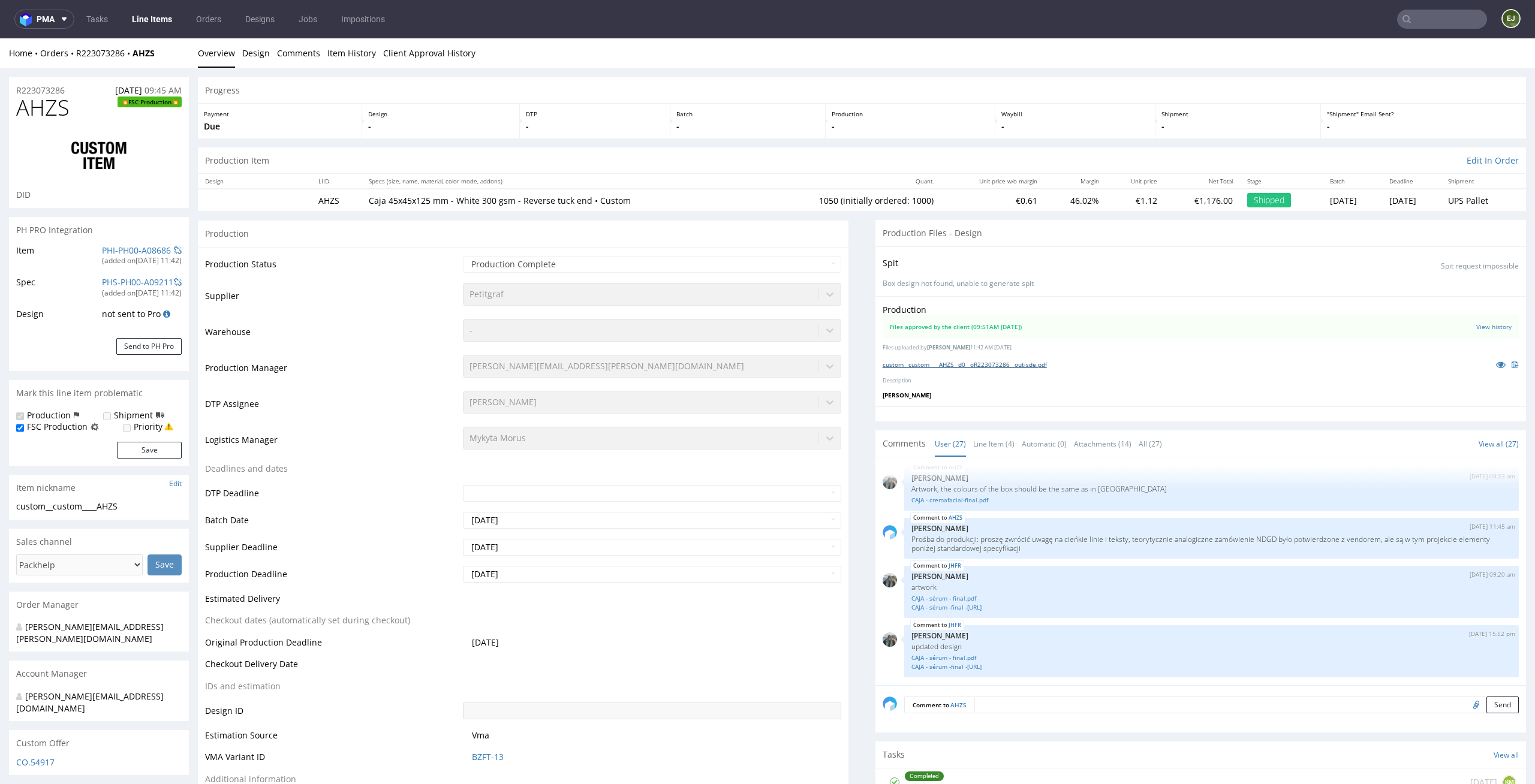
click at [999, 360] on link "custom__custom____AHZS__d0__oR223073286__outisde.pdf" at bounding box center [965, 364] width 164 height 8
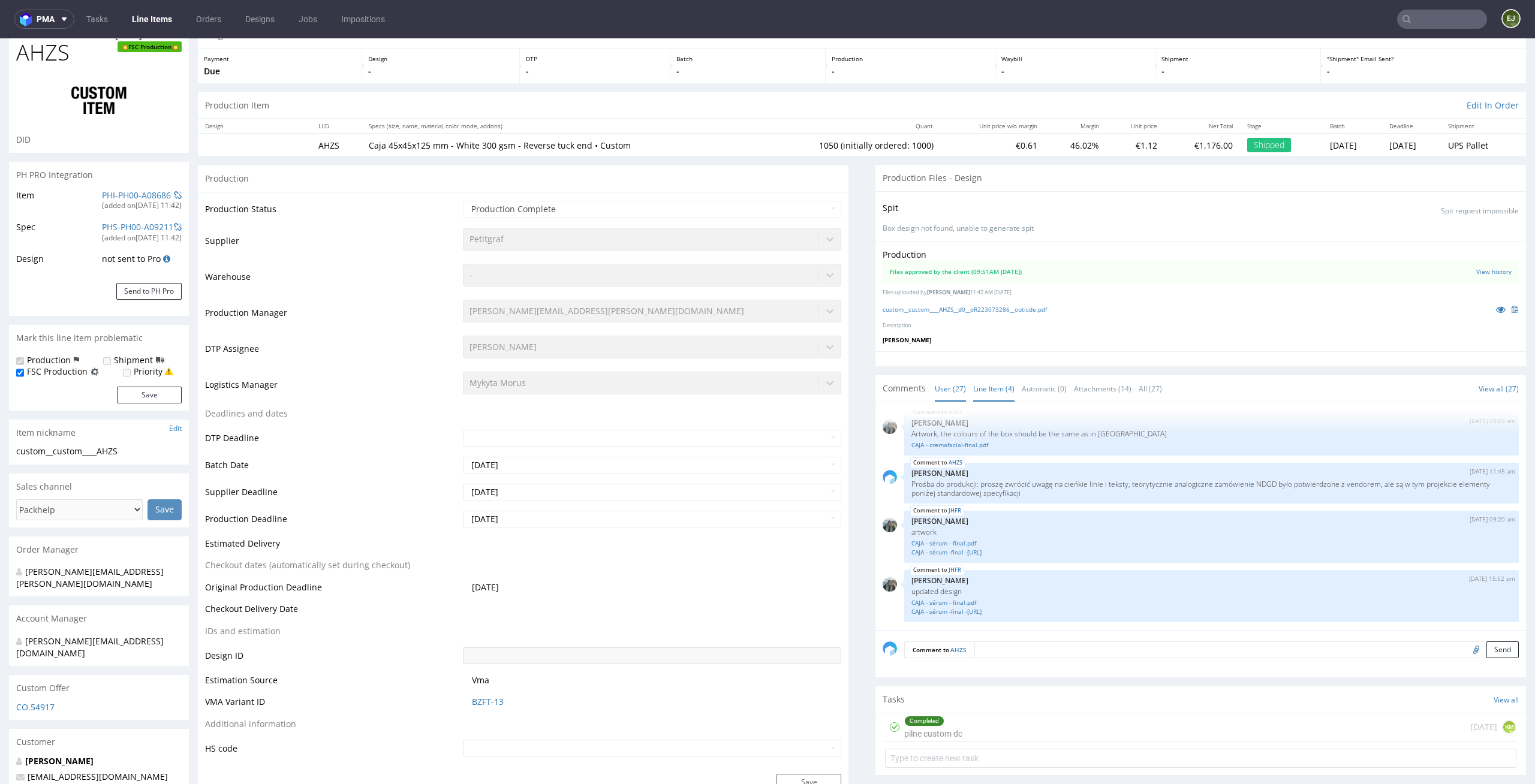
click at [973, 392] on link "Line Item (4)" at bounding box center [994, 389] width 42 height 26
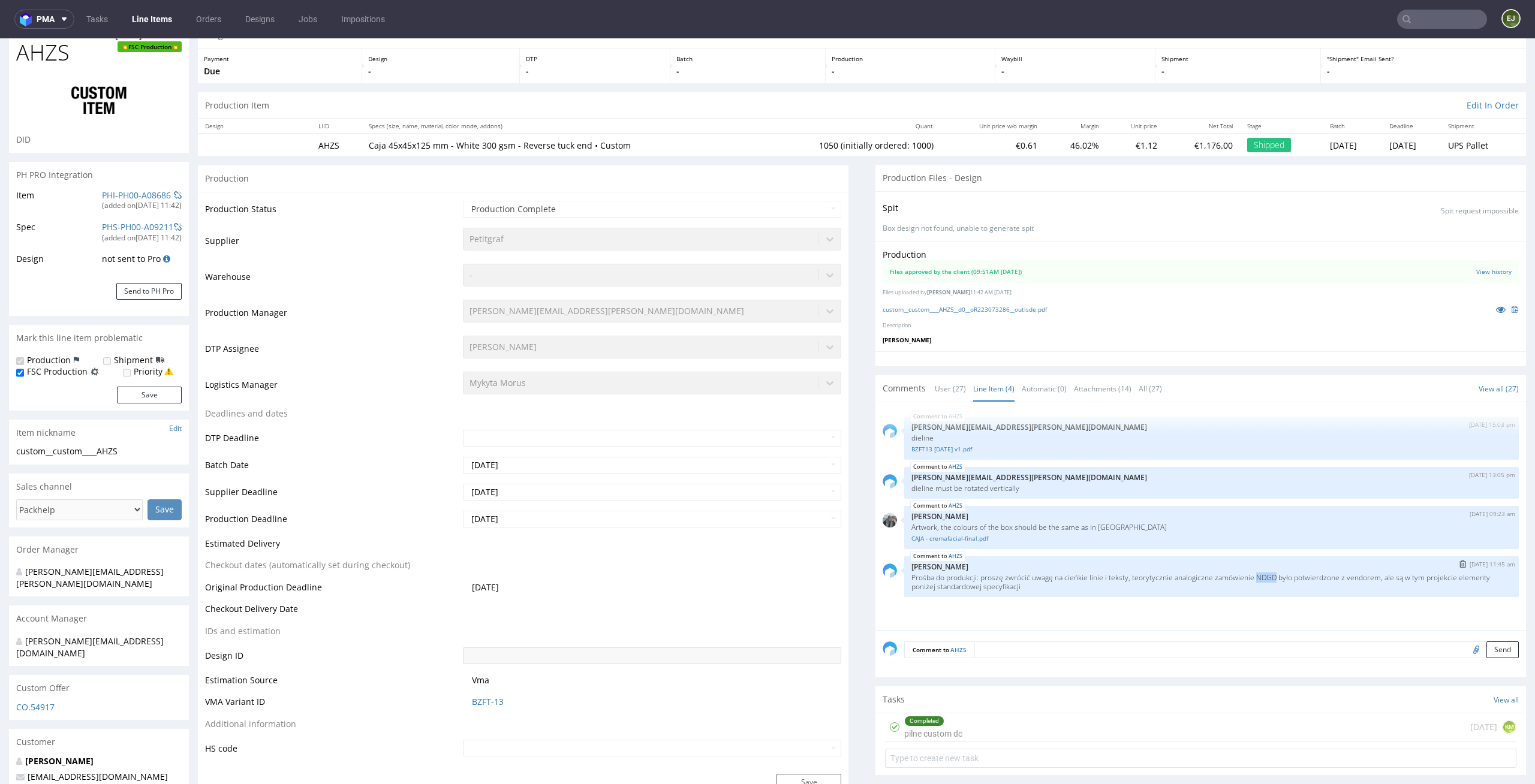
drag, startPoint x: 1277, startPoint y: 575, endPoint x: 1256, endPoint y: 575, distance: 21.0
click at [1256, 575] on p "Prośba do produkcji: proszę zwrócić uwagę na cieńkie linie i teksty, teorytyczn…" at bounding box center [1211, 582] width 600 height 18
copy p "NDGD"
click at [1416, 27] on input "text" at bounding box center [1442, 19] width 90 height 19
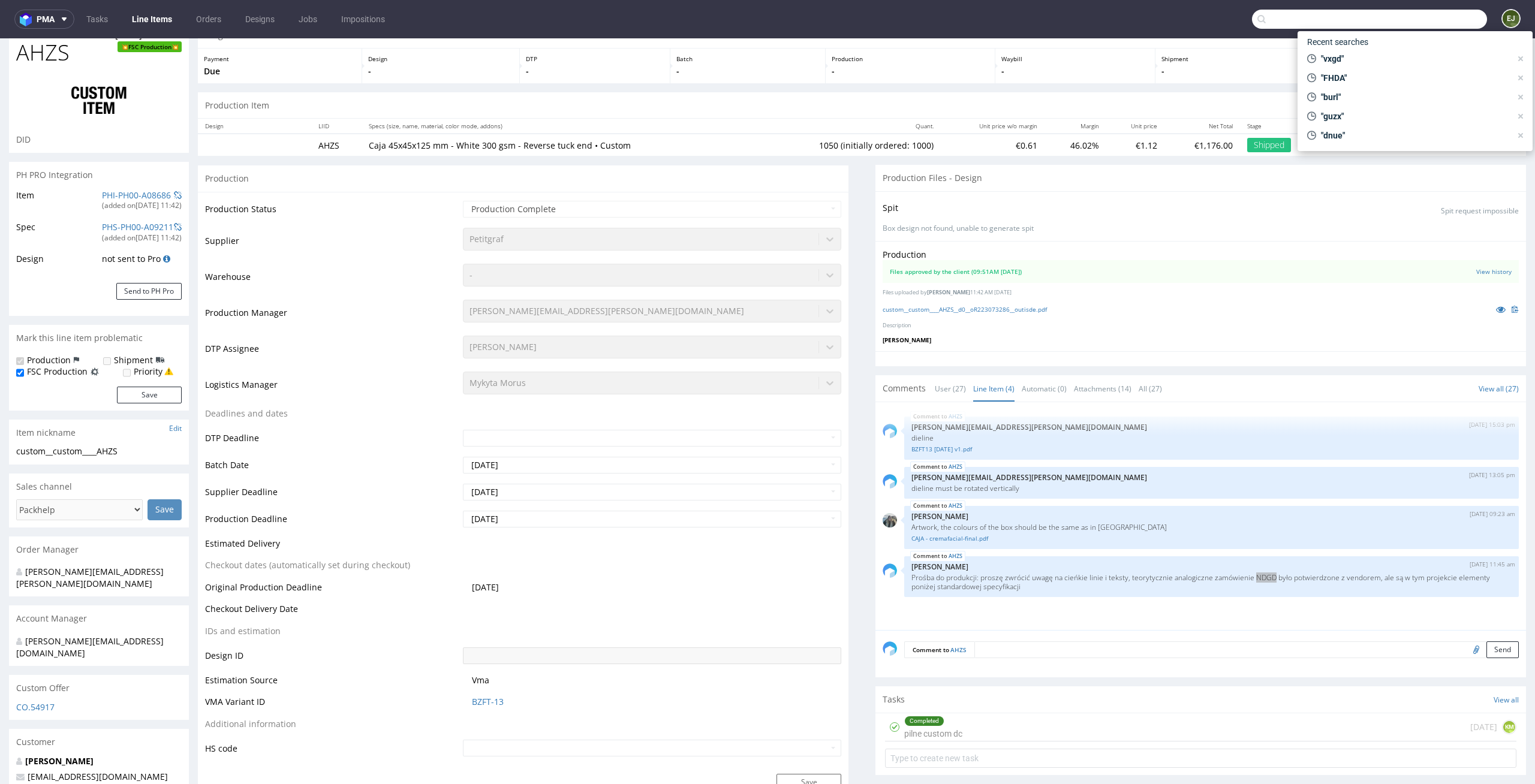
paste input "NDGD"
type input "NDGD"
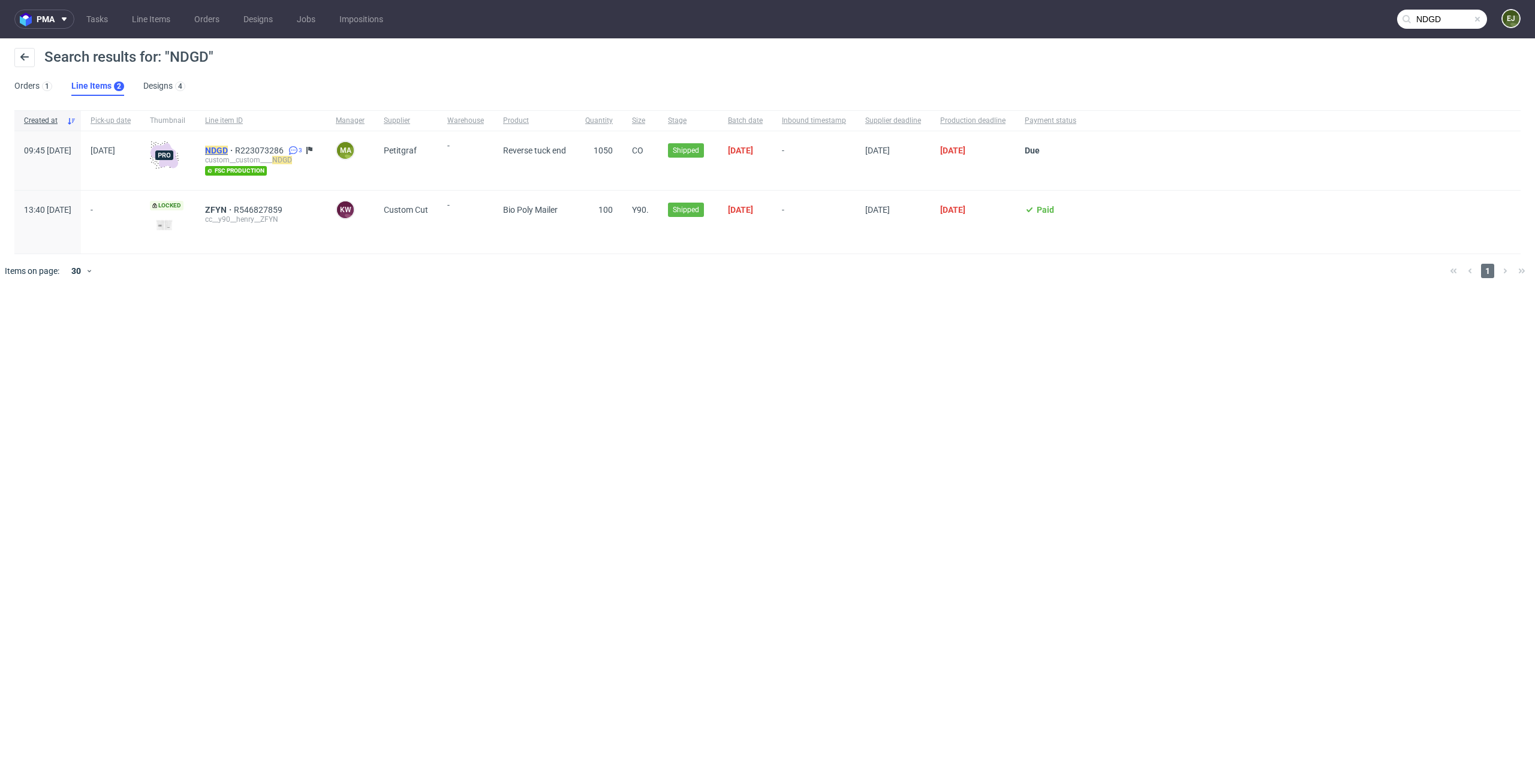
click at [228, 149] on mark "NDGD" at bounding box center [216, 150] width 23 height 10
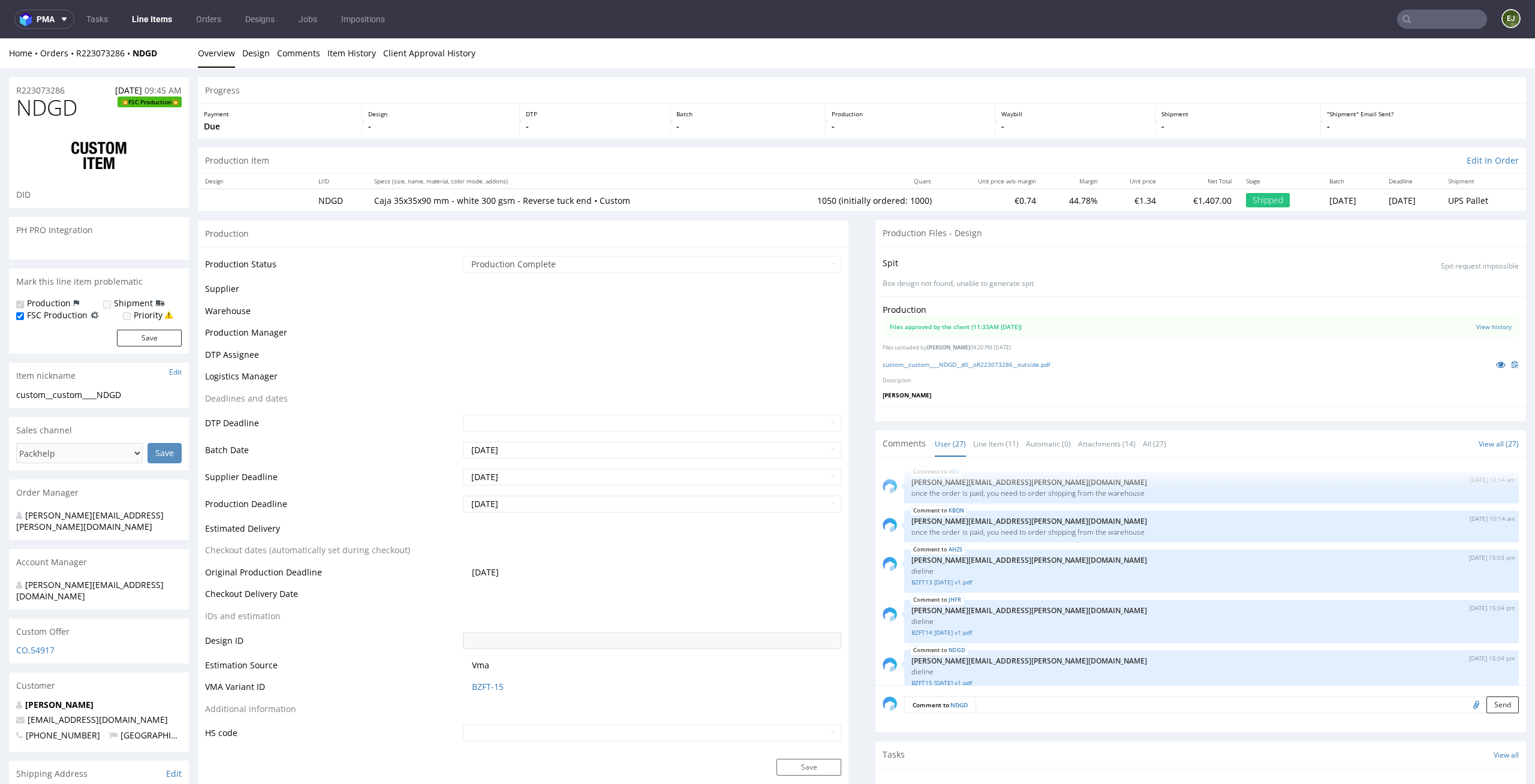
scroll to position [1113, 0]
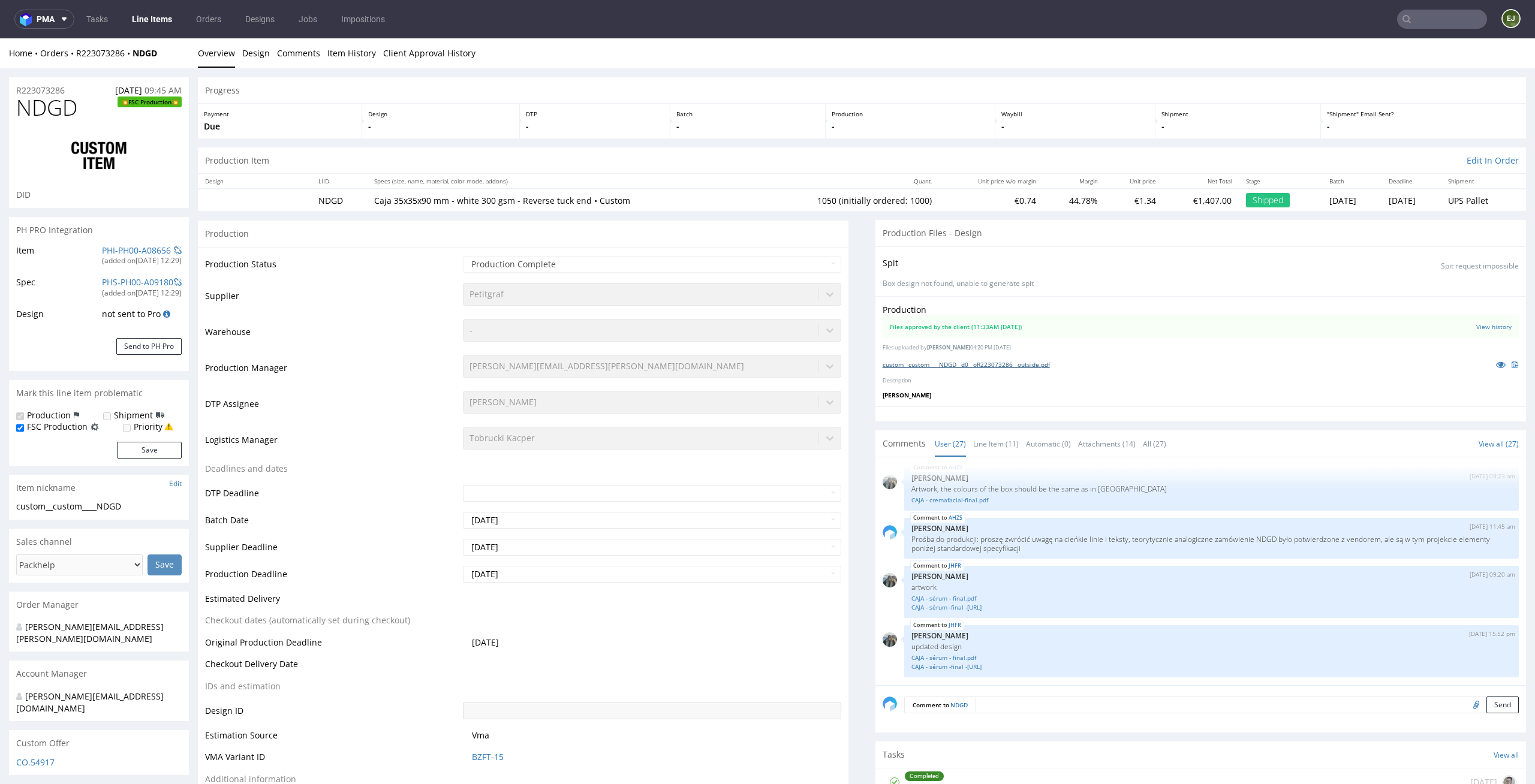
click at [919, 363] on link "custom__custom____NDGD__d0__oR223073286__outside.pdf" at bounding box center [966, 364] width 167 height 8
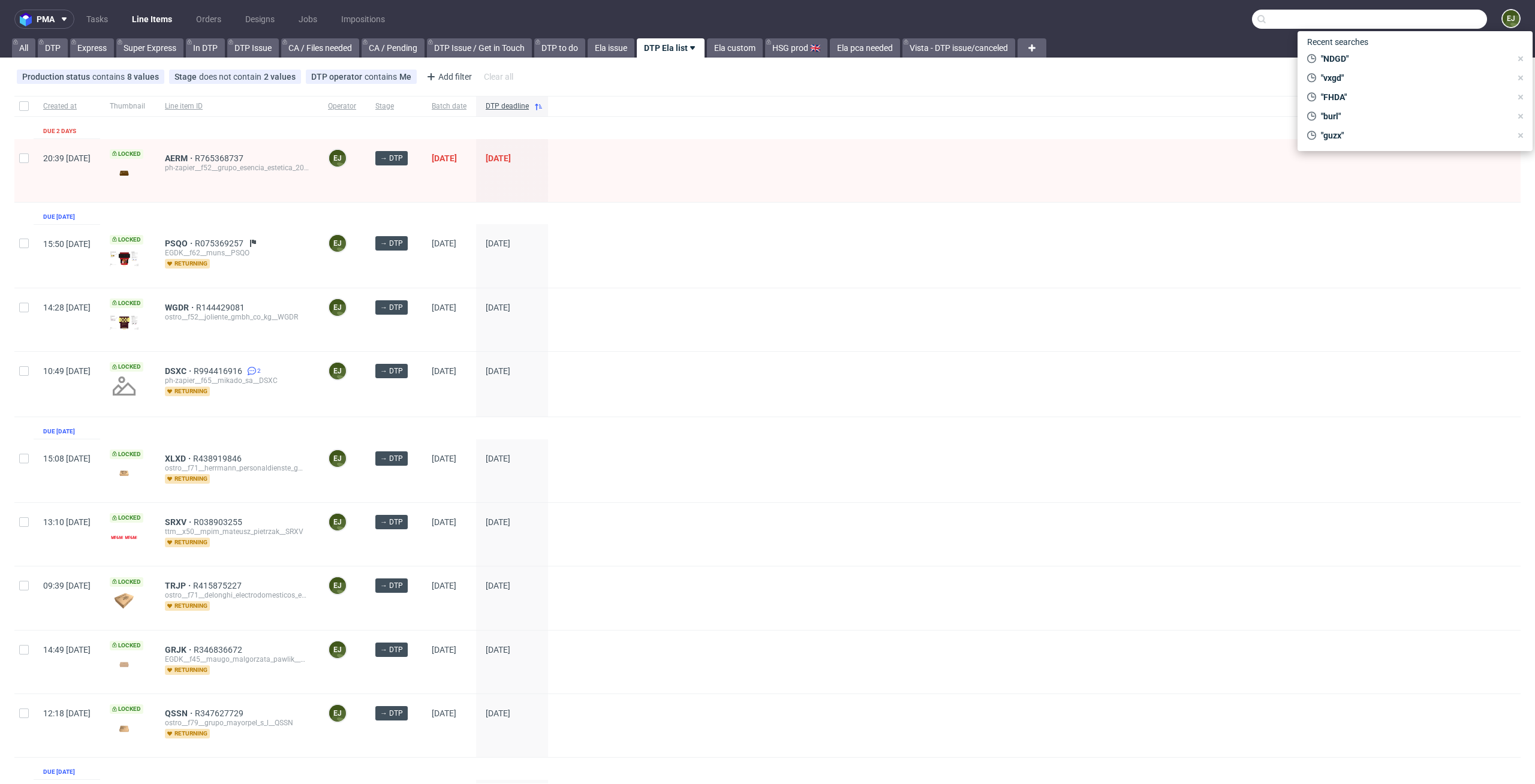
click at [1416, 20] on input "text" at bounding box center [1370, 19] width 235 height 19
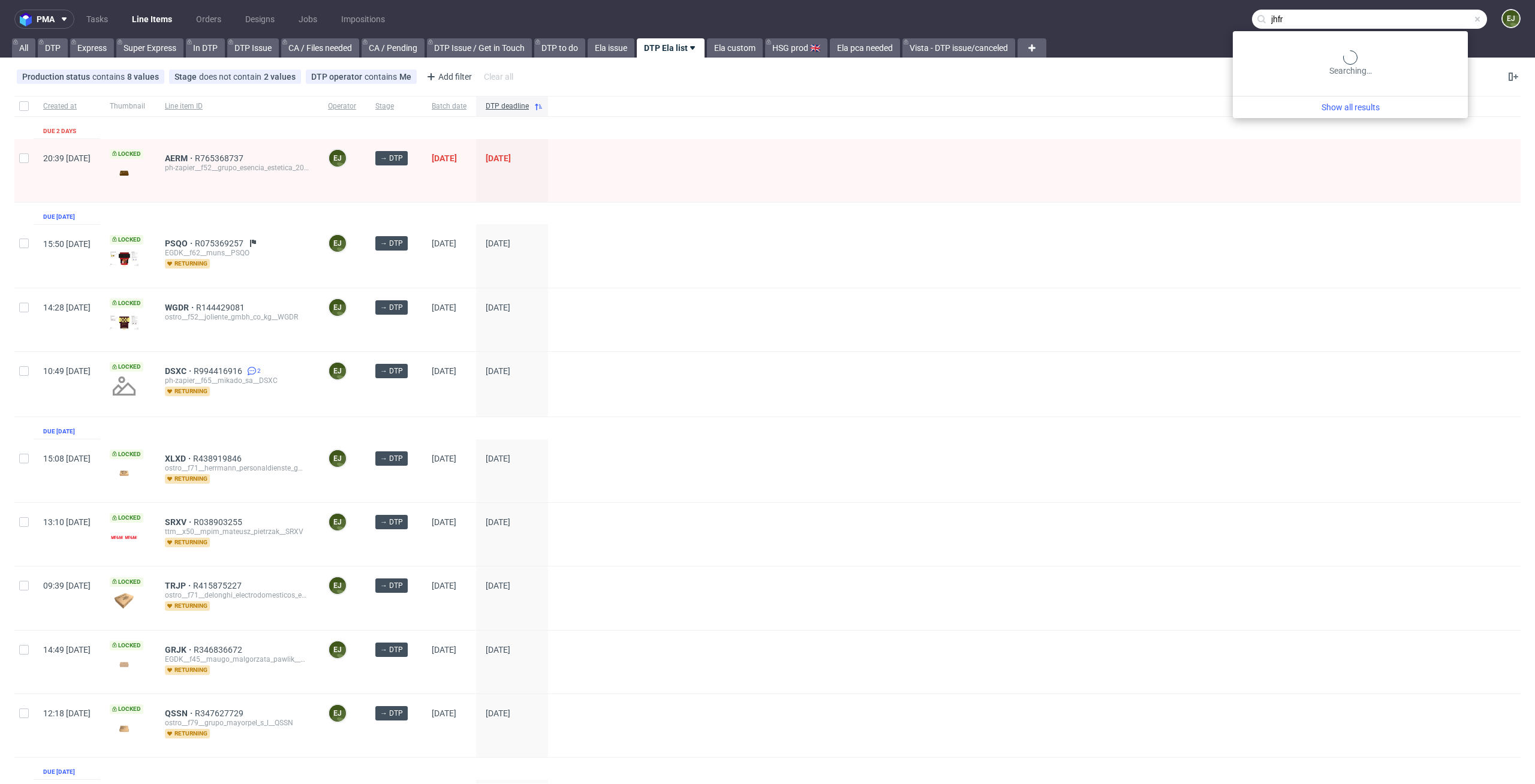
type input "jhfr"
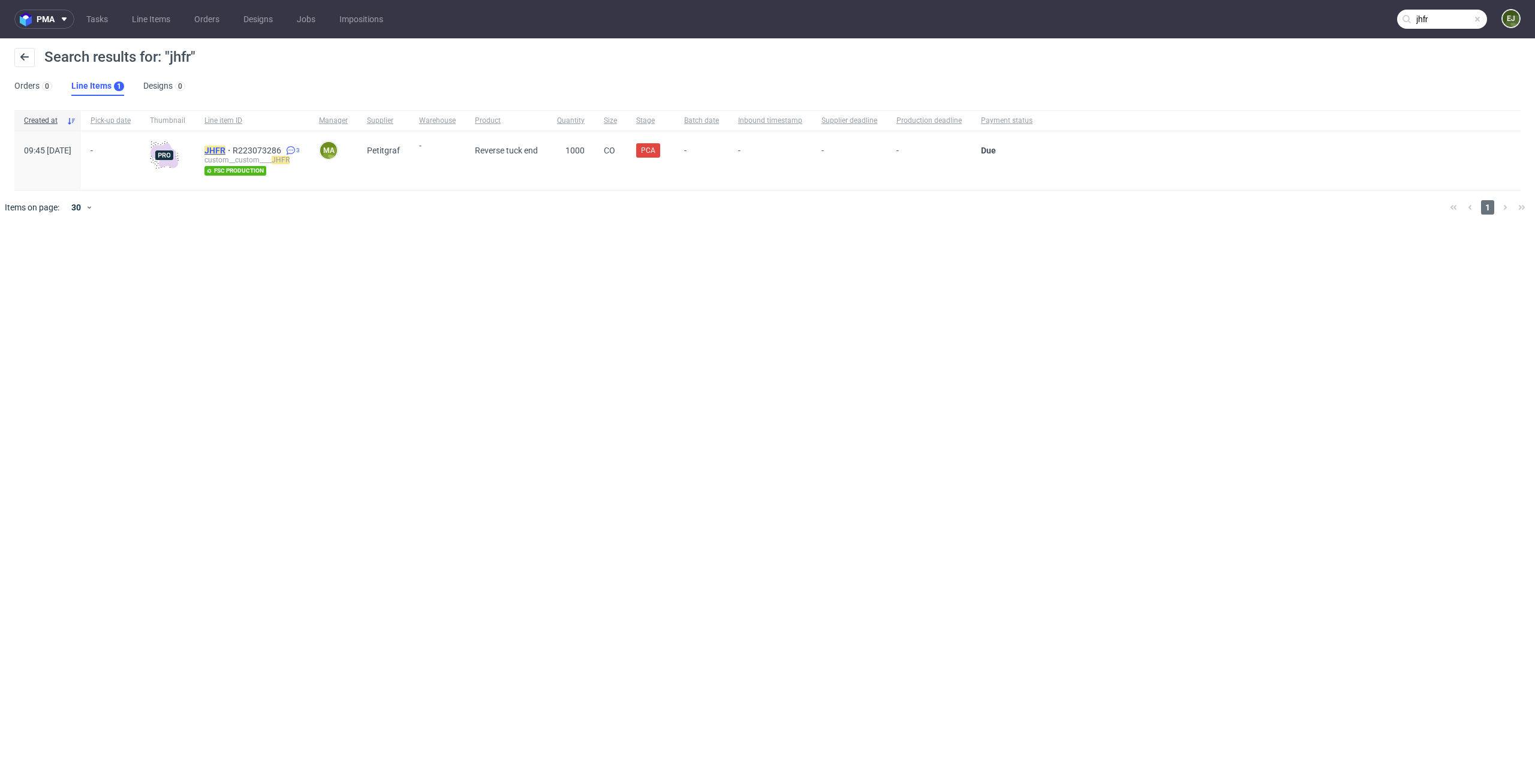
click at [225, 151] on mark "JHFR" at bounding box center [215, 150] width 21 height 10
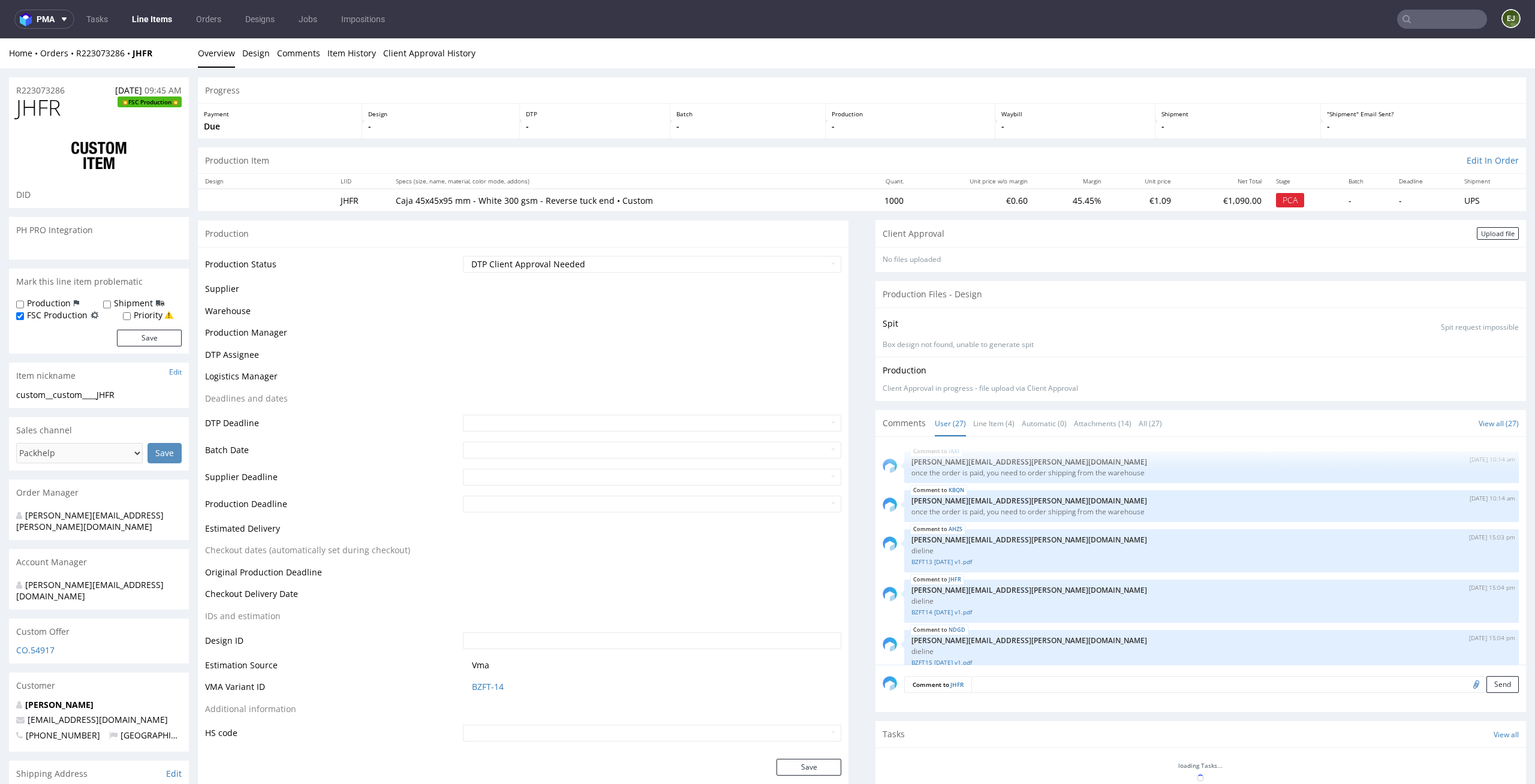
scroll to position [1113, 0]
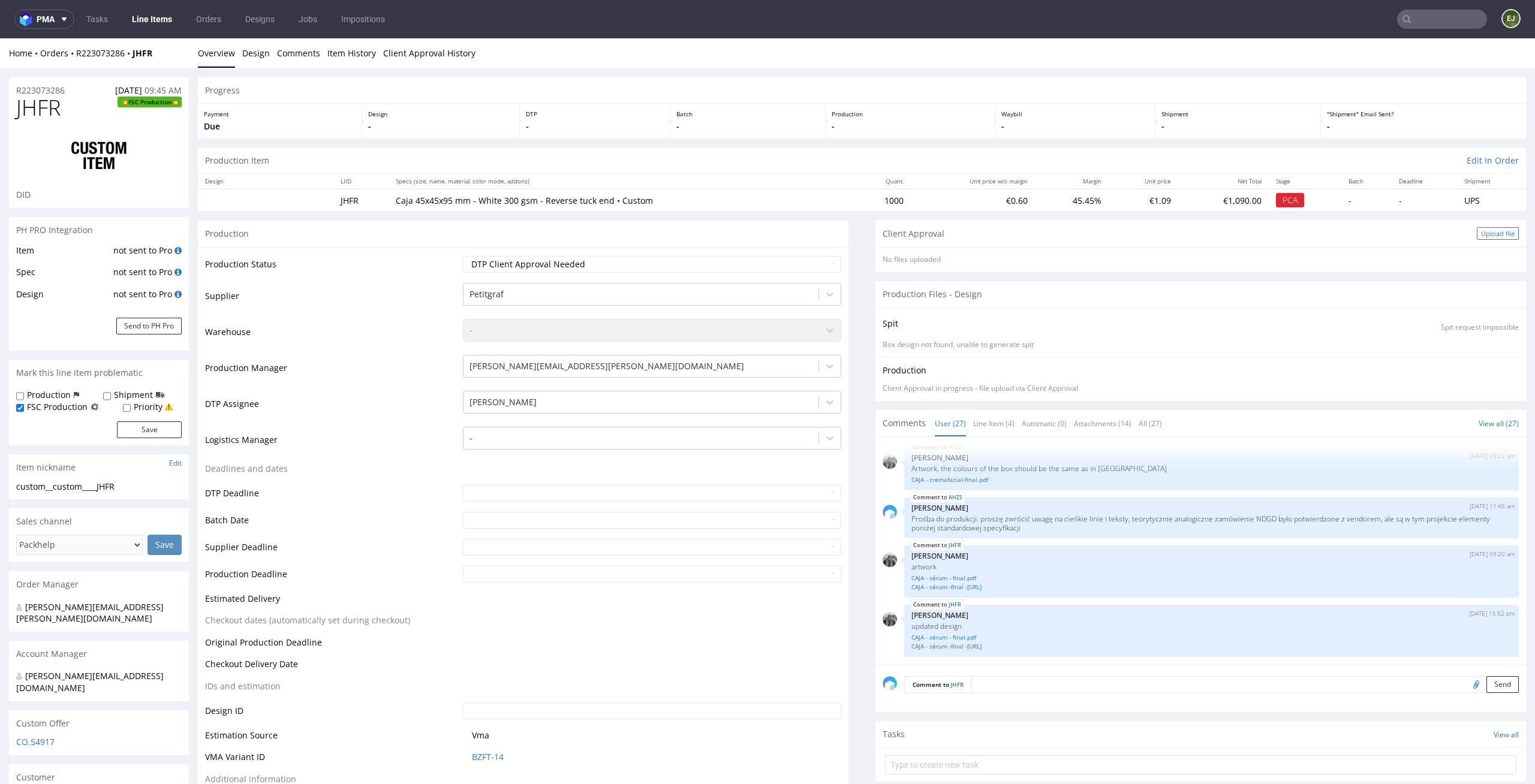
click at [1491, 232] on div "Upload file" at bounding box center [1498, 233] width 42 height 12
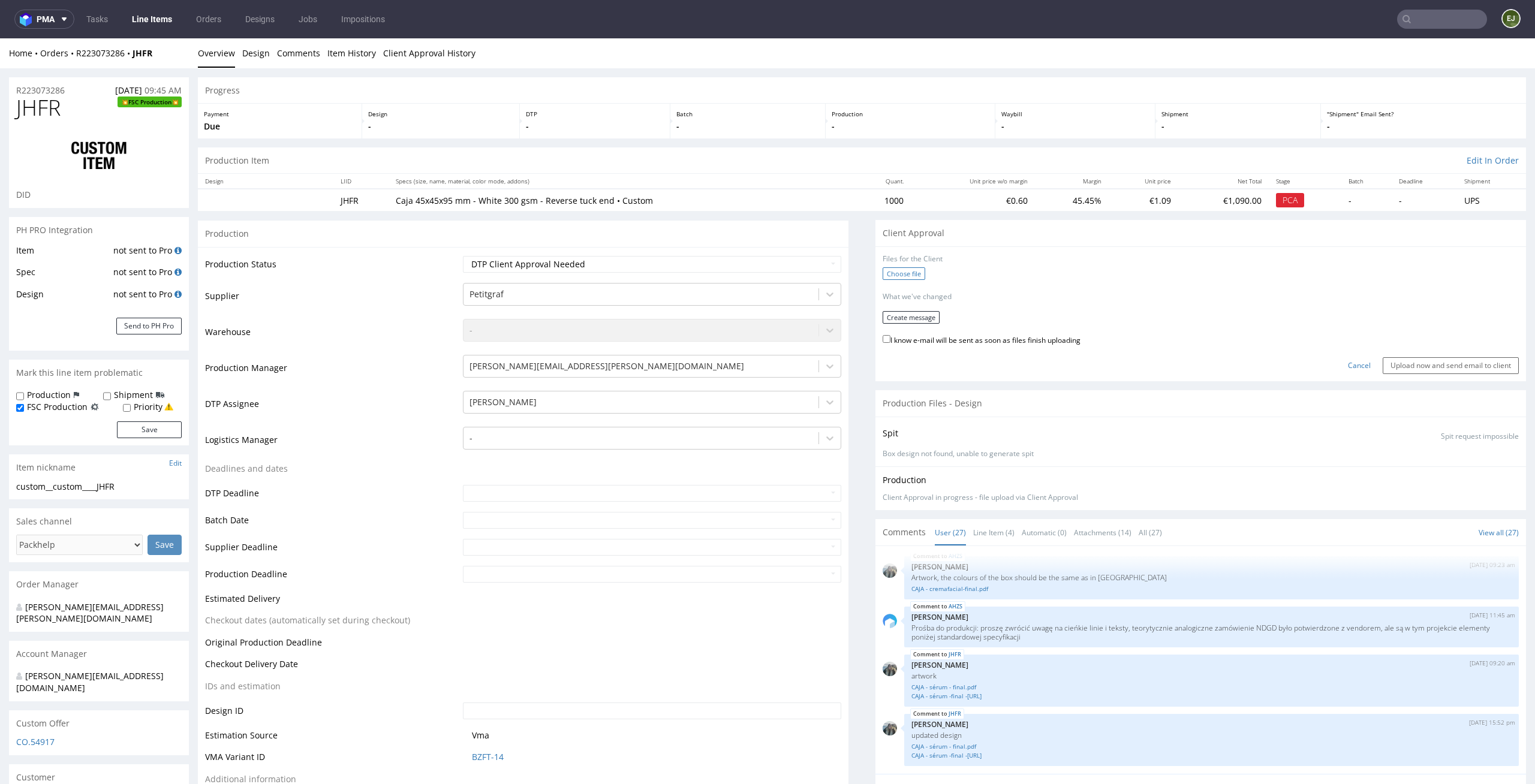
click at [900, 277] on label "Choose file" at bounding box center [904, 273] width 42 height 12
click at [0, 38] on input "Choose file" at bounding box center [0, 38] width 0 height 0
click at [904, 309] on button "Create message" at bounding box center [911, 313] width 57 height 12
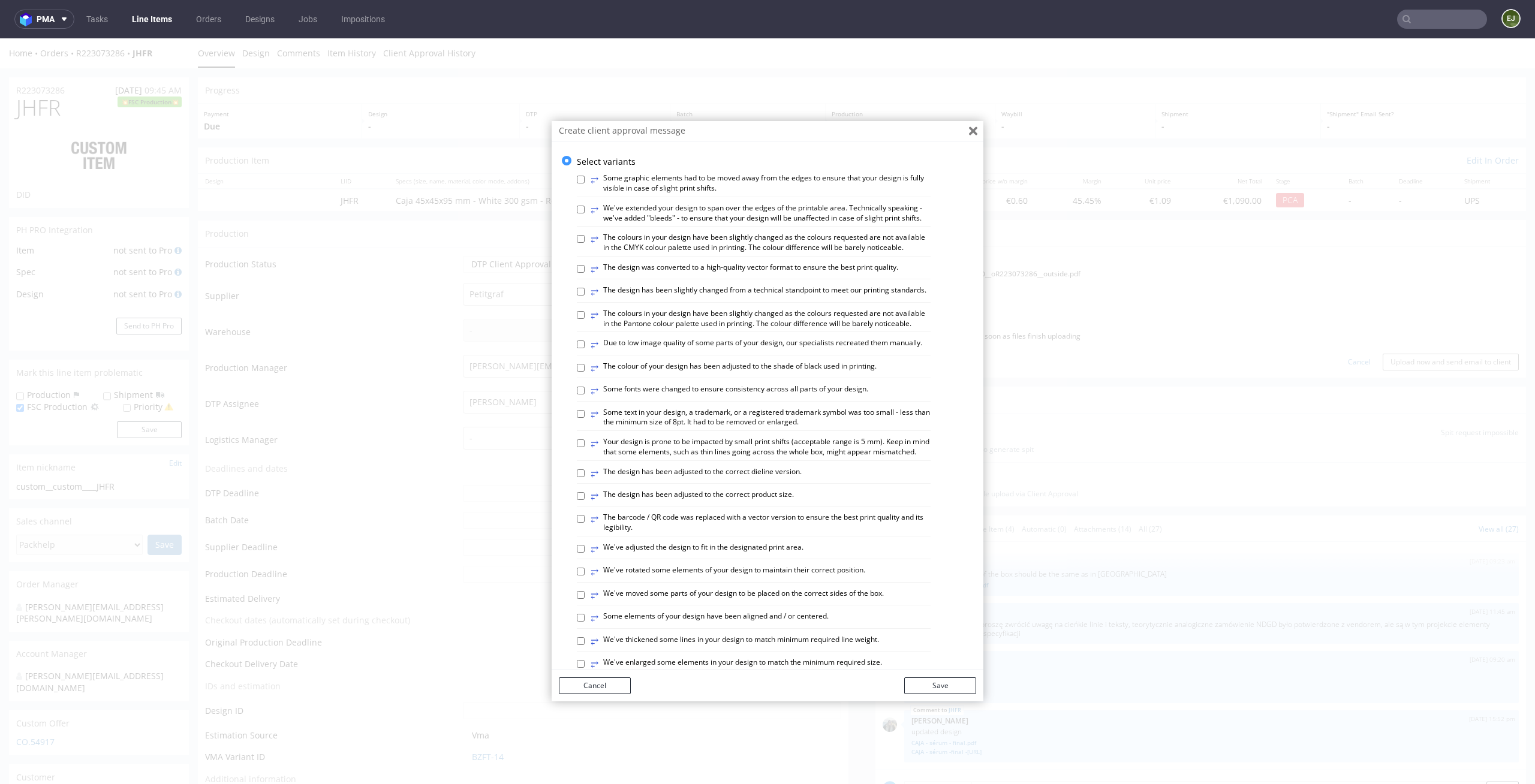
click at [969, 127] on icon "Close" at bounding box center [973, 131] width 8 height 8
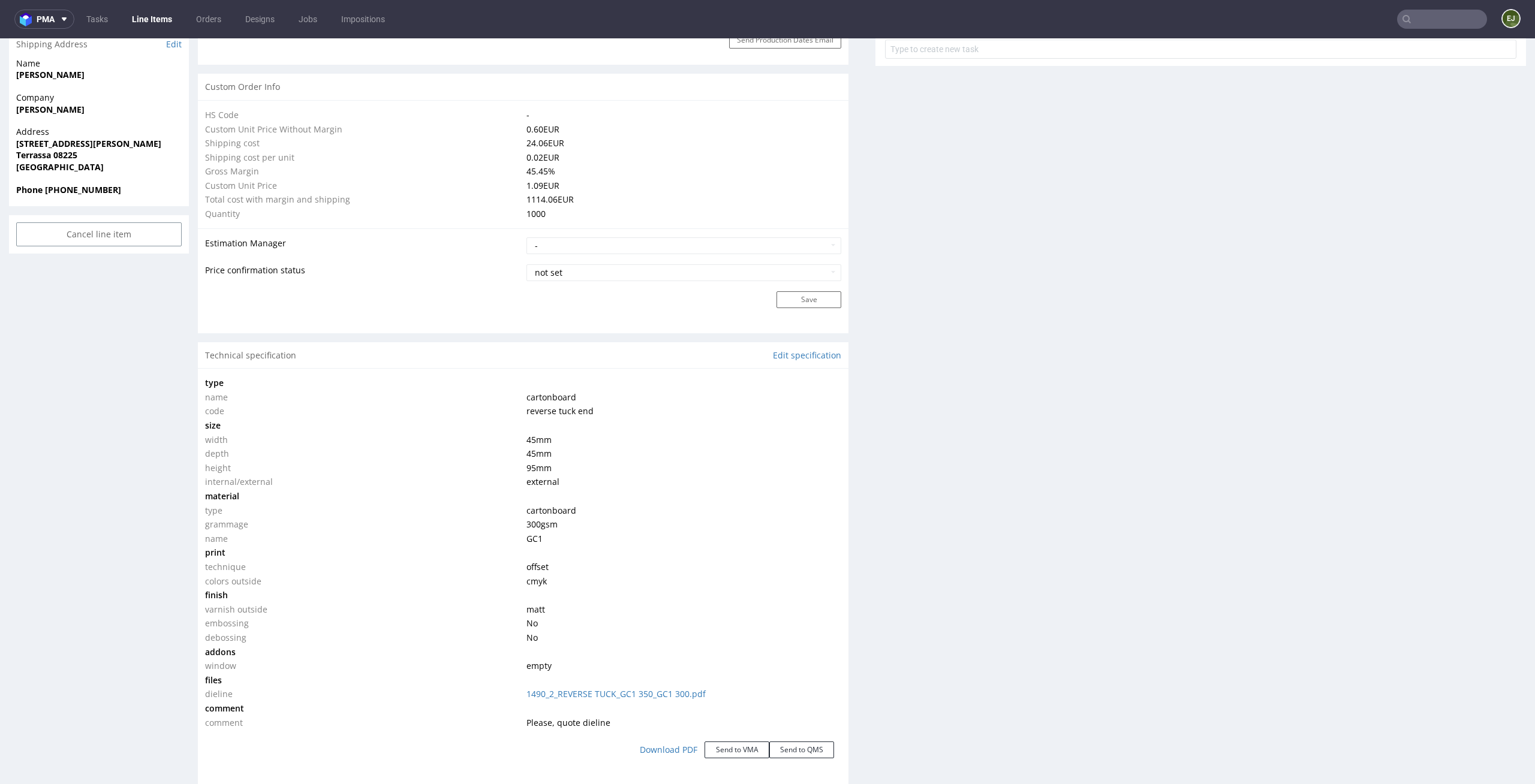
scroll to position [0, 0]
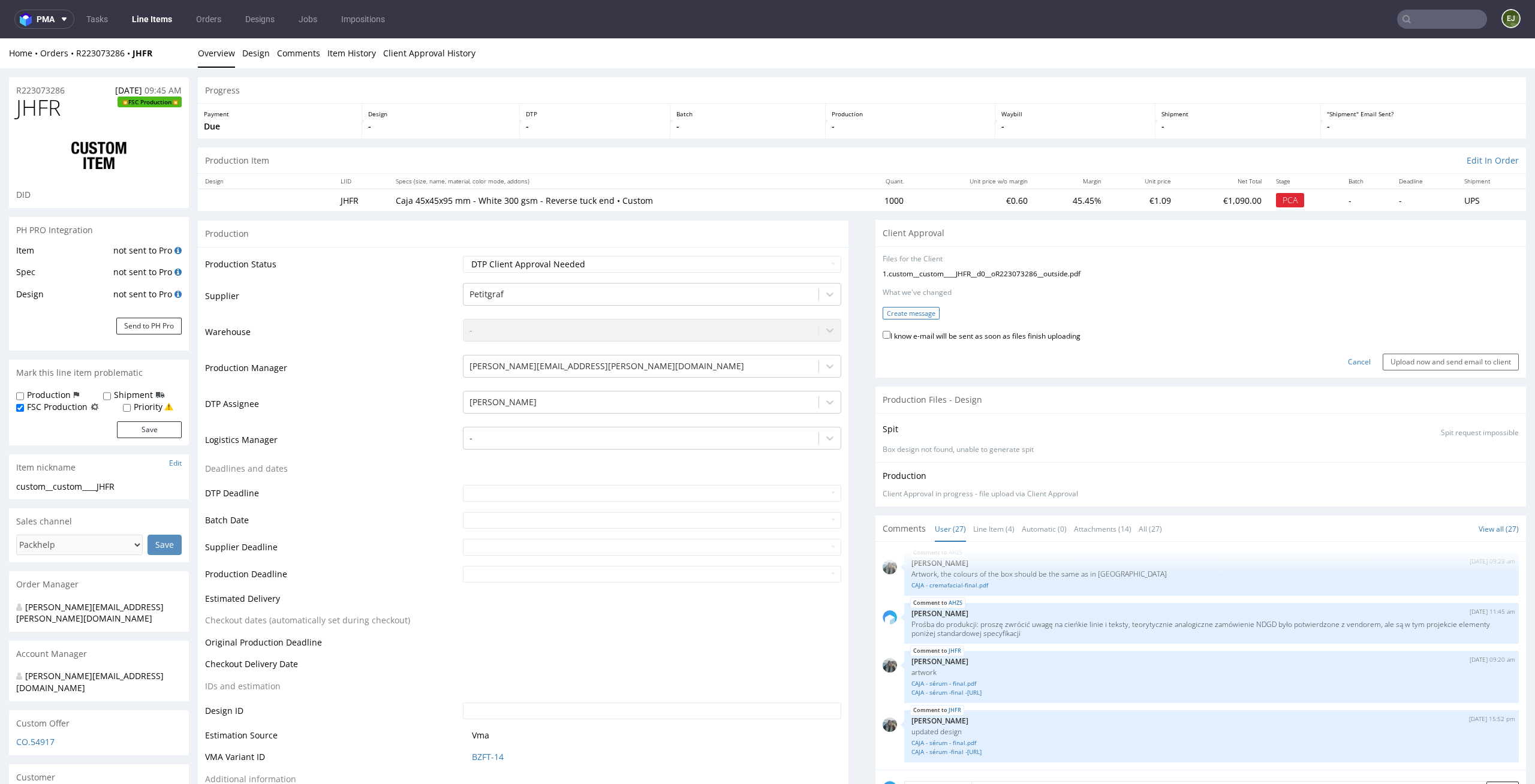
click at [920, 312] on button "Create message" at bounding box center [911, 313] width 57 height 12
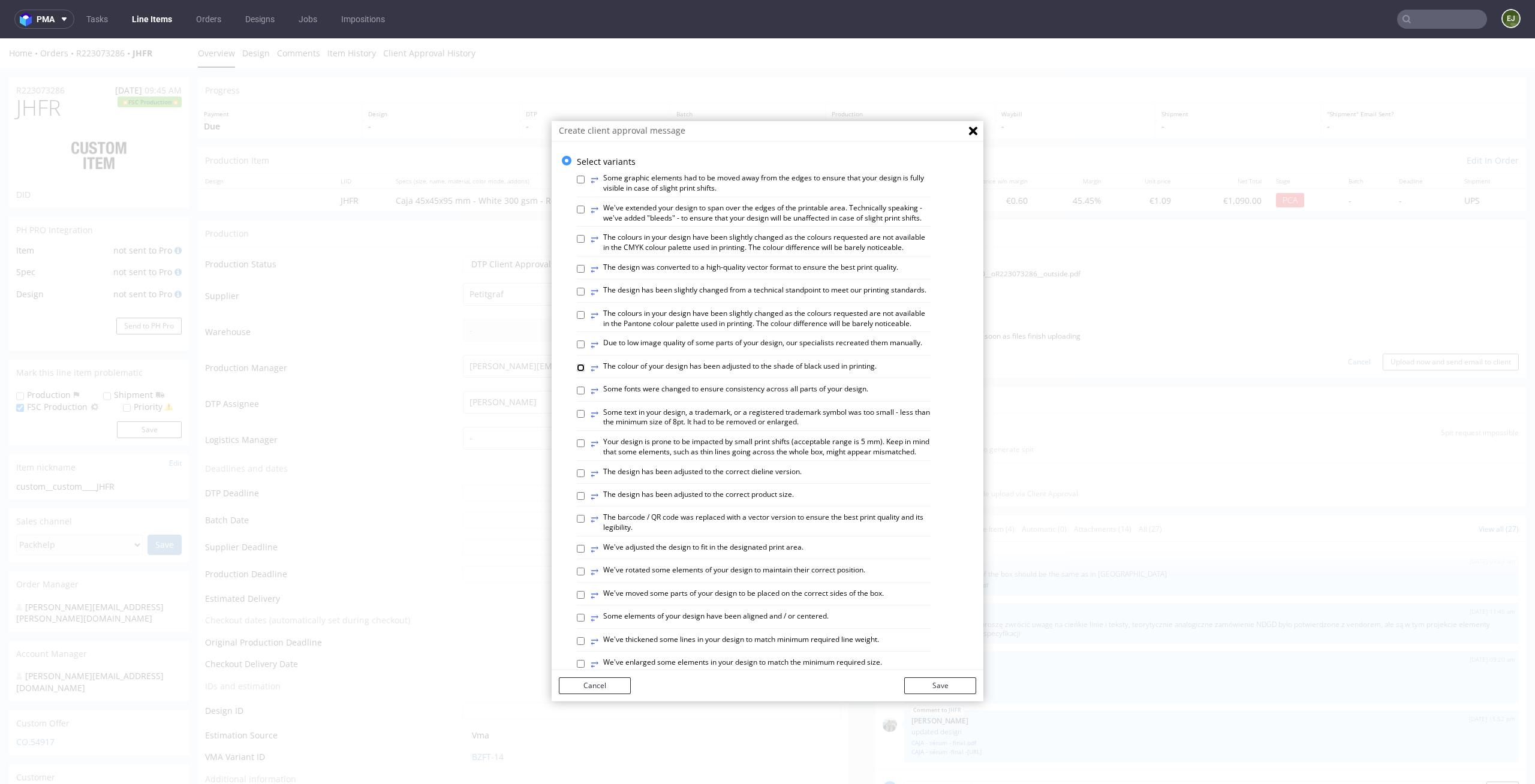
click at [577, 372] on input "⥂ The colour of your design has been adjusted to the shade of black used in pri…" at bounding box center [581, 368] width 8 height 8
checkbox input "true"
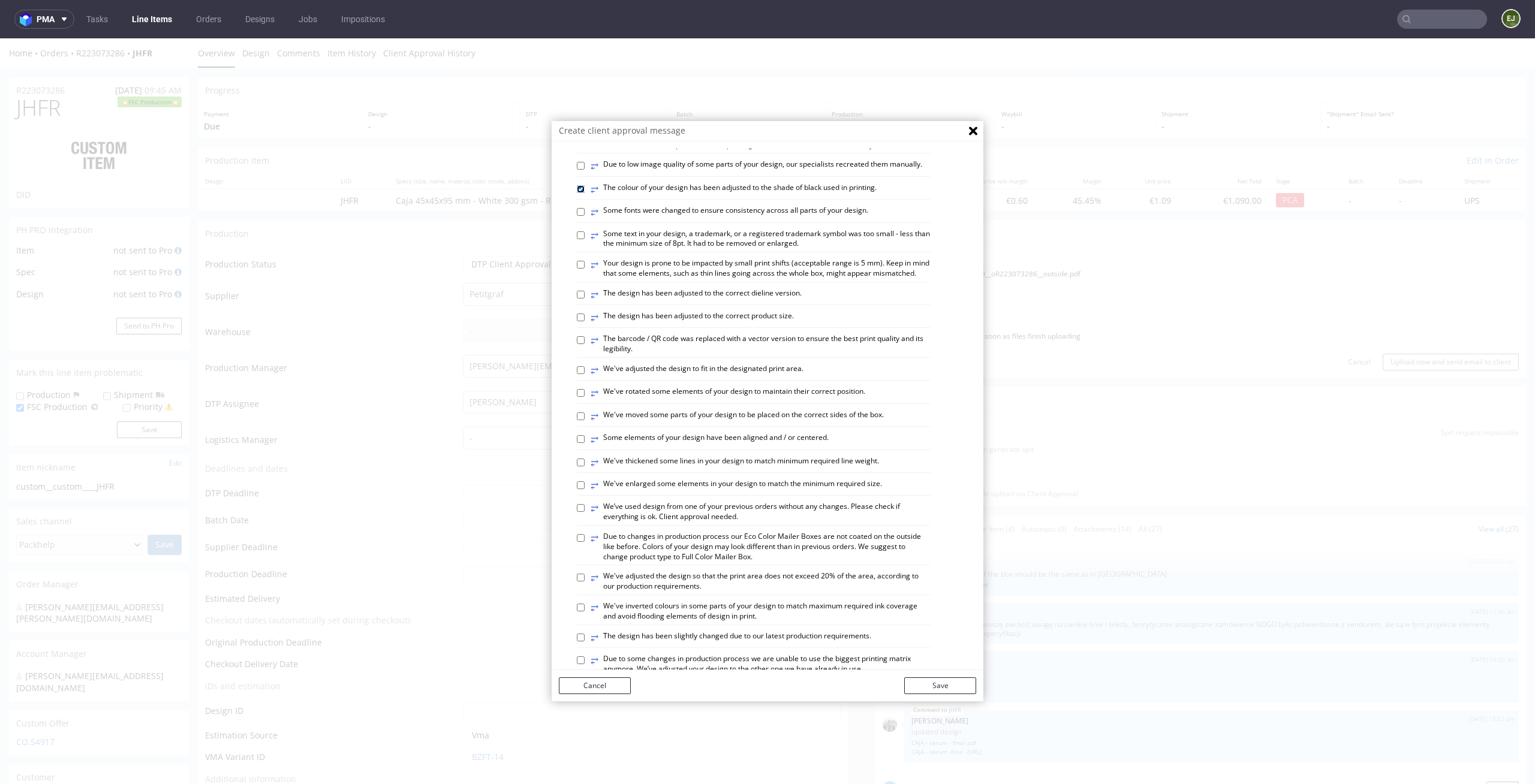
scroll to position [198, 0]
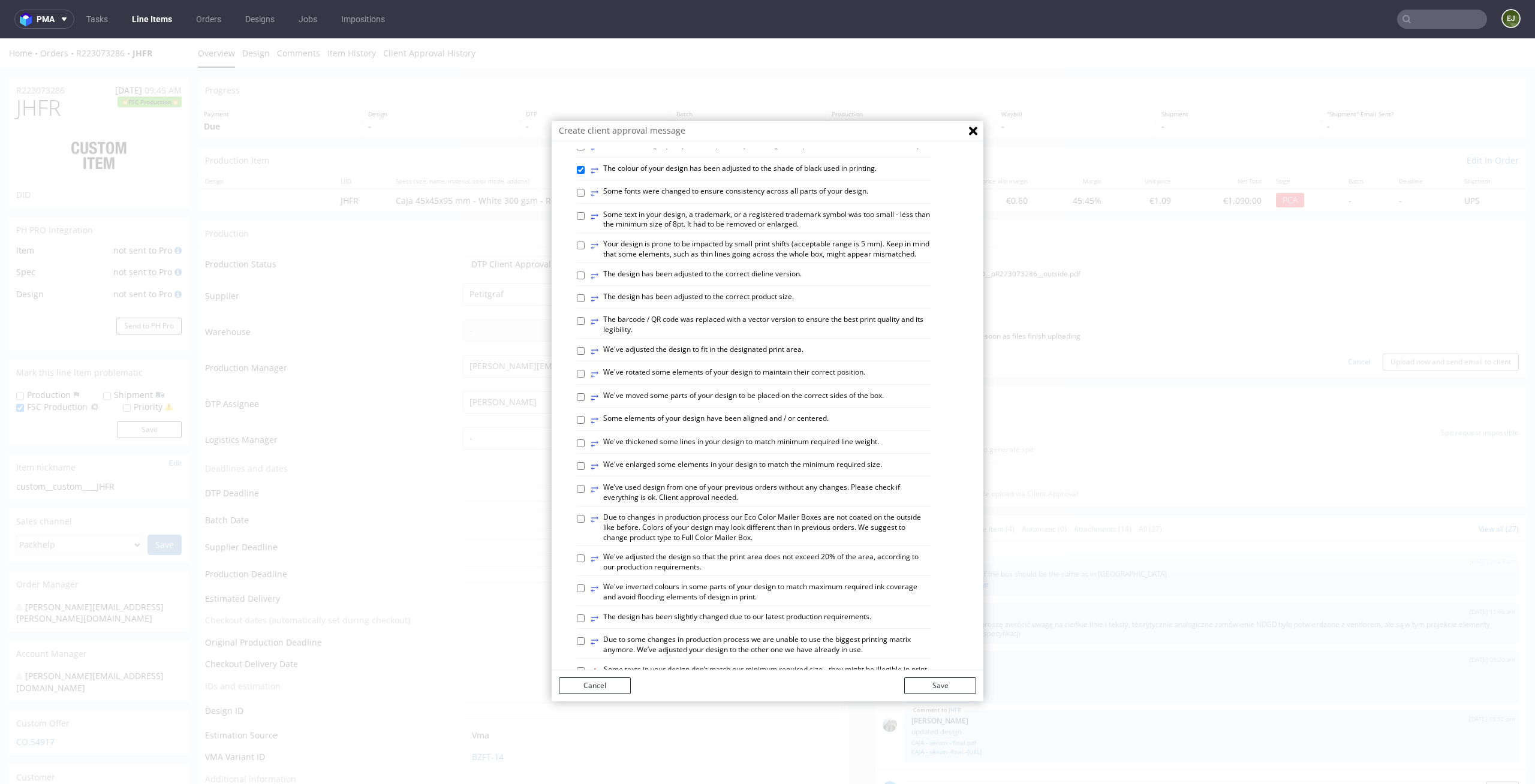
click at [659, 450] on label "⥂ We've thickened some lines in your design to match minimum required line weig…" at bounding box center [734, 444] width 288 height 13
click at [585, 447] on input "⥂ We've thickened some lines in your design to match minimum required line weig…" at bounding box center [581, 443] width 8 height 8
checkbox input "true"
click at [909, 688] on button "Save" at bounding box center [940, 686] width 72 height 17
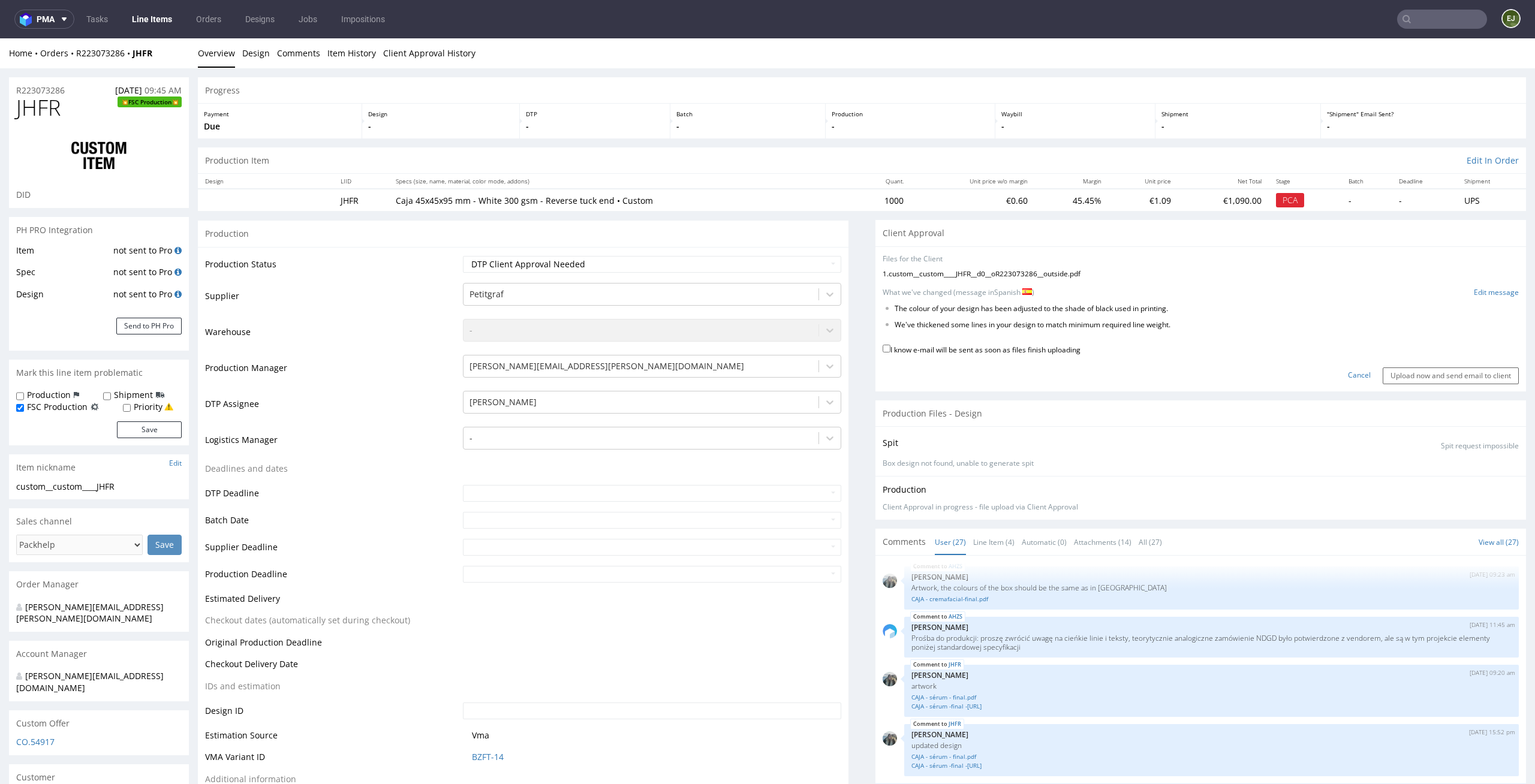
click at [1021, 345] on label "I know e-mail will be sent as soon as files finish uploading" at bounding box center [982, 349] width 198 height 13
click at [891, 345] on input "I know e-mail will be sent as soon as files finish uploading" at bounding box center [887, 349] width 8 height 8
checkbox input "true"
click at [1389, 366] on div "Cancel Upload now and send email to client" at bounding box center [1200, 372] width 636 height 26
click at [1389, 369] on input "Upload now and send email to client" at bounding box center [1450, 376] width 136 height 17
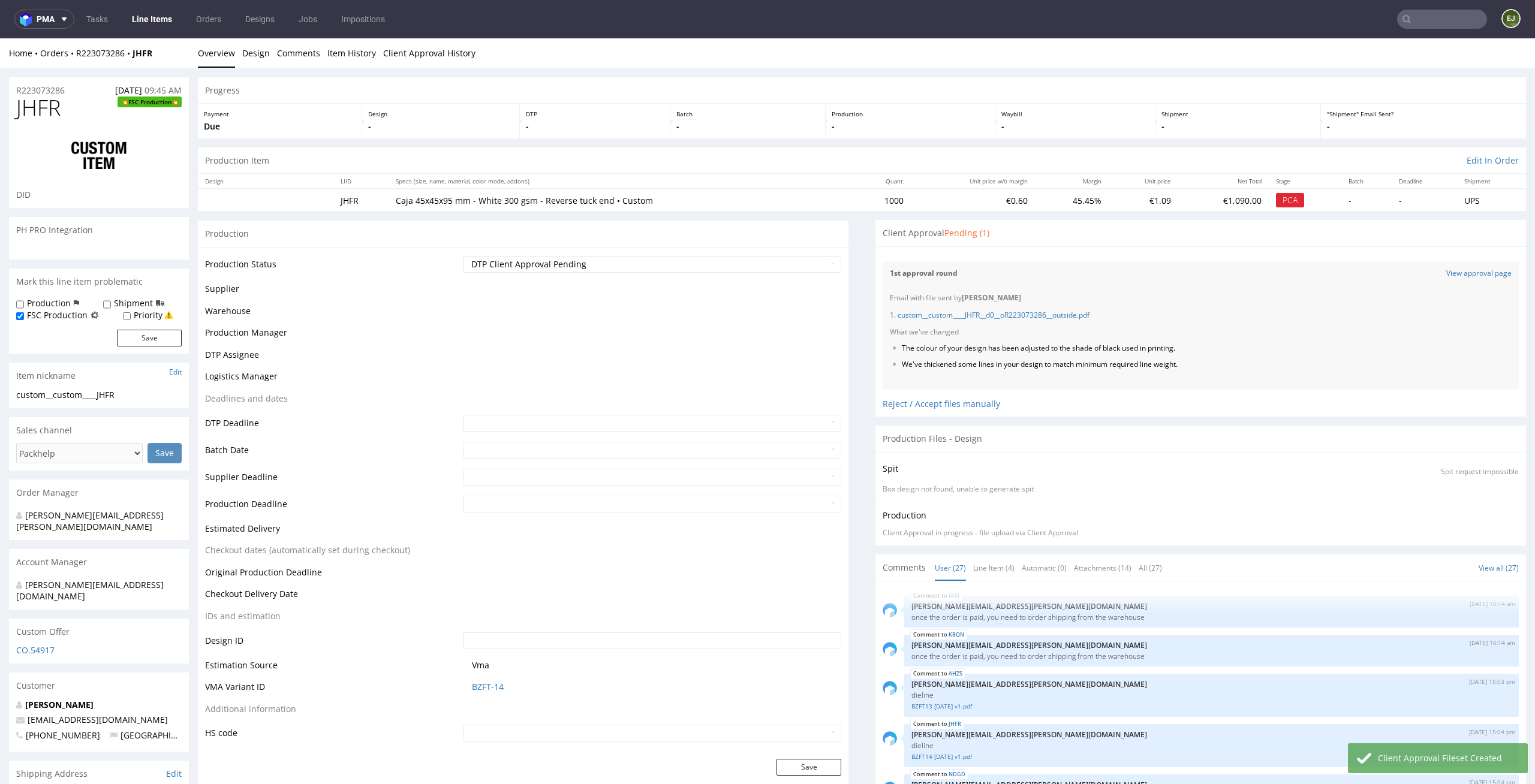
scroll to position [1113, 0]
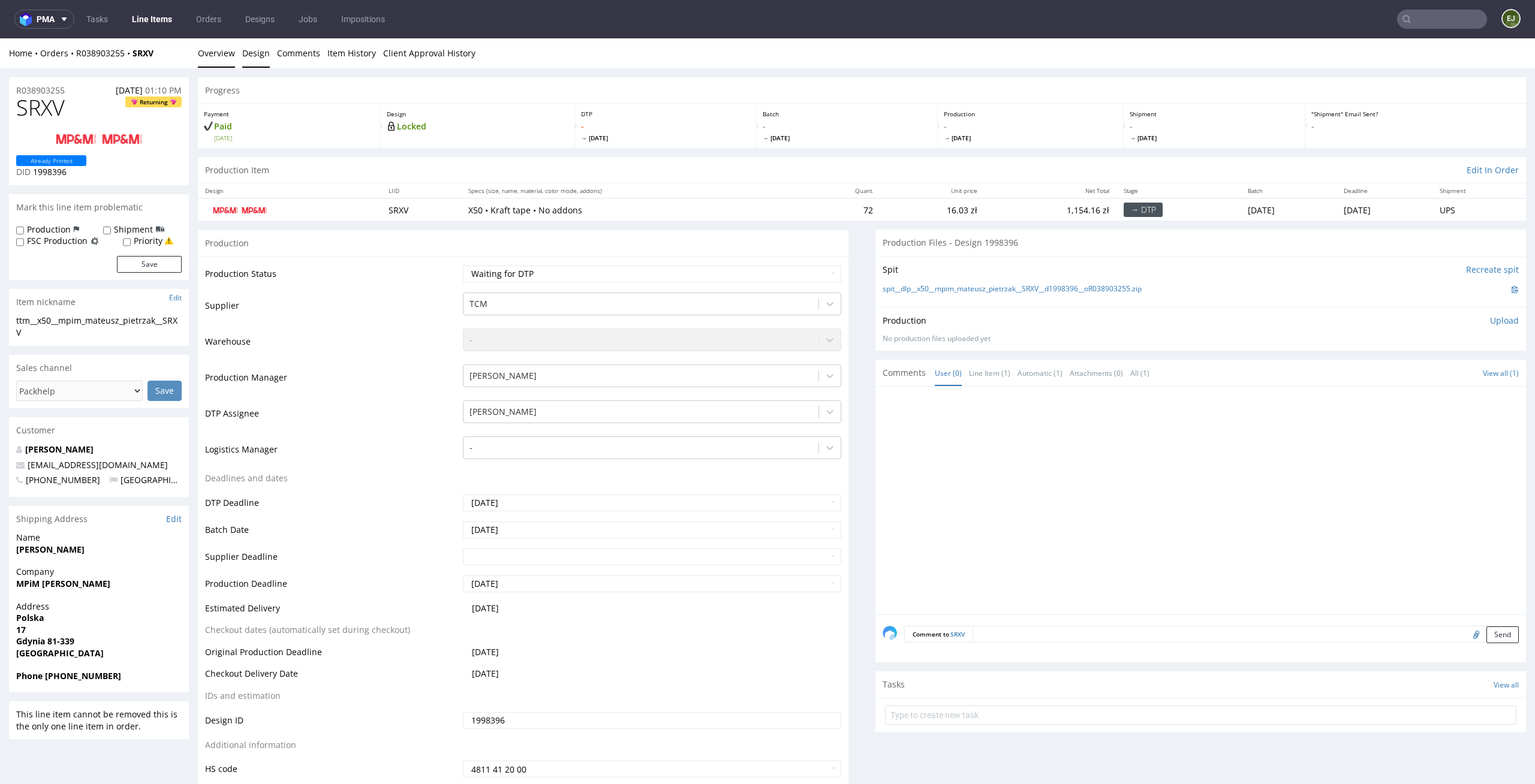
click at [244, 59] on link "Design" at bounding box center [256, 53] width 27 height 29
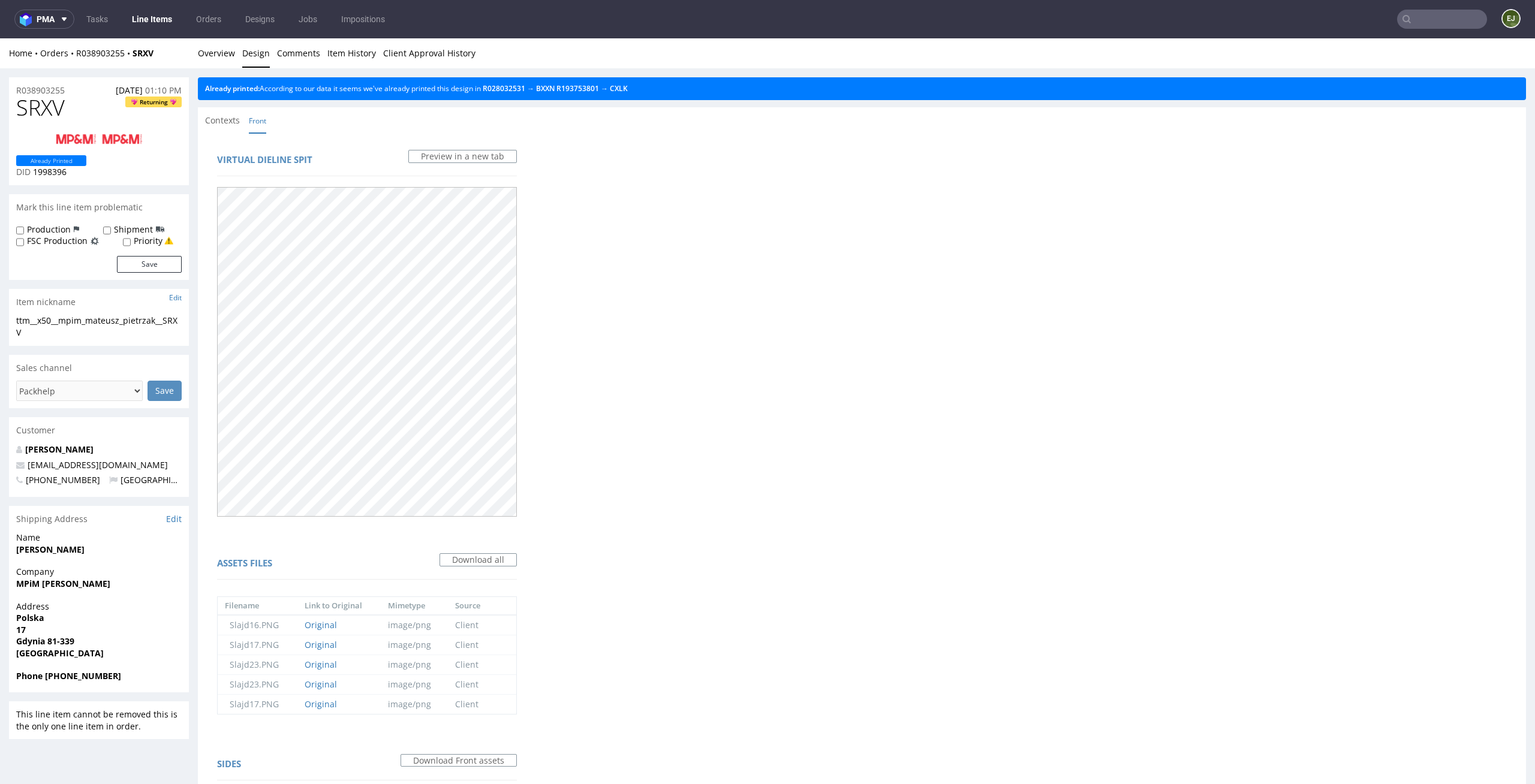
click at [643, 97] on div "Already printed: According to our data it seems we've already printed this desi…" at bounding box center [862, 88] width 1329 height 23
click at [628, 87] on link "CXLK" at bounding box center [619, 88] width 18 height 10
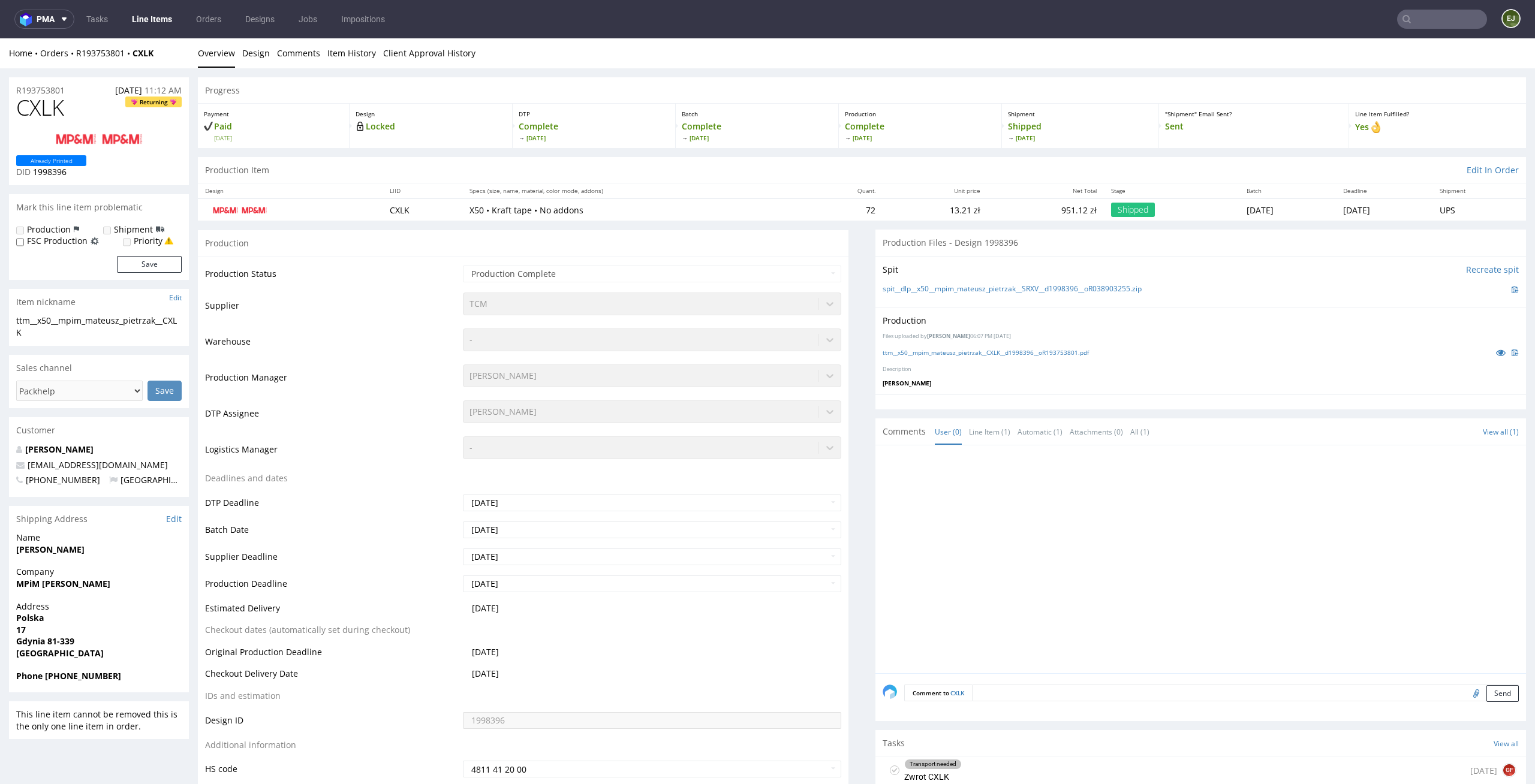
click at [994, 340] on div "Production Files uploaded by [PERSON_NAME] 06:07 PM [DATE] ttm__x50__mpim_mateu…" at bounding box center [1201, 351] width 651 height 88
click at [993, 353] on link "ttm__x50__mpim_mateusz_pietrzak__CXLK__d1998396__oR193753801.pdf" at bounding box center [986, 352] width 206 height 8
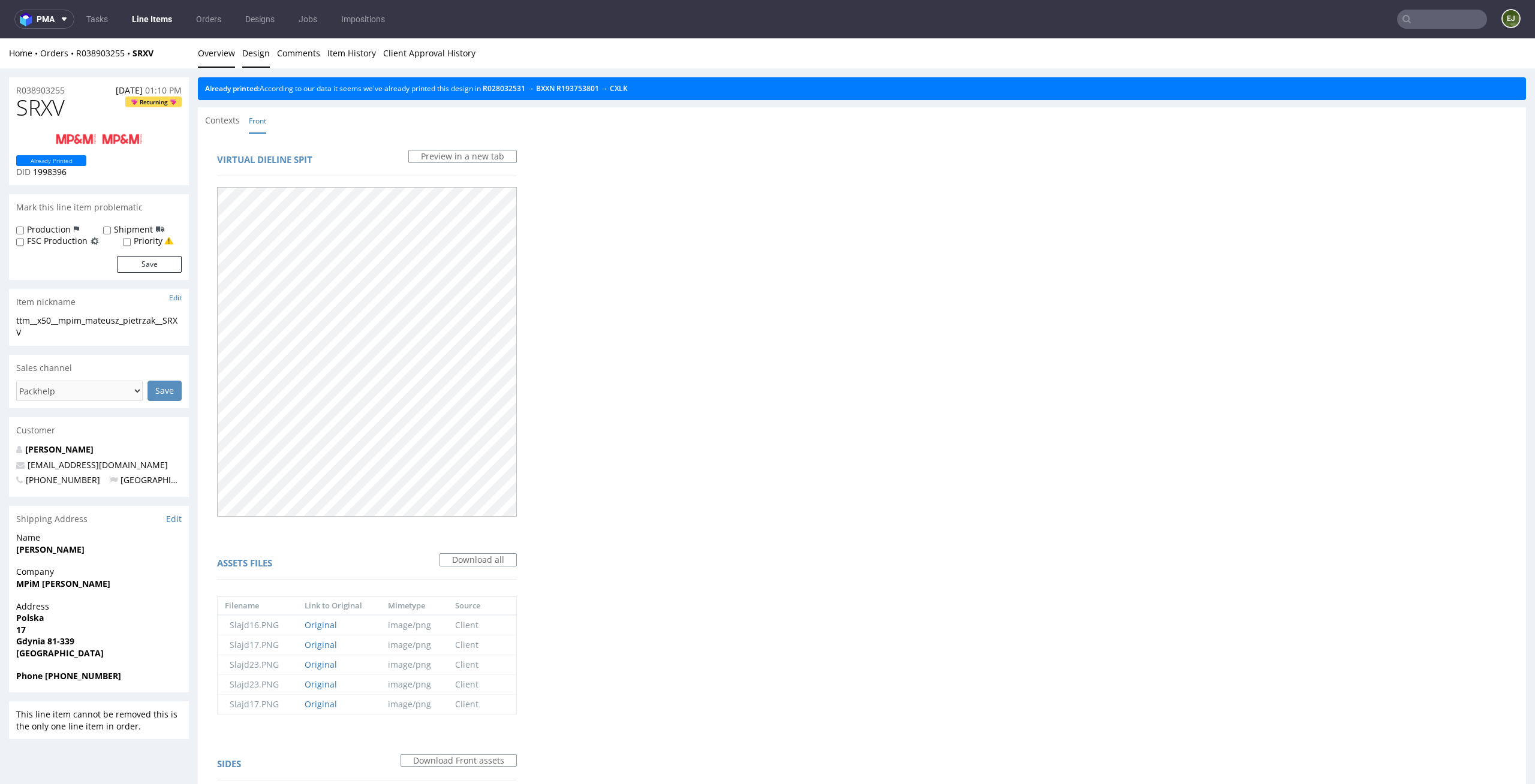
click at [219, 56] on link "Overview" at bounding box center [216, 53] width 37 height 29
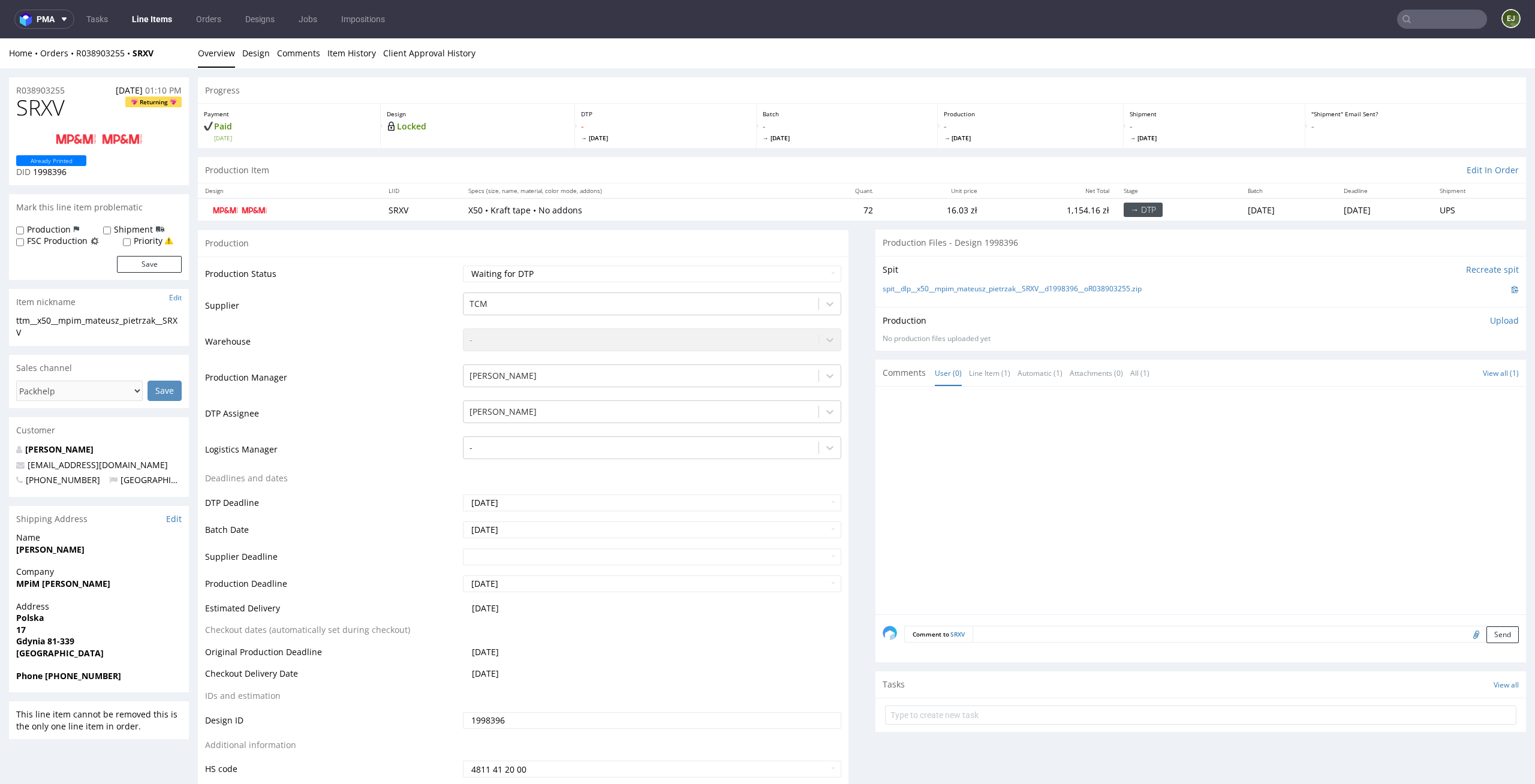
click at [941, 300] on div "Spit Recreate spit spit__dlp__x50__mpim_mateusz_pietrzak__SRXV__d1998396__oR038…" at bounding box center [1201, 281] width 651 height 51
click at [943, 286] on link "spit__dlp__x50__mpim_mateusz_pietrzak__SRXV__d1998396__oR038903255.zip" at bounding box center [1012, 290] width 259 height 10
click at [605, 273] on select "Waiting for Artwork Waiting for Diecut Waiting for Mockup Waiting for DTP Waiti…" at bounding box center [652, 274] width 379 height 17
click at [544, 273] on select "Waiting for Artwork Waiting for Diecut Waiting for Mockup Waiting for DTP Waiti…" at bounding box center [652, 274] width 379 height 17
select select "dtp_in_process"
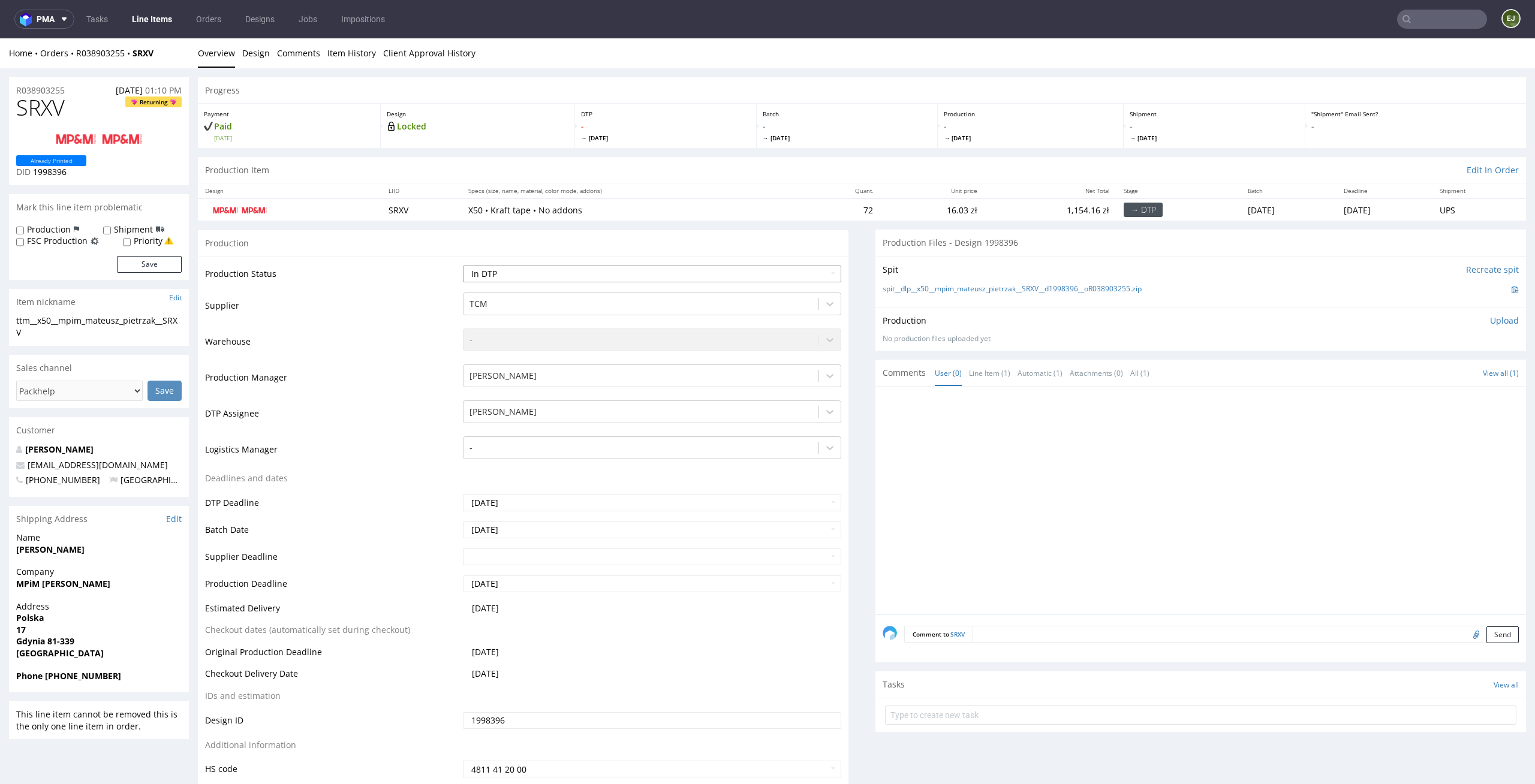
click at [463, 265] on select "Waiting for Artwork Waiting for Diecut Waiting for Mockup Waiting for DTP Waiti…" at bounding box center [652, 274] width 379 height 17
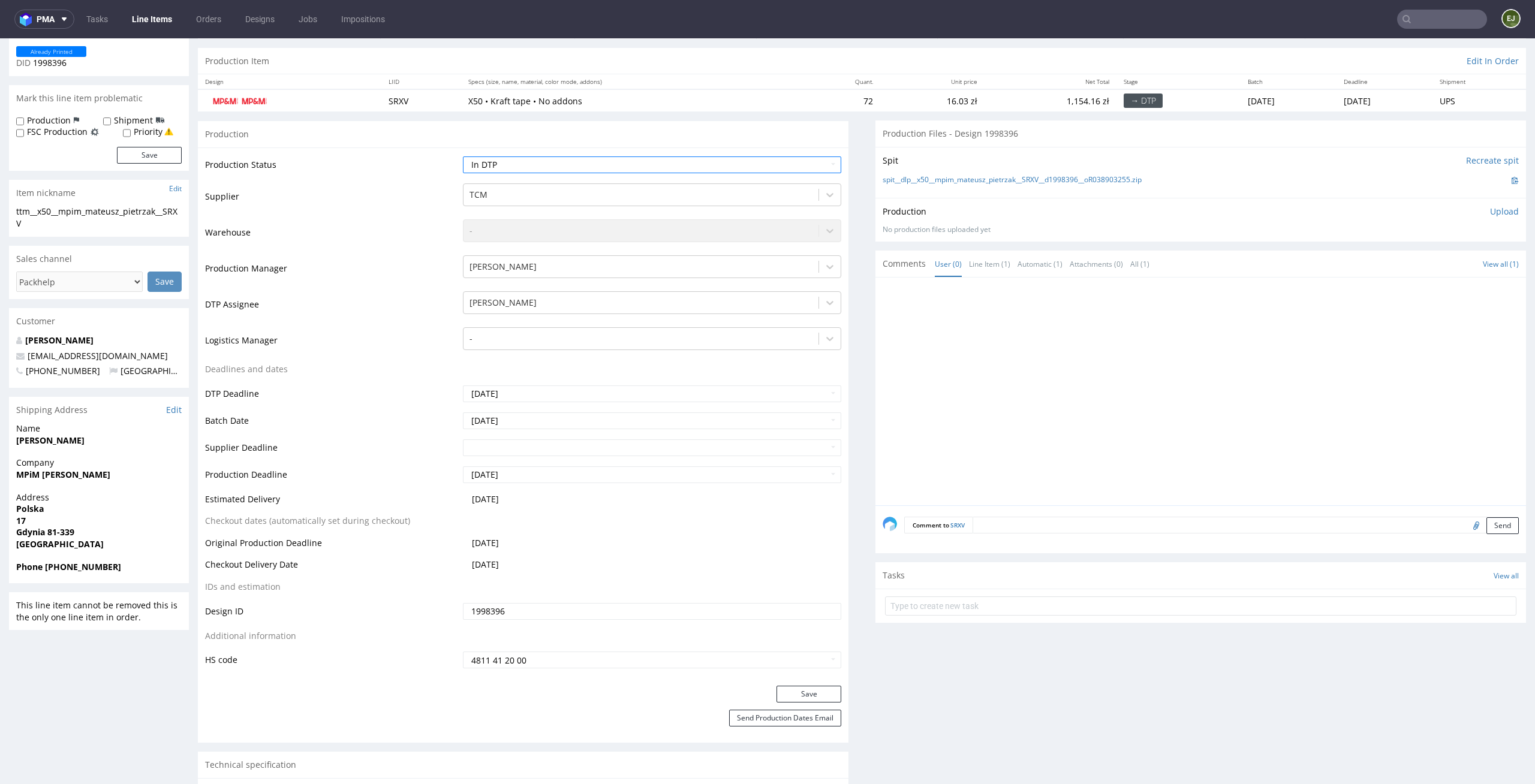
click at [818, 681] on div "Production Status Waiting for Artwork Waiting for Diecut Waiting for Mockup Wai…" at bounding box center [523, 416] width 651 height 538
click at [816, 690] on button "Save" at bounding box center [809, 694] width 64 height 17
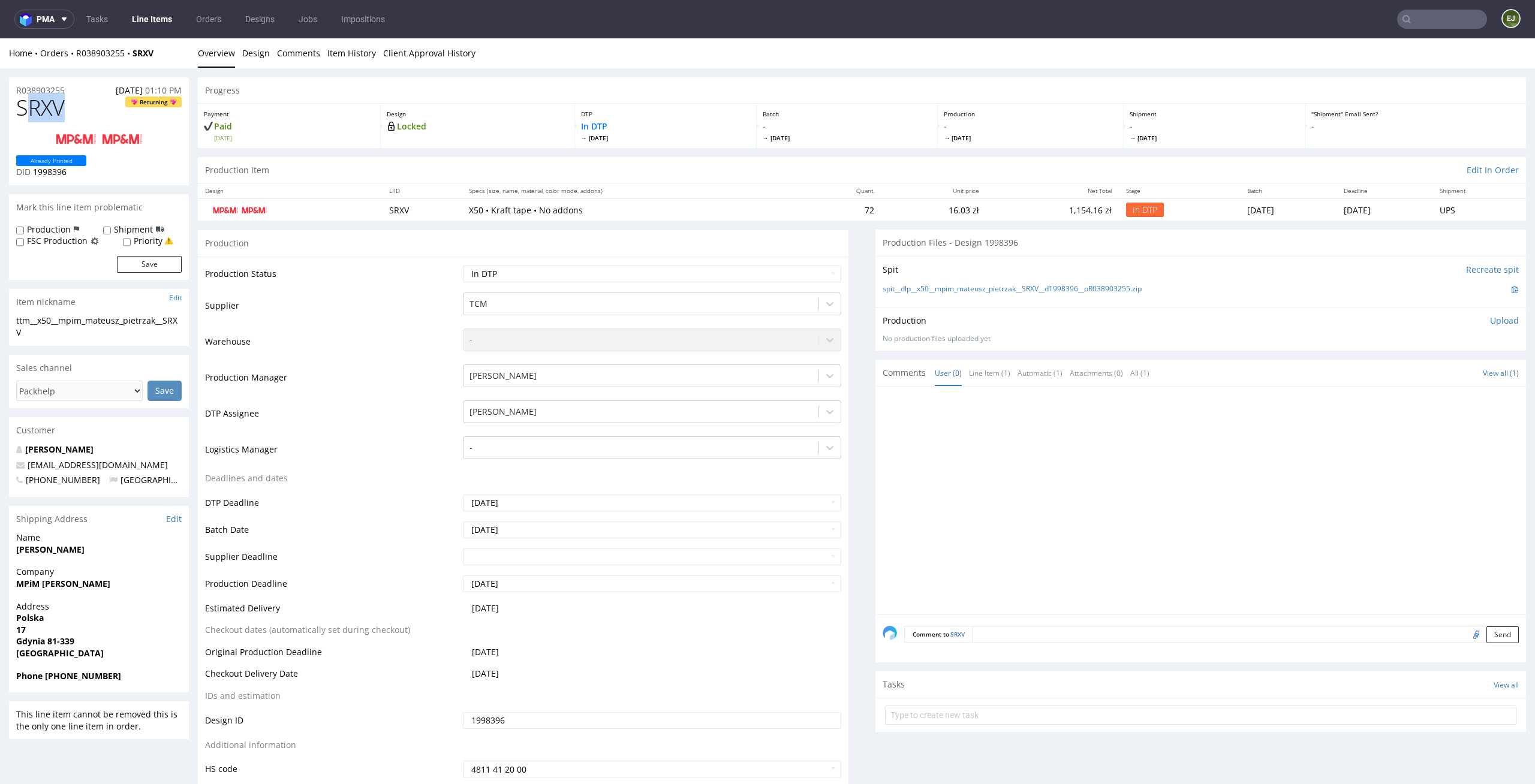
drag, startPoint x: 74, startPoint y: 99, endPoint x: 3, endPoint y: 102, distance: 71.1
copy span "SRXV"
drag, startPoint x: 57, startPoint y: 337, endPoint x: 0, endPoint y: 309, distance: 63.5
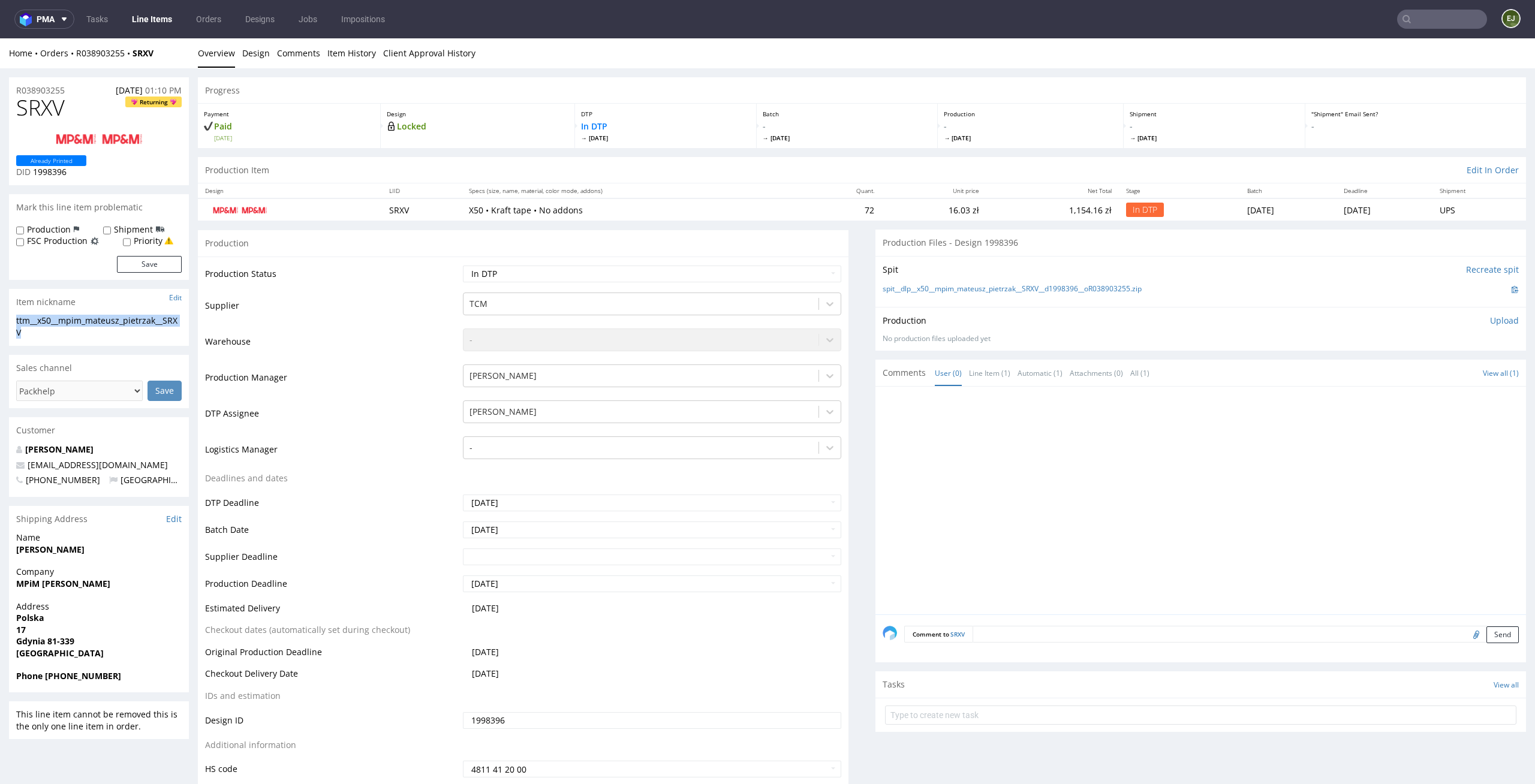
copy section "ttm__x50__mpim_mateusz_pietrzak__SRXV"
click at [1491, 317] on p "Upload" at bounding box center [1504, 321] width 29 height 12
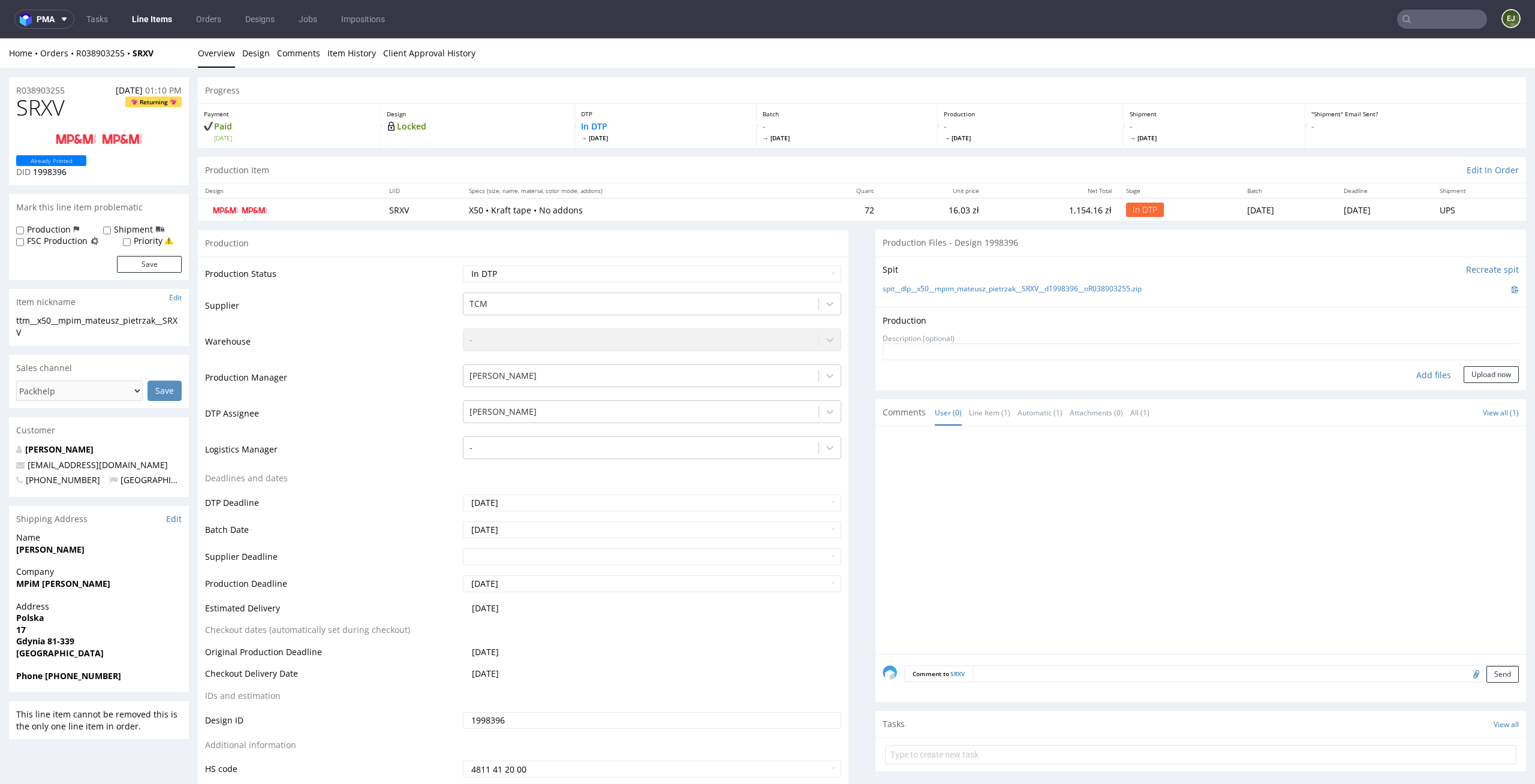
click at [1424, 372] on div "Add files" at bounding box center [1434, 375] width 60 height 18
type input "C:\fakepath\tcm__x50__mpim_mateusz_pietrzak__SRXV__d1998396__oR038903255__lates…"
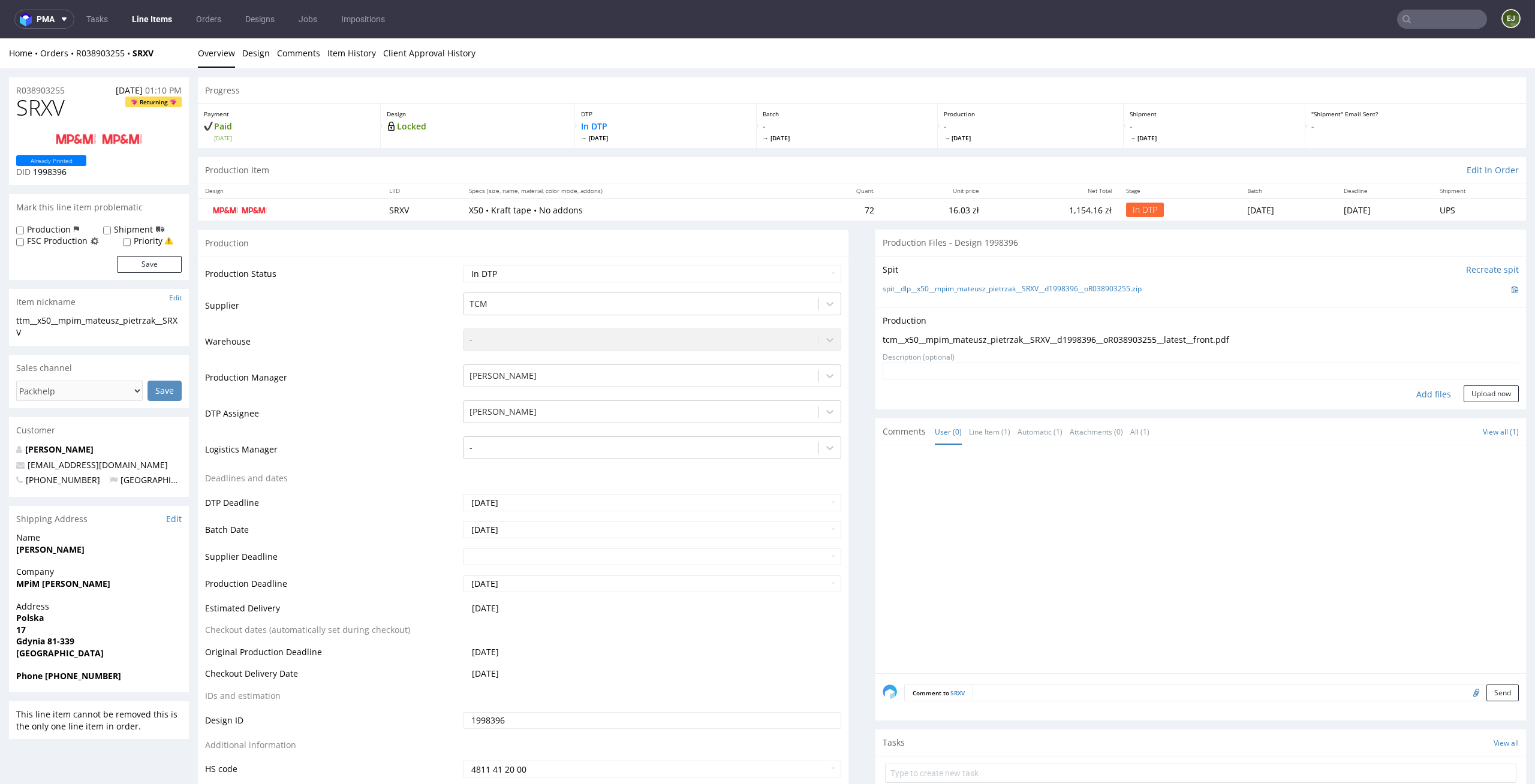
click at [1482, 384] on form "Add files Upload now" at bounding box center [1200, 382] width 636 height 40
click at [1478, 389] on button "Upload now" at bounding box center [1491, 394] width 55 height 17
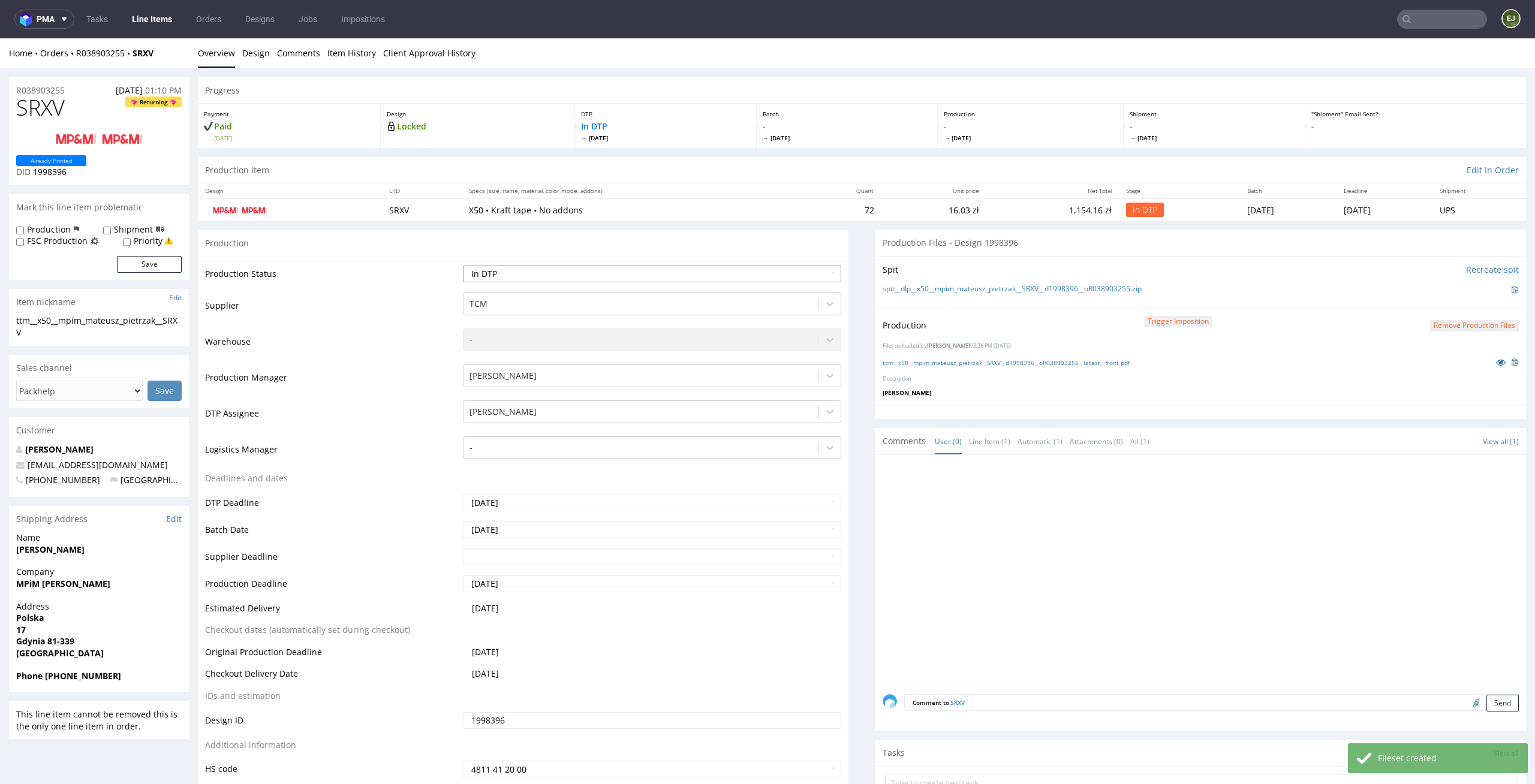
click at [814, 273] on select "Waiting for Artwork Waiting for Diecut Waiting for Mockup Waiting for DTP Waiti…" at bounding box center [652, 274] width 379 height 17
select select "dtp_production_ready"
click at [463, 265] on select "Waiting for Artwork Waiting for Diecut Waiting for Mockup Waiting for DTP Waiti…" at bounding box center [652, 274] width 379 height 17
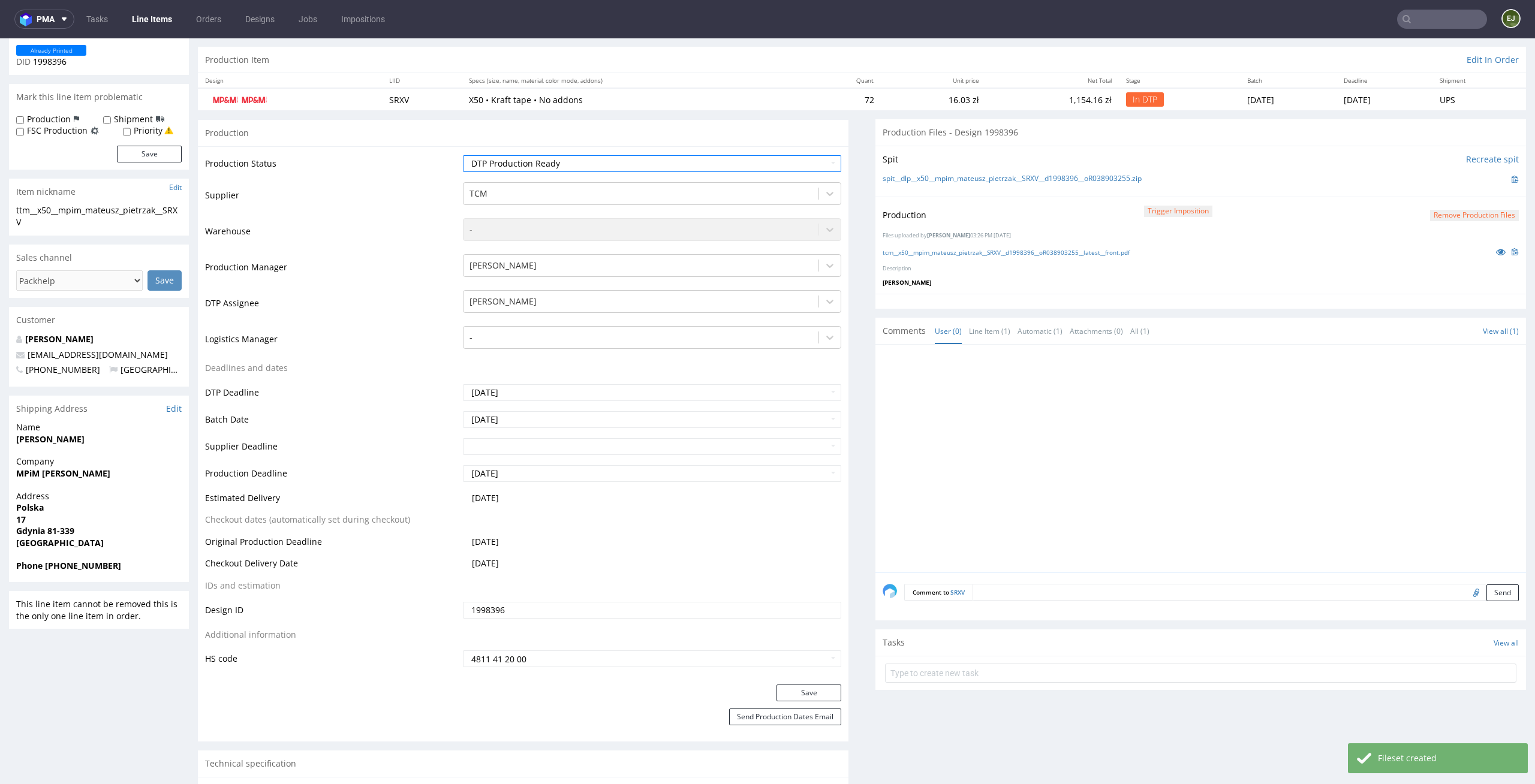
scroll to position [156, 0]
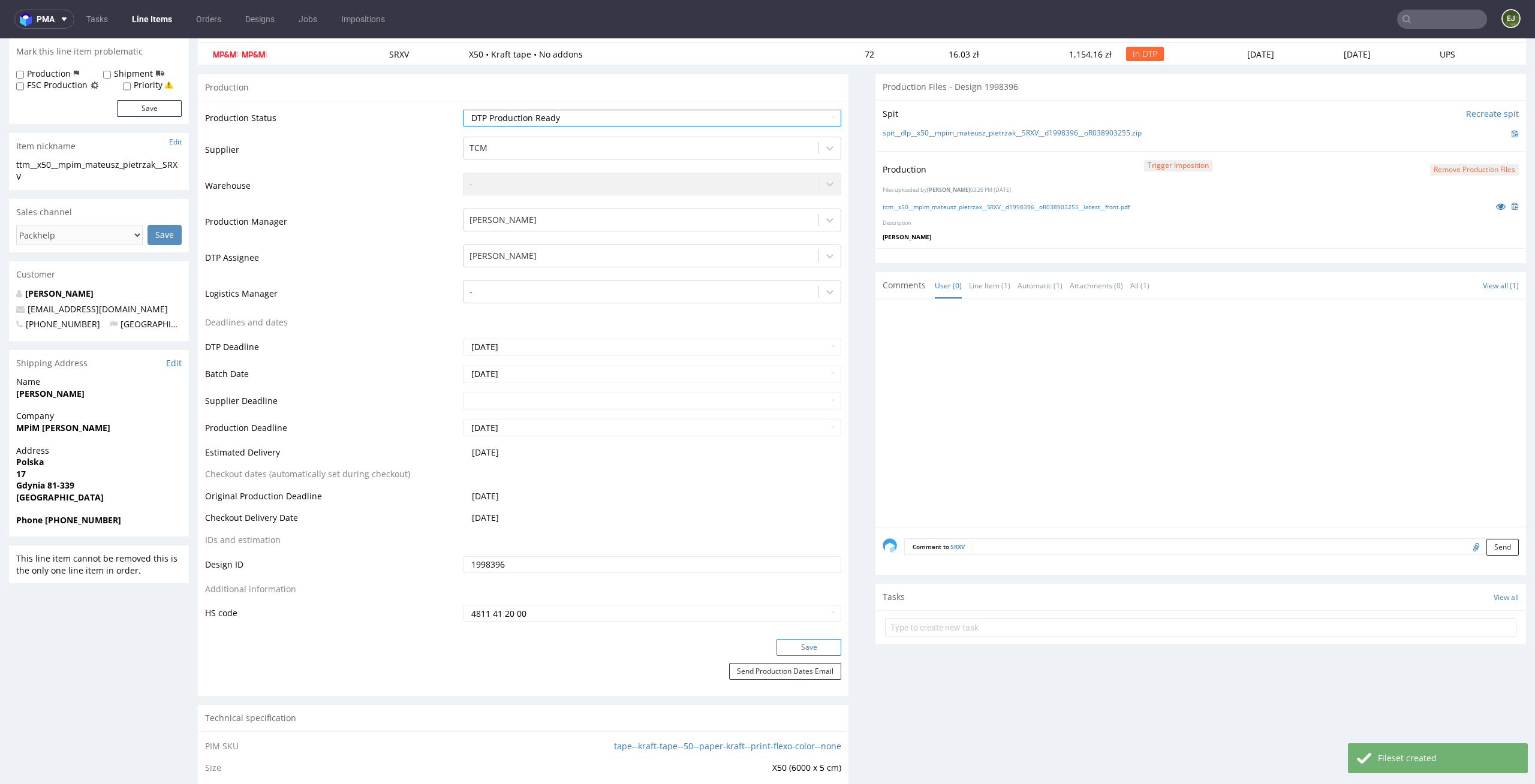
click at [819, 650] on button "Save" at bounding box center [809, 647] width 64 height 17
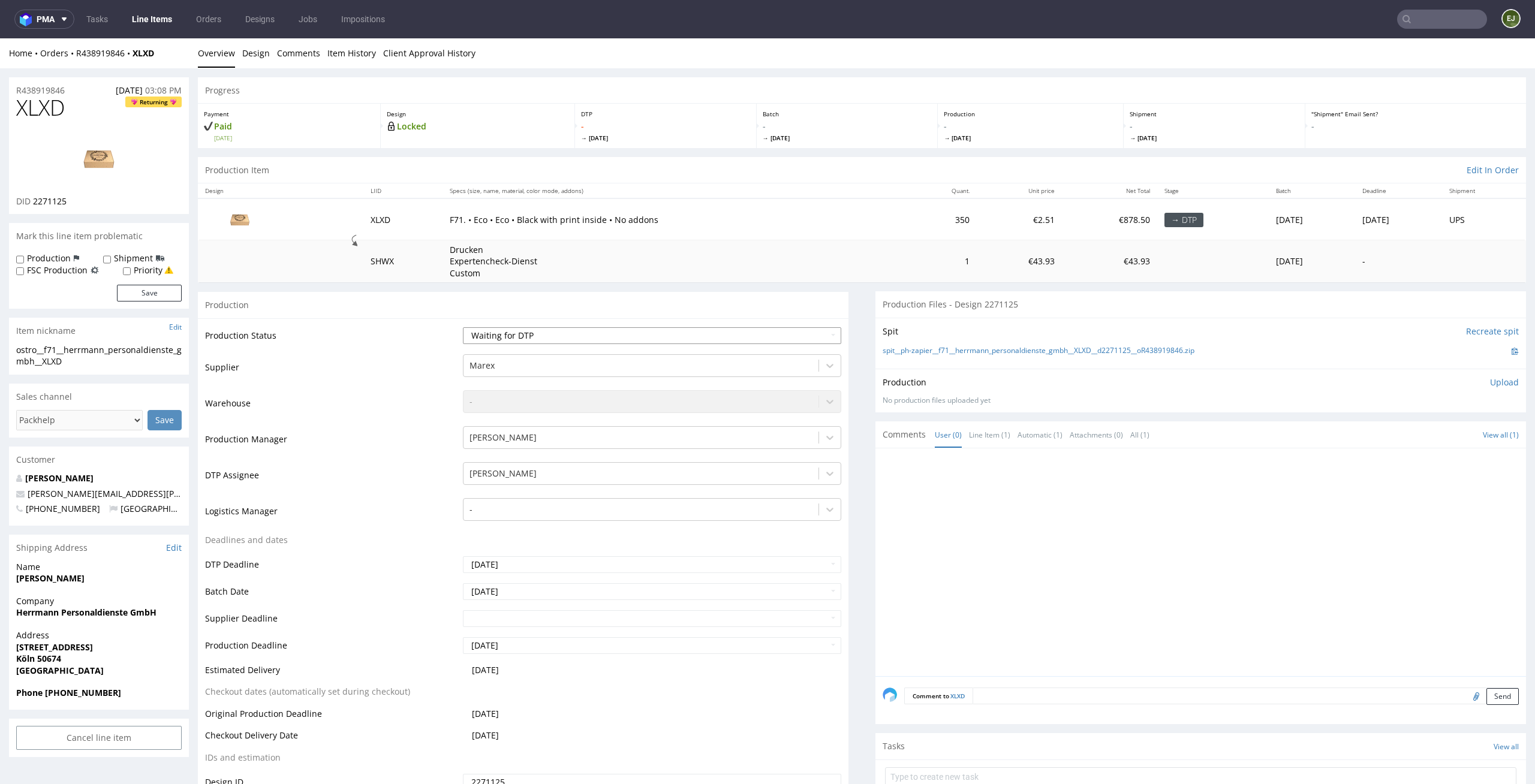
click at [704, 340] on select "Waiting for Artwork Waiting for Diecut Waiting for Mockup Waiting for DTP Waiti…" at bounding box center [652, 336] width 379 height 17
select select "dtp_in_process"
click at [463, 327] on select "Waiting for Artwork Waiting for Diecut Waiting for Mockup Waiting for DTP Waiti…" at bounding box center [652, 336] width 379 height 17
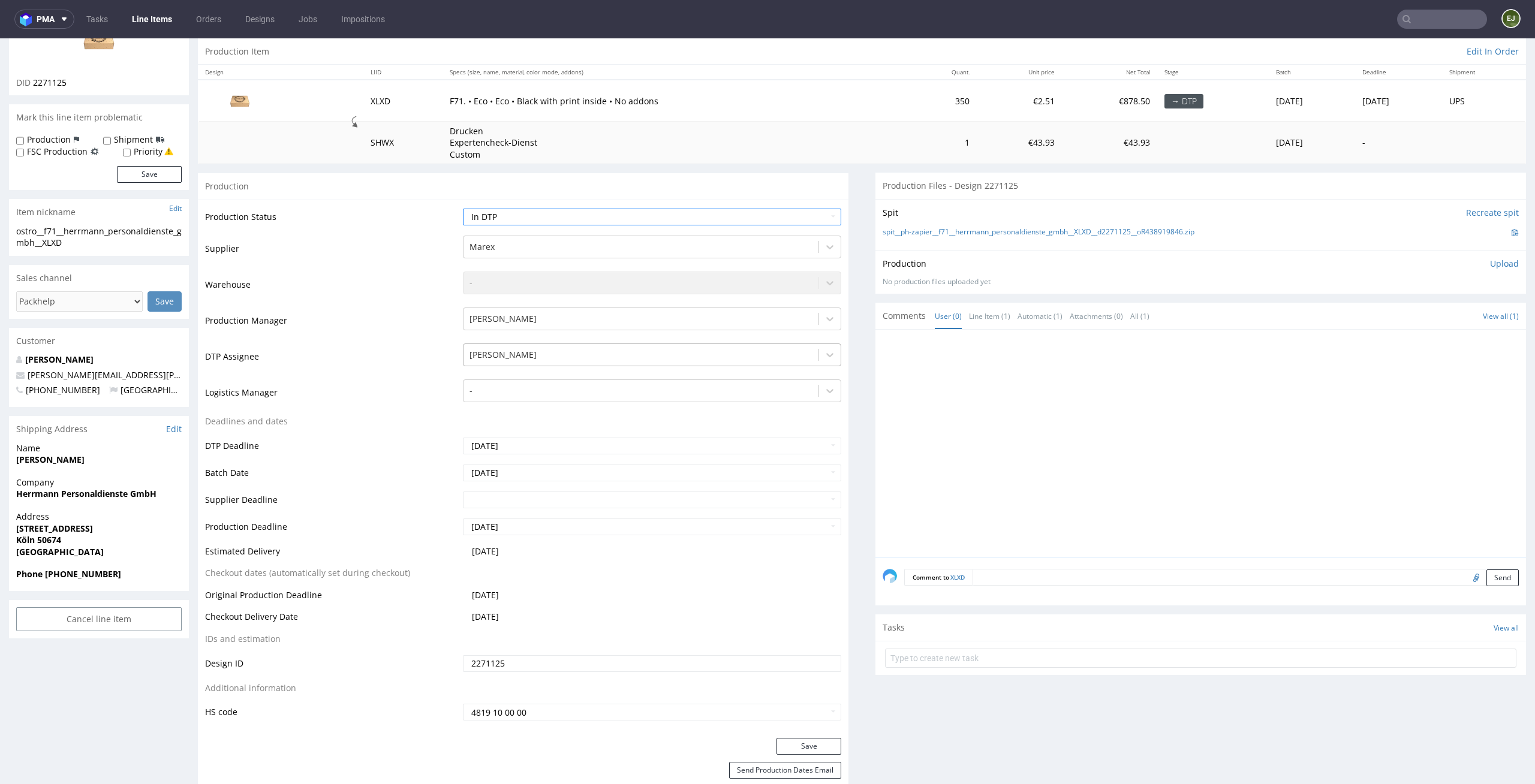
scroll to position [159, 0]
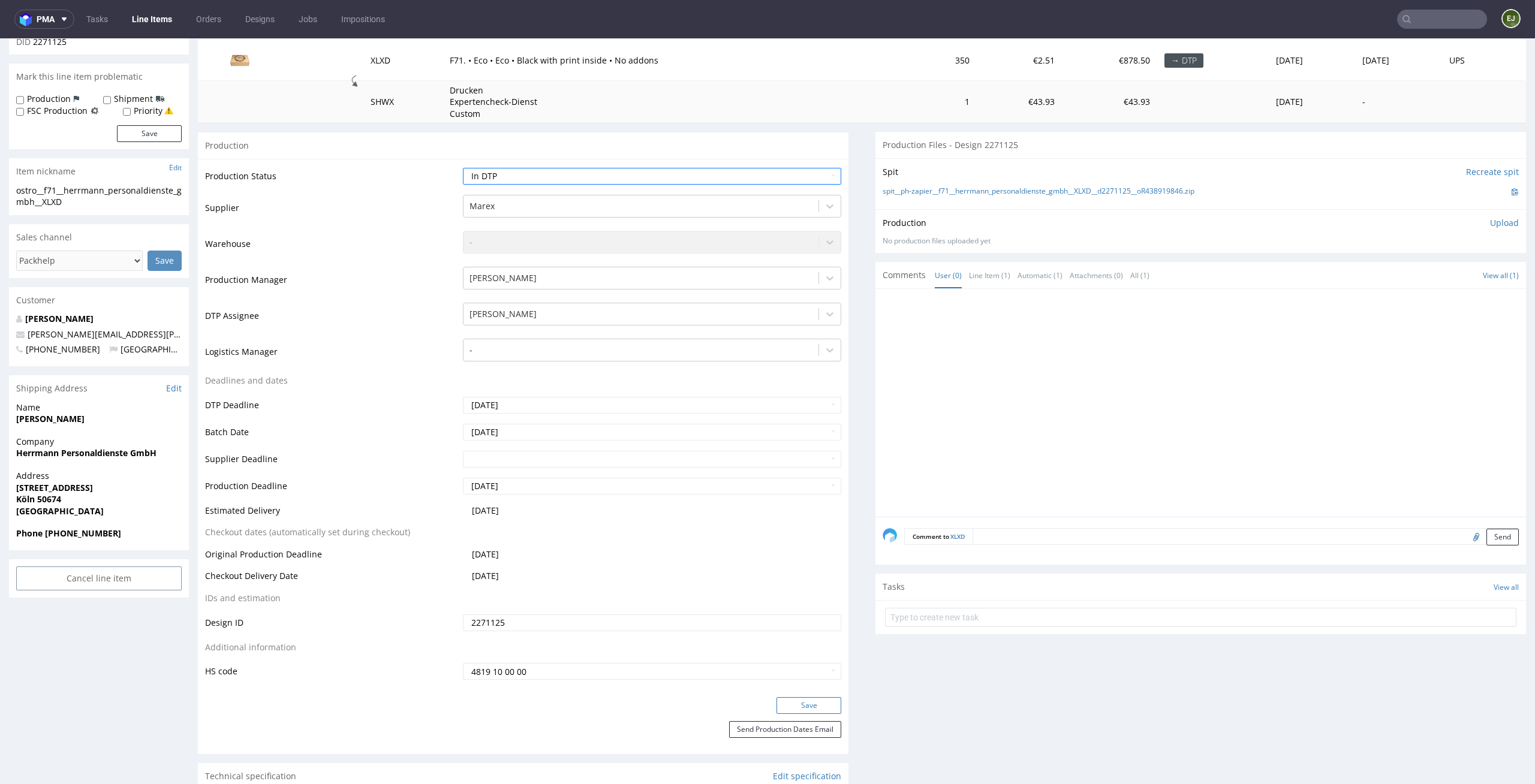
click at [814, 703] on button "Save" at bounding box center [809, 705] width 64 height 17
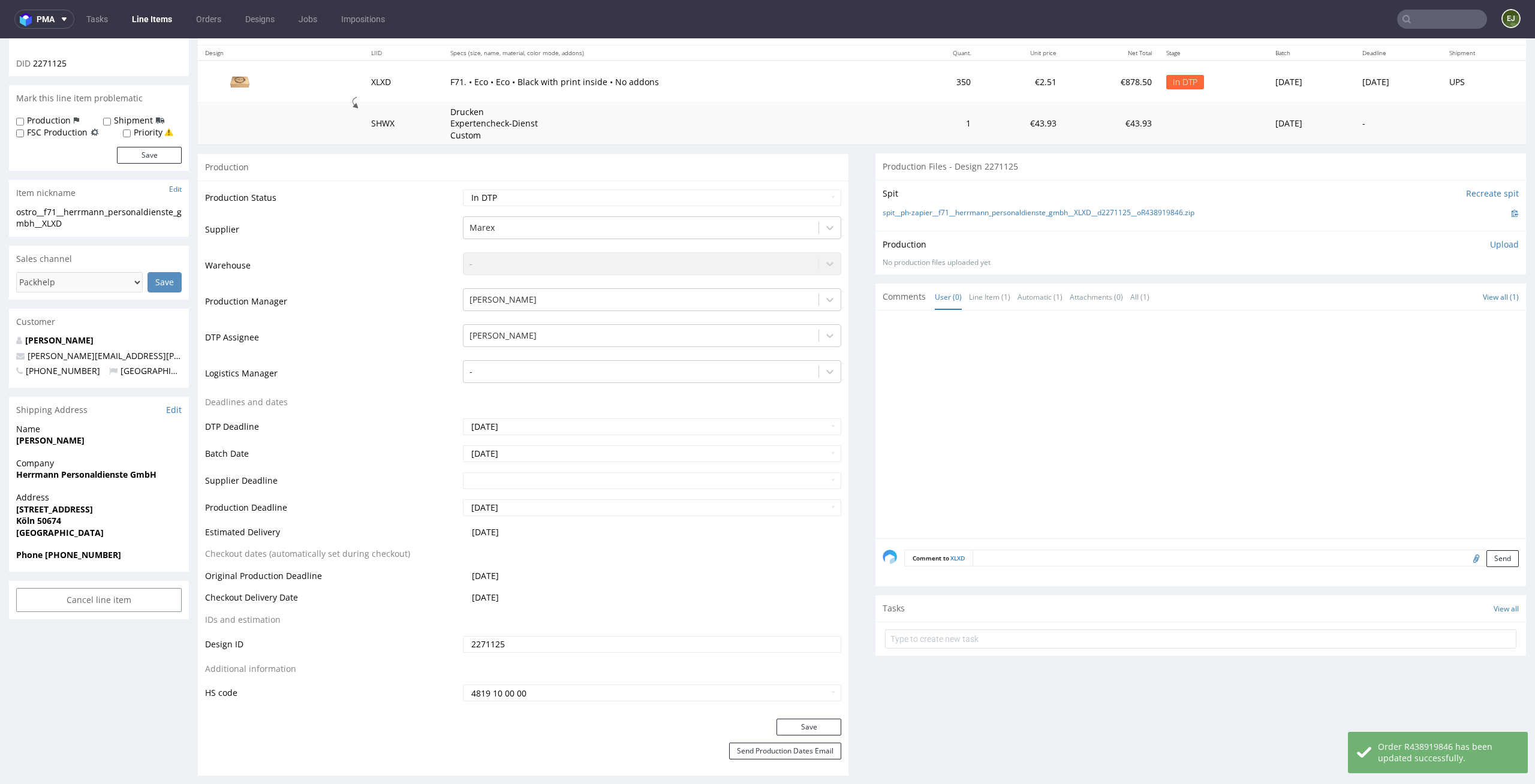
scroll to position [0, 0]
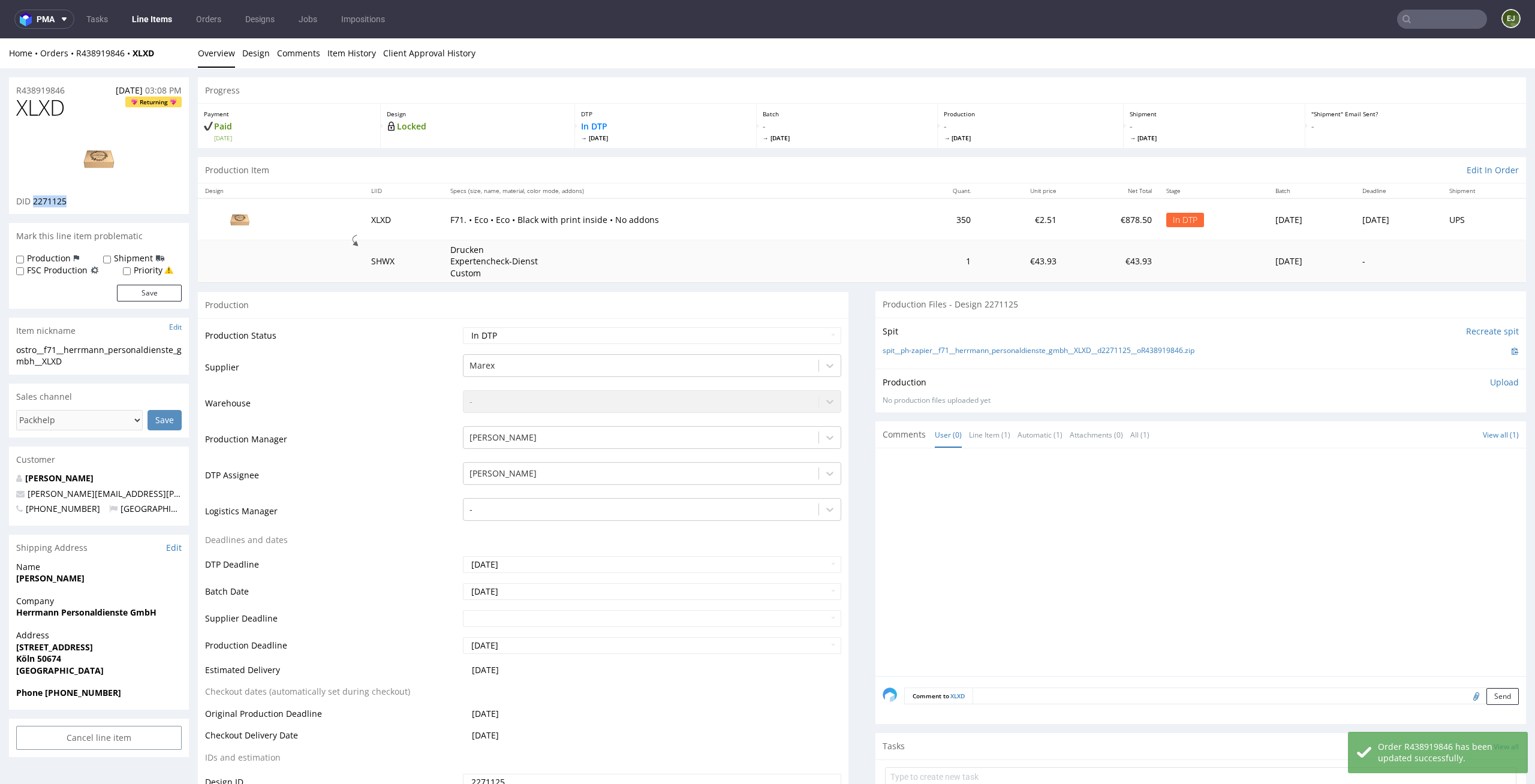
drag, startPoint x: 75, startPoint y: 206, endPoint x: 33, endPoint y: 202, distance: 42.2
click at [33, 202] on div "DID 2271125" at bounding box center [99, 201] width 165 height 12
copy span "2271125"
click at [640, 333] on select "Waiting for Artwork Waiting for Diecut Waiting for Mockup Waiting for DTP Waiti…" at bounding box center [652, 336] width 379 height 17
select select "dtp_waiting_for_check"
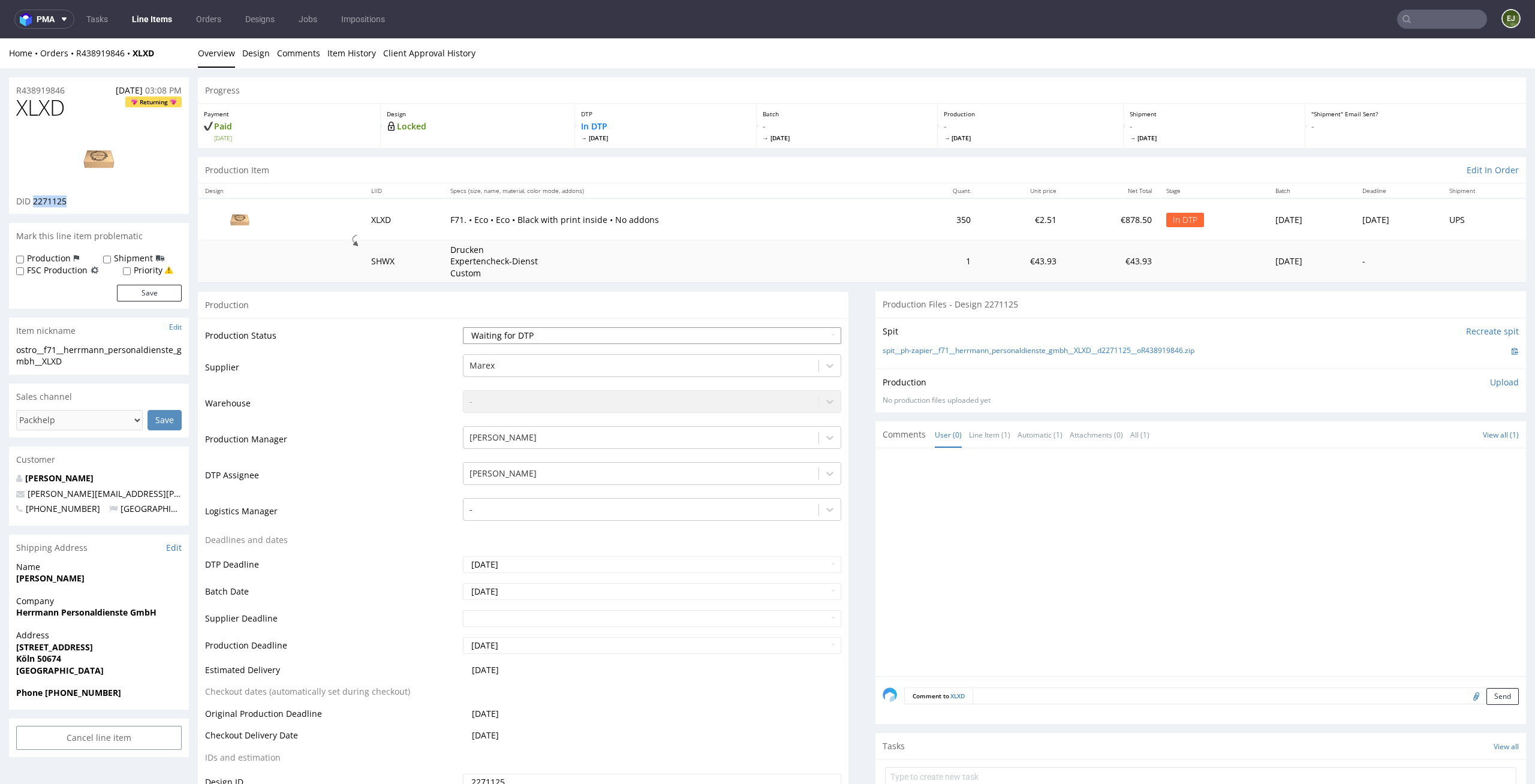
click at [463, 327] on select "Waiting for Artwork Waiting for Diecut Waiting for Mockup Waiting for DTP Waiti…" at bounding box center [652, 336] width 379 height 17
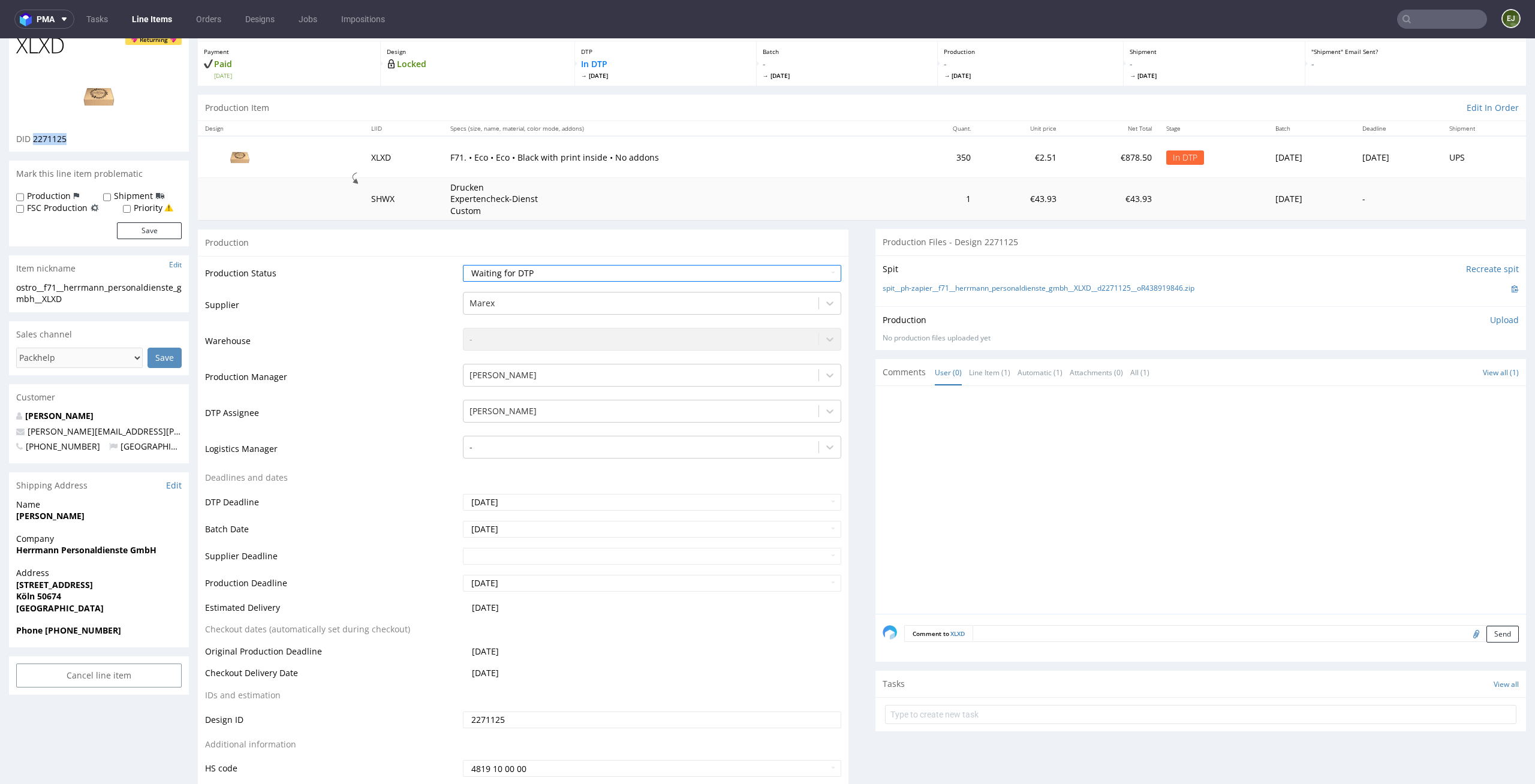
scroll to position [167, 0]
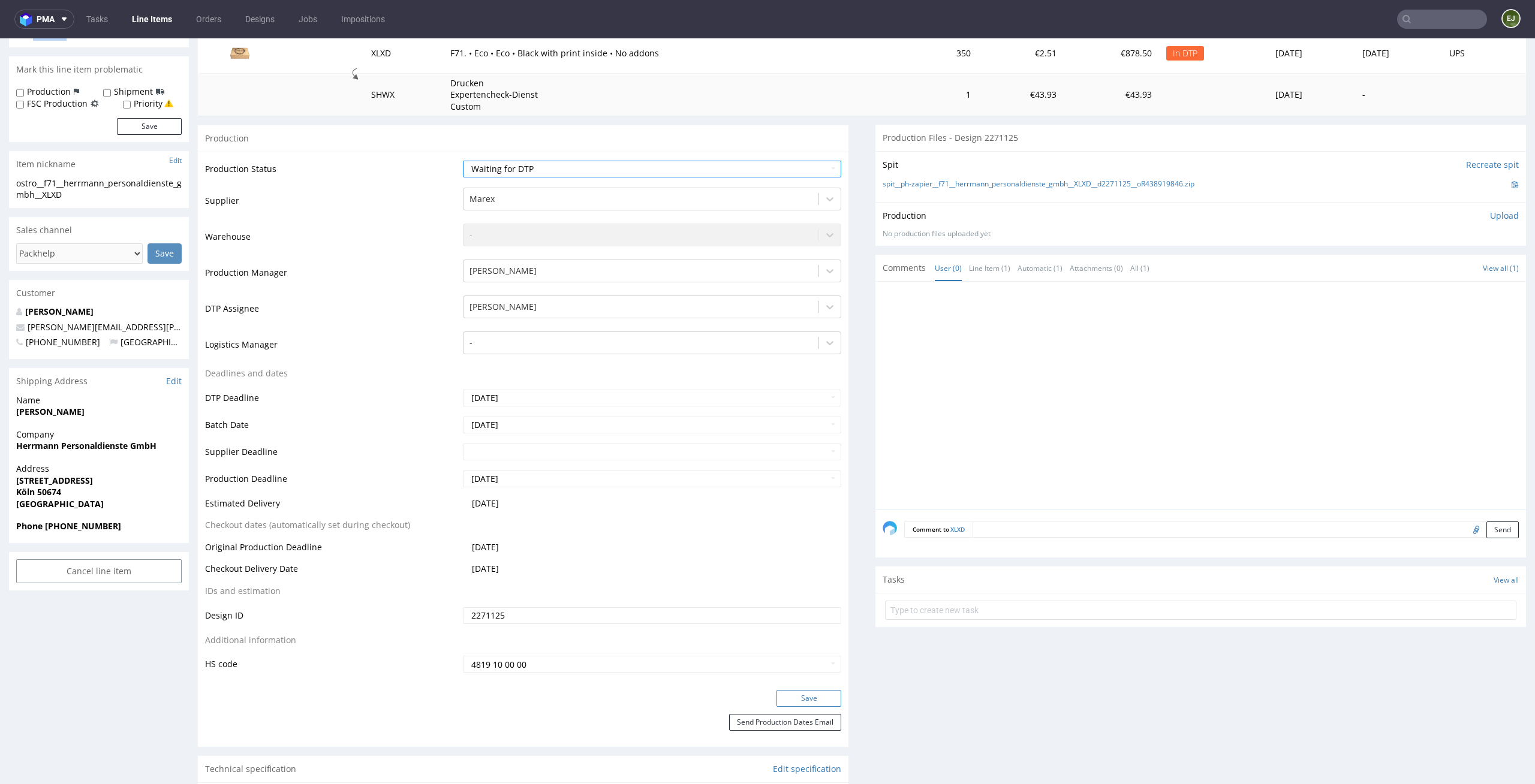
click at [816, 691] on button "Save" at bounding box center [809, 698] width 64 height 17
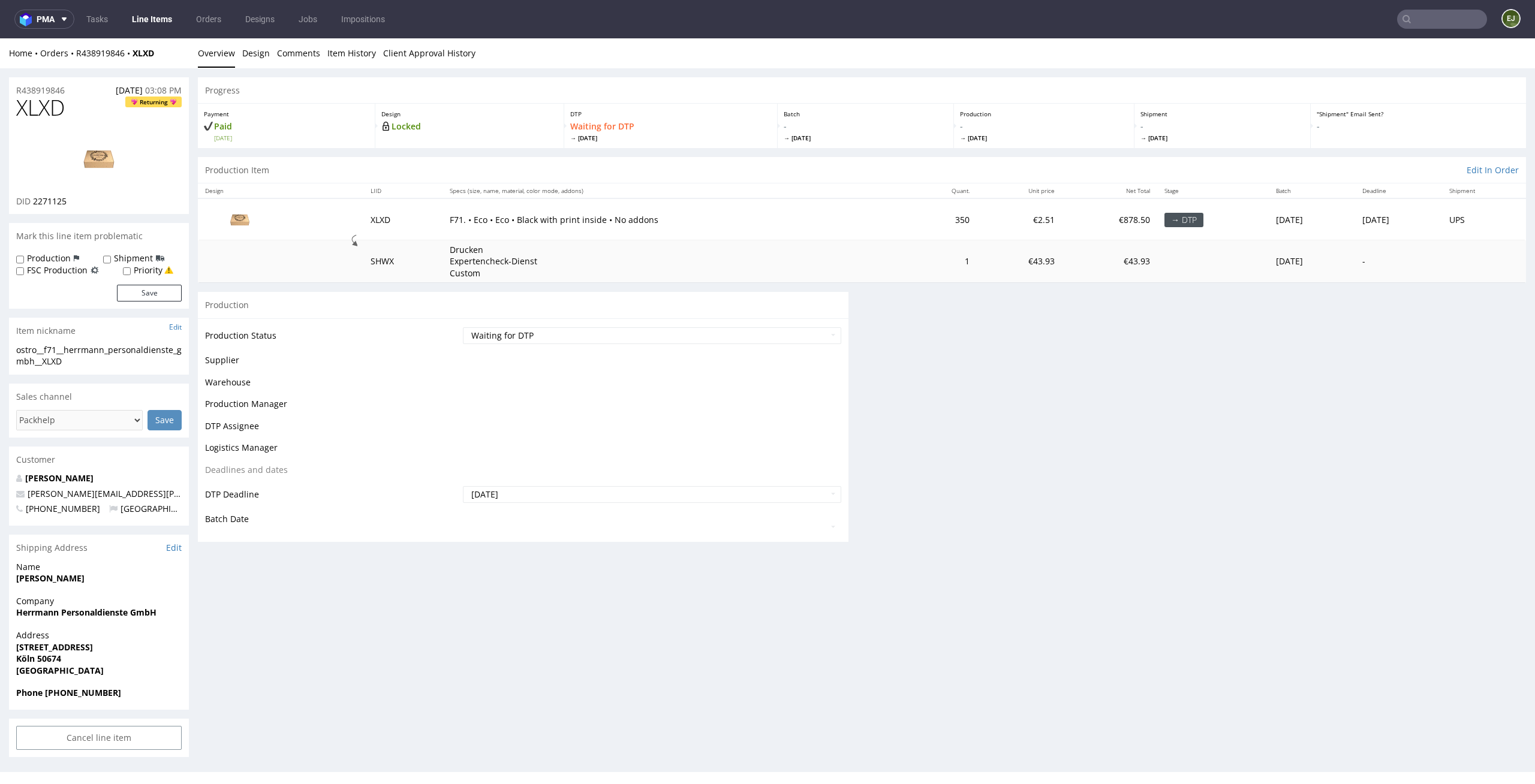
scroll to position [0, 0]
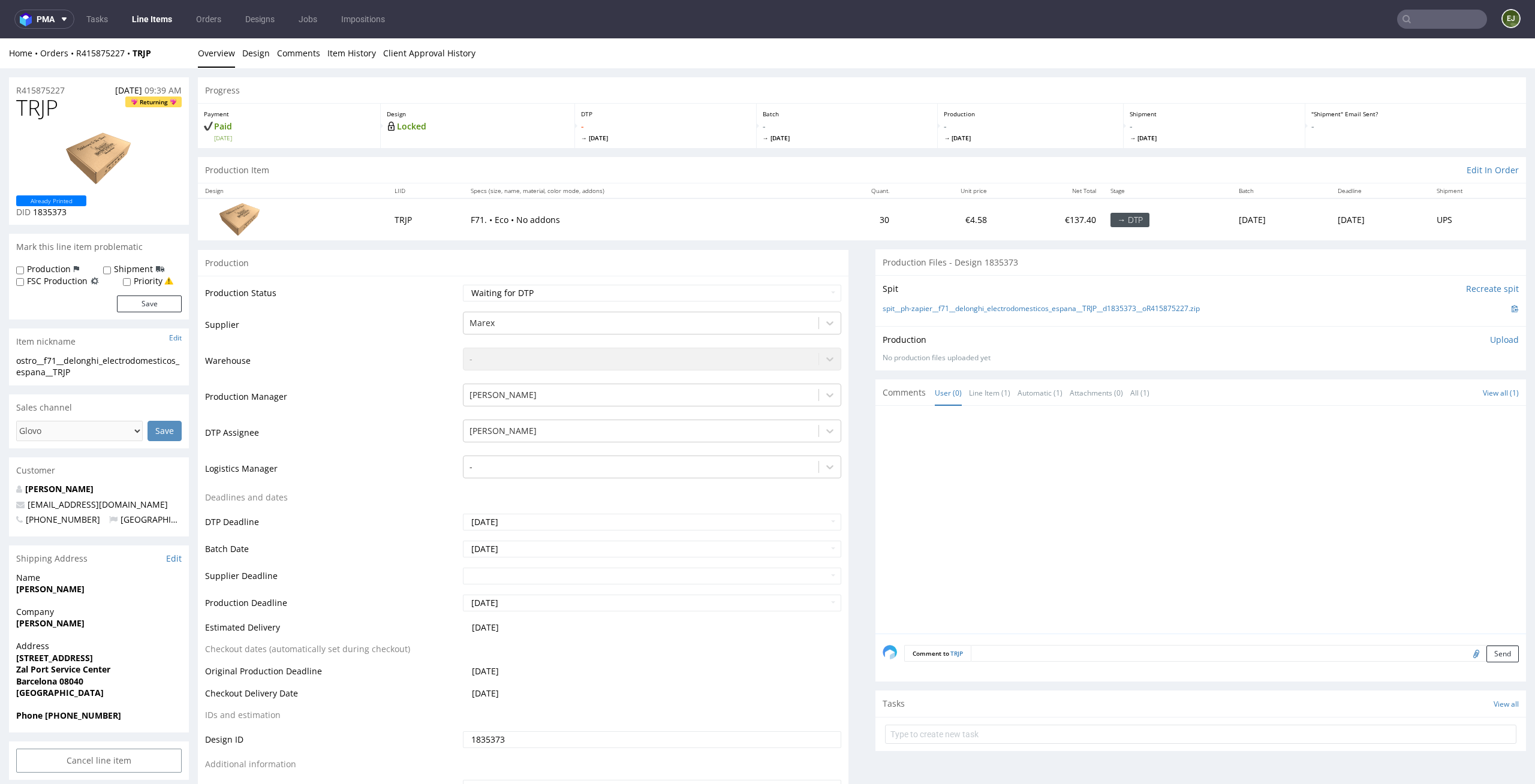
click at [463, 189] on th "Specs (size, name, material, color mode, addons)" at bounding box center [641, 191] width 355 height 15
click at [261, 55] on link "Design" at bounding box center [256, 53] width 27 height 29
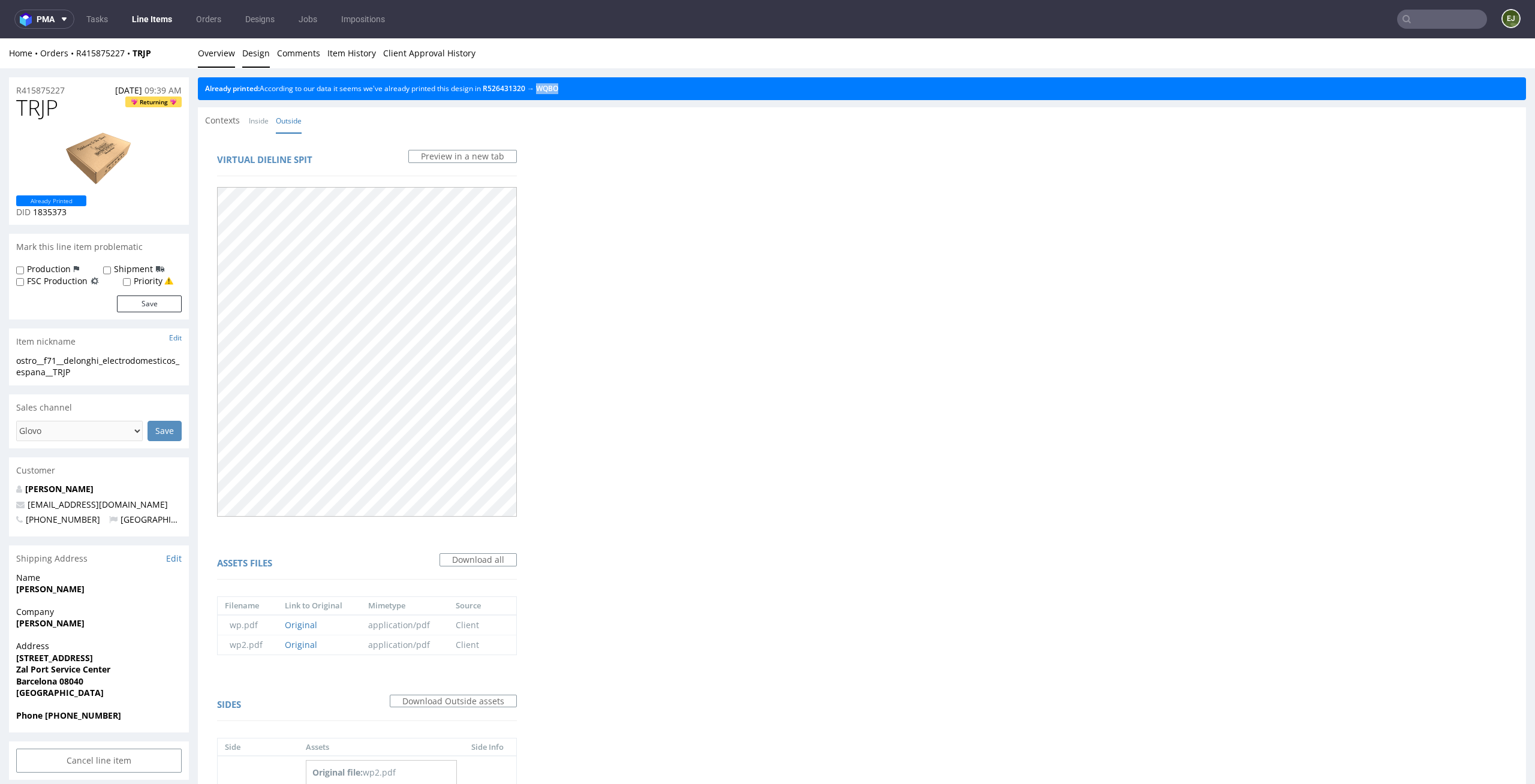
click at [228, 40] on link "Overview" at bounding box center [216, 53] width 37 height 29
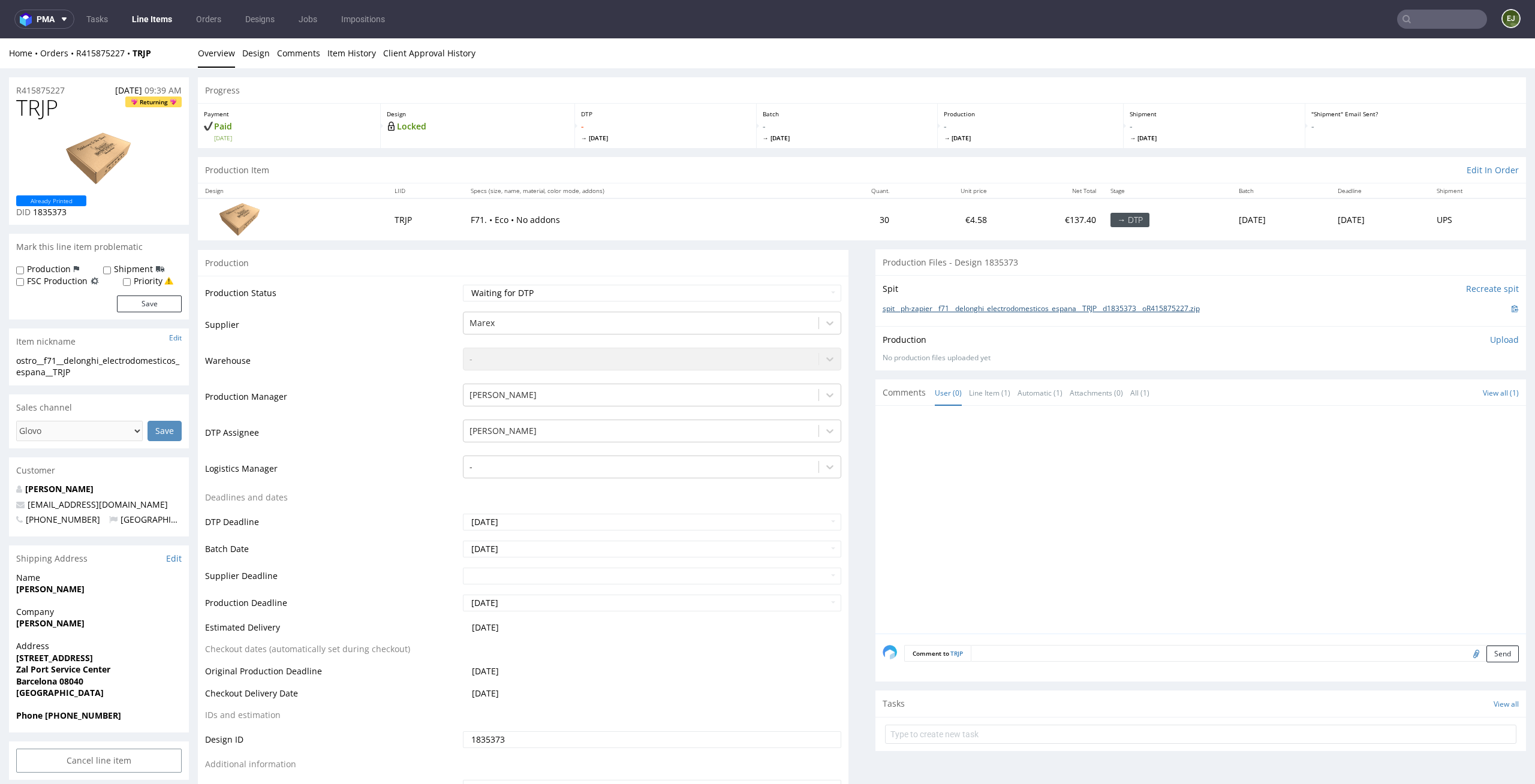
click at [1038, 308] on link "spit__ph-zapier__f71__delonghi_electrodomesticos_espana__TRJP__d1835373__oR4158…" at bounding box center [1041, 309] width 317 height 10
drag, startPoint x: 88, startPoint y: 111, endPoint x: 0, endPoint y: 109, distance: 88.0
copy span "TRJP"
drag, startPoint x: 73, startPoint y: 87, endPoint x: 0, endPoint y: 87, distance: 73.0
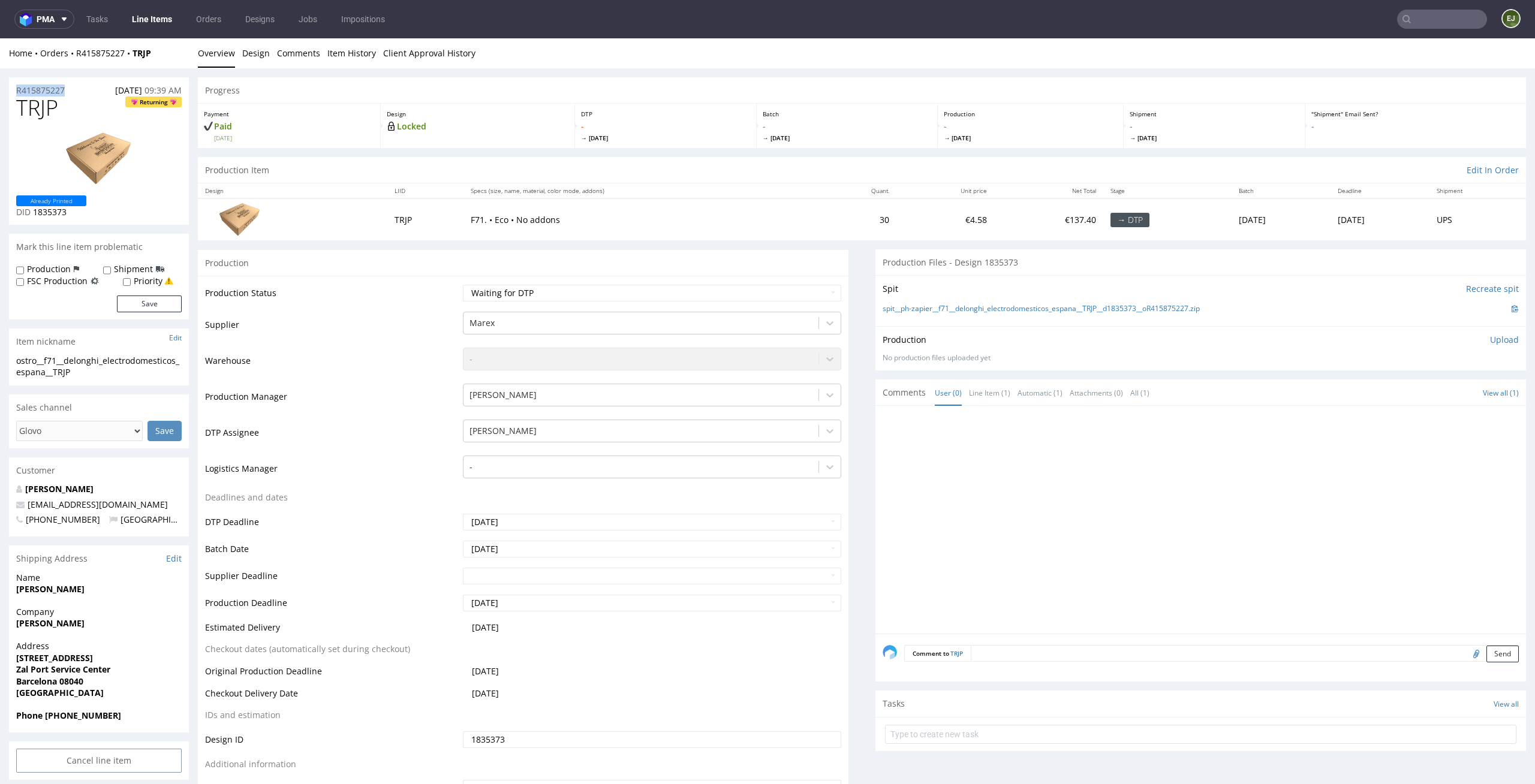
copy p "R415875227"
click at [1493, 343] on p "Upload" at bounding box center [1504, 340] width 29 height 12
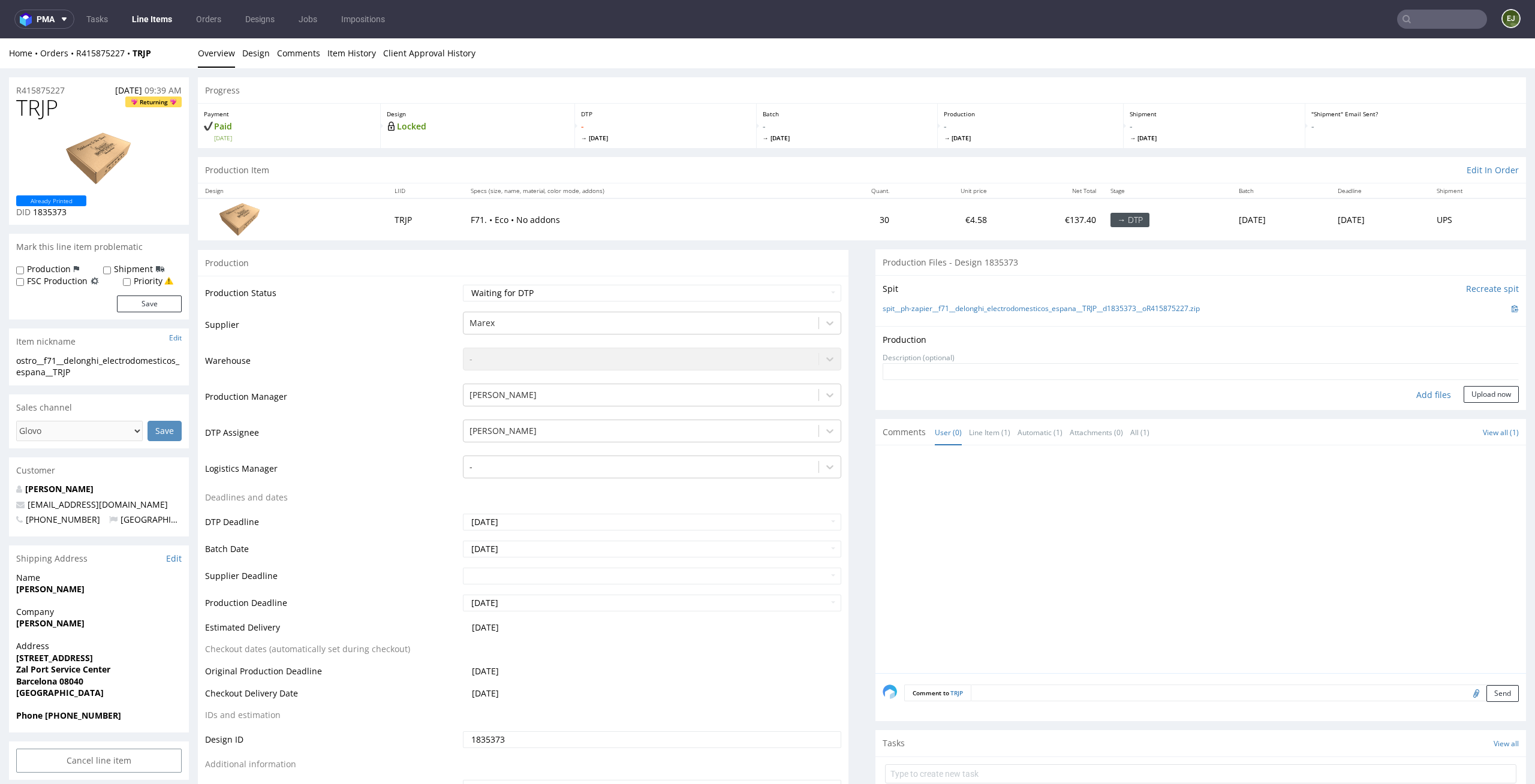
click at [1404, 402] on div "Add files" at bounding box center [1434, 395] width 60 height 18
type input "C:\fakepath\ostro__f71__delonghi_electrodomesticos_espana__TRJP__d1835373__oR41…"
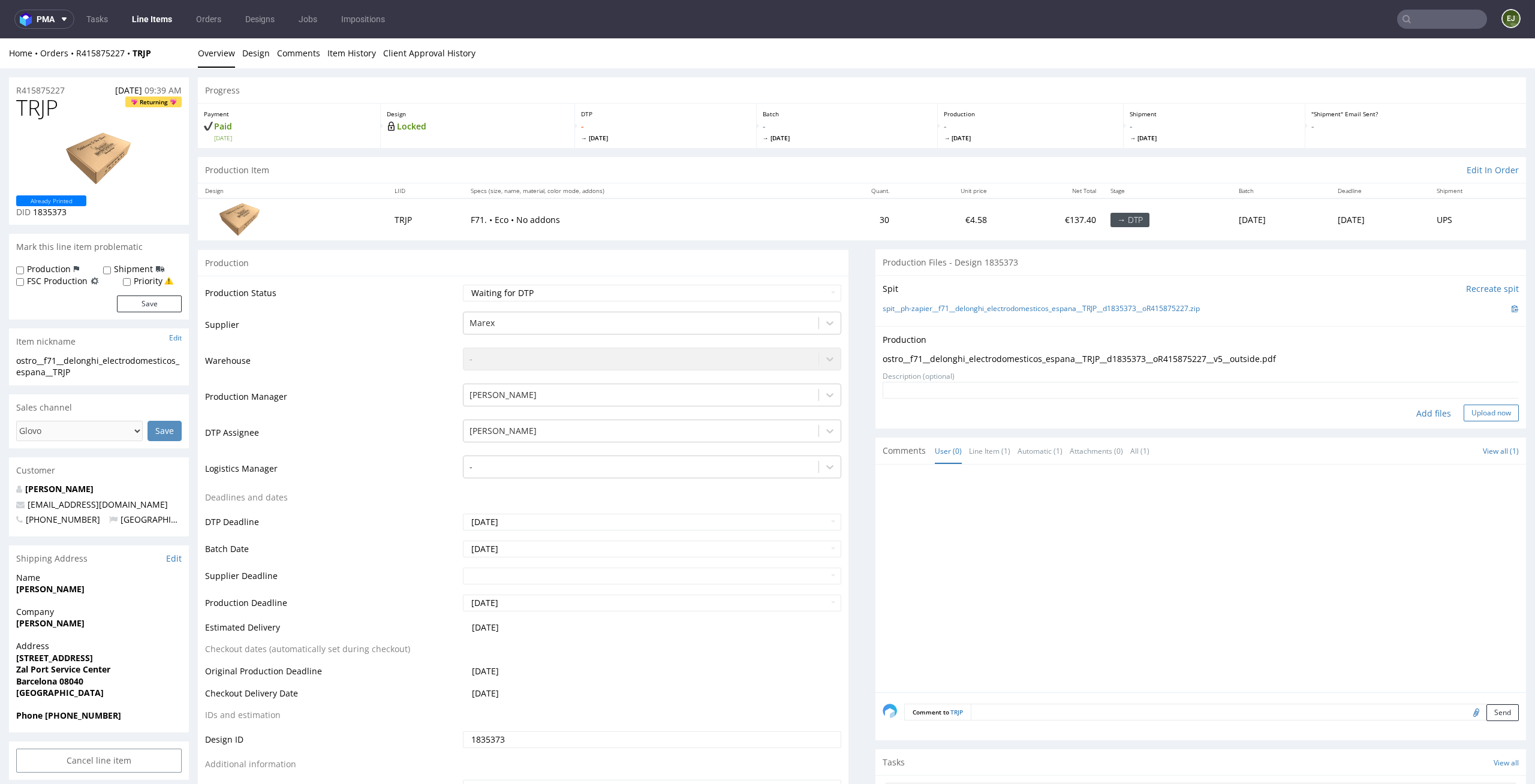
click at [1489, 407] on button "Upload now" at bounding box center [1491, 413] width 55 height 17
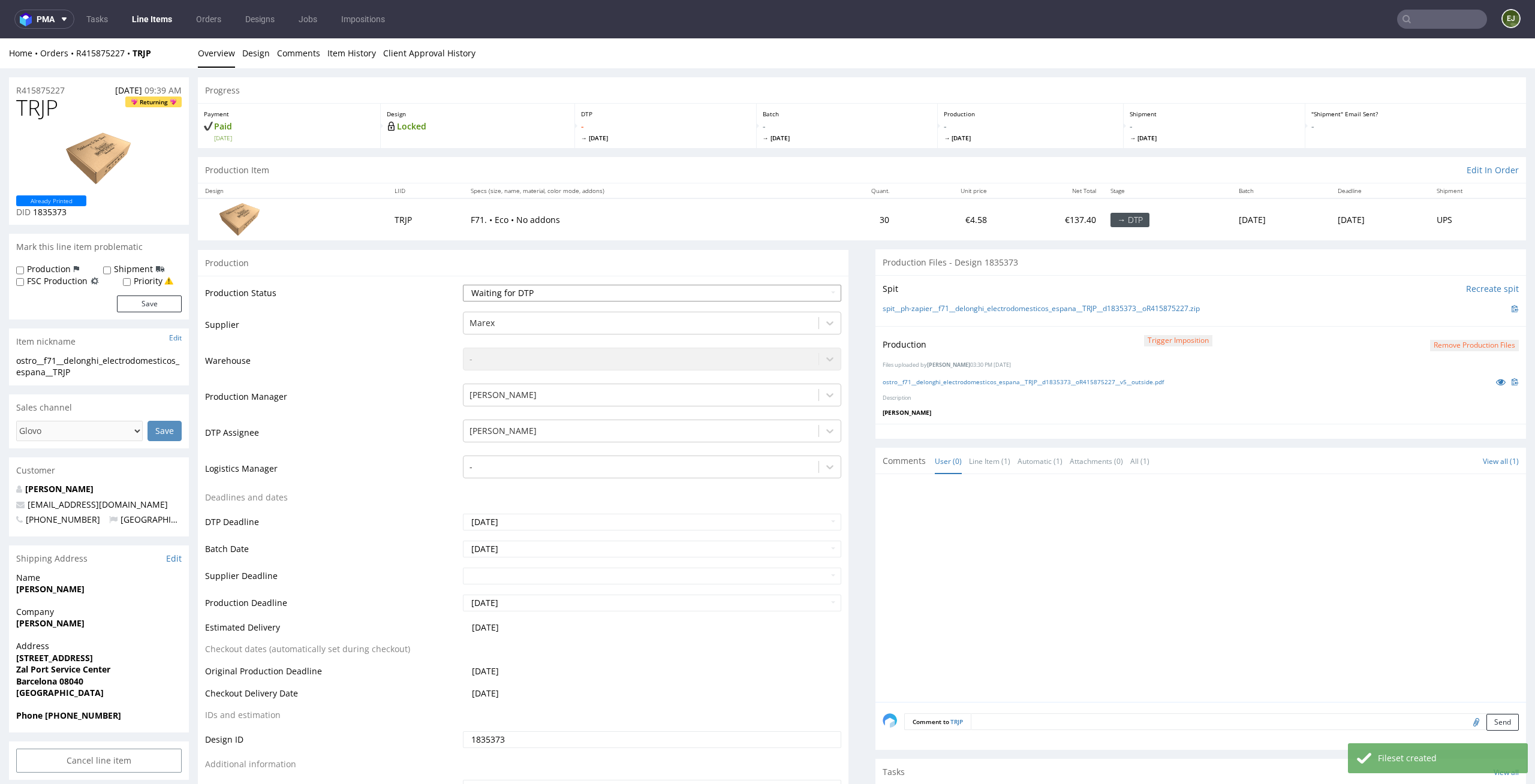
click at [766, 296] on select "Waiting for Artwork Waiting for Diecut Waiting for Mockup Waiting for DTP Waiti…" at bounding box center [652, 293] width 379 height 17
click at [463, 285] on select "Waiting for Artwork Waiting for Diecut Waiting for Mockup Waiting for DTP Waiti…" at bounding box center [652, 293] width 379 height 17
click at [751, 295] on select "Waiting for Artwork Waiting for Diecut Waiting for Mockup Waiting for DTP Waiti…" at bounding box center [652, 293] width 379 height 17
select select "dtp_production_ready"
click at [463, 285] on select "Waiting for Artwork Waiting for Diecut Waiting for Mockup Waiting for DTP Waiti…" at bounding box center [652, 293] width 379 height 17
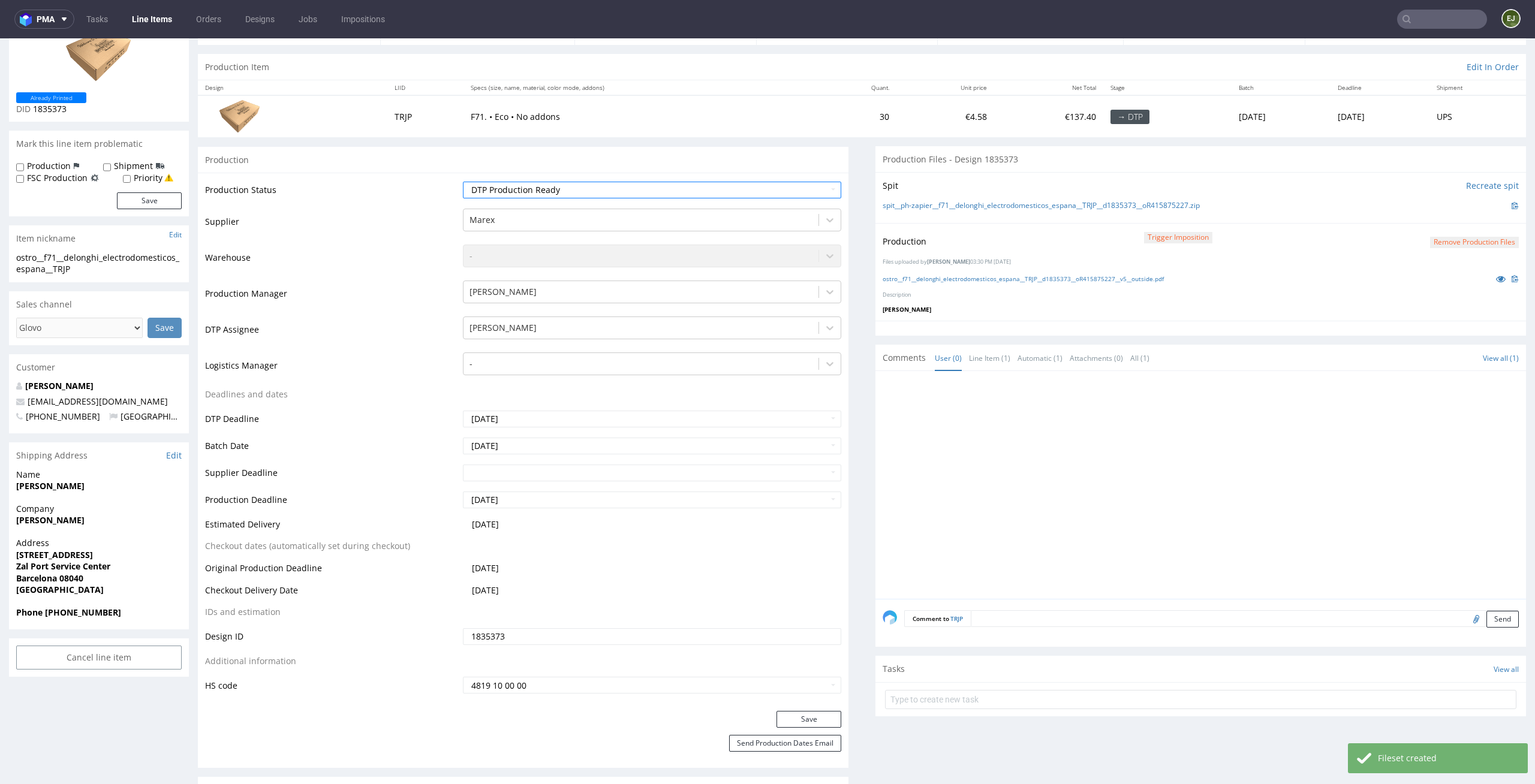
scroll to position [142, 0]
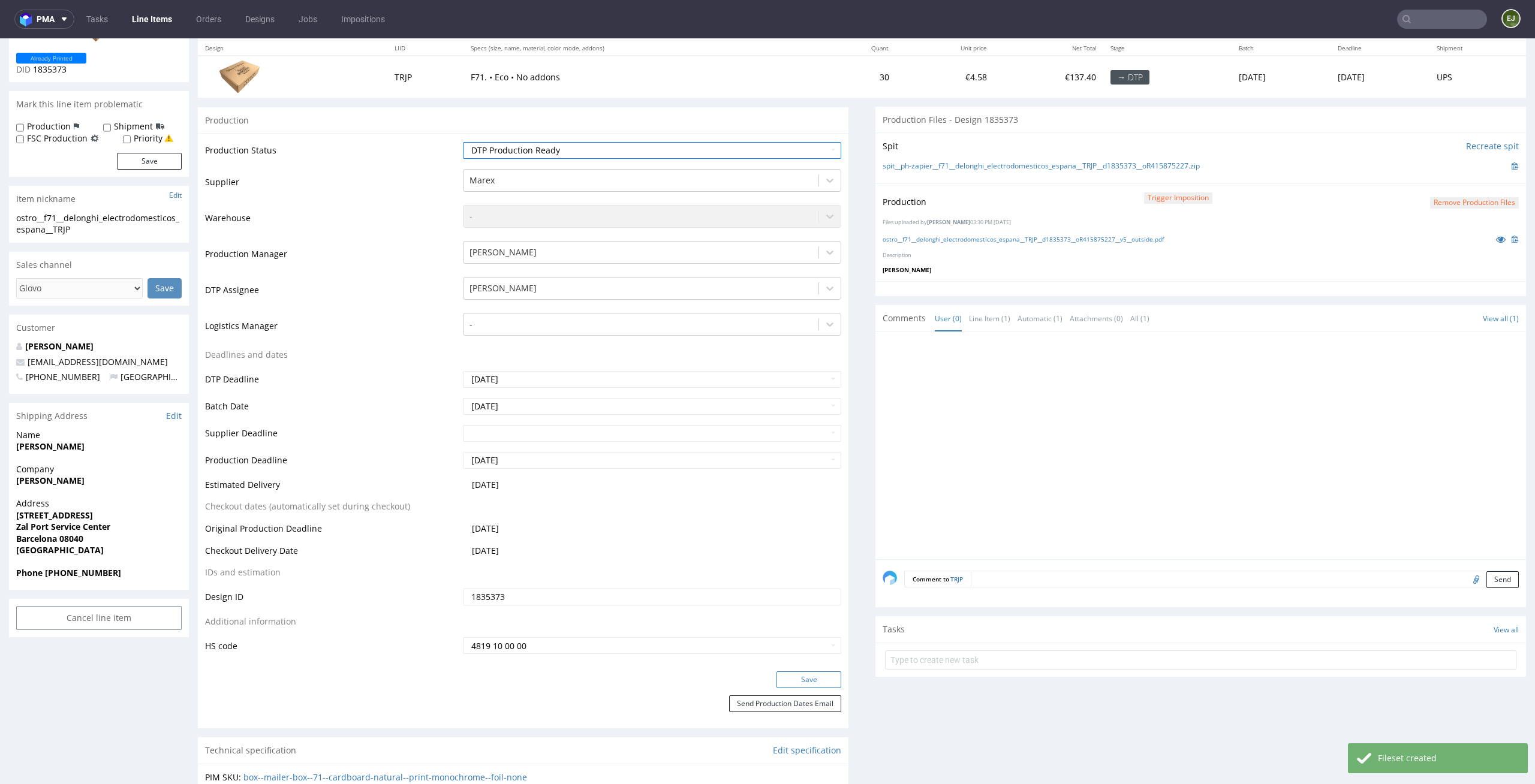
click at [794, 683] on button "Save" at bounding box center [809, 680] width 64 height 17
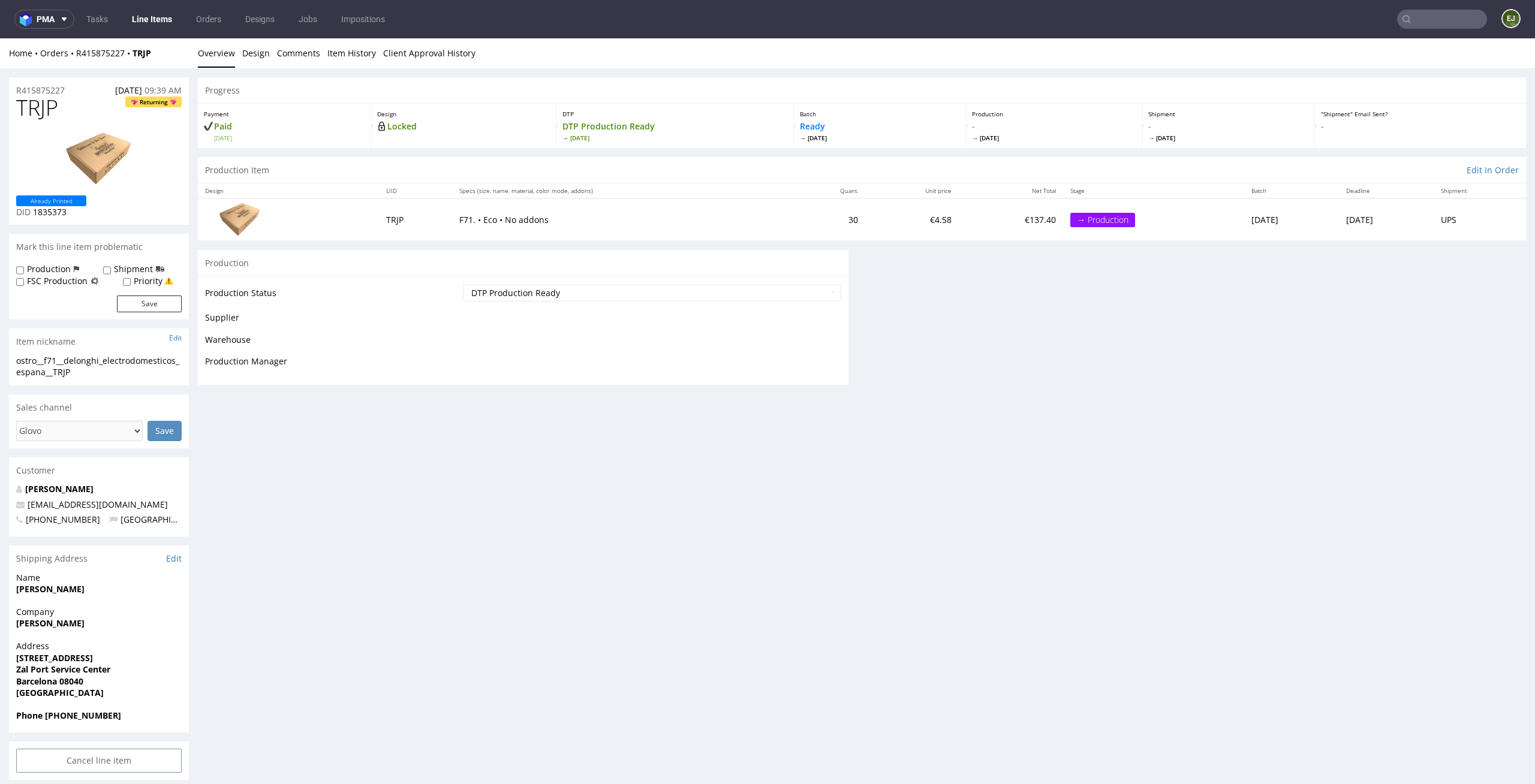
scroll to position [0, 0]
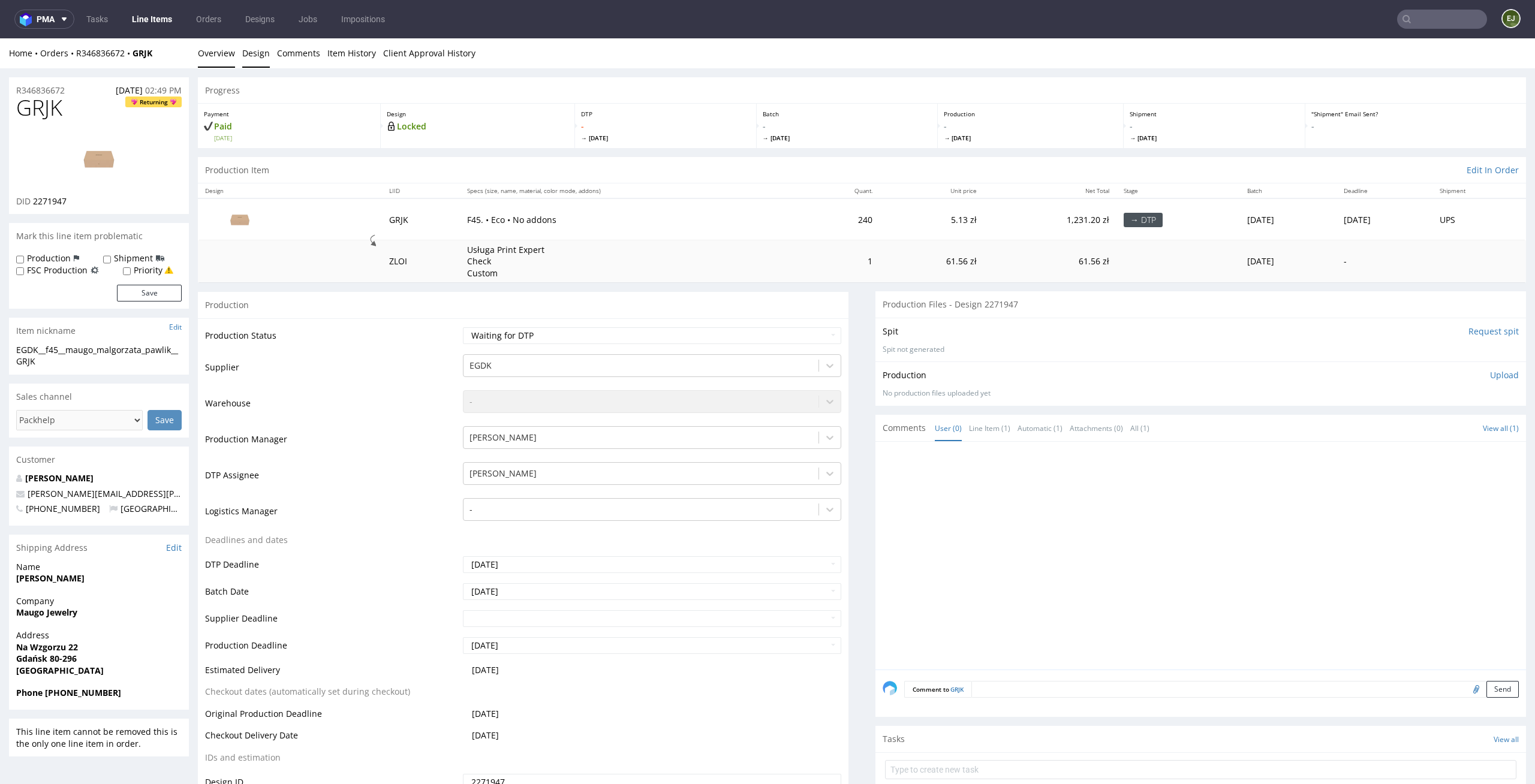
click at [249, 55] on link "Design" at bounding box center [256, 53] width 27 height 29
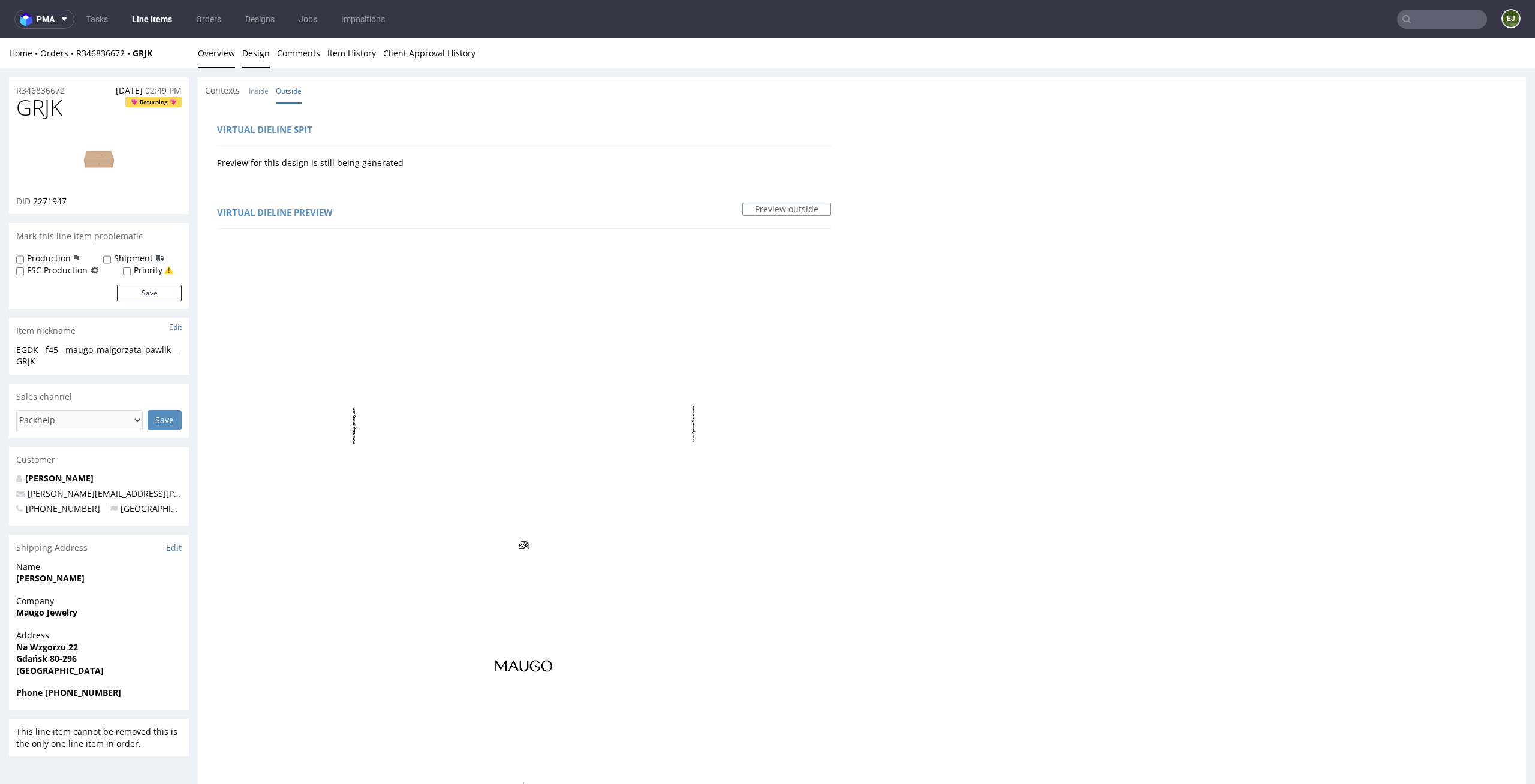
click at [229, 47] on link "Overview" at bounding box center [216, 53] width 37 height 29
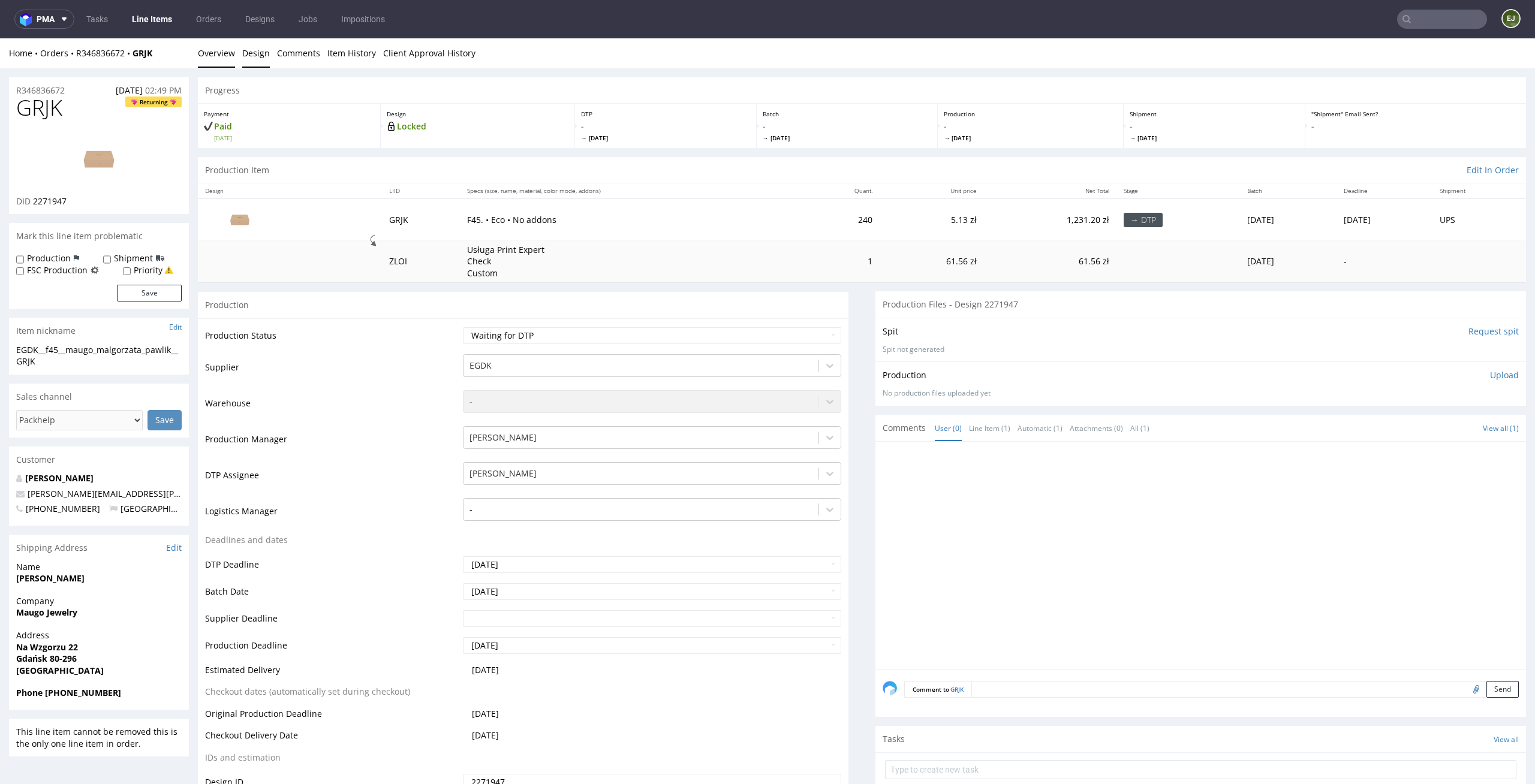
click at [249, 45] on link "Design" at bounding box center [256, 53] width 27 height 29
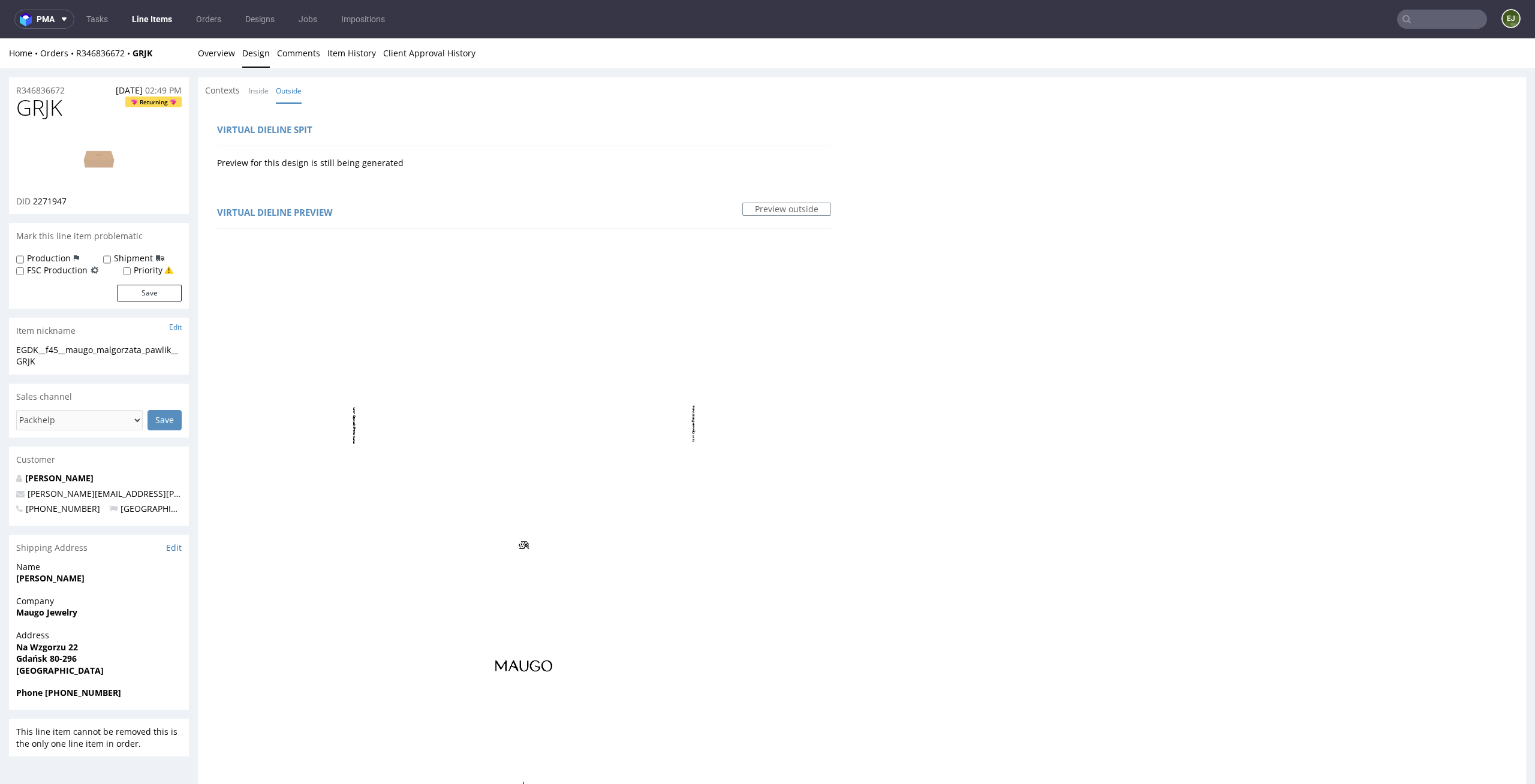
click at [272, 92] on li "Inside" at bounding box center [262, 90] width 27 height 12
click at [262, 91] on link "Inside" at bounding box center [258, 91] width 20 height 26
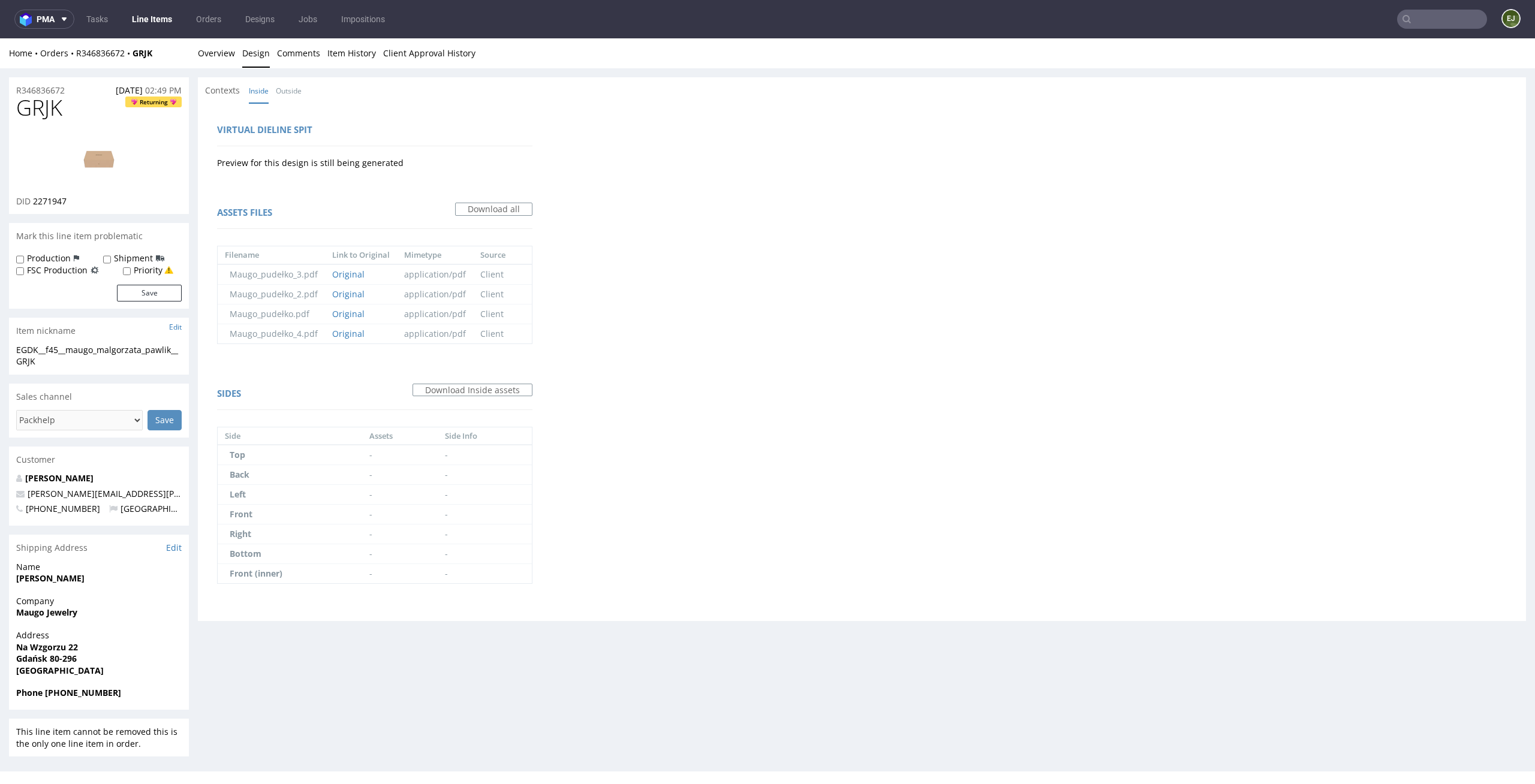
click at [311, 91] on div "Contexts Inside Outside" at bounding box center [862, 90] width 1329 height 27
click at [295, 87] on link "Outside" at bounding box center [289, 91] width 26 height 26
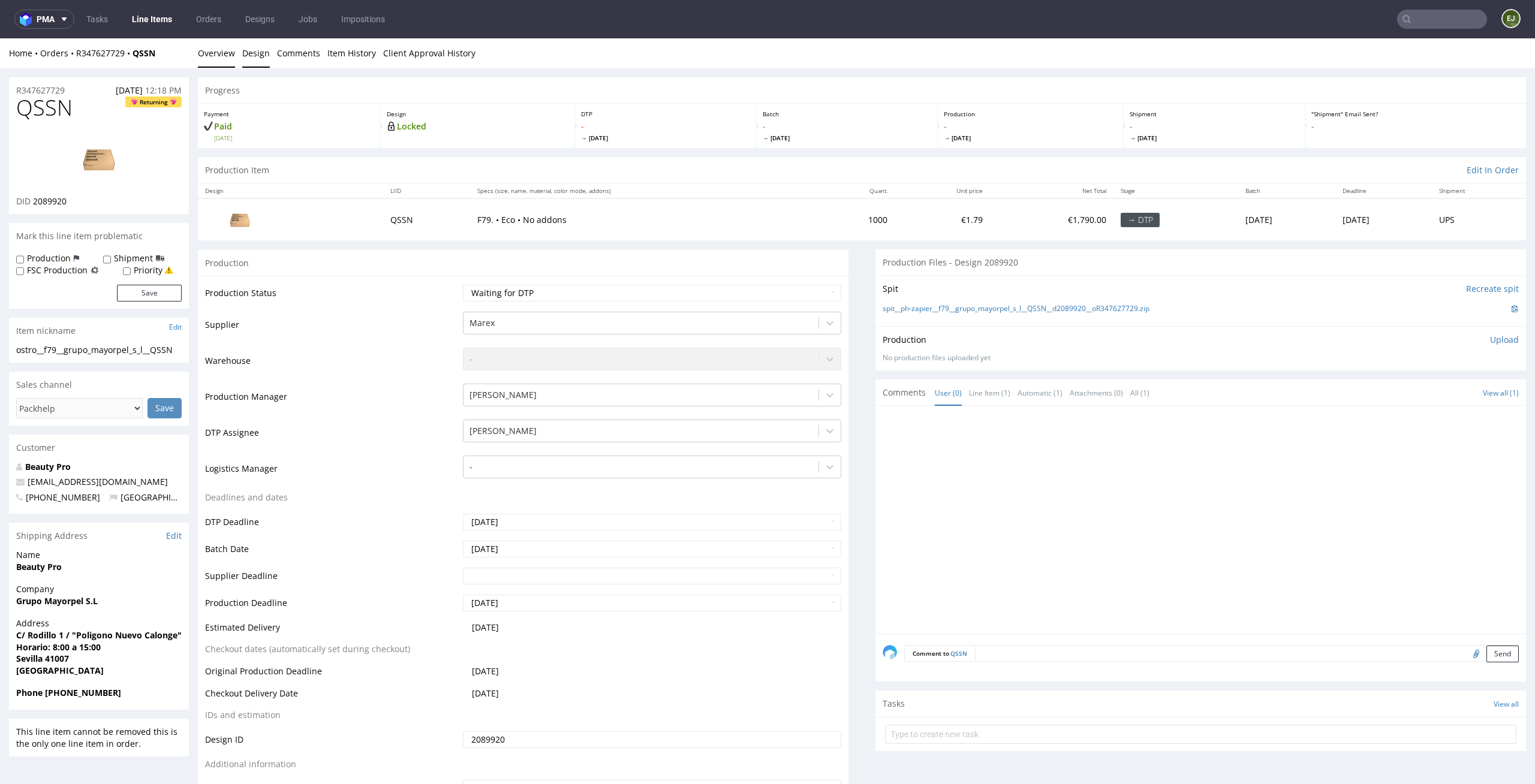
click at [255, 59] on link "Design" at bounding box center [256, 53] width 27 height 29
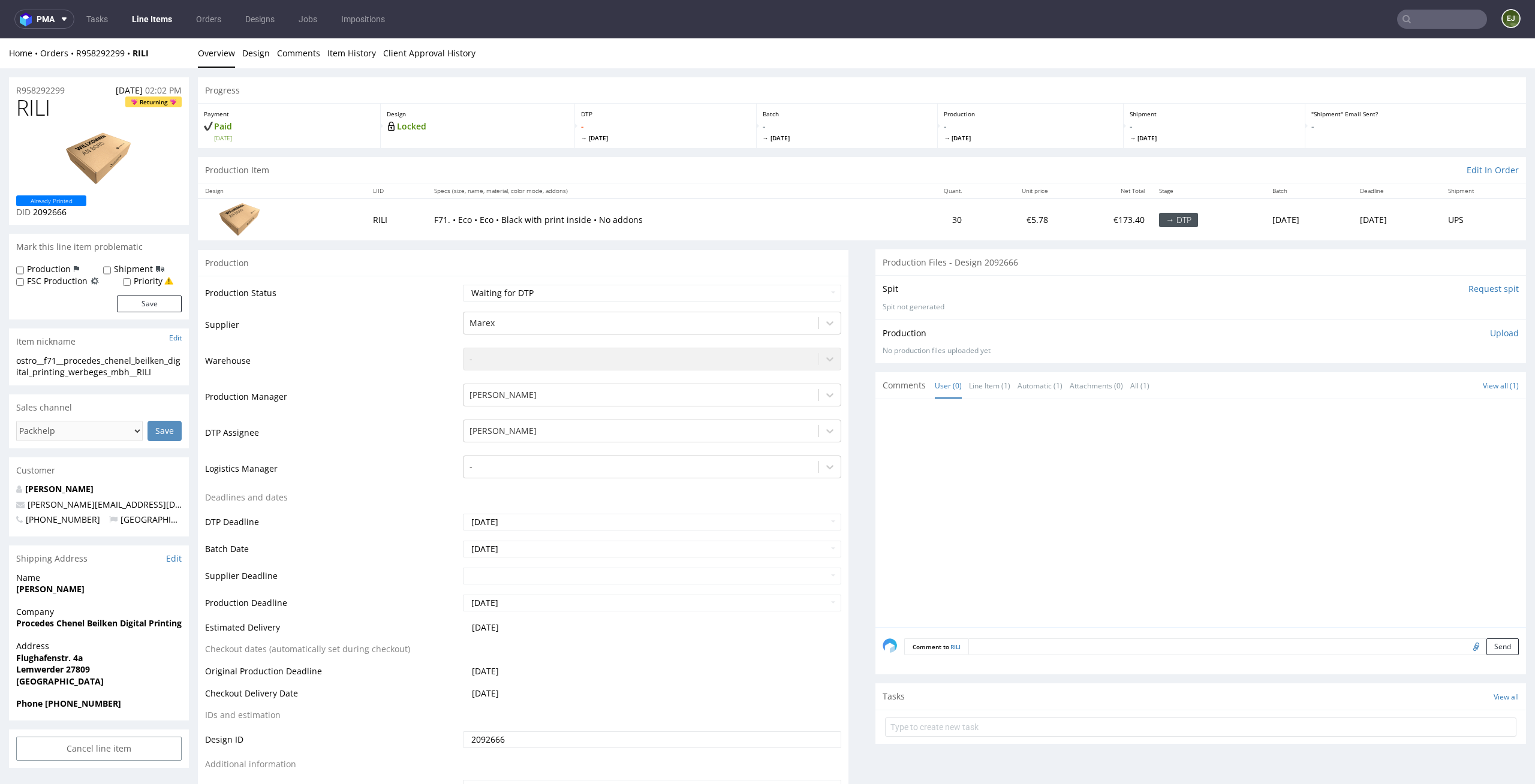
click at [234, 64] on div "Home Orders R958292299 RILI Overview Design Comments Item History Client Approv…" at bounding box center [768, 53] width 1535 height 30
drag, startPoint x: 66, startPoint y: 113, endPoint x: 0, endPoint y: 105, distance: 66.5
copy span "RILI"
drag, startPoint x: 85, startPoint y: 83, endPoint x: 0, endPoint y: 80, distance: 85.1
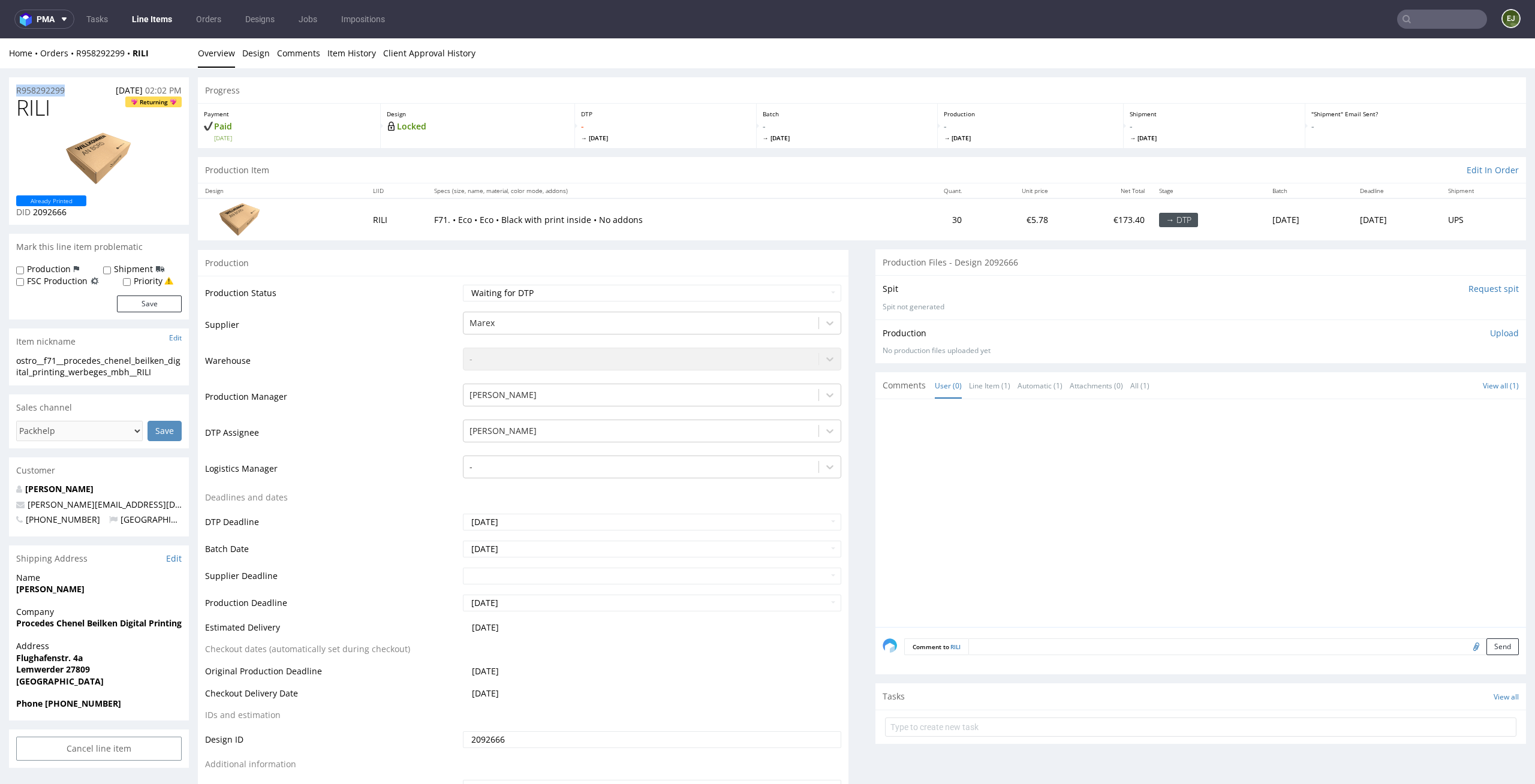
copy p "R958292299"
click at [1496, 331] on p "Upload" at bounding box center [1504, 333] width 29 height 12
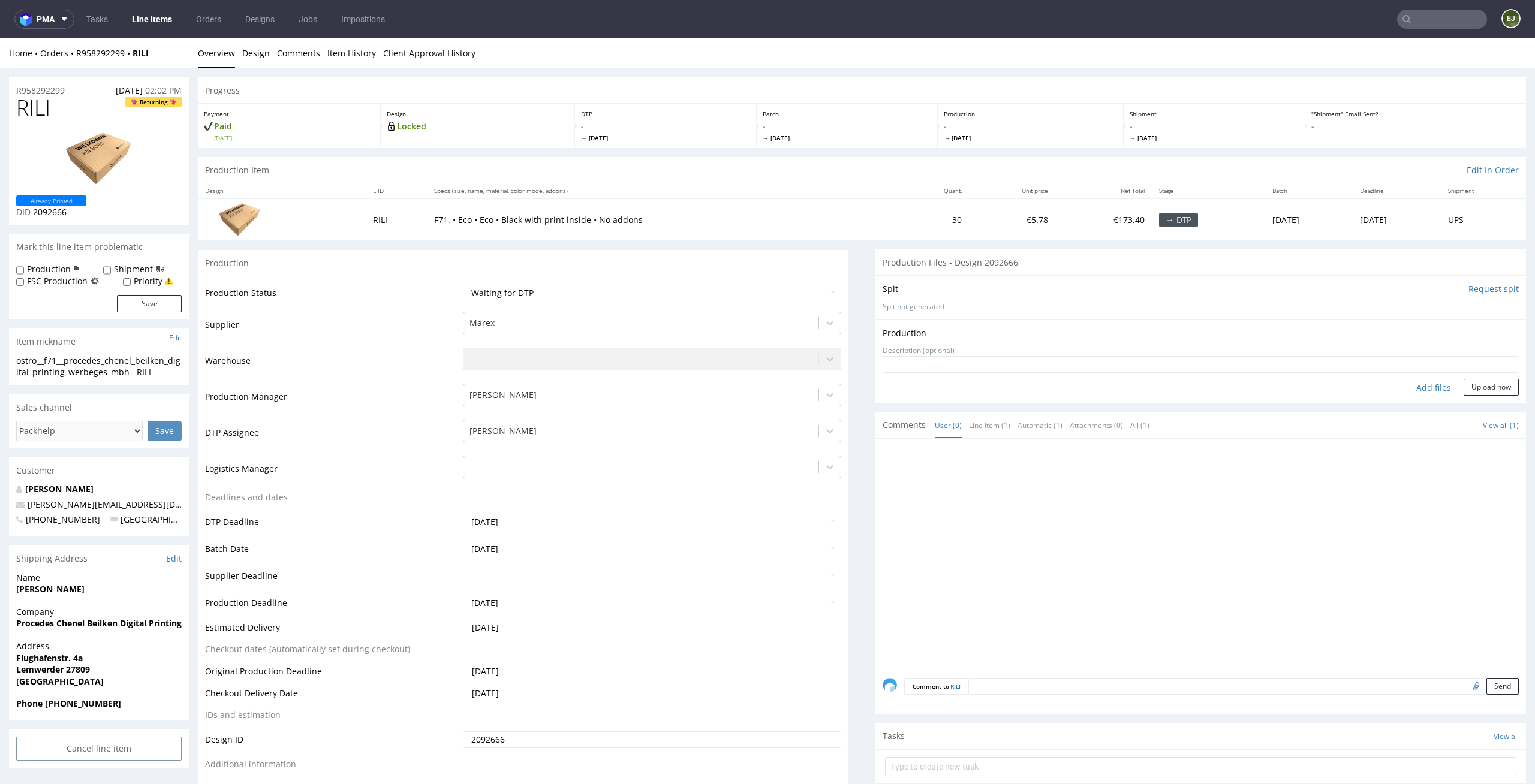
click at [1413, 396] on div "Production Upload No production files uploaded yet Description (optional) Add f…" at bounding box center [1201, 361] width 651 height 83
click at [1413, 387] on div "Add files" at bounding box center [1434, 388] width 60 height 18
type input "C:\fakepath\ostro__f71__procedes_chenel_beilken_digital_printing_werbeges_mbh__…"
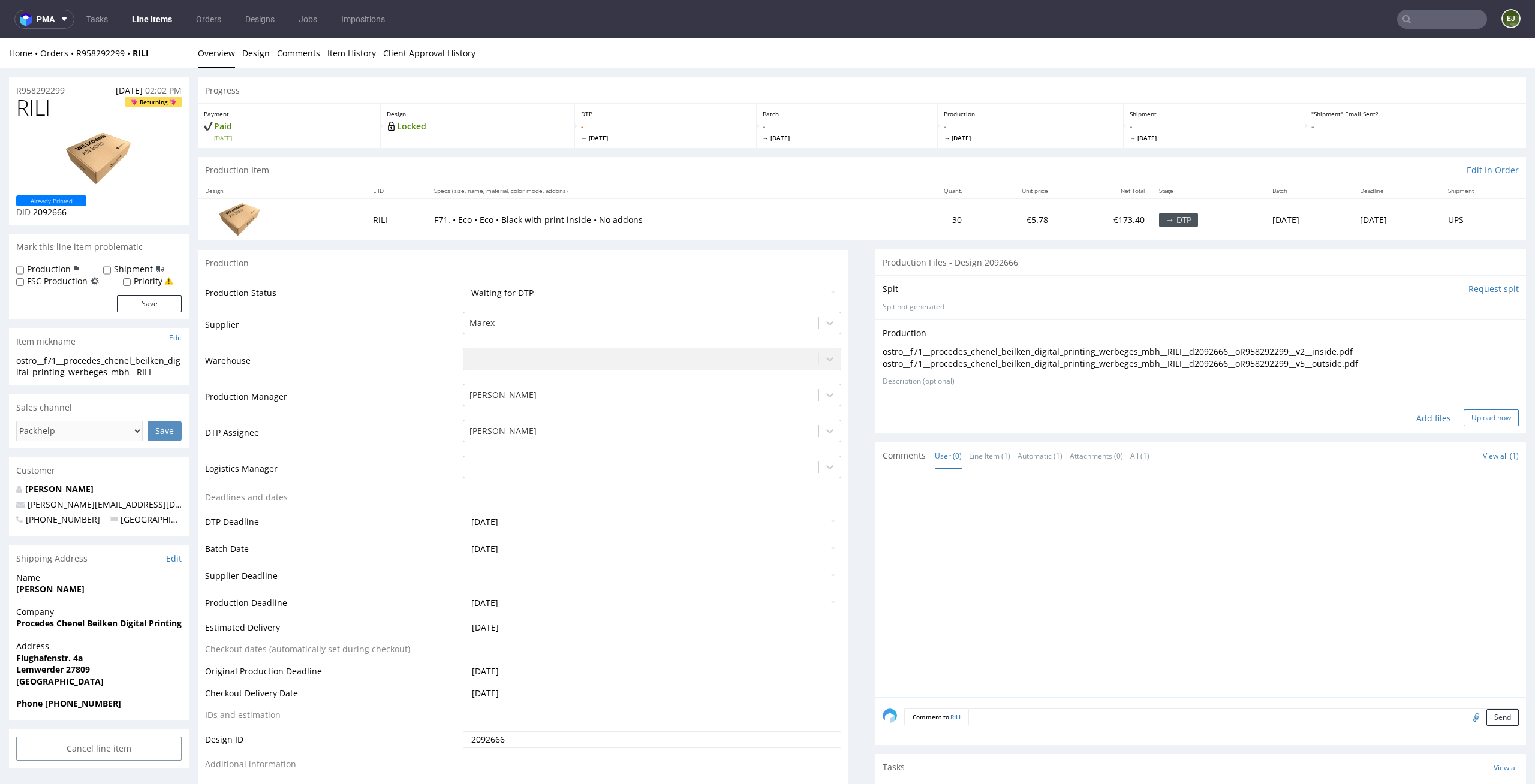
click at [1464, 418] on button "Upload now" at bounding box center [1491, 418] width 55 height 17
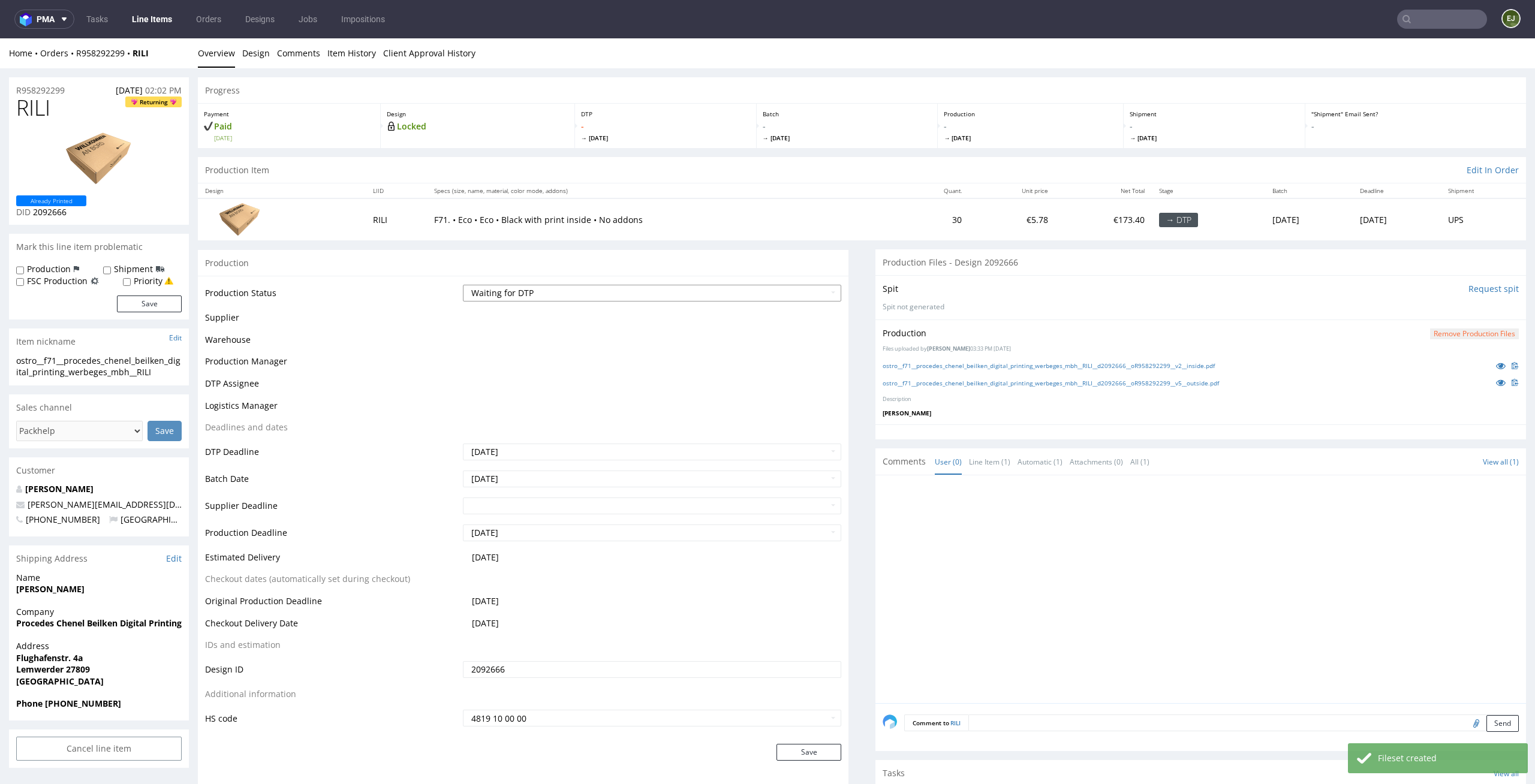
click at [807, 292] on select "Waiting for Artwork Waiting for Diecut Waiting for Mockup Waiting for DTP Waiti…" at bounding box center [652, 293] width 379 height 17
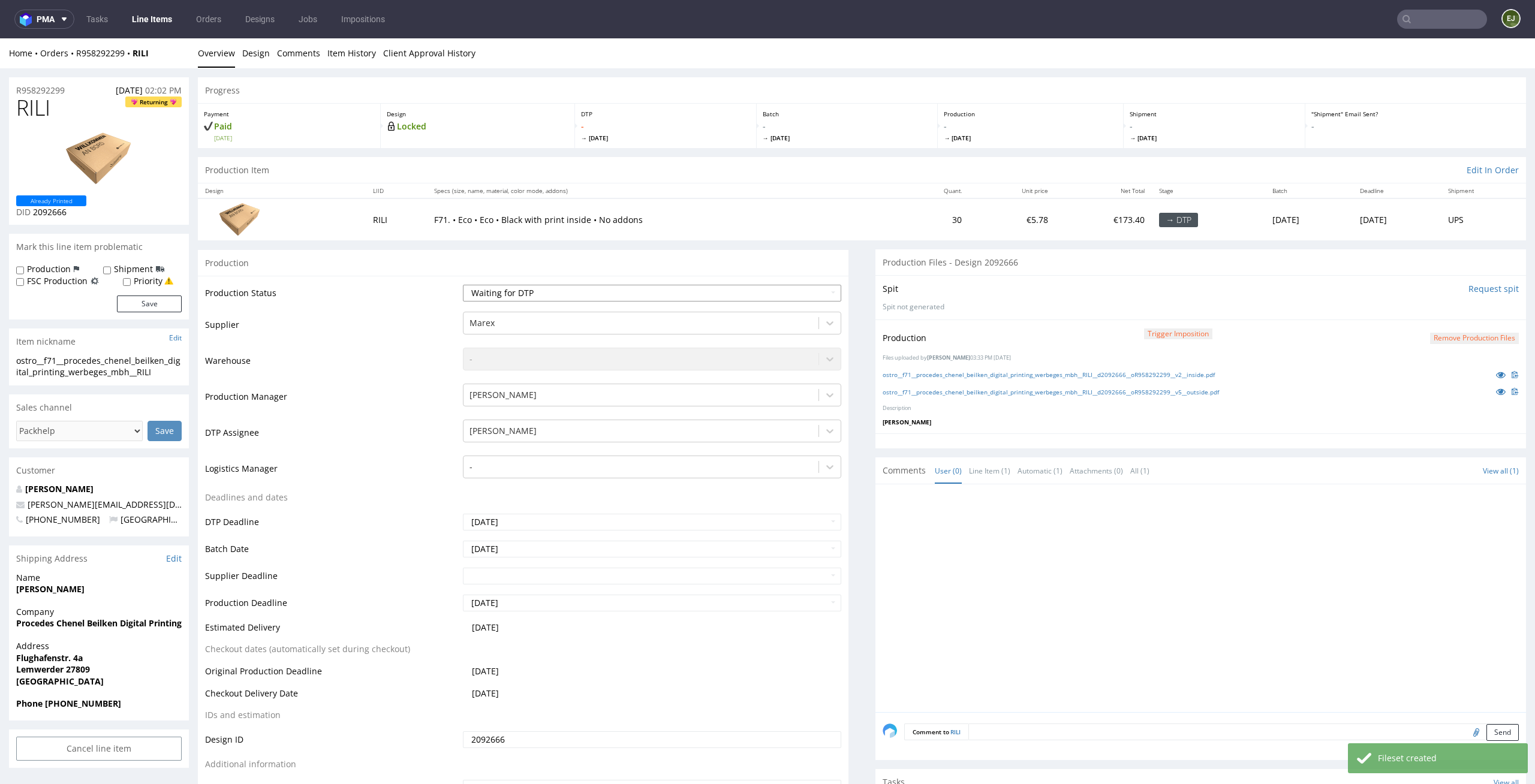
select select "dtp_production_ready"
click at [463, 285] on select "Waiting for Artwork Waiting for Diecut Waiting for Mockup Waiting for DTP Waiti…" at bounding box center [652, 293] width 379 height 17
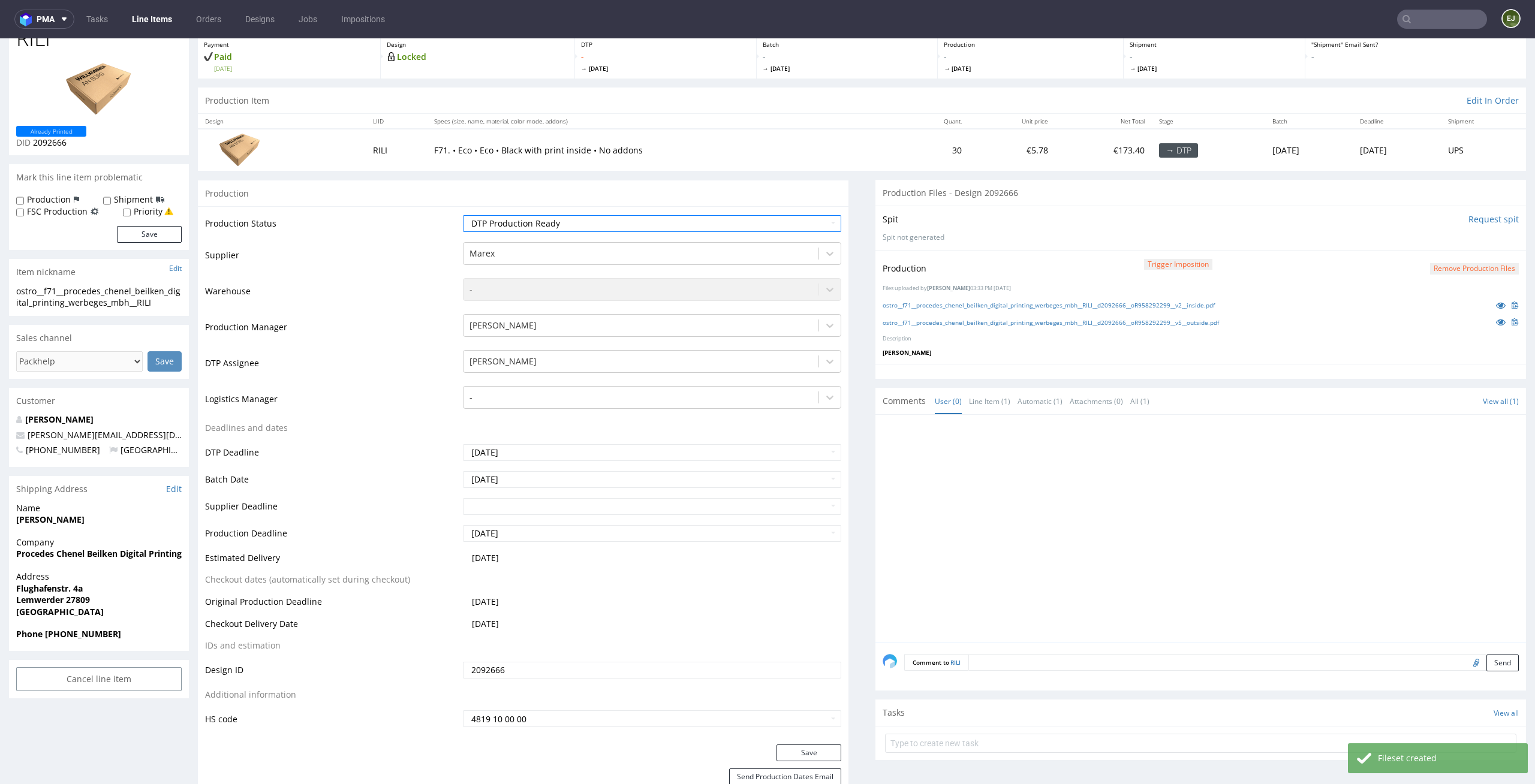
scroll to position [116, 0]
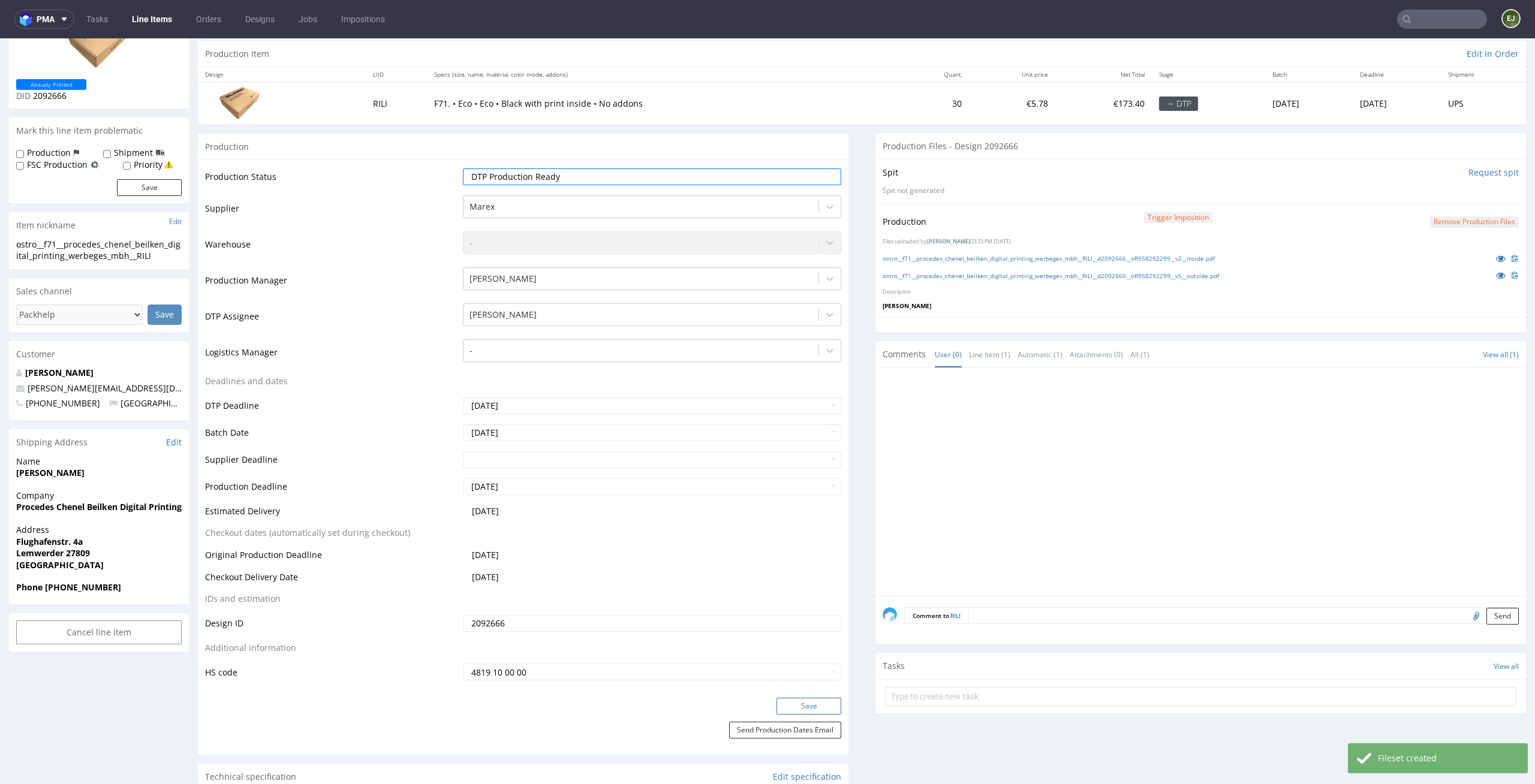
click at [790, 706] on button "Save" at bounding box center [809, 706] width 64 height 17
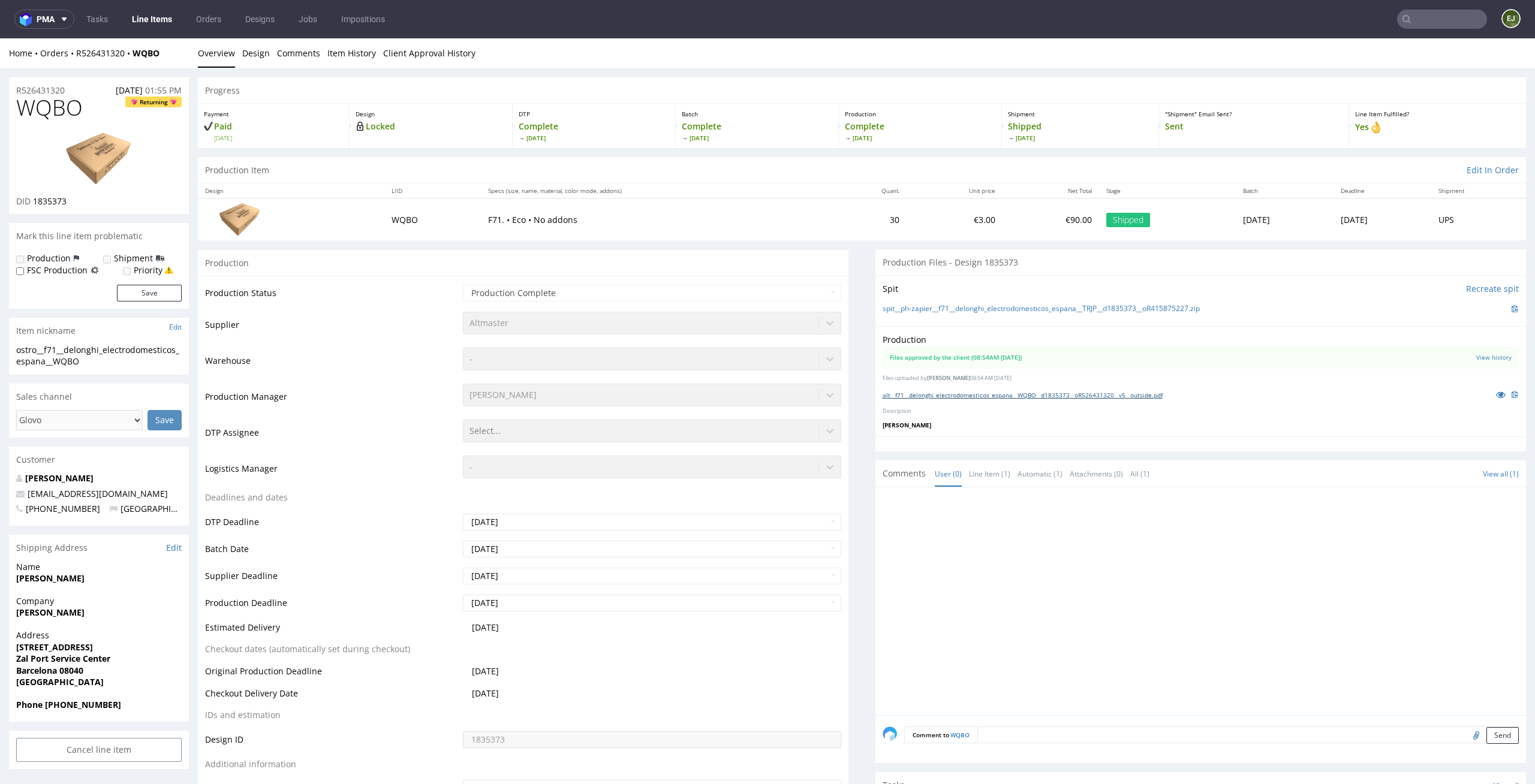
click at [965, 392] on link "alt__f71__delonghi_electrodomesticos_espana__WQBO__d1835373__oR526431320__v5__o…" at bounding box center [1023, 395] width 280 height 8
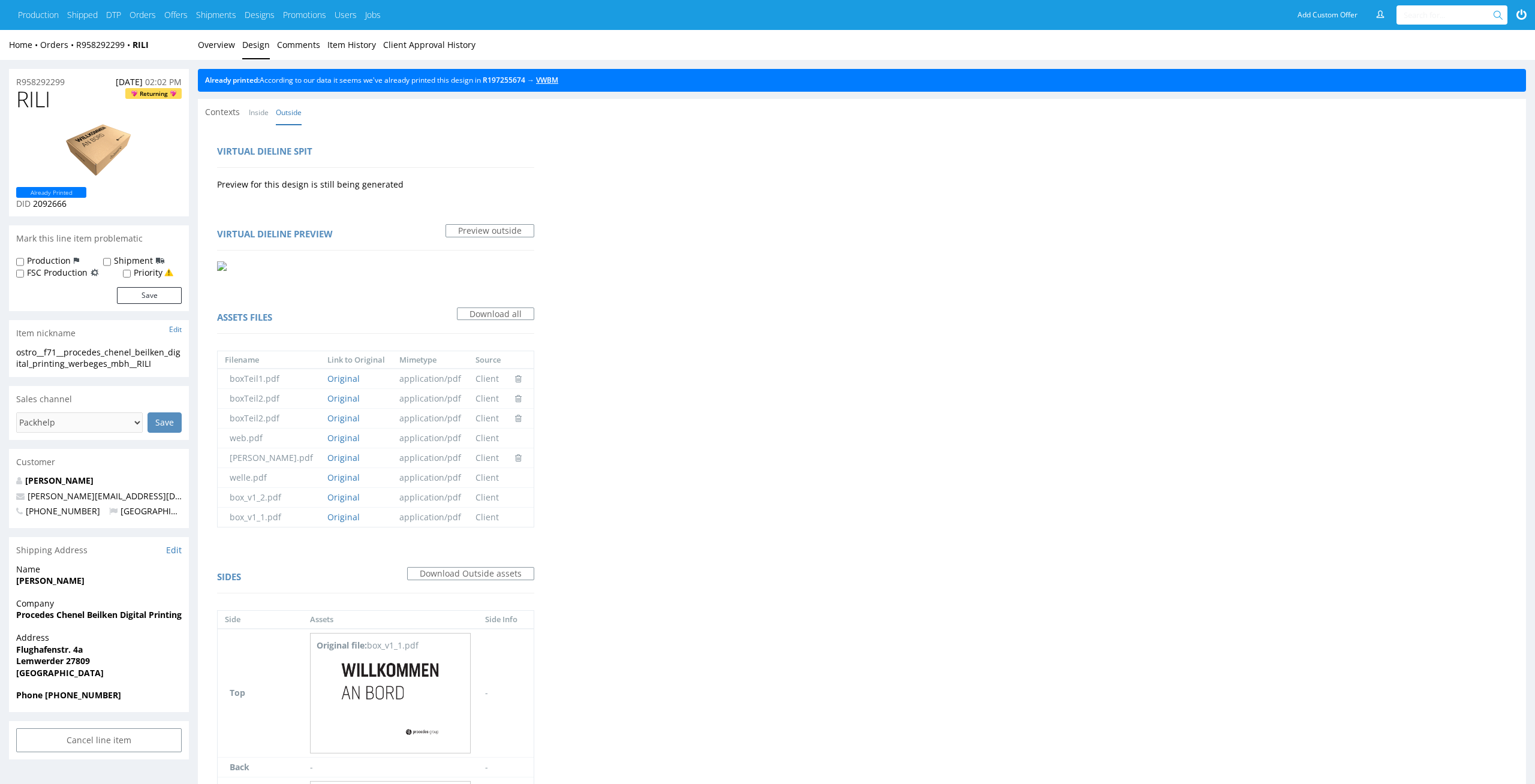
click at [556, 80] on link "VWBM" at bounding box center [547, 80] width 22 height 10
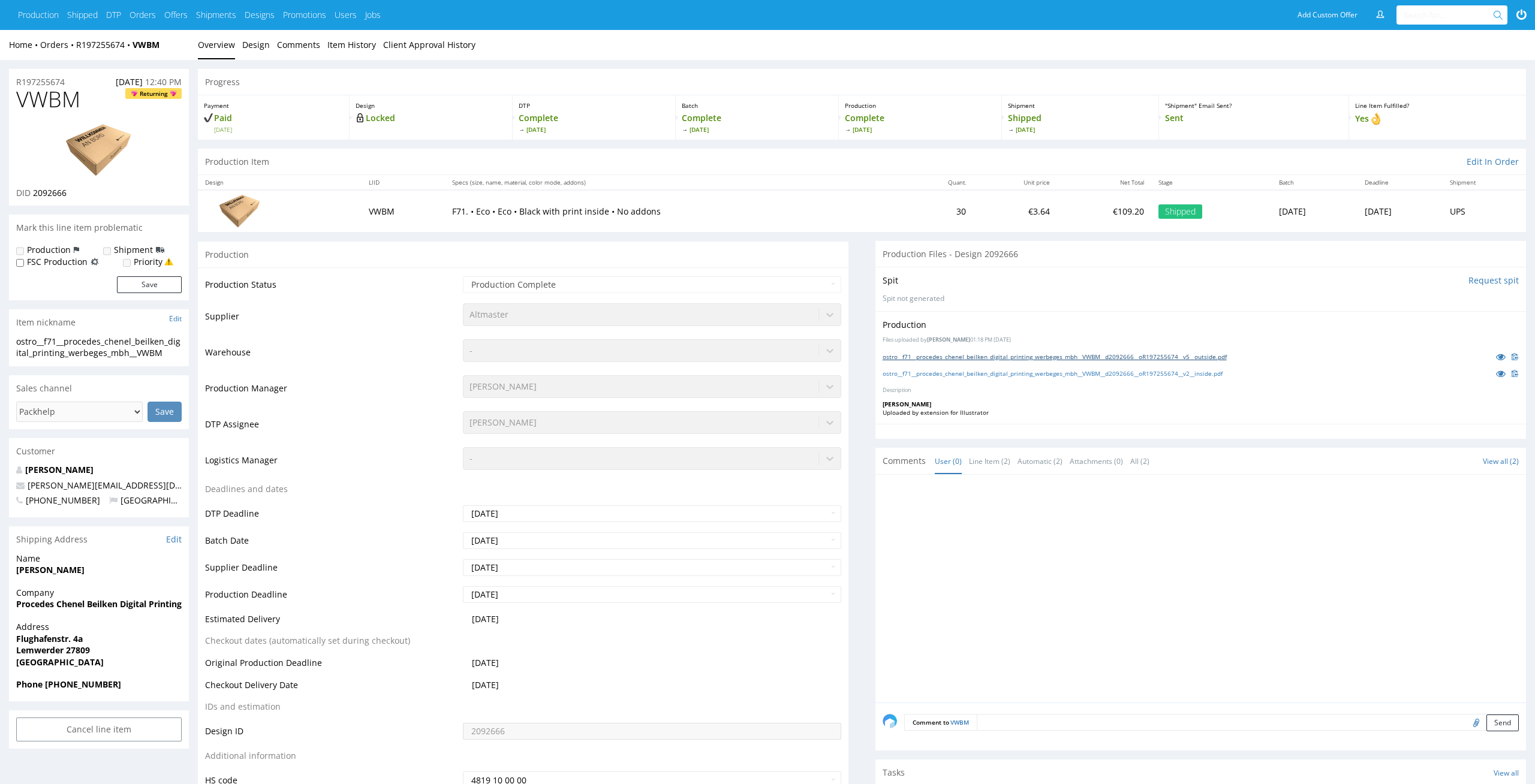
click at [956, 358] on link "ostro__f71__procedes_chenel_beilken_digital_printing_werbeges_mbh__VWBM__d20926…" at bounding box center [1055, 357] width 344 height 8
click at [956, 377] on div "ostro__f71__procedes_chenel_beilken_digital_printing_werbeges_mbh__VWBM__d20926…" at bounding box center [1200, 373] width 636 height 13
click at [961, 368] on div "ostro__f71__procedes_chenel_beilken_digital_printing_werbeges_mbh__VWBM__d20926…" at bounding box center [1200, 373] width 636 height 13
click at [958, 376] on link "ostro__f71__procedes_chenel_beilken_digital_printing_werbeges_mbh__VWBM__d20926…" at bounding box center [1053, 373] width 340 height 8
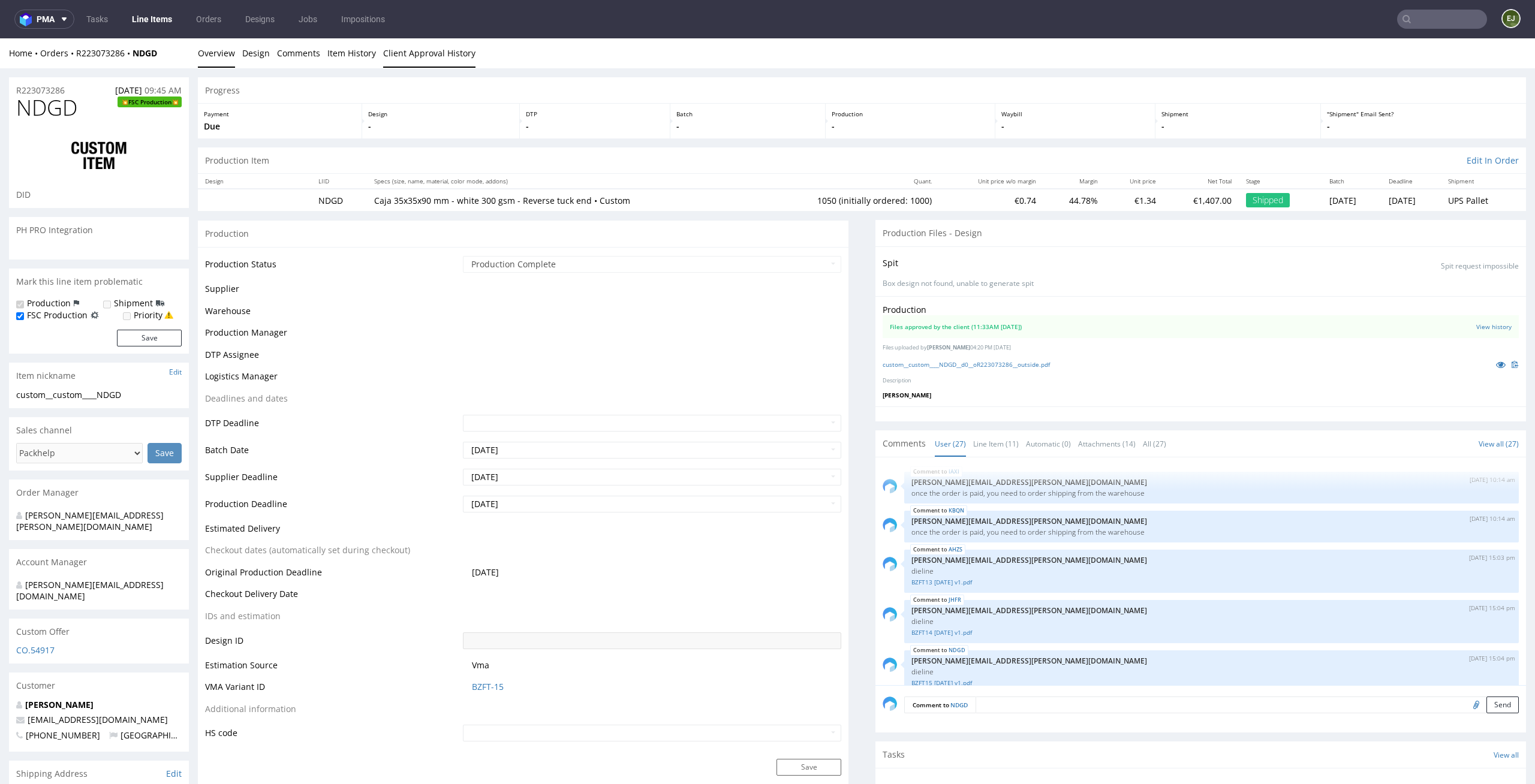
scroll to position [1113, 0]
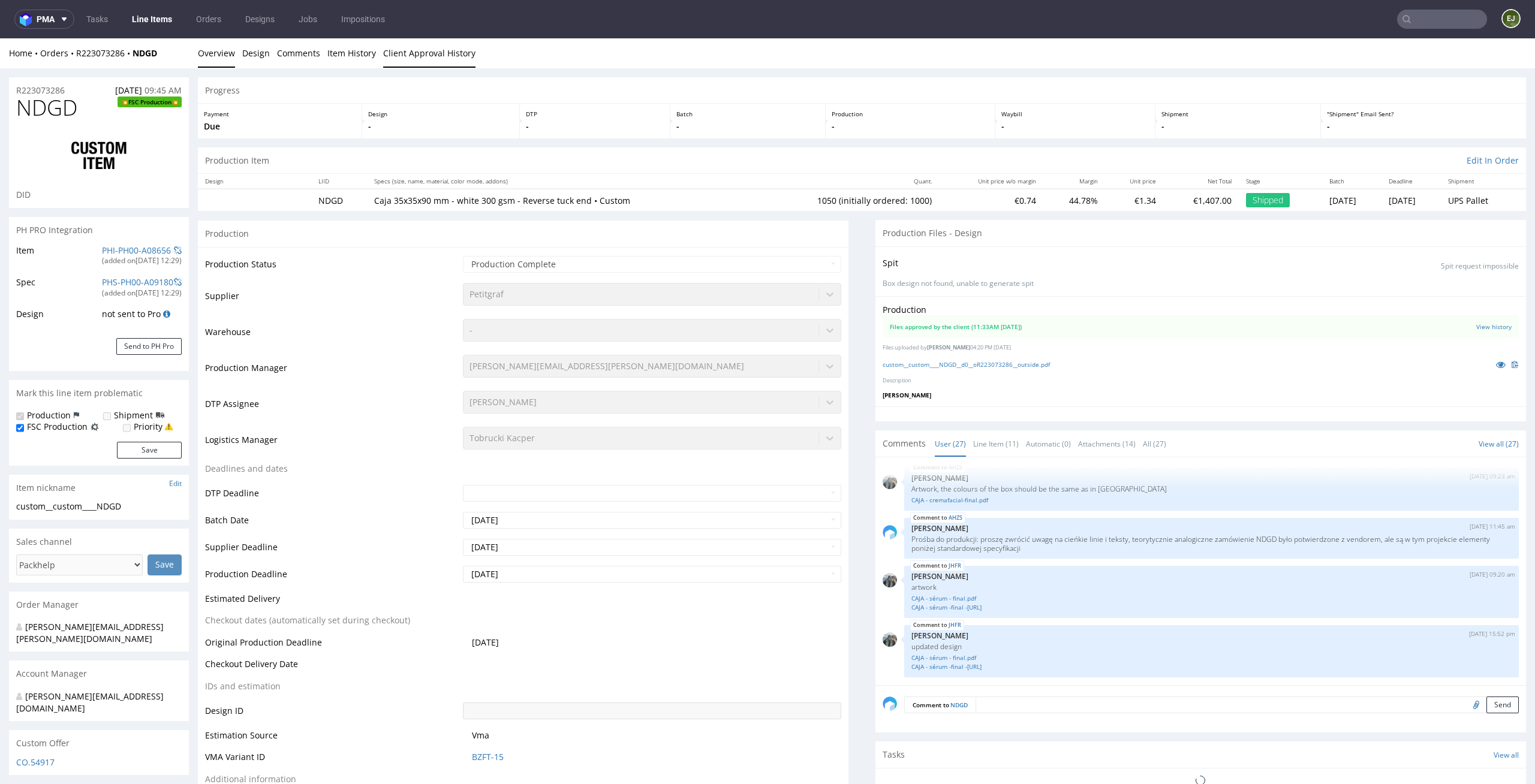
click at [463, 51] on link "Client Approval History" at bounding box center [430, 53] width 92 height 29
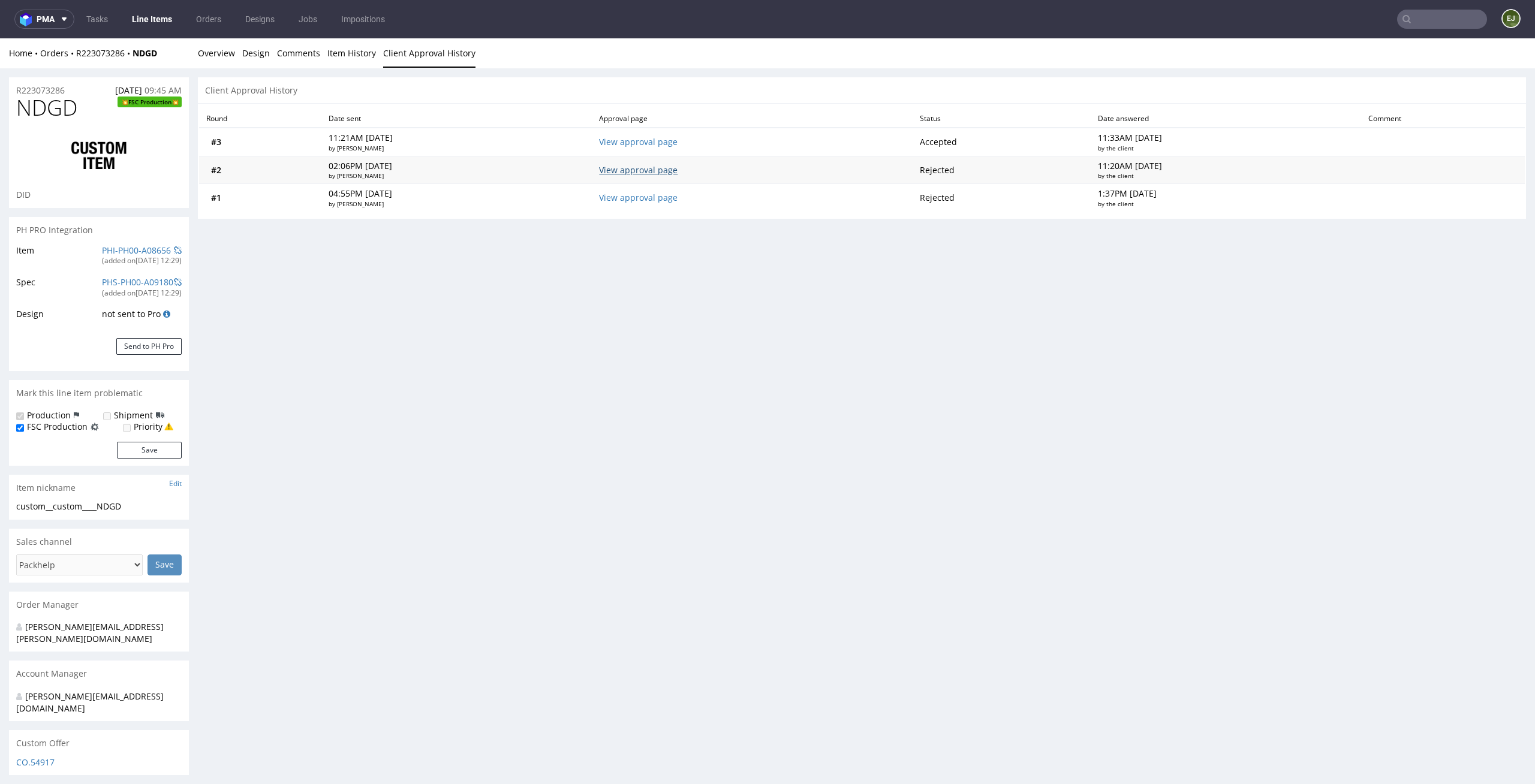
click at [678, 171] on link "View approval page" at bounding box center [638, 170] width 79 height 12
click at [643, 196] on link "View approval page" at bounding box center [638, 198] width 79 height 12
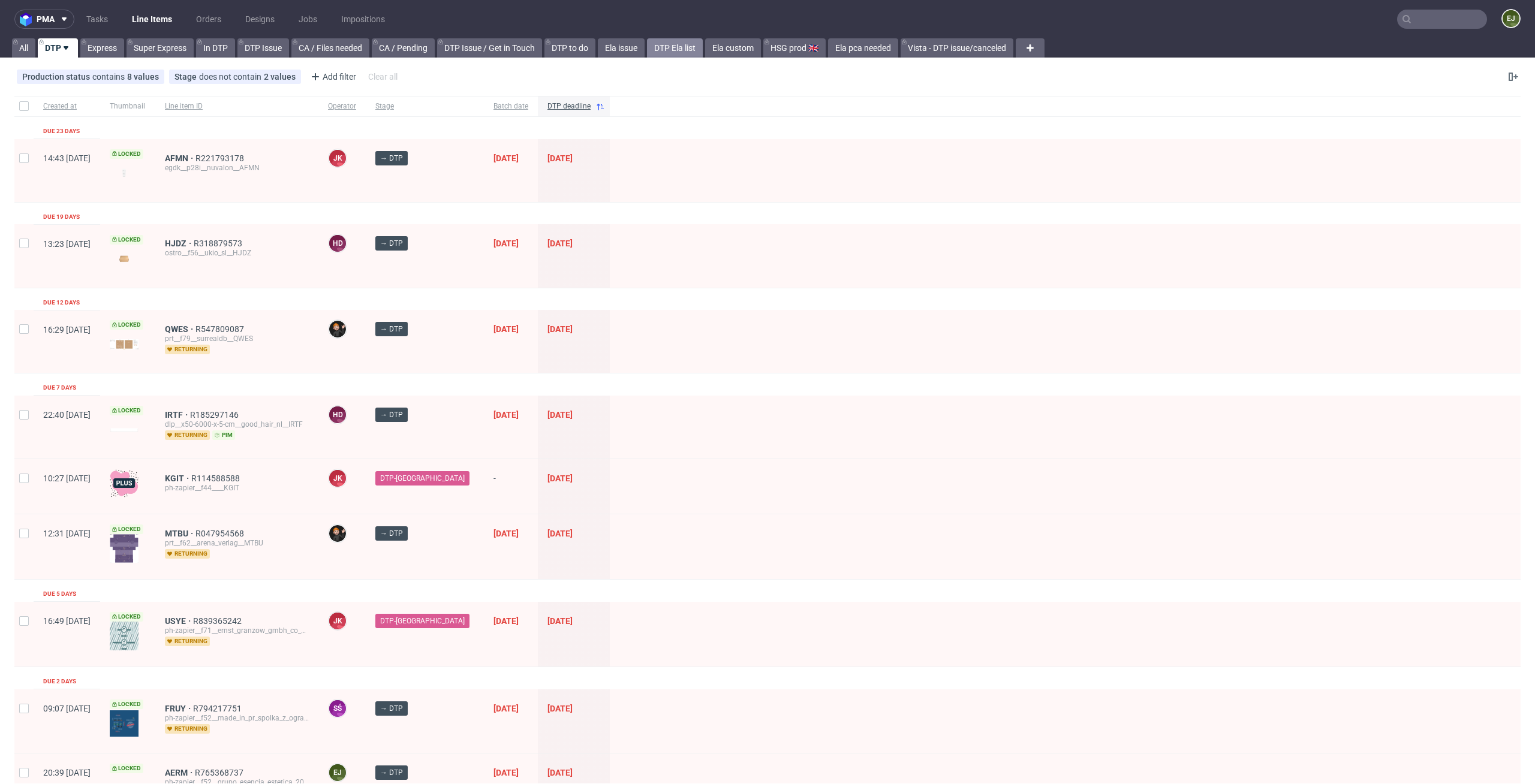
click at [688, 42] on link "DTP Ela list" at bounding box center [675, 47] width 56 height 19
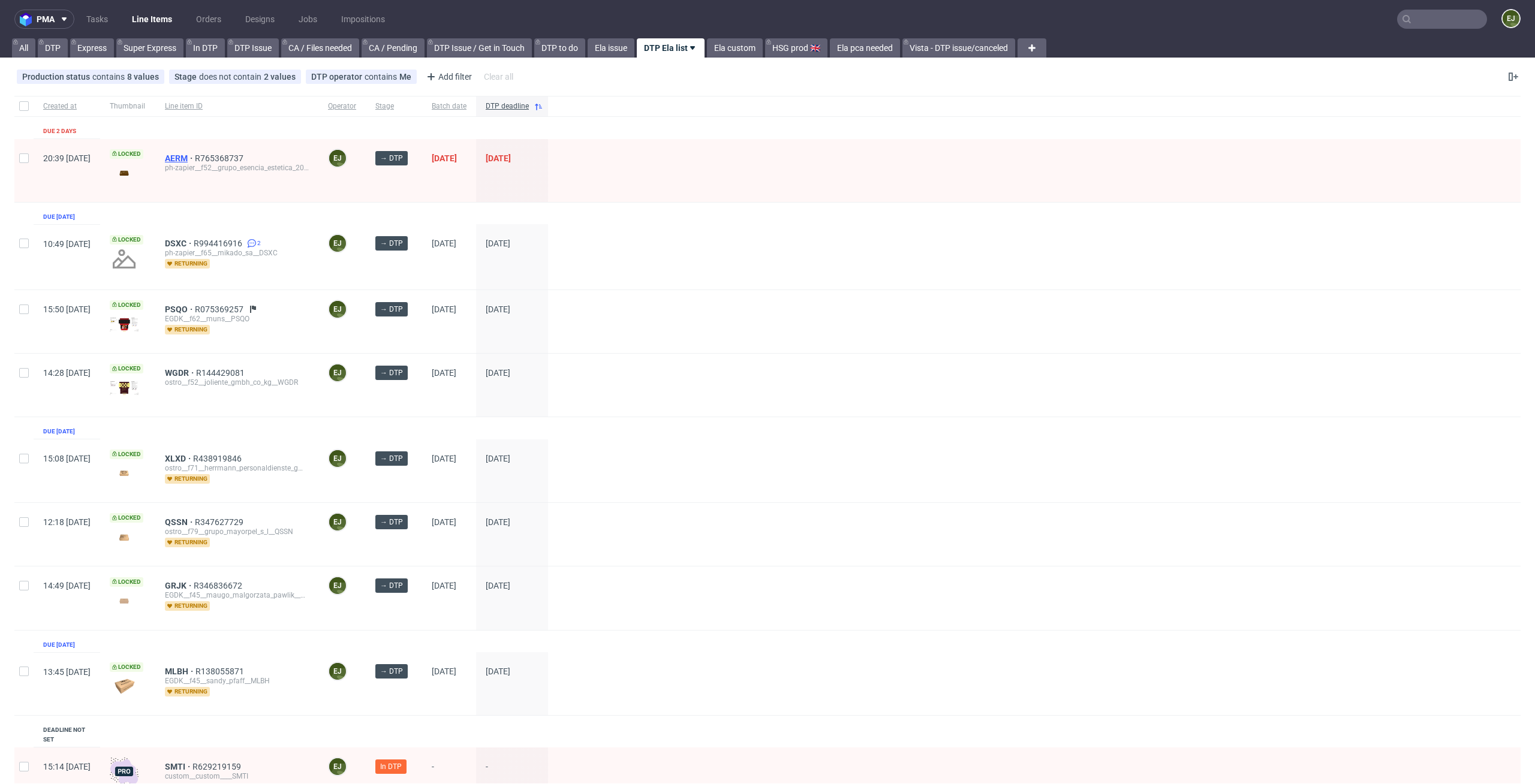
click at [195, 154] on span "AERM" at bounding box center [180, 158] width 30 height 10
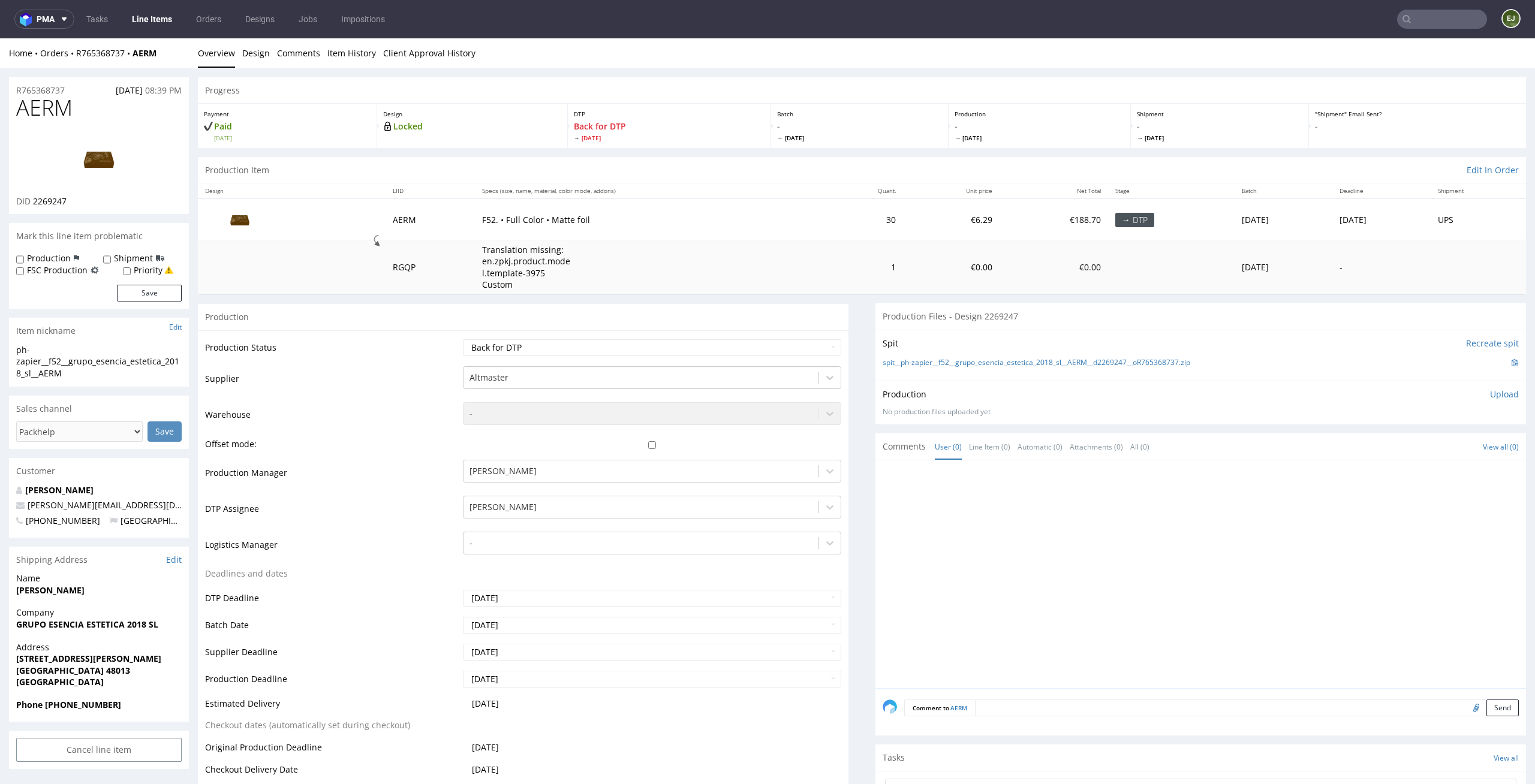
click at [90, 202] on div "DID 2269247" at bounding box center [99, 201] width 165 height 12
drag, startPoint x: 78, startPoint y: 112, endPoint x: 0, endPoint y: 112, distance: 78.0
copy span "AERM"
click at [262, 63] on link "Design" at bounding box center [256, 53] width 27 height 29
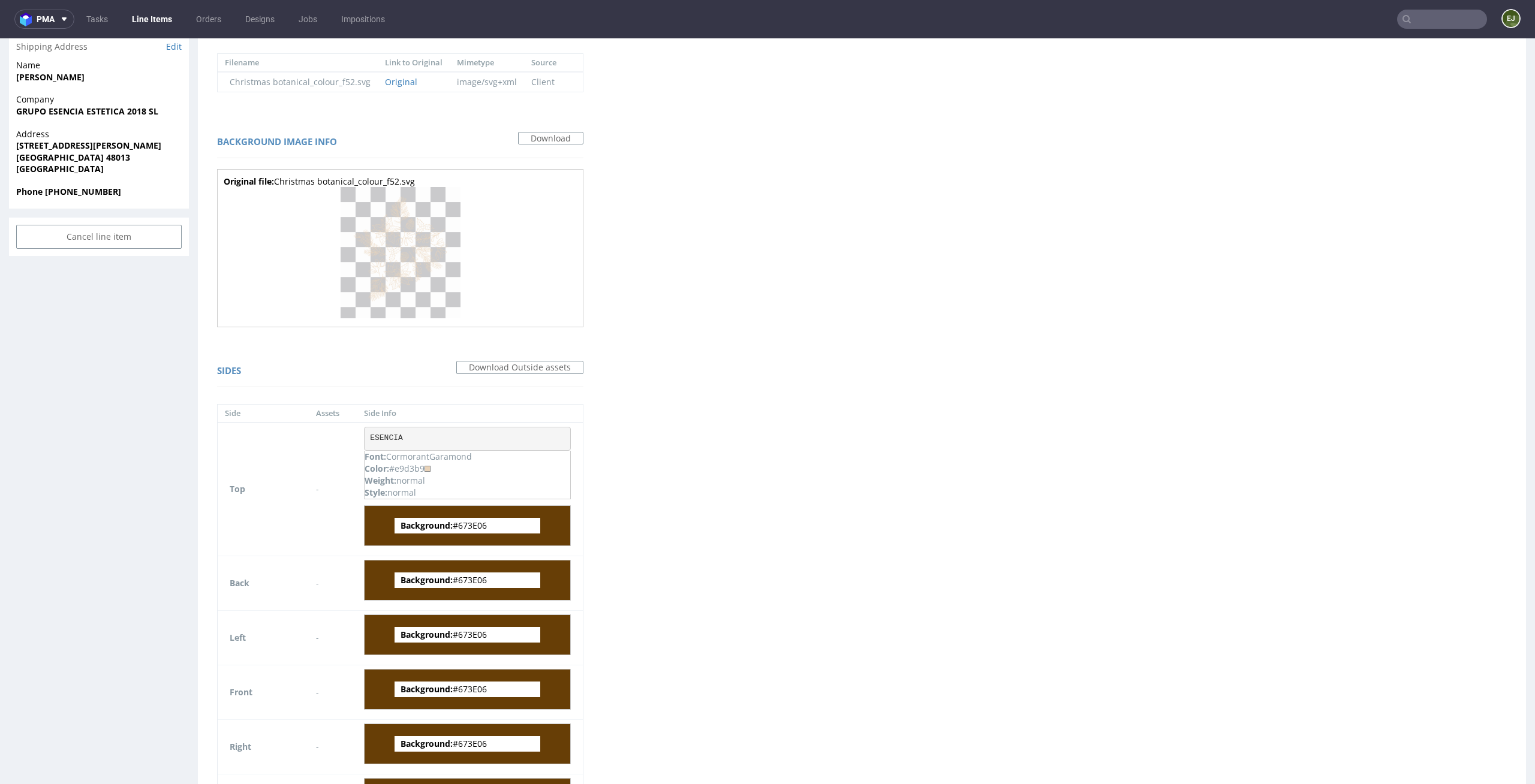
scroll to position [437, 0]
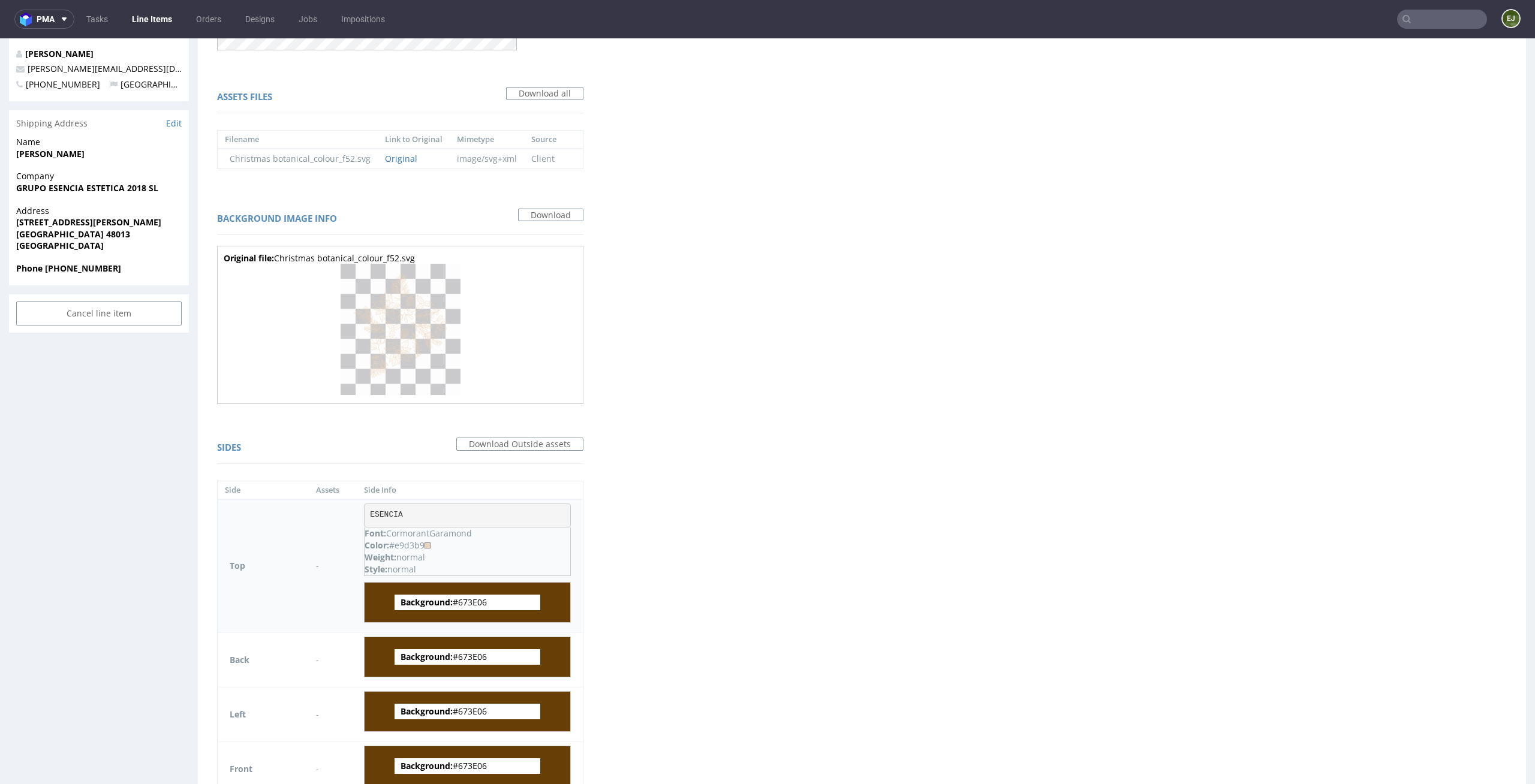
drag, startPoint x: 424, startPoint y: 546, endPoint x: 395, endPoint y: 548, distance: 29.1
click at [395, 548] on div "Color: #e9d3b9" at bounding box center [467, 545] width 206 height 12
copy div "e9d3b9"
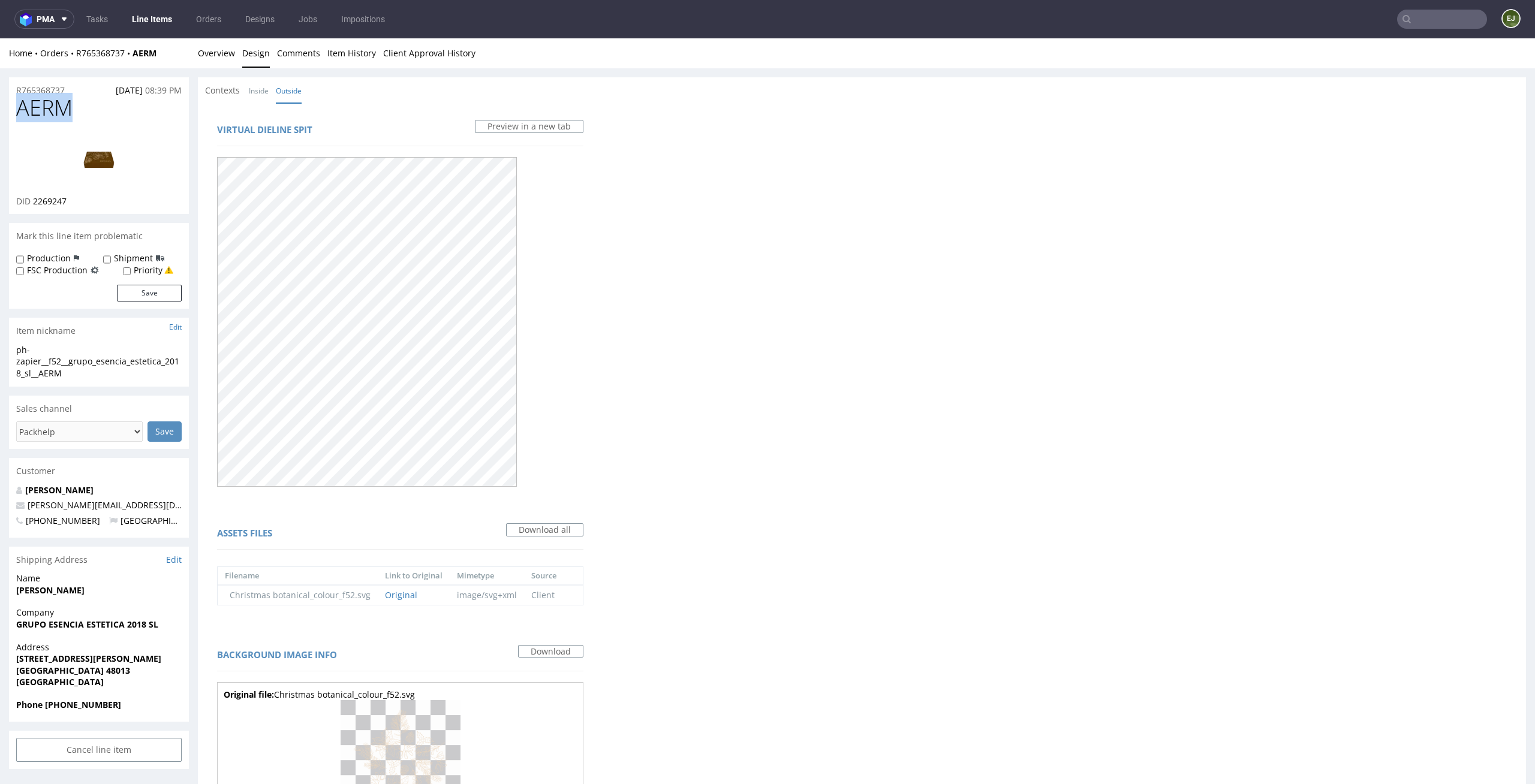
drag, startPoint x: 76, startPoint y: 109, endPoint x: 0, endPoint y: 109, distance: 76.0
click at [0, 109] on div "R765368737 01.10.2025 08:39 PM AERM DID 2269247 Mark this line item problematic…" at bounding box center [768, 760] width 1535 height 1383
copy span "AERM"
click at [219, 49] on link "Overview" at bounding box center [216, 53] width 37 height 29
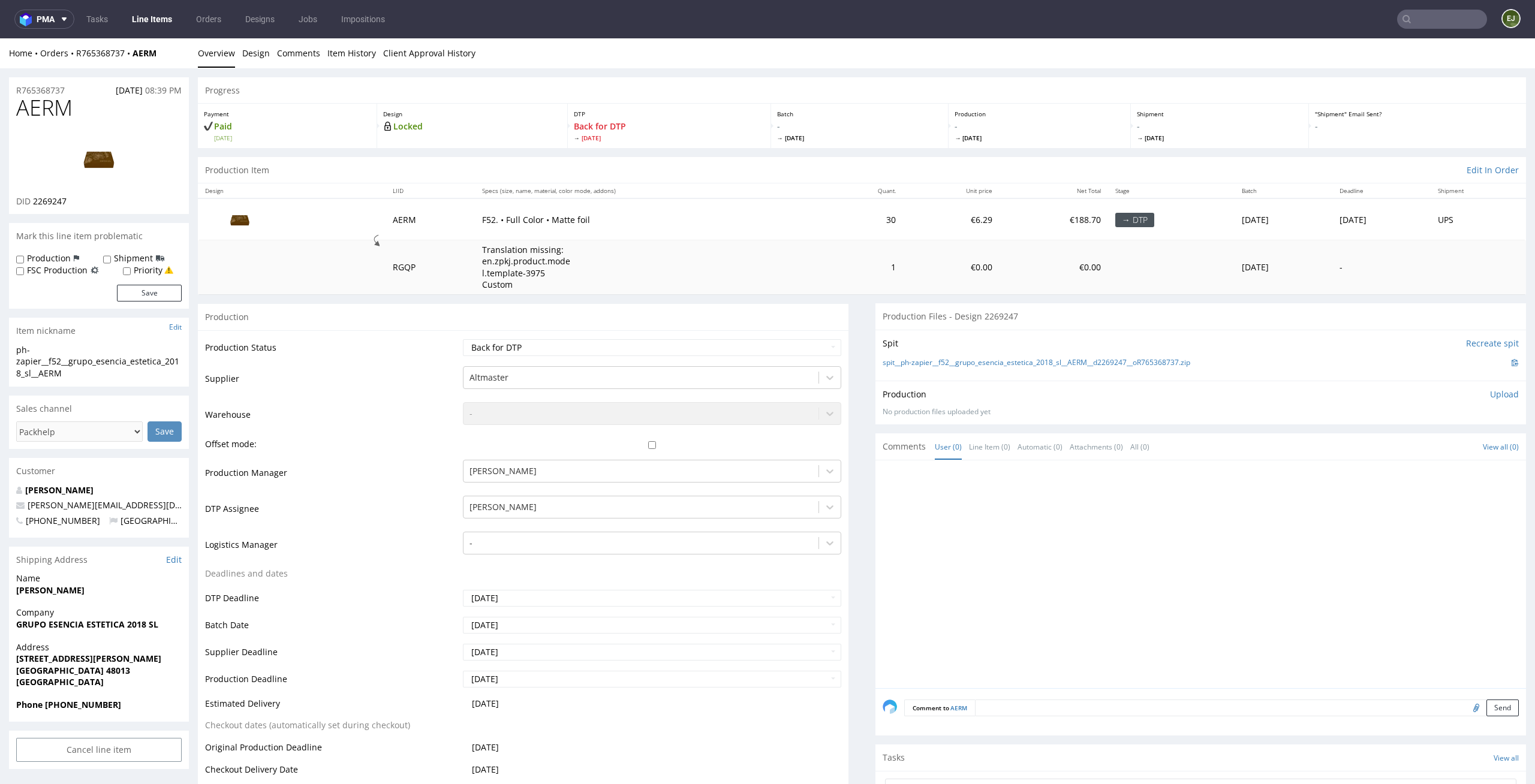
click at [1490, 394] on p "Upload" at bounding box center [1504, 394] width 29 height 12
click at [1426, 452] on div "Add files" at bounding box center [1434, 449] width 60 height 18
type input "C:\fakepath\alt__f52__grupo_esencia_estetica_2018_sl__AERM__d2269247__oR7653687…"
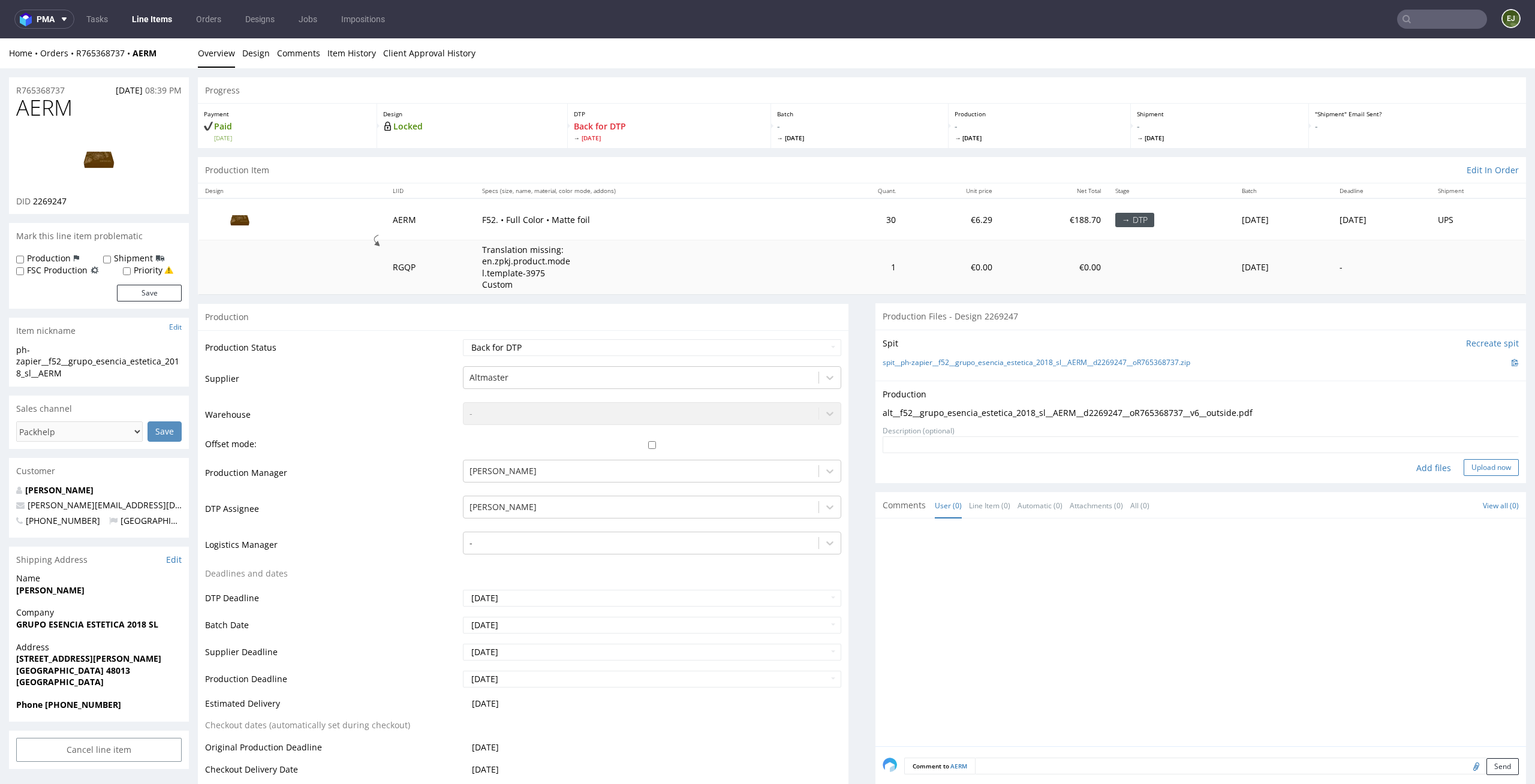
click at [1484, 470] on button "Upload now" at bounding box center [1491, 468] width 55 height 17
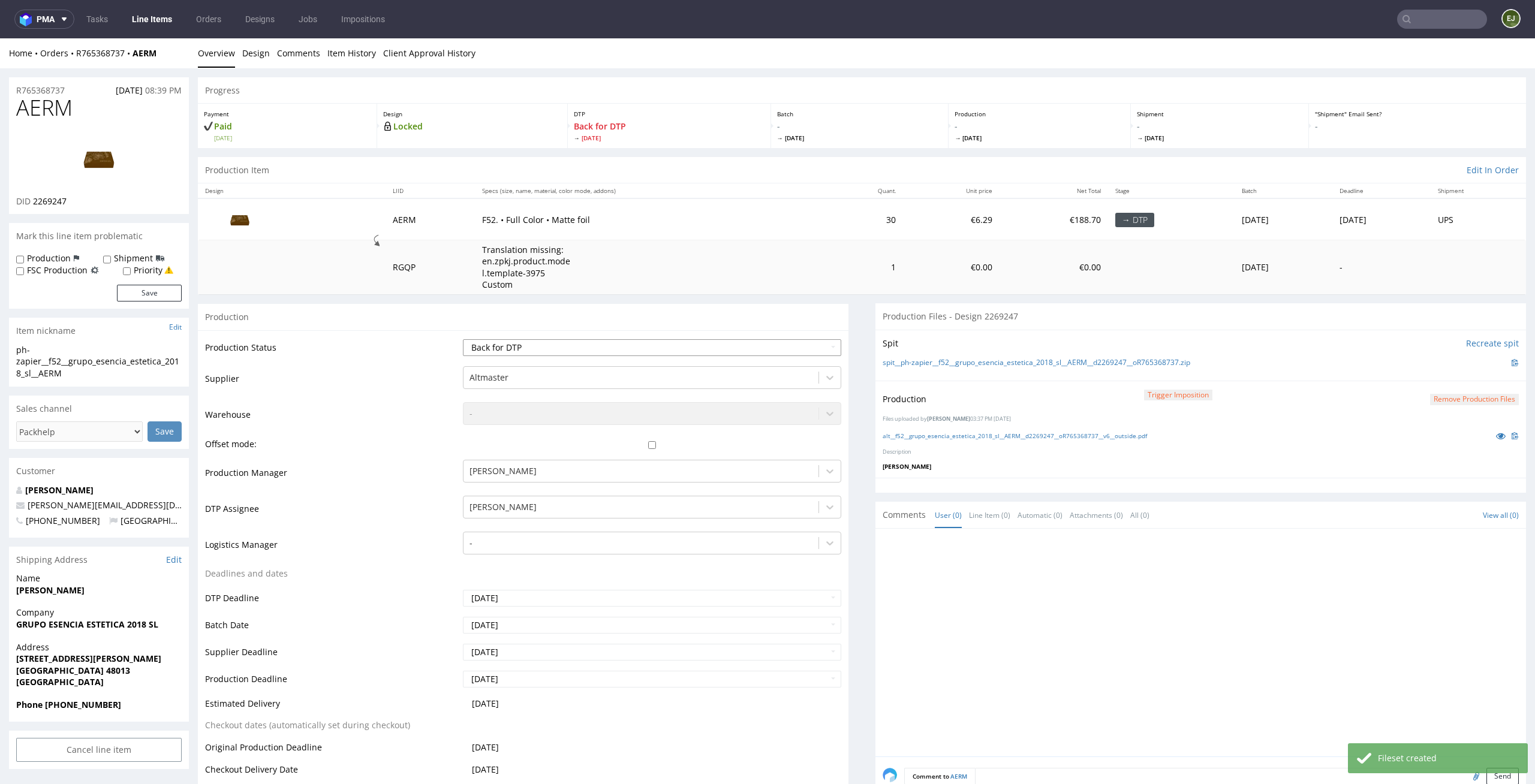
click at [817, 351] on select "Waiting for Artwork Waiting for Diecut Waiting for Mockup Waiting for DTP Waiti…" at bounding box center [652, 347] width 379 height 17
select select "dtp_production_ready"
click at [463, 339] on select "Waiting for Artwork Waiting for Diecut Waiting for Mockup Waiting for DTP Waiti…" at bounding box center [652, 347] width 379 height 17
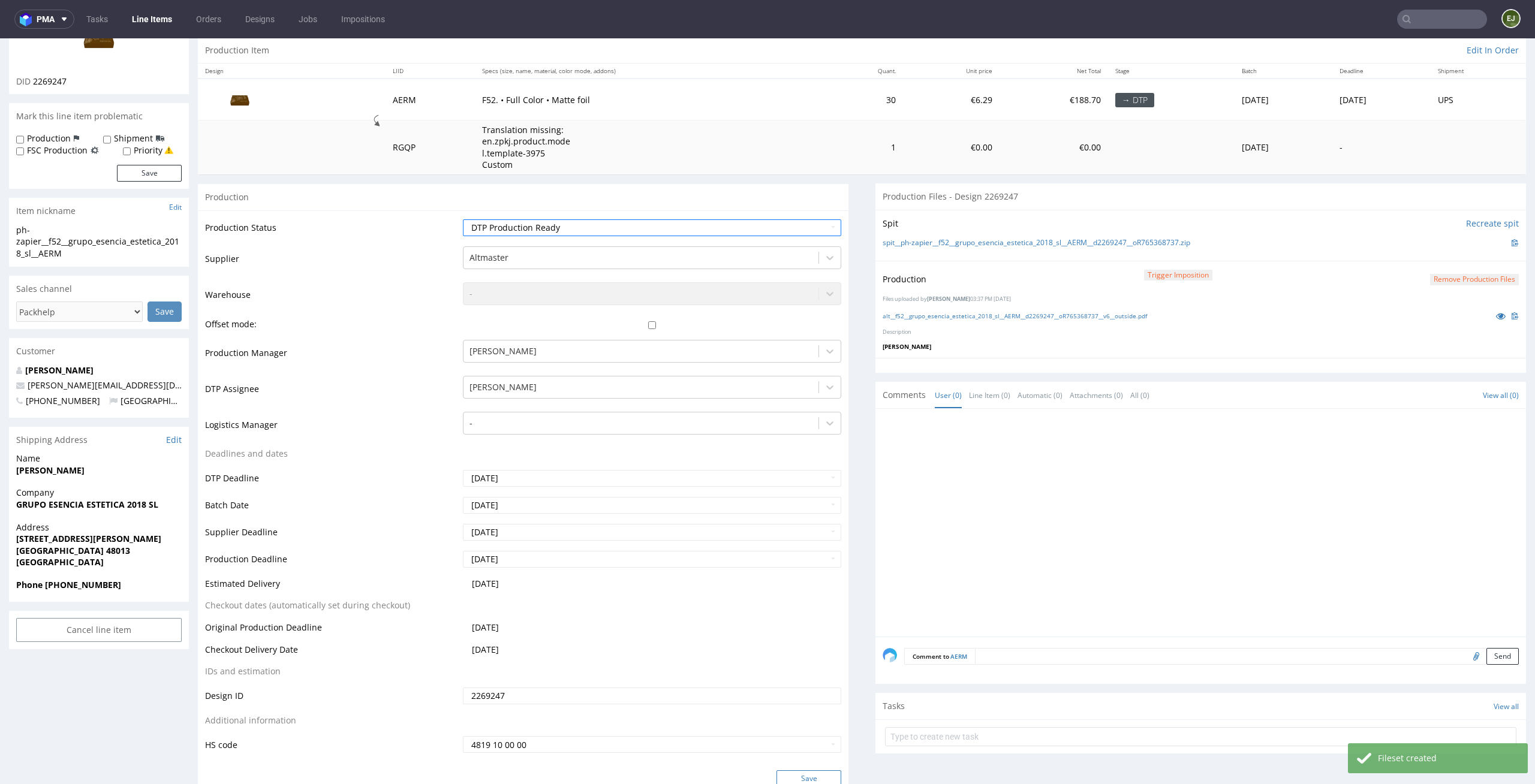
click at [811, 774] on button "Save" at bounding box center [809, 779] width 64 height 17
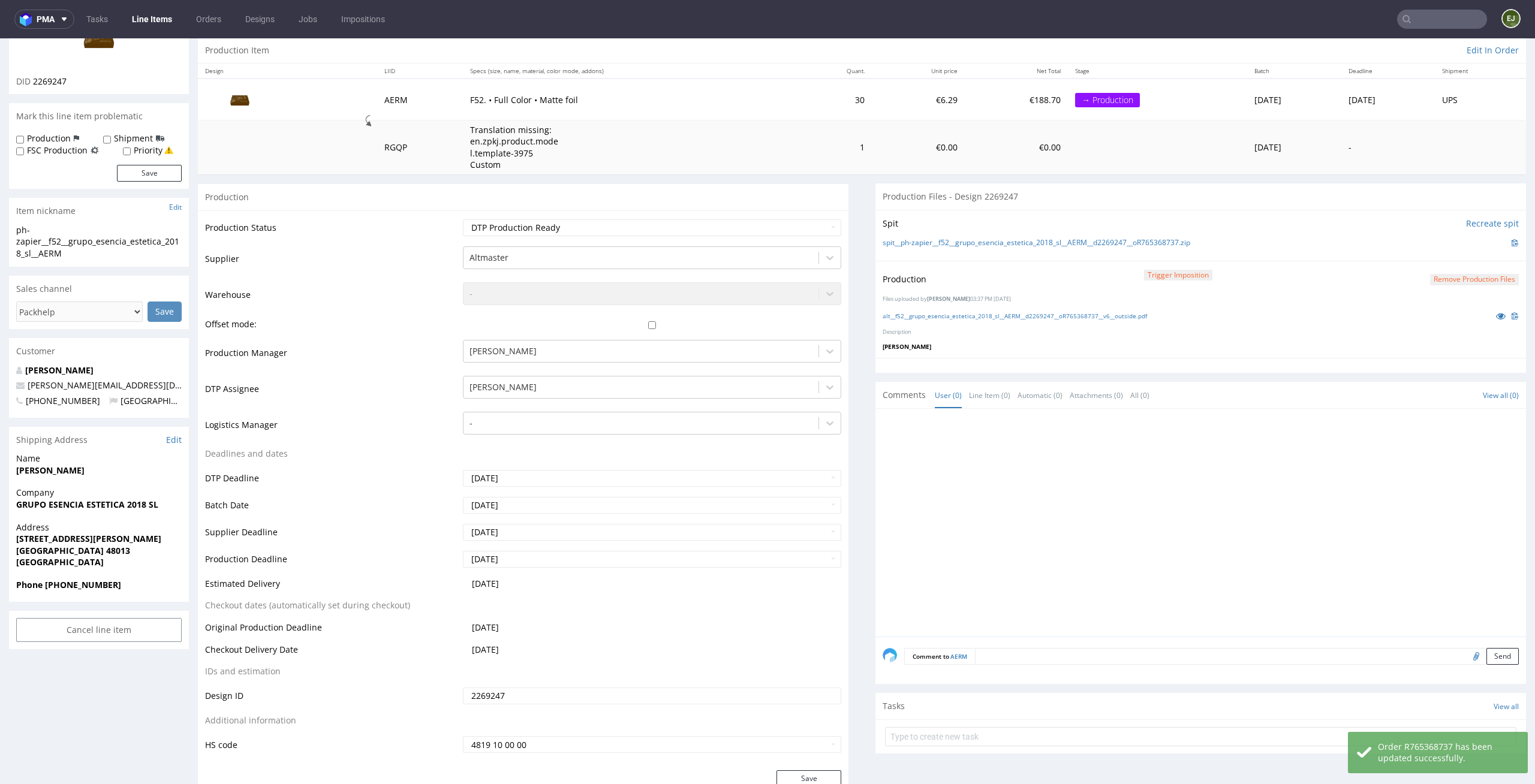
click at [151, 18] on link "Line Items" at bounding box center [152, 19] width 55 height 19
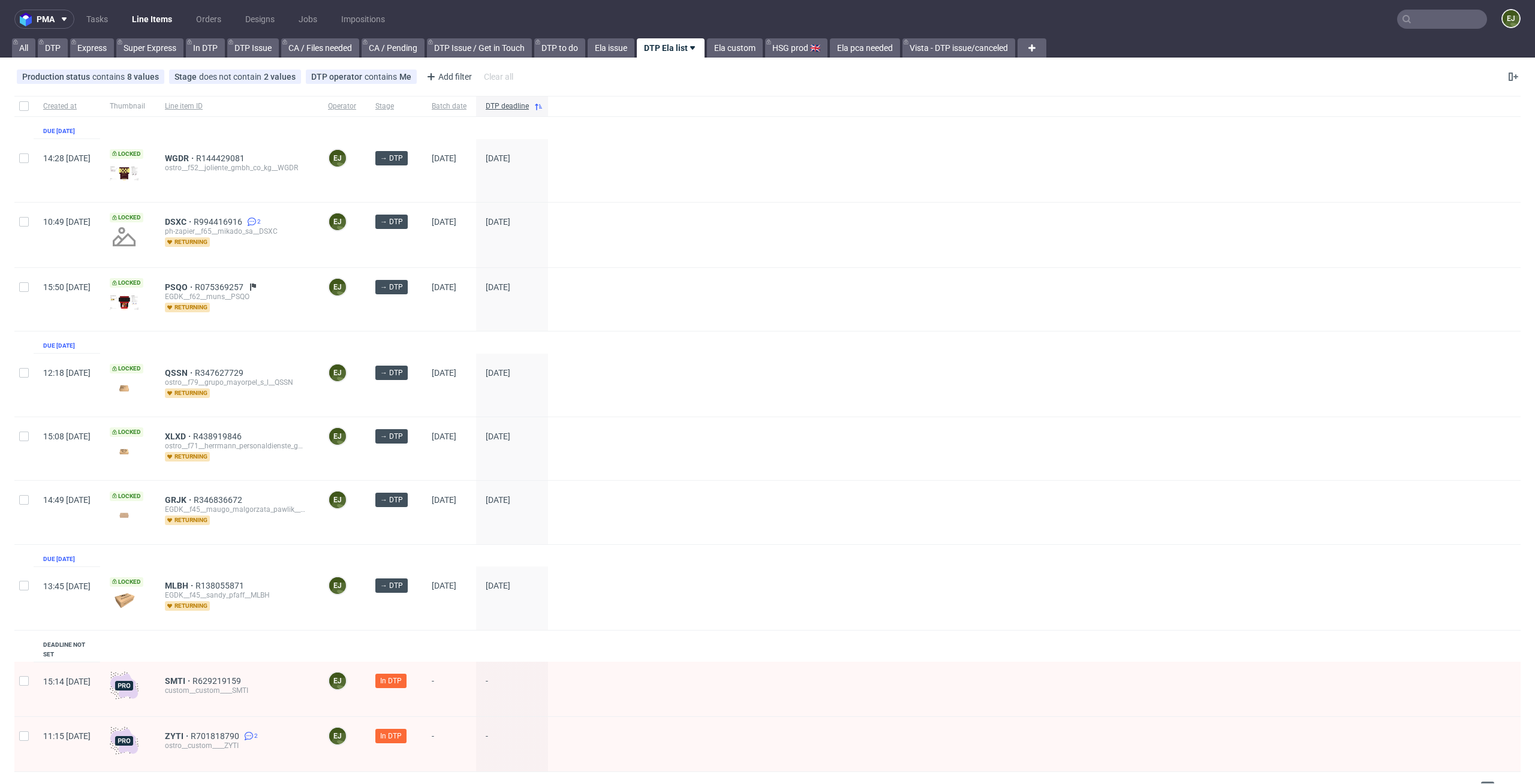
click at [650, 314] on div at bounding box center [1034, 299] width 973 height 63
click at [764, 299] on div at bounding box center [1034, 299] width 973 height 63
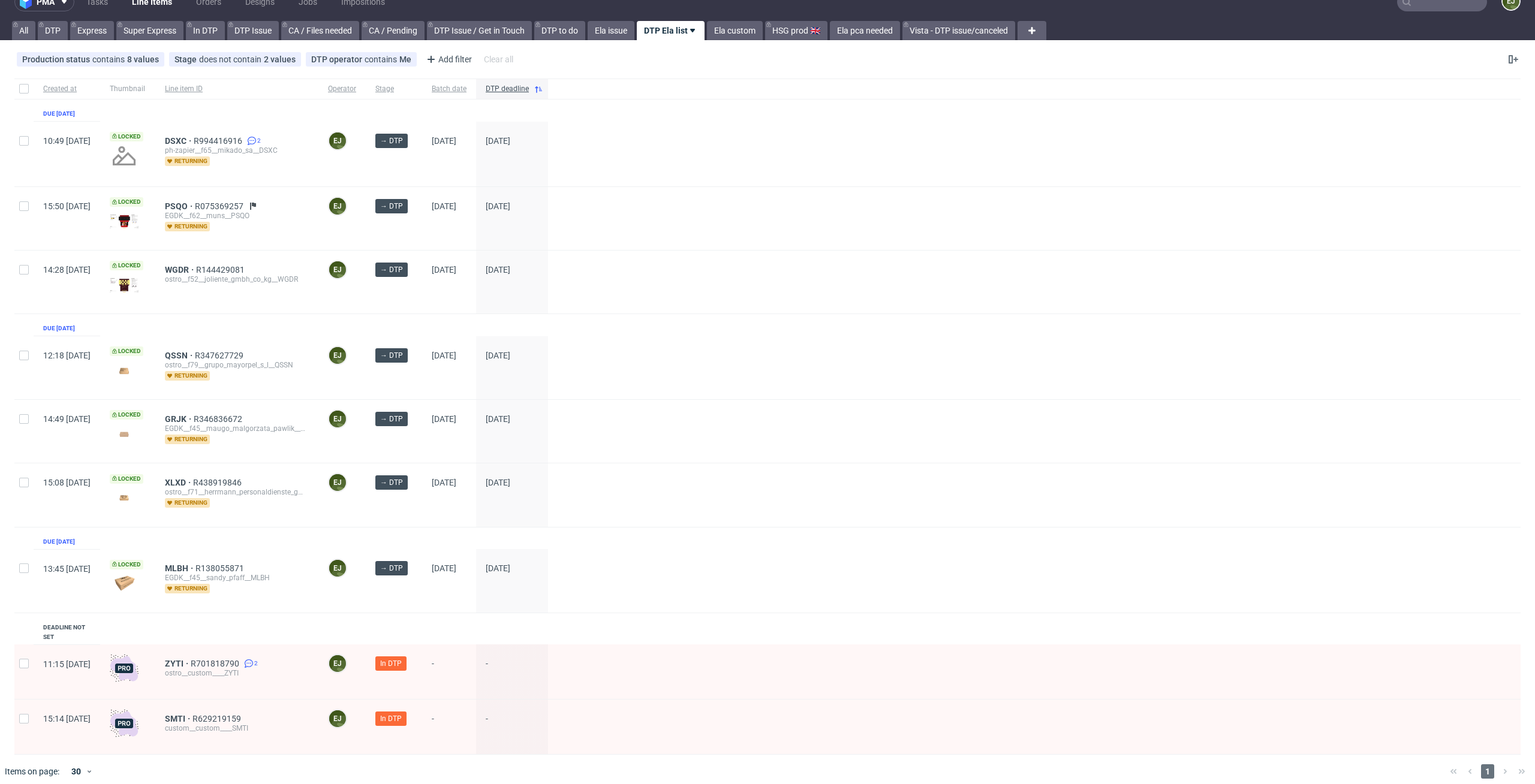
click at [216, 349] on div "QSSN R347627729 ostro__f79__grupo_mayorpel_s_l__QSSN returning" at bounding box center [237, 368] width 163 height 63
click at [195, 353] on span "QSSN" at bounding box center [180, 355] width 30 height 10
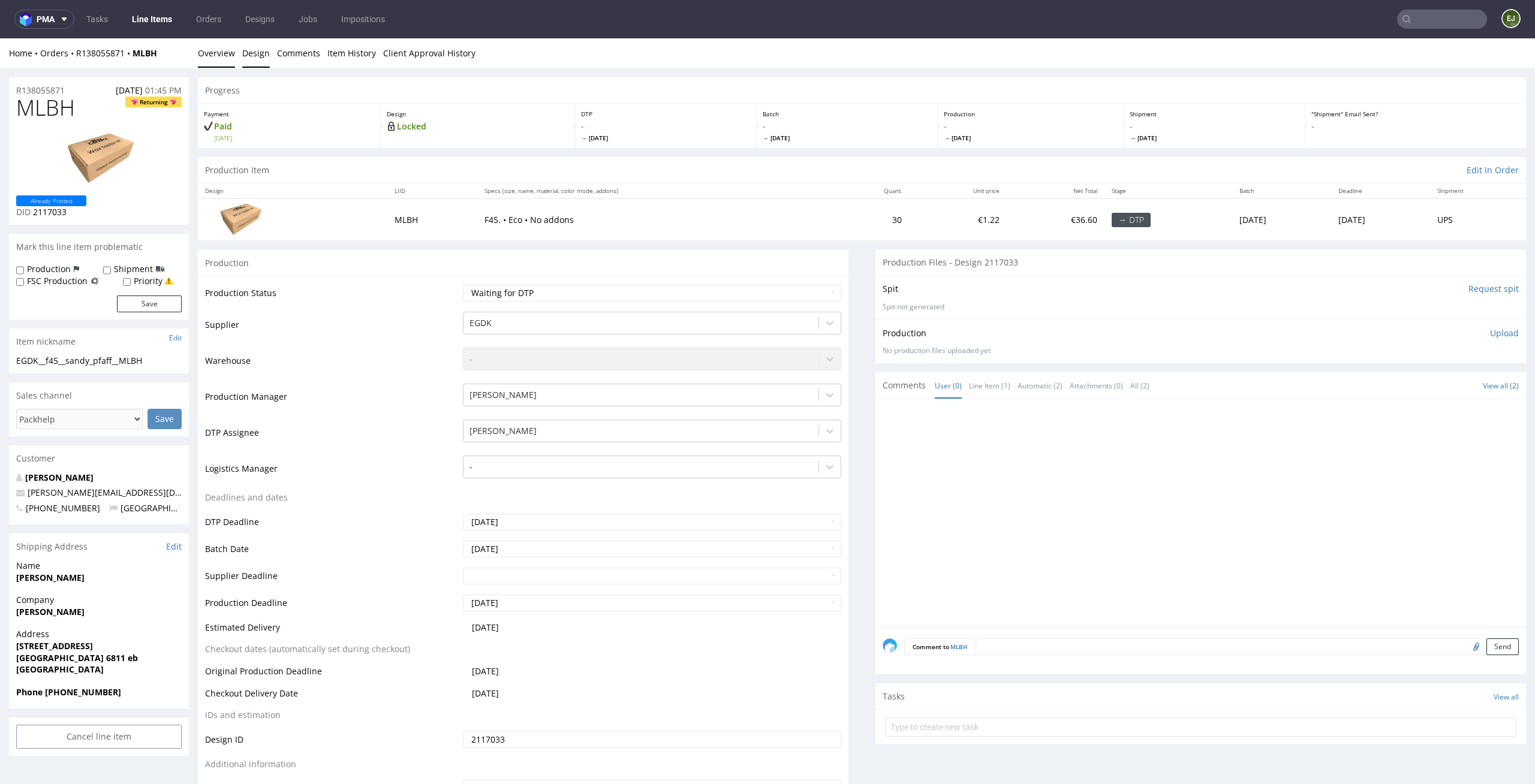
click at [248, 57] on link "Design" at bounding box center [256, 53] width 27 height 29
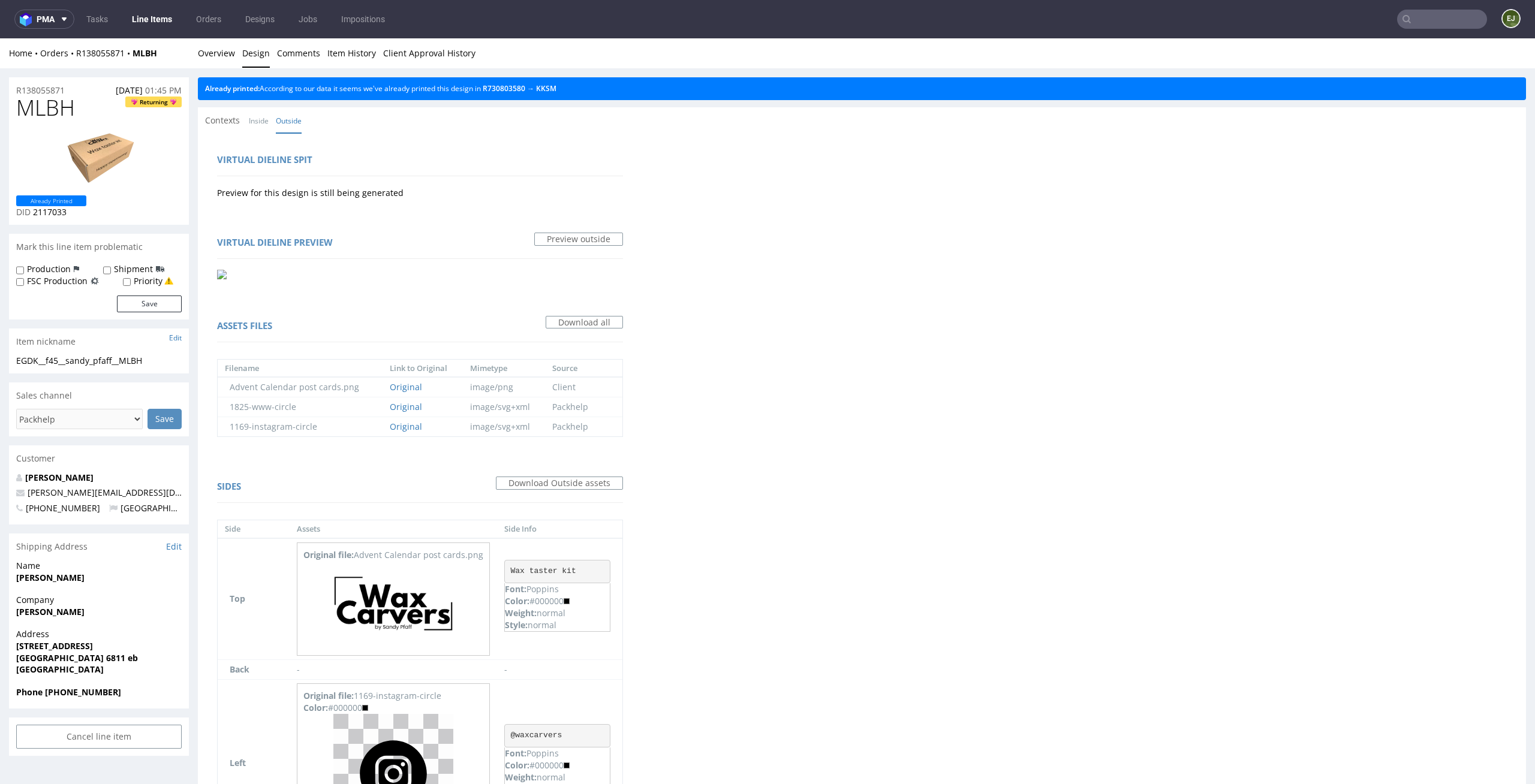
click at [563, 94] on div "Already printed: According to our data it seems we've already printed this desi…" at bounding box center [862, 88] width 1329 height 23
click at [557, 89] on link "KKSM" at bounding box center [546, 88] width 20 height 10
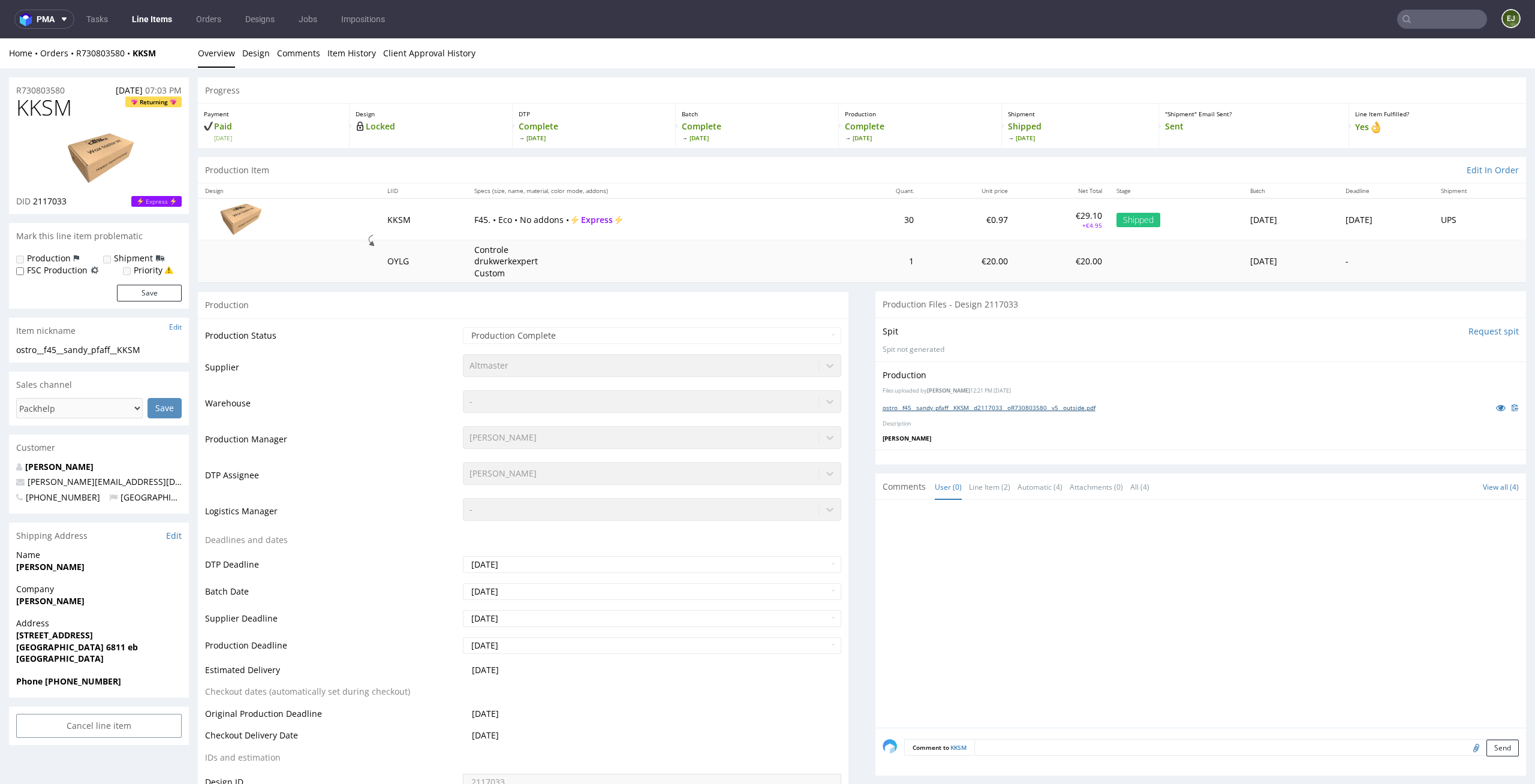
click at [913, 410] on link "ostro__f45__sandy_pfaff__KKSM__d2117033__oR730803580__v5__outside.pdf" at bounding box center [989, 407] width 213 height 8
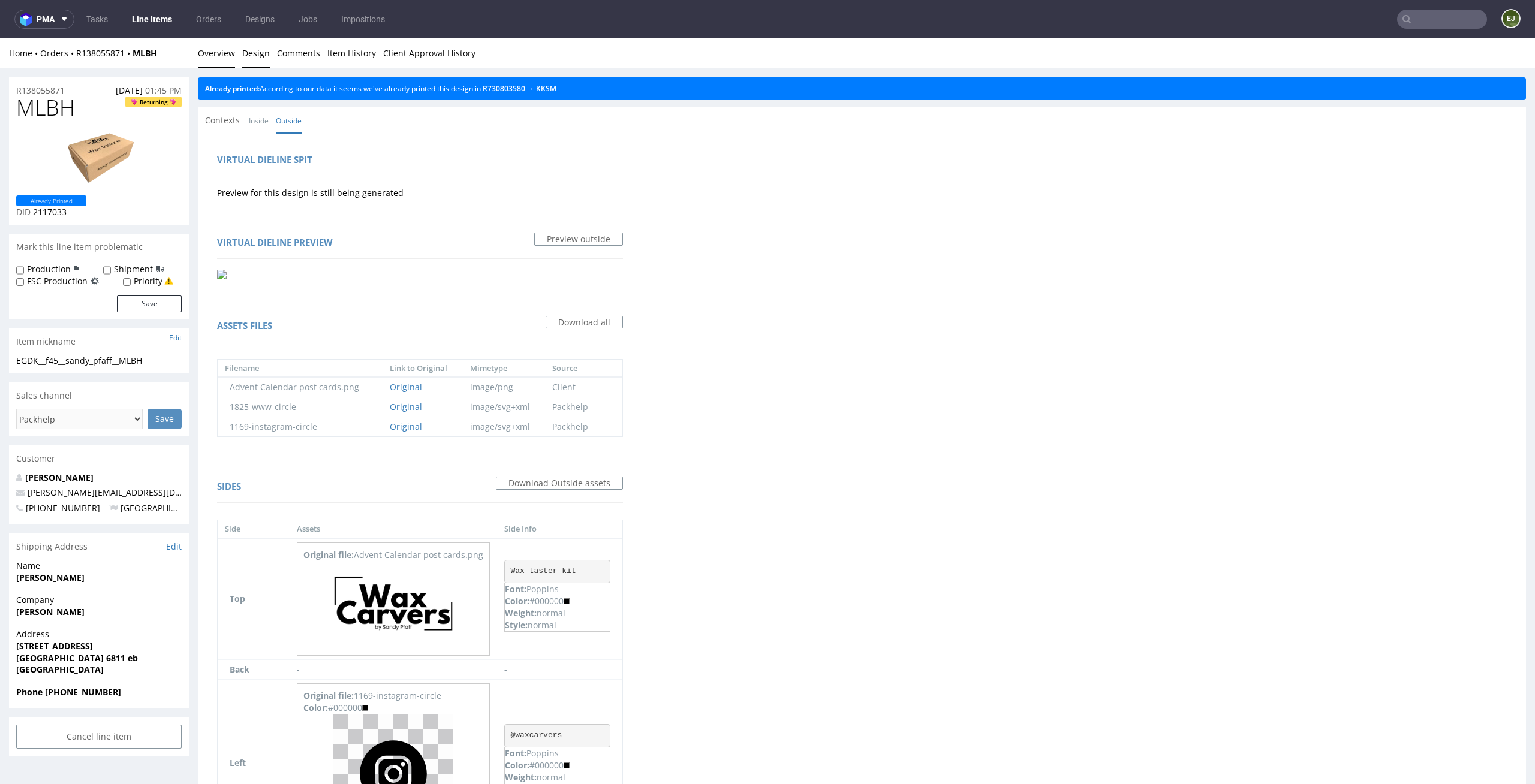
click at [220, 60] on link "Overview" at bounding box center [216, 53] width 37 height 29
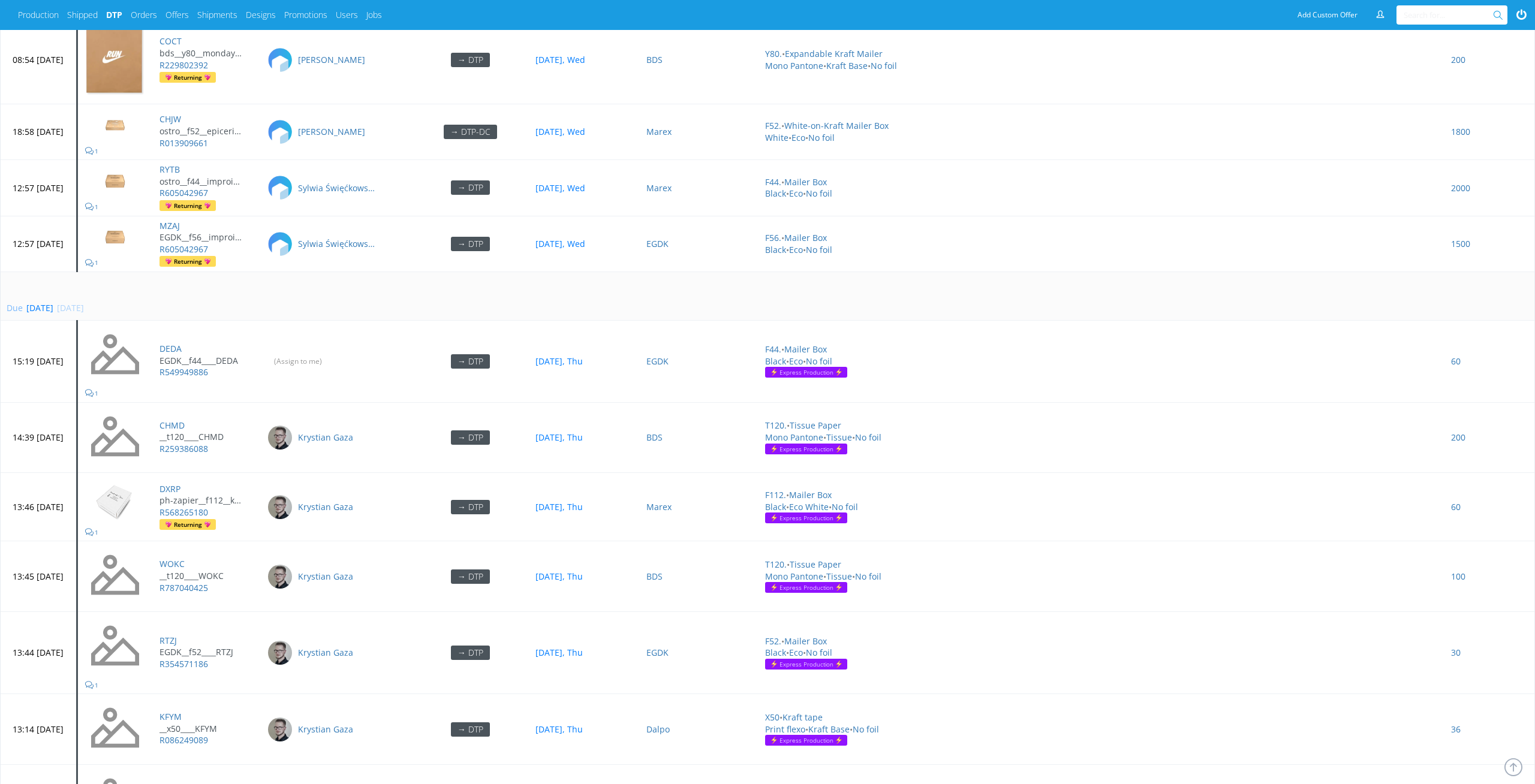
scroll to position [4236, 0]
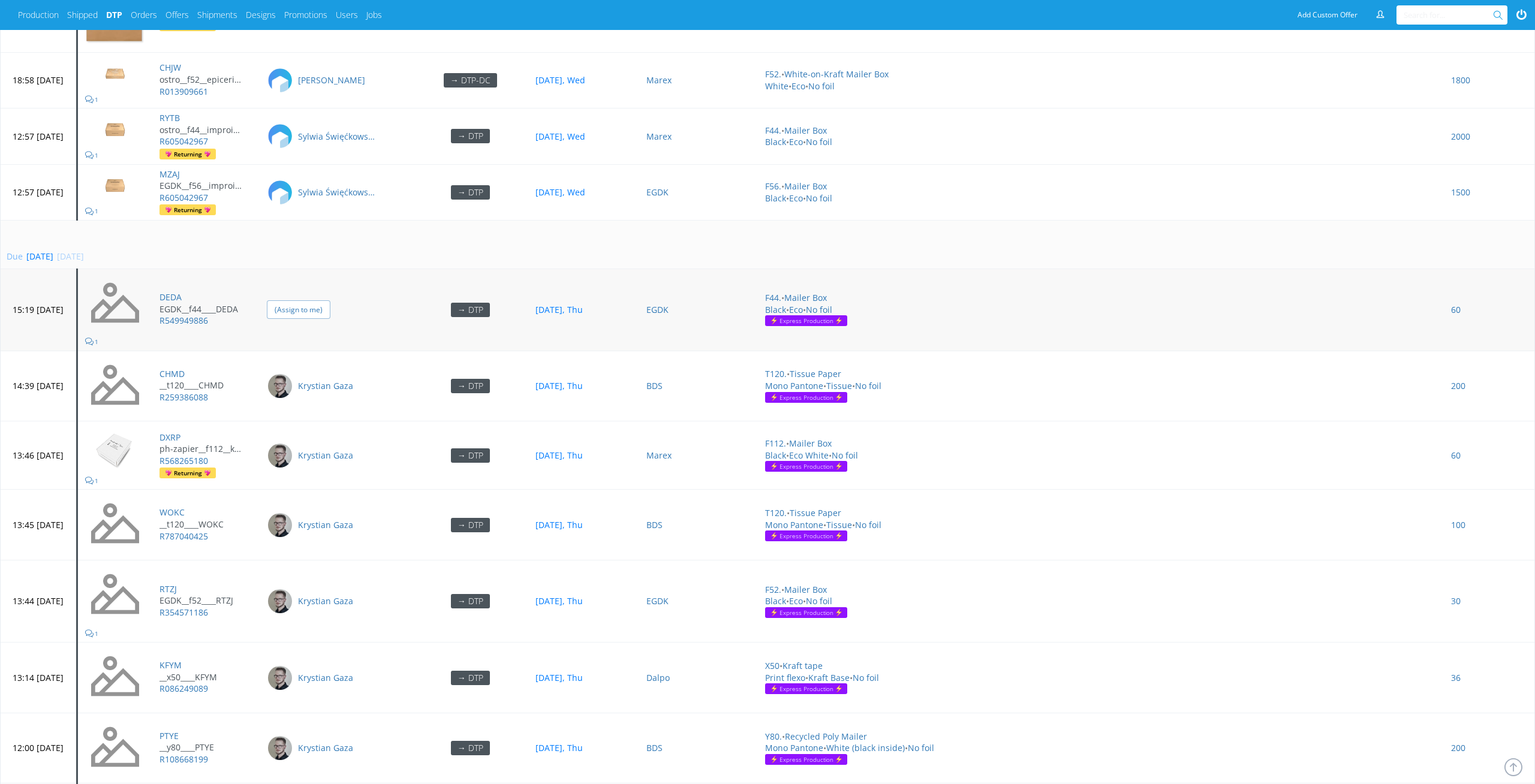
click at [331, 301] on input "(Assign to me)" at bounding box center [299, 310] width 64 height 19
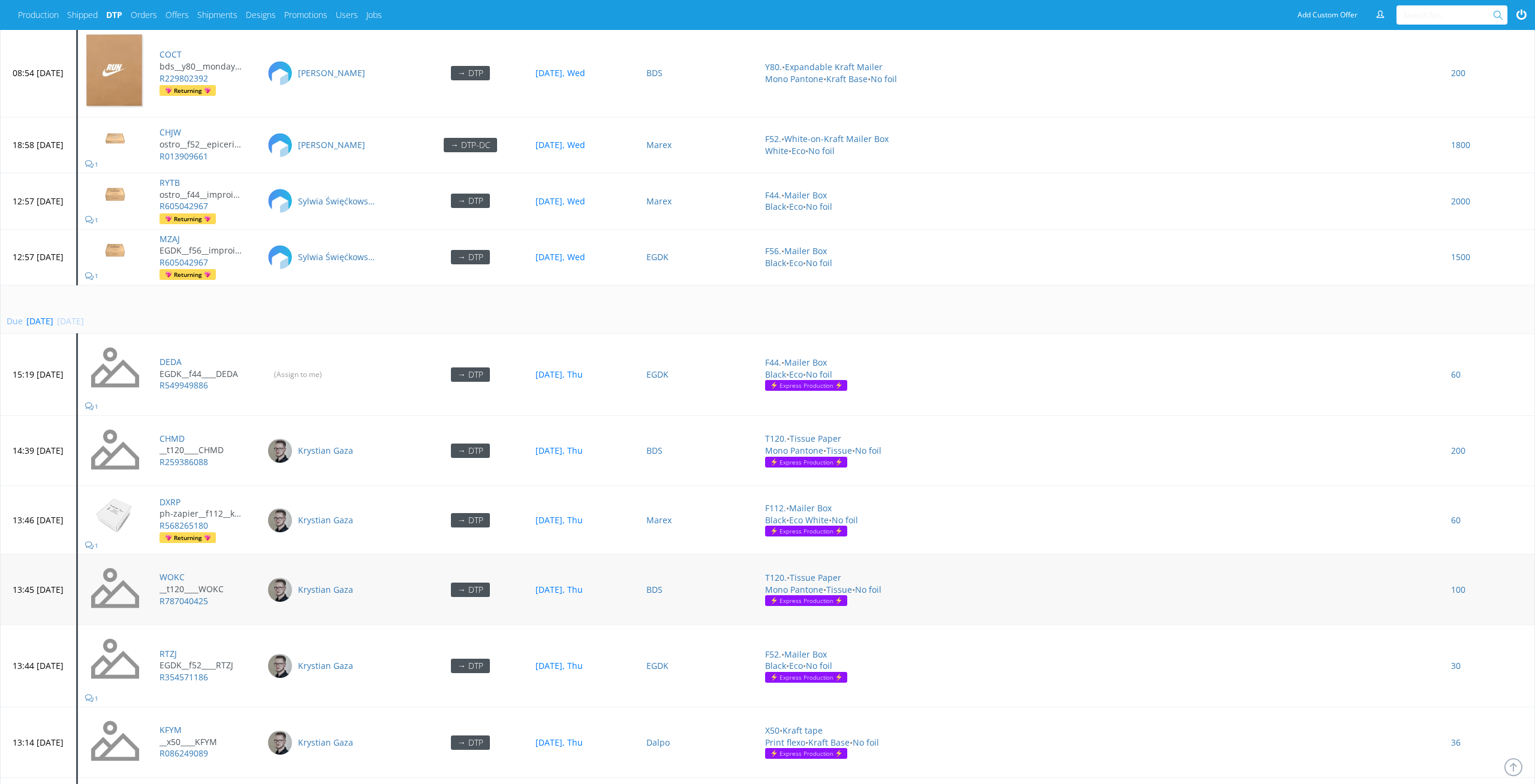
scroll to position [4173, 0]
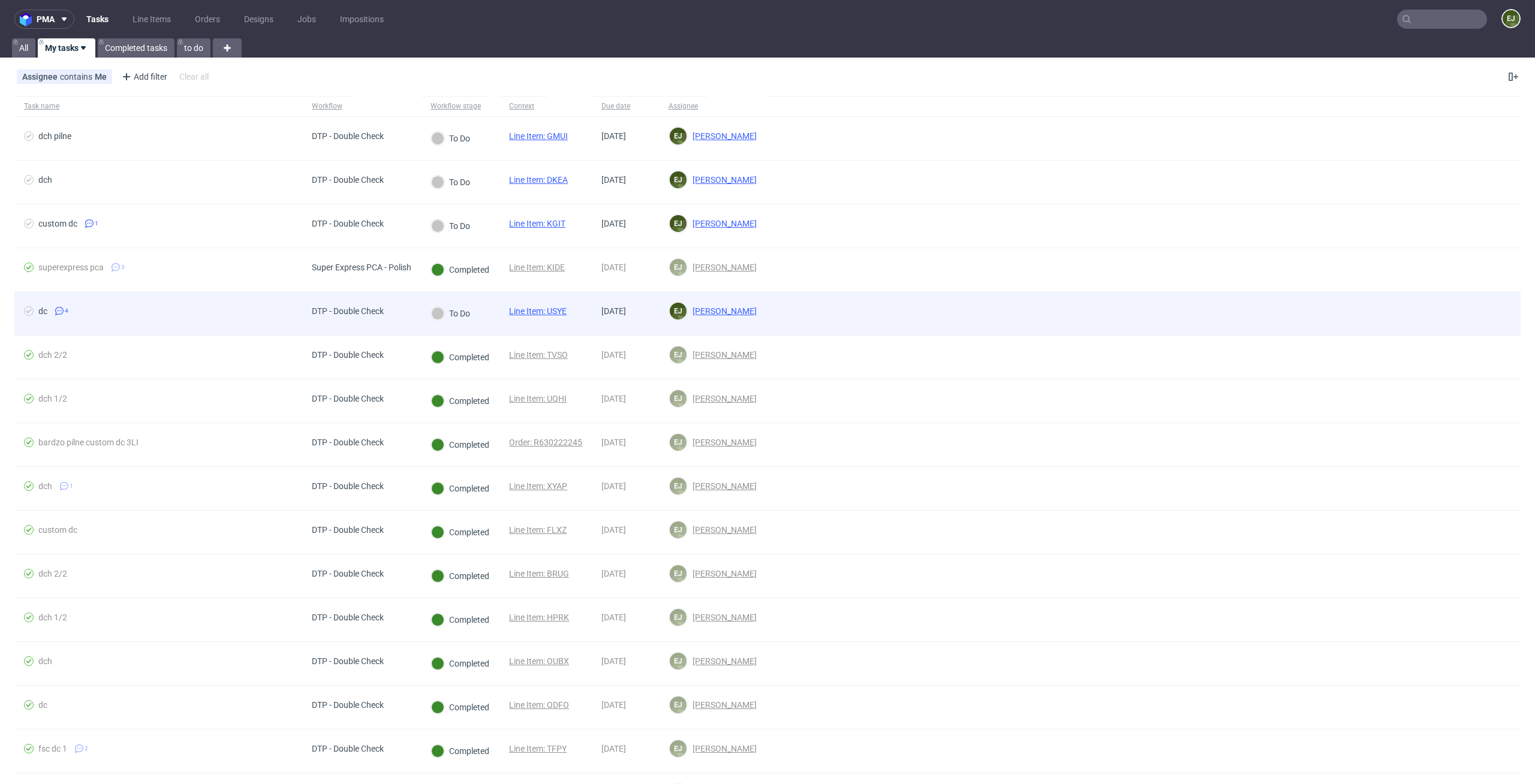
click at [546, 314] on link "Line Item: USYE" at bounding box center [538, 311] width 57 height 10
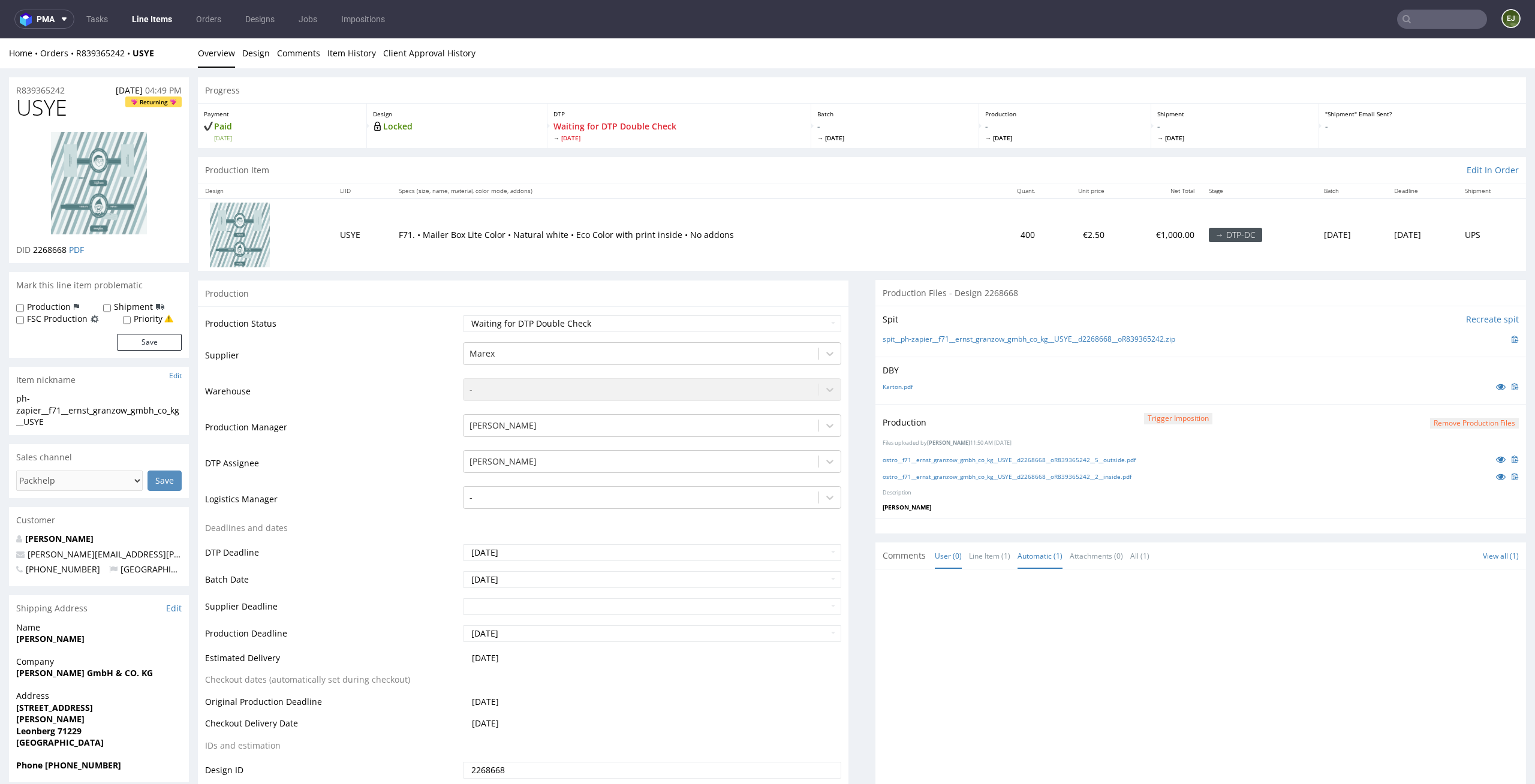
scroll to position [270, 0]
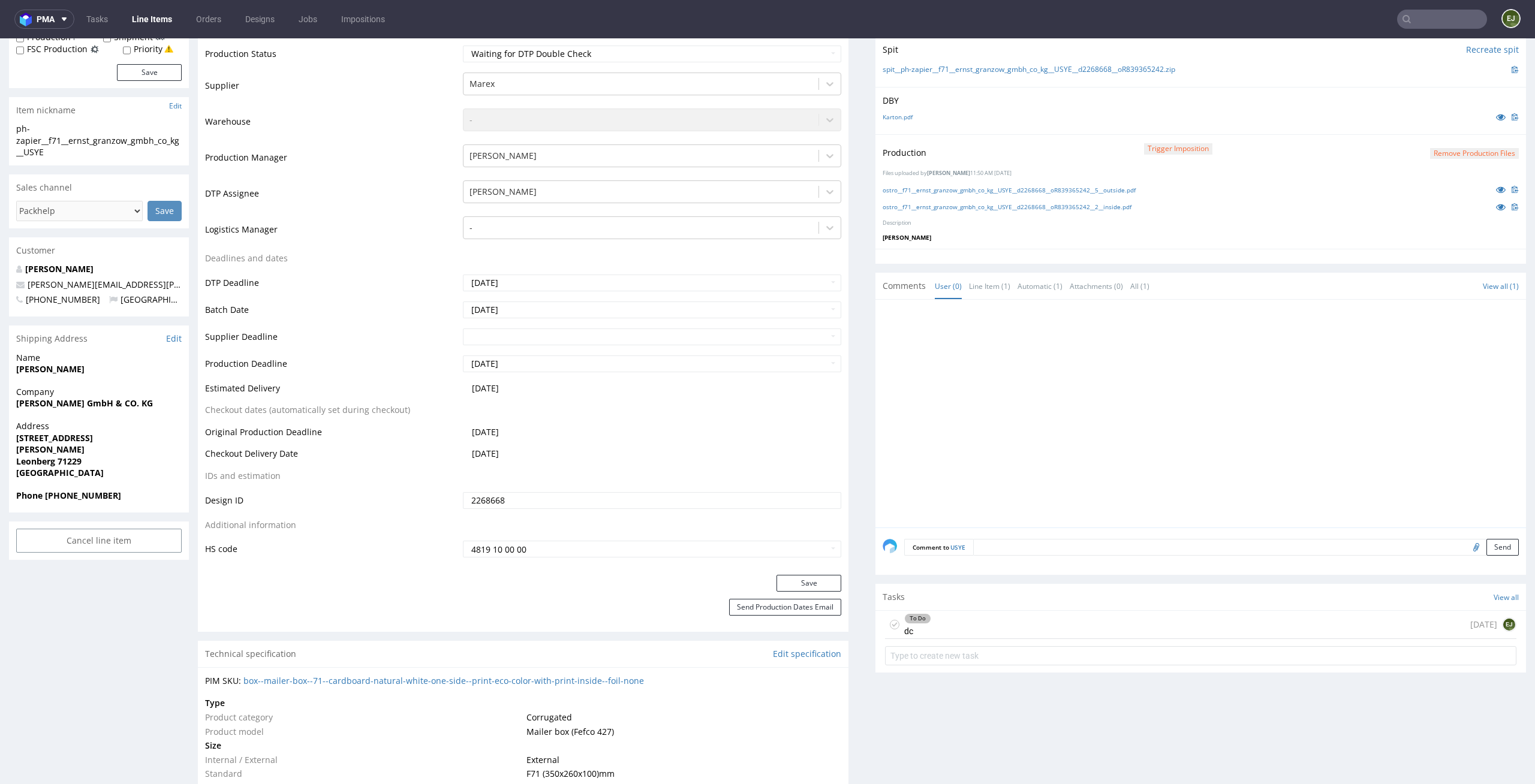
click at [960, 622] on div "To Do dc 5 days ago EJ" at bounding box center [1201, 625] width 631 height 28
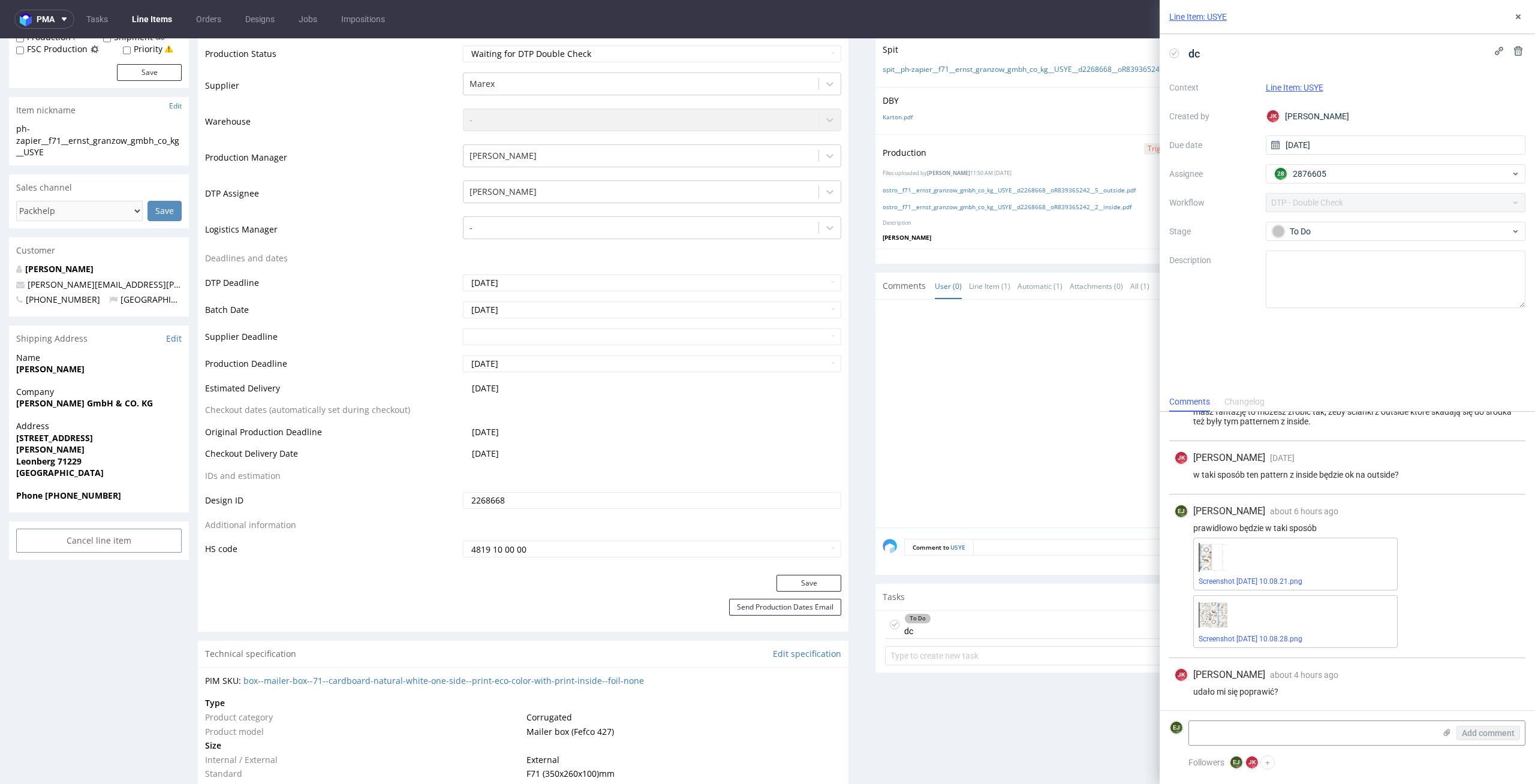
scroll to position [44, 0]
click at [1518, 18] on icon at bounding box center [1518, 16] width 10 height 10
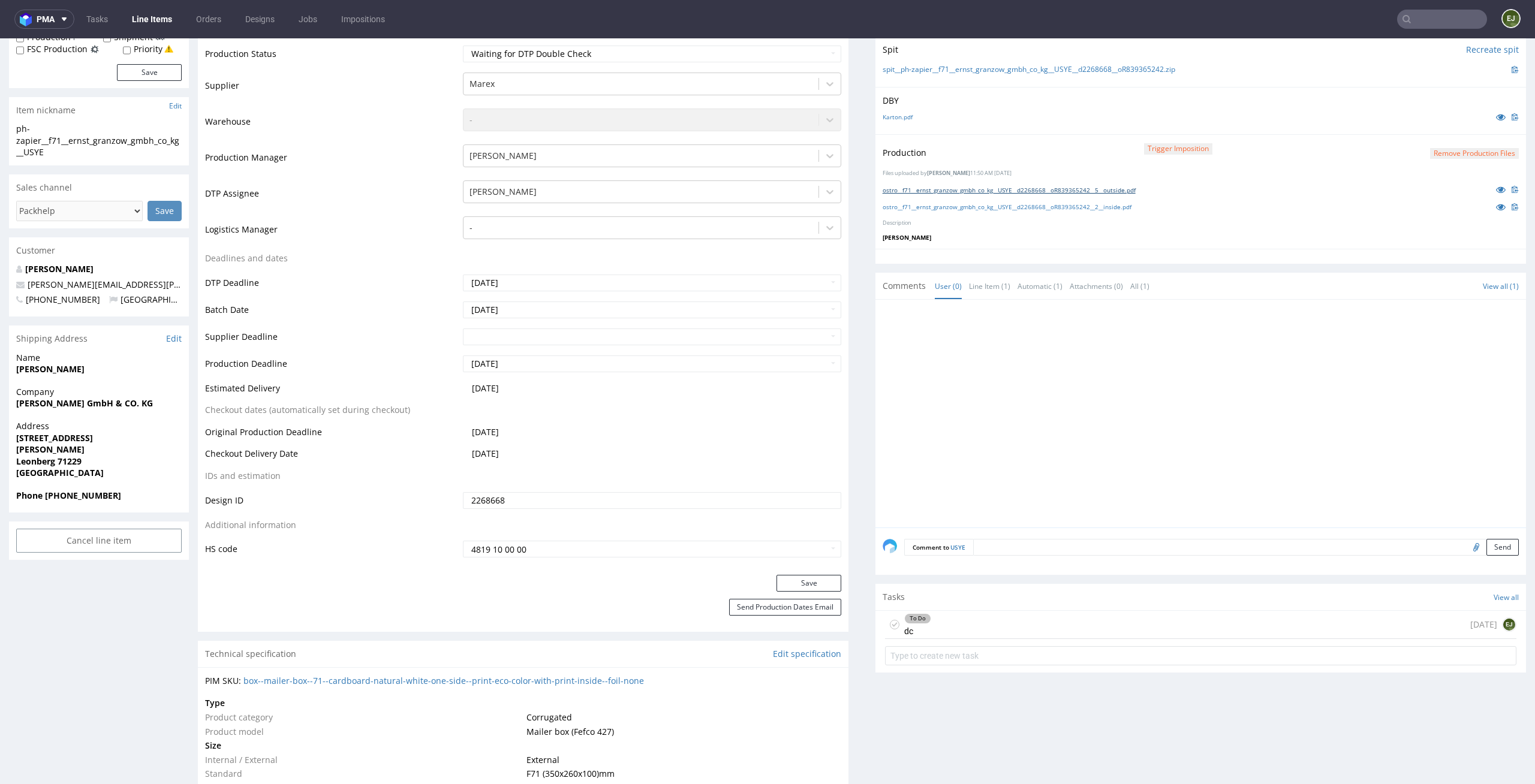
click at [997, 186] on link "ostro__f71__ernst_granzow_gmbh_co_kg__USYE__d2268668__oR839365242__5__outside.p…" at bounding box center [1009, 190] width 253 height 8
click at [993, 206] on link "ostro__f71__ernst_granzow_gmbh_co_kg__USYE__d2268668__oR839365242__2__inside.pdf" at bounding box center [1007, 206] width 249 height 8
click at [1009, 620] on div "To Do dc 5 days ago EJ" at bounding box center [1201, 625] width 631 height 28
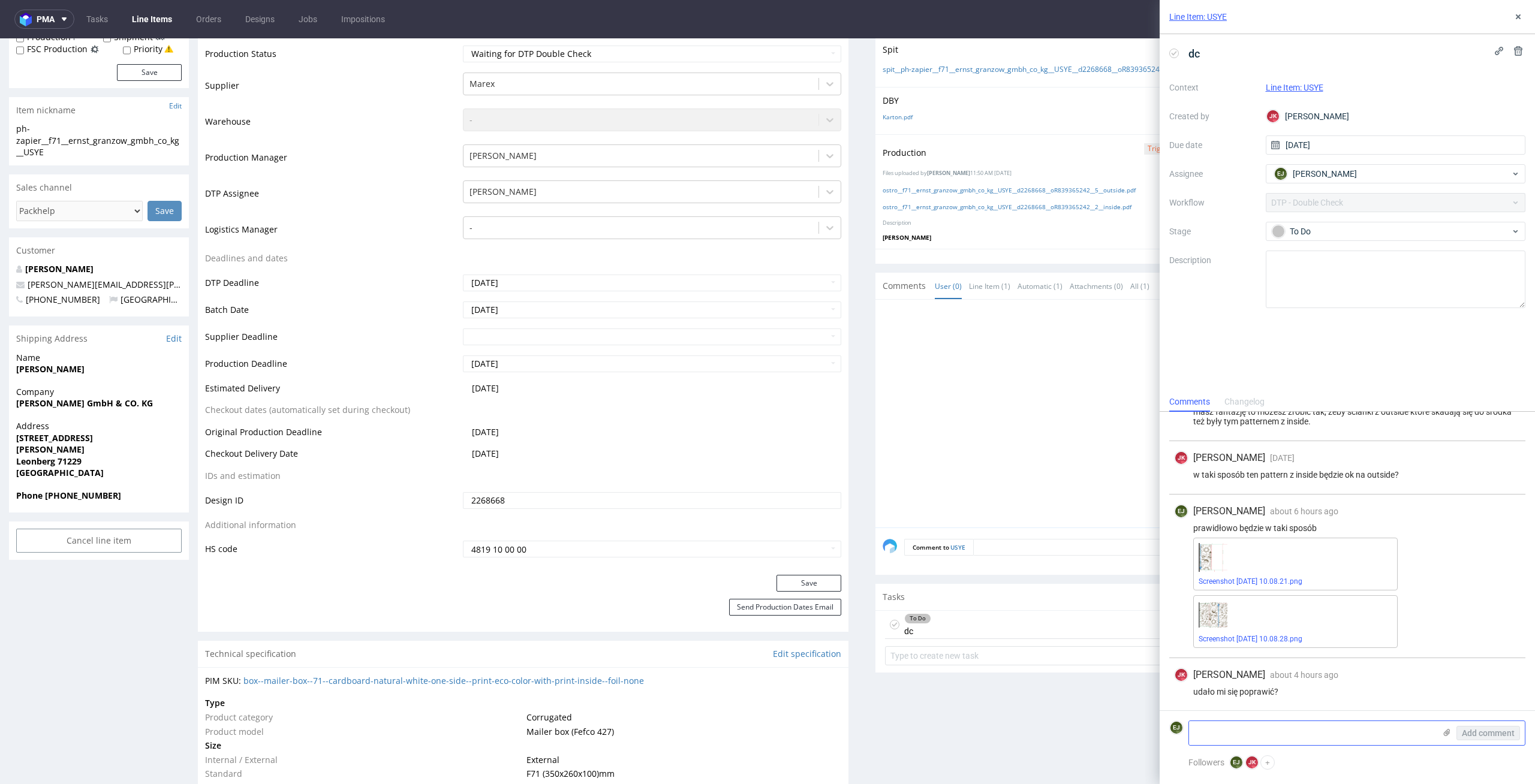
scroll to position [44, 0]
click at [1275, 727] on textarea at bounding box center [1312, 733] width 246 height 24
type textarea "tak ❤️"
click at [1480, 737] on span "Add comment" at bounding box center [1488, 733] width 53 height 8
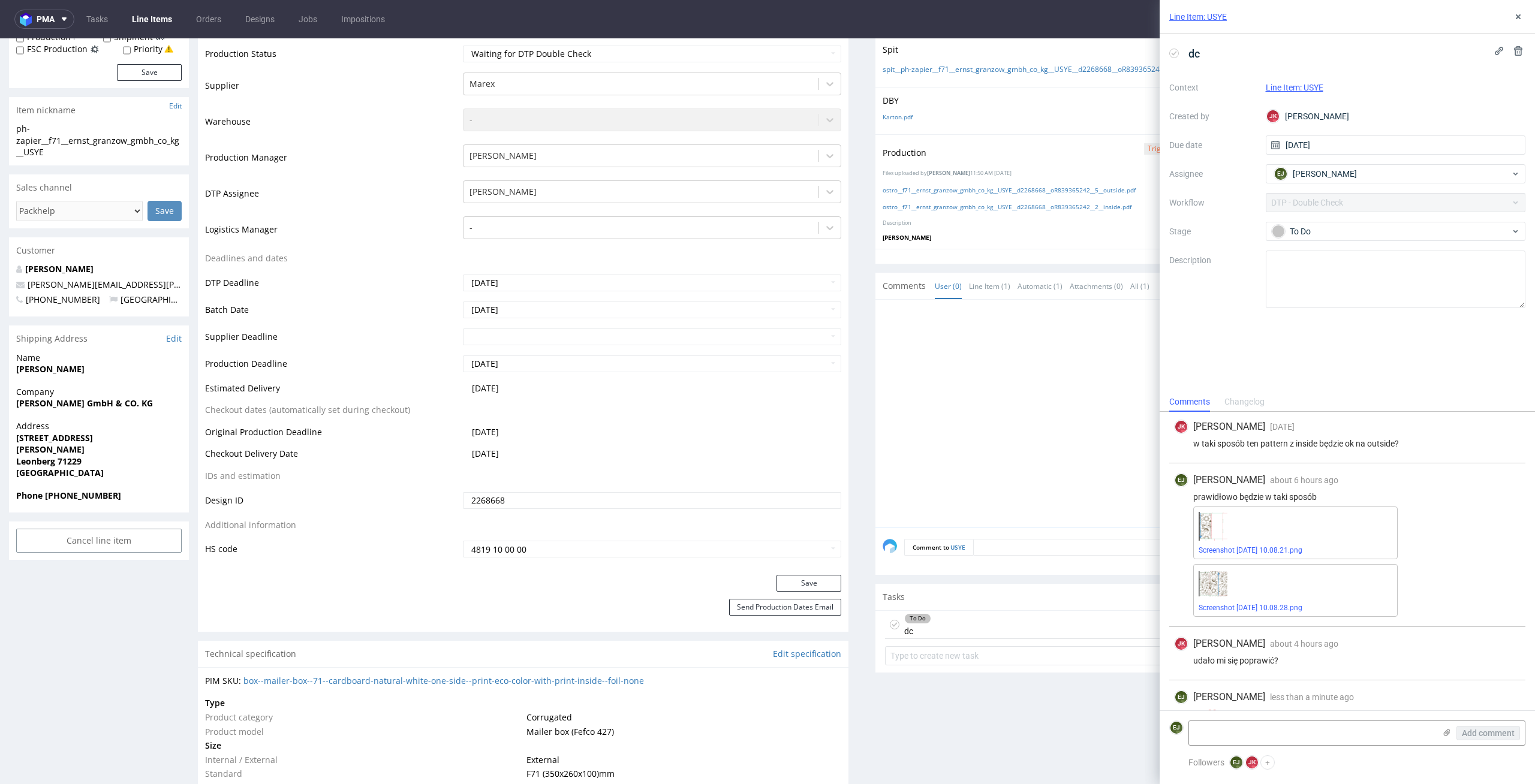
scroll to position [97, 0]
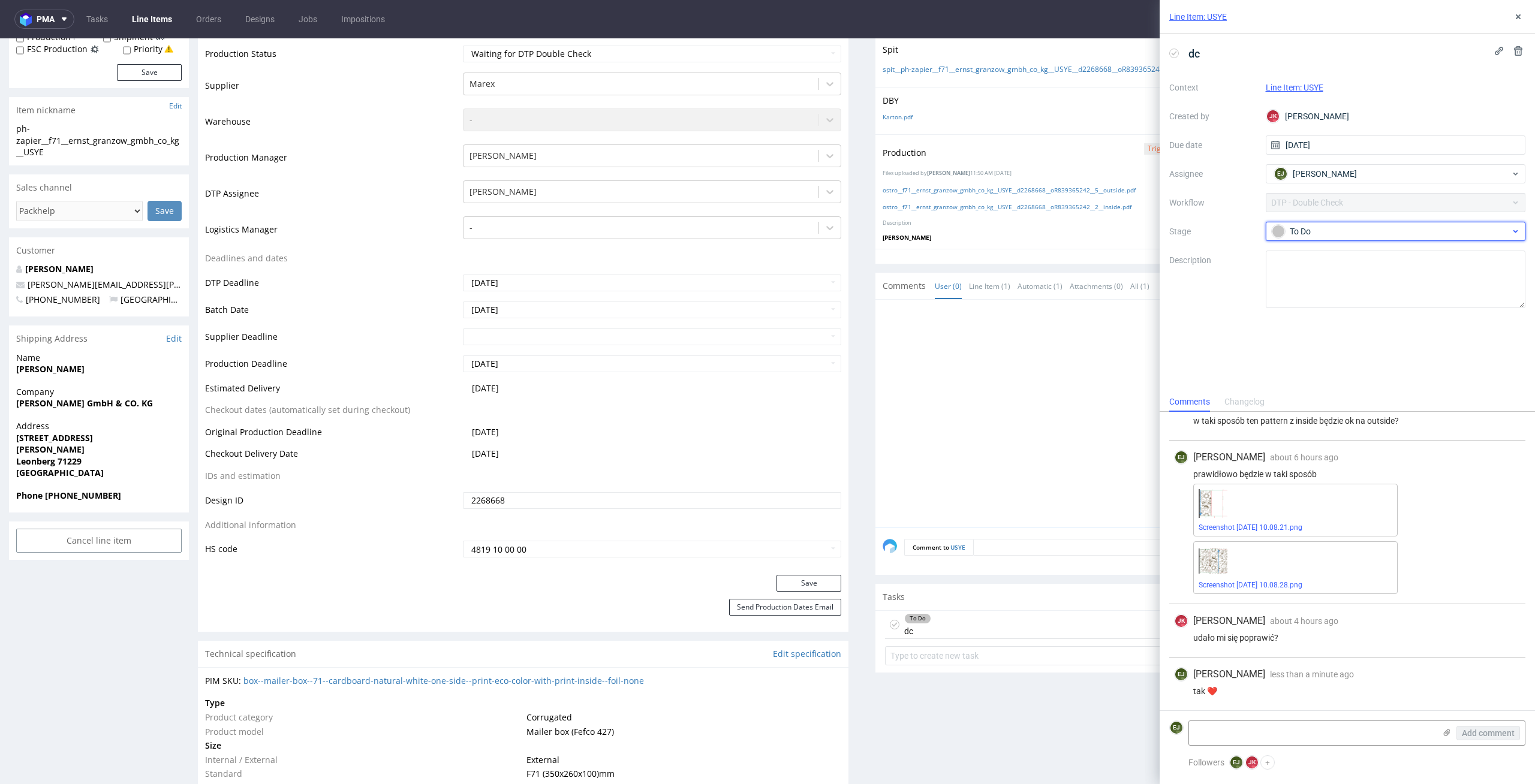
click at [1420, 228] on div "To Do" at bounding box center [1391, 231] width 239 height 13
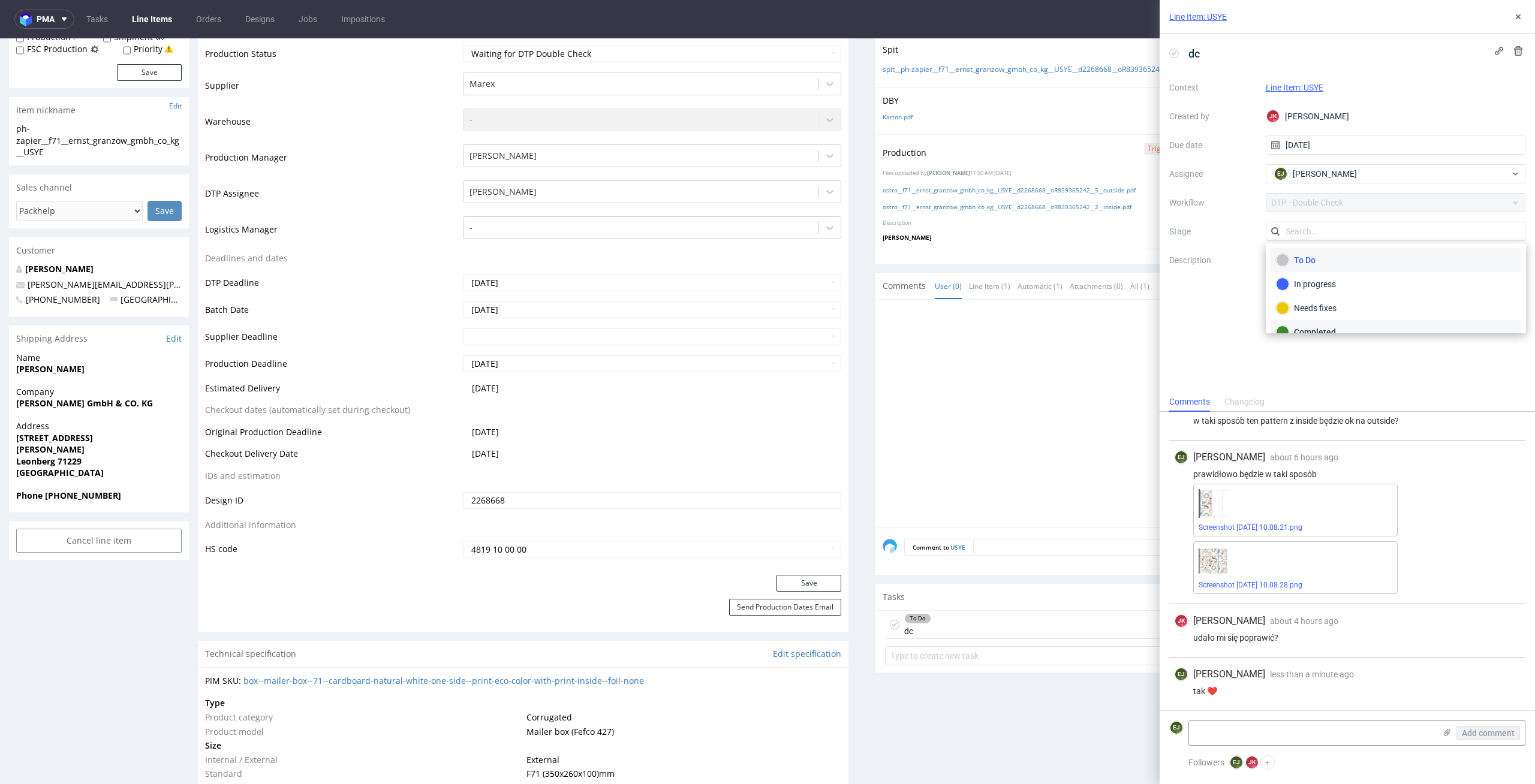
click at [1355, 328] on div "Completed" at bounding box center [1396, 332] width 240 height 13
click at [1174, 54] on use at bounding box center [1174, 53] width 5 height 4
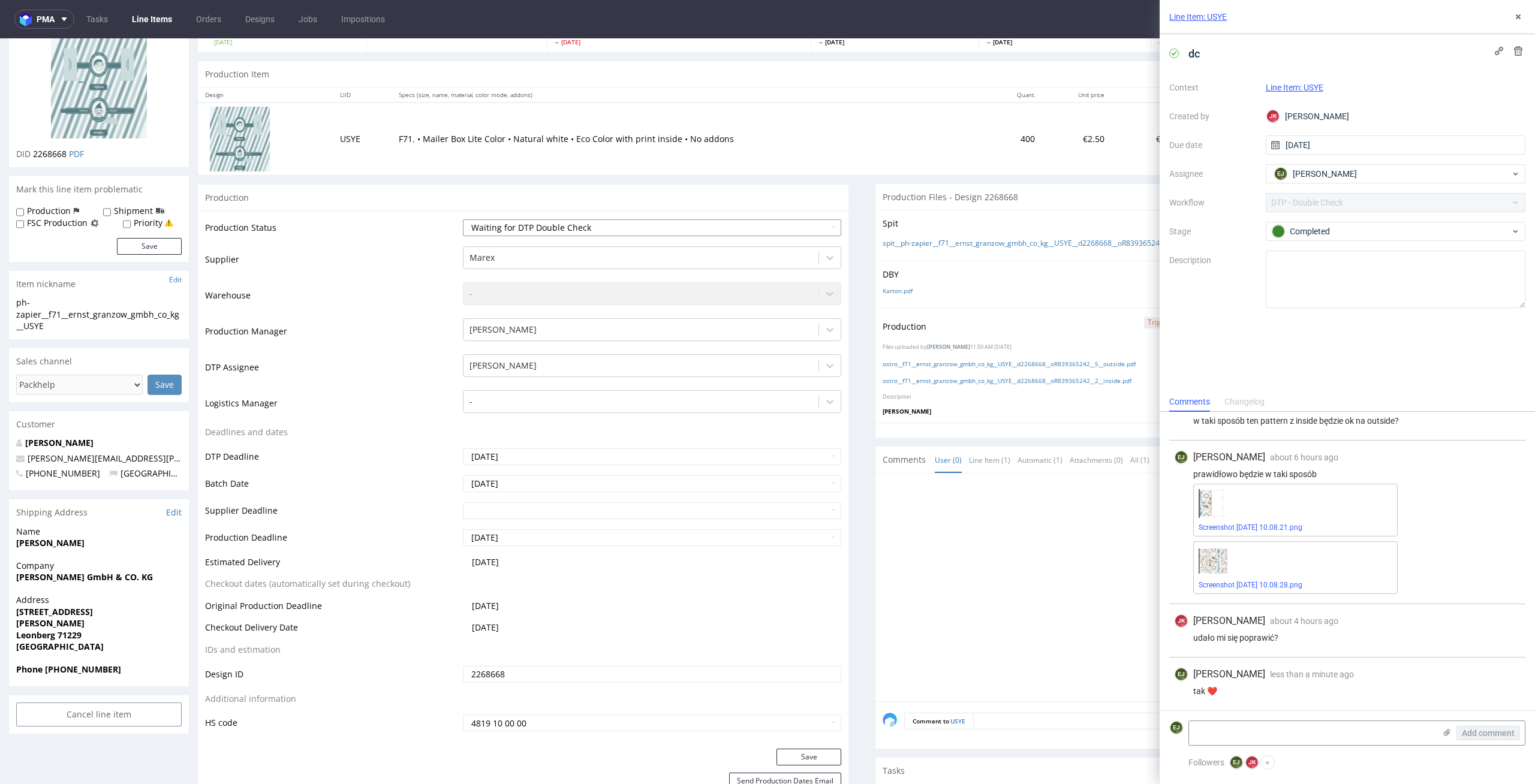
click at [781, 220] on select "Waiting for Artwork Waiting for Diecut Waiting for Mockup Waiting for DTP Waiti…" at bounding box center [652, 228] width 379 height 17
select select "dtp_dc_done"
click at [463, 219] on select "Waiting for Artwork Waiting for Diecut Waiting for Mockup Waiting for DTP Waiti…" at bounding box center [652, 228] width 379 height 17
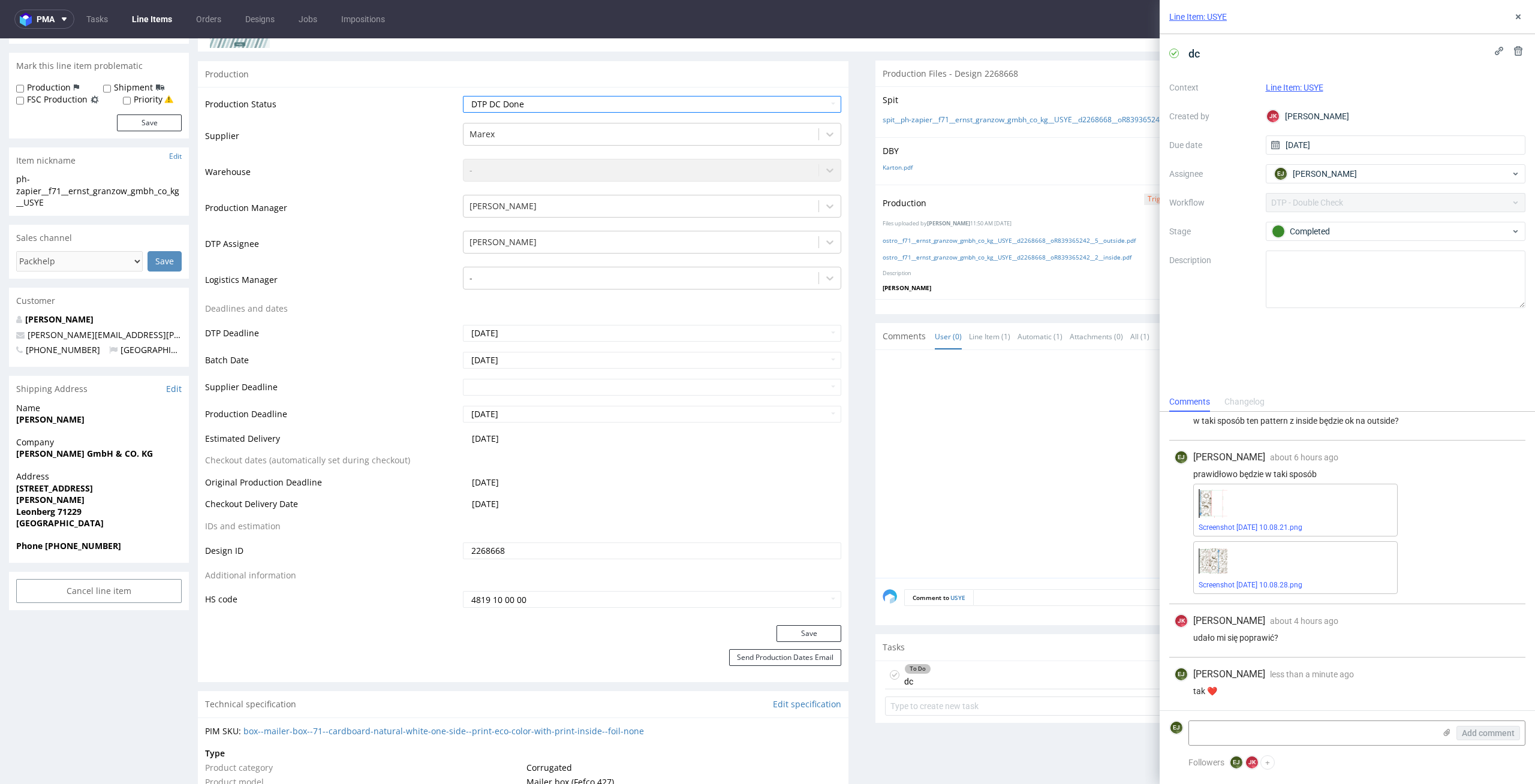
scroll to position [270, 0]
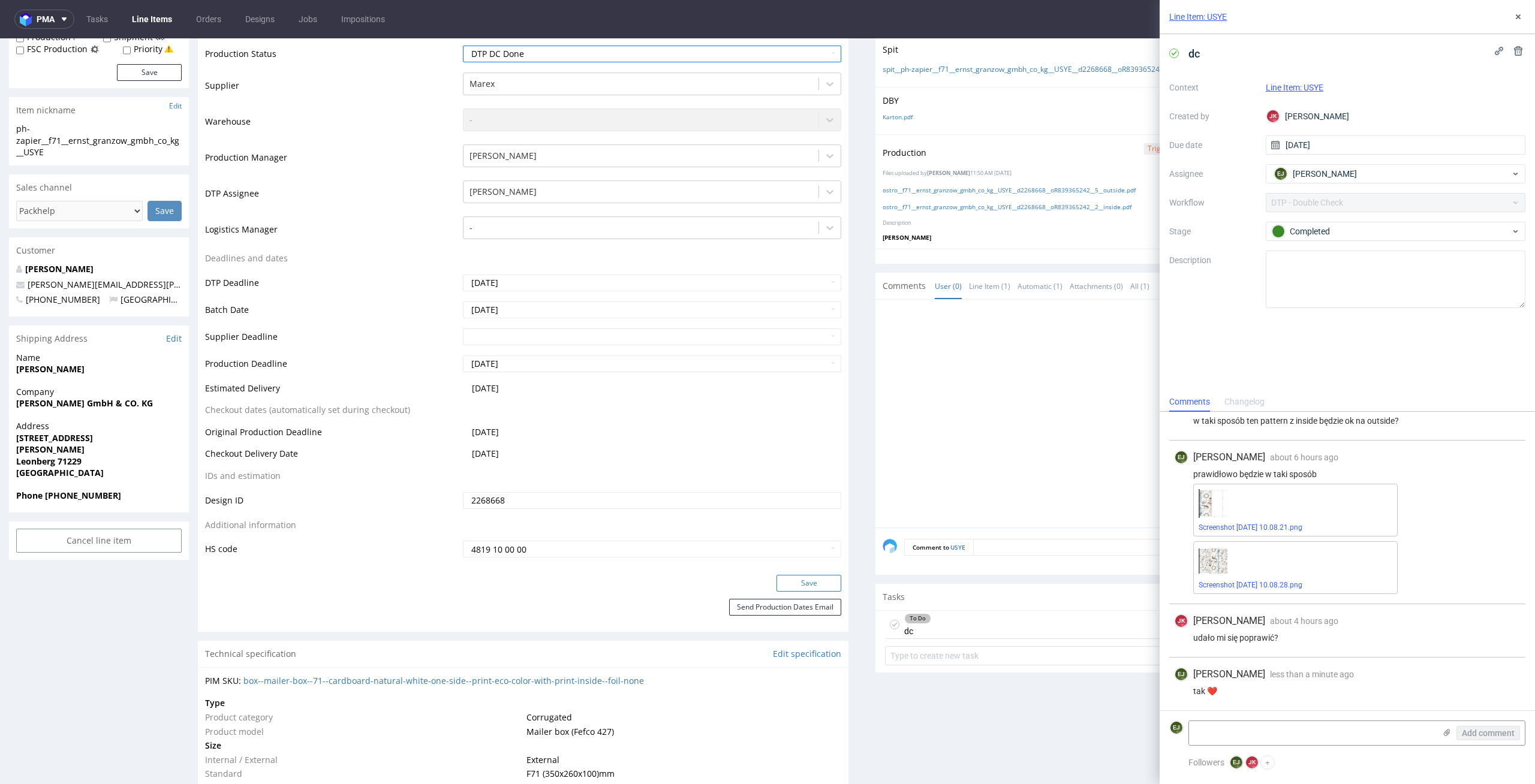
click at [818, 586] on button "Save" at bounding box center [809, 583] width 64 height 17
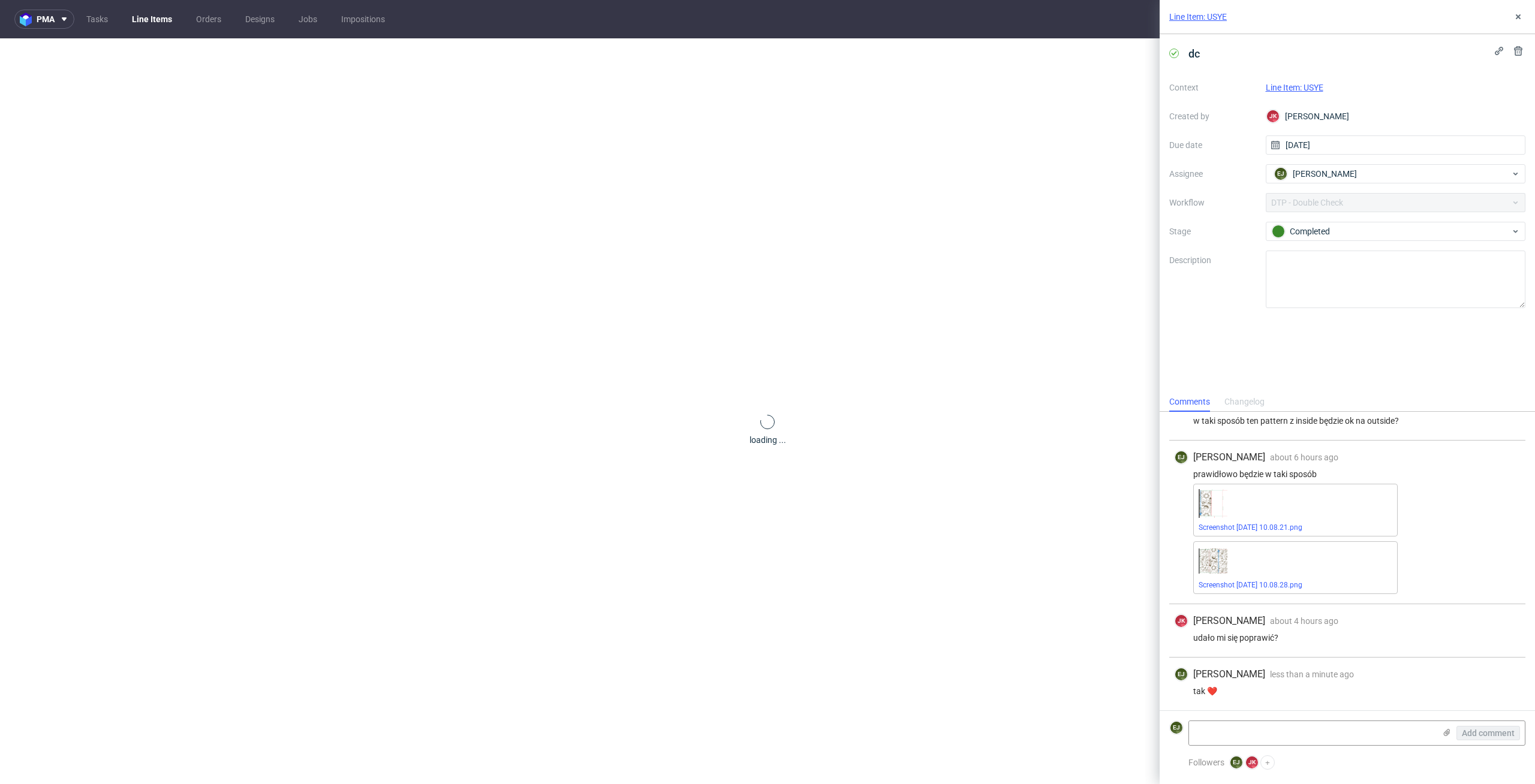
scroll to position [0, 0]
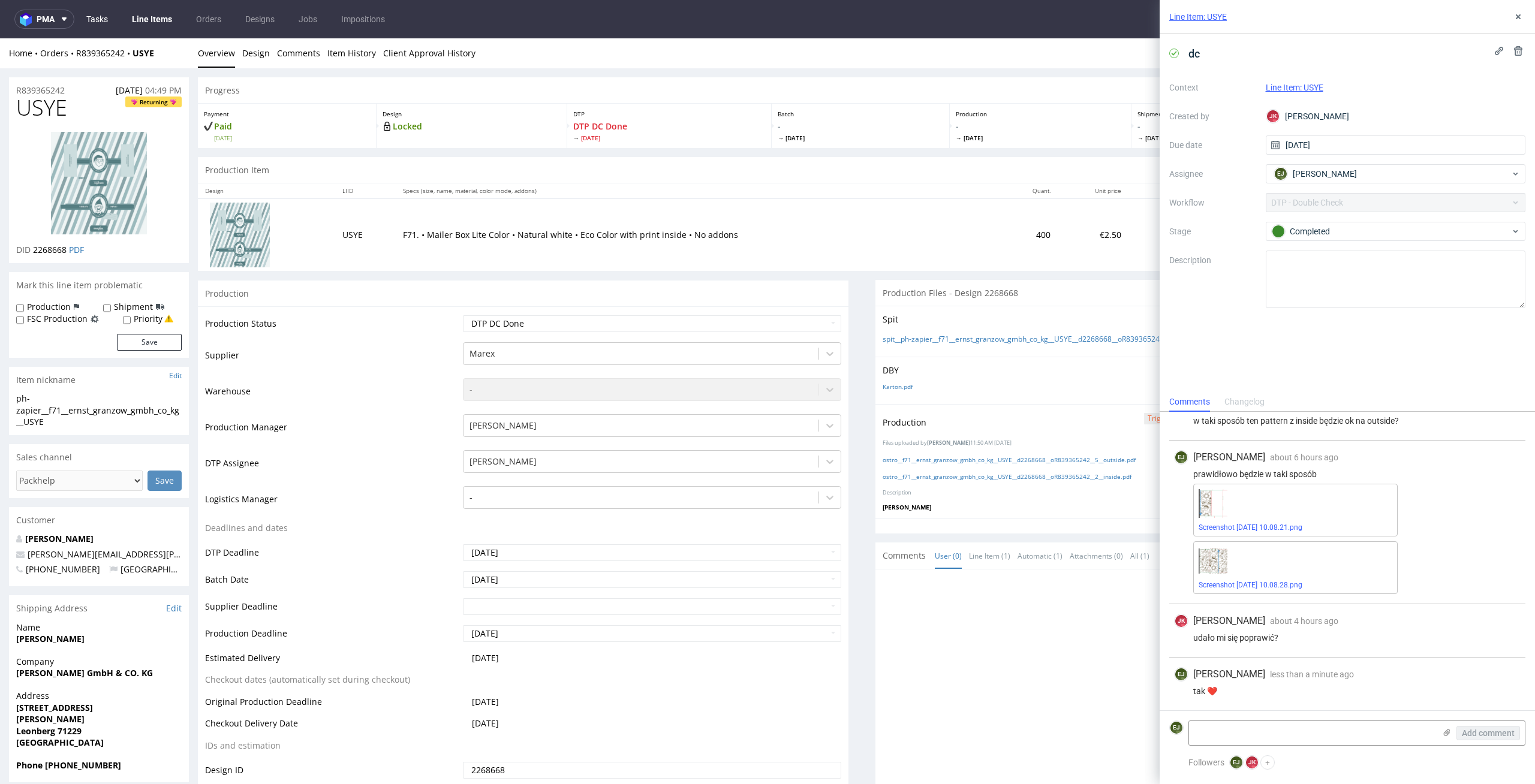
click at [95, 21] on link "Tasks" at bounding box center [97, 19] width 36 height 19
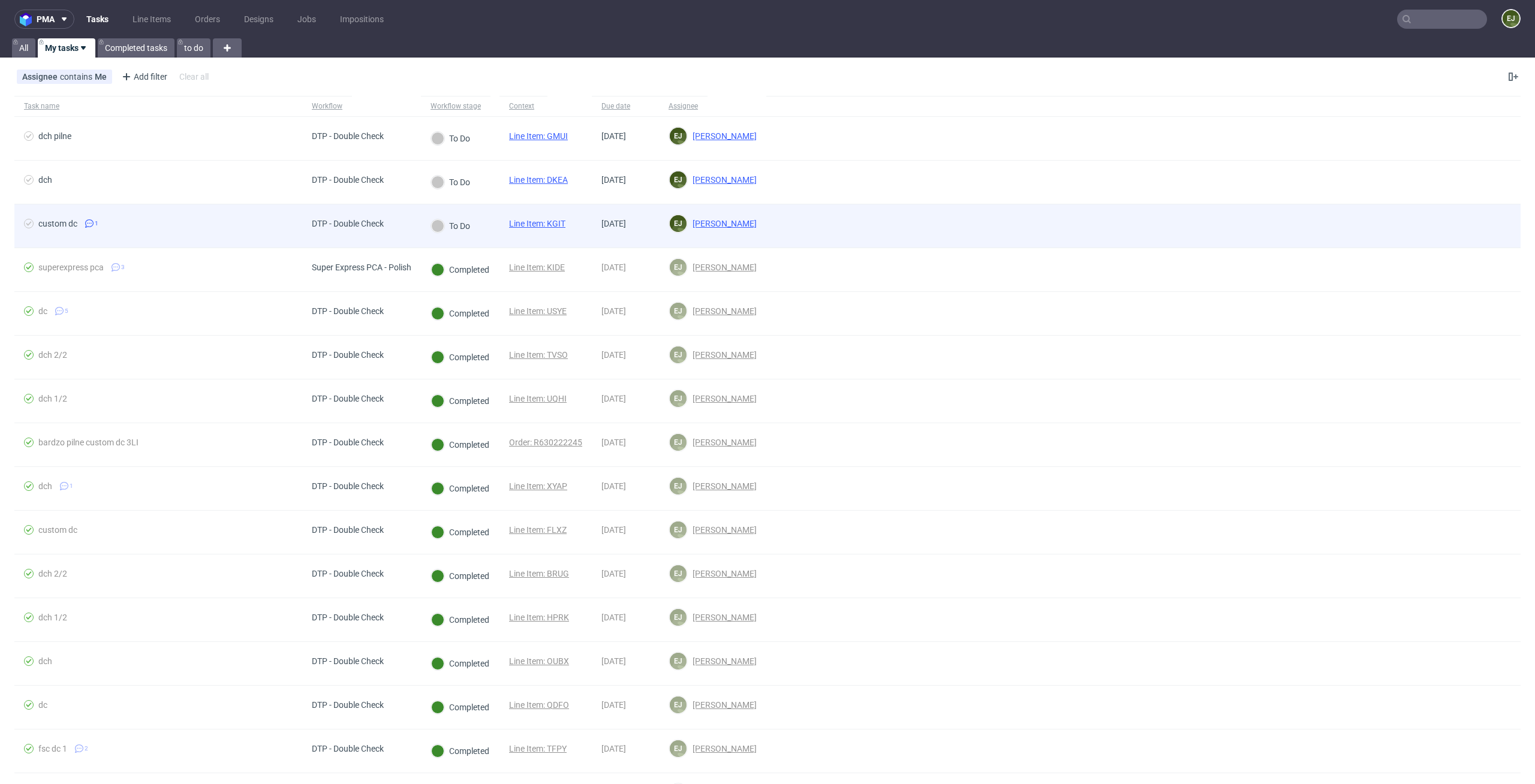
click at [559, 216] on div "Line Item: KGIT" at bounding box center [537, 226] width 76 height 43
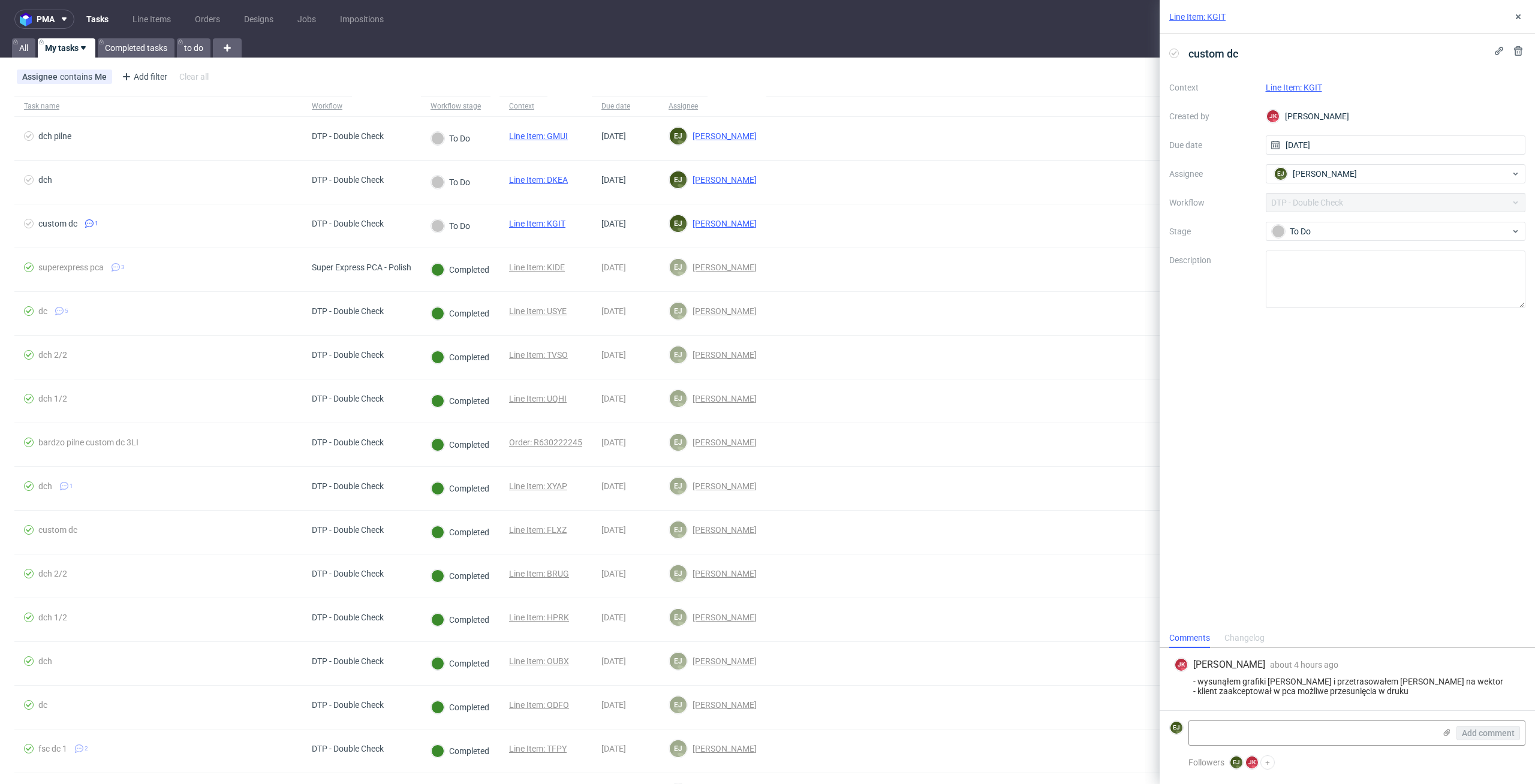
click at [1202, 13] on link "Line Item: KGIT" at bounding box center [1197, 17] width 57 height 12
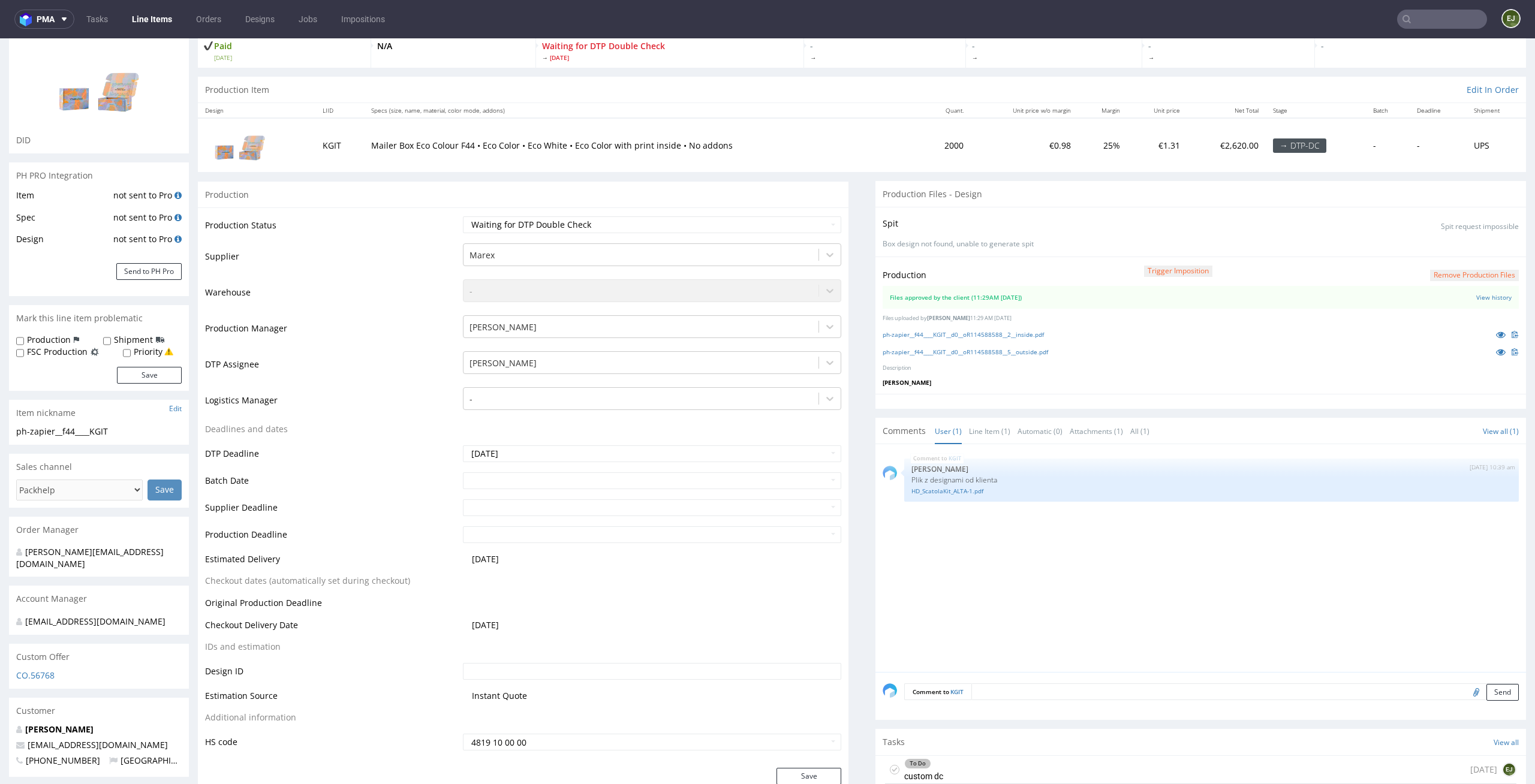
scroll to position [116, 0]
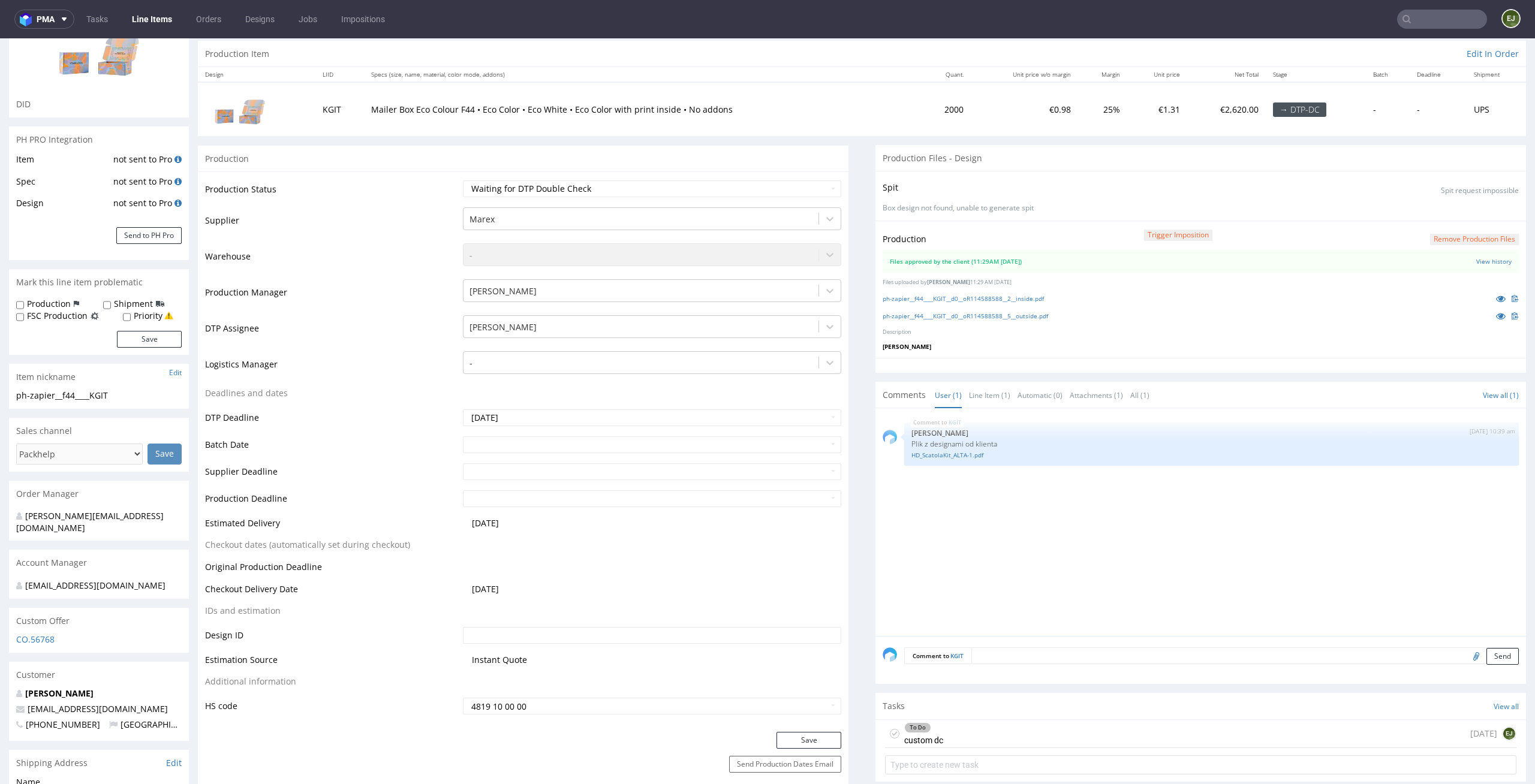
click at [941, 732] on div "To Do custom dc today EJ" at bounding box center [1201, 733] width 631 height 28
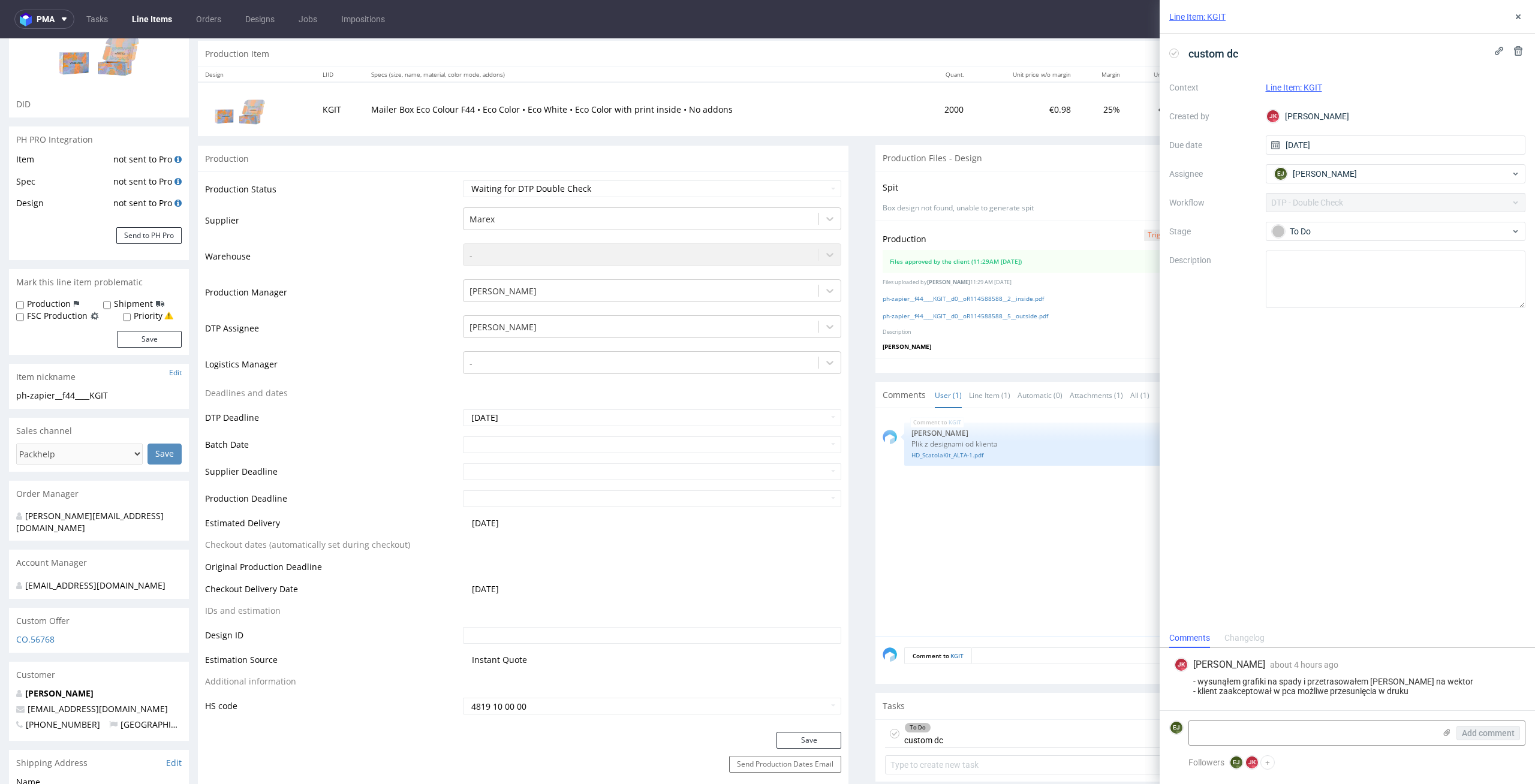
click at [954, 600] on div "KGIT 29th Sep 25 | 10:39 am Bogna Krystian Plik z designami od klienta HD_Scato…" at bounding box center [1204, 525] width 643 height 221
click at [924, 318] on link "ph-zapier__f44____KGIT__d0__oR114588588__5__outside.pdf" at bounding box center [965, 316] width 165 height 8
click at [916, 295] on link "ph-zapier__f44____KGIT__d0__oR114588588__2__inside.pdf" at bounding box center [963, 298] width 161 height 8
click at [1068, 623] on div "KGIT 29th Sep 25 | 10:39 am Bogna Krystian Plik z designami od klienta HD_Scato…" at bounding box center [1204, 525] width 643 height 221
click at [1275, 730] on textarea at bounding box center [1312, 733] width 246 height 24
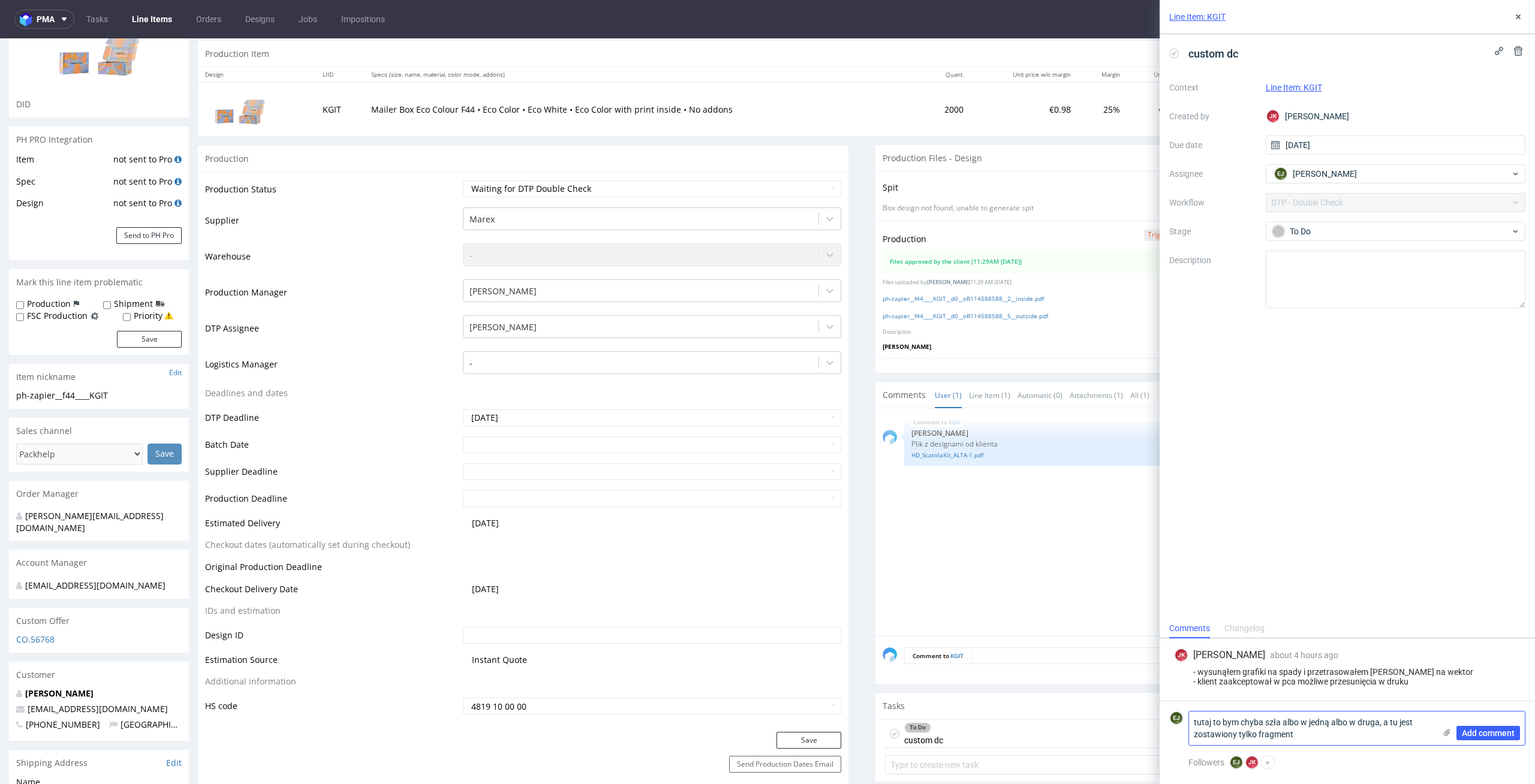
type textarea "tutaj to bym chyba szła albo w jedną albo w druga, a tu jest zostawiony tylko f…"
click at [1449, 735] on icon at bounding box center [1447, 732] width 10 height 10
click at [0, 0] on input "file" at bounding box center [0, 0] width 0 height 0
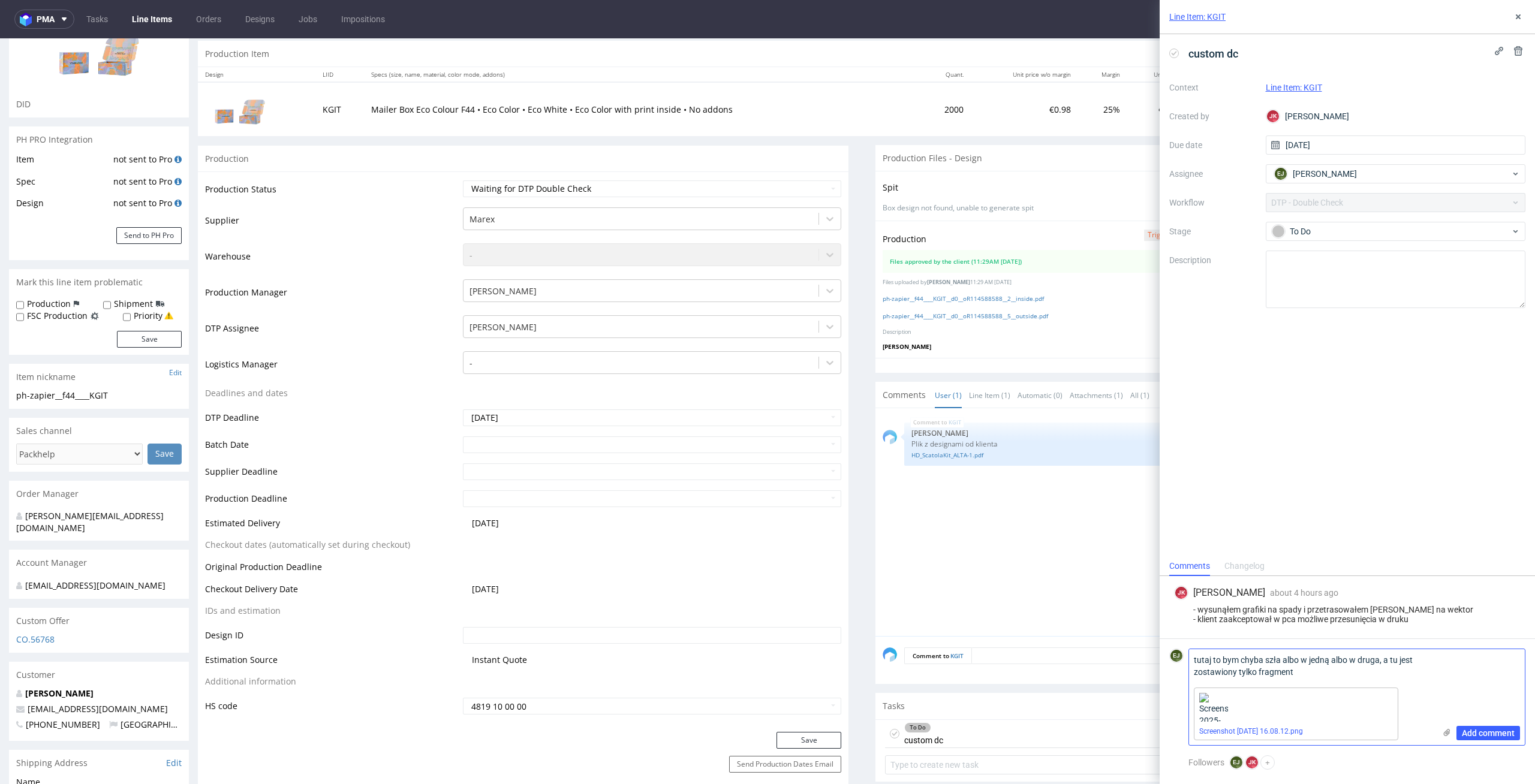
click at [1489, 732] on span "Add comment" at bounding box center [1488, 733] width 53 height 8
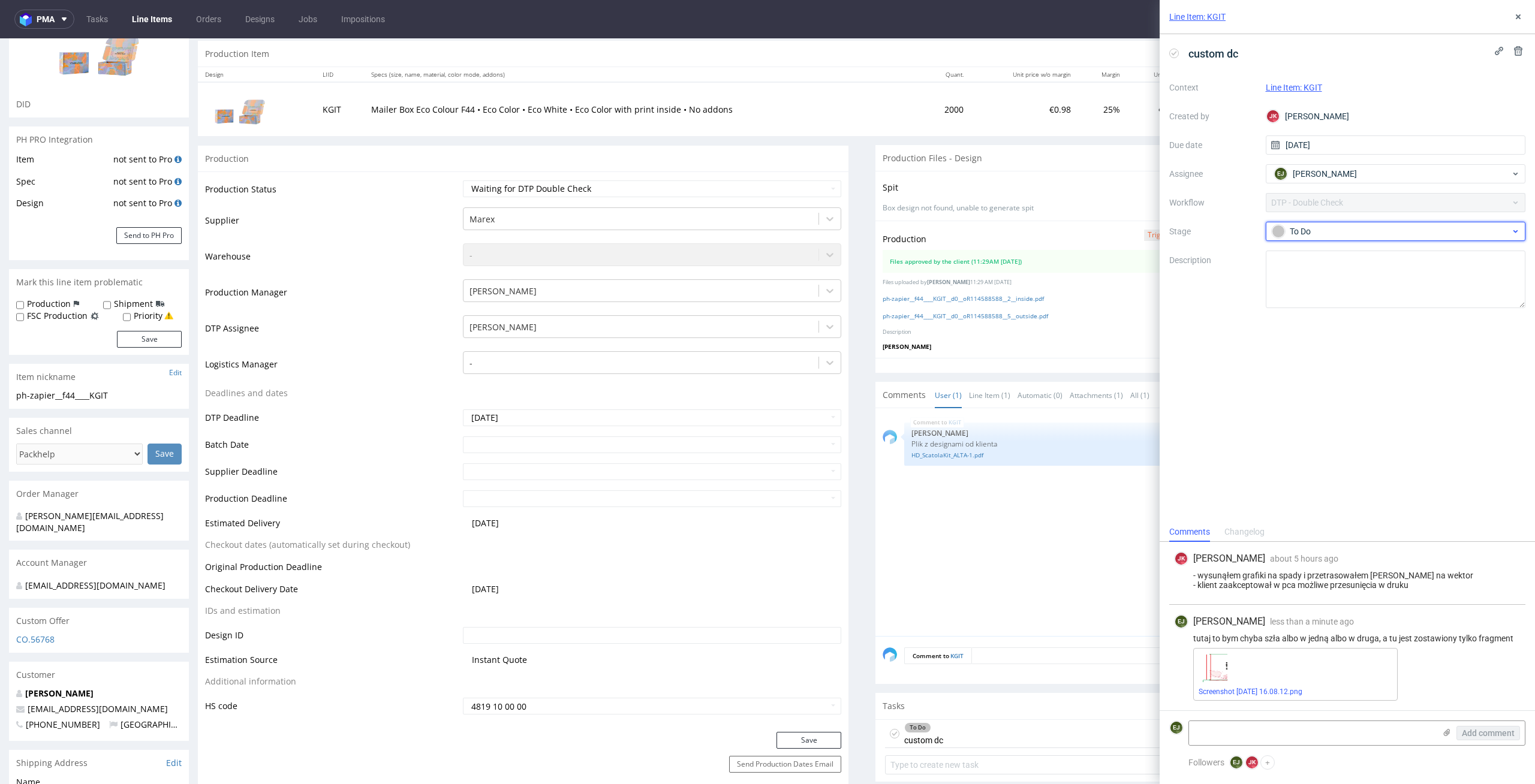
click at [1396, 226] on div "To Do" at bounding box center [1391, 231] width 239 height 13
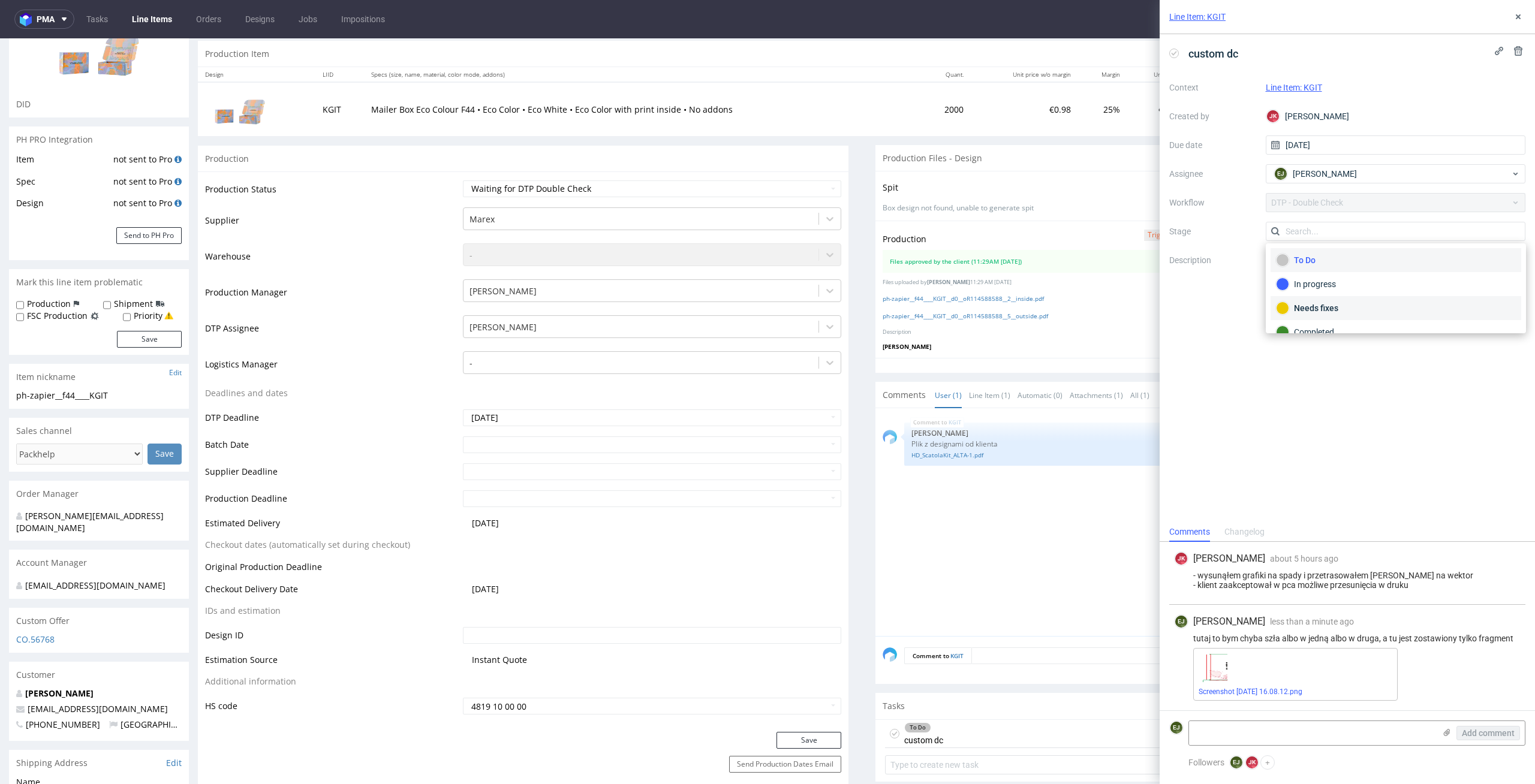
click at [1396, 307] on div "Needs fixes" at bounding box center [1396, 308] width 240 height 13
click at [818, 198] on td "Waiting for Artwork Waiting for Diecut Waiting for Mockup Waiting for DTP Waiti…" at bounding box center [651, 192] width 382 height 27
click at [818, 193] on select "Waiting for Artwork Waiting for Diecut Waiting for Mockup Waiting for DTP Waiti…" at bounding box center [652, 189] width 379 height 17
select select "dtp_dc_done"
click at [463, 180] on select "Waiting for Artwork Waiting for Diecut Waiting for Mockup Waiting for DTP Waiti…" at bounding box center [652, 189] width 379 height 17
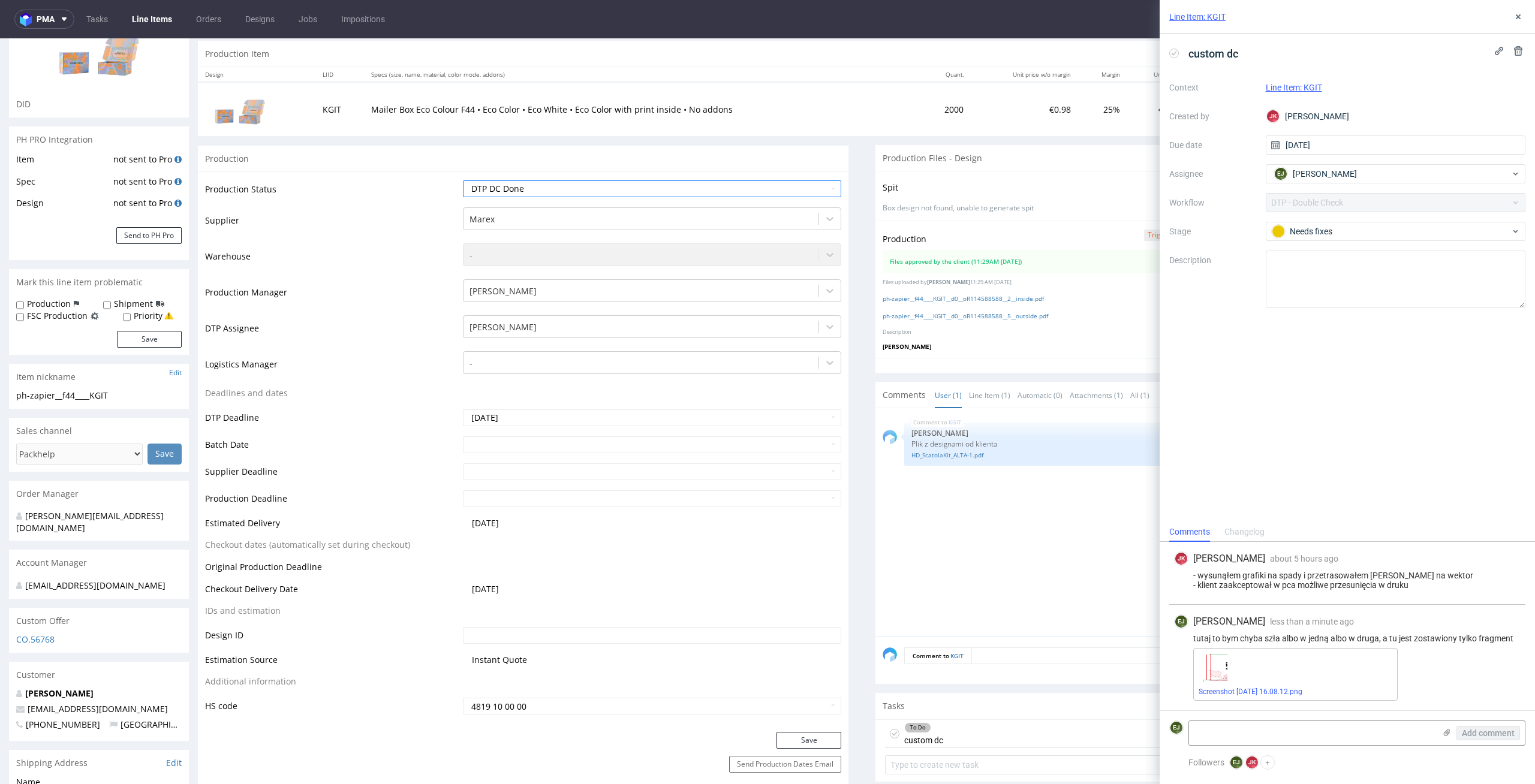
scroll to position [213, 0]
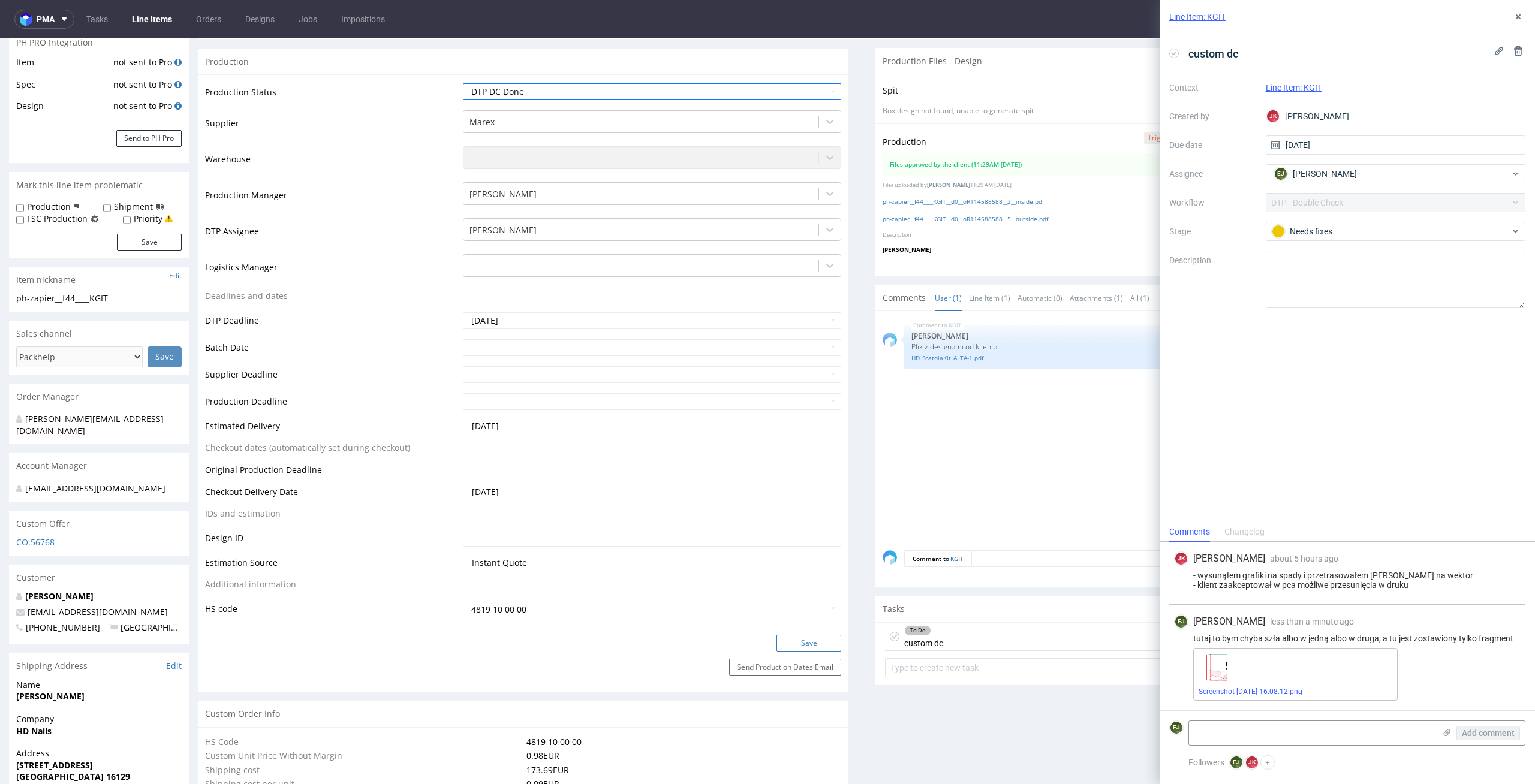
click at [822, 650] on button "Save" at bounding box center [809, 643] width 64 height 17
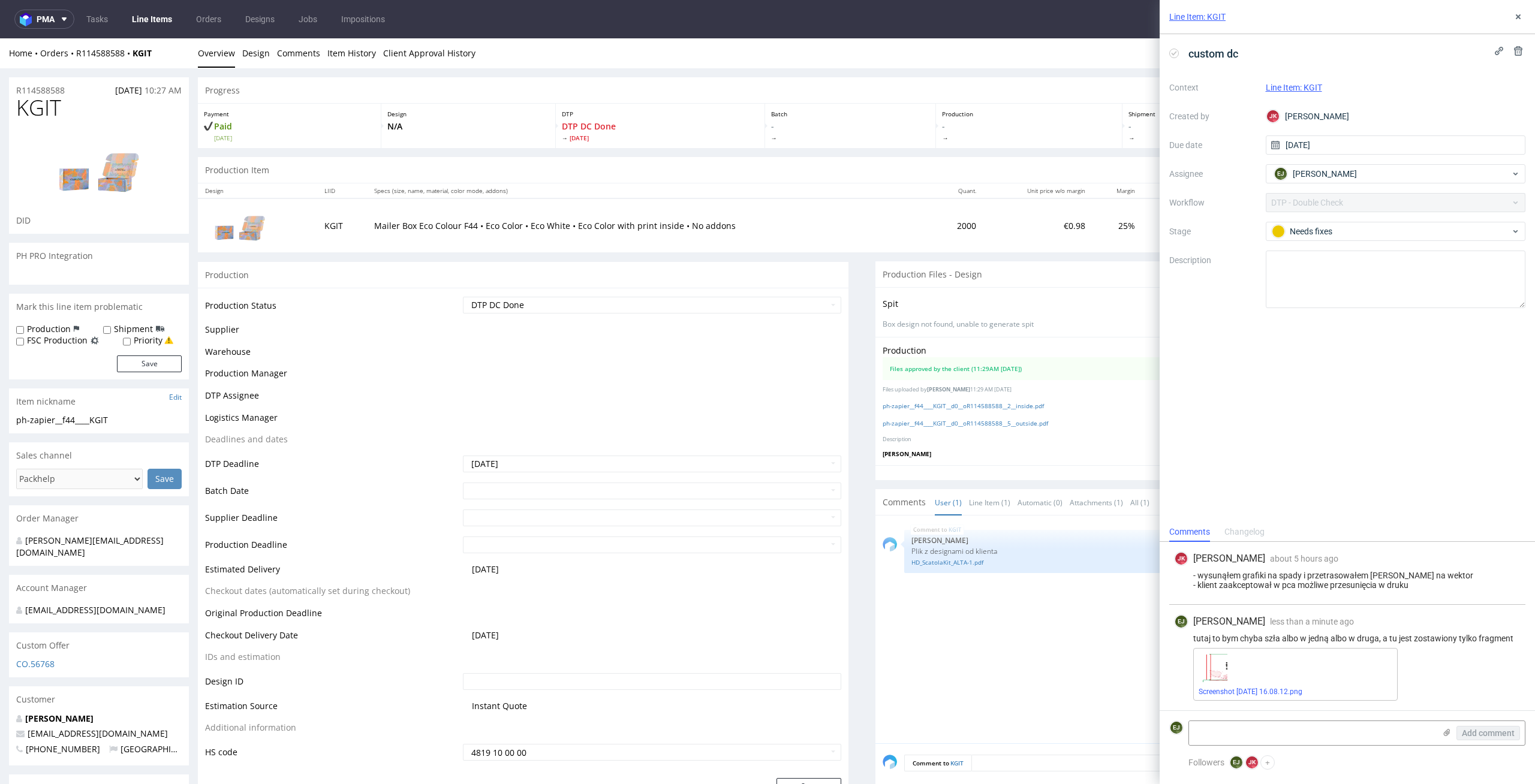
scroll to position [0, 0]
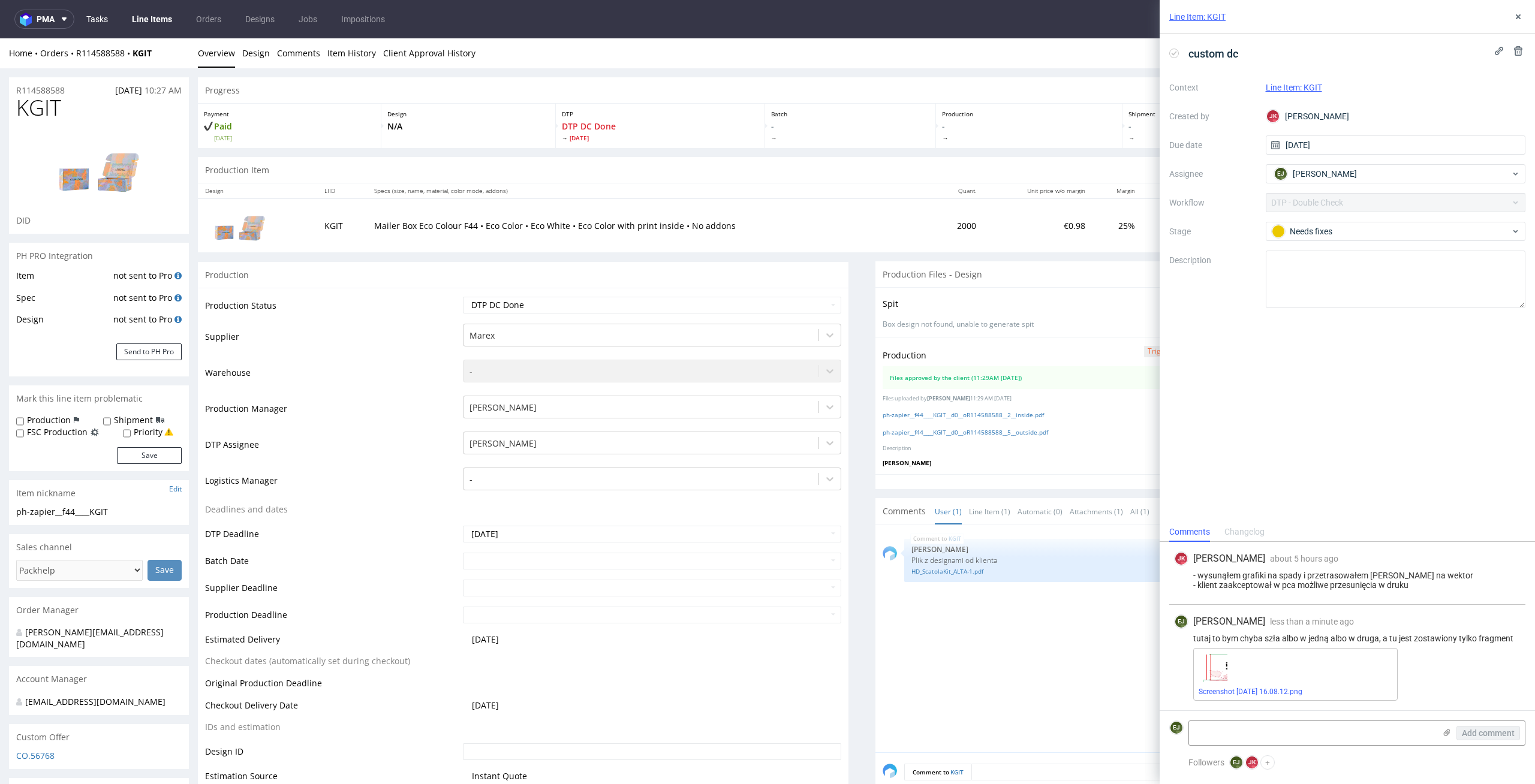
click at [115, 17] on link "Tasks" at bounding box center [97, 19] width 36 height 19
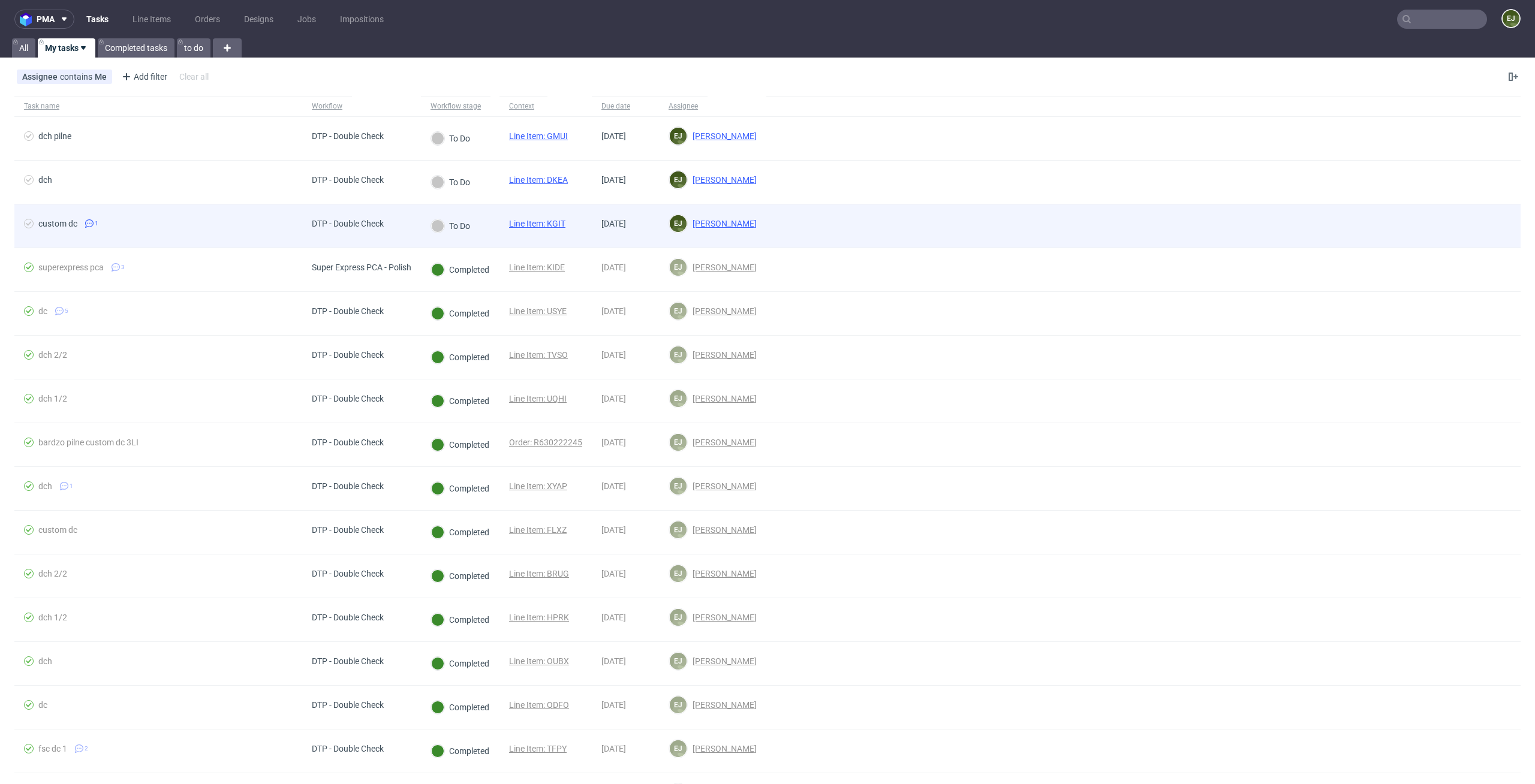
click at [538, 224] on link "Line Item: KGIT" at bounding box center [537, 223] width 57 height 10
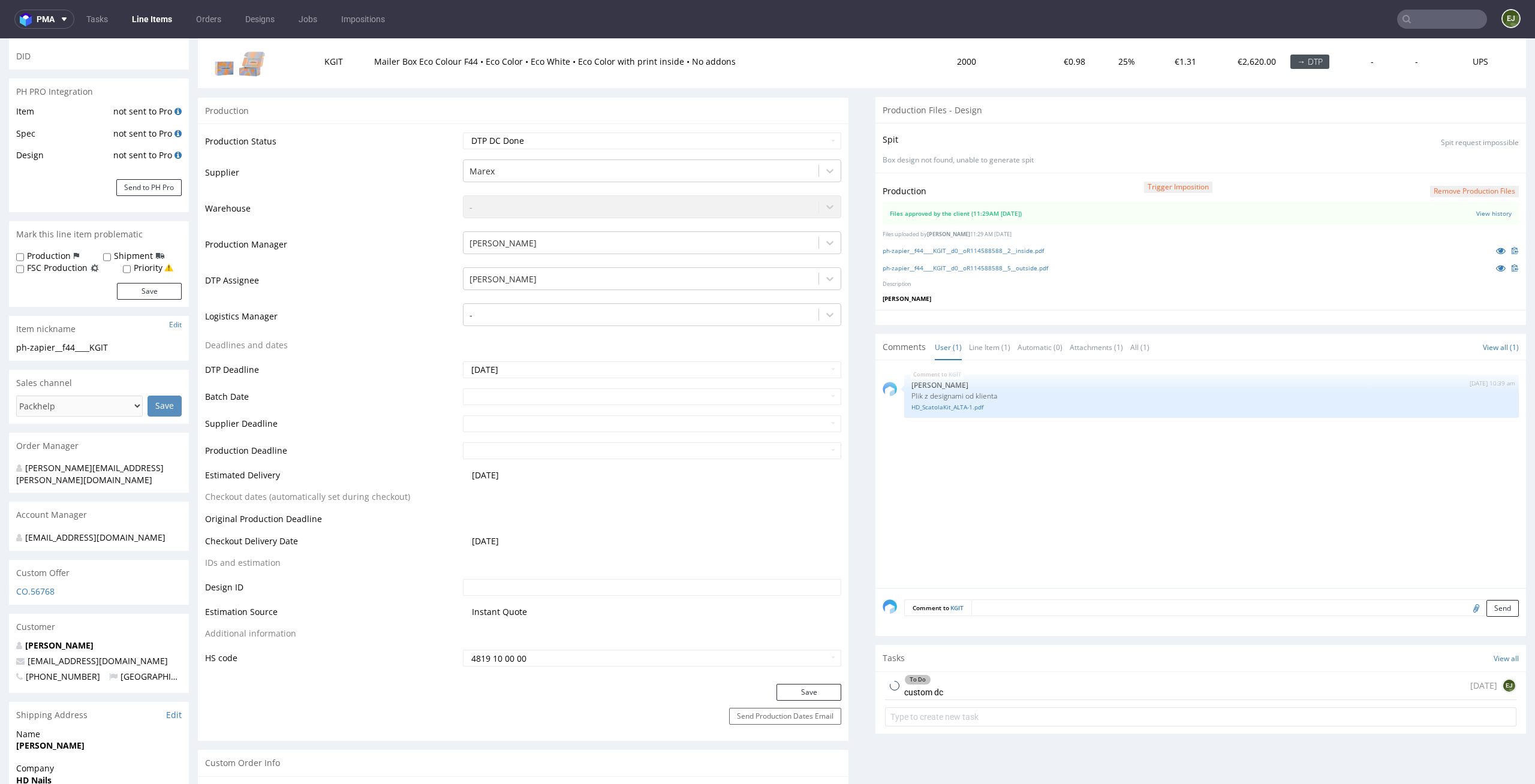
scroll to position [239, 0]
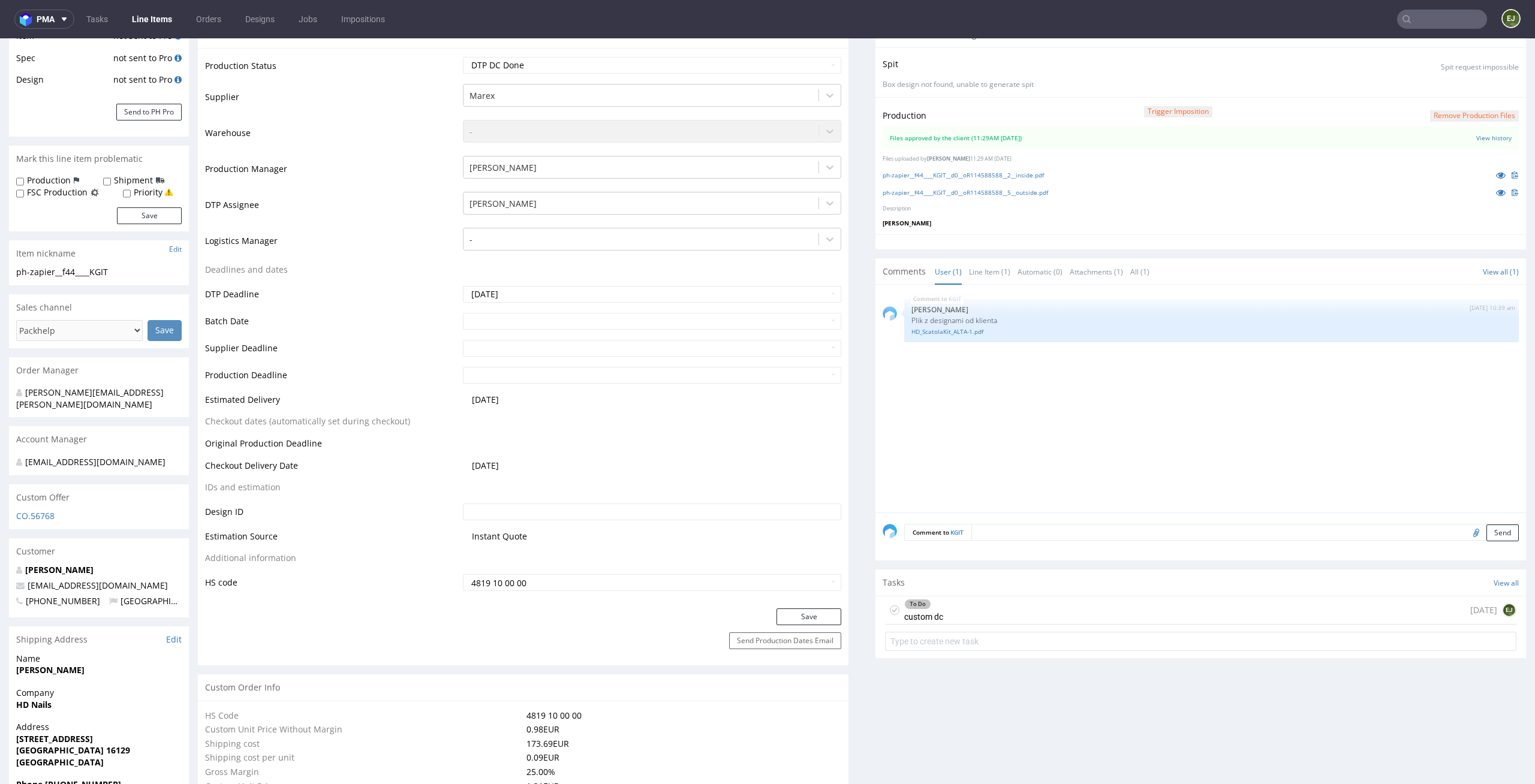
click at [993, 614] on div "To Do custom dc [DATE] EJ" at bounding box center [1201, 610] width 631 height 28
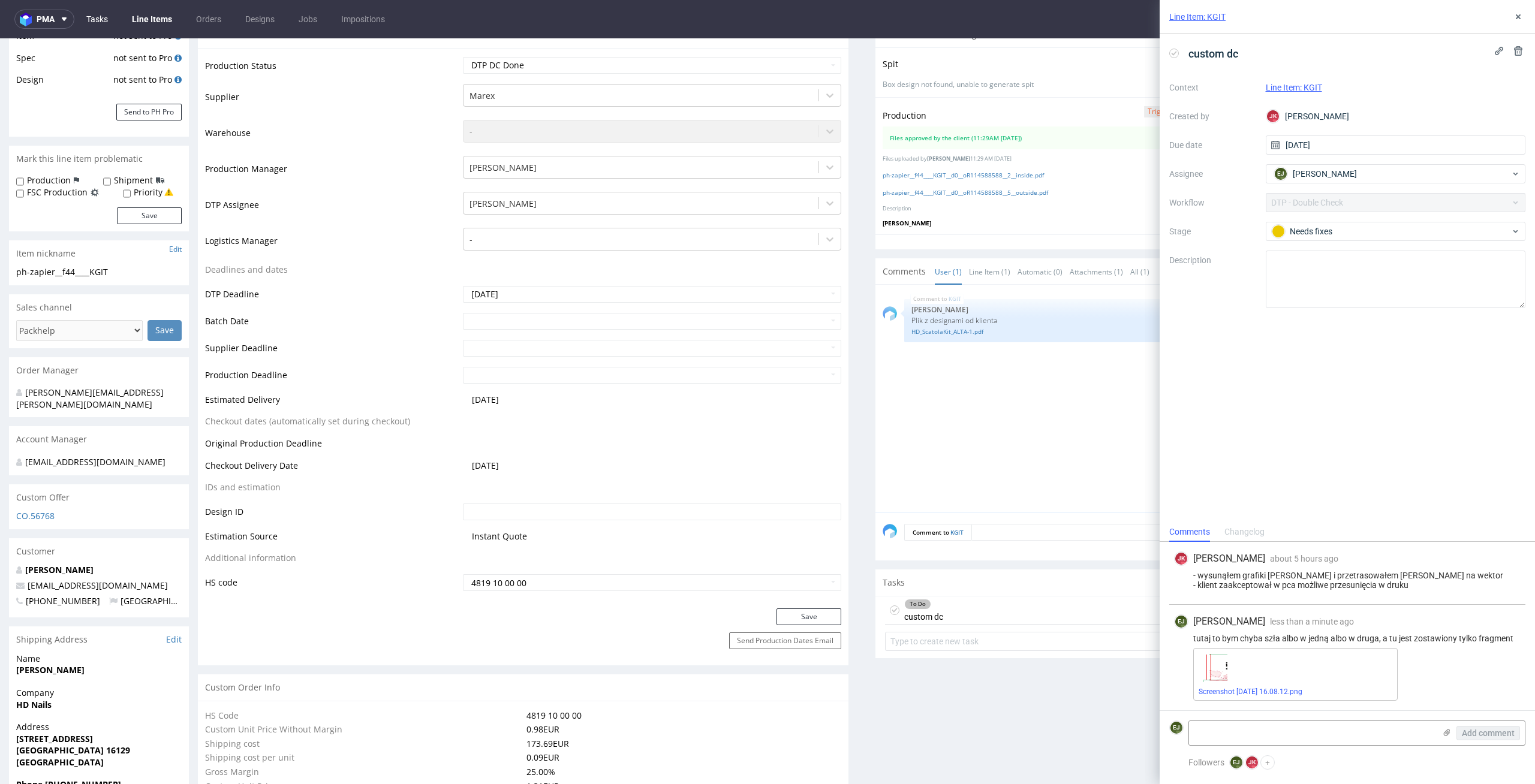
click at [99, 21] on link "Tasks" at bounding box center [97, 19] width 36 height 19
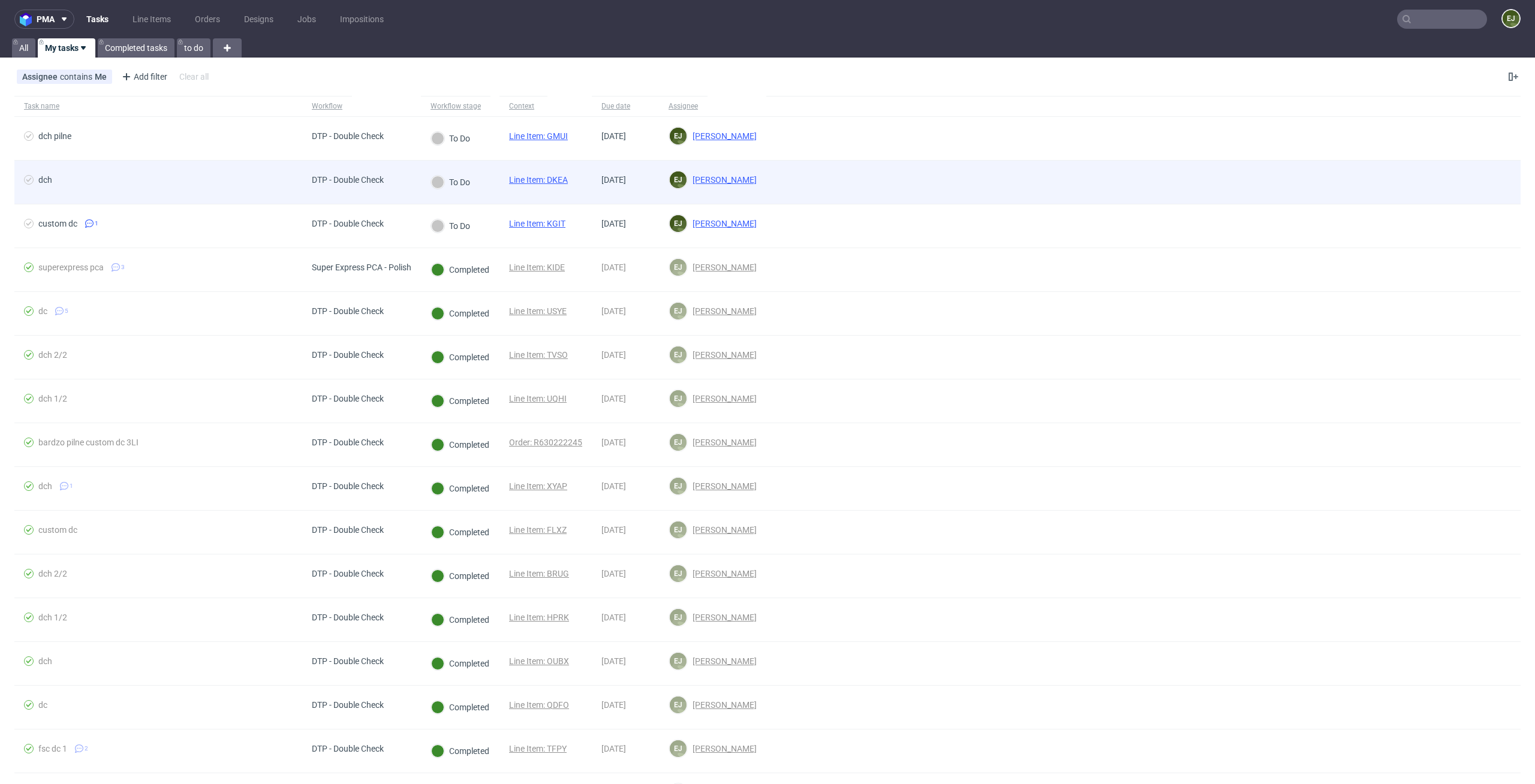
click at [536, 182] on link "Line Item: DKEA" at bounding box center [538, 180] width 59 height 10
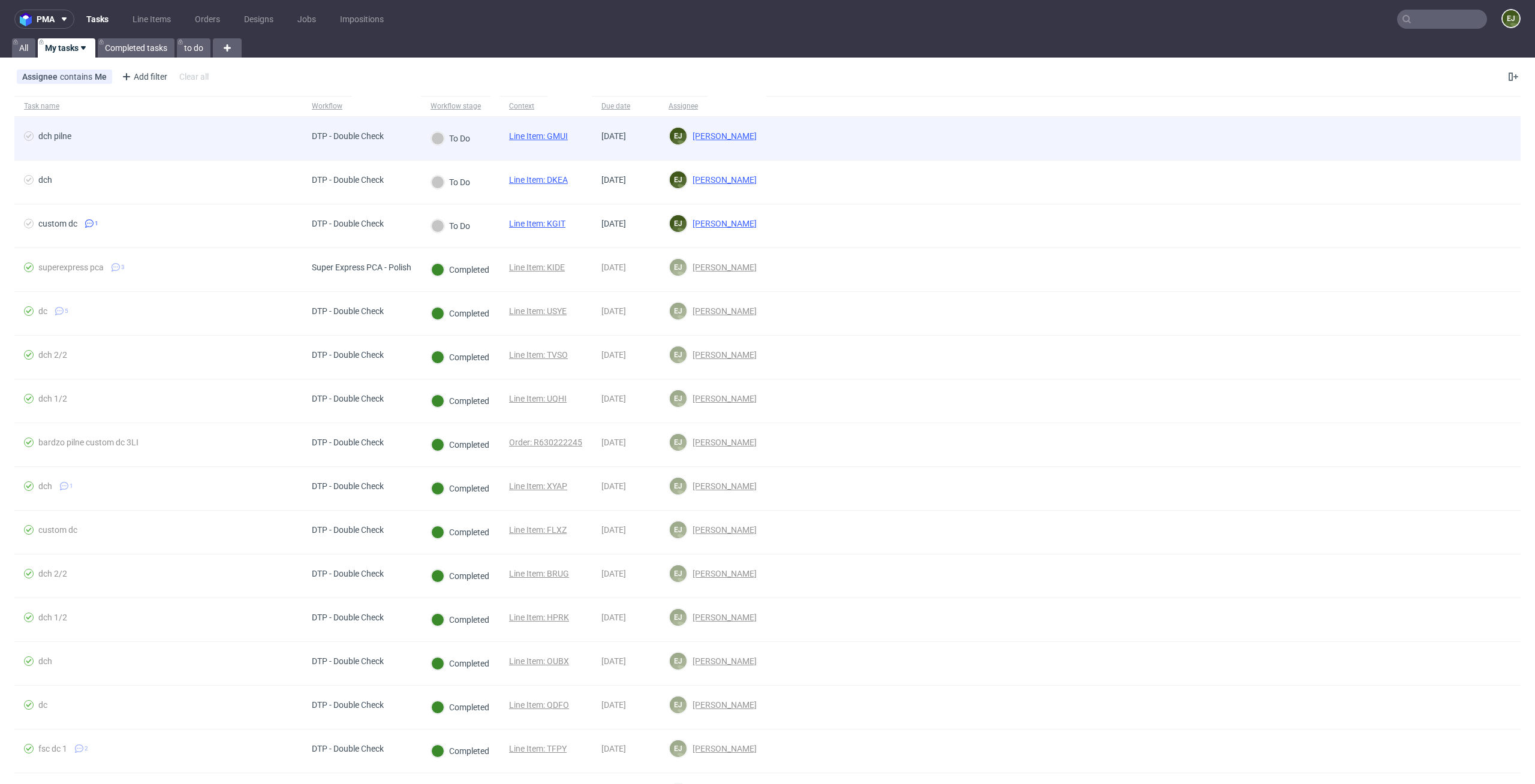
click at [543, 137] on link "Line Item: GMUI" at bounding box center [538, 136] width 59 height 10
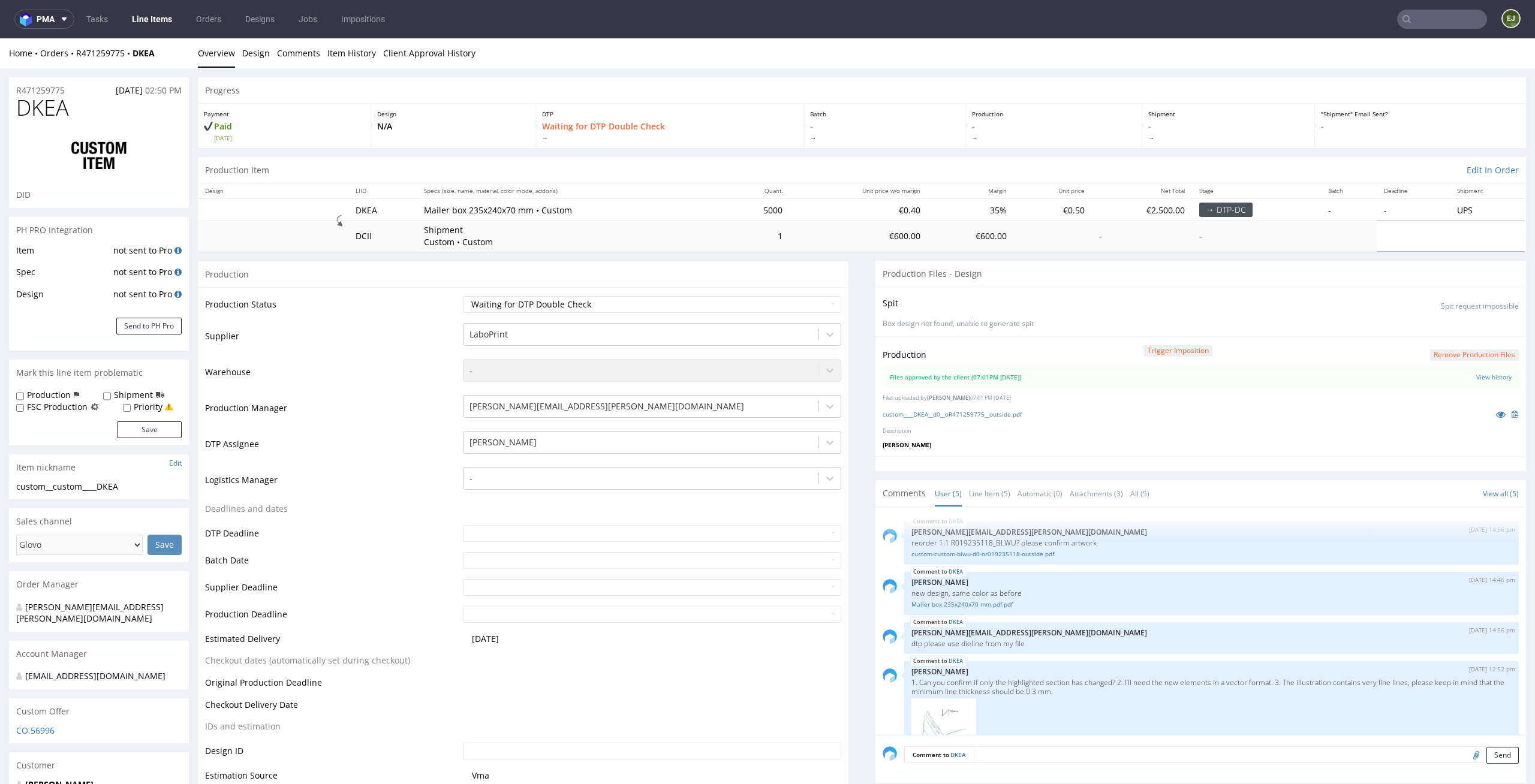
scroll to position [162, 0]
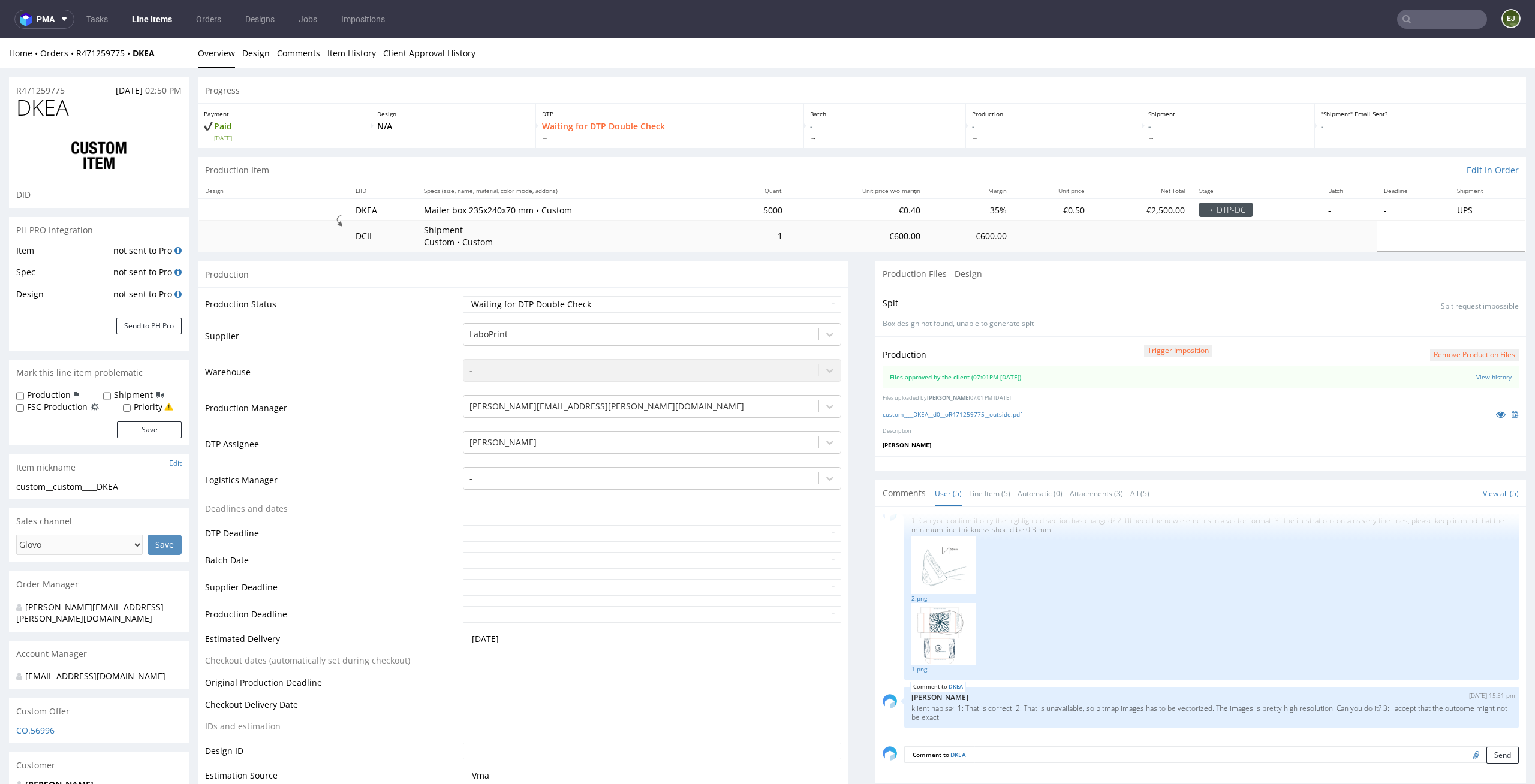
click at [946, 420] on div "custom____DKEA__d0__oR471259775__outside.pdf" at bounding box center [1200, 414] width 636 height 13
click at [950, 412] on link "custom____DKEA__d0__oR471259775__outside.pdf" at bounding box center [952, 414] width 139 height 8
click at [978, 489] on link "Line Item (5)" at bounding box center [990, 494] width 42 height 26
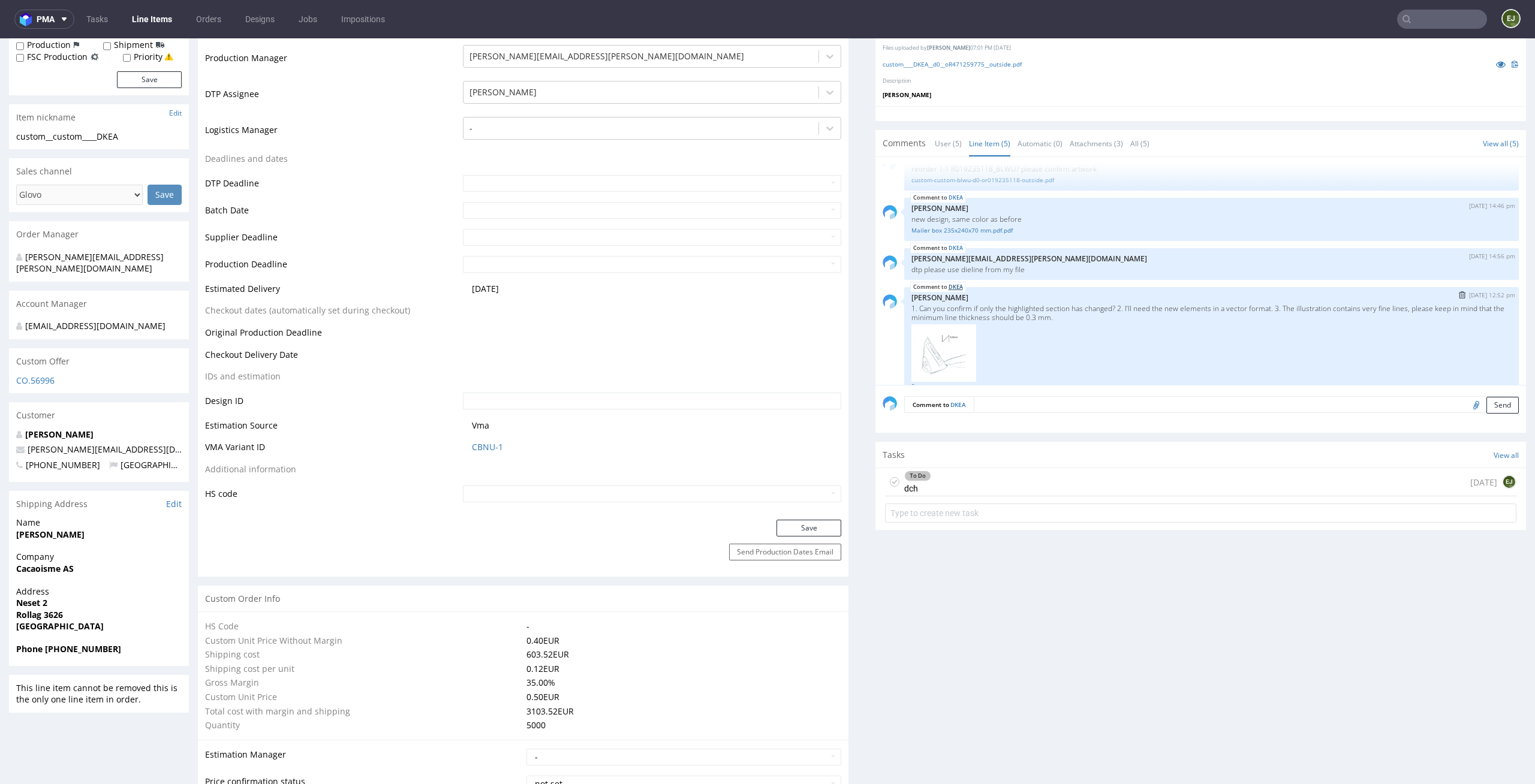
scroll to position [16, 0]
click at [951, 241] on link "Mailer box 235x240x70 mm.pdf.pdf" at bounding box center [1211, 239] width 600 height 9
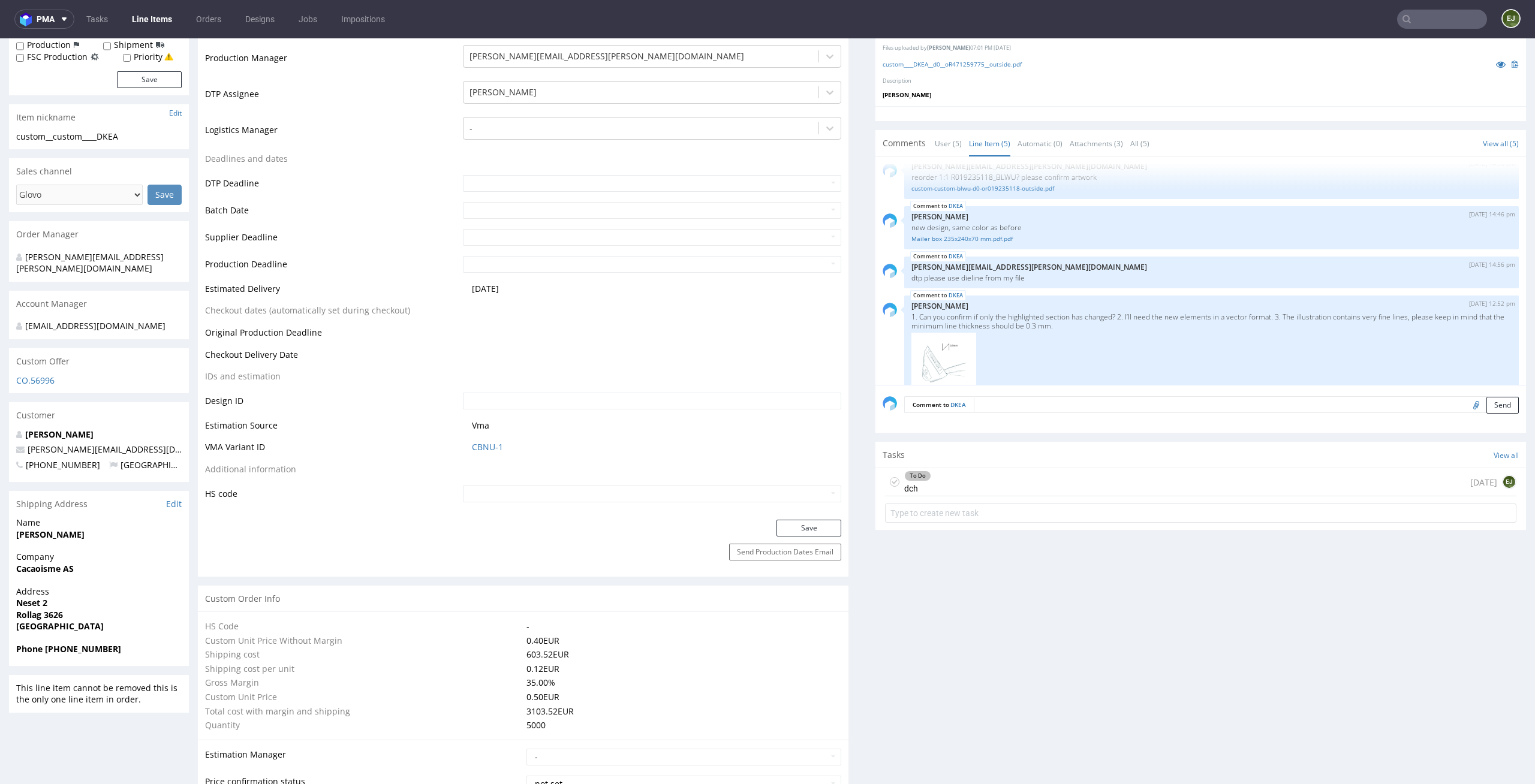
click at [1064, 494] on div "To Do dch today EJ" at bounding box center [1201, 481] width 631 height 28
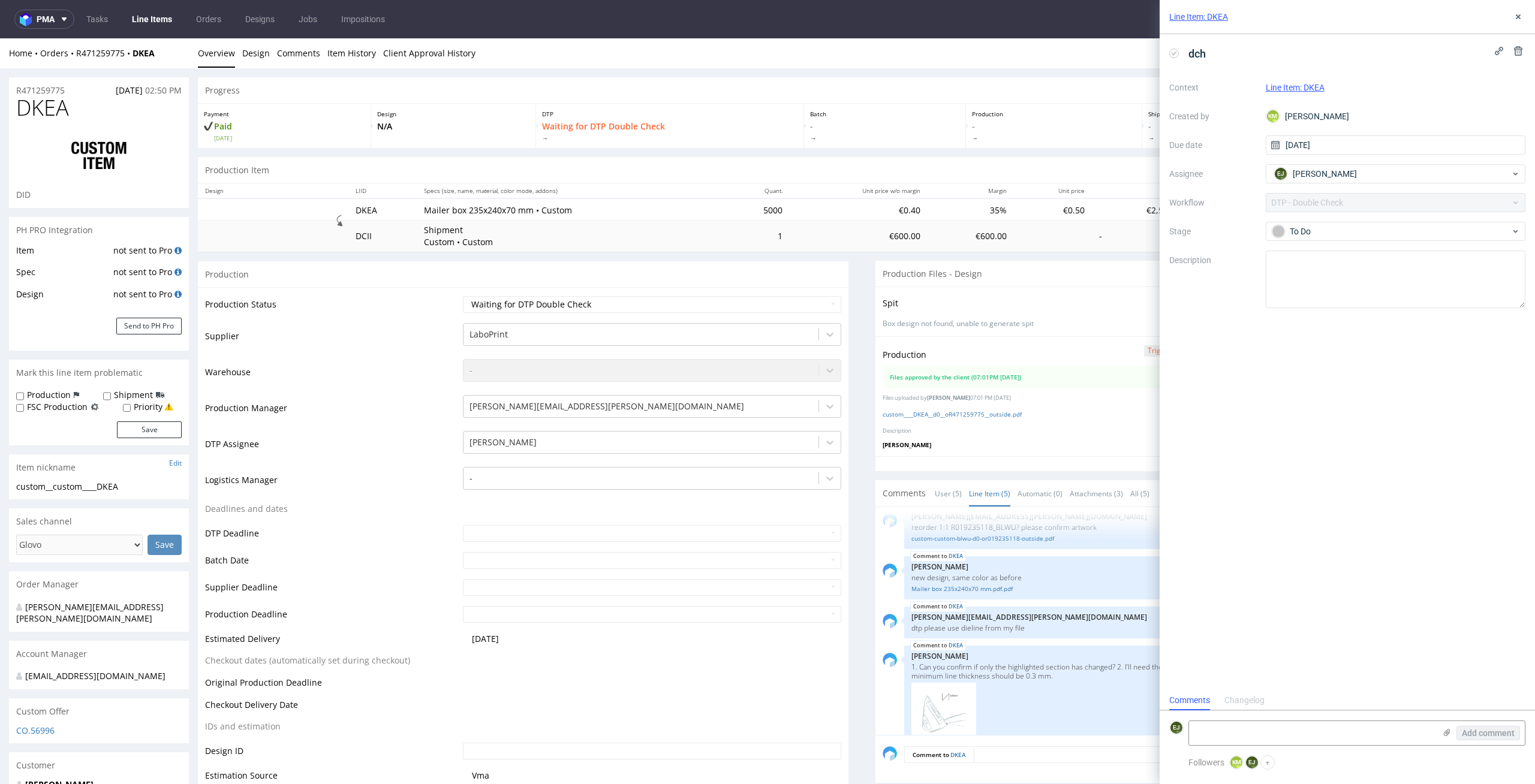
click at [828, 278] on div "Production" at bounding box center [523, 274] width 651 height 27
click at [1515, 11] on button at bounding box center [1519, 17] width 14 height 14
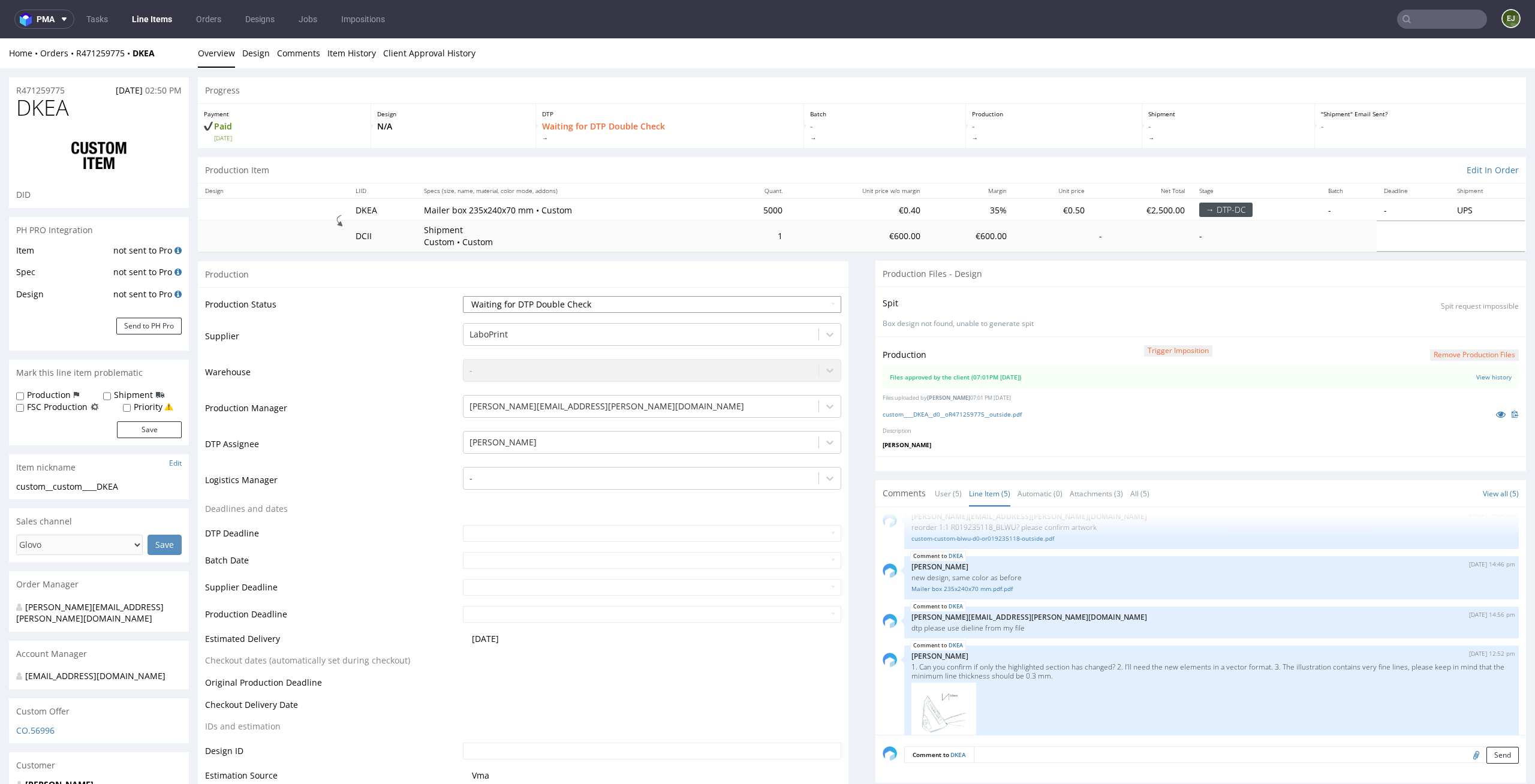
click at [810, 297] on select "Waiting for Artwork Waiting for Diecut Waiting for Mockup Waiting for DTP Waiti…" at bounding box center [652, 304] width 379 height 17
select select "dtp_production_ready"
click at [463, 296] on select "Waiting for Artwork Waiting for Diecut Waiting for Mockup Waiting for DTP Waiti…" at bounding box center [652, 304] width 379 height 17
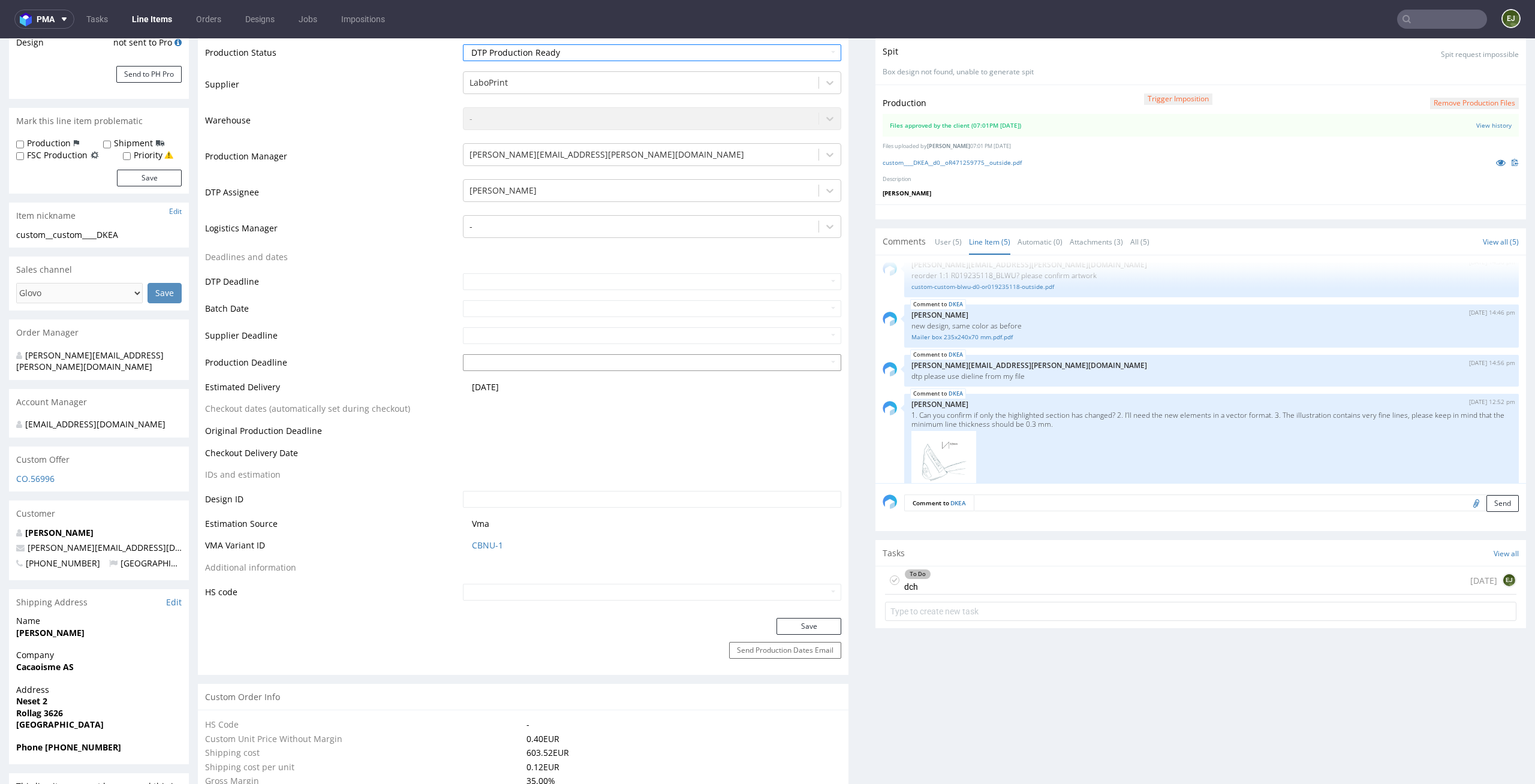
scroll to position [316, 0]
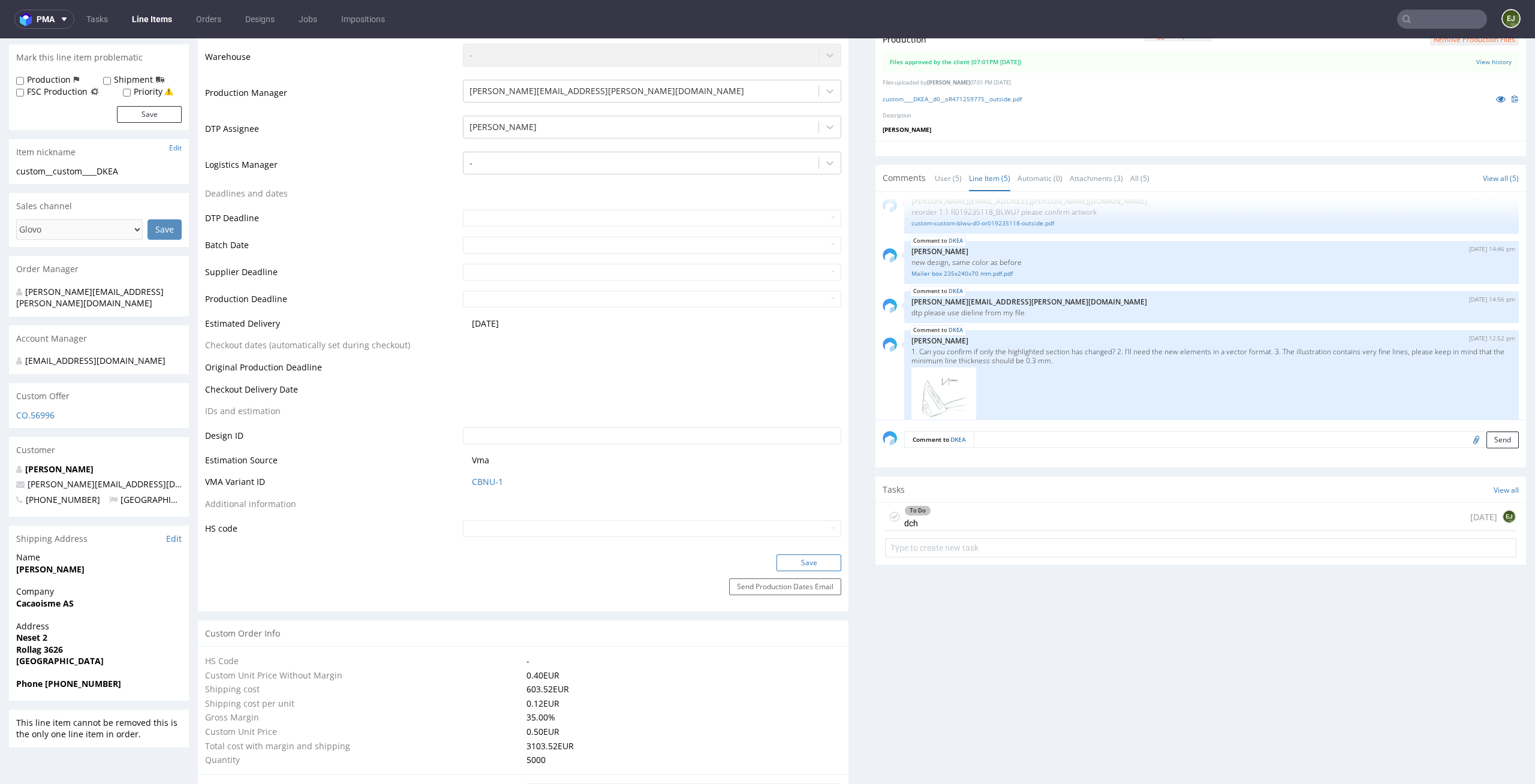
click at [820, 567] on button "Save" at bounding box center [809, 563] width 64 height 17
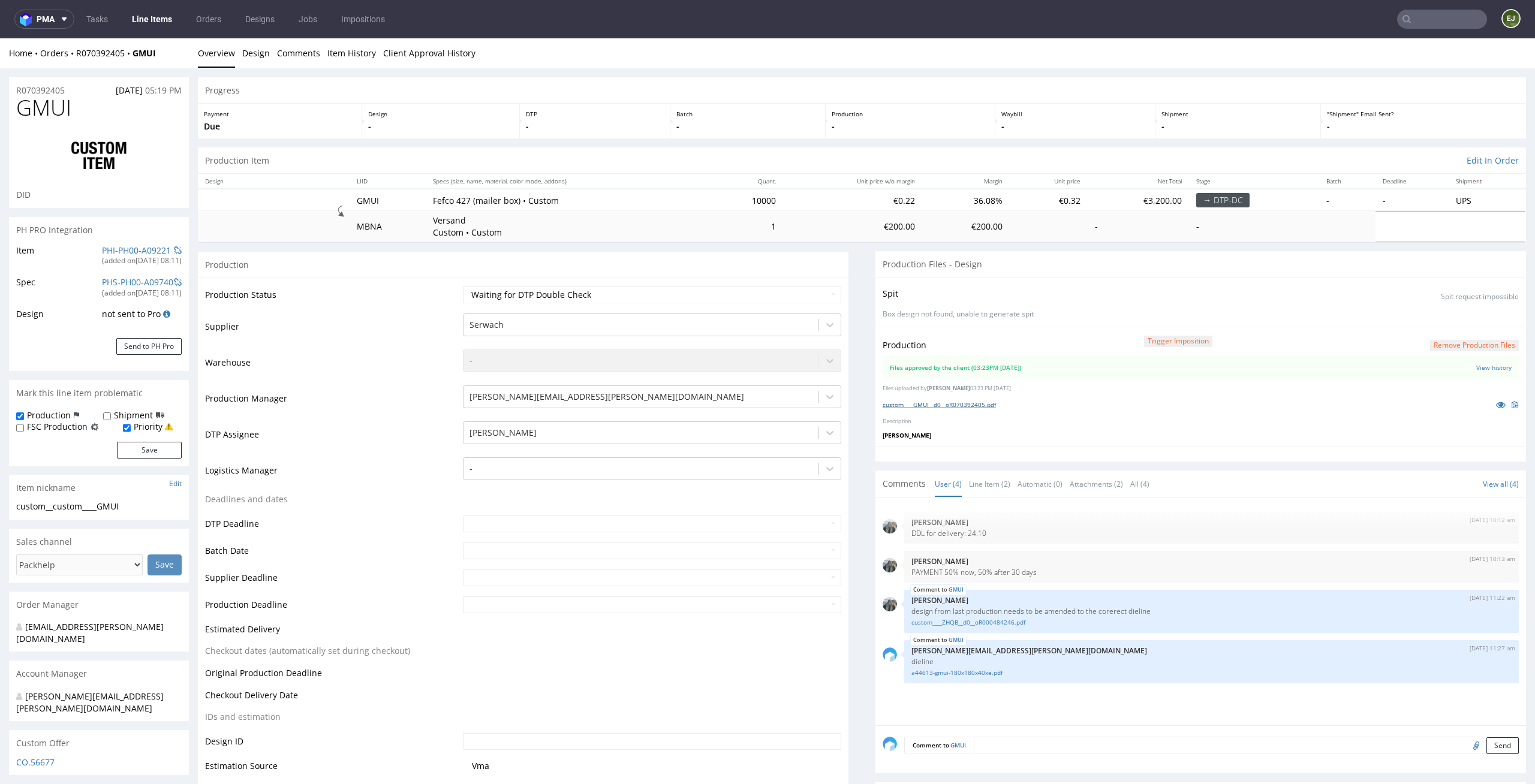
click at [939, 407] on link "custom____GMUI__d0__oR070392405.pdf" at bounding box center [939, 404] width 113 height 8
click at [969, 491] on link "Line Item (2)" at bounding box center [990, 484] width 42 height 26
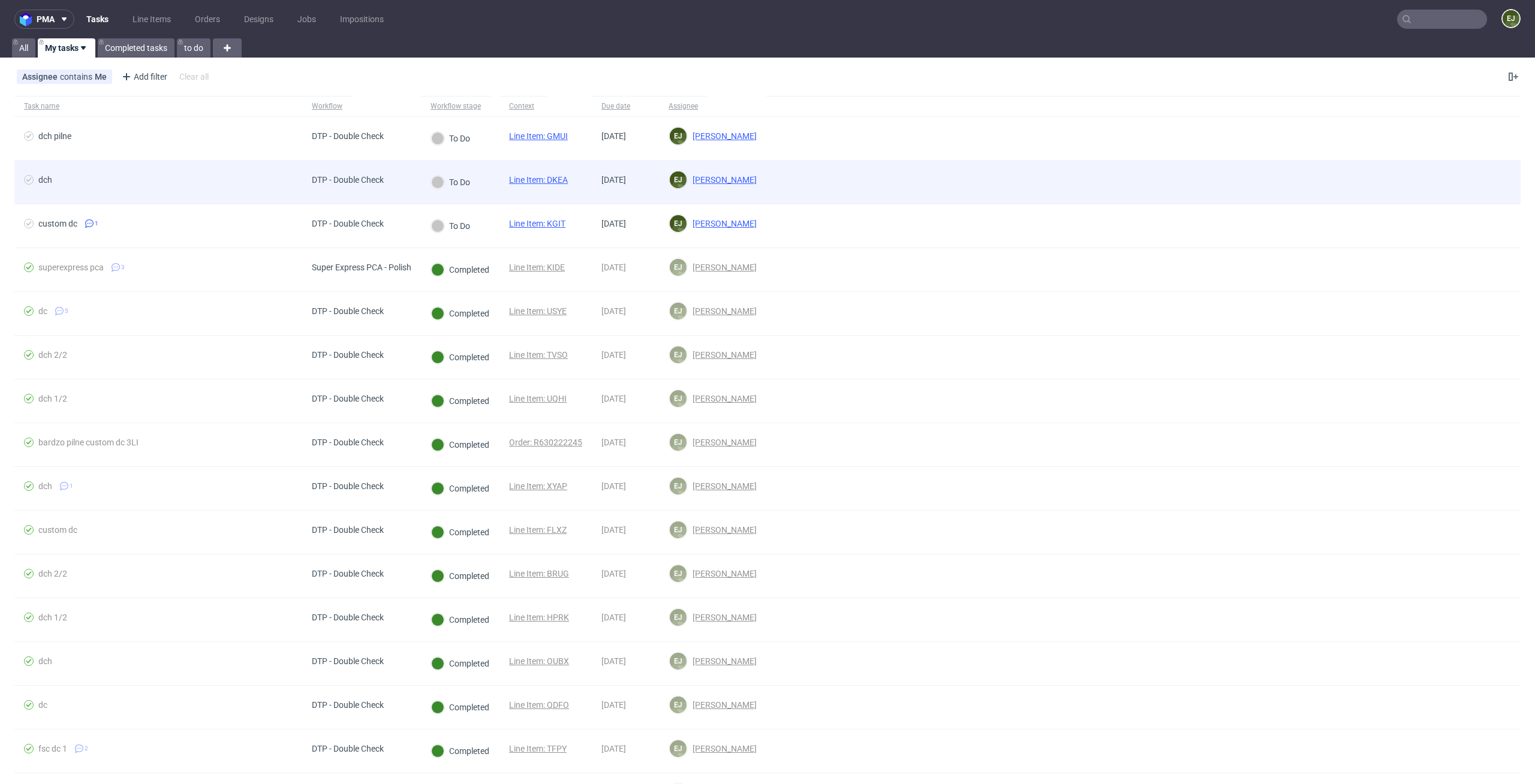
click at [532, 184] on link "Line Item: DKEA" at bounding box center [538, 180] width 59 height 10
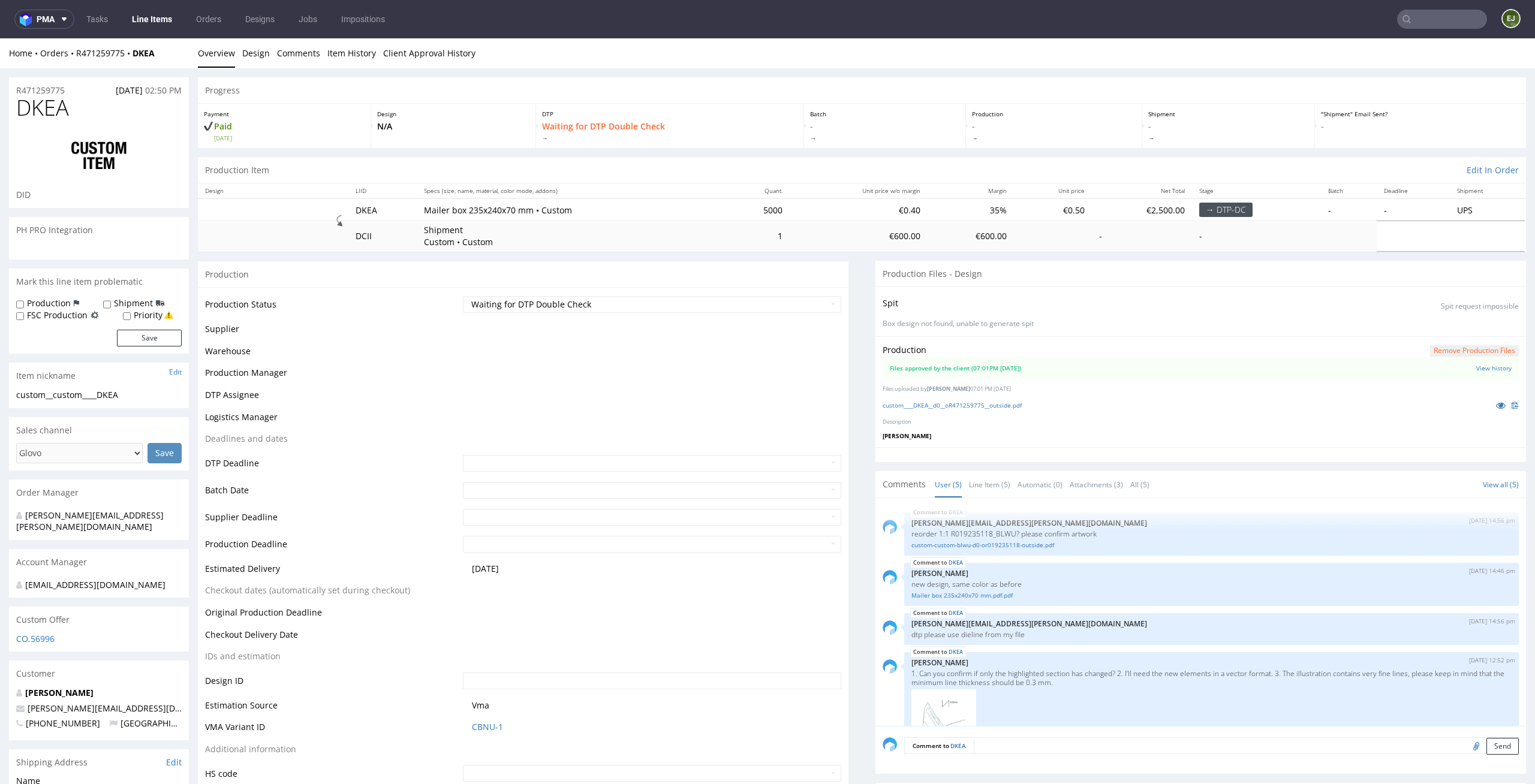
scroll to position [162, 0]
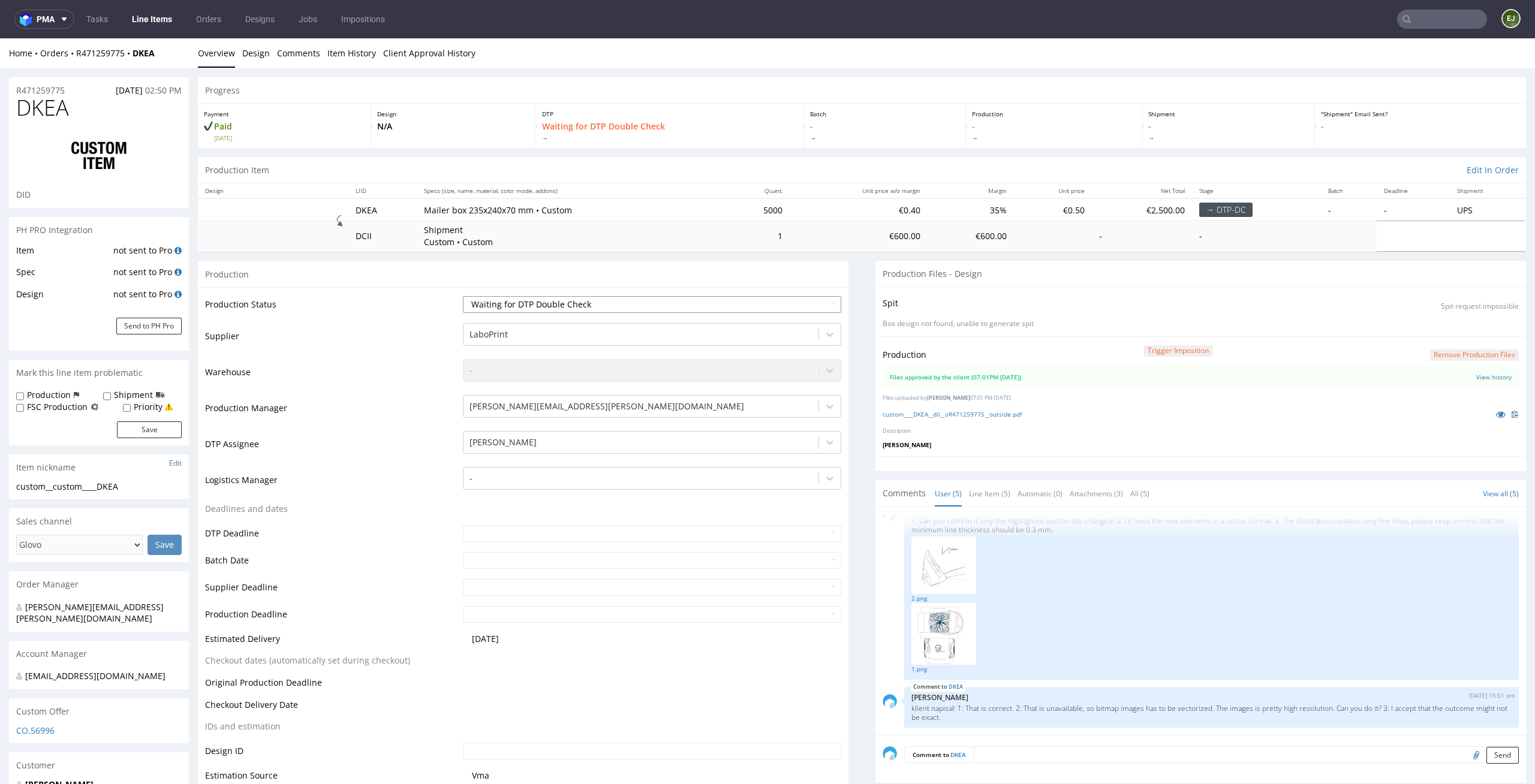
click at [806, 303] on select "Waiting for Artwork Waiting for Diecut Waiting for Mockup Waiting for DTP Waiti…" at bounding box center [652, 304] width 379 height 17
select select "dtp_production_ready"
click at [463, 296] on select "Waiting for Artwork Waiting for Diecut Waiting for Mockup Waiting for DTP Waiti…" at bounding box center [652, 304] width 379 height 17
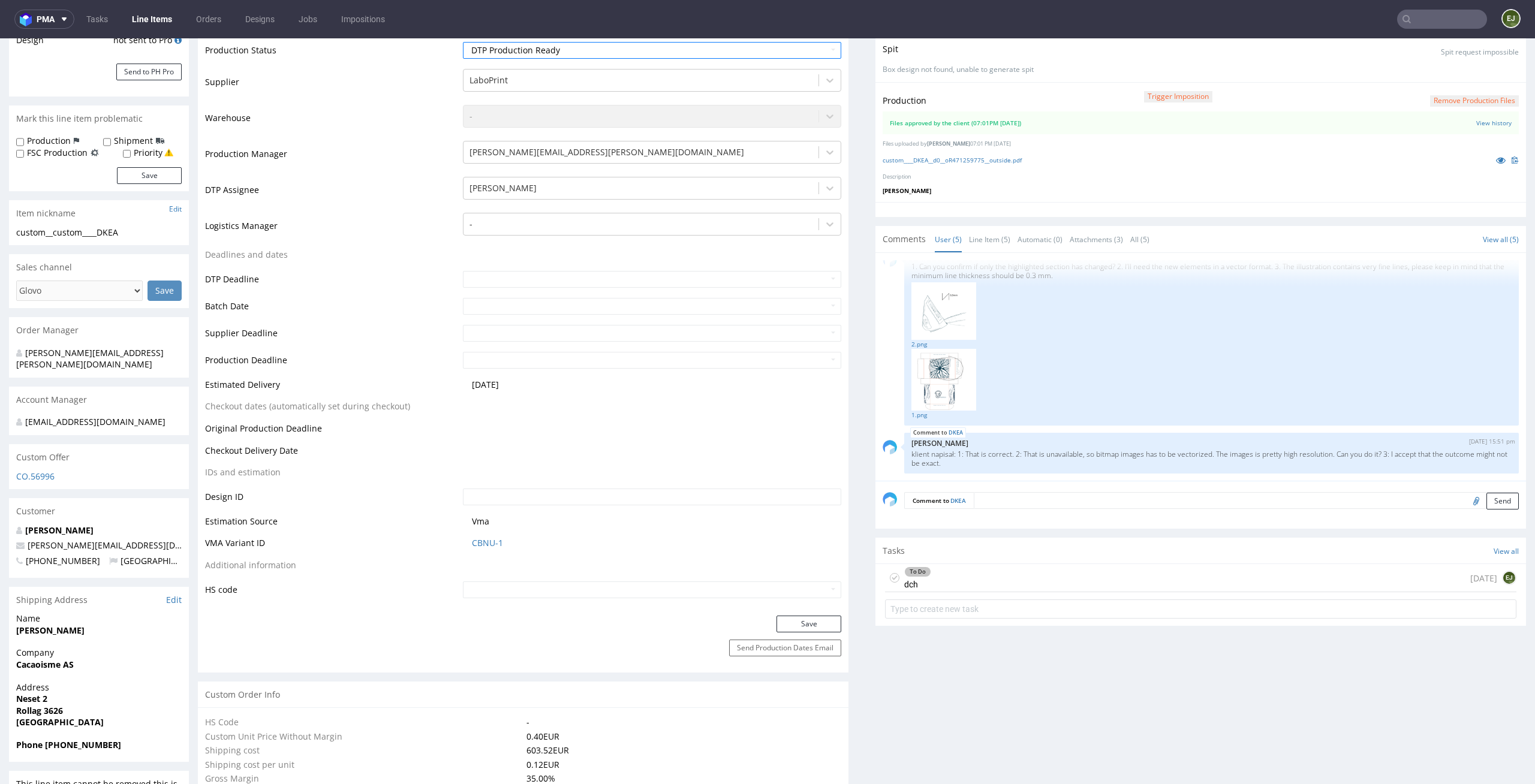
scroll to position [269, 0]
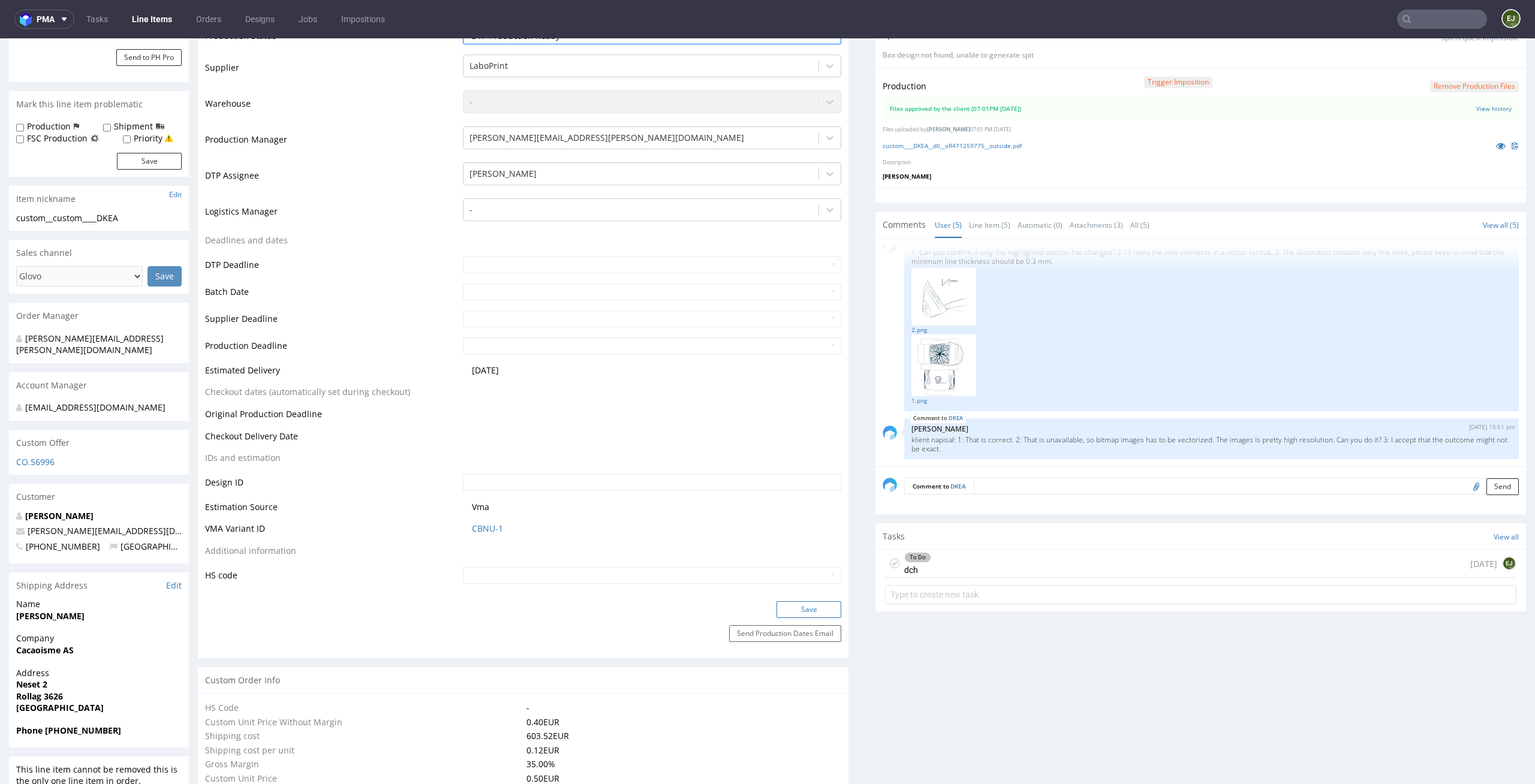
click at [823, 613] on button "Save" at bounding box center [809, 610] width 64 height 17
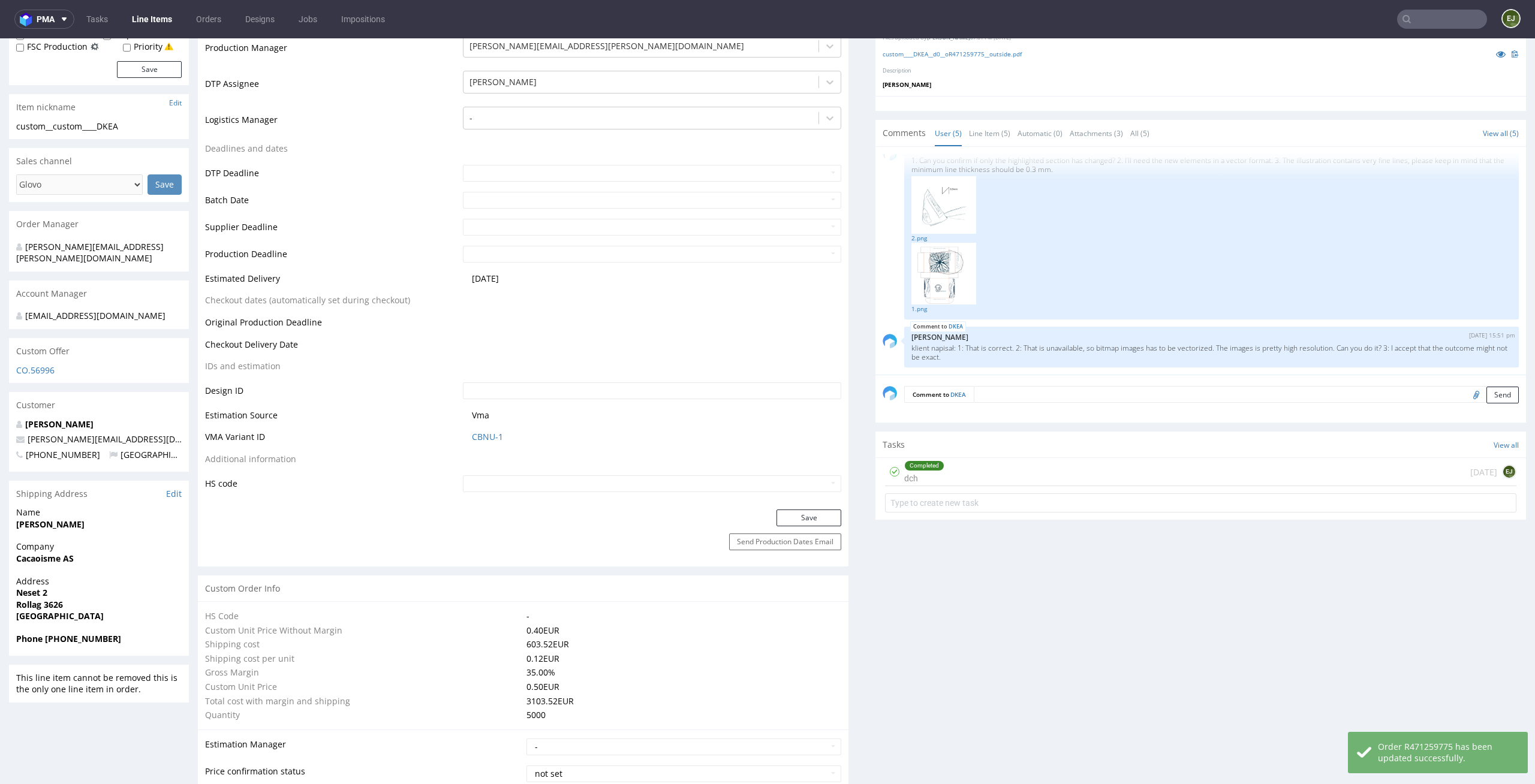
scroll to position [0, 0]
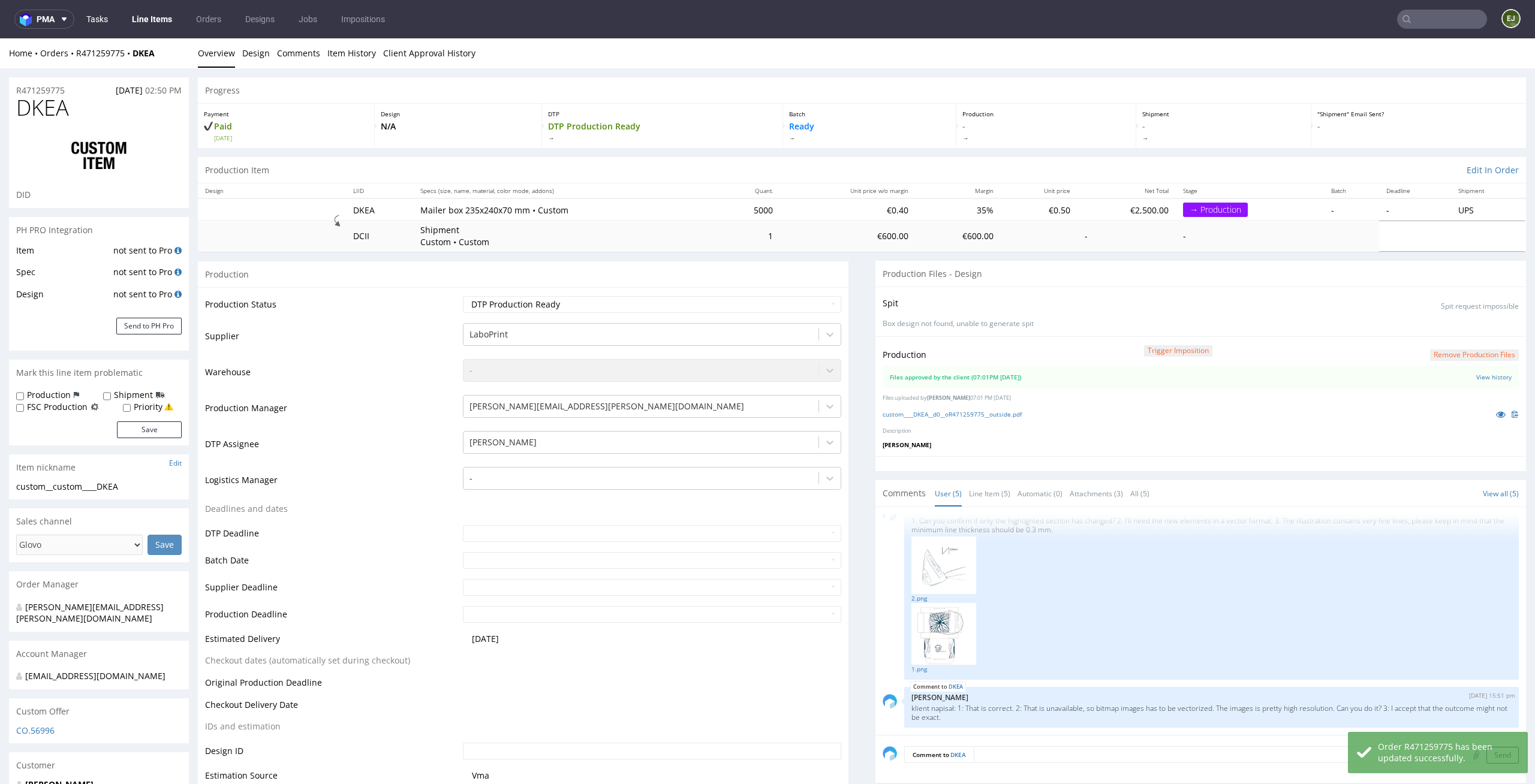
click at [109, 12] on link "Tasks" at bounding box center [97, 19] width 36 height 19
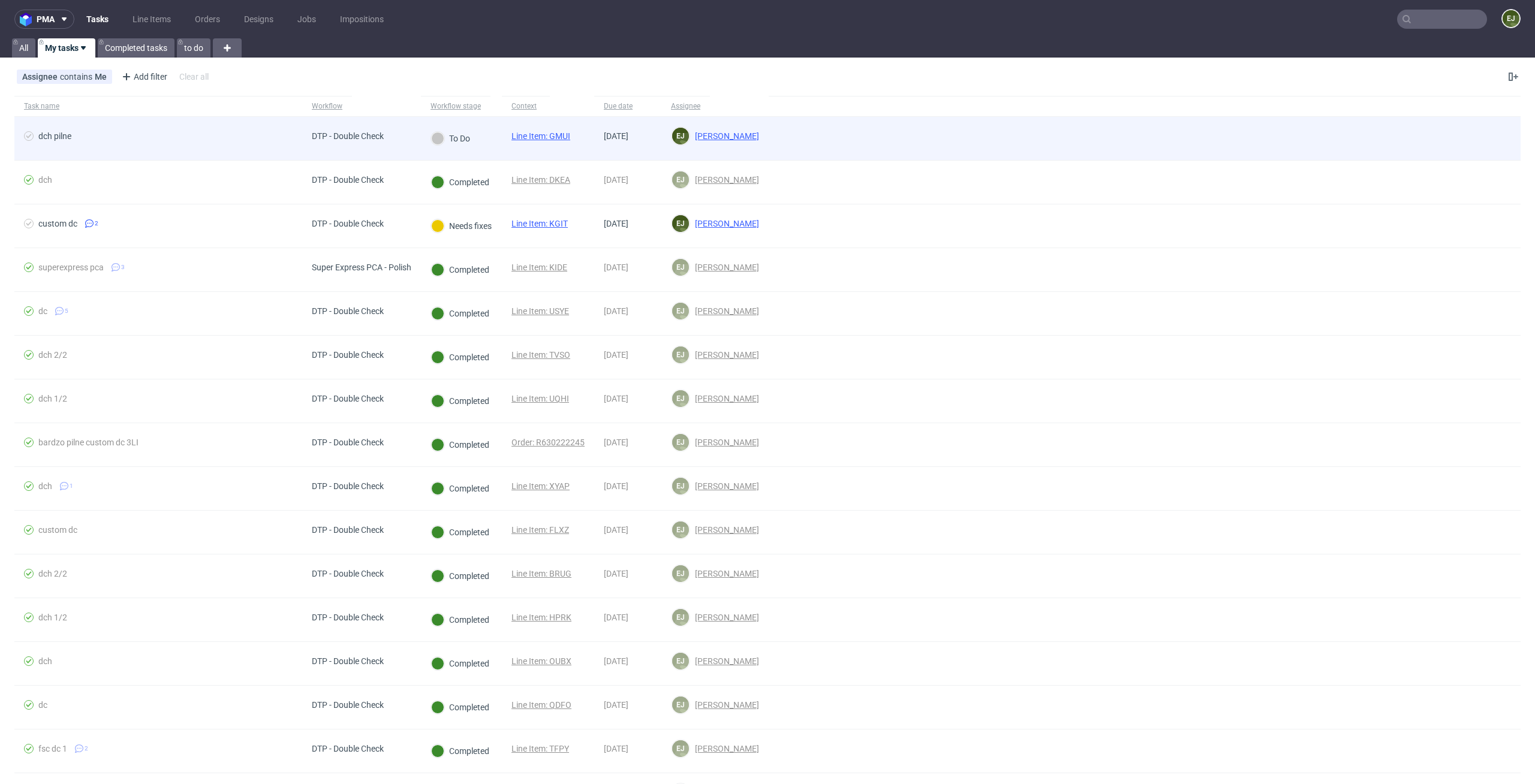
click at [531, 139] on link "Line Item: GMUI" at bounding box center [541, 136] width 59 height 10
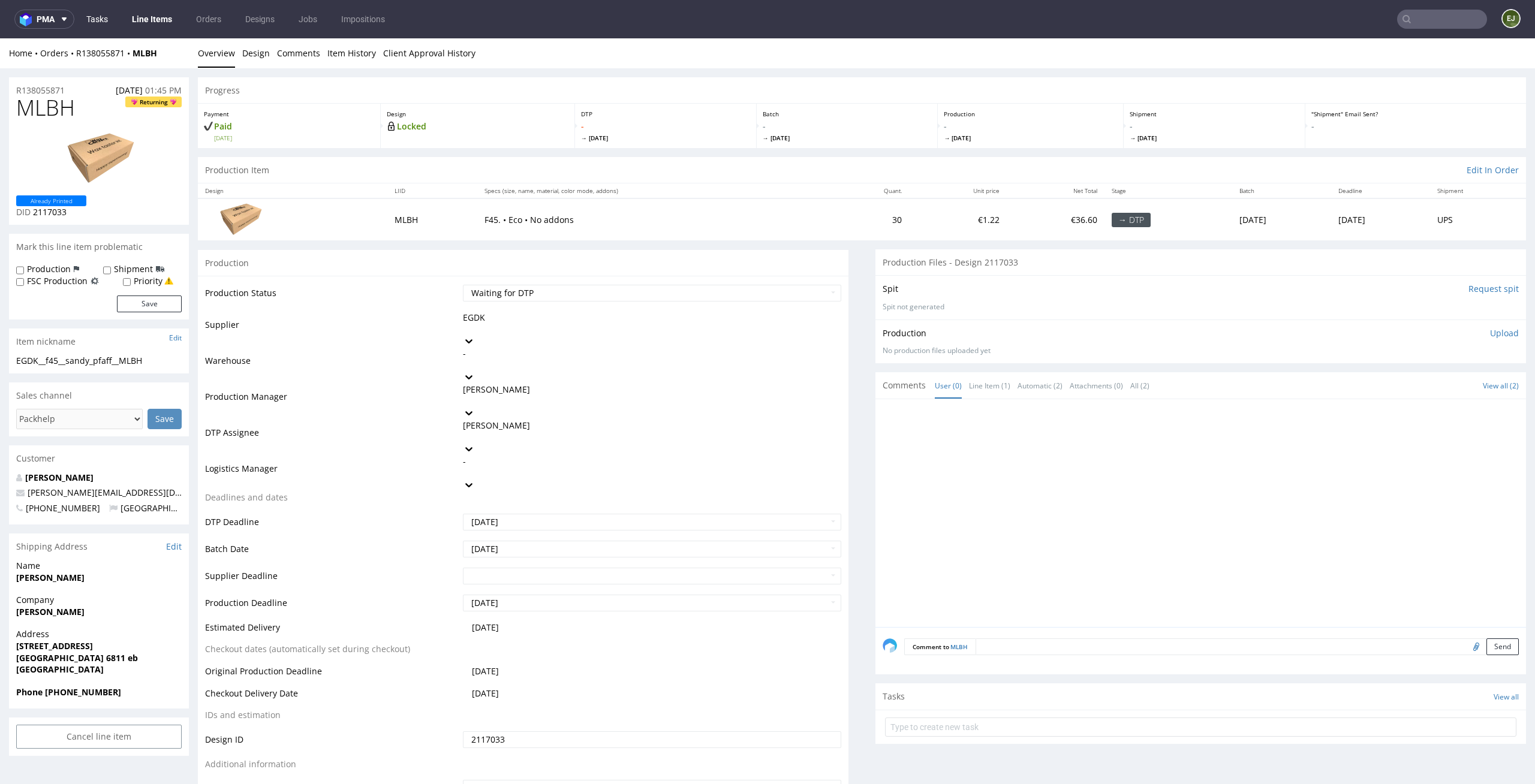
click at [103, 14] on link "Tasks" at bounding box center [97, 19] width 36 height 19
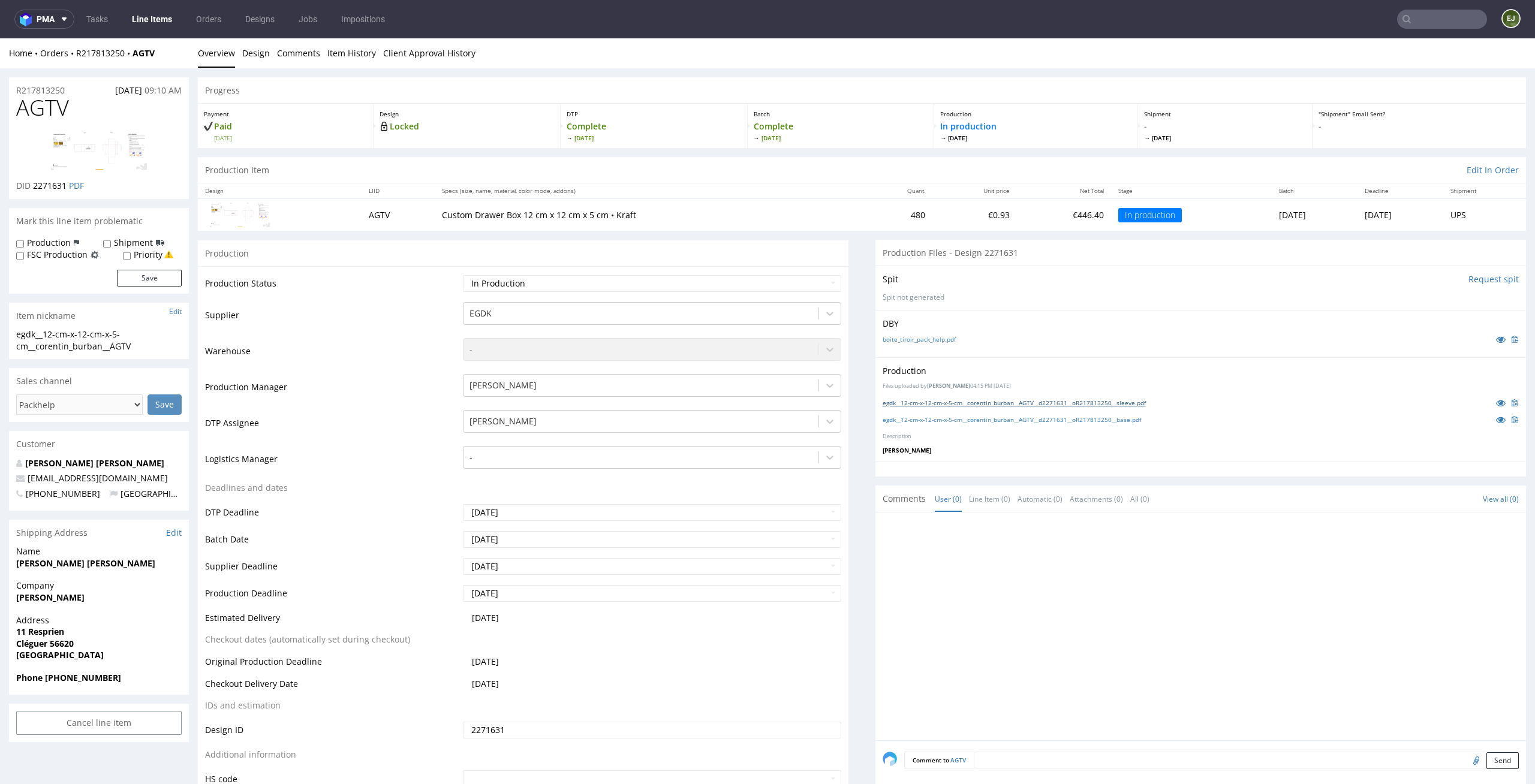
click at [1086, 403] on link "egdk__12-cm-x-12-cm-x-5-cm__corentin_burban__AGTV__d2271631__oR217813250__sleev…" at bounding box center [1014, 403] width 263 height 8
click at [985, 615] on div at bounding box center [1204, 630] width 643 height 221
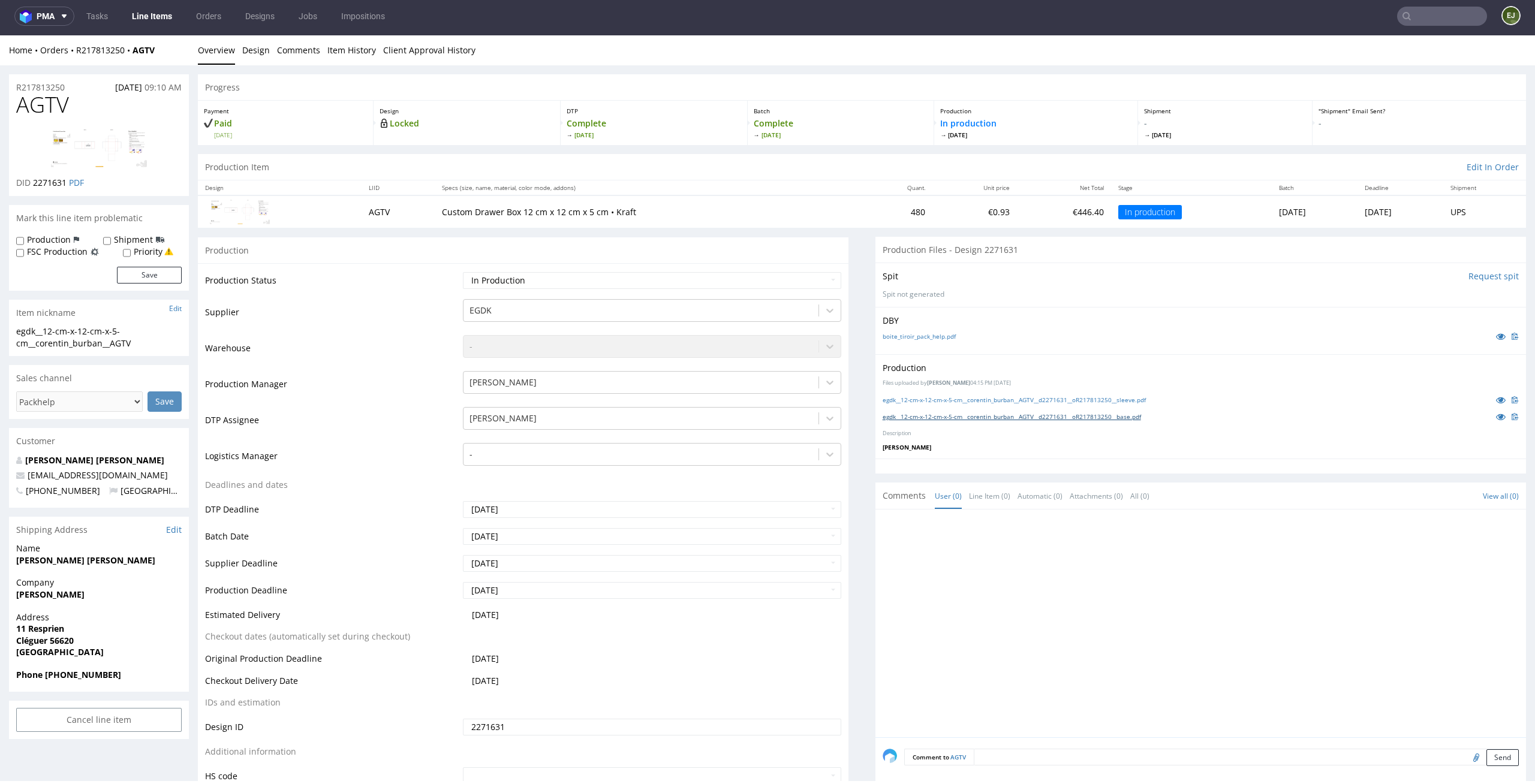
click at [910, 416] on link "egdk__12-cm-x-12-cm-x-5-cm__corentin_burban__AGTV__d2271631__oR217813250__base.…" at bounding box center [1012, 416] width 258 height 8
click at [969, 498] on link "Line Item (0)" at bounding box center [990, 496] width 42 height 26
click at [931, 343] on div "boite_tiroir_pack_help.pdf" at bounding box center [1200, 336] width 636 height 13
click at [939, 327] on div "DBY boite_tiroir_pack_help.pdf" at bounding box center [1201, 331] width 651 height 47
click at [928, 338] on link "boite_tiroir_pack_help.pdf" at bounding box center [919, 336] width 73 height 8
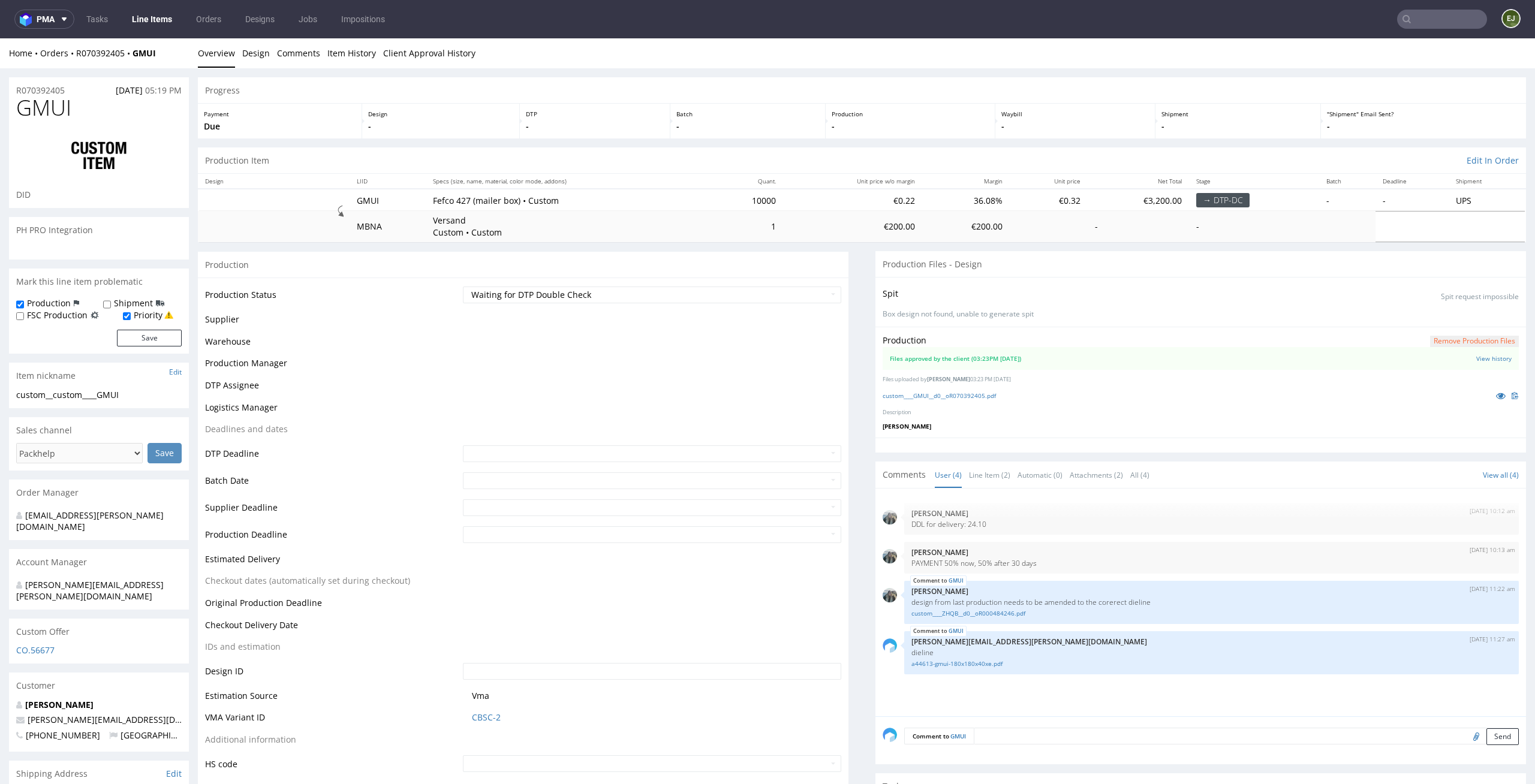
click at [799, 293] on select "Waiting for Artwork Waiting for Diecut Waiting for Mockup Waiting for DTP Waiti…" at bounding box center [652, 295] width 379 height 17
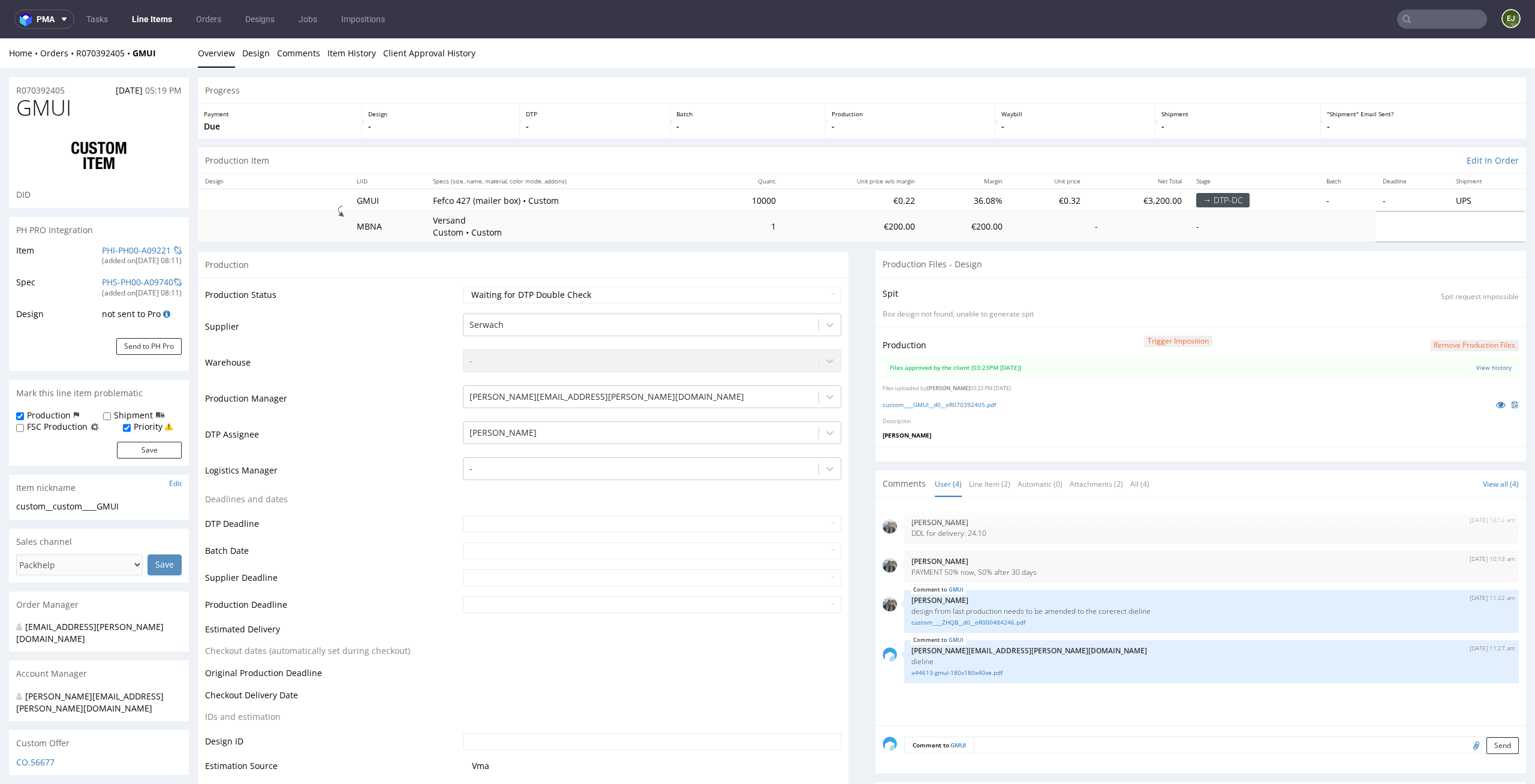
select select "dtp_production_ready"
click at [463, 286] on select "Waiting for Artwork Waiting for Diecut Waiting for Mockup Waiting for DTP Waiti…" at bounding box center [652, 295] width 379 height 17
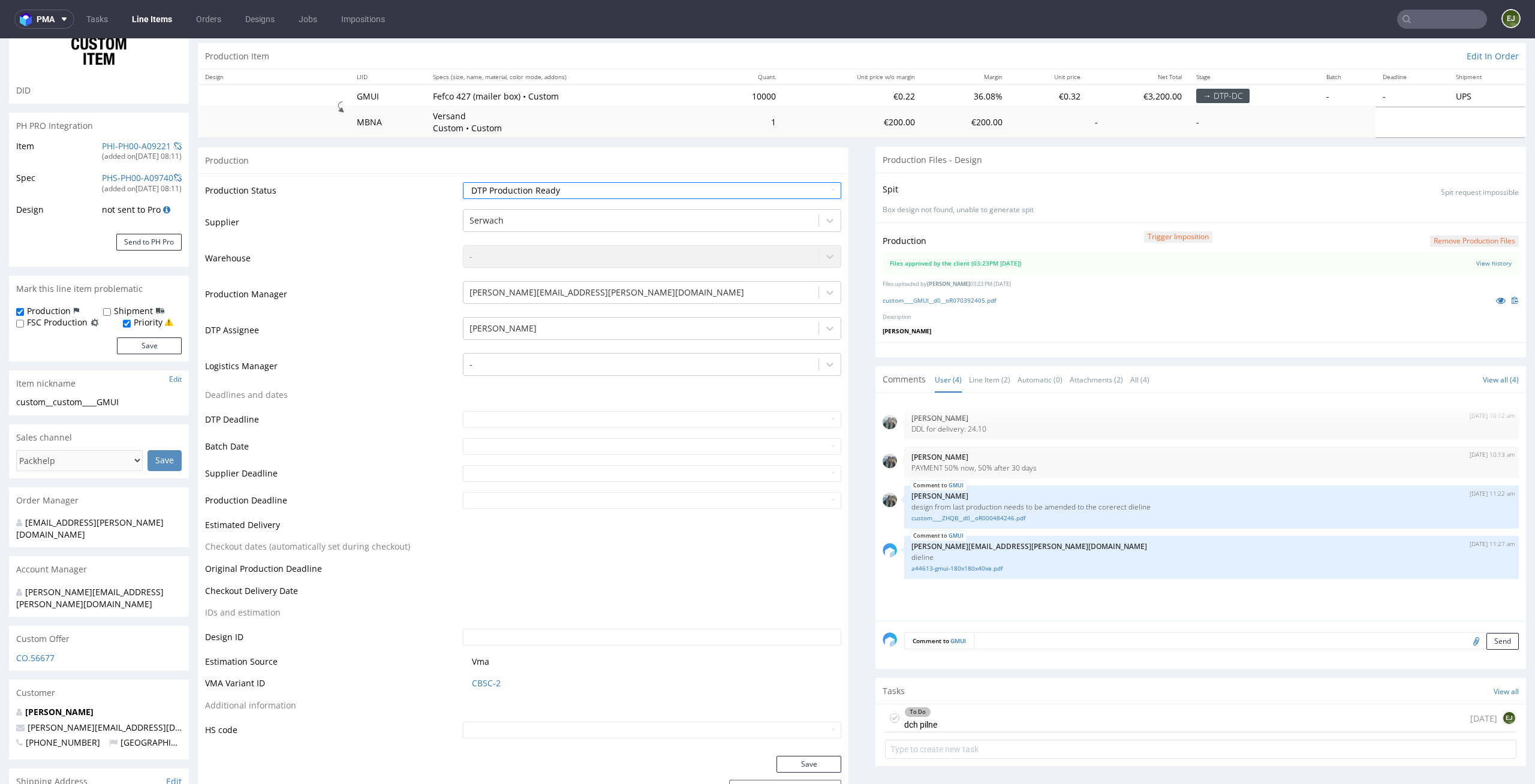
scroll to position [118, 0]
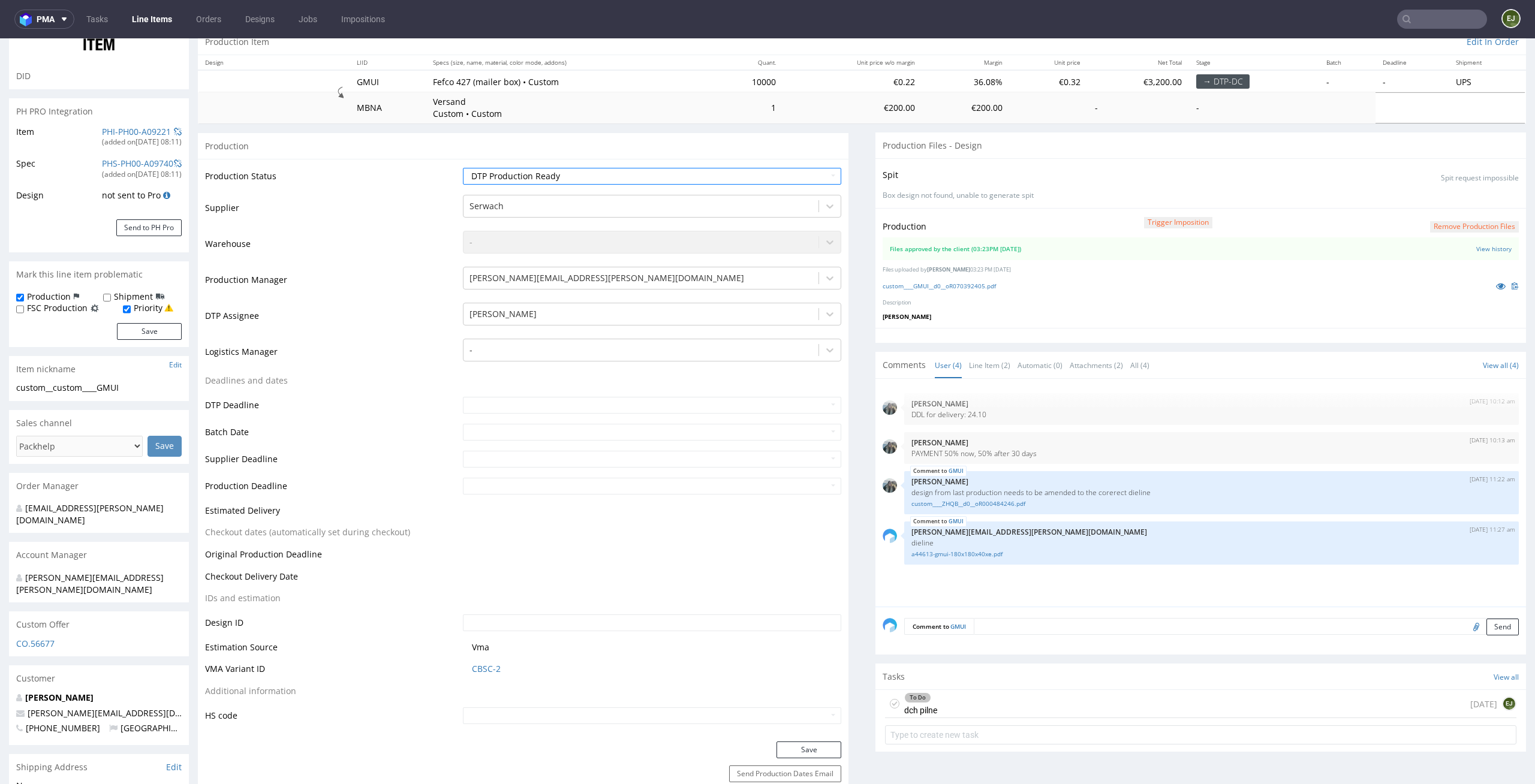
click at [825, 738] on div "Production Status Waiting for Artwork Waiting for Diecut Waiting for Mockup Wai…" at bounding box center [523, 450] width 651 height 582
click at [825, 745] on button "Save" at bounding box center [809, 750] width 64 height 17
click at [890, 704] on icon at bounding box center [894, 703] width 10 height 10
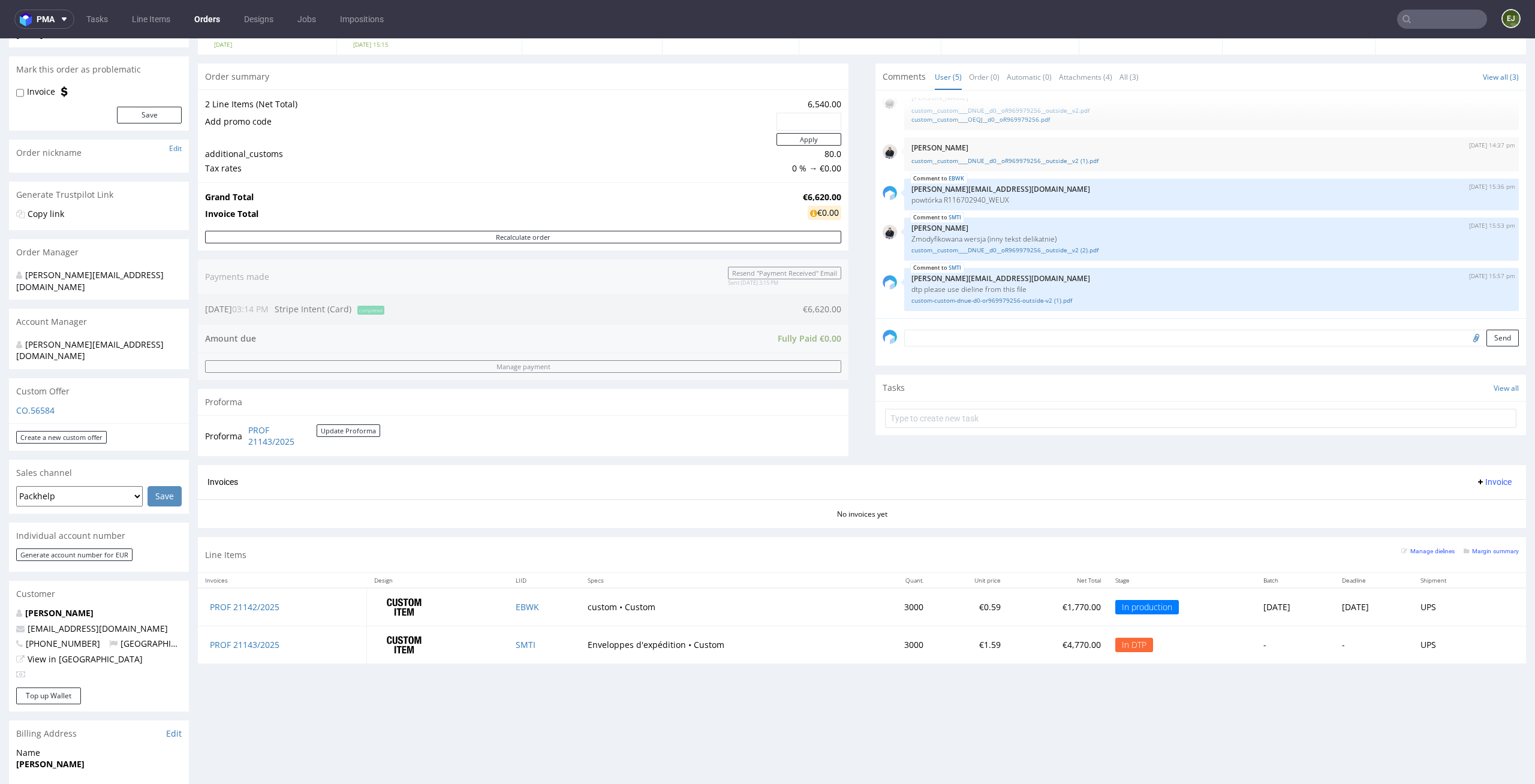
scroll to position [176, 0]
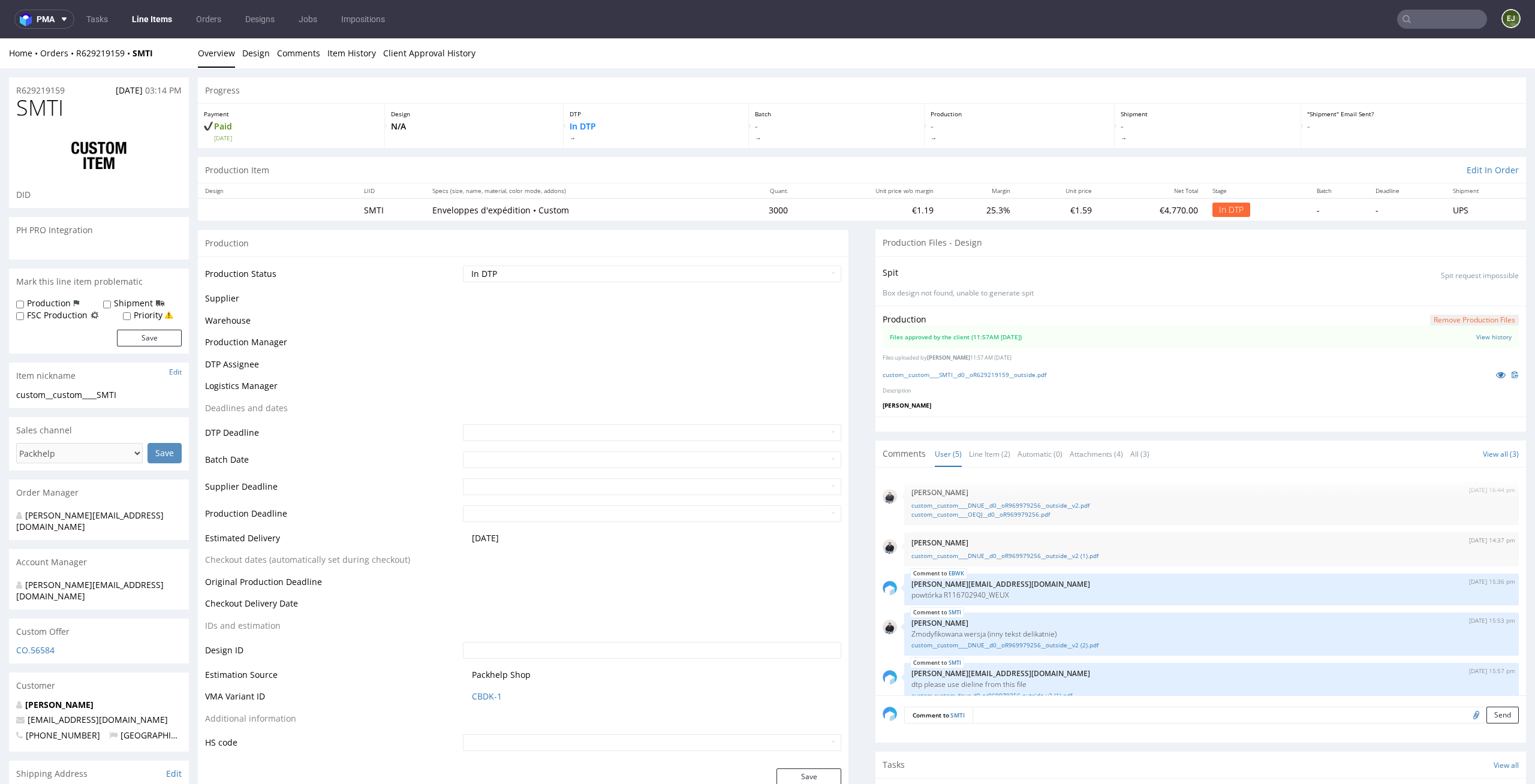
scroll to position [18, 0]
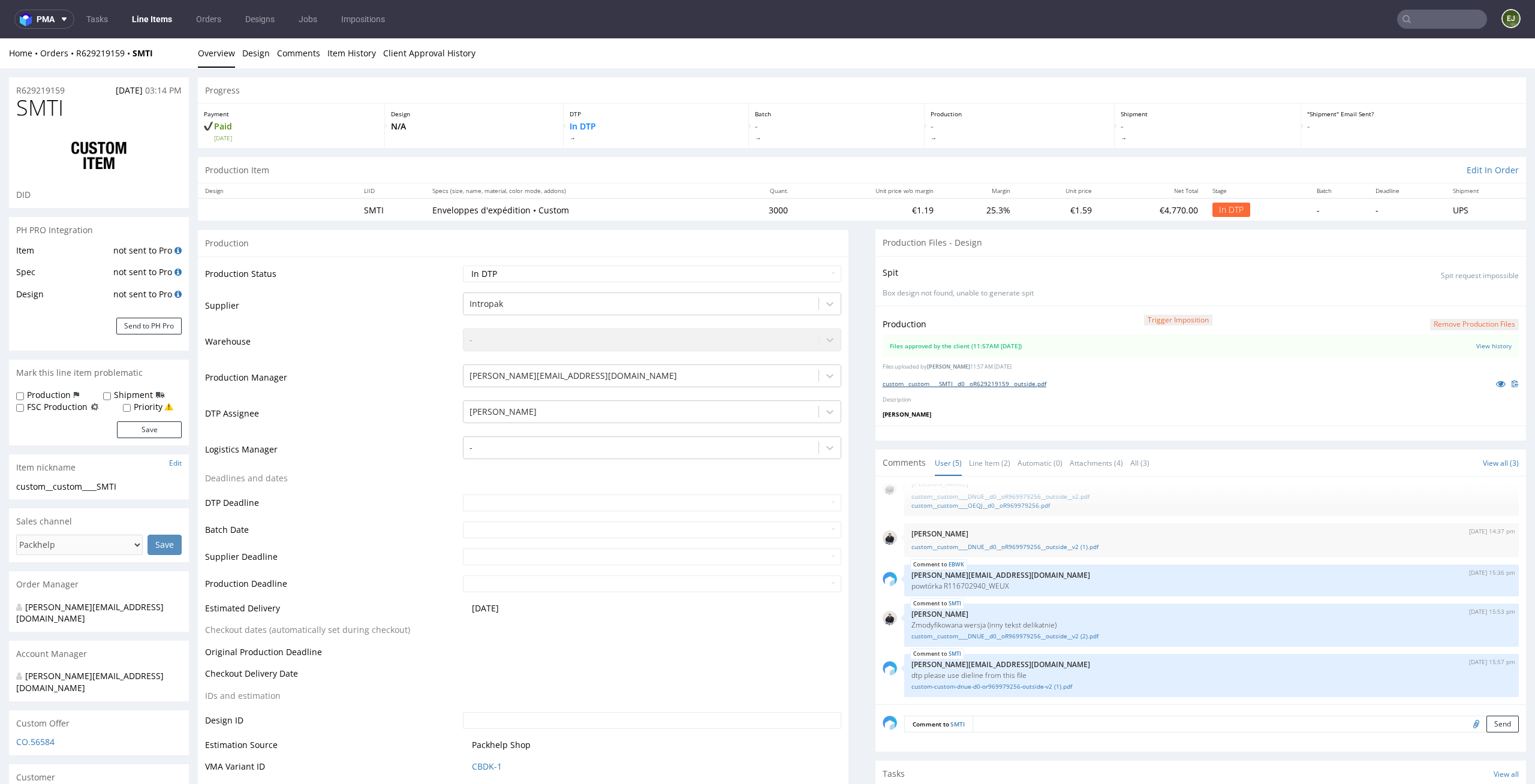
click at [981, 385] on link "custom__custom____SMTI__d0__oR629219159__outside.pdf" at bounding box center [964, 383] width 163 height 8
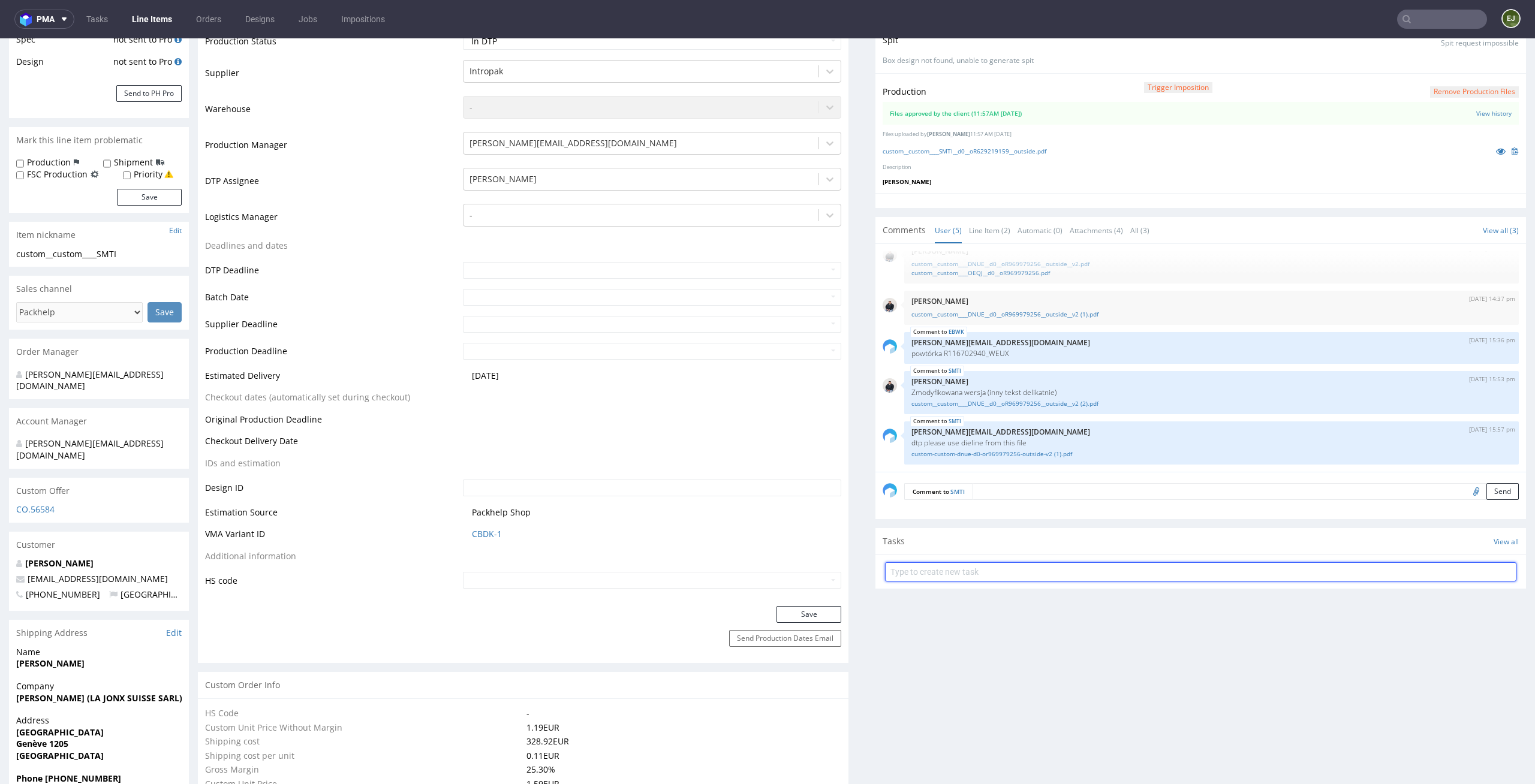
click at [928, 569] on input "text" at bounding box center [1201, 571] width 631 height 19
type input "custom dc priste"
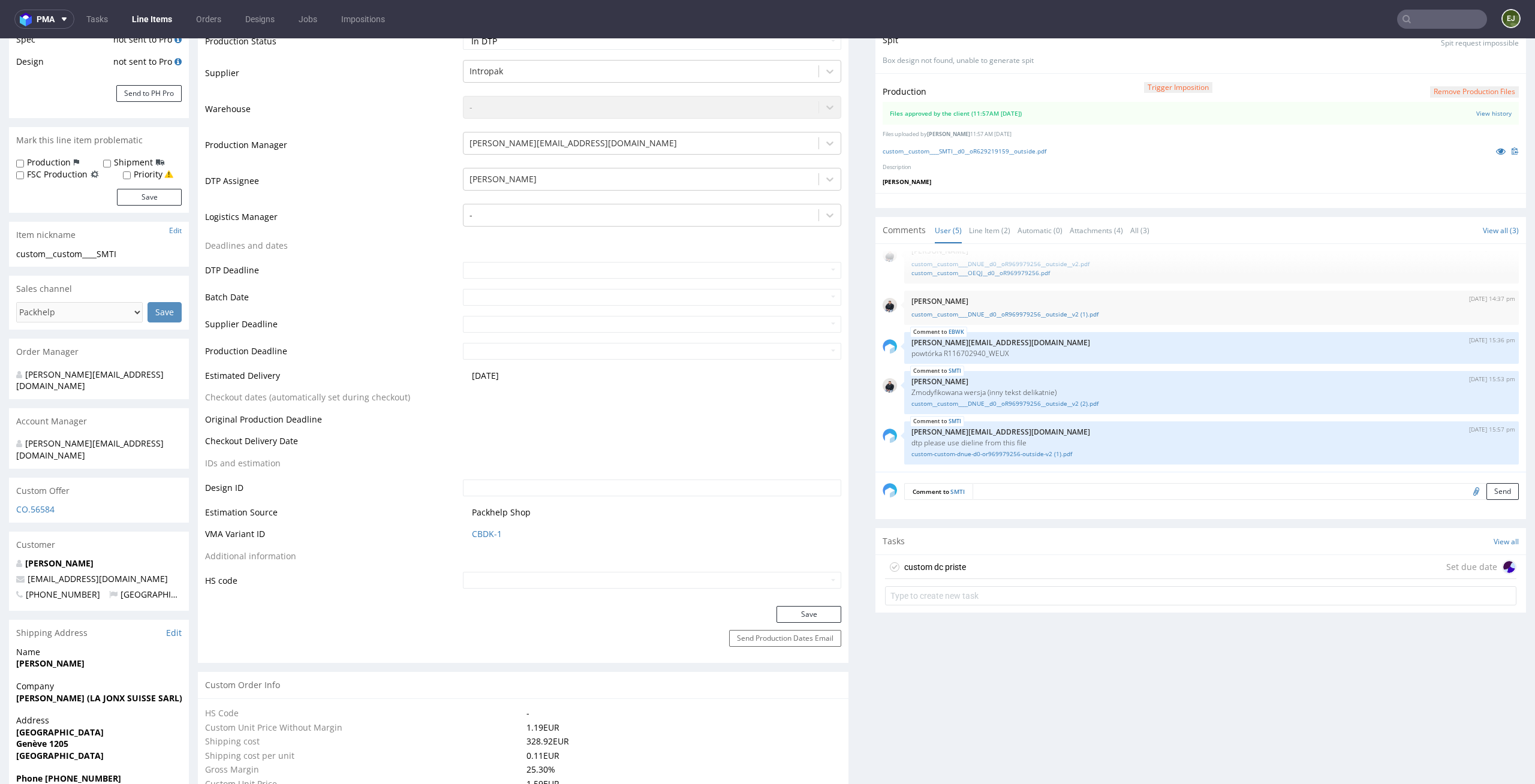
click at [954, 567] on div "custom dc priste" at bounding box center [935, 567] width 62 height 14
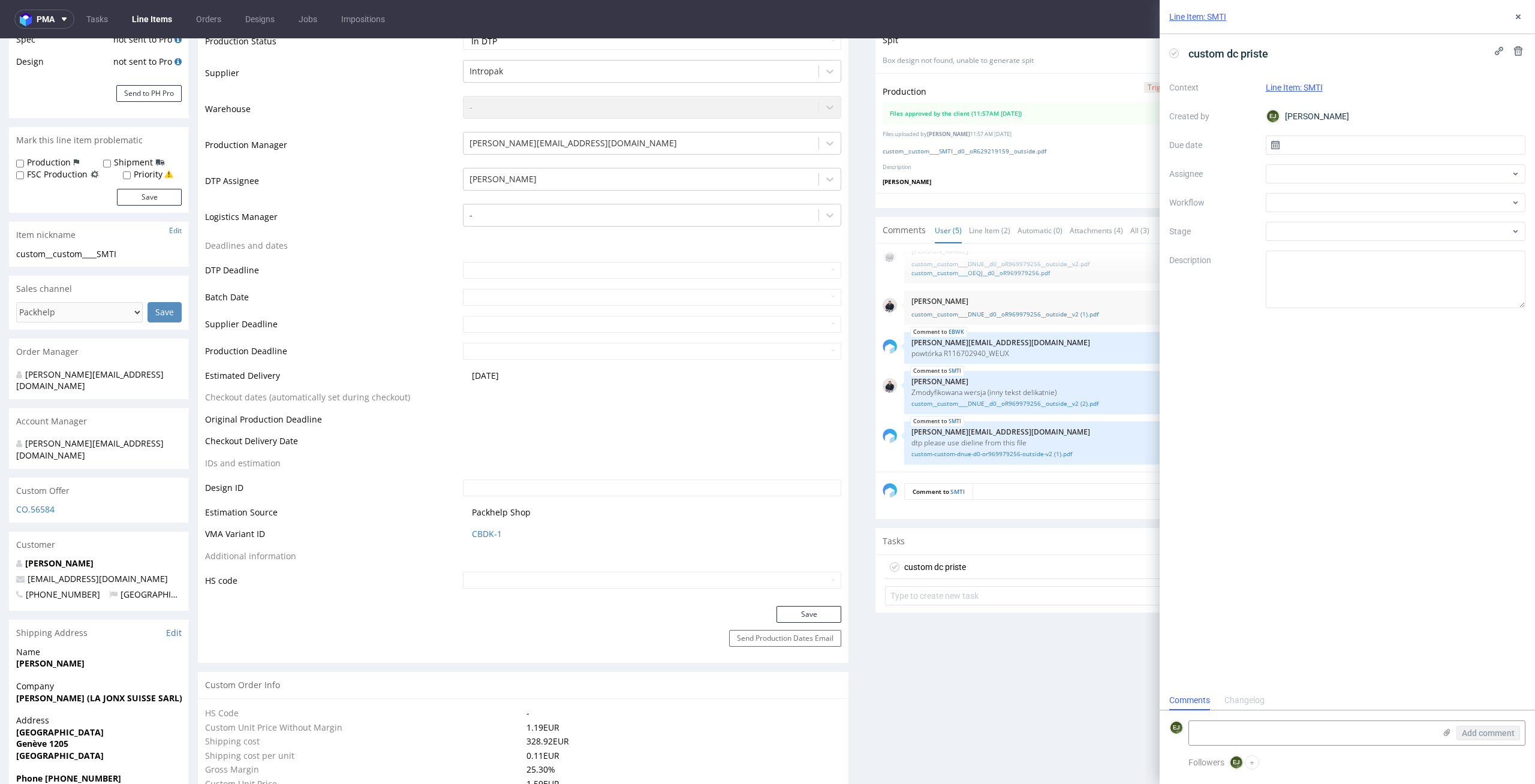
scroll to position [10, 0]
click at [1256, 57] on span "custom dc priste" at bounding box center [1228, 53] width 89 height 20
click at [1271, 51] on span "custom dc priste" at bounding box center [1228, 53] width 89 height 20
click at [1338, 147] on input "text" at bounding box center [1396, 144] width 260 height 19
click at [1398, 242] on button "8" at bounding box center [1395, 245] width 19 height 19
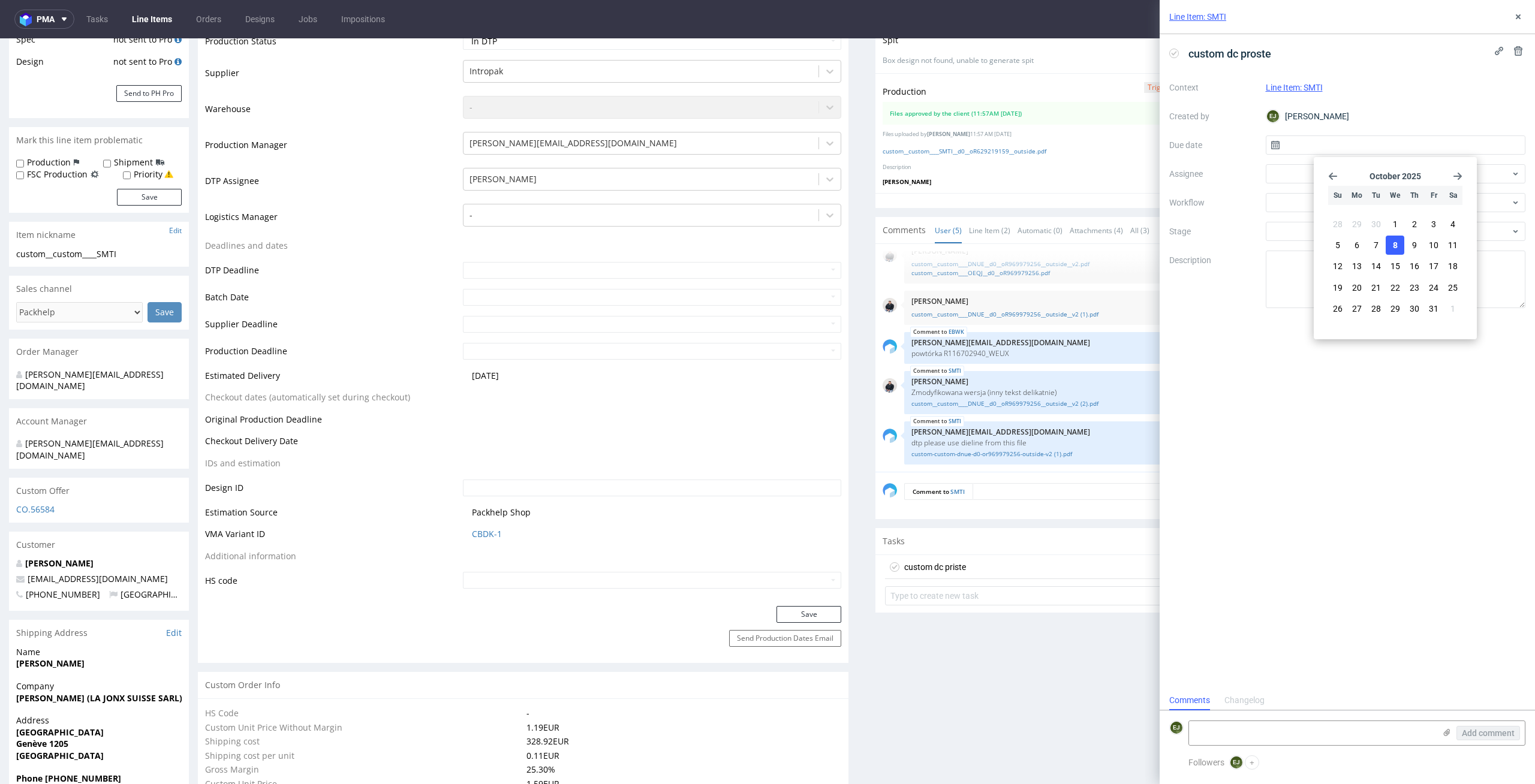
type input "08/10/2025"
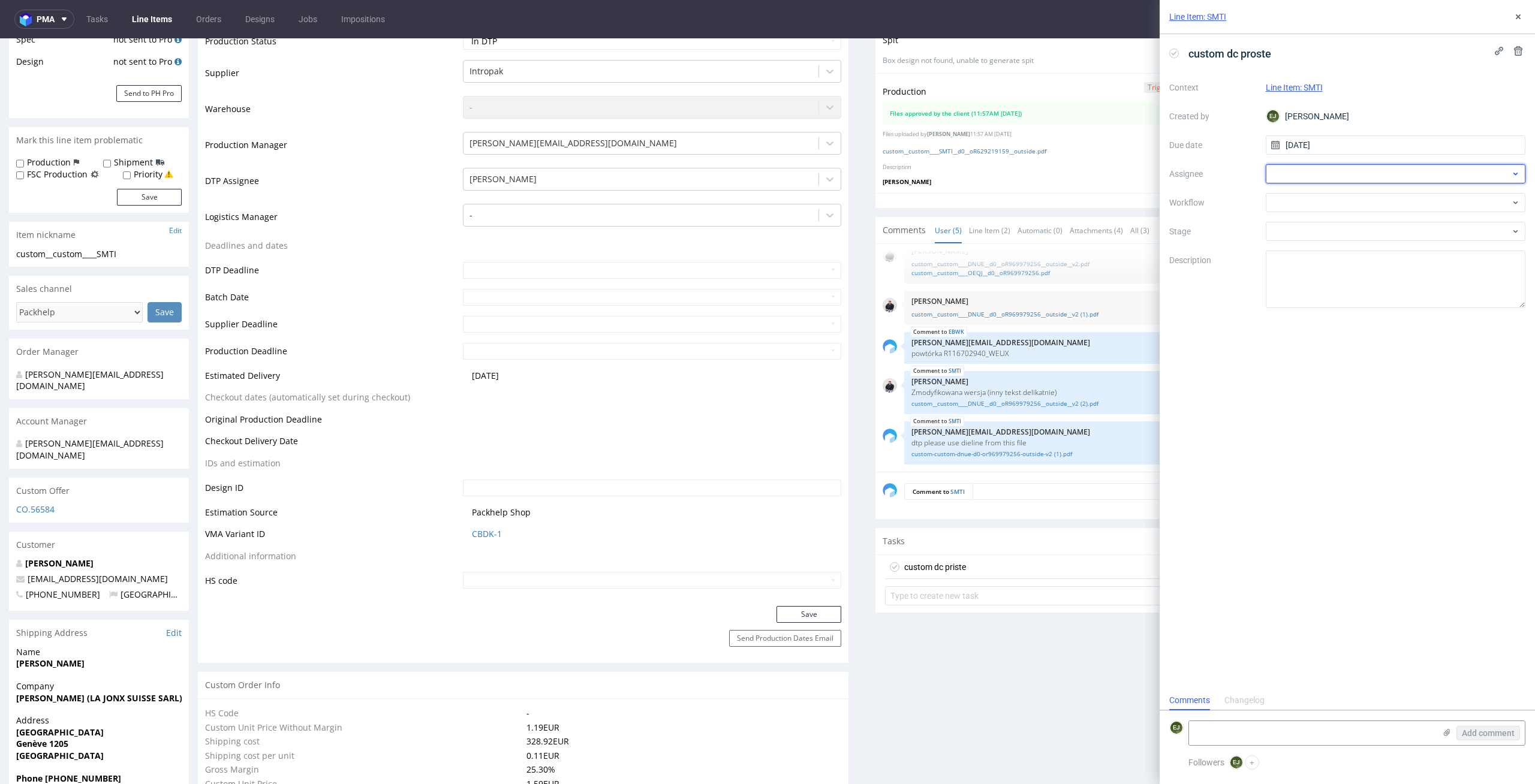
click at [1394, 170] on div at bounding box center [1396, 173] width 260 height 19
type input "karol"
click at [1387, 193] on div "KM Karol Markowski" at bounding box center [1396, 200] width 251 height 19
click at [1387, 202] on div at bounding box center [1396, 202] width 260 height 19
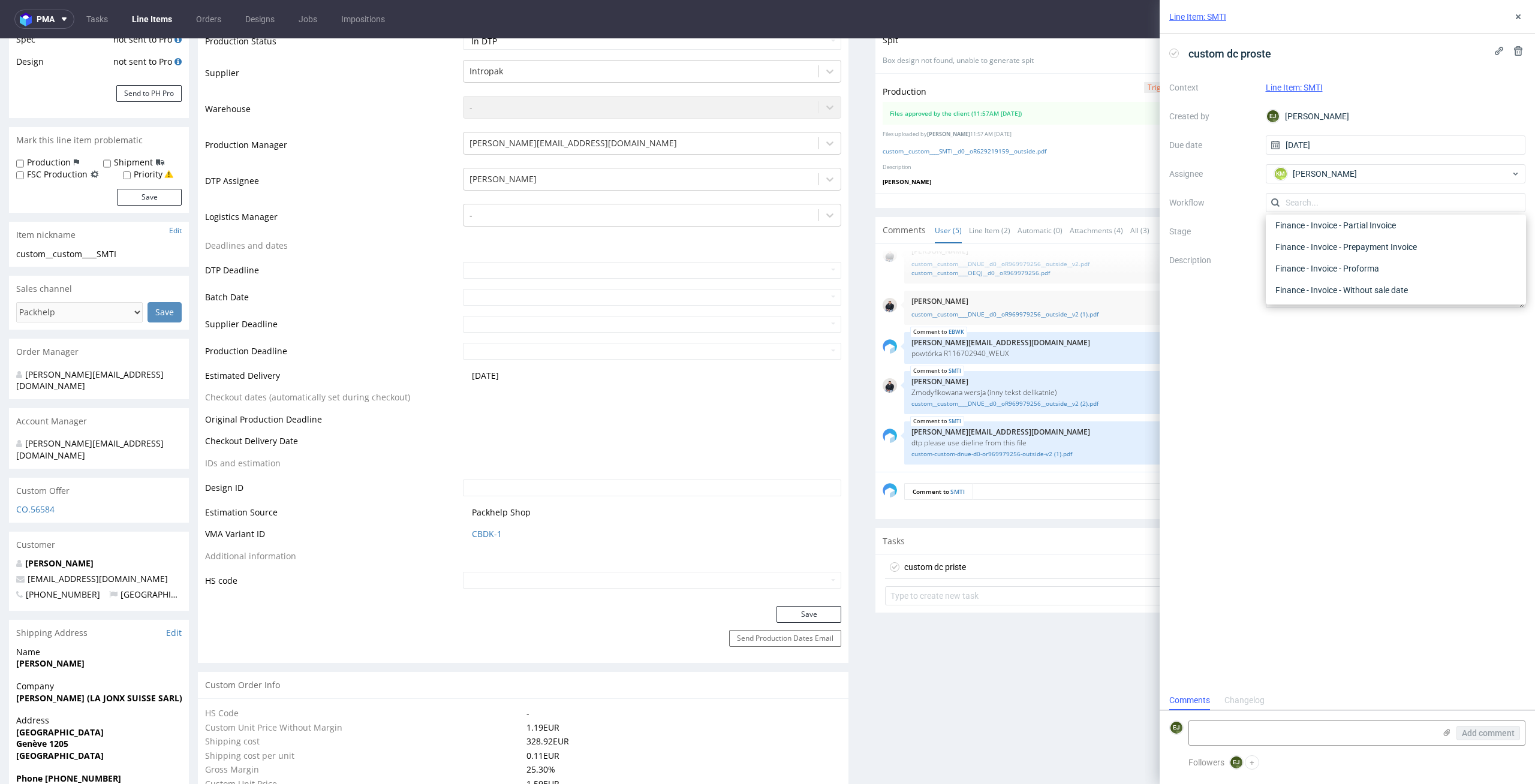
scroll to position [0, 0]
click at [1434, 233] on div "DTP" at bounding box center [1396, 230] width 251 height 11
click at [1434, 249] on div "DTP - Double Check" at bounding box center [1396, 245] width 251 height 21
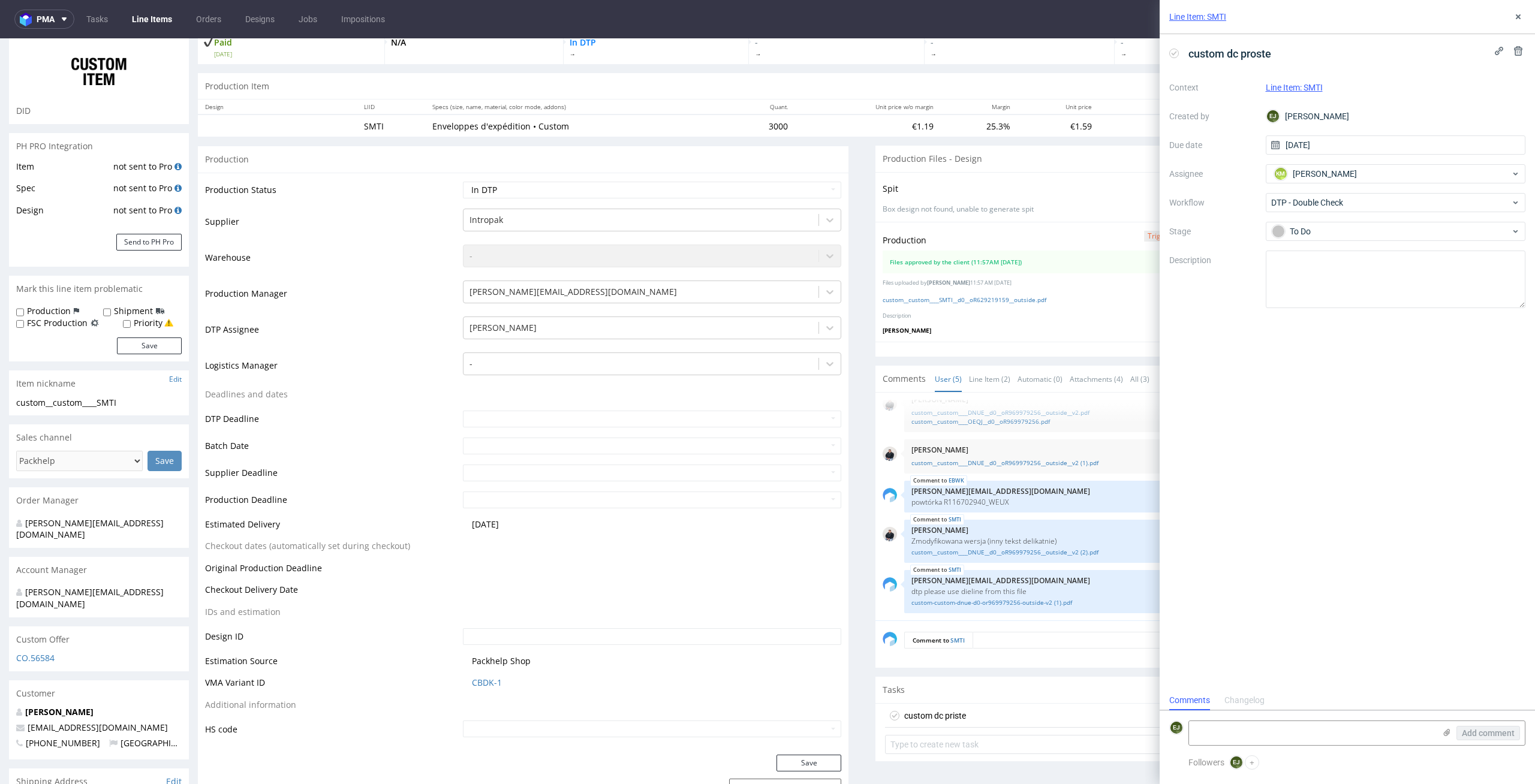
scroll to position [34, 0]
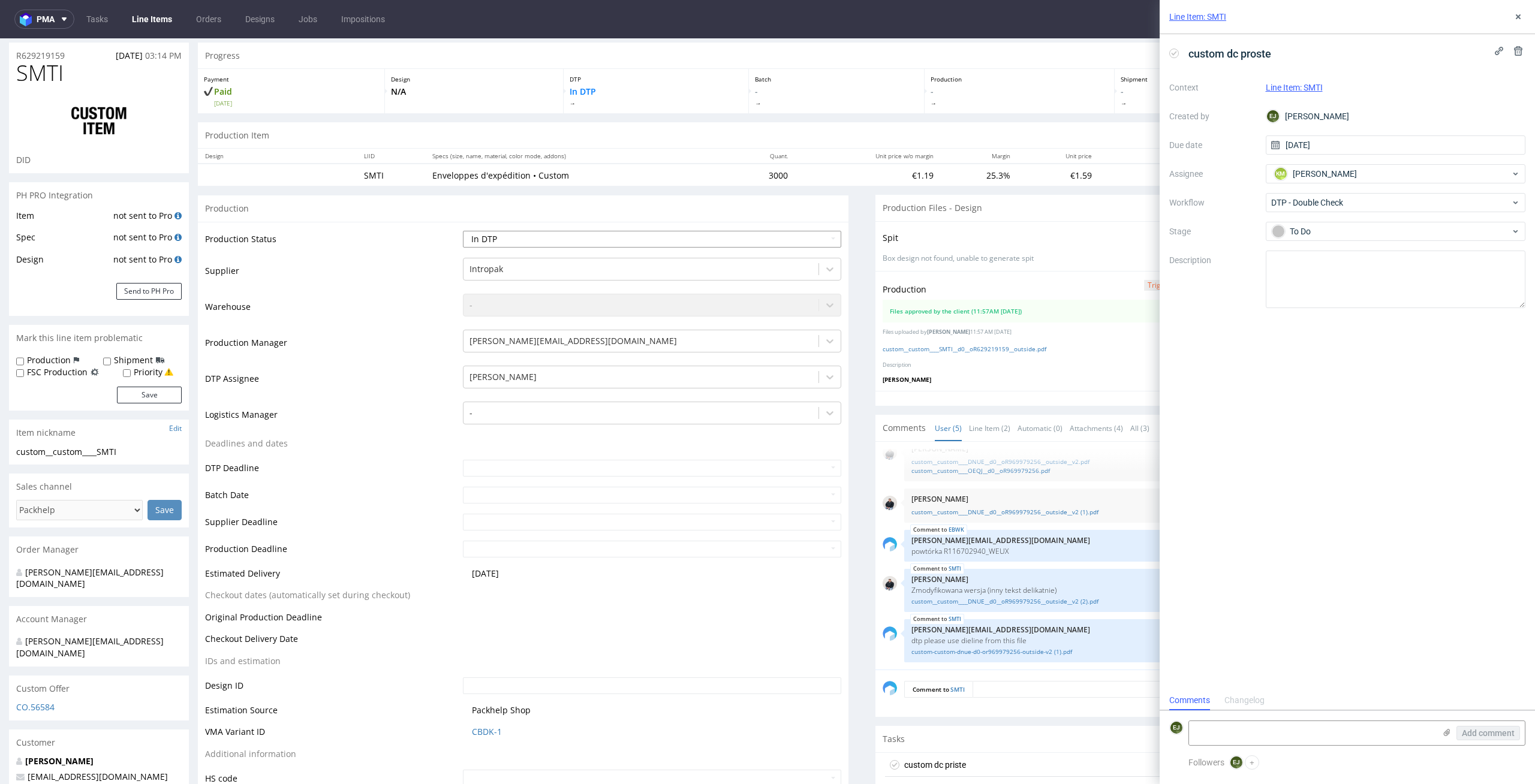
click at [738, 240] on select "Waiting for Artwork Waiting for Diecut Waiting for Mockup Waiting for DTP Waiti…" at bounding box center [652, 239] width 379 height 17
select select "dtp_waiting_for_double_check"
click at [463, 231] on select "Waiting for Artwork Waiting for Diecut Waiting for Mockup Waiting for DTP Waiti…" at bounding box center [652, 239] width 379 height 17
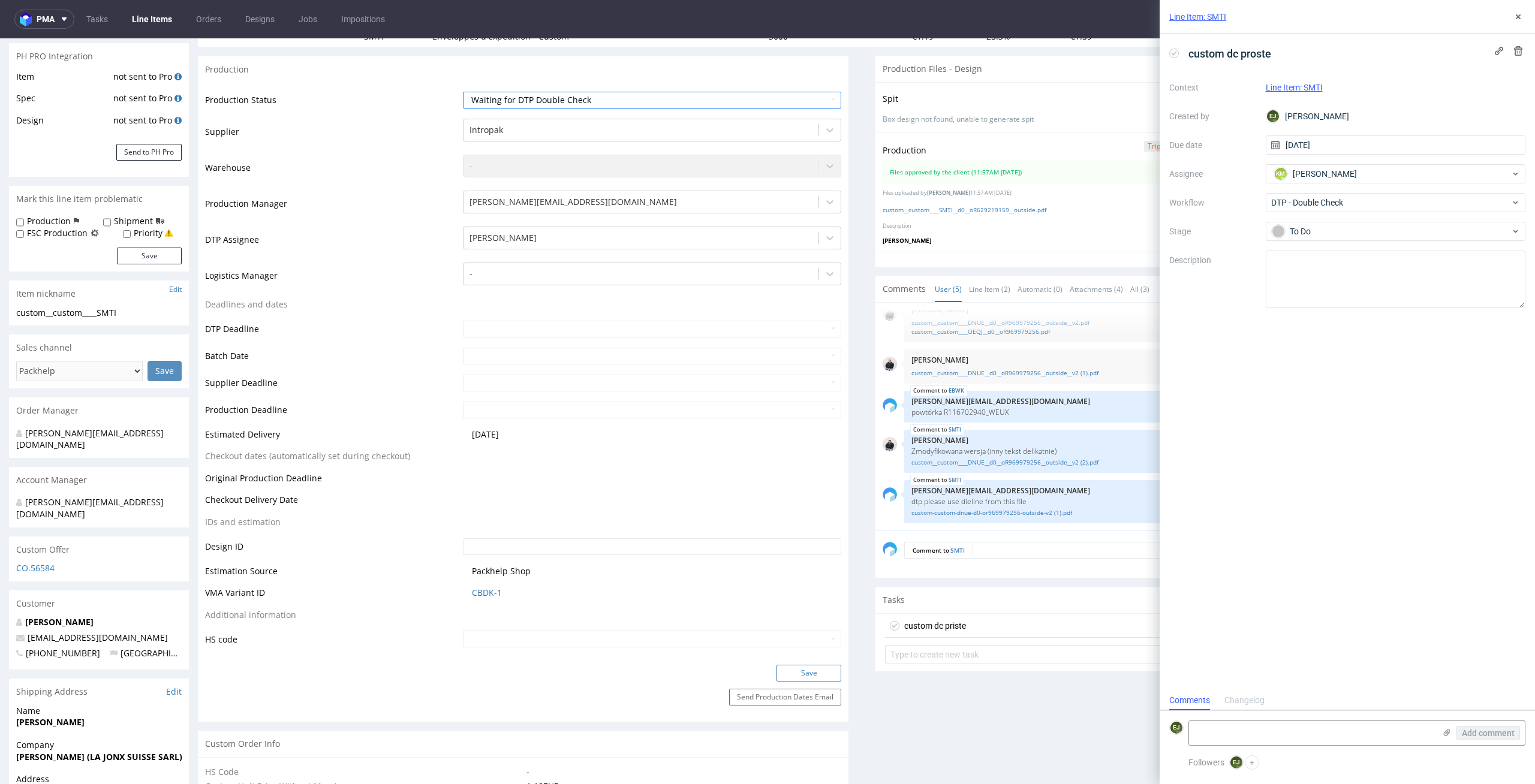
click at [818, 670] on button "Save" at bounding box center [809, 673] width 64 height 17
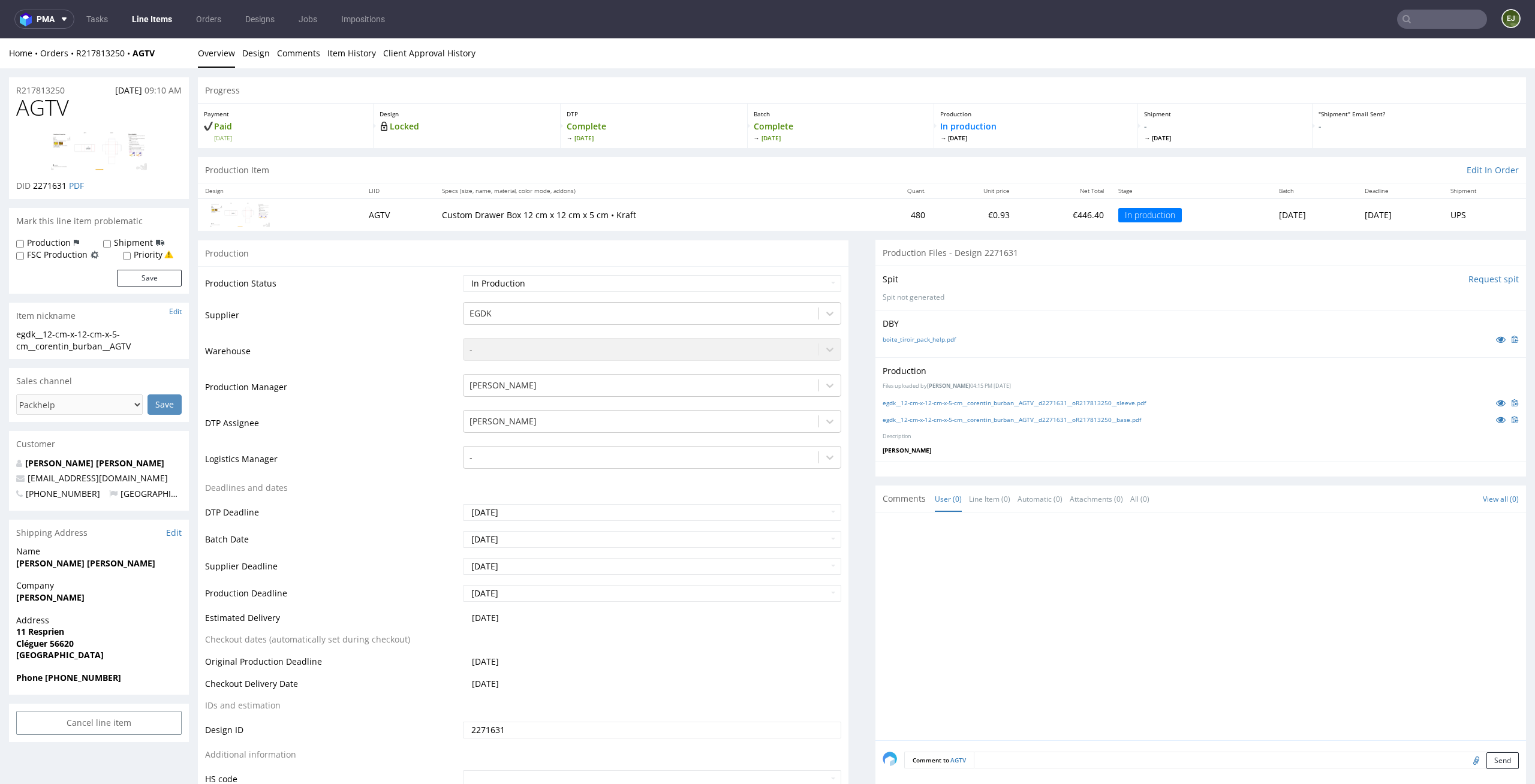
click at [910, 411] on div "Production Files uploaded by [PERSON_NAME] 04:15 PM [DATE] egdk__12-cm-x-12-cm-…" at bounding box center [1201, 409] width 651 height 105
click at [913, 405] on link "egdk__12-cm-x-12-cm-x-5-cm__corentin_burban__AGTV__d2271631__oR217813250__sleev…" at bounding box center [1014, 403] width 263 height 8
click at [913, 421] on link "egdk__12-cm-x-12-cm-x-5-cm__corentin_burban__AGTV__d2271631__oR217813250__base.…" at bounding box center [1012, 419] width 258 height 8
click at [1466, 758] on input "file" at bounding box center [1474, 760] width 17 height 16
type input "C:\fakepath\egdk__12-cm-x-12-cm-x-5-cm__corentin_burban__AGTV__d2271631__oR2178…"
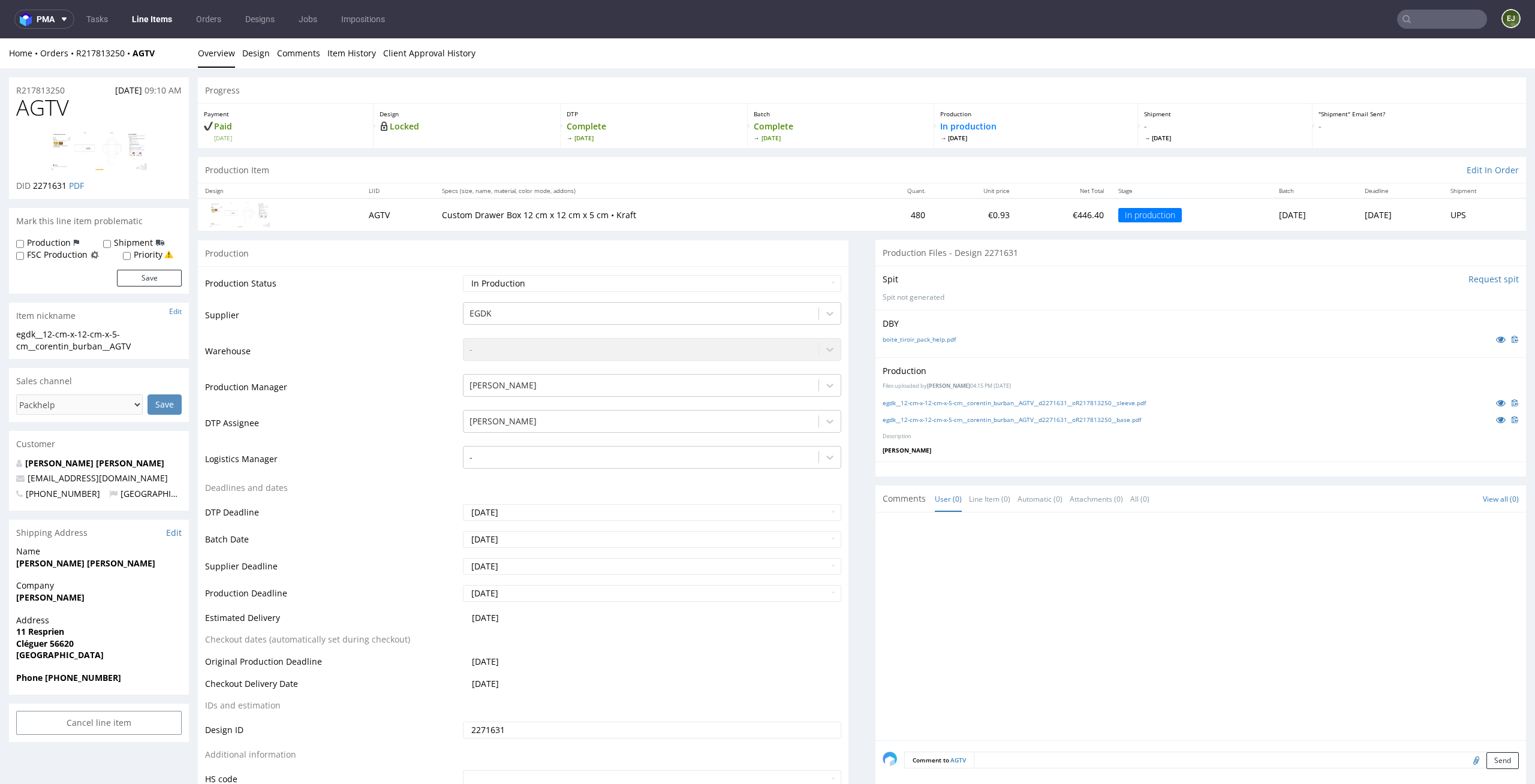
scroll to position [38, 0]
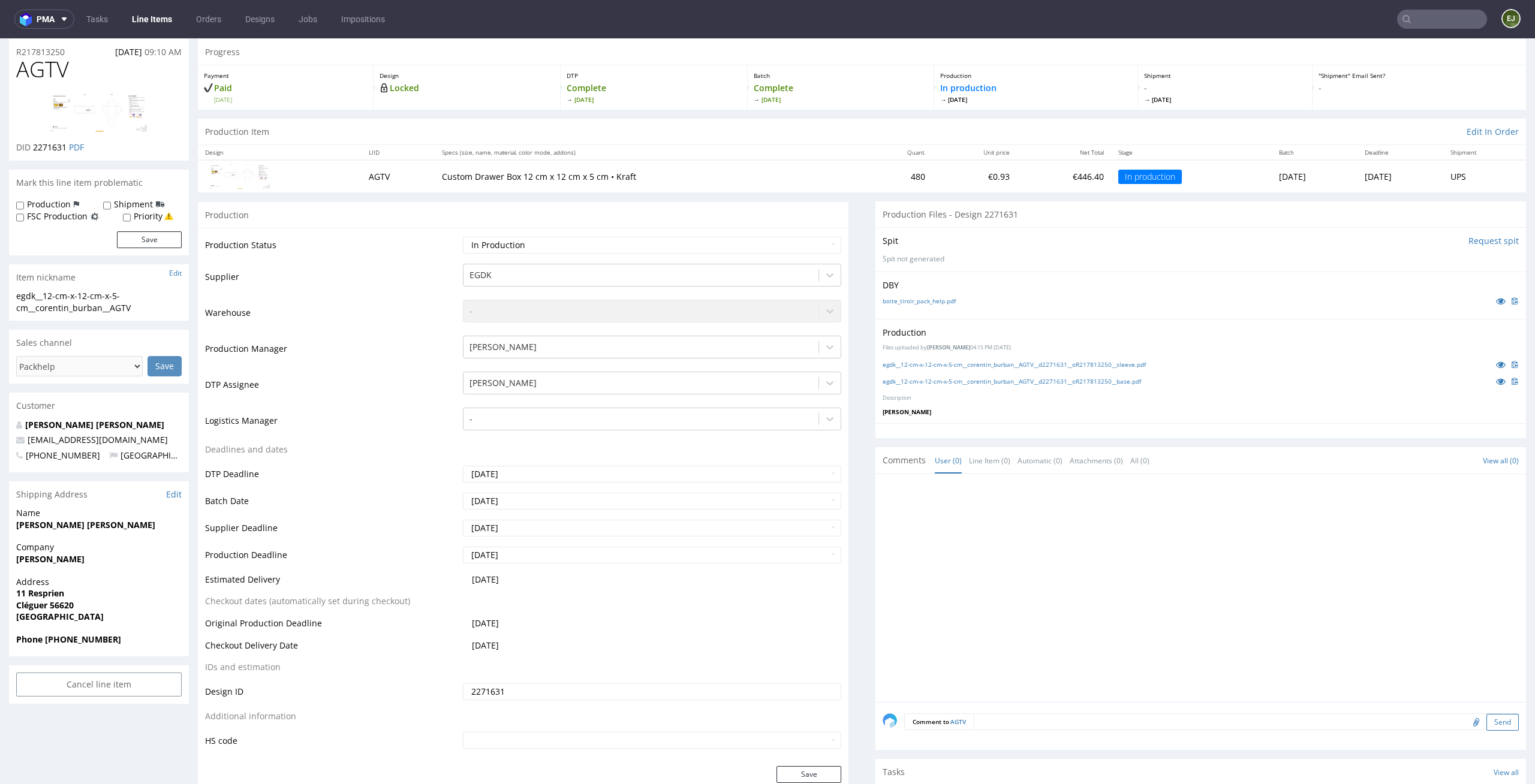
click at [1487, 726] on button "Send" at bounding box center [1503, 722] width 33 height 17
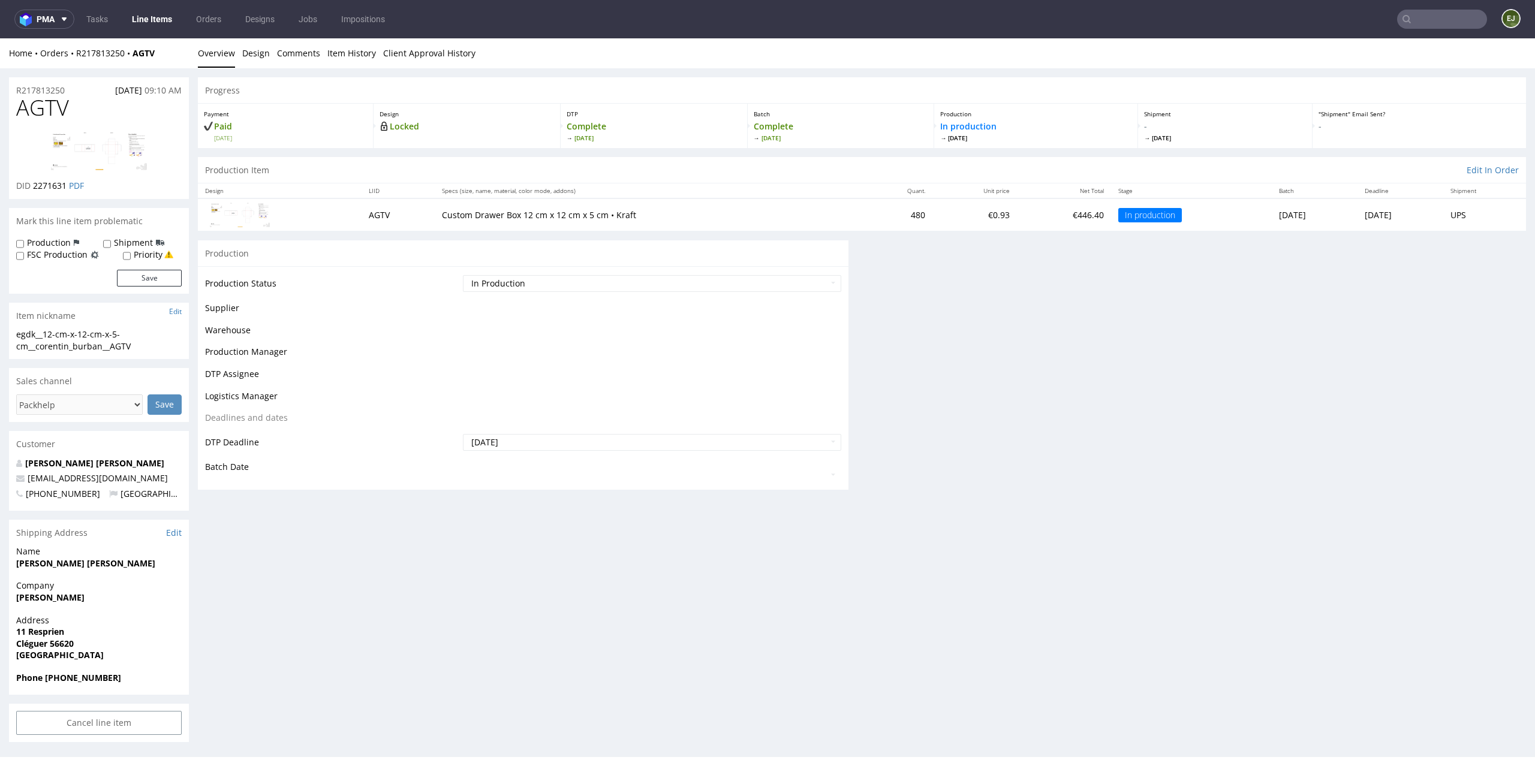
scroll to position [0, 0]
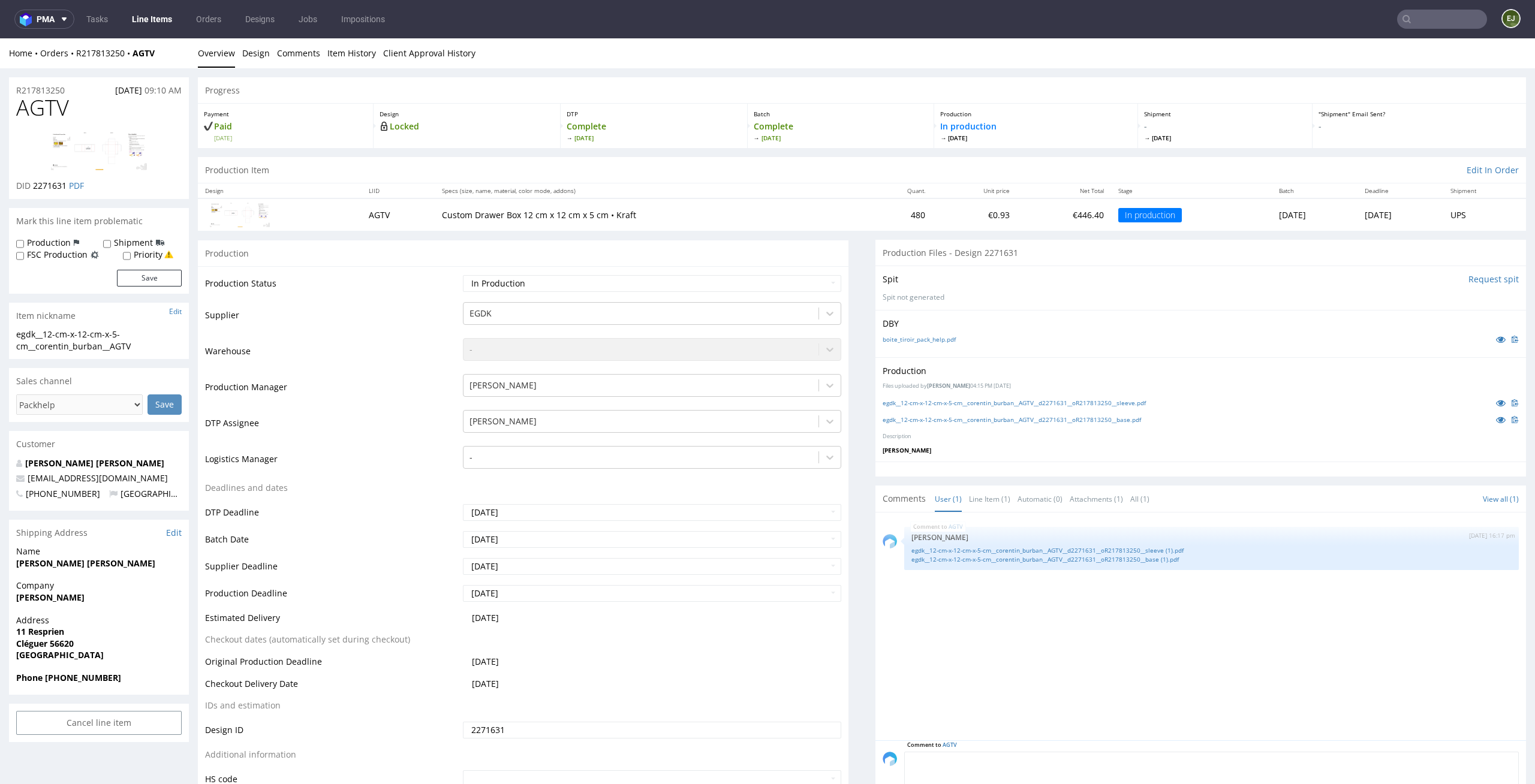
click at [1047, 753] on textarea at bounding box center [1211, 777] width 615 height 51
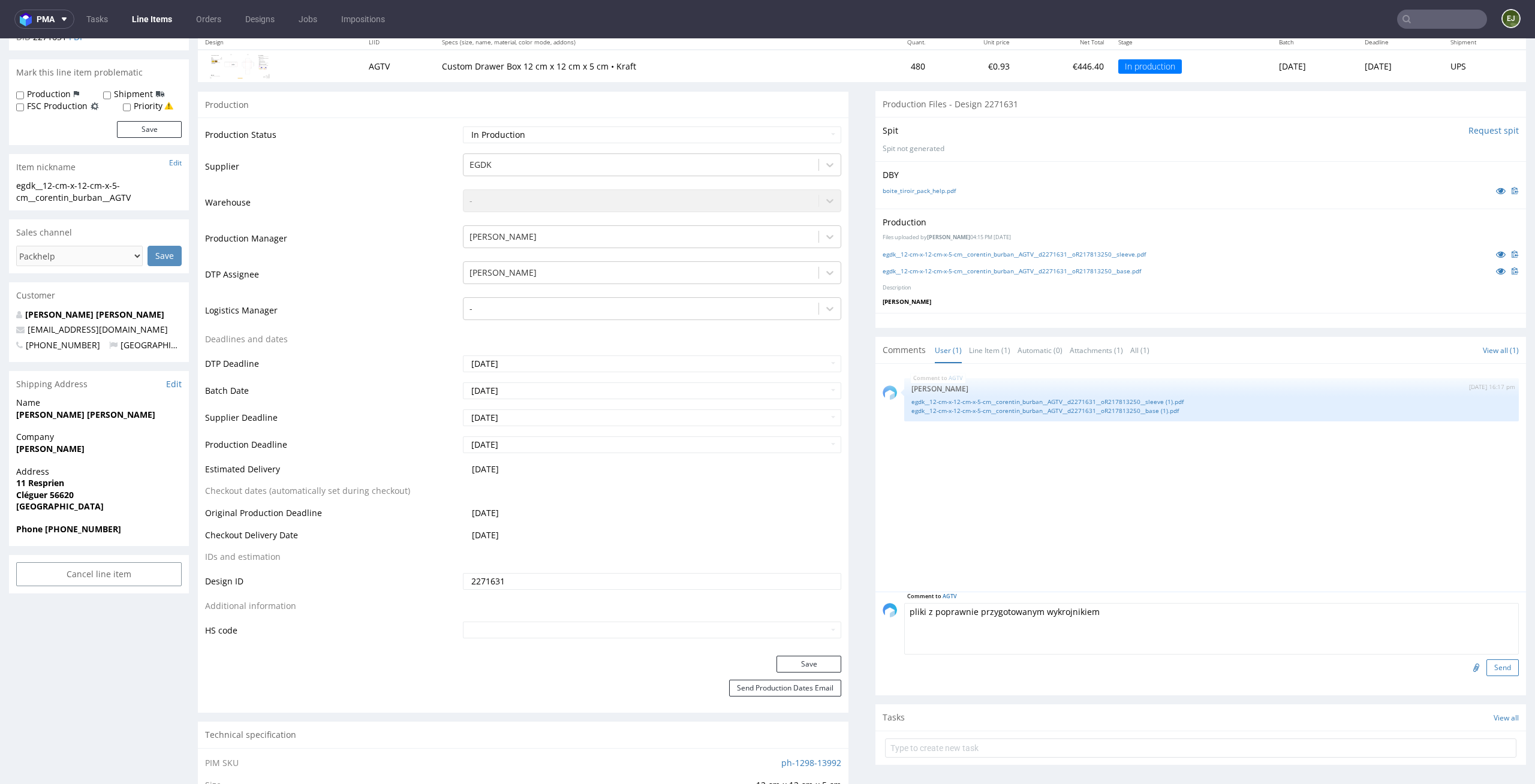
type textarea "pliki z poprawnie przygotowanym wykrojnikiem"
click at [1493, 662] on button "Send" at bounding box center [1503, 668] width 33 height 17
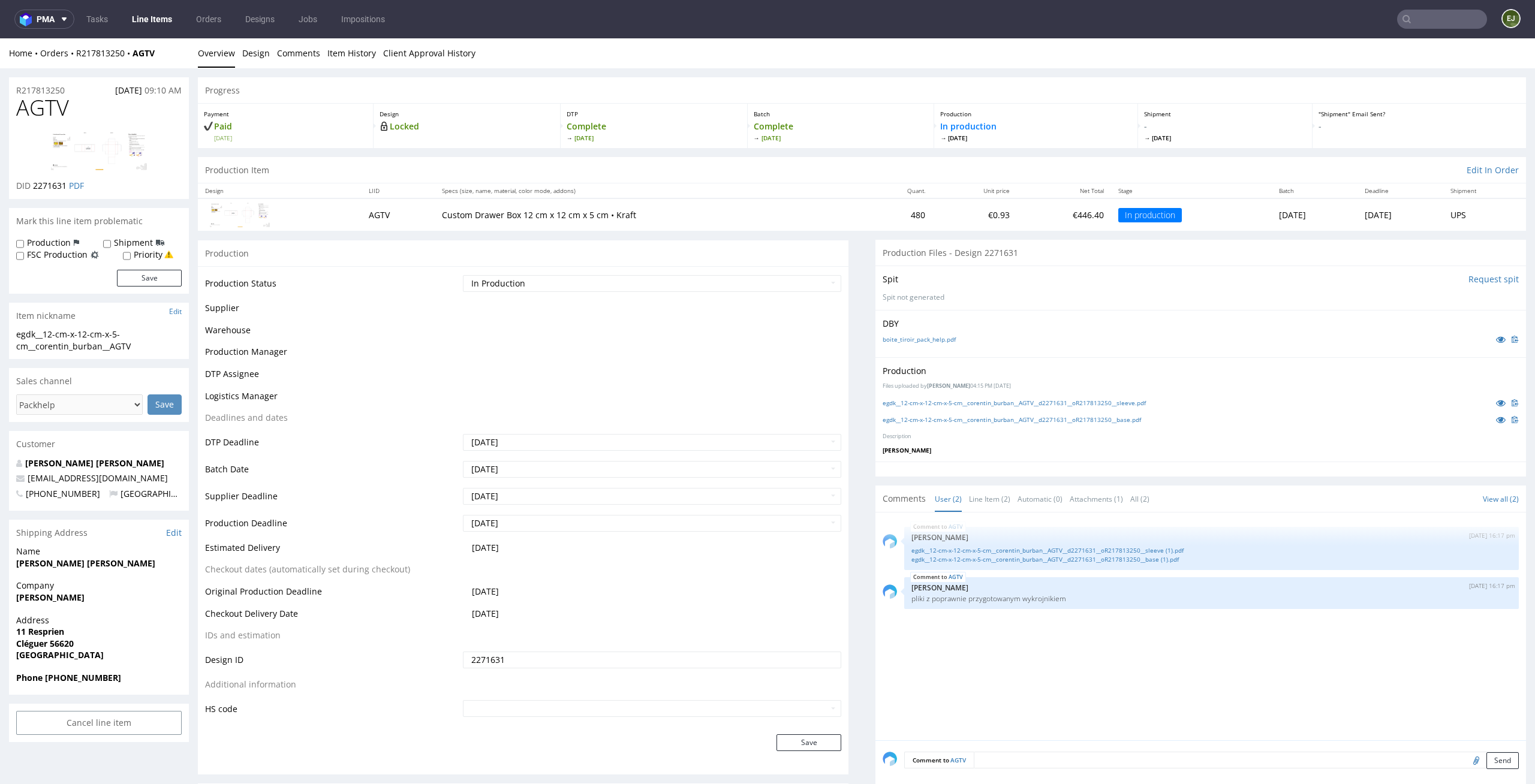
scroll to position [0, 0]
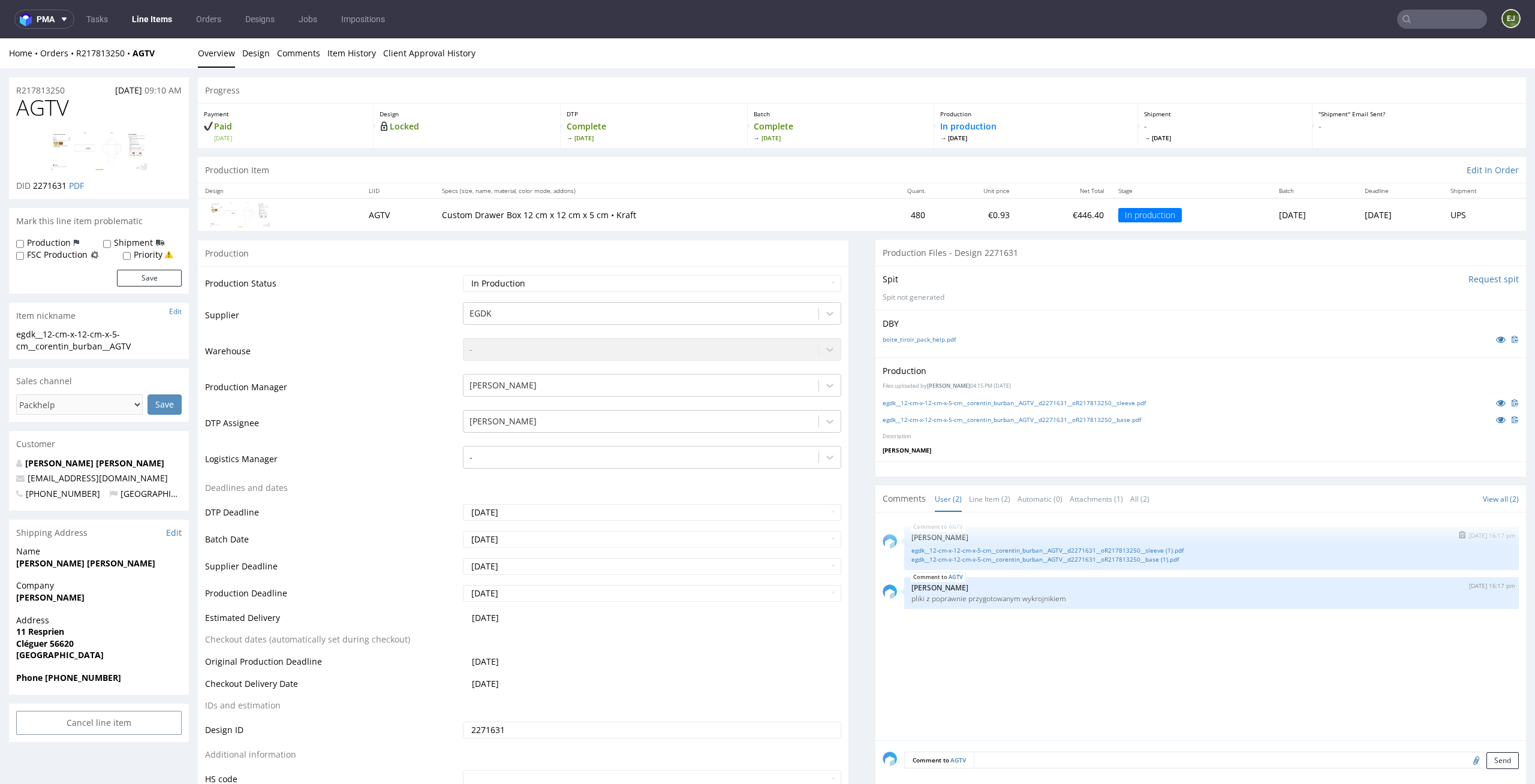
click at [1459, 535] on img "submit" at bounding box center [1462, 534] width 7 height 7
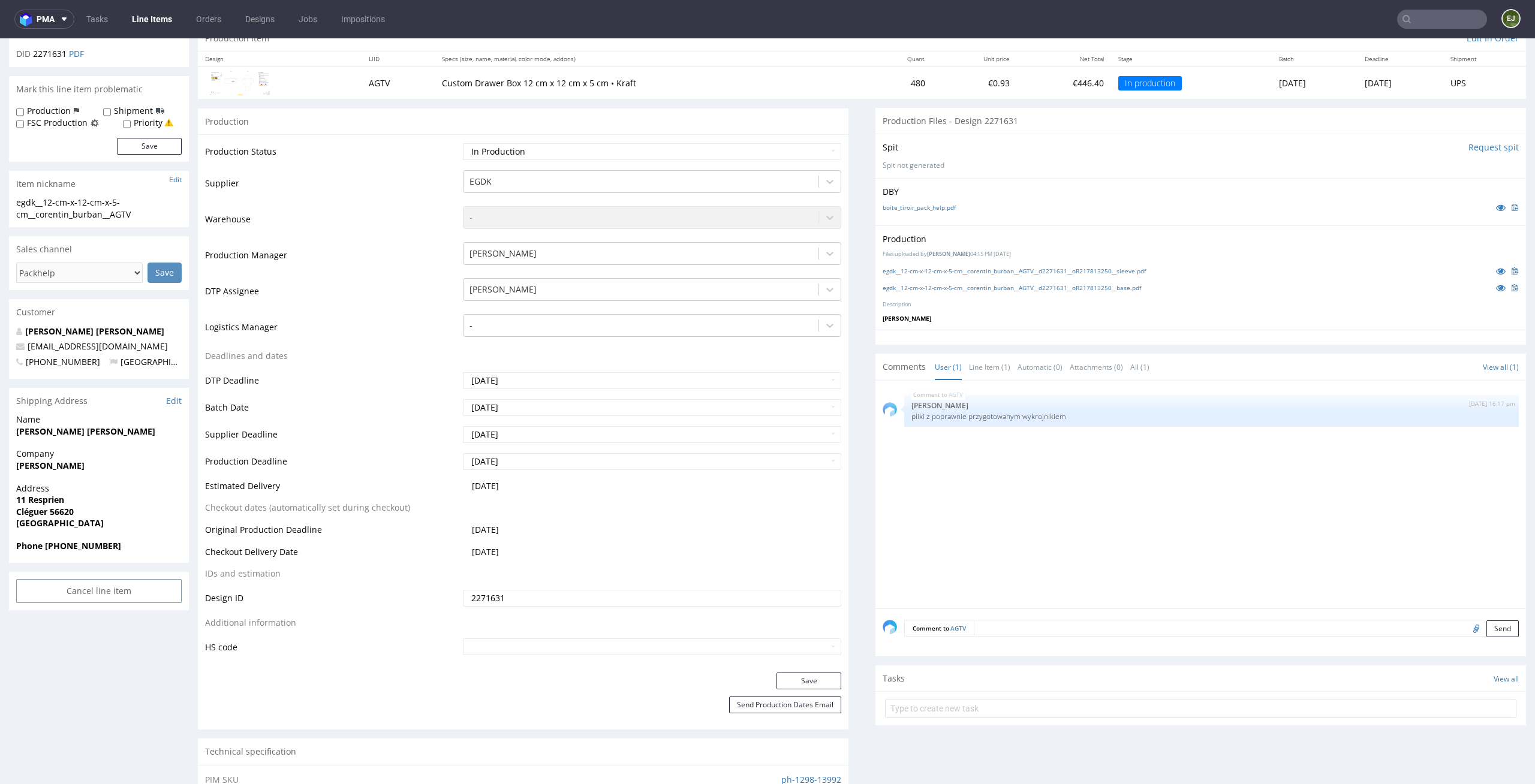
scroll to position [212, 0]
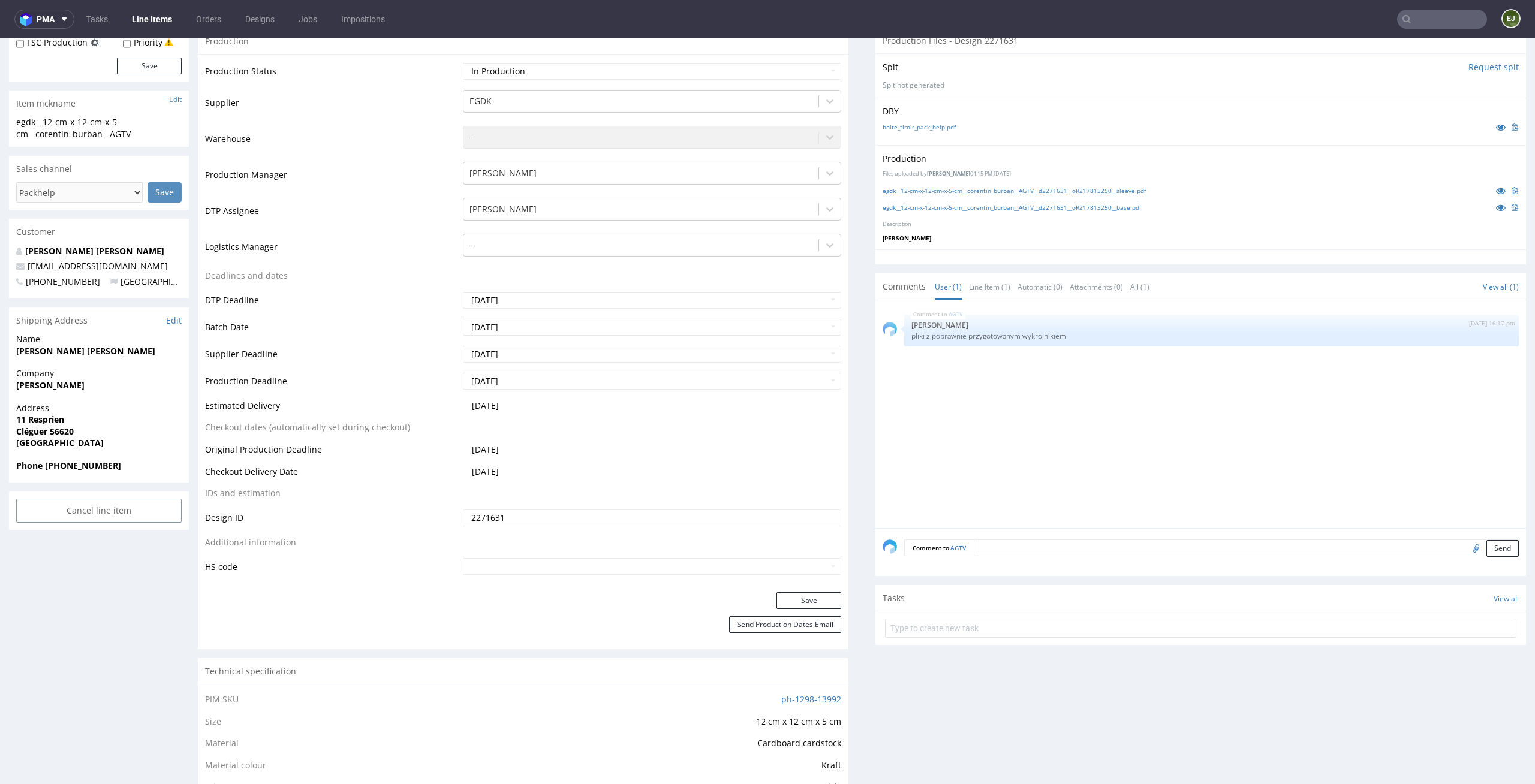
click at [1466, 547] on input "file" at bounding box center [1474, 548] width 17 height 16
type input "C:\fakepath\egdk__12-cm-x-12-cm-x-5-cm__corentin_burban__AGTV__d2271631__oR2178…"
click at [1487, 554] on button "Send" at bounding box center [1503, 548] width 33 height 17
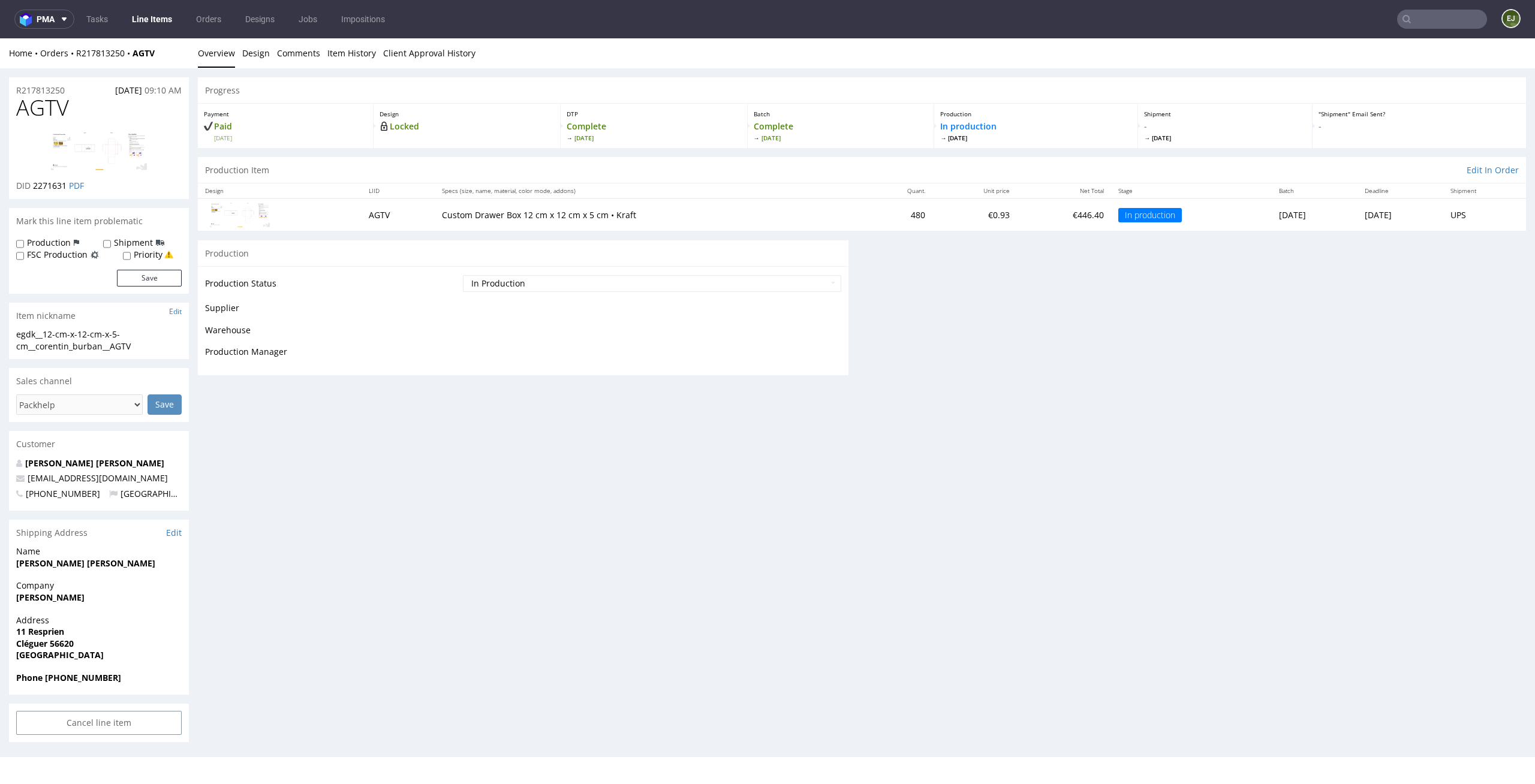
scroll to position [0, 0]
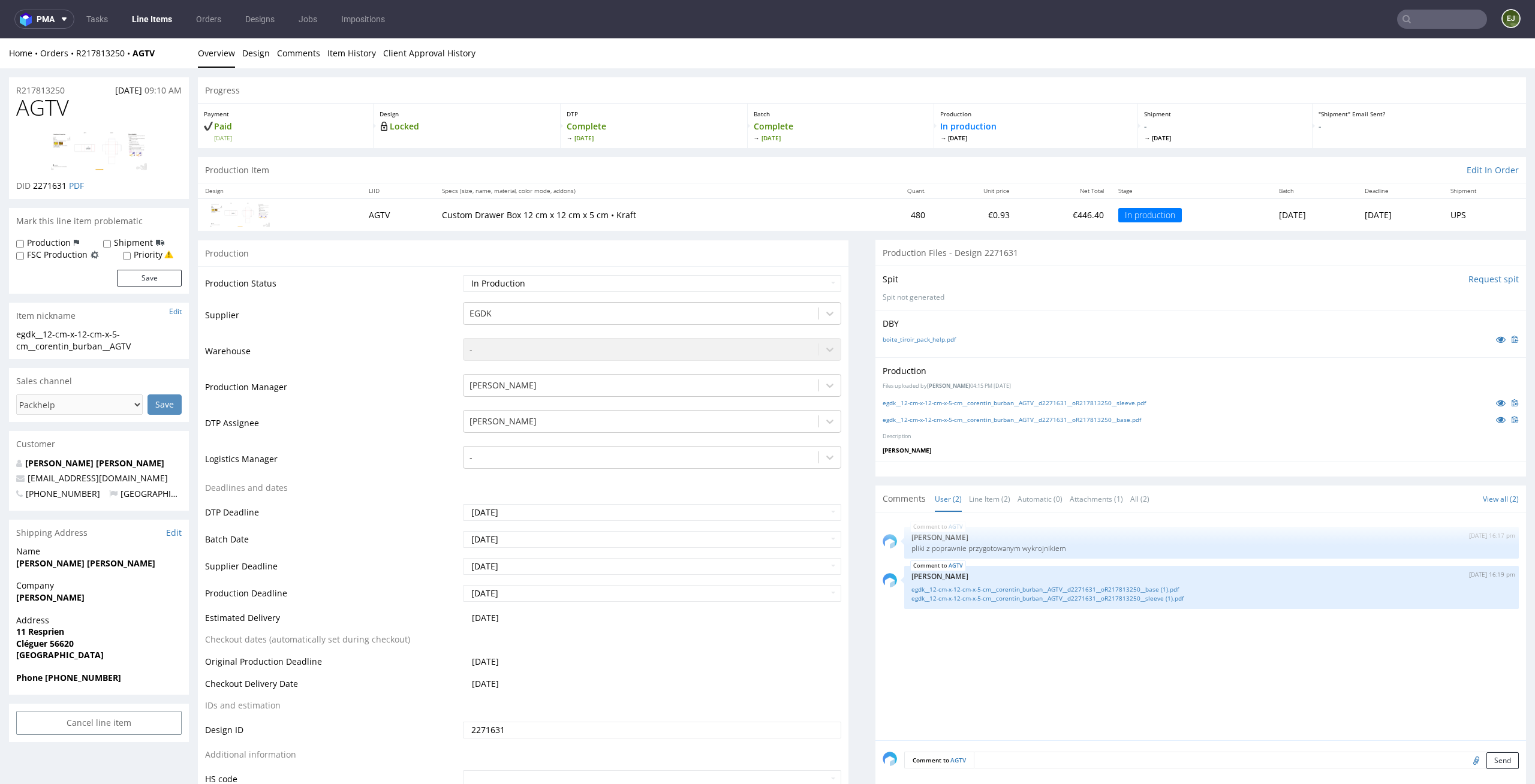
click at [144, 27] on link "Line Items" at bounding box center [152, 19] width 55 height 19
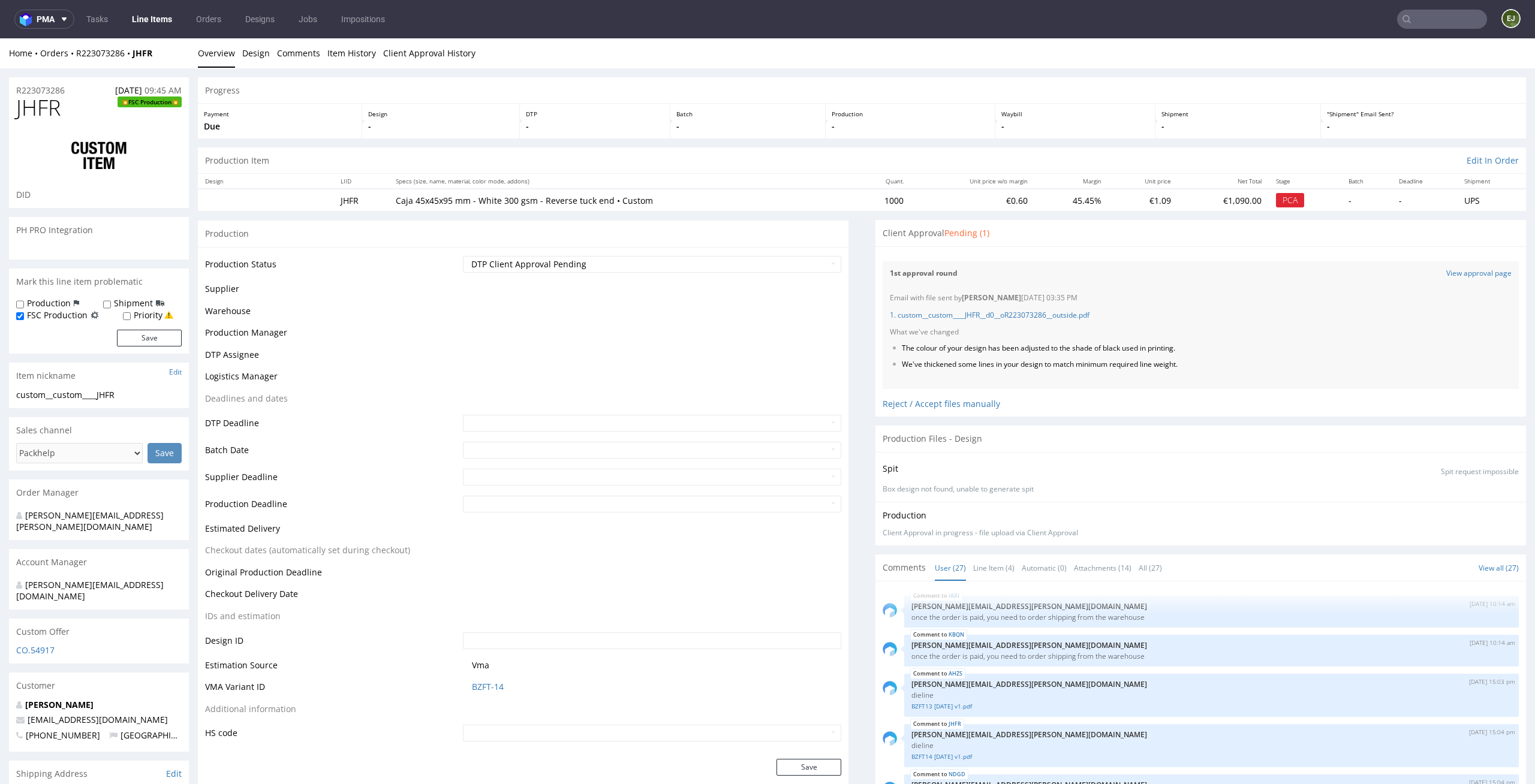
scroll to position [1113, 0]
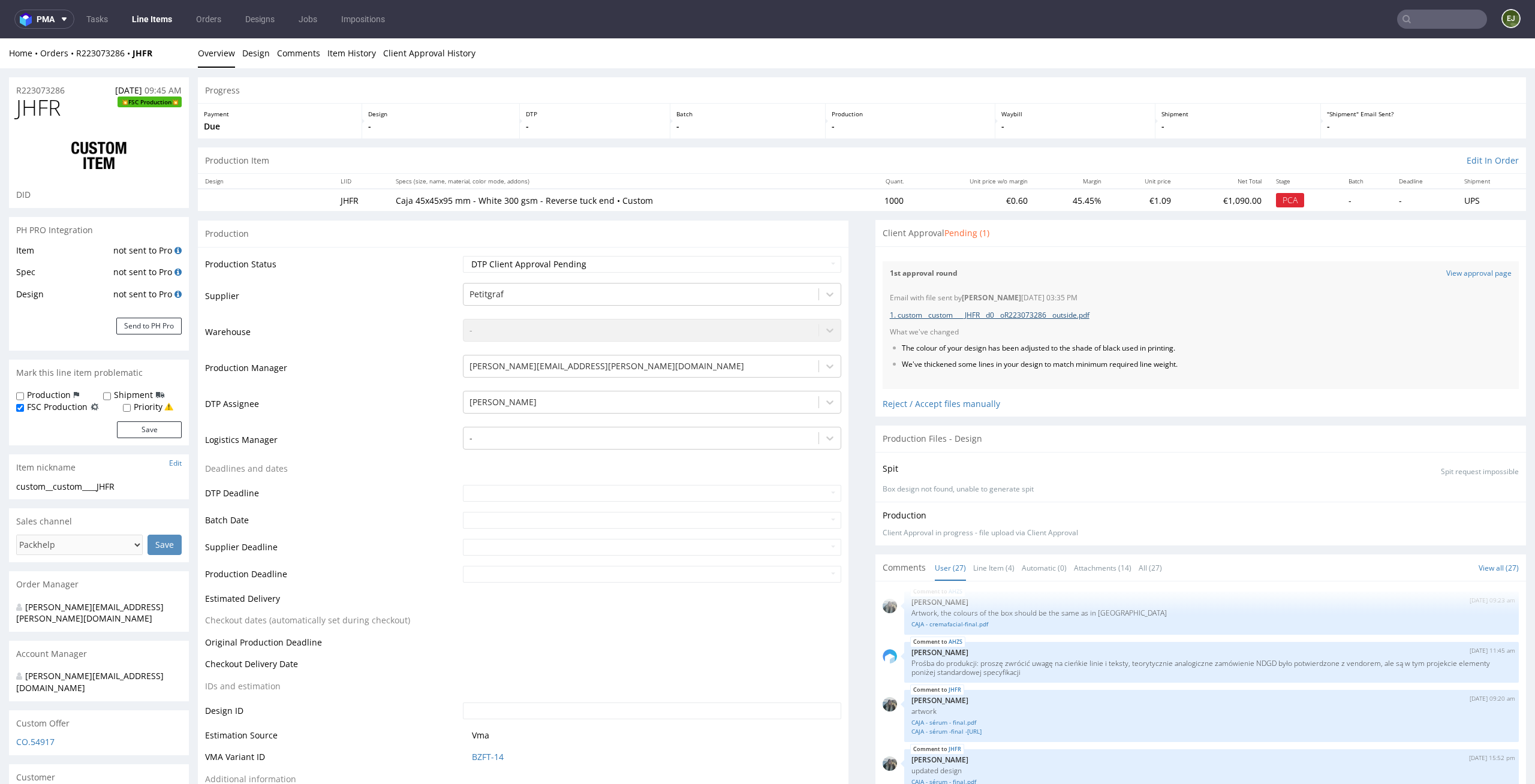
click at [989, 316] on link "1. custom__custom____JHFR__d0__oR223073286__outside.pdf" at bounding box center [989, 315] width 200 height 10
drag, startPoint x: 787, startPoint y: 54, endPoint x: 814, endPoint y: 55, distance: 27.0
click at [787, 54] on ul "Overview Design Comments Item History Client Approval History" at bounding box center [862, 53] width 1329 height 12
